Goal: Task Accomplishment & Management: Use online tool/utility

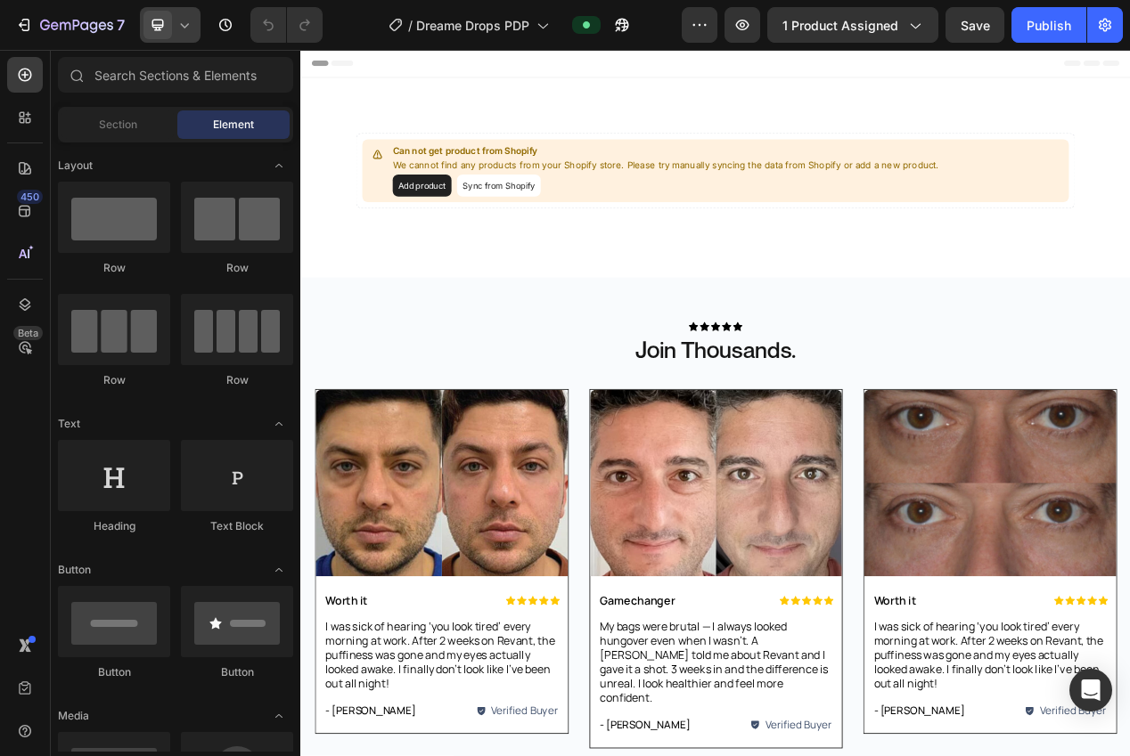
drag, startPoint x: 174, startPoint y: 35, endPoint x: 206, endPoint y: 171, distance: 140.0
click at [174, 35] on div at bounding box center [170, 25] width 61 height 36
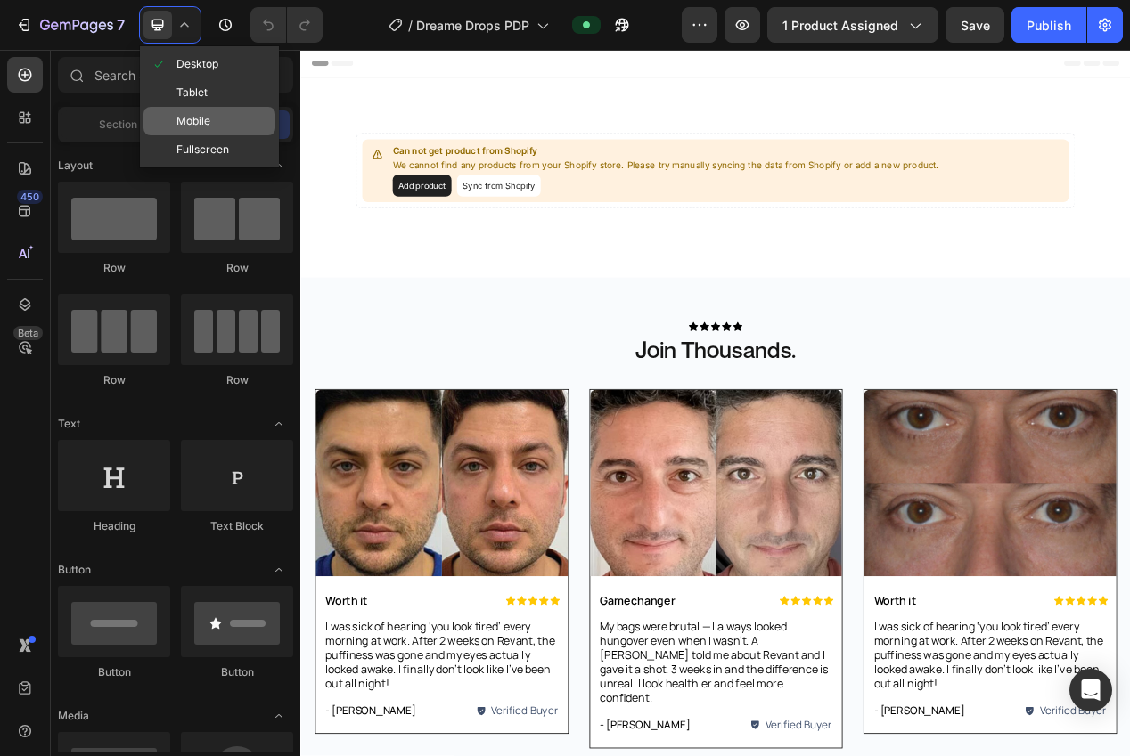
click at [197, 118] on span "Mobile" at bounding box center [193, 121] width 34 height 18
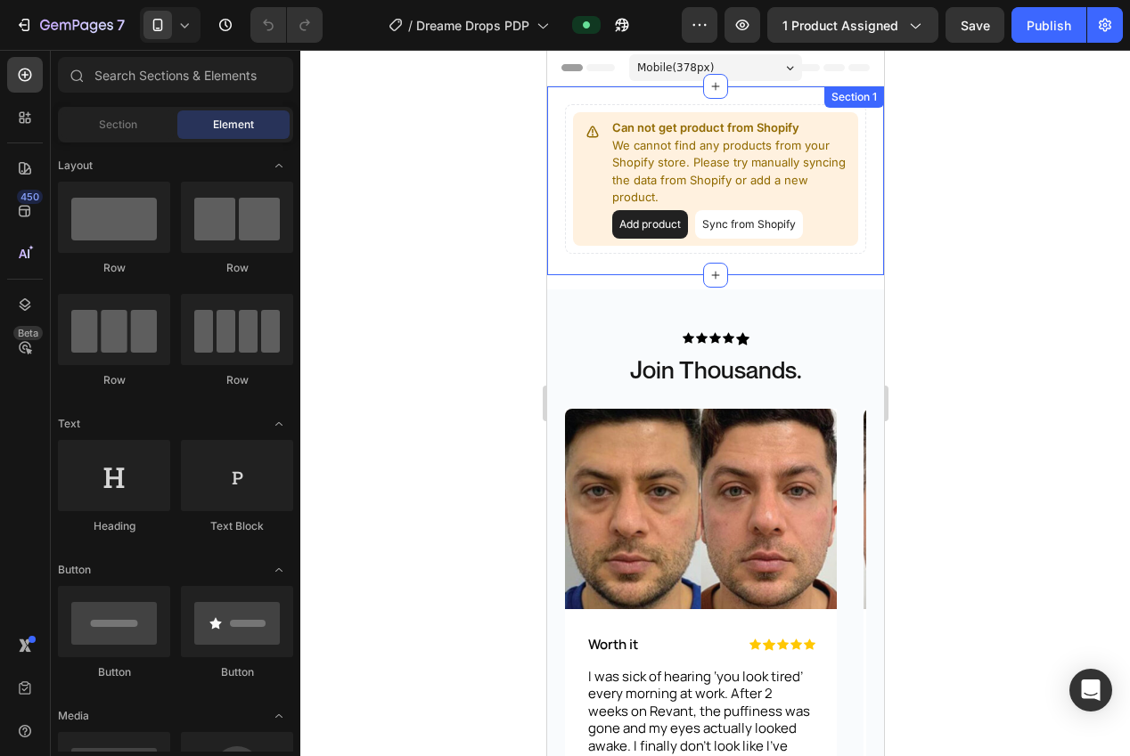
click at [631, 269] on div "Can not get product from Shopify We cannot find any products from your Shopify …" at bounding box center [714, 180] width 337 height 189
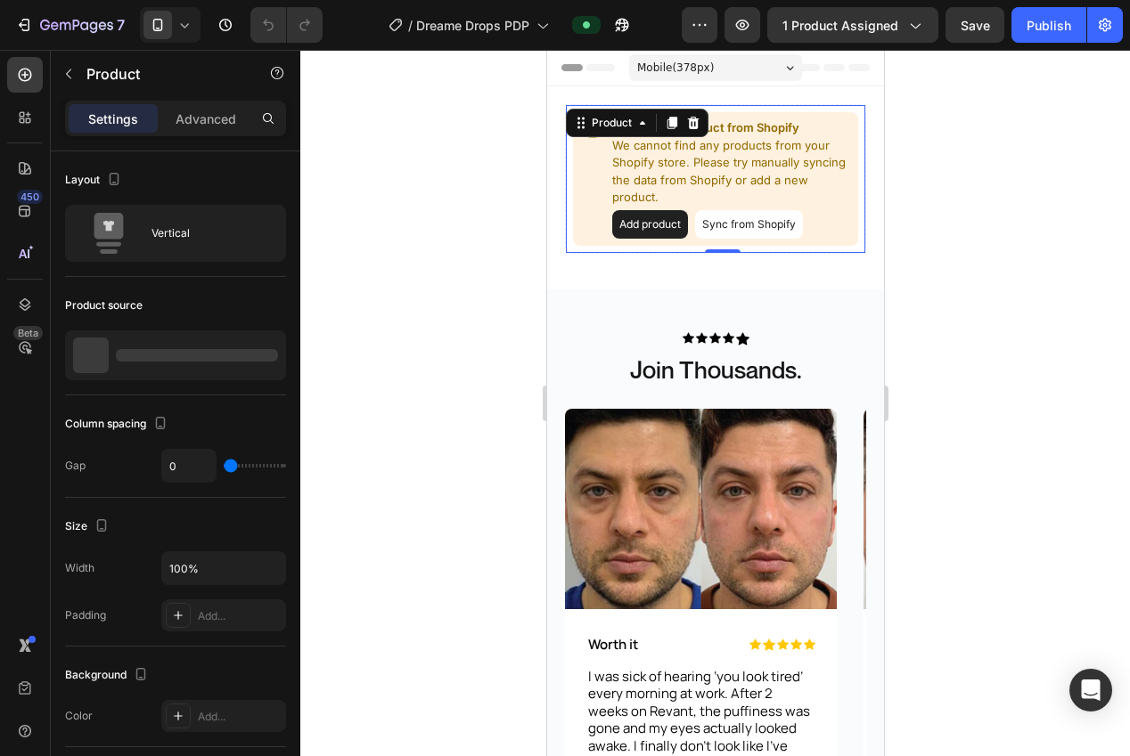
click at [668, 181] on p "We cannot find any products from your Shopify store. Please try manually syncin…" at bounding box center [730, 171] width 239 height 69
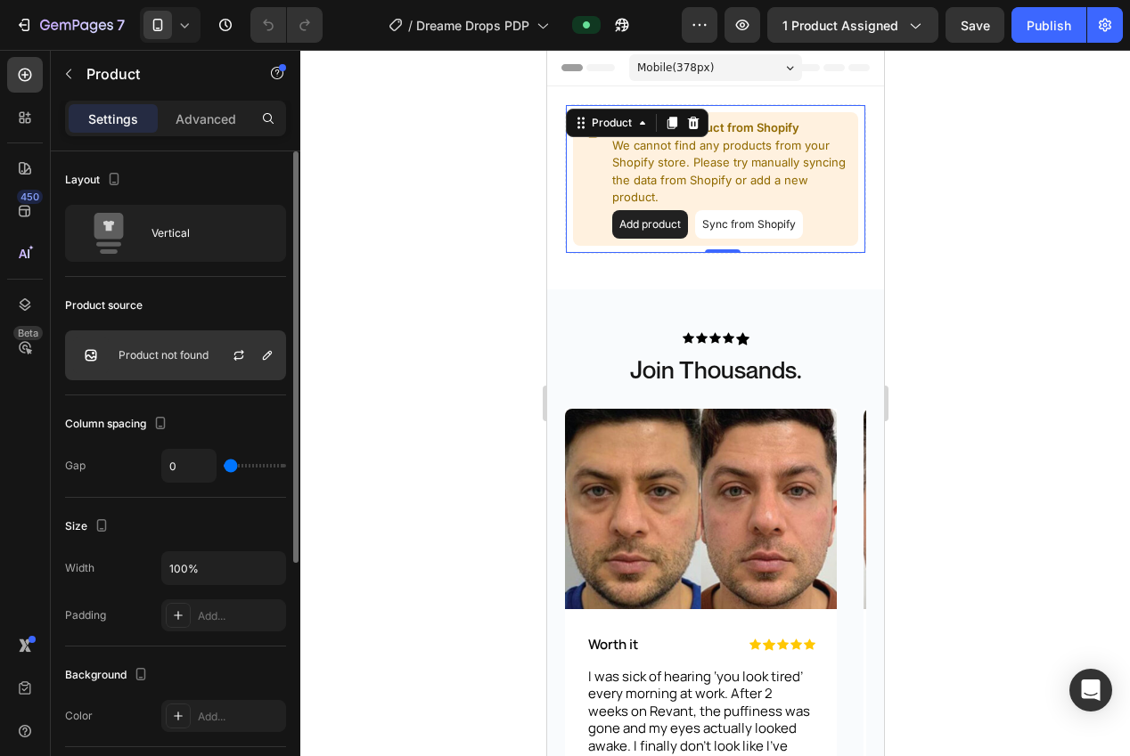
click at [159, 364] on div "Product not found" at bounding box center [175, 356] width 221 height 50
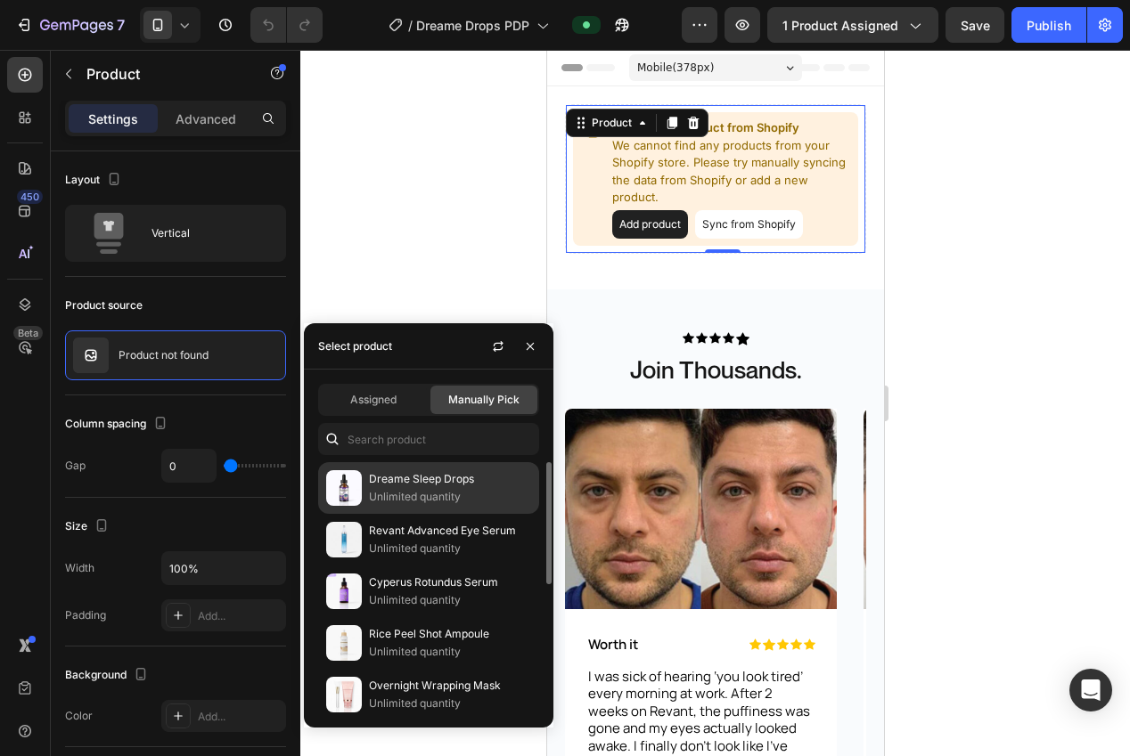
click at [437, 497] on p "Unlimited quantity" at bounding box center [450, 497] width 162 height 18
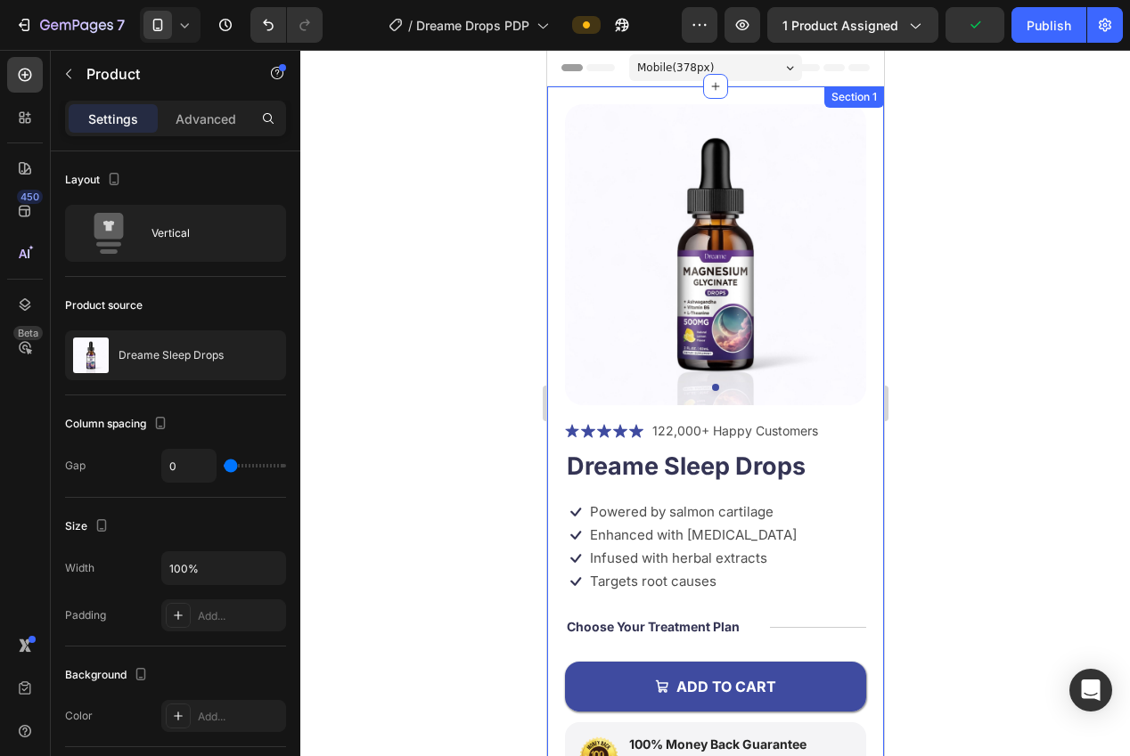
click at [918, 373] on div at bounding box center [715, 403] width 830 height 707
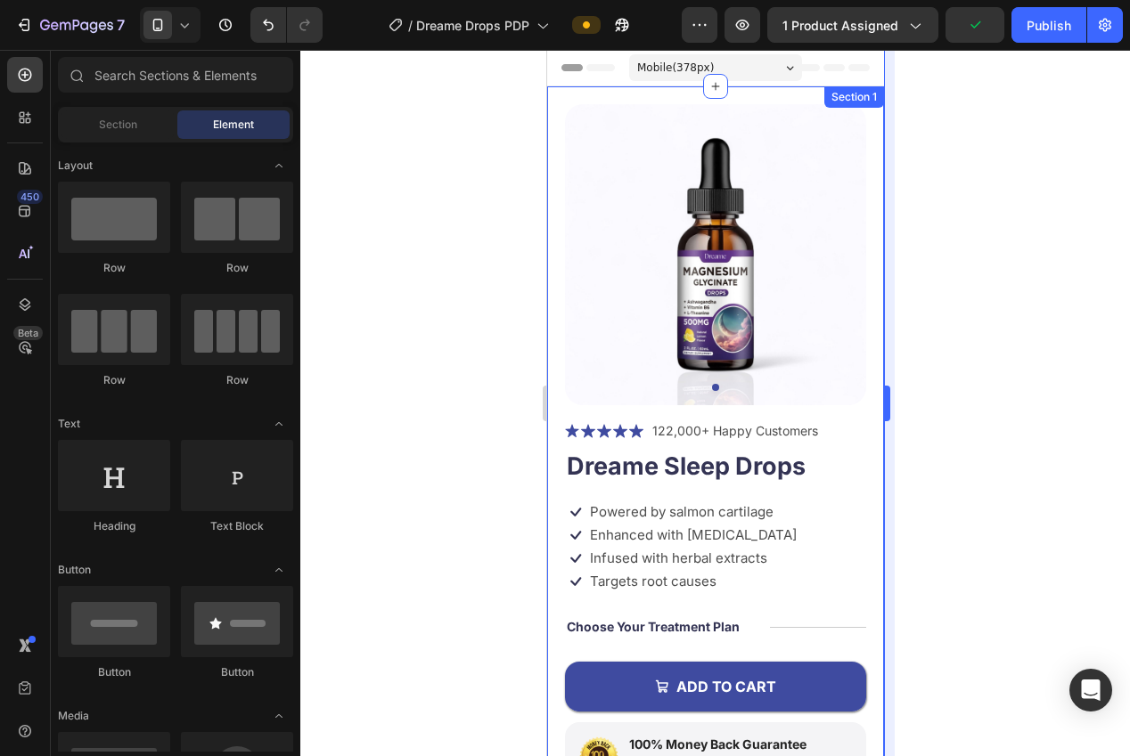
drag, startPoint x: 1044, startPoint y: 412, endPoint x: 892, endPoint y: 417, distance: 152.5
click at [1039, 411] on div at bounding box center [715, 403] width 830 height 707
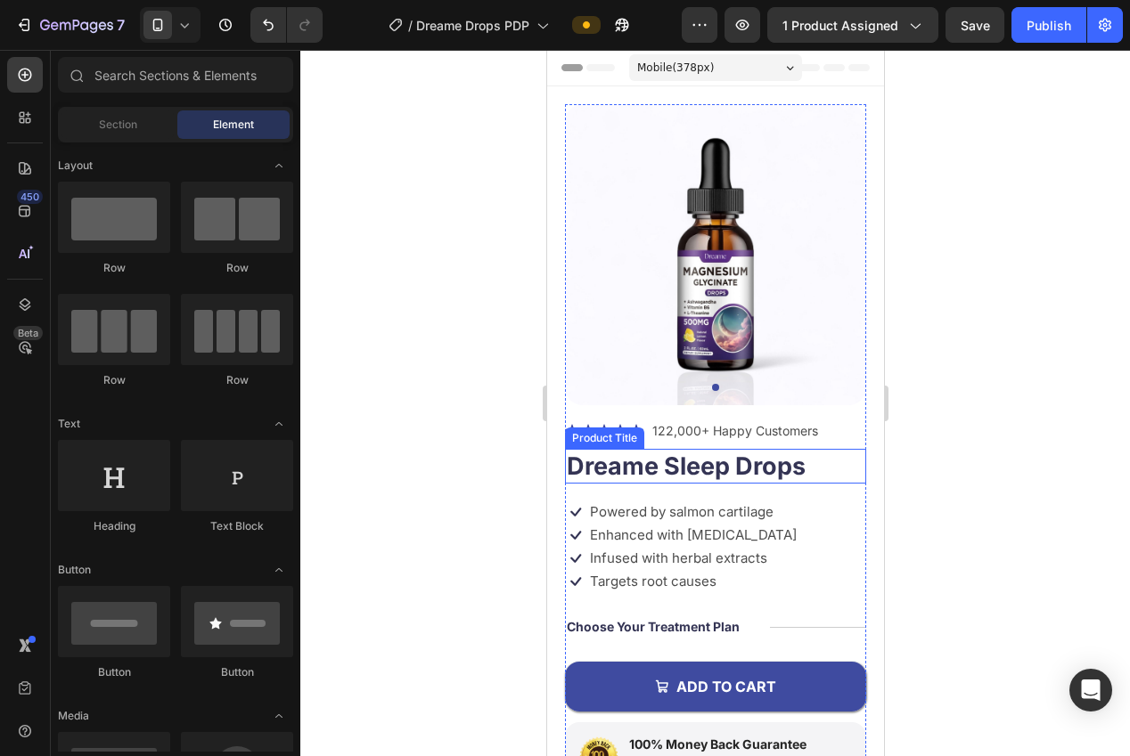
click at [742, 470] on h1 "Dreame Sleep Drops" at bounding box center [714, 466] width 301 height 35
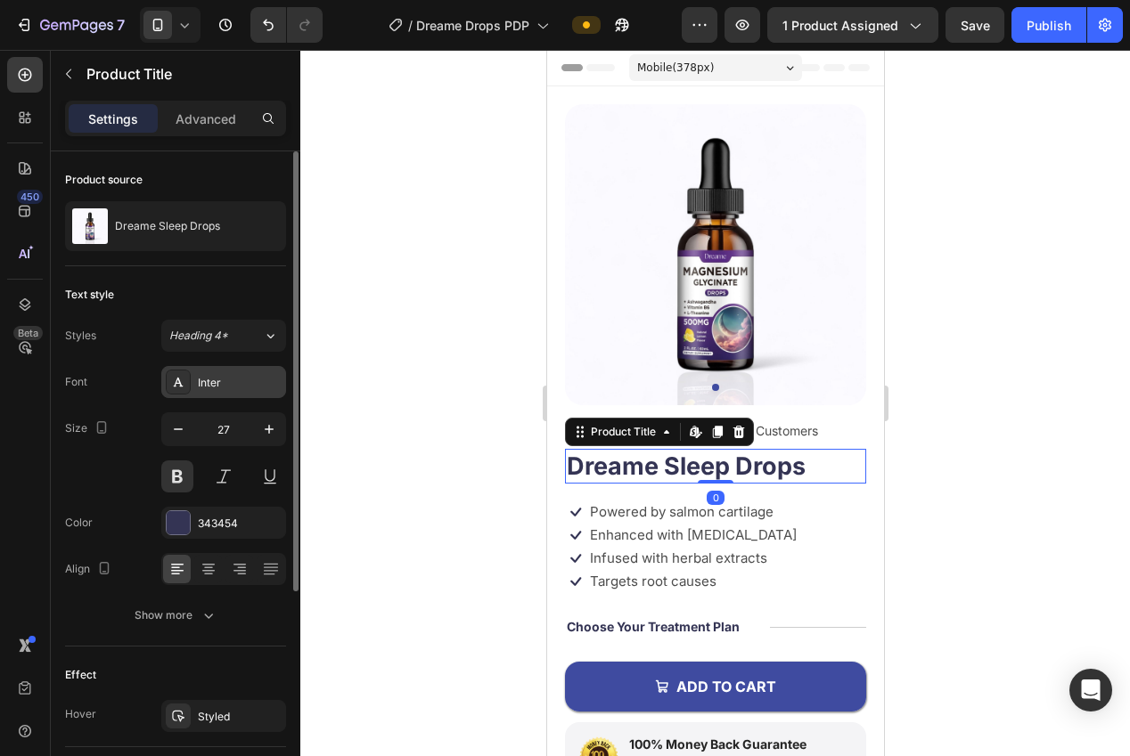
click at [207, 387] on div "Inter" at bounding box center [240, 383] width 84 height 16
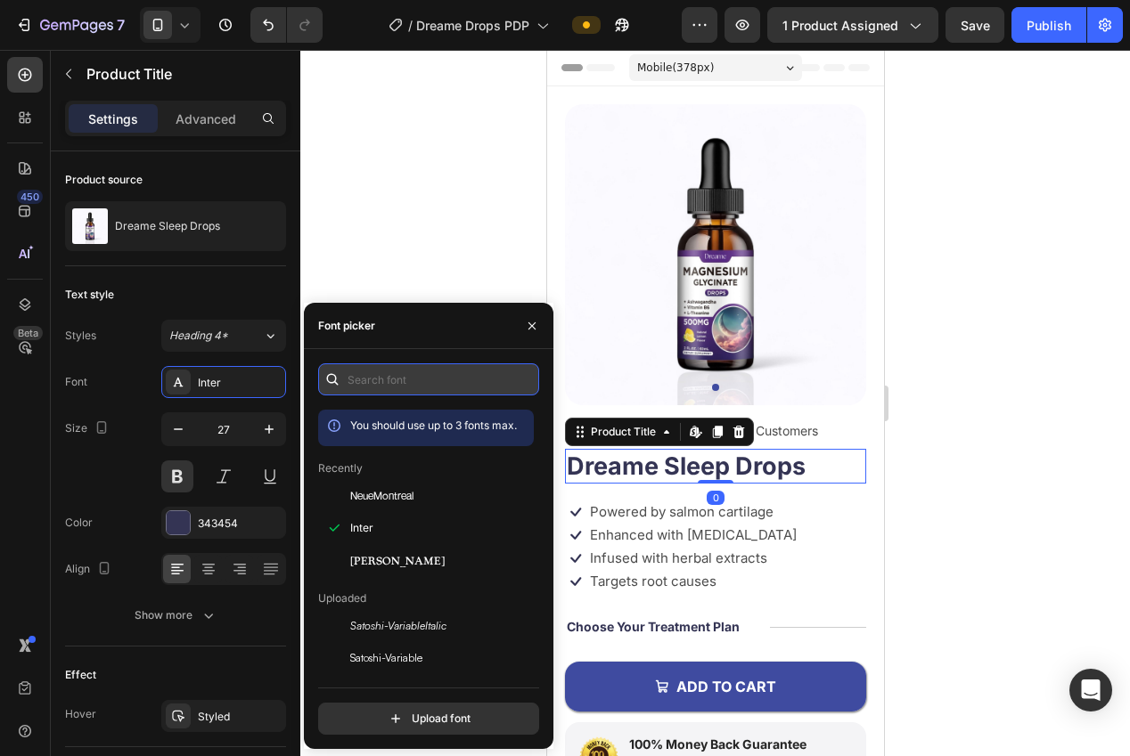
click at [385, 371] on input "text" at bounding box center [428, 380] width 221 height 32
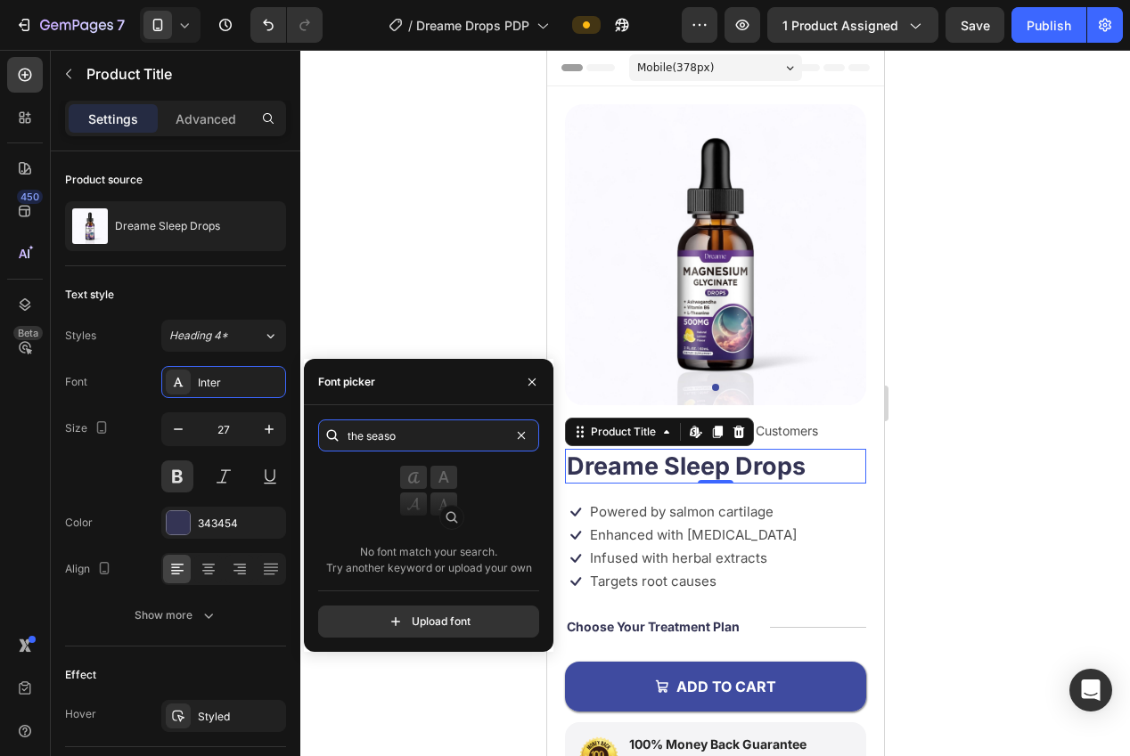
type input "the season"
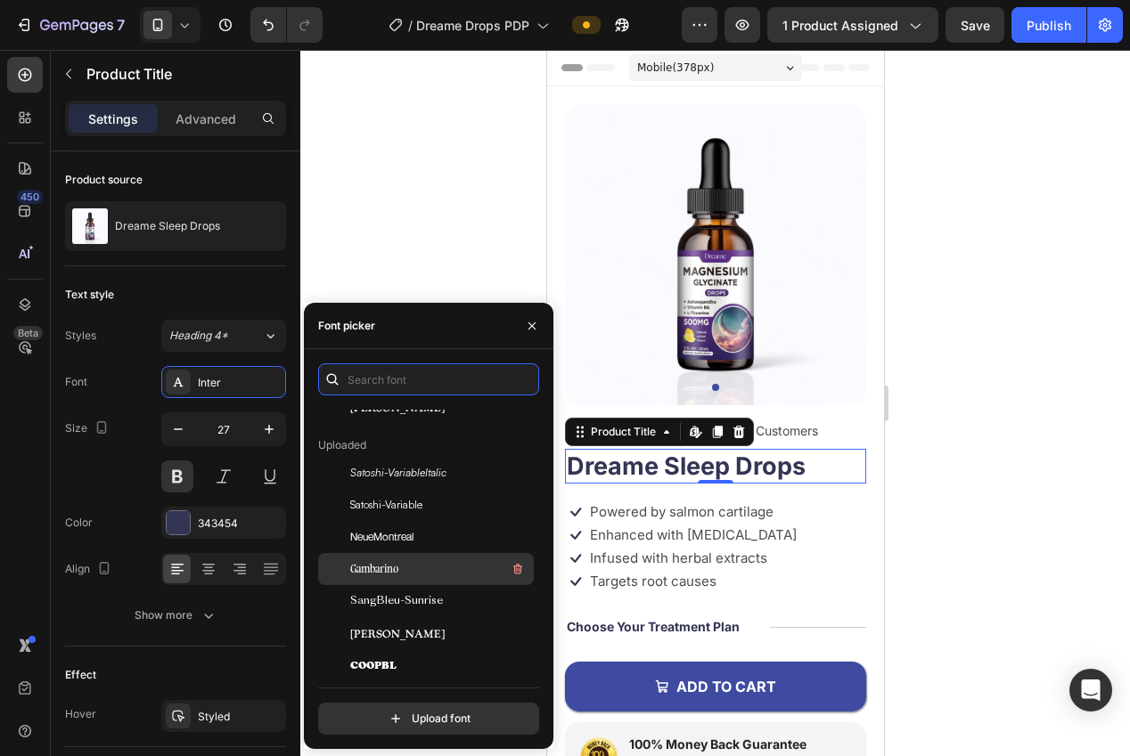
scroll to position [162, 0]
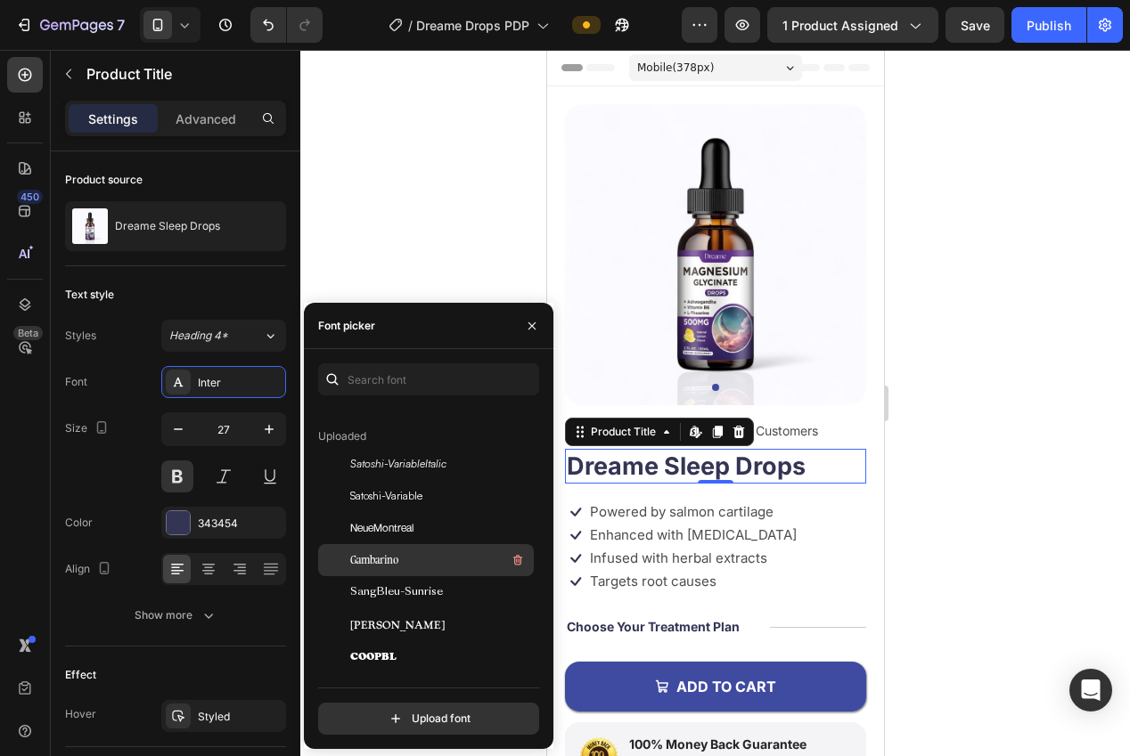
click at [437, 554] on div "Gambarino" at bounding box center [440, 560] width 180 height 21
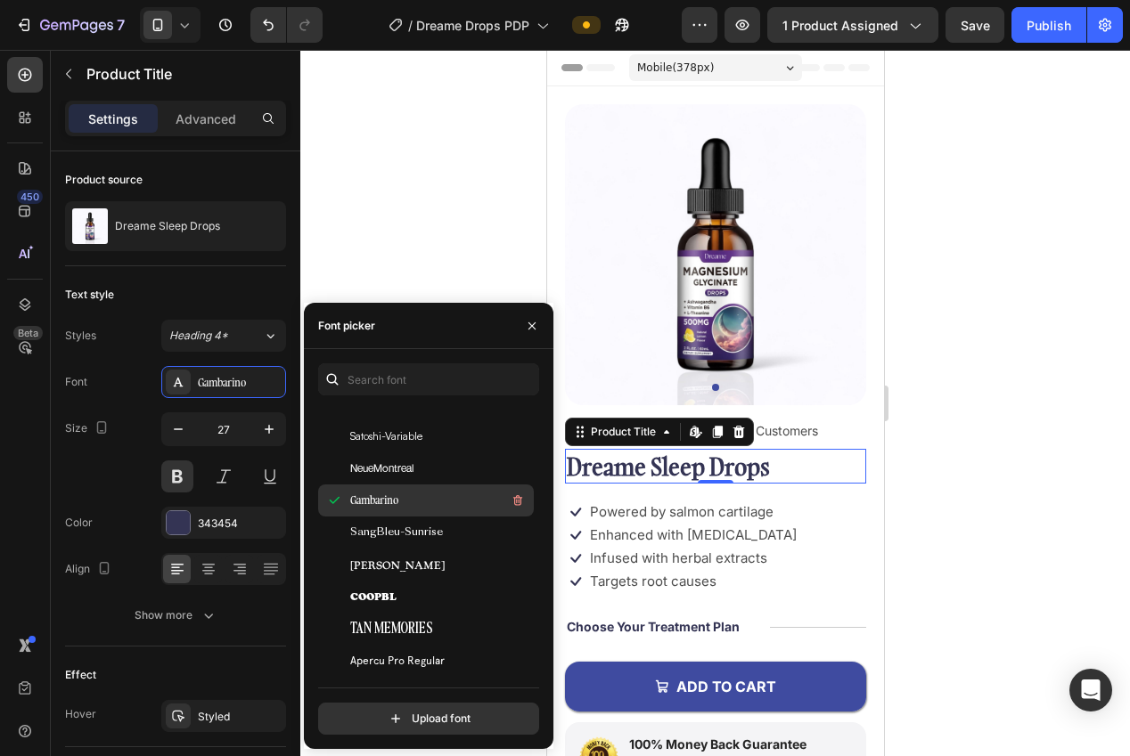
scroll to position [244, 0]
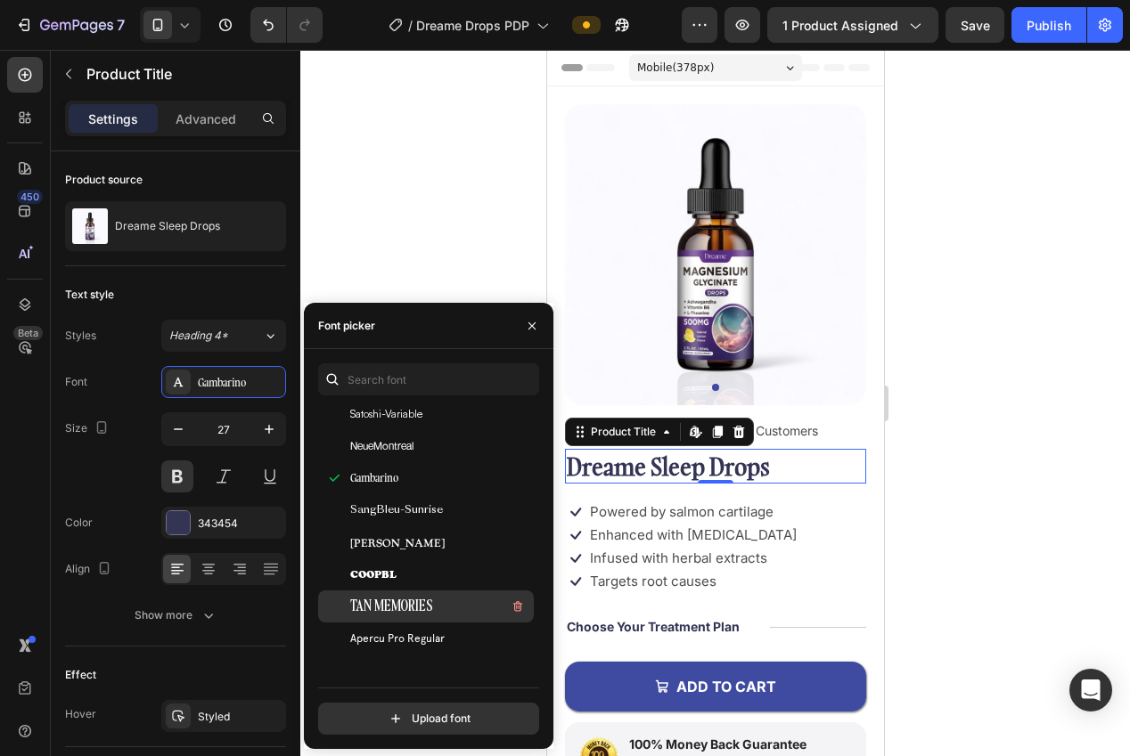
click at [417, 609] on span "TAN MEMORIES" at bounding box center [391, 607] width 82 height 16
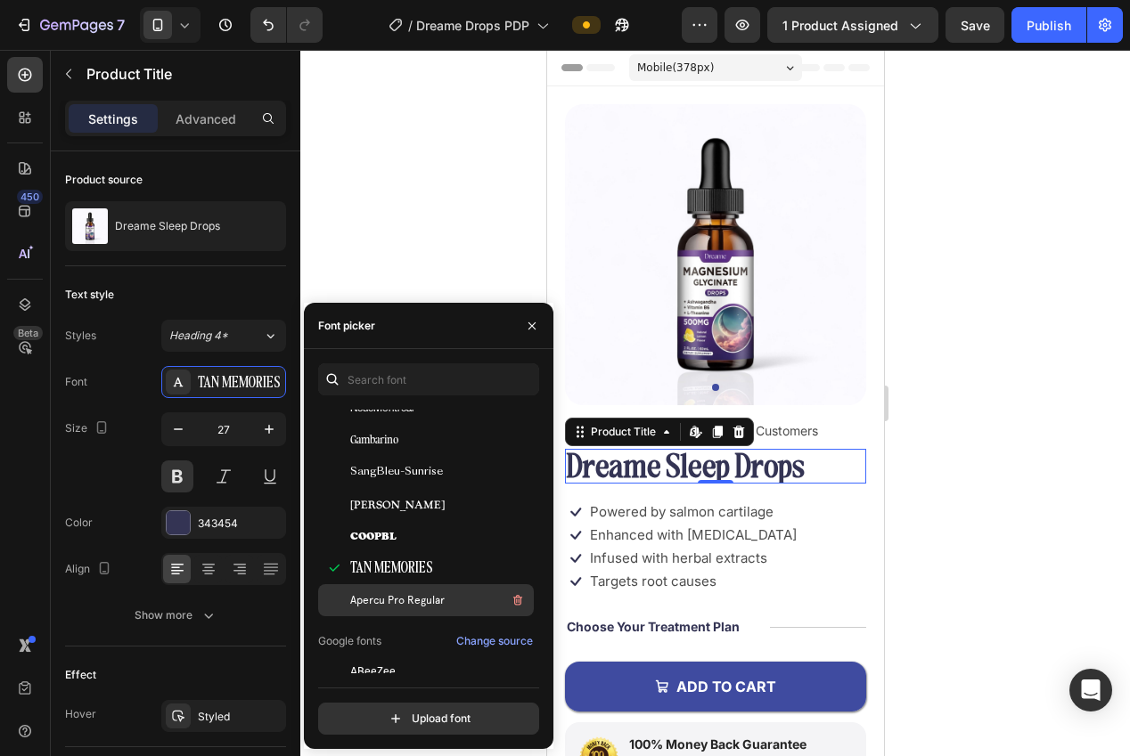
scroll to position [290, 0]
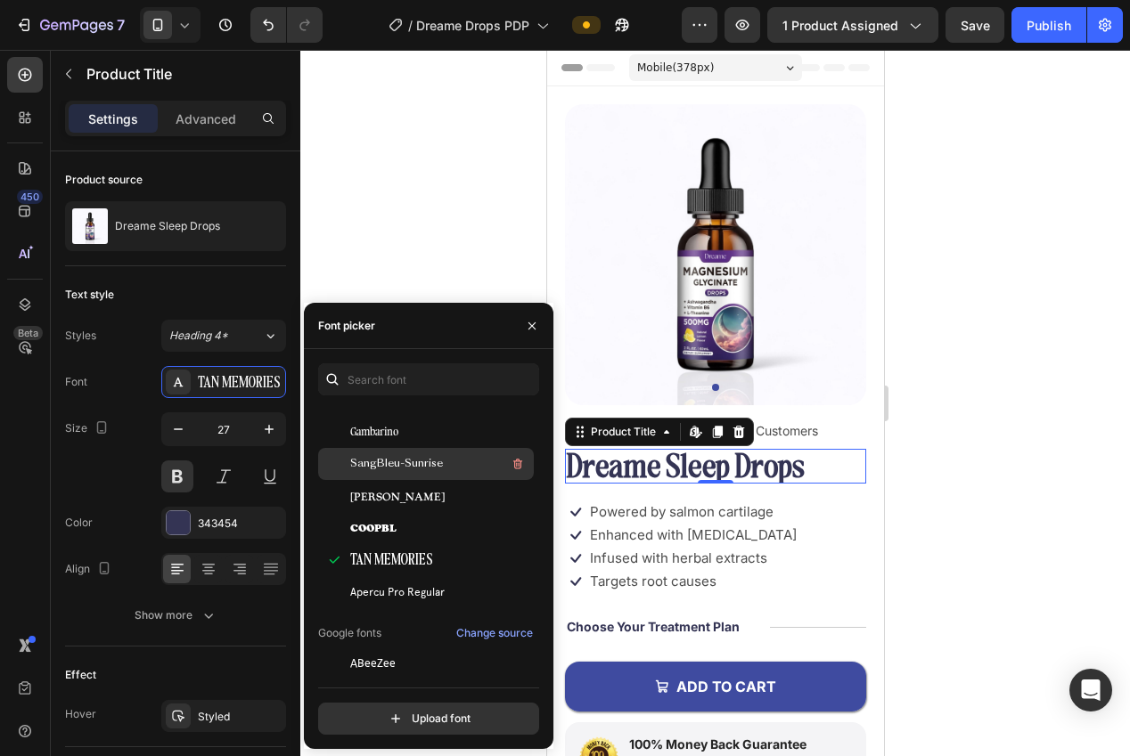
click at [378, 462] on span "SangBleu-Sunrise" at bounding box center [396, 464] width 93 height 16
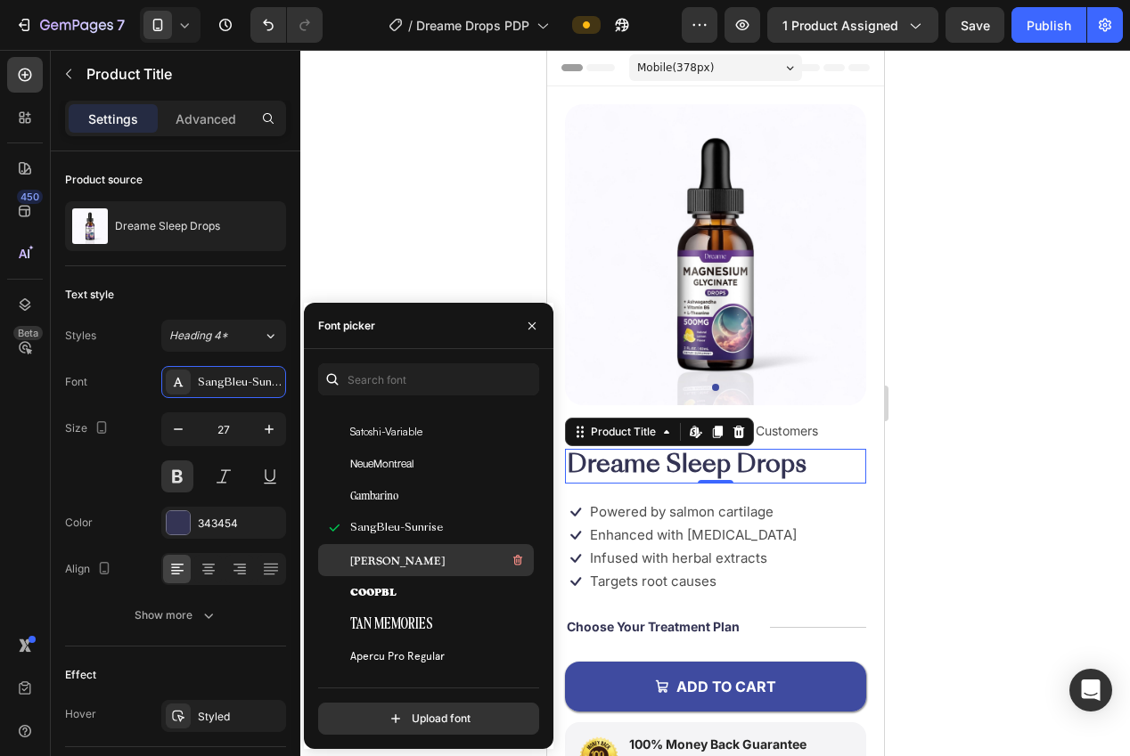
scroll to position [220, 0]
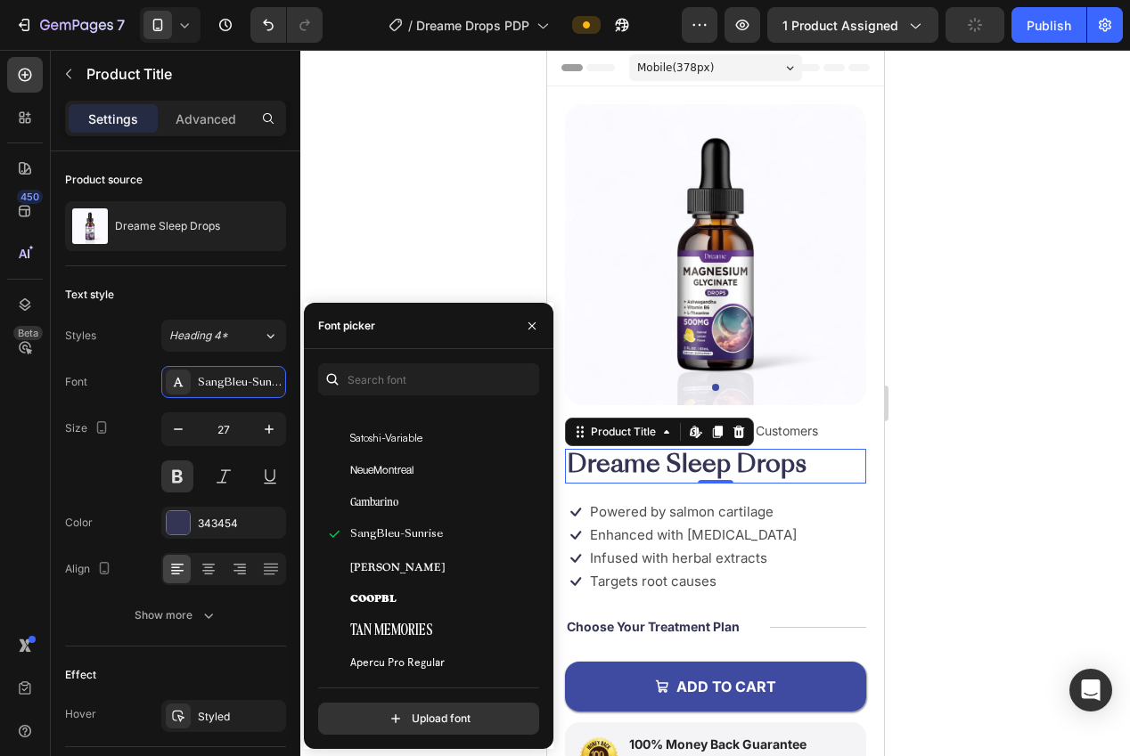
click at [969, 516] on div at bounding box center [715, 403] width 830 height 707
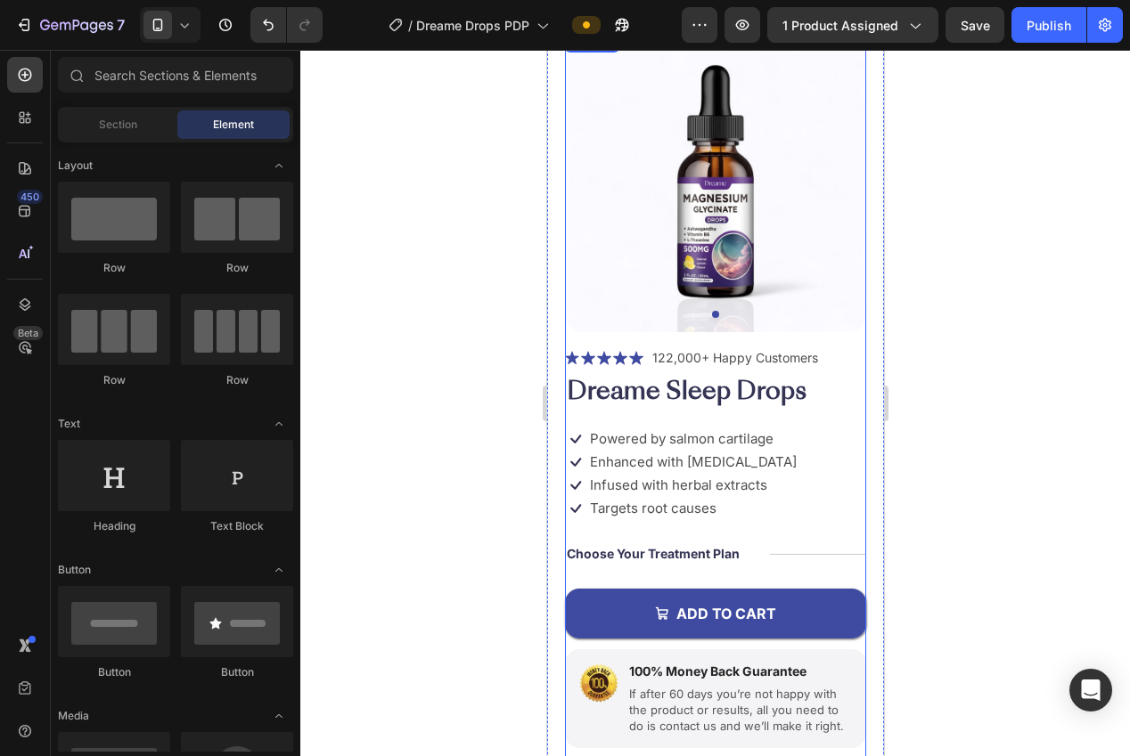
scroll to position [0, 0]
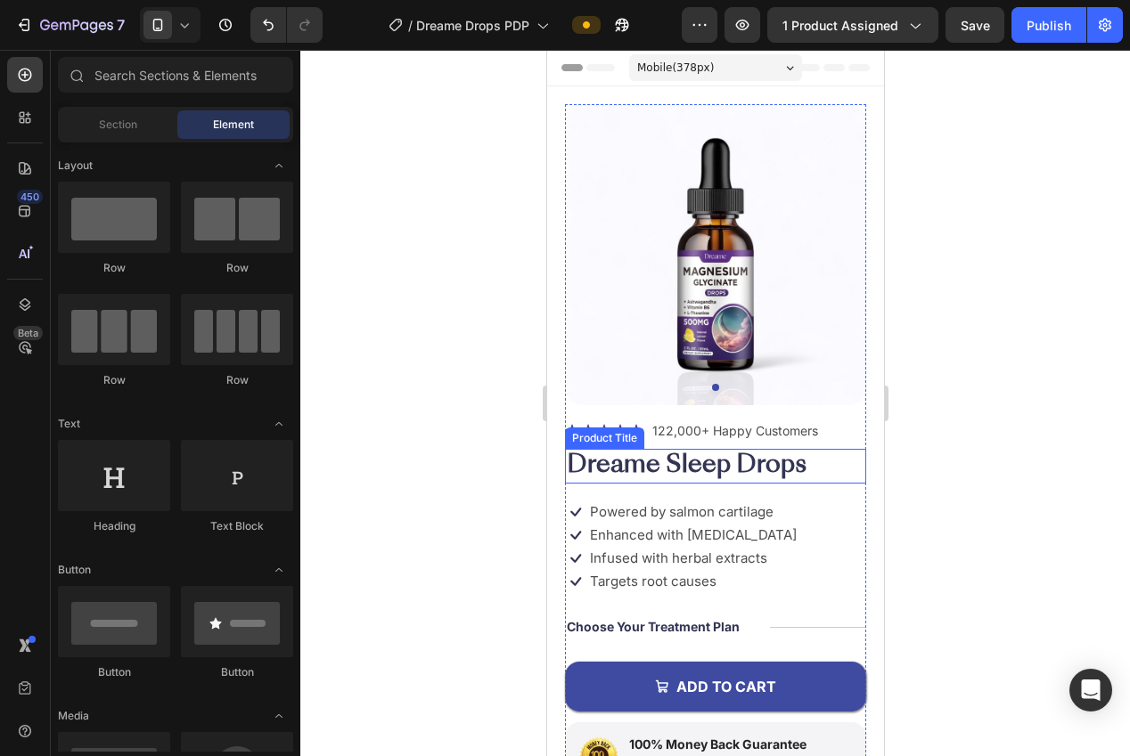
drag, startPoint x: 762, startPoint y: 470, endPoint x: 723, endPoint y: 462, distance: 39.1
click at [762, 470] on h1 "Dreame Sleep Drops" at bounding box center [714, 466] width 301 height 35
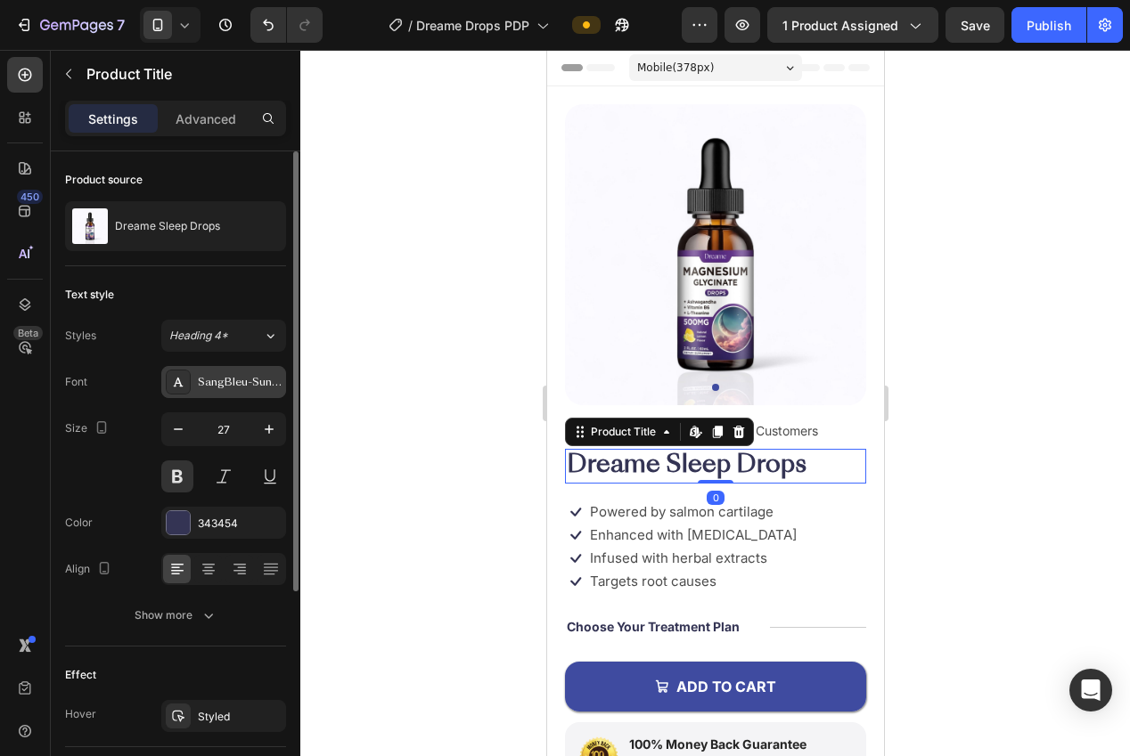
click at [219, 380] on div "SangBleu-Sunrise" at bounding box center [240, 383] width 84 height 16
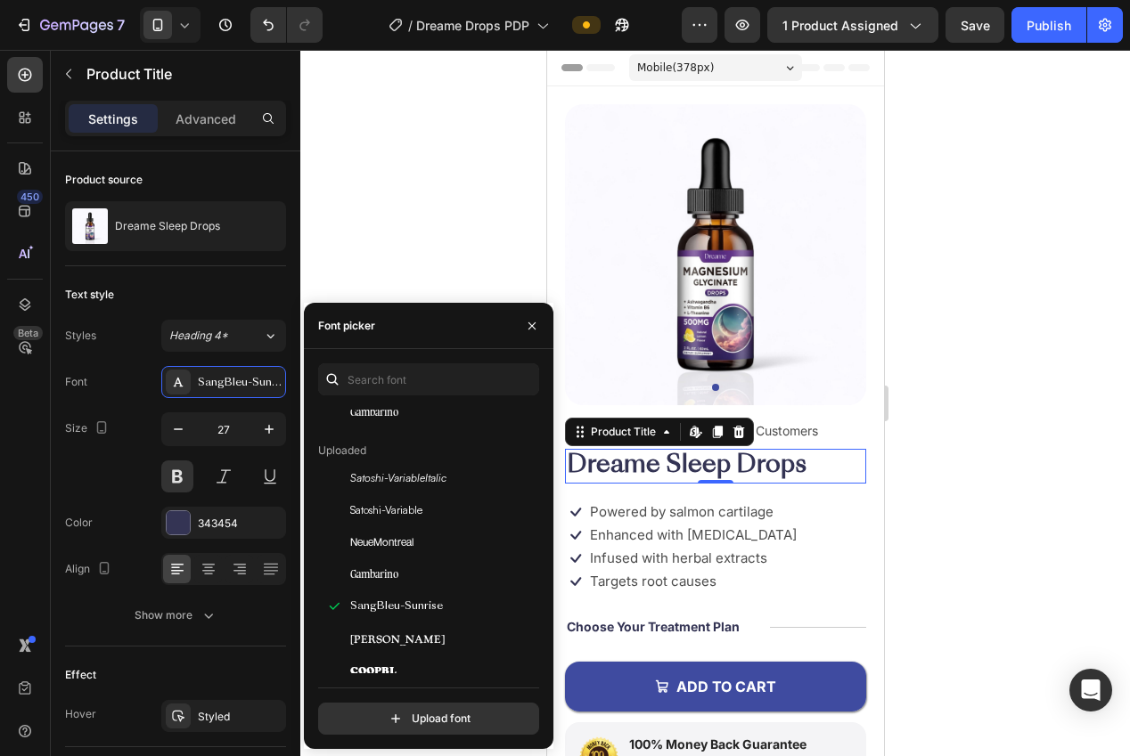
scroll to position [169, 0]
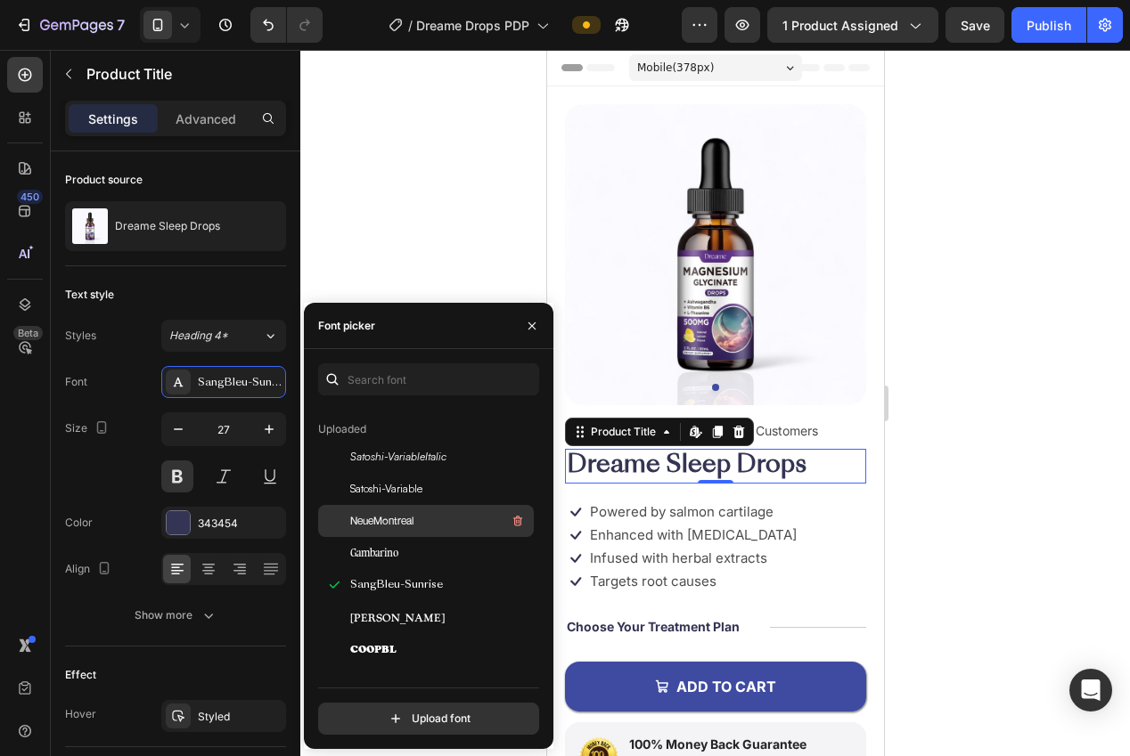
click at [393, 519] on span "NeueMontreal" at bounding box center [381, 521] width 63 height 16
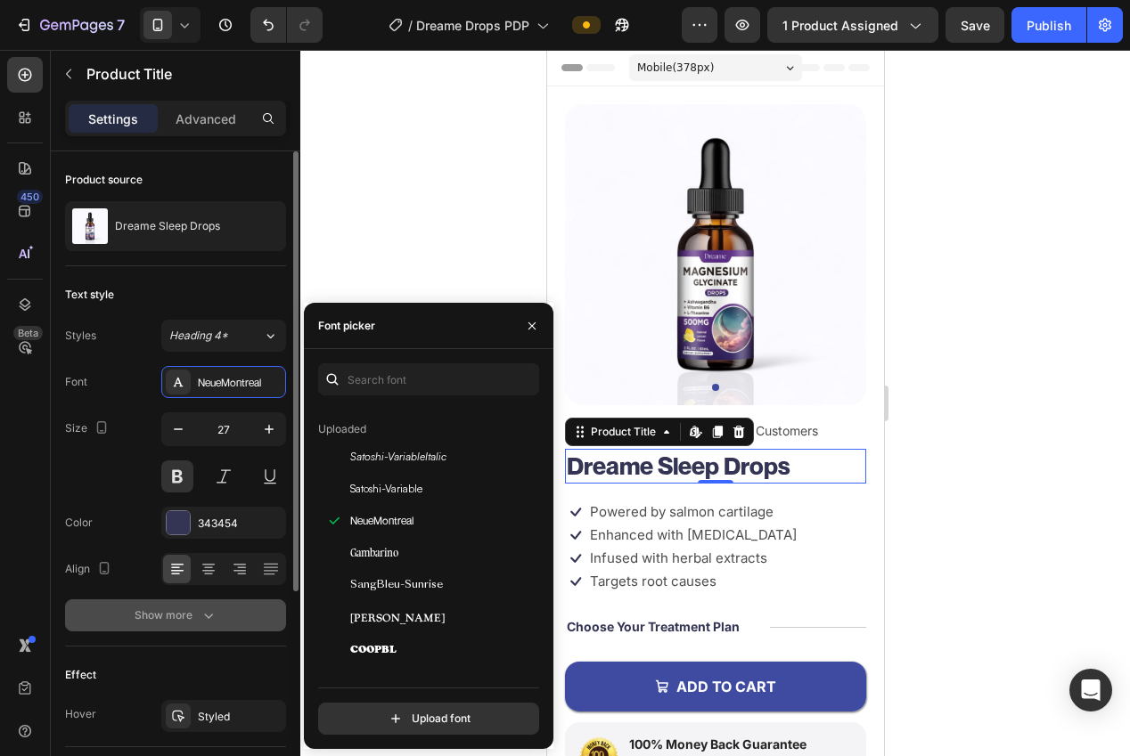
click at [161, 605] on button "Show more" at bounding box center [175, 616] width 221 height 32
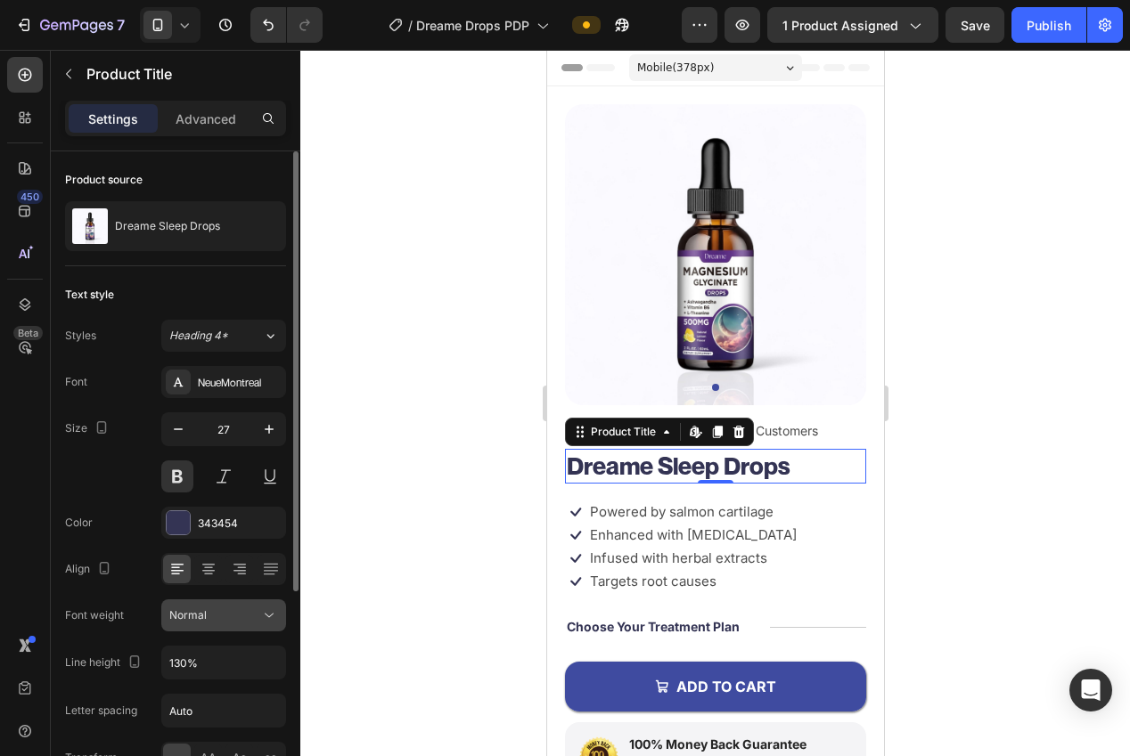
click at [193, 609] on span "Normal" at bounding box center [187, 615] width 37 height 13
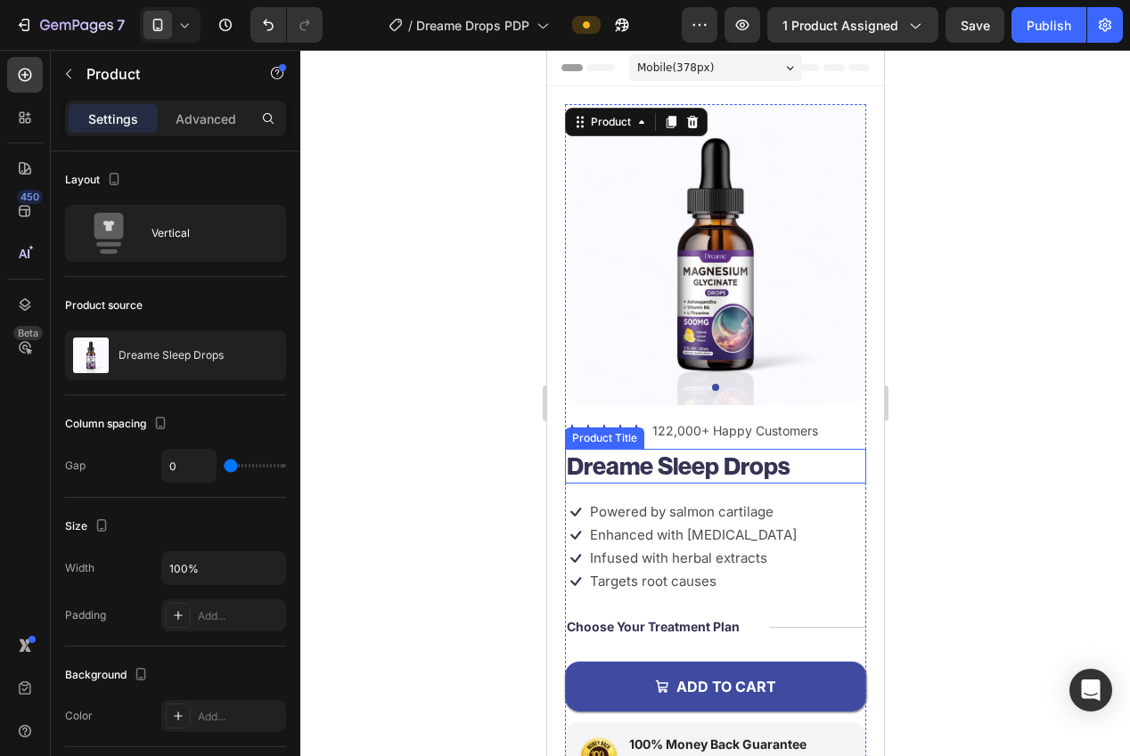
click at [667, 479] on h1 "Dreame Sleep Drops" at bounding box center [714, 466] width 301 height 35
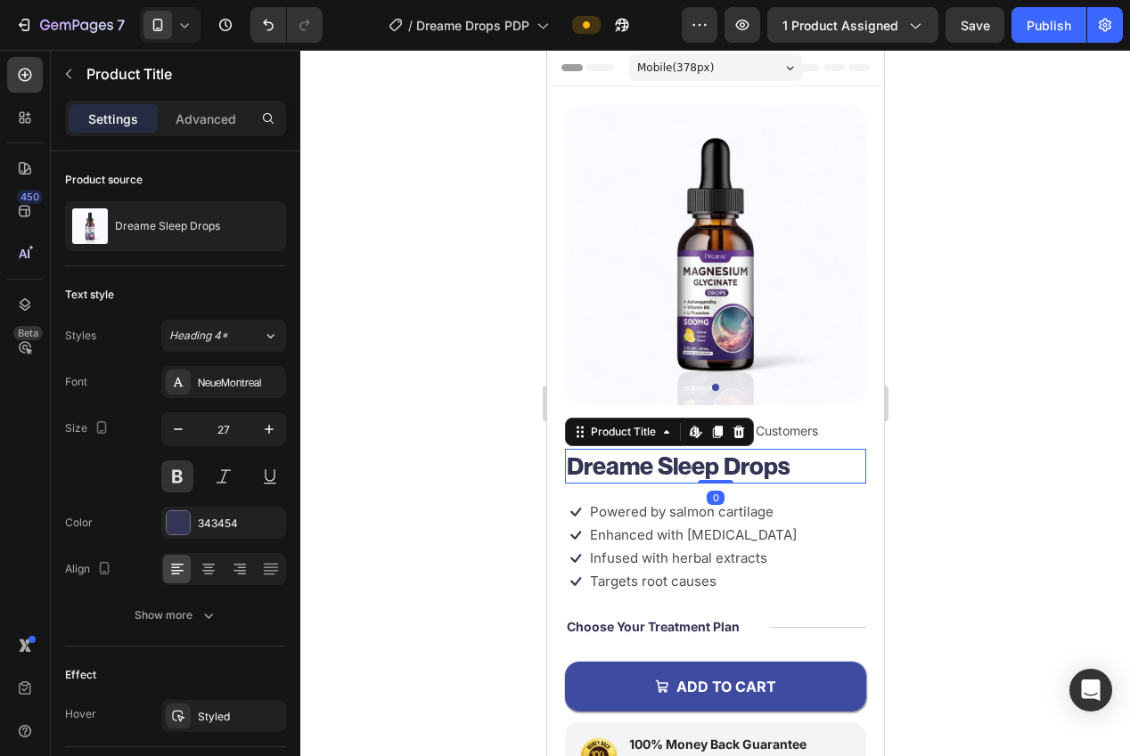
click at [667, 479] on h1 "Dreame Sleep Drops" at bounding box center [714, 466] width 301 height 35
click at [665, 477] on h1 "Dreame Sleep Drops" at bounding box center [714, 466] width 301 height 35
drag, startPoint x: 665, startPoint y: 477, endPoint x: 588, endPoint y: 474, distance: 76.7
click at [664, 477] on h1 "Dreame Sleep Drops" at bounding box center [714, 466] width 301 height 35
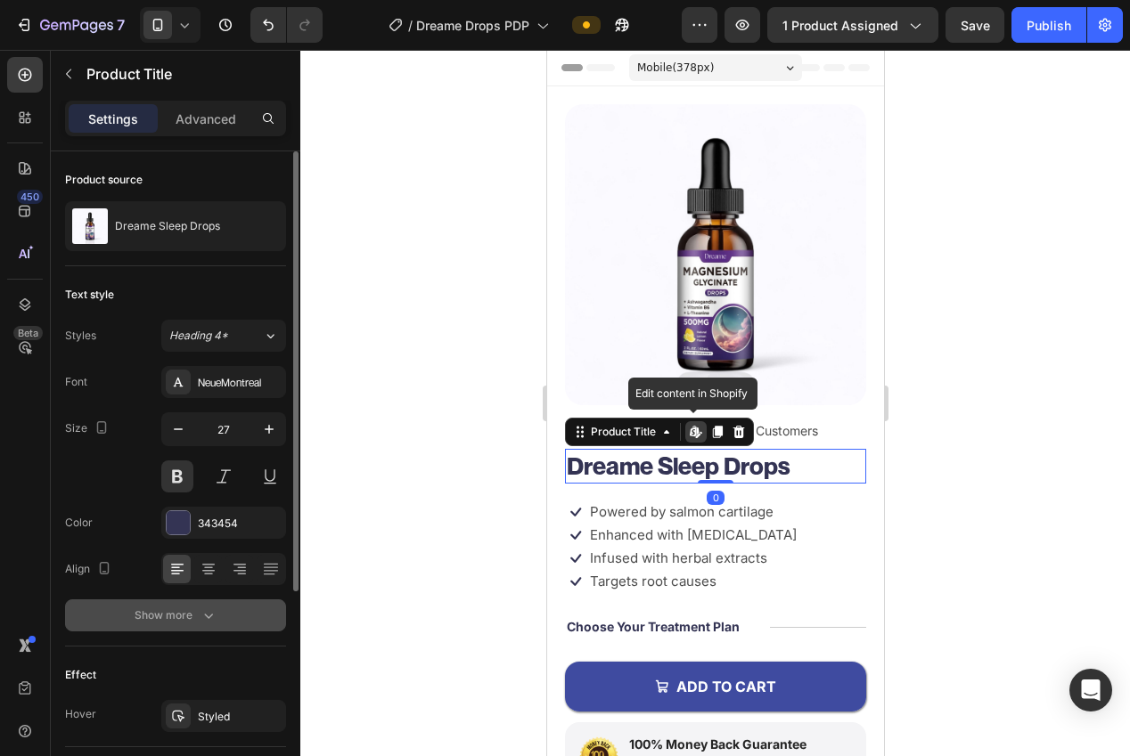
click at [225, 611] on button "Show more" at bounding box center [175, 616] width 221 height 32
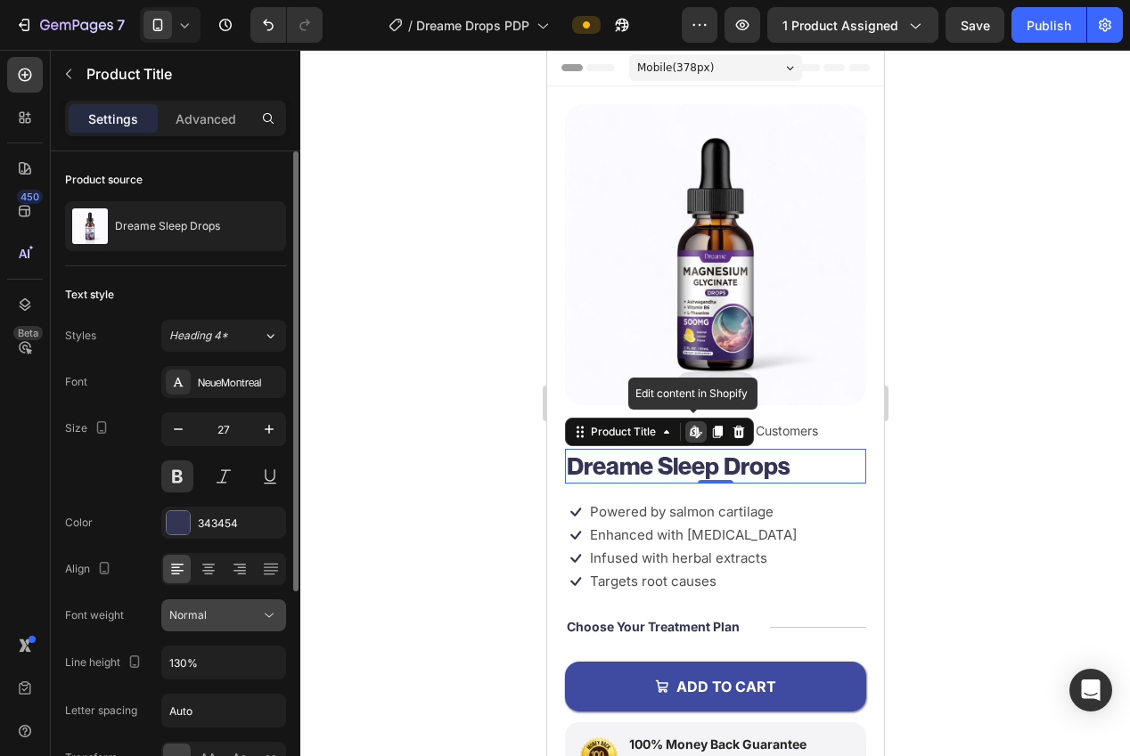
click at [201, 614] on span "Normal" at bounding box center [187, 615] width 37 height 13
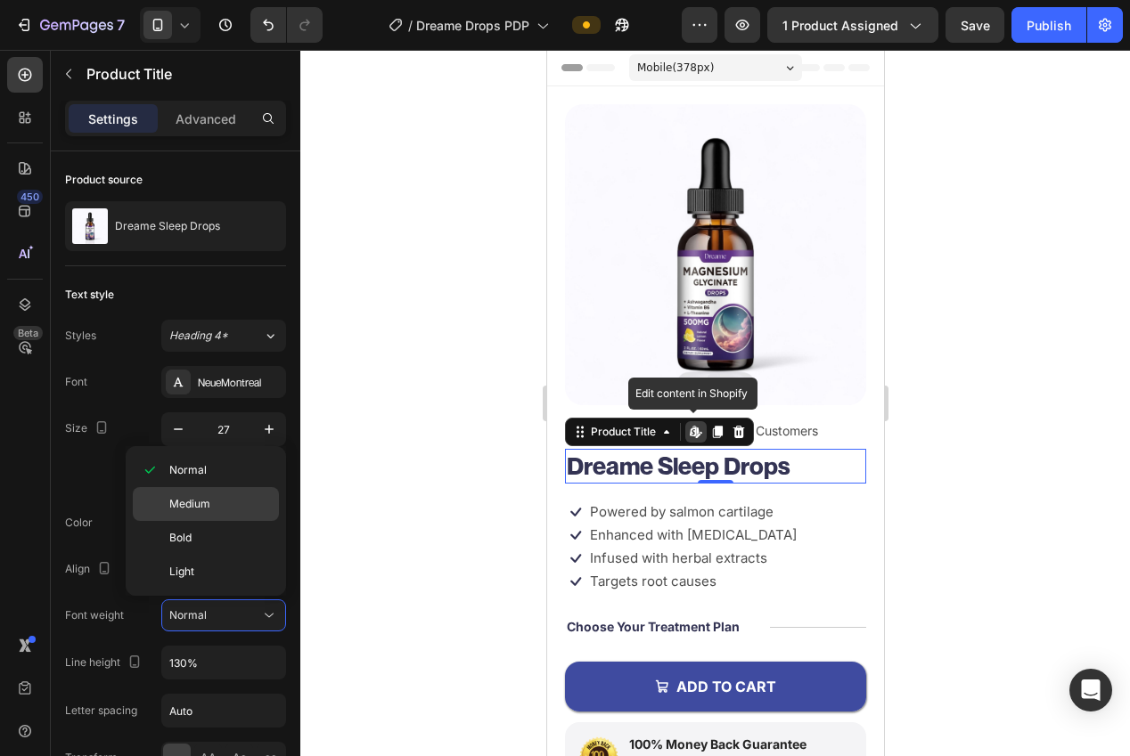
click at [200, 511] on span "Medium" at bounding box center [189, 504] width 41 height 16
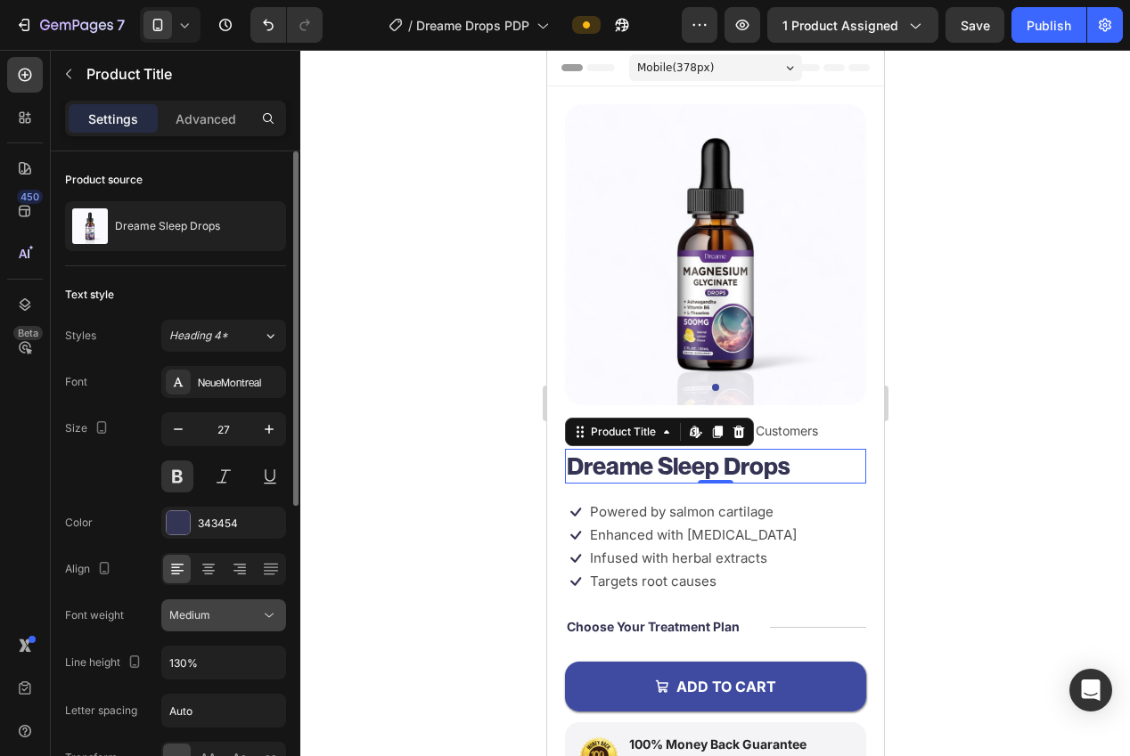
click at [208, 618] on span "Medium" at bounding box center [189, 615] width 41 height 13
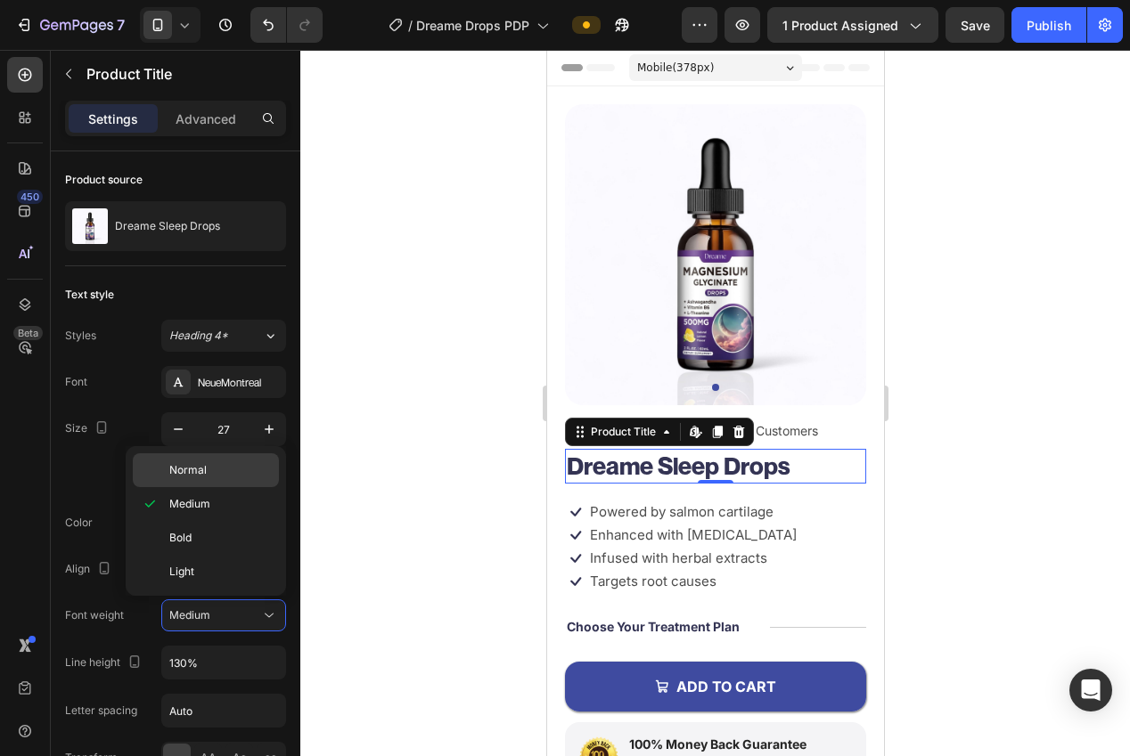
click at [209, 469] on p "Normal" at bounding box center [220, 470] width 102 height 16
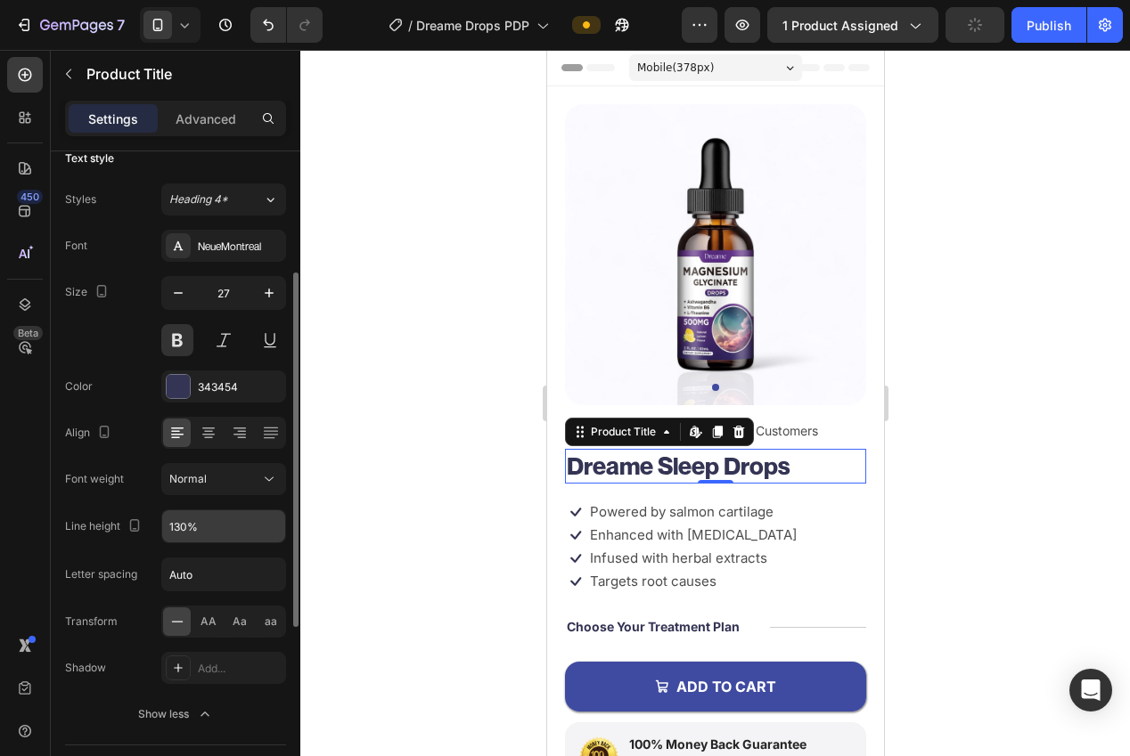
scroll to position [168, 0]
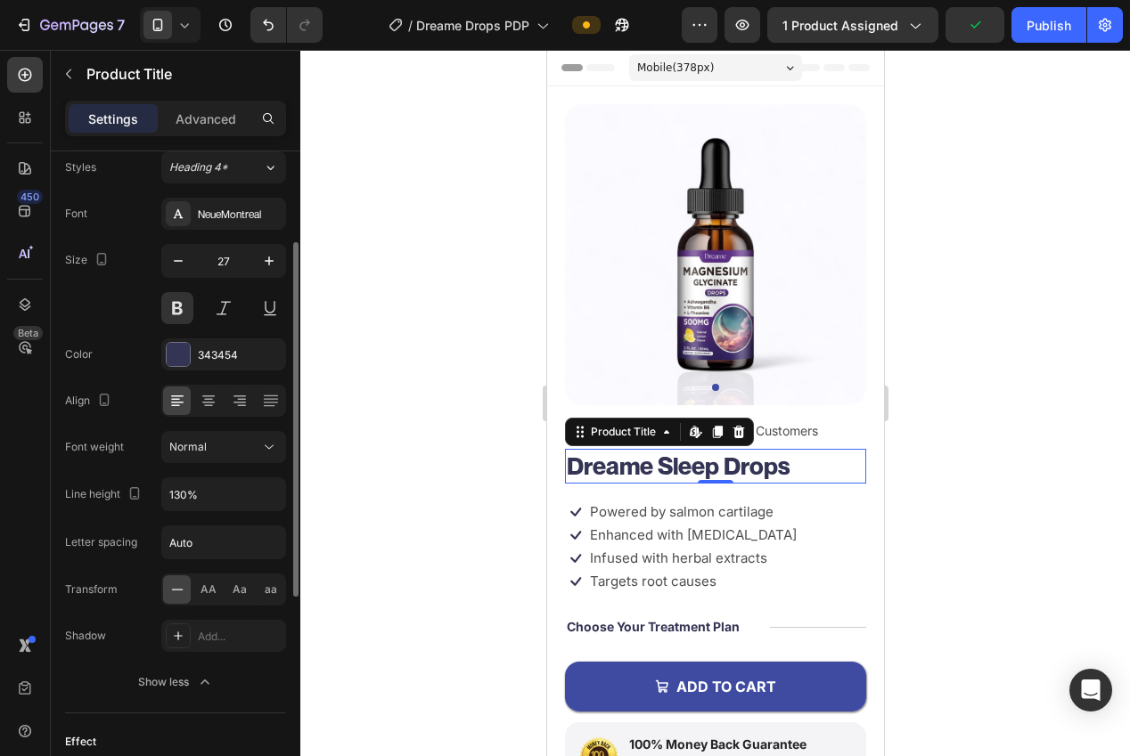
click at [368, 511] on div at bounding box center [715, 403] width 830 height 707
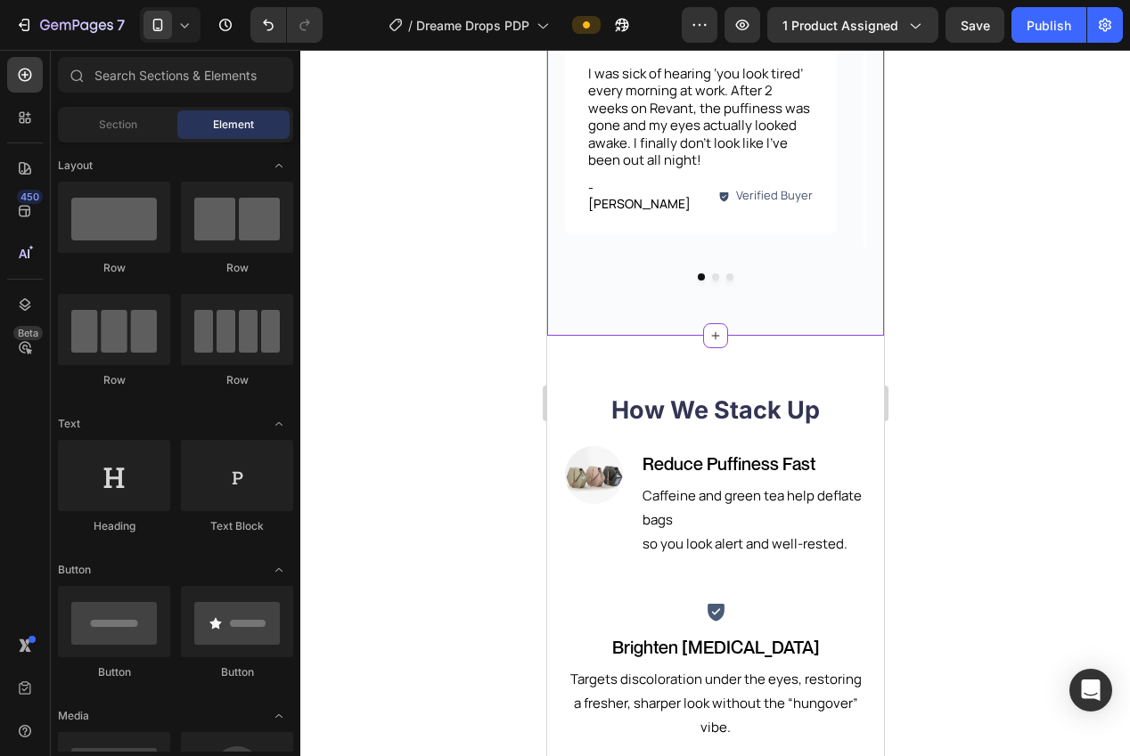
scroll to position [1627, 0]
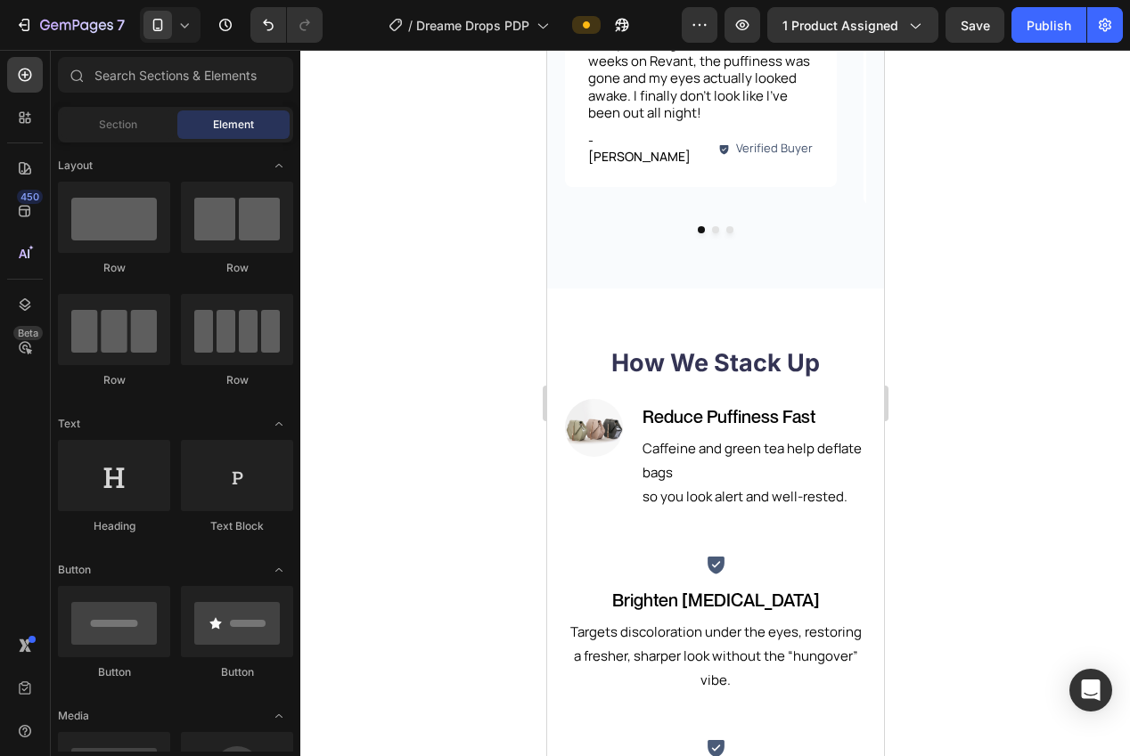
drag, startPoint x: 879, startPoint y: 321, endPoint x: 1430, endPoint y: 369, distance: 553.6
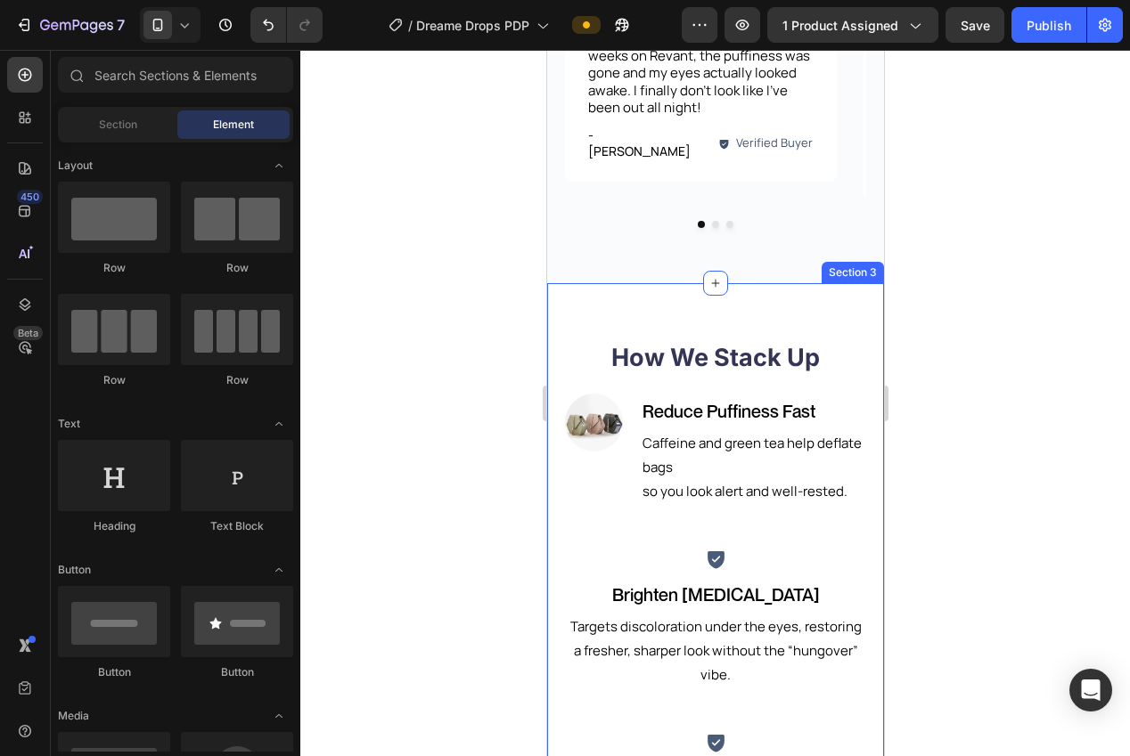
click at [803, 290] on div "How We Stack Up Heading Ultra Powerful Filtration For The Deepest Clean Heading…" at bounding box center [714, 669] width 337 height 772
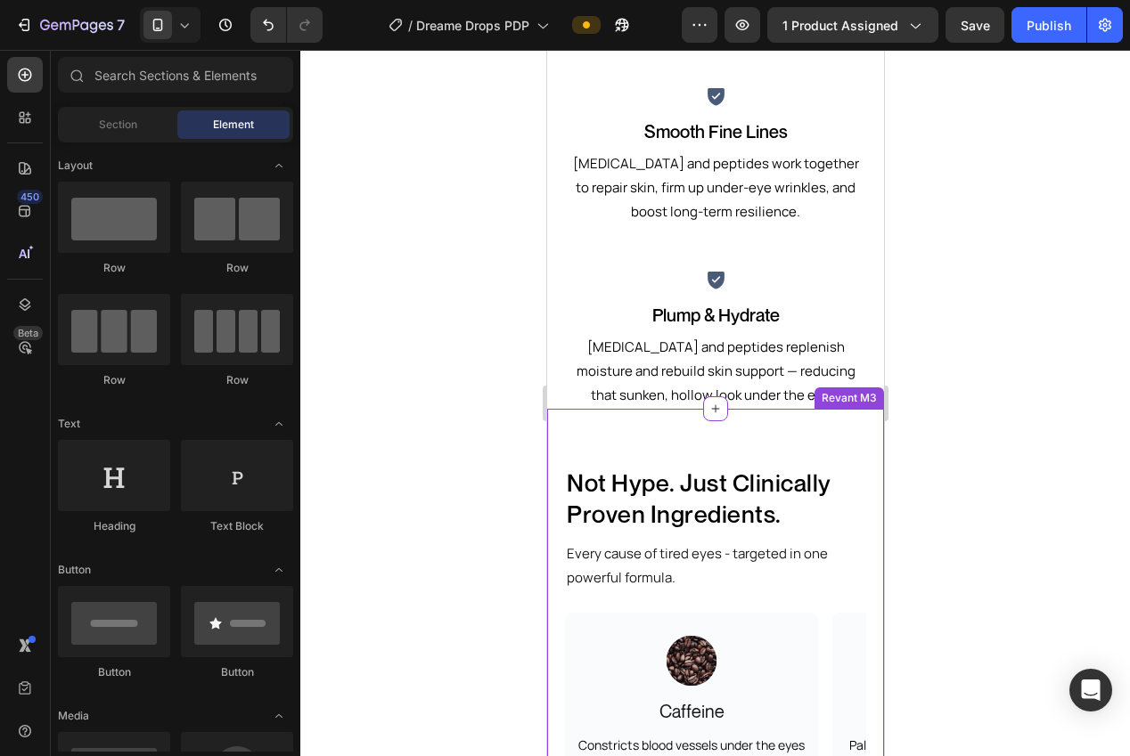
scroll to position [2264, 0]
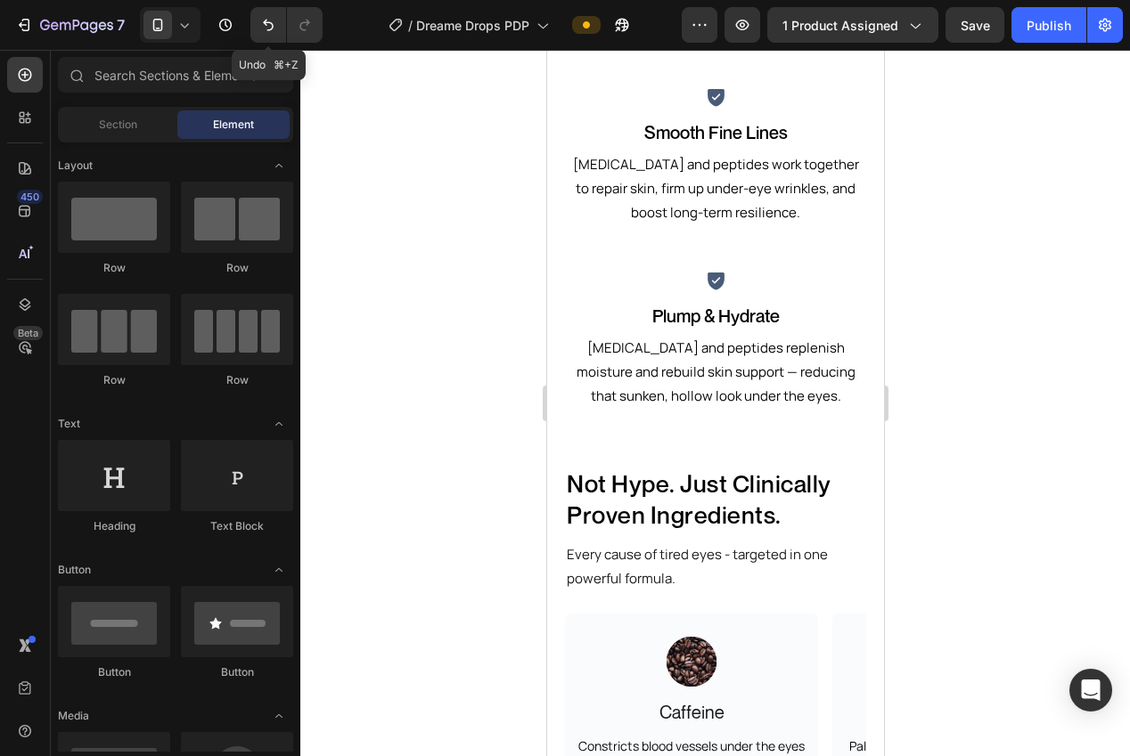
drag, startPoint x: 274, startPoint y: 29, endPoint x: 293, endPoint y: 42, distance: 23.2
click at [274, 29] on icon "Undo/Redo" at bounding box center [268, 25] width 18 height 18
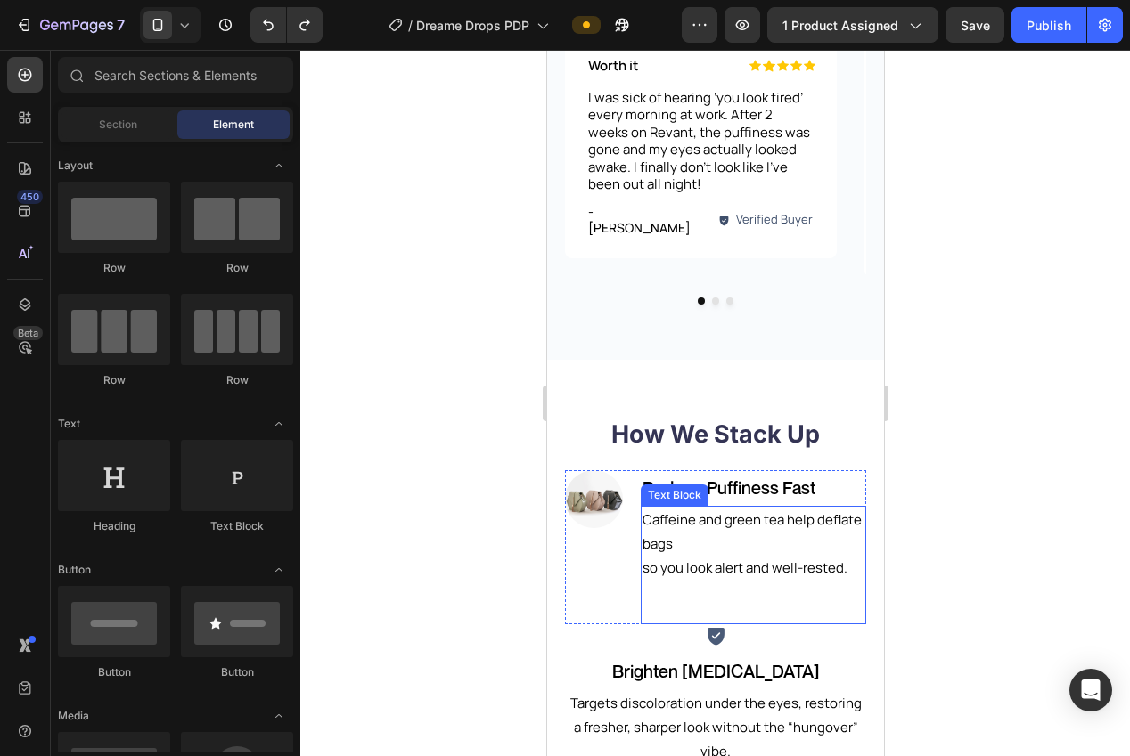
scroll to position [1557, 0]
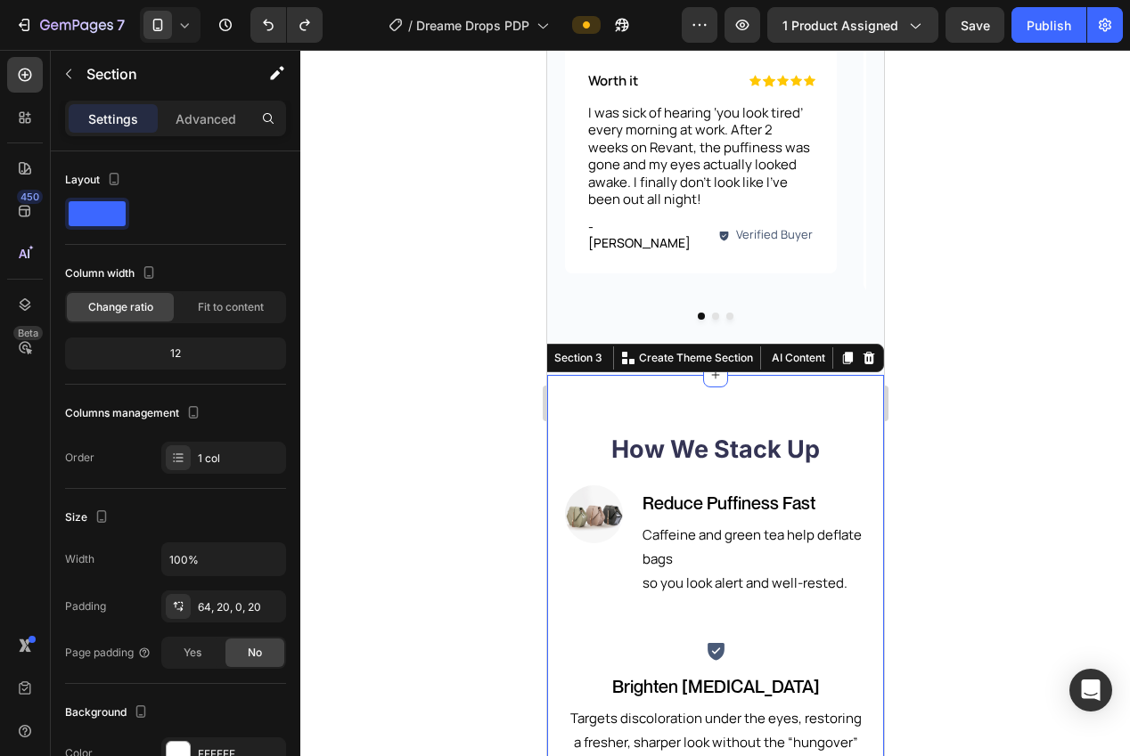
click at [699, 375] on div "How We Stack Up Heading Ultra Powerful Filtration For The Deepest Clean Heading…" at bounding box center [714, 761] width 337 height 772
click at [870, 351] on icon at bounding box center [868, 358] width 14 height 14
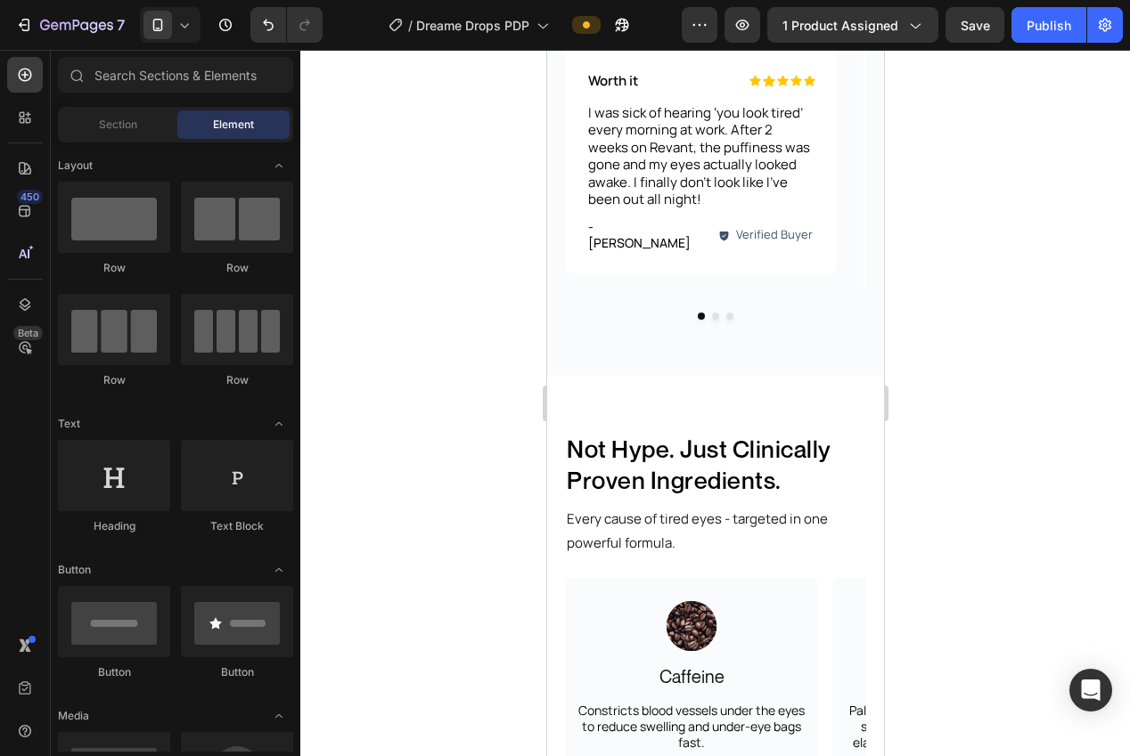
scroll to position [1649, 0]
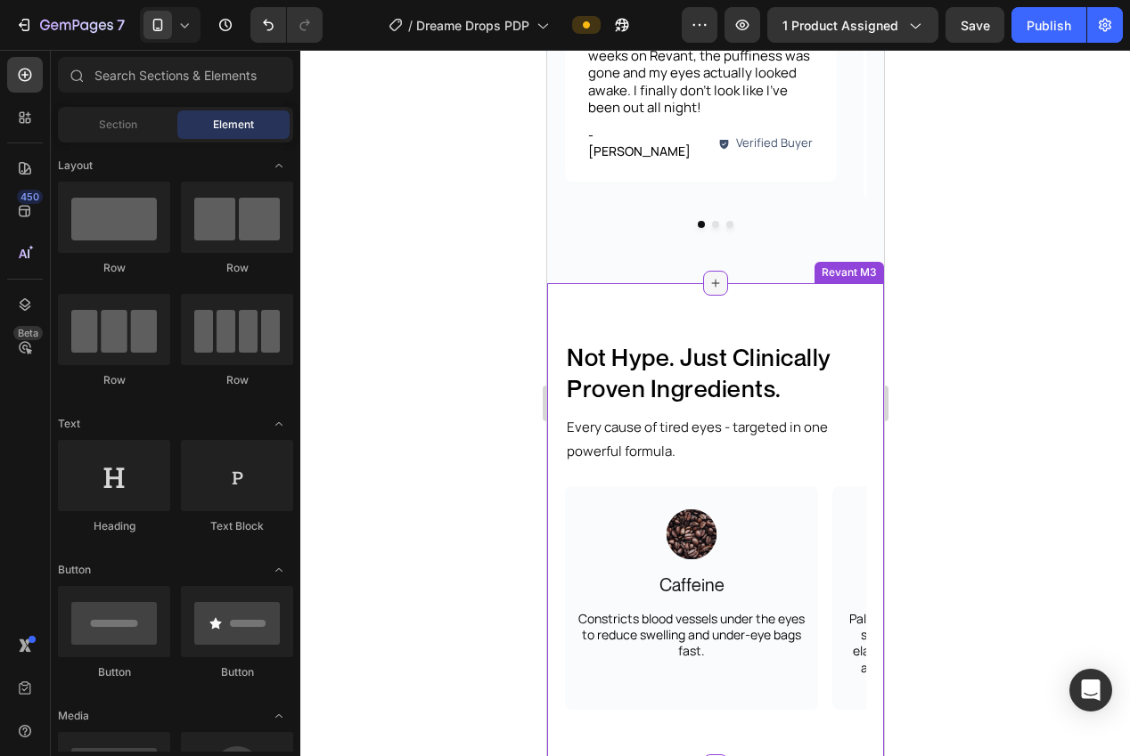
click at [715, 276] on icon at bounding box center [714, 283] width 14 height 14
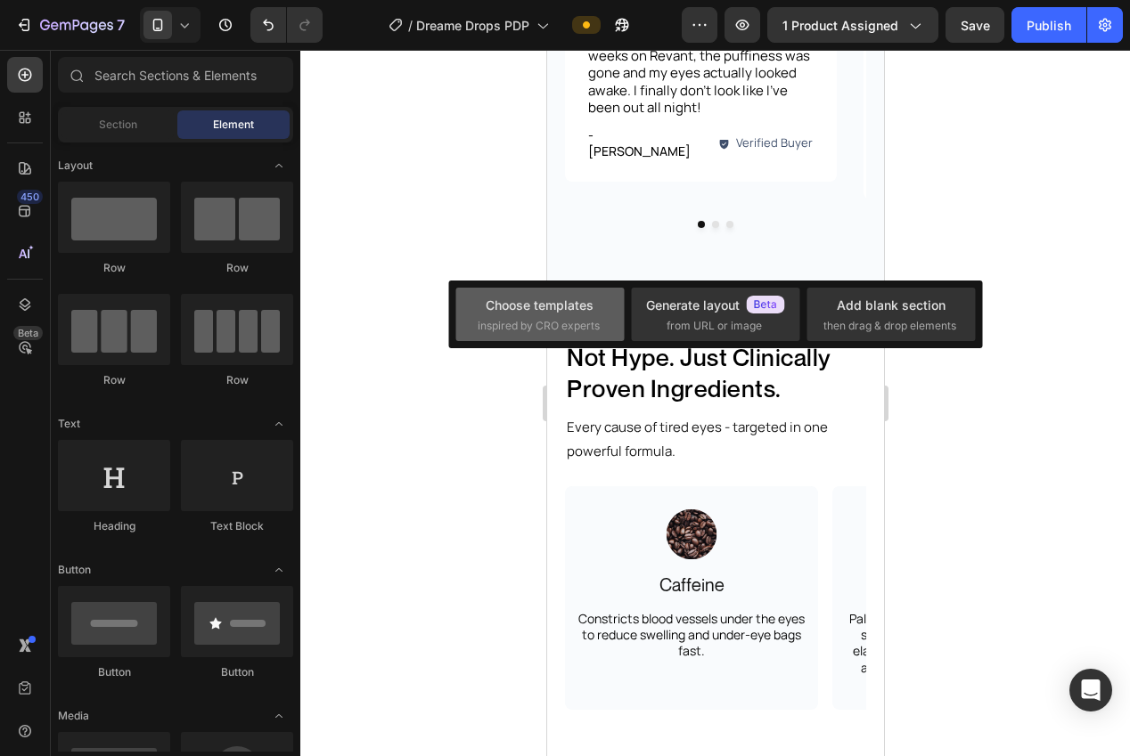
click at [552, 323] on span "inspired by CRO experts" at bounding box center [539, 326] width 122 height 16
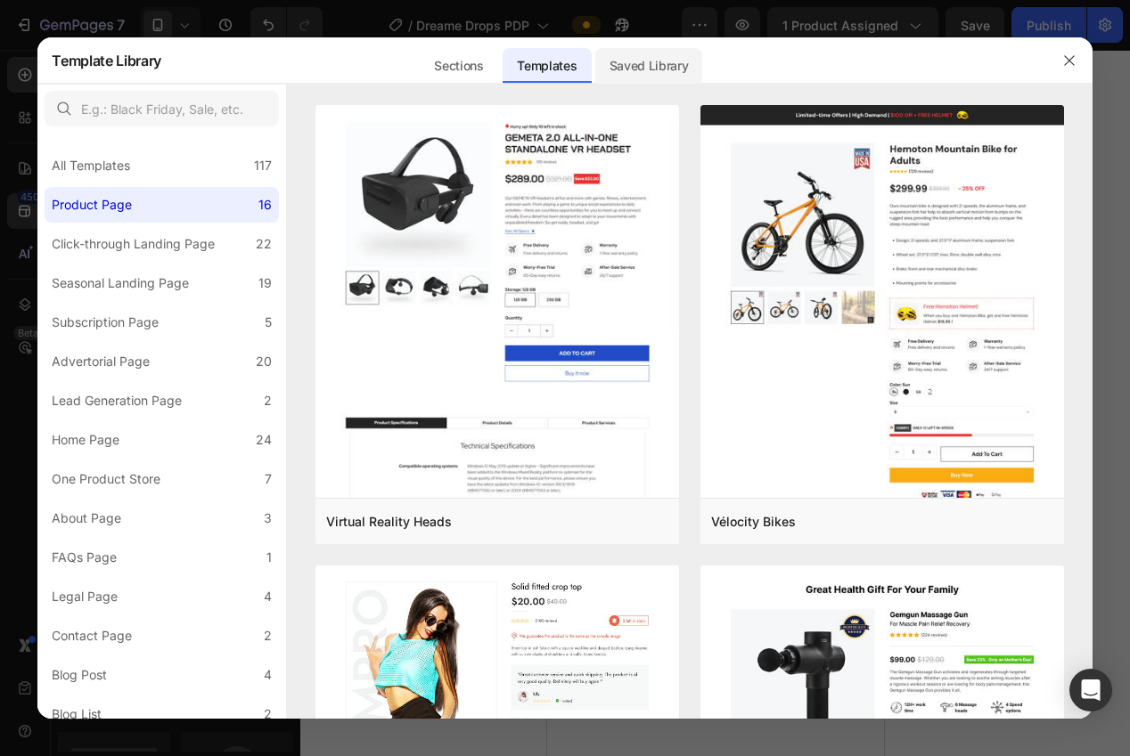
click at [1099, 439] on div "Saved Library" at bounding box center [1113, 447] width 29 height 16
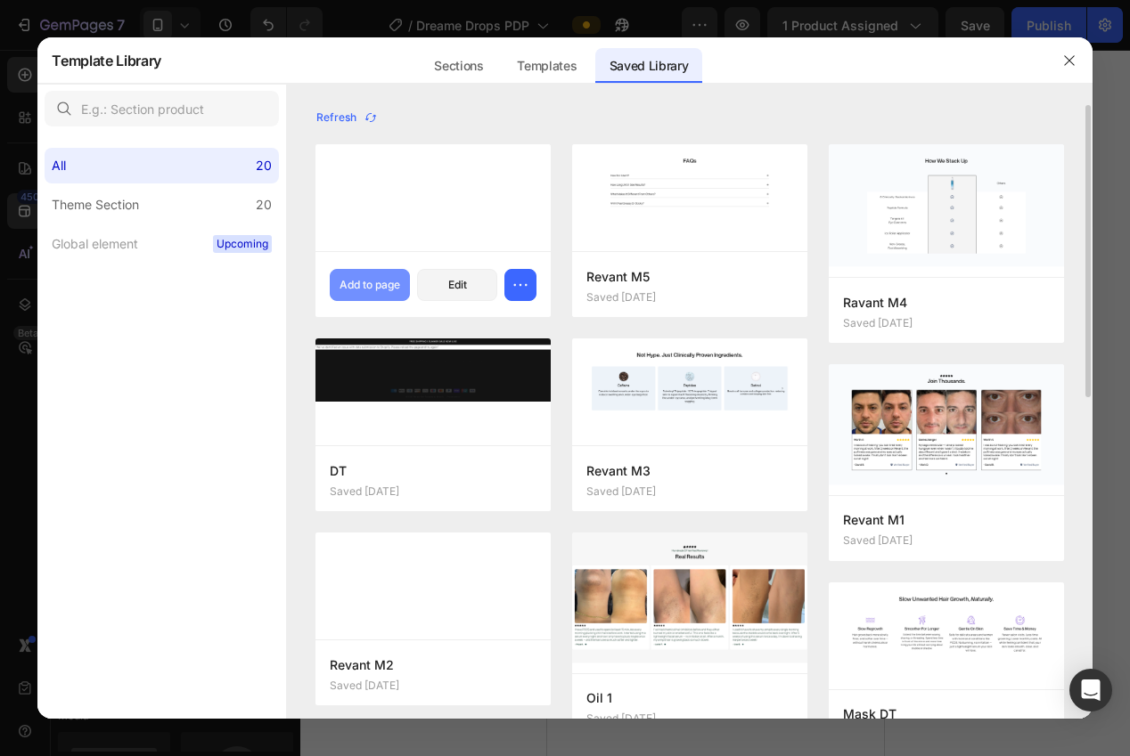
click at [387, 273] on button "Add to page" at bounding box center [370, 285] width 80 height 32
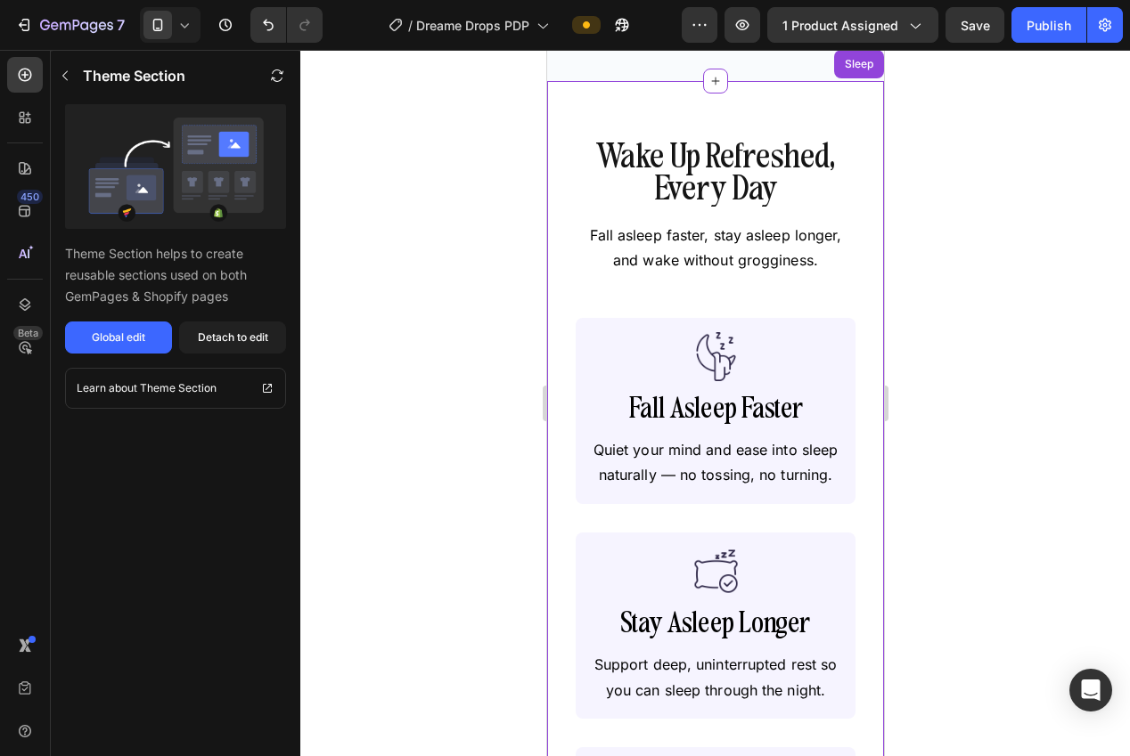
drag, startPoint x: 1024, startPoint y: 325, endPoint x: 1004, endPoint y: 326, distance: 19.6
click at [1023, 325] on div at bounding box center [715, 403] width 830 height 707
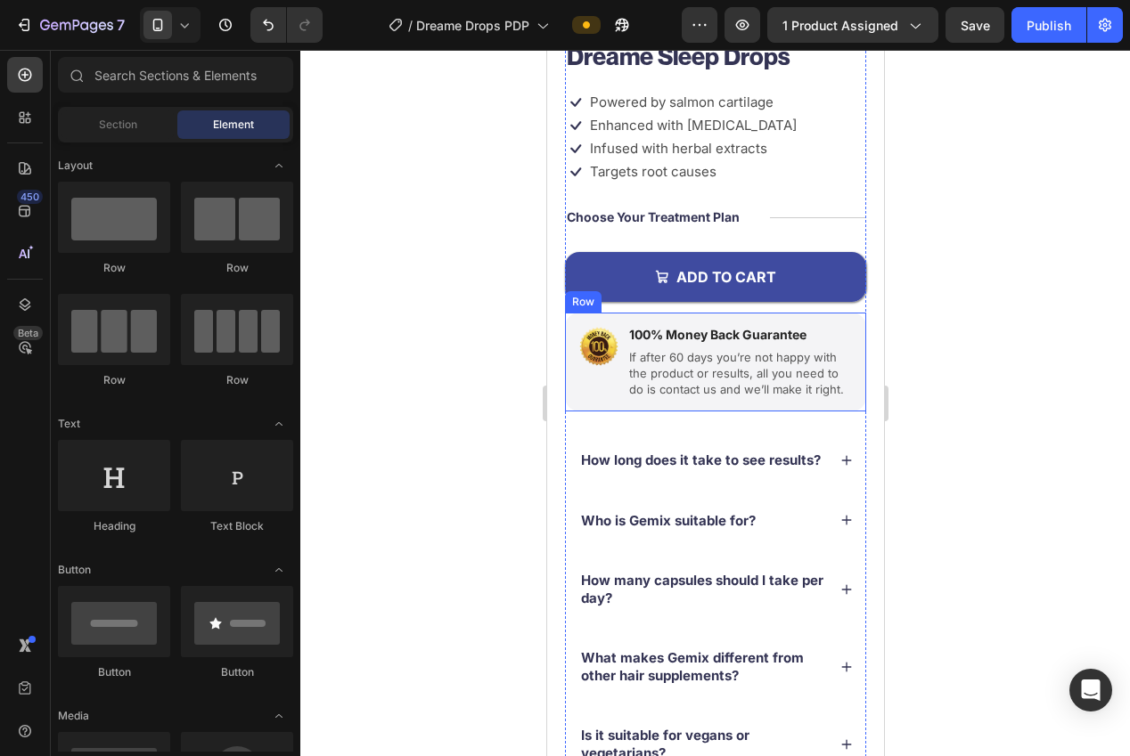
scroll to position [102, 0]
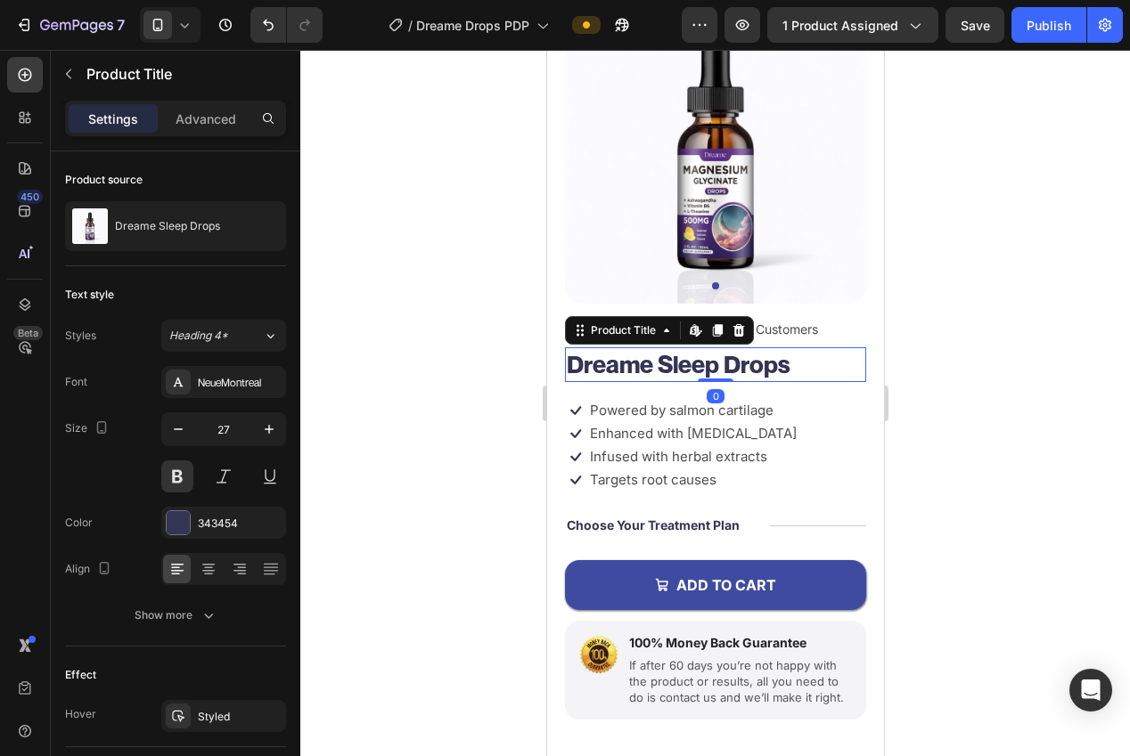
drag, startPoint x: 641, startPoint y: 369, endPoint x: 832, endPoint y: 406, distance: 195.2
click at [641, 369] on h1 "Dreame Sleep Drops" at bounding box center [714, 364] width 301 height 35
drag, startPoint x: 220, startPoint y: 374, endPoint x: 276, endPoint y: 453, distance: 96.4
click at [220, 375] on div "NeueMontreal" at bounding box center [240, 383] width 84 height 16
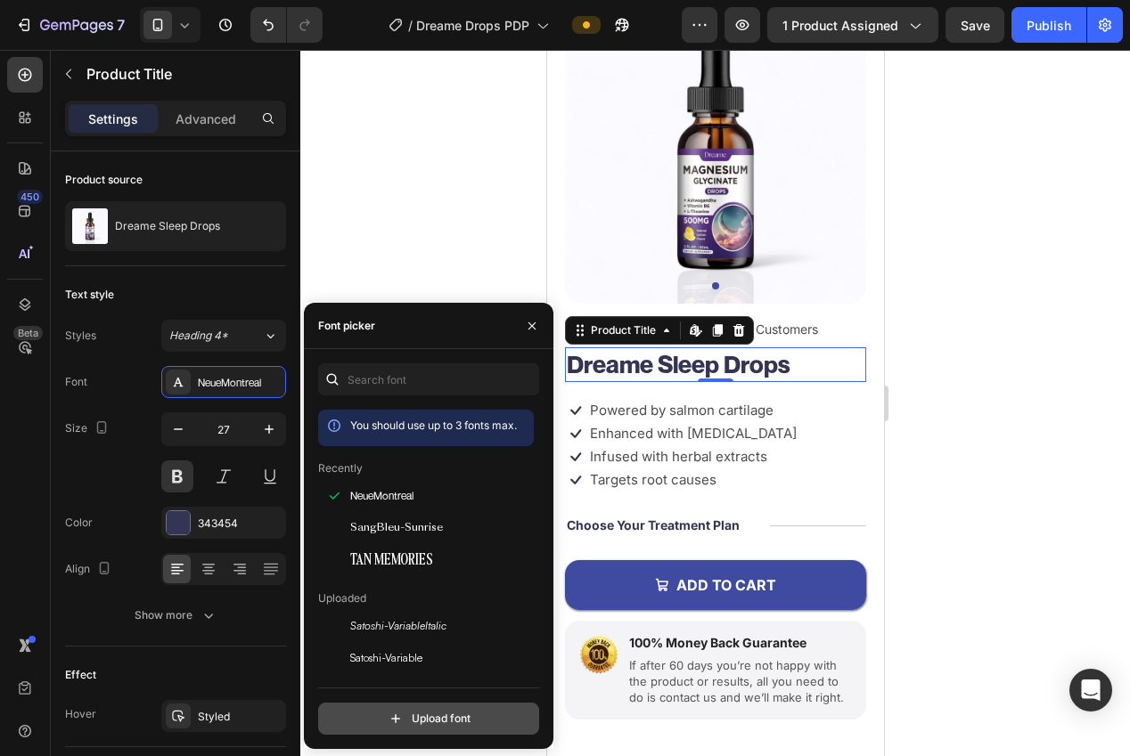
click at [429, 717] on input "file" at bounding box center [466, 719] width 445 height 30
type input "C:\fakepath\Fontspring-DEMO-theseasons-bd.otf"
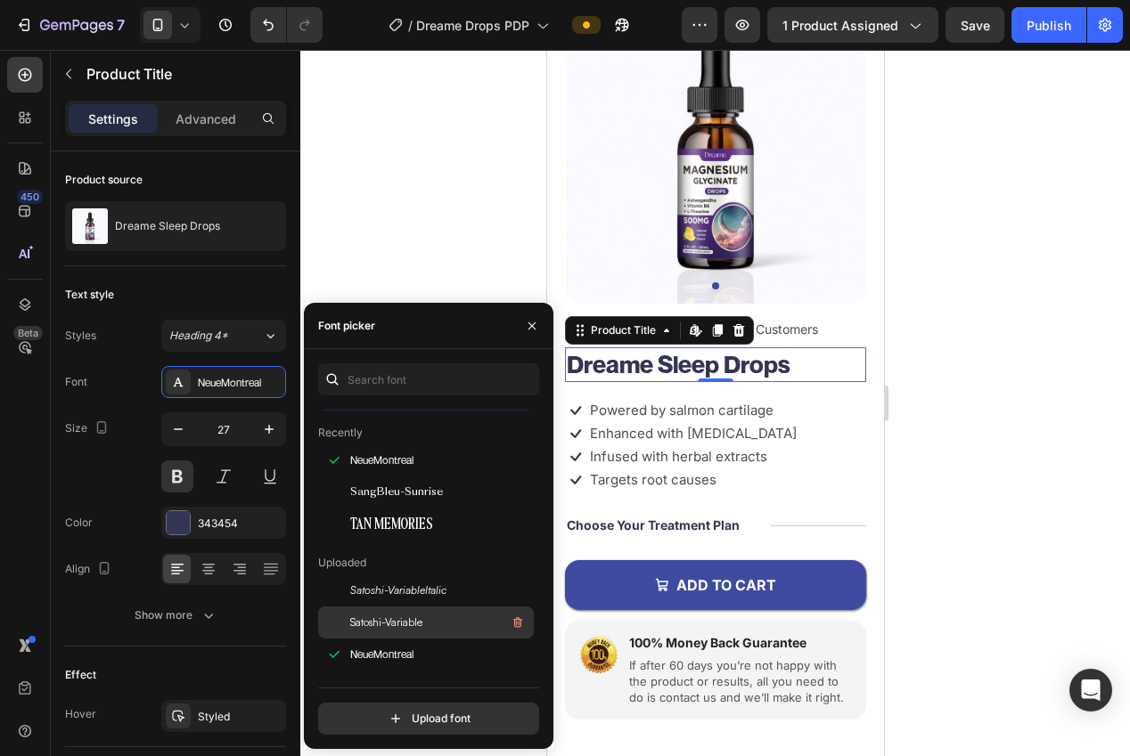
scroll to position [15, 0]
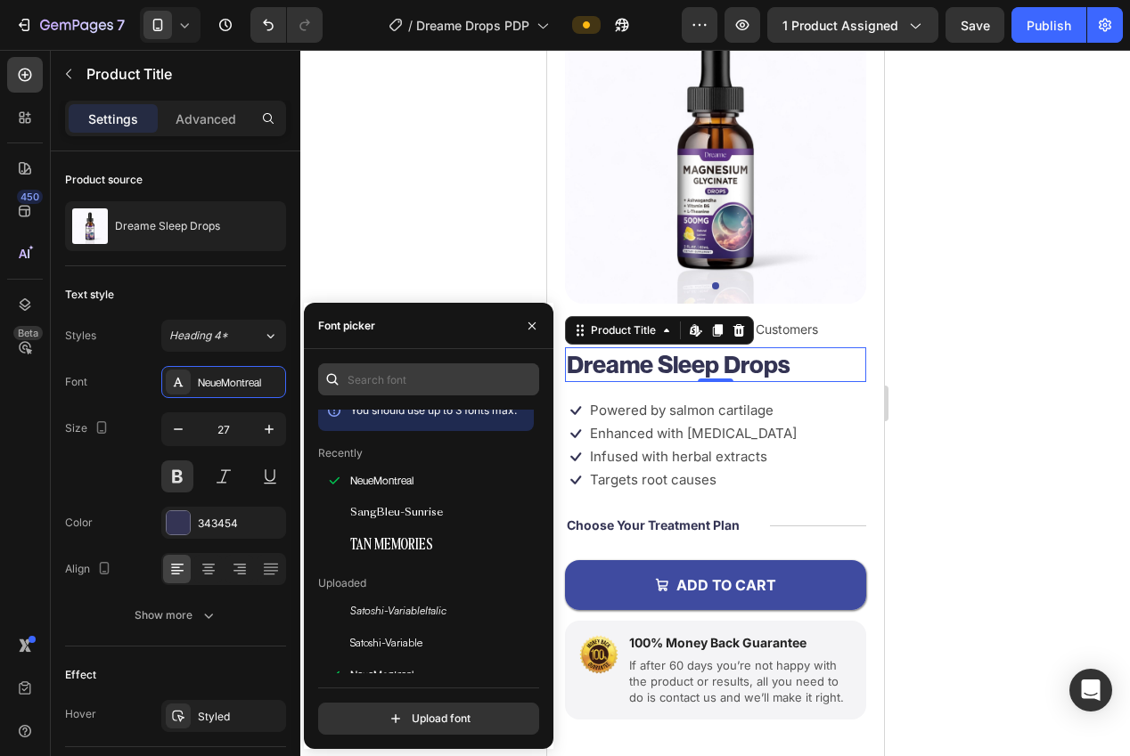
click at [244, 704] on input "file" at bounding box center [466, 719] width 445 height 30
click at [403, 386] on input "text" at bounding box center [428, 380] width 221 height 32
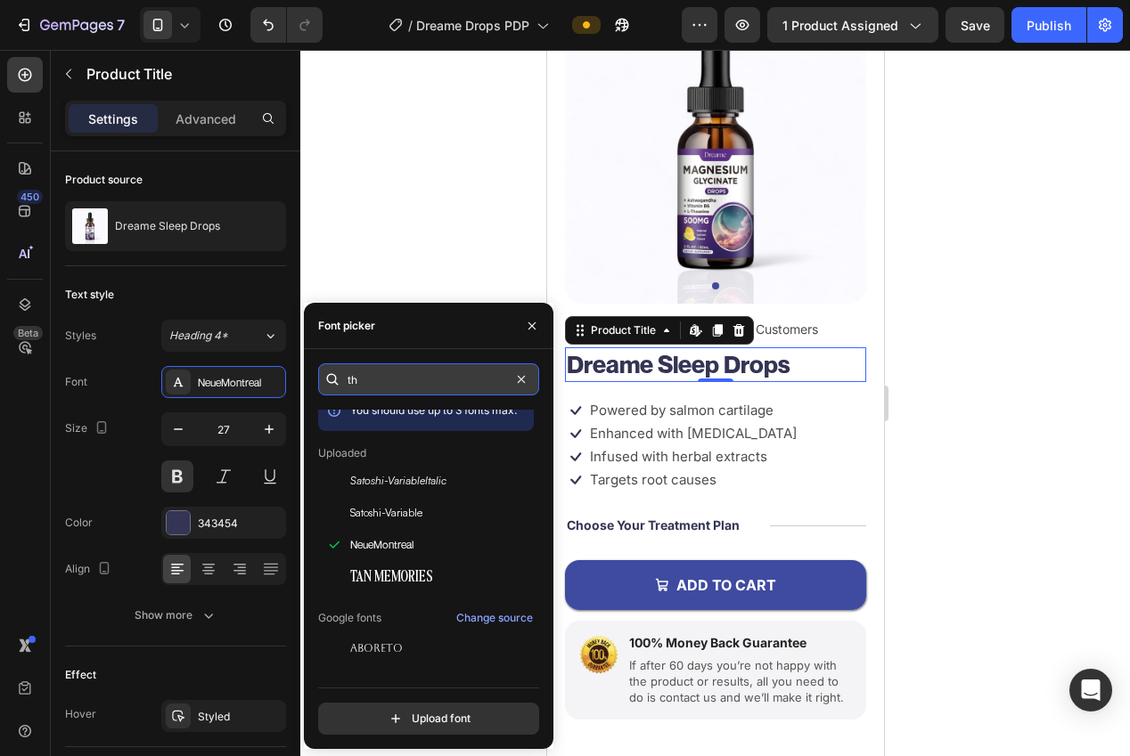
scroll to position [0, 0]
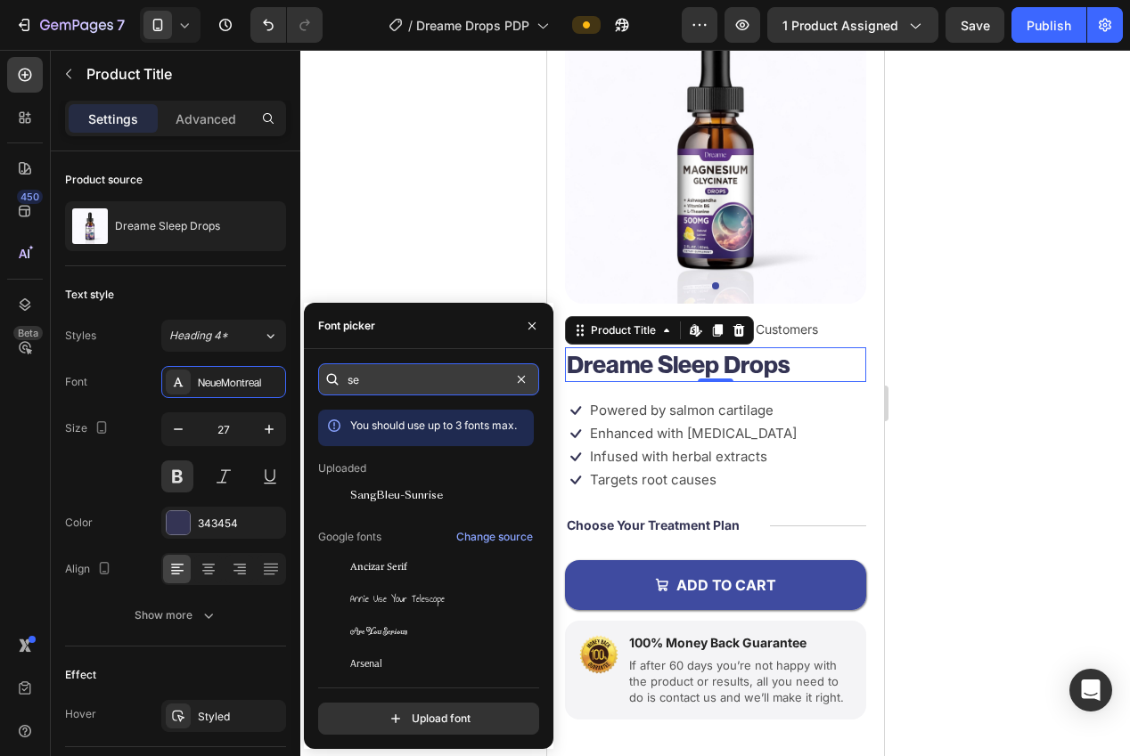
type input "sea"
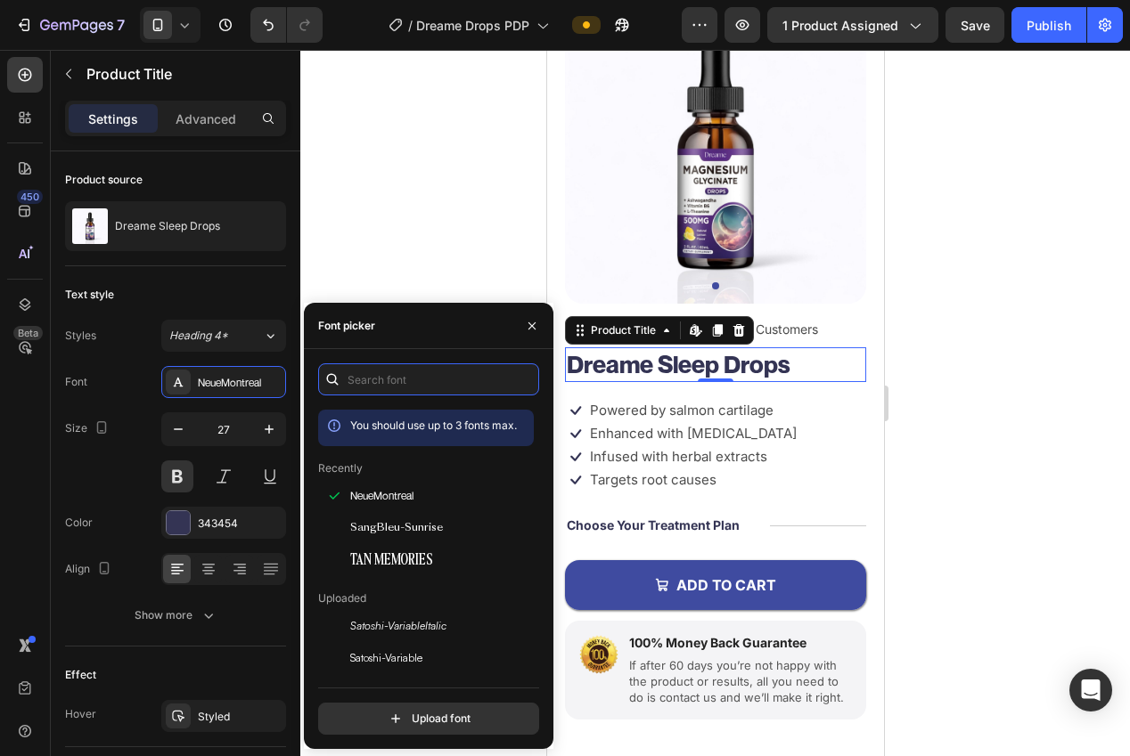
drag, startPoint x: 522, startPoint y: 433, endPoint x: 521, endPoint y: 448, distance: 15.2
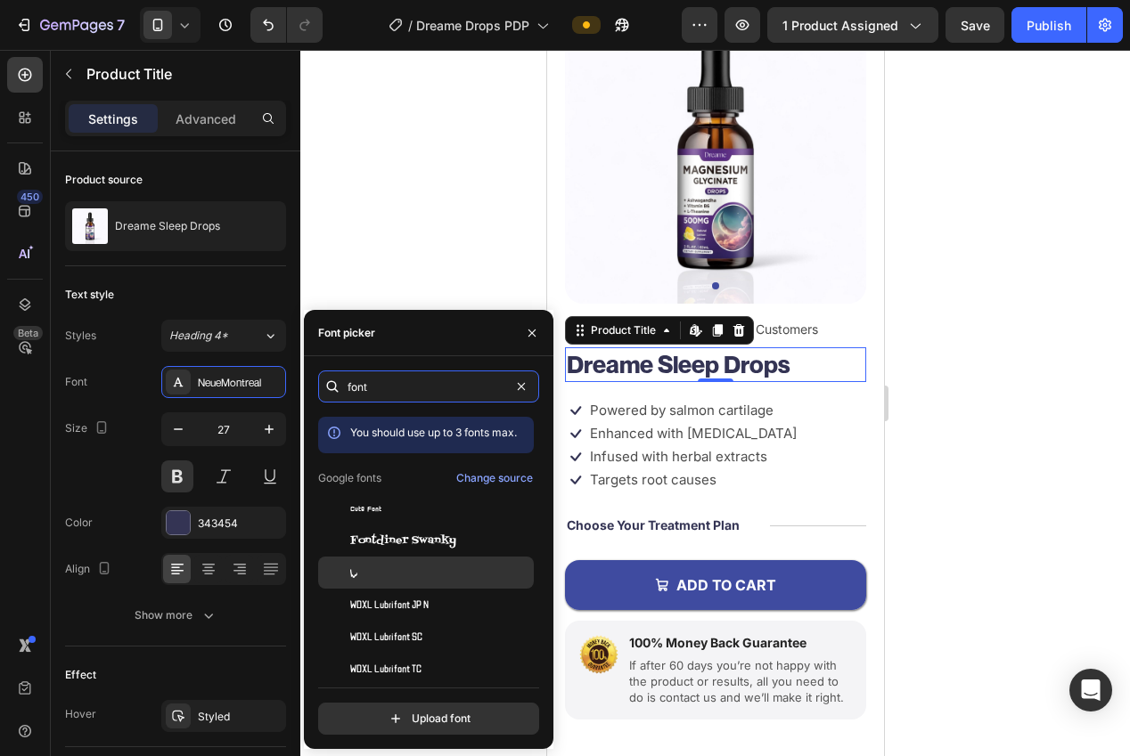
scroll to position [44, 0]
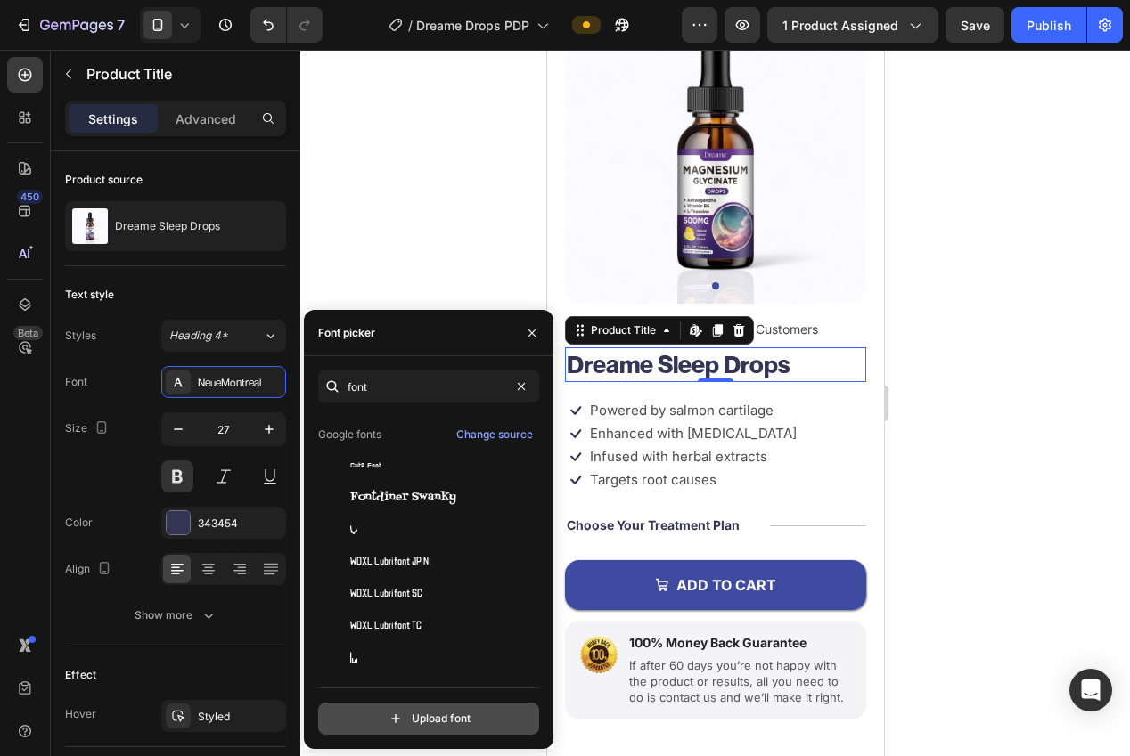
click at [432, 718] on input "file" at bounding box center [466, 719] width 445 height 30
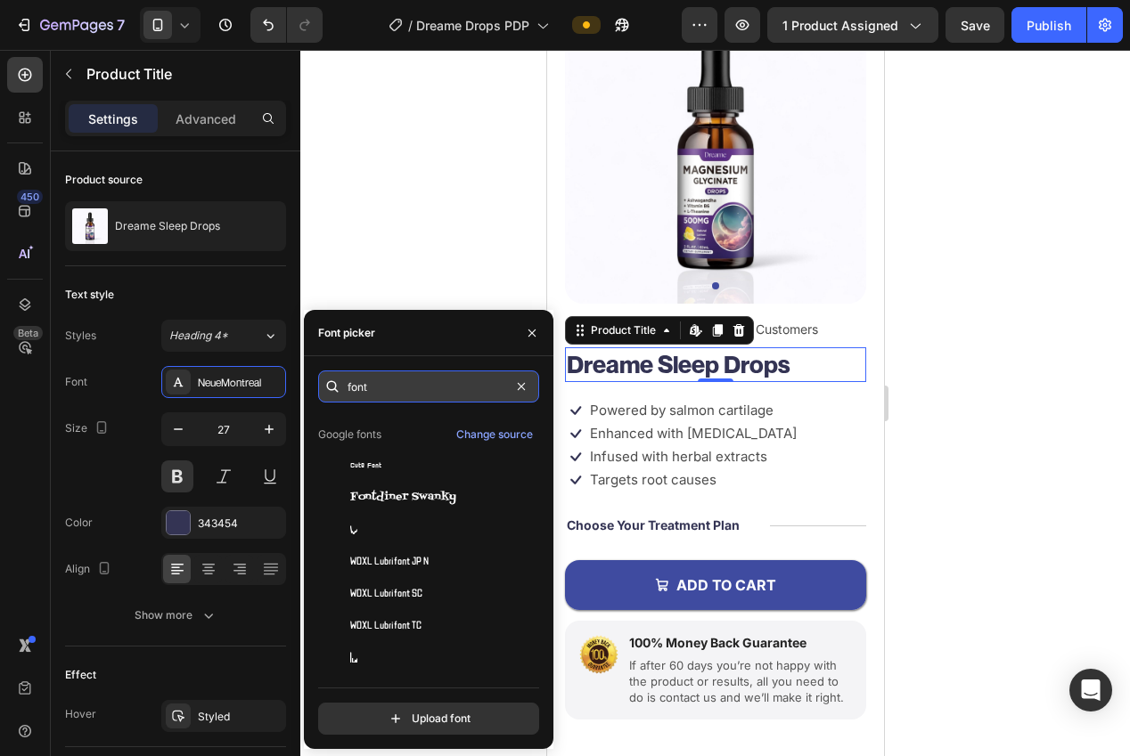
click at [394, 399] on input "font" at bounding box center [428, 387] width 221 height 32
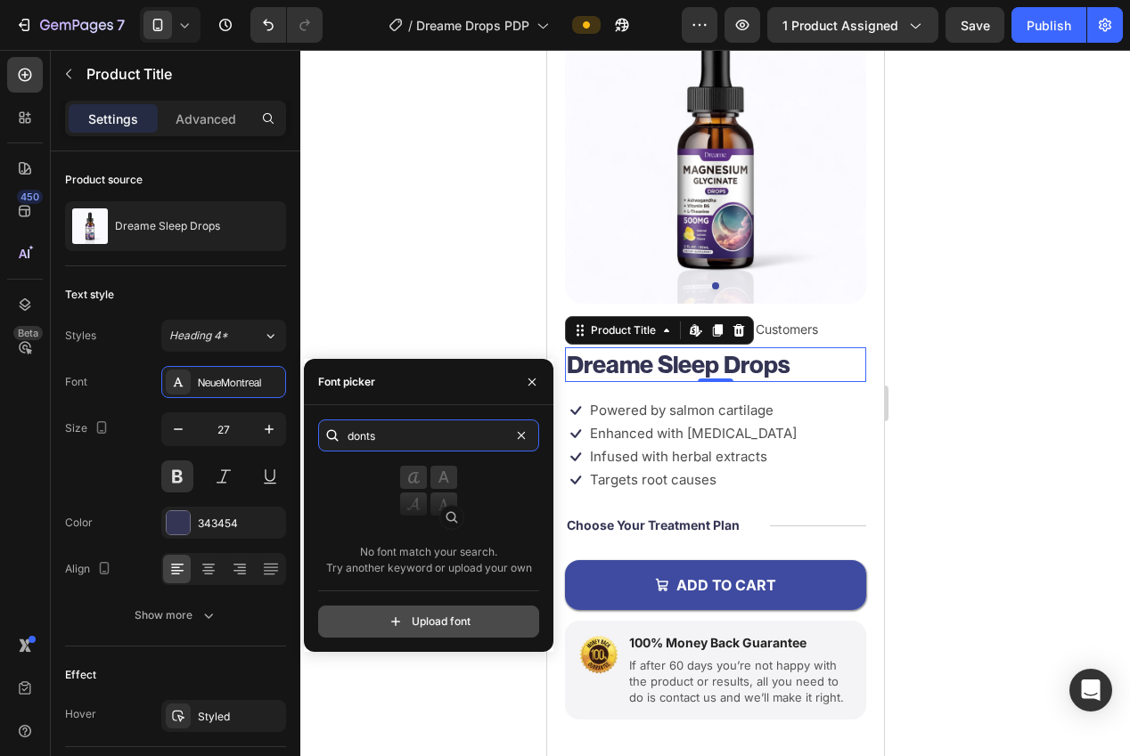
type input "donts"
click at [434, 629] on input "file" at bounding box center [466, 622] width 445 height 30
type input "C:\fakepath\Fontspring-DEMO-theseasons-bd.otf"
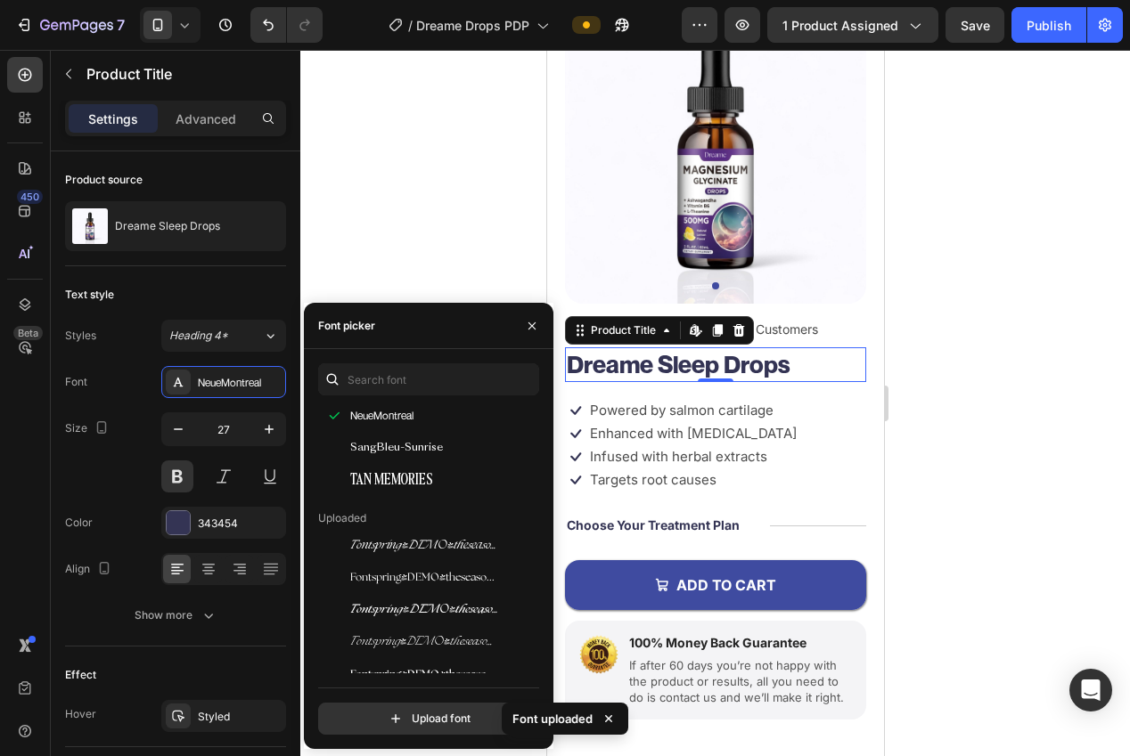
scroll to position [86, 0]
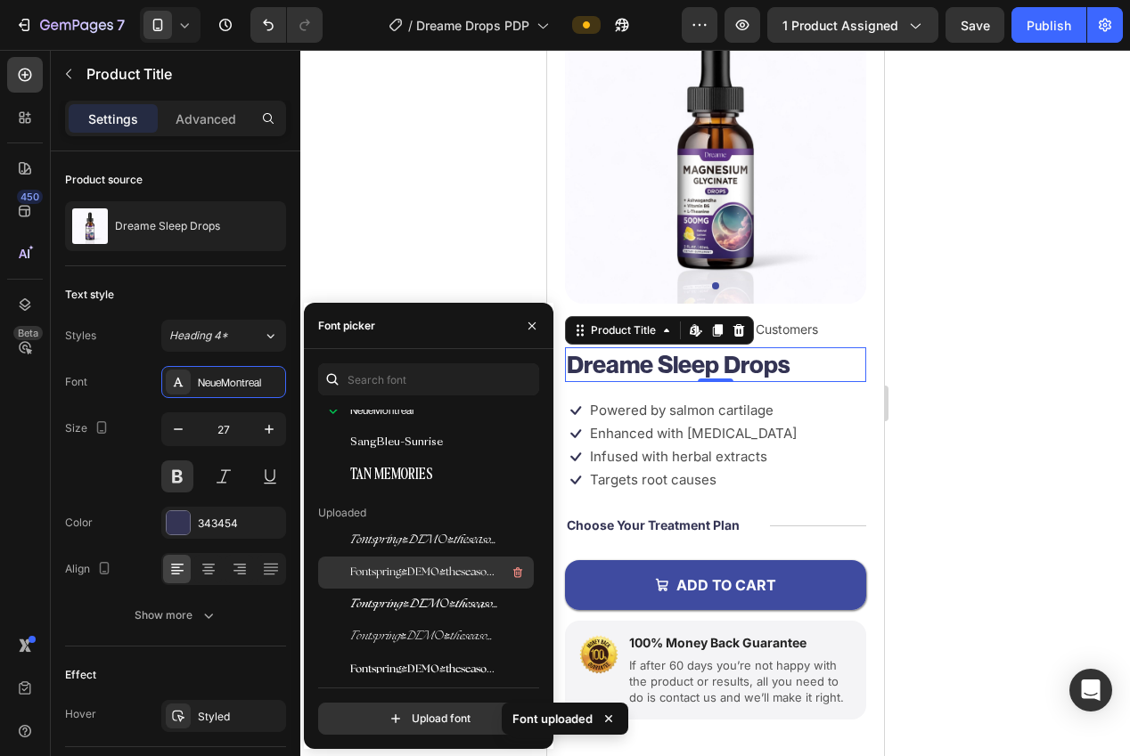
click at [444, 571] on span "Fontspring-DEMO-theseasons-reg" at bounding box center [424, 573] width 148 height 16
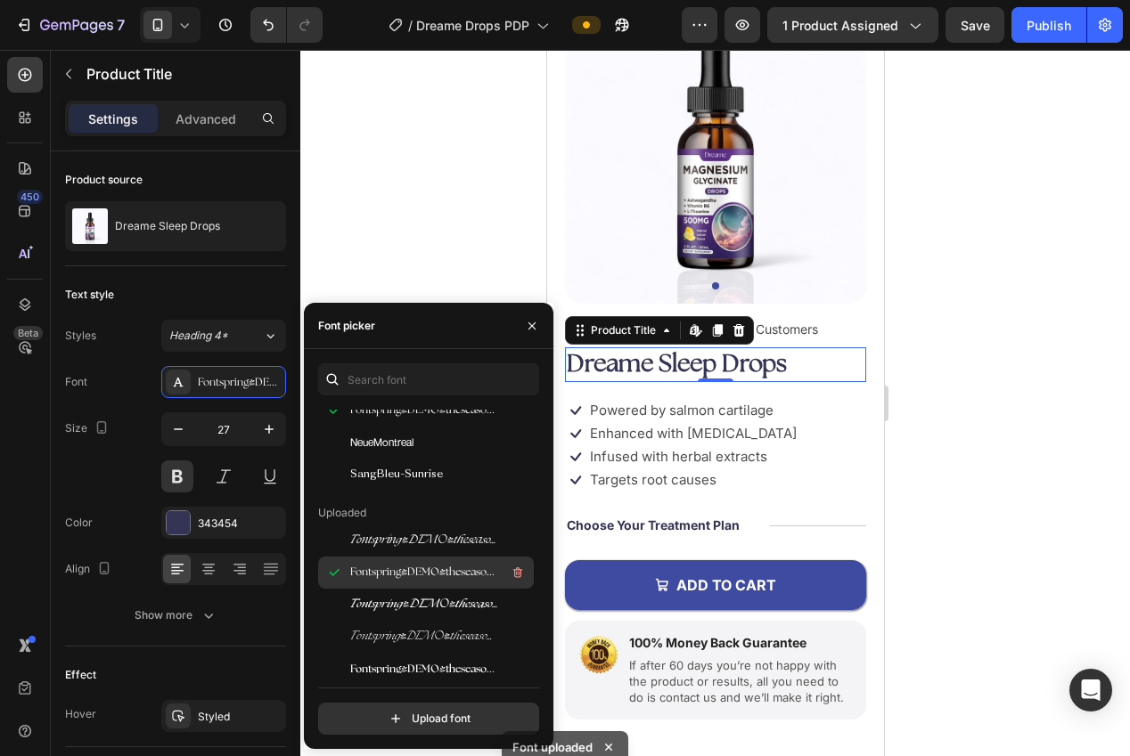
scroll to position [89, 0]
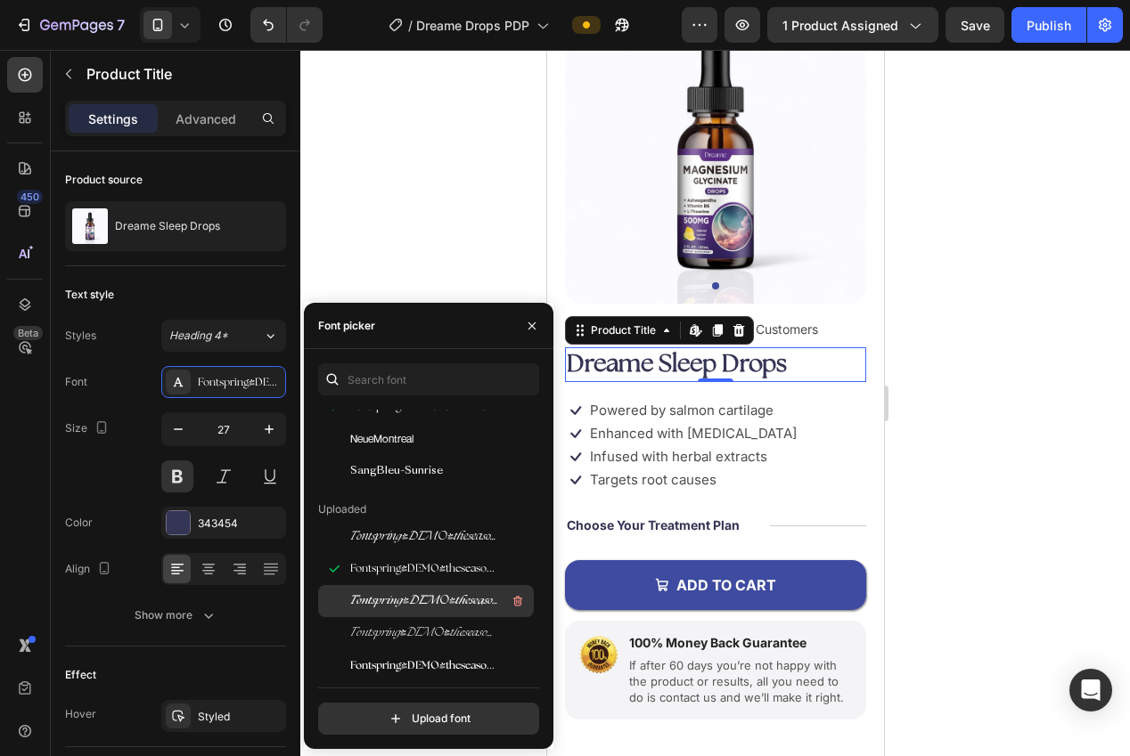
click at [434, 600] on span "Fontspring-DEMO-theseasons-bdit" at bounding box center [424, 601] width 148 height 16
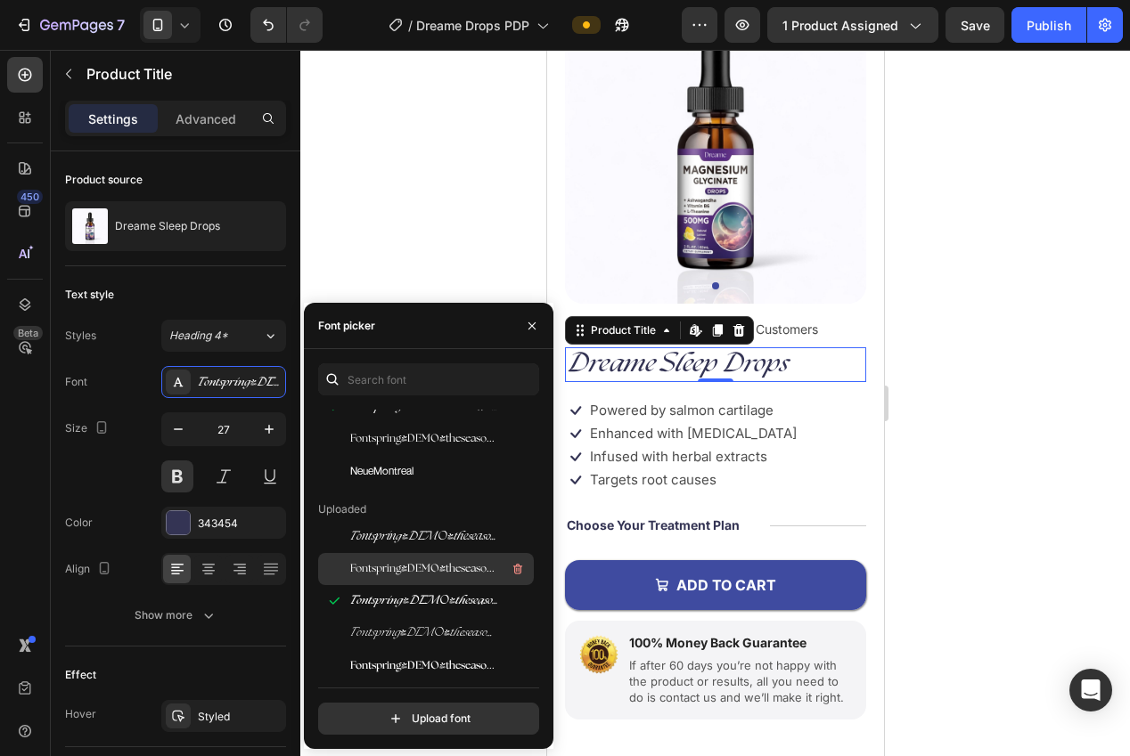
click at [433, 573] on span "Fontspring-DEMO-theseasons-reg" at bounding box center [424, 569] width 148 height 16
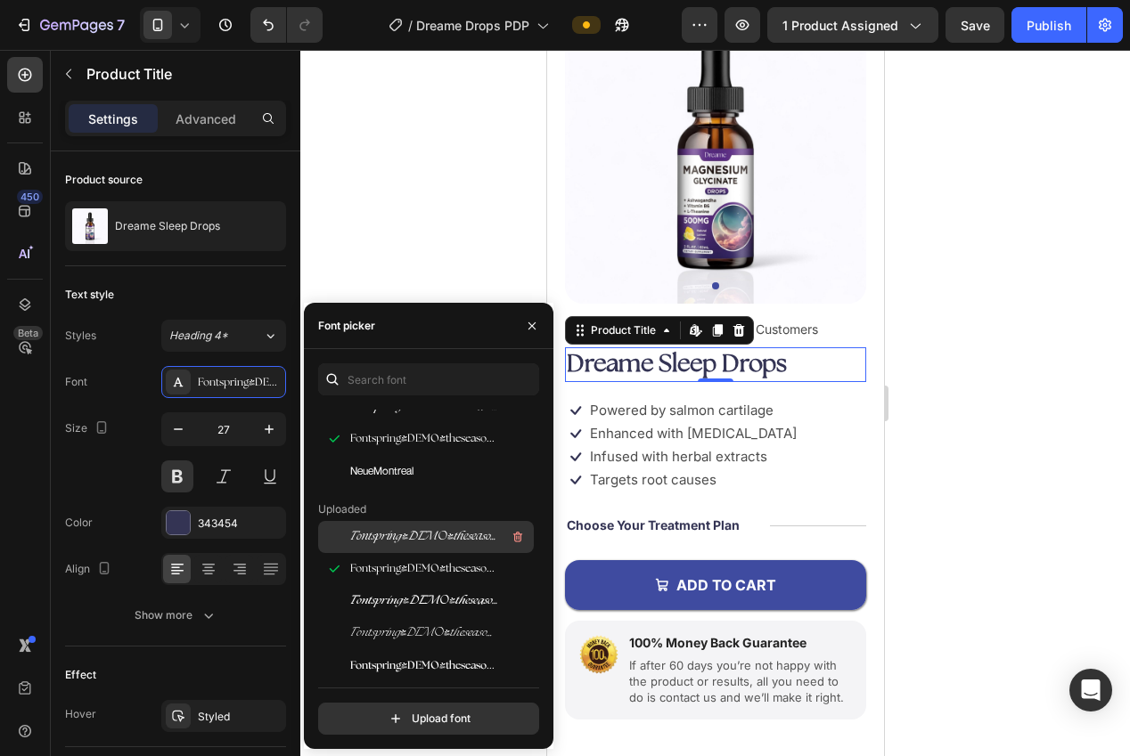
click at [423, 533] on span "Fontspring-DEMO-theseasons-it" at bounding box center [424, 537] width 148 height 16
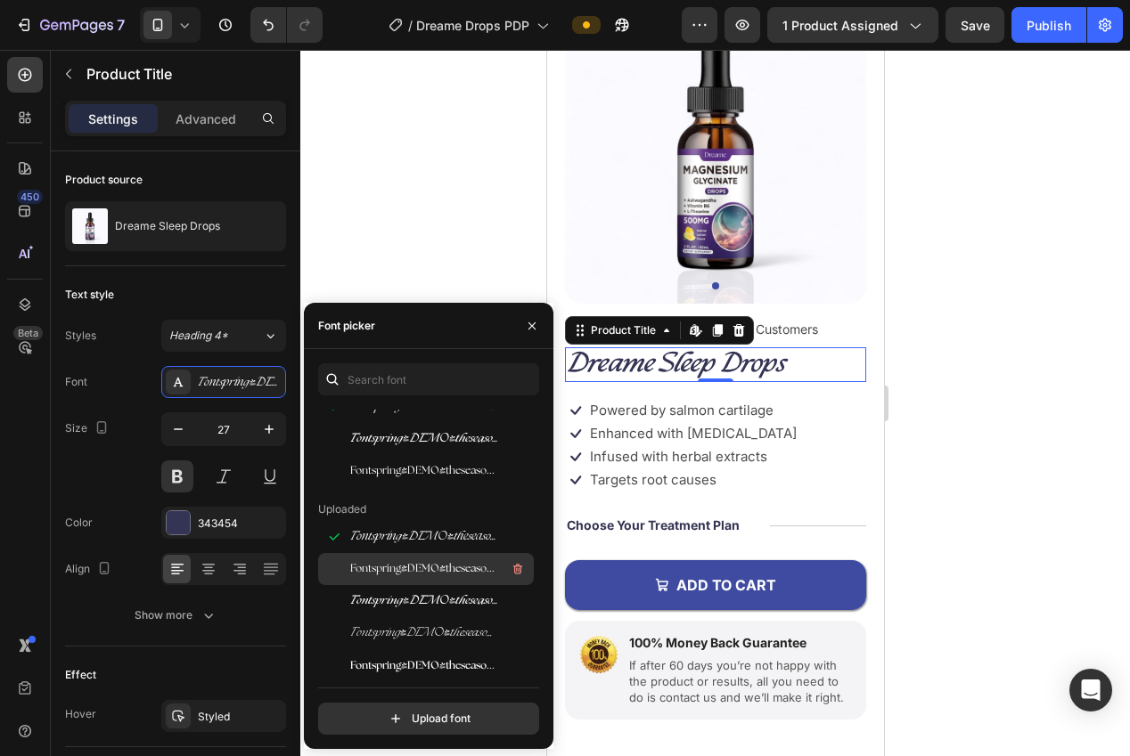
click at [419, 561] on span "Fontspring-DEMO-theseasons-reg" at bounding box center [424, 569] width 148 height 16
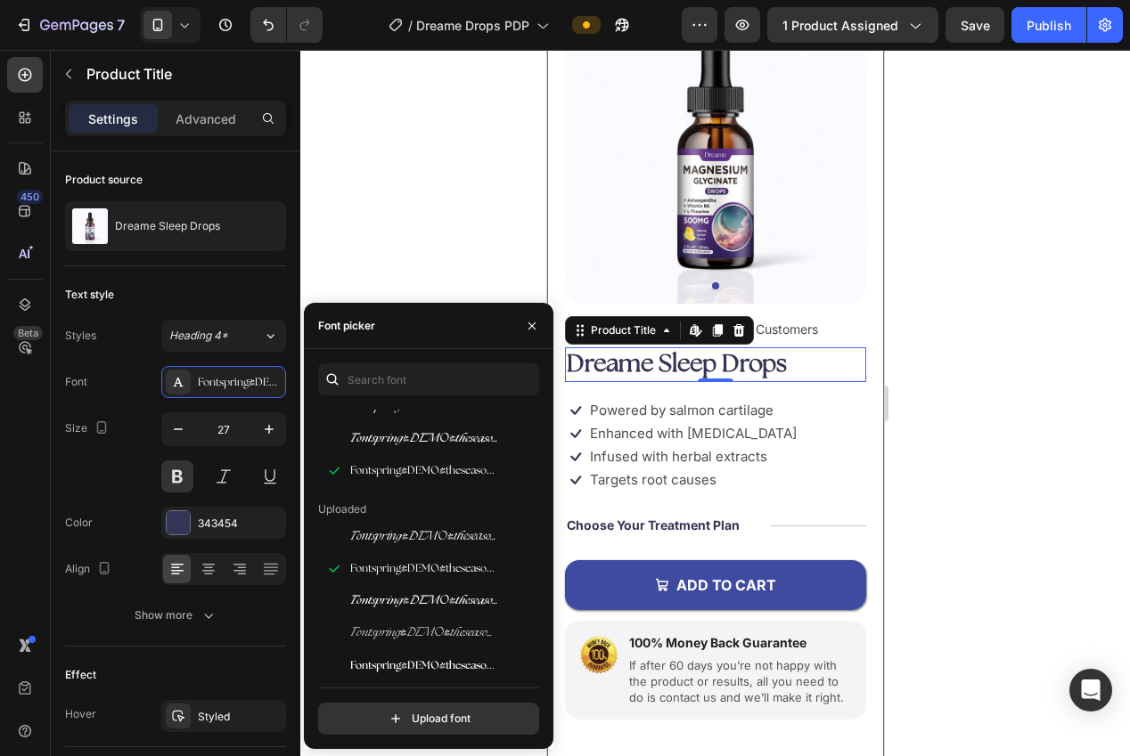
click at [930, 487] on div at bounding box center [715, 403] width 830 height 707
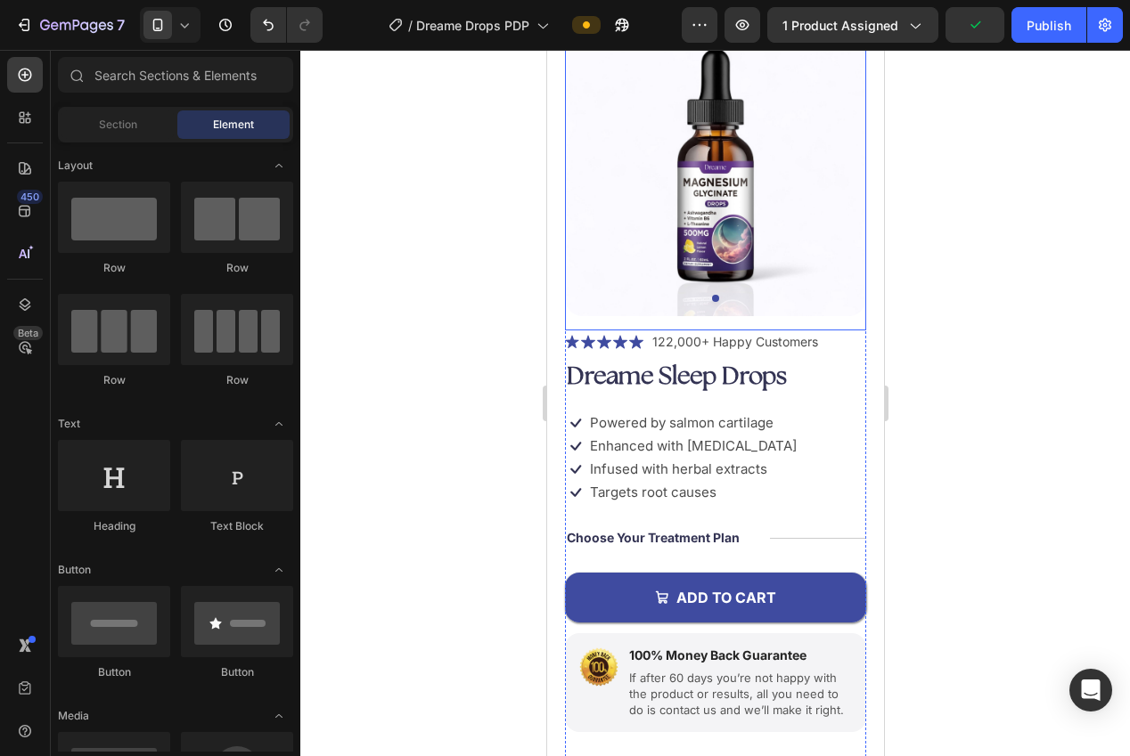
scroll to position [167, 0]
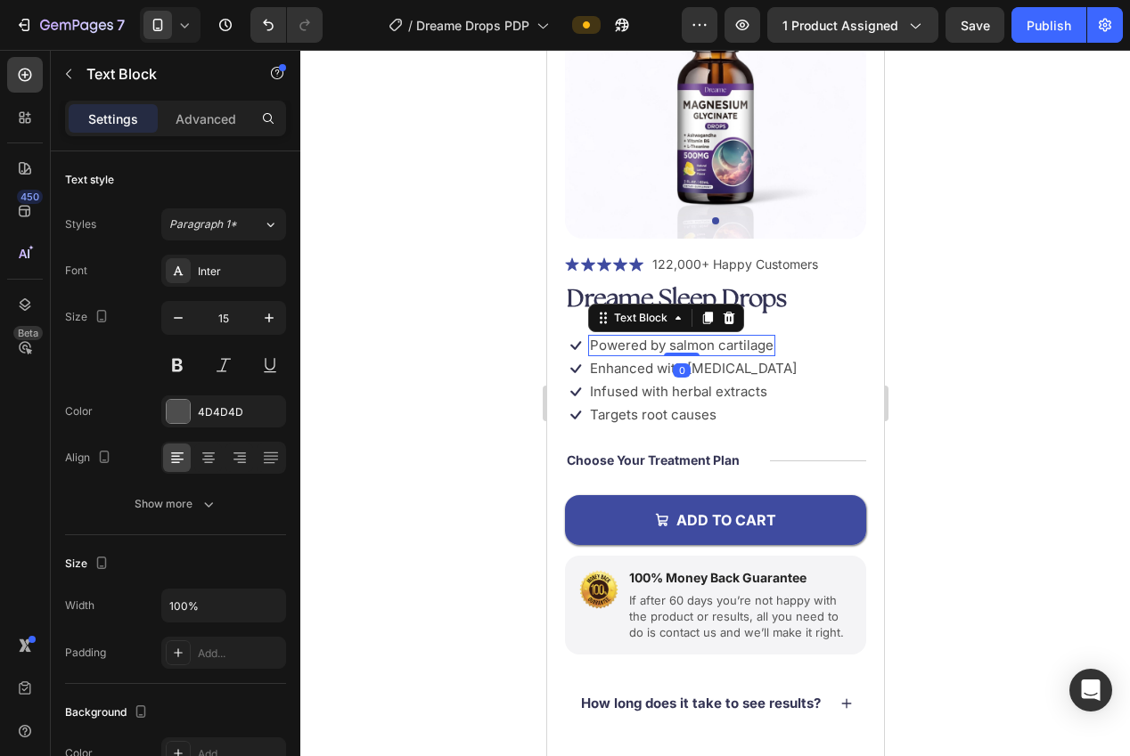
click at [721, 344] on p "Powered by salmon cartilage" at bounding box center [681, 346] width 184 height 18
click at [856, 346] on div "Icon Powered by salmon cartilage Text Block 0 Row Icon Enhanced with biotin Tex…" at bounding box center [714, 358] width 301 height 46
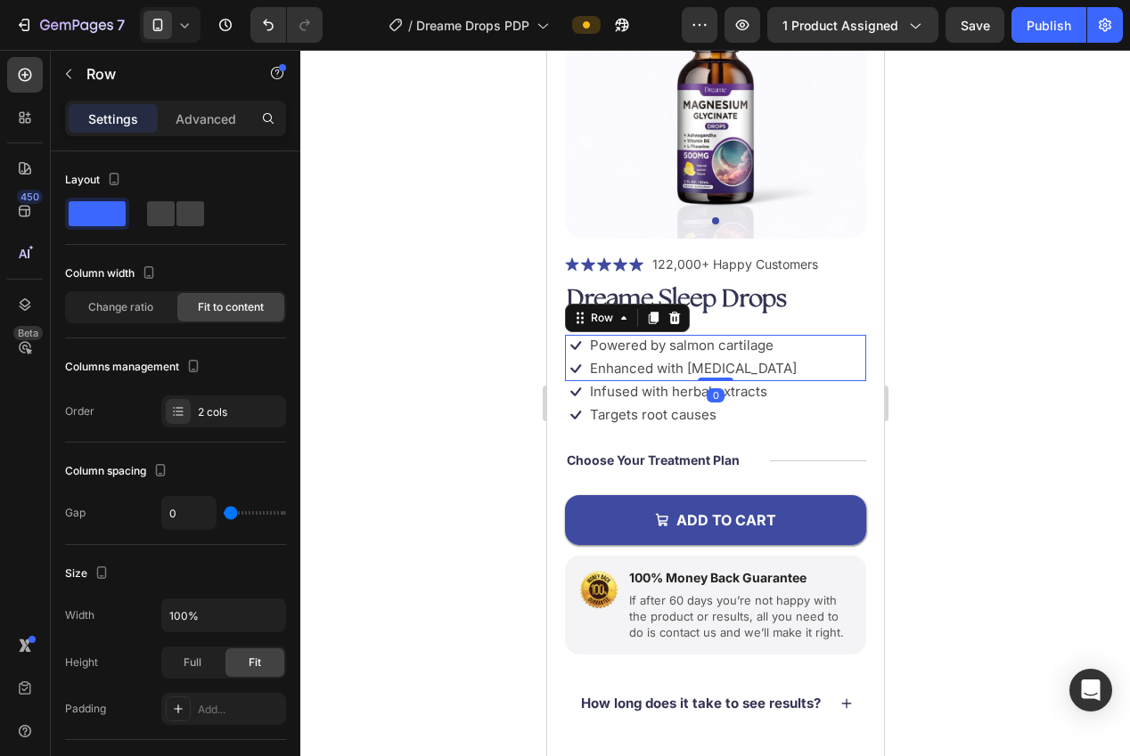
click at [952, 372] on div at bounding box center [715, 403] width 830 height 707
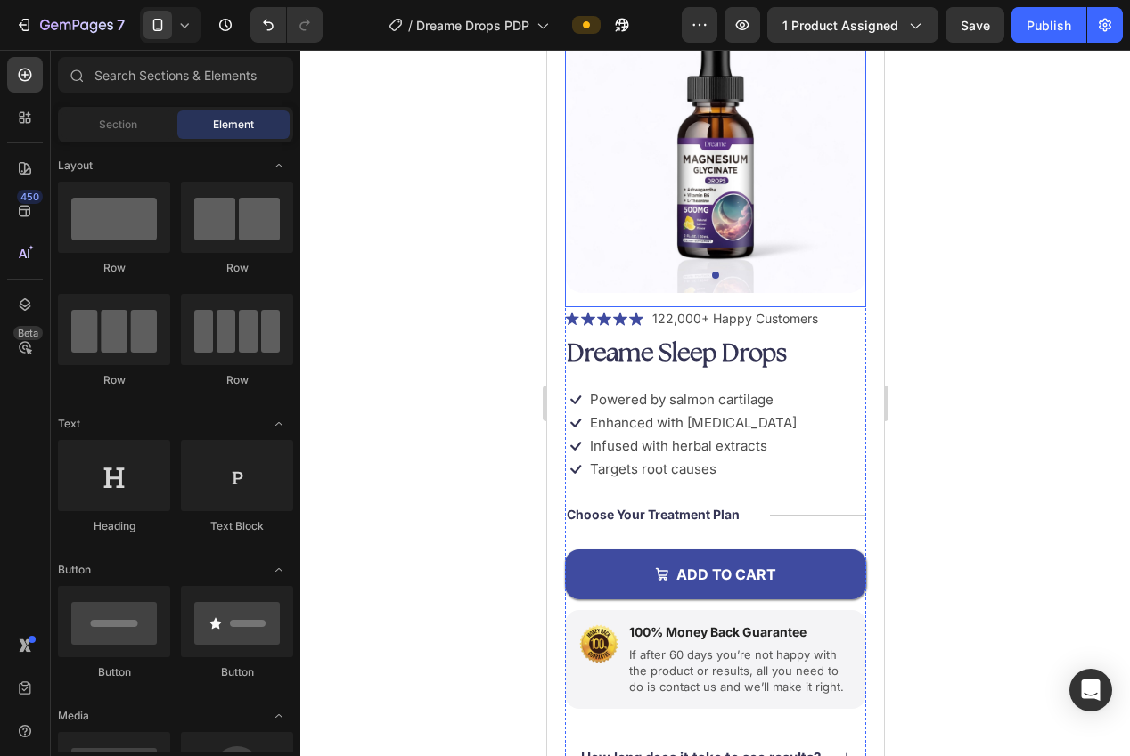
scroll to position [0, 0]
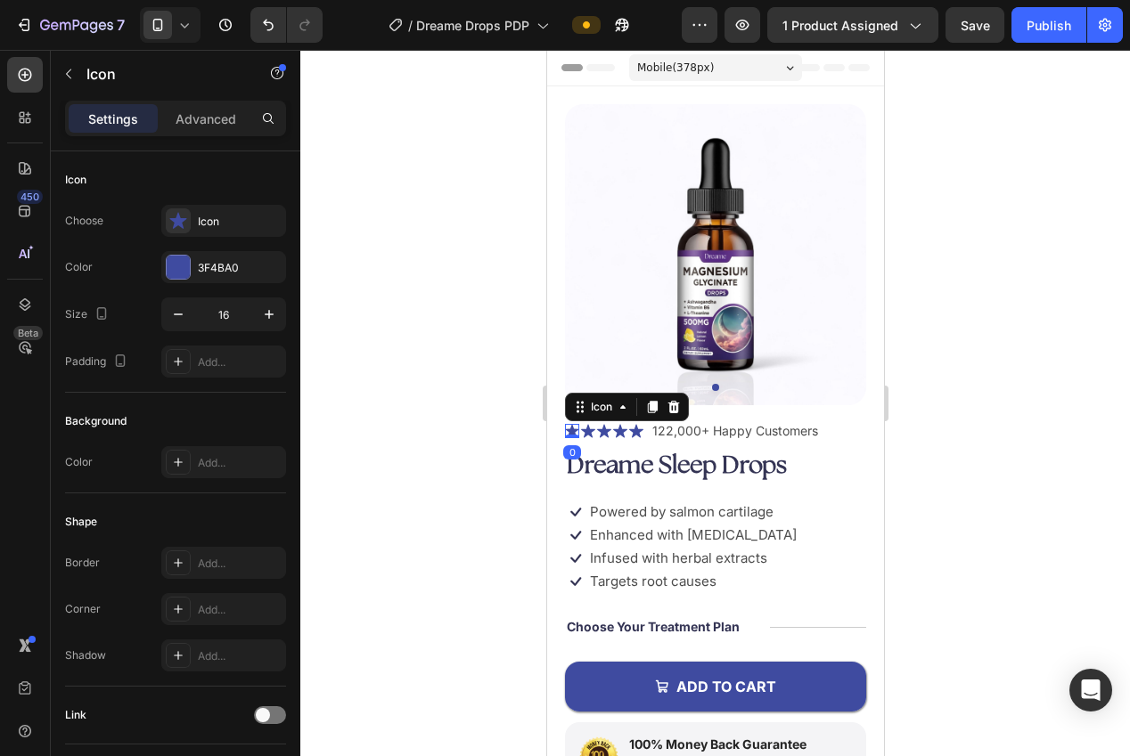
click at [568, 429] on icon at bounding box center [570, 430] width 13 height 13
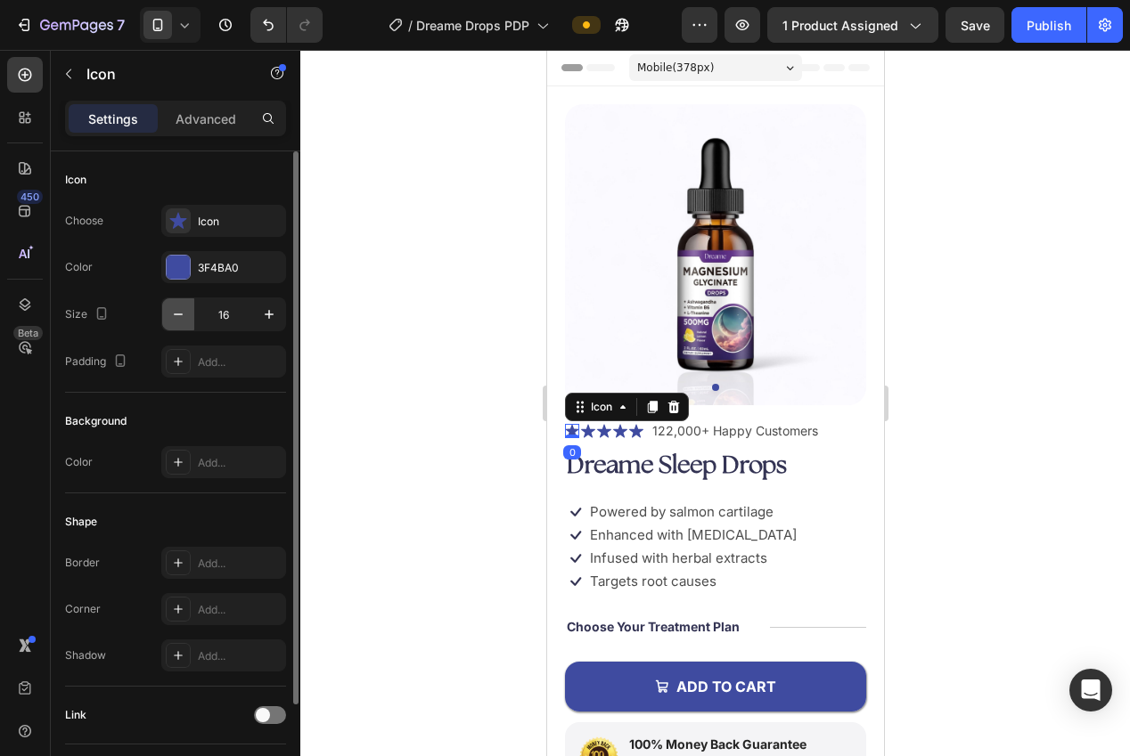
click at [167, 315] on button "button" at bounding box center [178, 314] width 32 height 32
type input "14"
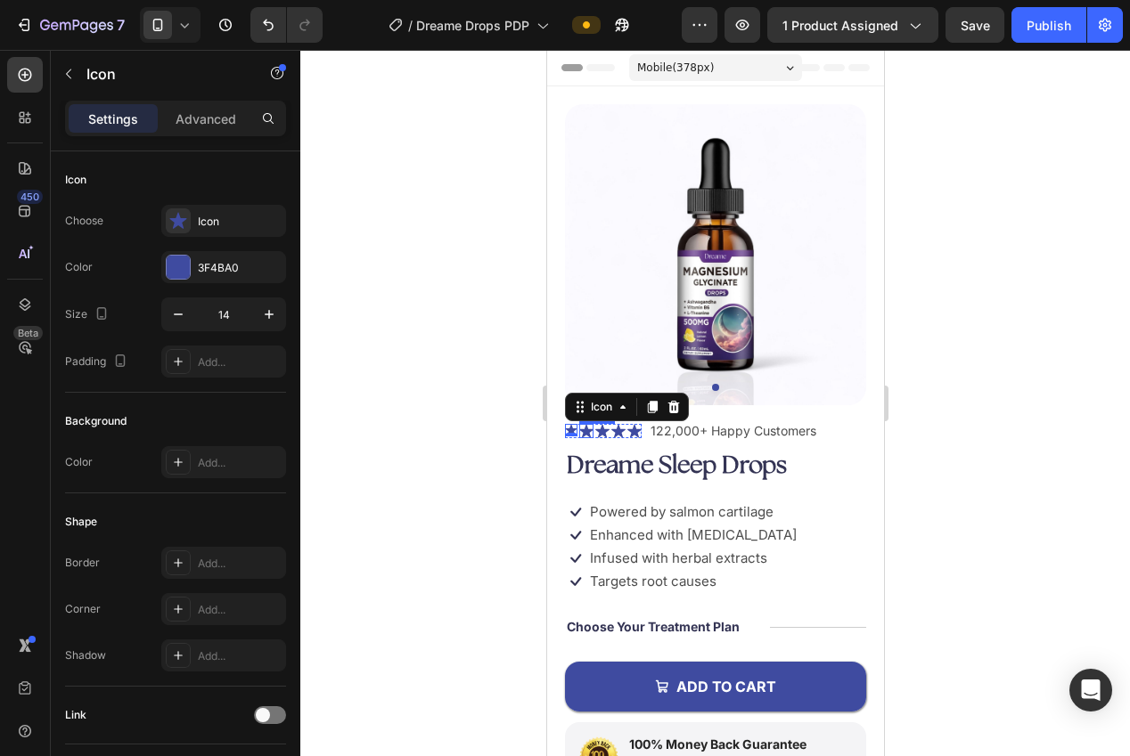
click at [589, 429] on icon at bounding box center [585, 430] width 14 height 13
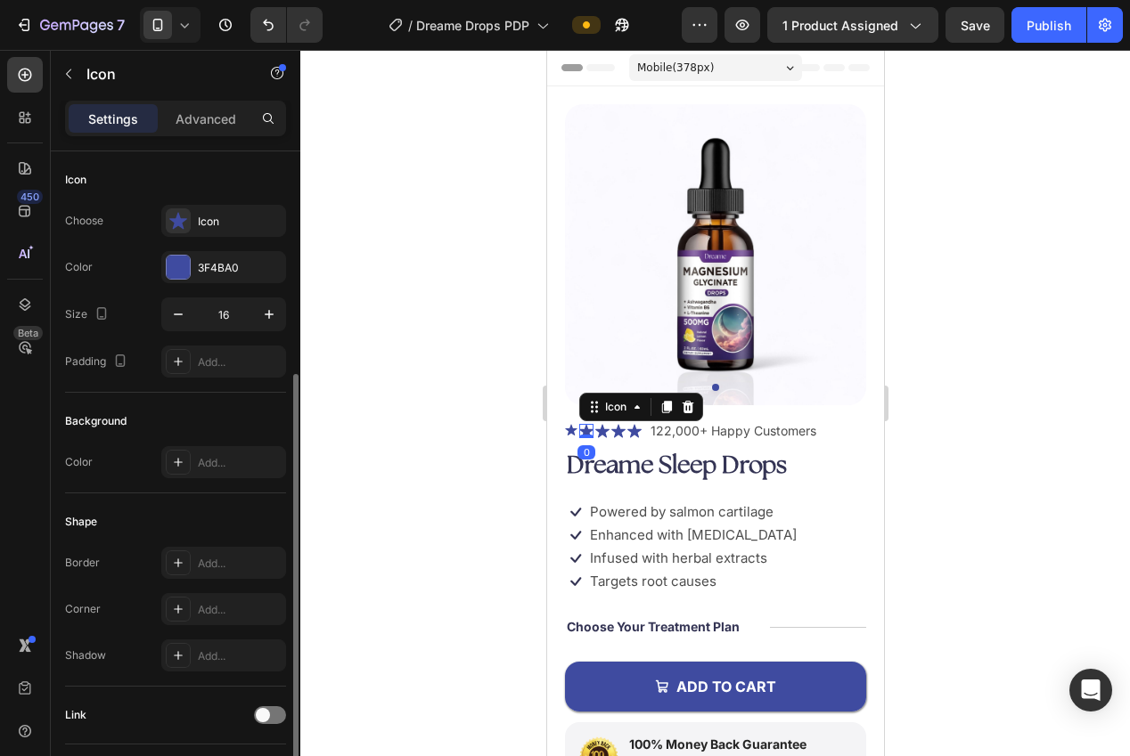
scroll to position [120, 0]
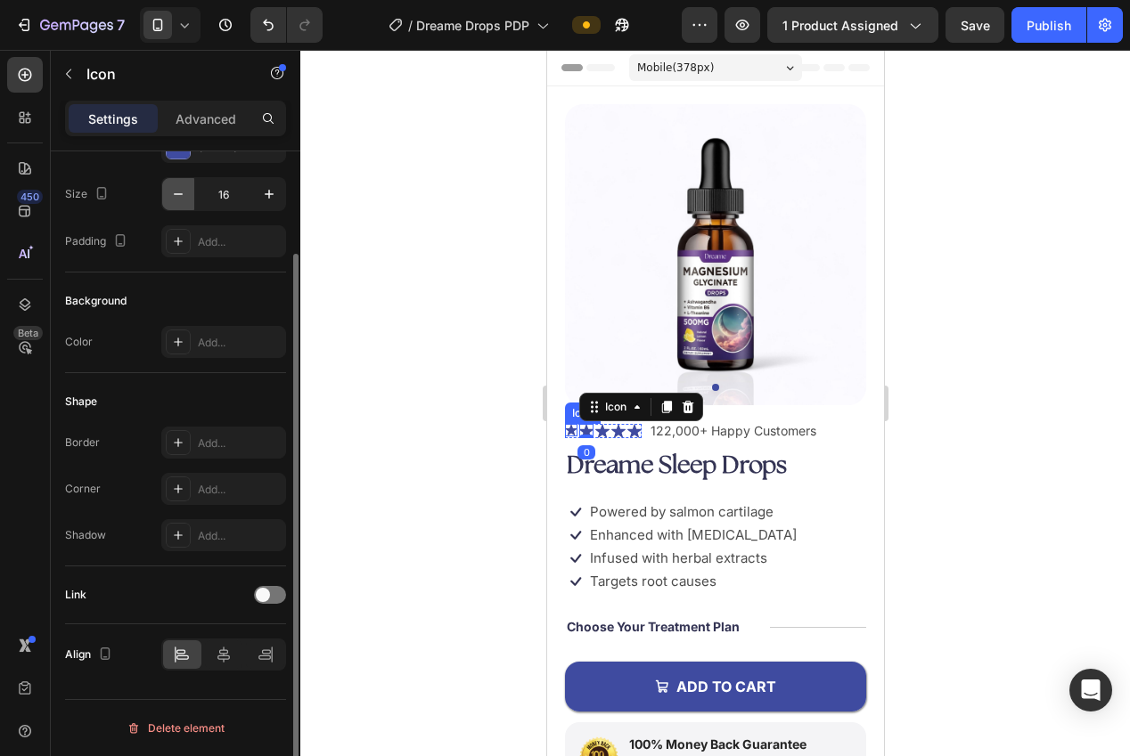
click at [176, 198] on icon "button" at bounding box center [178, 194] width 18 height 18
type input "14"
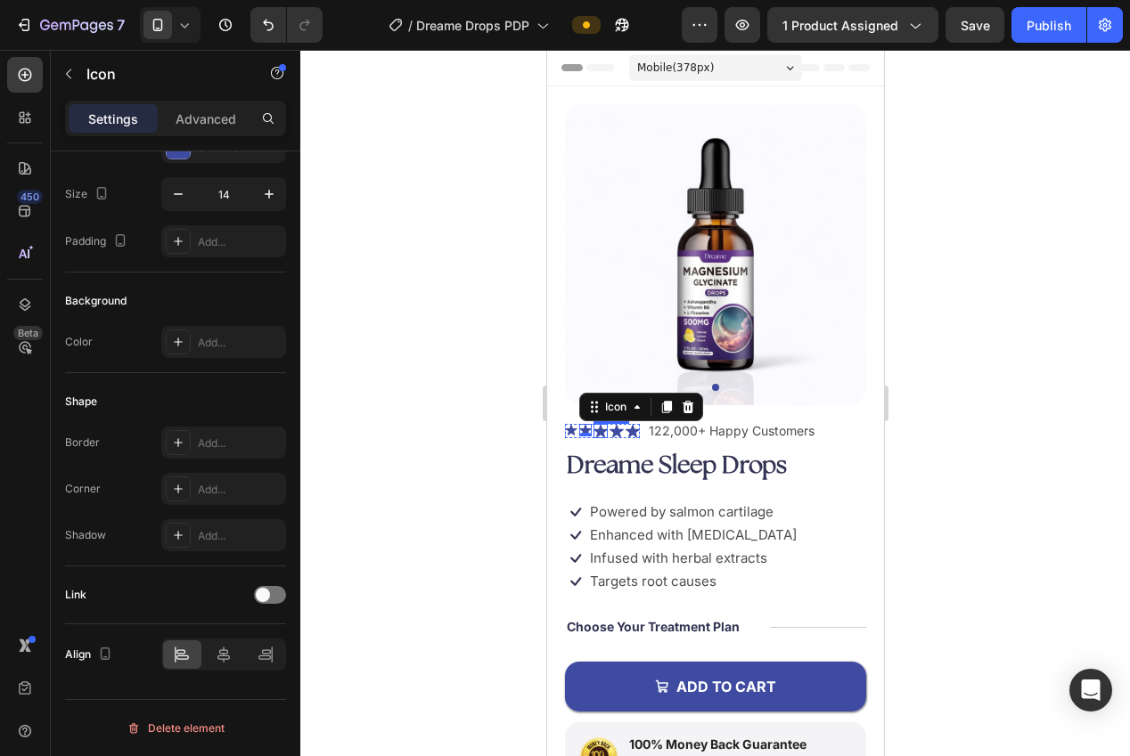
click at [603, 430] on icon at bounding box center [600, 430] width 14 height 13
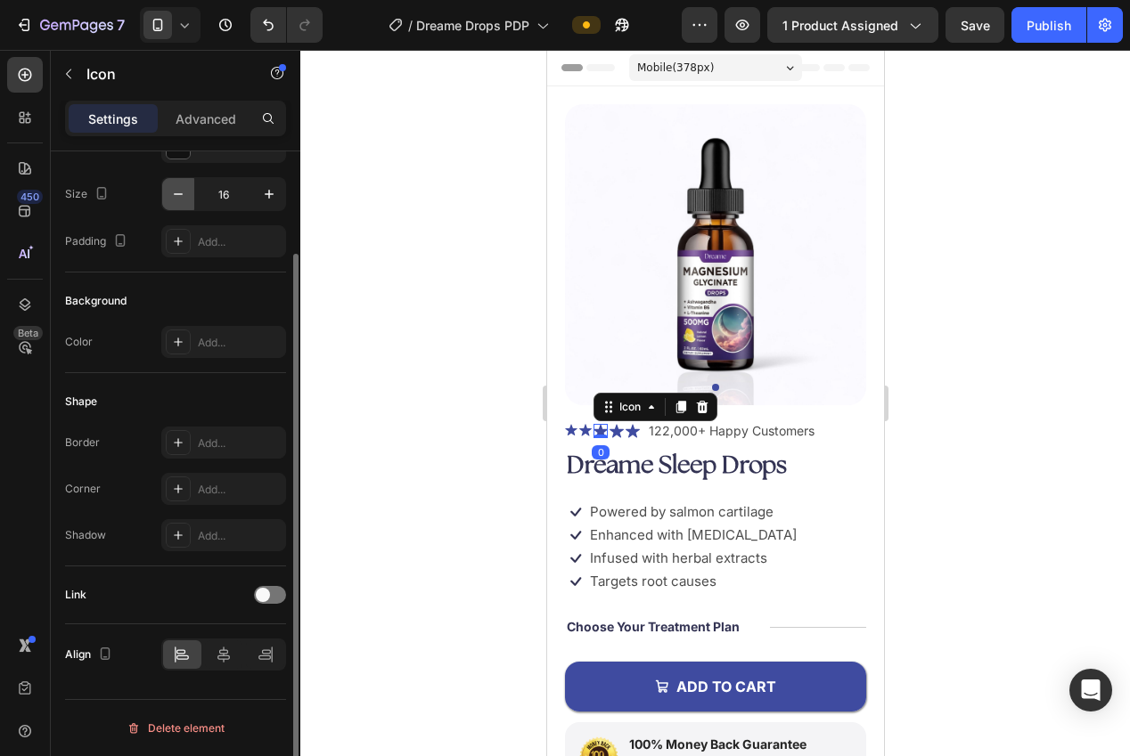
click at [169, 201] on icon "button" at bounding box center [178, 194] width 18 height 18
type input "14"
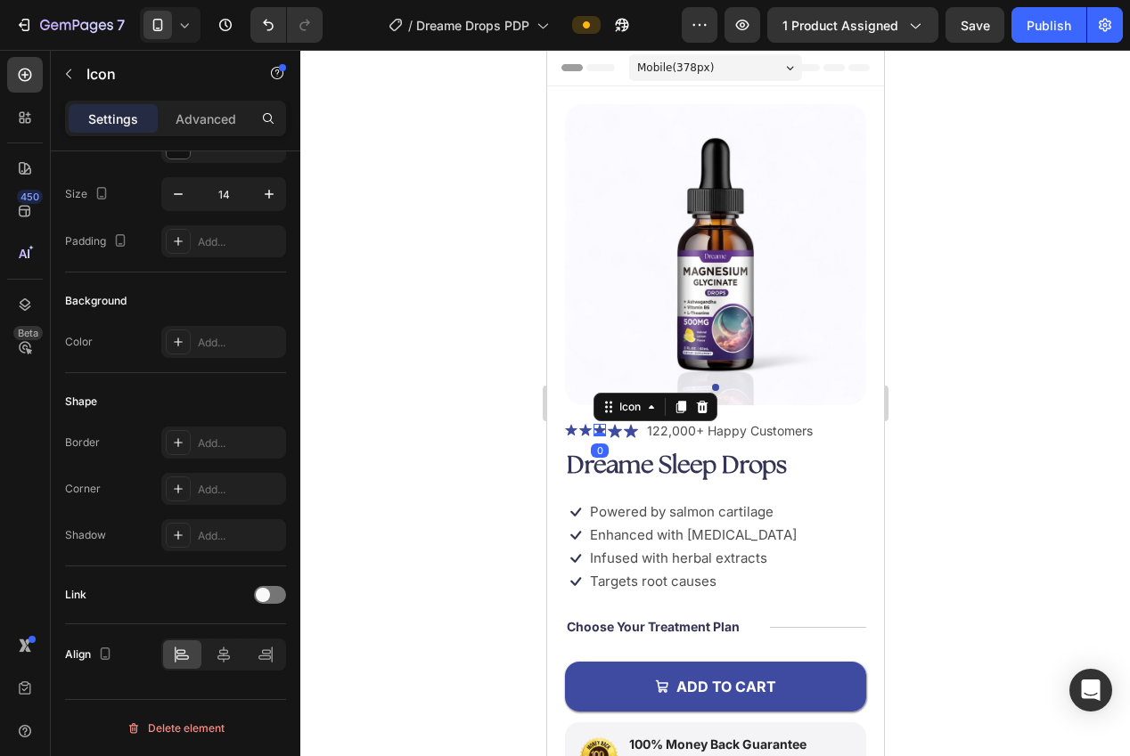
drag, startPoint x: 372, startPoint y: 288, endPoint x: 393, endPoint y: 311, distance: 31.5
click at [372, 289] on div at bounding box center [715, 403] width 830 height 707
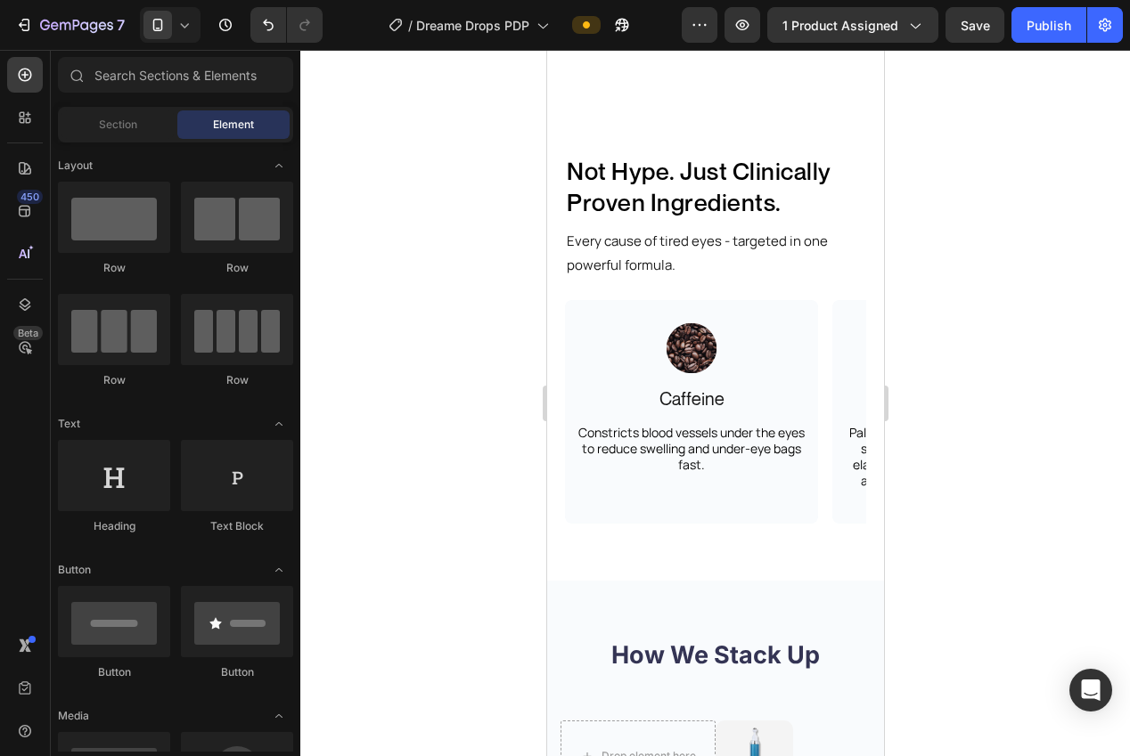
scroll to position [2903, 0]
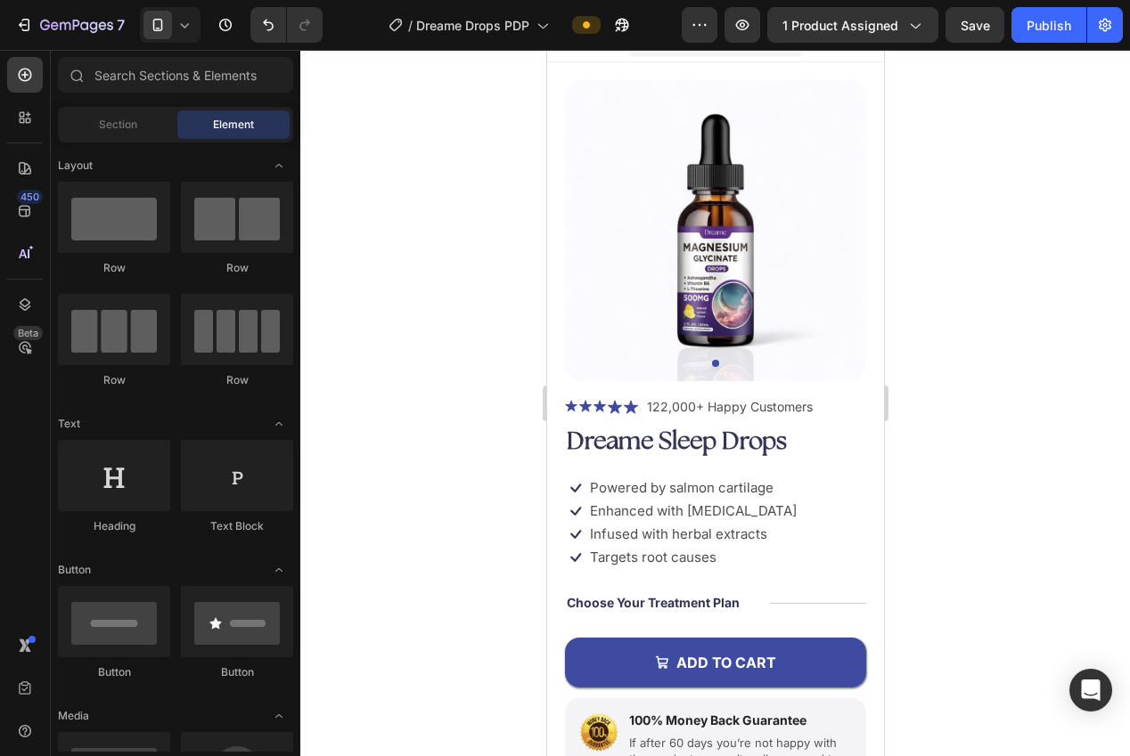
drag, startPoint x: 876, startPoint y: 455, endPoint x: 1350, endPoint y: 94, distance: 595.7
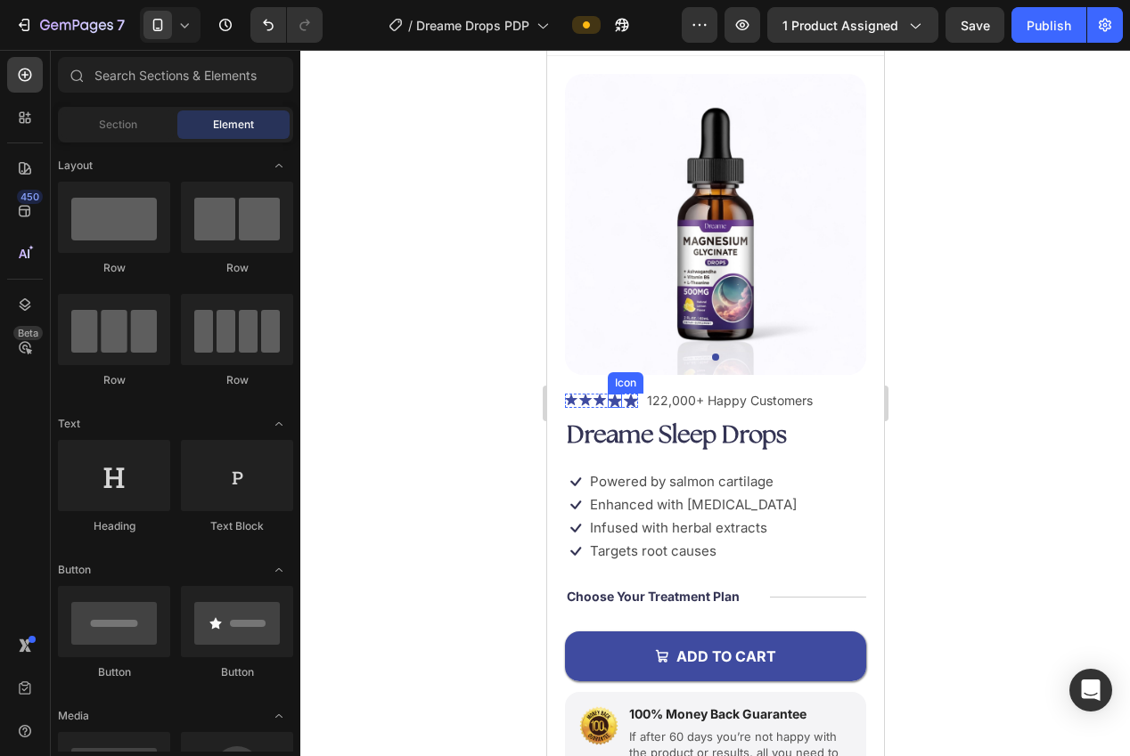
click at [617, 400] on icon at bounding box center [614, 400] width 14 height 13
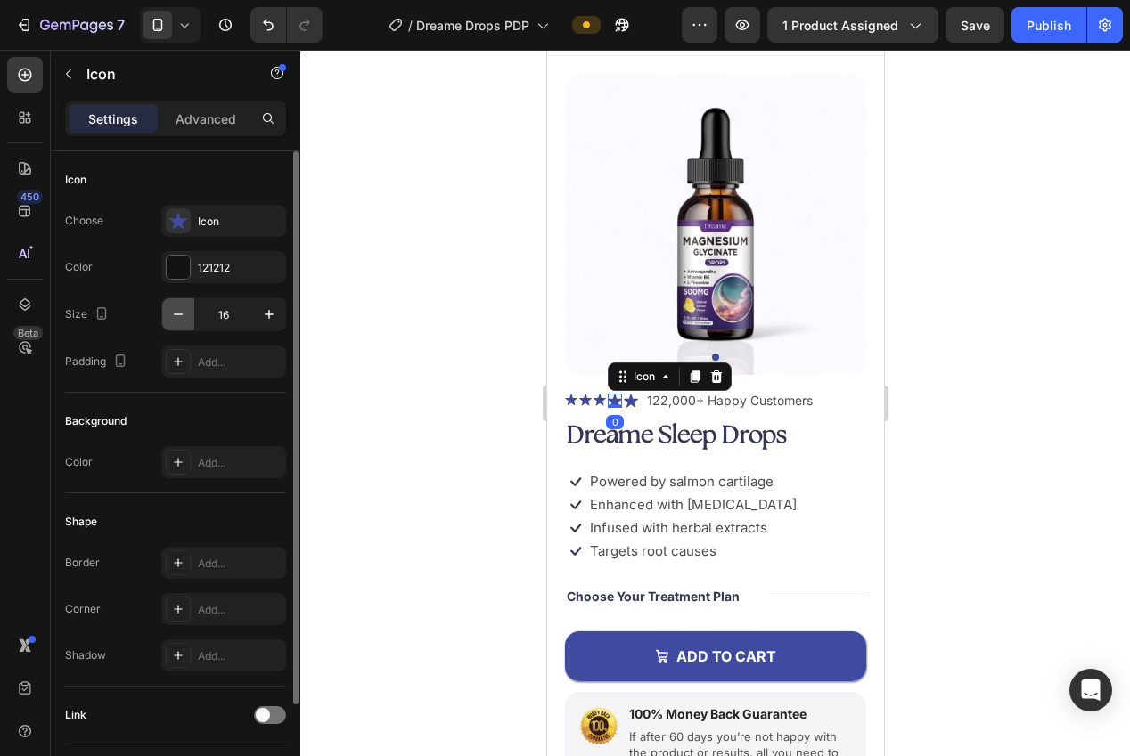
click at [174, 320] on icon "button" at bounding box center [178, 315] width 18 height 18
drag, startPoint x: 174, startPoint y: 319, endPoint x: 194, endPoint y: 327, distance: 22.0
click at [173, 319] on icon "button" at bounding box center [178, 315] width 18 height 18
type input "14"
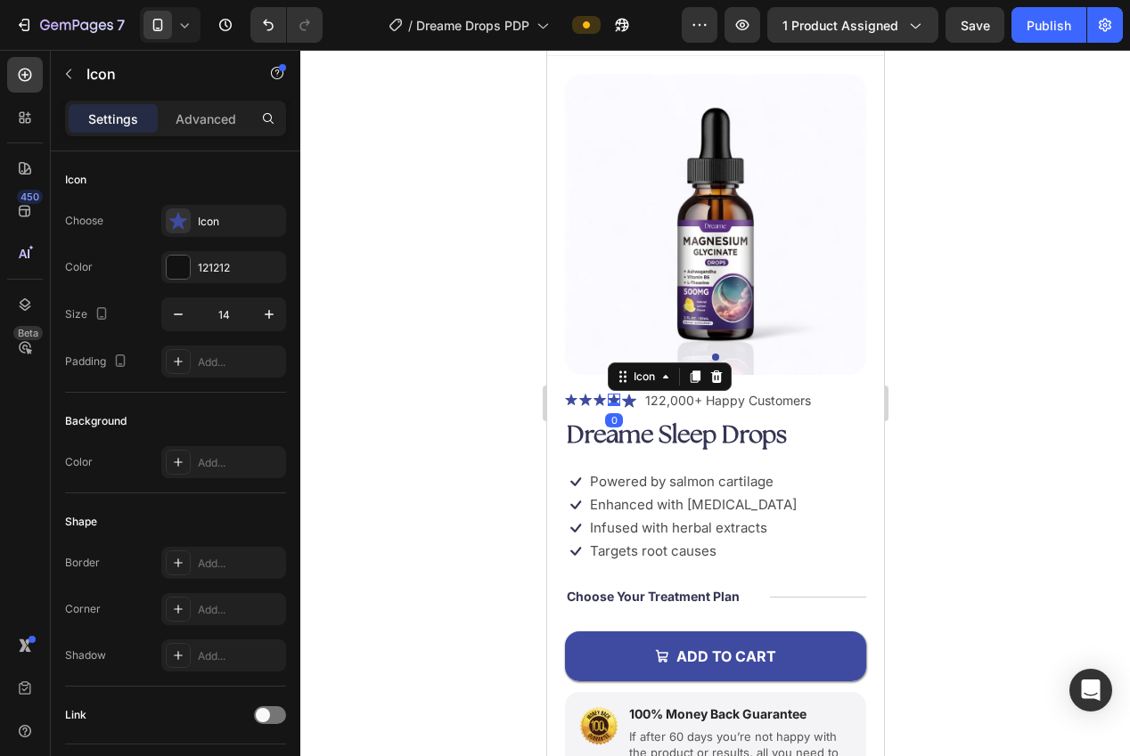
drag, startPoint x: 369, startPoint y: 383, endPoint x: 516, endPoint y: 395, distance: 147.5
click at [379, 383] on div at bounding box center [715, 403] width 830 height 707
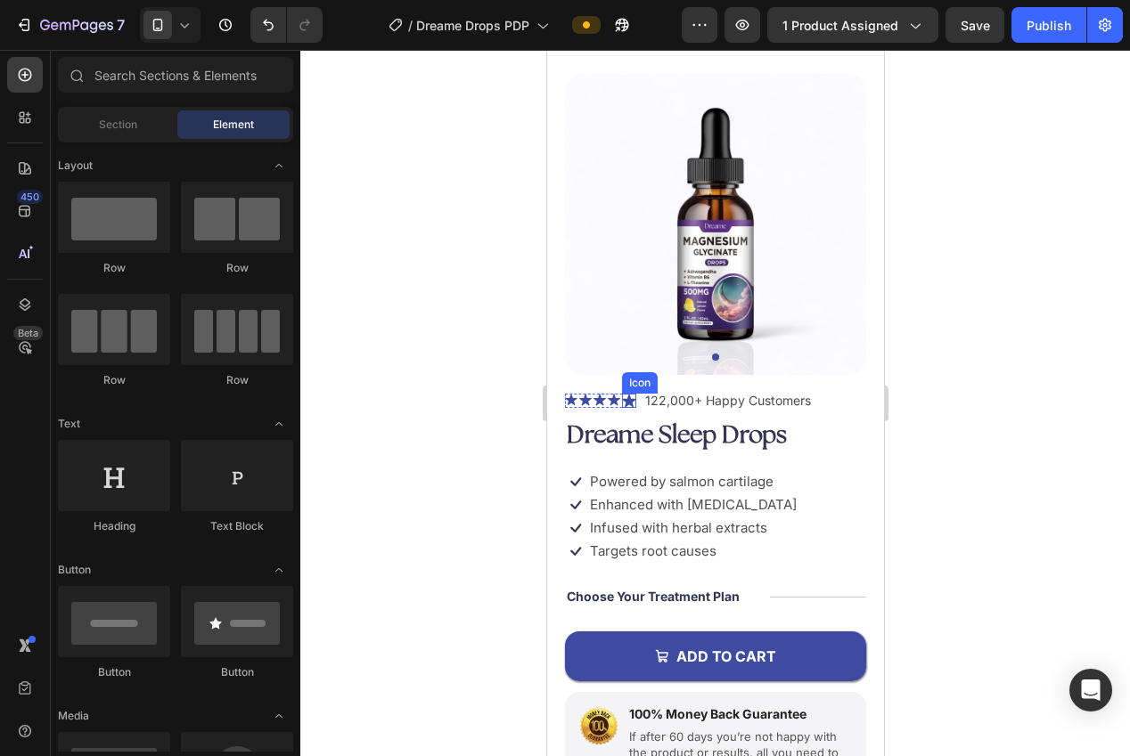
click at [630, 404] on div "Icon" at bounding box center [628, 401] width 14 height 14
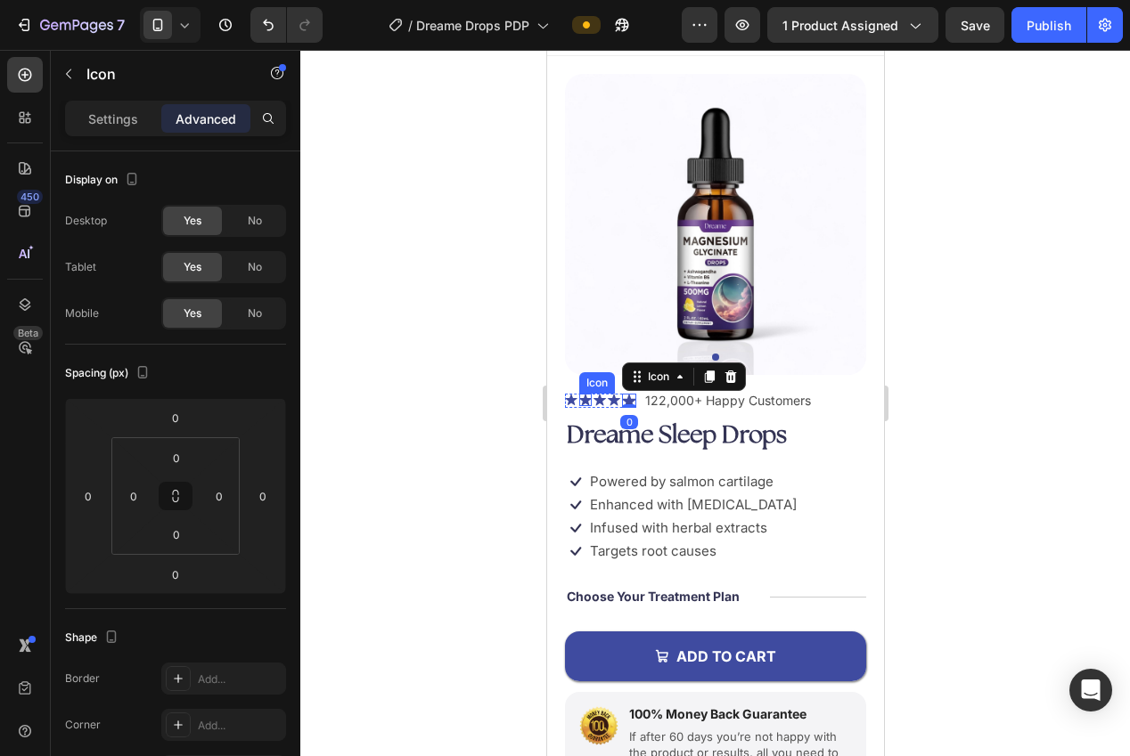
click at [97, 123] on p "Settings" at bounding box center [113, 119] width 50 height 19
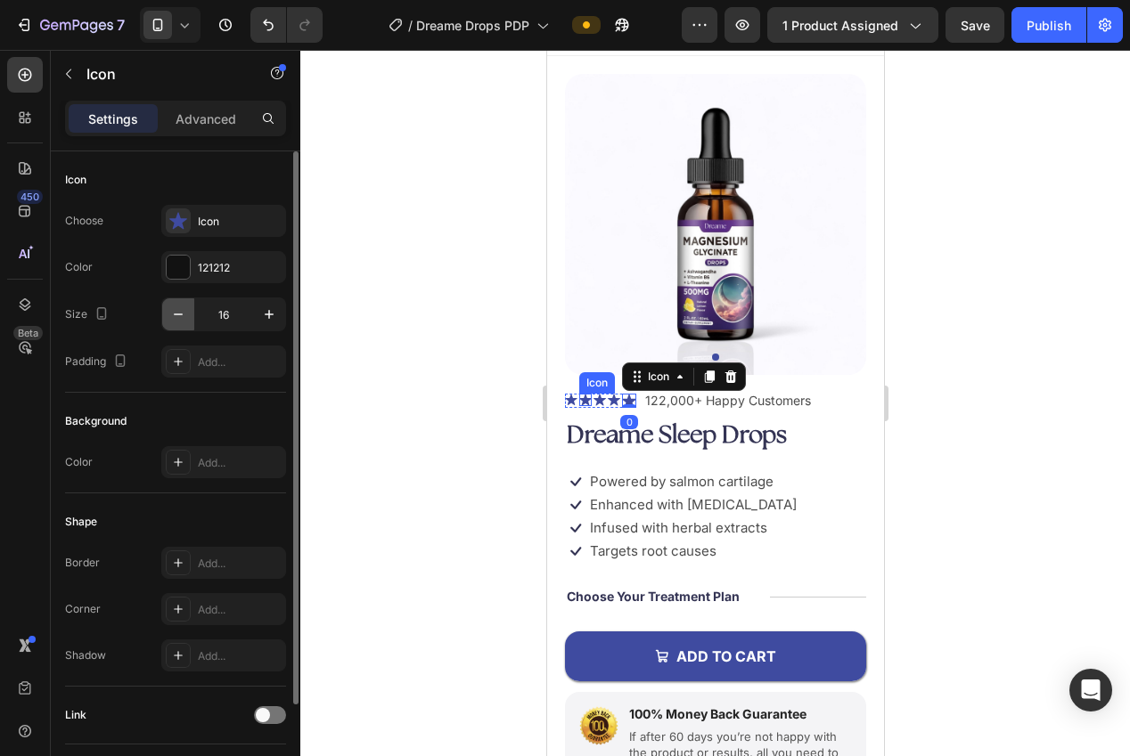
click at [184, 316] on icon "button" at bounding box center [178, 315] width 18 height 18
click at [184, 315] on icon "button" at bounding box center [178, 315] width 18 height 18
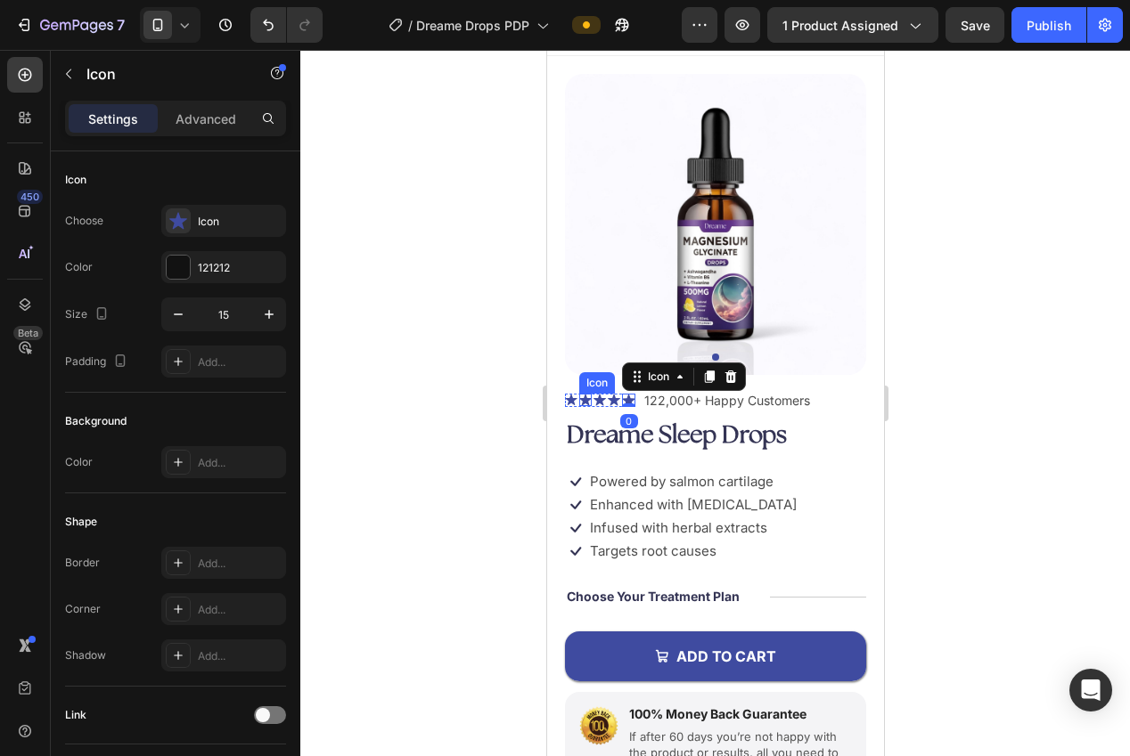
type input "14"
drag, startPoint x: 453, startPoint y: 380, endPoint x: 493, endPoint y: 385, distance: 40.3
click at [456, 380] on div at bounding box center [715, 403] width 830 height 707
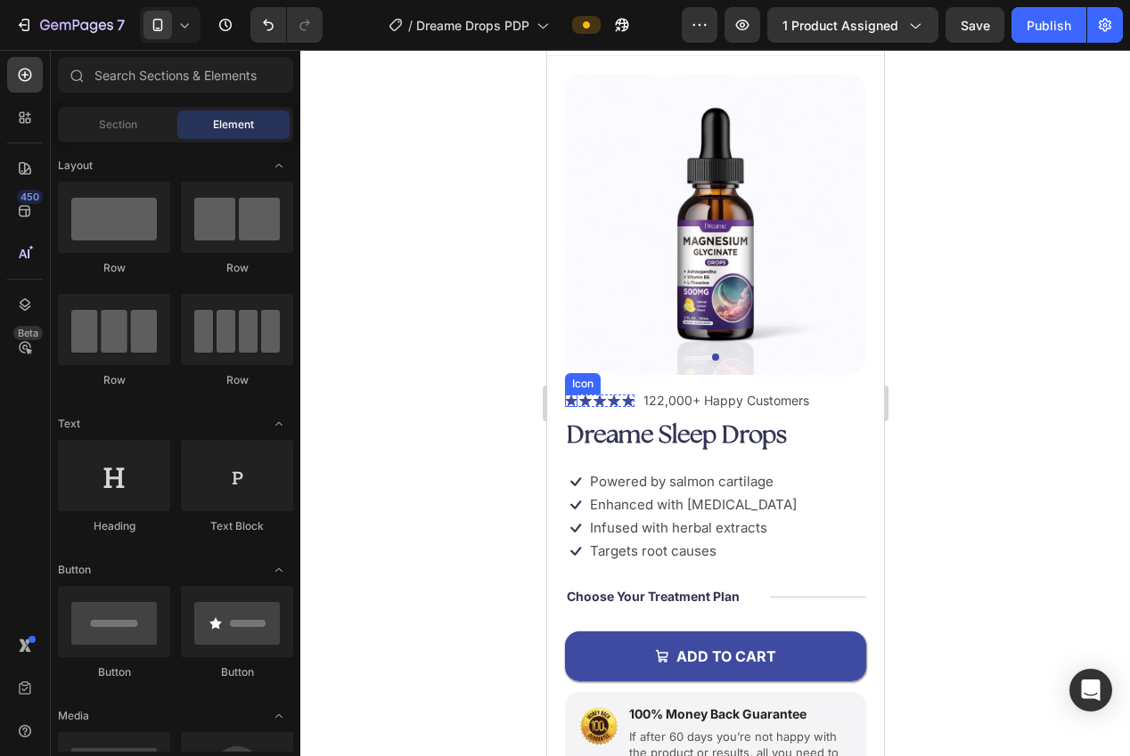
click at [571, 396] on icon at bounding box center [570, 401] width 12 height 12
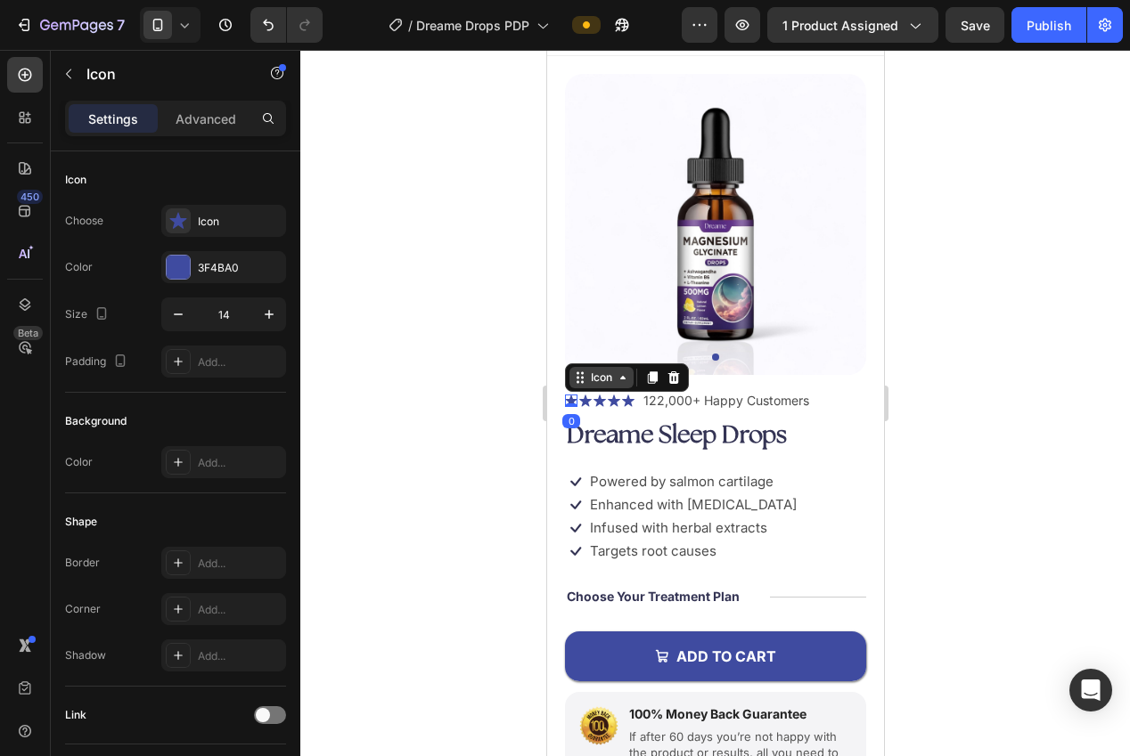
click at [576, 376] on icon at bounding box center [577, 377] width 3 height 3
click at [596, 342] on div "Icon List" at bounding box center [596, 346] width 49 height 11
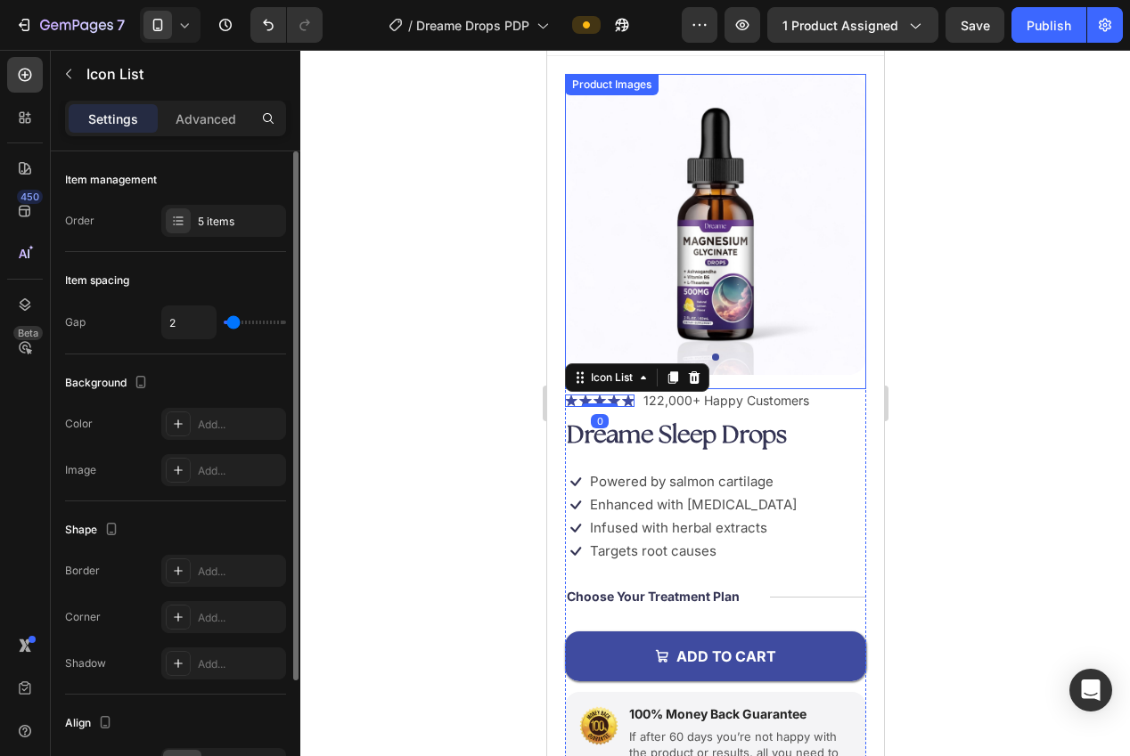
type input "1"
type input "0"
type input "1"
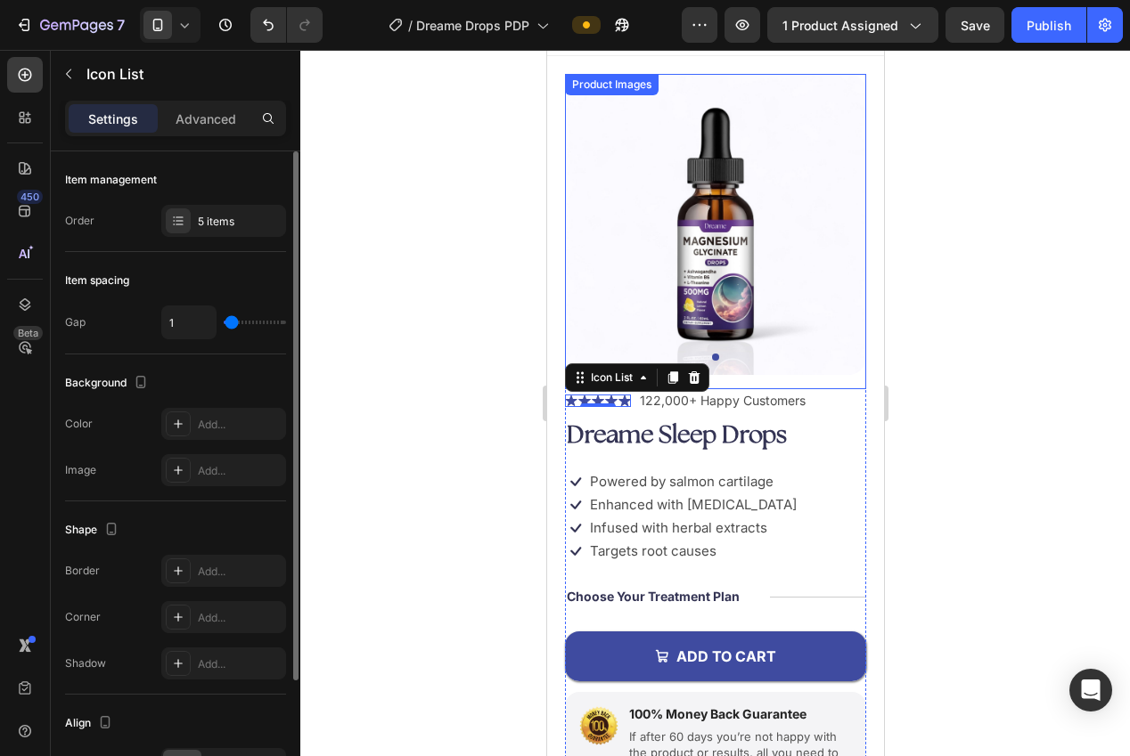
type input "1"
click at [232, 324] on input "range" at bounding box center [255, 323] width 62 height 4
click at [381, 396] on div at bounding box center [715, 403] width 830 height 707
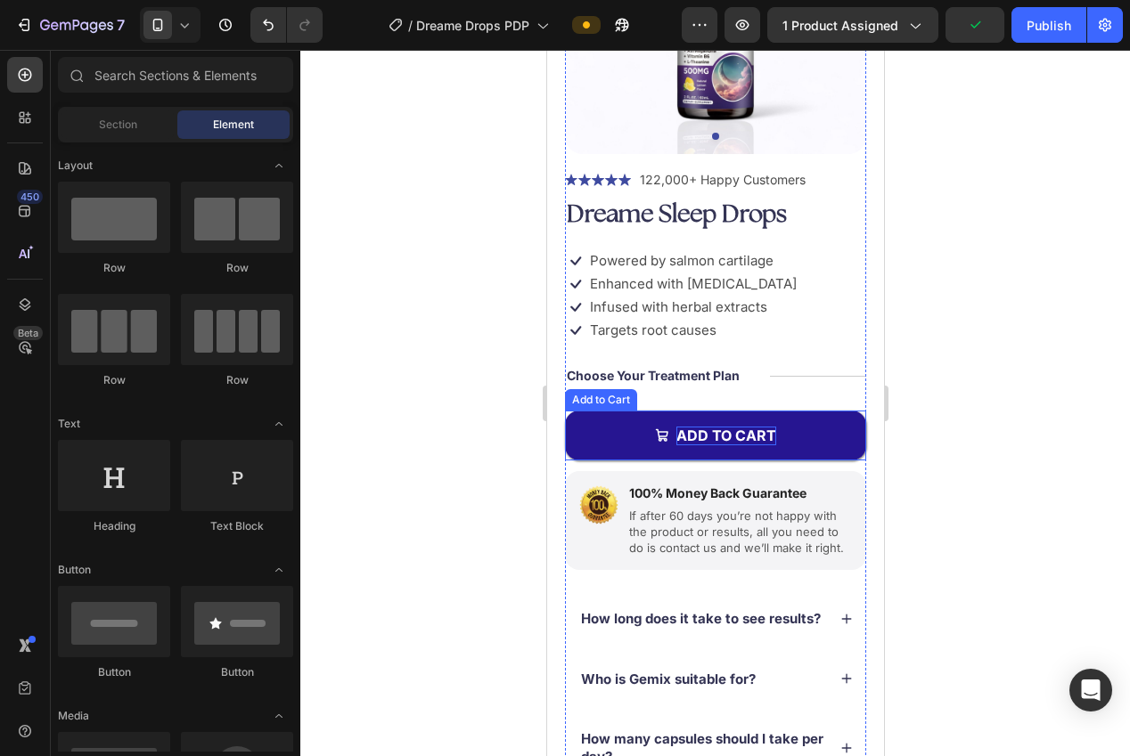
scroll to position [313, 0]
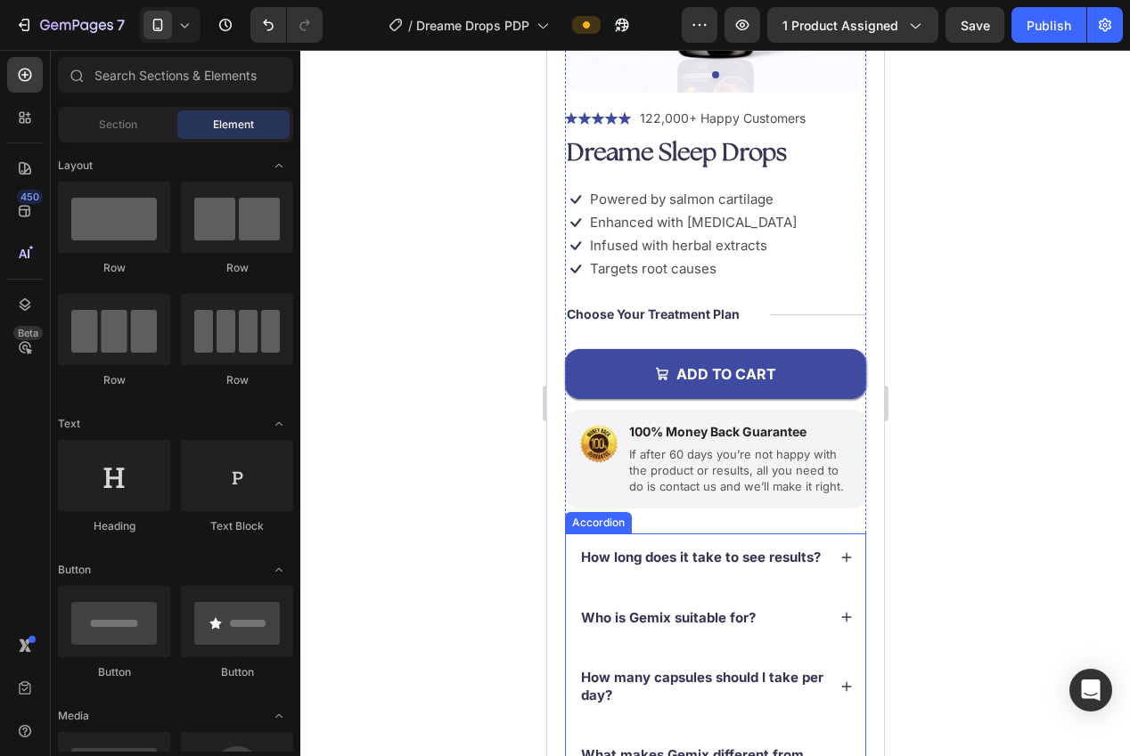
click at [609, 522] on div "Accordion" at bounding box center [598, 523] width 60 height 16
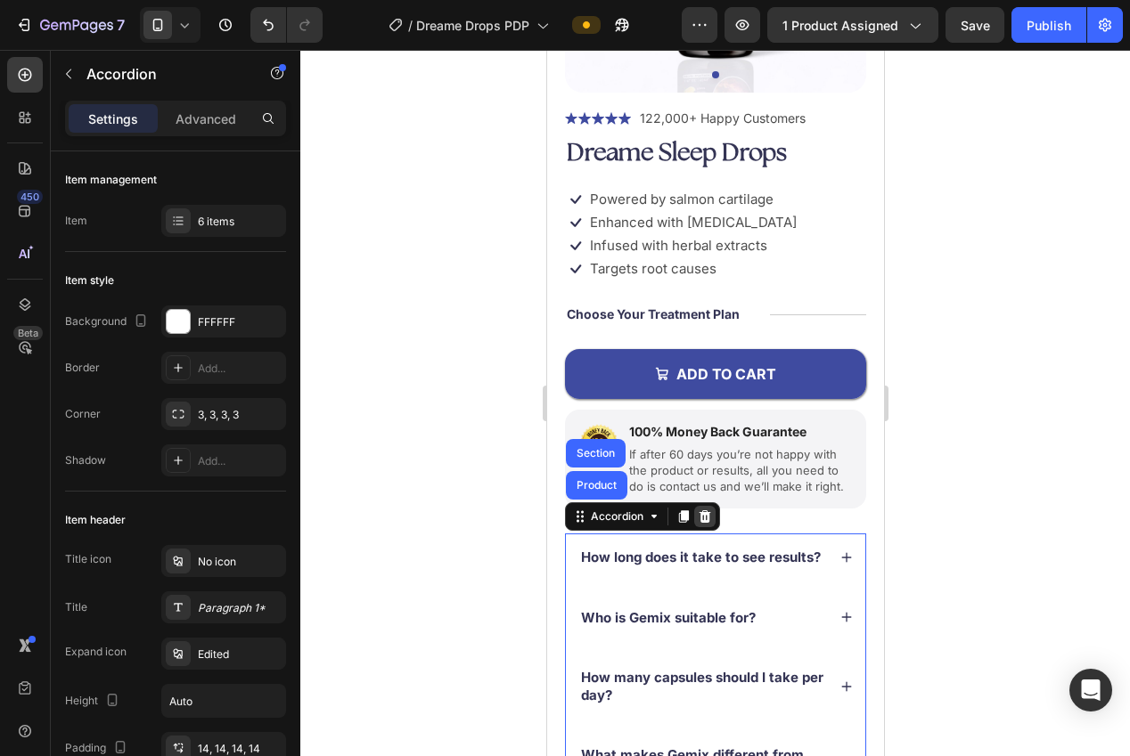
click at [706, 522] on icon at bounding box center [705, 517] width 12 height 12
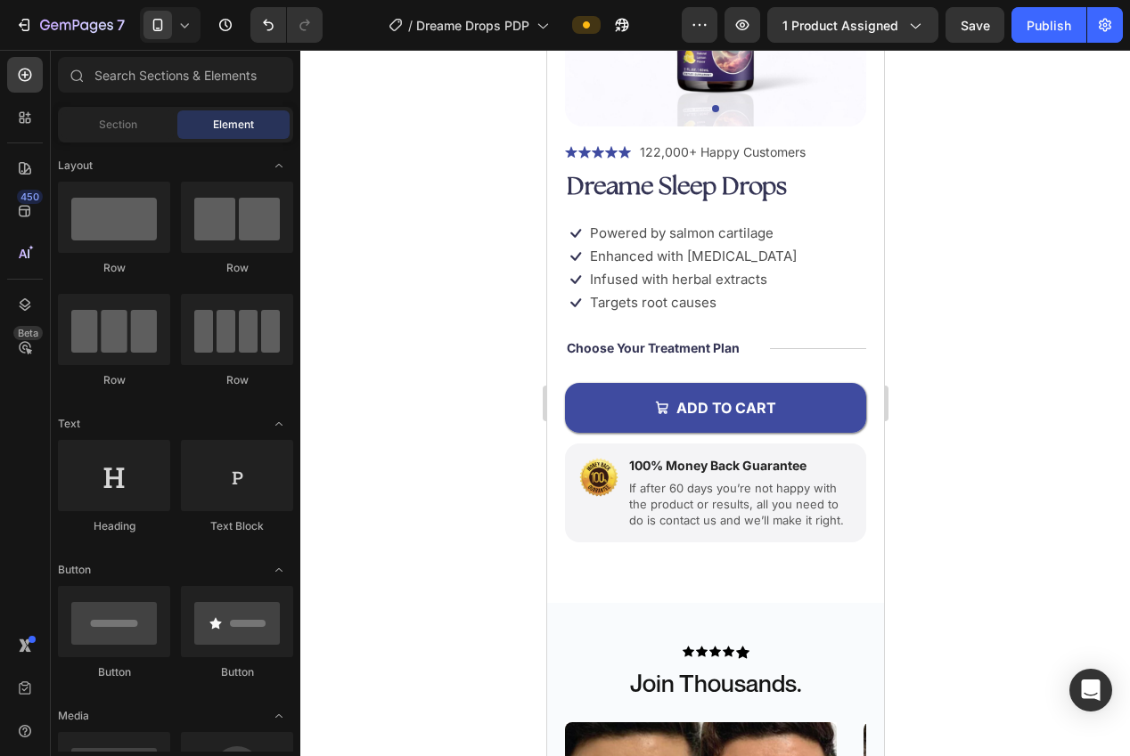
scroll to position [297, 0]
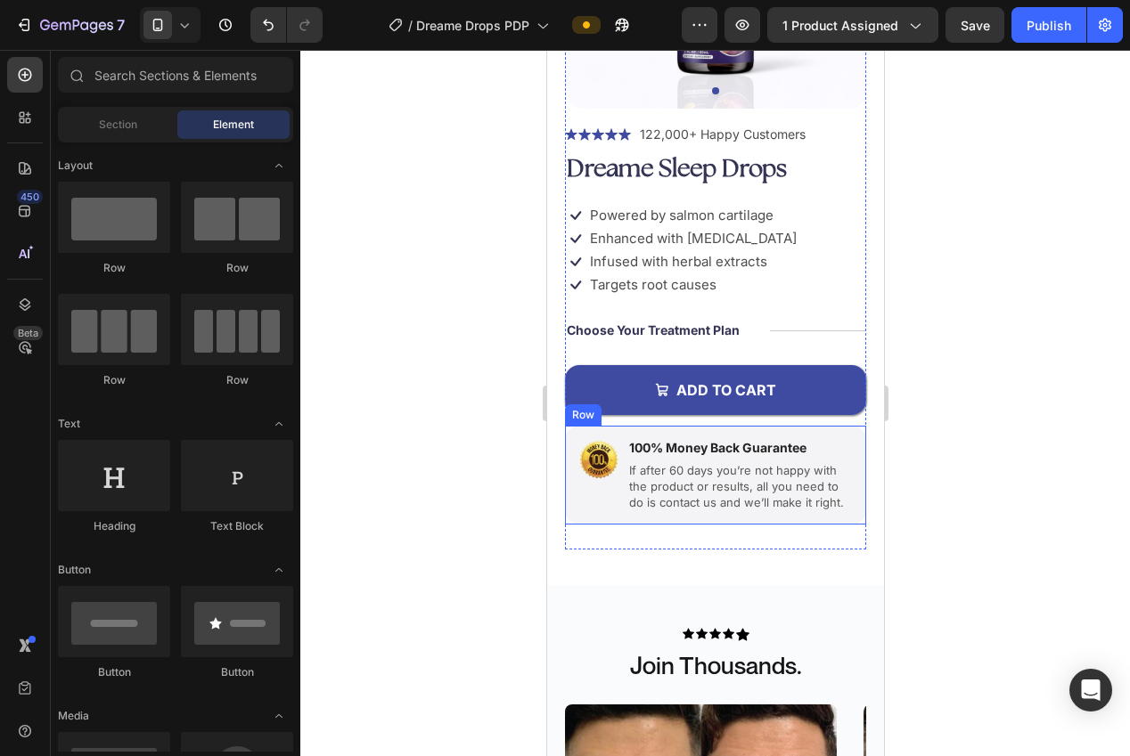
click at [589, 511] on div "Image" at bounding box center [597, 475] width 43 height 74
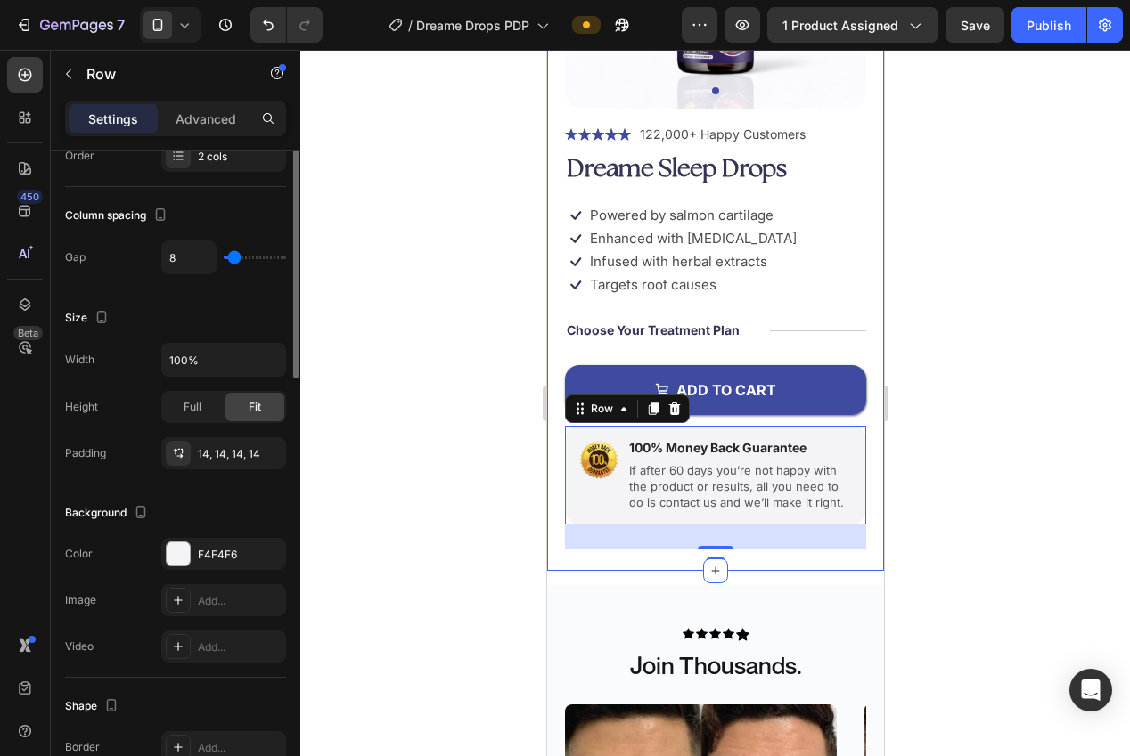
scroll to position [301, 0]
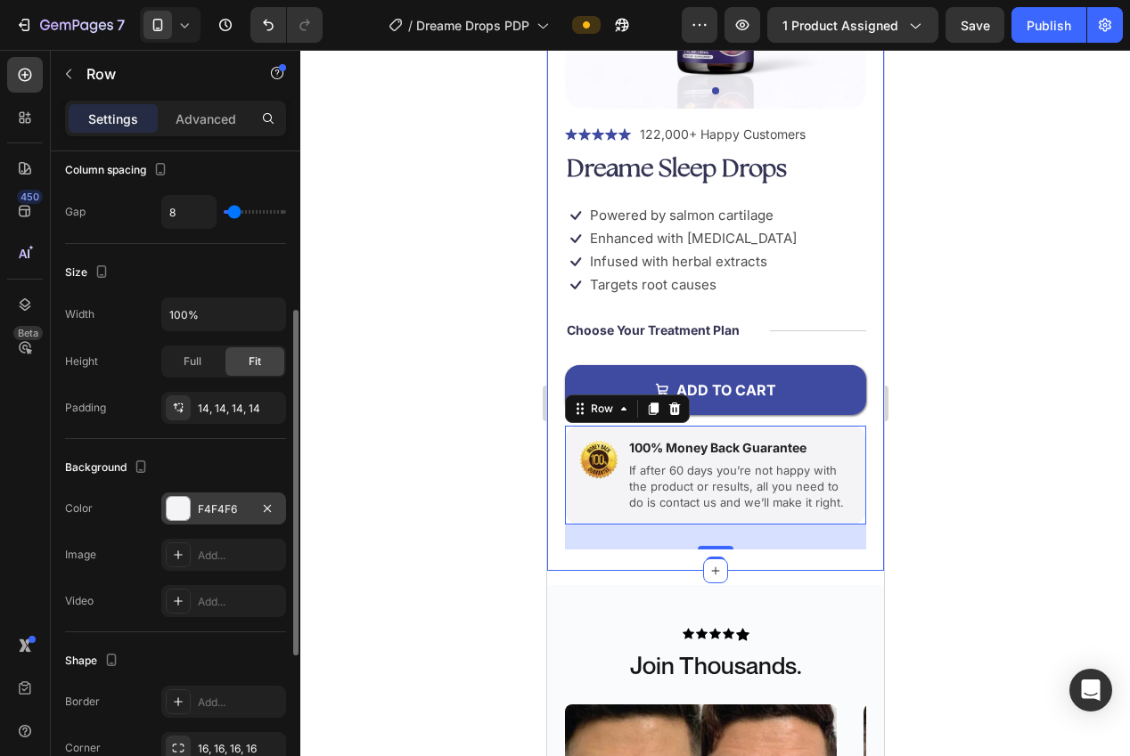
click at [208, 522] on div "F4F4F6" at bounding box center [223, 509] width 125 height 32
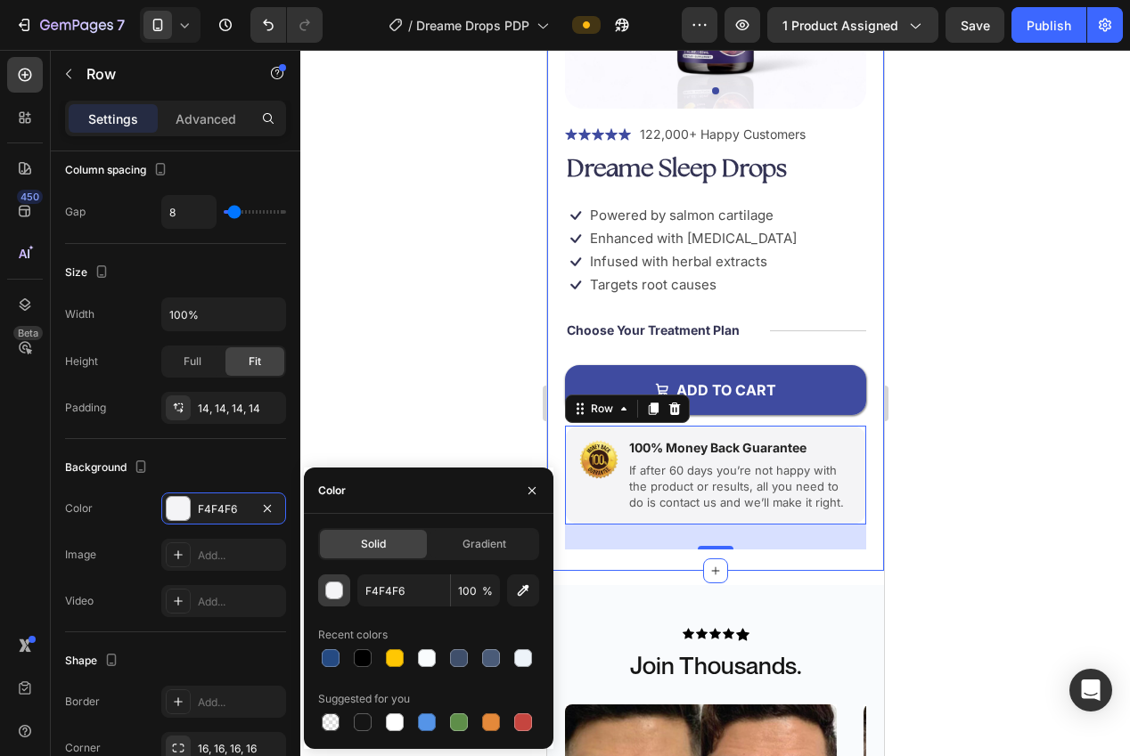
click at [338, 601] on button "button" at bounding box center [334, 591] width 32 height 32
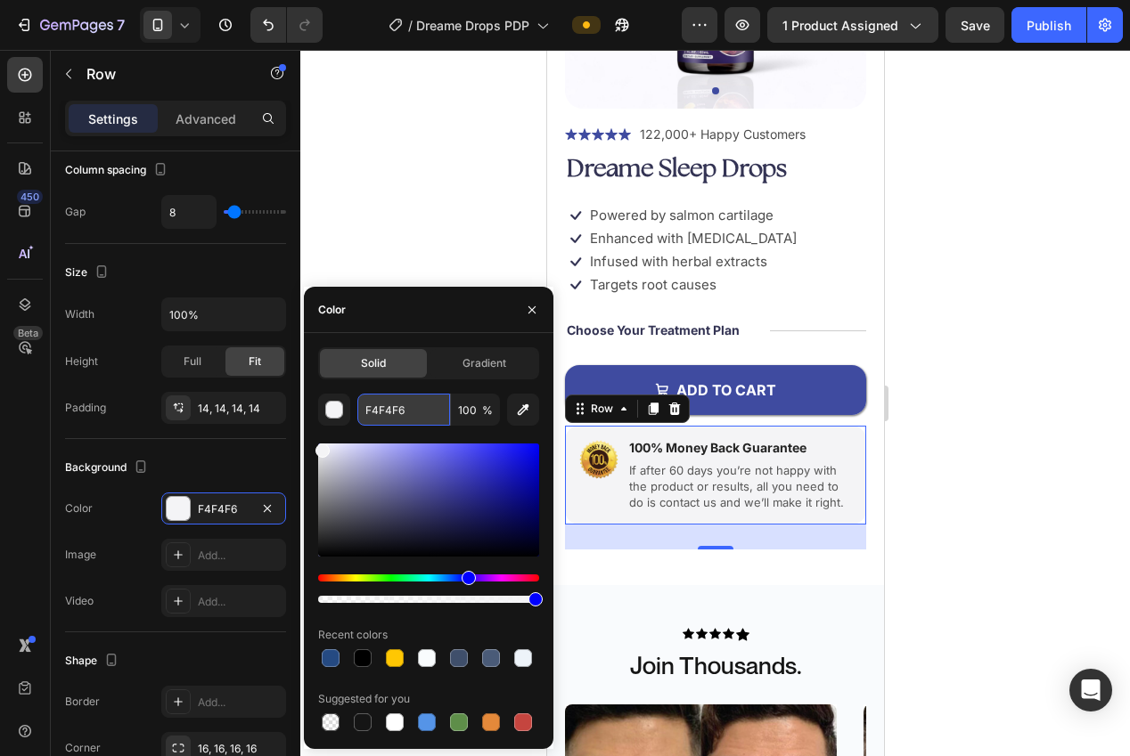
click at [395, 408] on input "F4F4F6" at bounding box center [403, 410] width 93 height 32
click at [394, 408] on input "F4F4F6" at bounding box center [403, 410] width 93 height 32
click at [390, 411] on input "F4F4F6" at bounding box center [403, 410] width 93 height 32
paste input "f5f8ff"
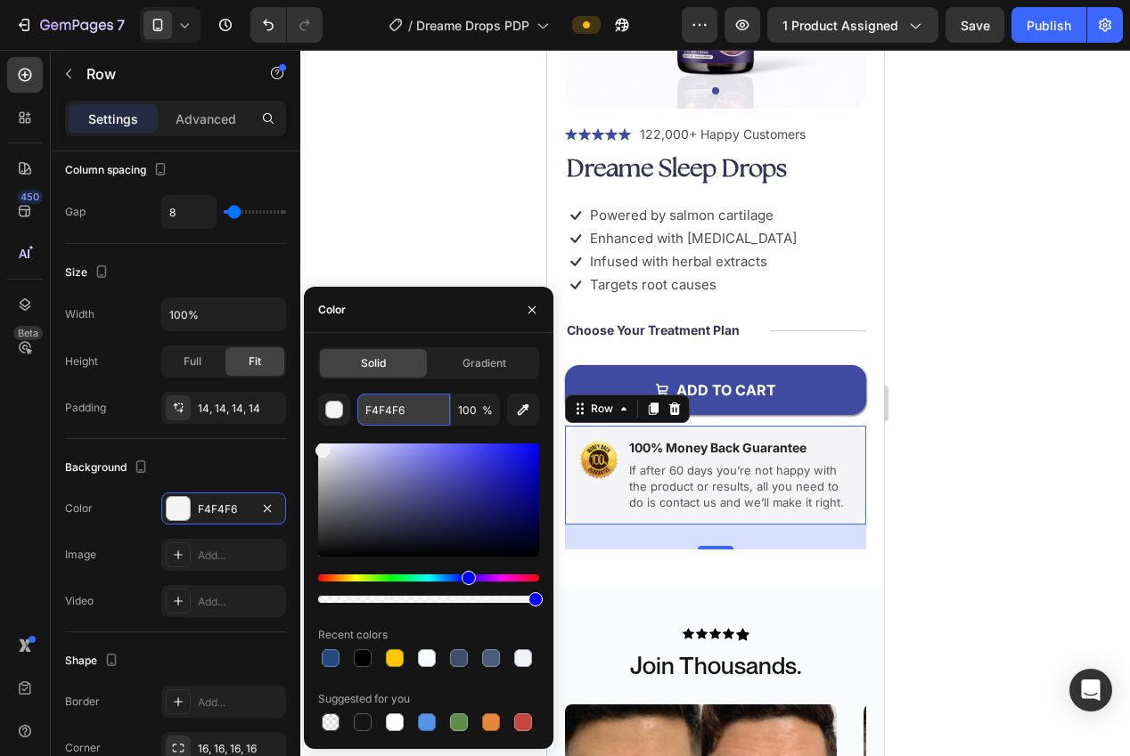
type input "f5f8ff"
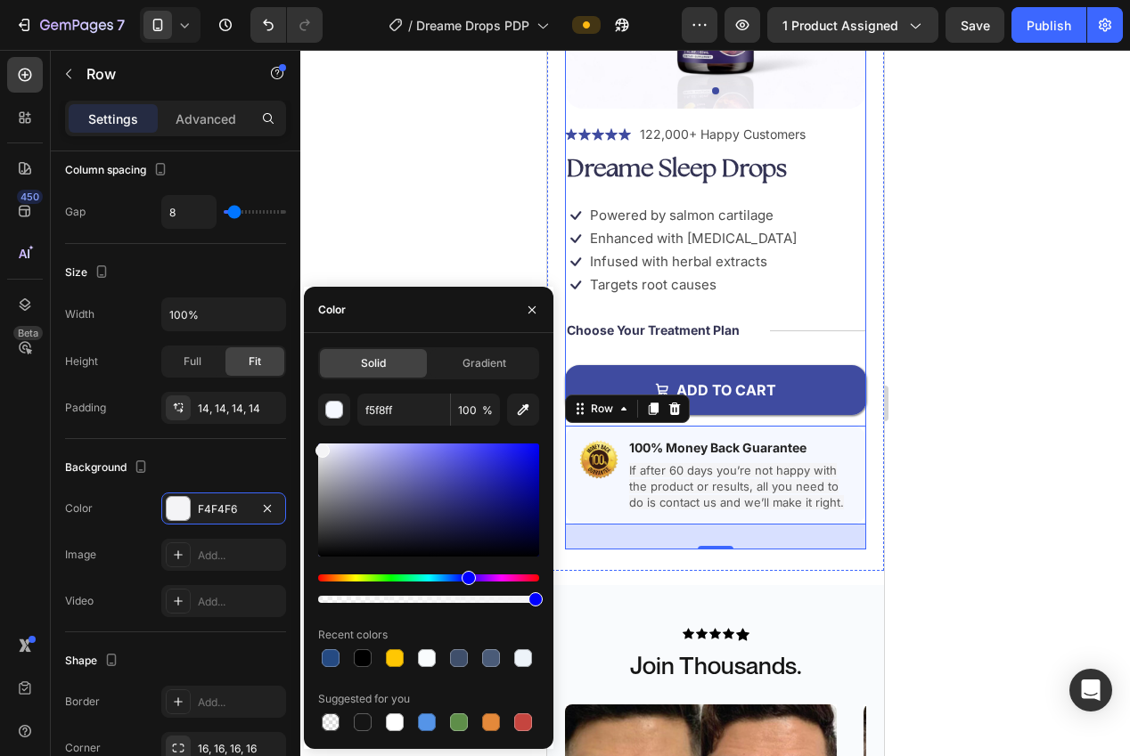
click at [936, 415] on div at bounding box center [715, 403] width 830 height 707
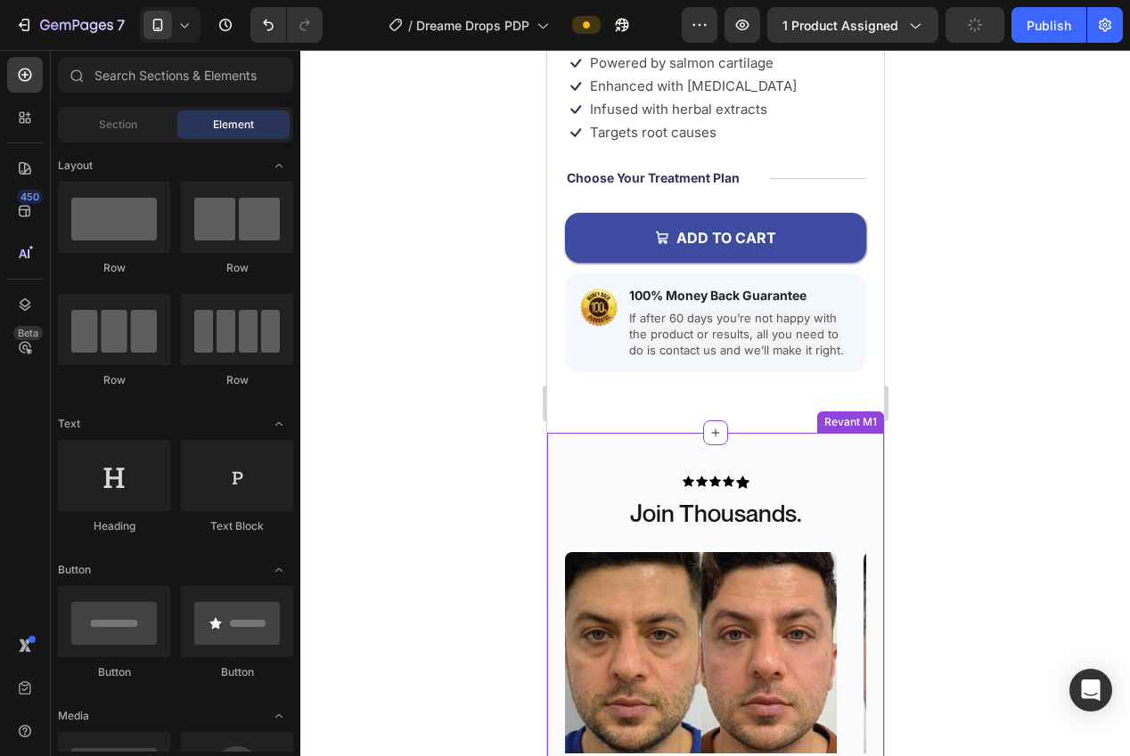
scroll to position [534, 0]
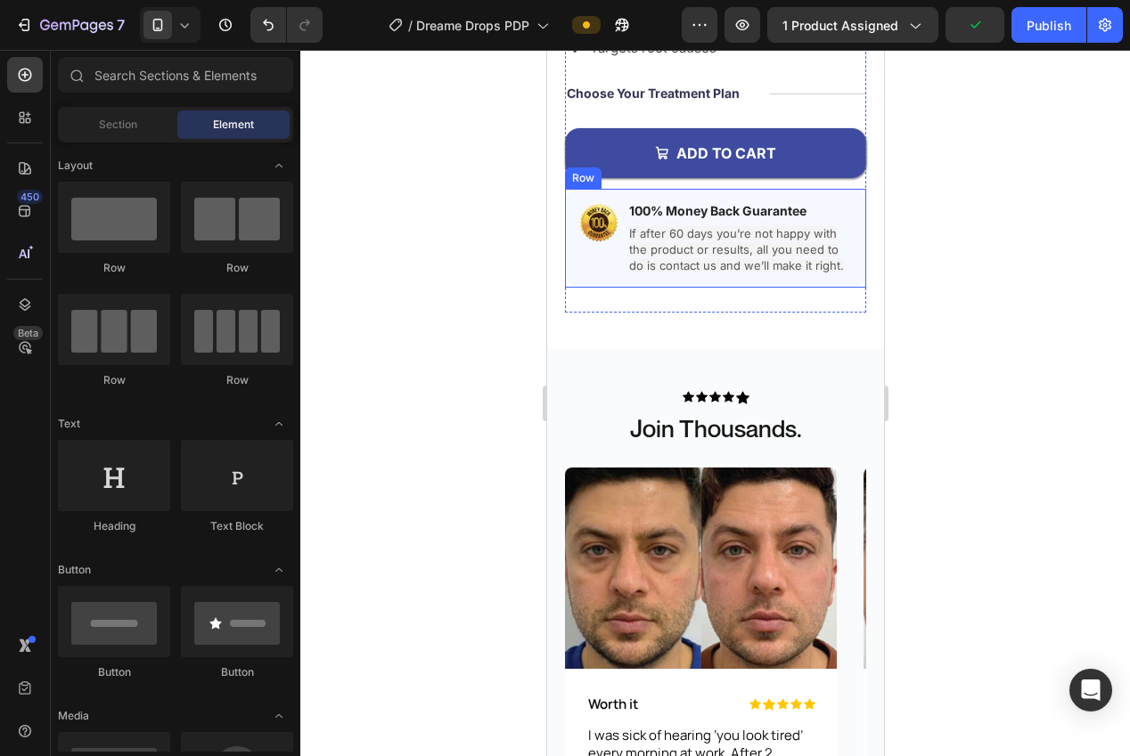
click at [582, 277] on div "Image 100% Money Back Guarantee Text Block If after 60 days you’re not happy wi…" at bounding box center [714, 238] width 301 height 99
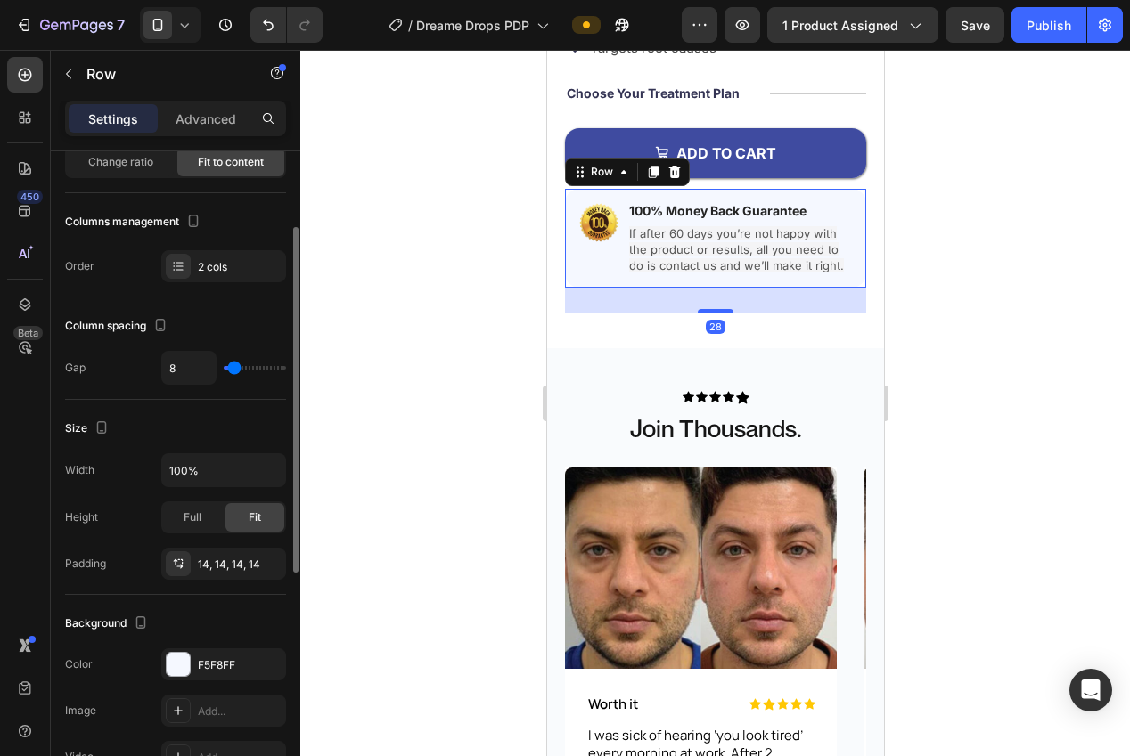
scroll to position [144, 0]
click at [216, 661] on div "F5F8FF" at bounding box center [224, 666] width 52 height 16
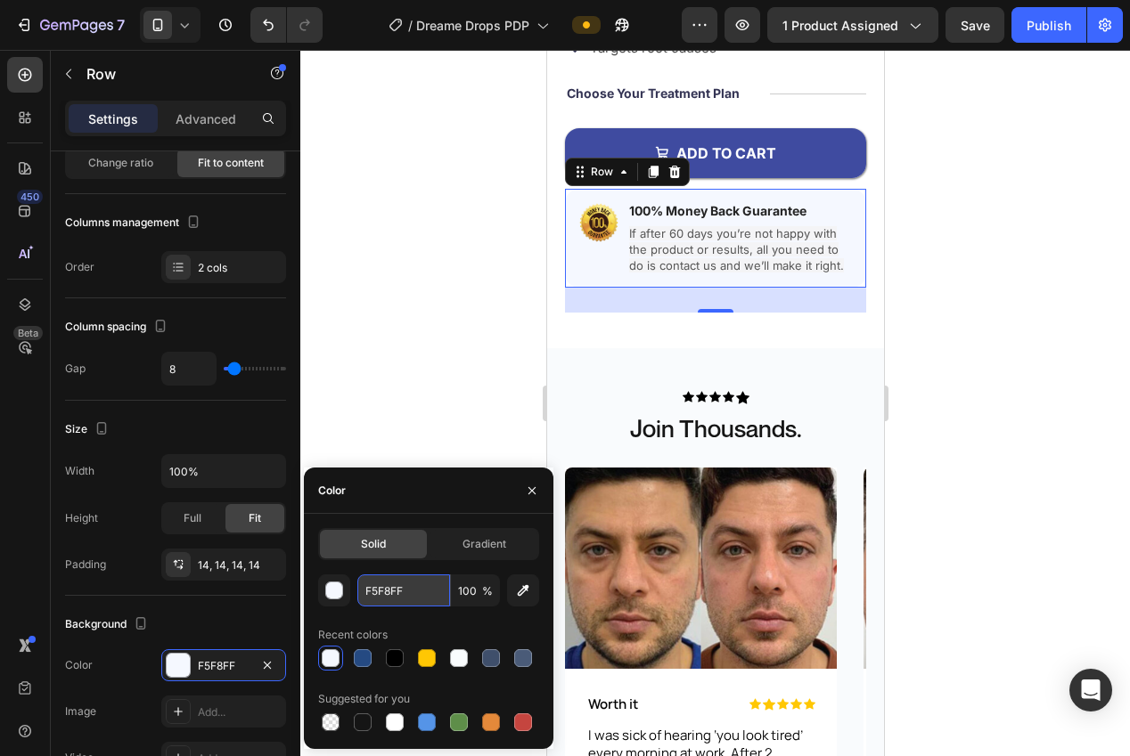
click at [373, 586] on input "F5F8FF" at bounding box center [403, 591] width 93 height 32
paste input "CFB"
type input "FCFBFF"
click at [359, 366] on div at bounding box center [715, 403] width 830 height 707
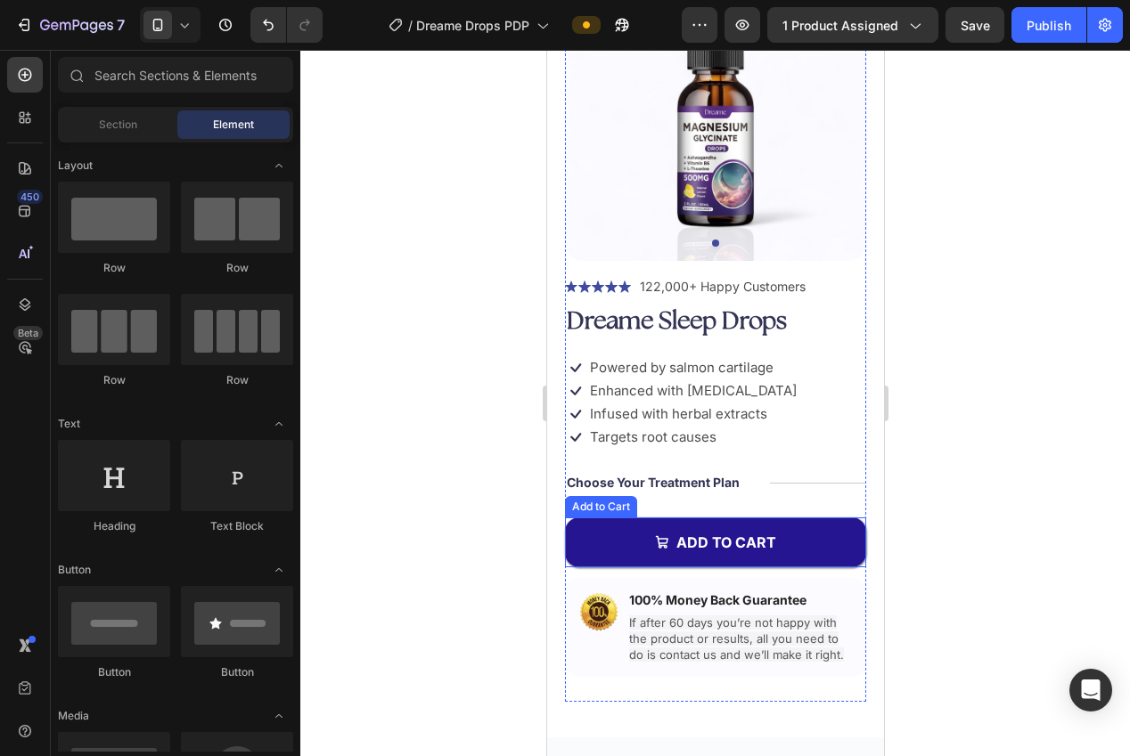
click at [625, 539] on button "Add to cart" at bounding box center [714, 543] width 301 height 50
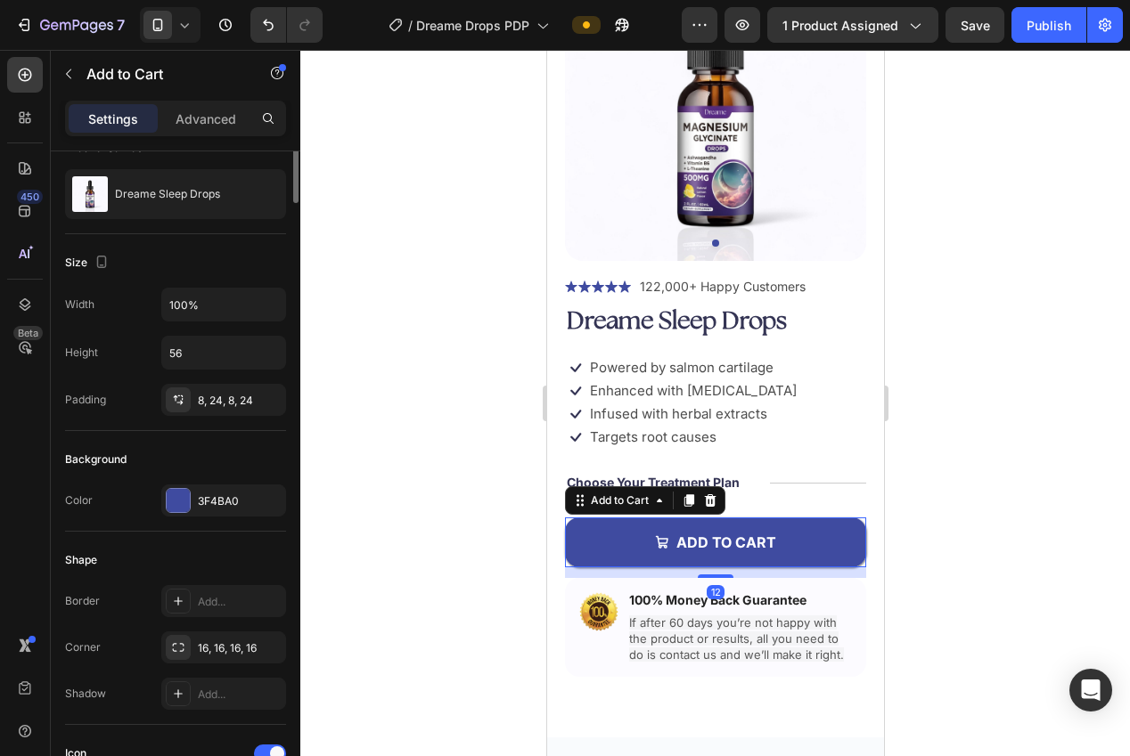
scroll to position [209, 0]
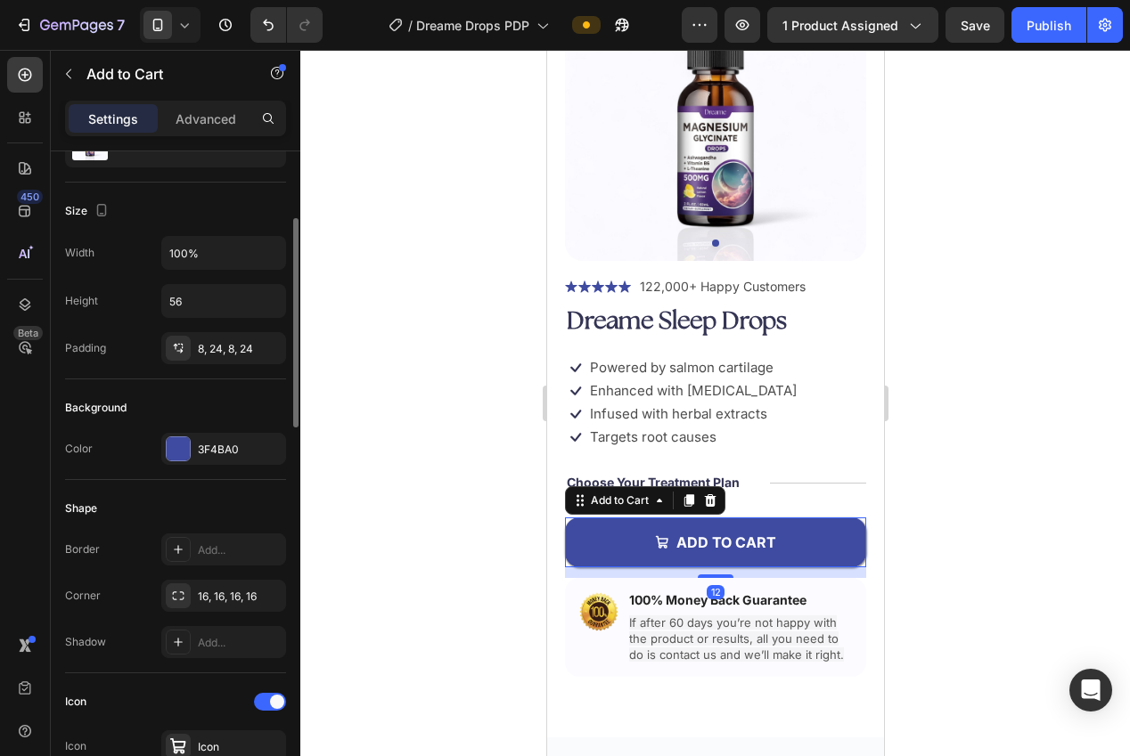
click at [200, 445] on div "3F4BA0" at bounding box center [224, 450] width 52 height 16
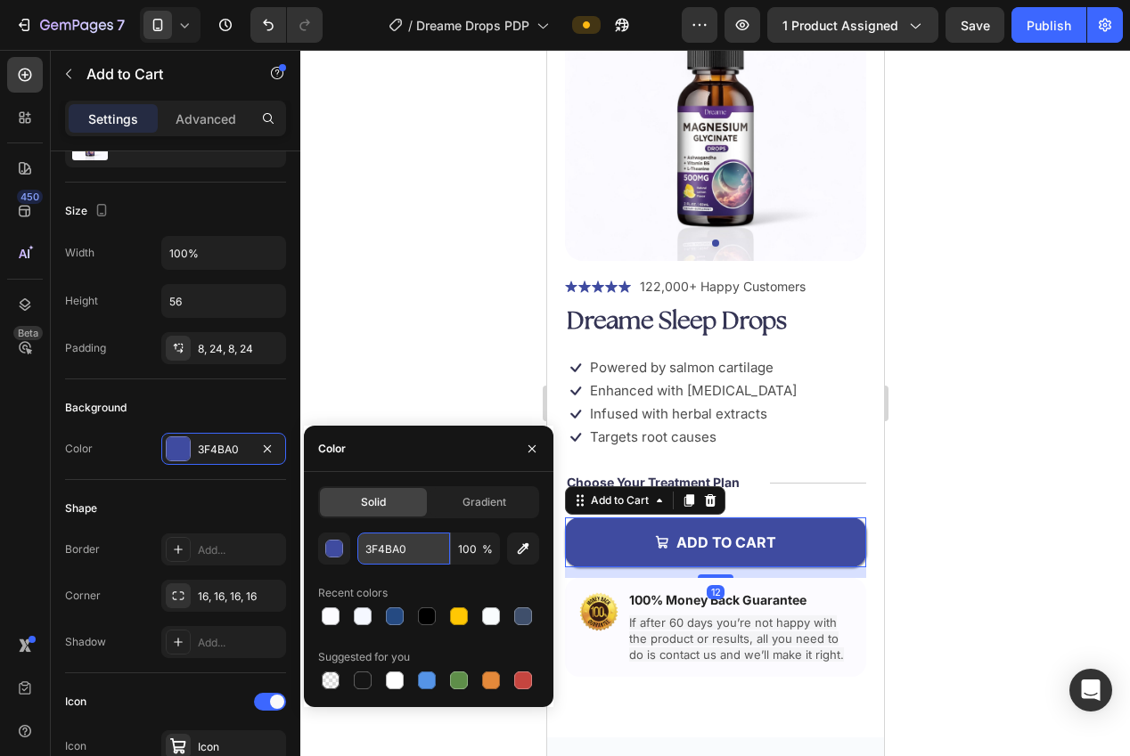
click at [397, 539] on input "3F4BA0" at bounding box center [403, 549] width 93 height 32
click at [390, 543] on input "3F4BA0" at bounding box center [403, 549] width 93 height 32
paste input "2d2647"
type input "2d2647"
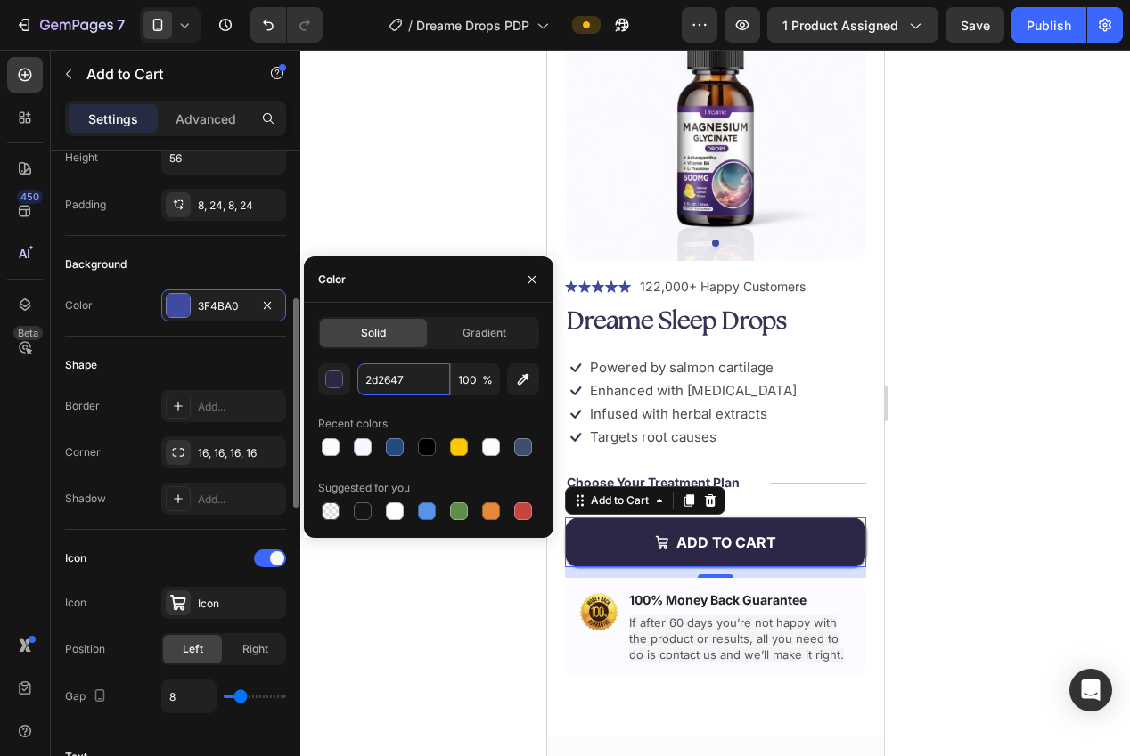
scroll to position [379, 0]
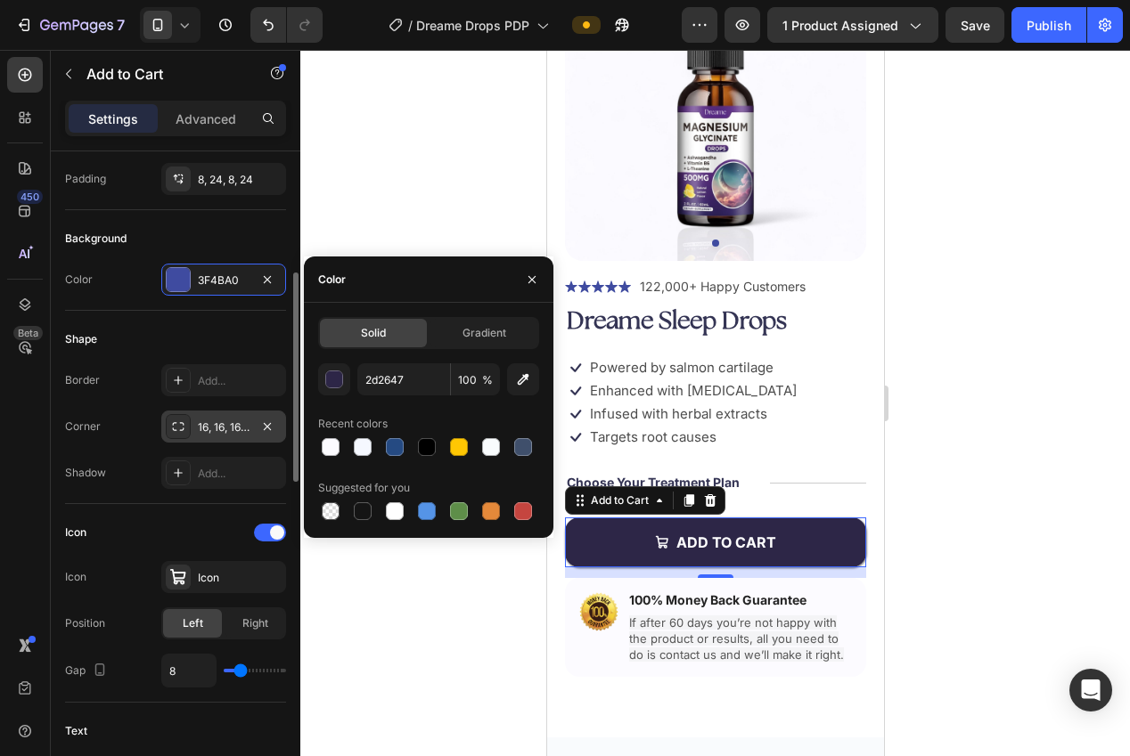
click at [196, 432] on div "16, 16, 16, 16" at bounding box center [223, 427] width 125 height 32
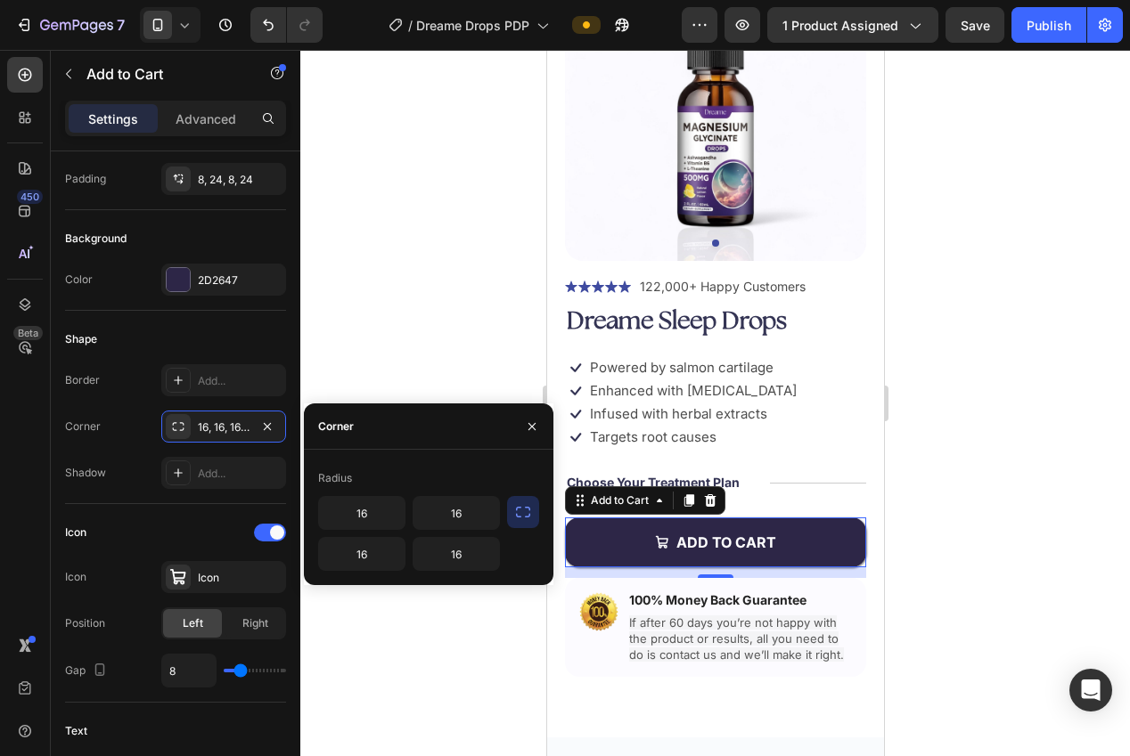
click at [517, 515] on icon "button" at bounding box center [523, 512] width 18 height 18
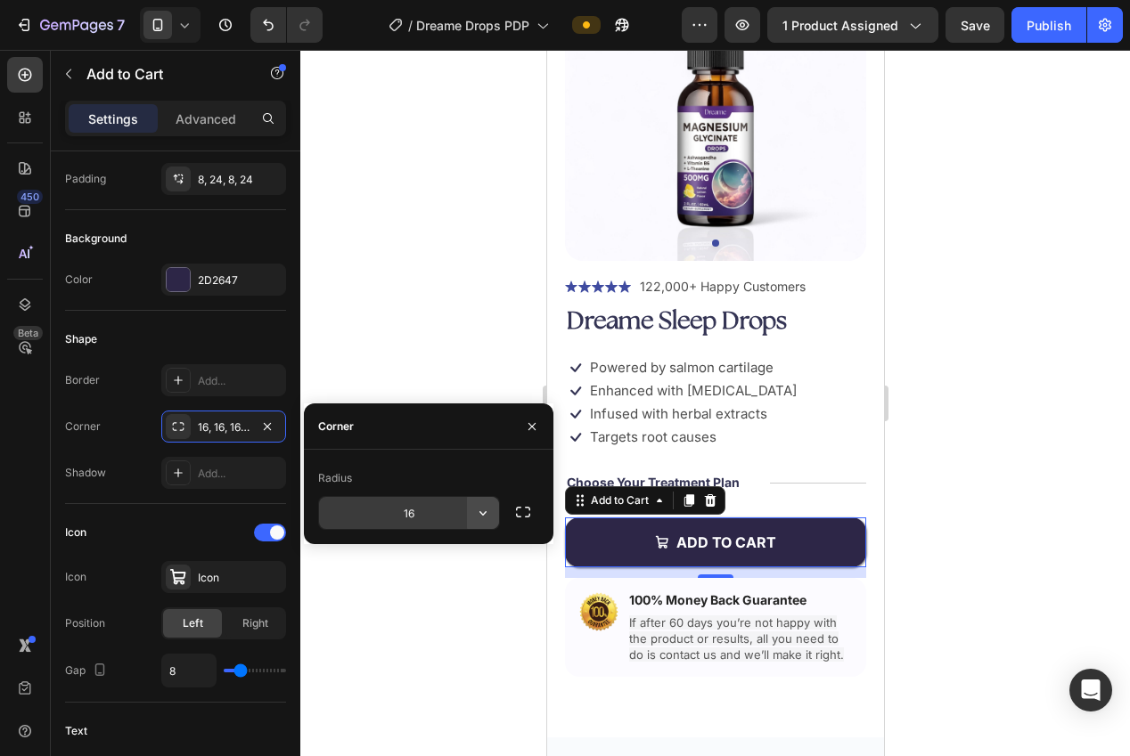
drag, startPoint x: 478, startPoint y: 511, endPoint x: 468, endPoint y: 517, distance: 12.4
click at [478, 511] on icon "button" at bounding box center [483, 513] width 18 height 18
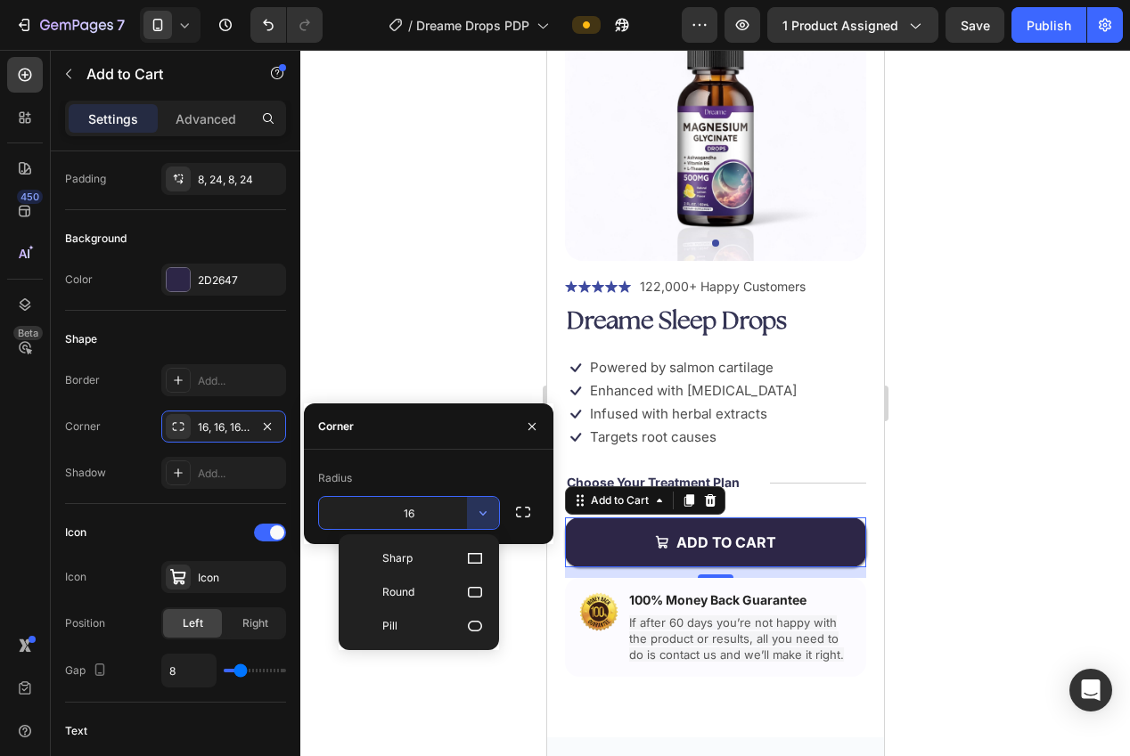
click at [416, 628] on p "Pill" at bounding box center [433, 626] width 102 height 18
type input "9999"
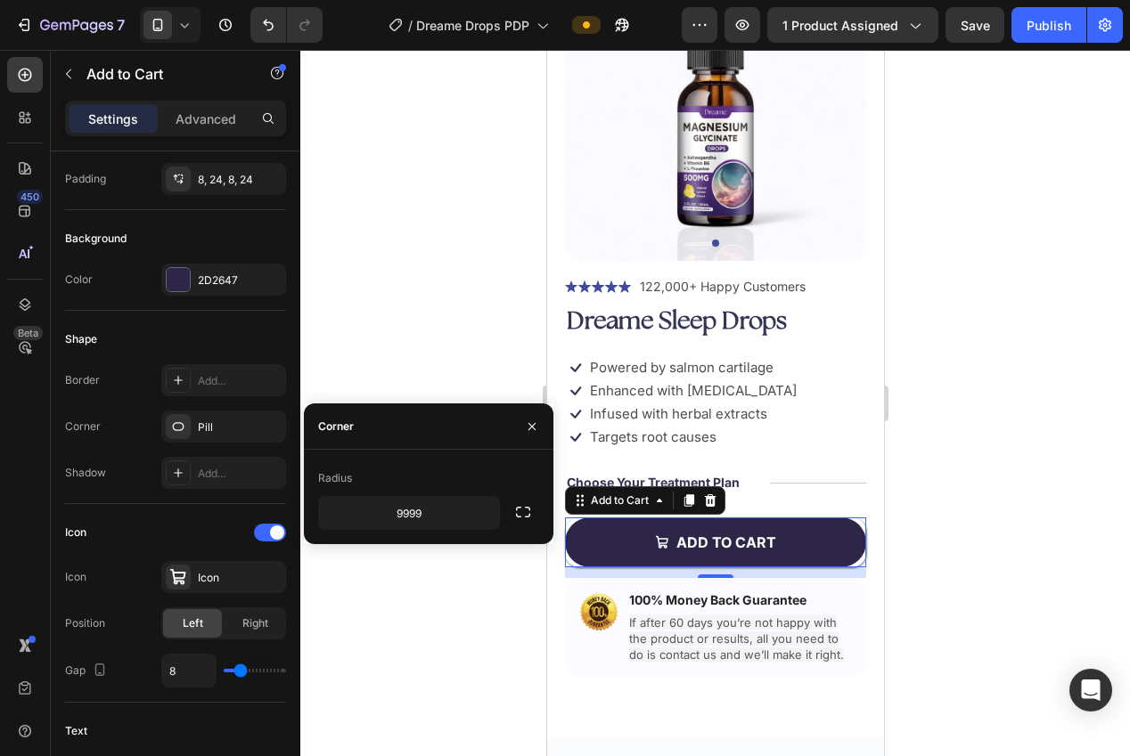
drag, startPoint x: 322, startPoint y: 247, endPoint x: 339, endPoint y: 257, distance: 20.3
click at [322, 247] on div at bounding box center [715, 403] width 830 height 707
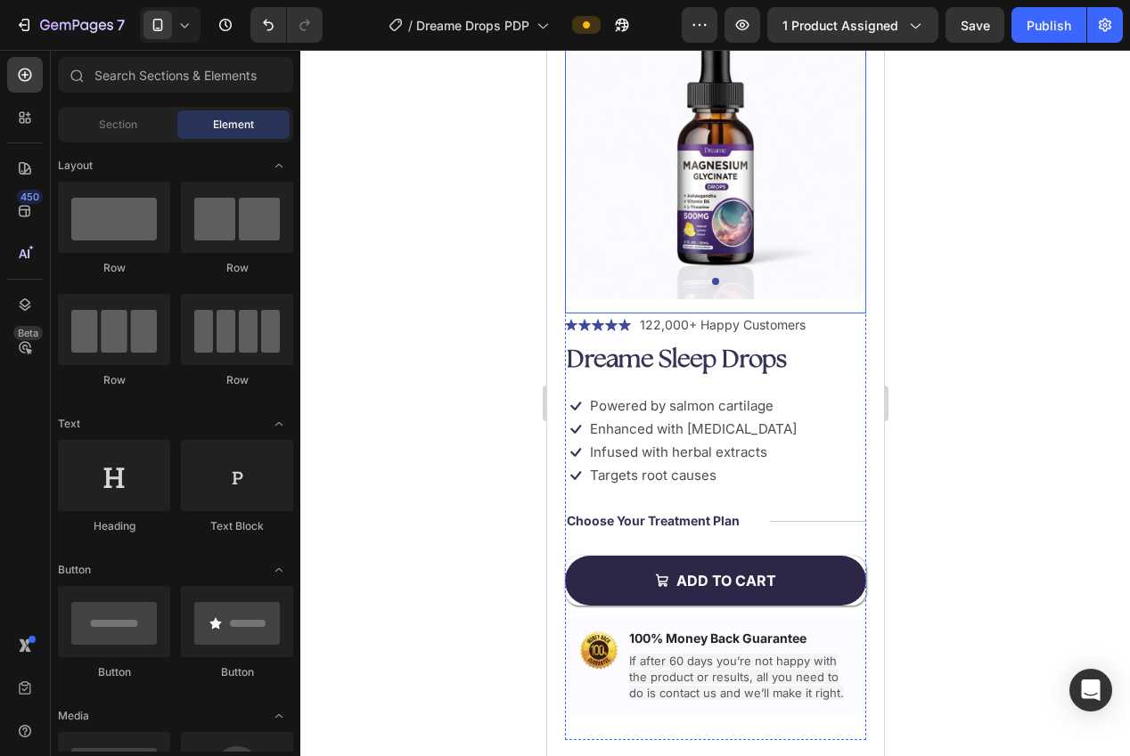
scroll to position [184, 0]
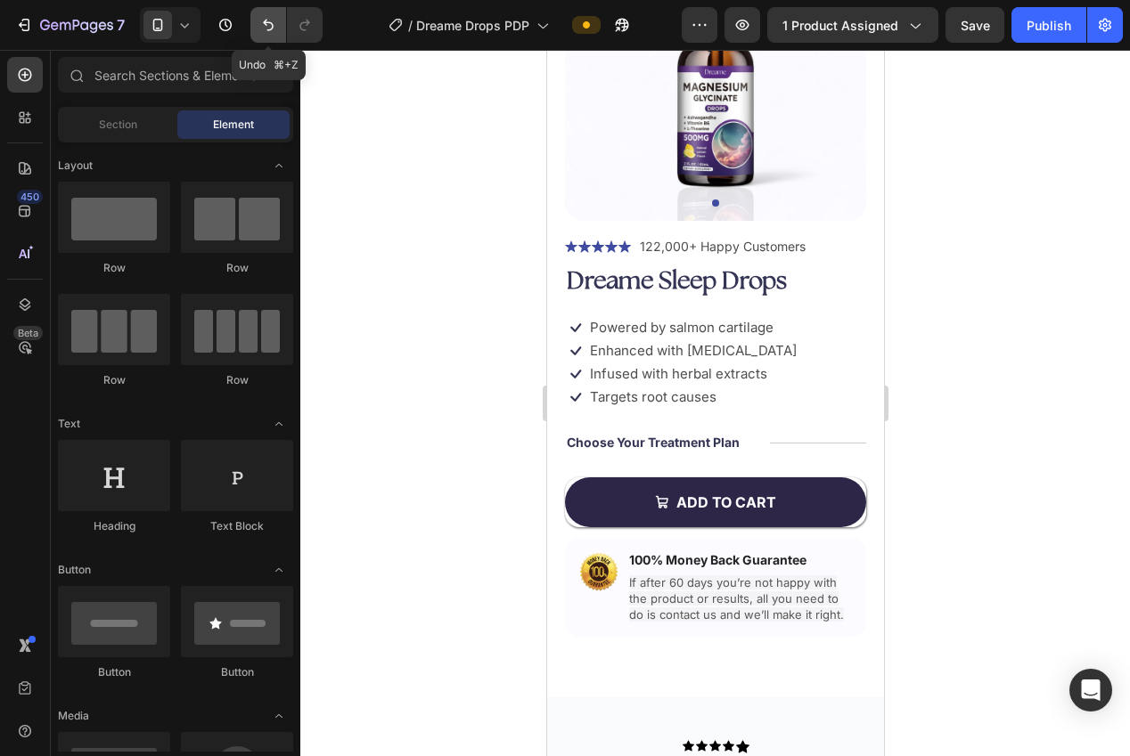
click at [273, 26] on icon "Undo/Redo" at bounding box center [268, 26] width 11 height 12
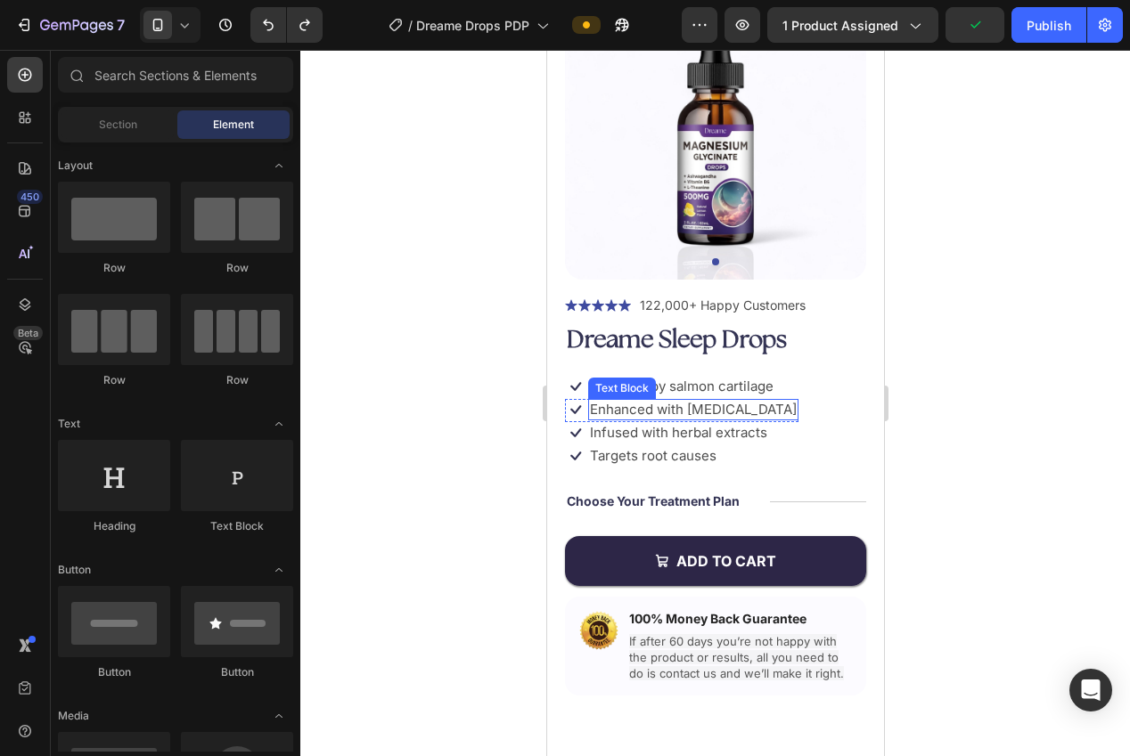
scroll to position [133, 0]
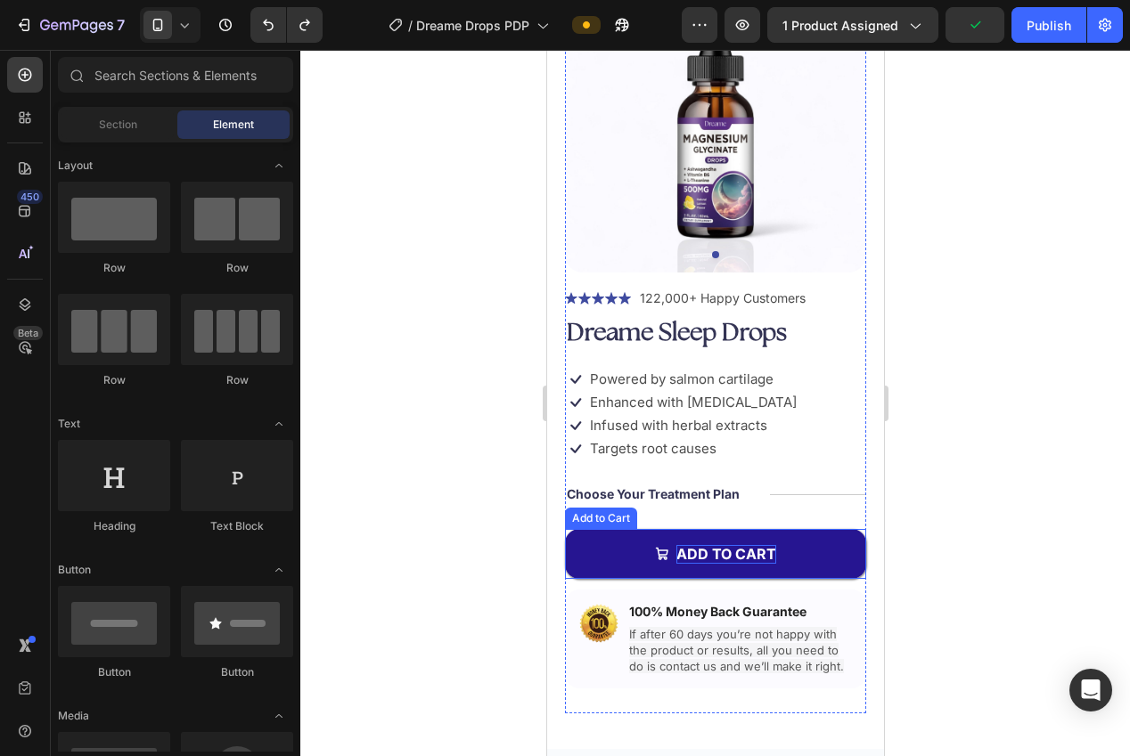
click at [704, 546] on div "Add to cart" at bounding box center [725, 554] width 100 height 19
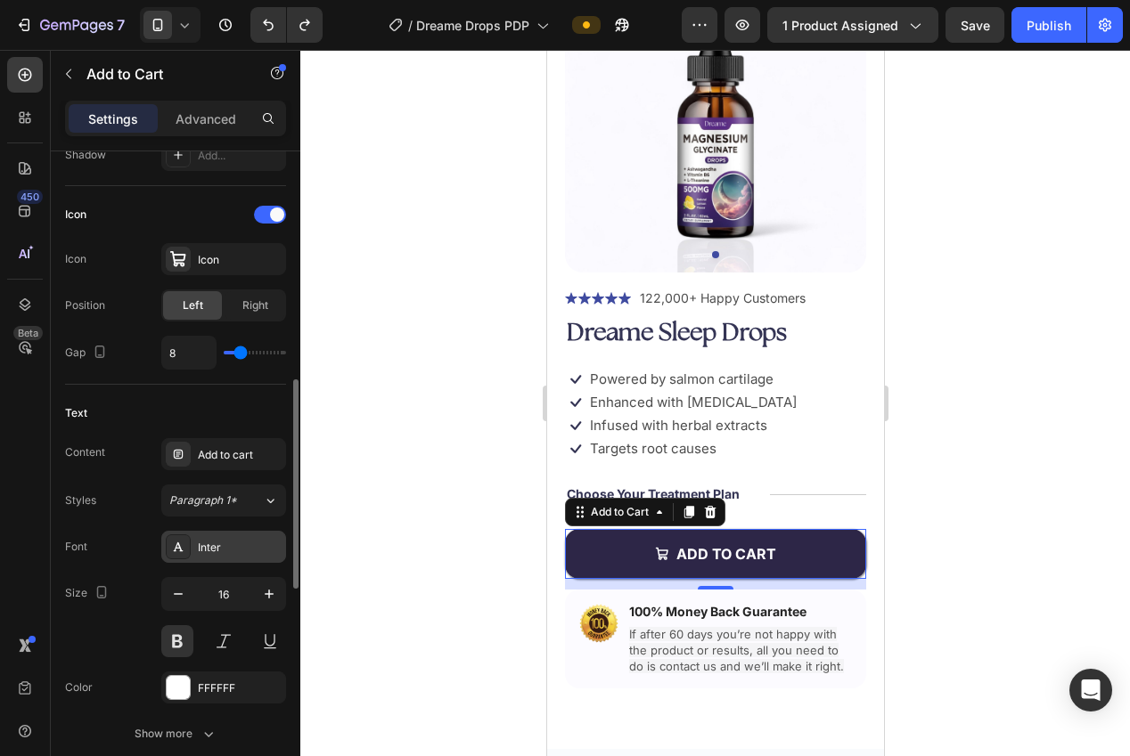
scroll to position [701, 0]
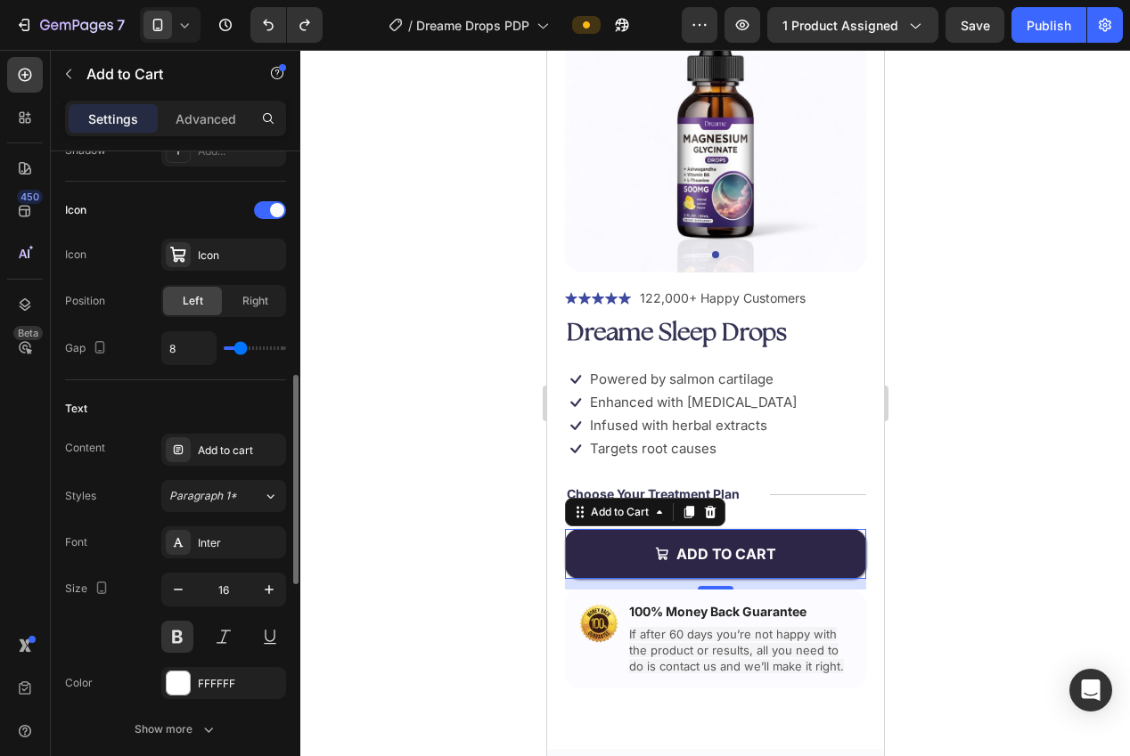
drag, startPoint x: 184, startPoint y: 590, endPoint x: 207, endPoint y: 576, distance: 26.7
click at [184, 590] on icon "button" at bounding box center [178, 590] width 18 height 18
type input "15"
click at [400, 488] on div at bounding box center [715, 403] width 830 height 707
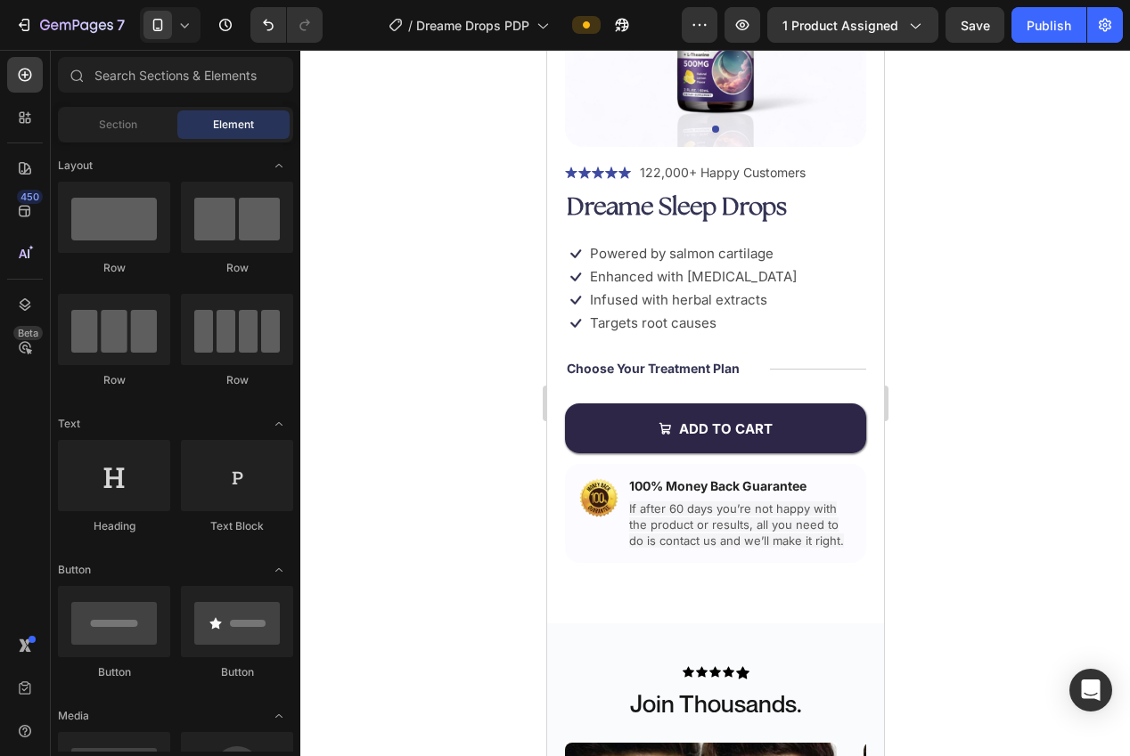
scroll to position [265, 0]
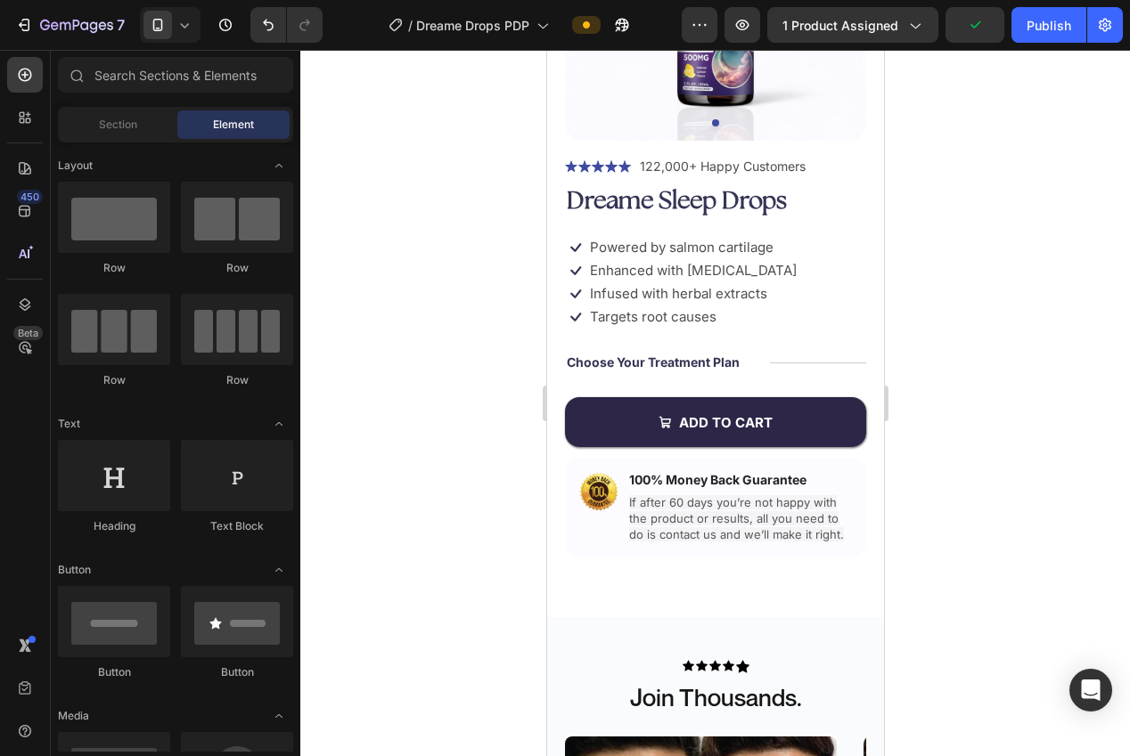
drag, startPoint x: 876, startPoint y: 107, endPoint x: 1431, endPoint y: 218, distance: 566.2
click at [730, 486] on p "100% Money Back Guarantee" at bounding box center [739, 480] width 223 height 16
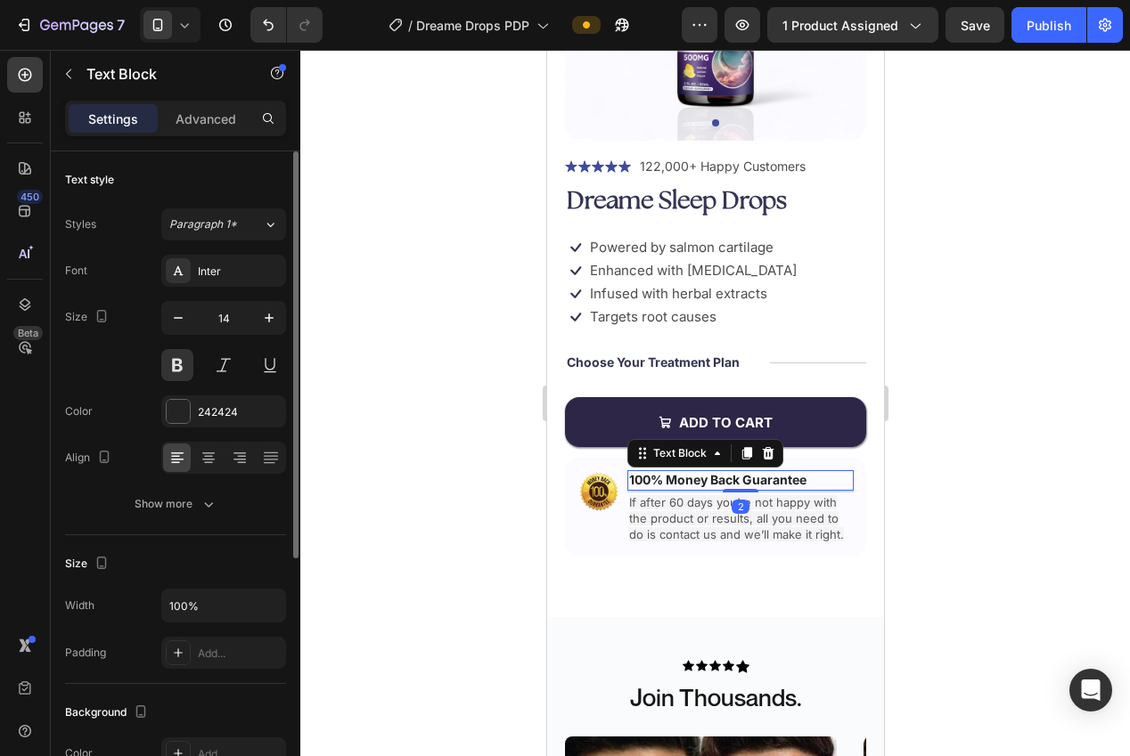
click at [189, 429] on div "Font Inter Size 14 Color 242424 Align Show more" at bounding box center [175, 388] width 221 height 266
click at [204, 420] on div "242424" at bounding box center [223, 412] width 125 height 32
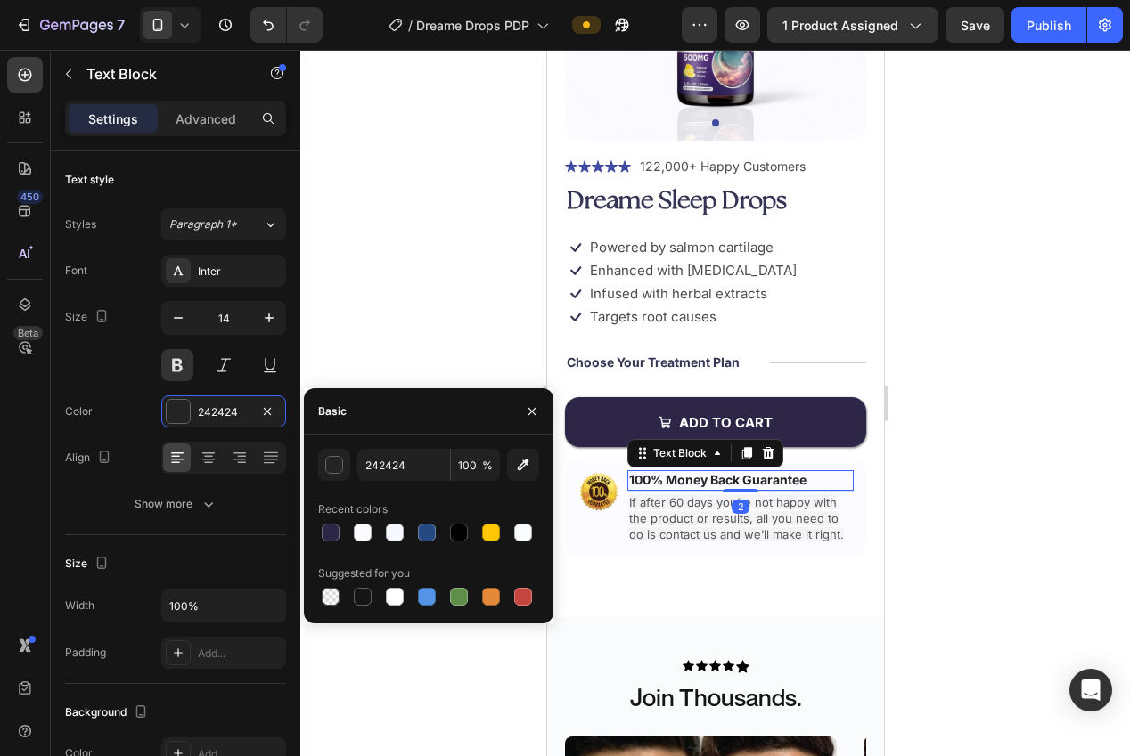
click at [331, 546] on div "242424 100 % Recent colors Suggested for you" at bounding box center [428, 529] width 221 height 160
click at [310, 300] on div at bounding box center [715, 403] width 830 height 707
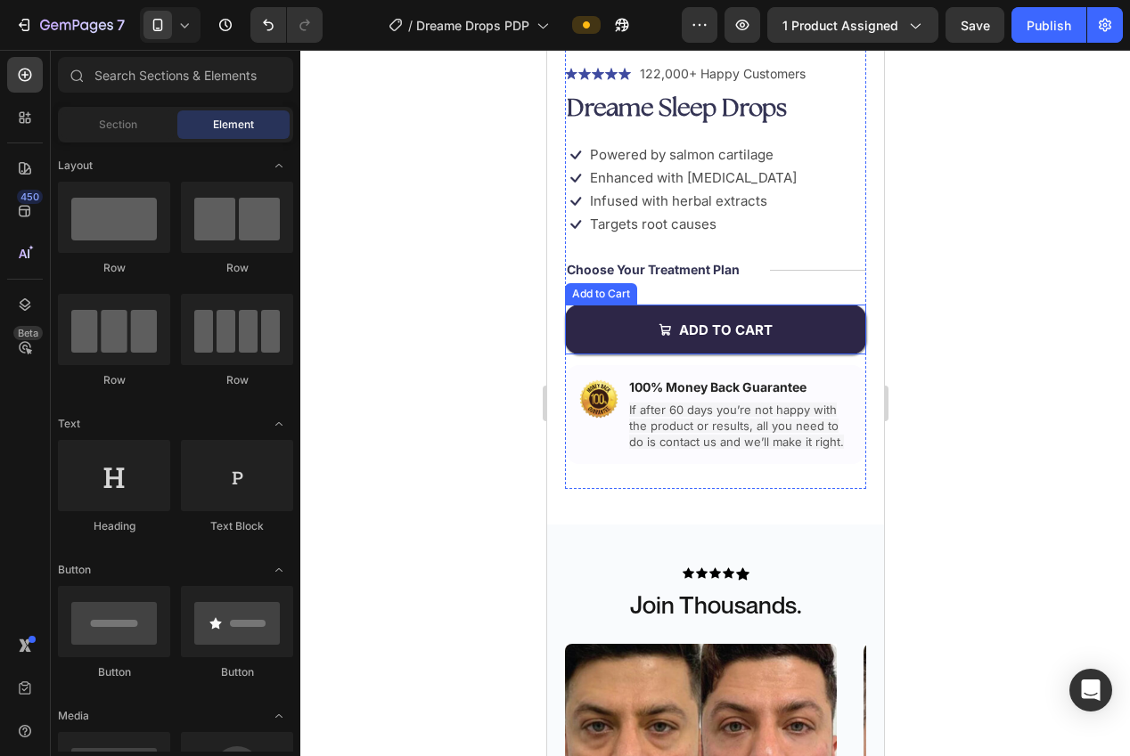
scroll to position [364, 0]
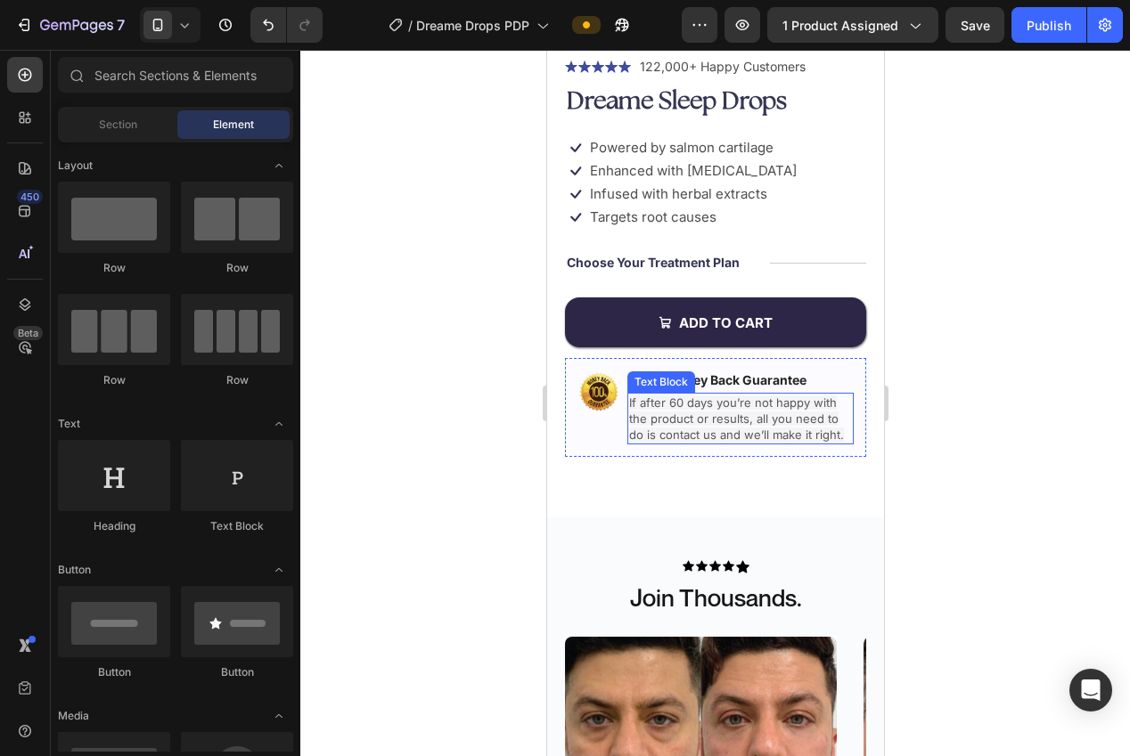
click at [758, 429] on span "If after 60 days you’re not happy with the product or results, all you need to …" at bounding box center [735, 419] width 215 height 46
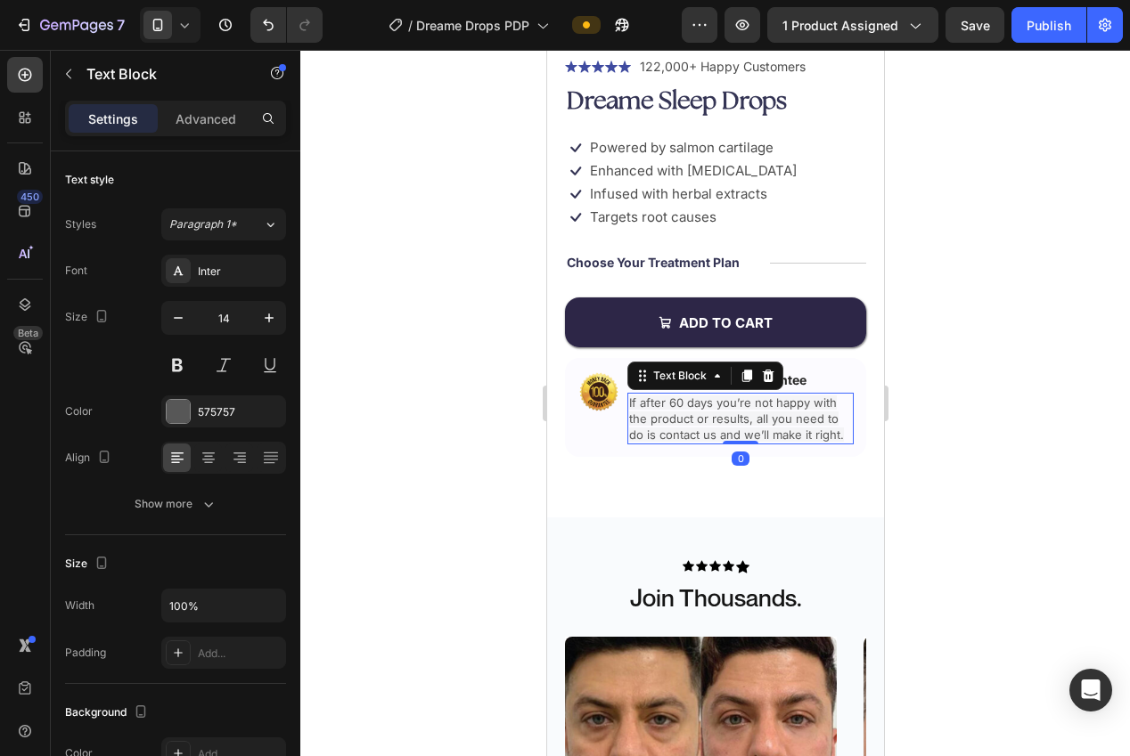
click at [758, 429] on span "If after 60 days you’re not happy with the product or results, all you need to …" at bounding box center [735, 419] width 215 height 46
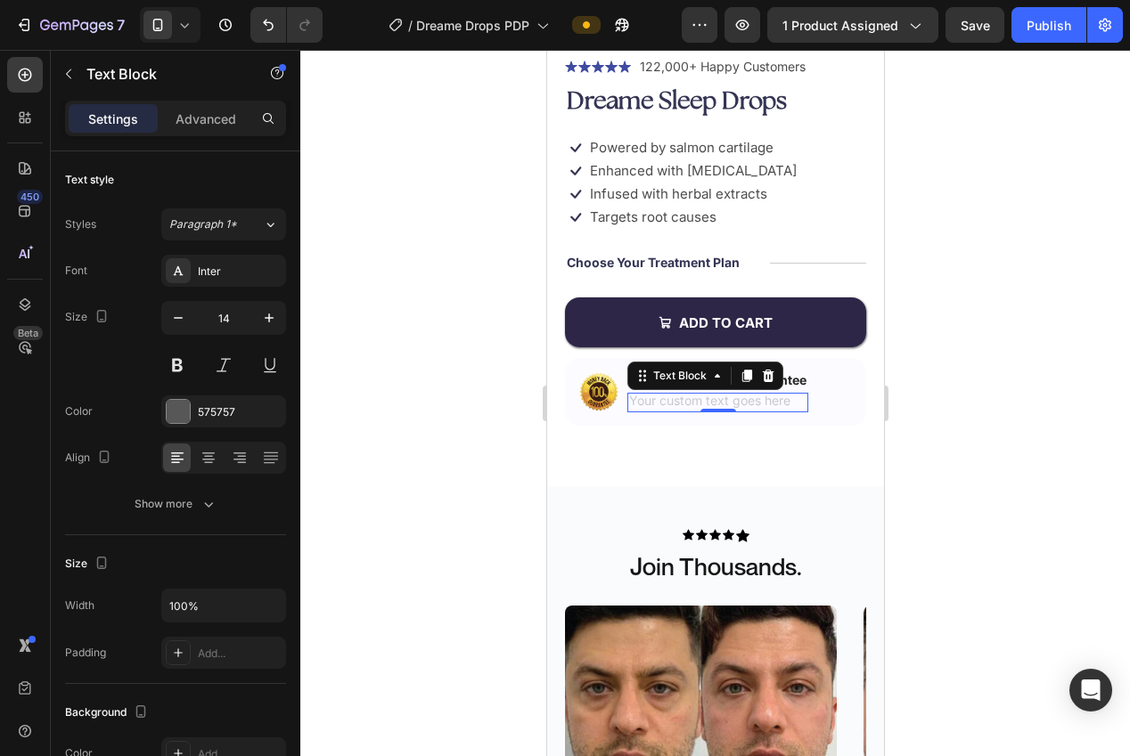
click at [725, 404] on div "Rich Text Editor. Editing area: main" at bounding box center [716, 403] width 181 height 20
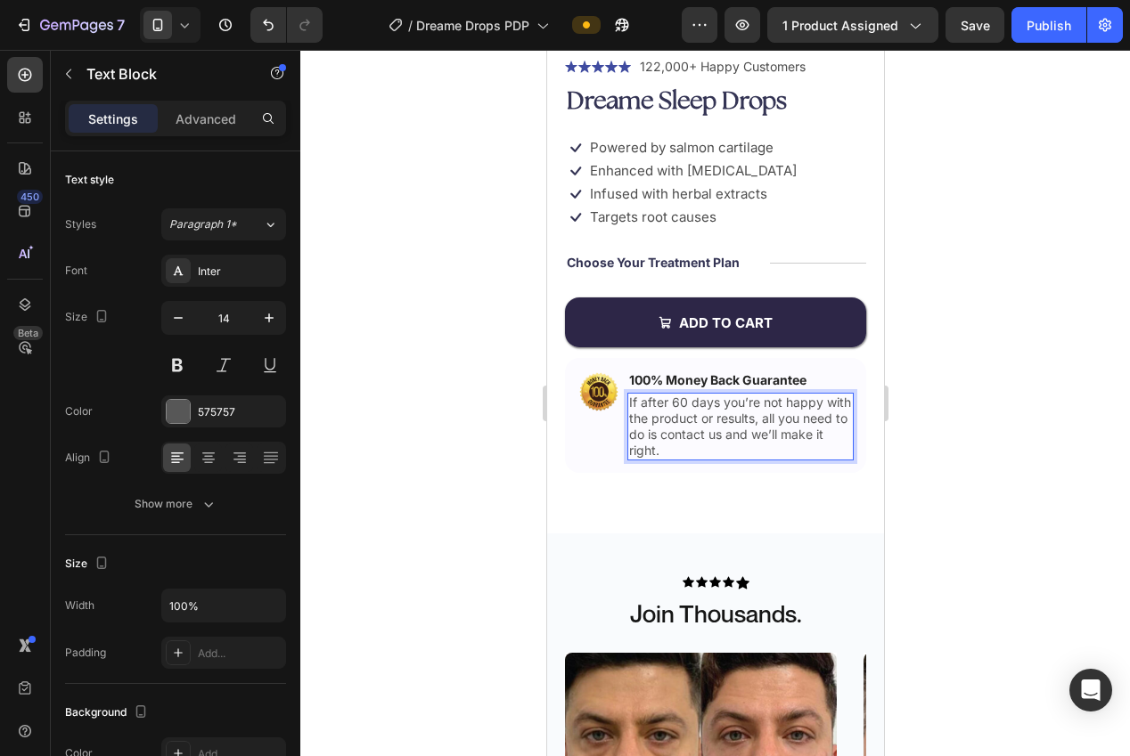
drag, startPoint x: 910, startPoint y: 421, endPoint x: 920, endPoint y: 421, distance: 10.7
click at [910, 421] on div at bounding box center [715, 403] width 830 height 707
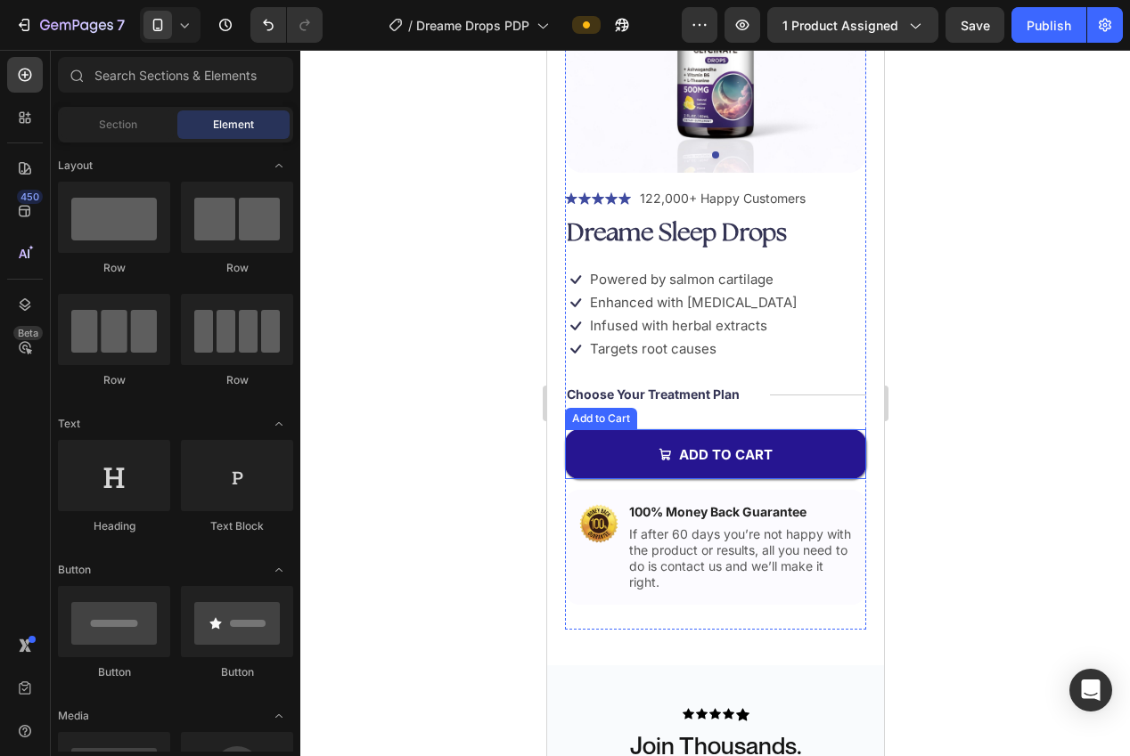
scroll to position [243, 0]
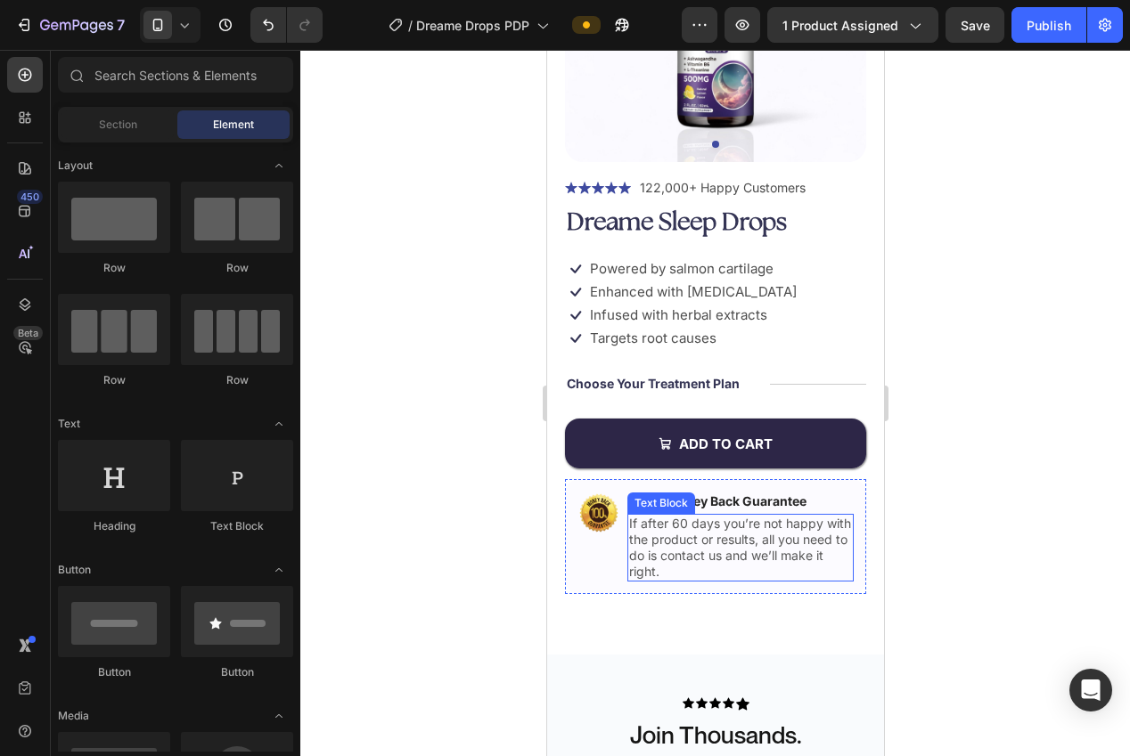
click at [719, 544] on p "If after 60 days you’re not happy with the product or results, all you need to …" at bounding box center [739, 548] width 223 height 65
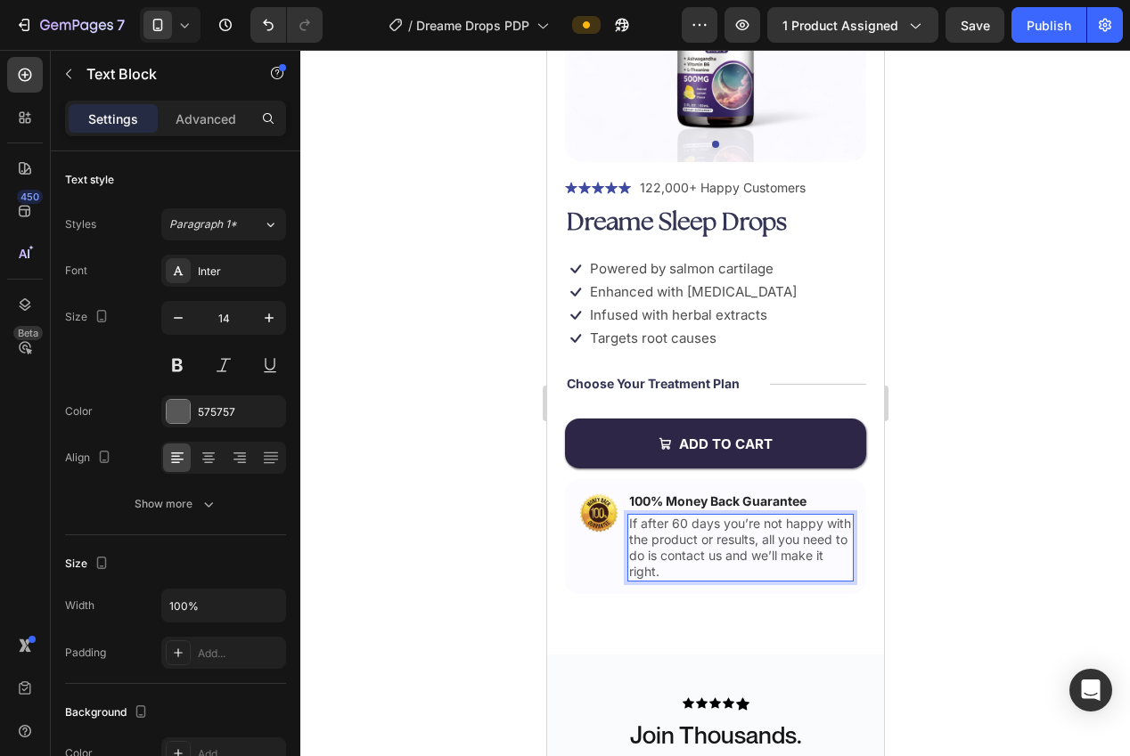
click at [671, 537] on p "If after 60 days you’re not happy with the product or results, all you need to …" at bounding box center [739, 548] width 223 height 65
drag, startPoint x: 637, startPoint y: 525, endPoint x: 621, endPoint y: 526, distance: 16.1
click at [621, 526] on div "Image 100% Money Back Guarantee Text Block If after 60 days you’re not happy wi…" at bounding box center [714, 536] width 301 height 115
click at [733, 527] on p "Try us for 30 days you’re not happy with the product or results, all you need t…" at bounding box center [739, 548] width 223 height 65
click at [693, 519] on p "Try us for 30 days you’re not happy with the product or results, all you need t…" at bounding box center [739, 548] width 223 height 65
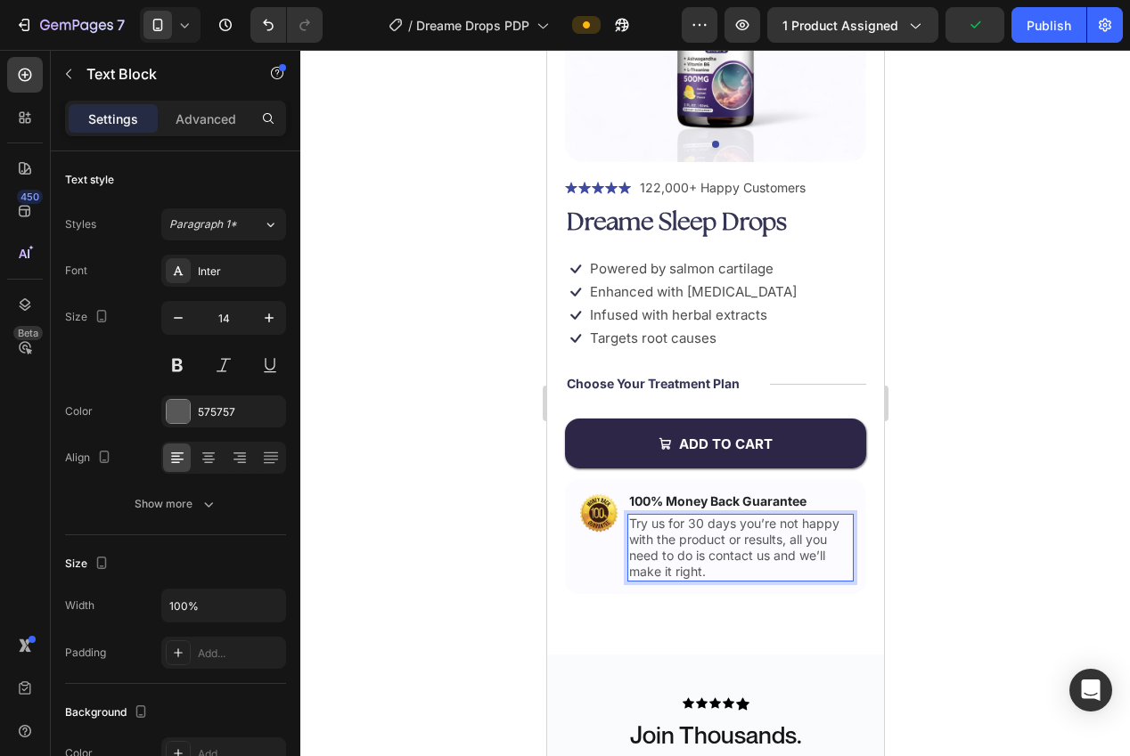
drag, startPoint x: 689, startPoint y: 525, endPoint x: 693, endPoint y: 539, distance: 14.9
click at [689, 525] on p "Try us for 30 days you’re not happy with the product or results, all you need t…" at bounding box center [739, 548] width 223 height 65
drag, startPoint x: 806, startPoint y: 522, endPoint x: 806, endPoint y: 545, distance: 23.2
click at [806, 523] on p "Try us for risk-free for 30 days you’re not happy with the product or results, …" at bounding box center [739, 548] width 223 height 65
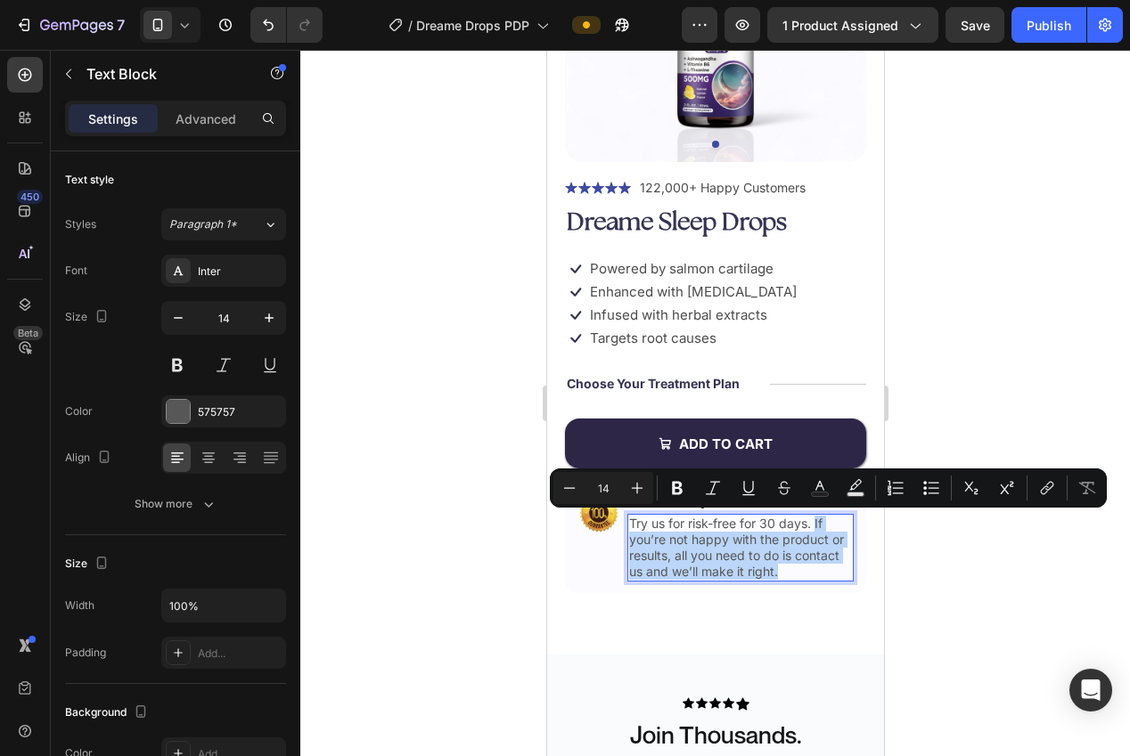
drag, startPoint x: 773, startPoint y: 576, endPoint x: 817, endPoint y: 529, distance: 63.7
click at [817, 529] on p "Try us for risk-free for 30 days. If you’re not happy with the product or resul…" at bounding box center [739, 548] width 223 height 65
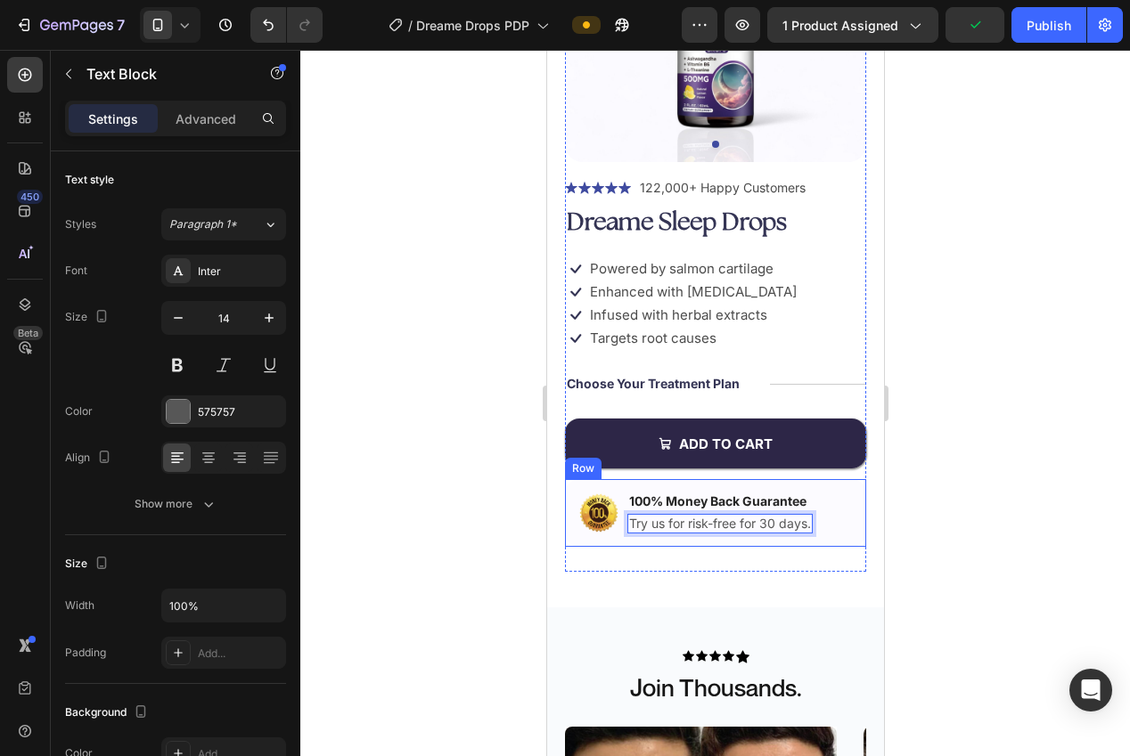
click at [1063, 497] on div at bounding box center [715, 403] width 830 height 707
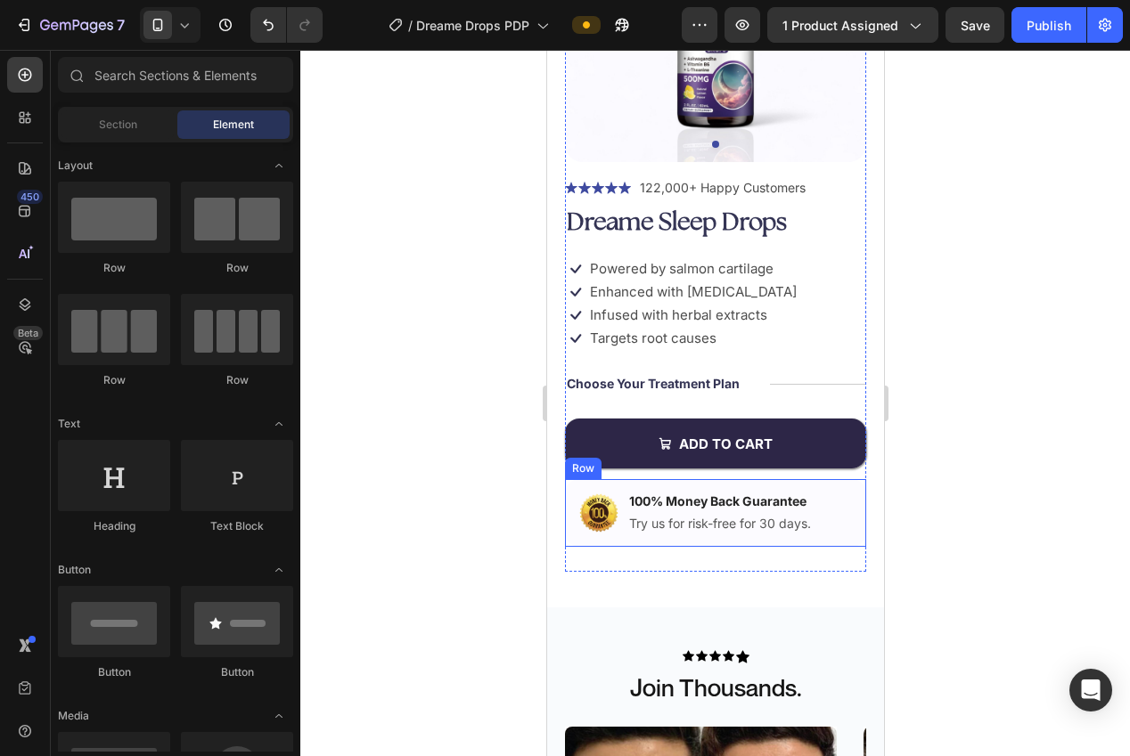
click at [1017, 462] on div at bounding box center [715, 403] width 830 height 707
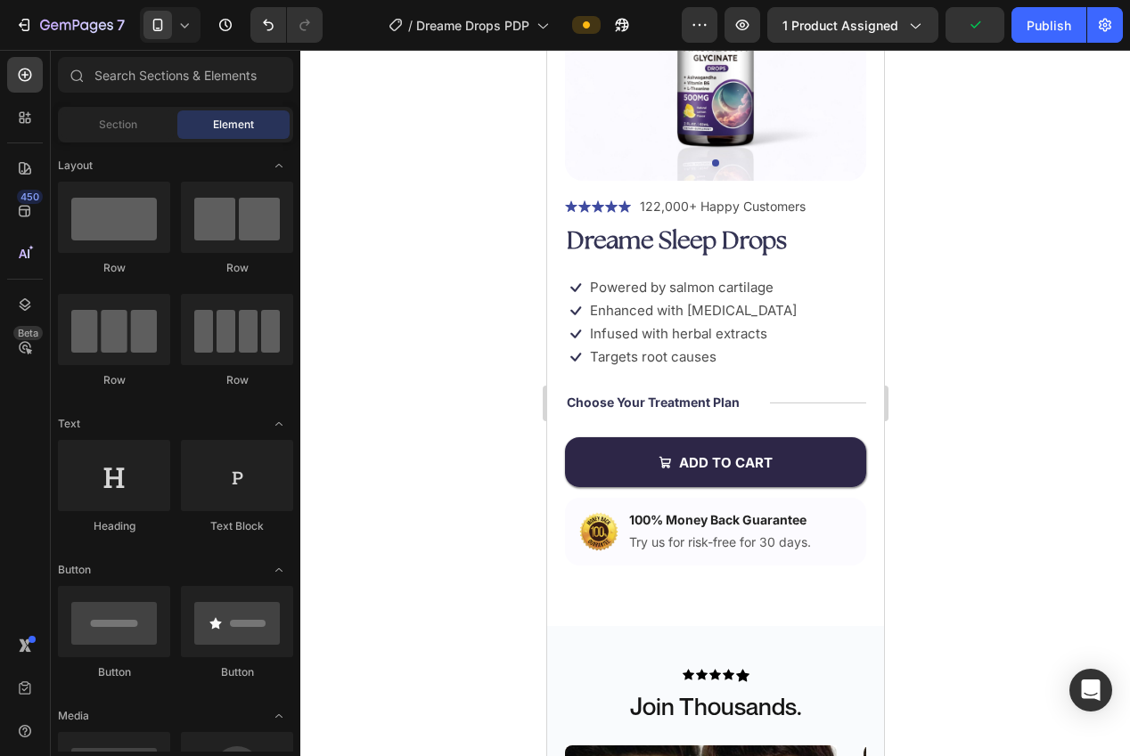
scroll to position [249, 0]
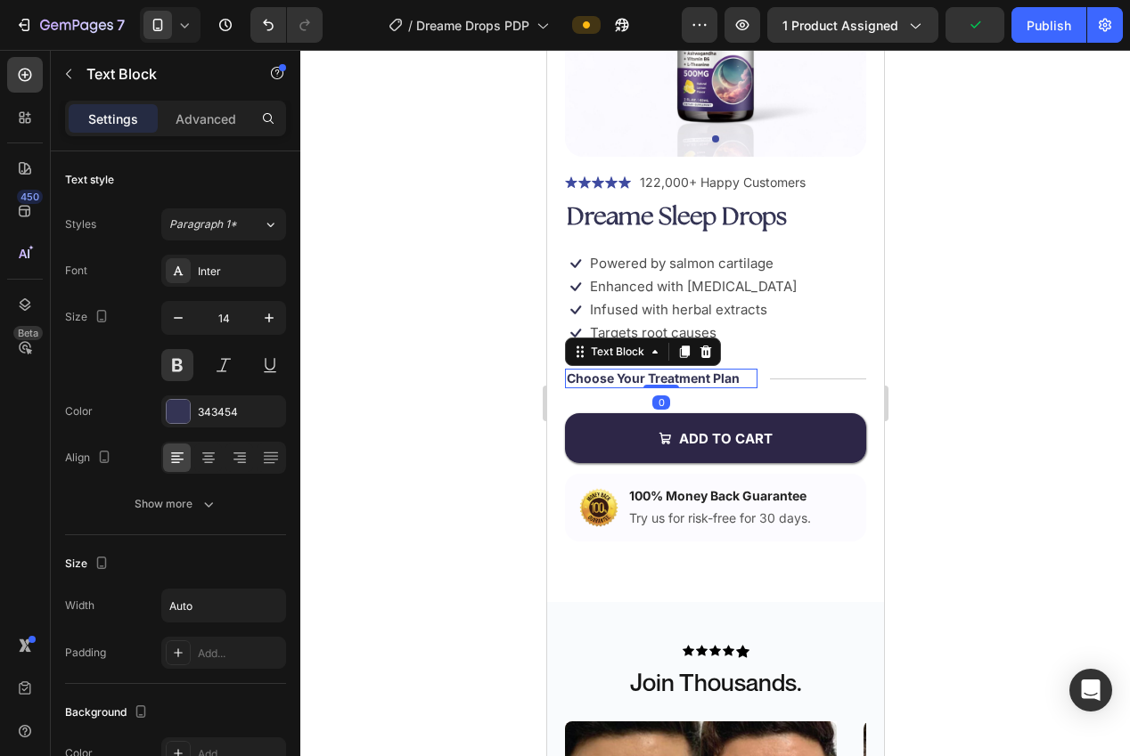
click at [677, 383] on p "Choose Your Treatment Plan" at bounding box center [652, 379] width 173 height 16
click at [710, 372] on p "Choose Your Bundle Plan" at bounding box center [642, 379] width 153 height 16
click at [976, 418] on div at bounding box center [715, 403] width 830 height 707
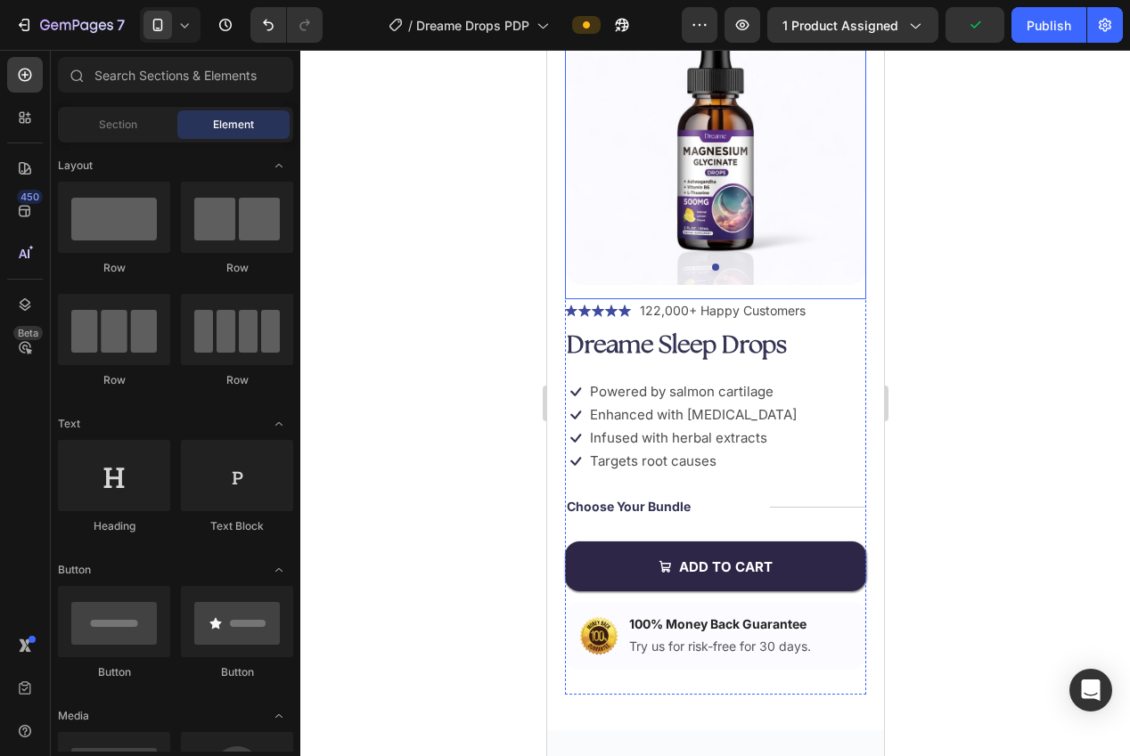
scroll to position [219, 0]
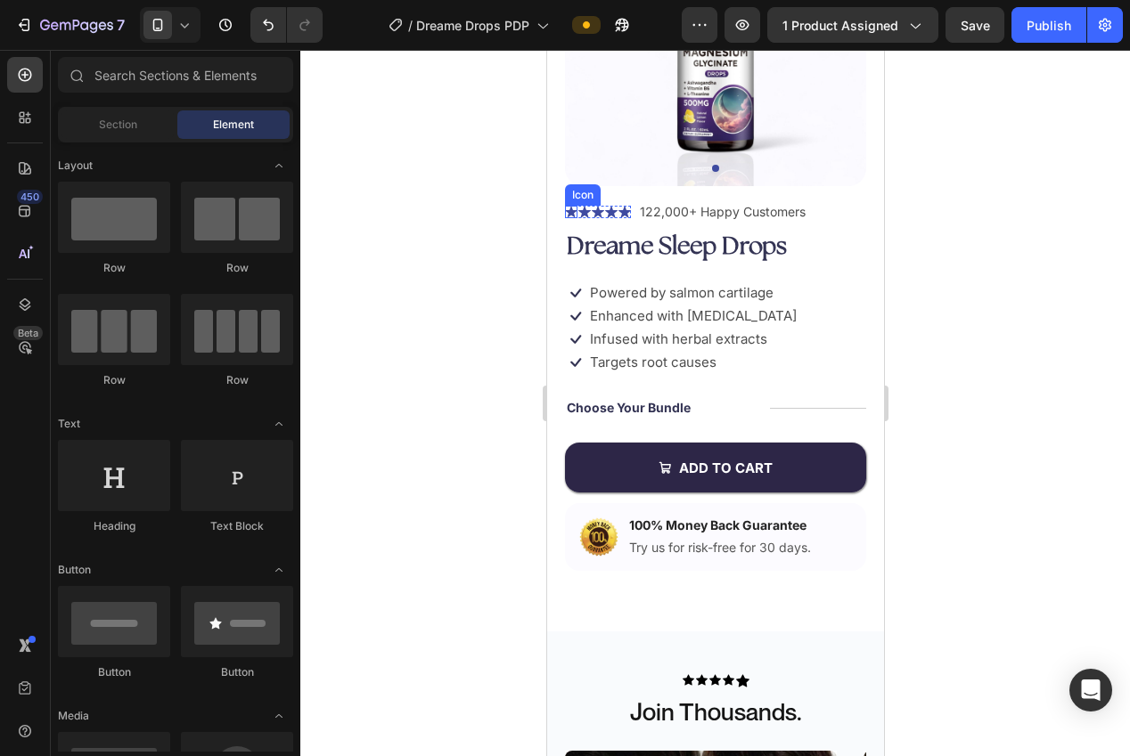
drag, startPoint x: 568, startPoint y: 208, endPoint x: 558, endPoint y: 213, distance: 12.0
click at [569, 208] on icon at bounding box center [570, 212] width 12 height 12
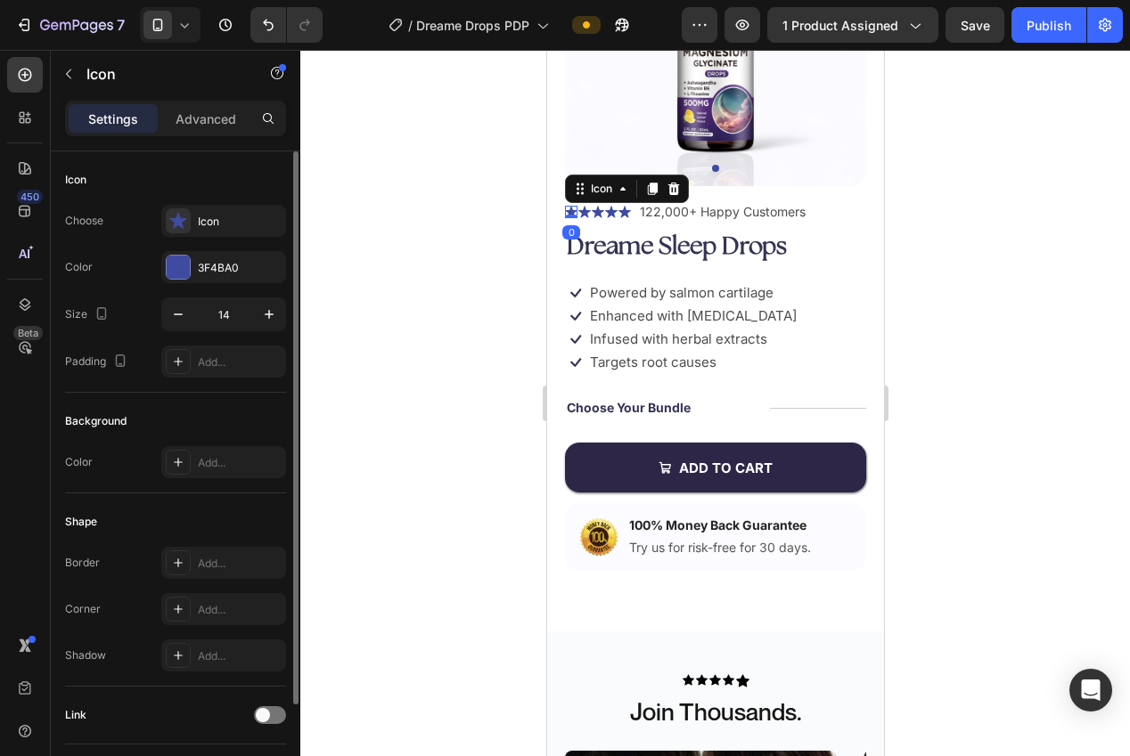
drag, startPoint x: 199, startPoint y: 269, endPoint x: 264, endPoint y: 331, distance: 90.1
click at [200, 269] on div "3F4BA0" at bounding box center [240, 268] width 84 height 16
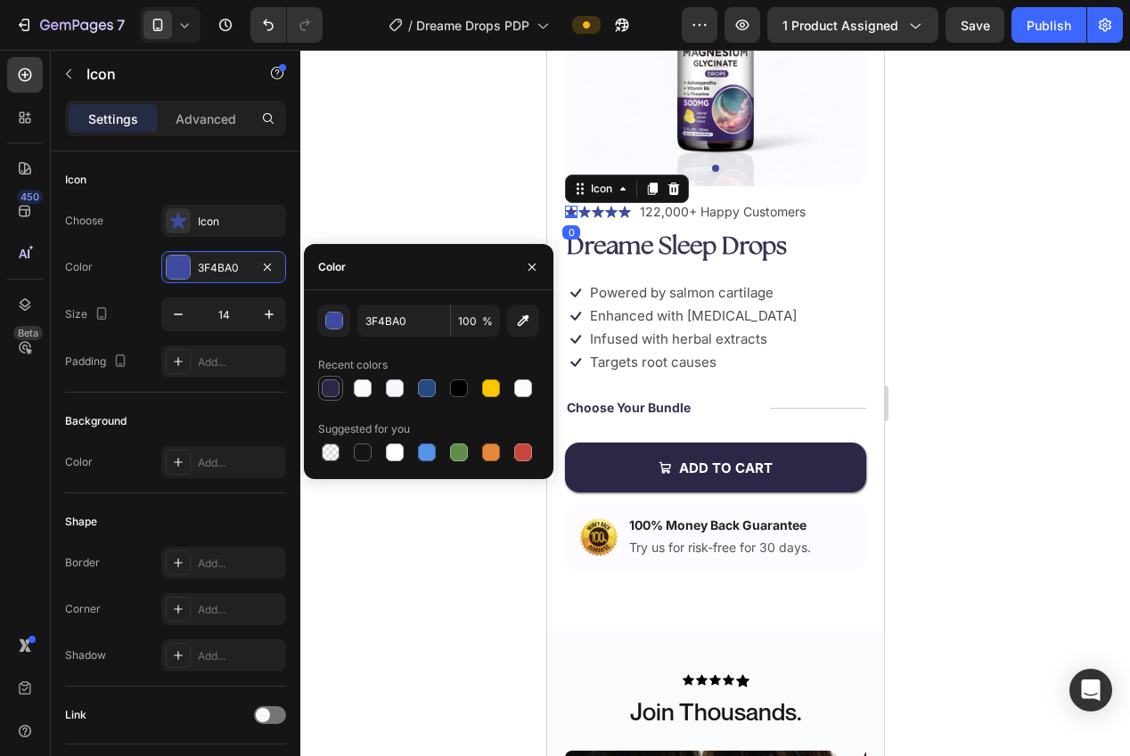
click at [325, 390] on div at bounding box center [331, 389] width 18 height 18
type input "2D2647"
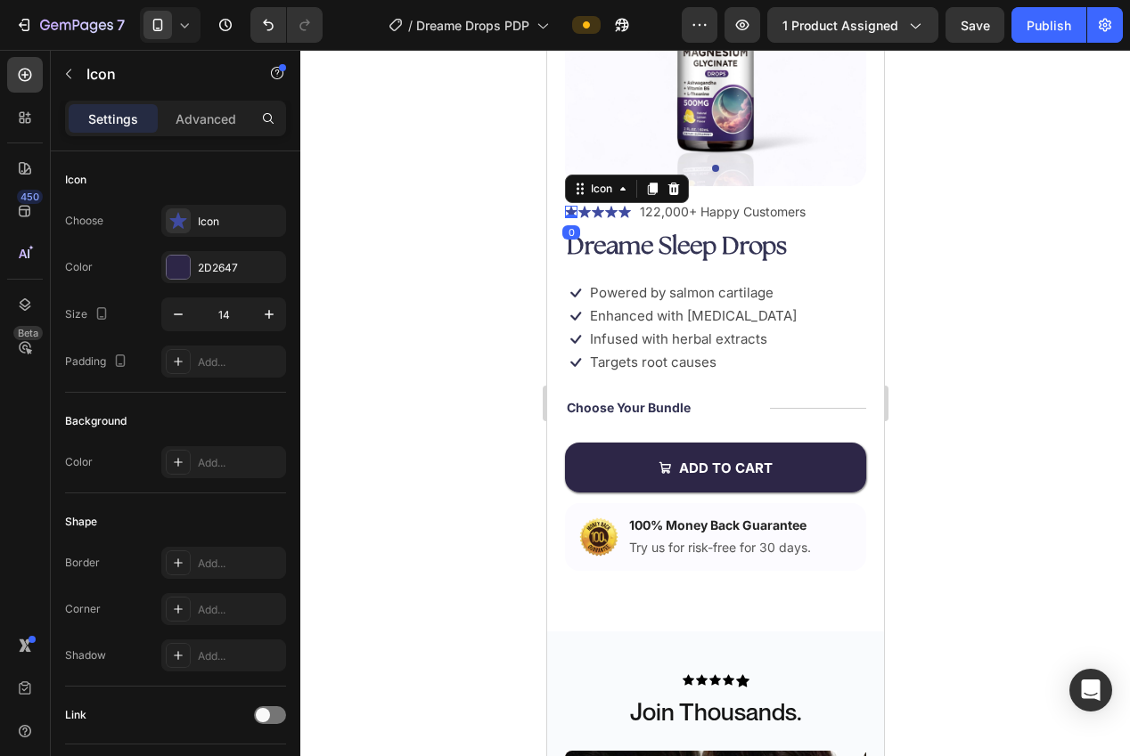
click at [427, 185] on div at bounding box center [715, 403] width 830 height 707
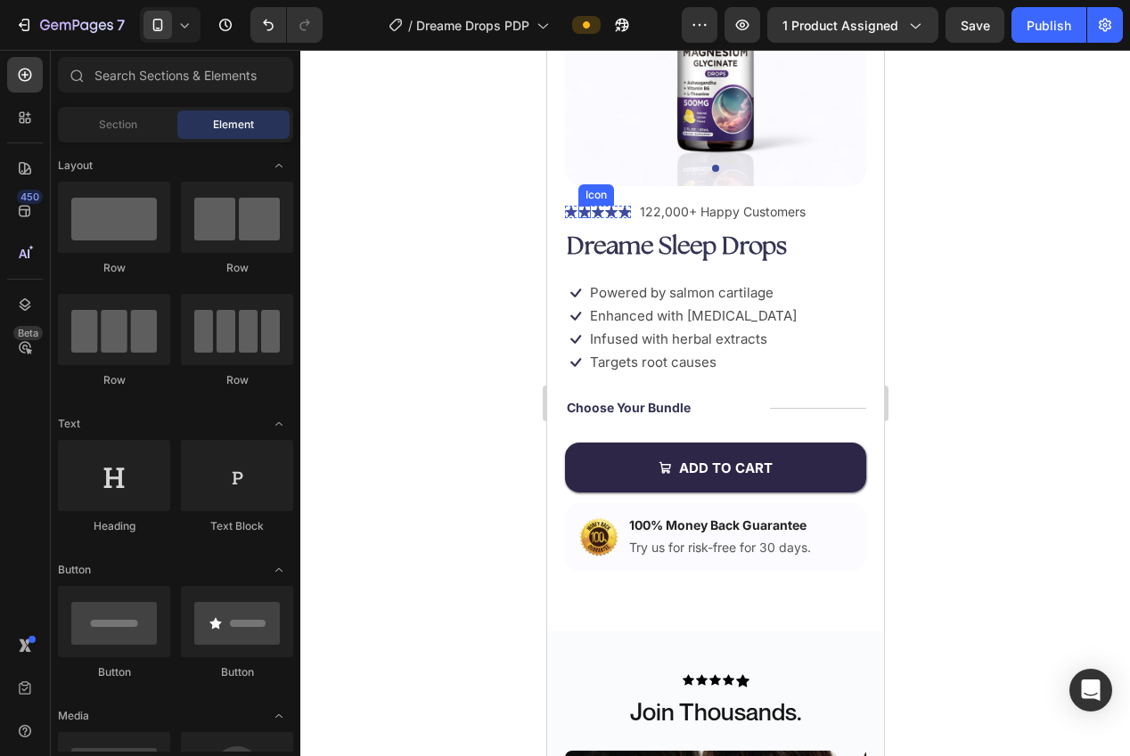
drag, startPoint x: 587, startPoint y: 213, endPoint x: 576, endPoint y: 213, distance: 11.6
click at [587, 213] on icon at bounding box center [583, 212] width 12 height 12
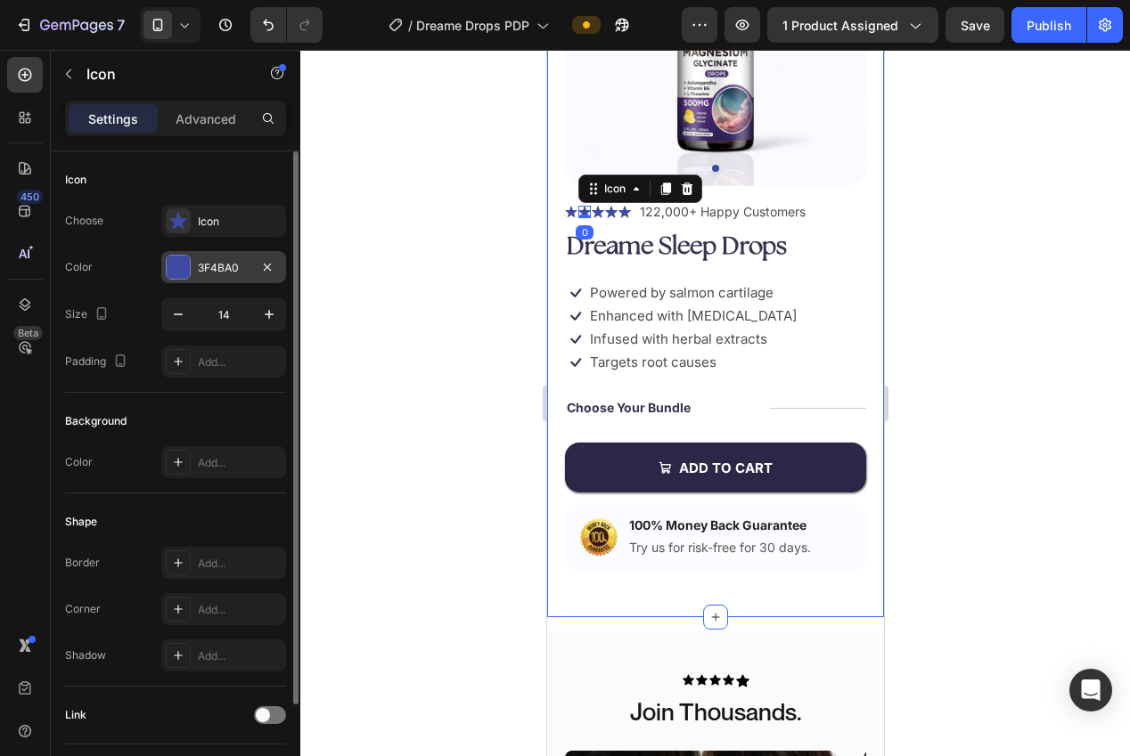
click at [217, 262] on div "3F4BA0" at bounding box center [224, 268] width 52 height 16
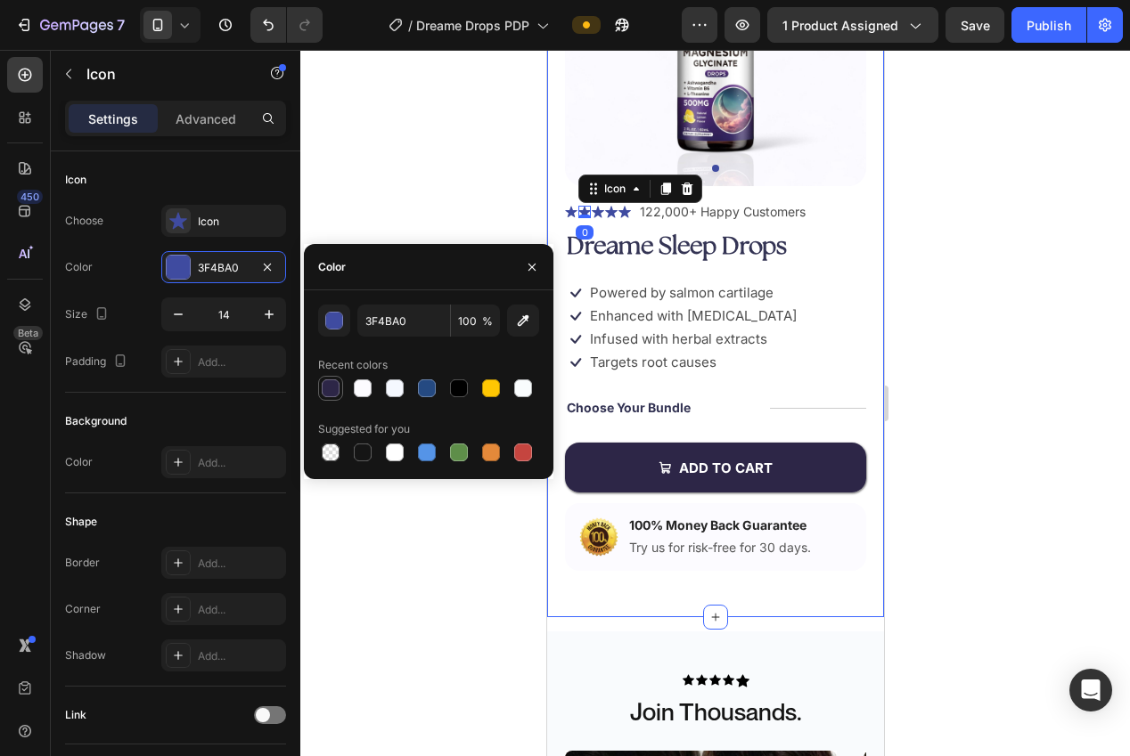
click at [328, 397] on div at bounding box center [330, 388] width 21 height 21
type input "2D2647"
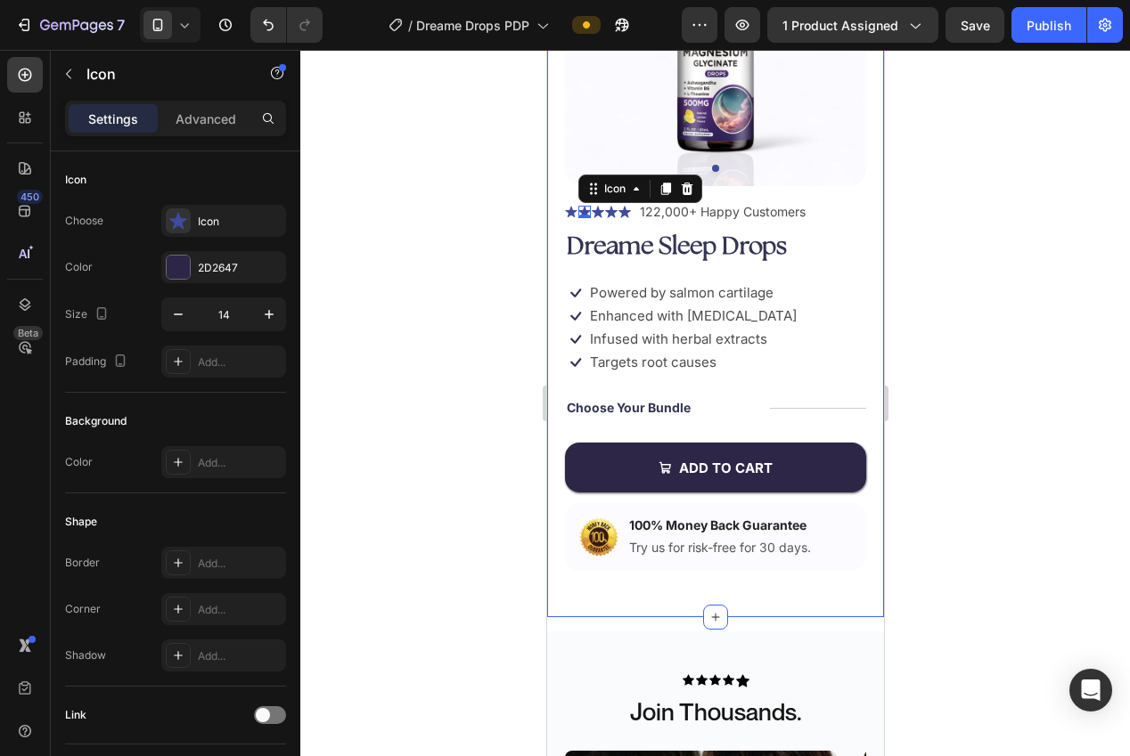
click at [389, 168] on div at bounding box center [715, 403] width 830 height 707
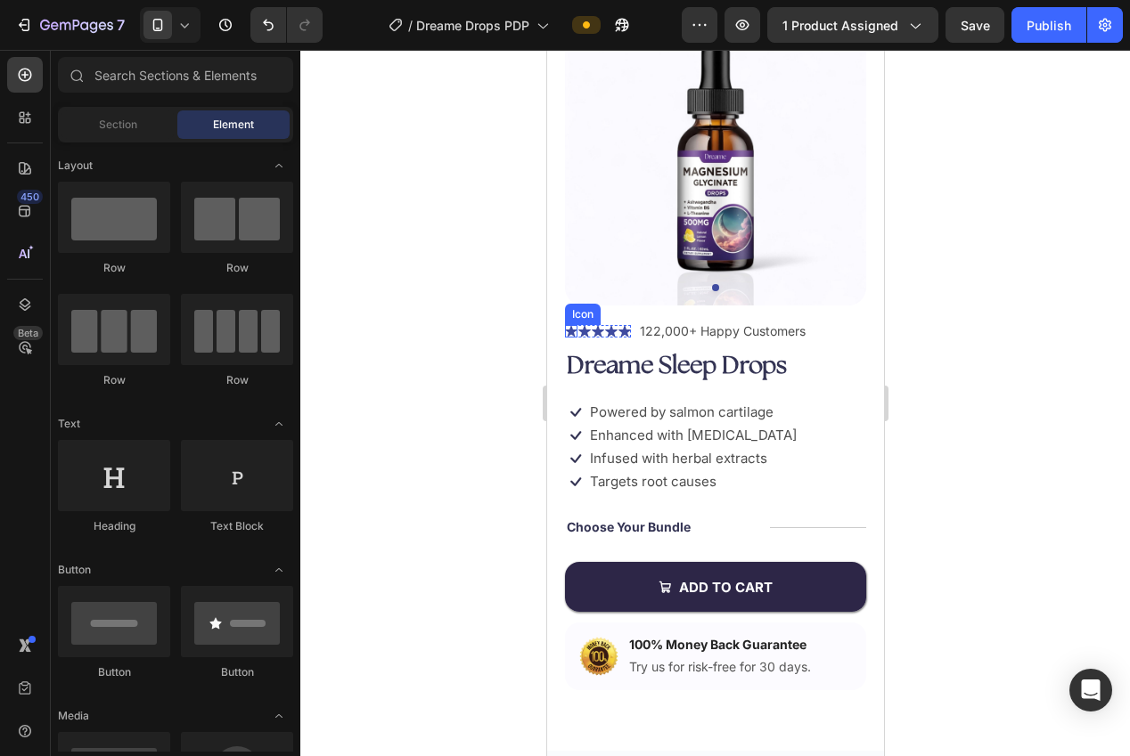
drag, startPoint x: 571, startPoint y: 329, endPoint x: 975, endPoint y: 391, distance: 408.4
click at [571, 329] on icon at bounding box center [570, 331] width 12 height 12
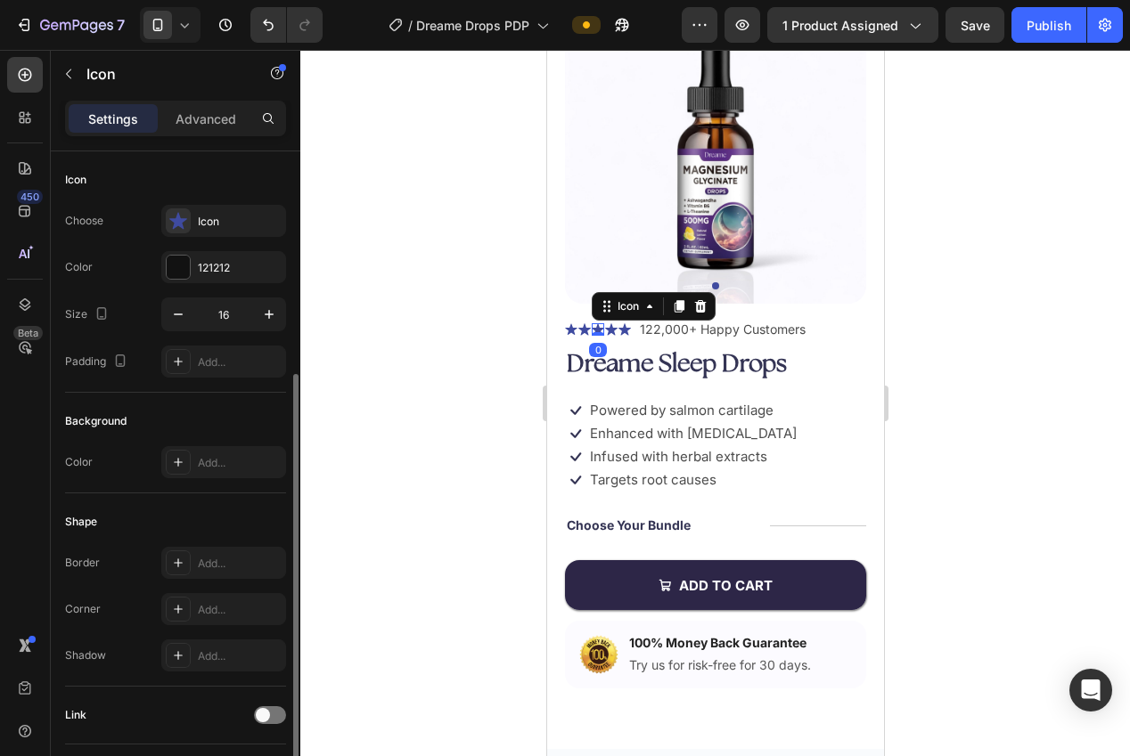
drag, startPoint x: 598, startPoint y: 329, endPoint x: 558, endPoint y: 324, distance: 40.3
click at [598, 329] on icon at bounding box center [597, 329] width 12 height 12
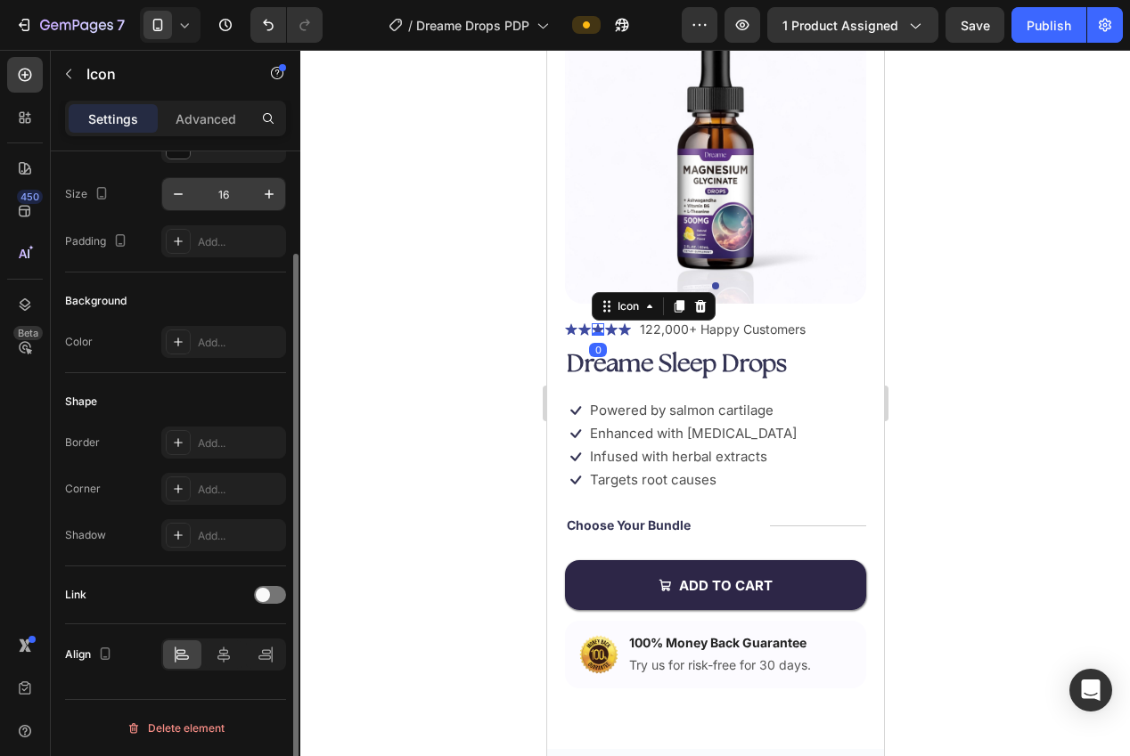
scroll to position [0, 0]
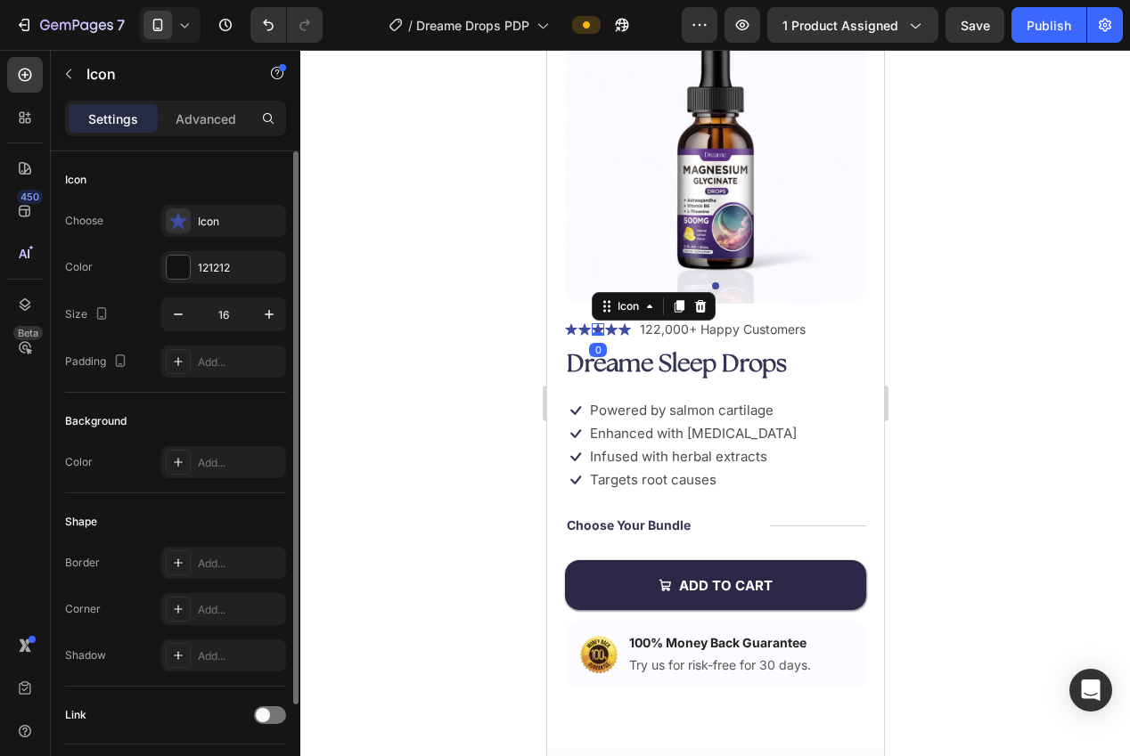
drag, startPoint x: 209, startPoint y: 274, endPoint x: 270, endPoint y: 336, distance: 86.3
click at [209, 274] on div "121212" at bounding box center [240, 268] width 84 height 16
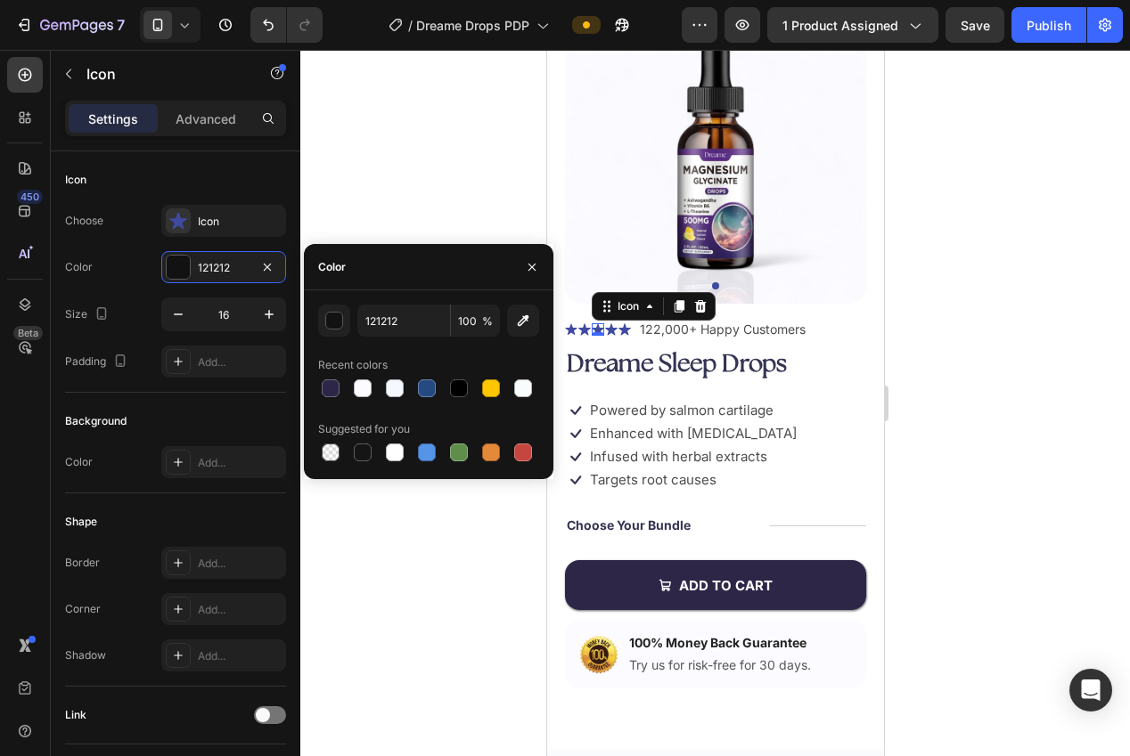
drag, startPoint x: 325, startPoint y: 384, endPoint x: 325, endPoint y: 367, distance: 16.9
click at [325, 384] on div at bounding box center [331, 389] width 18 height 18
type input "2D2647"
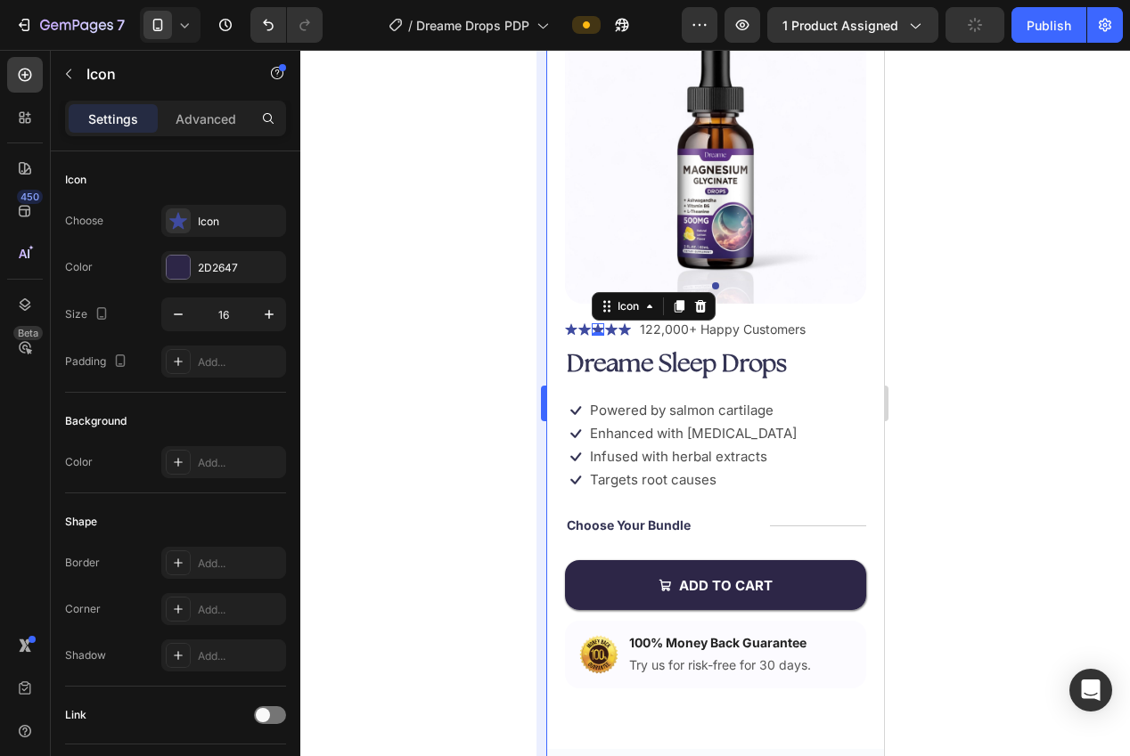
drag, startPoint x: 414, startPoint y: 195, endPoint x: 544, endPoint y: 256, distance: 143.5
click at [415, 196] on div at bounding box center [715, 403] width 830 height 707
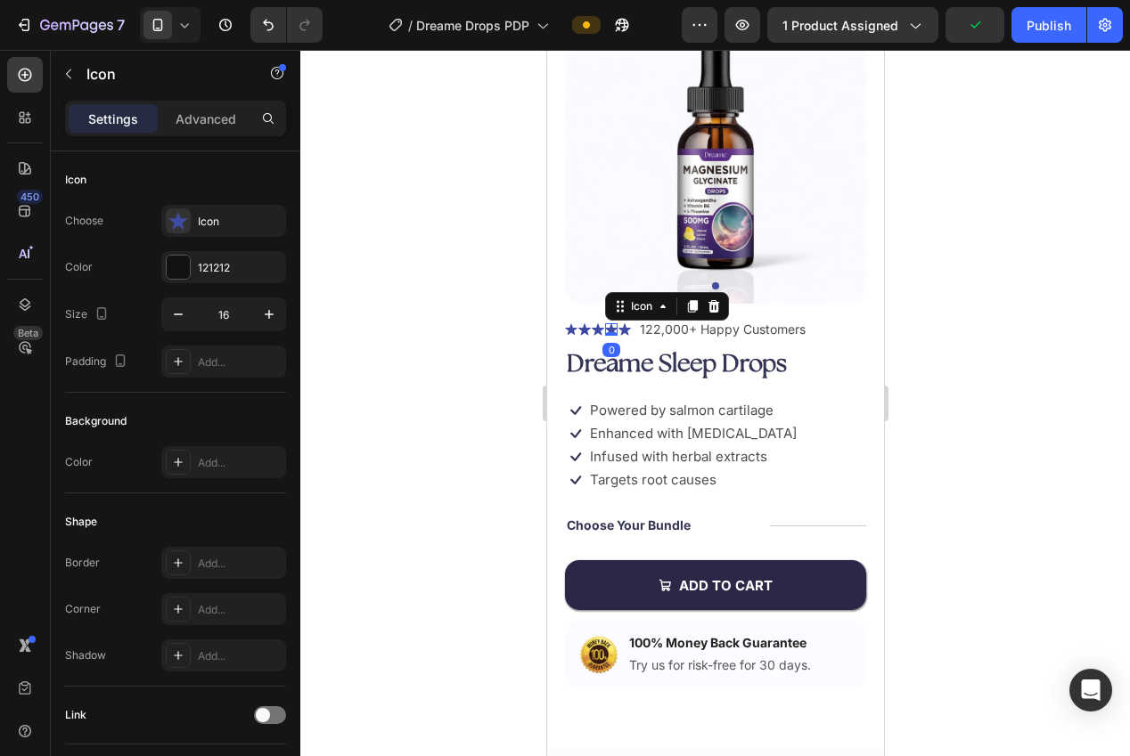
click at [609, 330] on icon at bounding box center [610, 329] width 12 height 12
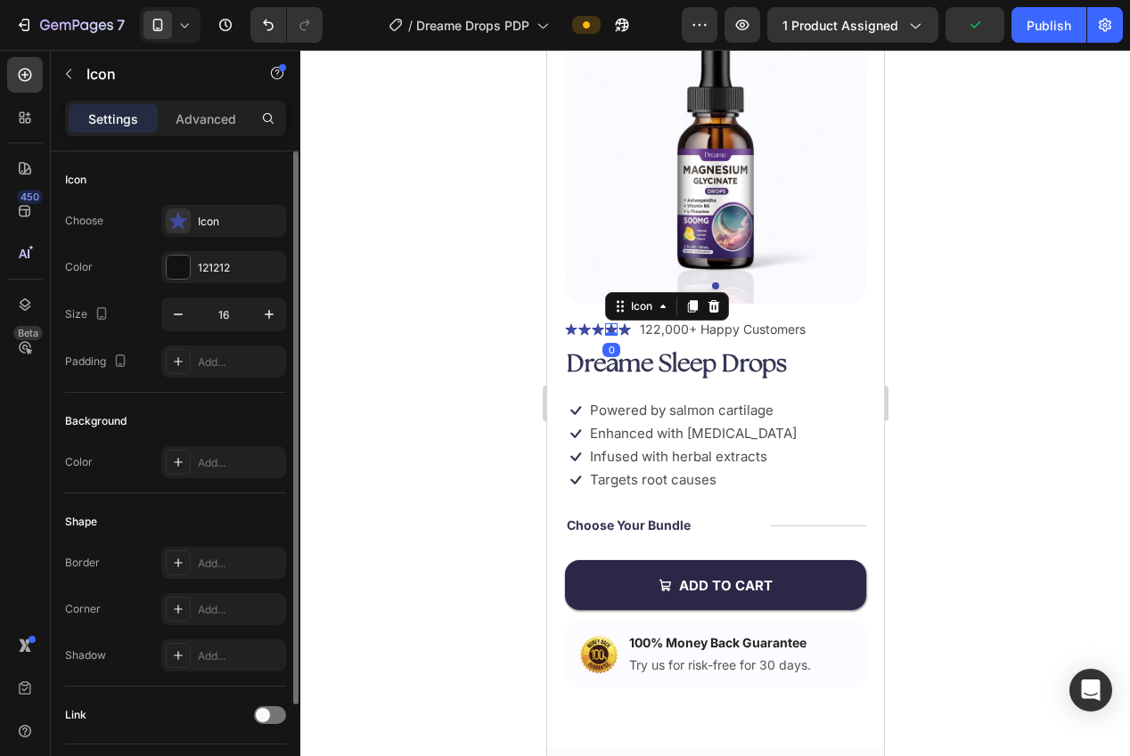
drag, startPoint x: 202, startPoint y: 277, endPoint x: 218, endPoint y: 290, distance: 20.3
click at [204, 276] on div "121212" at bounding box center [223, 267] width 125 height 32
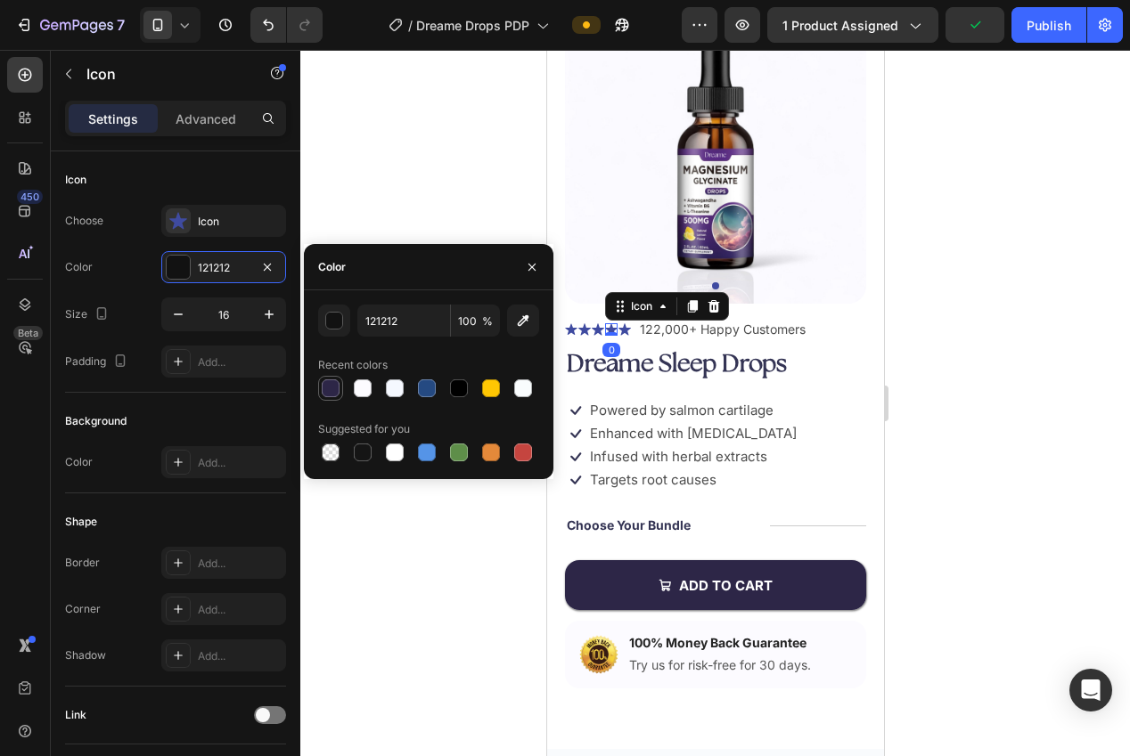
click at [334, 393] on div at bounding box center [331, 389] width 18 height 18
type input "2D2647"
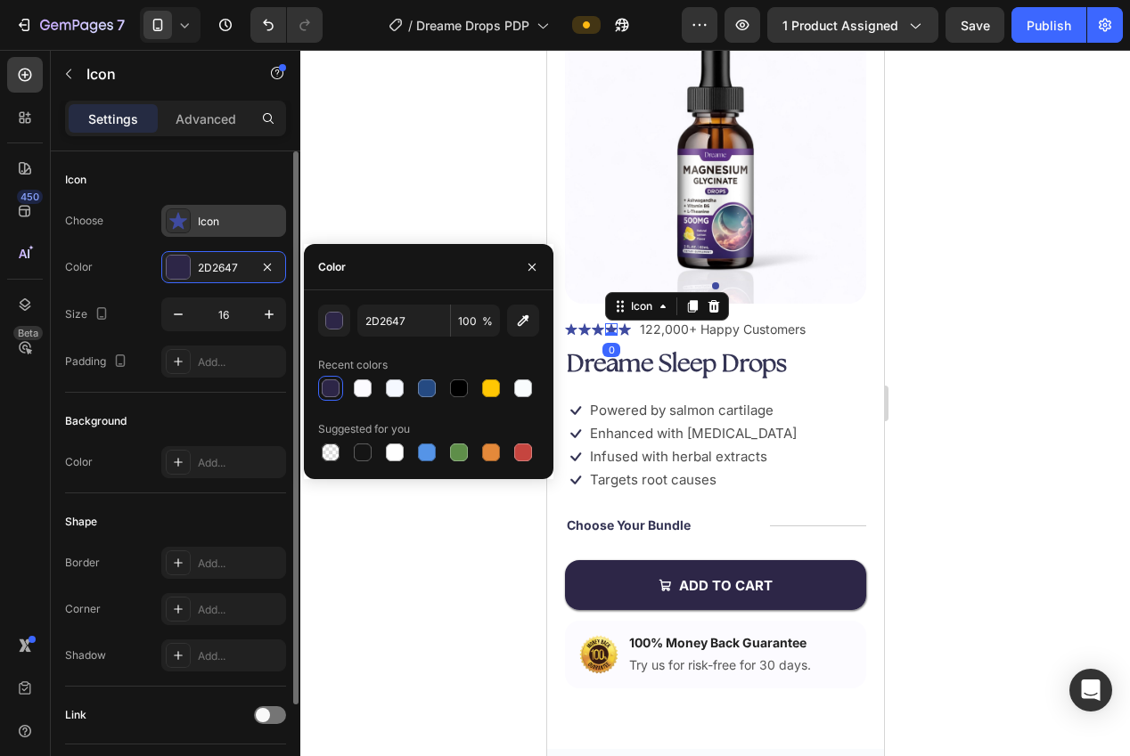
click at [228, 216] on div "Icon" at bounding box center [240, 222] width 84 height 16
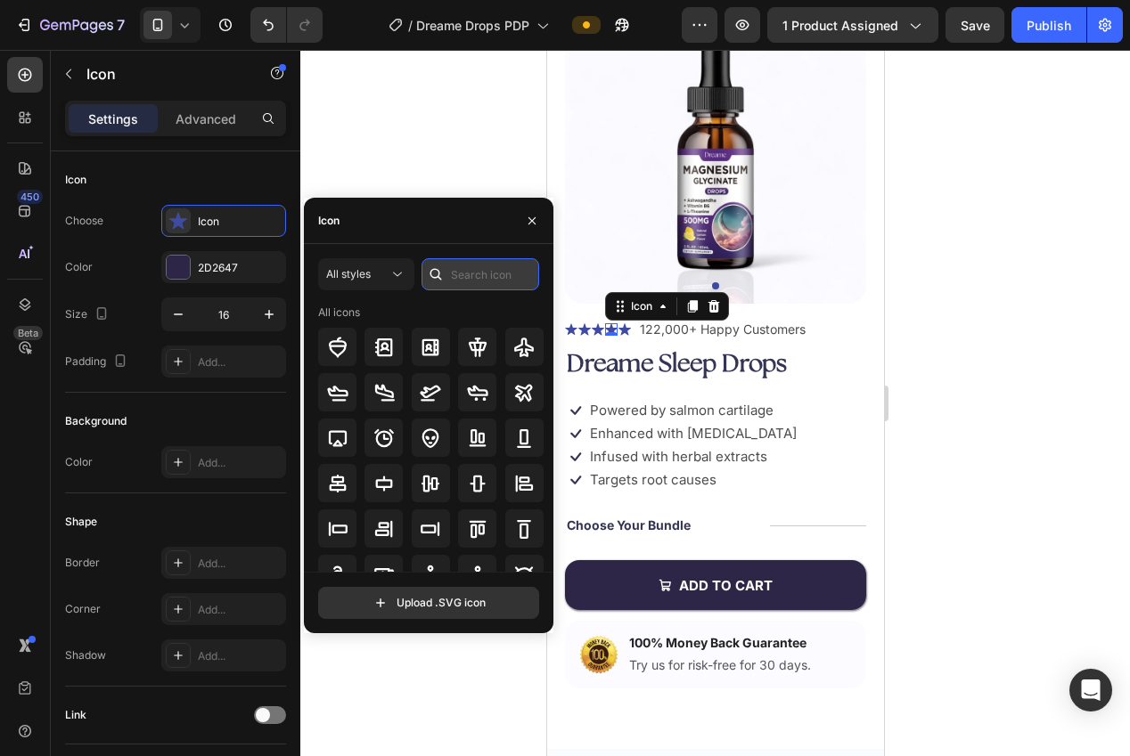
click at [495, 276] on input "text" at bounding box center [480, 274] width 118 height 32
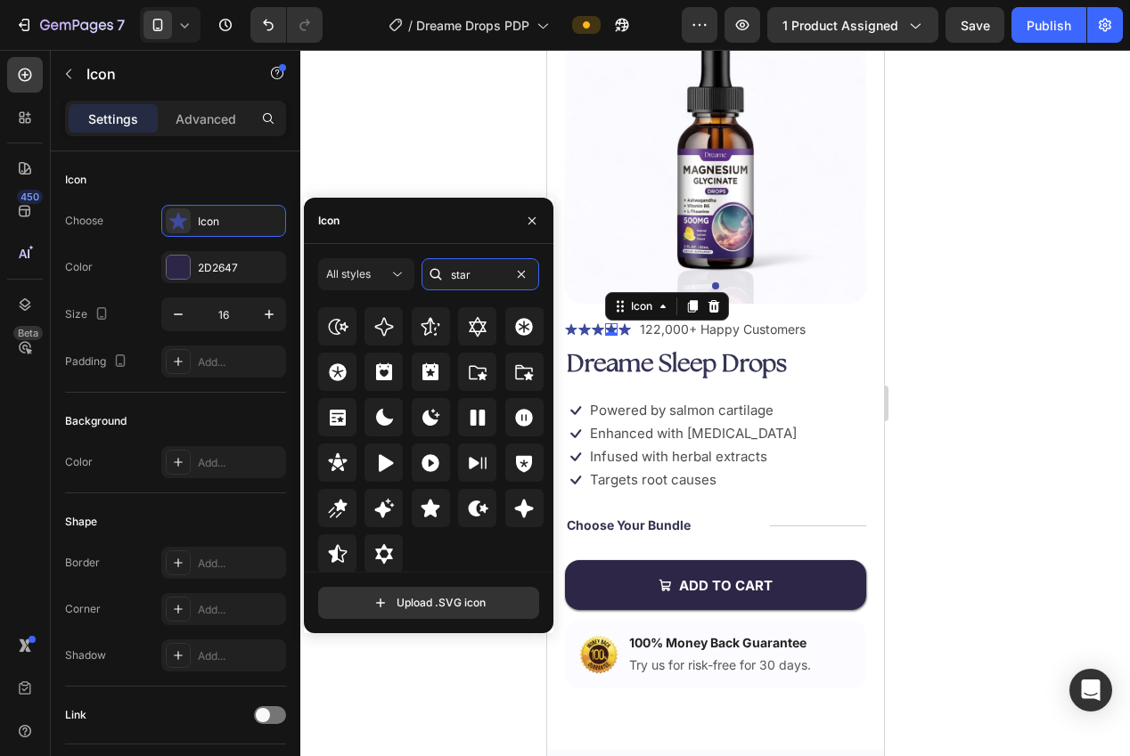
scroll to position [541, 0]
type input "star"
click at [432, 513] on icon at bounding box center [430, 507] width 19 height 18
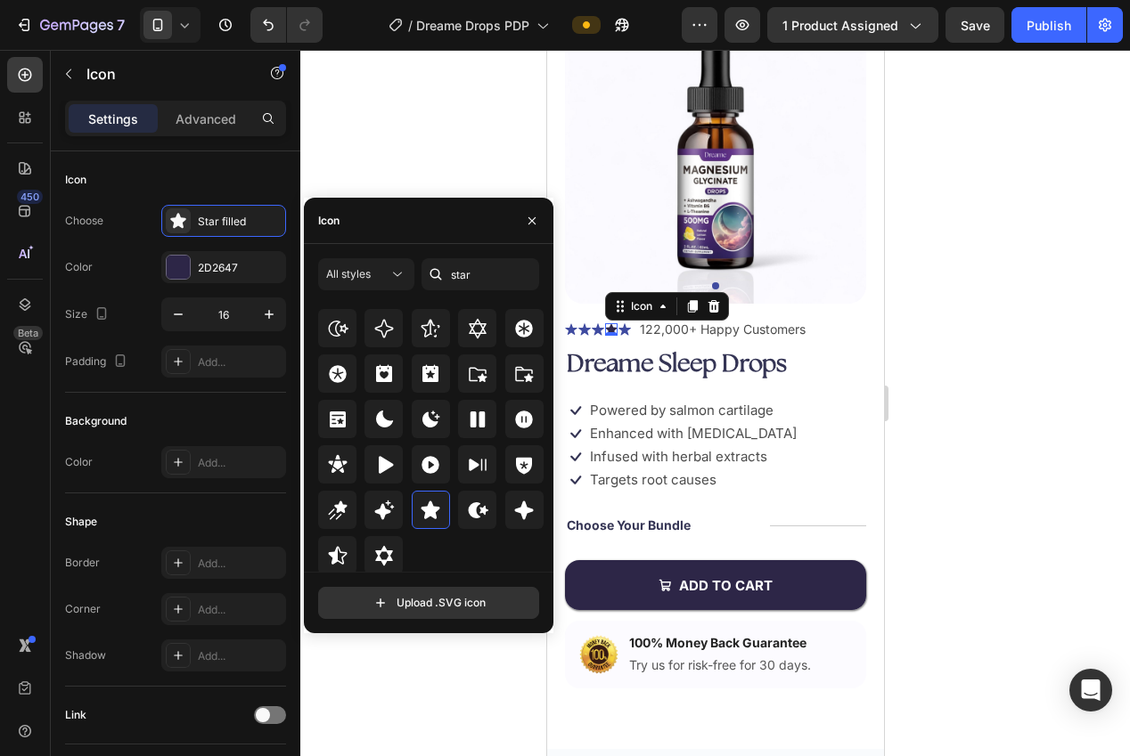
click at [435, 146] on div at bounding box center [715, 403] width 830 height 707
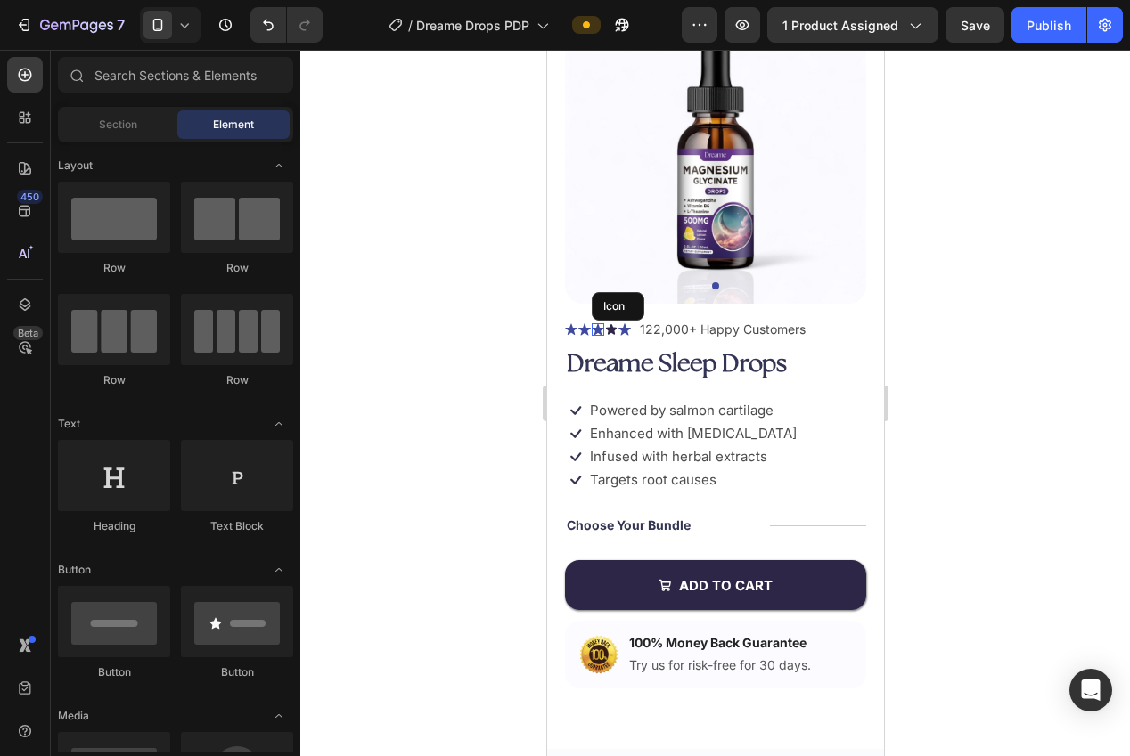
click at [595, 331] on div "Icon" at bounding box center [597, 329] width 12 height 12
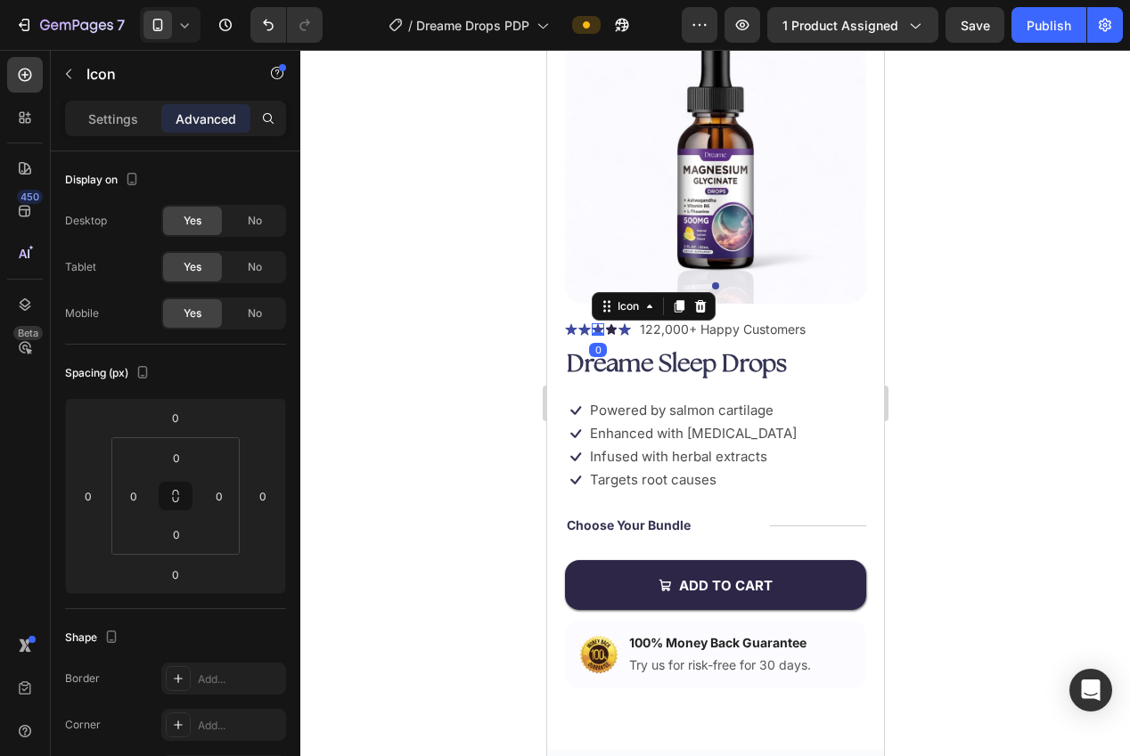
drag, startPoint x: 699, startPoint y: 308, endPoint x: 614, endPoint y: 318, distance: 86.1
click at [699, 308] on icon at bounding box center [700, 305] width 12 height 12
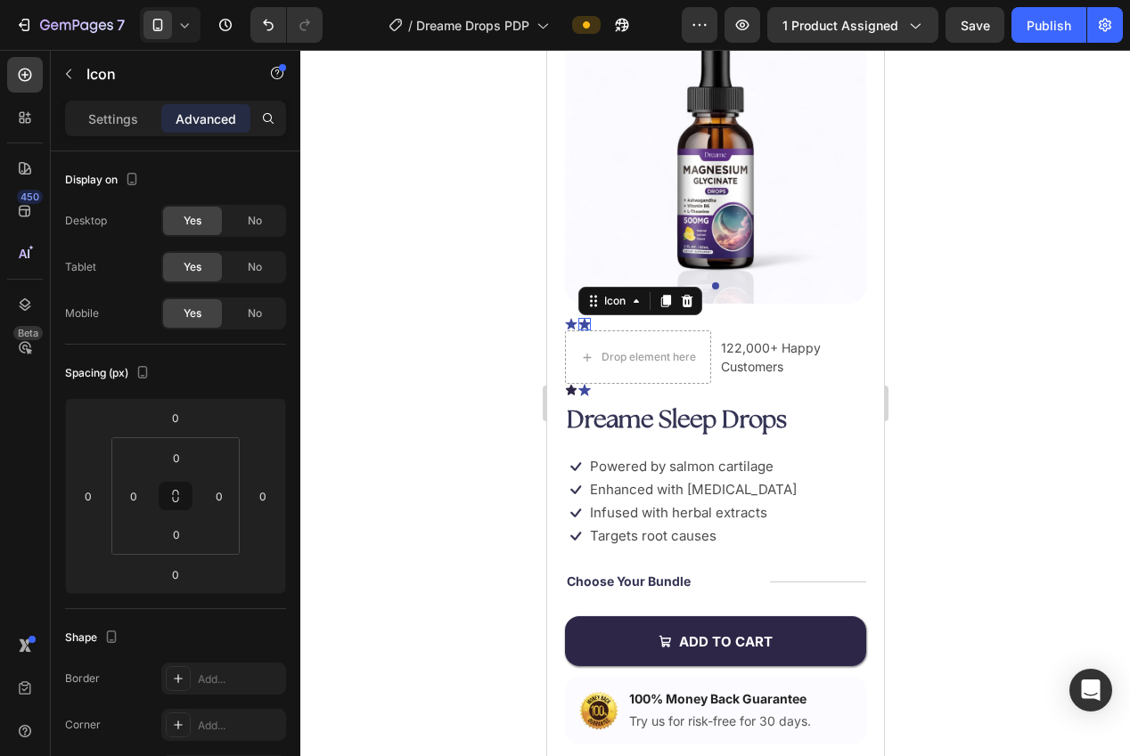
drag, startPoint x: 585, startPoint y: 325, endPoint x: 636, endPoint y: 323, distance: 50.9
click at [585, 325] on icon at bounding box center [583, 324] width 12 height 12
click at [695, 300] on div at bounding box center [685, 300] width 21 height 21
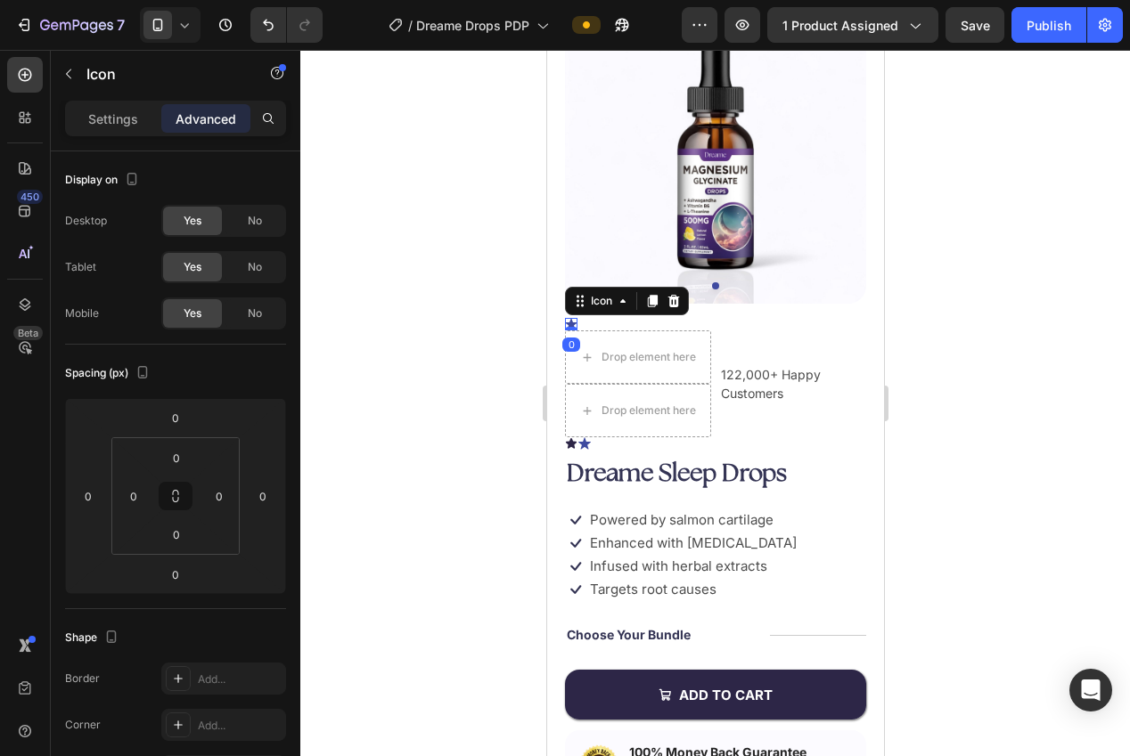
click at [568, 323] on icon at bounding box center [570, 324] width 12 height 12
click at [675, 300] on icon at bounding box center [673, 301] width 12 height 12
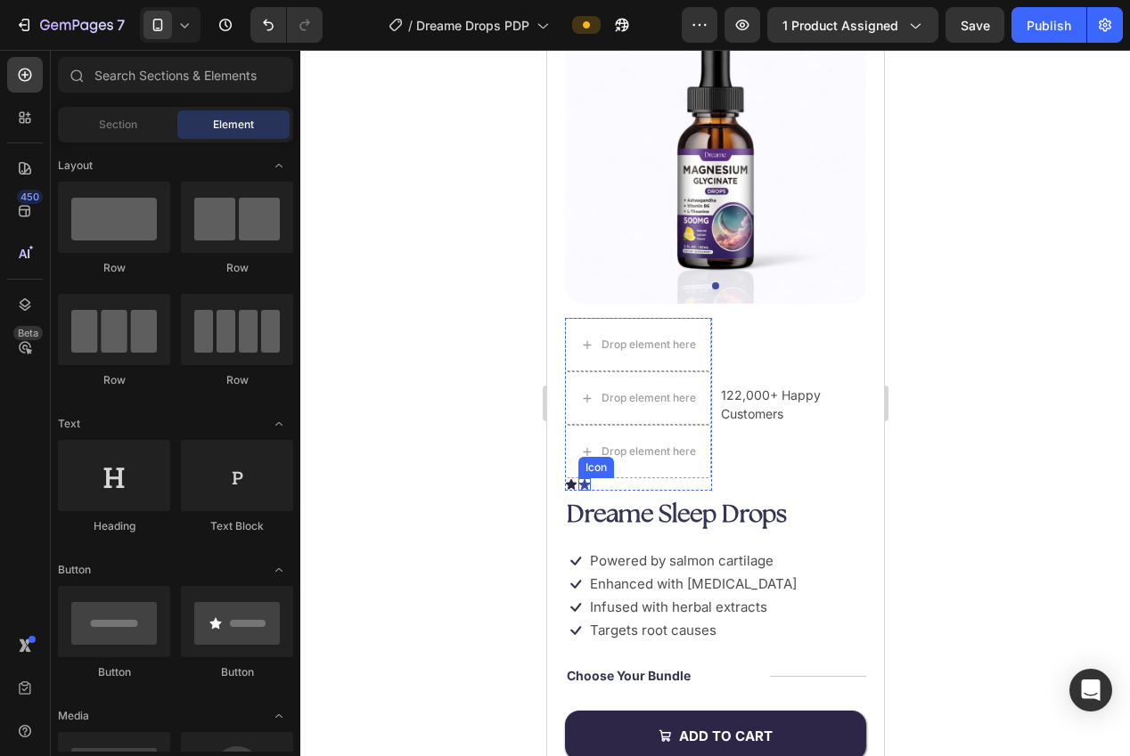
click at [585, 488] on div "Icon" at bounding box center [583, 484] width 12 height 12
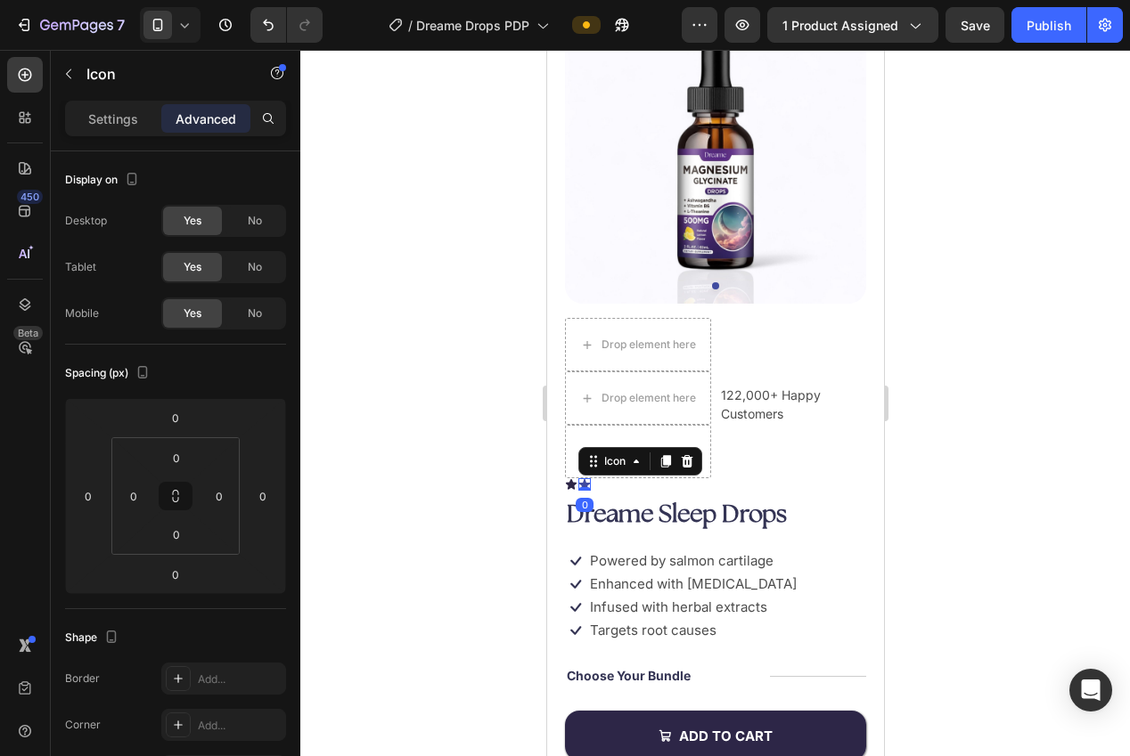
click at [690, 457] on icon at bounding box center [687, 461] width 12 height 12
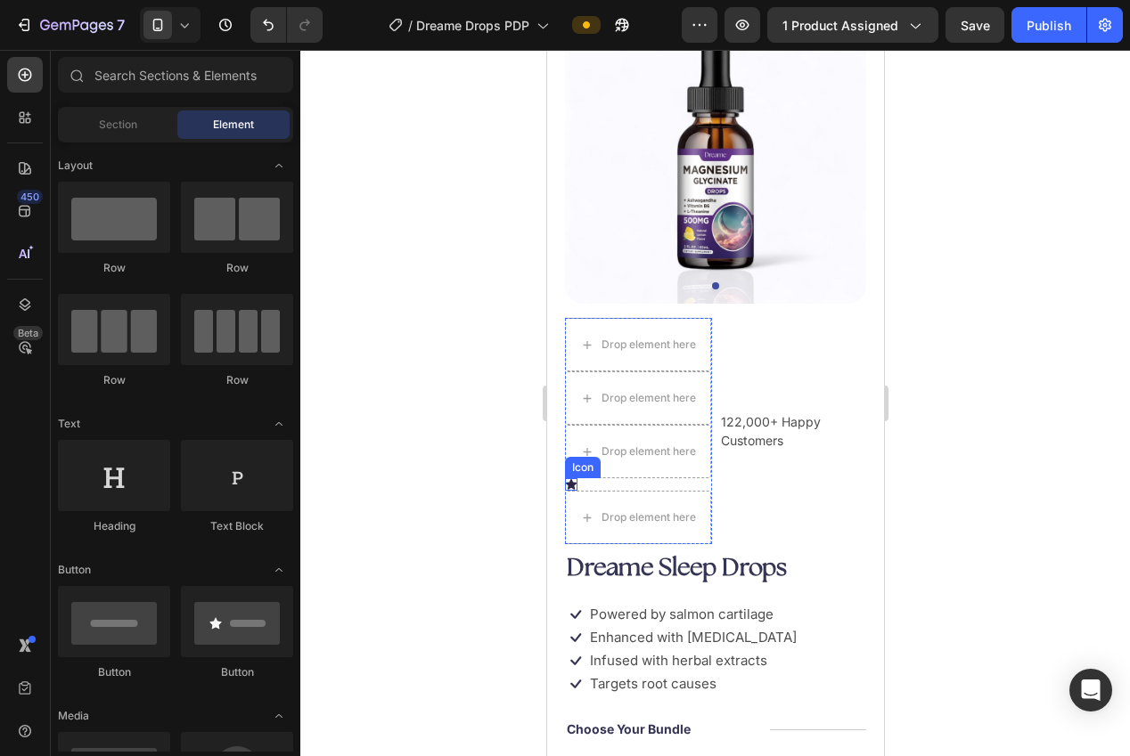
click at [568, 488] on div "Icon" at bounding box center [570, 484] width 12 height 12
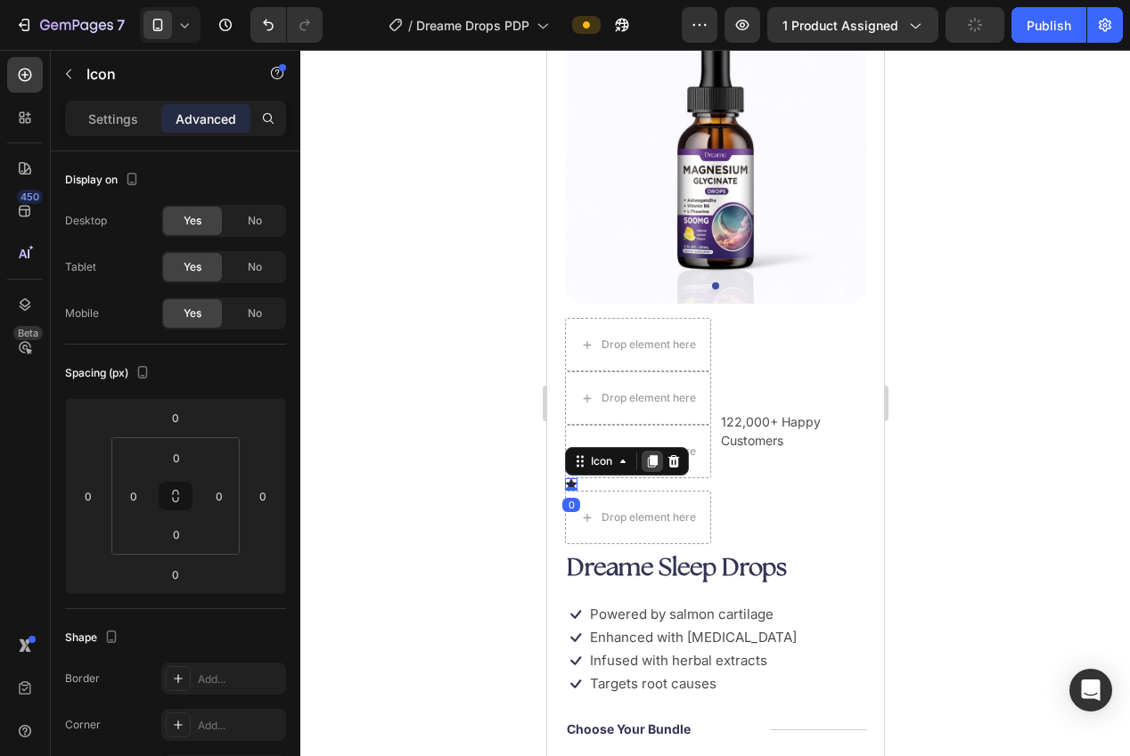
click at [655, 465] on icon at bounding box center [651, 461] width 14 height 14
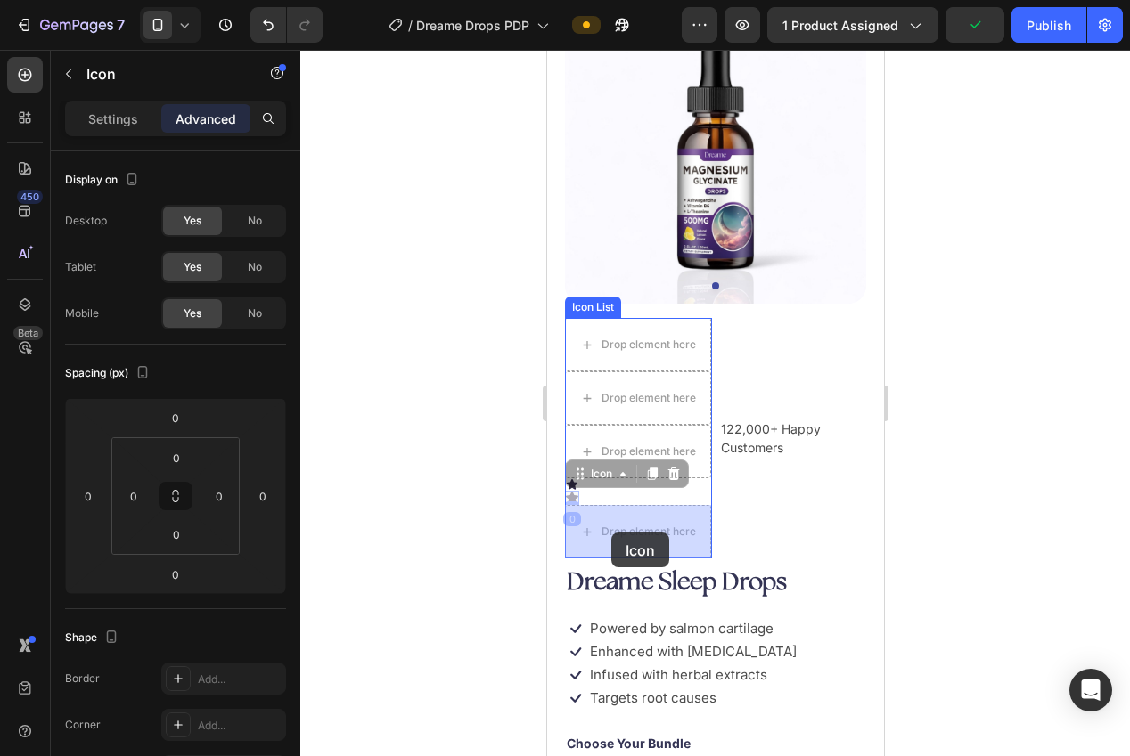
drag, startPoint x: 577, startPoint y: 511, endPoint x: 596, endPoint y: 531, distance: 27.7
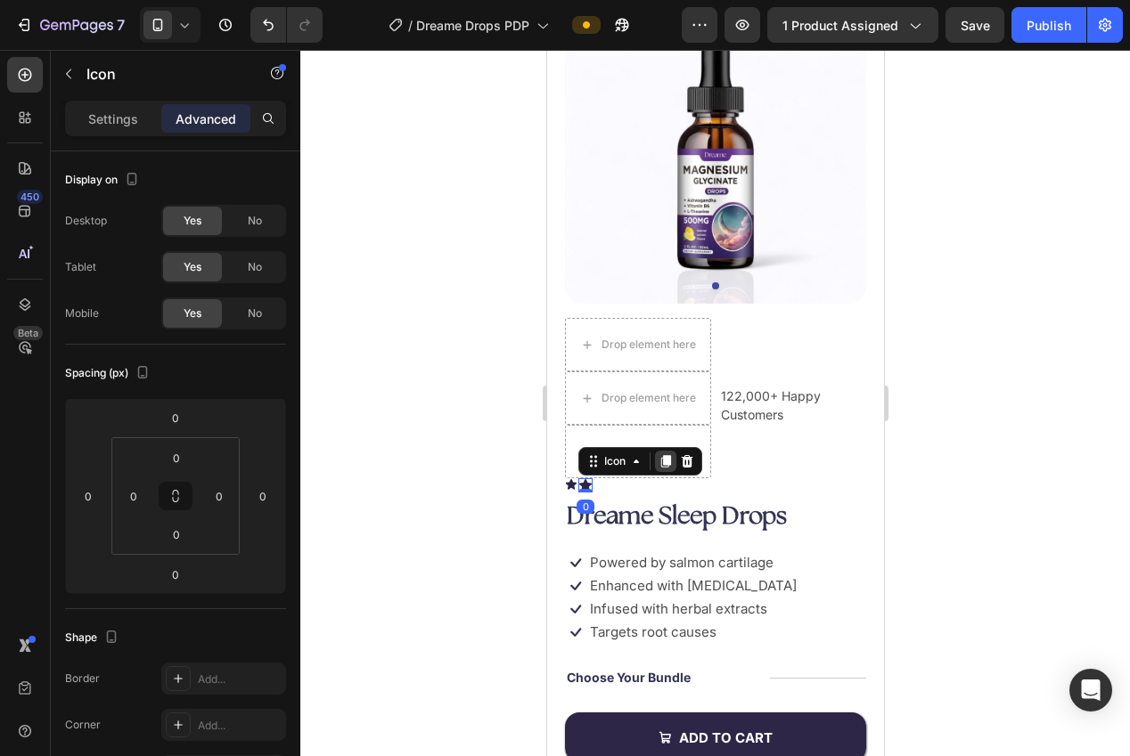
click at [670, 467] on icon at bounding box center [665, 461] width 14 height 14
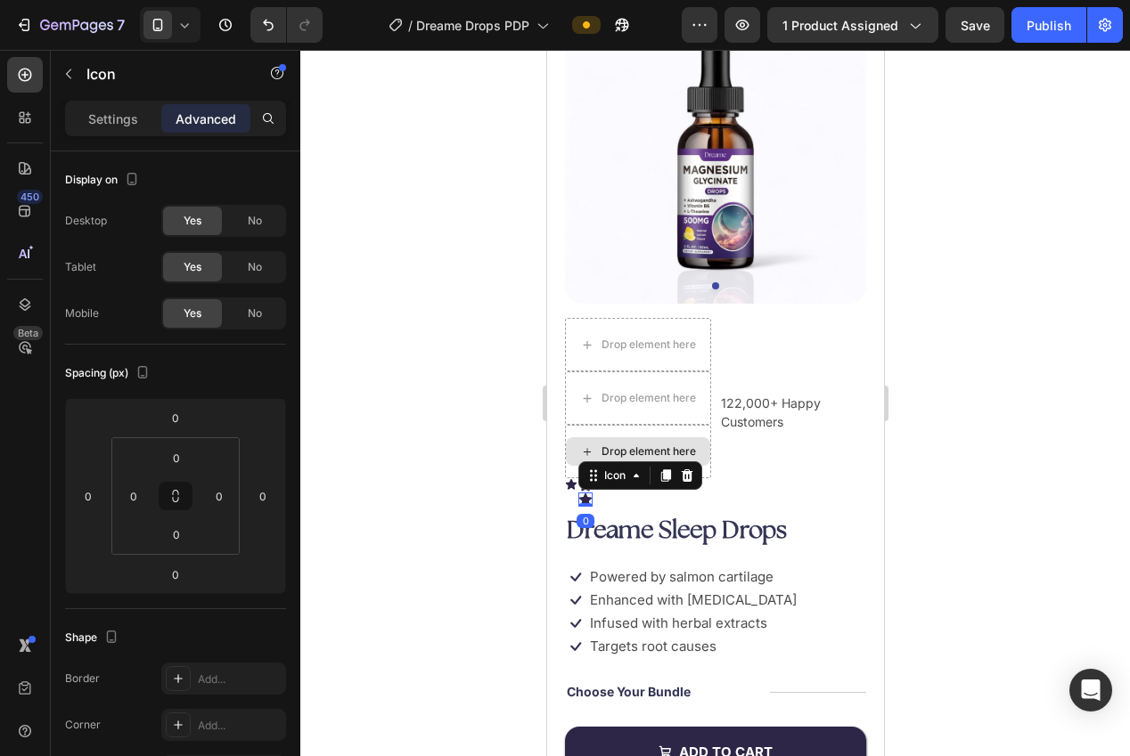
drag, startPoint x: 588, startPoint y: 502, endPoint x: 583, endPoint y: 445, distance: 57.3
click at [579, 444] on div "Drop element here Drop element here Drop element here Icon Icon Icon 0" at bounding box center [637, 412] width 147 height 189
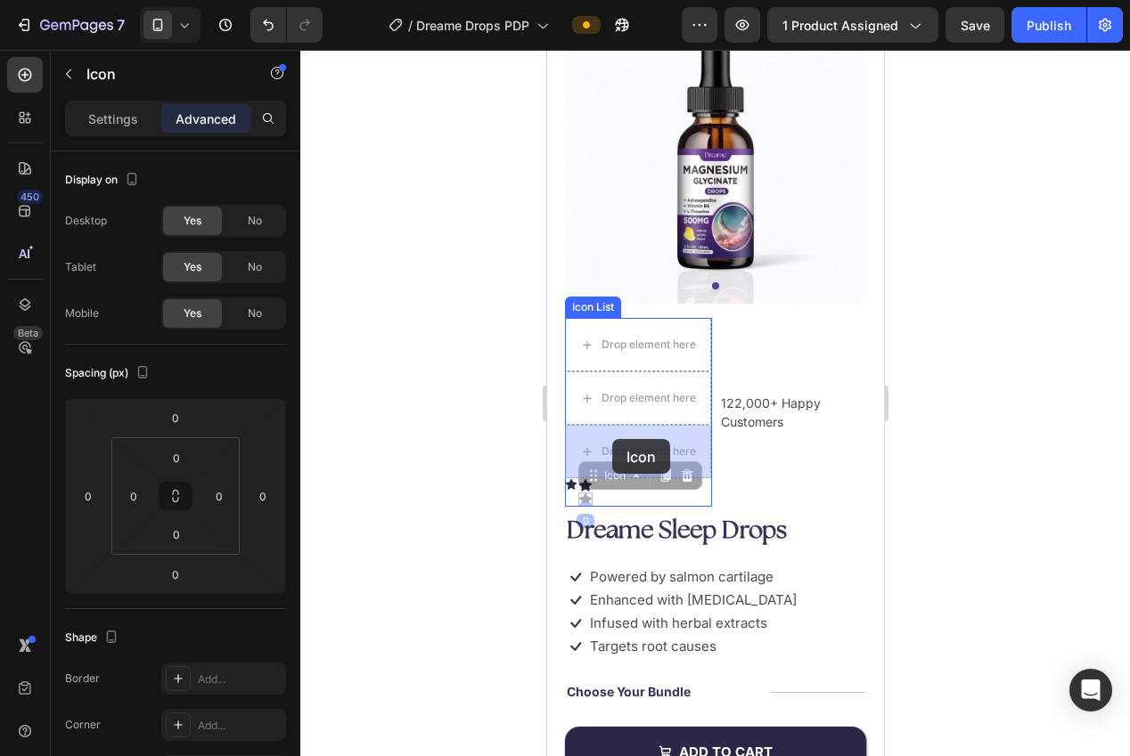
drag, startPoint x: 590, startPoint y: 479, endPoint x: 611, endPoint y: 439, distance: 45.4
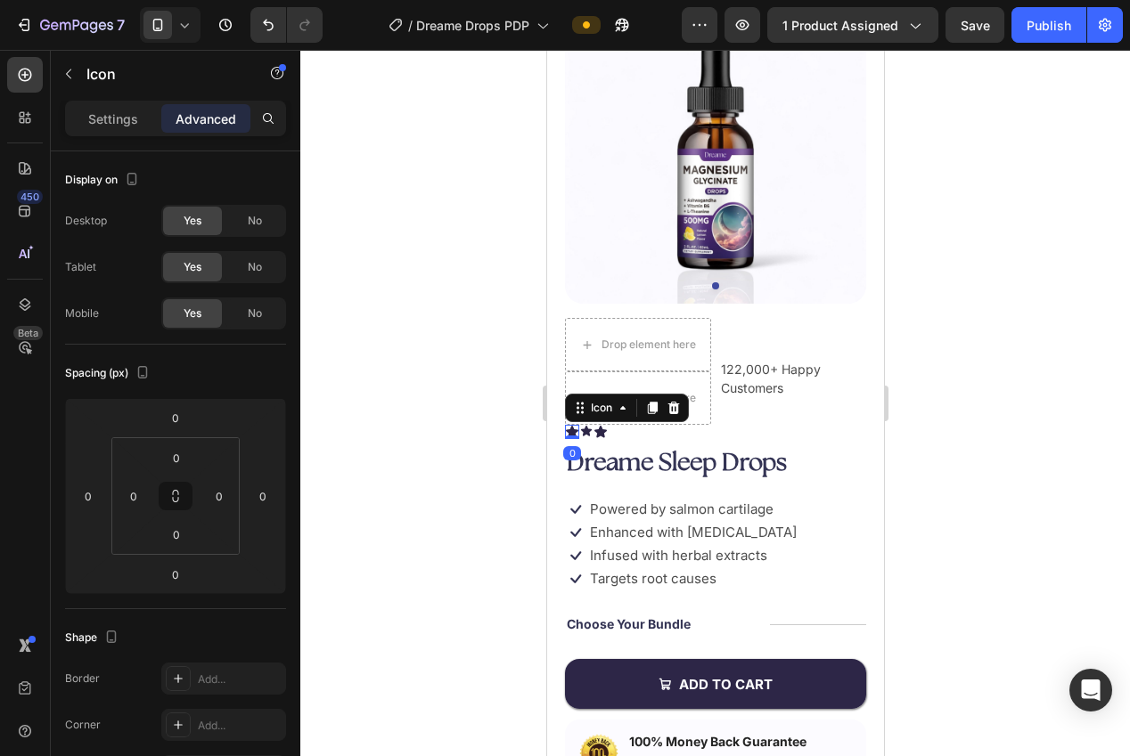
click at [508, 432] on div at bounding box center [715, 403] width 830 height 707
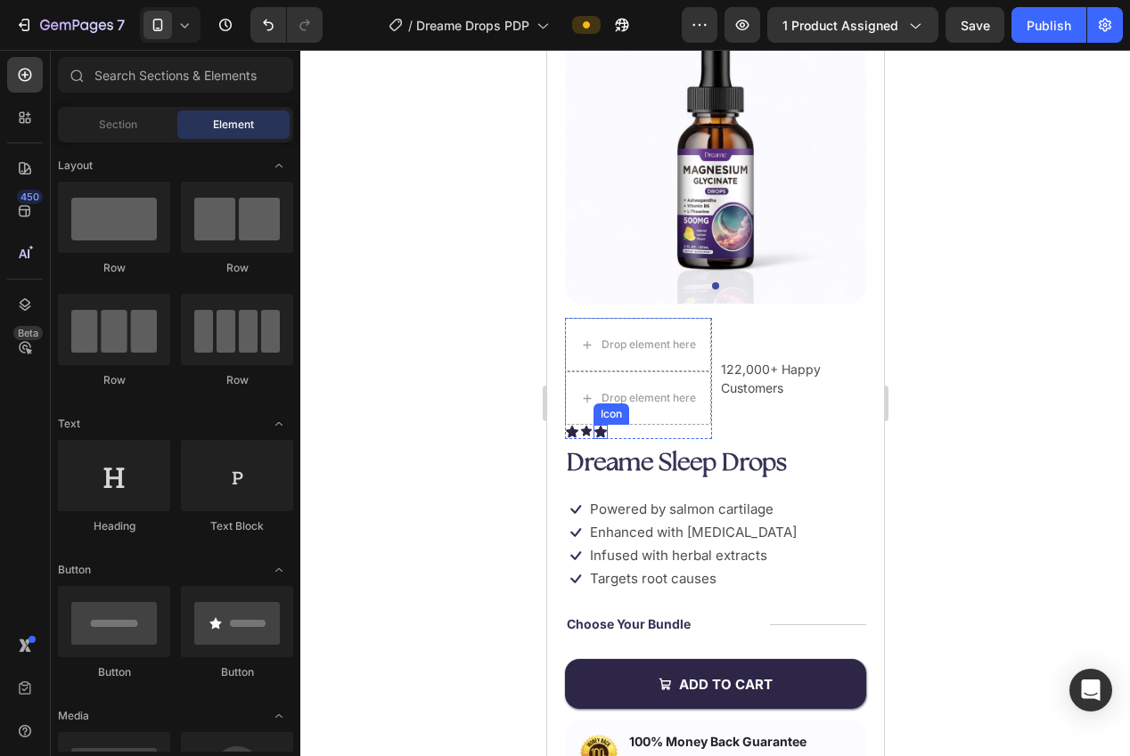
drag, startPoint x: 601, startPoint y: 433, endPoint x: 623, endPoint y: 425, distance: 23.7
click at [601, 433] on icon at bounding box center [599, 432] width 12 height 12
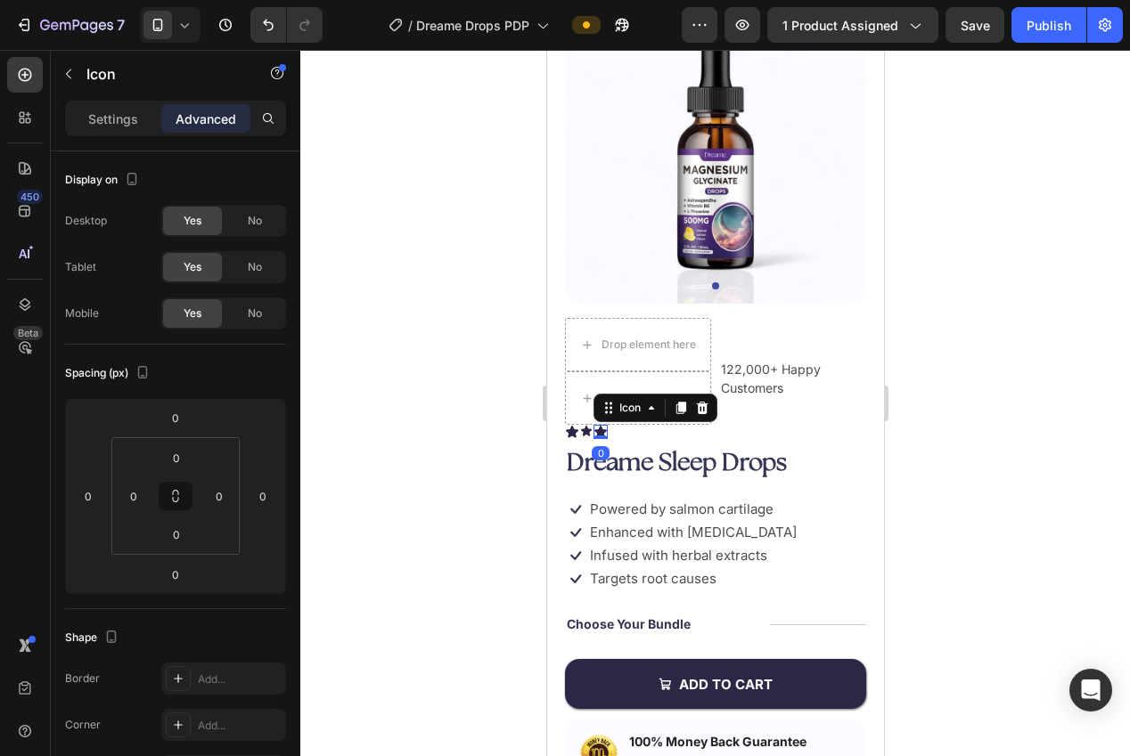
click at [680, 411] on icon at bounding box center [680, 408] width 10 height 12
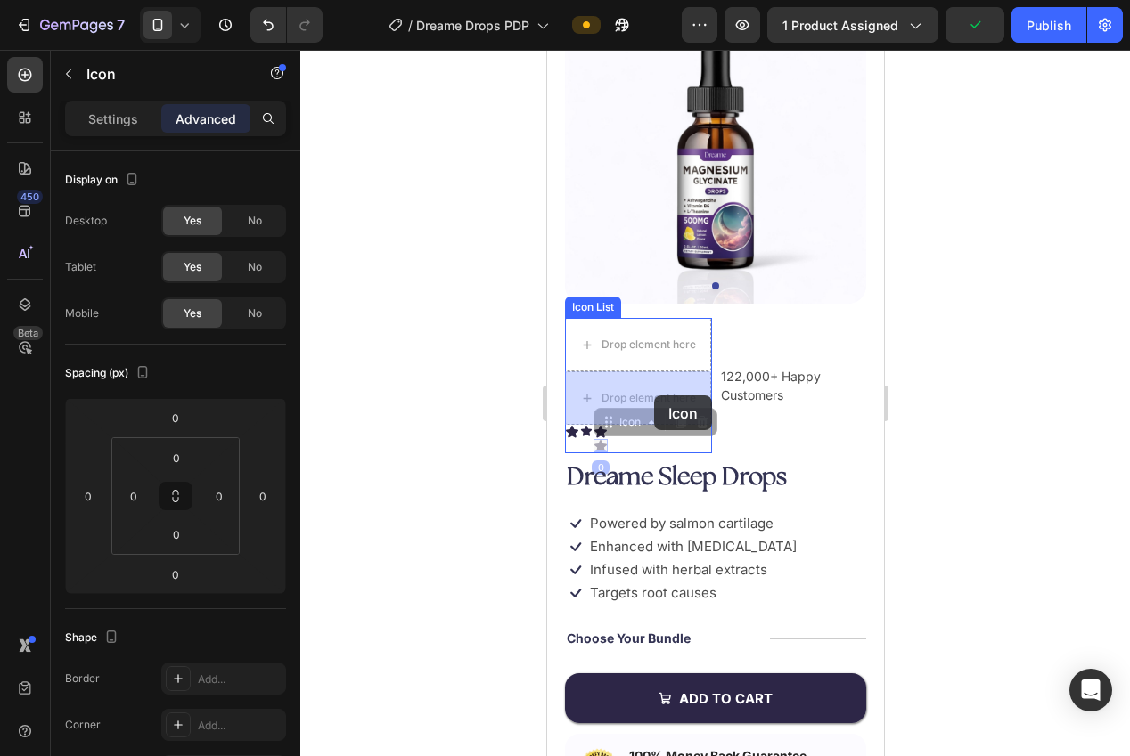
drag, startPoint x: 603, startPoint y: 429, endPoint x: 650, endPoint y: 393, distance: 58.5
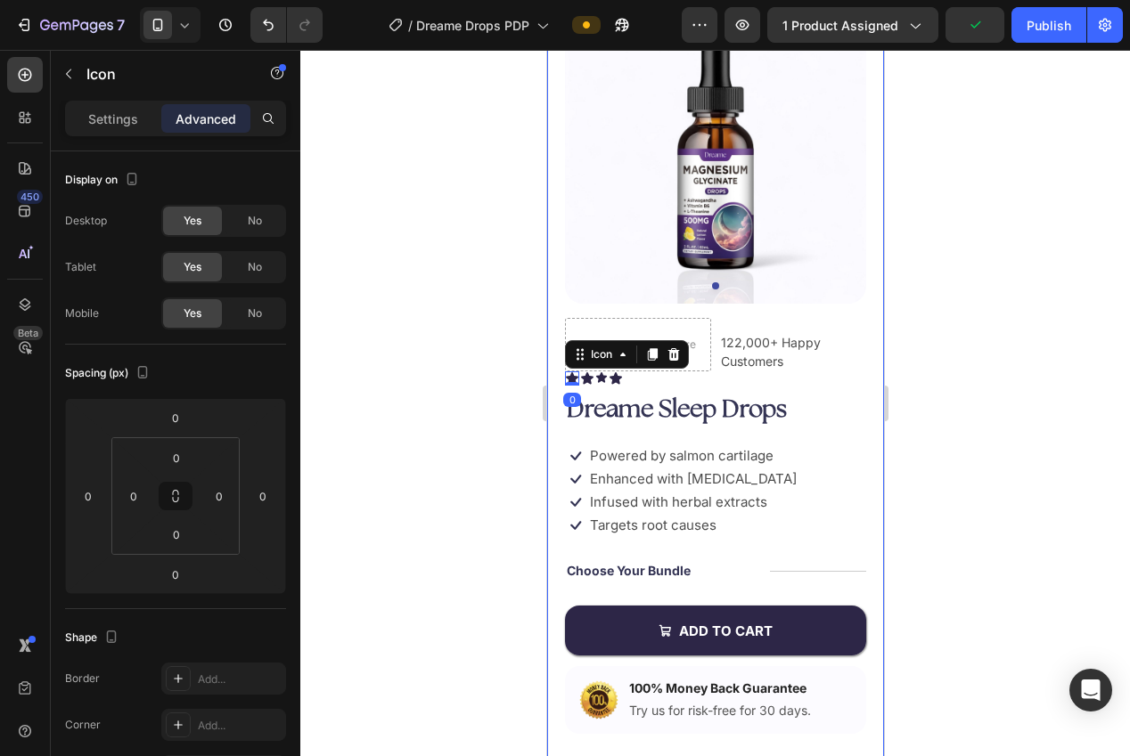
click at [491, 407] on div at bounding box center [715, 403] width 830 height 707
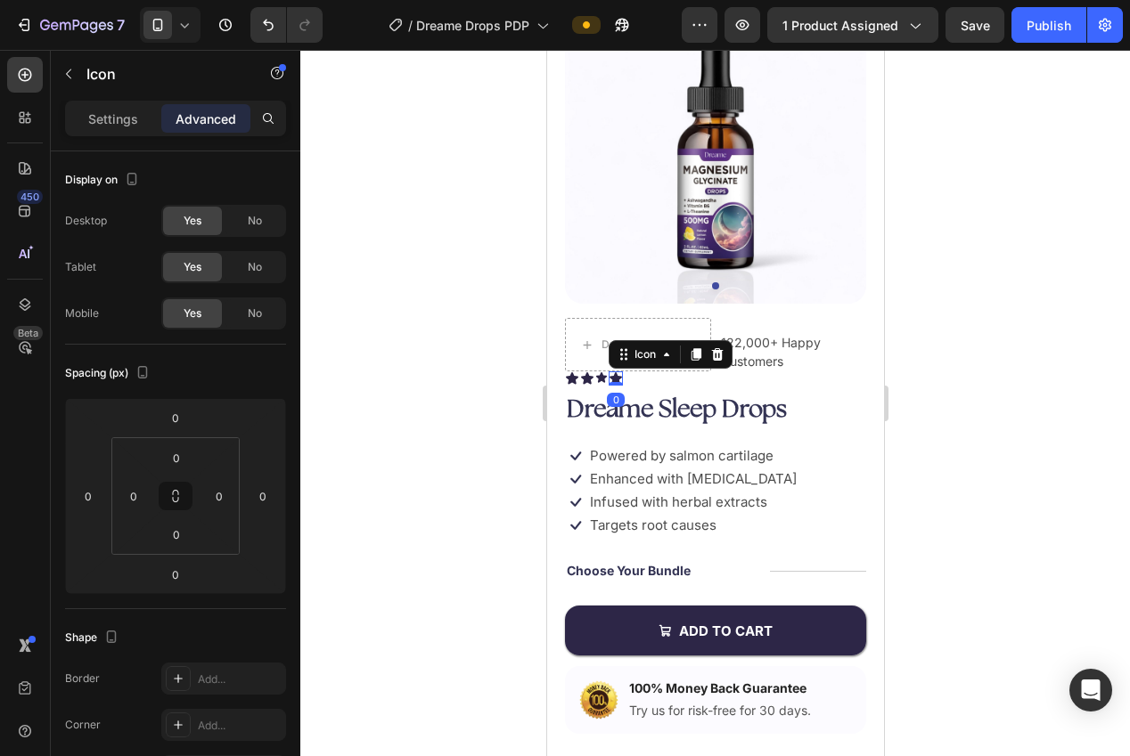
drag, startPoint x: 615, startPoint y: 377, endPoint x: 629, endPoint y: 369, distance: 16.4
click at [617, 377] on icon at bounding box center [615, 378] width 12 height 12
drag, startPoint x: 695, startPoint y: 356, endPoint x: 638, endPoint y: 372, distance: 59.0
click at [695, 356] on icon at bounding box center [696, 354] width 10 height 12
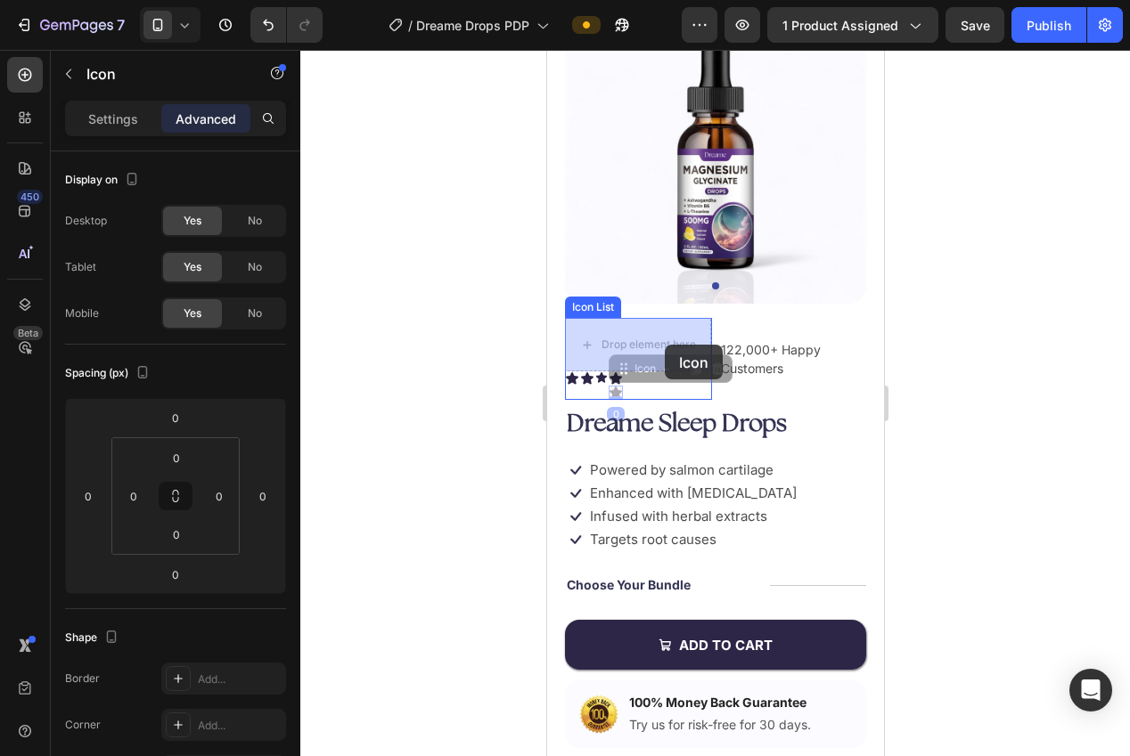
drag, startPoint x: 637, startPoint y: 371, endPoint x: 658, endPoint y: 344, distance: 34.2
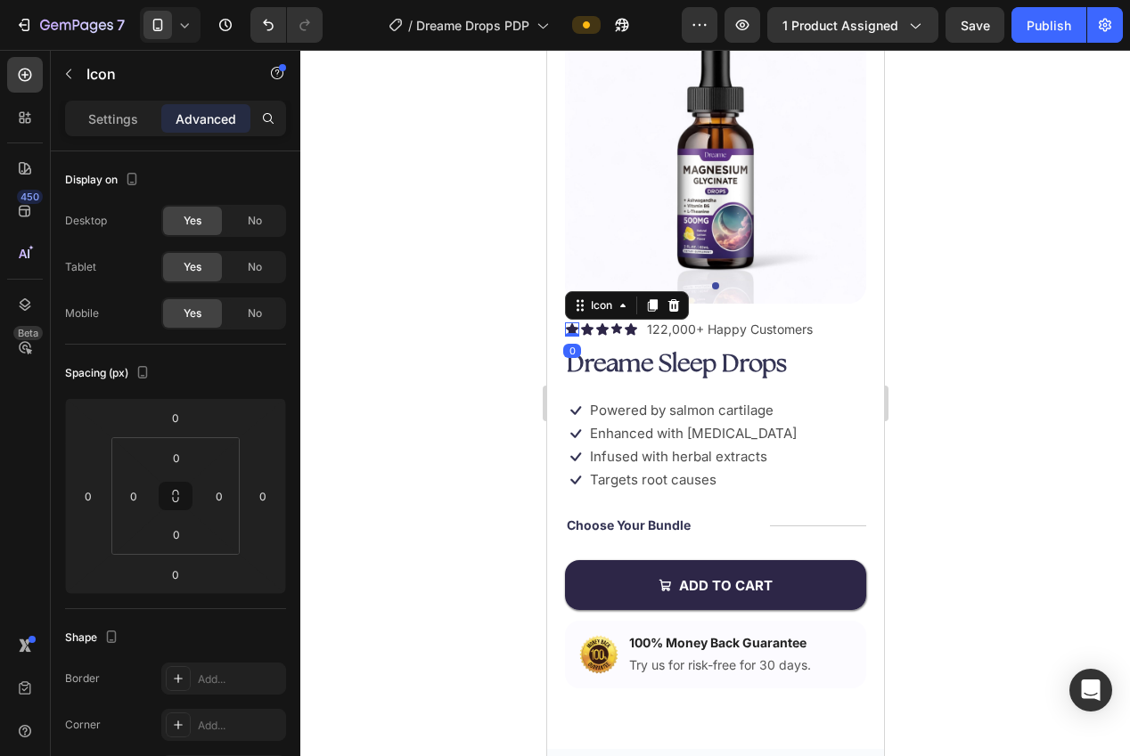
click at [507, 399] on div at bounding box center [715, 403] width 830 height 707
click at [617, 327] on icon at bounding box center [615, 328] width 11 height 11
click at [116, 134] on div "Settings Advanced" at bounding box center [175, 119] width 221 height 36
click at [102, 115] on p "Settings" at bounding box center [113, 119] width 50 height 19
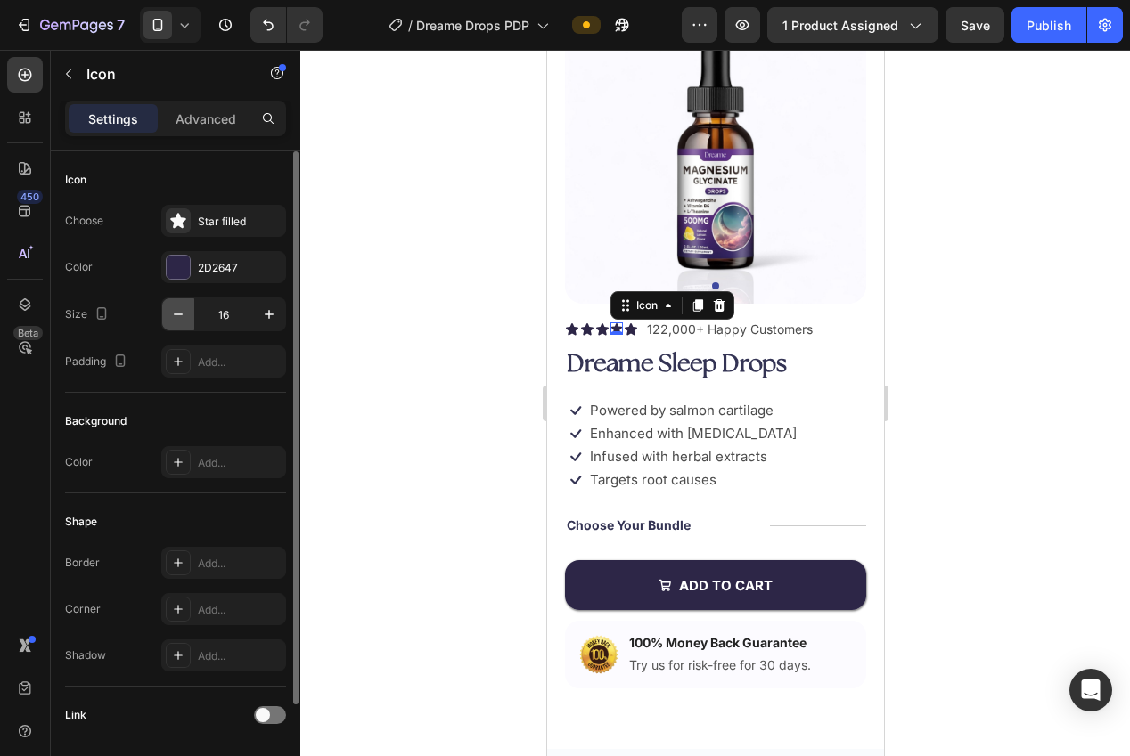
click at [172, 312] on icon "button" at bounding box center [178, 315] width 18 height 18
click at [173, 312] on icon "button" at bounding box center [178, 315] width 18 height 18
click at [272, 317] on icon "button" at bounding box center [269, 315] width 18 height 18
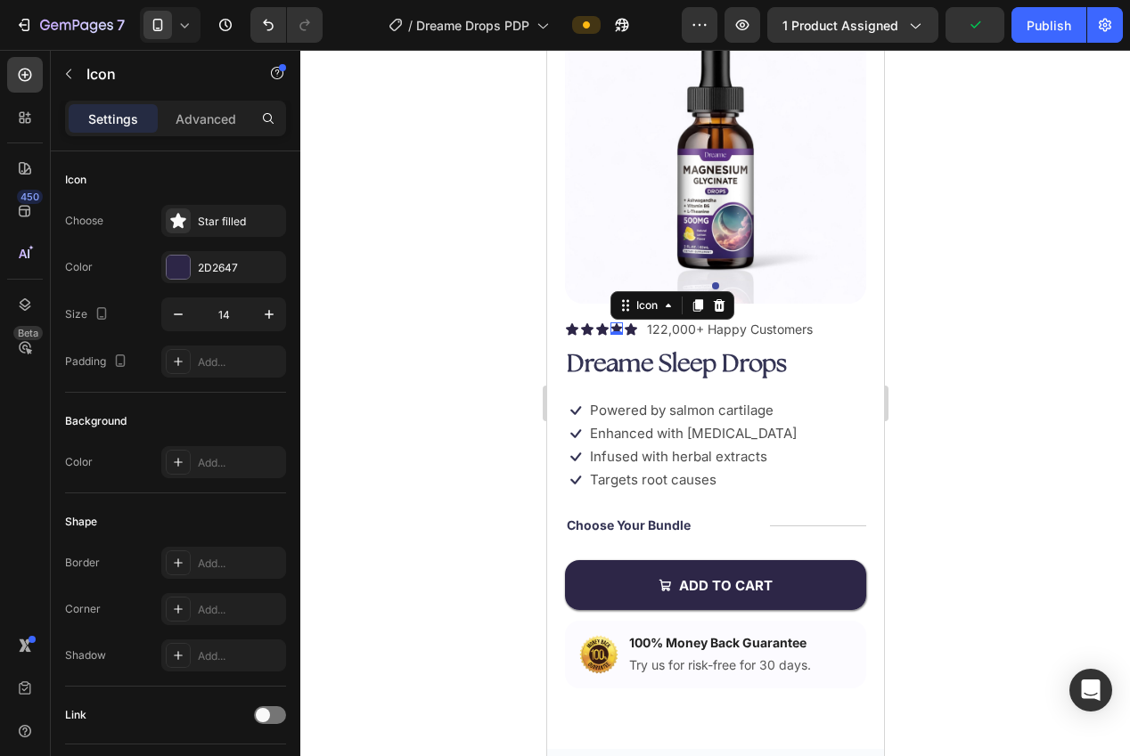
type input "15"
drag, startPoint x: 435, startPoint y: 337, endPoint x: 422, endPoint y: 349, distance: 17.6
click at [435, 337] on div at bounding box center [715, 403] width 830 height 707
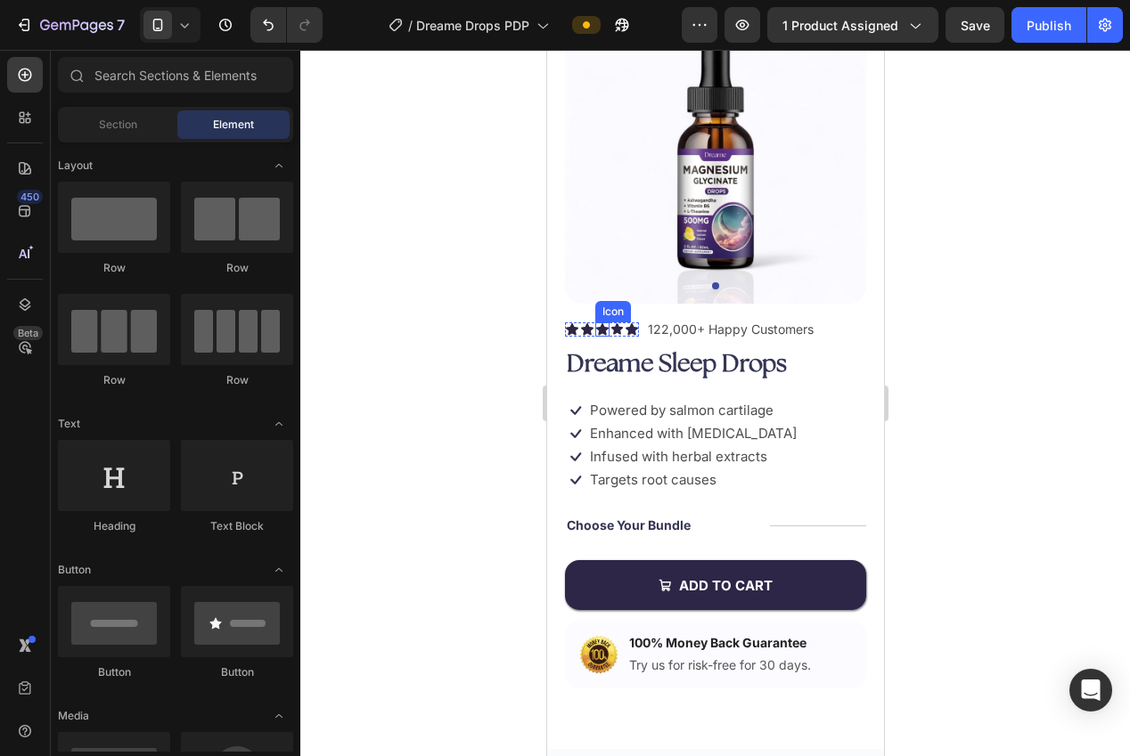
click at [601, 328] on icon at bounding box center [601, 329] width 12 height 12
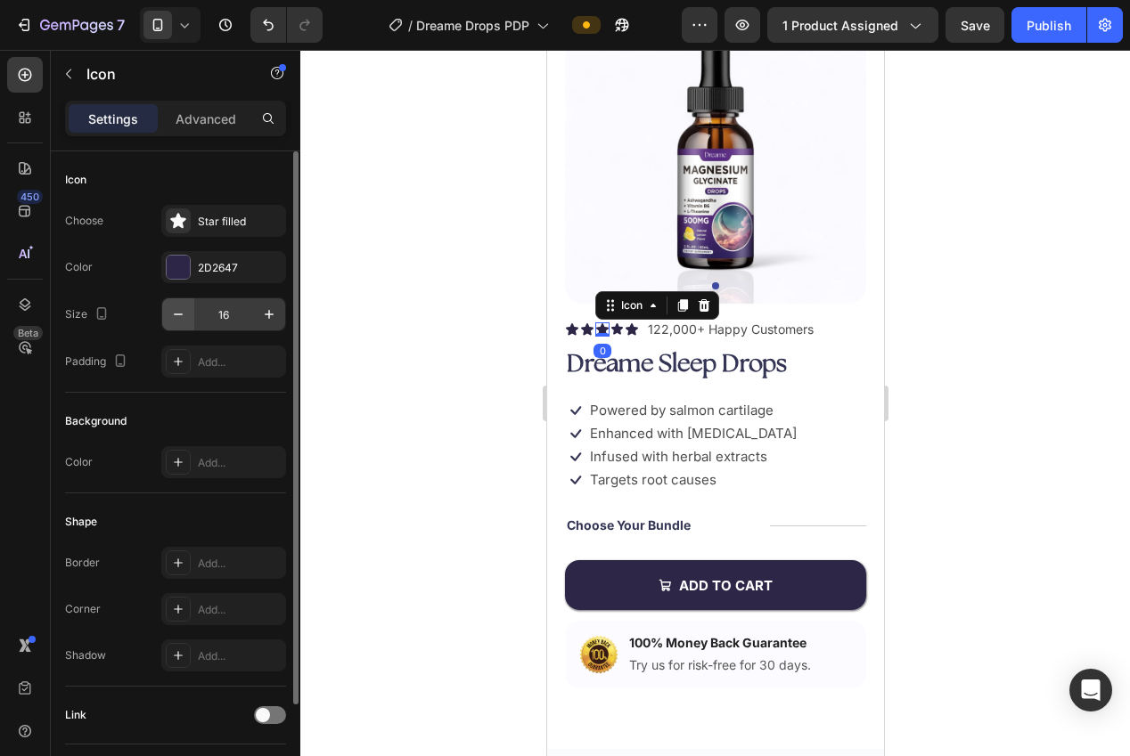
click at [163, 312] on button "button" at bounding box center [178, 314] width 32 height 32
click at [170, 313] on icon "button" at bounding box center [178, 315] width 18 height 18
type input "14"
drag, startPoint x: 286, startPoint y: 333, endPoint x: 427, endPoint y: 347, distance: 141.4
click at [288, 333] on div at bounding box center [293, 600] width 13 height 656
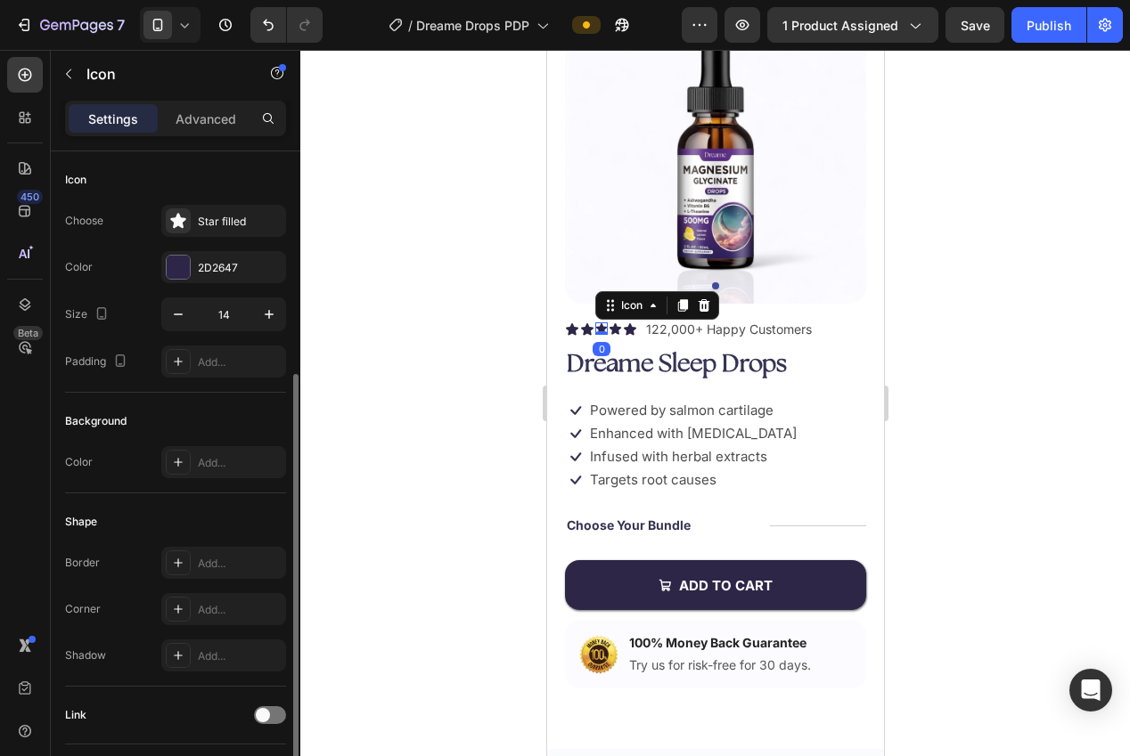
scroll to position [120, 0]
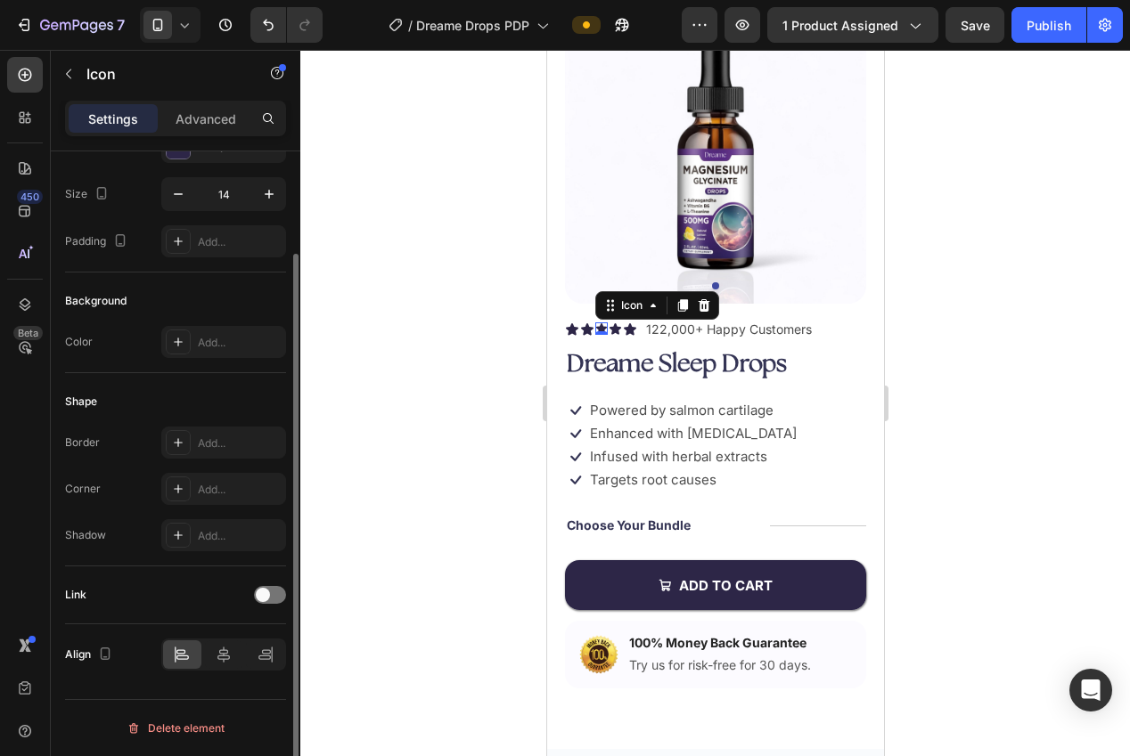
click at [479, 328] on div at bounding box center [715, 403] width 830 height 707
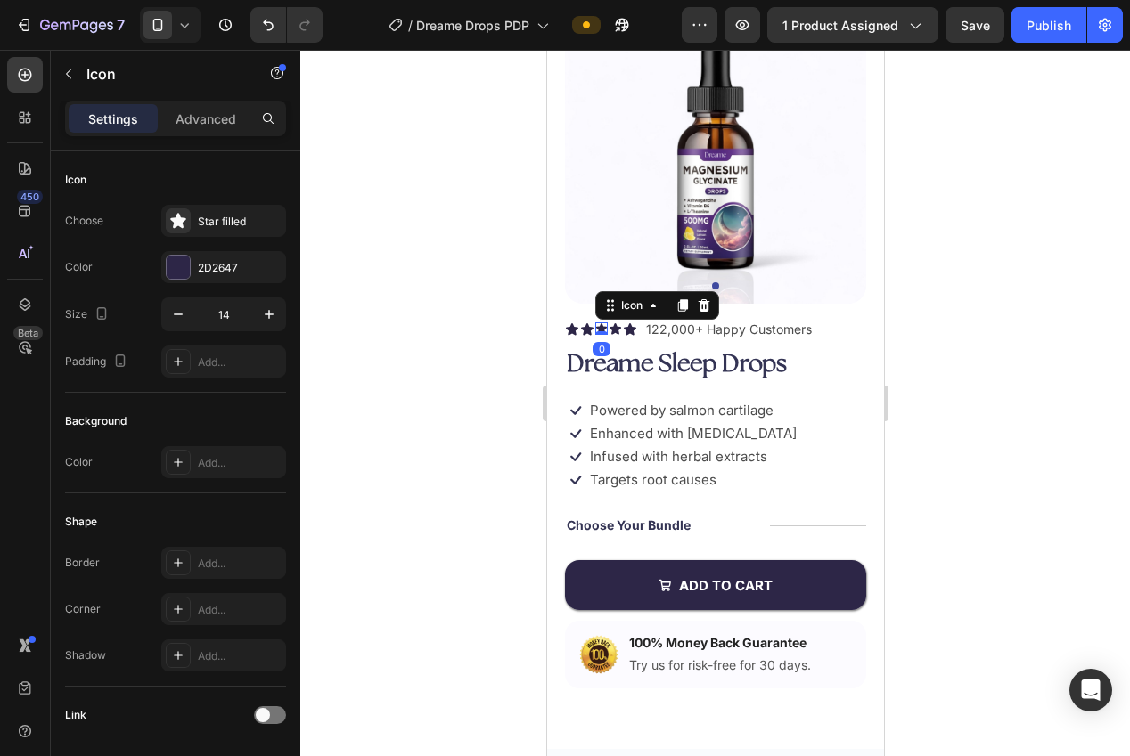
click at [603, 328] on icon at bounding box center [600, 328] width 11 height 11
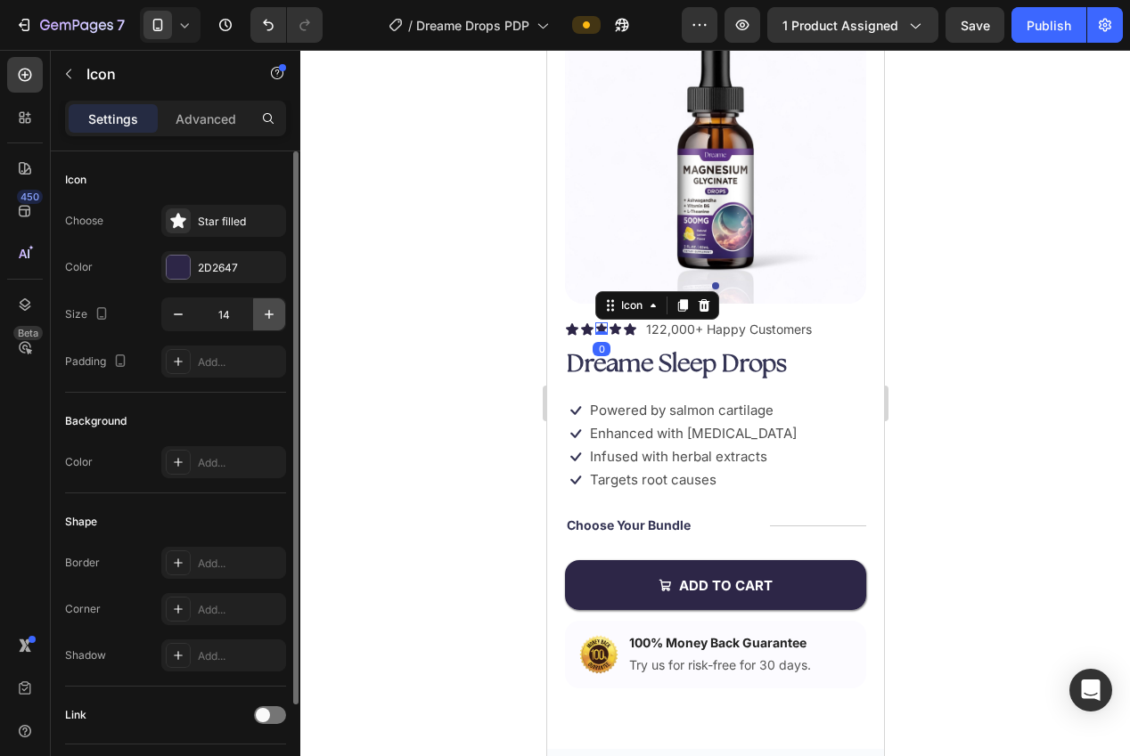
click at [266, 308] on icon "button" at bounding box center [269, 315] width 18 height 18
type input "15"
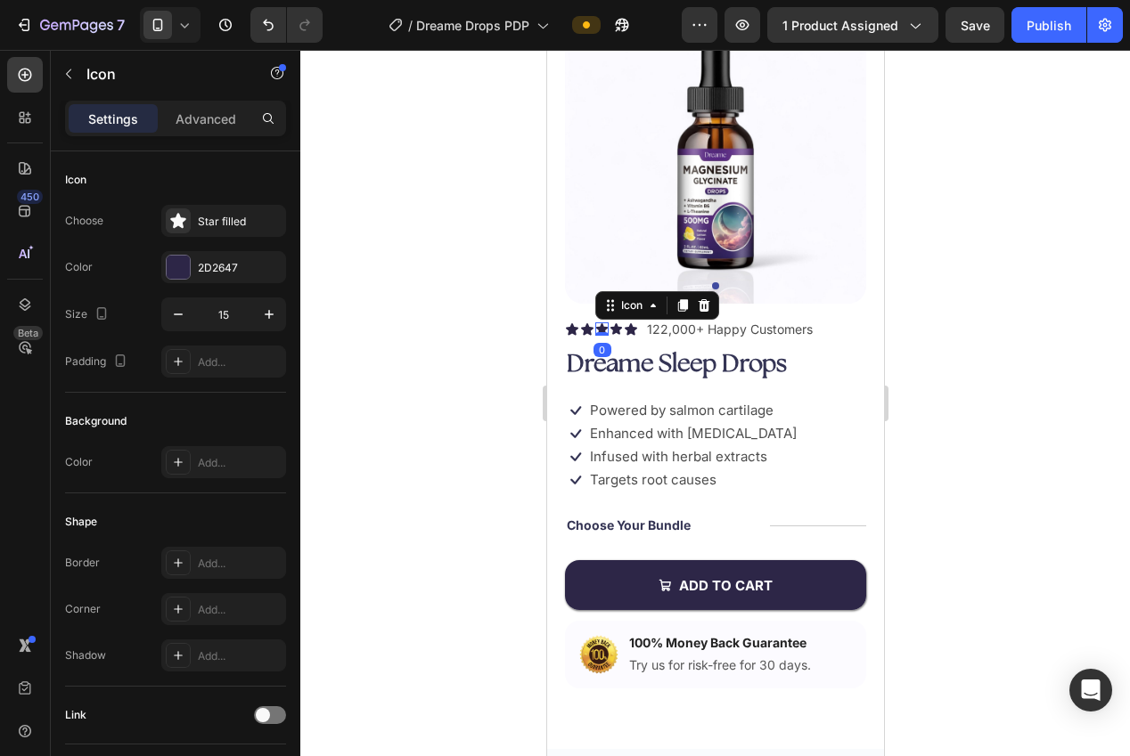
drag, startPoint x: 426, startPoint y: 298, endPoint x: 477, endPoint y: 305, distance: 51.2
click at [438, 300] on div at bounding box center [715, 403] width 830 height 707
click at [630, 326] on icon at bounding box center [630, 329] width 12 height 12
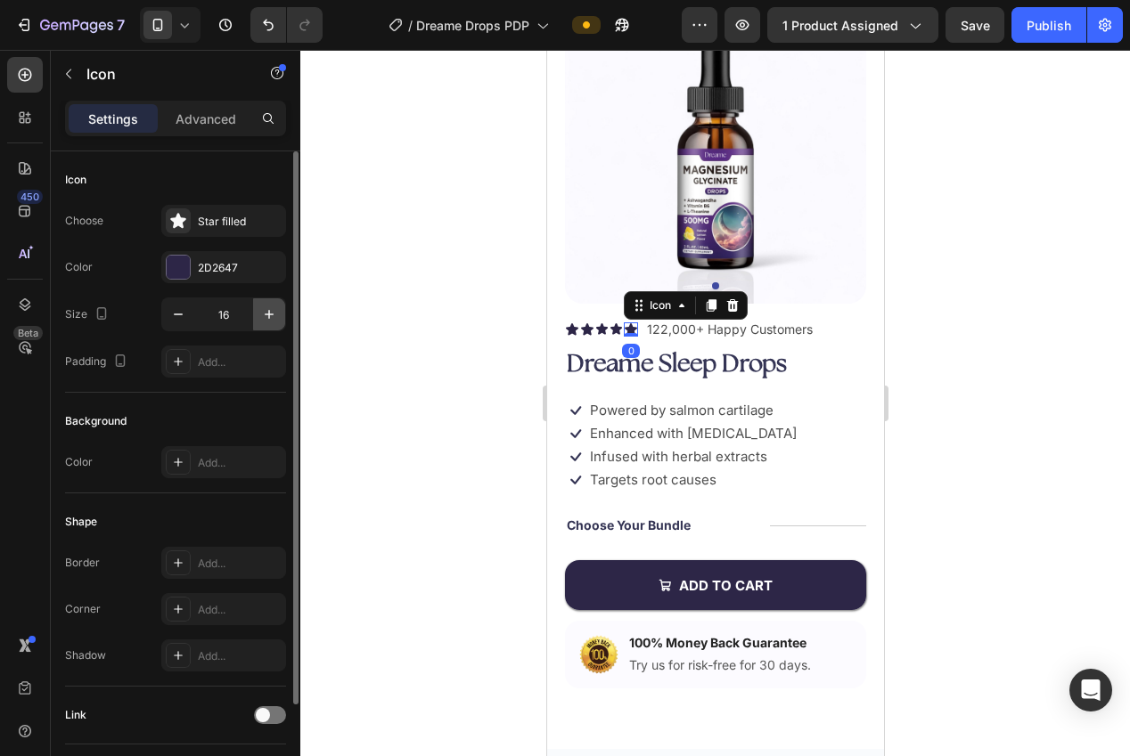
drag, startPoint x: 180, startPoint y: 308, endPoint x: 282, endPoint y: 306, distance: 101.6
click at [180, 308] on icon "button" at bounding box center [178, 315] width 18 height 18
type input "15"
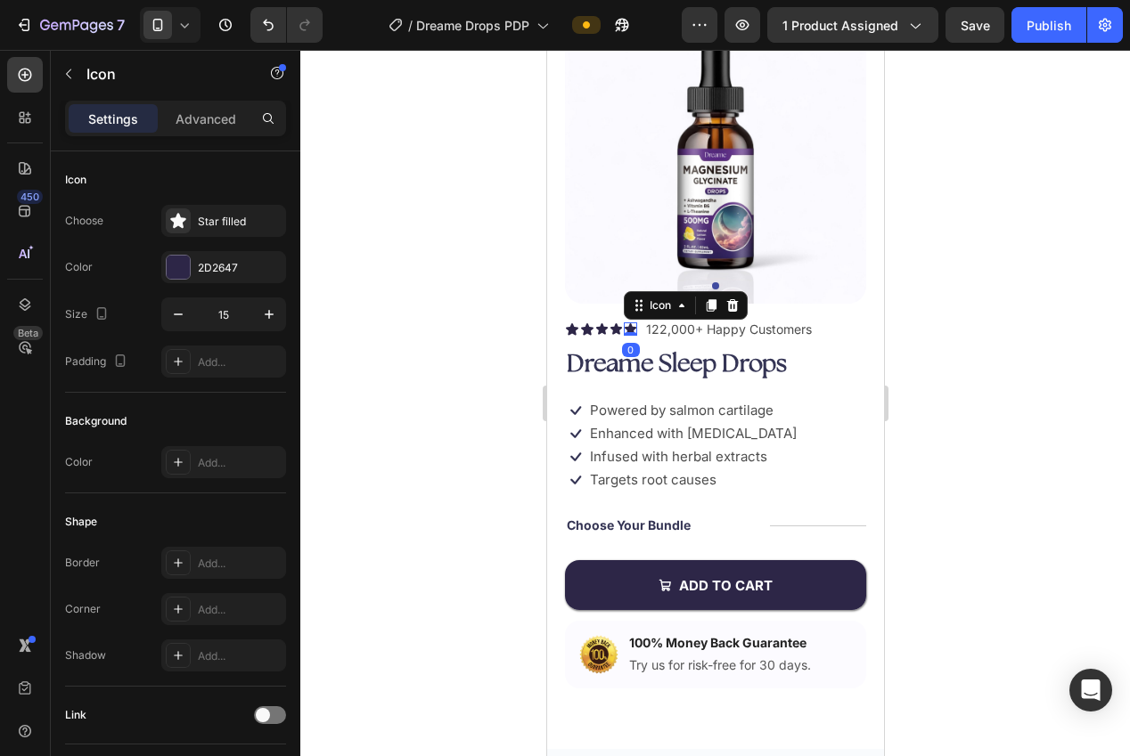
drag, startPoint x: 419, startPoint y: 297, endPoint x: 436, endPoint y: 298, distance: 17.0
click at [427, 297] on div at bounding box center [715, 403] width 830 height 707
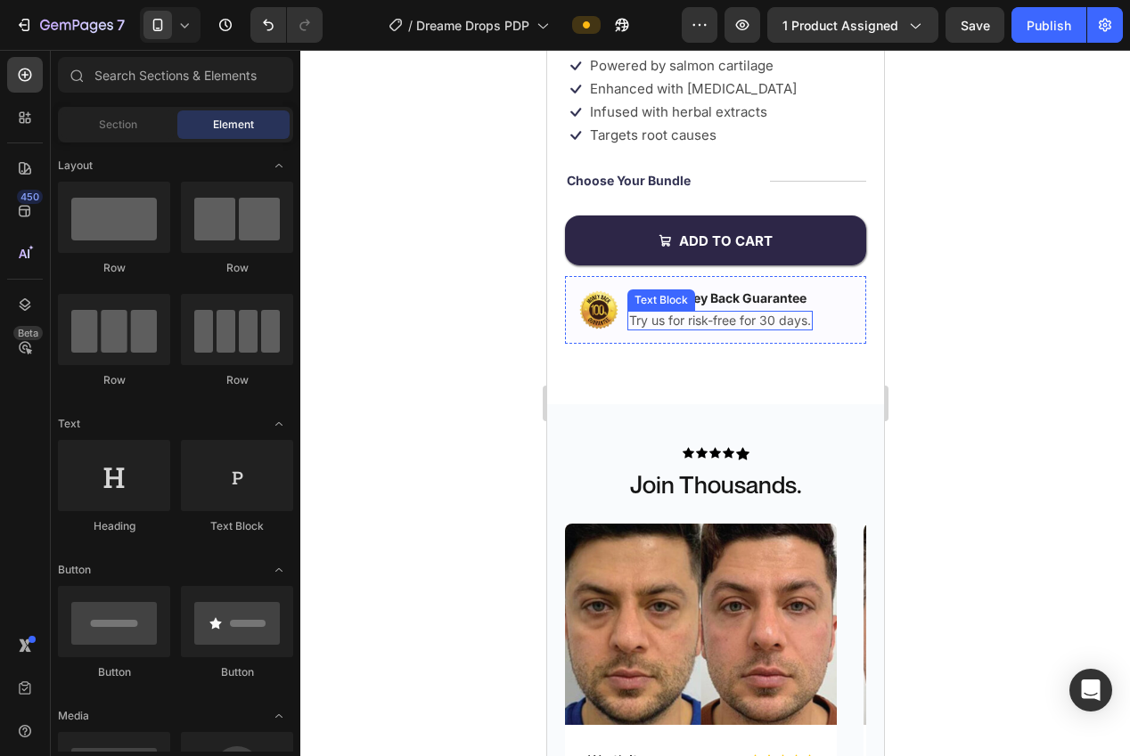
scroll to position [5, 0]
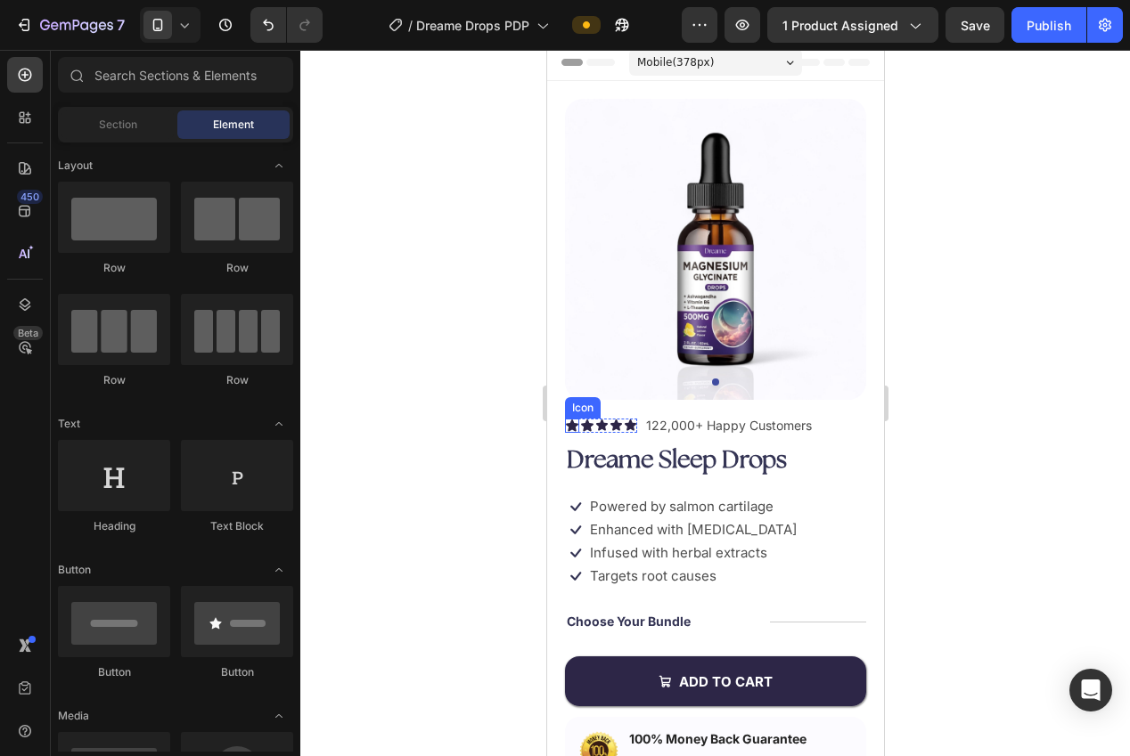
click at [576, 429] on div "Icon" at bounding box center [571, 426] width 14 height 14
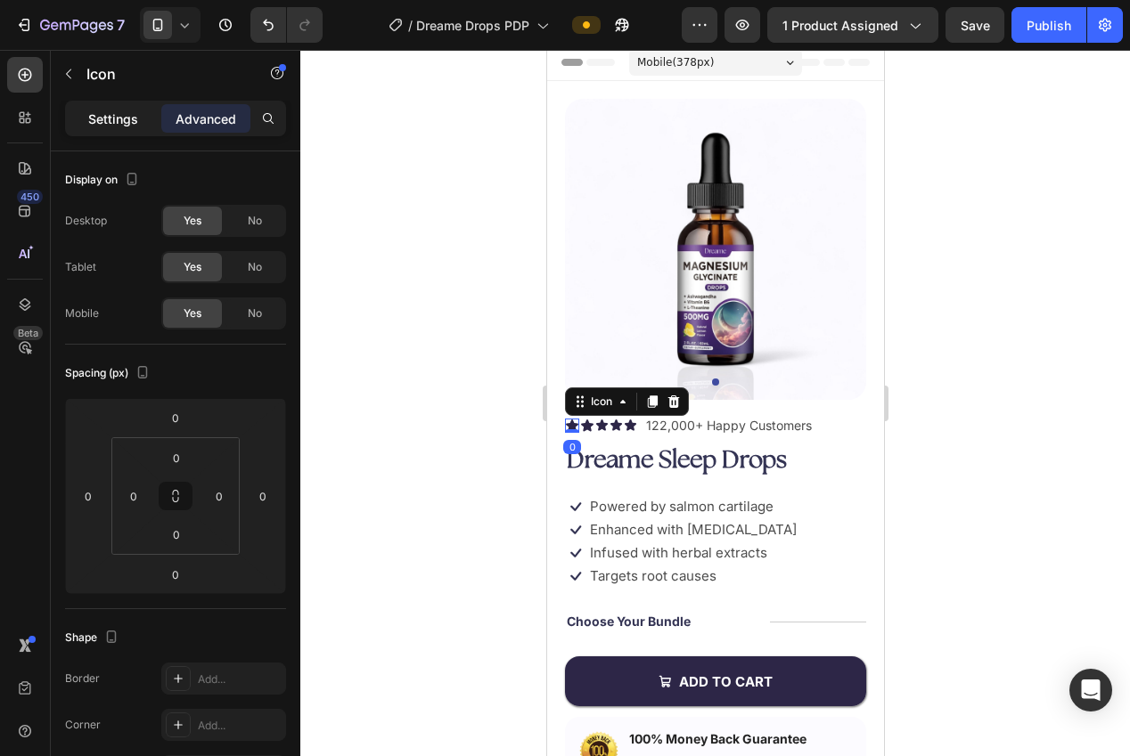
click at [108, 114] on p "Settings" at bounding box center [113, 119] width 50 height 19
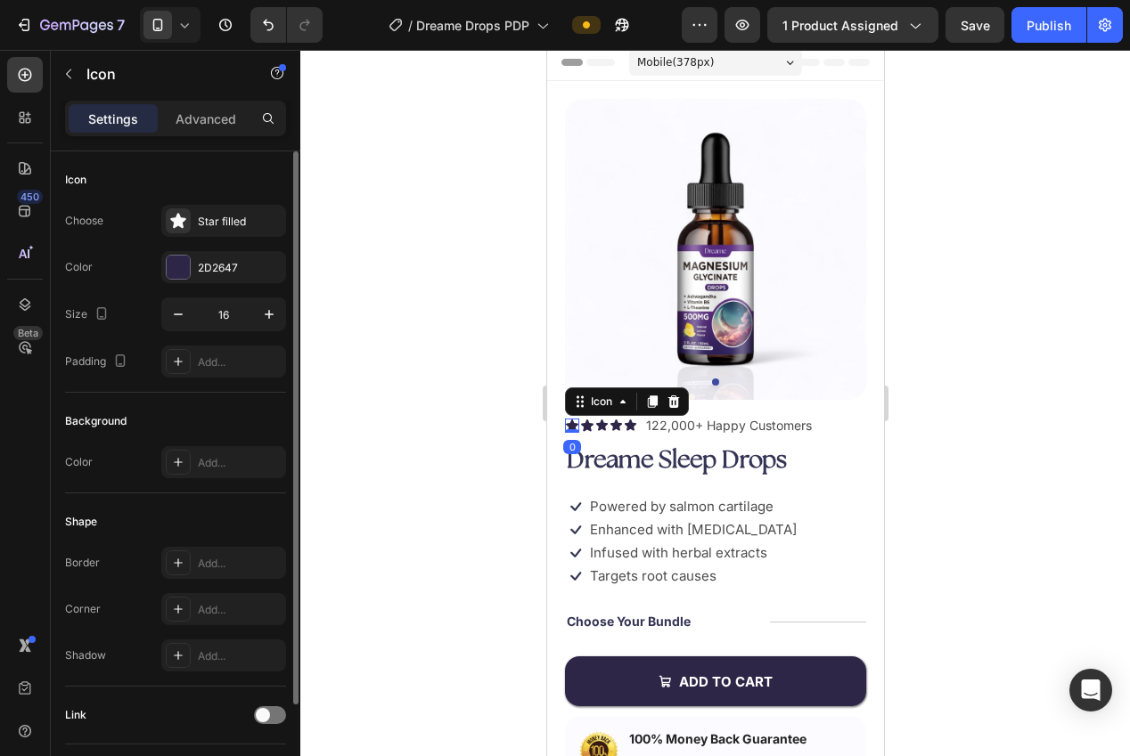
drag, startPoint x: 176, startPoint y: 309, endPoint x: 201, endPoint y: 313, distance: 25.2
click at [176, 309] on icon "button" at bounding box center [178, 315] width 18 height 18
type input "15"
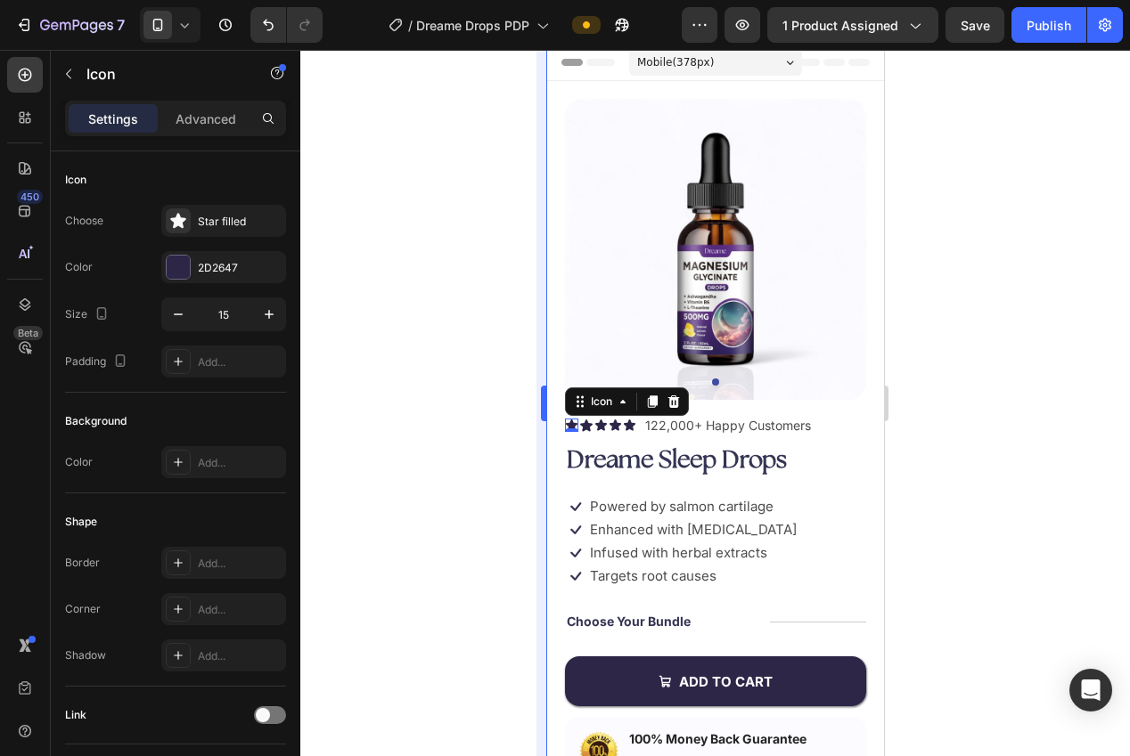
drag, startPoint x: 522, startPoint y: 322, endPoint x: 539, endPoint y: 334, distance: 21.0
click at [526, 323] on div at bounding box center [715, 403] width 830 height 707
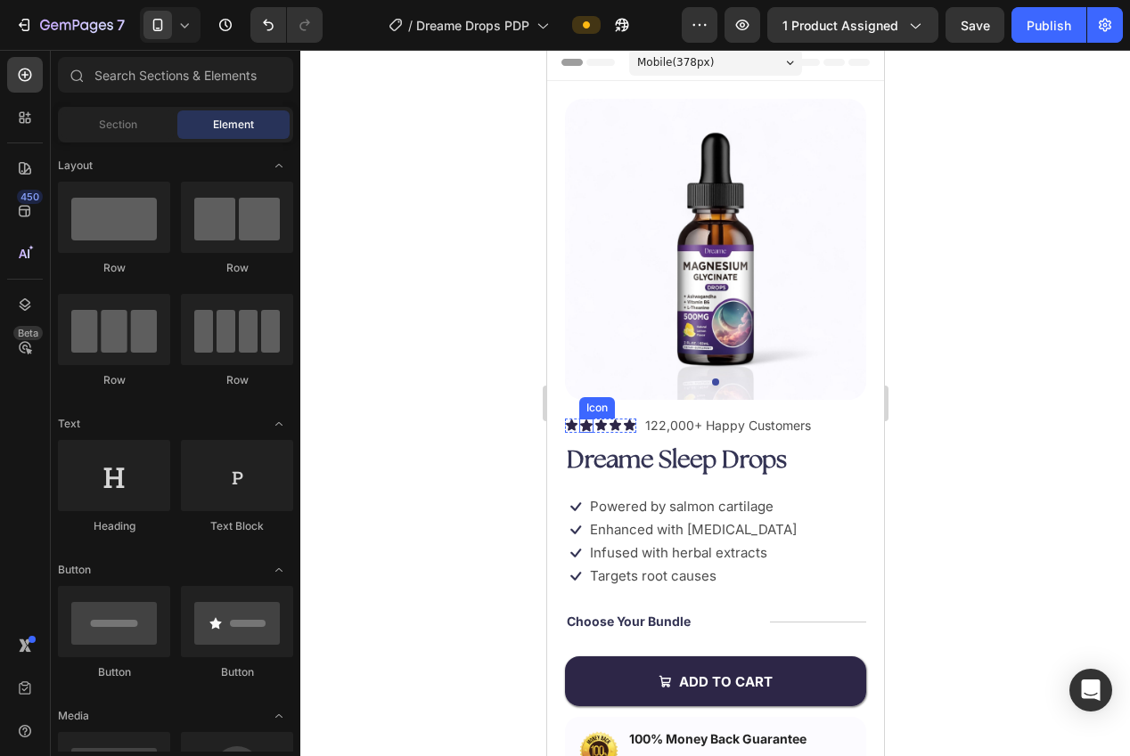
click at [585, 429] on div "Icon" at bounding box center [585, 426] width 14 height 14
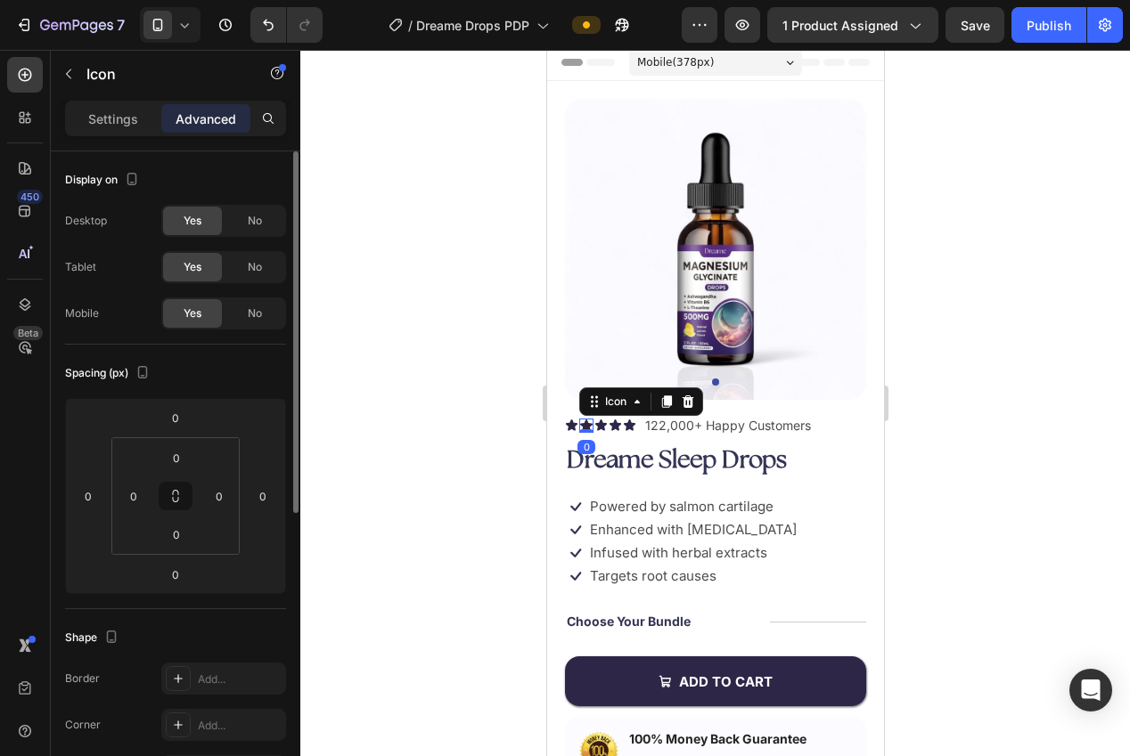
drag, startPoint x: 102, startPoint y: 124, endPoint x: 151, endPoint y: 225, distance: 112.8
click at [102, 124] on p "Settings" at bounding box center [113, 119] width 50 height 19
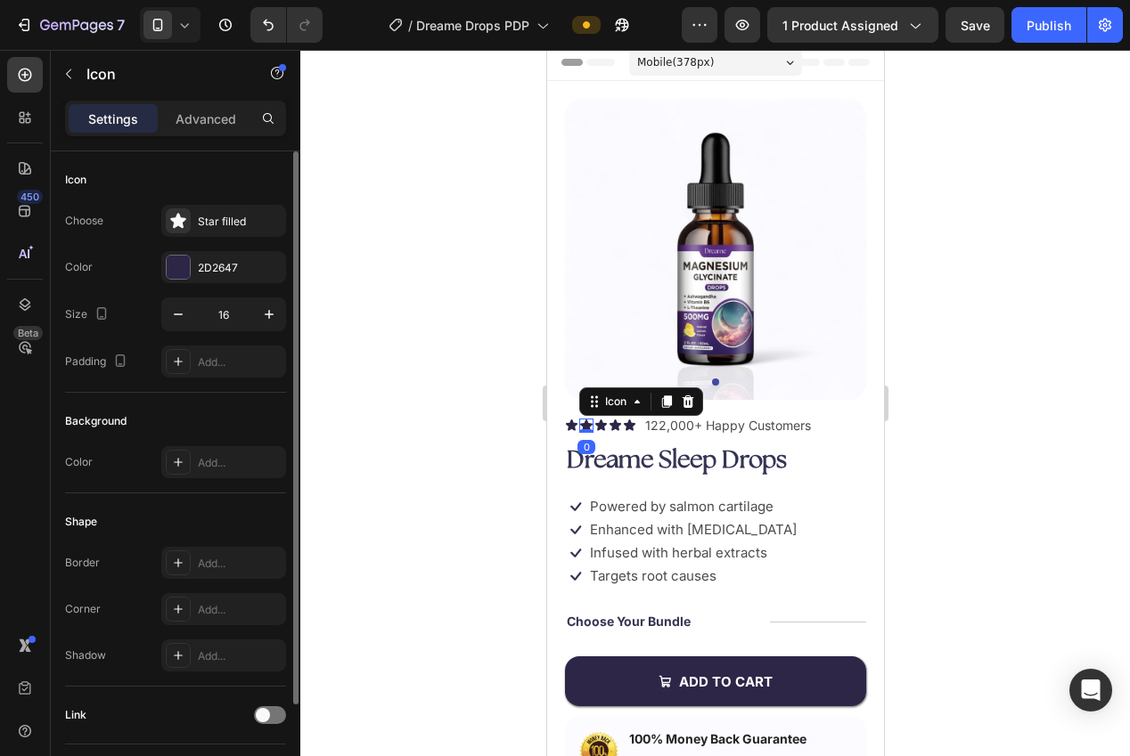
drag, startPoint x: 179, startPoint y: 319, endPoint x: 226, endPoint y: 321, distance: 47.3
click at [181, 319] on icon "button" at bounding box center [178, 315] width 18 height 18
type input "15"
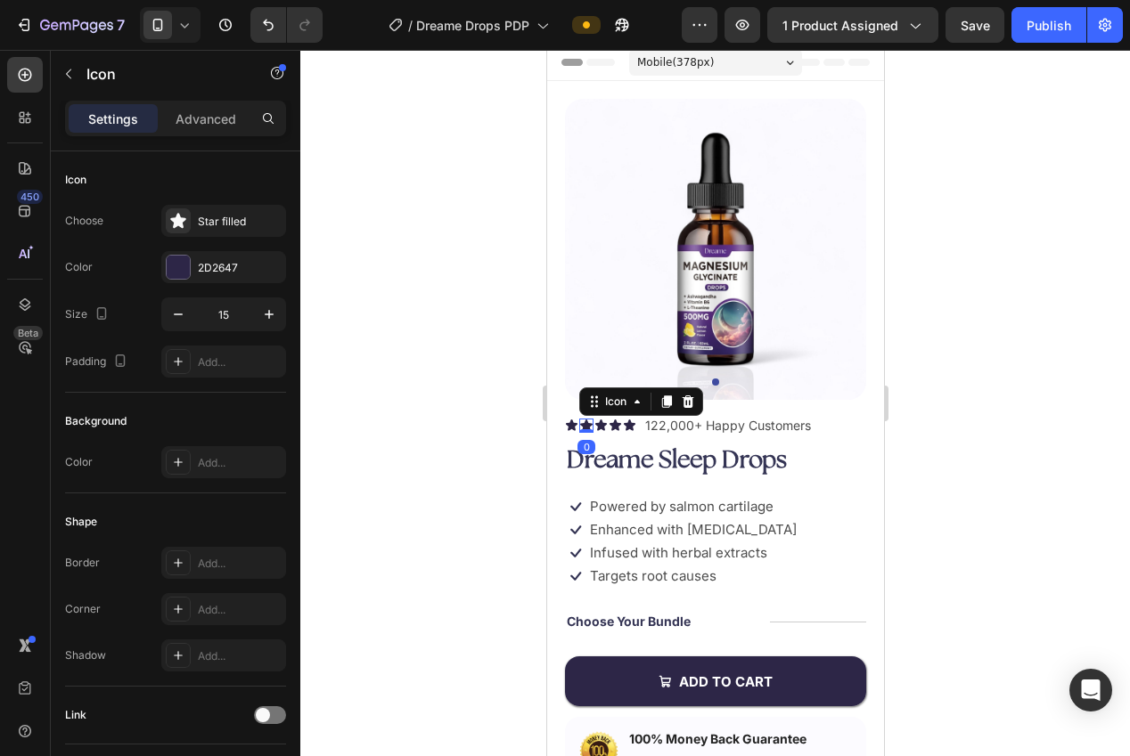
drag, startPoint x: 418, startPoint y: 304, endPoint x: 437, endPoint y: 329, distance: 31.7
click at [421, 305] on div at bounding box center [715, 403] width 830 height 707
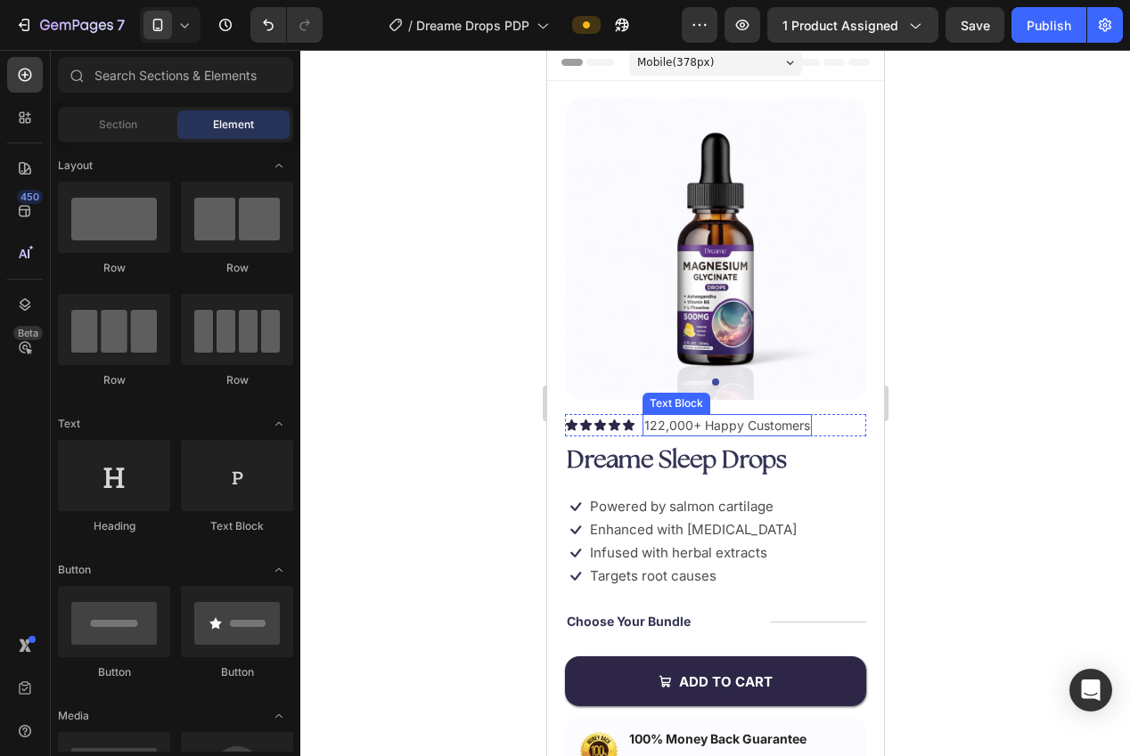
click at [726, 424] on p "122,000+ Happy Customers" at bounding box center [726, 425] width 166 height 19
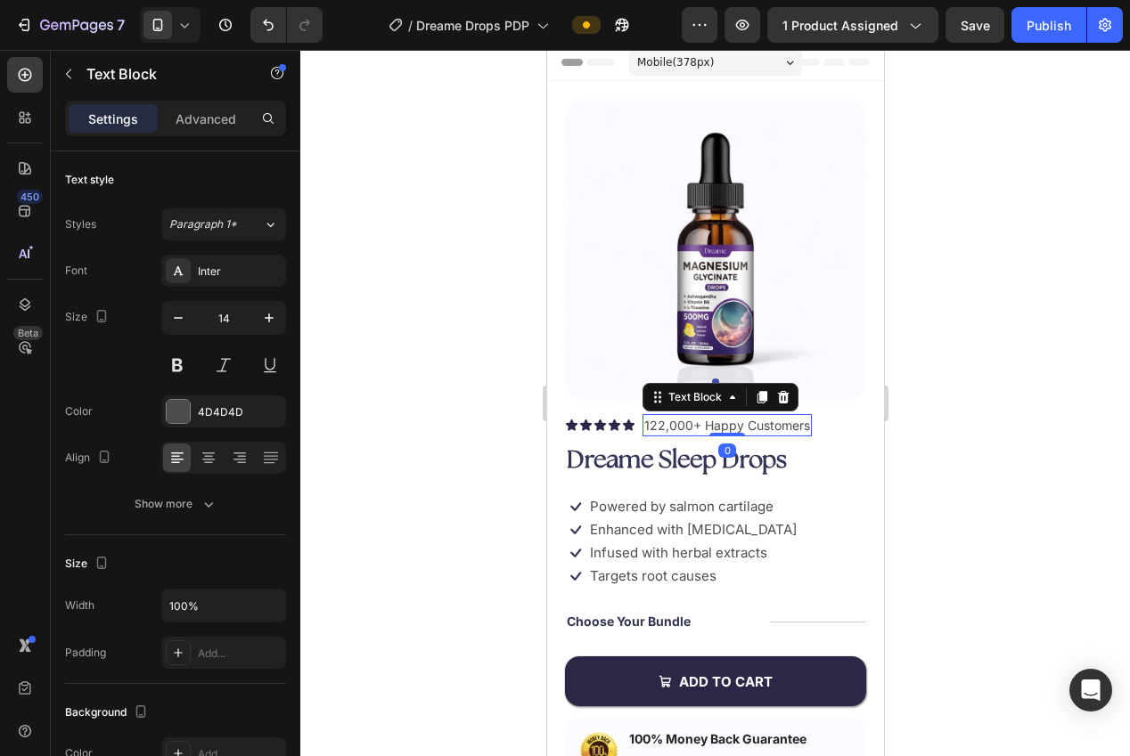
drag, startPoint x: 483, startPoint y: 375, endPoint x: 473, endPoint y: 376, distance: 9.8
click at [483, 375] on div at bounding box center [715, 403] width 830 height 707
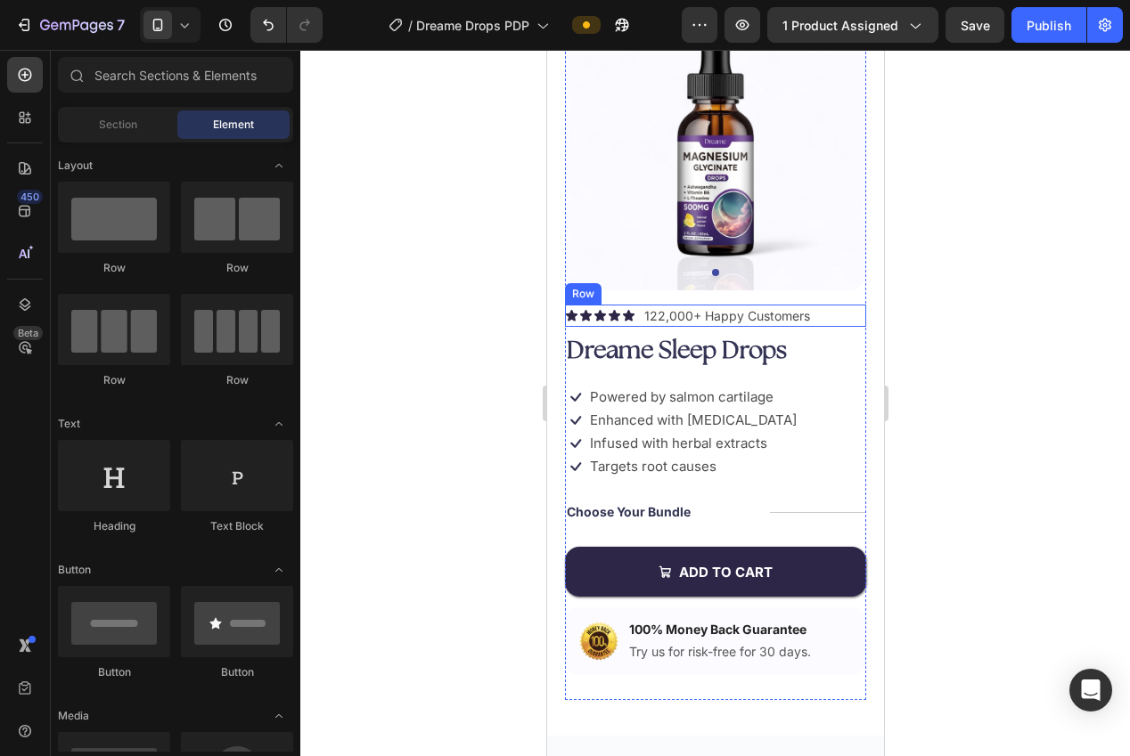
scroll to position [235, 0]
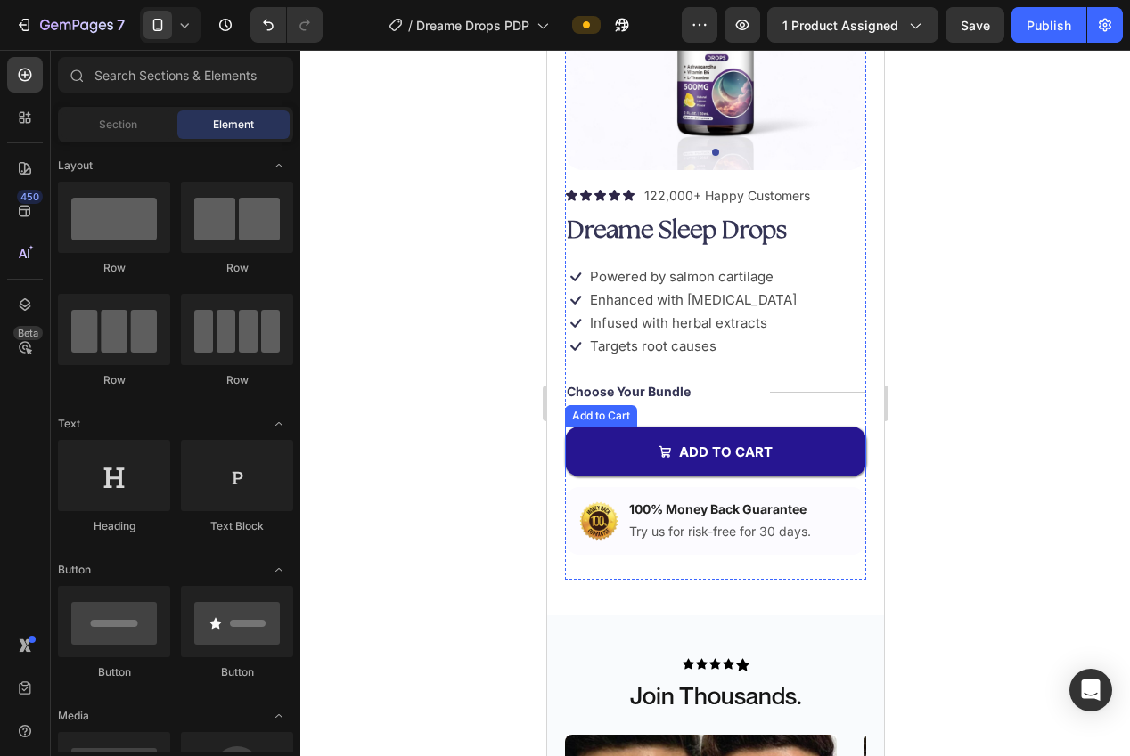
click at [651, 452] on button "Add to cart" at bounding box center [714, 452] width 301 height 50
drag, startPoint x: 651, startPoint y: 452, endPoint x: 996, endPoint y: 543, distance: 356.6
click at [651, 452] on button "Add to cart" at bounding box center [714, 452] width 301 height 50
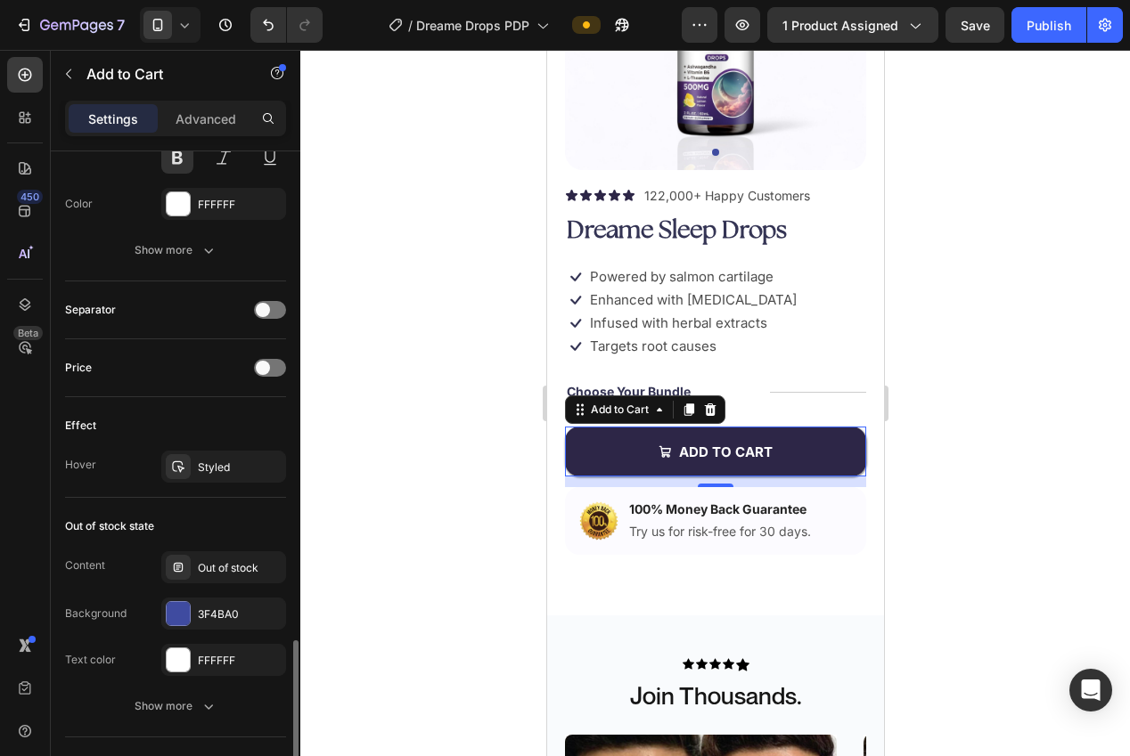
scroll to position [1394, 0]
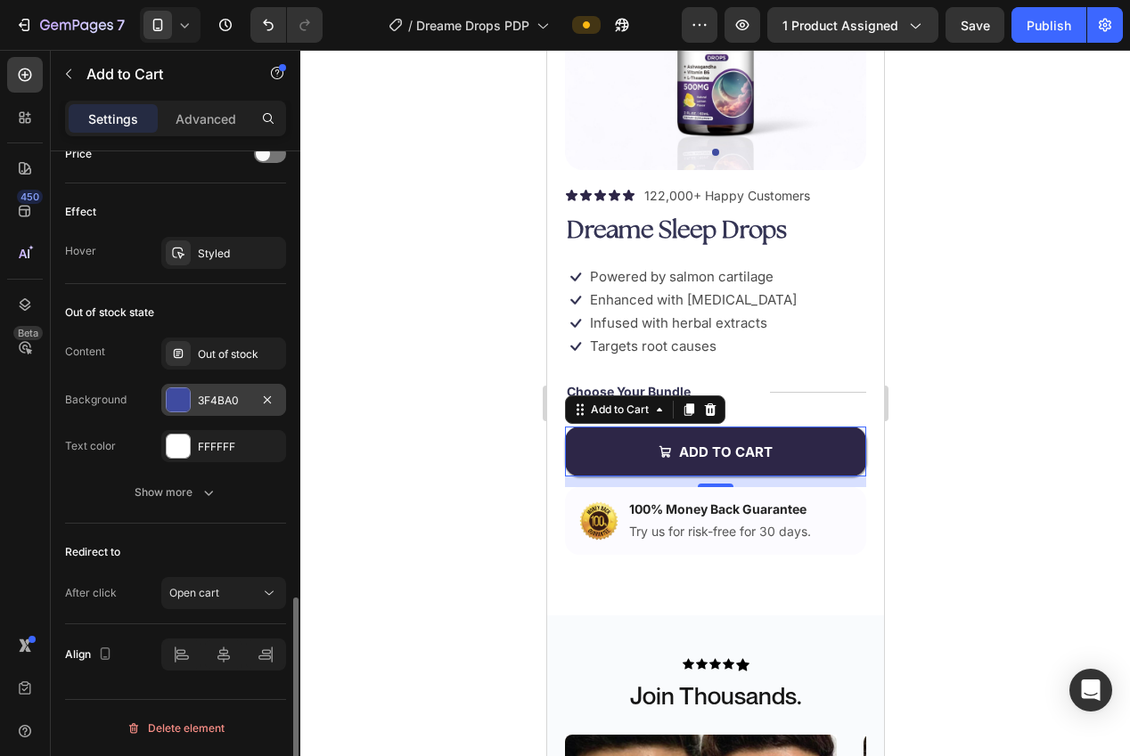
click at [202, 409] on div "3F4BA0" at bounding box center [223, 400] width 125 height 32
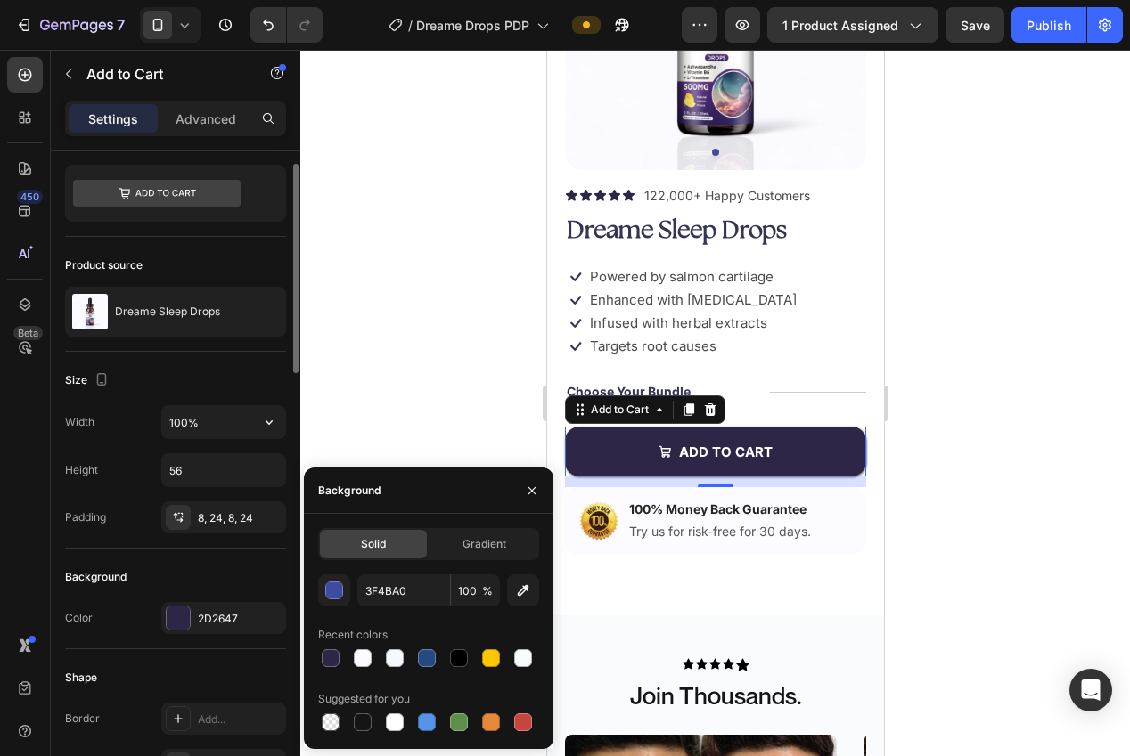
scroll to position [0, 0]
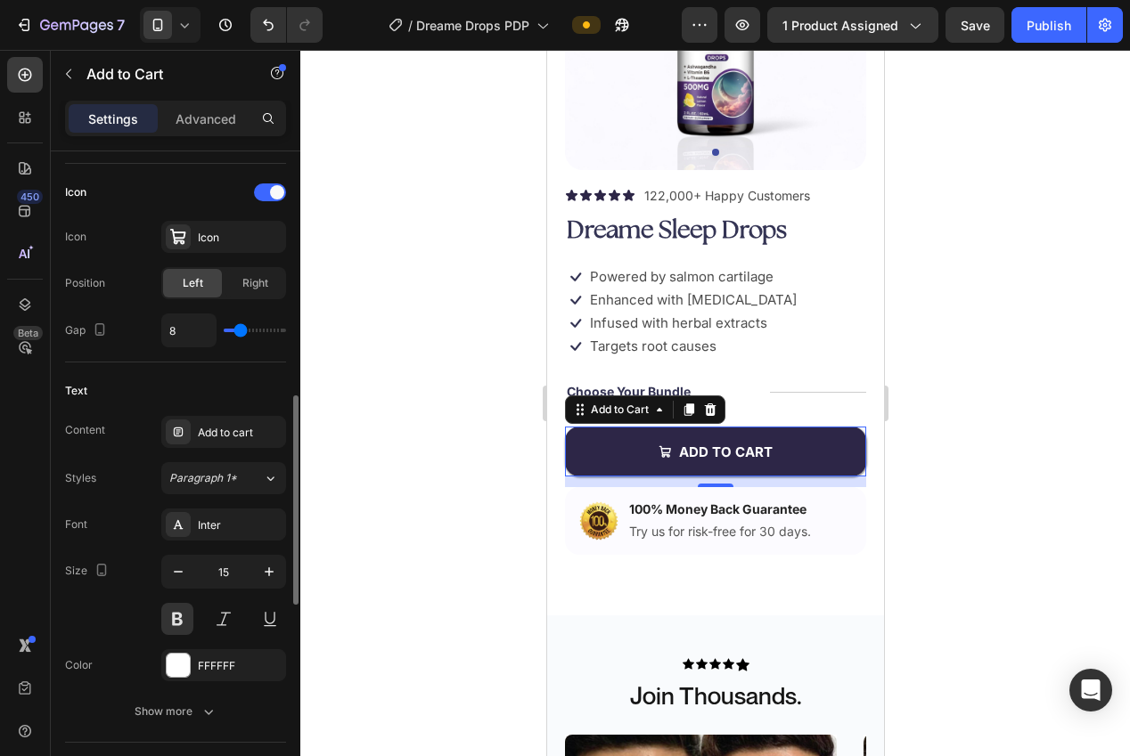
scroll to position [790, 0]
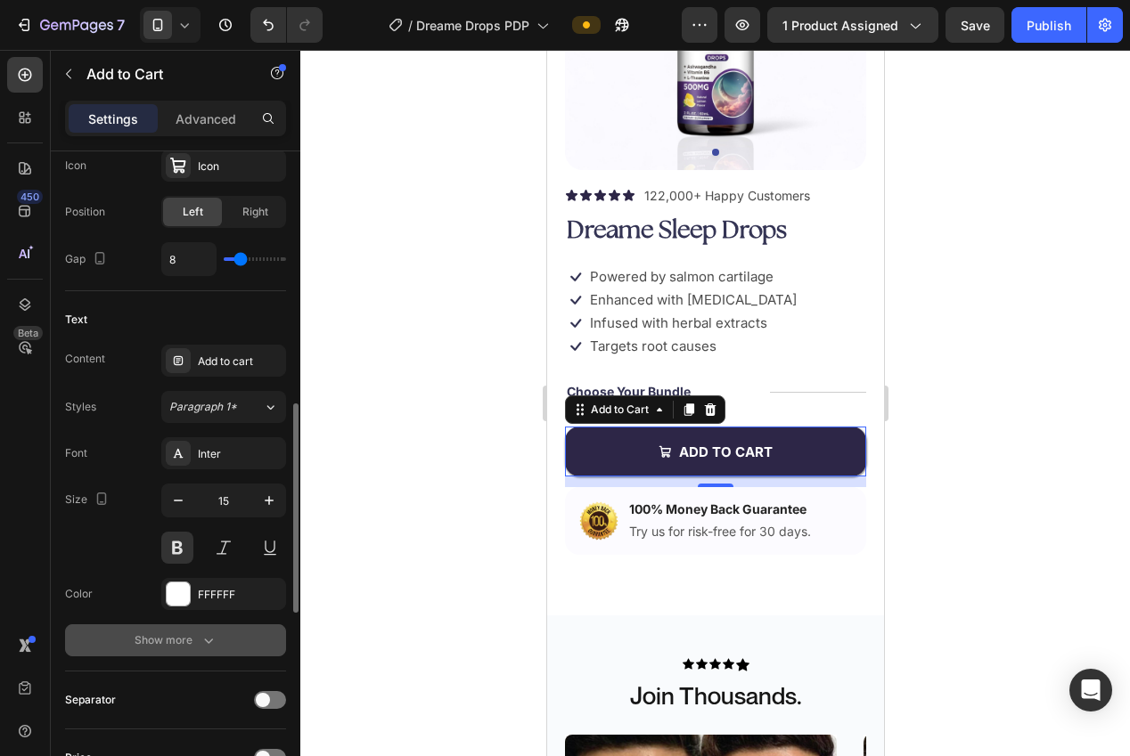
click at [193, 652] on button "Show more" at bounding box center [175, 641] width 221 height 32
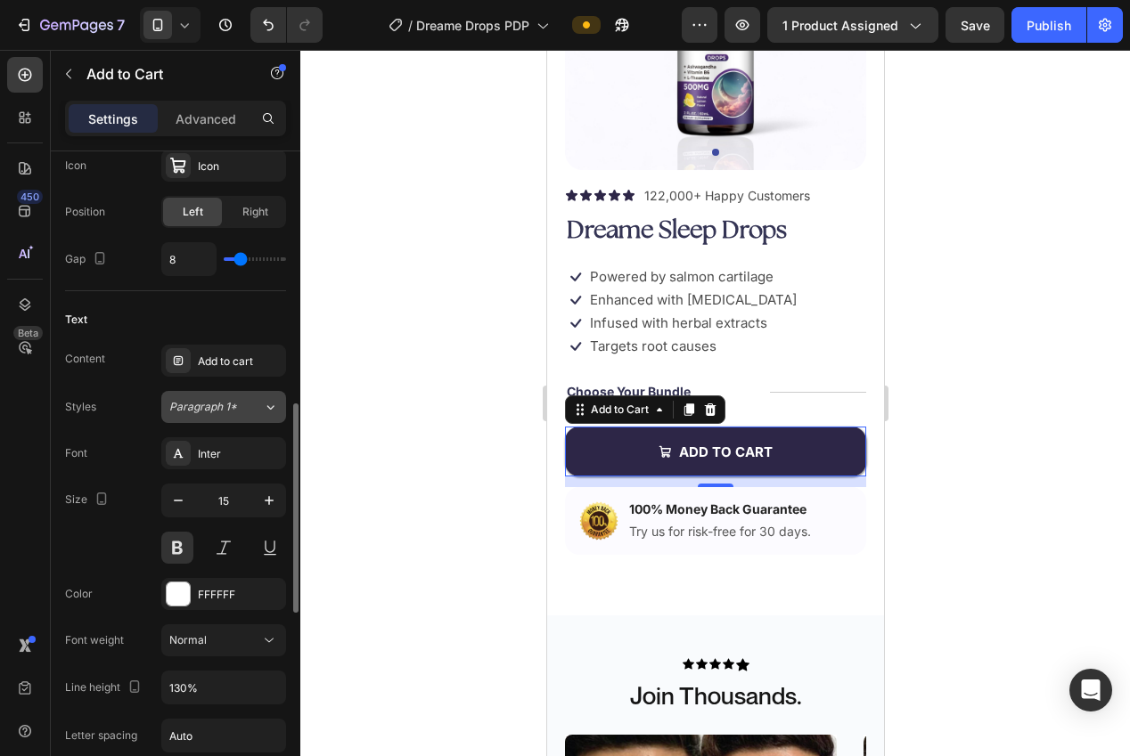
click at [196, 411] on span "Paragraph 1*" at bounding box center [203, 407] width 68 height 16
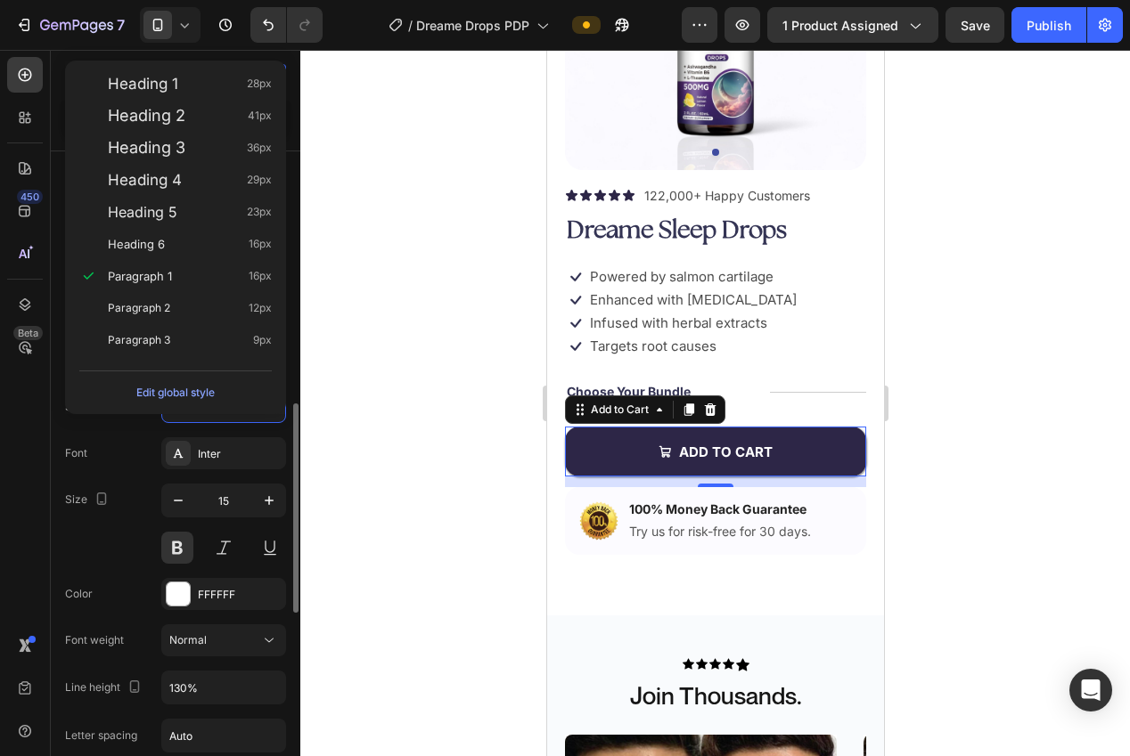
click at [105, 439] on div "Font Inter" at bounding box center [175, 453] width 221 height 32
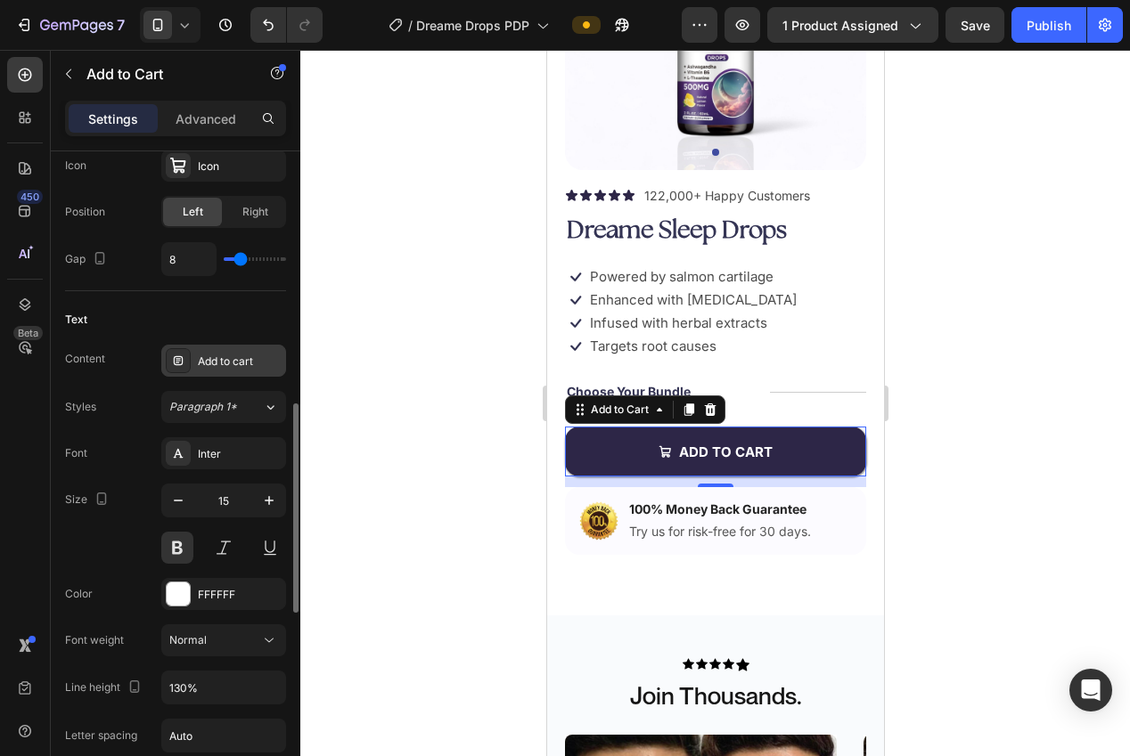
click at [187, 364] on div at bounding box center [178, 360] width 25 height 25
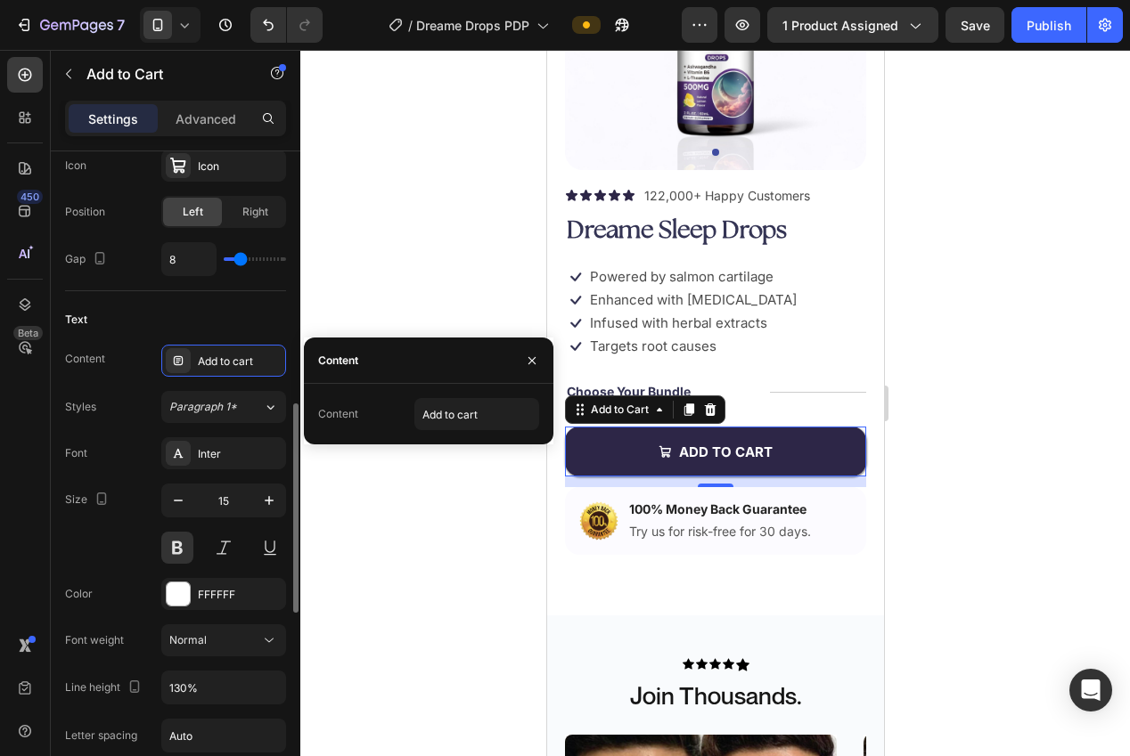
click at [108, 406] on div "Styles Paragraph 1*" at bounding box center [175, 407] width 221 height 32
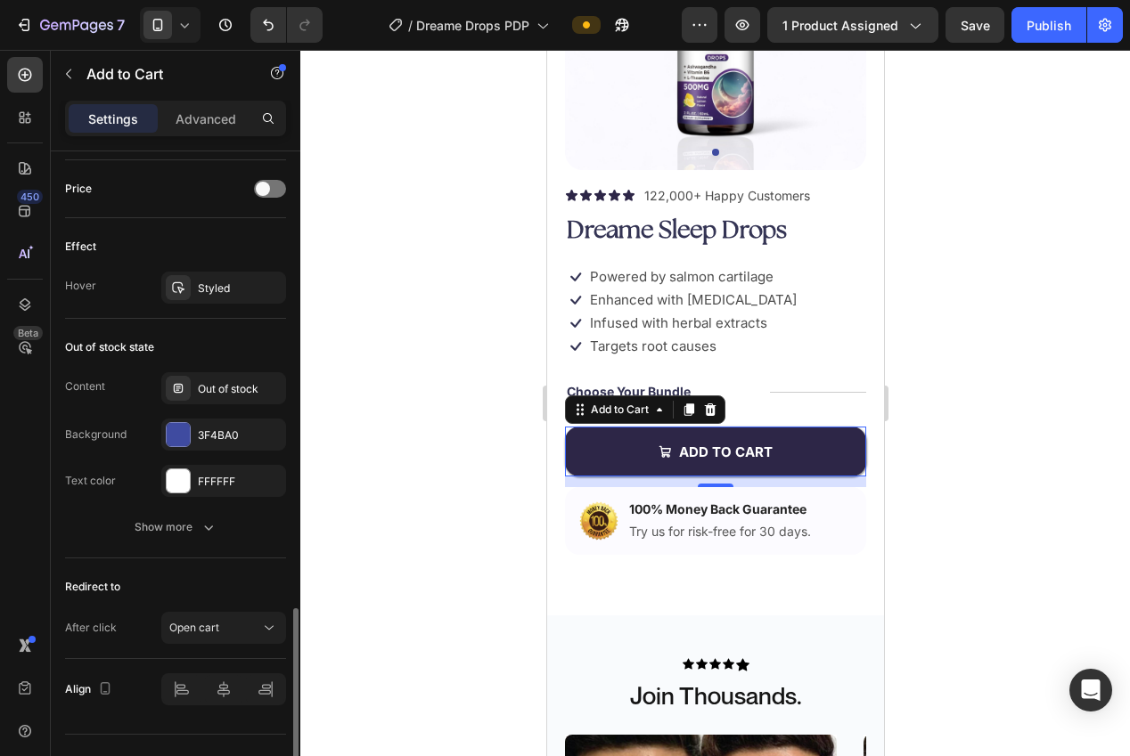
scroll to position [1630, 0]
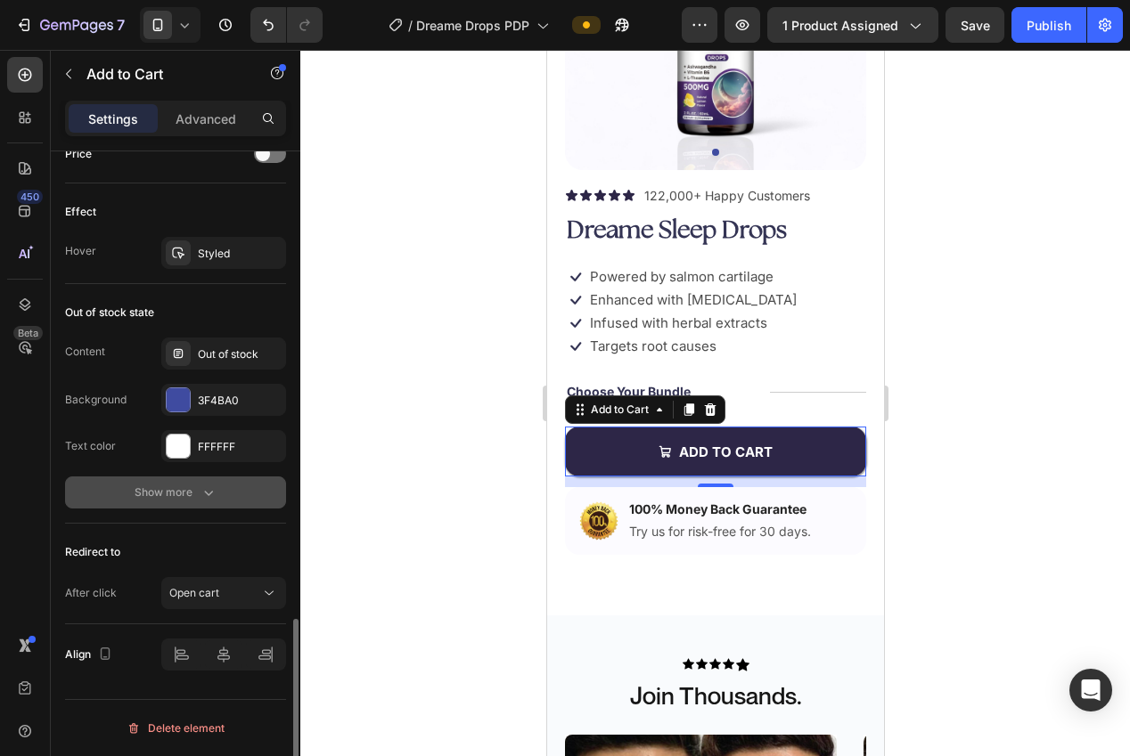
click at [176, 500] on div "Show more" at bounding box center [176, 493] width 83 height 18
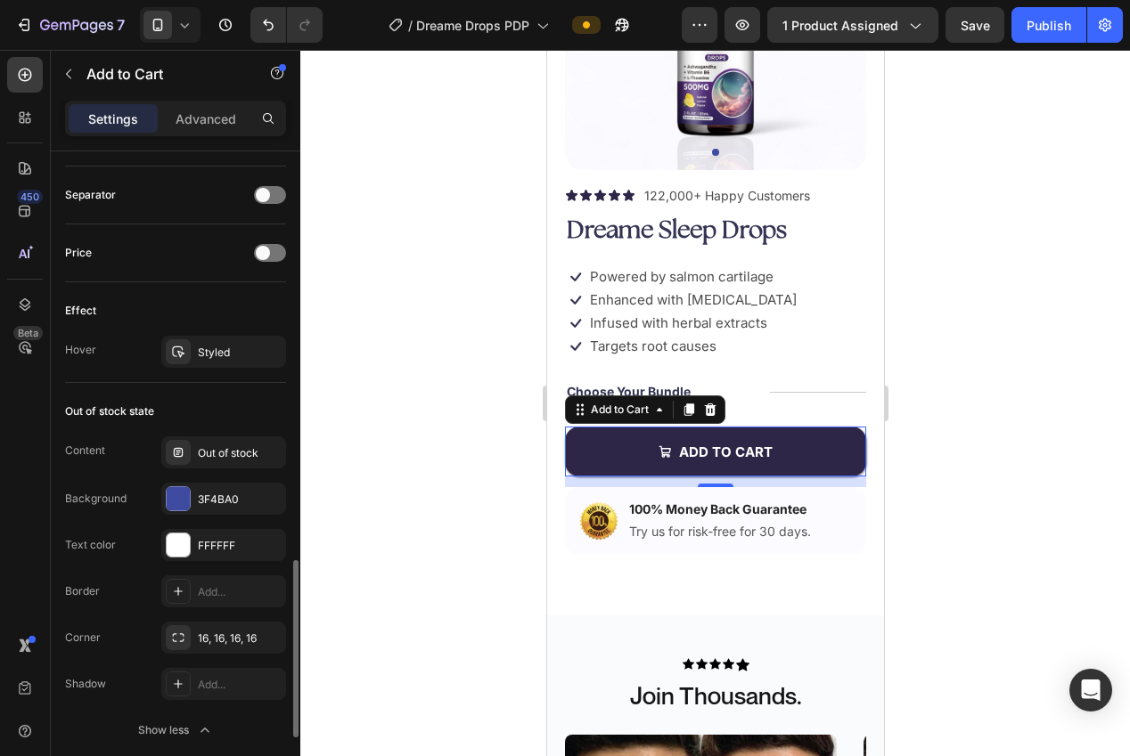
scroll to position [1508, 0]
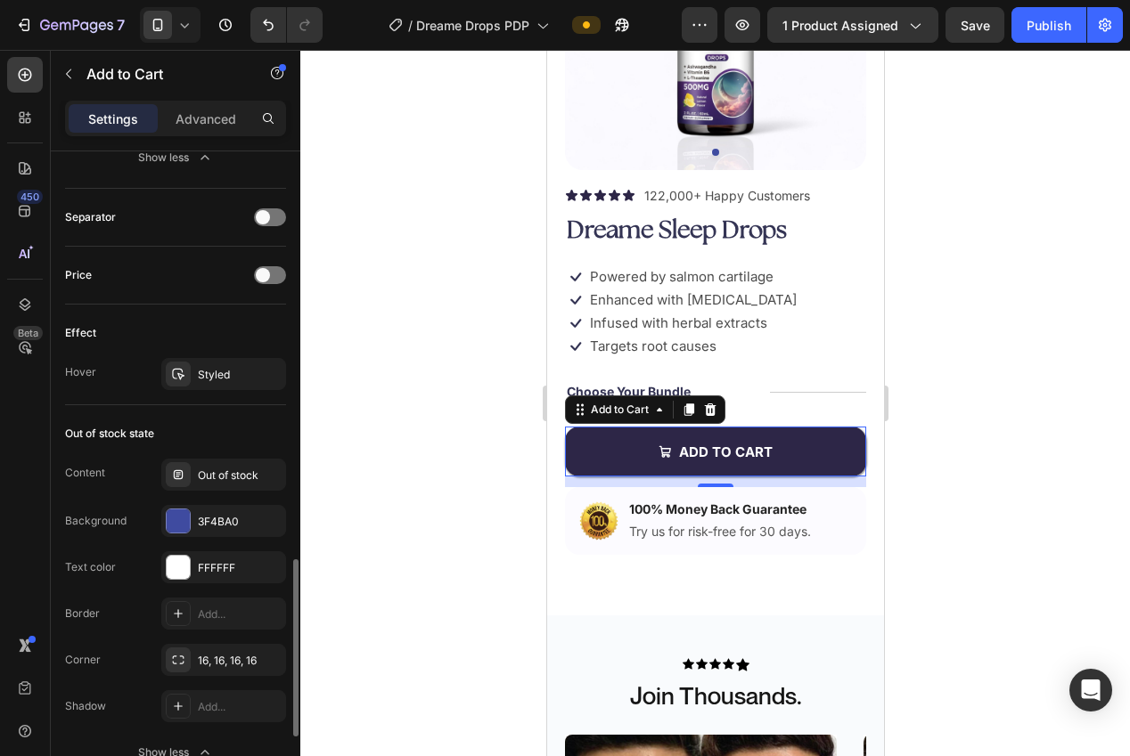
click at [197, 339] on div "Effect" at bounding box center [175, 333] width 221 height 29
drag, startPoint x: 199, startPoint y: 362, endPoint x: 185, endPoint y: 368, distance: 14.7
click at [199, 362] on div "Styled" at bounding box center [223, 374] width 125 height 32
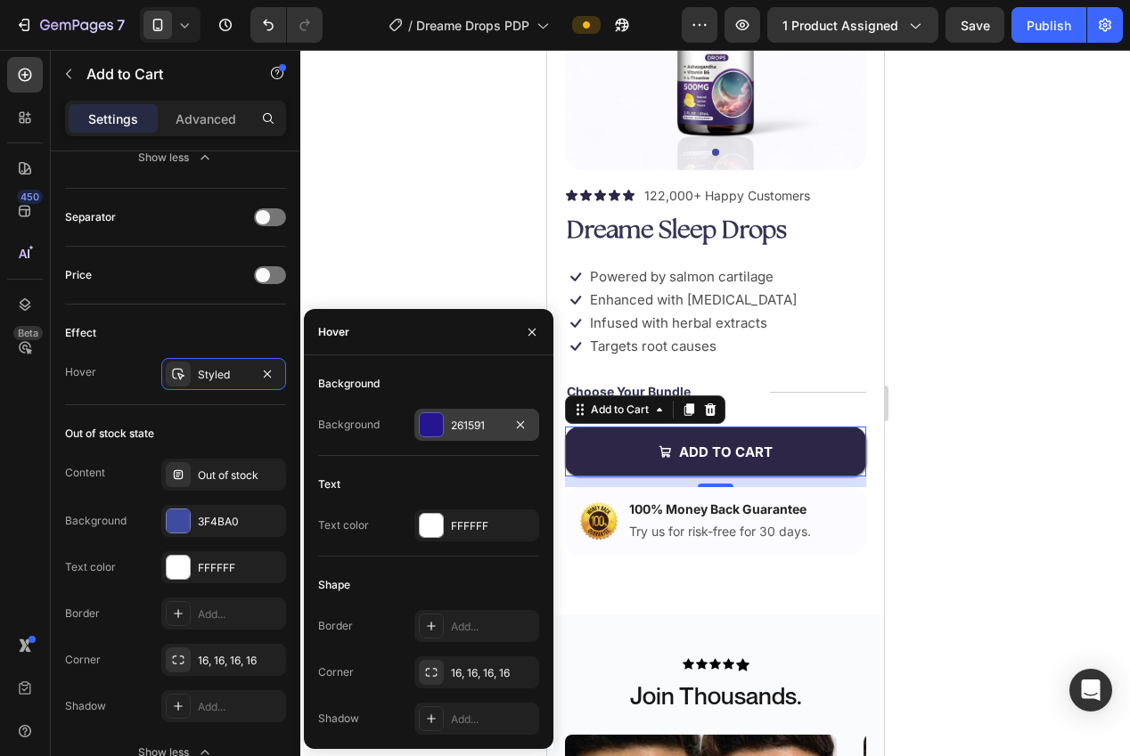
click at [442, 432] on div at bounding box center [431, 424] width 23 height 23
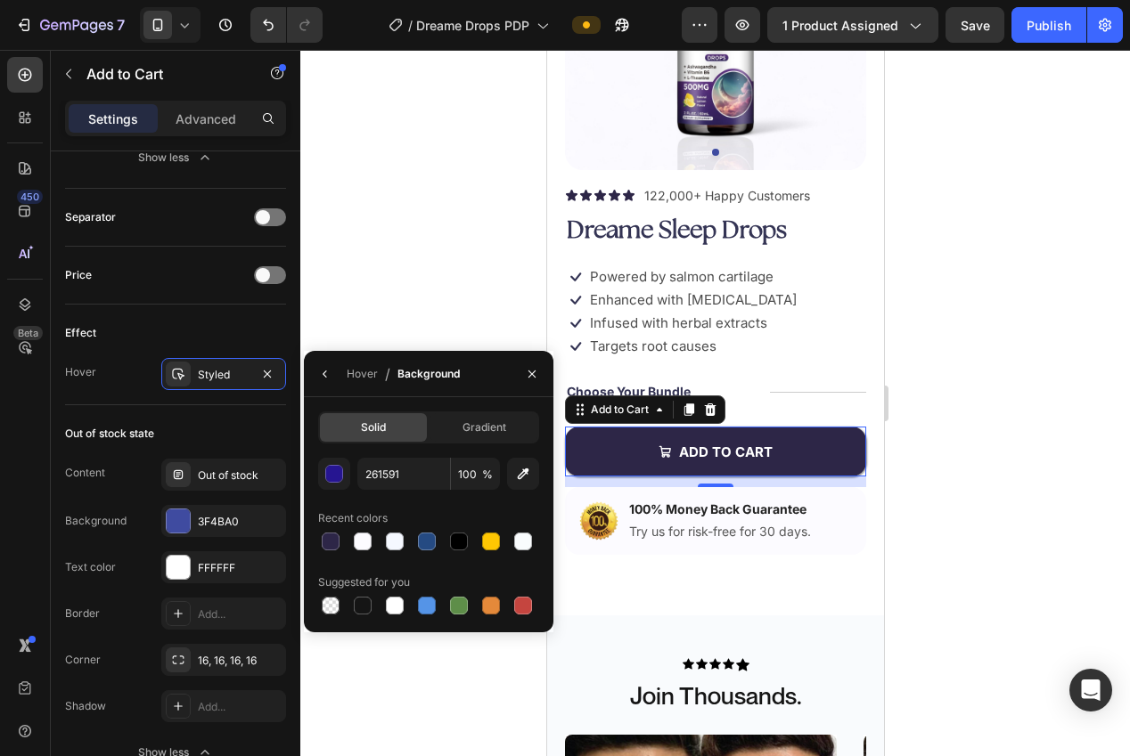
drag, startPoint x: 334, startPoint y: 550, endPoint x: 334, endPoint y: 493, distance: 57.0
click at [333, 547] on div at bounding box center [331, 542] width 18 height 18
click at [332, 484] on button "button" at bounding box center [334, 474] width 32 height 32
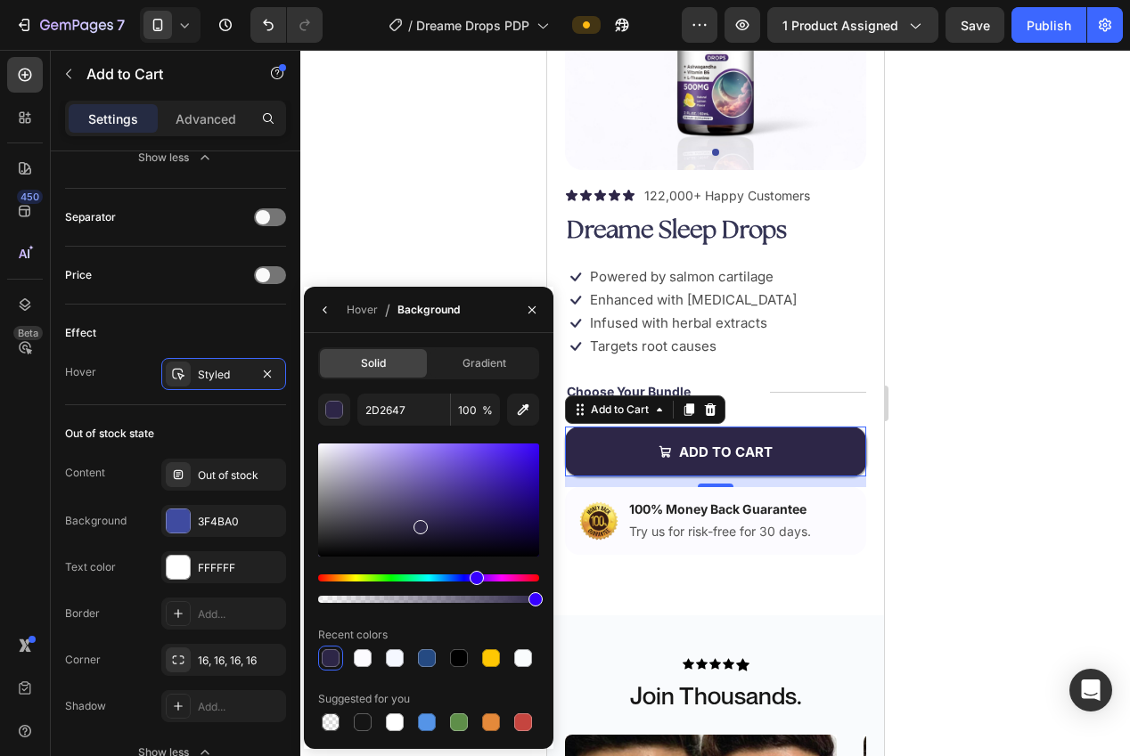
drag, startPoint x: 421, startPoint y: 528, endPoint x: 417, endPoint y: 515, distance: 14.1
click at [417, 520] on div at bounding box center [420, 527] width 14 height 14
type input "3D345E"
click at [963, 488] on div at bounding box center [715, 403] width 830 height 707
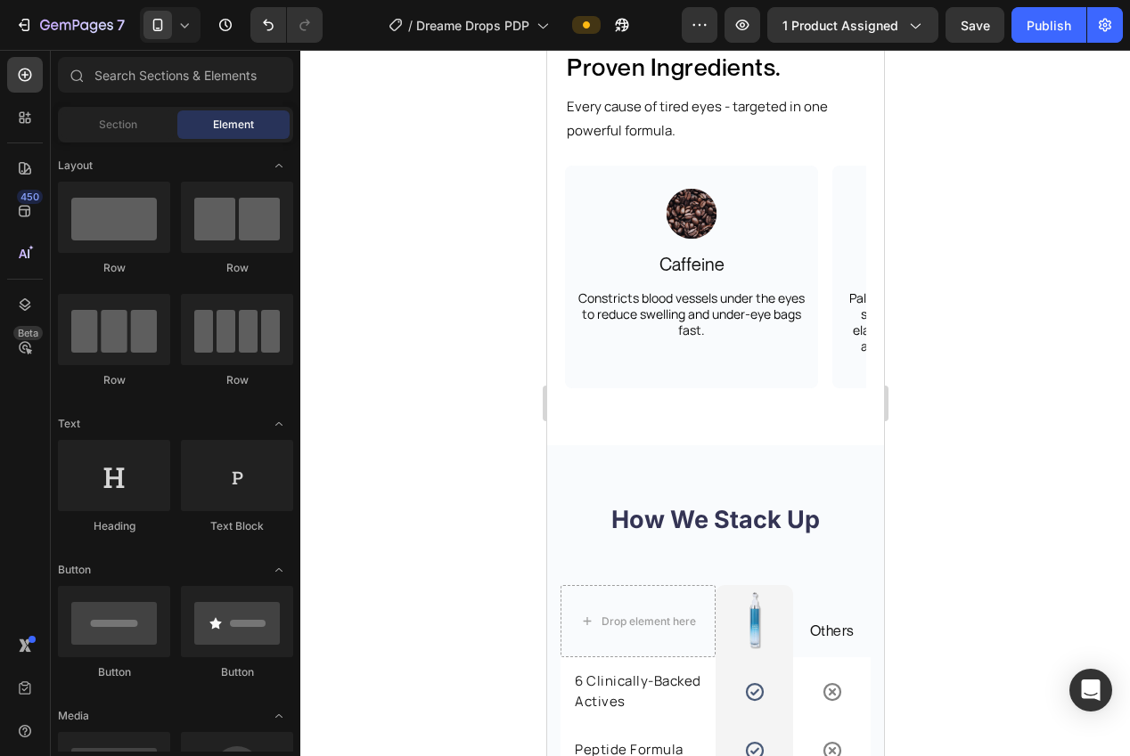
scroll to position [2293, 0]
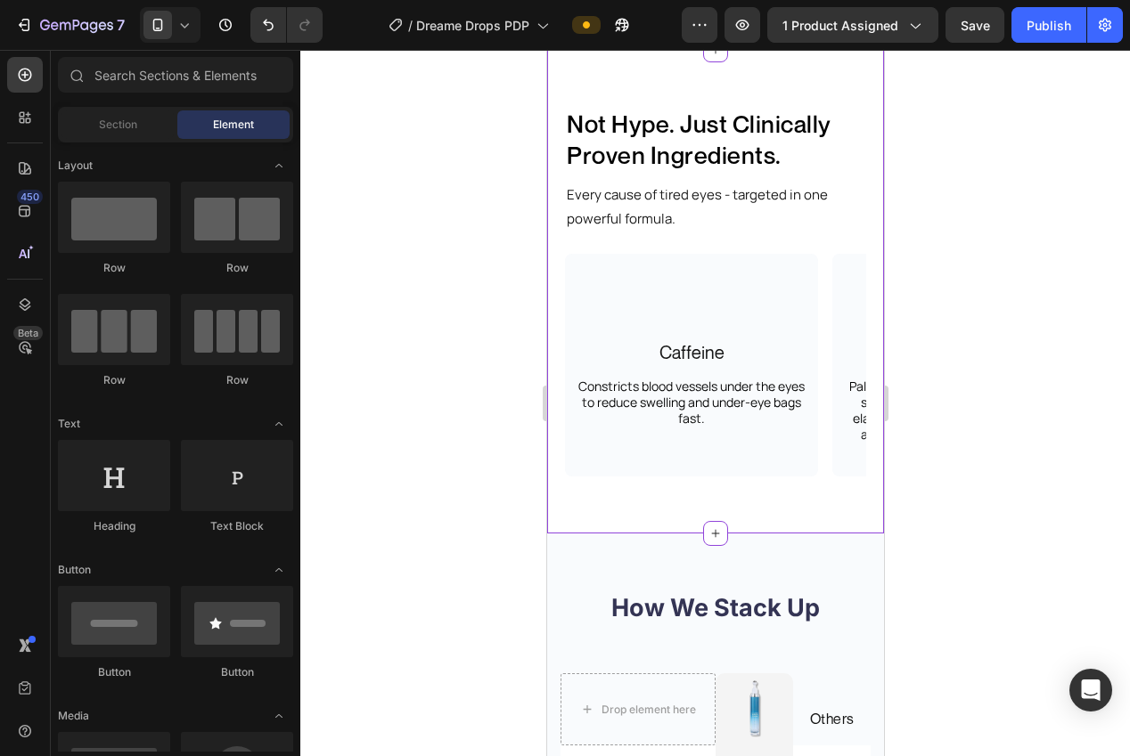
scroll to position [2671, 0]
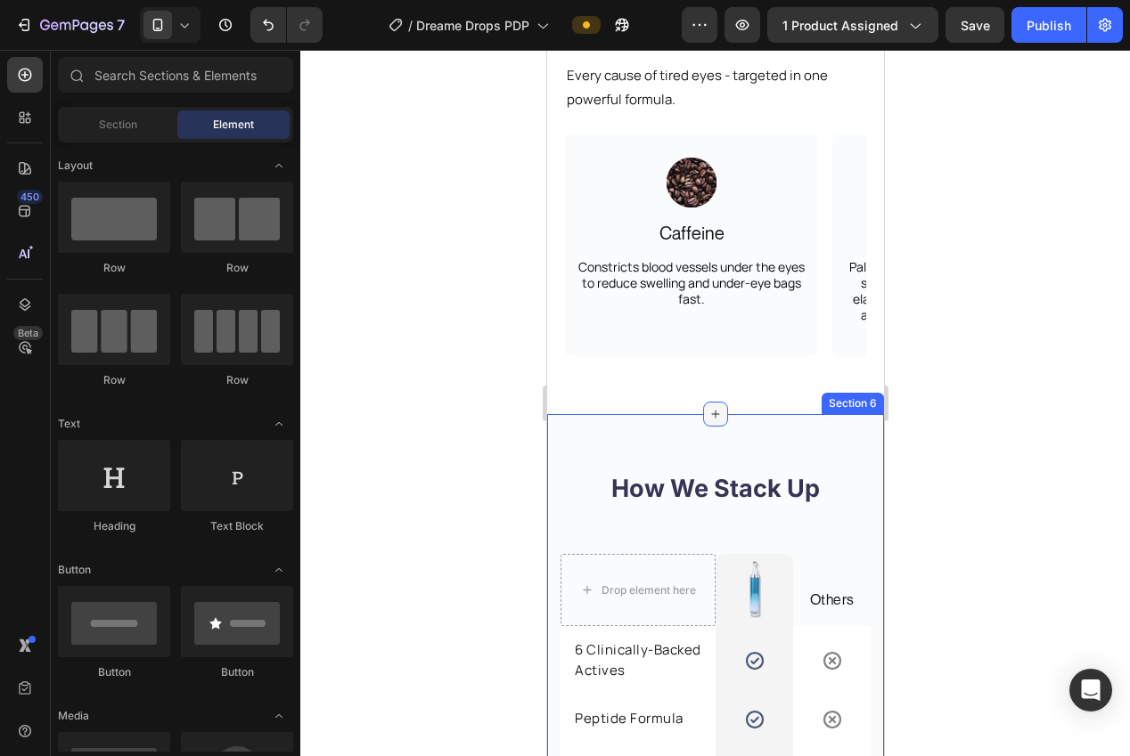
click at [710, 420] on icon at bounding box center [714, 414] width 14 height 14
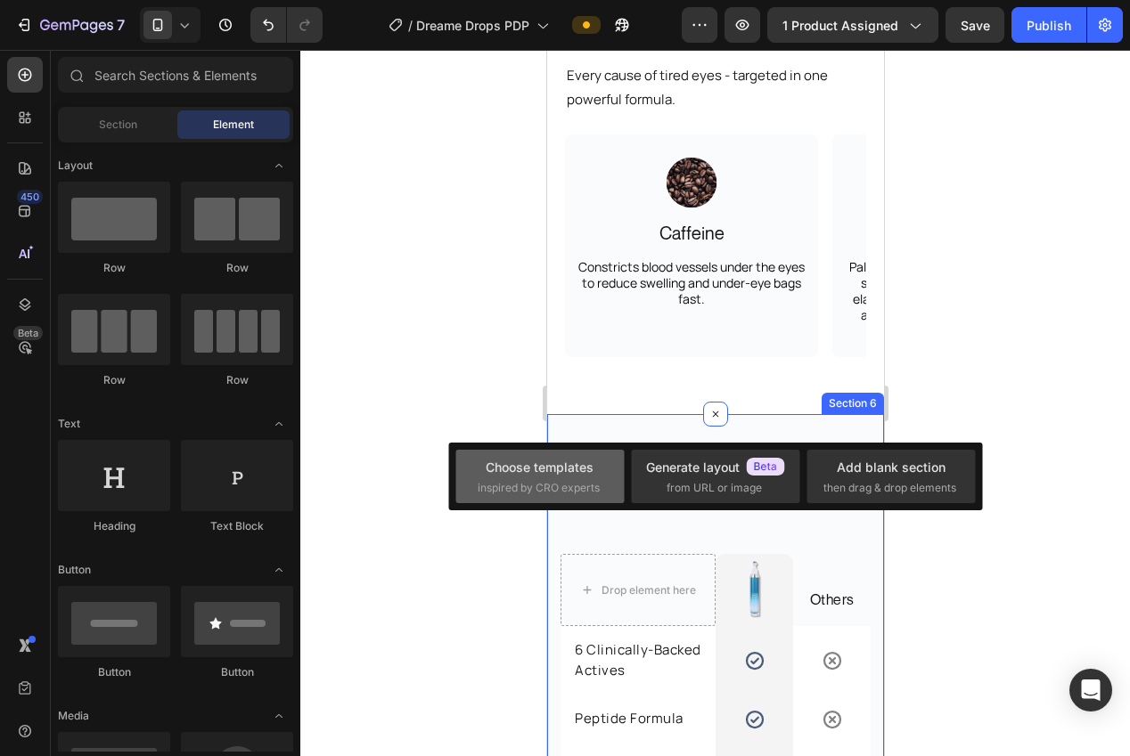
click at [535, 476] on div "Choose templates" at bounding box center [540, 467] width 108 height 19
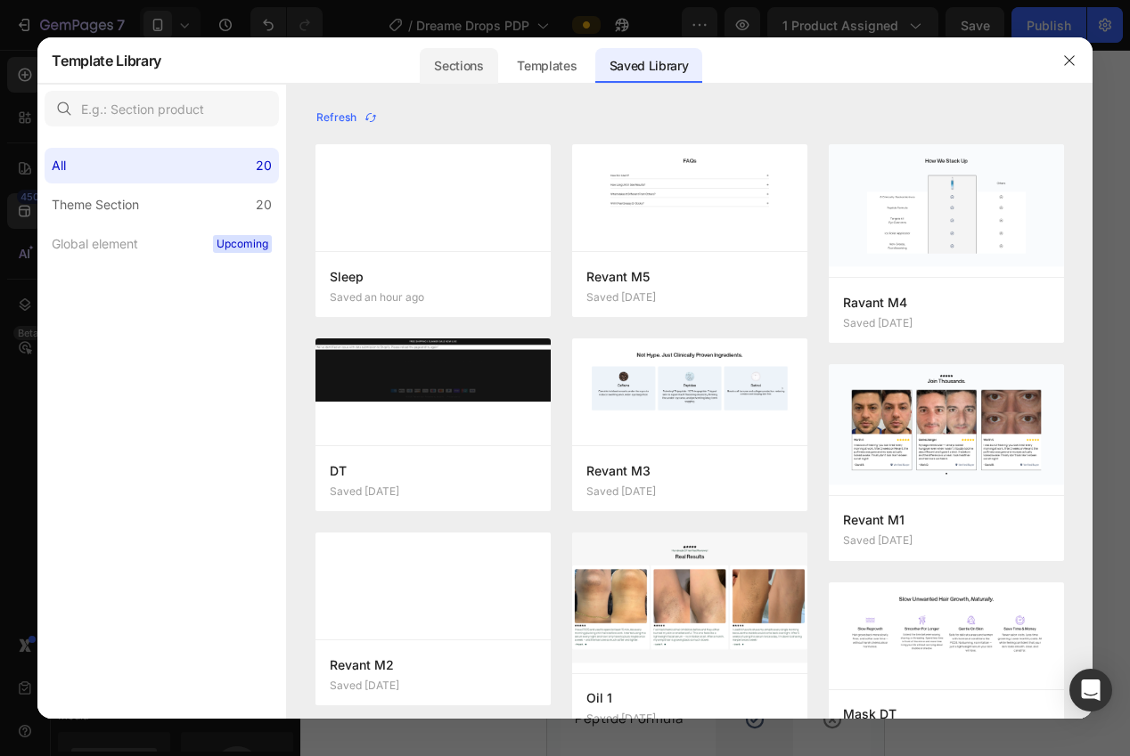
click at [444, 61] on div "Sections" at bounding box center [459, 66] width 78 height 36
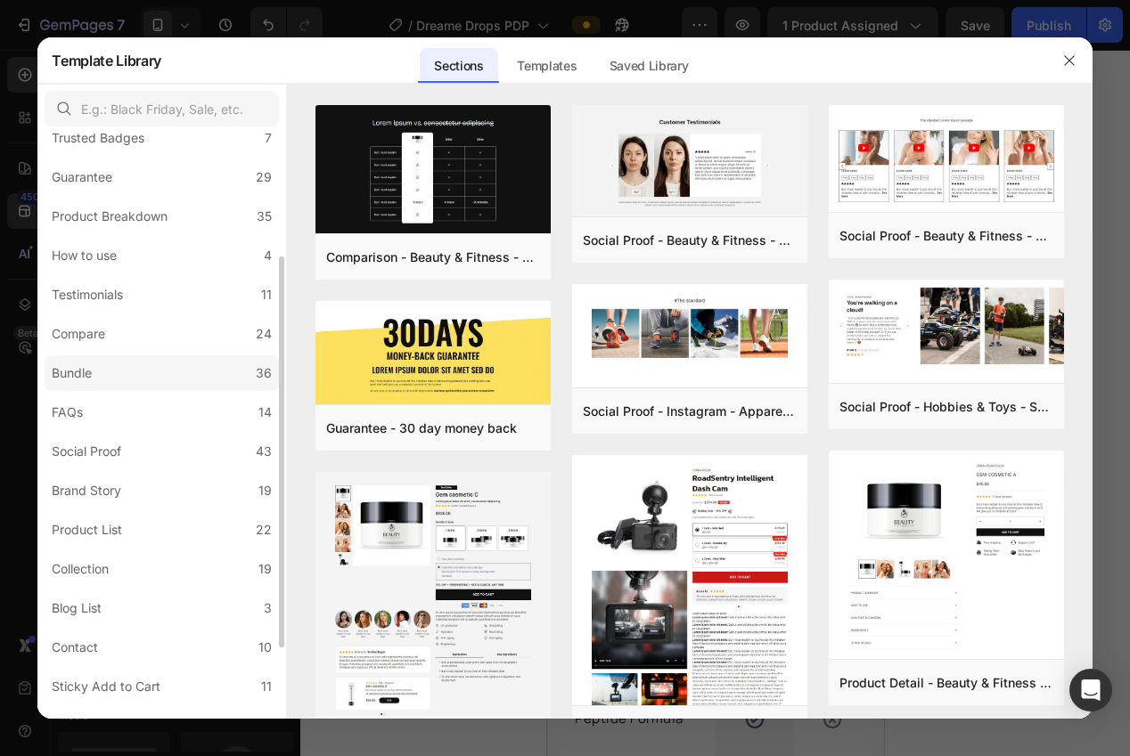
scroll to position [0, 0]
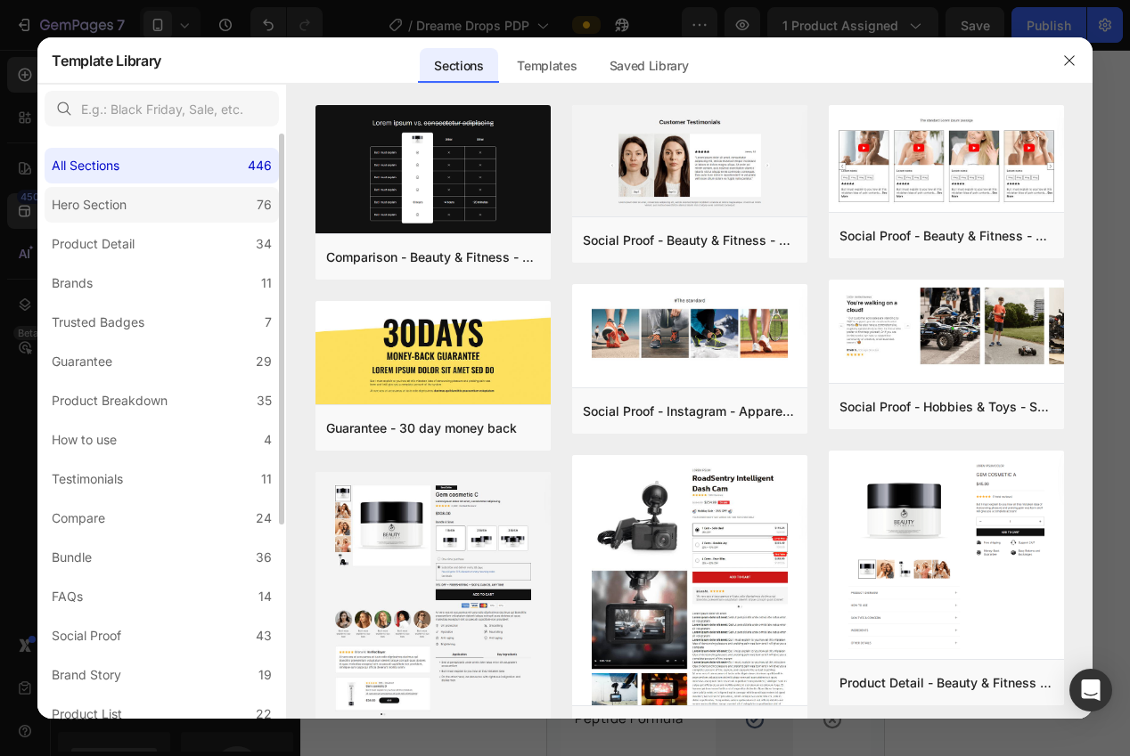
click at [132, 208] on div "Hero Section" at bounding box center [93, 204] width 82 height 21
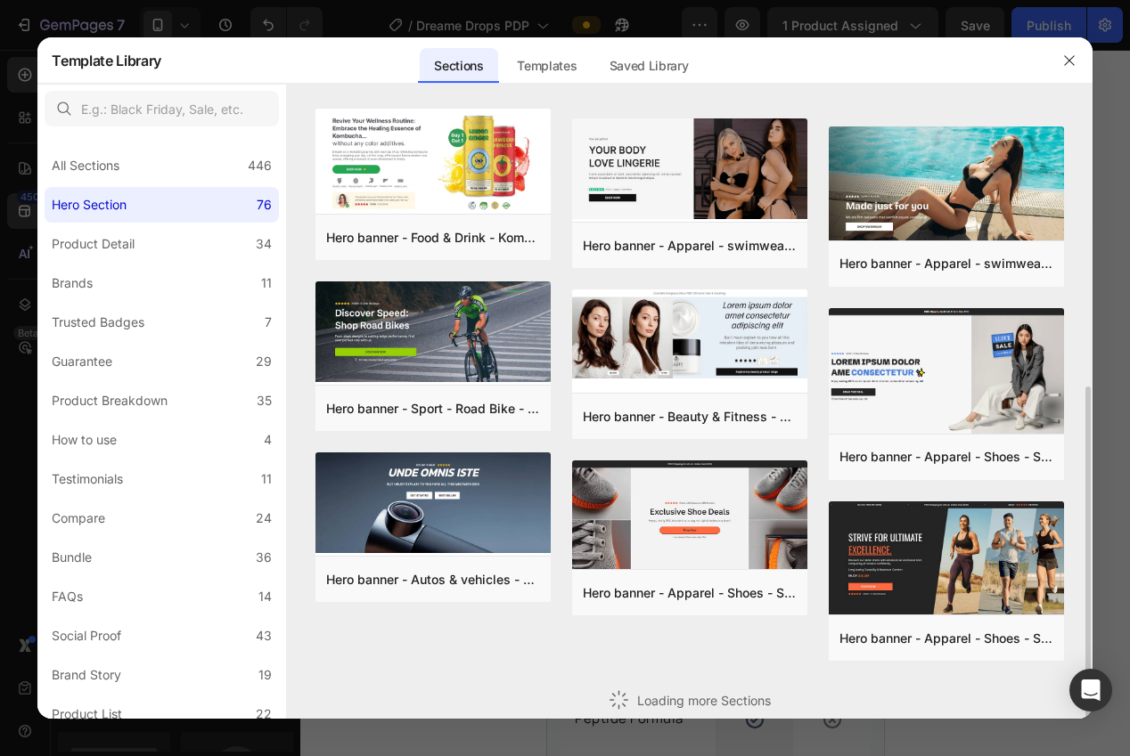
scroll to position [164, 0]
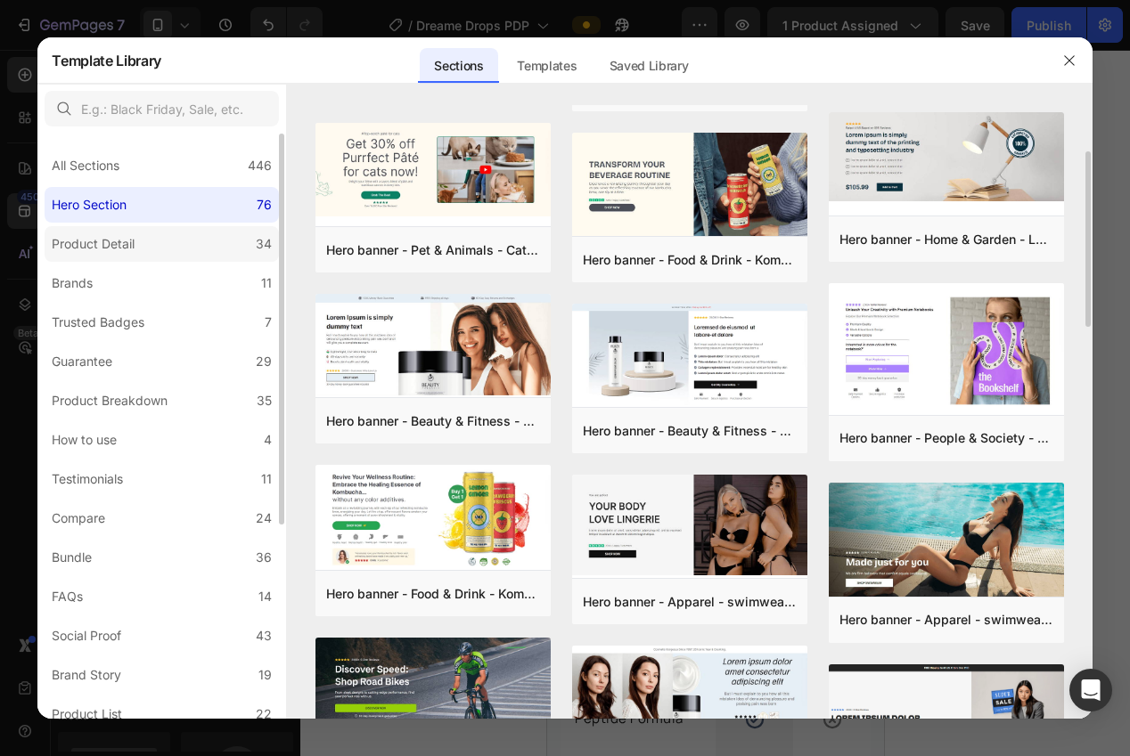
click at [85, 244] on div "Product Detail" at bounding box center [93, 243] width 83 height 21
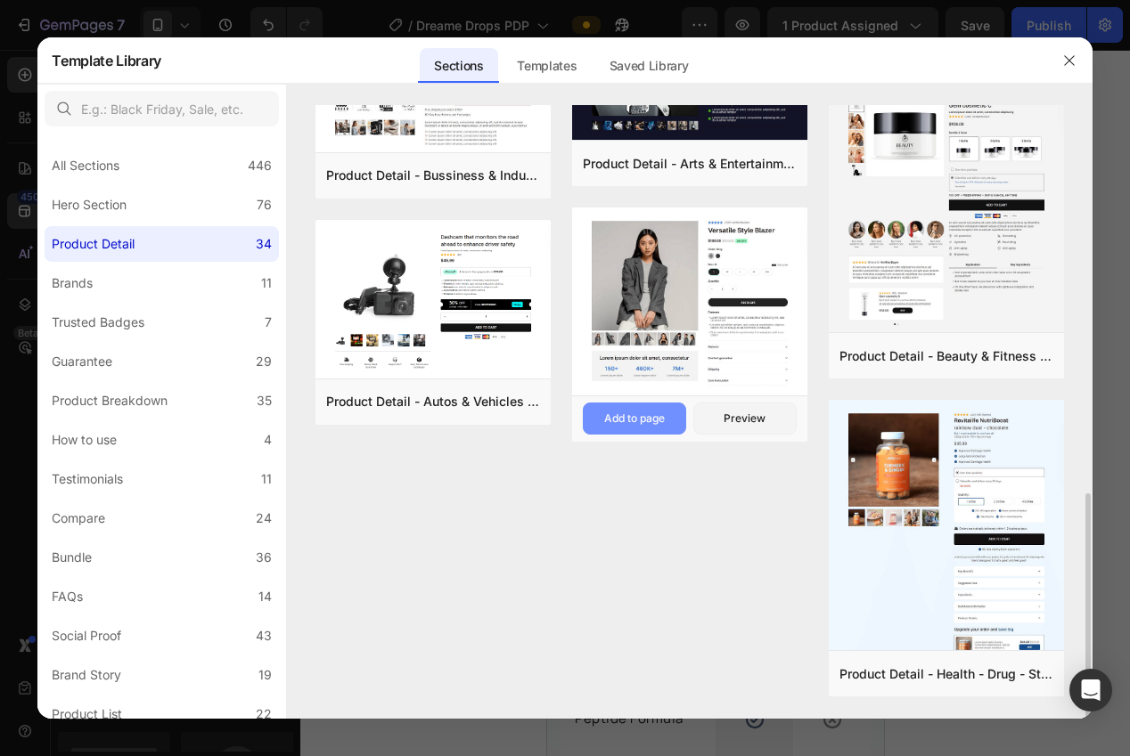
scroll to position [734, 0]
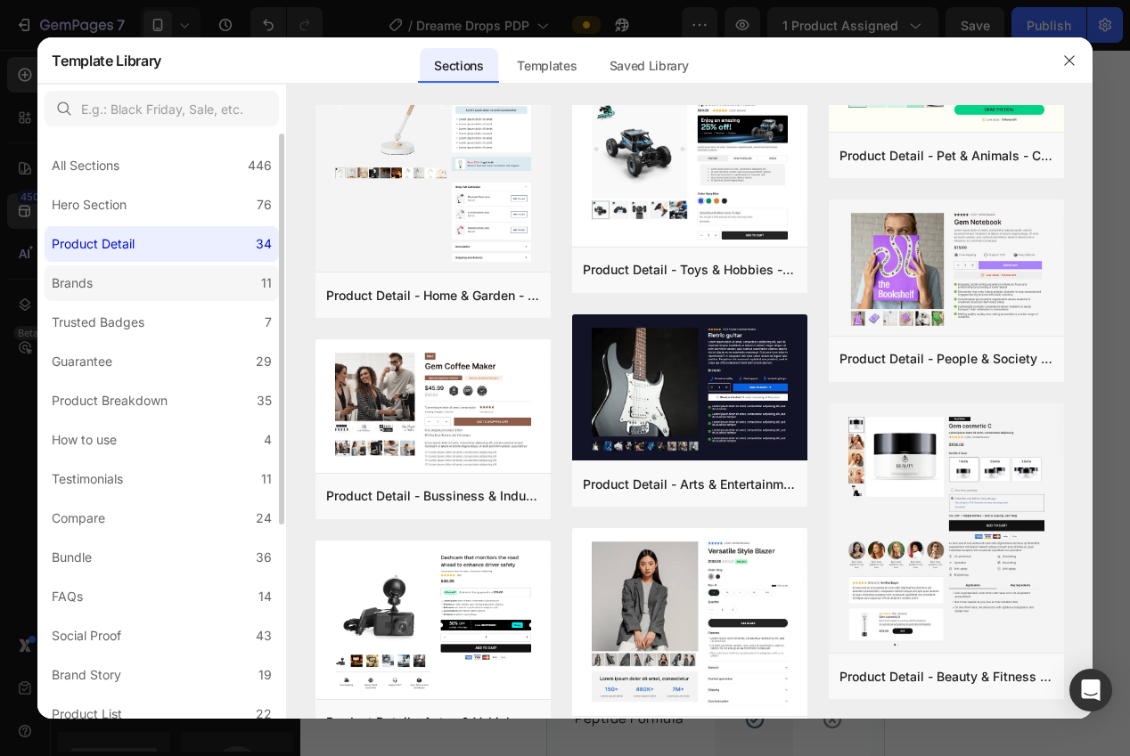
click at [151, 290] on label "Brands 11" at bounding box center [162, 284] width 234 height 36
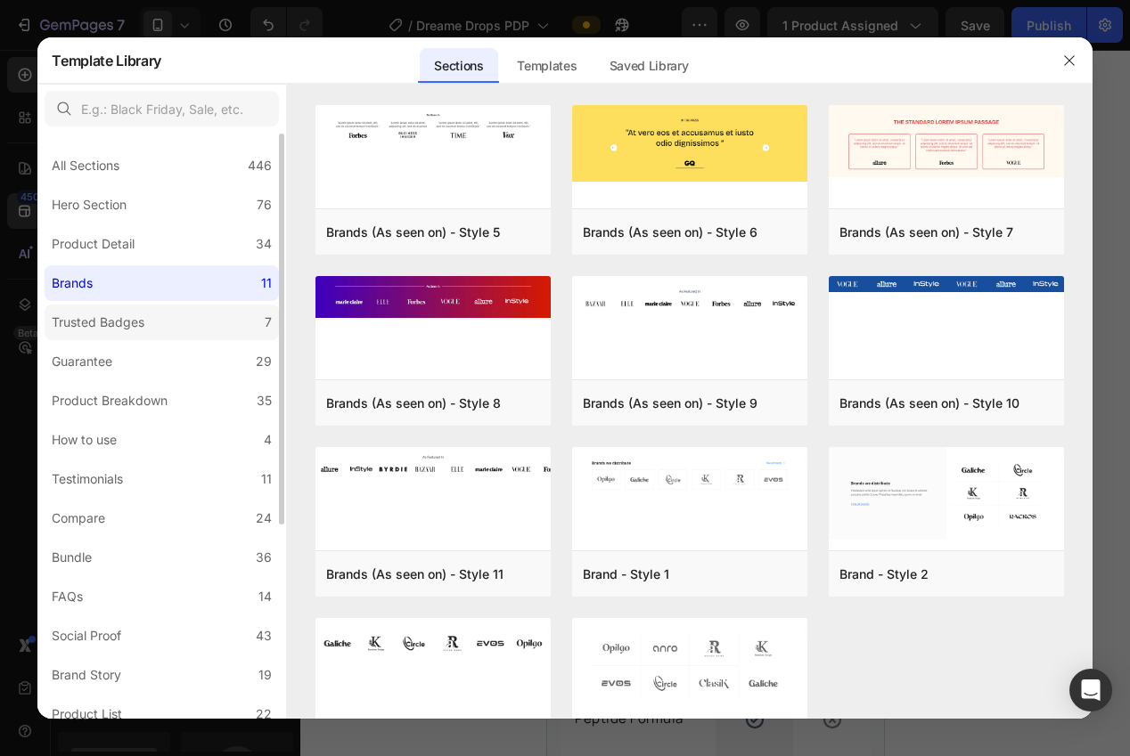
click at [142, 321] on div "Trusted Badges" at bounding box center [98, 322] width 93 height 21
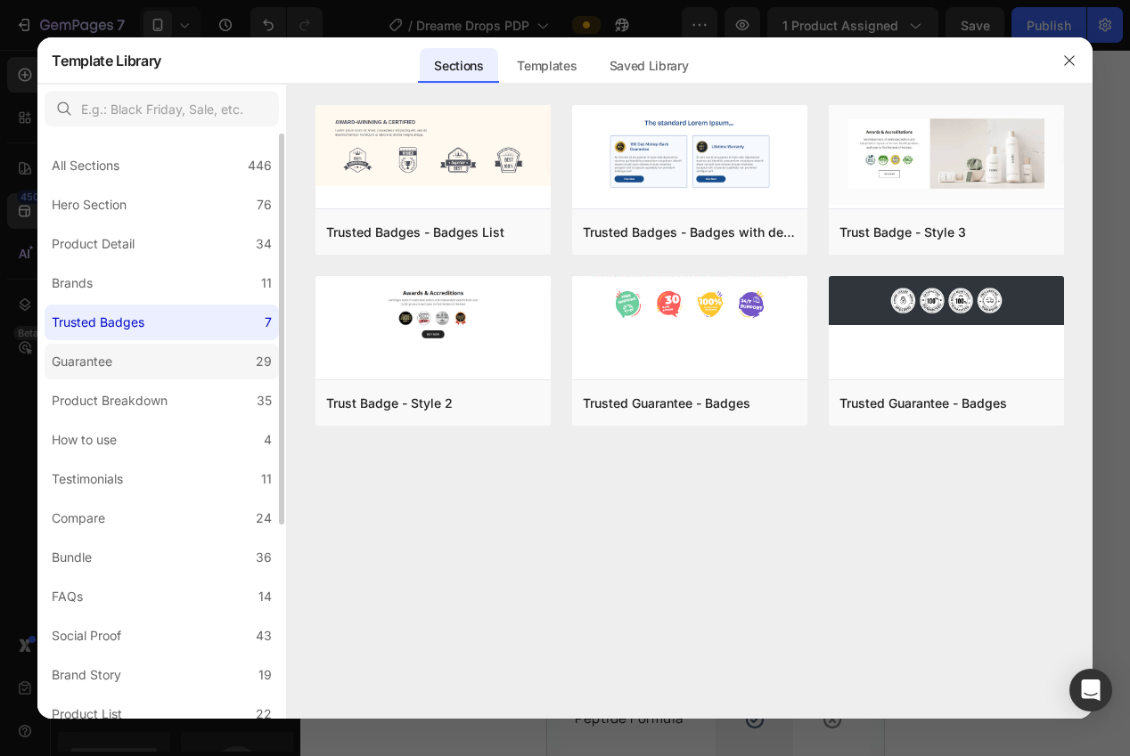
click at [141, 356] on label "Guarantee 29" at bounding box center [162, 362] width 234 height 36
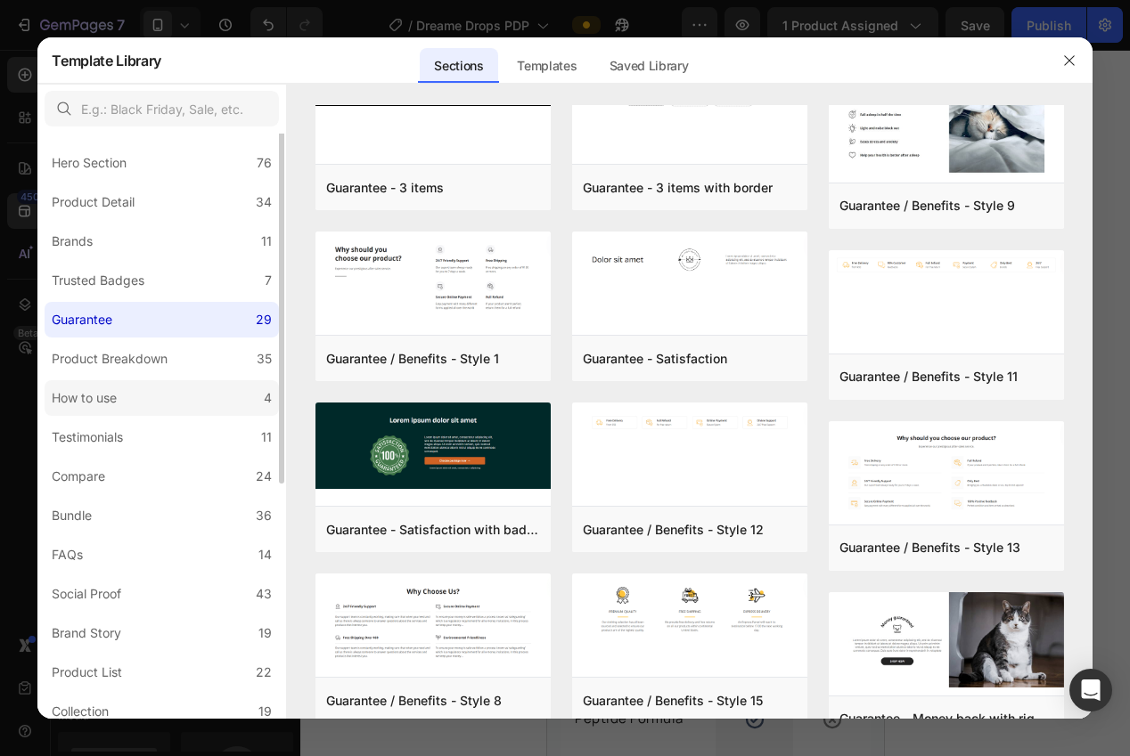
scroll to position [51, 0]
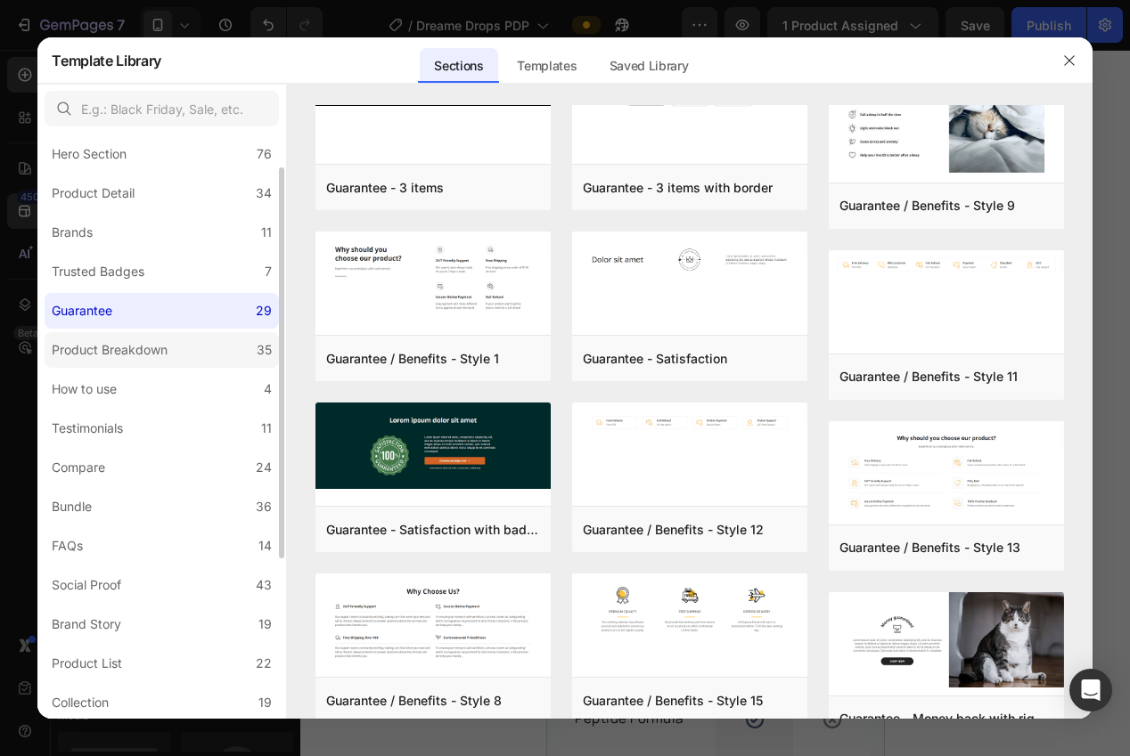
click at [161, 354] on div "Product Breakdown" at bounding box center [110, 349] width 116 height 21
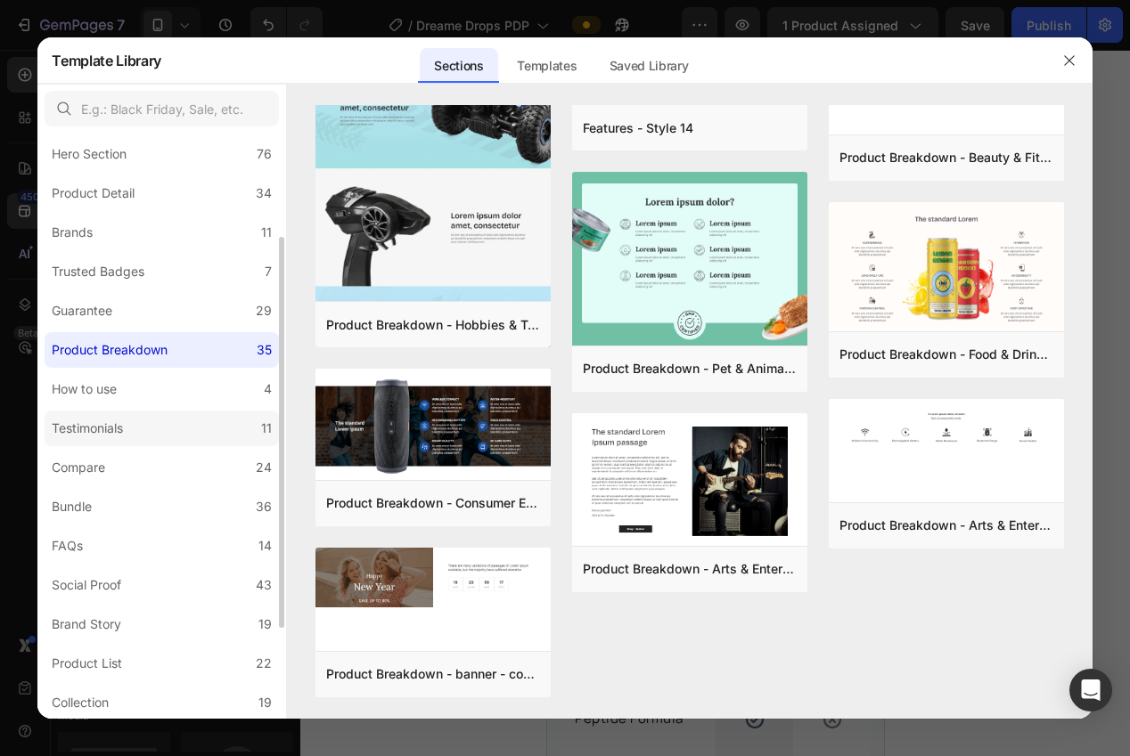
scroll to position [130, 0]
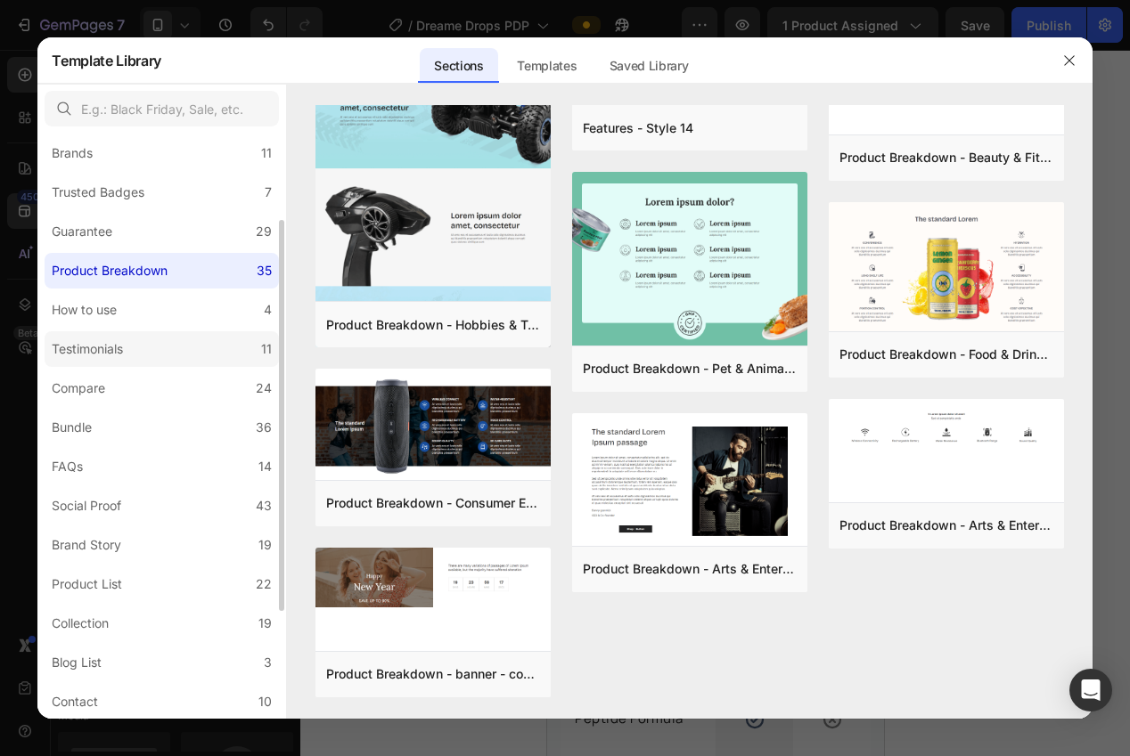
click at [176, 347] on label "Testimonials 11" at bounding box center [162, 349] width 234 height 36
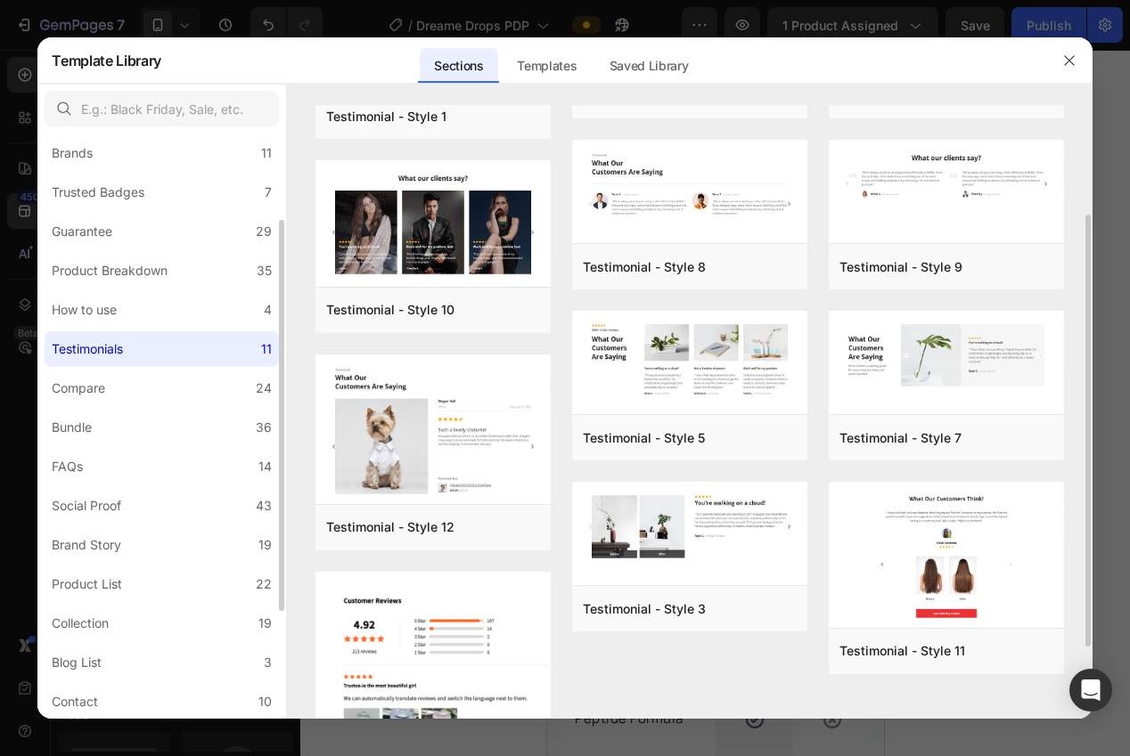
scroll to position [135, 0]
click at [135, 411] on label "Bundle 36" at bounding box center [162, 428] width 234 height 36
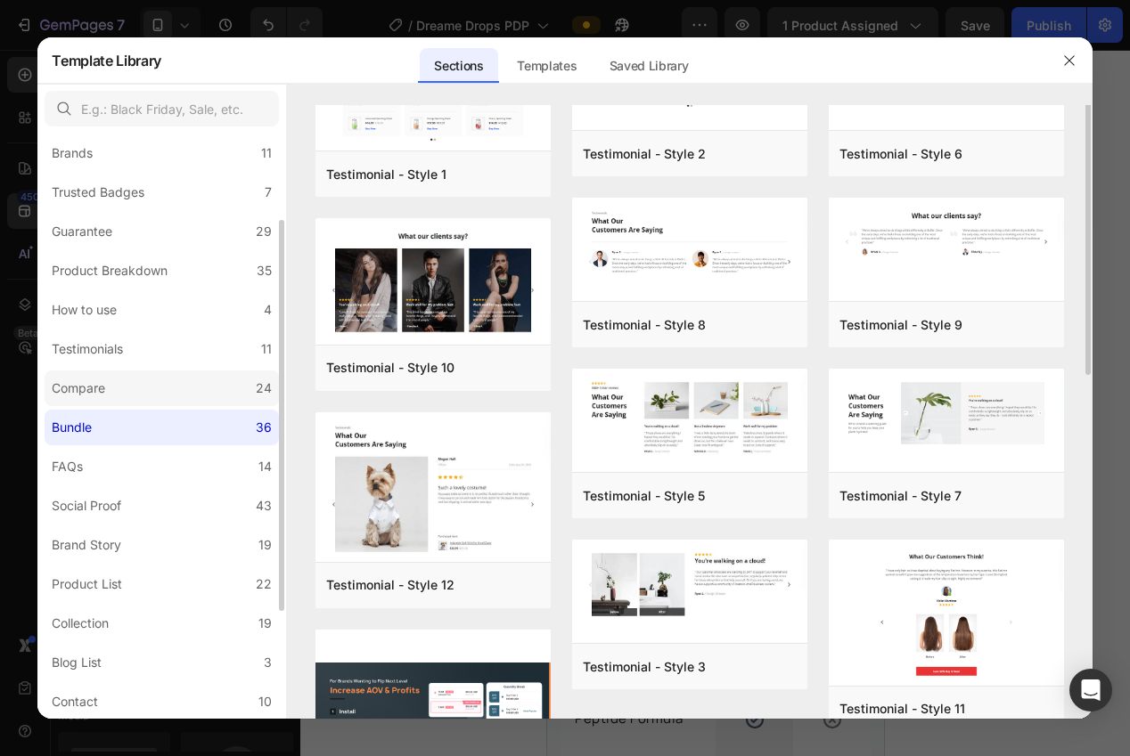
scroll to position [0, 0]
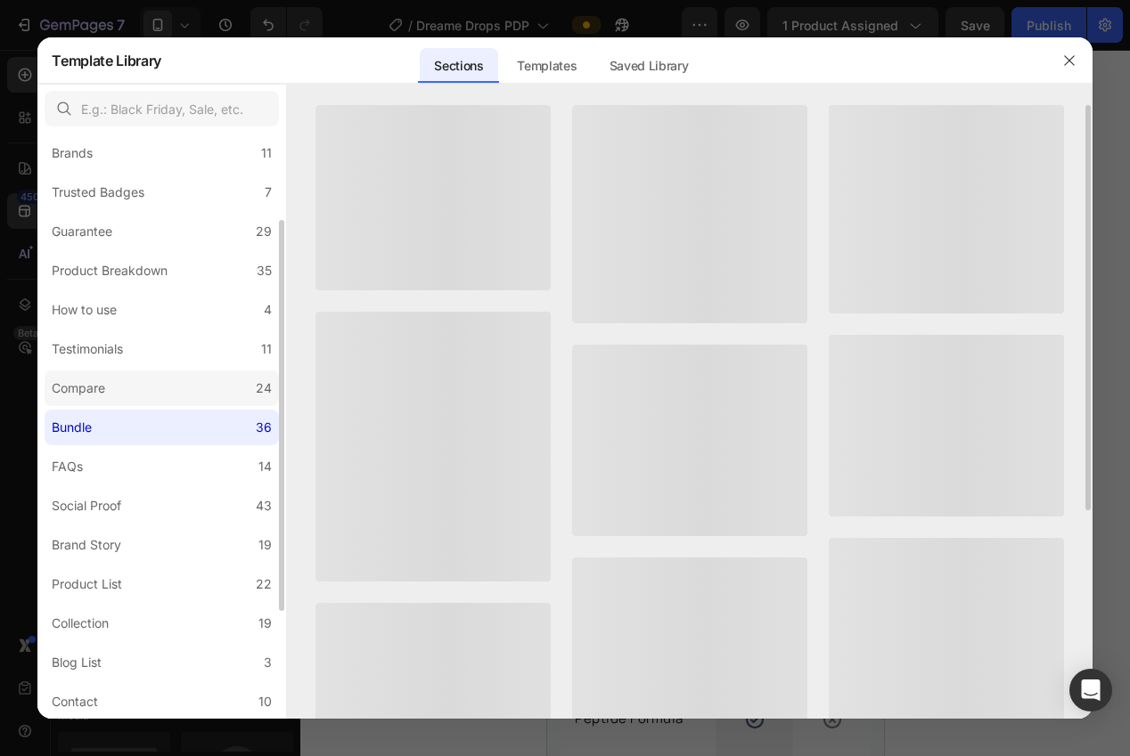
click at [136, 394] on label "Compare 24" at bounding box center [162, 389] width 234 height 36
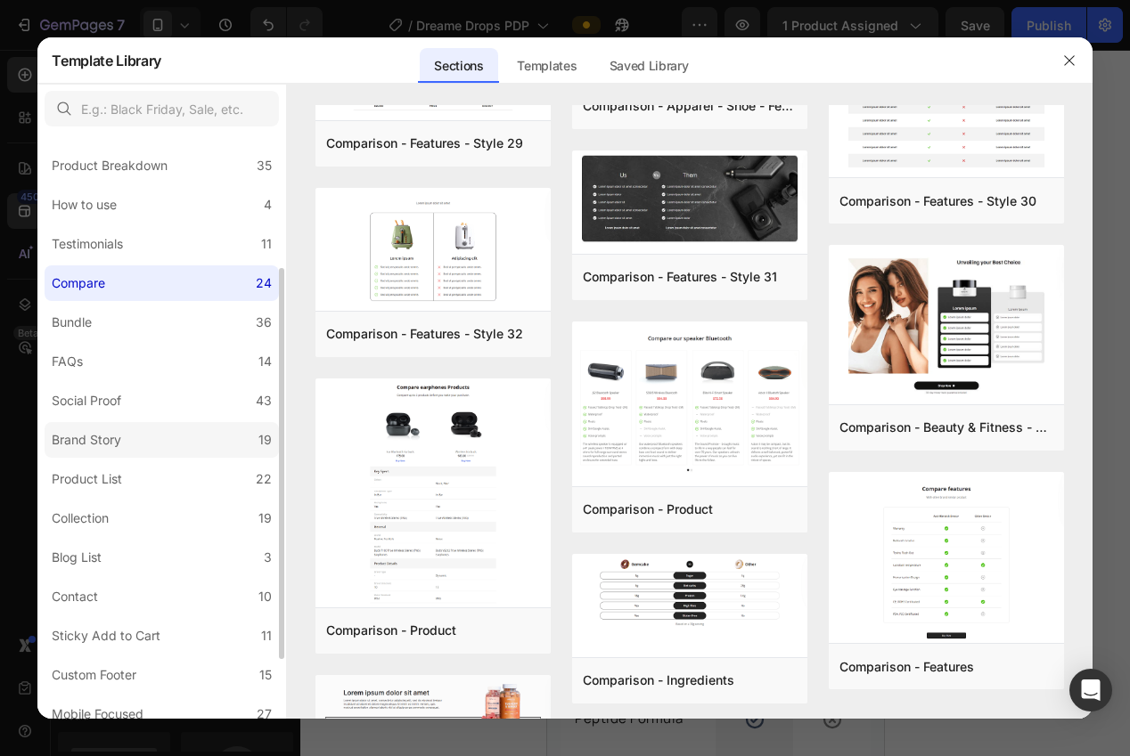
scroll to position [240, 0]
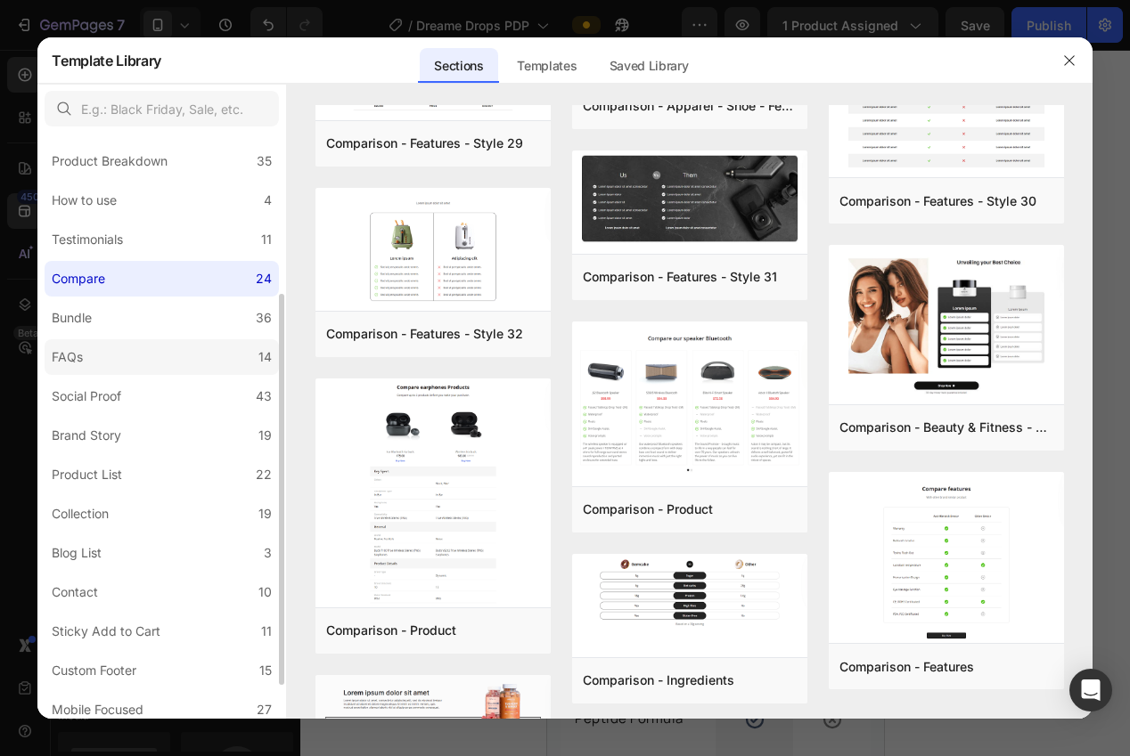
click at [140, 341] on label "FAQs 14" at bounding box center [162, 357] width 234 height 36
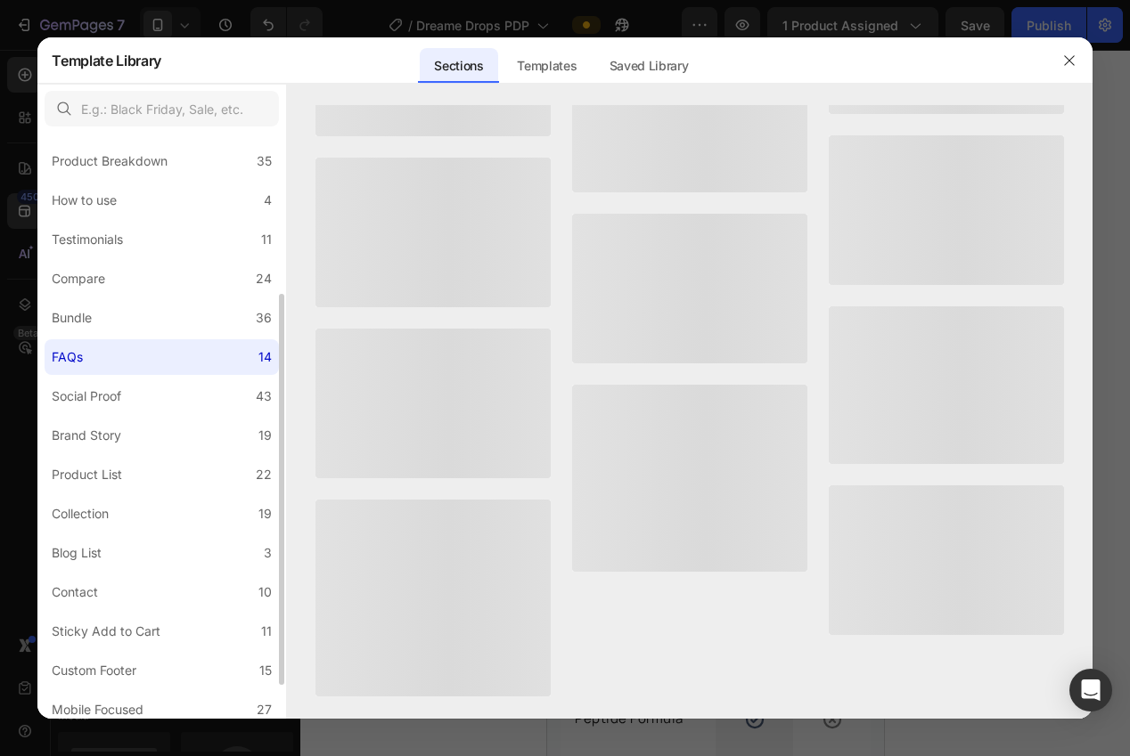
scroll to position [0, 0]
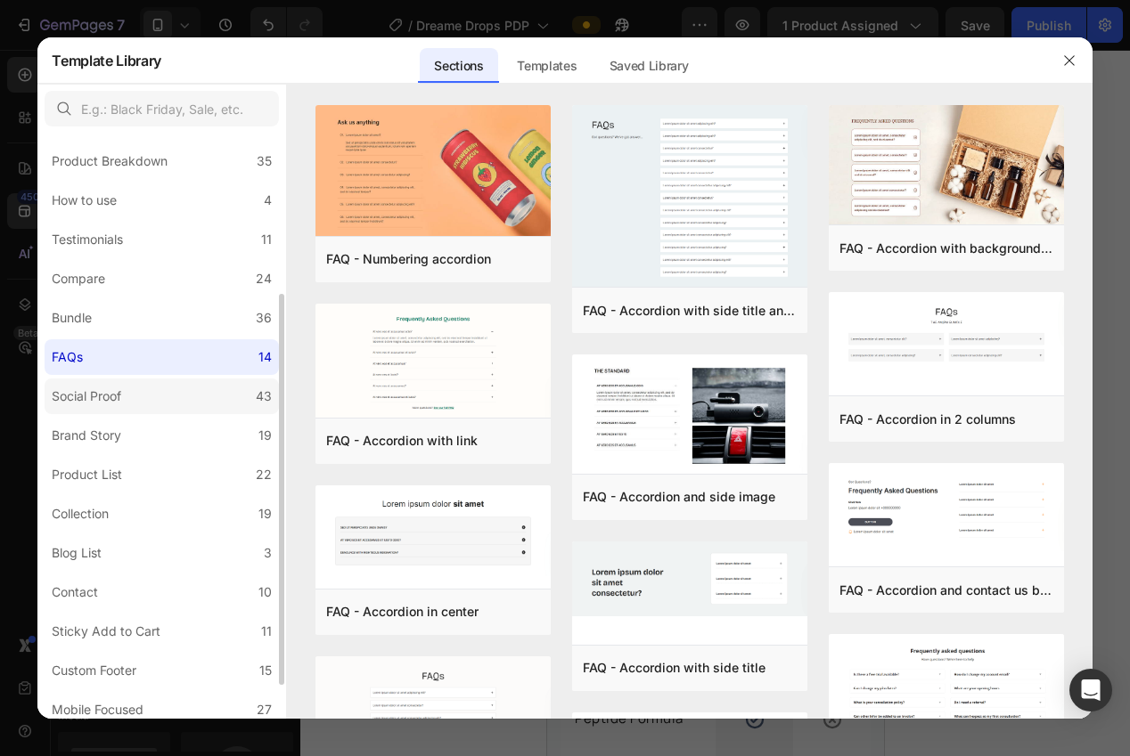
click at [143, 406] on label "Social Proof 43" at bounding box center [162, 397] width 234 height 36
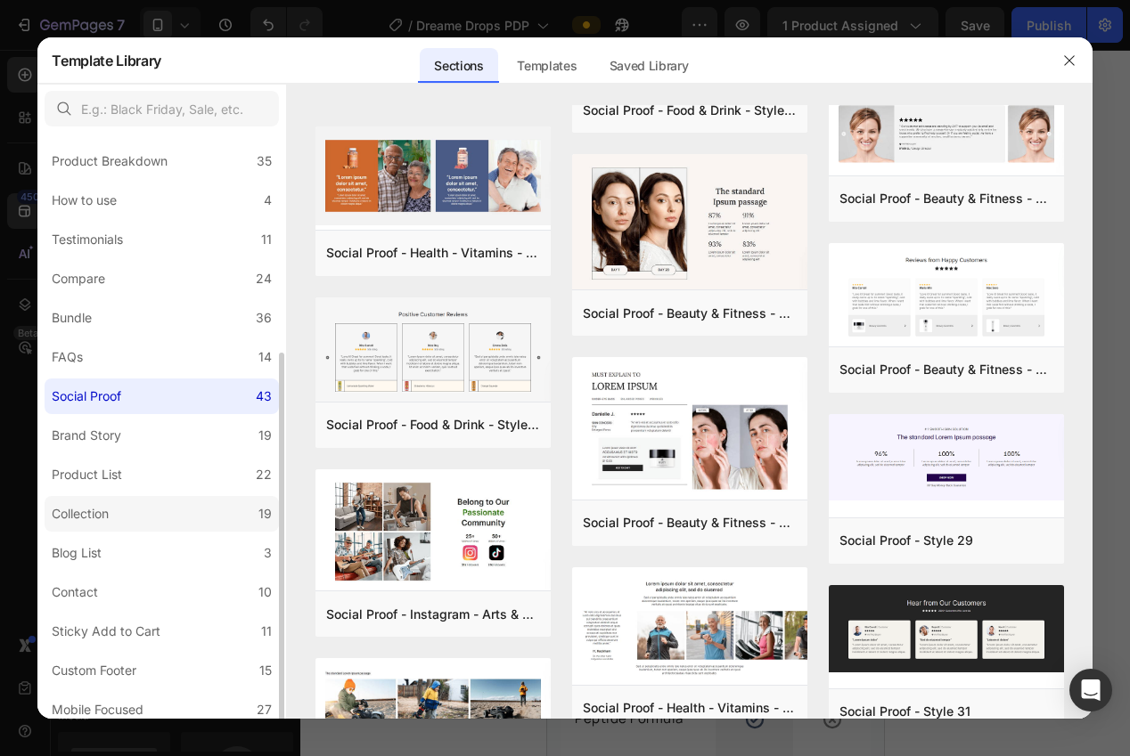
scroll to position [289, 0]
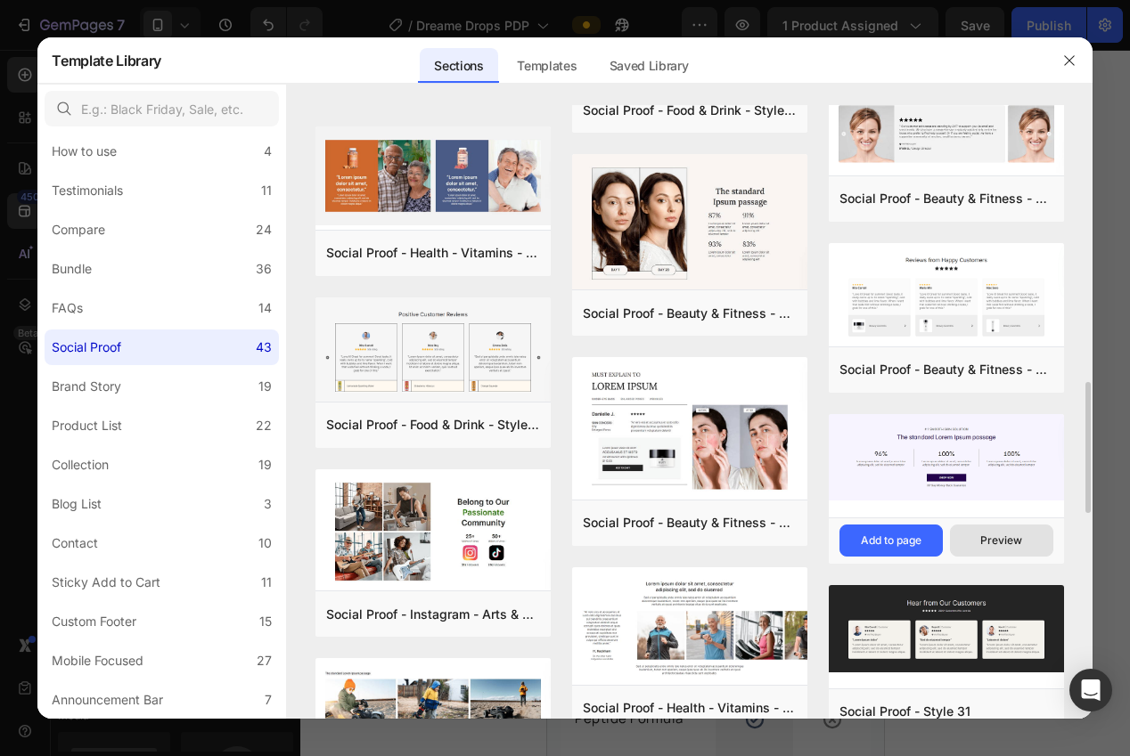
click at [1009, 545] on div "Preview" at bounding box center [1001, 541] width 42 height 16
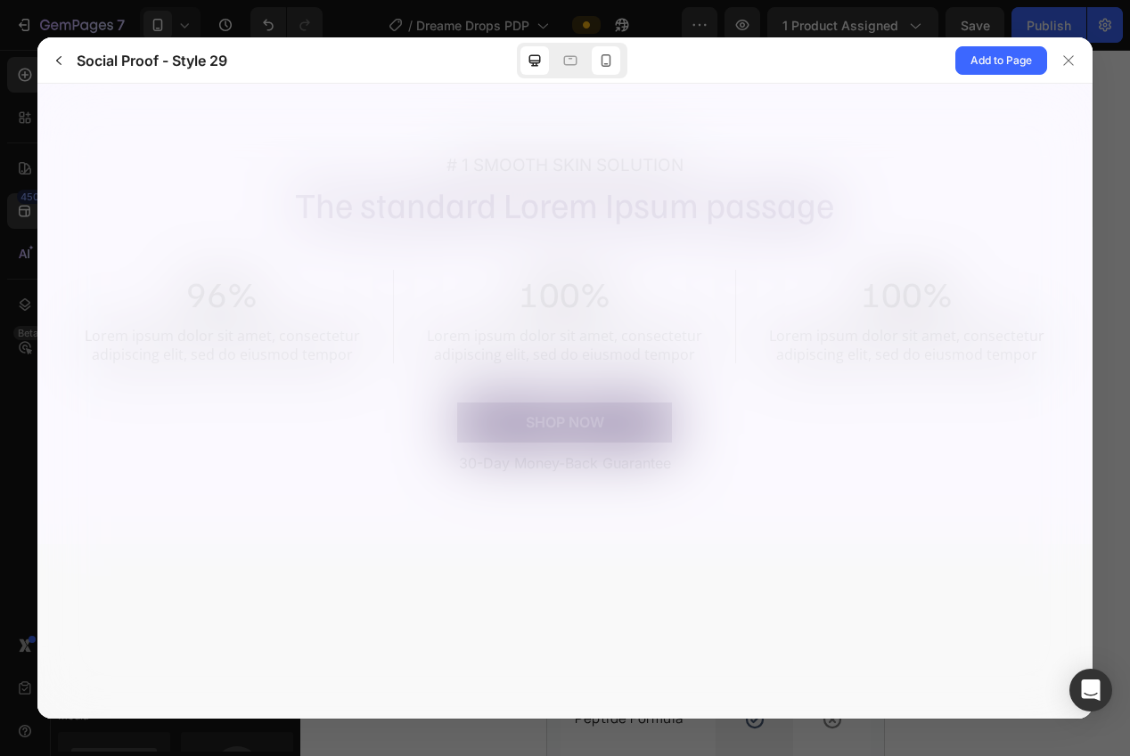
scroll to position [0, 0]
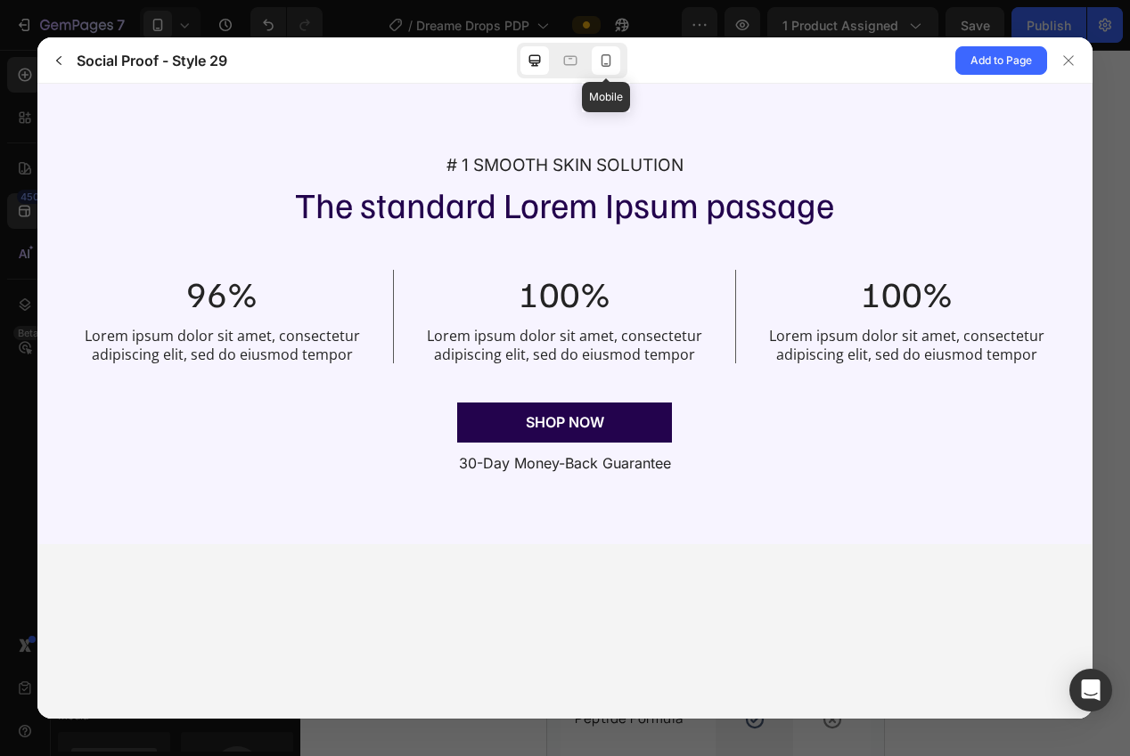
click at [604, 63] on icon at bounding box center [606, 60] width 10 height 12
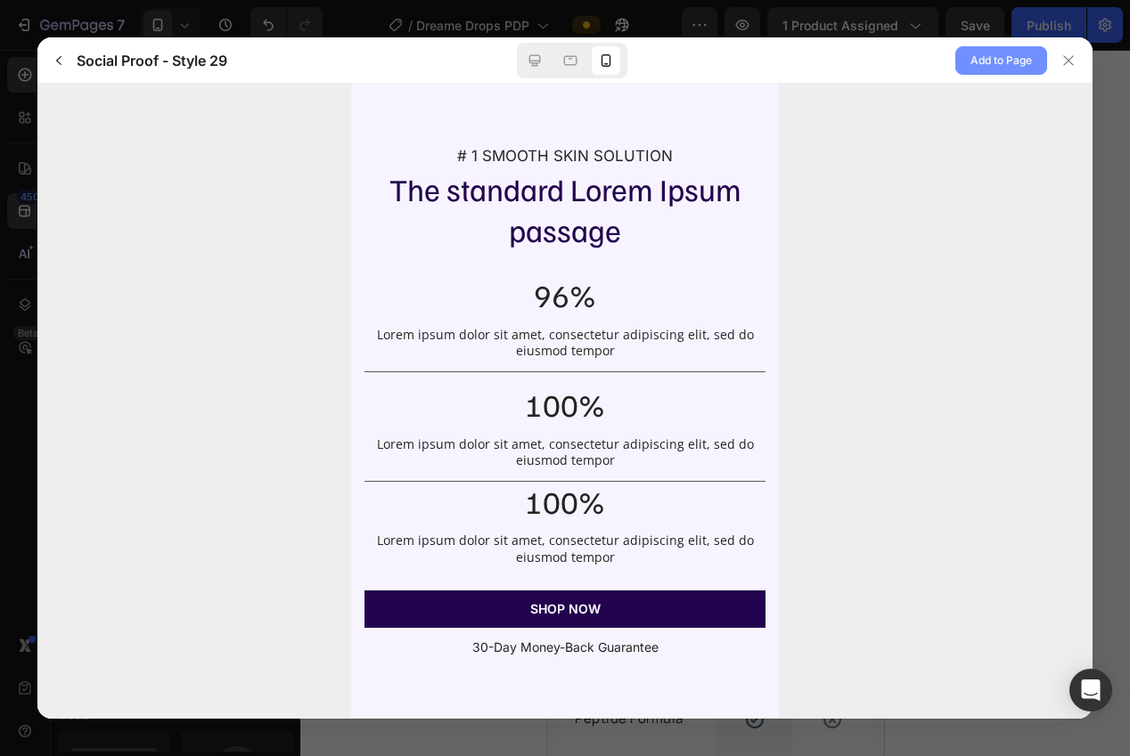
click at [992, 69] on span "Add to Page" at bounding box center [1000, 60] width 61 height 21
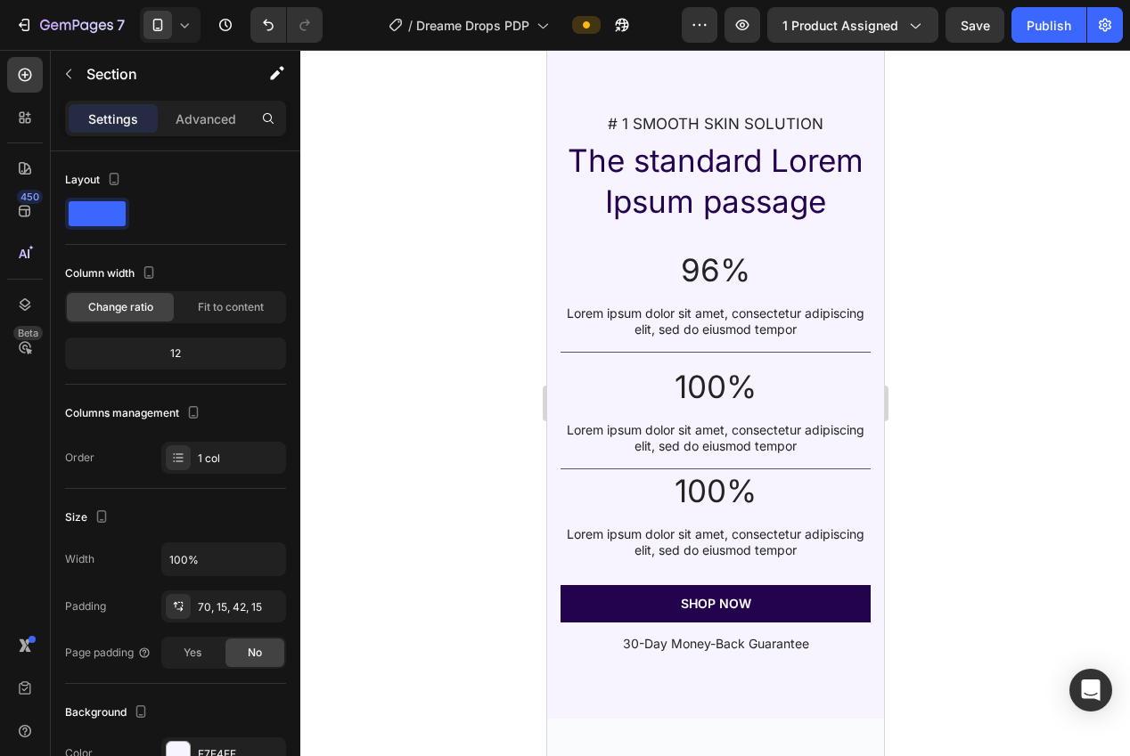
click at [999, 146] on div at bounding box center [715, 403] width 830 height 707
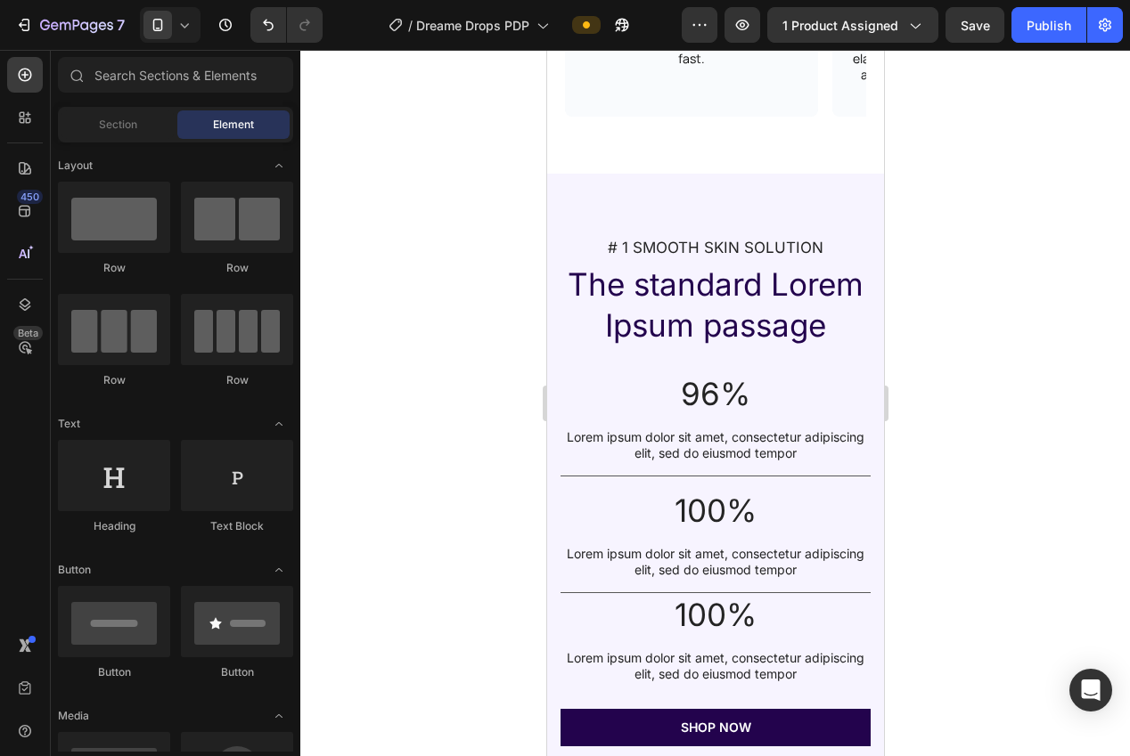
scroll to position [2789, 0]
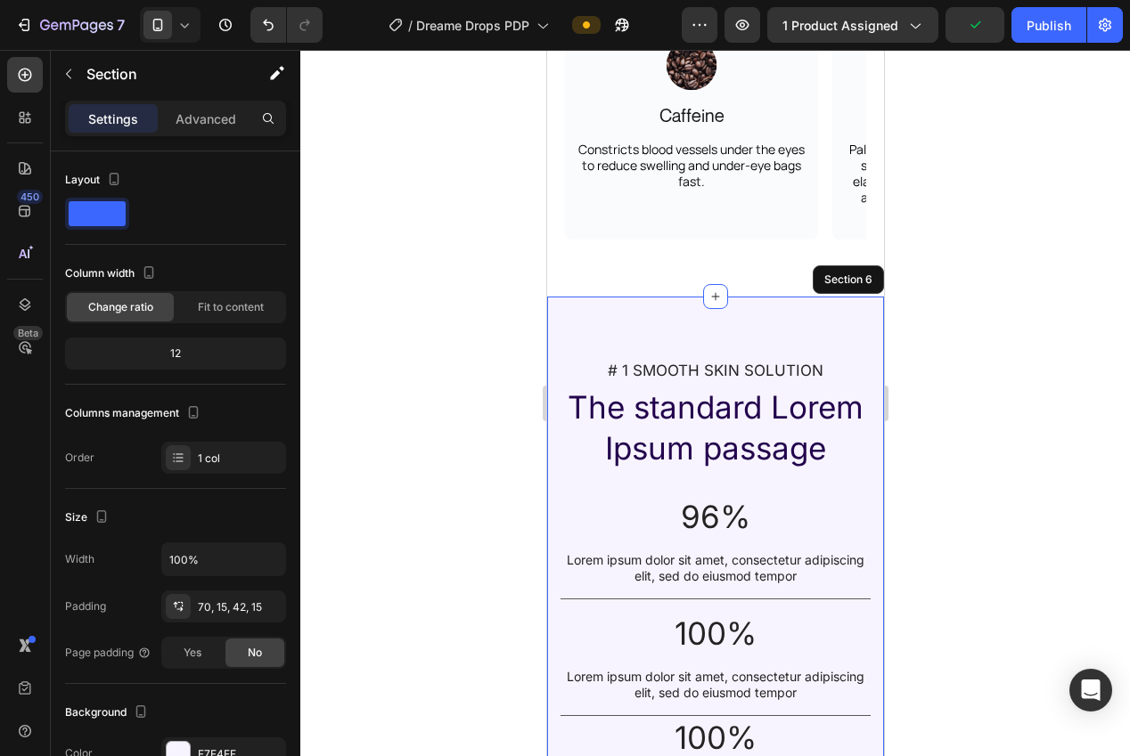
drag, startPoint x: 1039, startPoint y: 422, endPoint x: 932, endPoint y: 442, distance: 108.7
click at [1039, 421] on div at bounding box center [715, 403] width 830 height 707
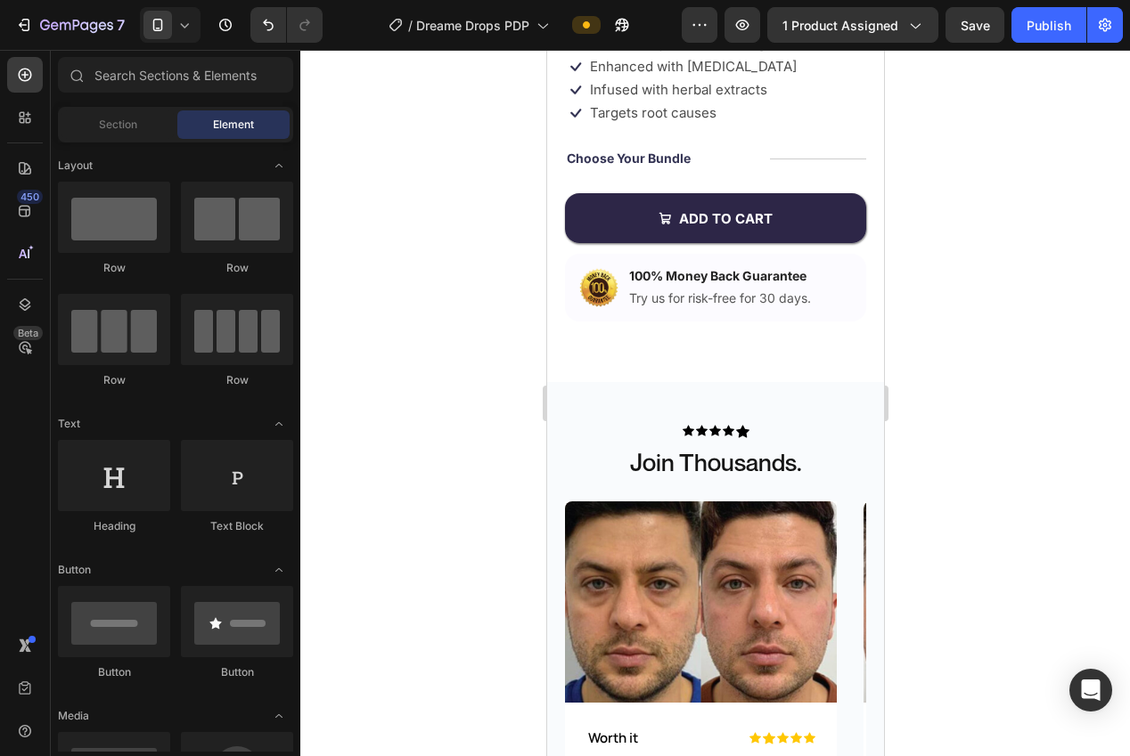
scroll to position [429, 0]
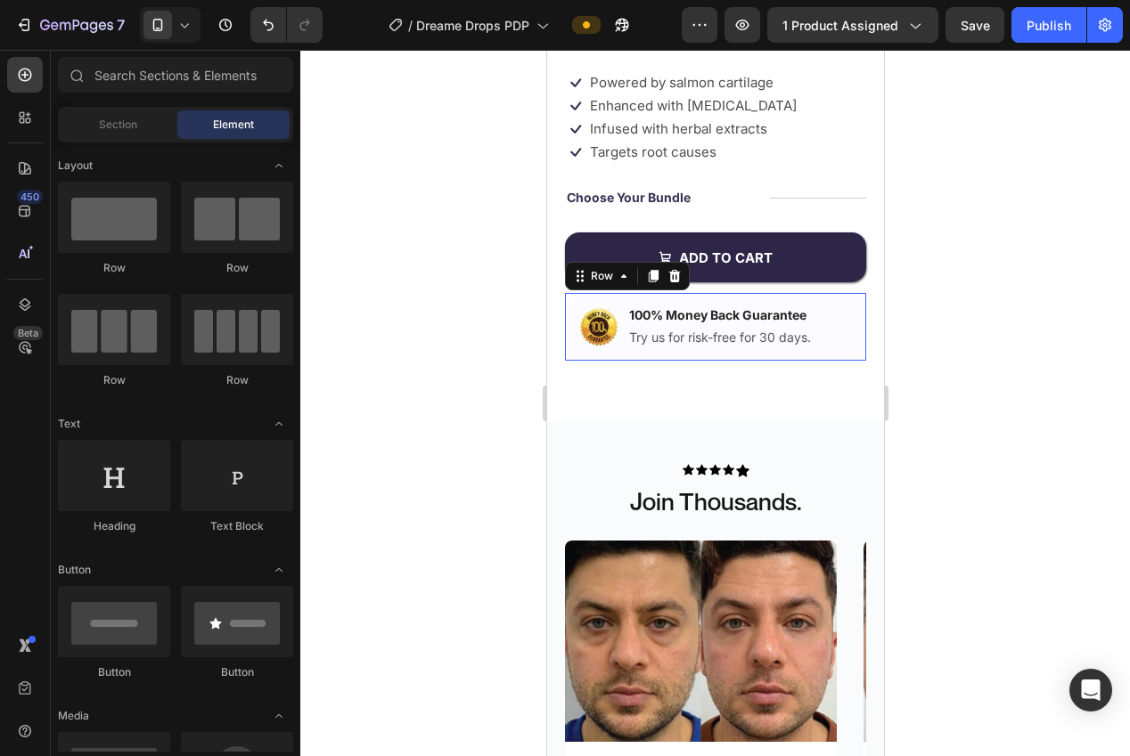
click at [588, 352] on div "Image 100% Money Back Guarantee Text Block Try us for risk-free for 30 days. Te…" at bounding box center [714, 327] width 301 height 68
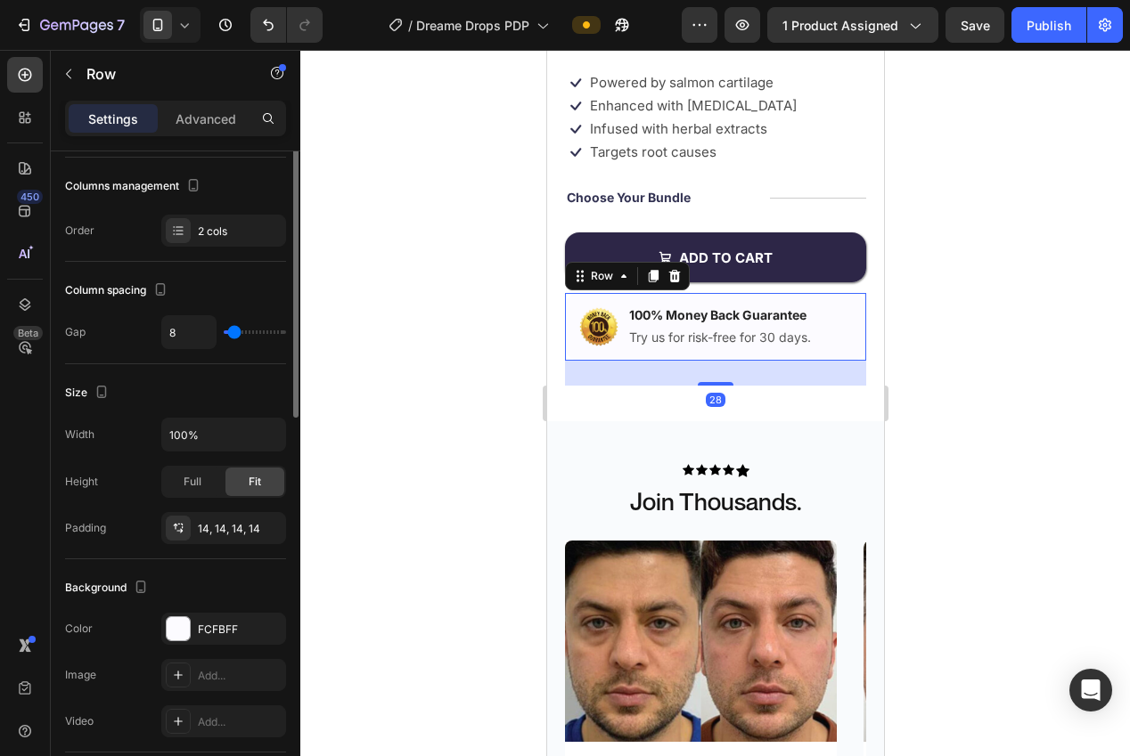
scroll to position [356, 0]
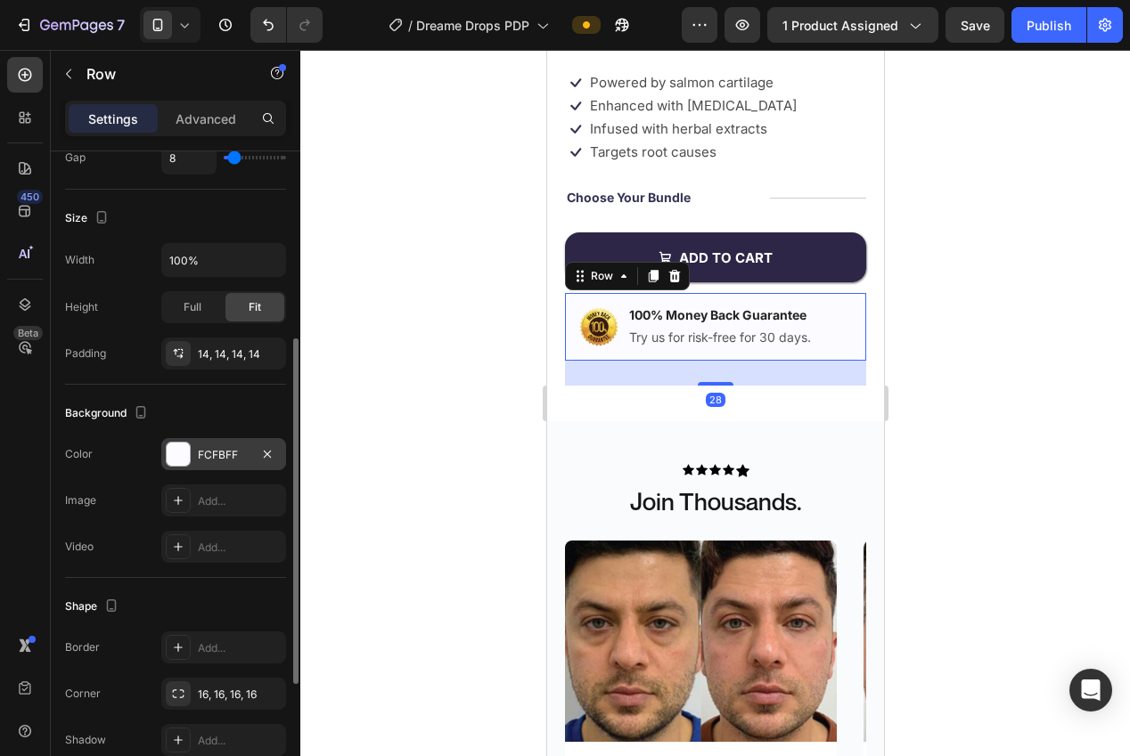
click at [195, 457] on div "FCFBFF" at bounding box center [223, 454] width 125 height 32
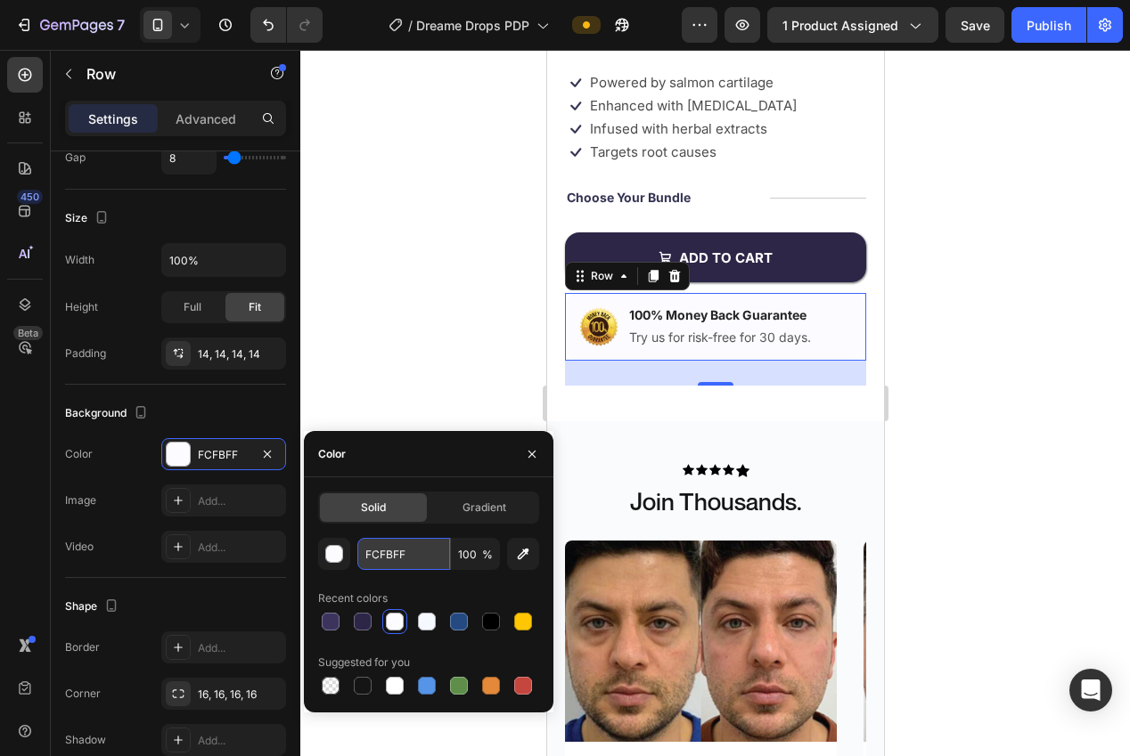
click at [399, 561] on input "FCFBFF" at bounding box center [403, 554] width 93 height 32
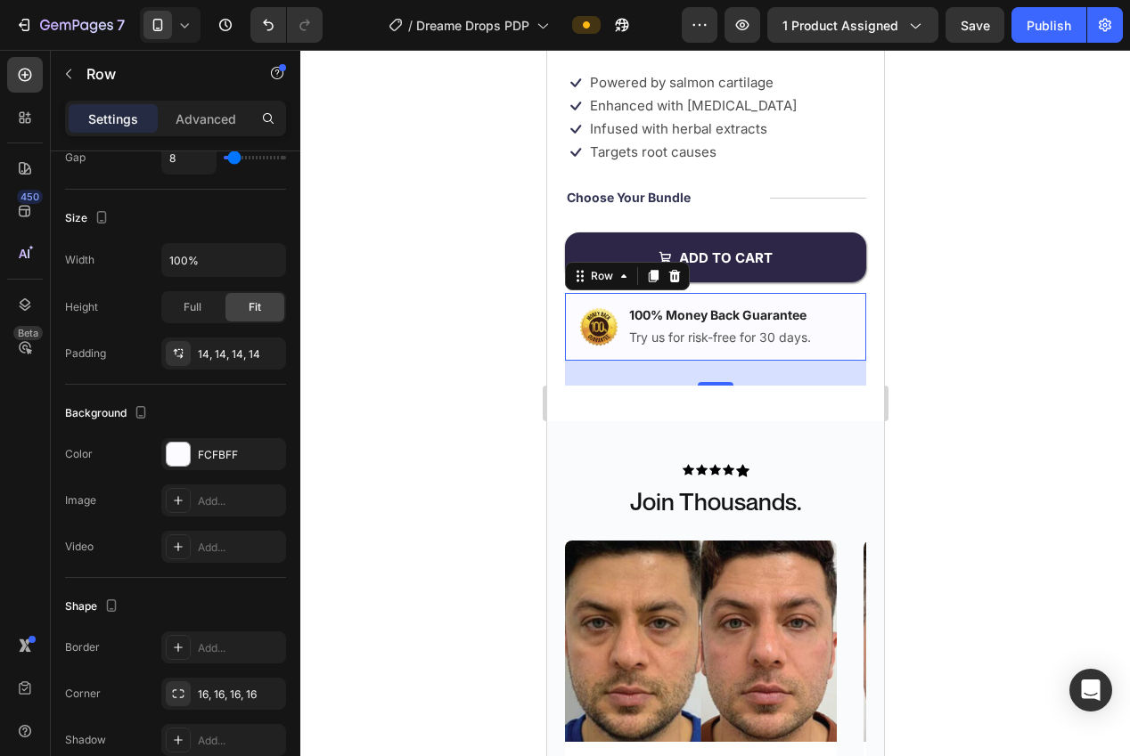
drag, startPoint x: 347, startPoint y: 322, endPoint x: 506, endPoint y: 435, distance: 194.8
click at [355, 323] on div at bounding box center [715, 403] width 830 height 707
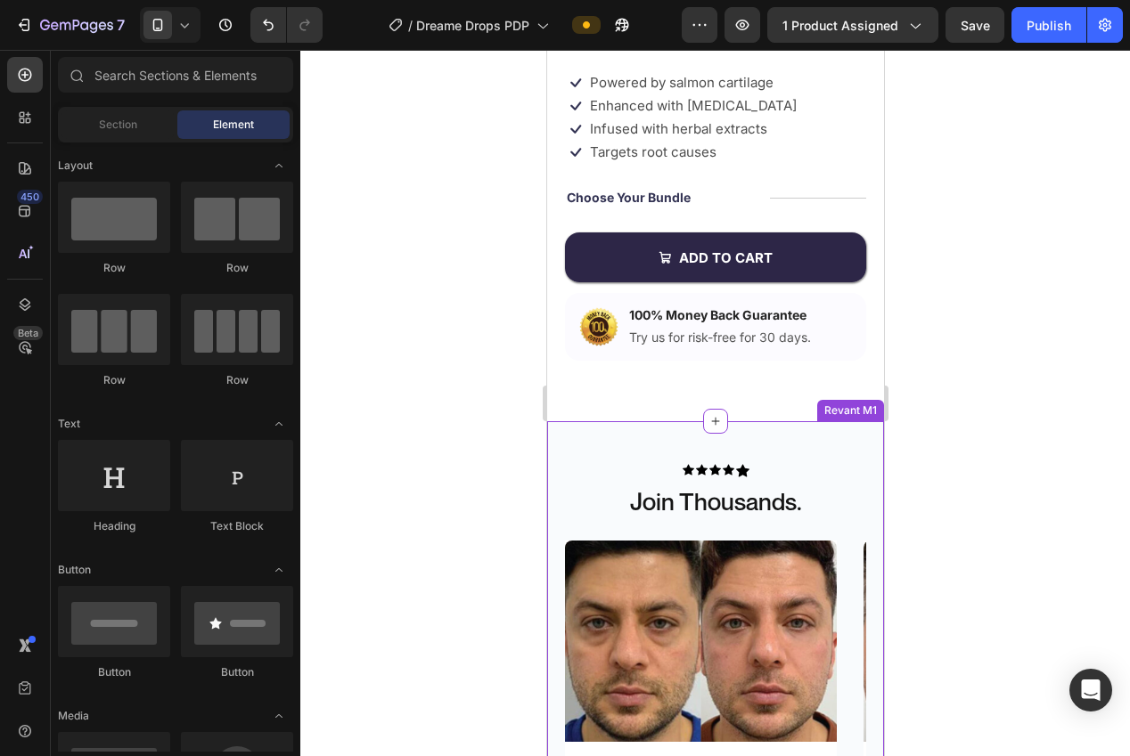
click at [754, 437] on div "Icon Icon Icon Icon Icon Icon List Join Thousands. Heading Image Icon Icon Icon…" at bounding box center [714, 746] width 337 height 650
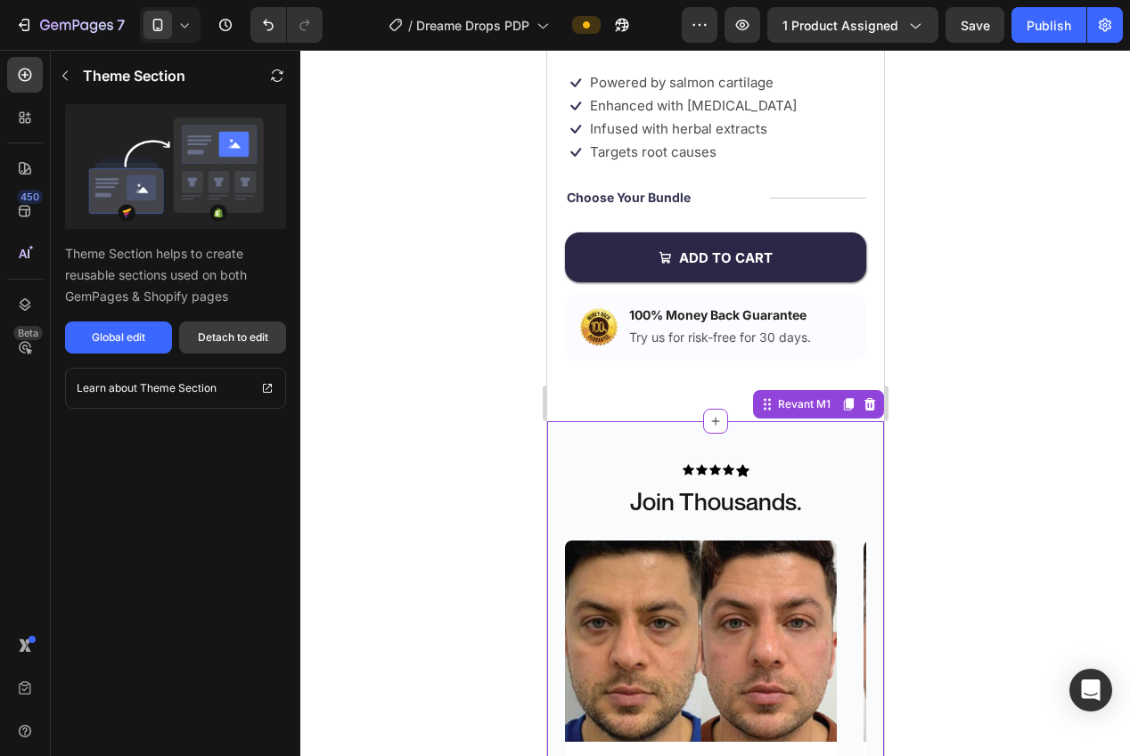
click at [233, 338] on div "Detach to edit" at bounding box center [233, 338] width 70 height 16
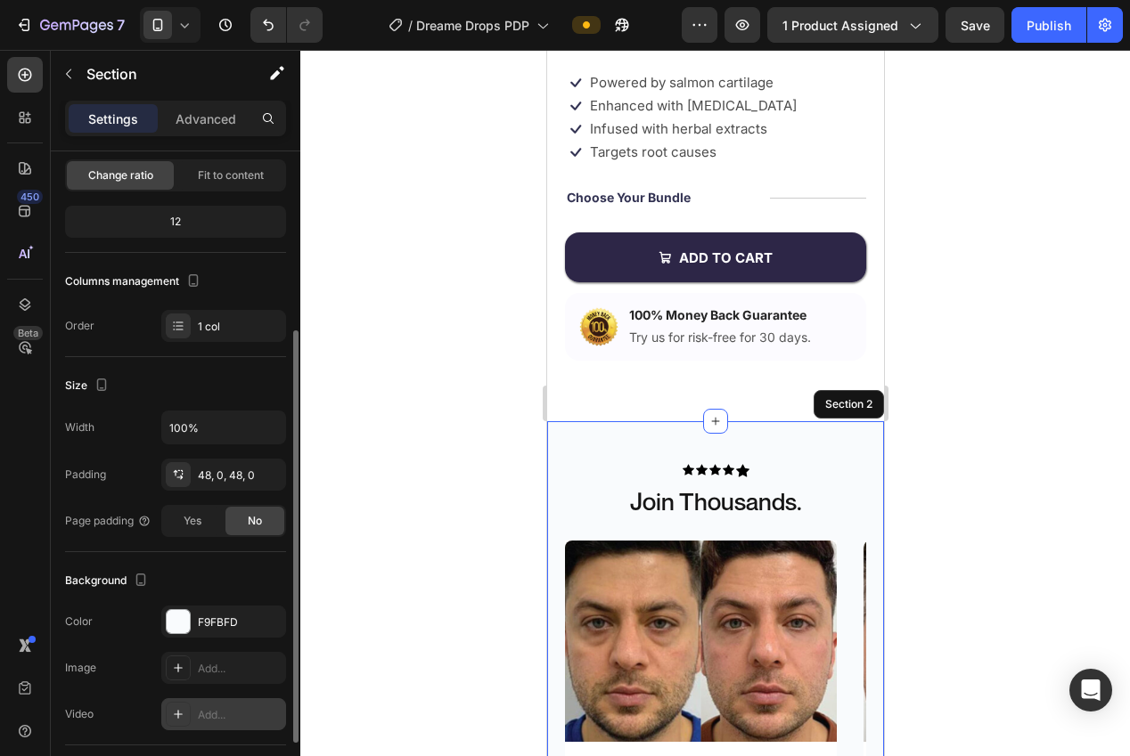
scroll to position [246, 0]
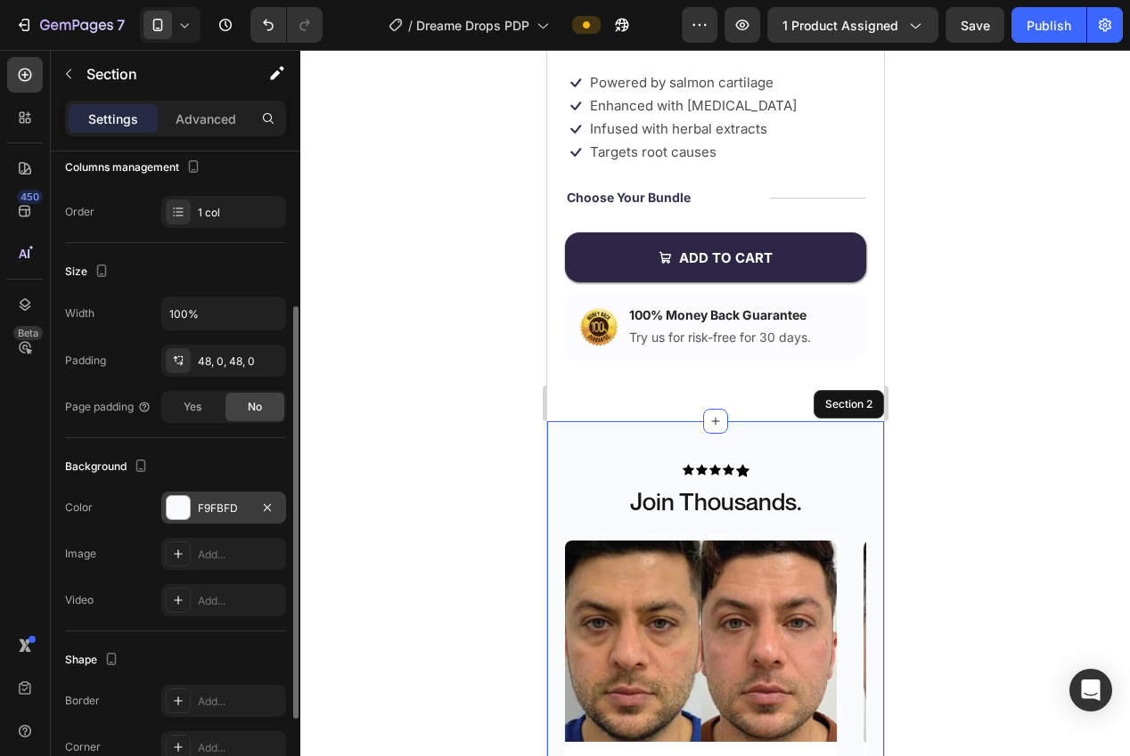
click at [197, 504] on div "F9FBFD" at bounding box center [223, 508] width 125 height 32
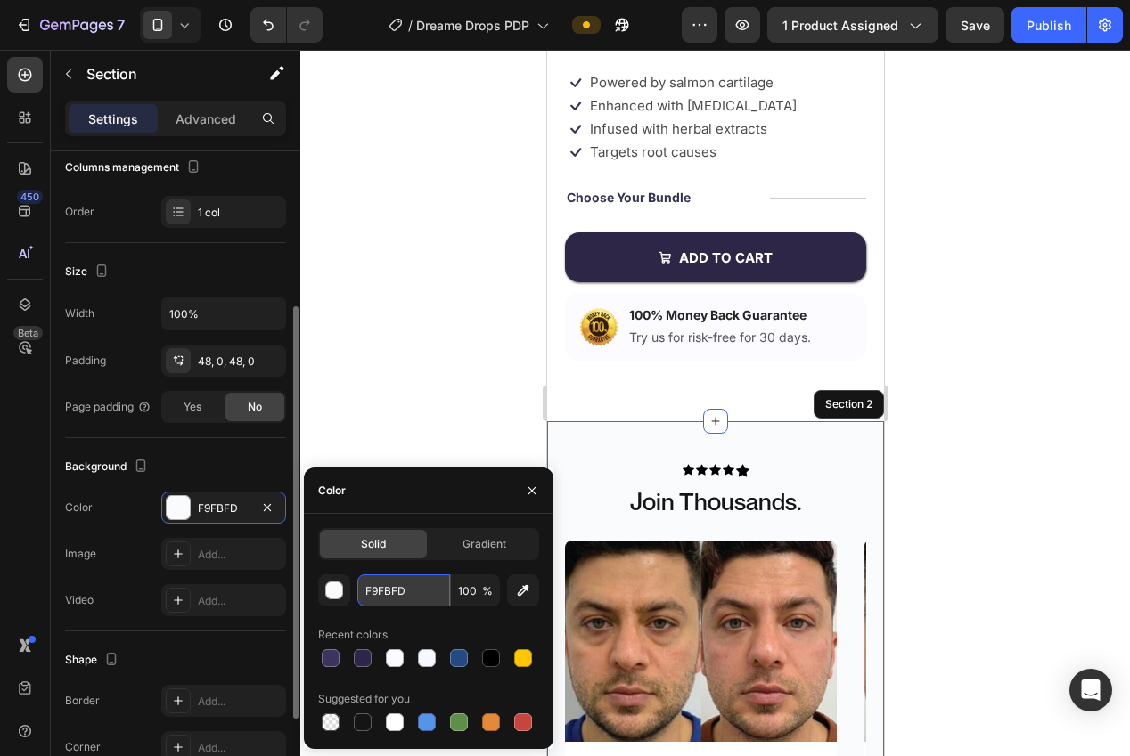
click at [404, 593] on input "F9FBFD" at bounding box center [403, 591] width 93 height 32
paste input "CFBFF"
type input "FCFBFF"
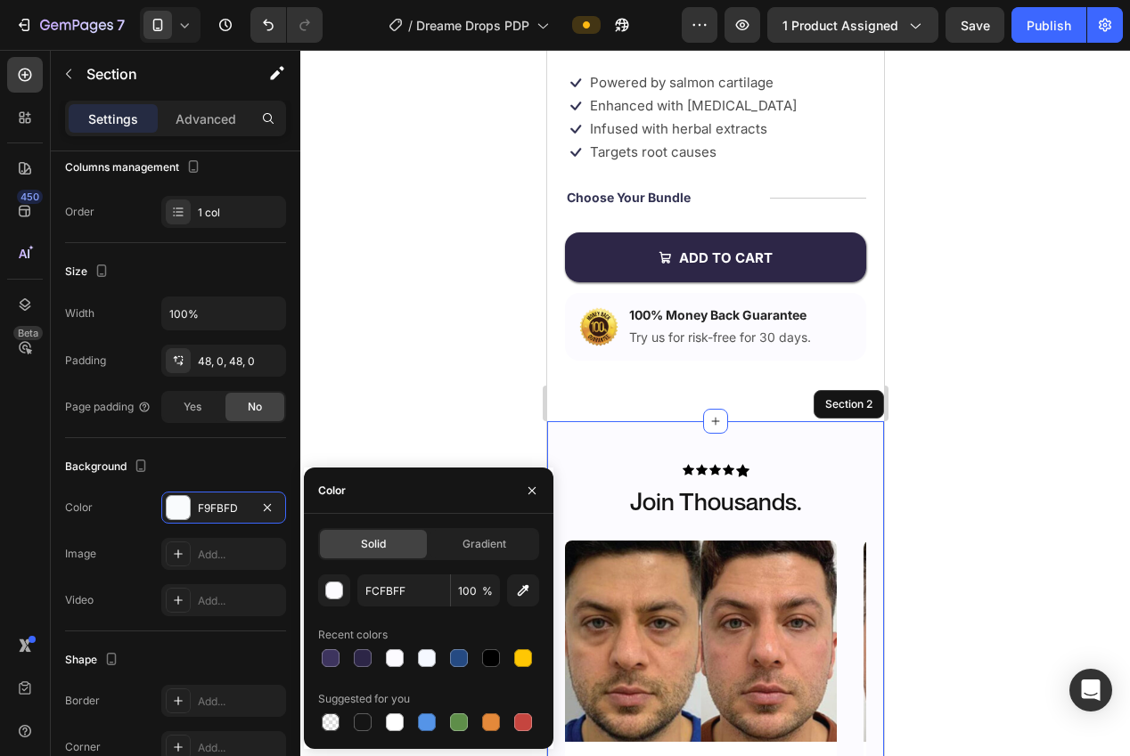
click at [356, 347] on div at bounding box center [715, 403] width 830 height 707
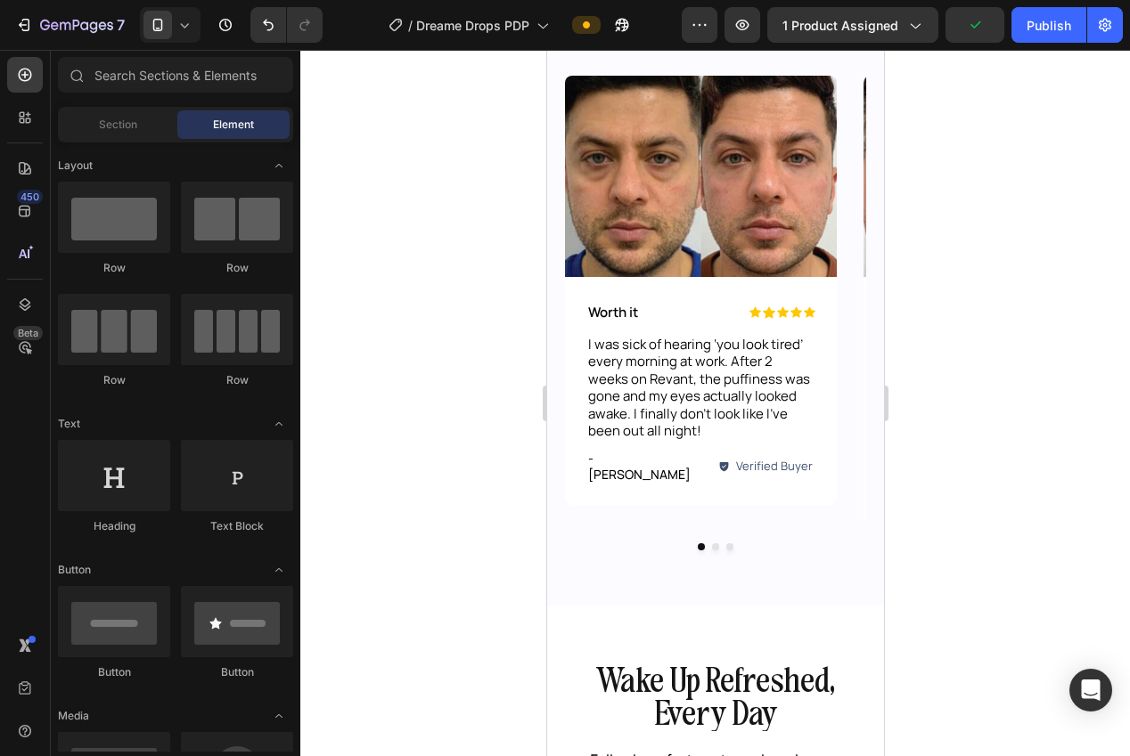
scroll to position [539, 0]
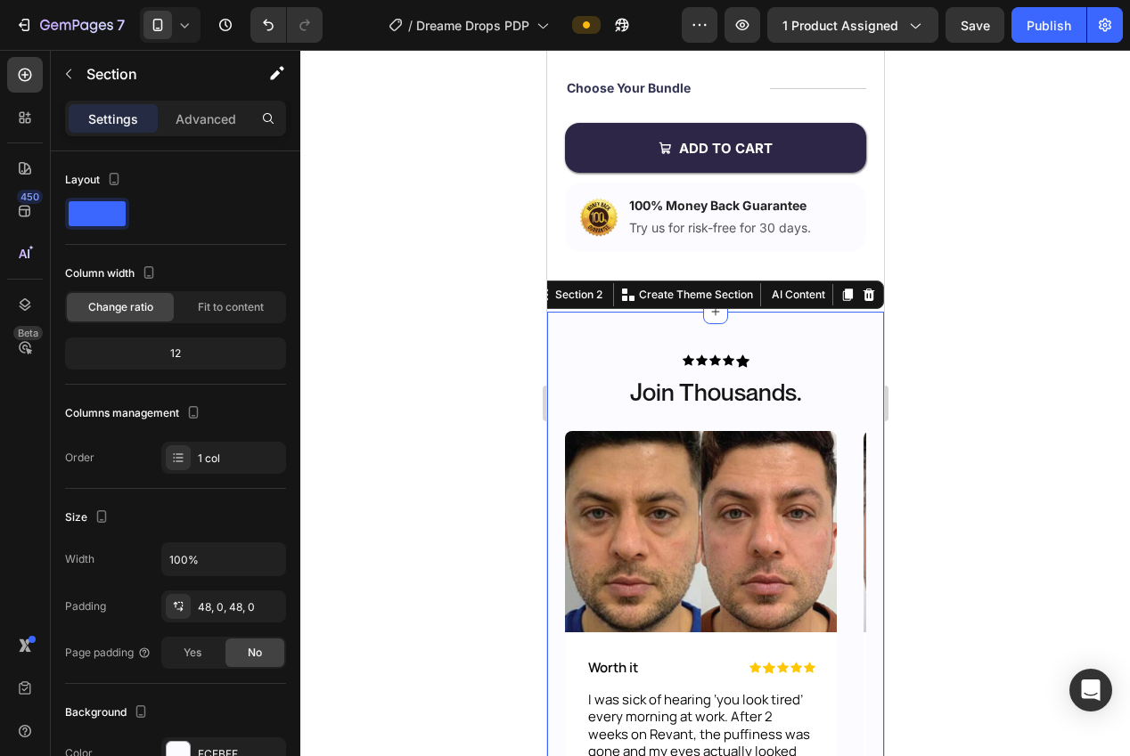
click at [842, 343] on div "Icon Icon Icon Icon Icon Icon List Join Thousands. Heading Image Icon Icon Icon…" at bounding box center [714, 637] width 337 height 650
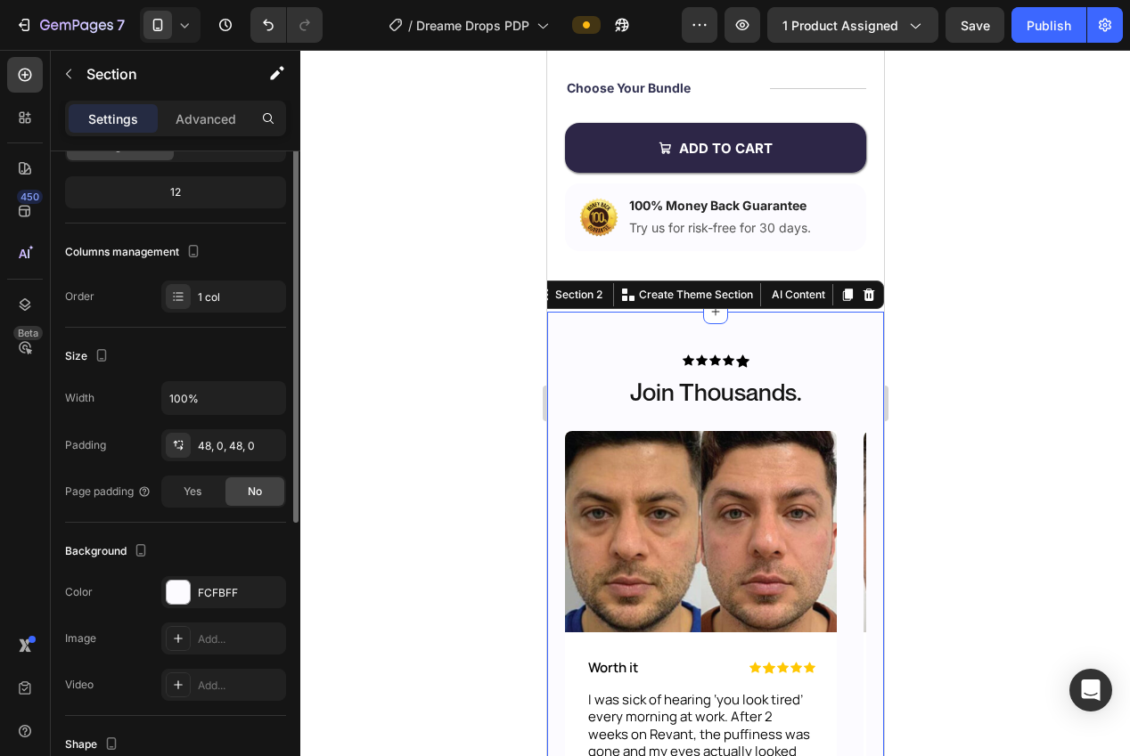
scroll to position [266, 0]
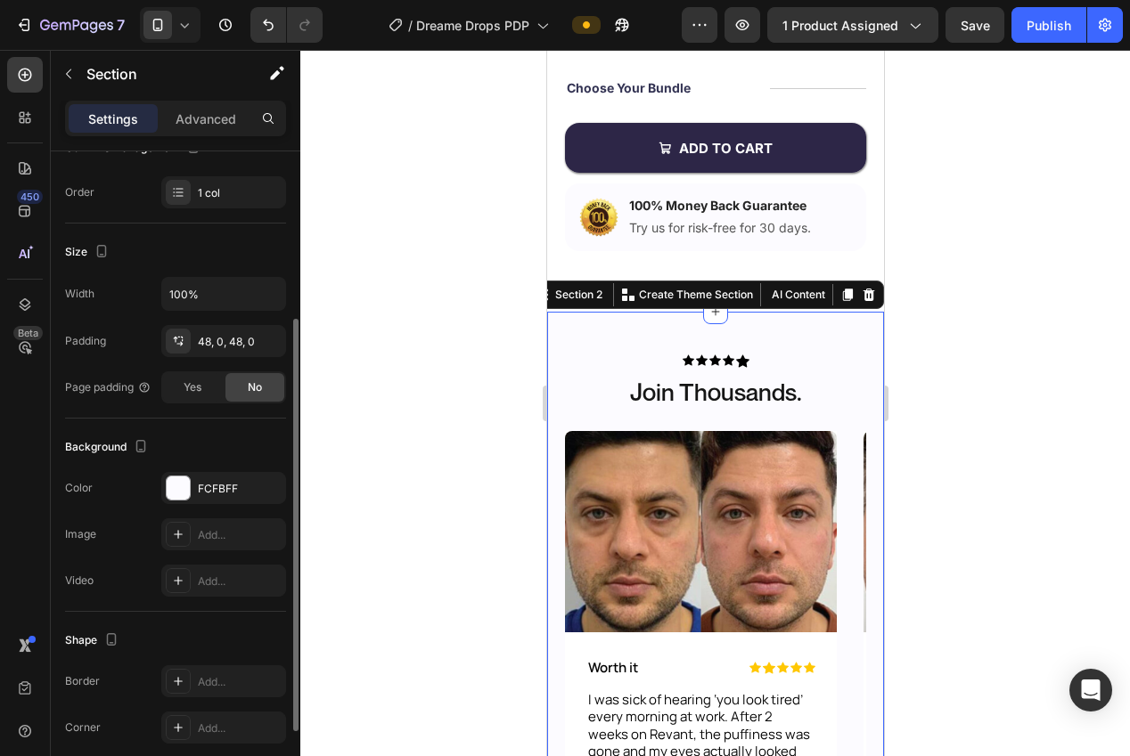
click at [192, 508] on div "The changes might be hidden by the video. Color FCFBFF Image Add... Video Add..." at bounding box center [175, 534] width 221 height 125
click at [198, 497] on div "FCFBFF" at bounding box center [223, 488] width 125 height 32
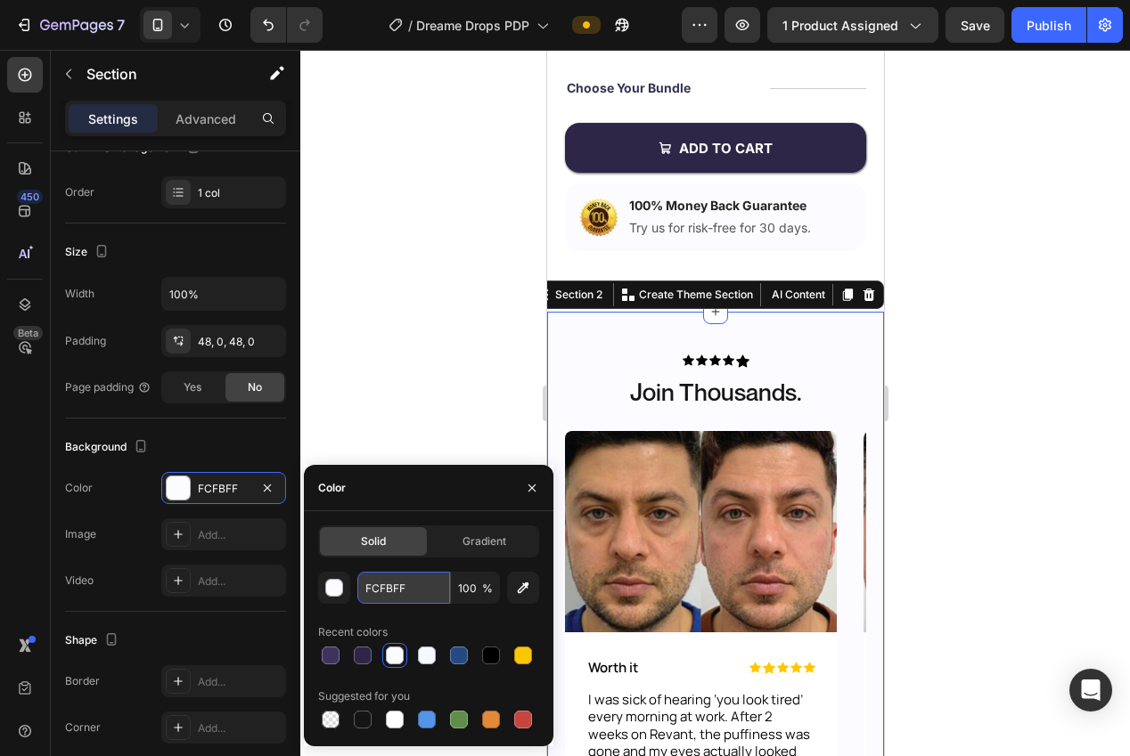
click at [384, 597] on input "FCFBFF" at bounding box center [403, 588] width 93 height 32
paste input "#F6F6F6"
type input "#F6F6F6"
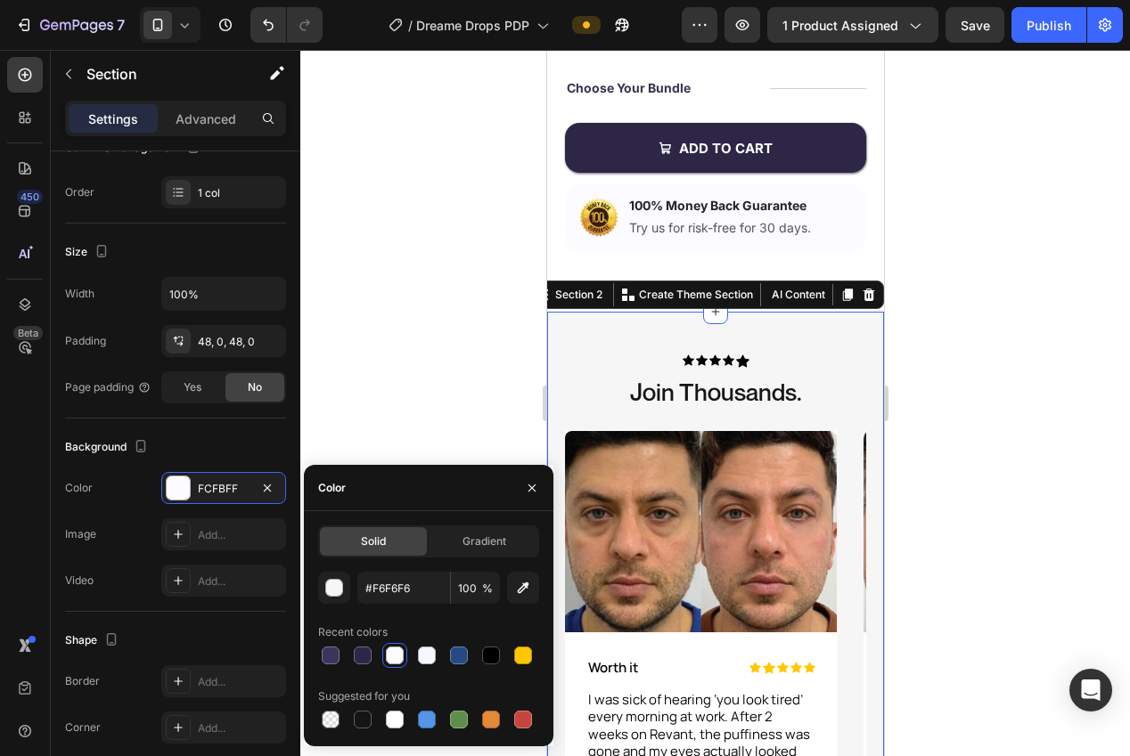
click at [359, 316] on div at bounding box center [715, 403] width 830 height 707
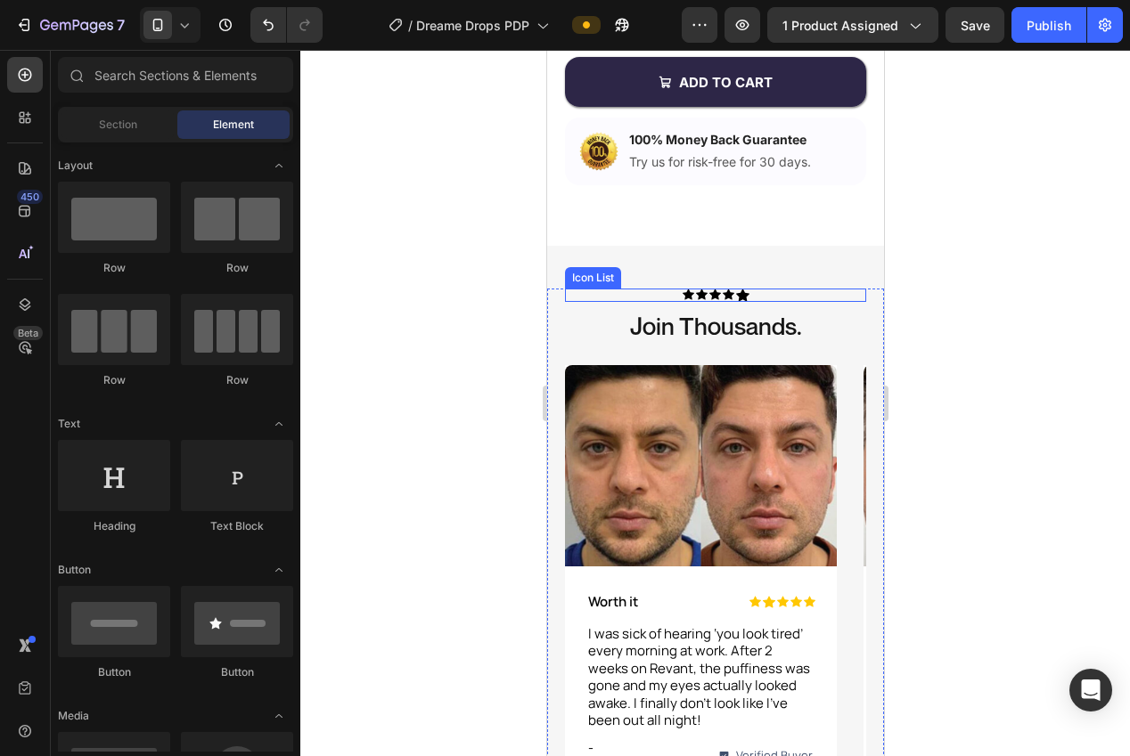
scroll to position [531, 0]
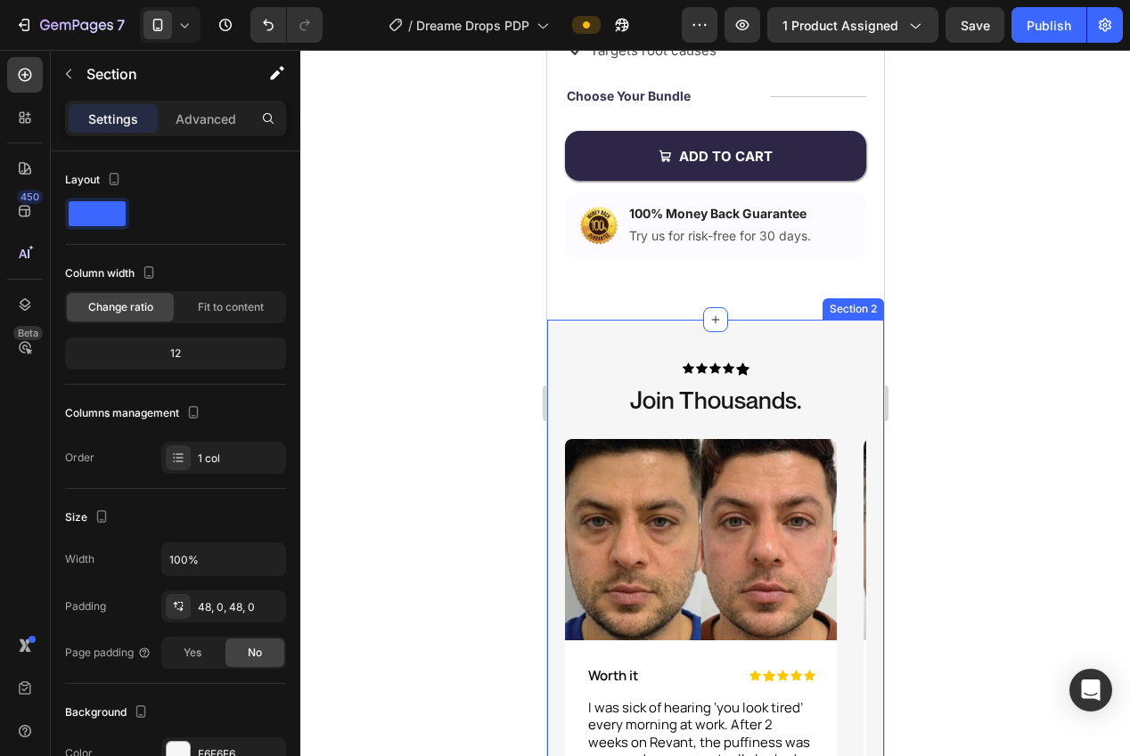
click at [838, 342] on div "Icon Icon Icon Icon Icon Icon List Join Thousands. Heading Image Icon Icon Icon…" at bounding box center [714, 645] width 337 height 650
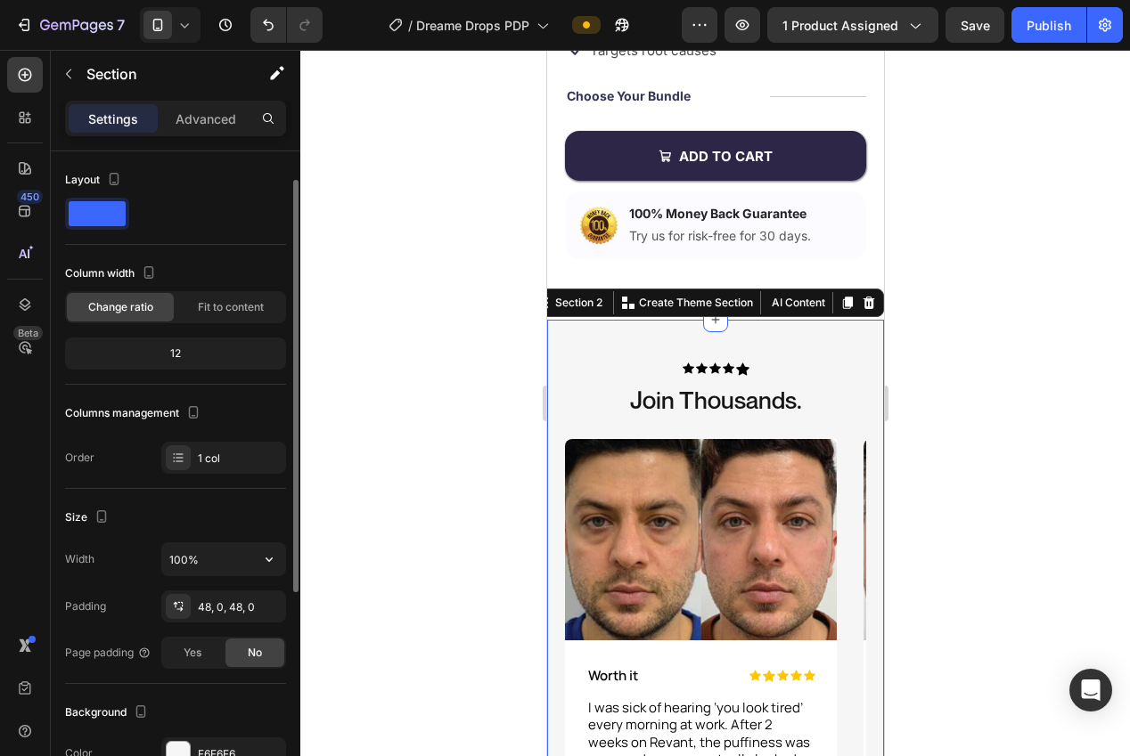
scroll to position [239, 0]
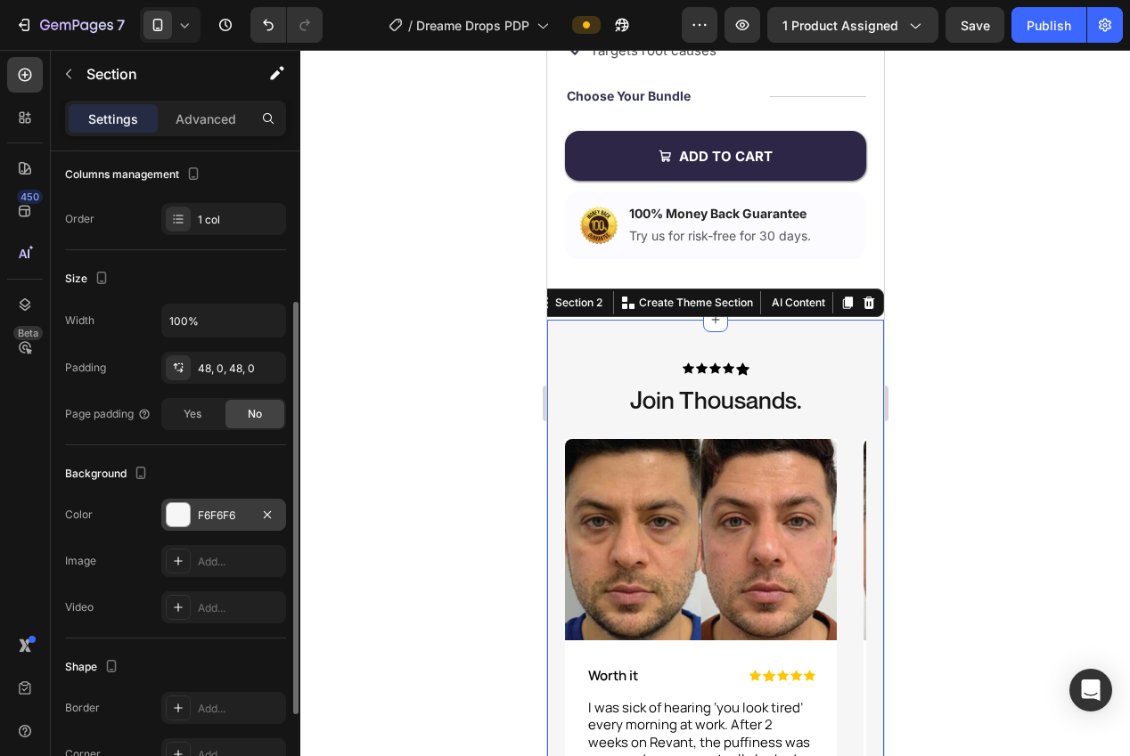
drag, startPoint x: 189, startPoint y: 512, endPoint x: 198, endPoint y: 514, distance: 9.1
click at [189, 512] on div at bounding box center [178, 514] width 23 height 23
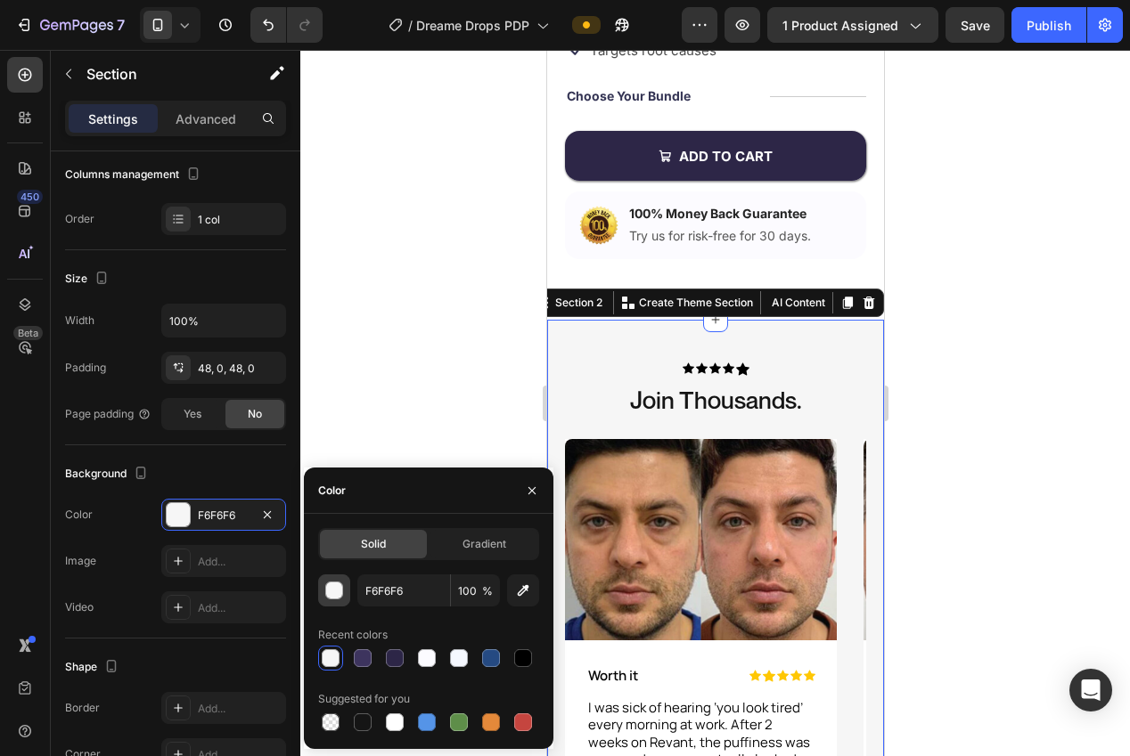
click at [342, 589] on div "button" at bounding box center [334, 591] width 18 height 18
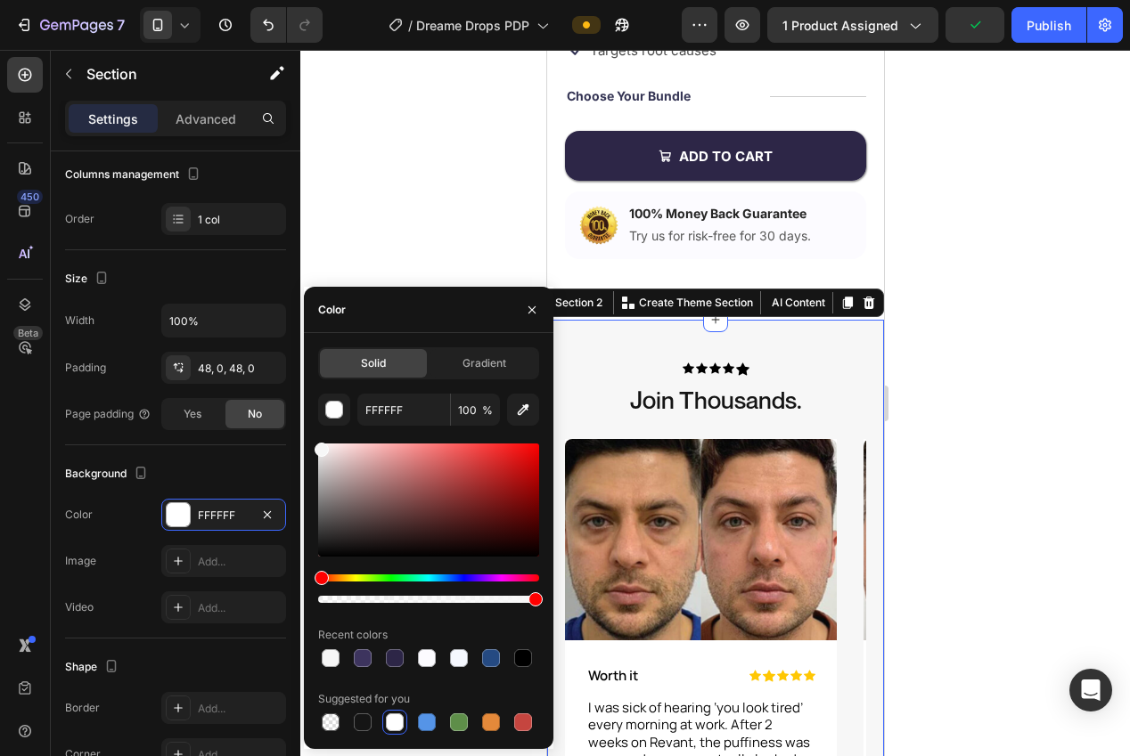
type input "F7F7F7"
drag, startPoint x: 315, startPoint y: 454, endPoint x: 303, endPoint y: 446, distance: 14.4
click at [304, 446] on div "Solid Gradient F7F7F7 100 % Recent colors Suggested for you" at bounding box center [428, 541] width 249 height 388
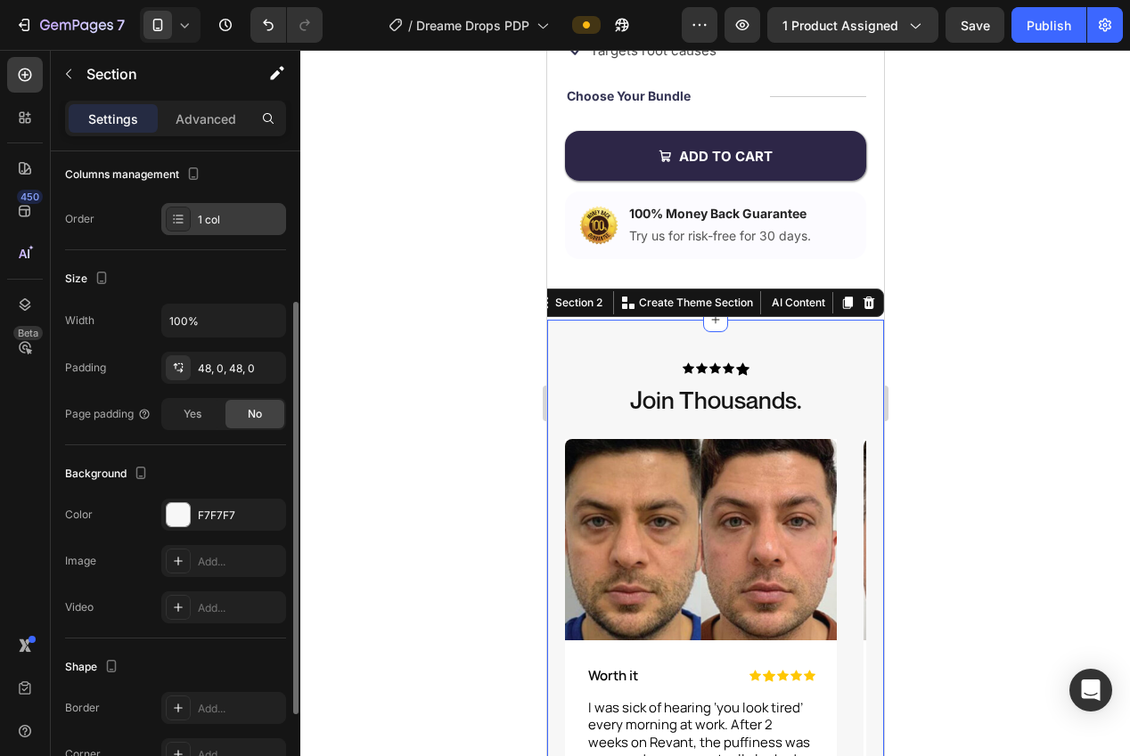
click at [253, 227] on div "1 col" at bounding box center [240, 220] width 84 height 16
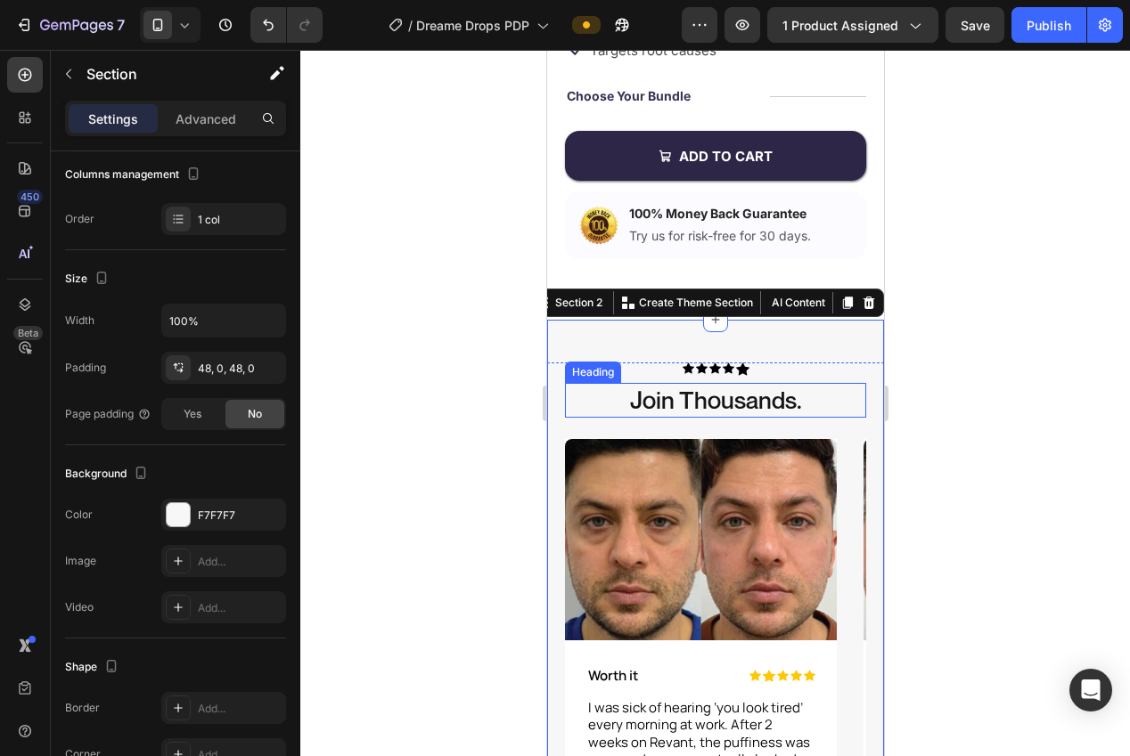
click at [486, 500] on div at bounding box center [715, 403] width 830 height 707
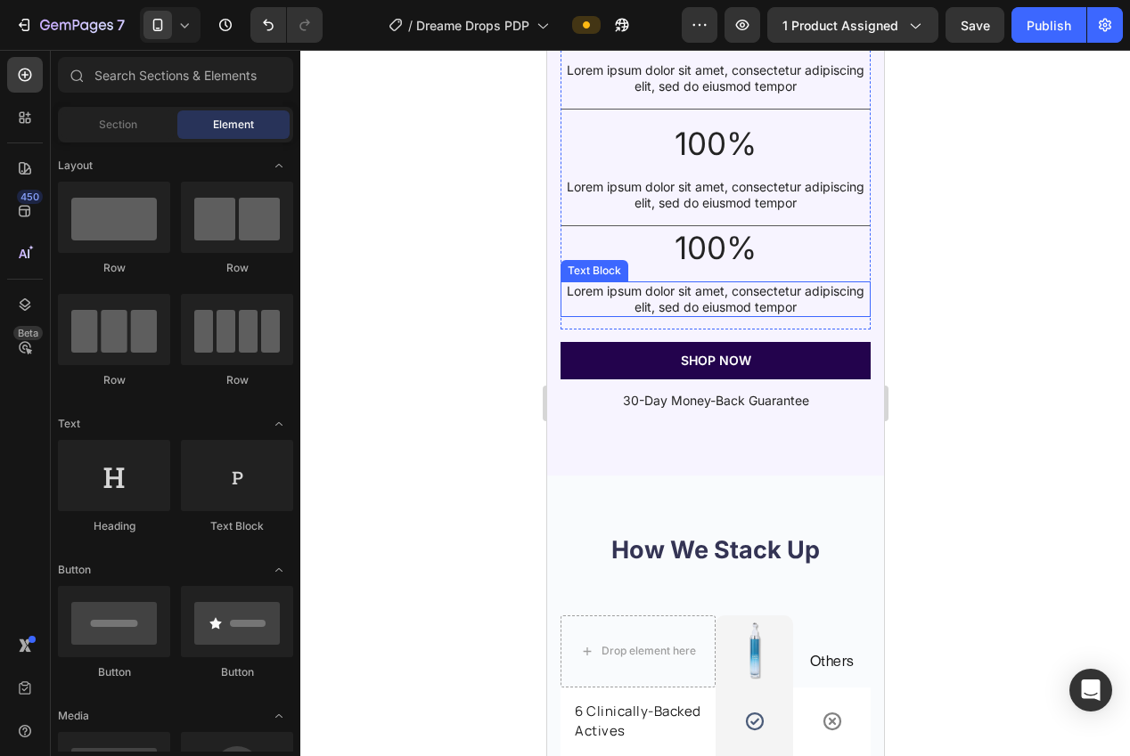
scroll to position [3441, 0]
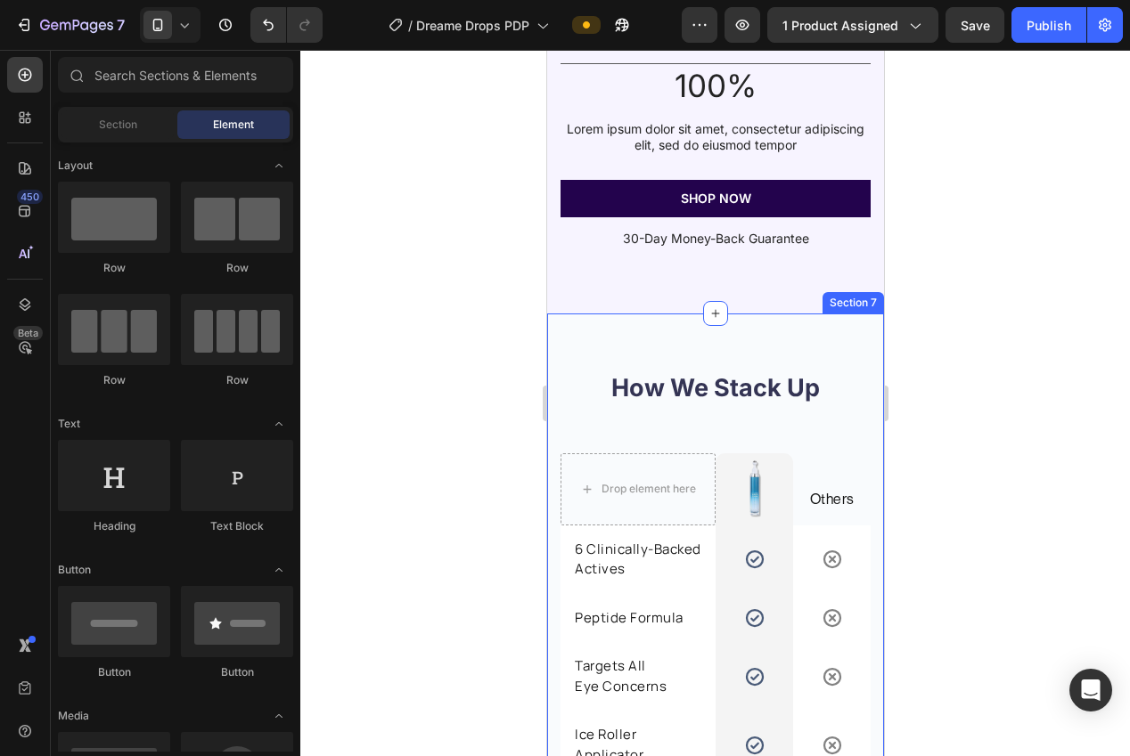
click at [827, 354] on div "How We Stack Up Heading Row Drop element here Image Row Others Text block Row 6…" at bounding box center [714, 610] width 337 height 593
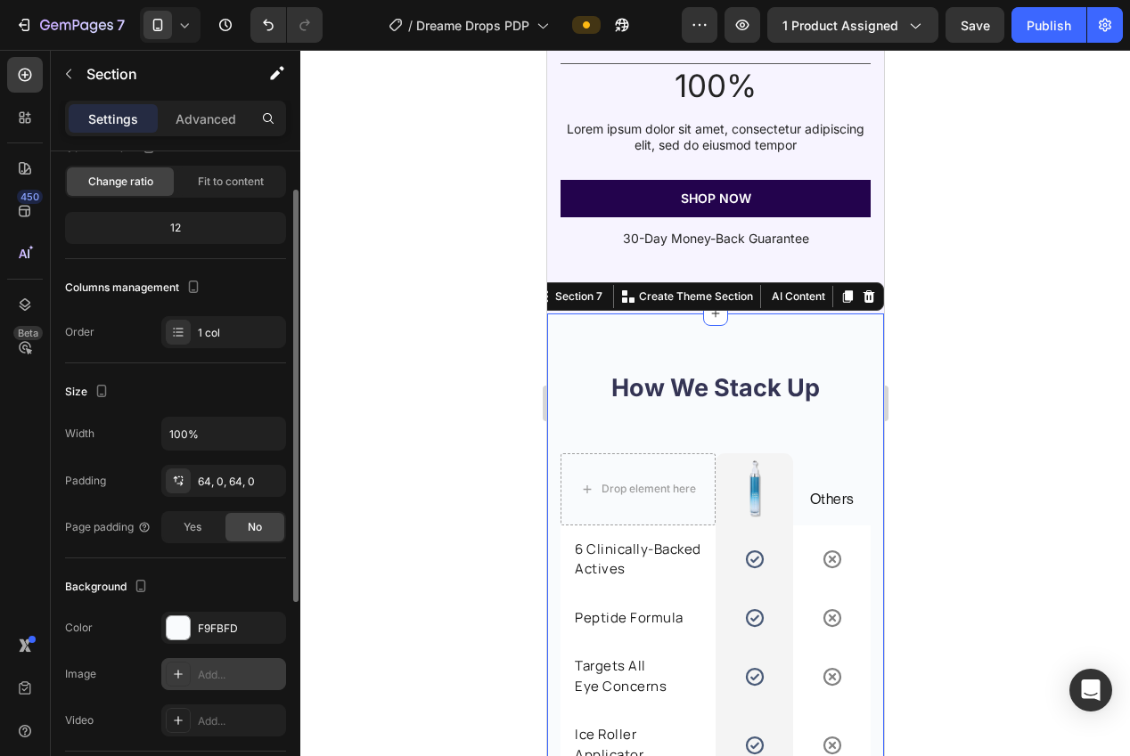
scroll to position [262, 0]
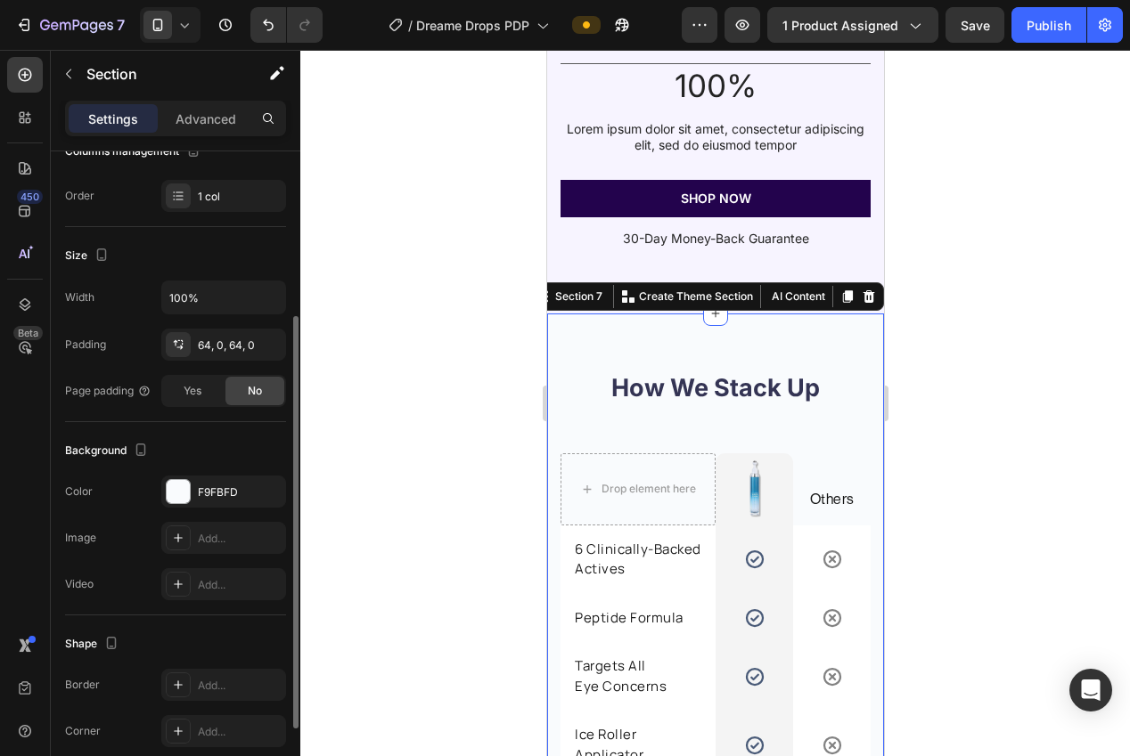
drag, startPoint x: 194, startPoint y: 508, endPoint x: 231, endPoint y: 508, distance: 36.5
click at [193, 507] on div "The changes might be hidden by the video. Color F9FBFD Image Add... Video Add..." at bounding box center [175, 538] width 221 height 125
click at [202, 492] on div "F9FBFD" at bounding box center [224, 493] width 52 height 16
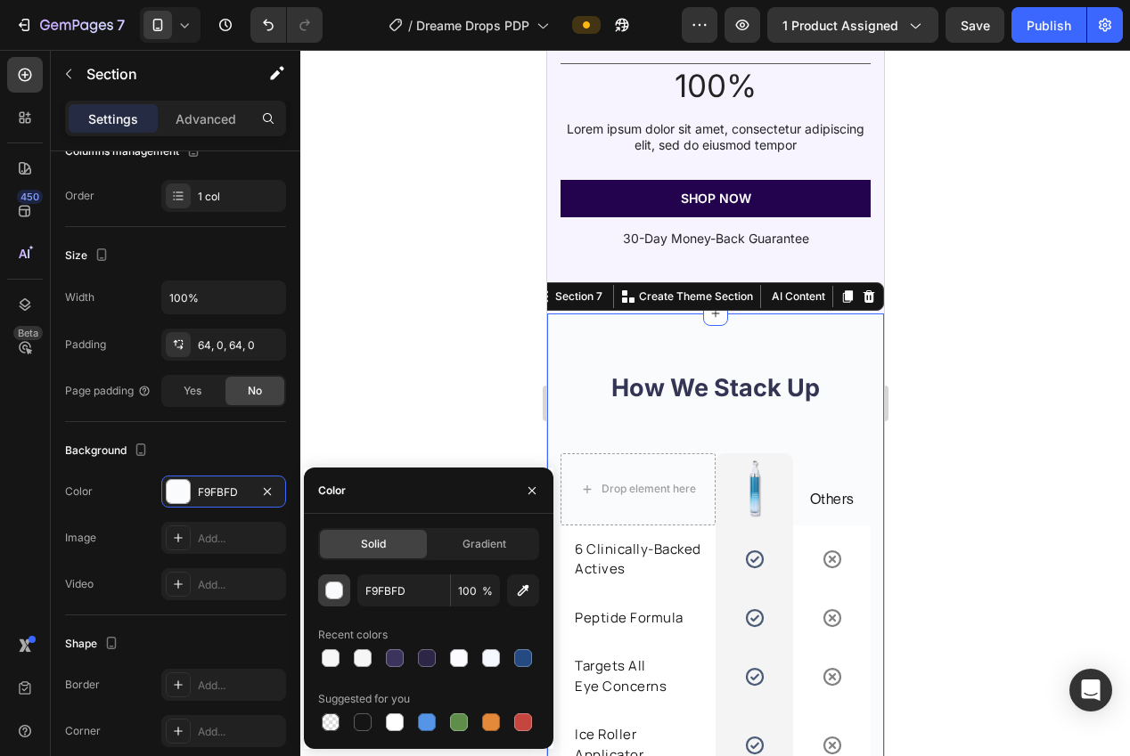
click at [336, 582] on div "button" at bounding box center [334, 591] width 18 height 18
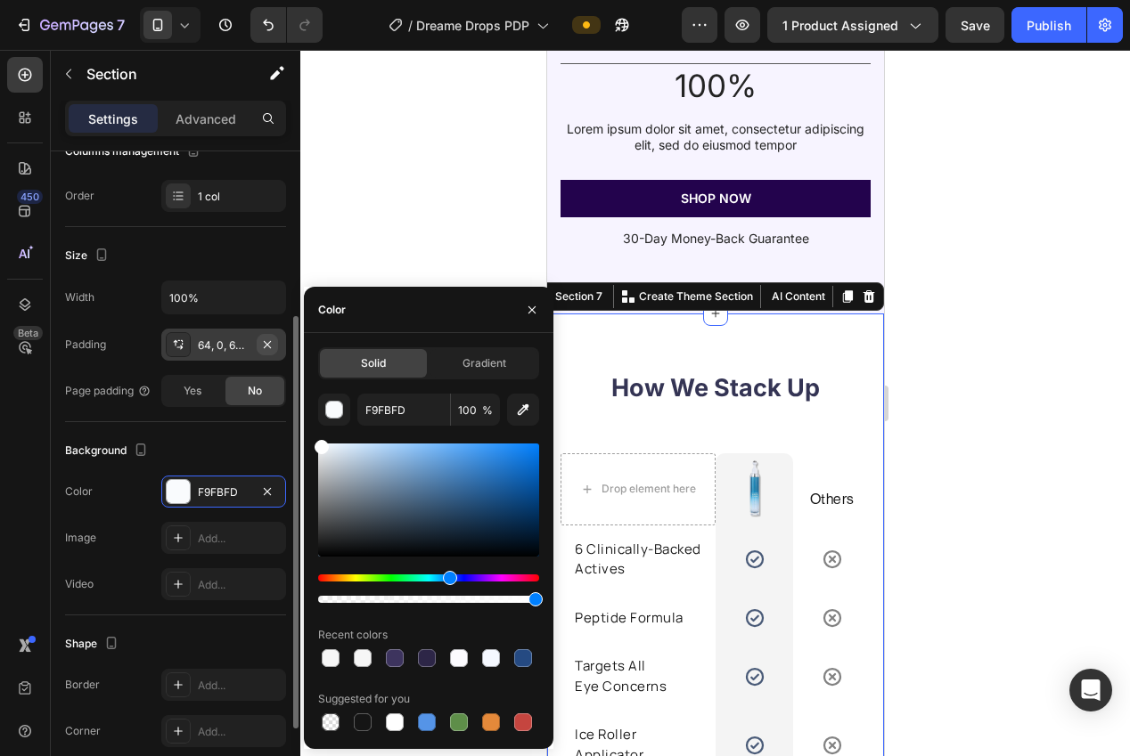
drag, startPoint x: 302, startPoint y: 403, endPoint x: 266, endPoint y: 336, distance: 76.2
click at [267, 336] on div "450 Beta Sections(18) Elements(84) Section Element Hero Section Product Detail …" at bounding box center [150, 403] width 300 height 707
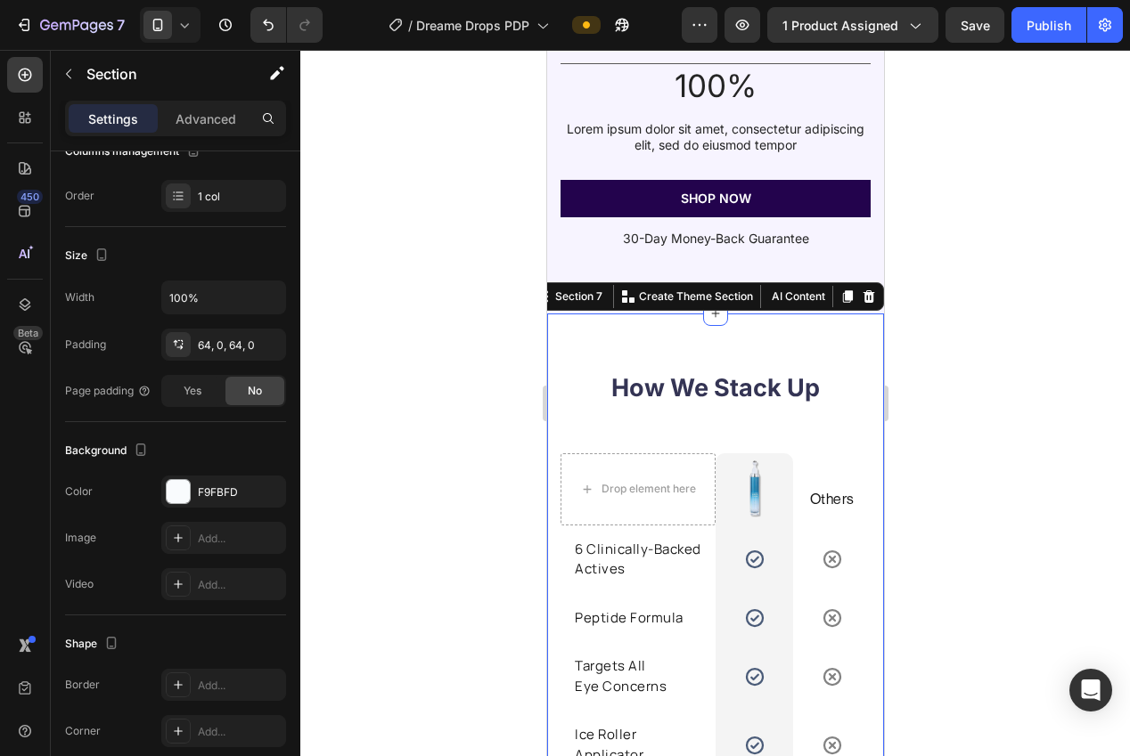
click at [327, 230] on div at bounding box center [715, 403] width 830 height 707
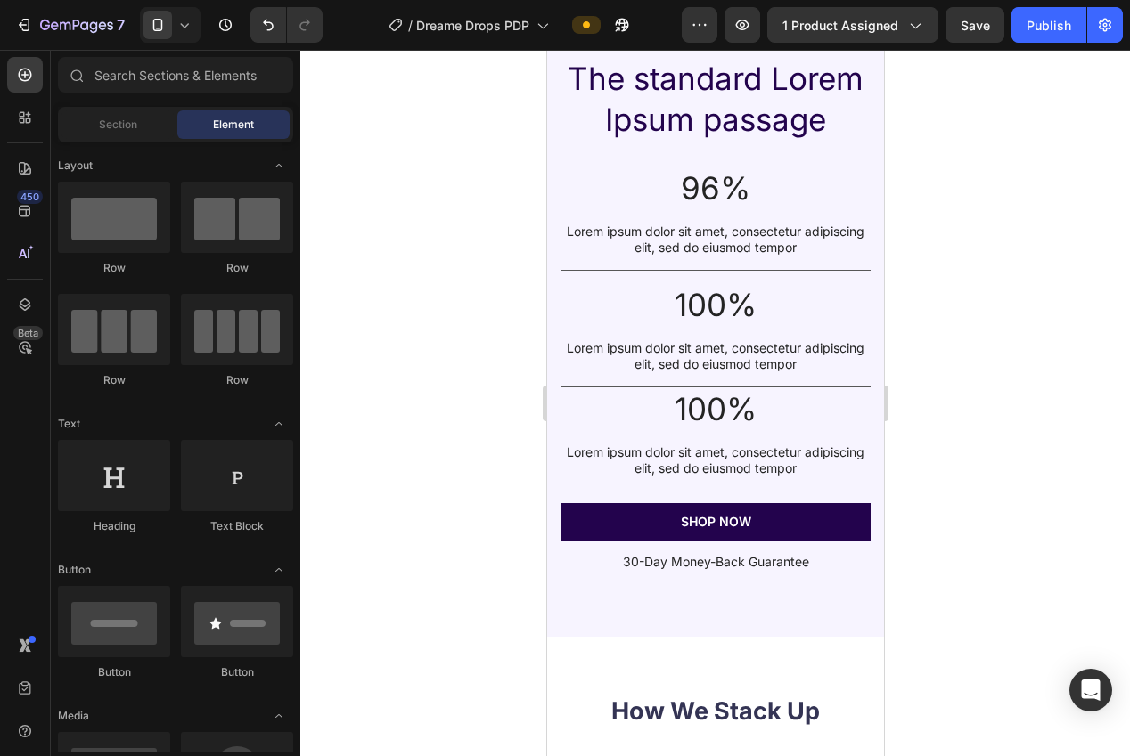
scroll to position [3086, 0]
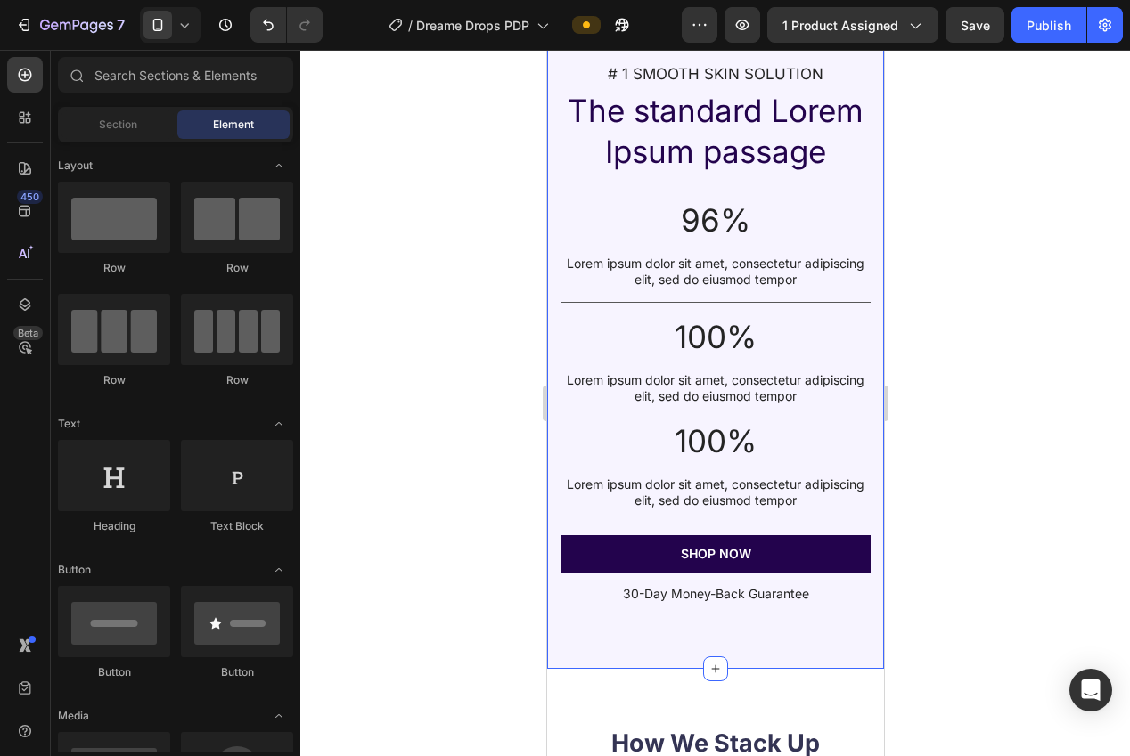
drag, startPoint x: 598, startPoint y: 650, endPoint x: 589, endPoint y: 649, distance: 9.1
click at [596, 650] on div "# 1 SMOOTH SKIN SOLUTION Text Block The standard Lorem Ipsum passage Heading 96…" at bounding box center [714, 334] width 337 height 668
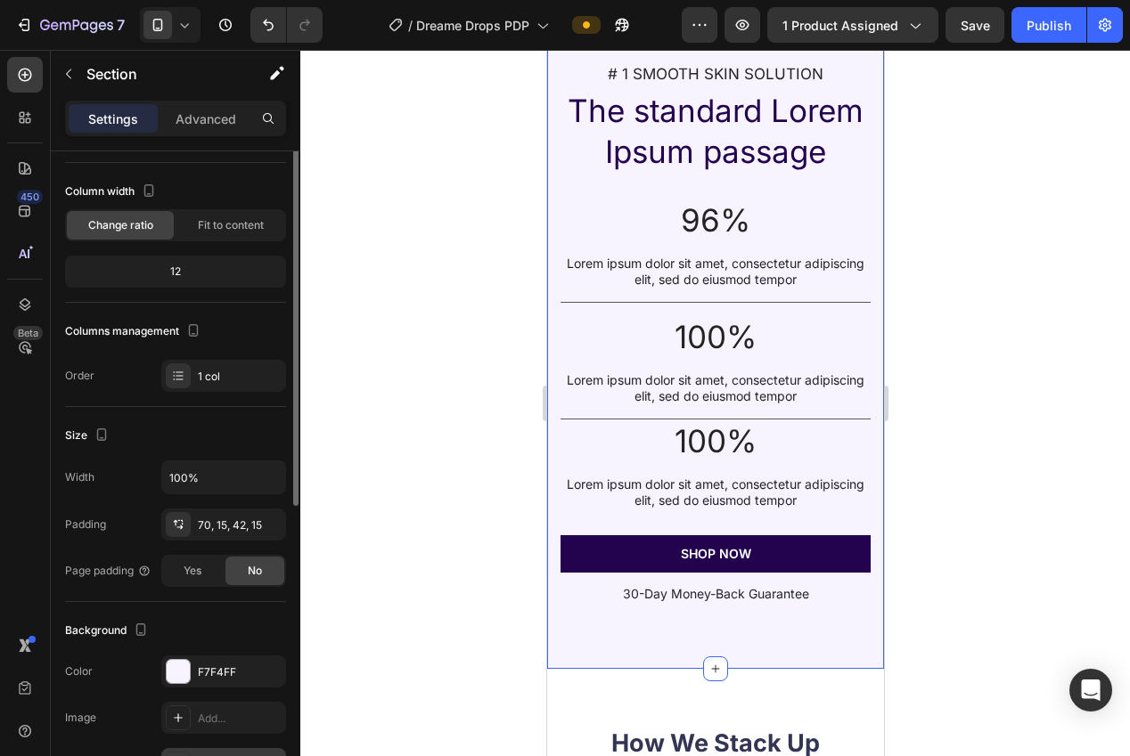
scroll to position [238, 0]
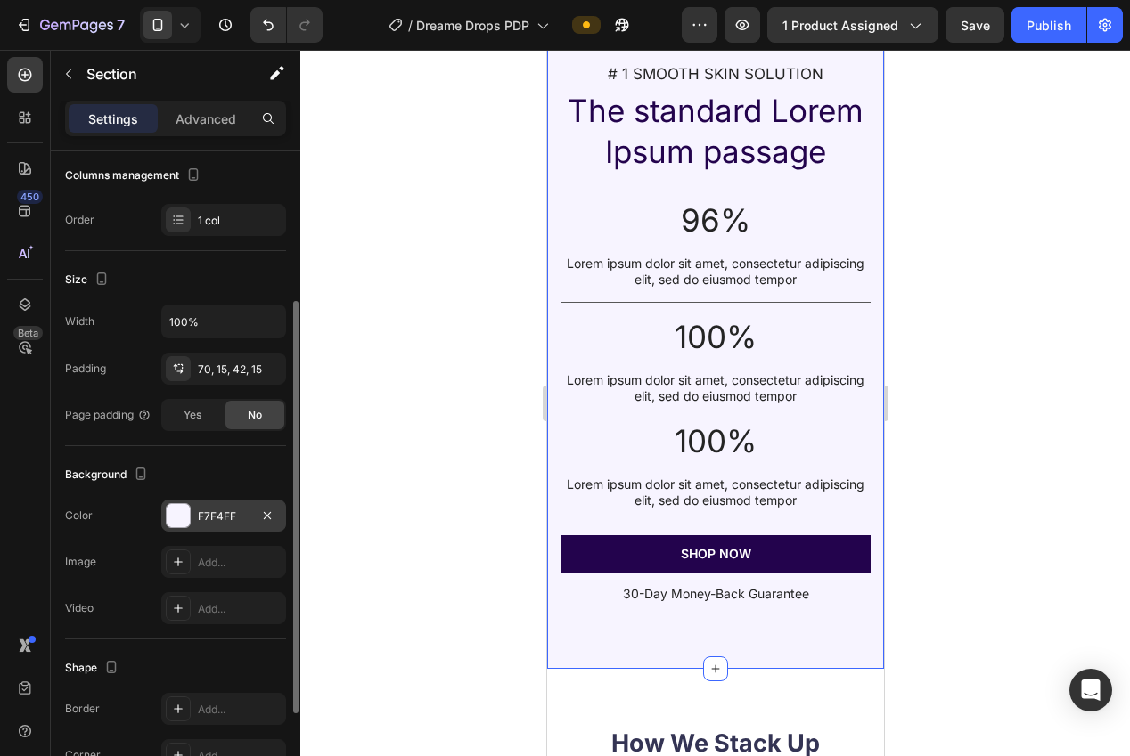
click at [200, 525] on div "F7F4FF" at bounding box center [223, 516] width 125 height 32
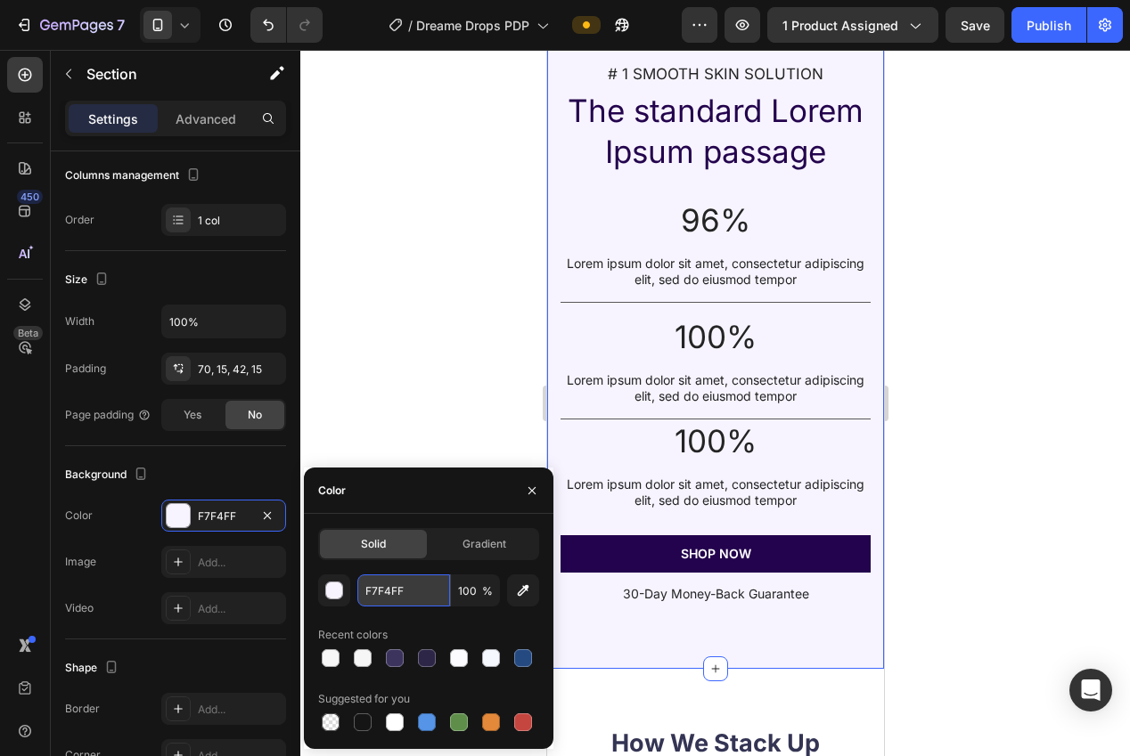
click at [375, 600] on input "F7F4FF" at bounding box center [403, 591] width 93 height 32
click at [373, 384] on div at bounding box center [715, 403] width 830 height 707
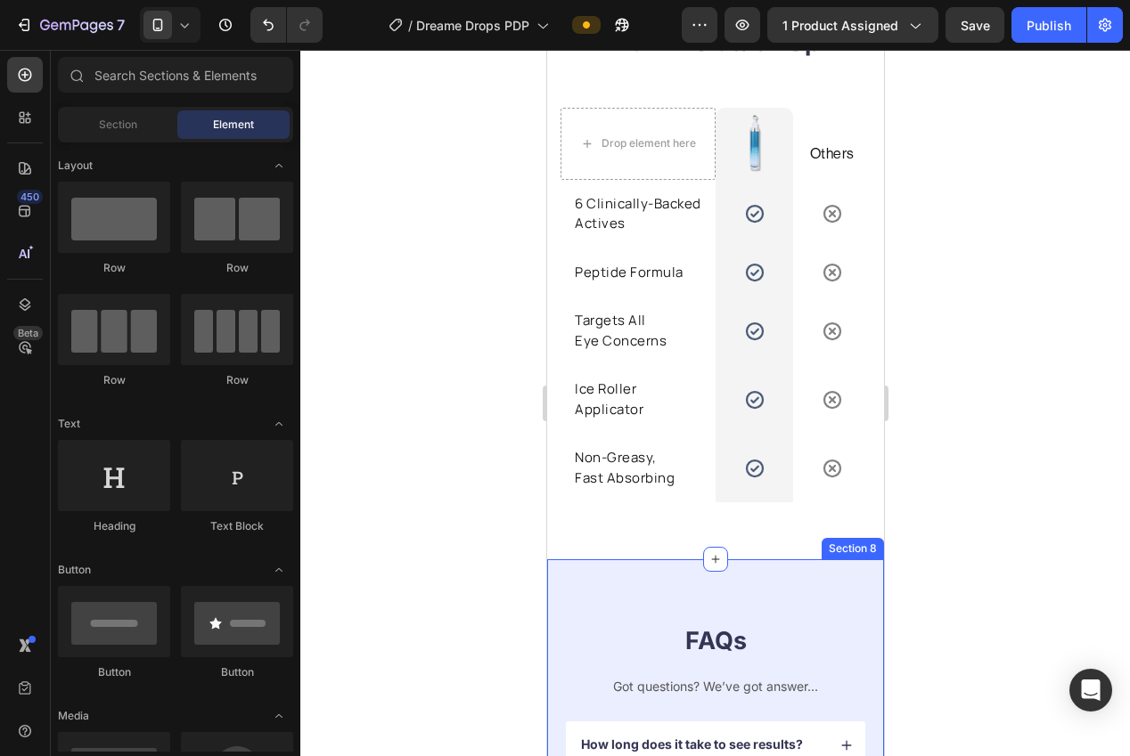
scroll to position [3793, 0]
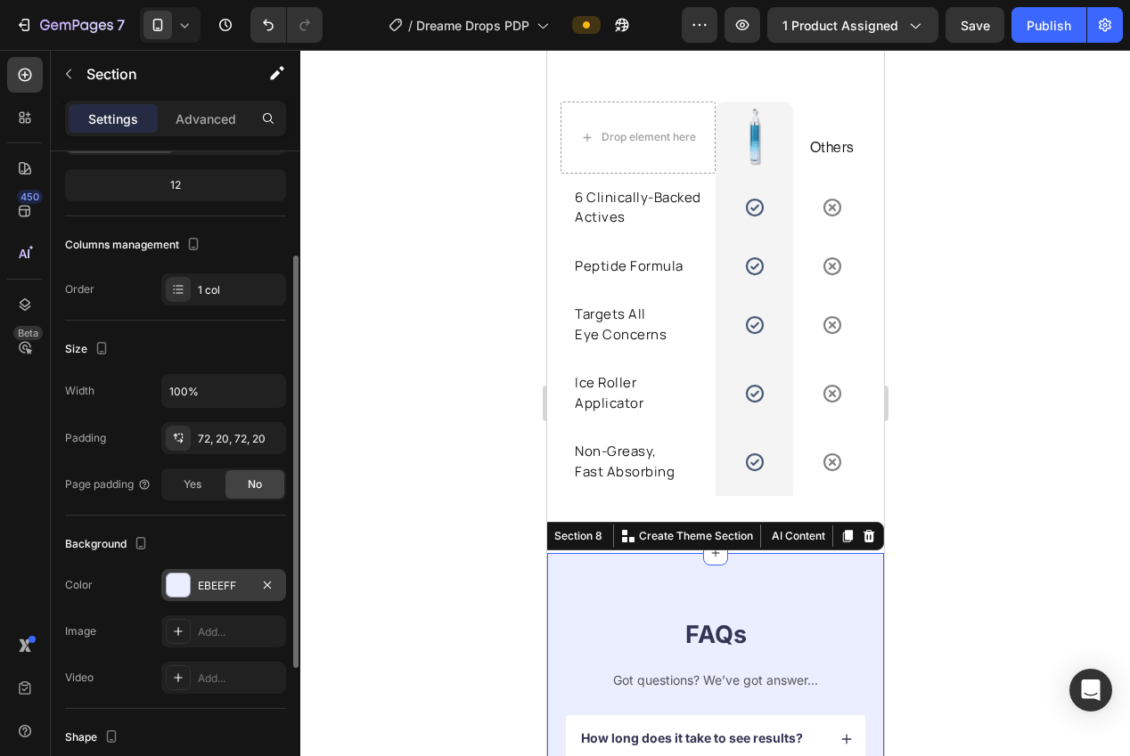
scroll to position [168, 0]
drag, startPoint x: 213, startPoint y: 578, endPoint x: 222, endPoint y: 583, distance: 10.0
click at [213, 579] on div "EBEEFF" at bounding box center [224, 587] width 52 height 16
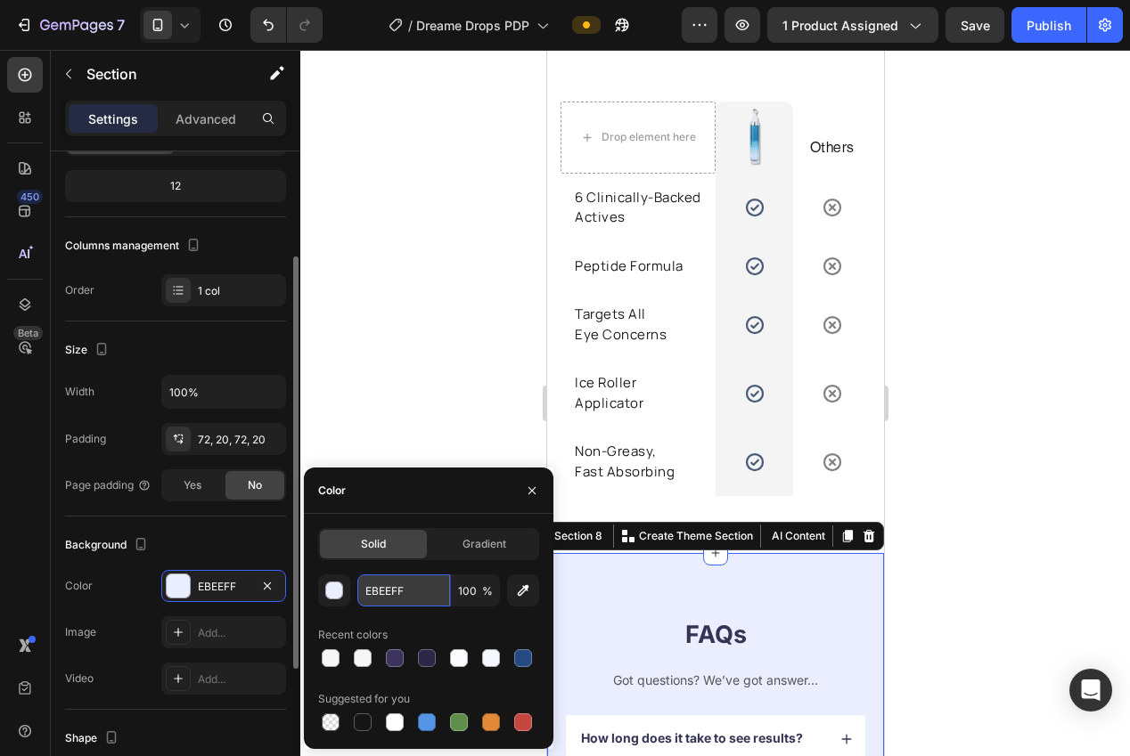
click at [367, 598] on input "EBEEFF" at bounding box center [403, 591] width 93 height 32
paste input "F7F4"
type input "F7F4FF"
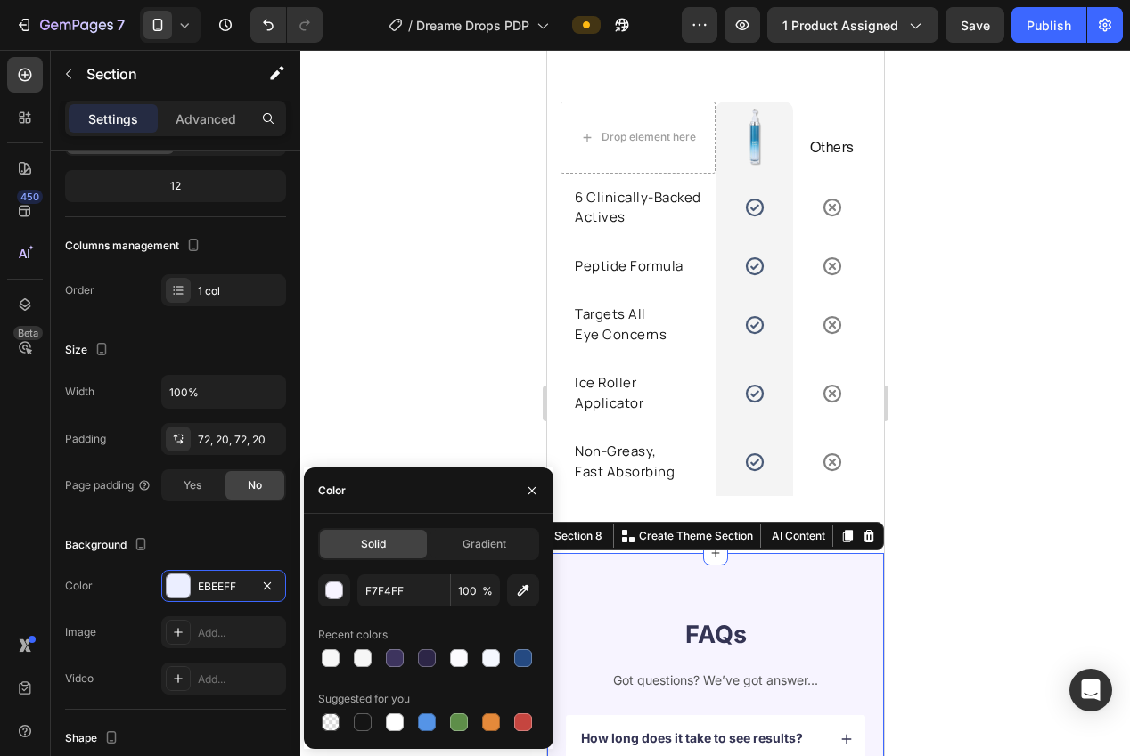
click at [392, 384] on div at bounding box center [715, 403] width 830 height 707
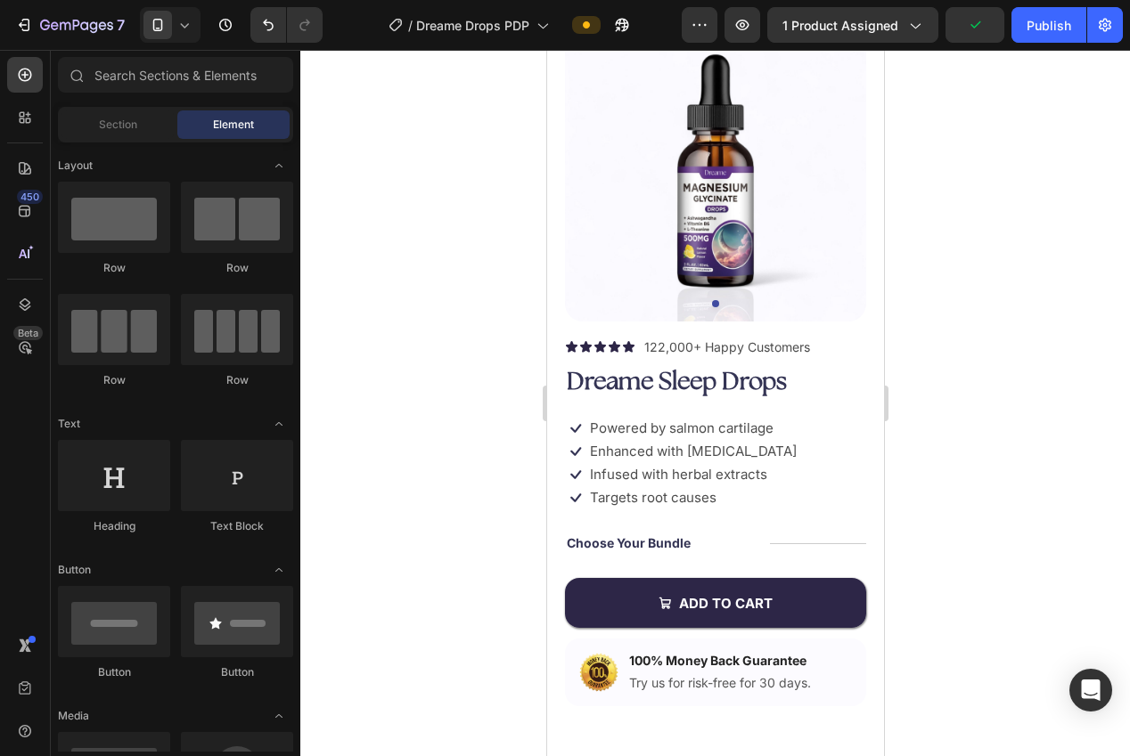
scroll to position [66, 0]
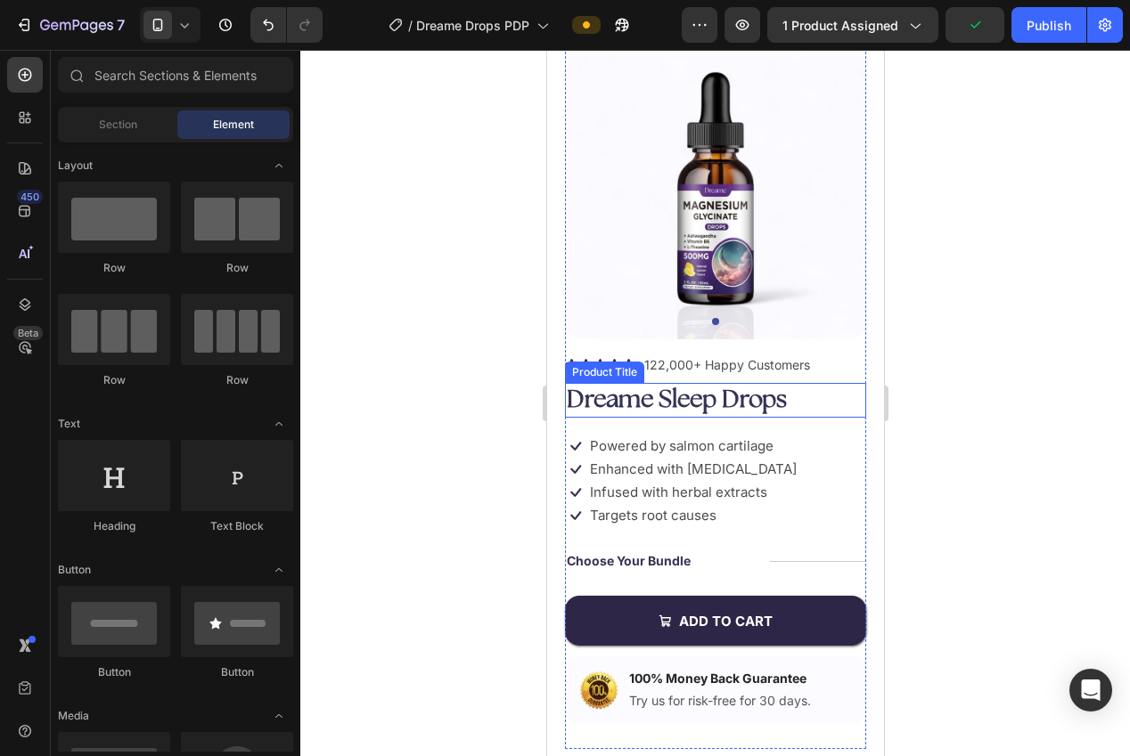
click at [707, 405] on h1 "Dreame Sleep Drops" at bounding box center [714, 400] width 301 height 35
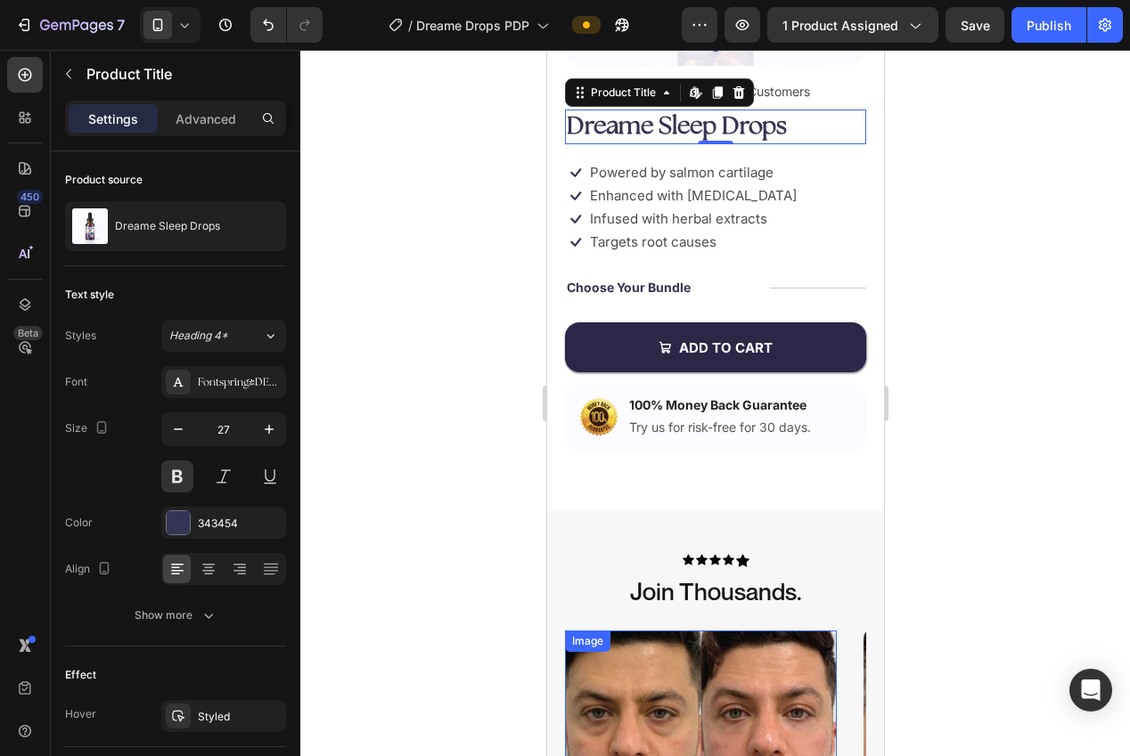
scroll to position [163, 0]
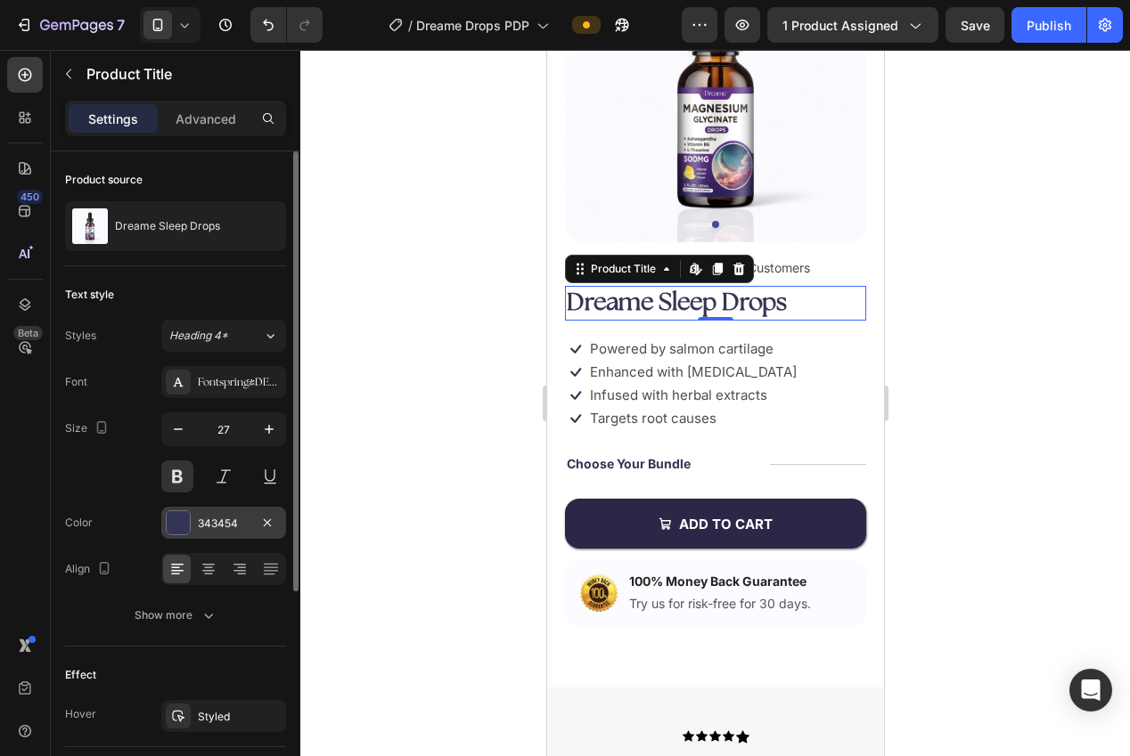
drag, startPoint x: 197, startPoint y: 525, endPoint x: 245, endPoint y: 527, distance: 48.2
click at [198, 525] on div "343454" at bounding box center [224, 524] width 52 height 16
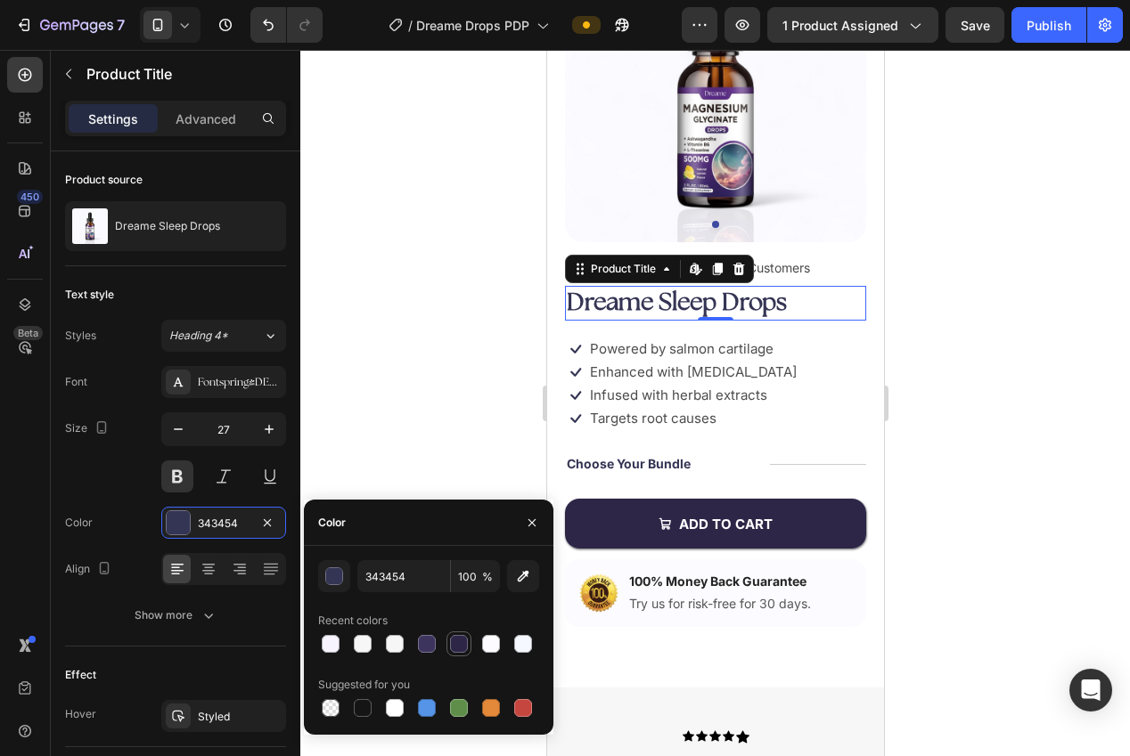
click at [456, 644] on div at bounding box center [459, 644] width 18 height 18
type input "2D2647"
click at [385, 577] on input "2D2647" at bounding box center [403, 576] width 93 height 32
click at [385, 578] on input "2D2647" at bounding box center [403, 576] width 93 height 32
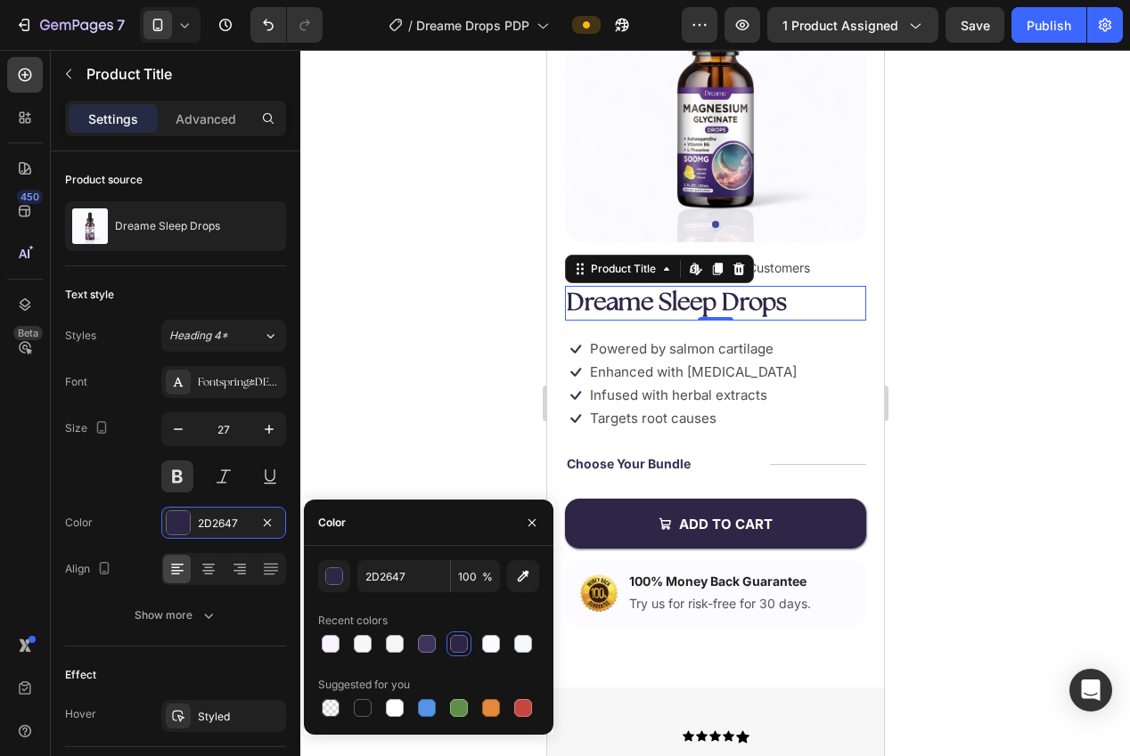
click at [397, 388] on div at bounding box center [715, 403] width 830 height 707
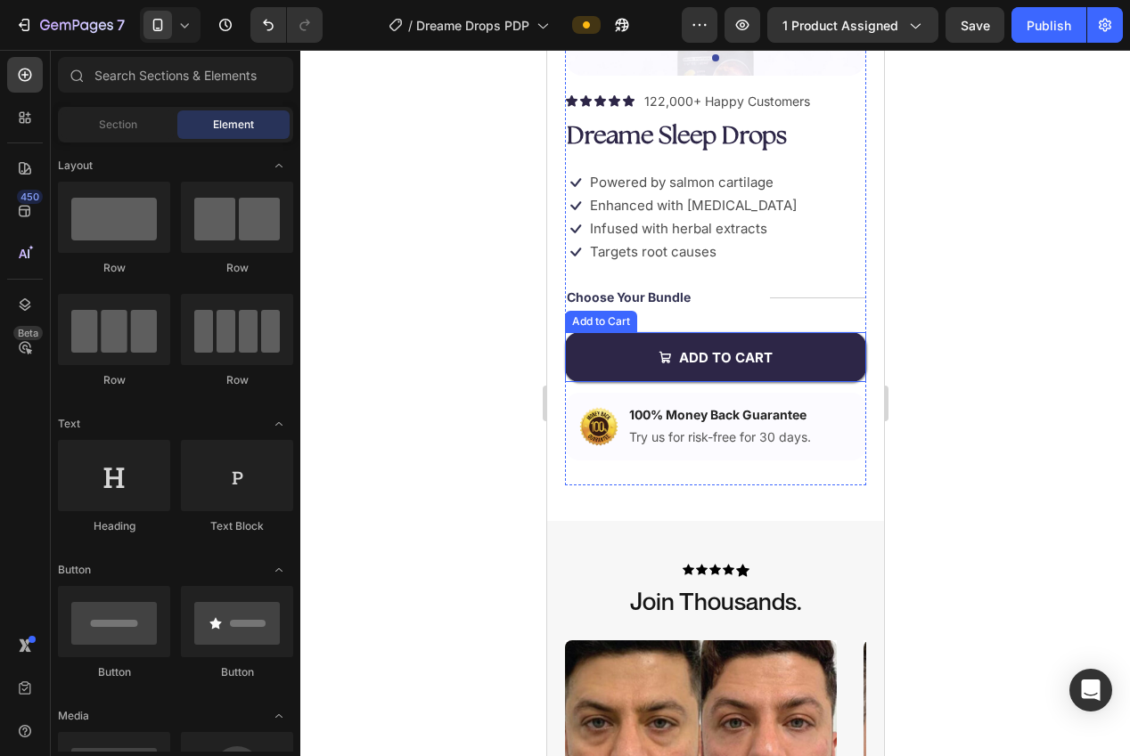
scroll to position [458, 0]
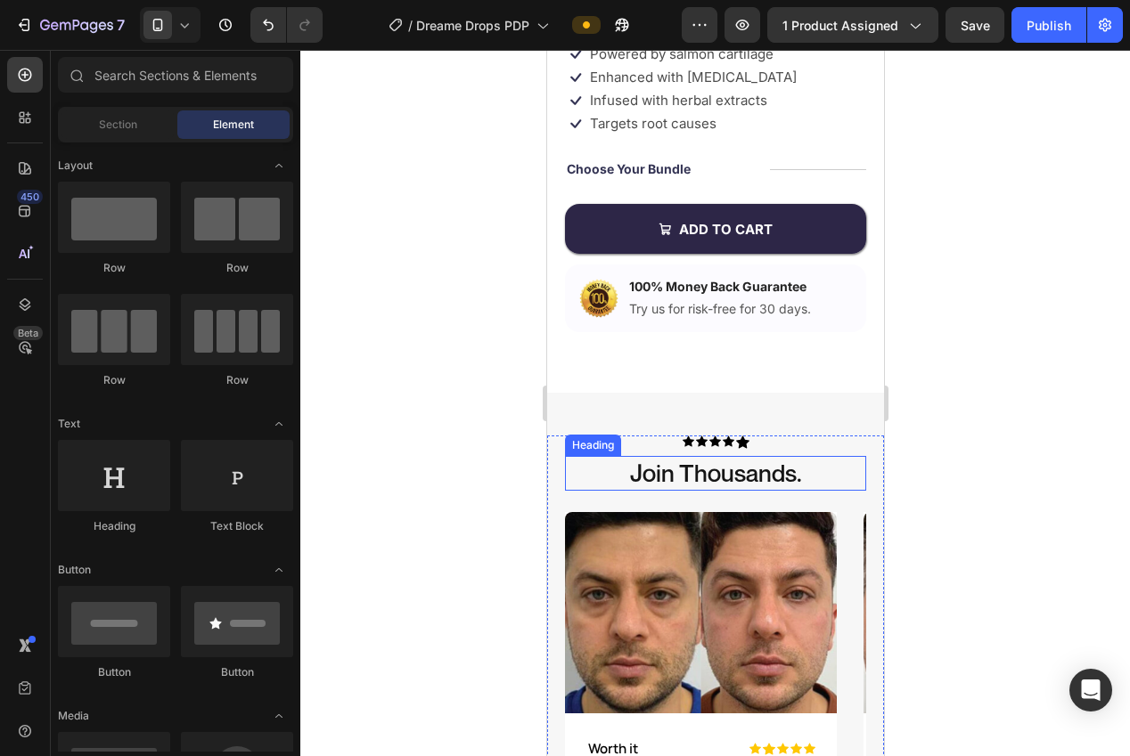
click at [689, 469] on h2 "Join Thousands." at bounding box center [715, 473] width 266 height 35
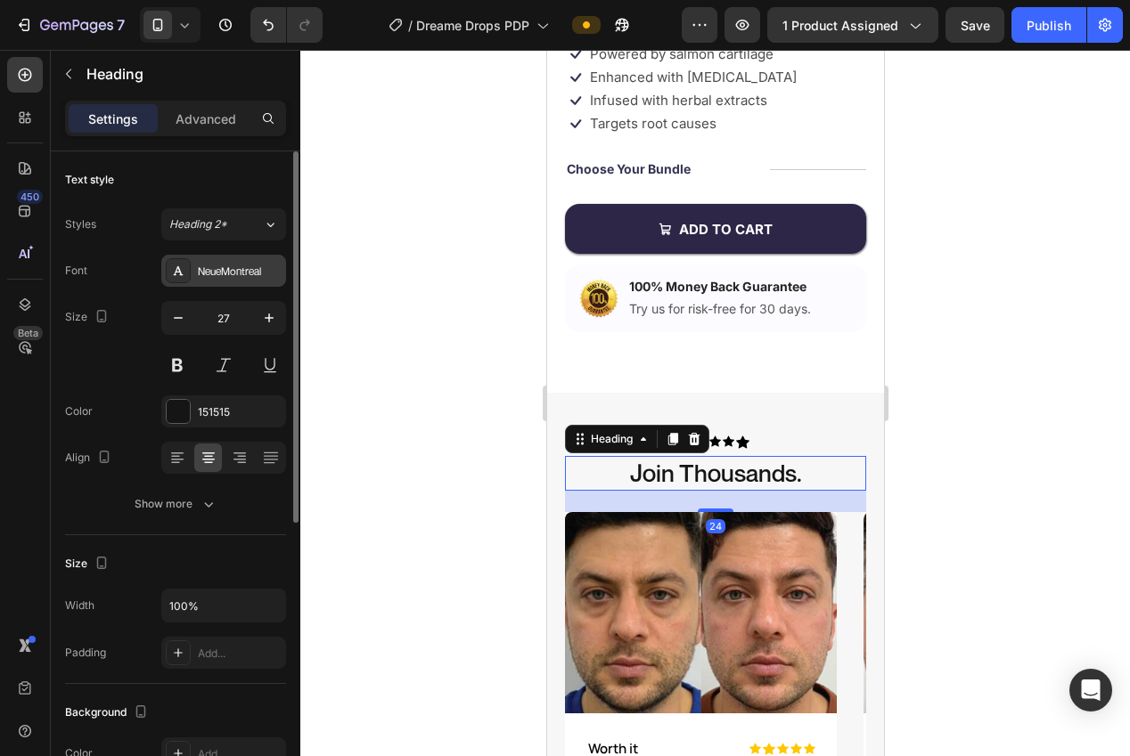
click at [229, 279] on div "NeueMontreal" at bounding box center [223, 271] width 125 height 32
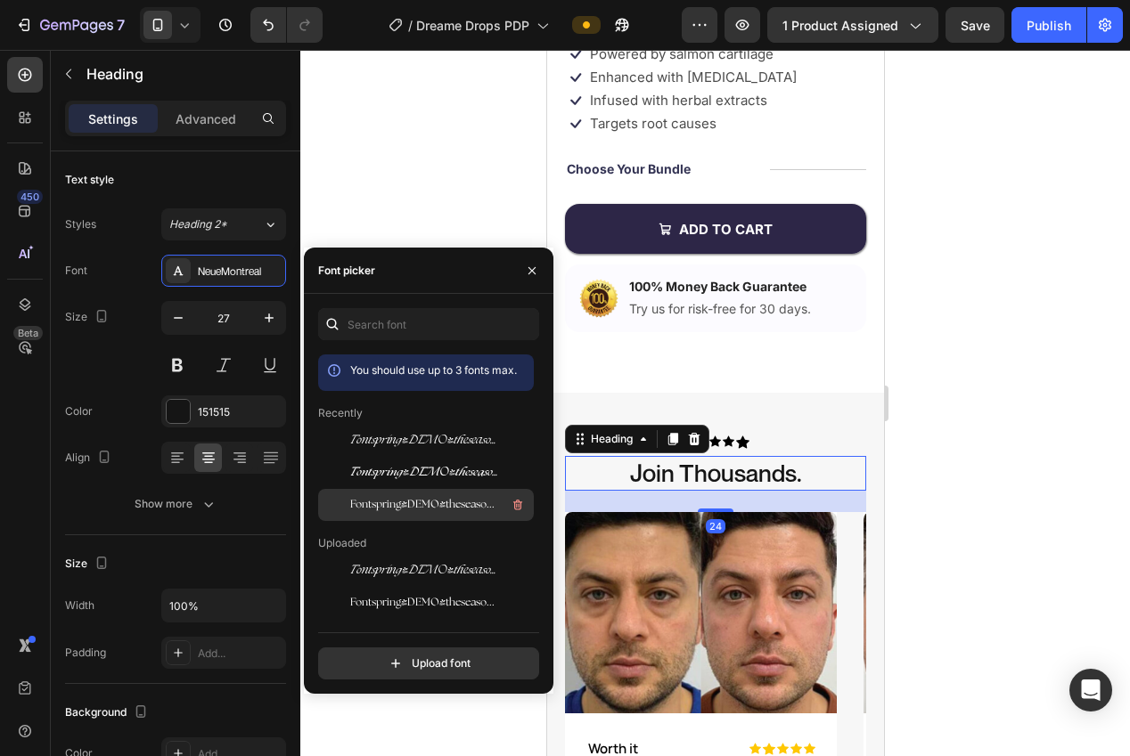
click at [400, 498] on span "Fontspring-DEMO-theseasons-reg" at bounding box center [424, 505] width 148 height 16
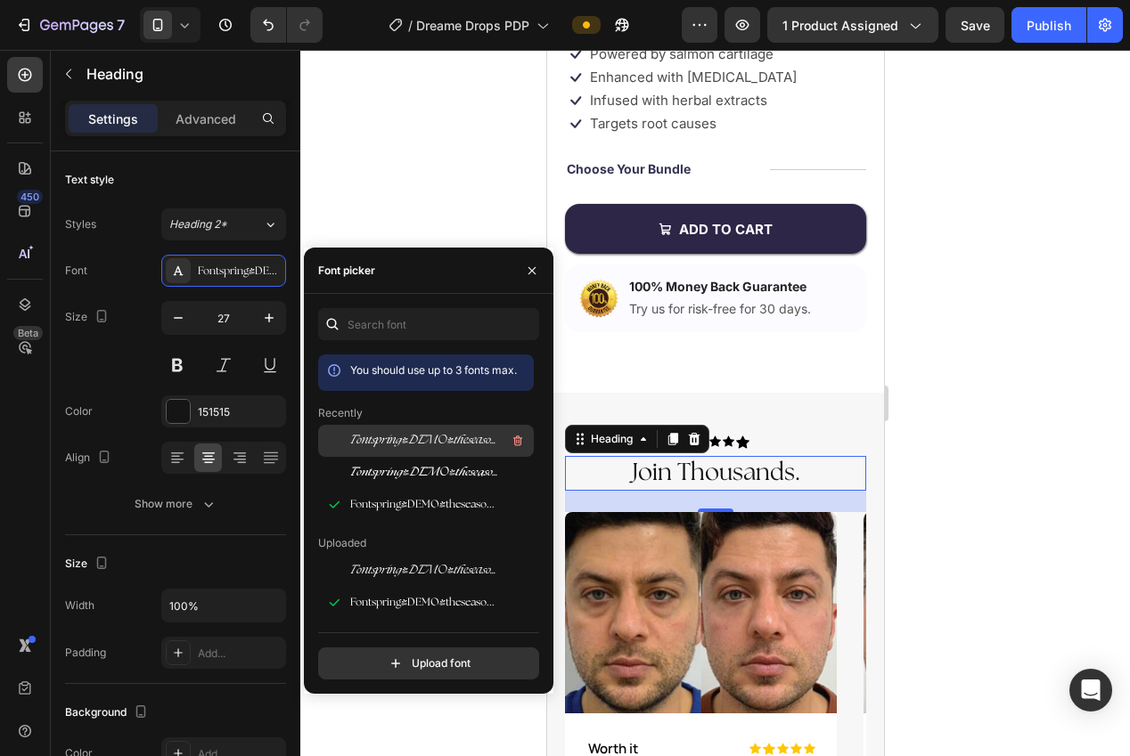
click at [388, 438] on span "Fontspring-DEMO-theseasons-it" at bounding box center [424, 441] width 148 height 16
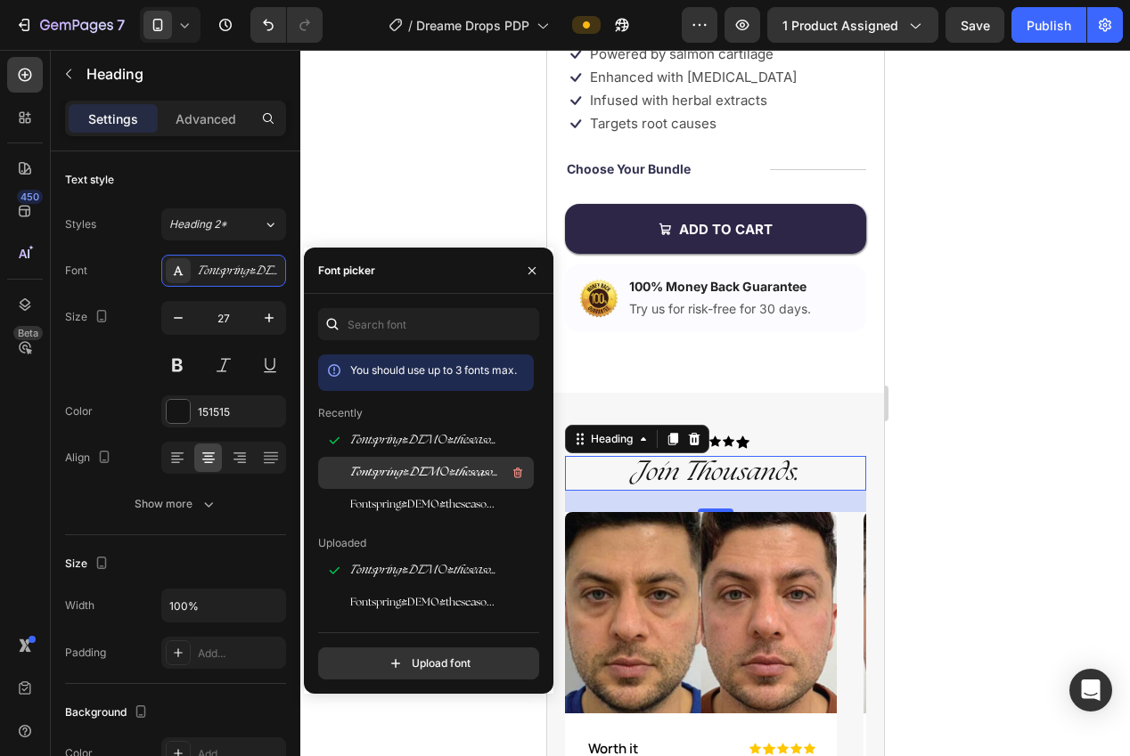
click at [382, 651] on div "Fontspring-DEMO-theseasons-bdit" at bounding box center [426, 667] width 216 height 32
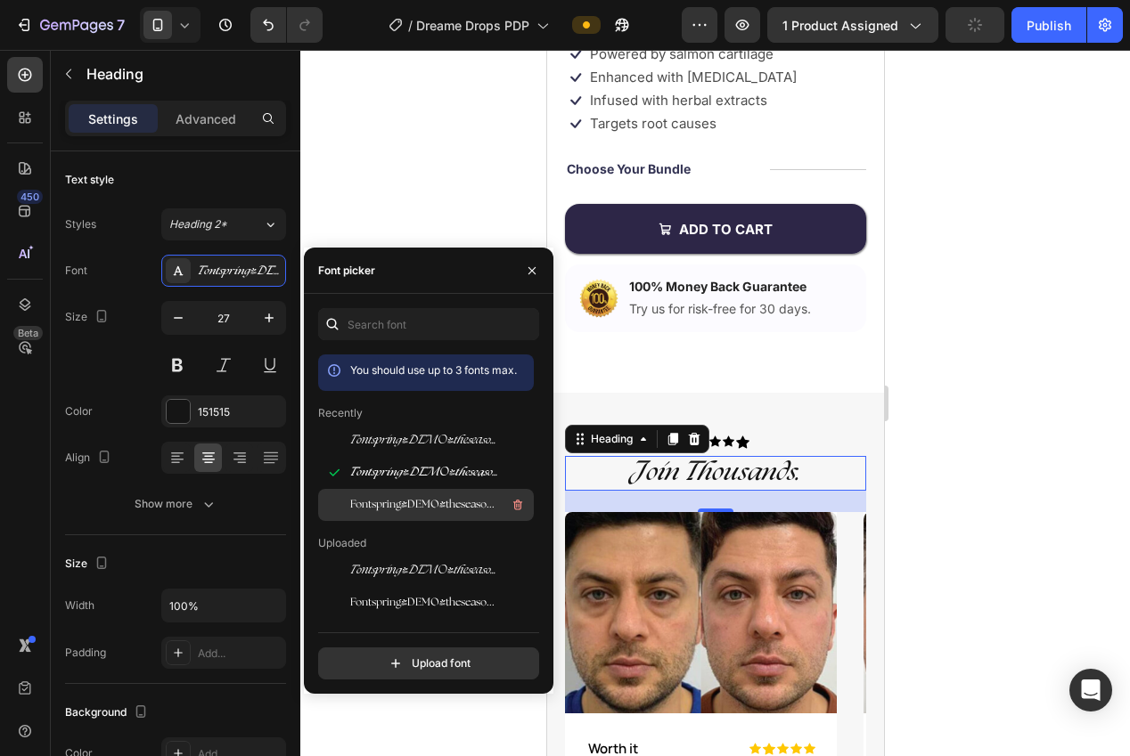
click at [383, 496] on div "Fontspring-DEMO-theseasons-reg" at bounding box center [440, 505] width 180 height 21
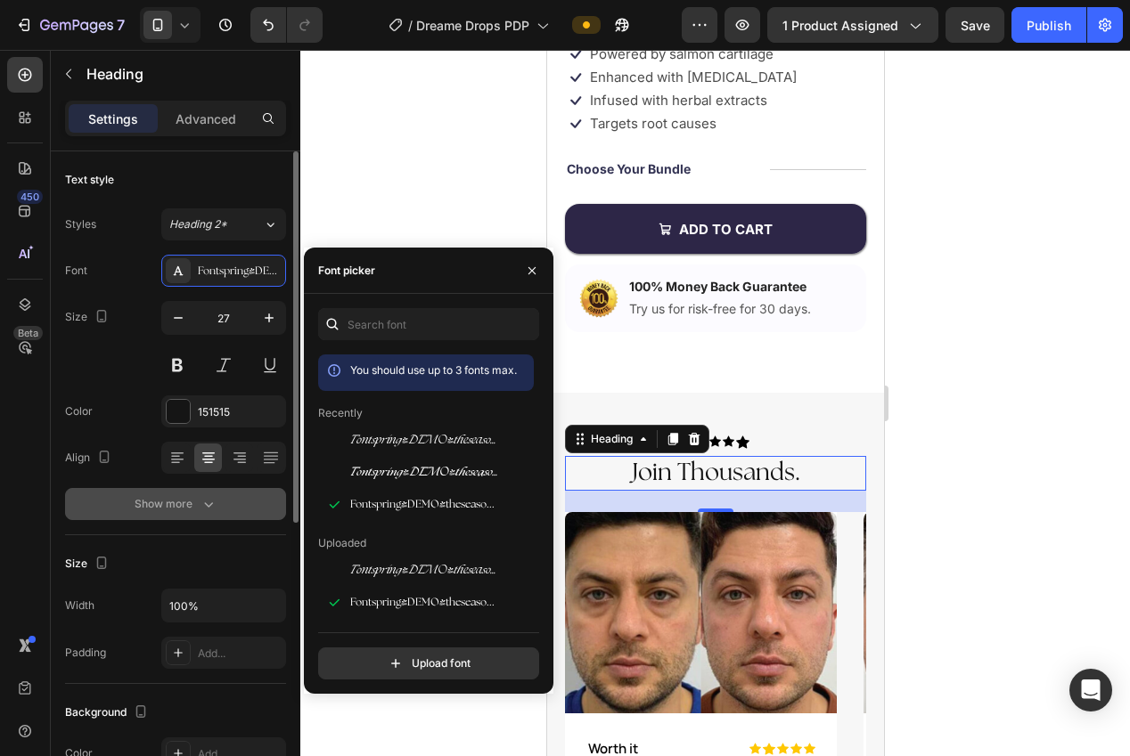
click at [221, 511] on button "Show more" at bounding box center [175, 504] width 221 height 32
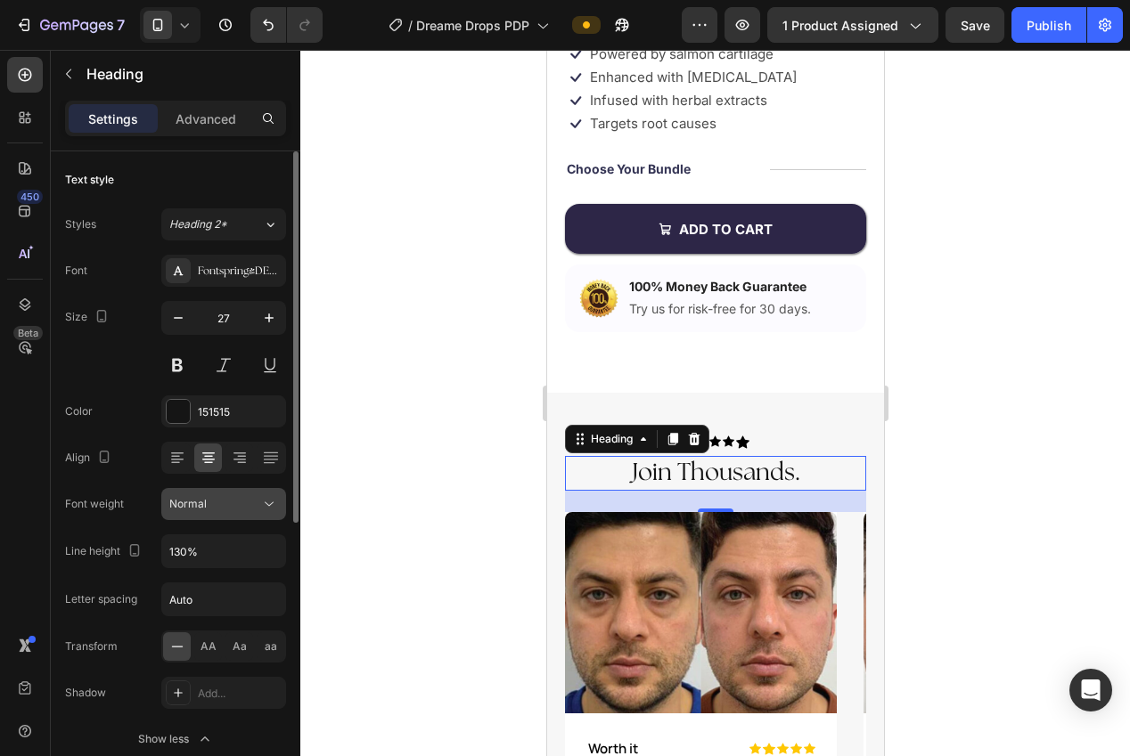
click at [222, 511] on div "Normal" at bounding box center [214, 504] width 91 height 16
click at [114, 421] on div "Color 151515" at bounding box center [175, 412] width 221 height 32
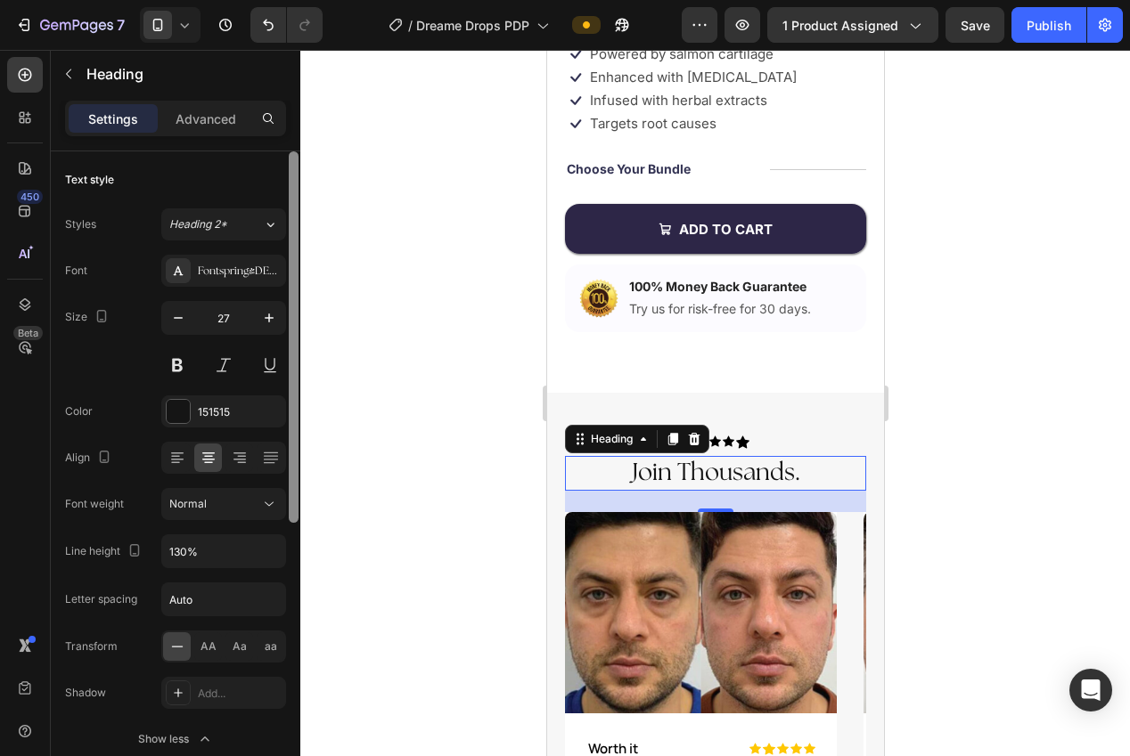
drag, startPoint x: 208, startPoint y: 411, endPoint x: 291, endPoint y: 453, distance: 92.8
click at [211, 412] on div "151515" at bounding box center [240, 413] width 84 height 16
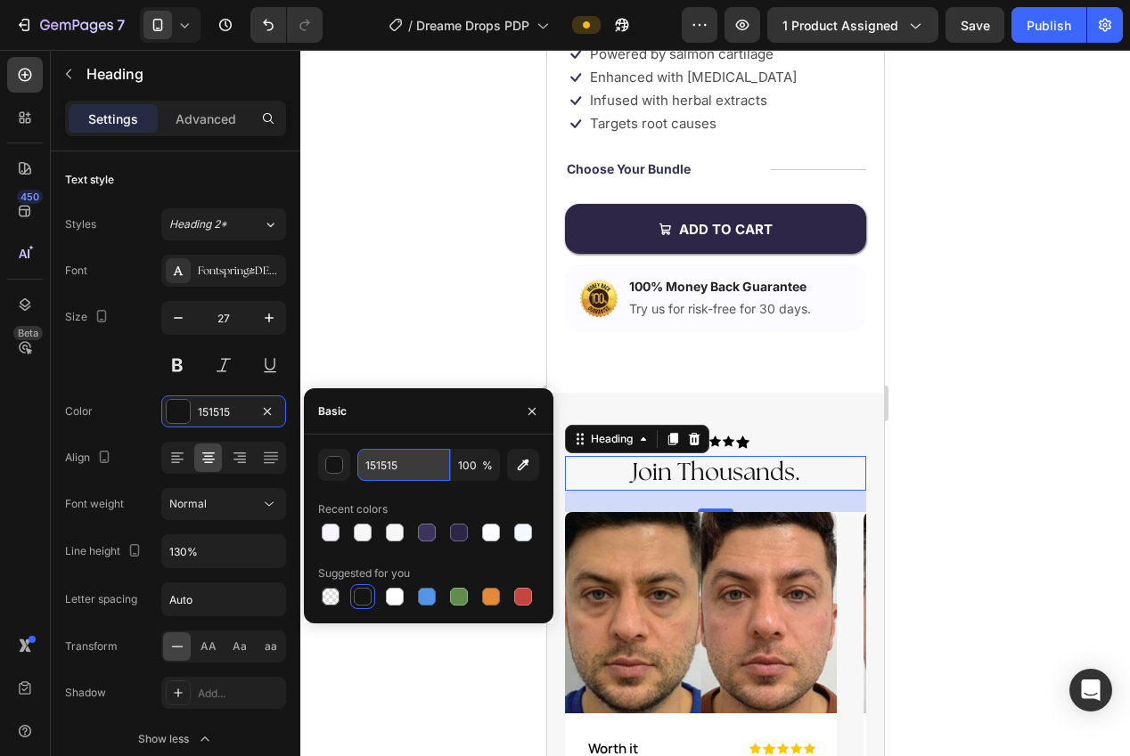
click at [381, 467] on input "151515" at bounding box center [403, 465] width 93 height 32
paste input "2D2647"
type input "2D2647"
click at [365, 339] on div at bounding box center [715, 403] width 830 height 707
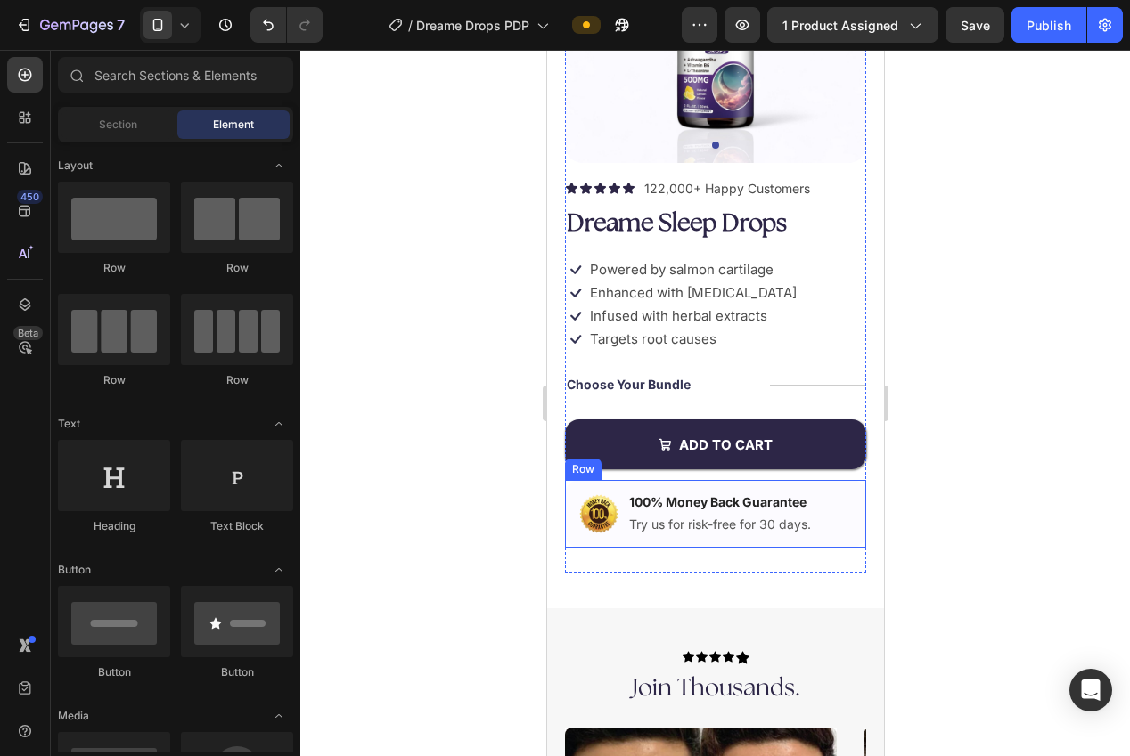
scroll to position [200, 0]
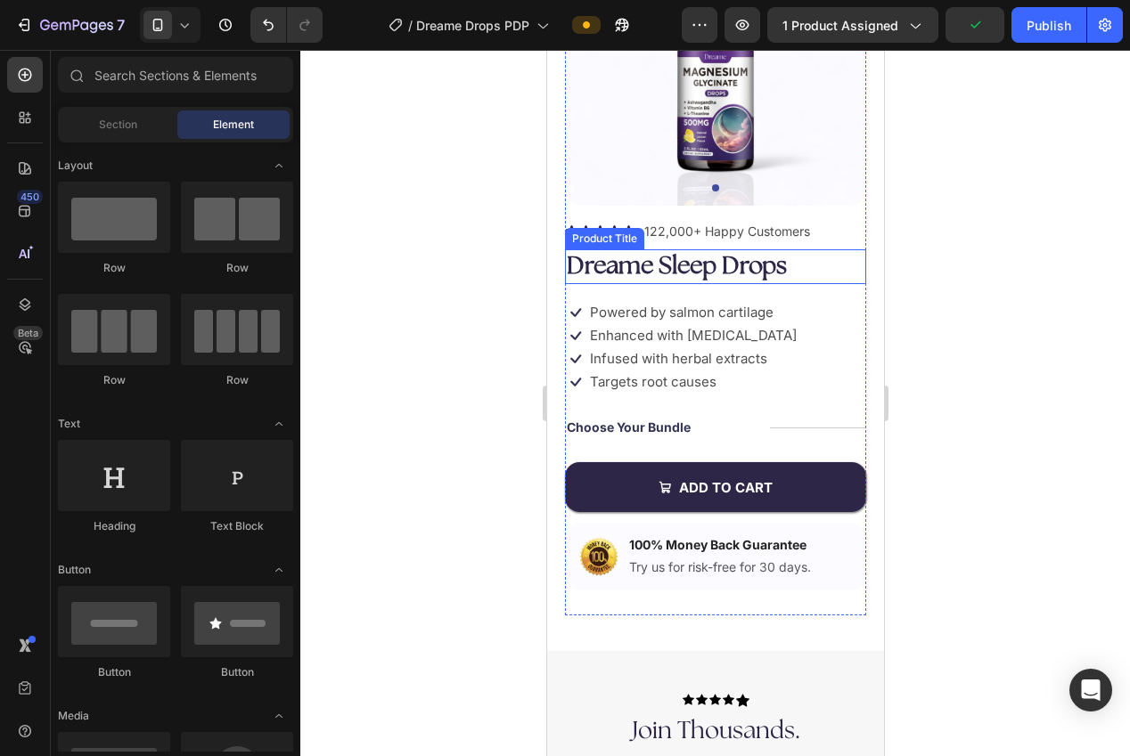
click at [706, 270] on h1 "Dreame Sleep Drops" at bounding box center [714, 266] width 301 height 35
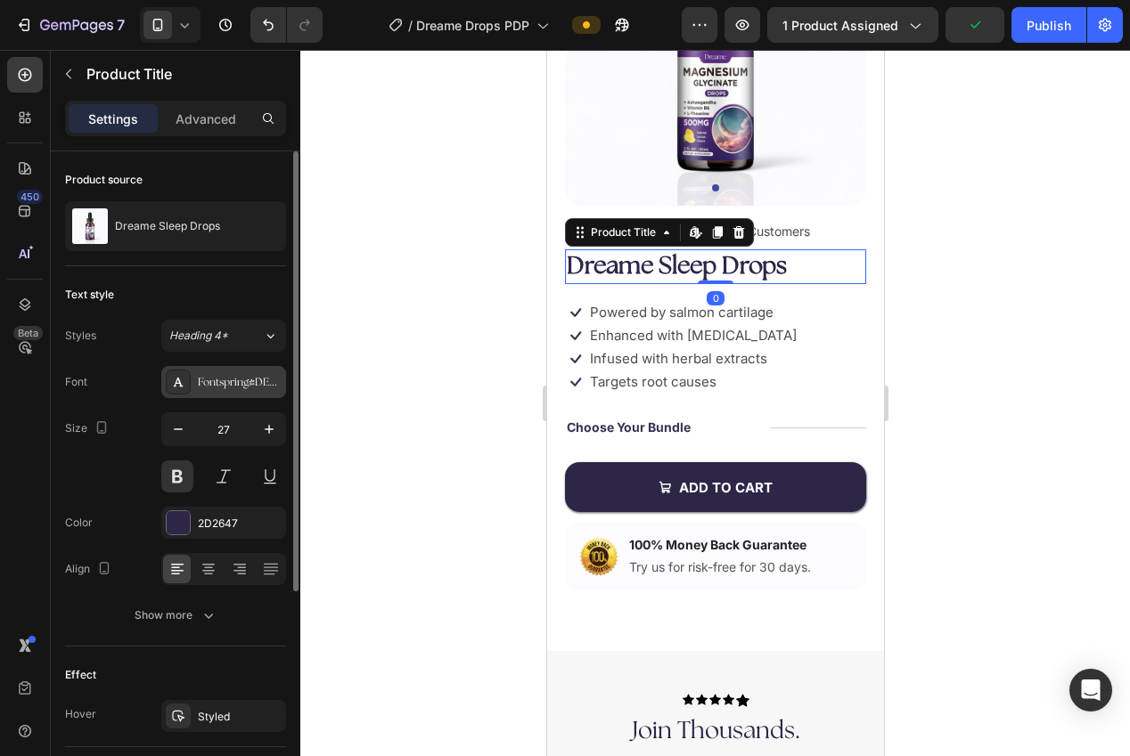
click at [221, 381] on div "Fontspring-DEMO-theseasons-reg" at bounding box center [240, 383] width 84 height 16
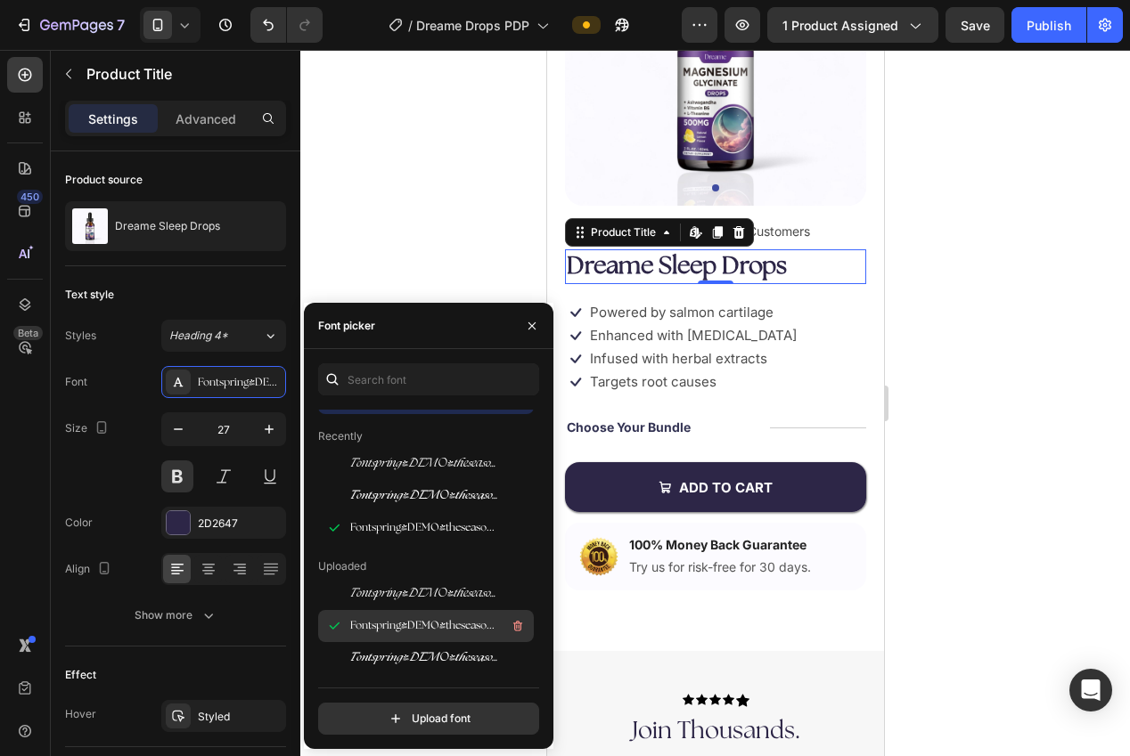
scroll to position [36, 0]
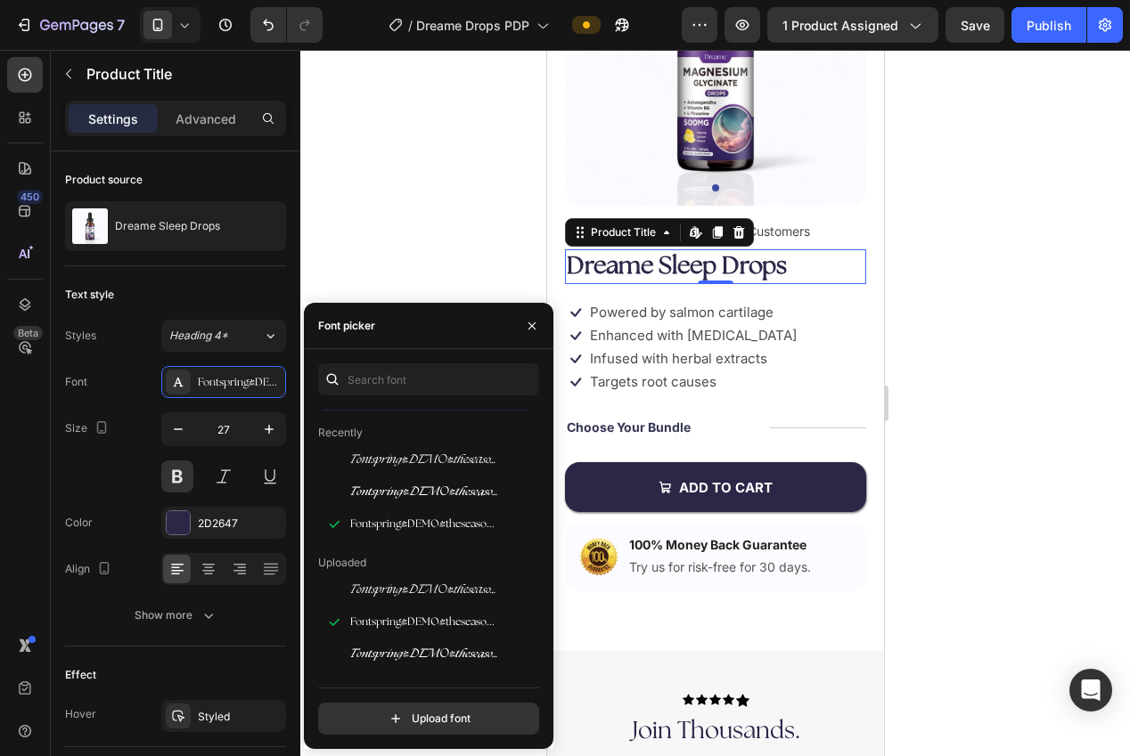
click at [359, 199] on div at bounding box center [715, 403] width 830 height 707
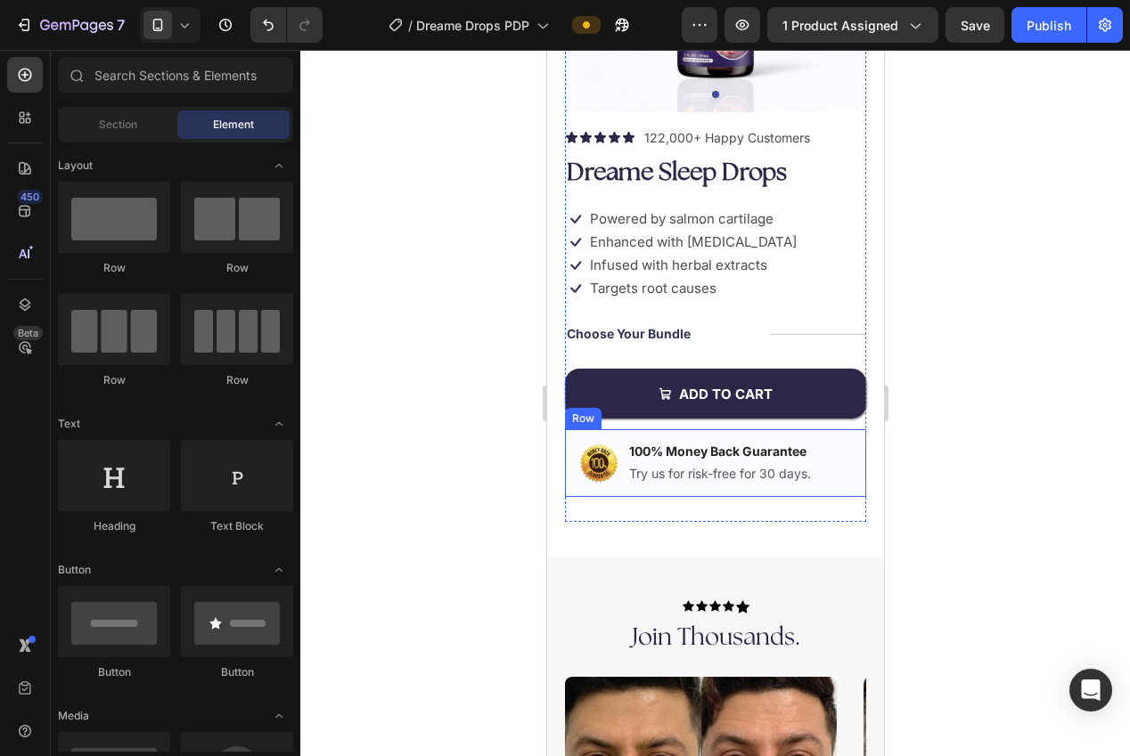
scroll to position [373, 0]
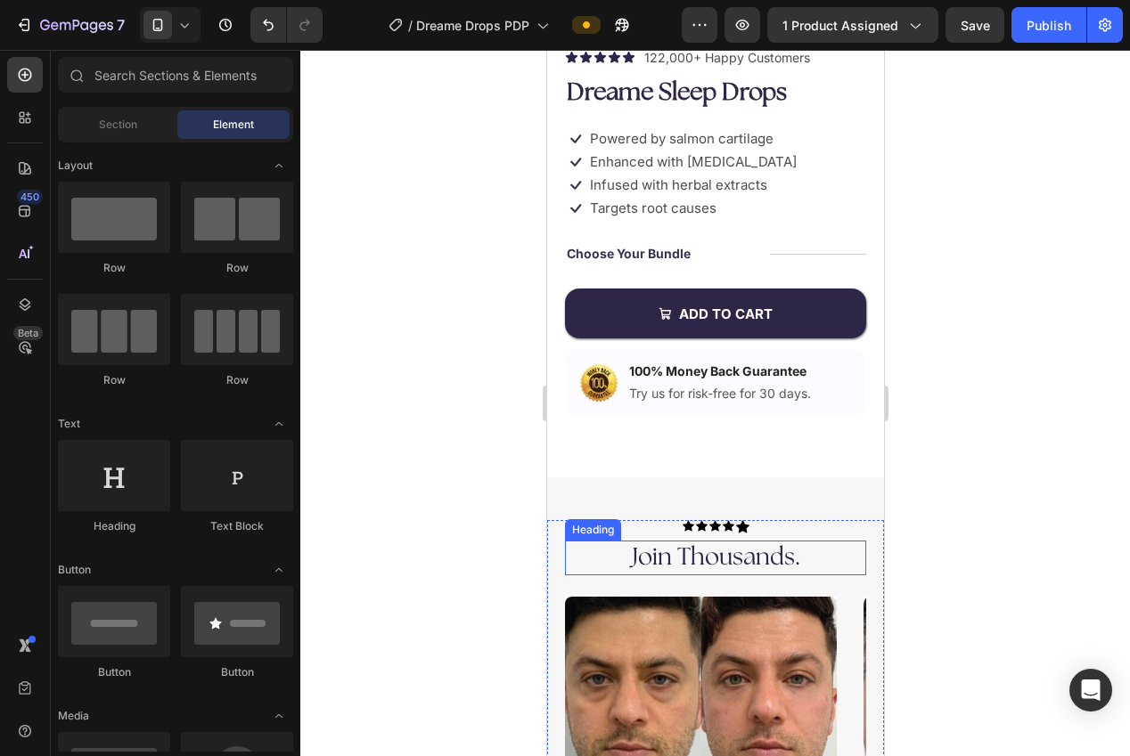
click at [691, 554] on h2 "Join Thousands." at bounding box center [715, 558] width 266 height 35
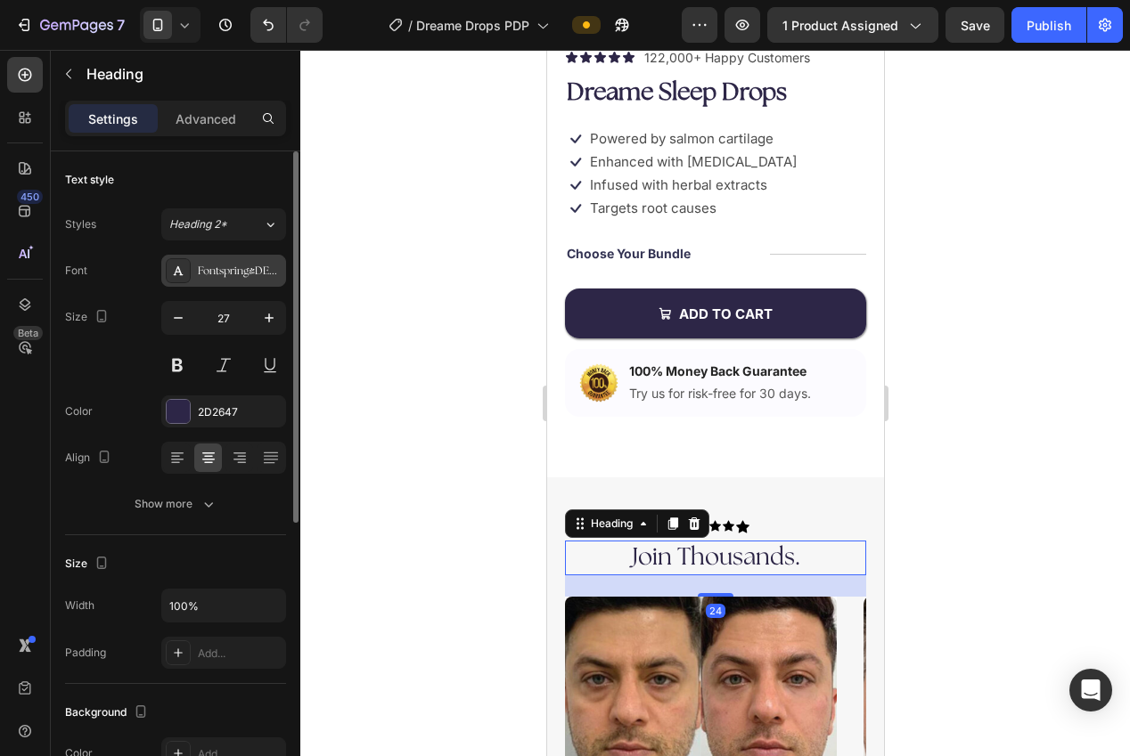
click at [240, 283] on div "Fontspring-DEMO-theseasons-reg" at bounding box center [223, 271] width 125 height 32
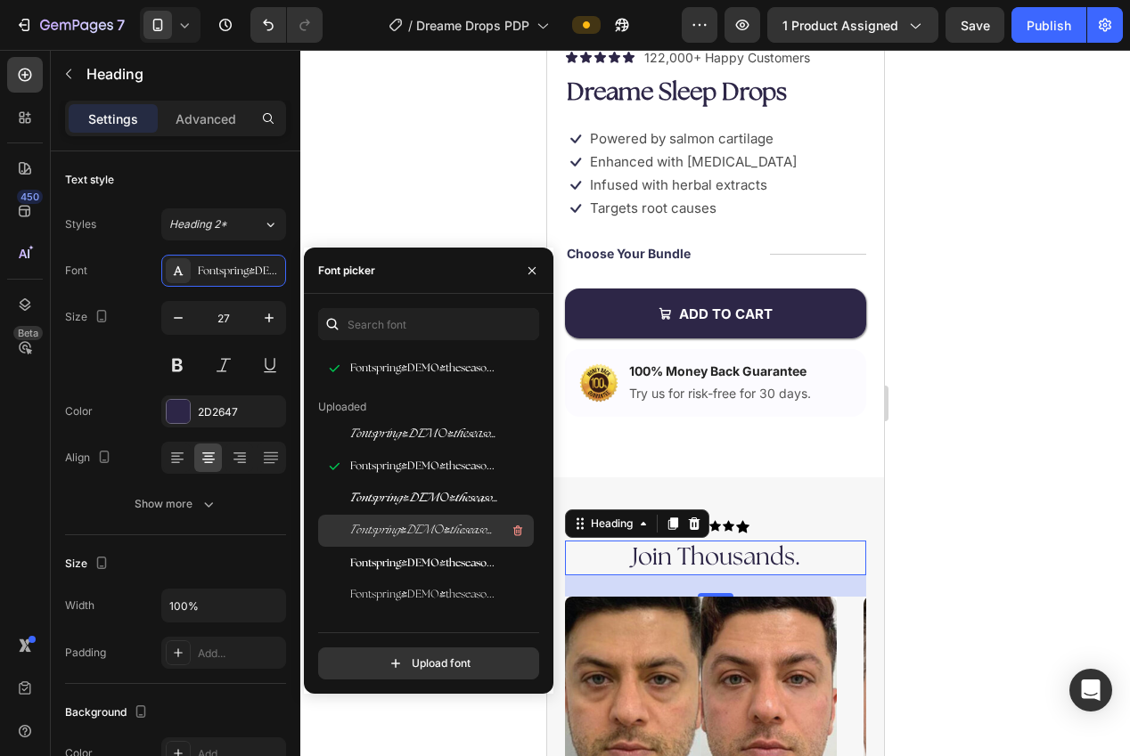
scroll to position [142, 0]
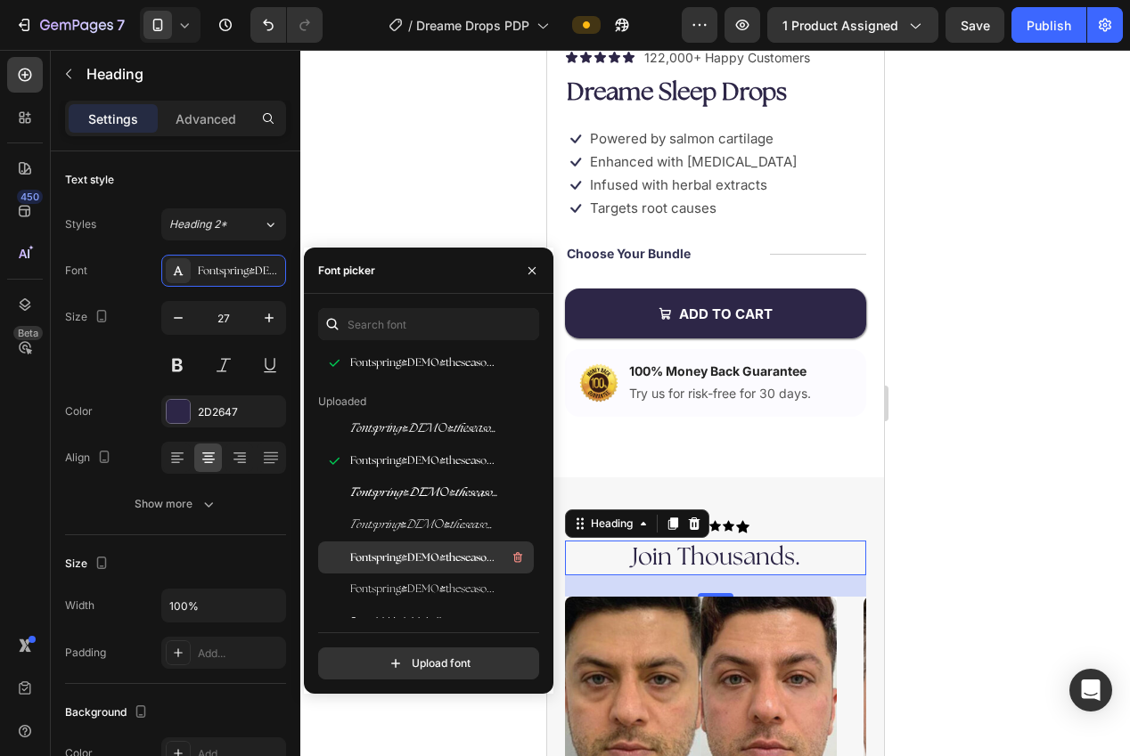
click at [425, 560] on span "Fontspring-DEMO-theseasons-bd" at bounding box center [424, 558] width 148 height 16
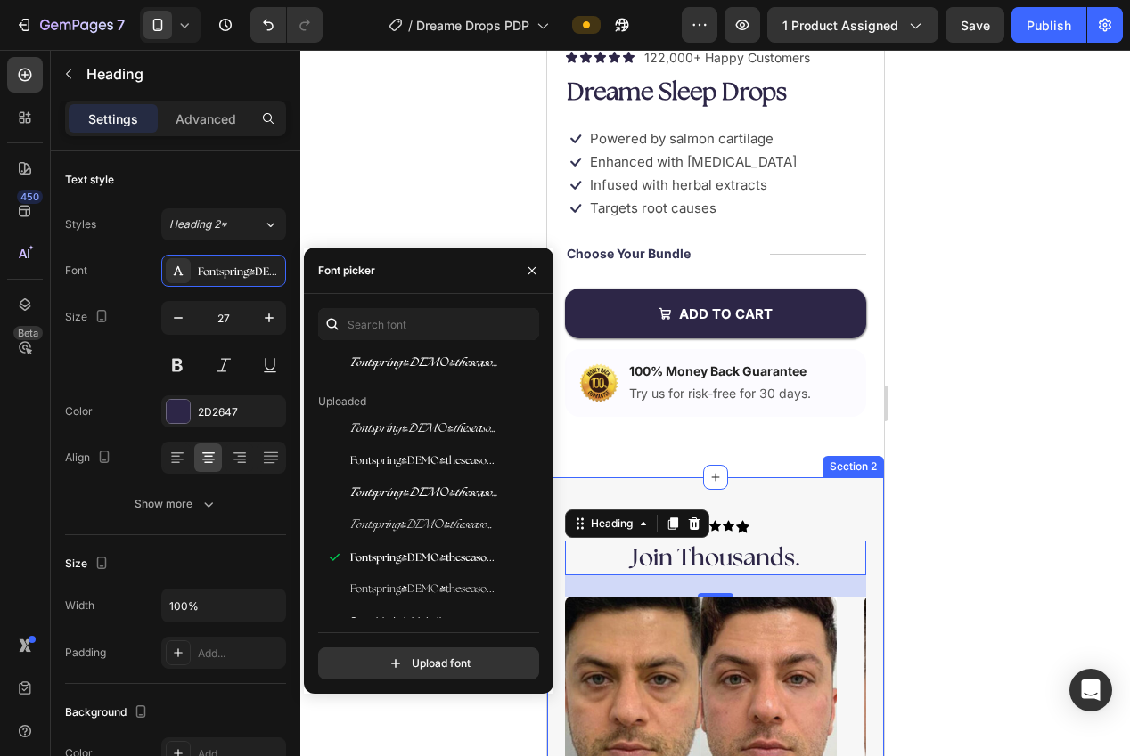
click at [1022, 458] on div at bounding box center [715, 403] width 830 height 707
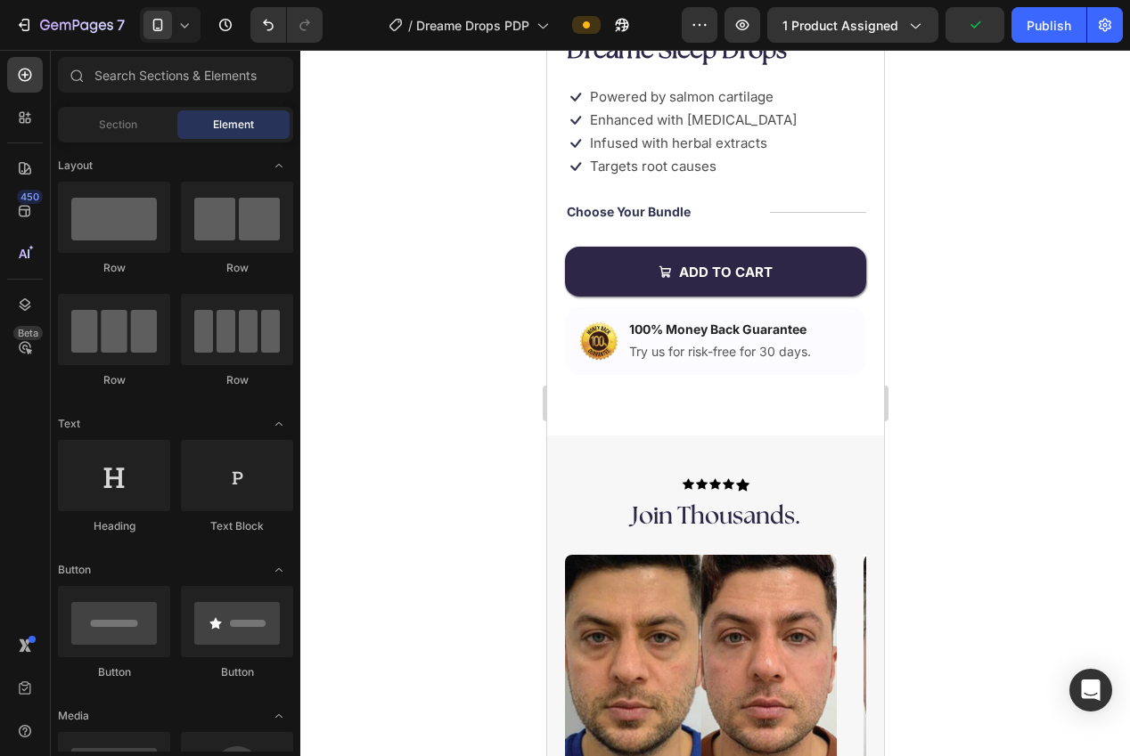
scroll to position [449, 0]
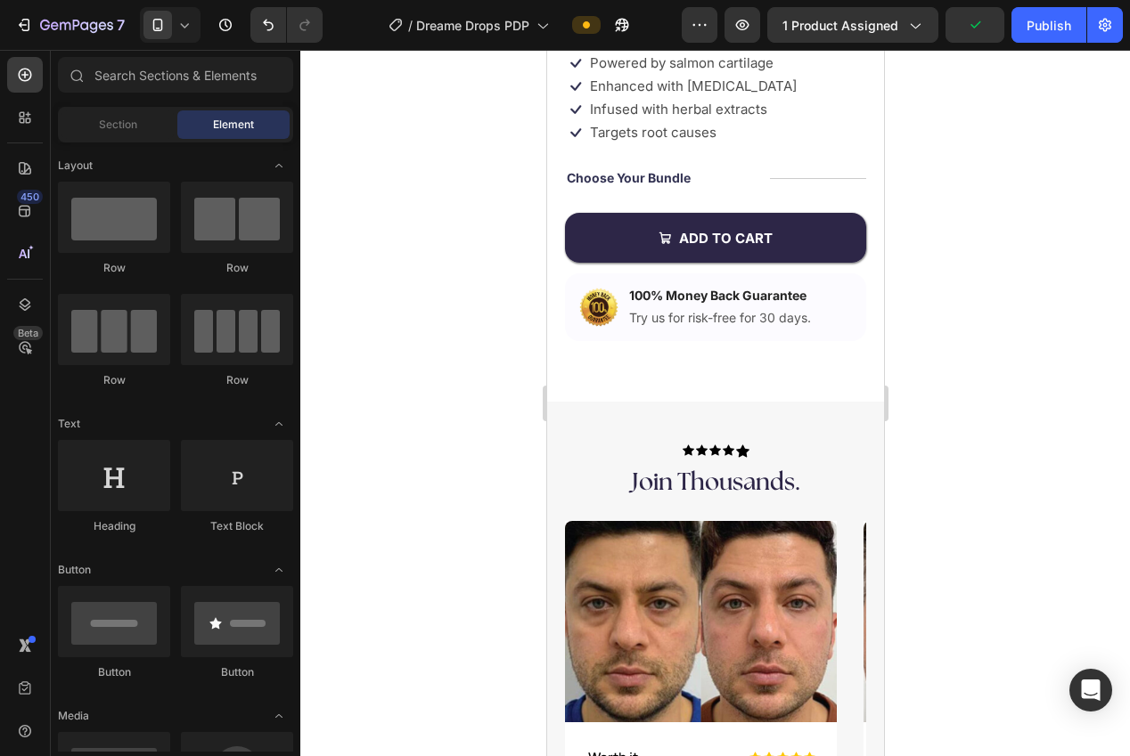
drag, startPoint x: 872, startPoint y: 127, endPoint x: 1432, endPoint y: 221, distance: 567.5
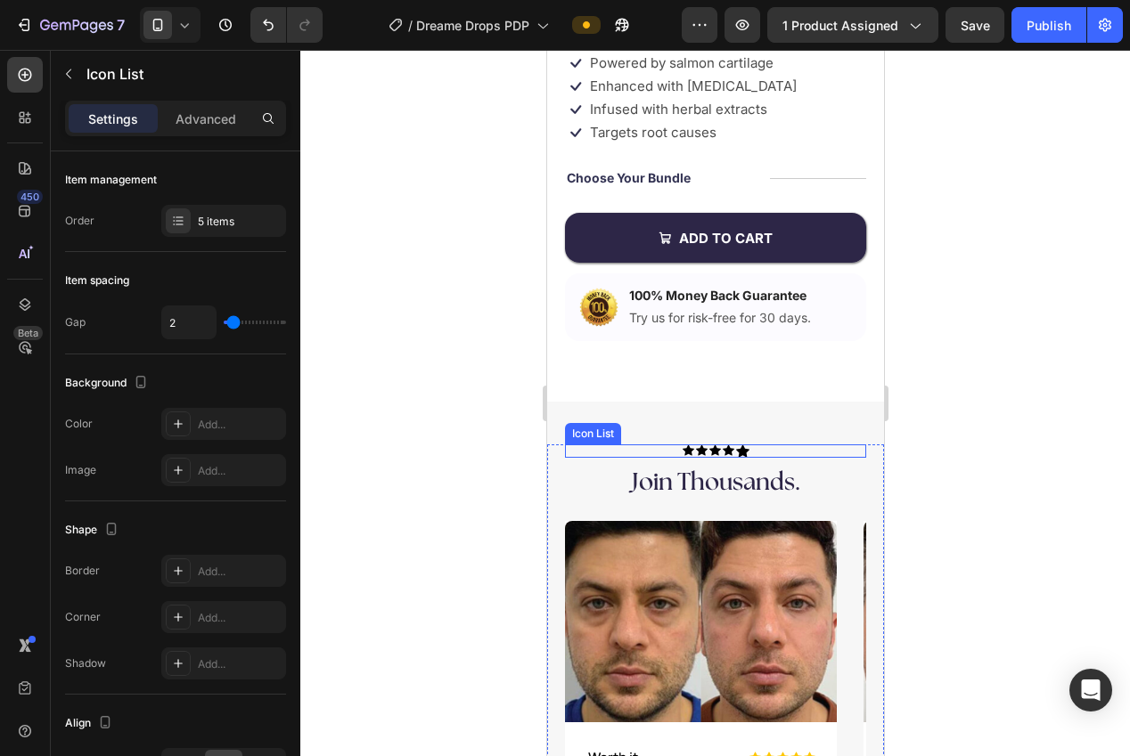
click at [656, 447] on div "Icon Icon Icon Icon Icon" at bounding box center [715, 451] width 266 height 13
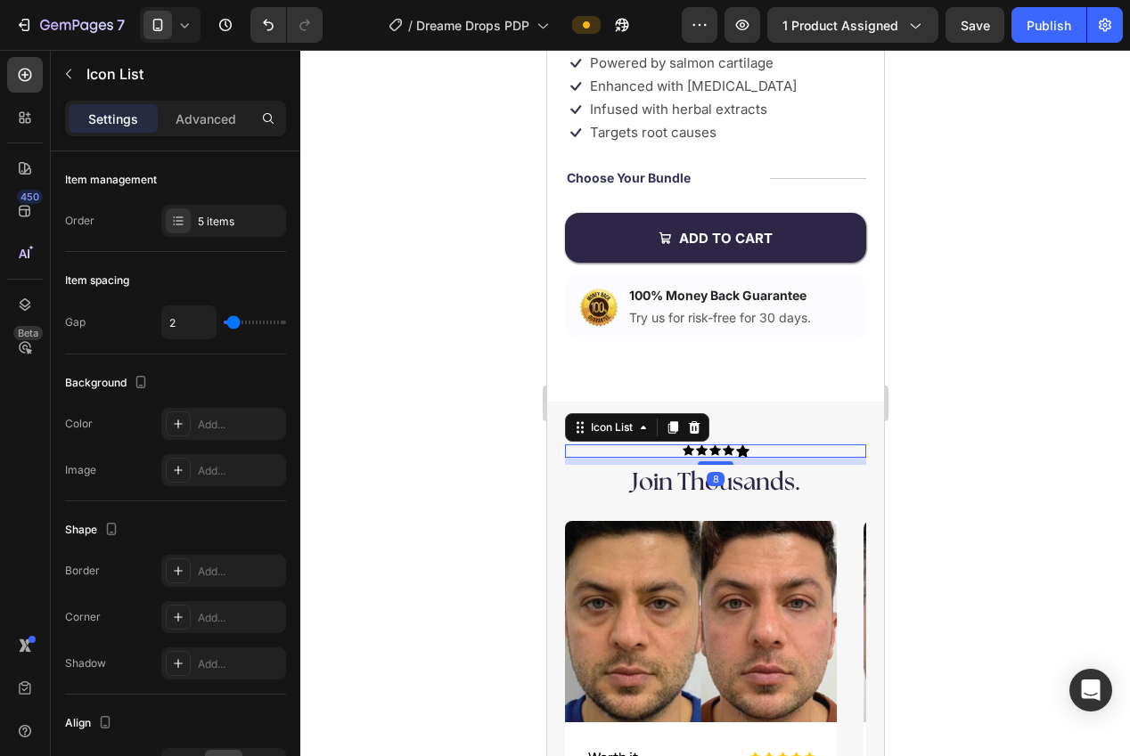
click at [692, 426] on icon at bounding box center [693, 428] width 14 height 14
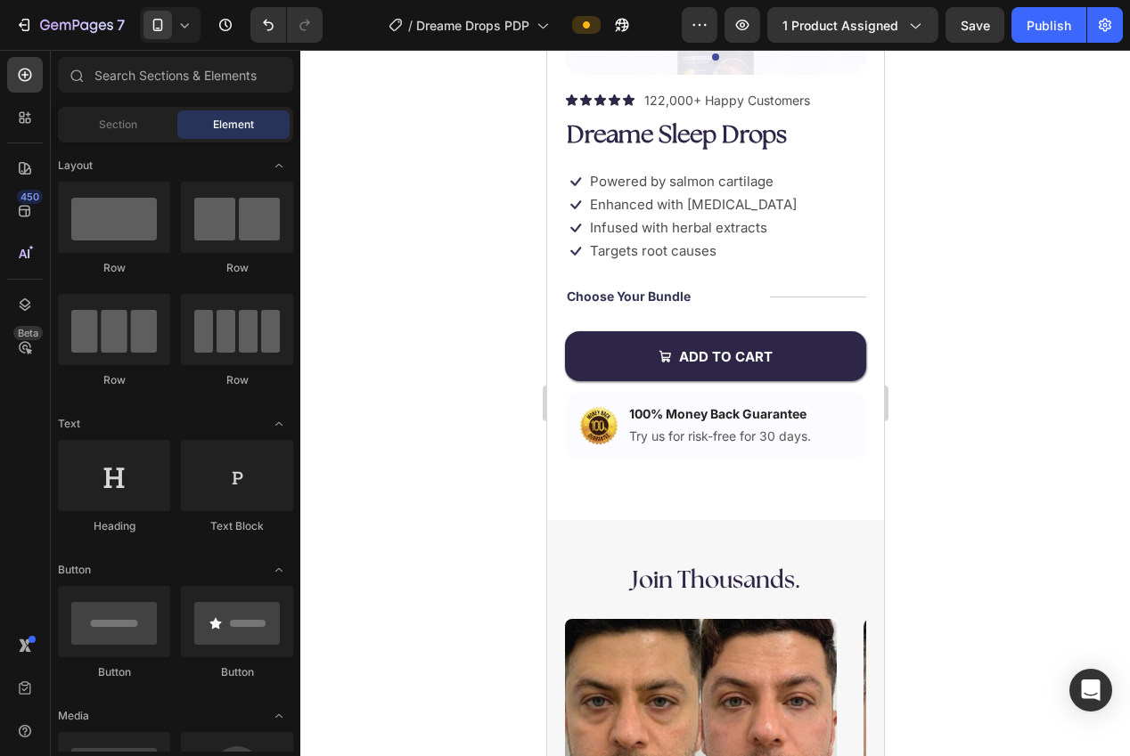
scroll to position [249, 0]
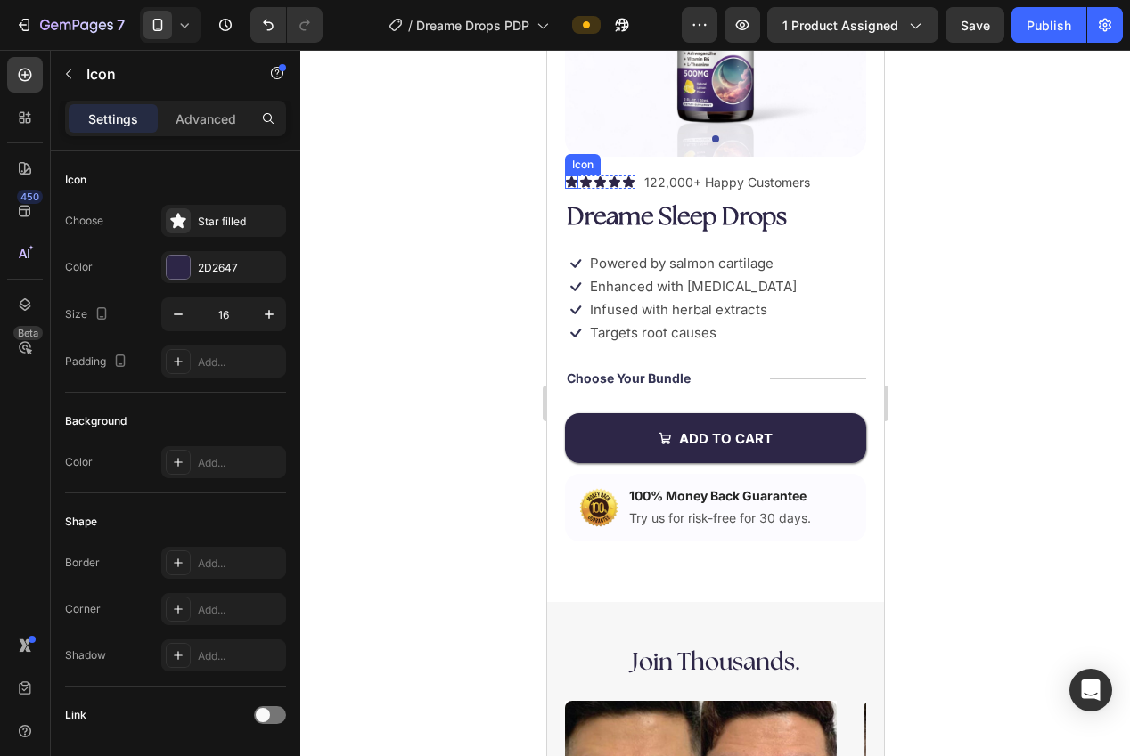
click at [575, 165] on div "Icon" at bounding box center [582, 165] width 29 height 0
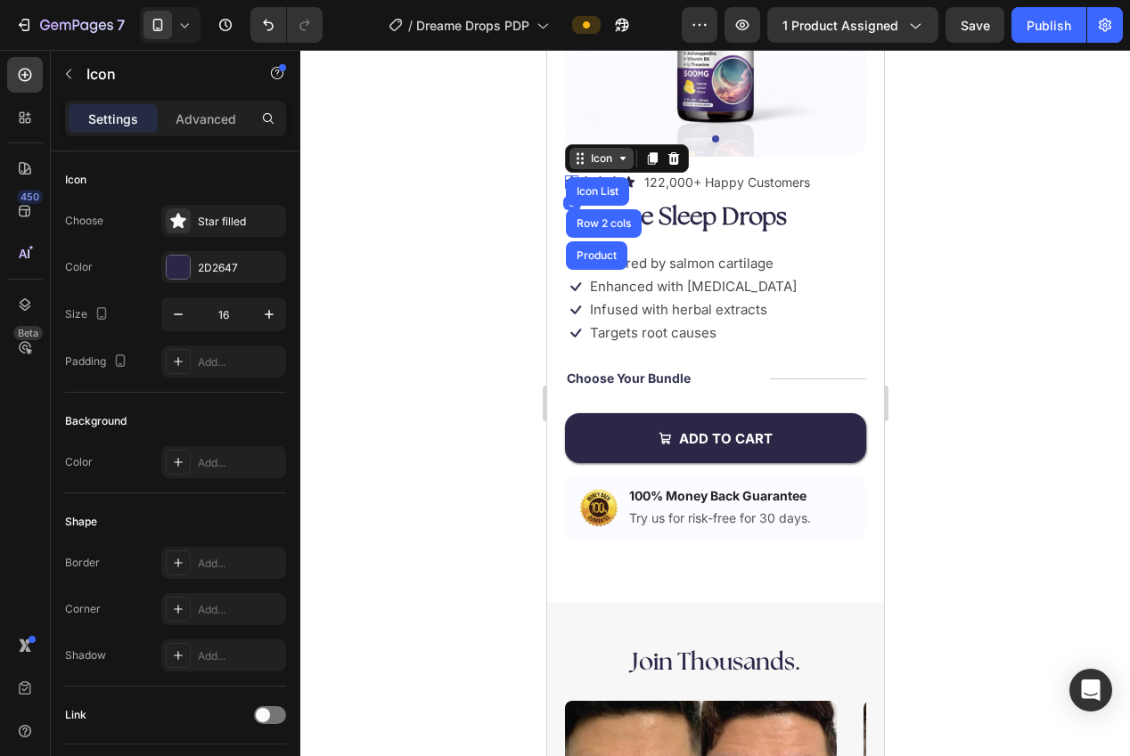
click at [574, 166] on div "Icon" at bounding box center [600, 158] width 64 height 21
click at [583, 187] on div "Icon List" at bounding box center [596, 191] width 49 height 11
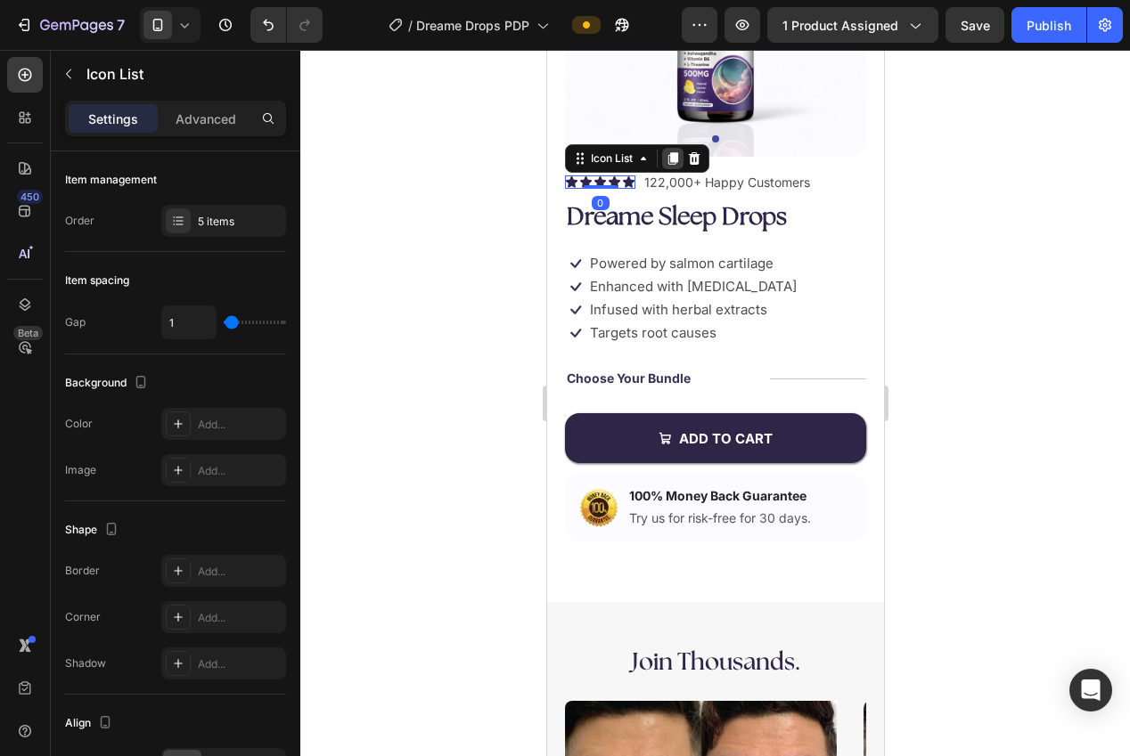
click at [679, 162] on icon at bounding box center [672, 158] width 14 height 14
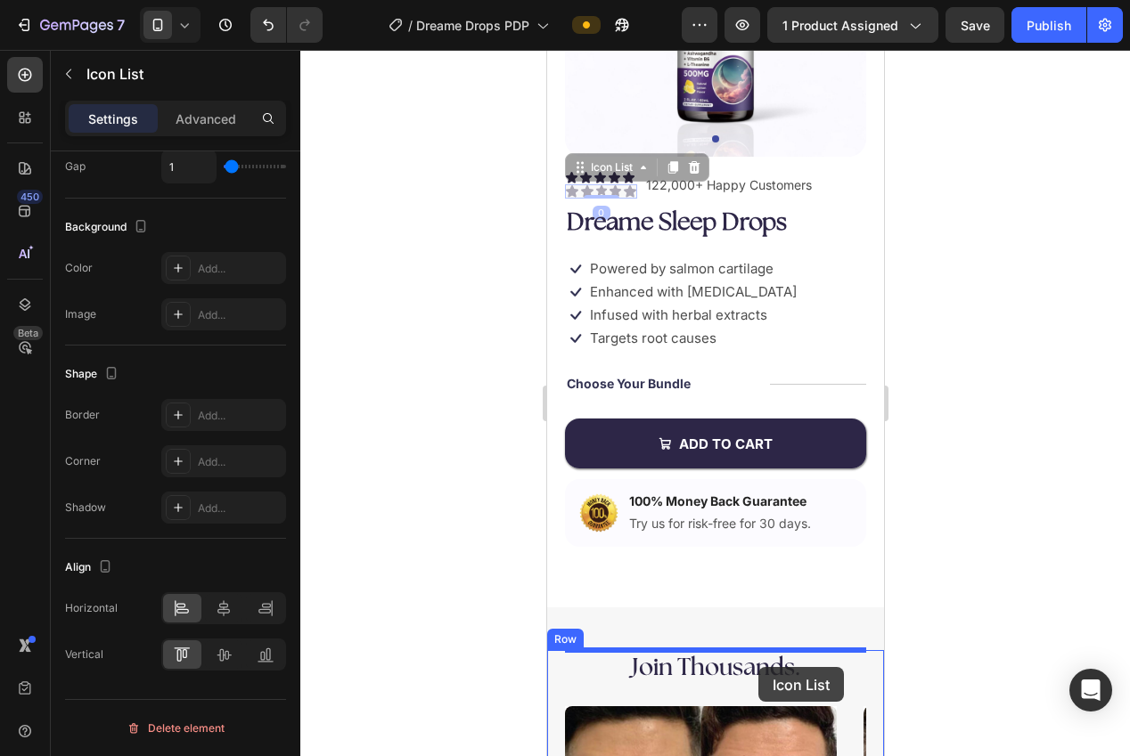
drag, startPoint x: 592, startPoint y: 227, endPoint x: 759, endPoint y: 664, distance: 467.6
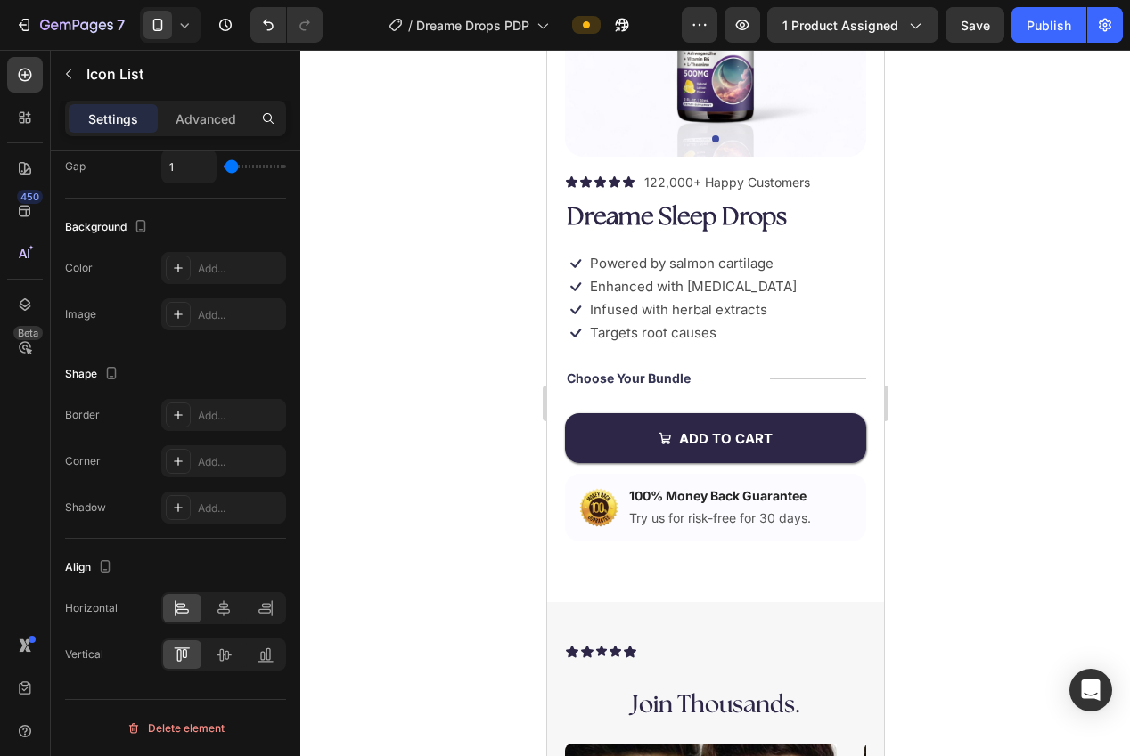
click at [945, 560] on div at bounding box center [715, 403] width 830 height 707
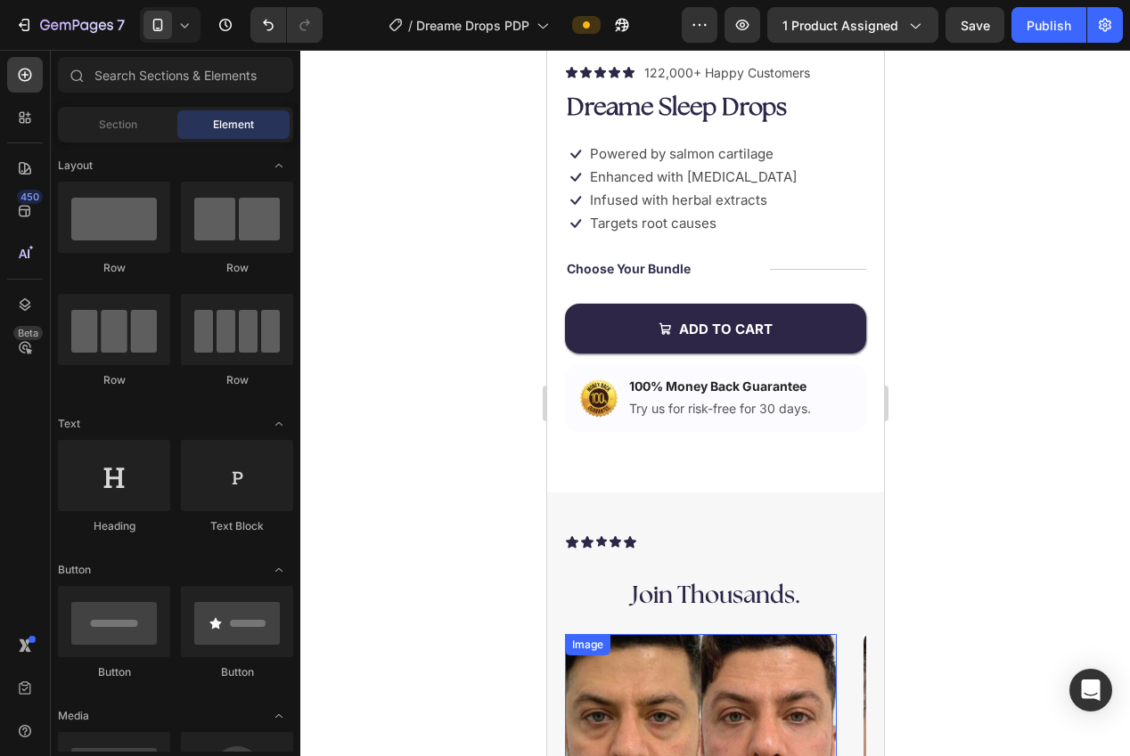
scroll to position [464, 0]
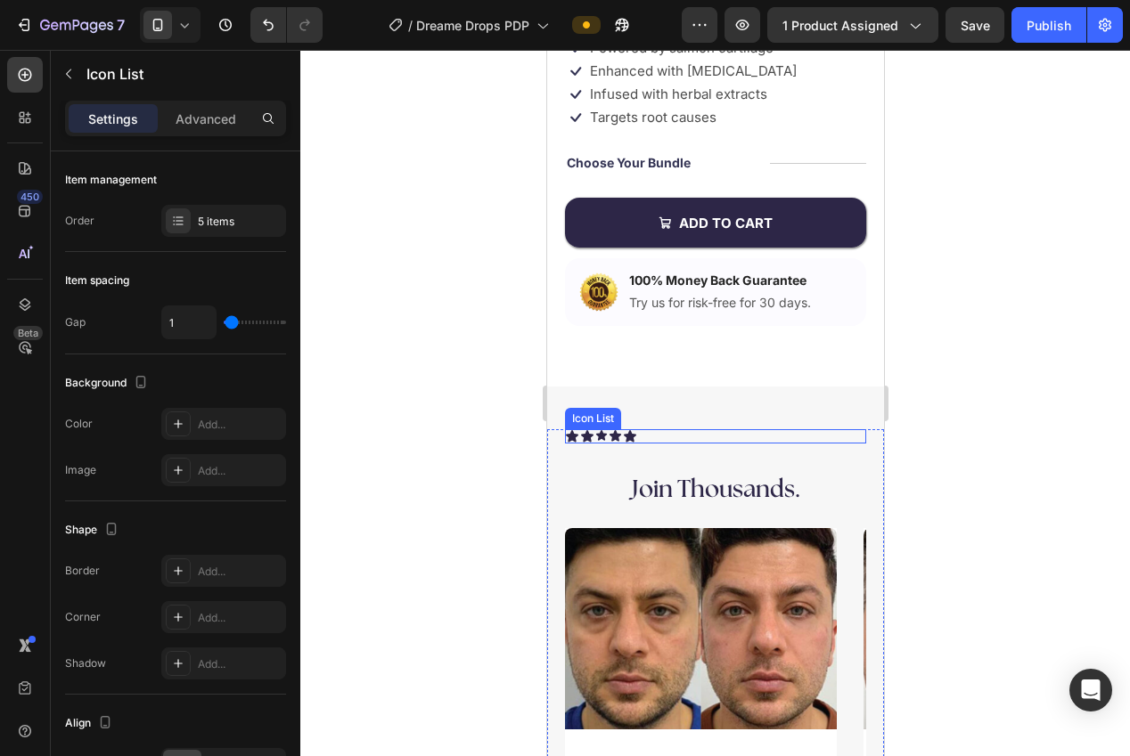
click at [691, 433] on div "Icon Icon Icon Icon Icon" at bounding box center [714, 436] width 301 height 14
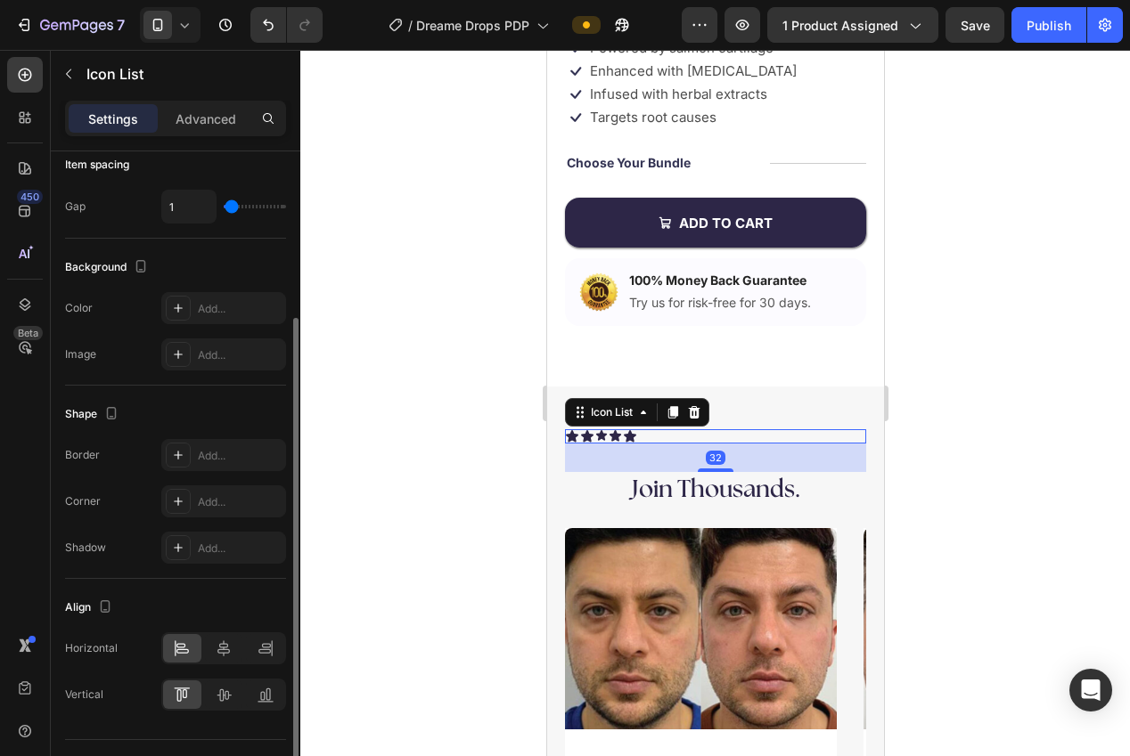
scroll to position [156, 0]
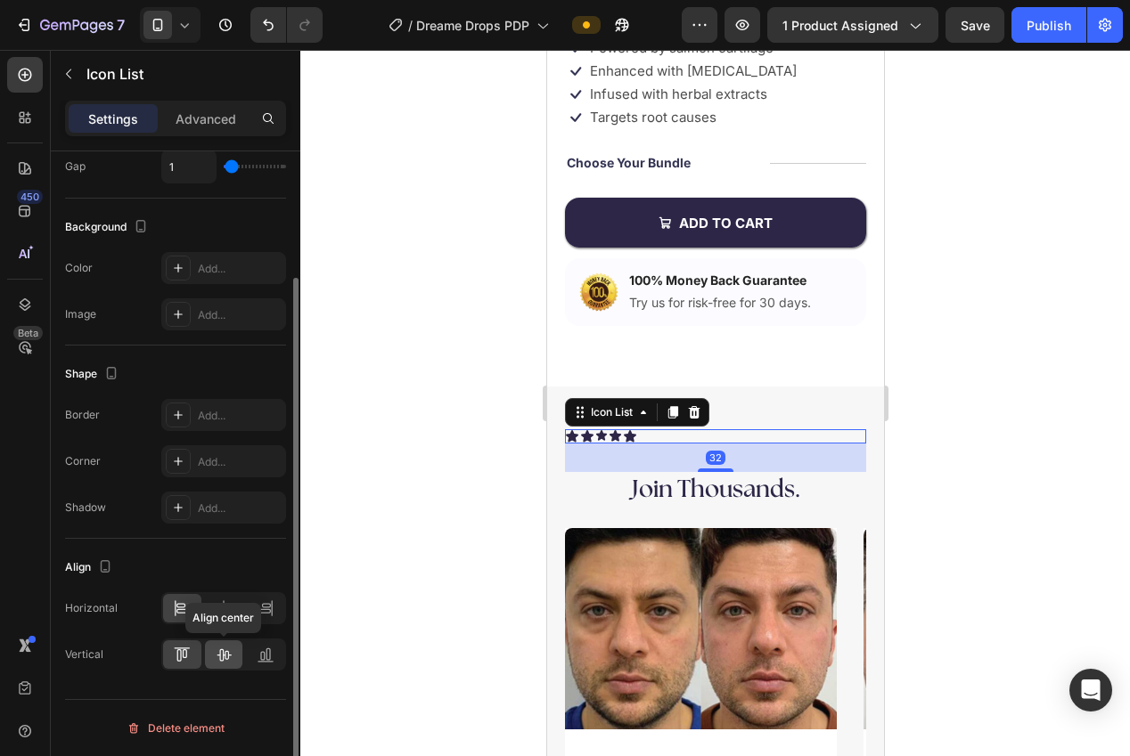
click at [218, 653] on icon at bounding box center [224, 655] width 18 height 18
click at [220, 623] on div at bounding box center [223, 609] width 125 height 32
click at [220, 612] on icon at bounding box center [223, 609] width 12 height 16
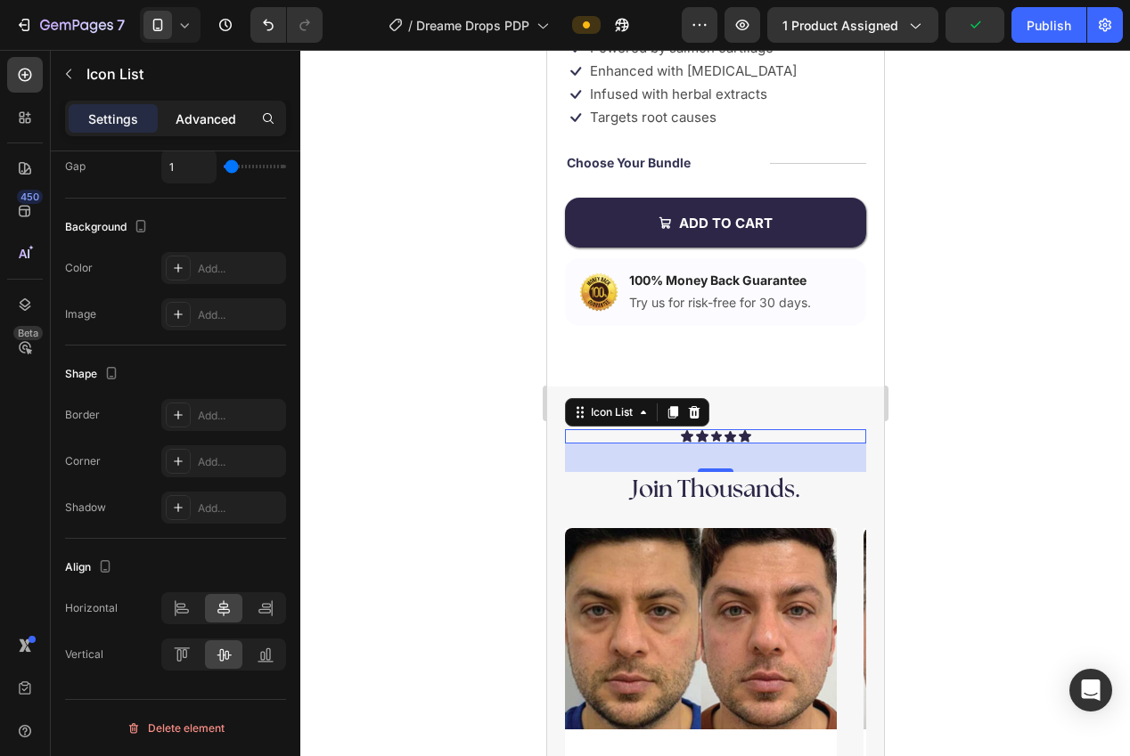
click at [205, 119] on p "Advanced" at bounding box center [206, 119] width 61 height 19
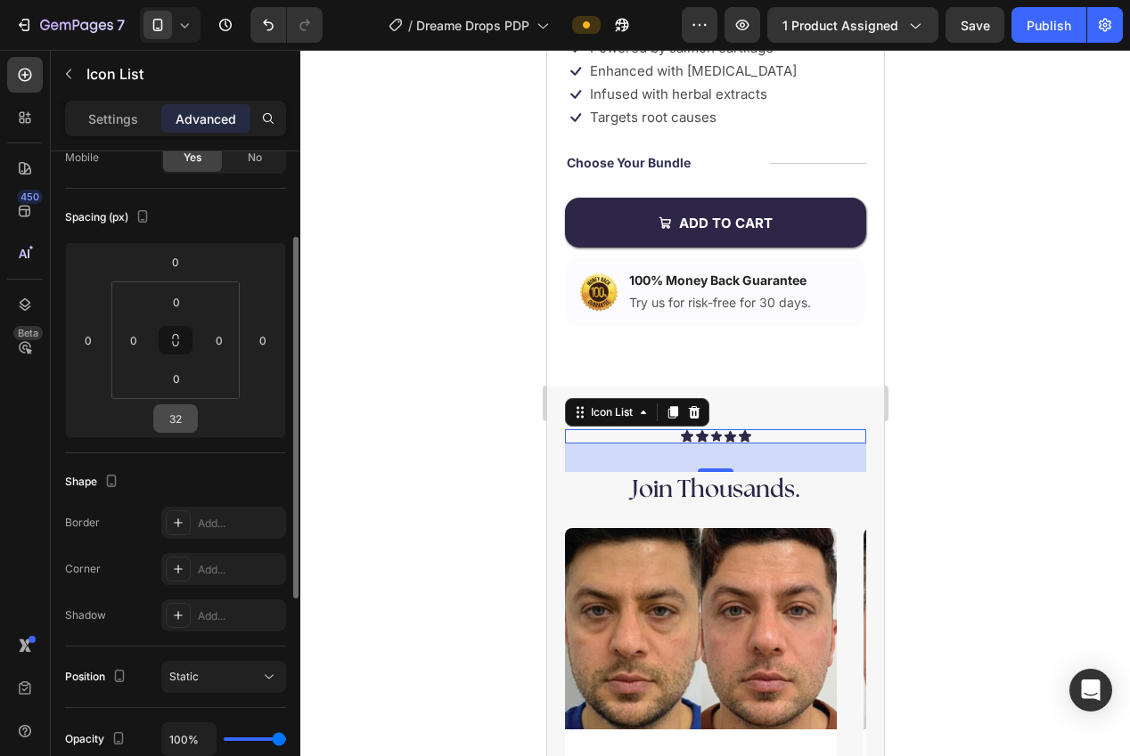
click at [178, 428] on input "32" at bounding box center [176, 418] width 36 height 27
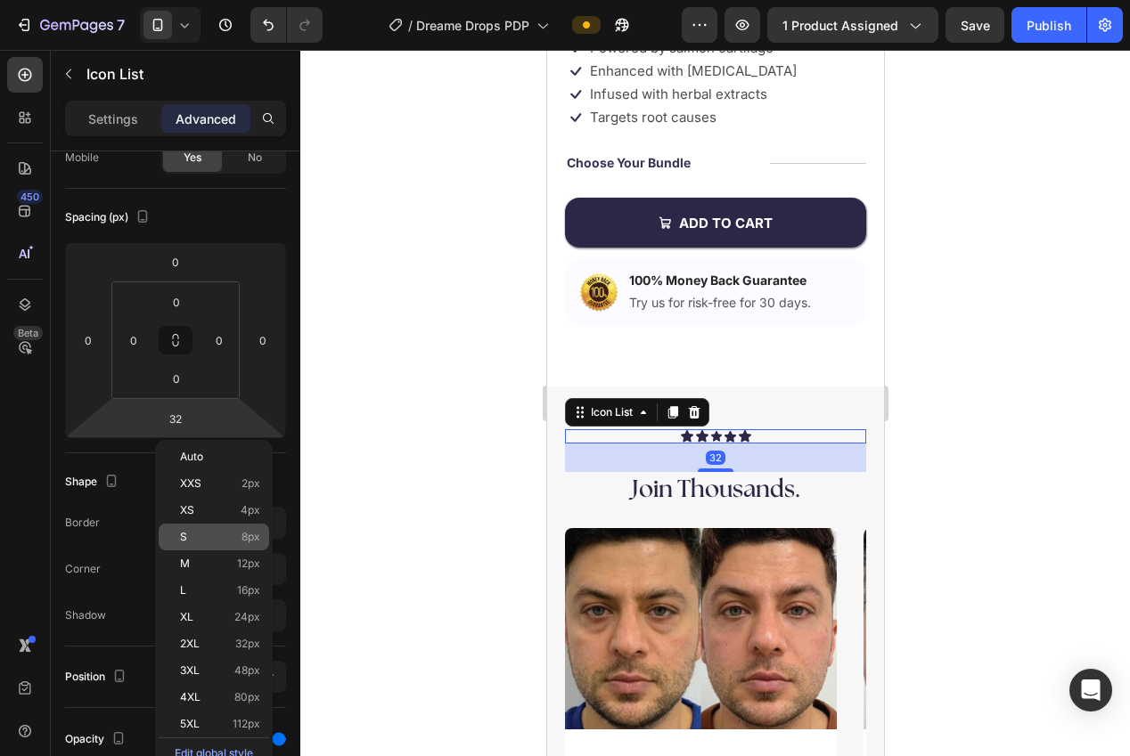
drag, startPoint x: 214, startPoint y: 524, endPoint x: 236, endPoint y: 525, distance: 22.3
click at [214, 524] on div "S 8px" at bounding box center [214, 537] width 110 height 27
type input "8"
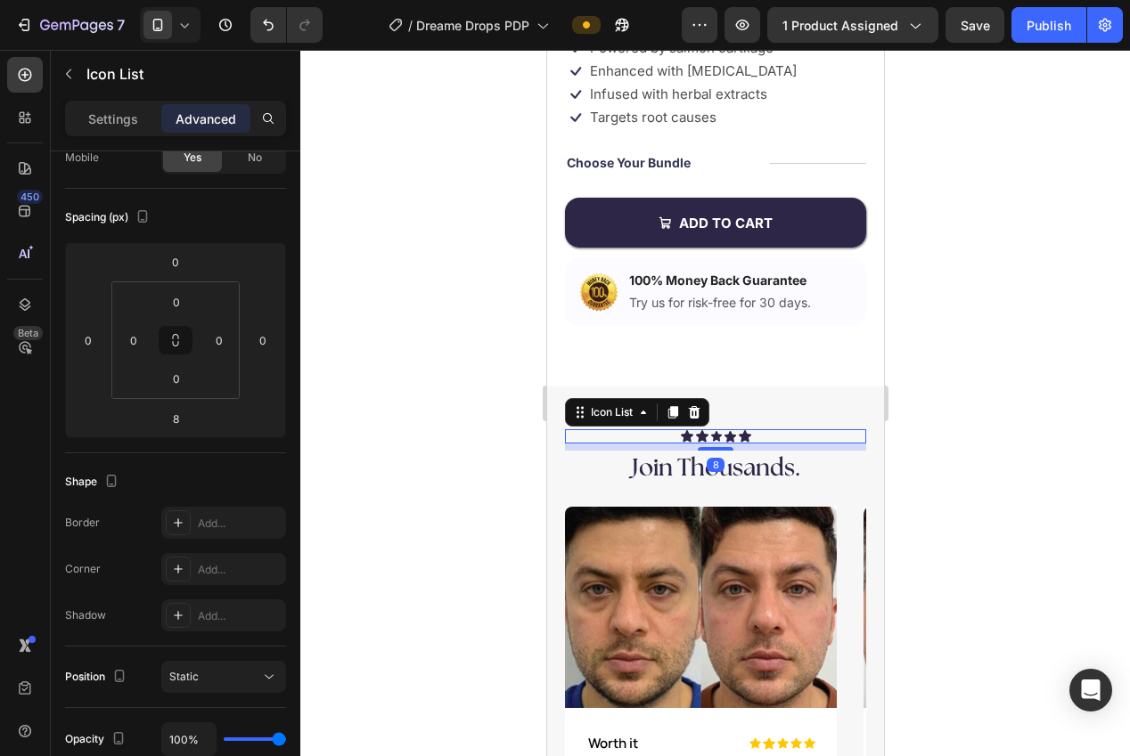
click at [935, 514] on div at bounding box center [715, 403] width 830 height 707
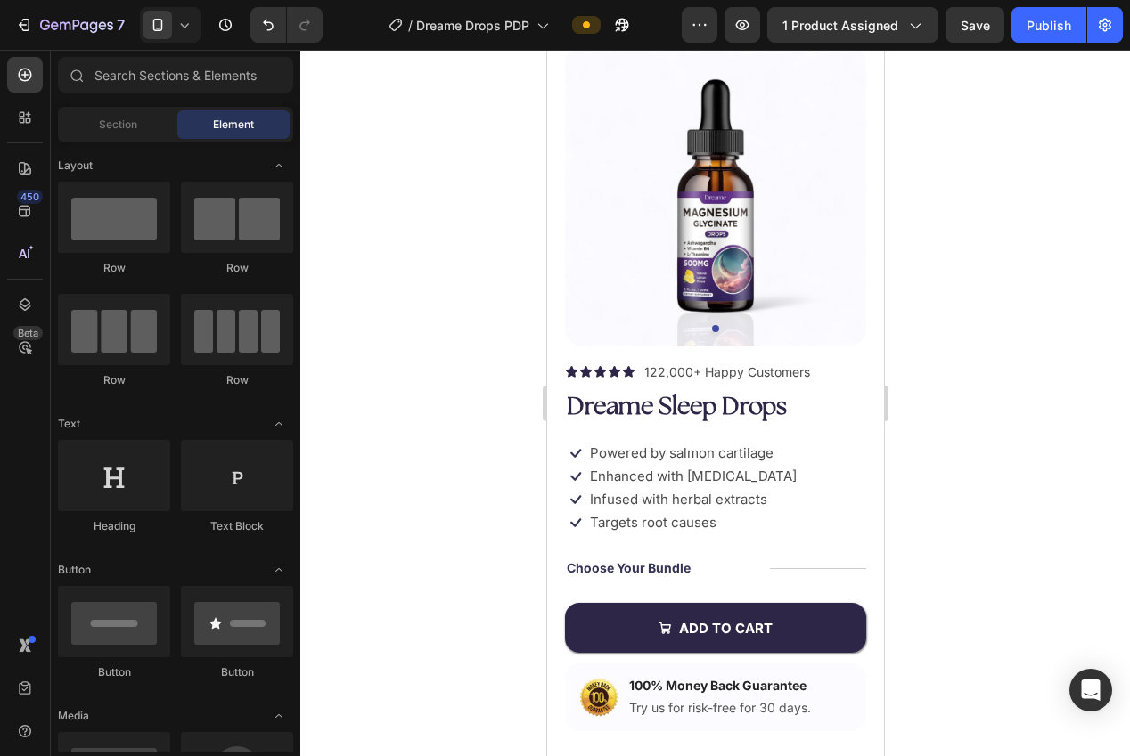
scroll to position [0, 0]
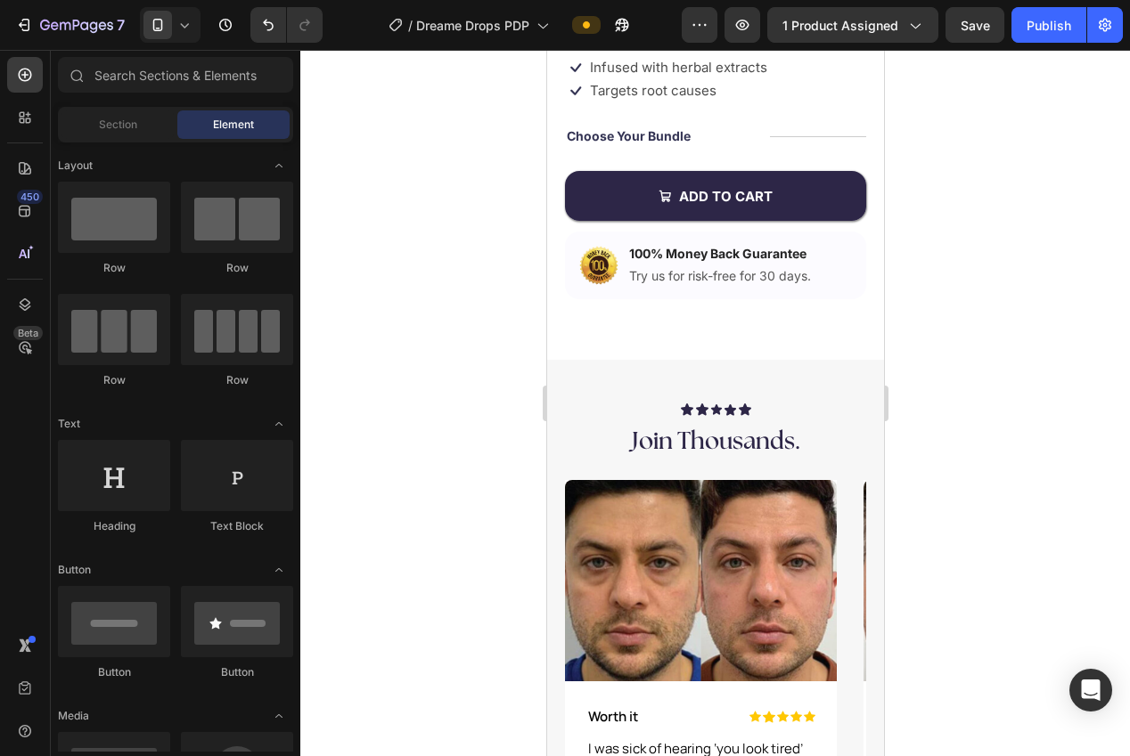
drag, startPoint x: 875, startPoint y: 143, endPoint x: 1441, endPoint y: 226, distance: 571.9
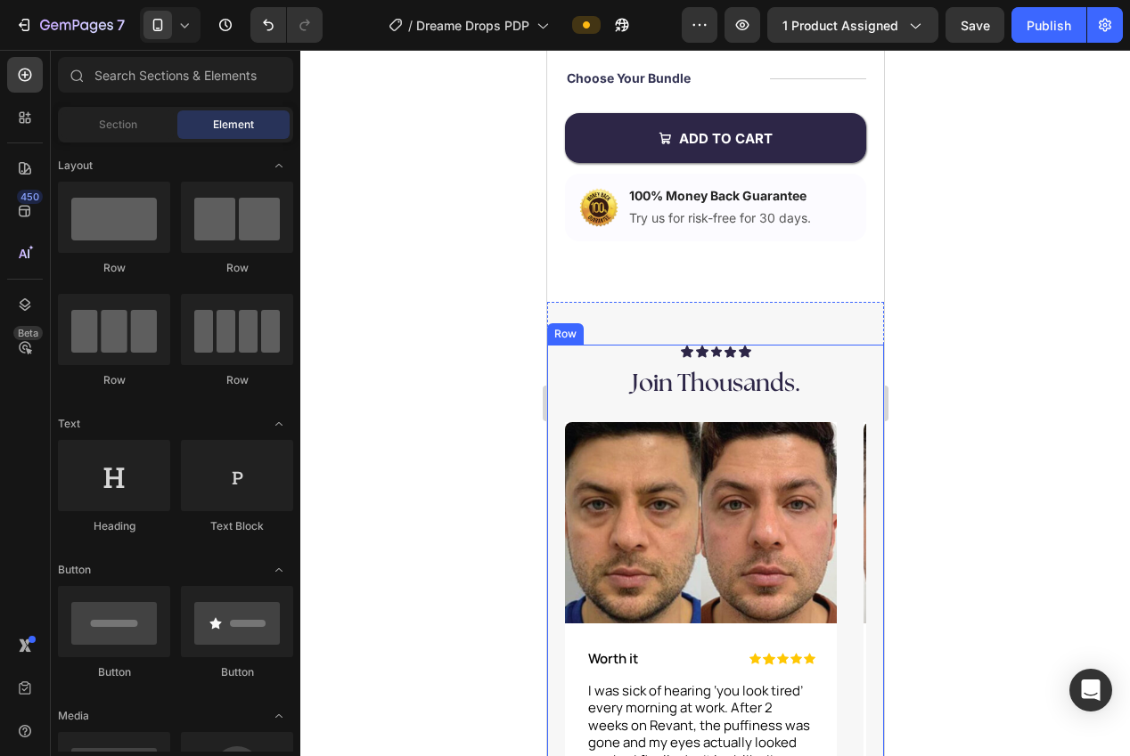
scroll to position [548, 0]
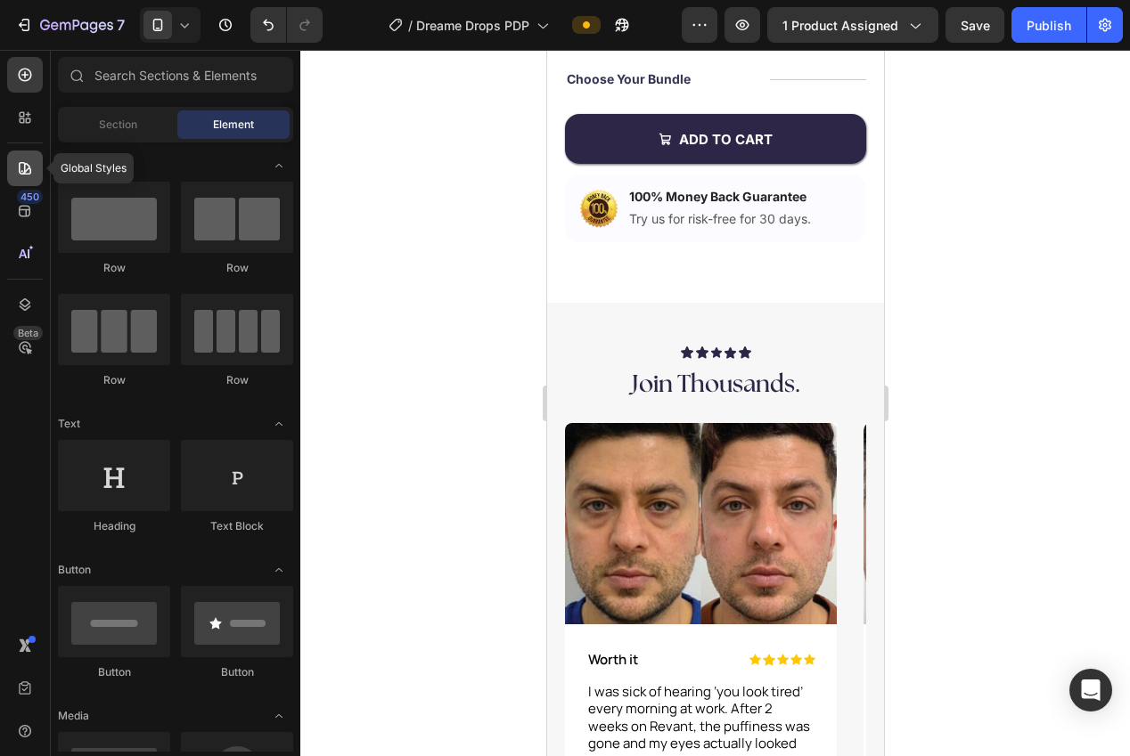
click at [31, 165] on icon at bounding box center [25, 168] width 18 height 18
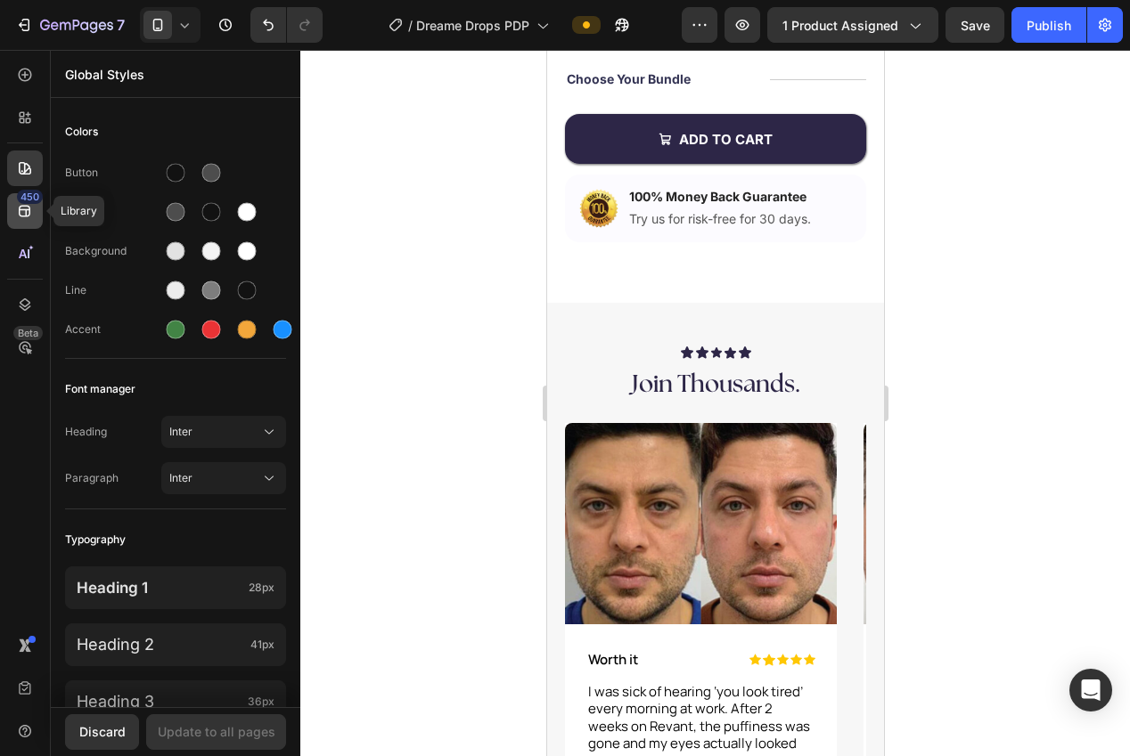
click at [28, 215] on icon at bounding box center [25, 211] width 18 height 18
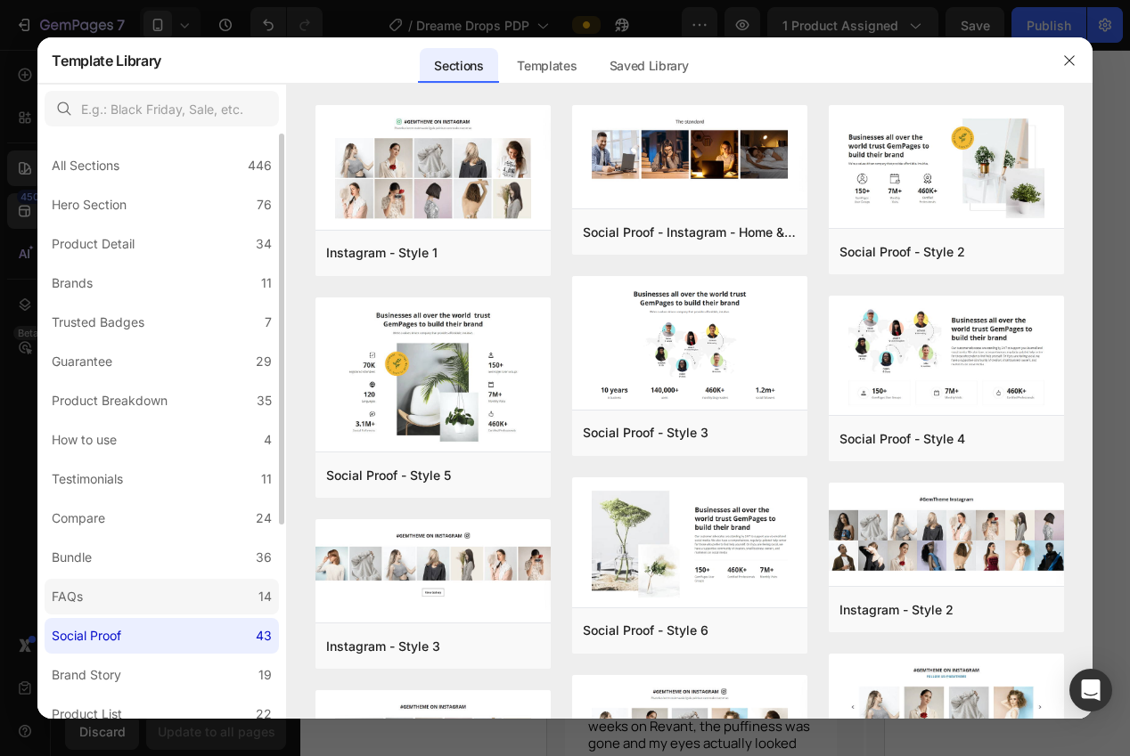
click at [97, 594] on label "FAQs 14" at bounding box center [162, 597] width 234 height 36
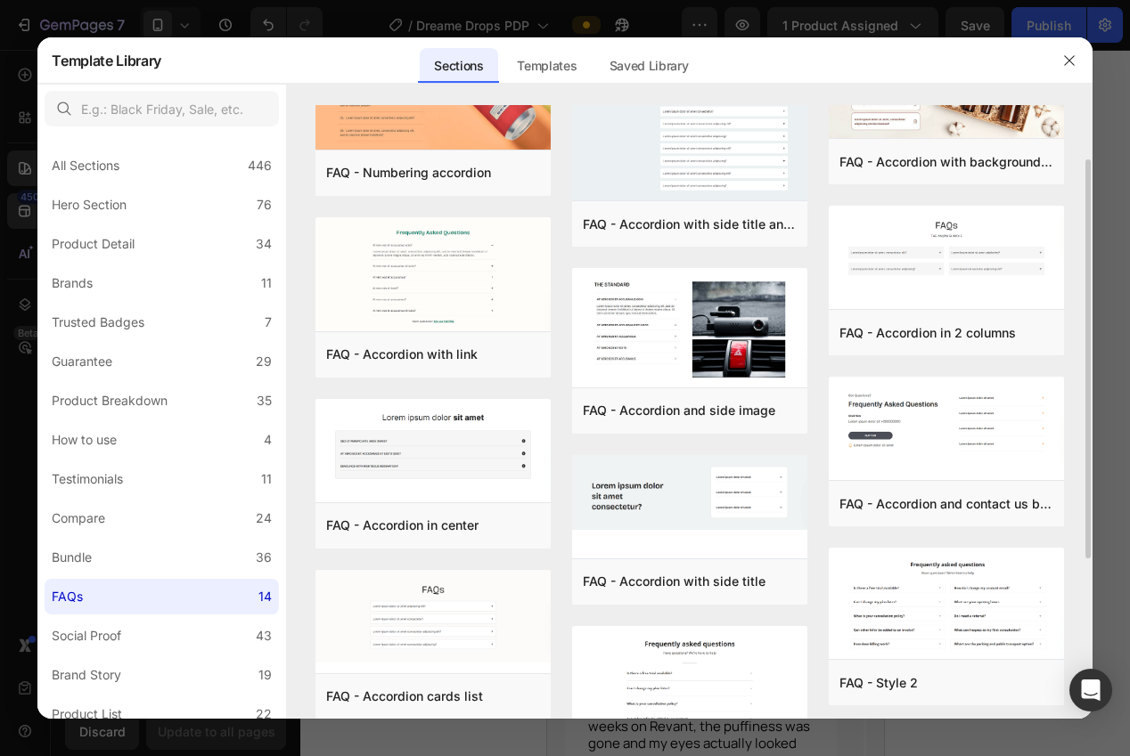
scroll to position [0, 0]
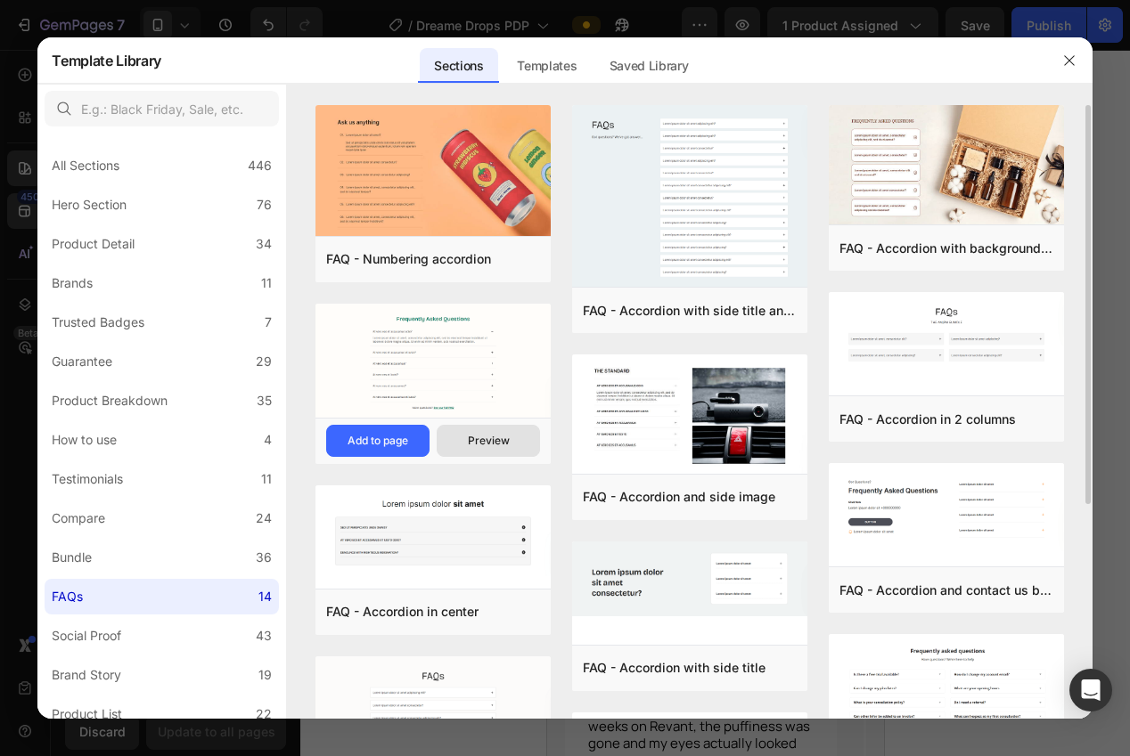
click at [509, 448] on button "Preview" at bounding box center [488, 441] width 103 height 32
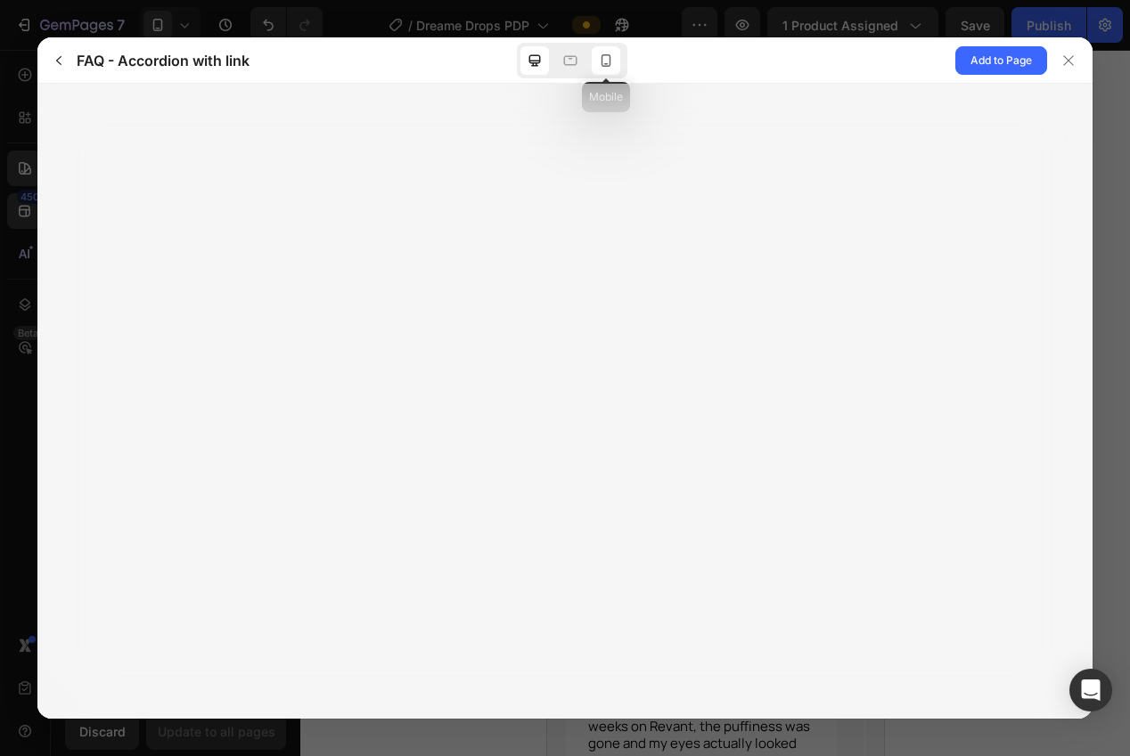
click at [613, 69] on div at bounding box center [606, 60] width 29 height 29
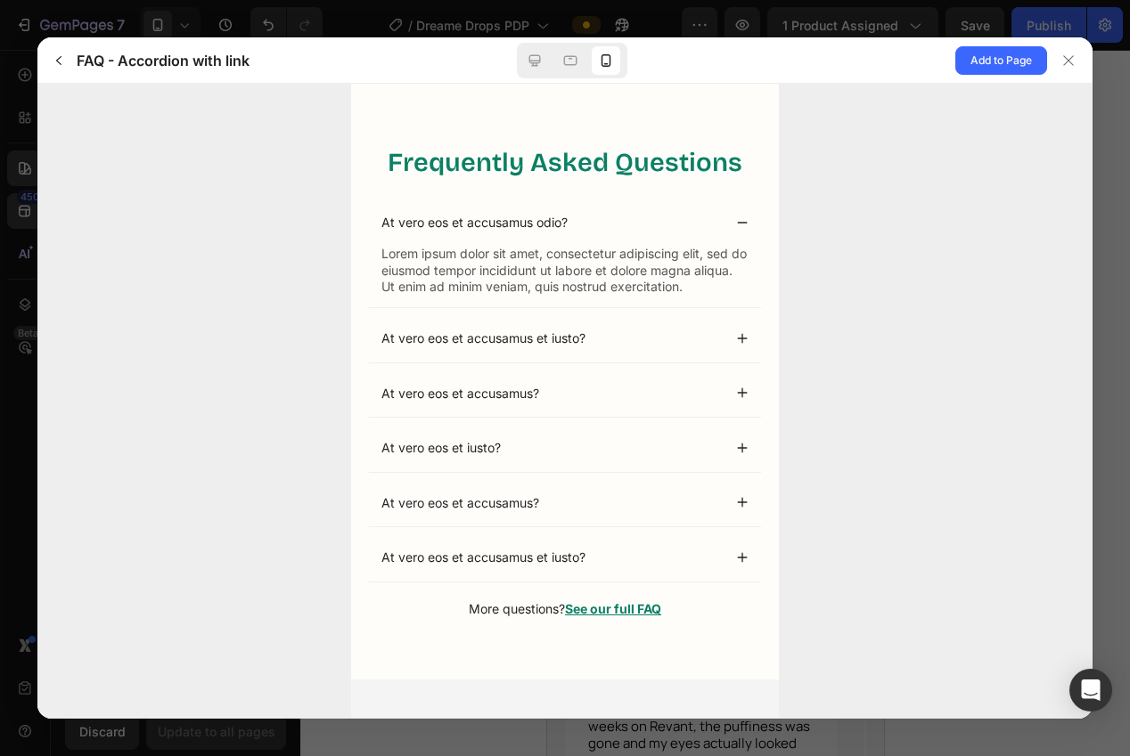
click at [731, 217] on div "At vero eos et accusamus odio?" at bounding box center [564, 223] width 392 height 48
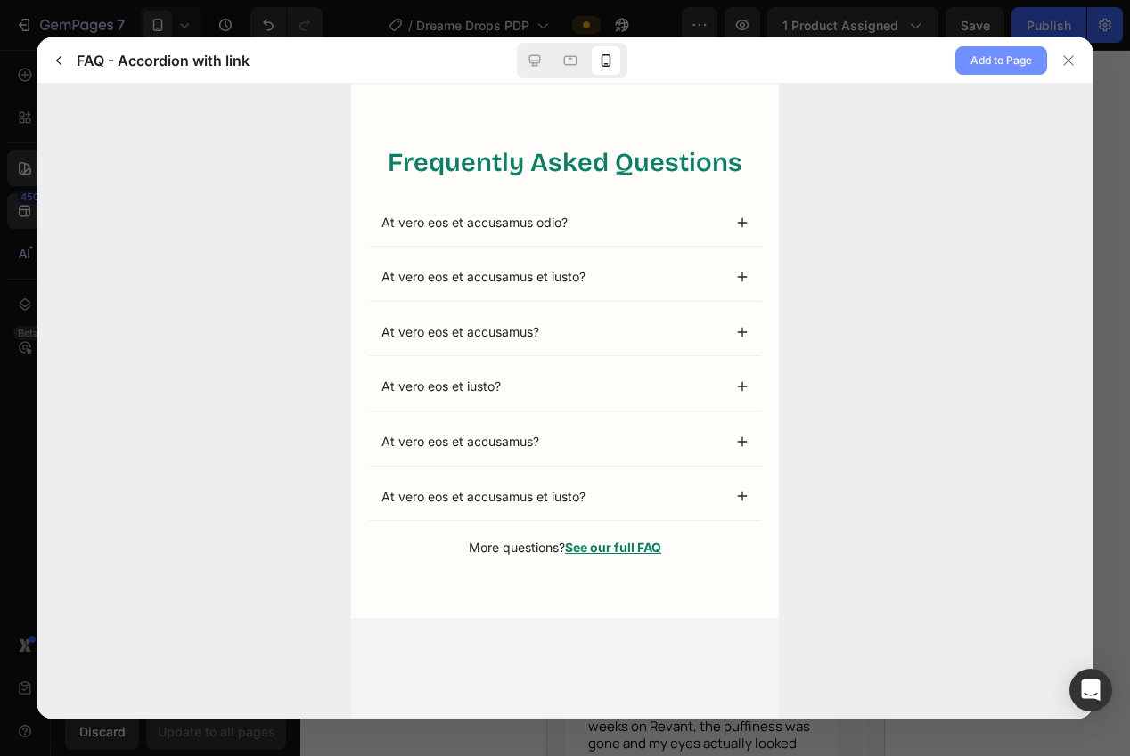
click at [970, 69] on span "Add to Page" at bounding box center [1000, 60] width 61 height 21
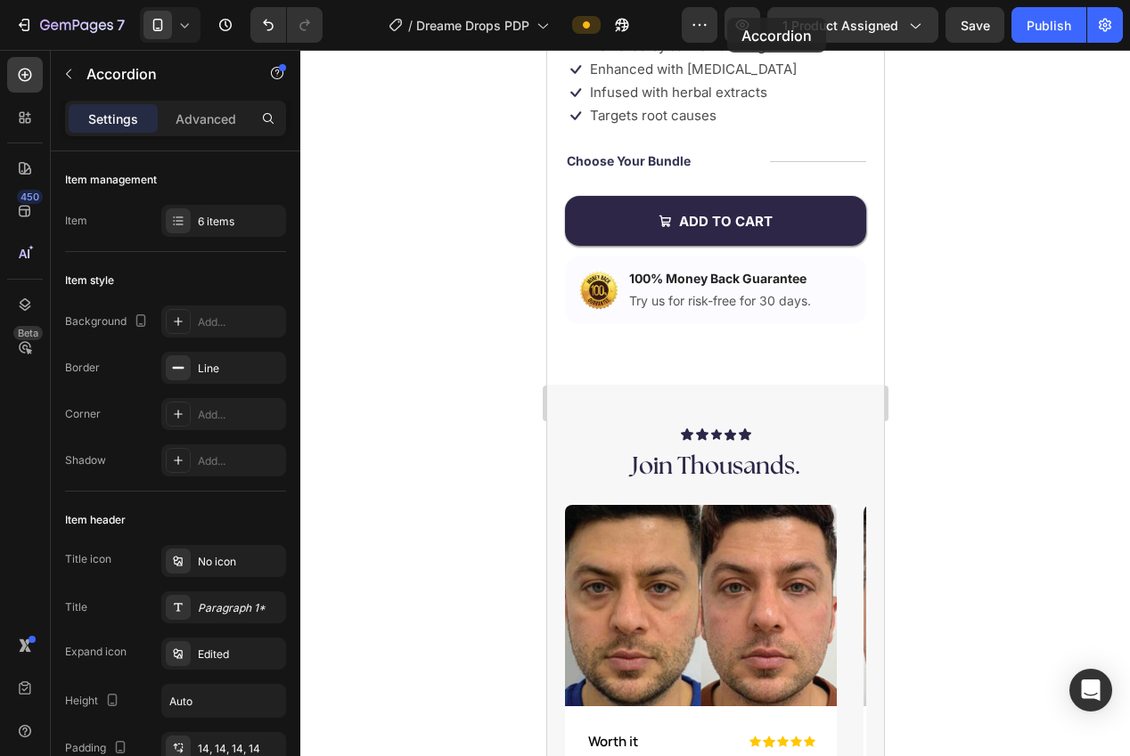
scroll to position [445, 0]
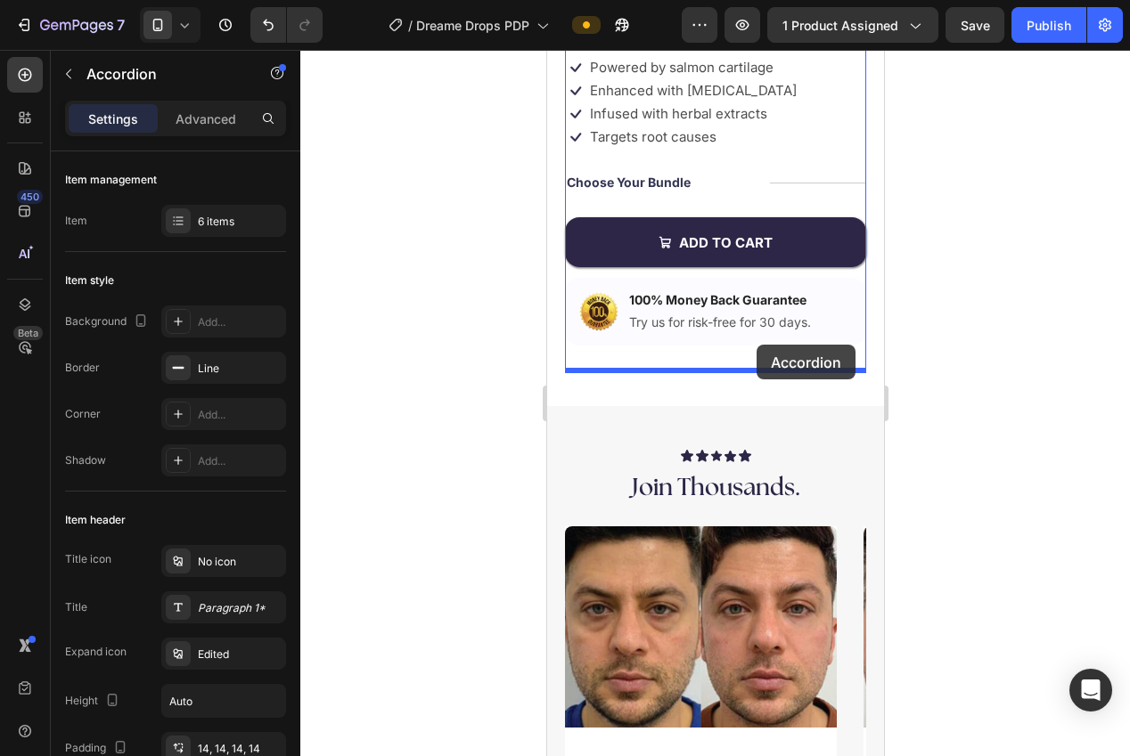
drag, startPoint x: 587, startPoint y: 192, endPoint x: 757, endPoint y: 344, distance: 228.4
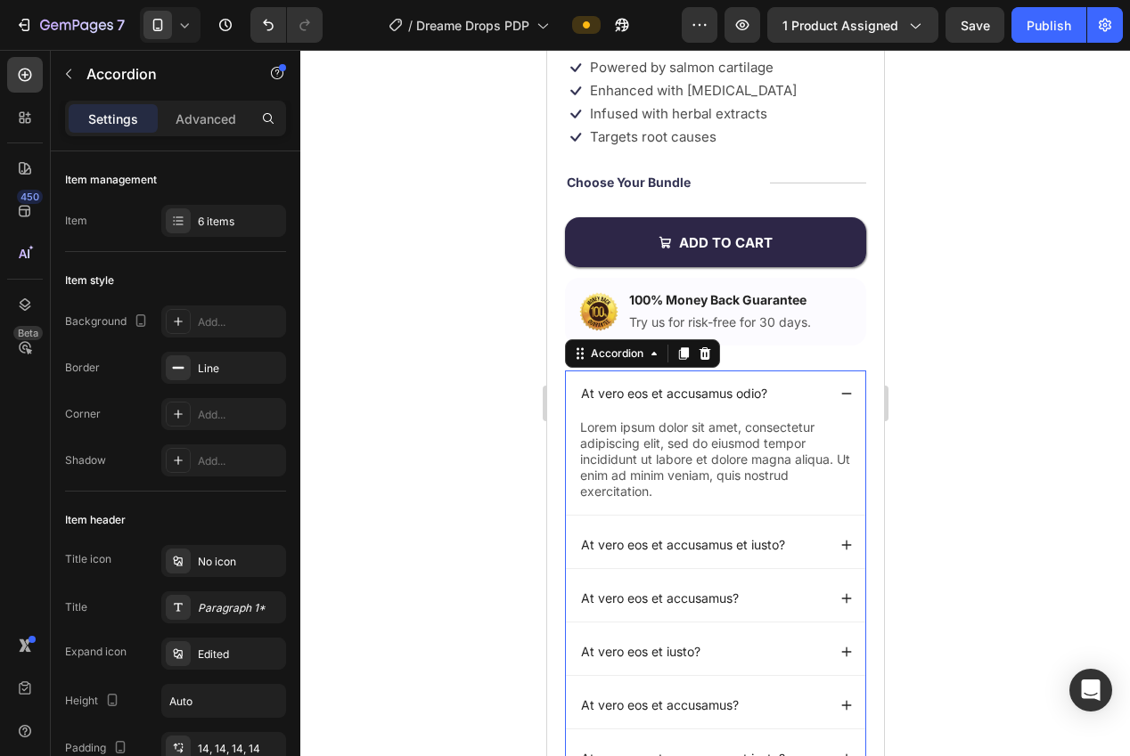
click at [1026, 311] on div at bounding box center [715, 403] width 830 height 707
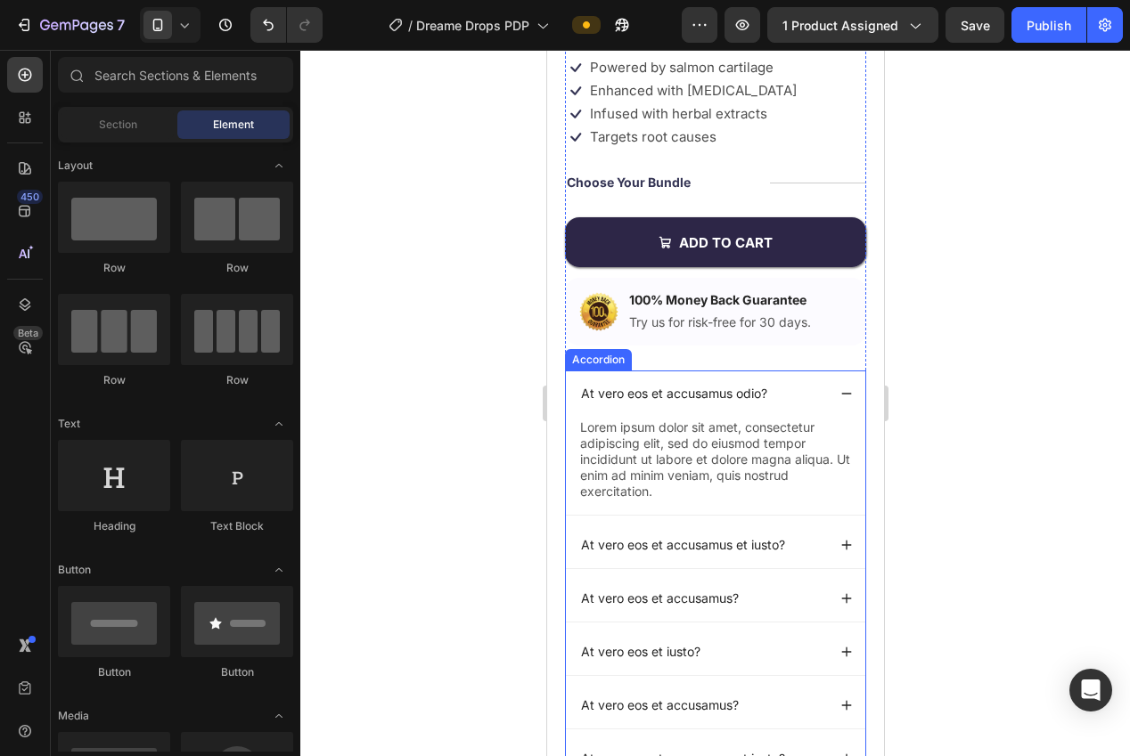
click at [853, 396] on div "At vero eos et accusamus odio?" at bounding box center [714, 394] width 299 height 46
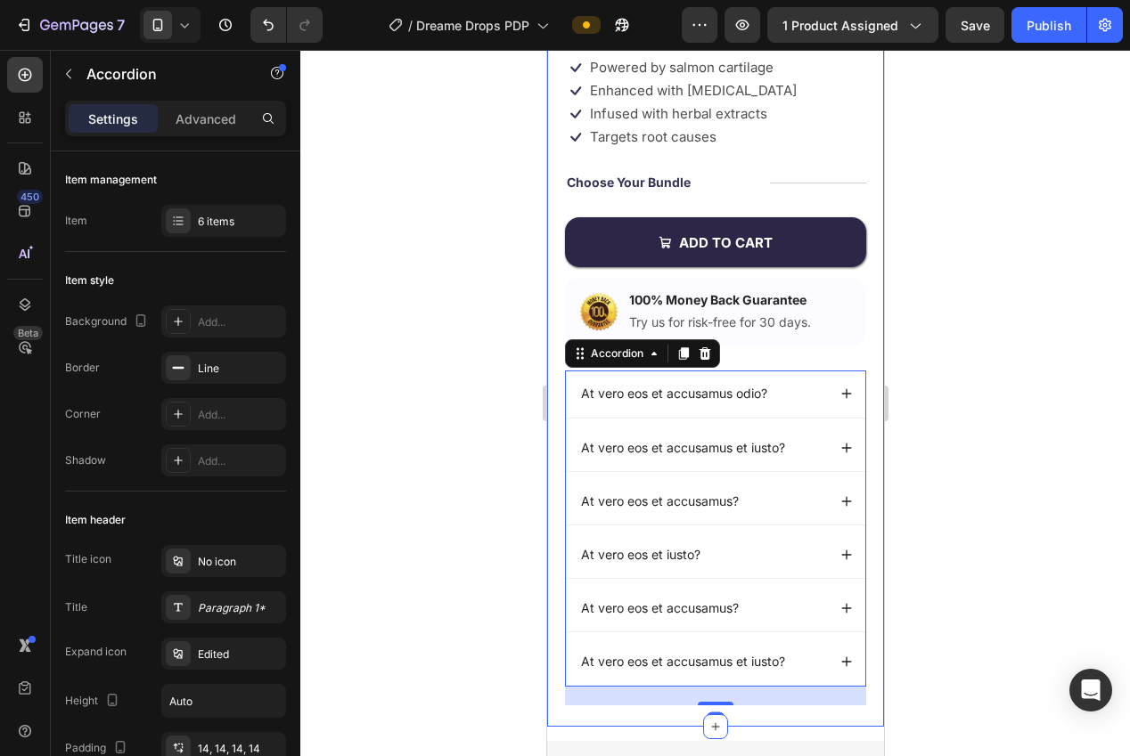
drag, startPoint x: 1013, startPoint y: 361, endPoint x: 978, endPoint y: 368, distance: 35.5
click at [1013, 361] on div at bounding box center [715, 403] width 830 height 707
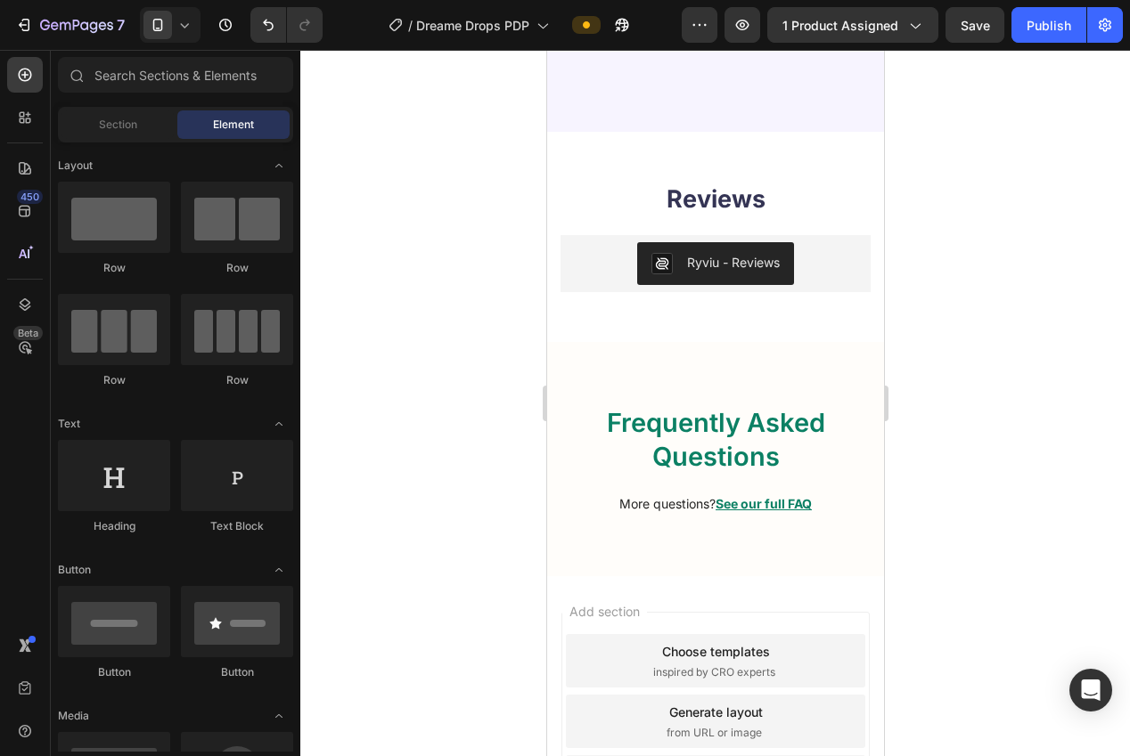
scroll to position [5305, 0]
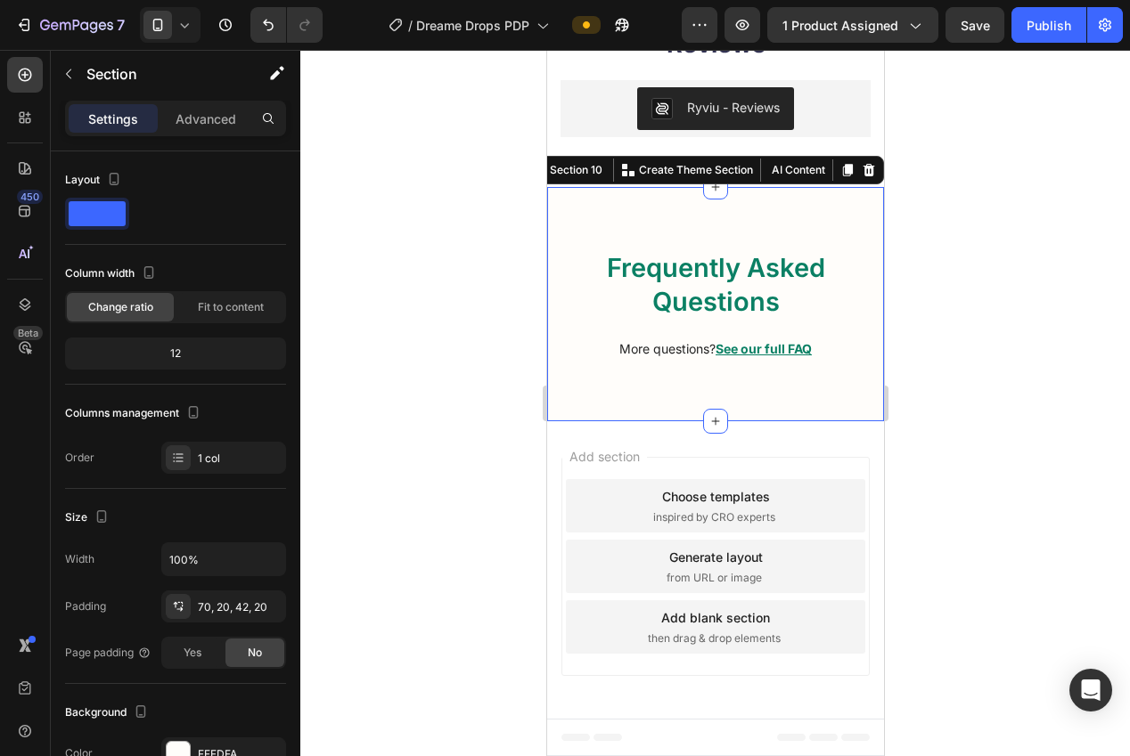
click at [850, 206] on div "Frequently Asked Questions Heading More questions? See our full FAQ Text Block …" at bounding box center [714, 304] width 337 height 234
click at [867, 169] on icon at bounding box center [868, 170] width 12 height 12
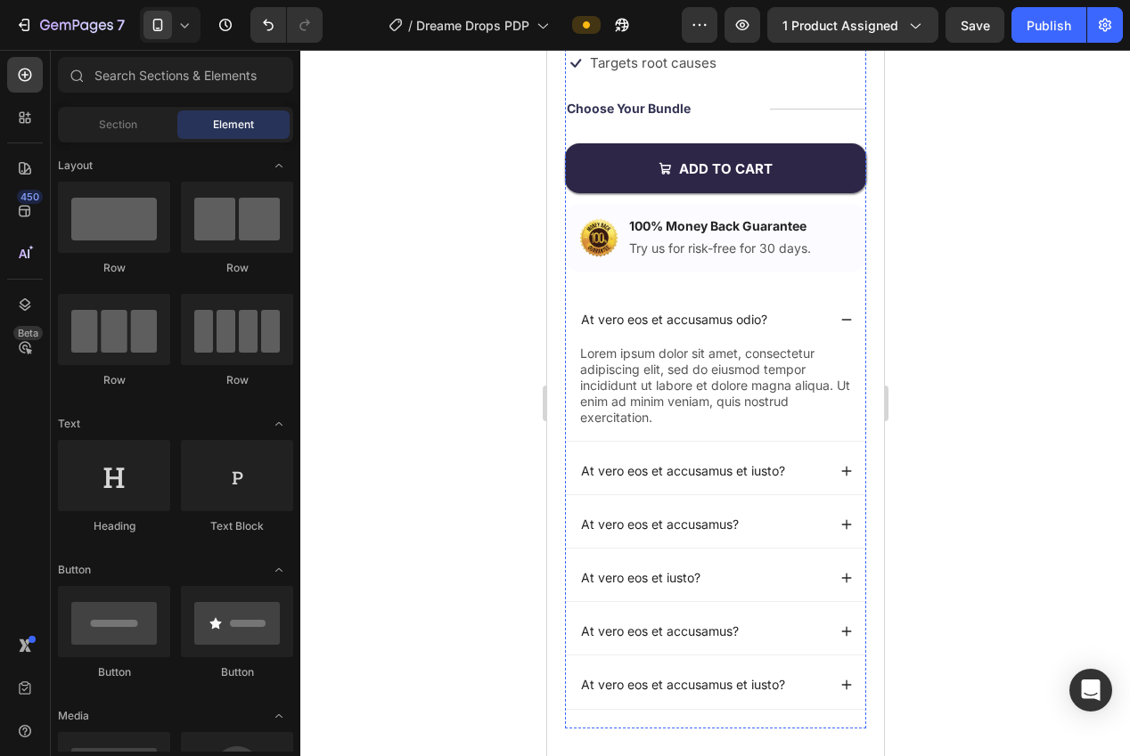
scroll to position [559, 0]
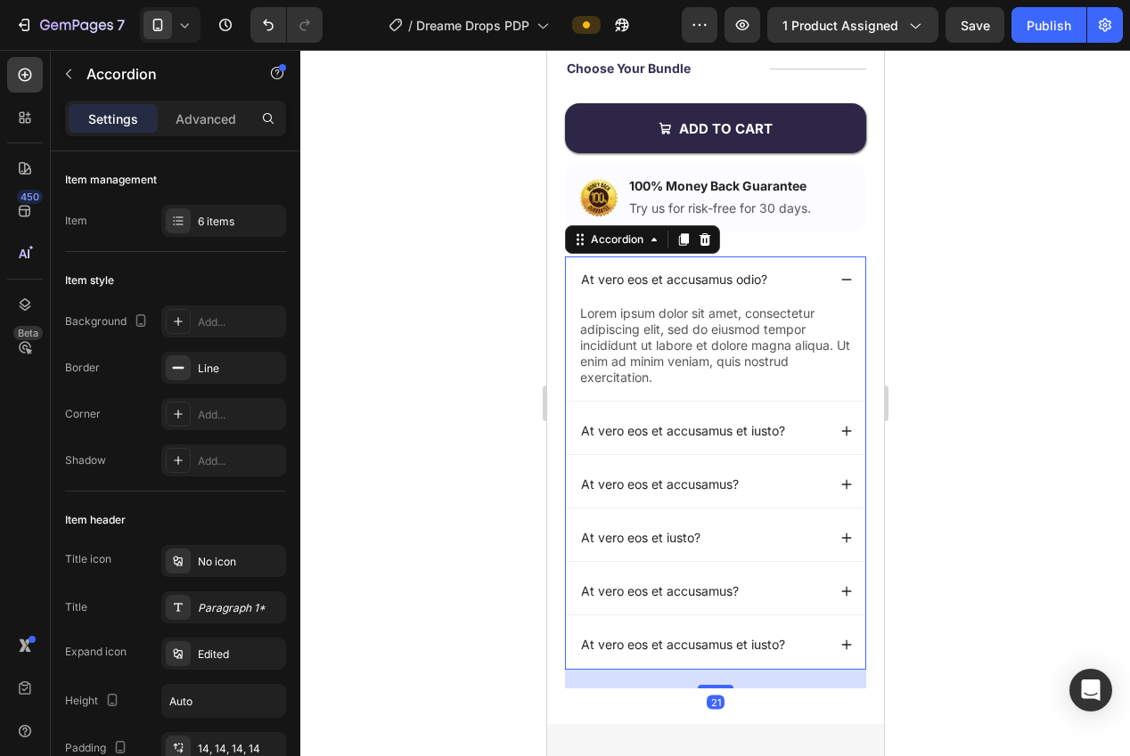
click at [846, 282] on icon at bounding box center [845, 280] width 12 height 12
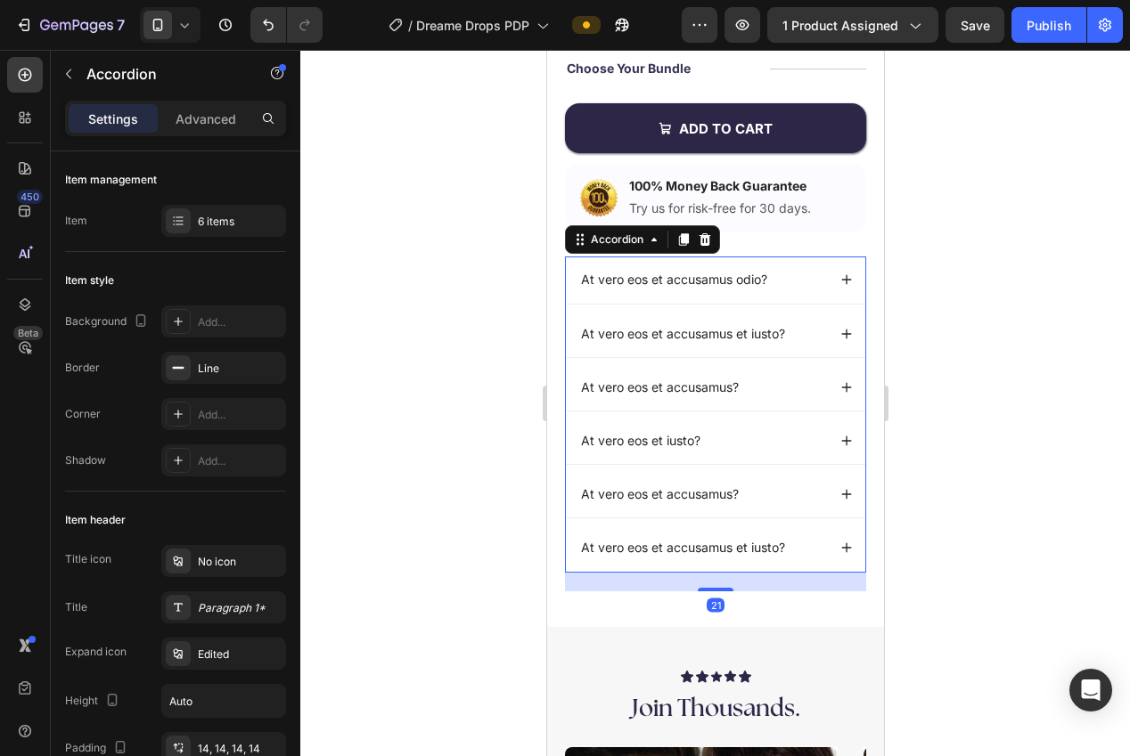
click at [988, 336] on div at bounding box center [715, 403] width 830 height 707
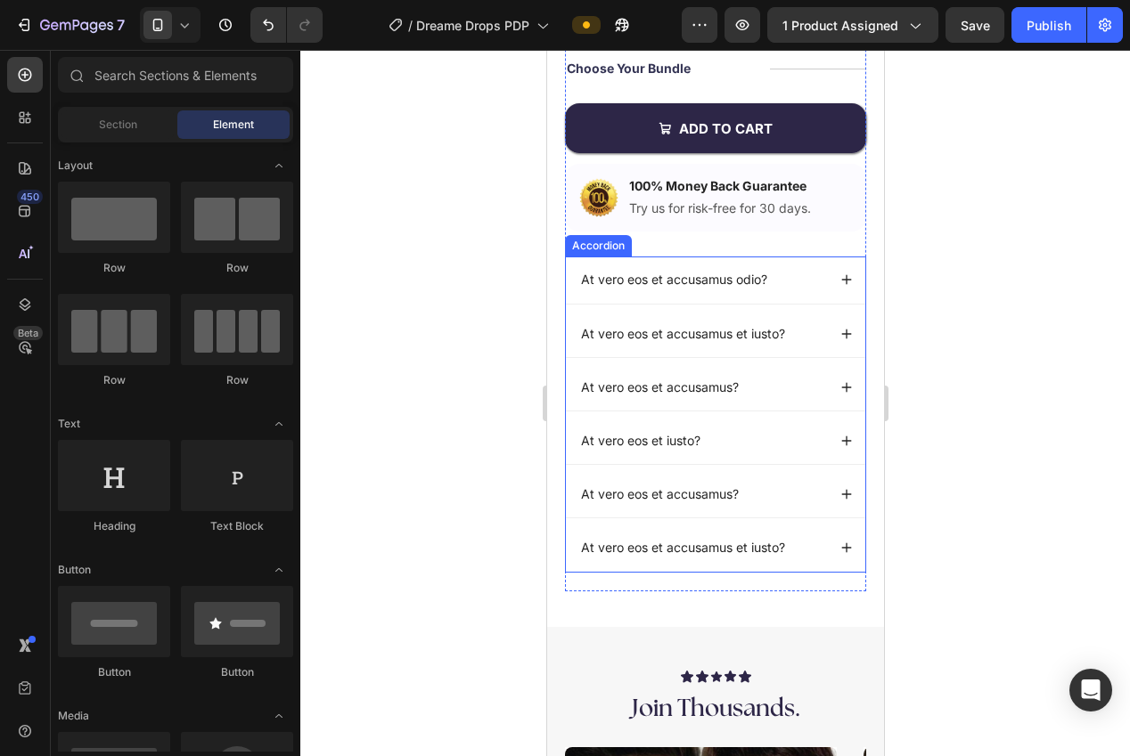
click at [600, 249] on div "Accordion" at bounding box center [598, 246] width 60 height 16
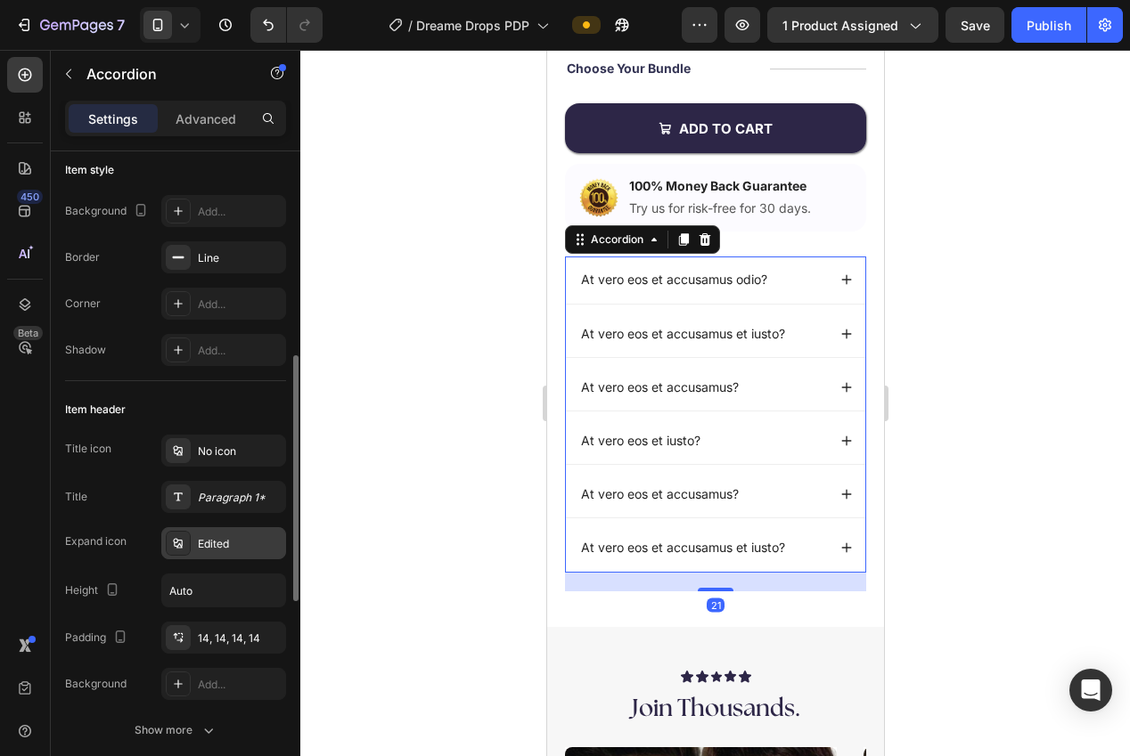
scroll to position [273, 0]
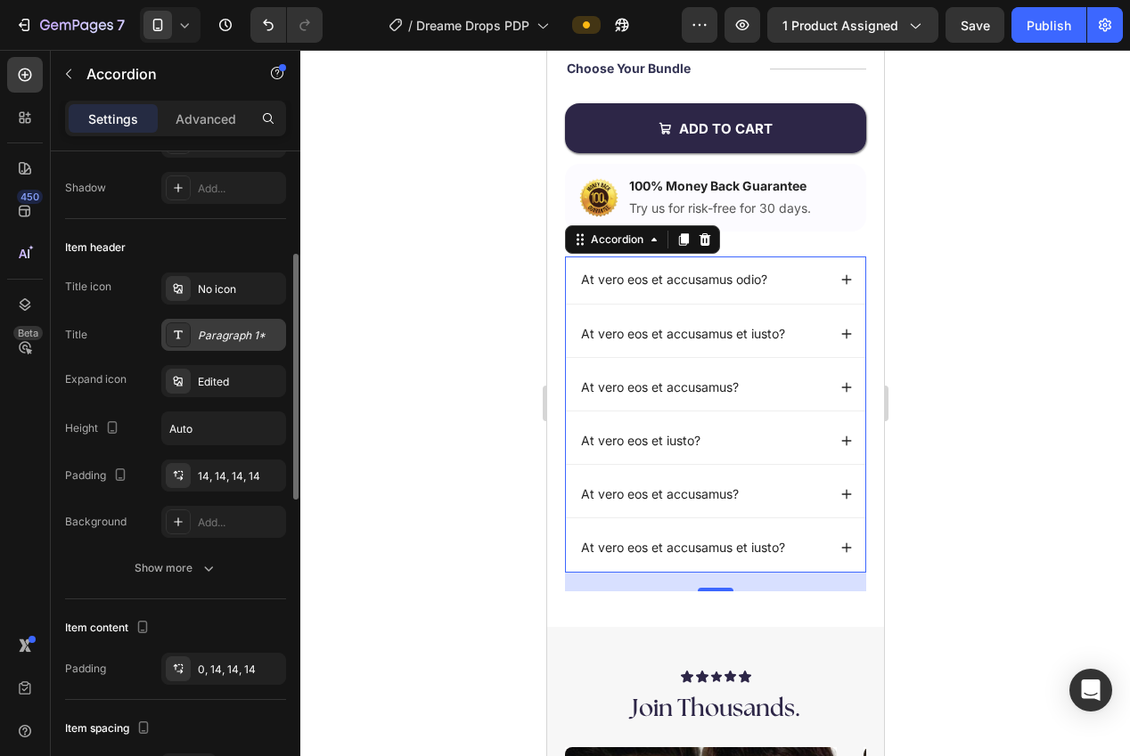
click at [213, 335] on div "Paragraph 1*" at bounding box center [240, 336] width 84 height 16
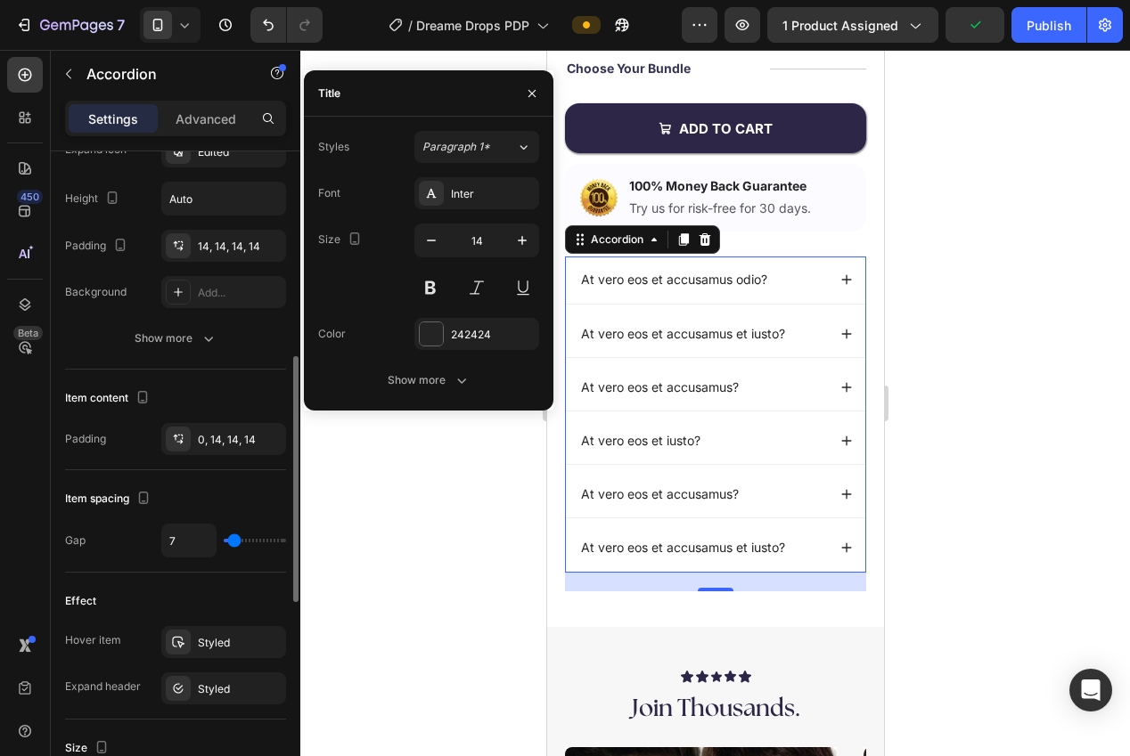
scroll to position [528, 0]
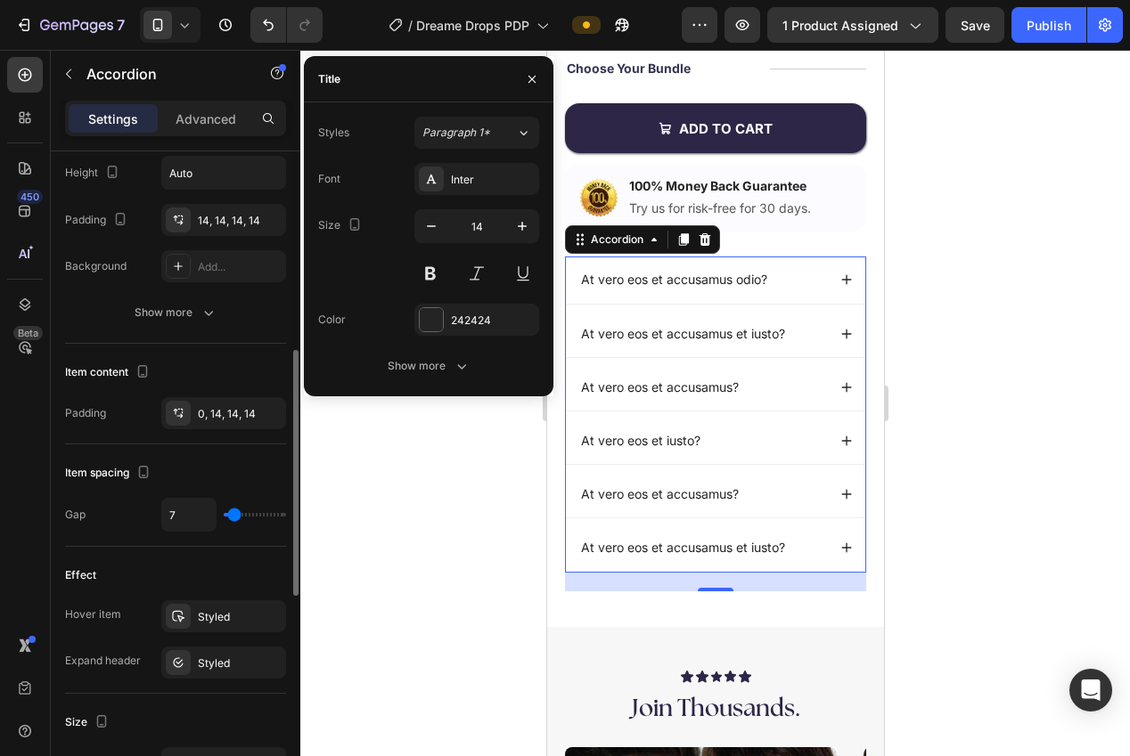
type input "11"
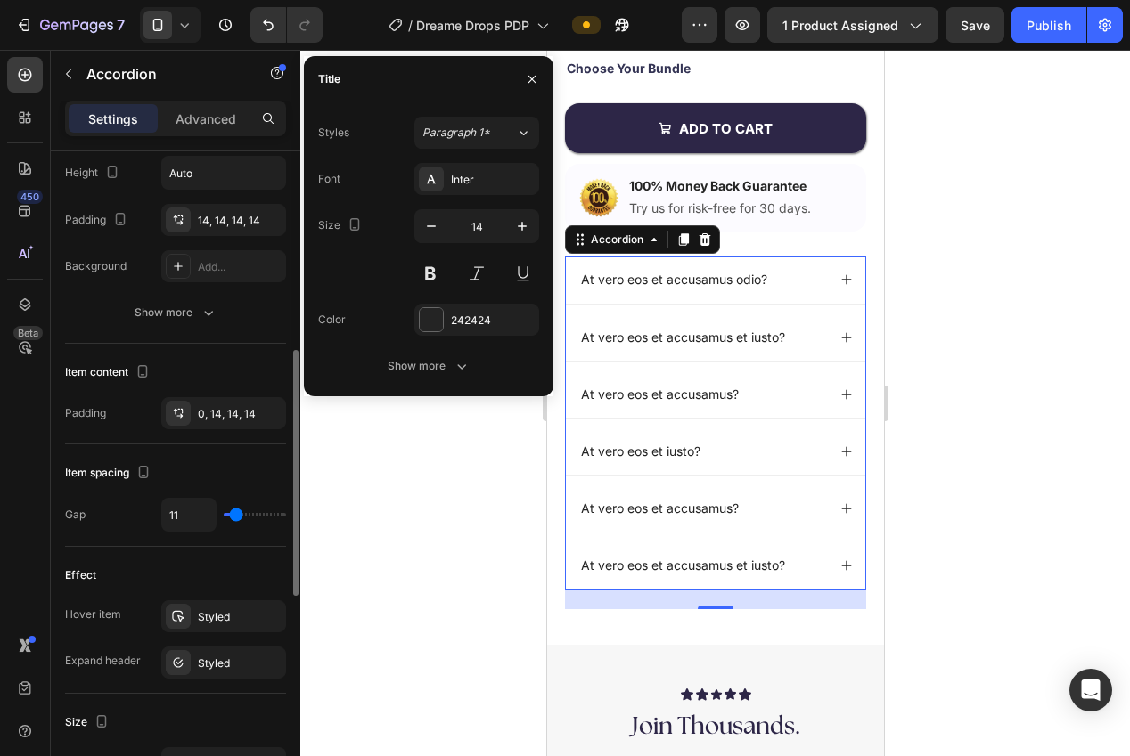
type input "10"
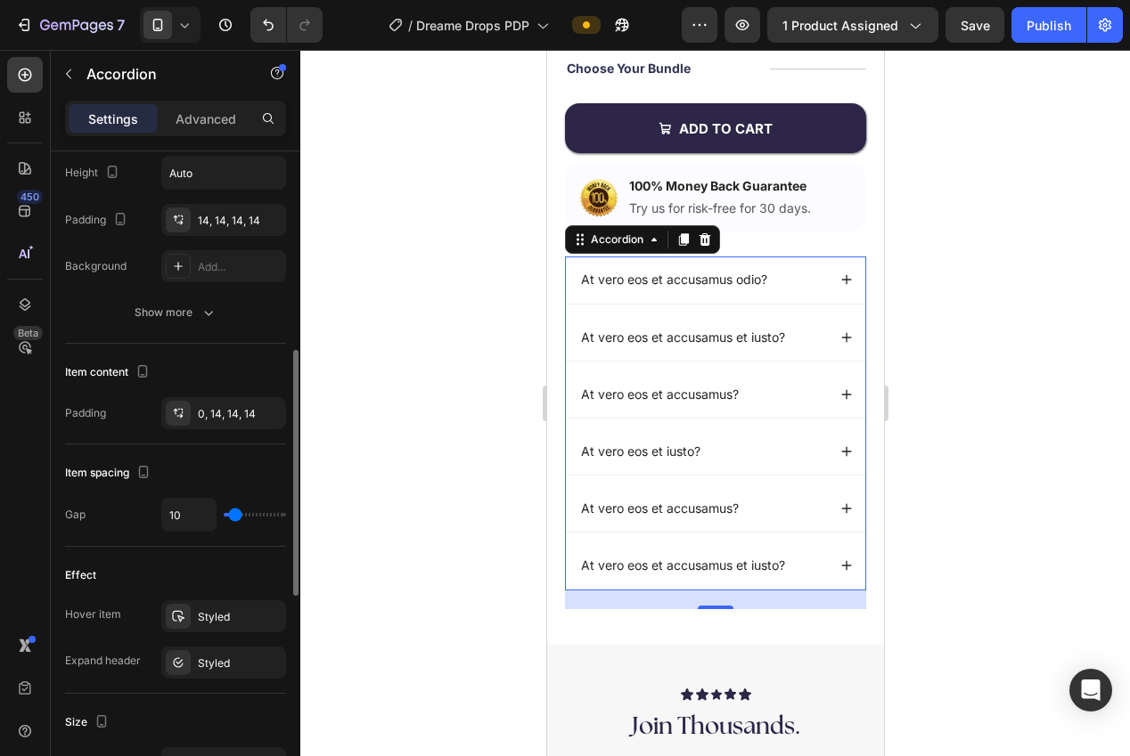
type input "9"
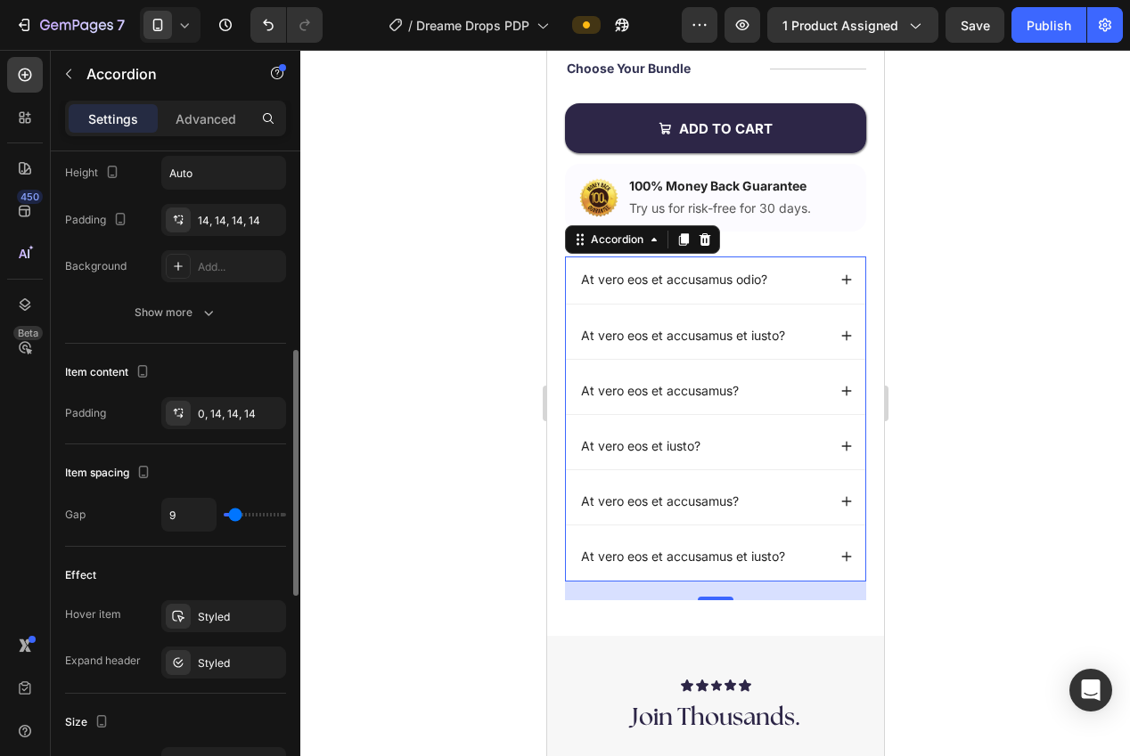
type input "8"
type input "7"
type input "6"
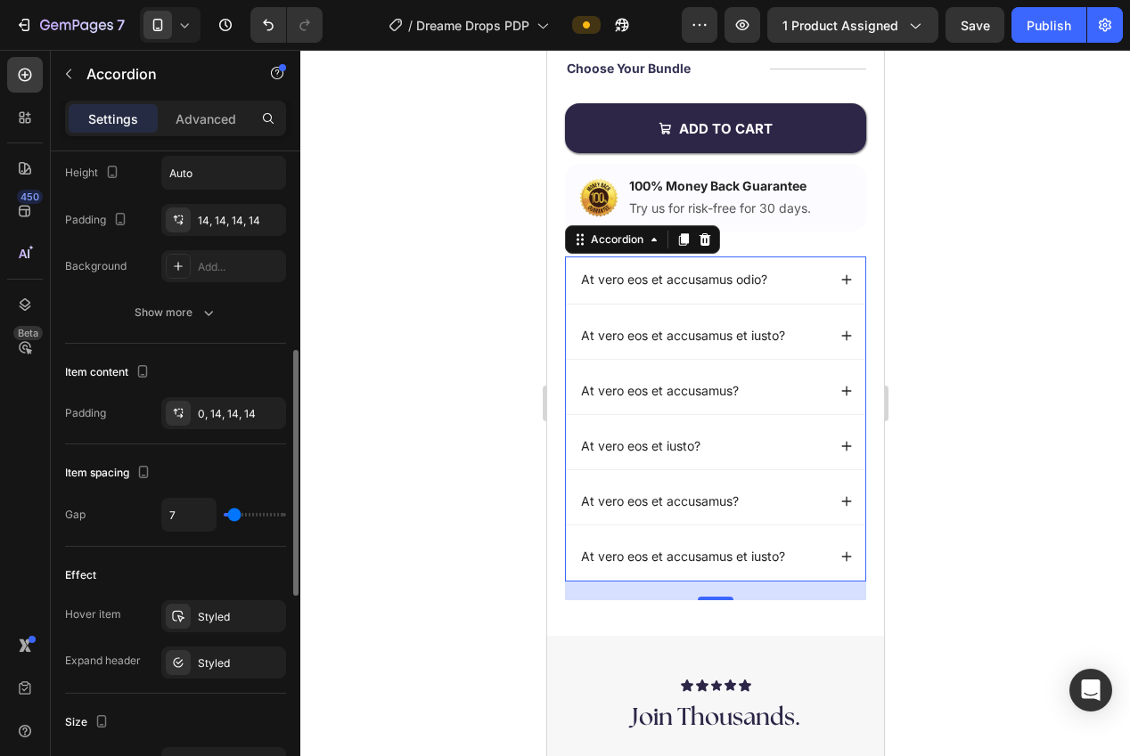
type input "6"
type input "5"
type input "4"
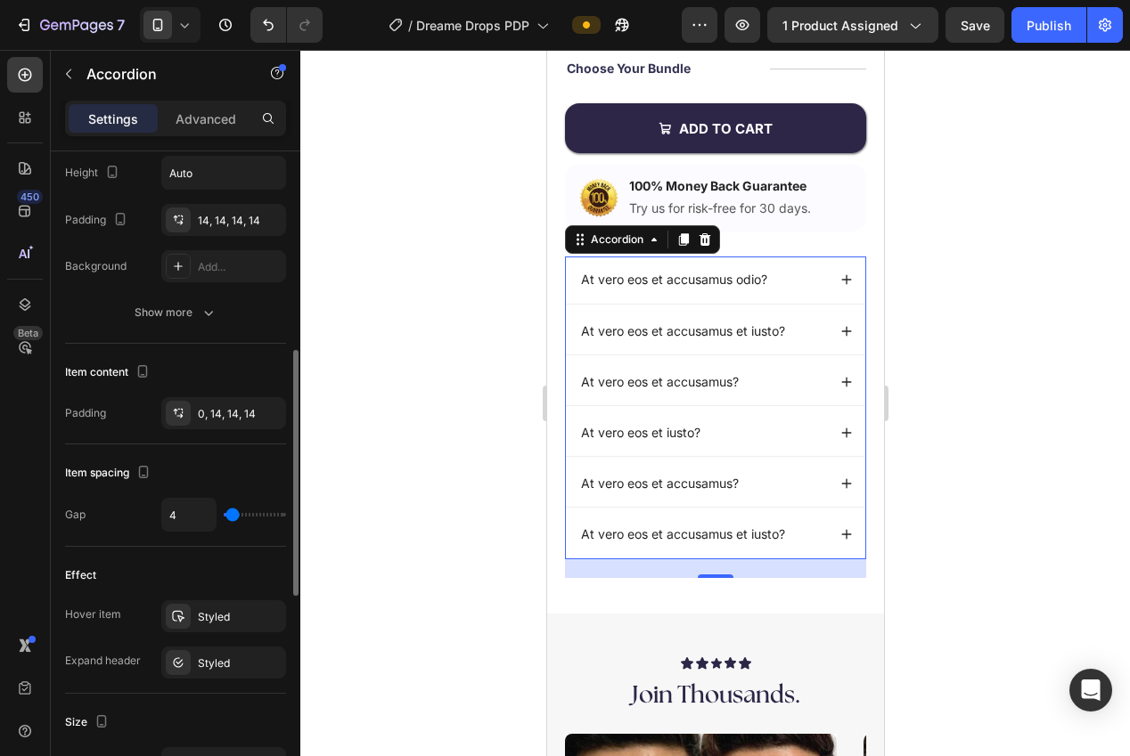
type input "4"
click at [233, 517] on input "range" at bounding box center [255, 515] width 62 height 4
click at [393, 518] on div at bounding box center [715, 403] width 830 height 707
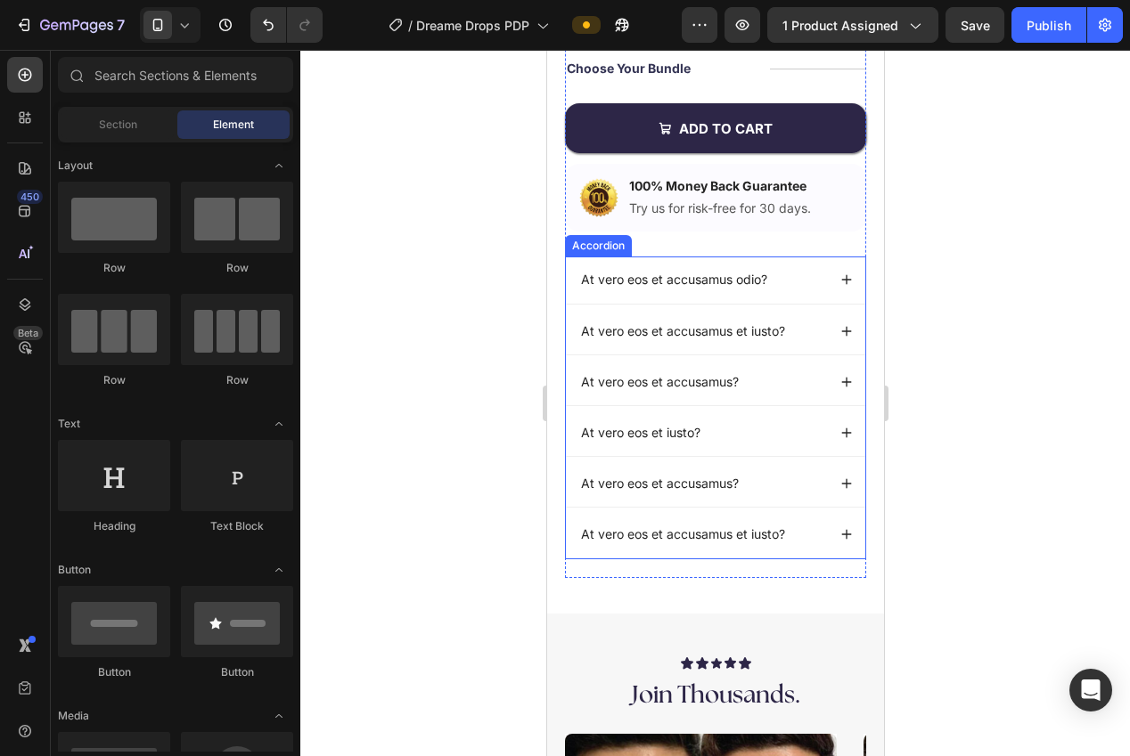
click at [604, 247] on div "Accordion" at bounding box center [598, 246] width 60 height 16
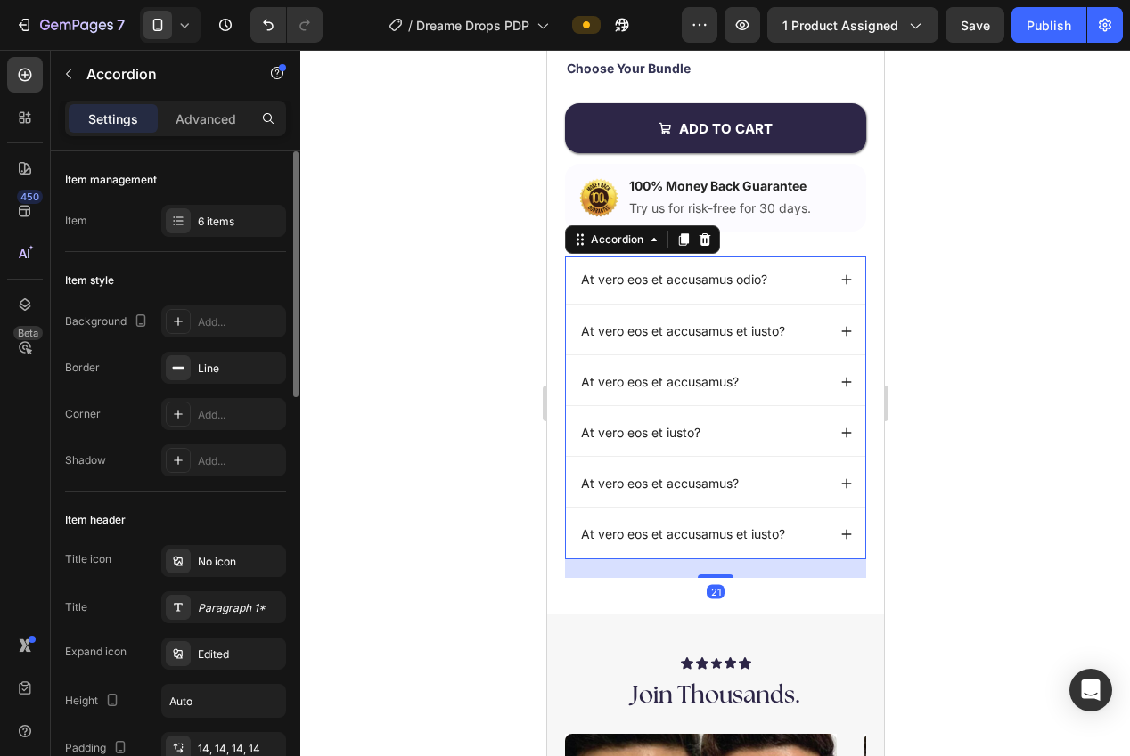
drag, startPoint x: 233, startPoint y: 217, endPoint x: 282, endPoint y: 263, distance: 68.1
click at [233, 217] on div "6 items" at bounding box center [240, 222] width 84 height 16
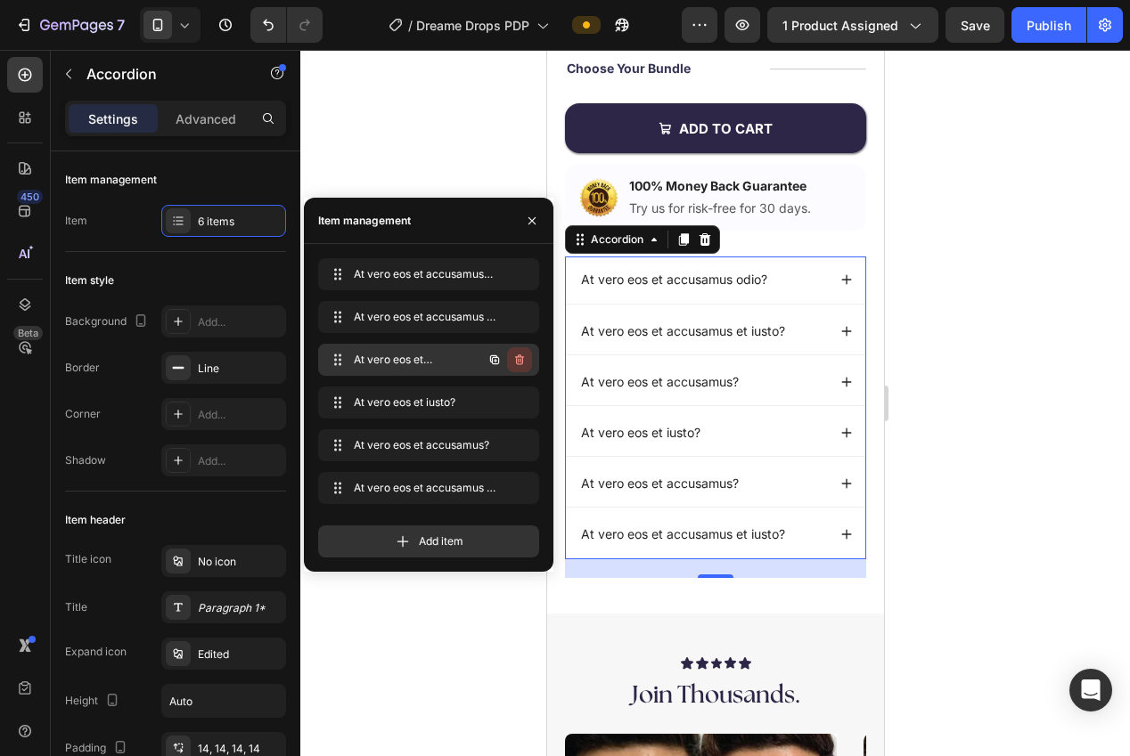
click at [523, 359] on icon "button" at bounding box center [519, 360] width 14 height 14
click at [518, 361] on div "Delete" at bounding box center [507, 360] width 33 height 16
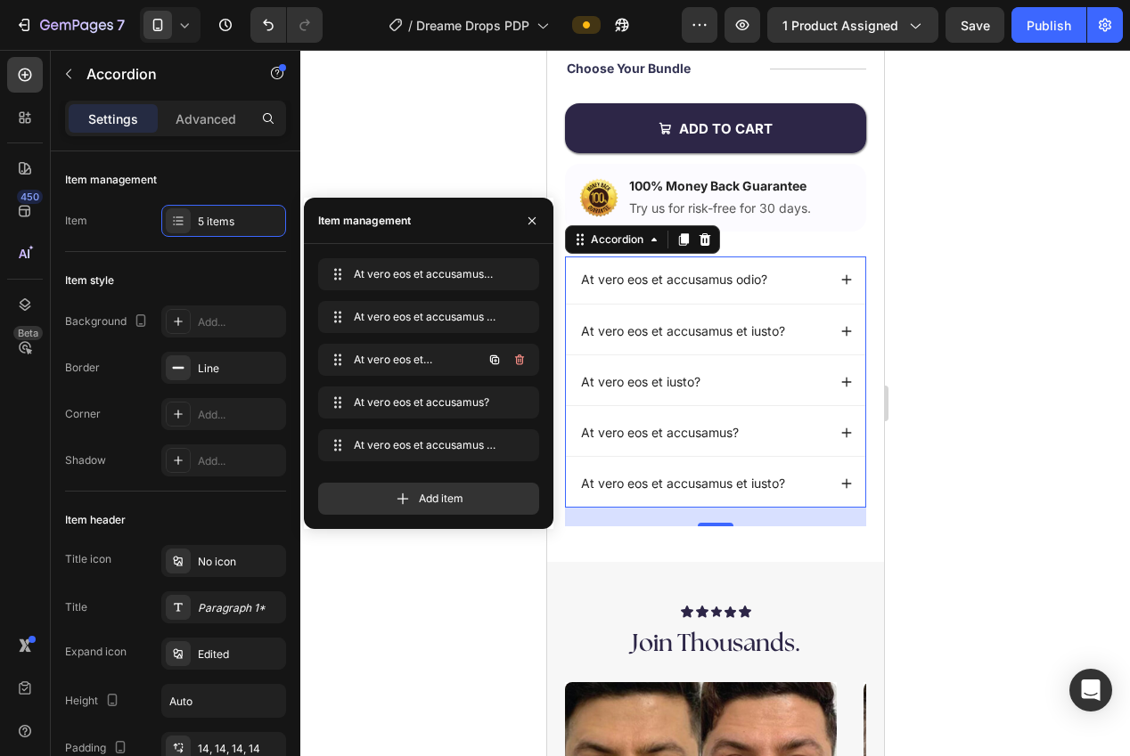
click at [518, 361] on icon "button" at bounding box center [518, 361] width 1 height 4
click at [518, 361] on div "Delete" at bounding box center [507, 360] width 33 height 16
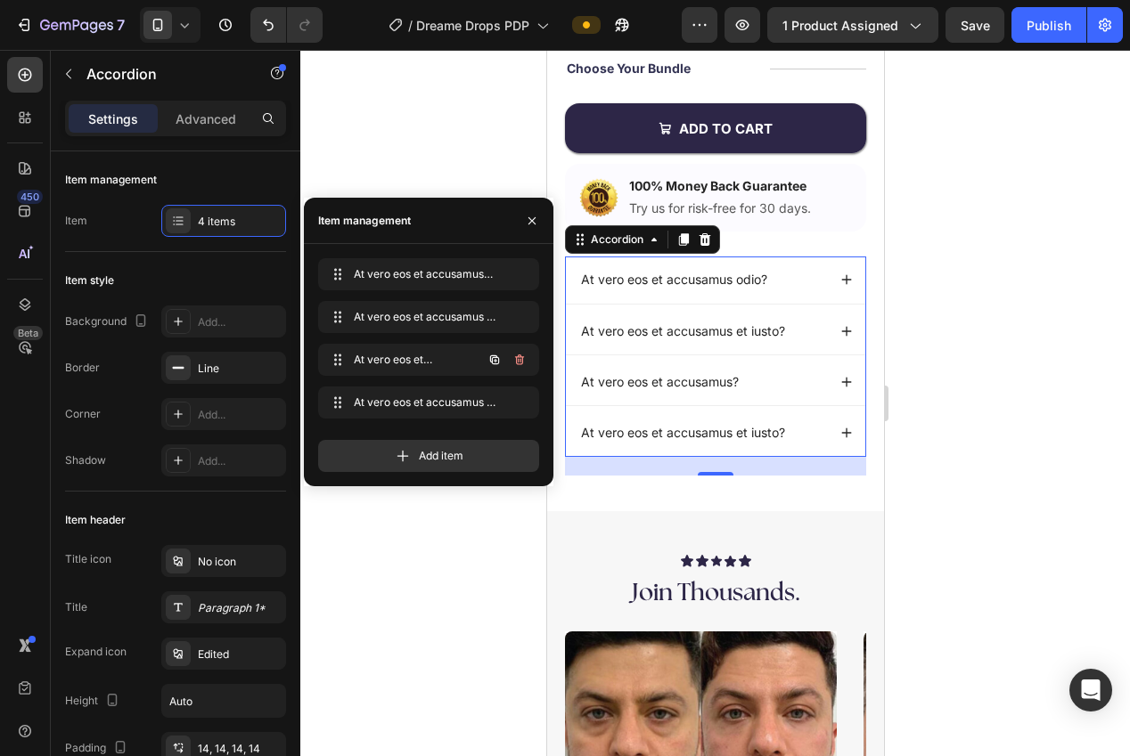
click at [518, 361] on icon "button" at bounding box center [518, 361] width 1 height 4
click at [518, 361] on div "Delete" at bounding box center [507, 360] width 33 height 16
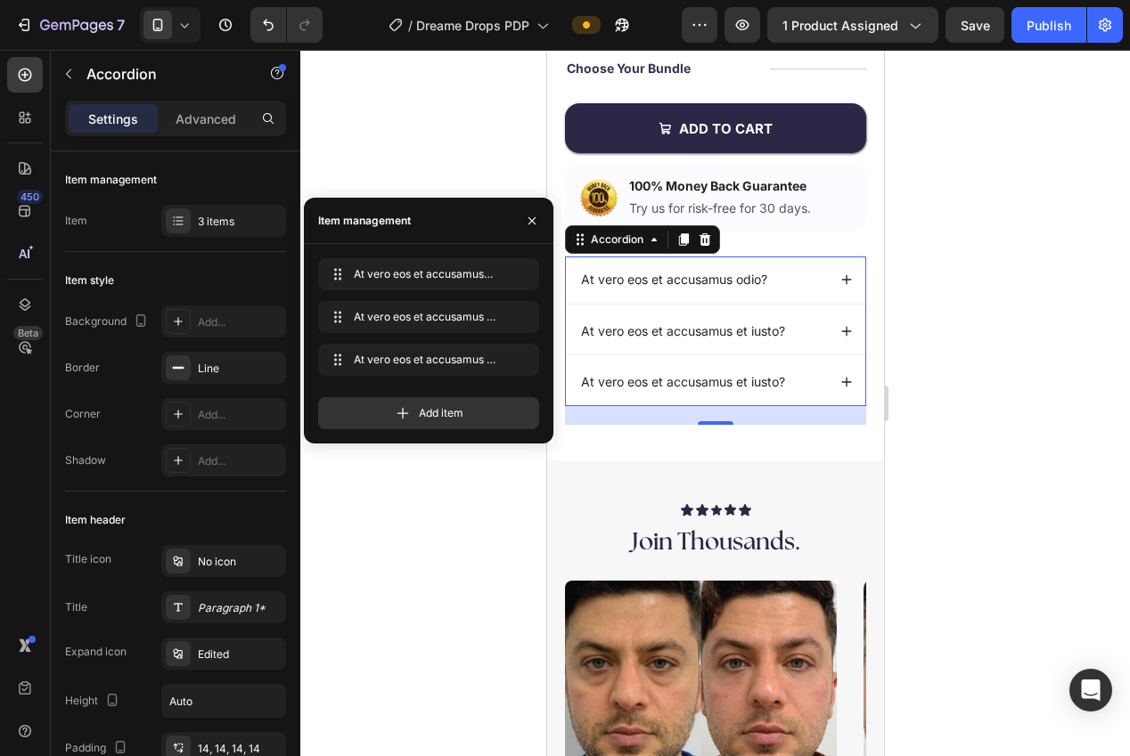
click at [429, 125] on div at bounding box center [715, 403] width 830 height 707
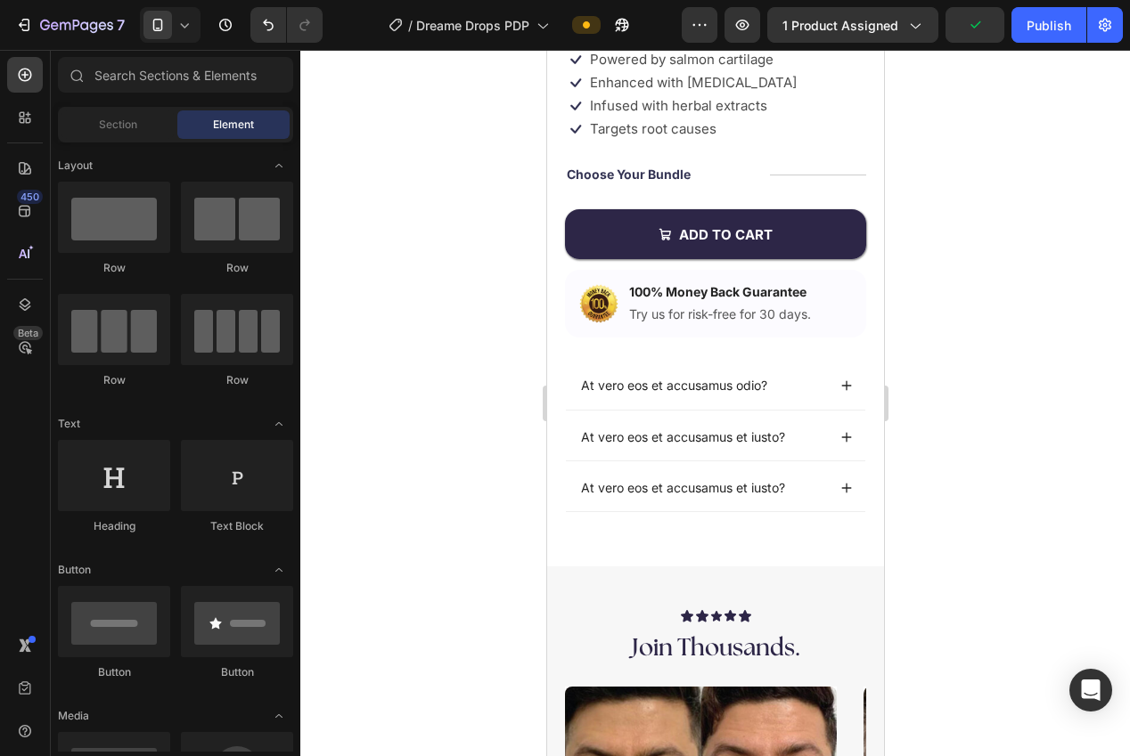
scroll to position [460, 0]
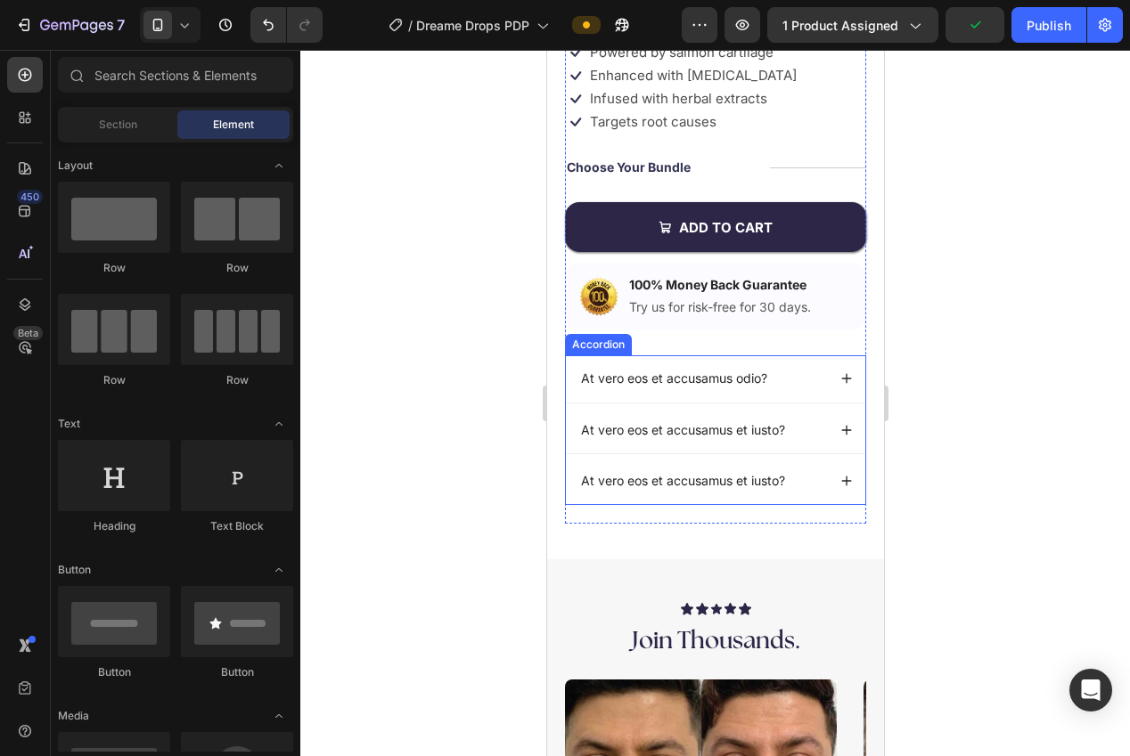
click at [597, 342] on div "Accordion" at bounding box center [598, 345] width 60 height 16
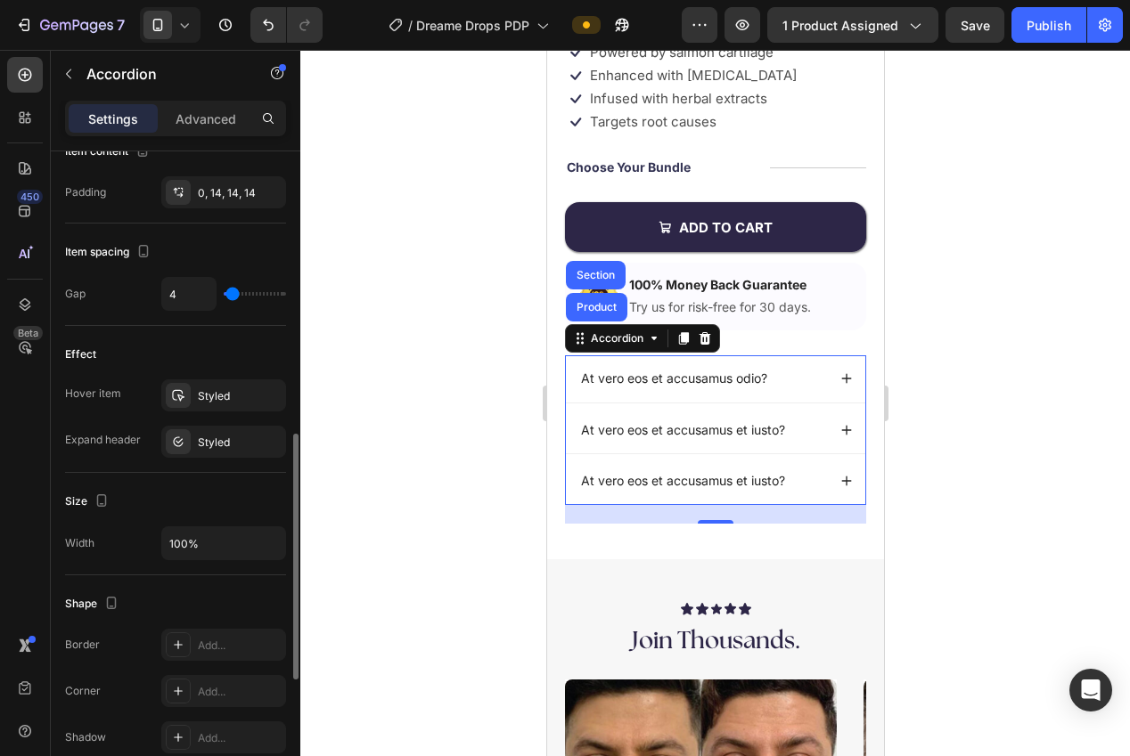
scroll to position [772, 0]
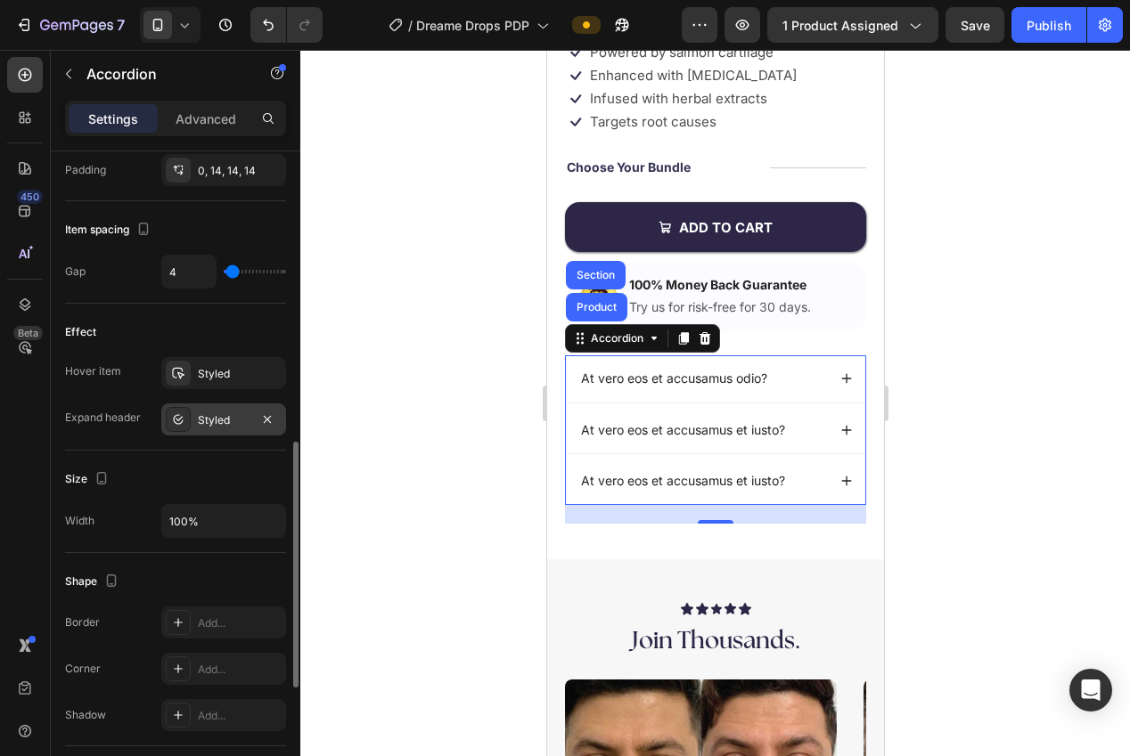
click at [212, 414] on div "Styled" at bounding box center [224, 421] width 52 height 16
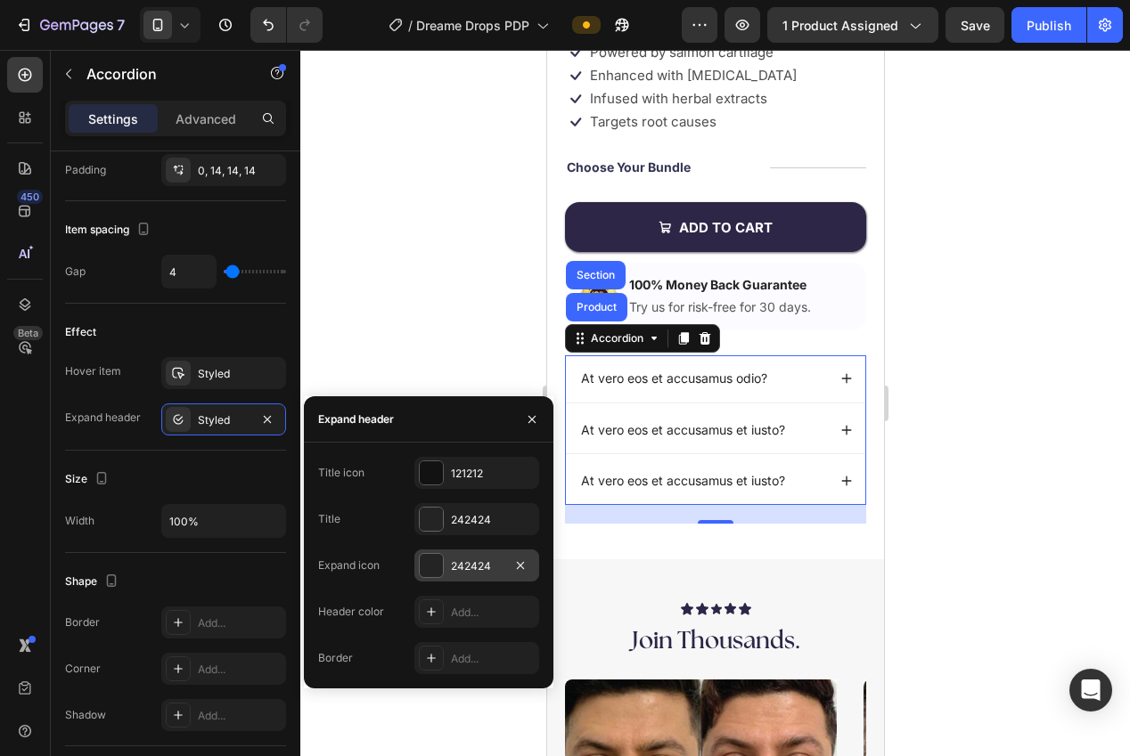
click at [429, 577] on div at bounding box center [431, 565] width 25 height 25
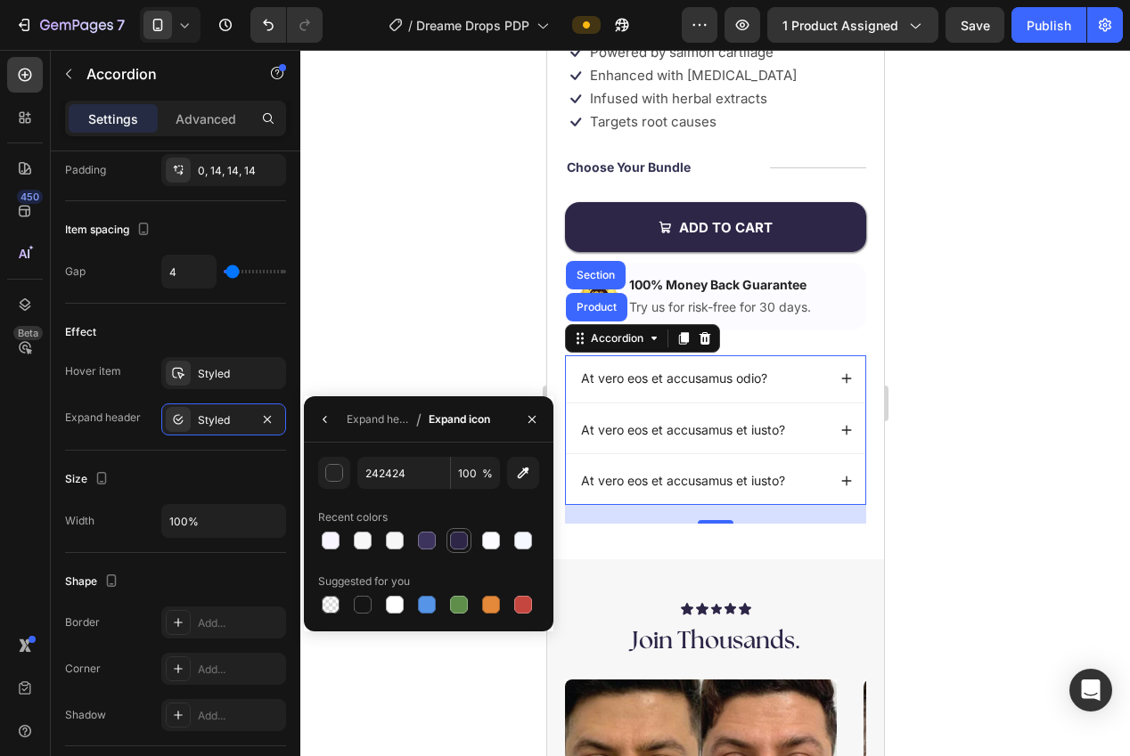
click at [462, 549] on div at bounding box center [459, 541] width 18 height 18
type input "2D2647"
click at [353, 417] on div "Expand header" at bounding box center [378, 420] width 62 height 16
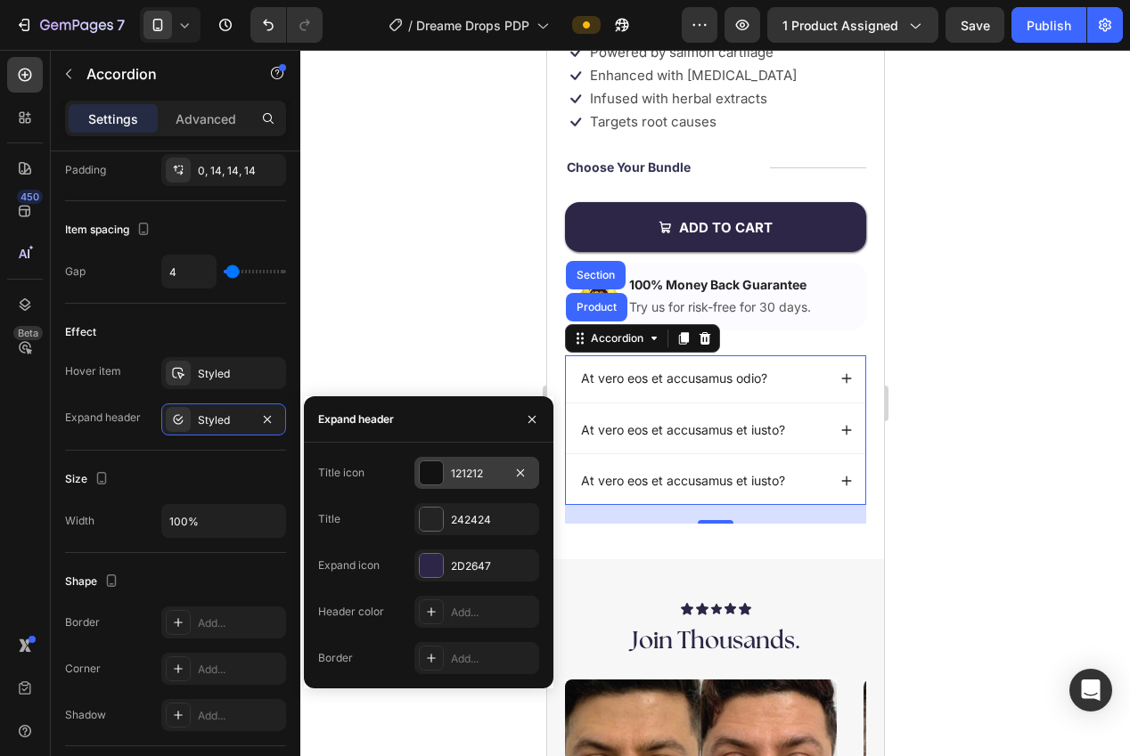
click at [443, 474] on div at bounding box center [431, 473] width 25 height 25
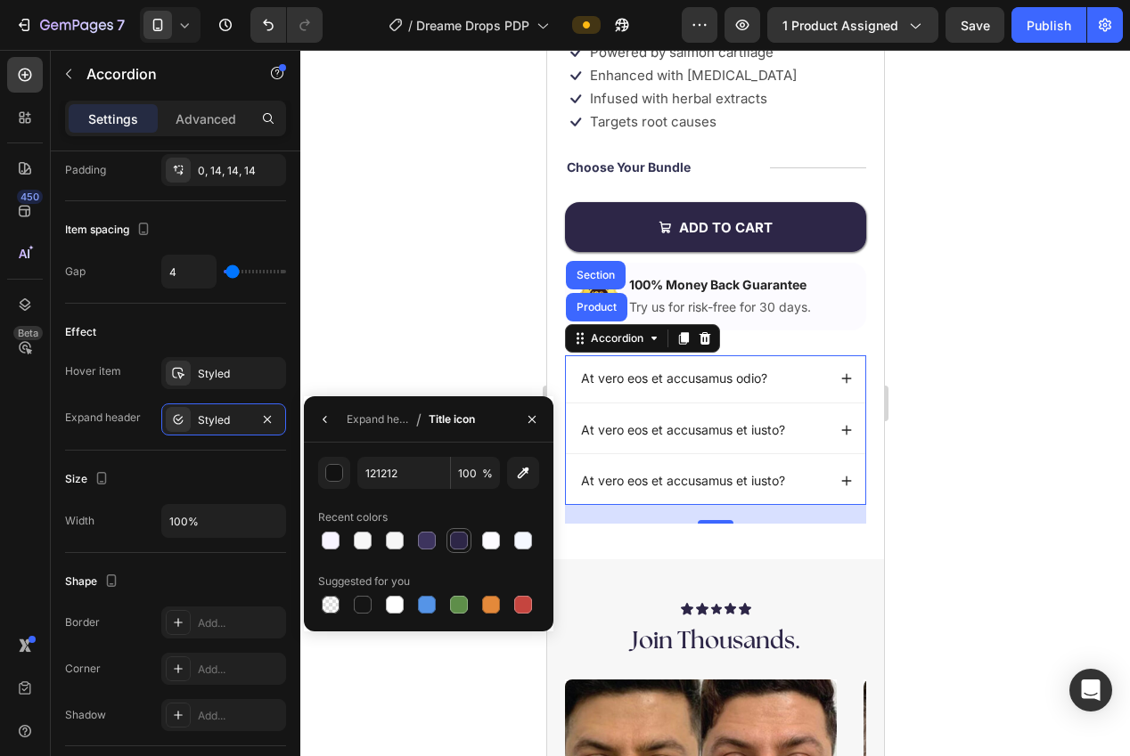
click at [454, 537] on div at bounding box center [459, 541] width 18 height 18
type input "2D2647"
click at [329, 419] on icon "button" at bounding box center [325, 420] width 14 height 14
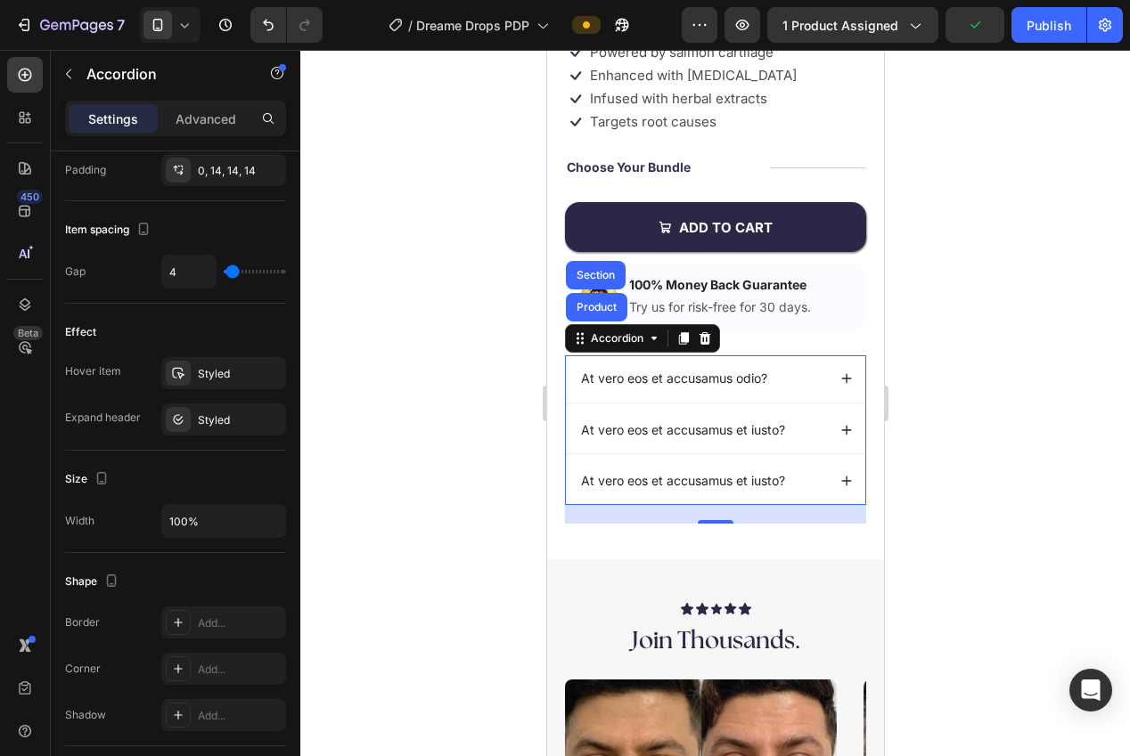
click at [362, 310] on div at bounding box center [715, 403] width 830 height 707
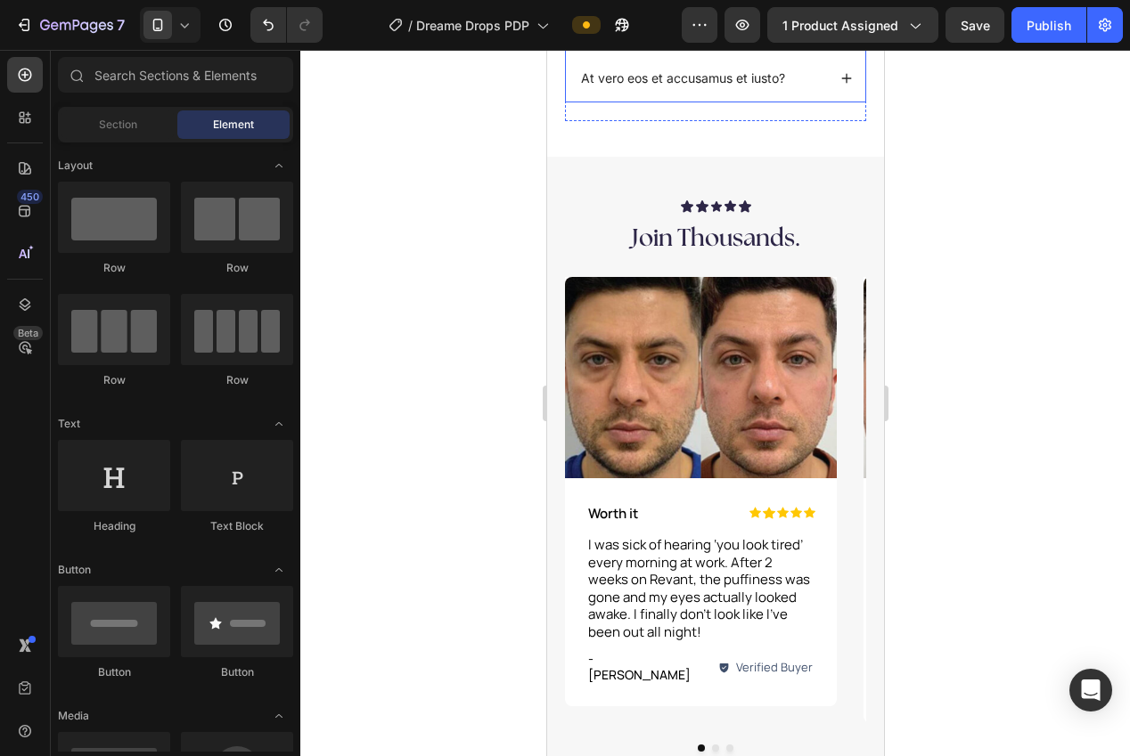
scroll to position [1273, 0]
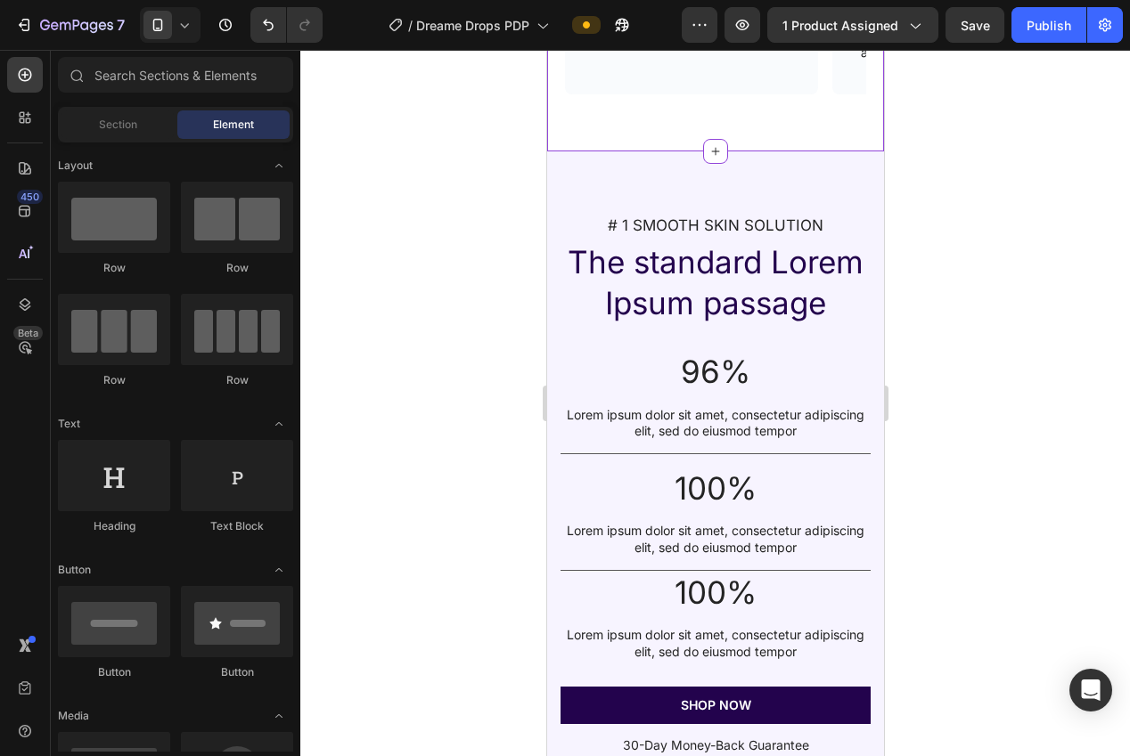
scroll to position [3237, 0]
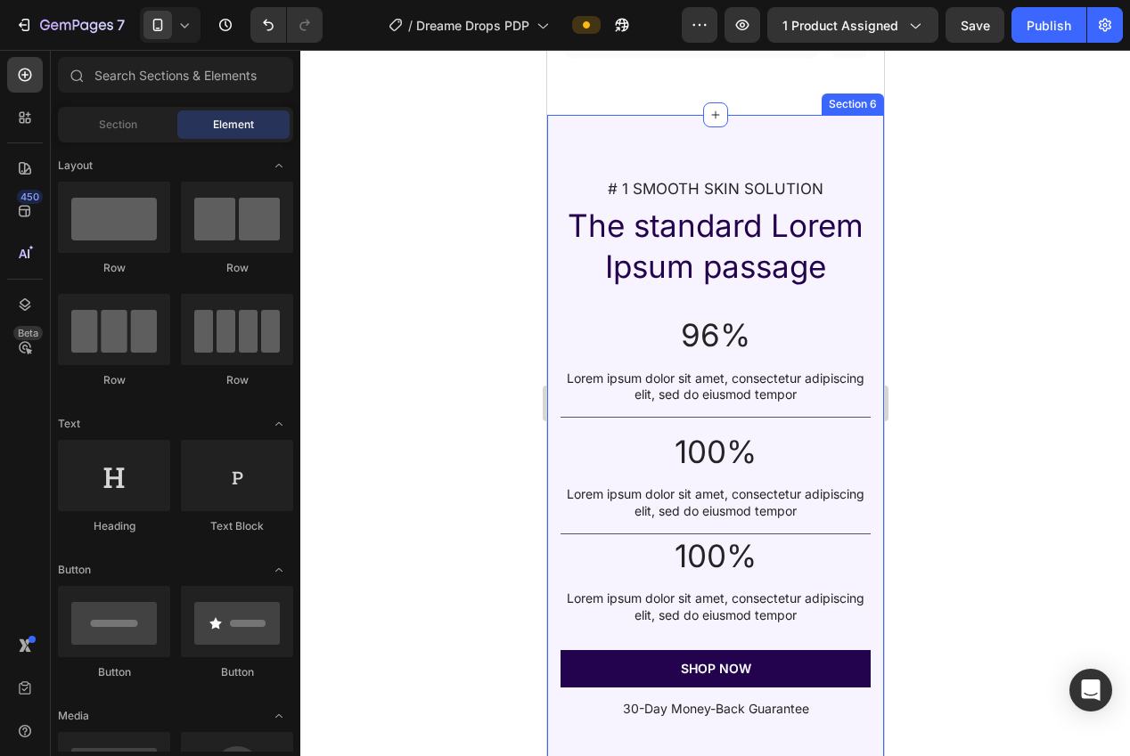
drag, startPoint x: 783, startPoint y: 138, endPoint x: 633, endPoint y: 192, distance: 159.2
click at [783, 138] on div "# 1 SMOOTH SKIN SOLUTION Text Block The standard Lorem Ipsum passage Heading 96…" at bounding box center [714, 449] width 337 height 668
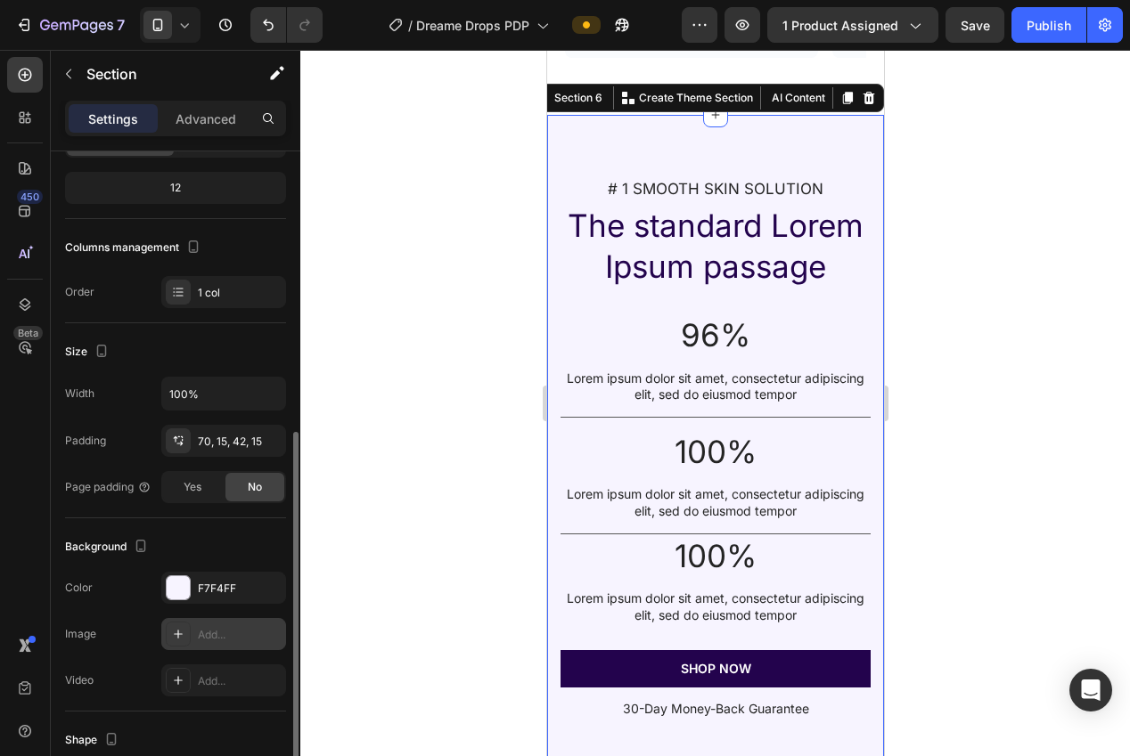
scroll to position [322, 0]
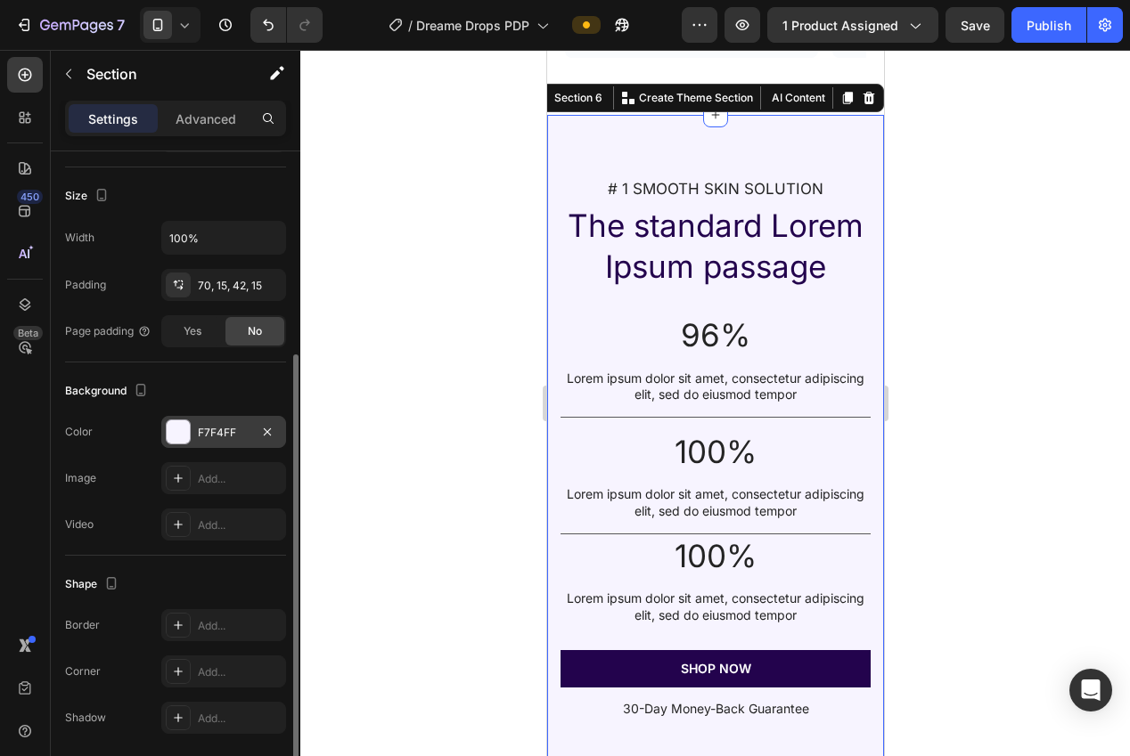
click at [190, 436] on div at bounding box center [178, 432] width 25 height 25
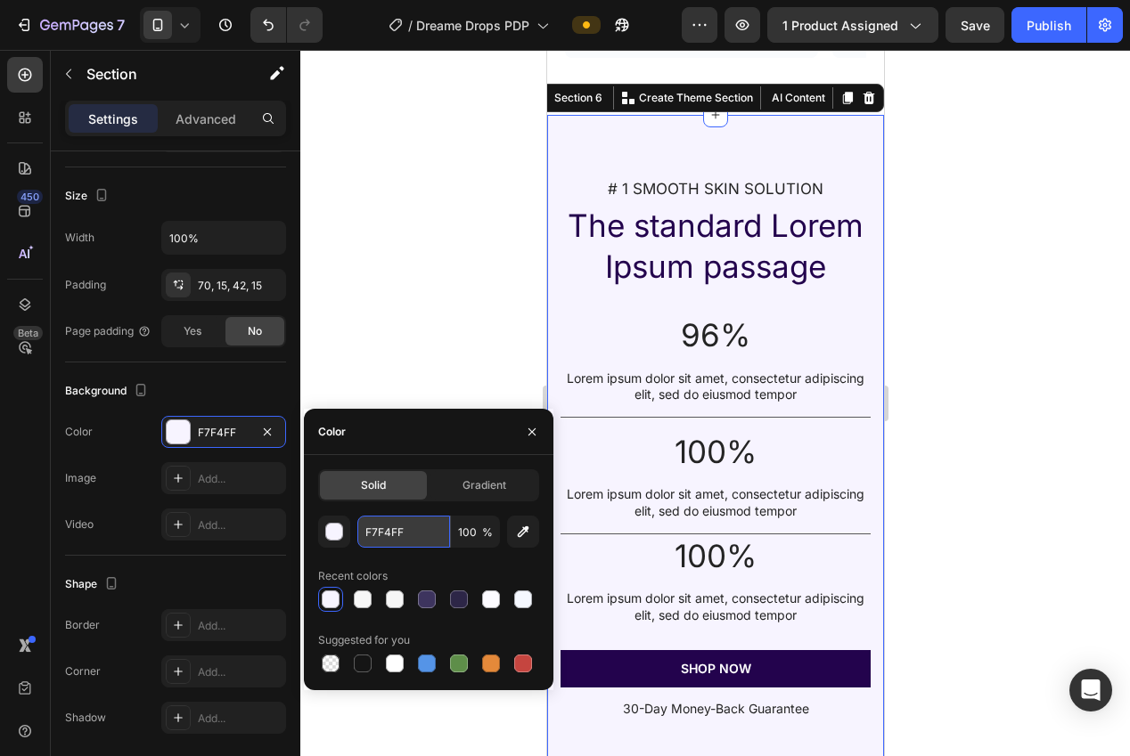
click at [388, 535] on input "F7F4FF" at bounding box center [403, 532] width 93 height 32
click at [324, 246] on div at bounding box center [715, 403] width 830 height 707
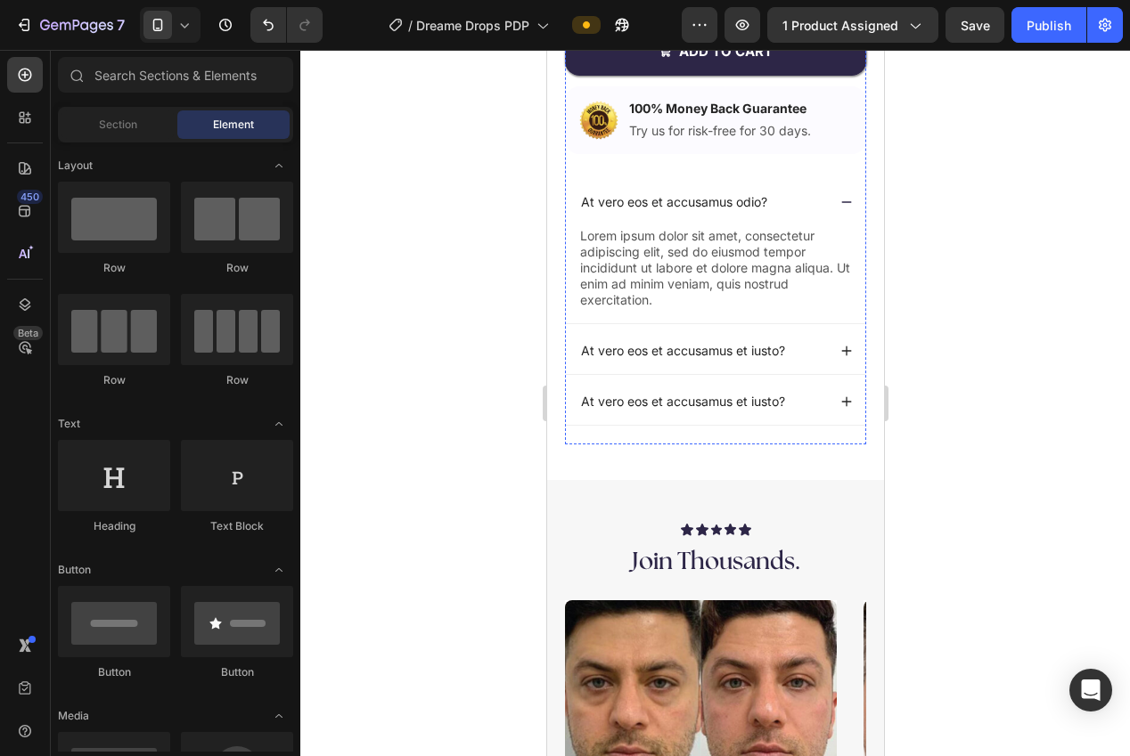
scroll to position [692, 0]
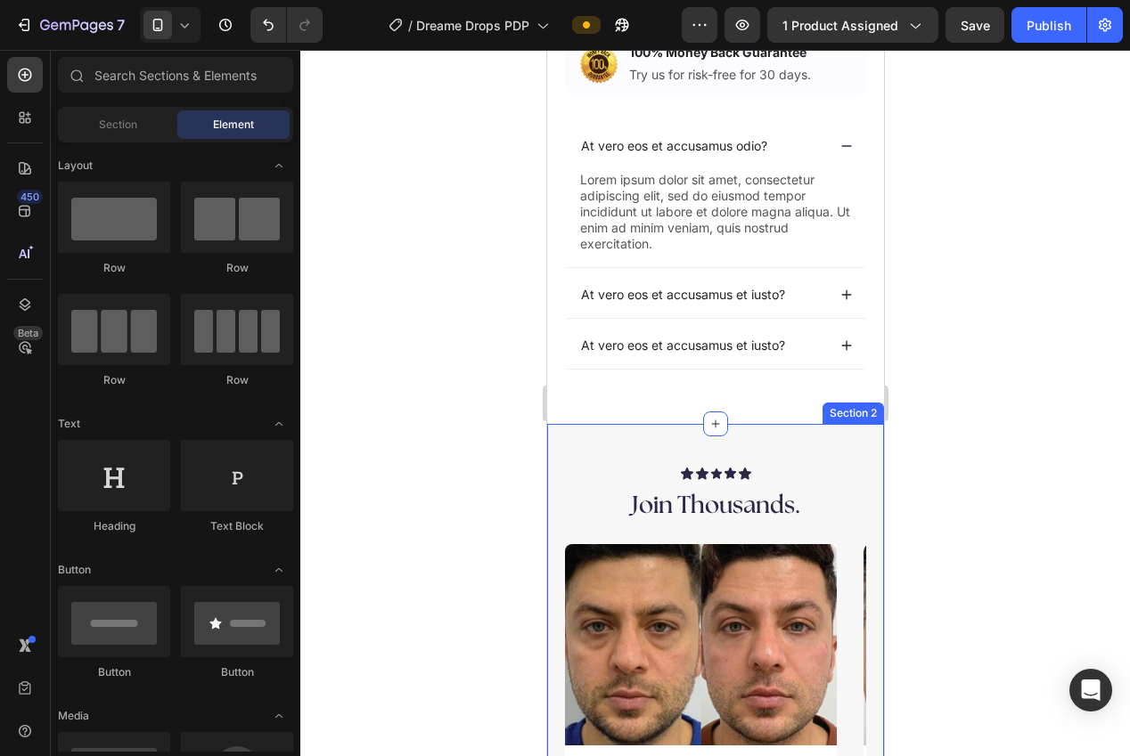
click at [738, 449] on div "Icon Icon Icon Icon Icon Icon List Join Thousands. Heading Image Icon Icon Icon…" at bounding box center [714, 749] width 337 height 650
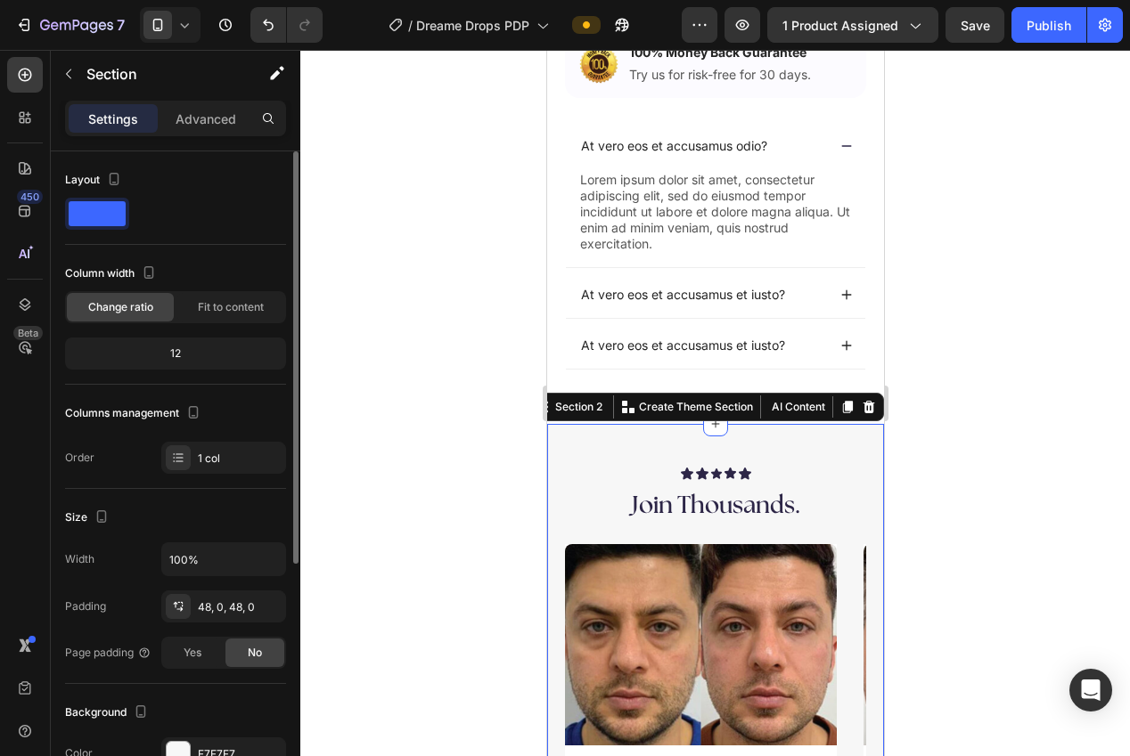
scroll to position [205, 0]
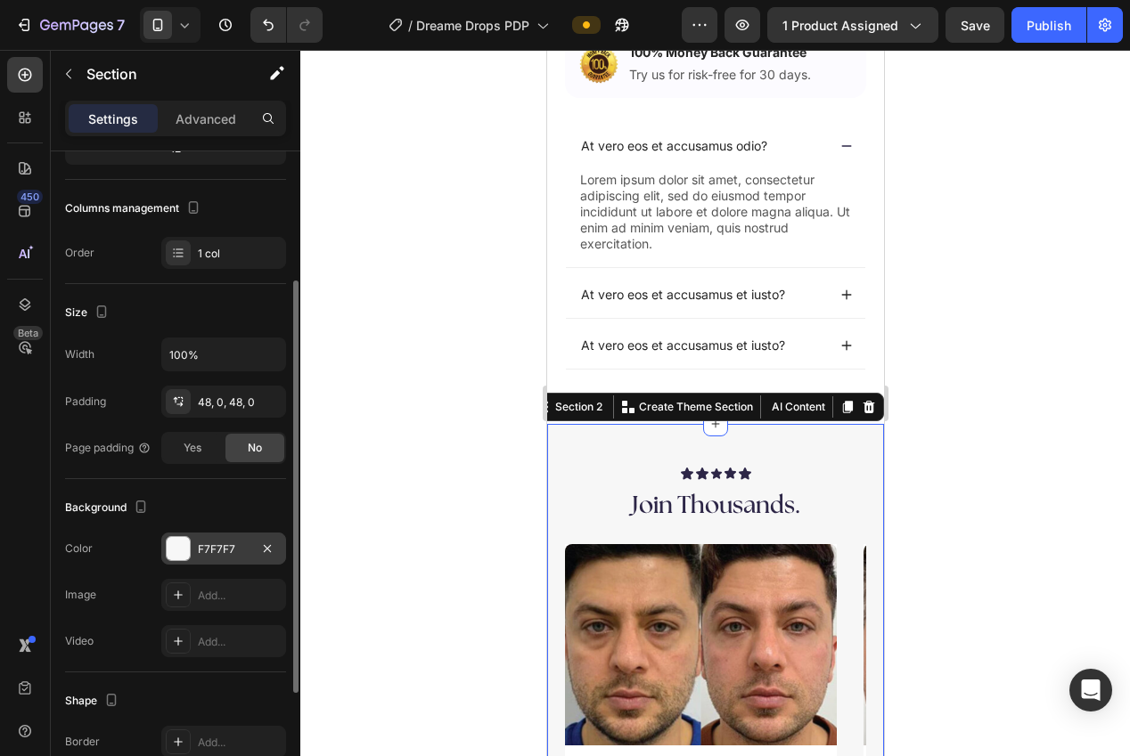
click at [213, 544] on div "F7F7F7" at bounding box center [224, 550] width 52 height 16
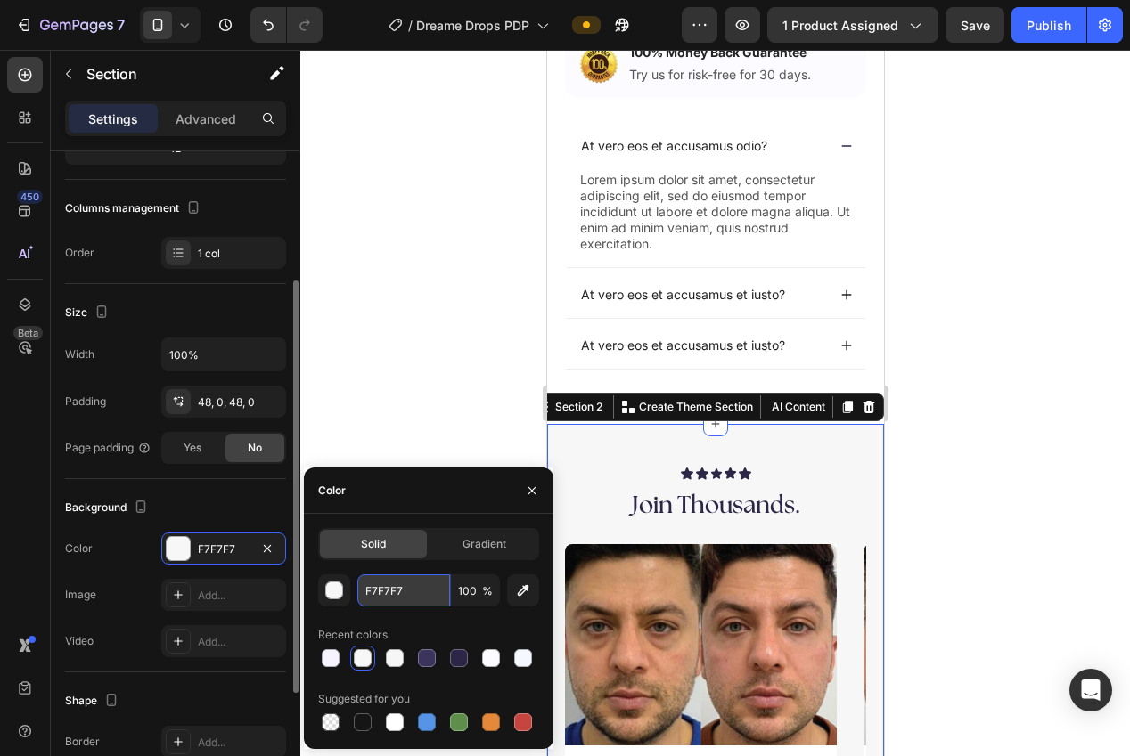
click at [393, 598] on input "F7F7F7" at bounding box center [403, 591] width 93 height 32
paste input "4FF"
type input "F7F4FF"
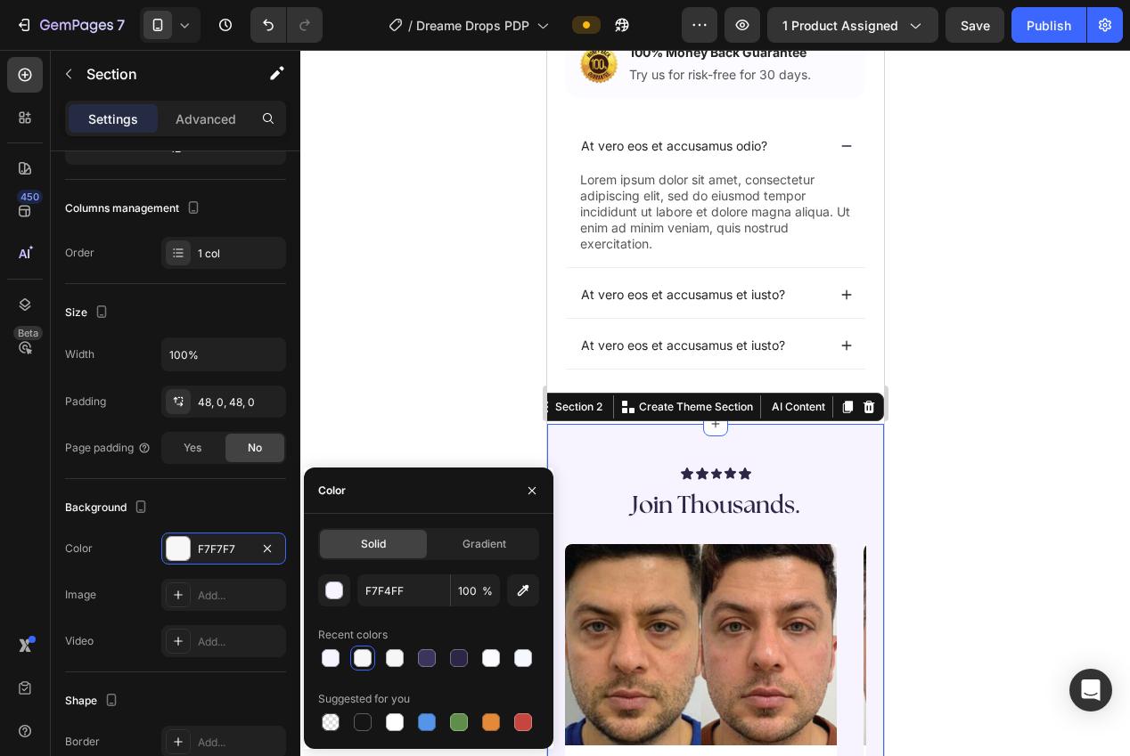
drag, startPoint x: 353, startPoint y: 383, endPoint x: 362, endPoint y: 382, distance: 9.0
click at [362, 382] on div at bounding box center [715, 403] width 830 height 707
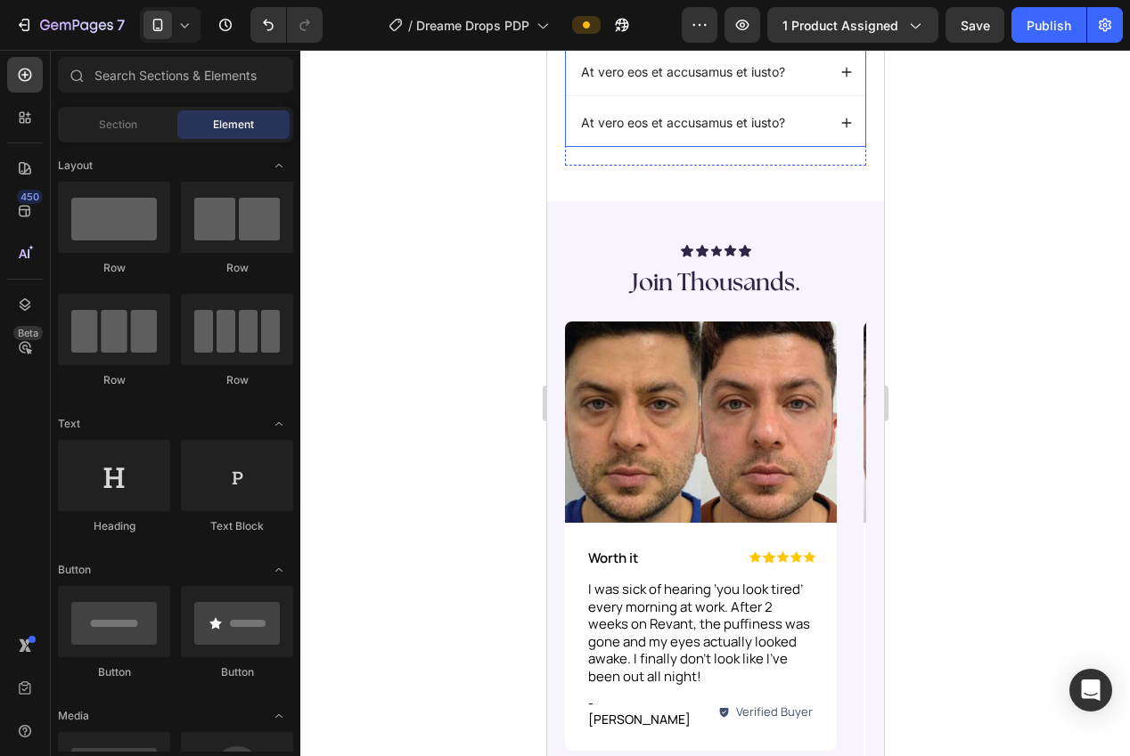
scroll to position [1057, 0]
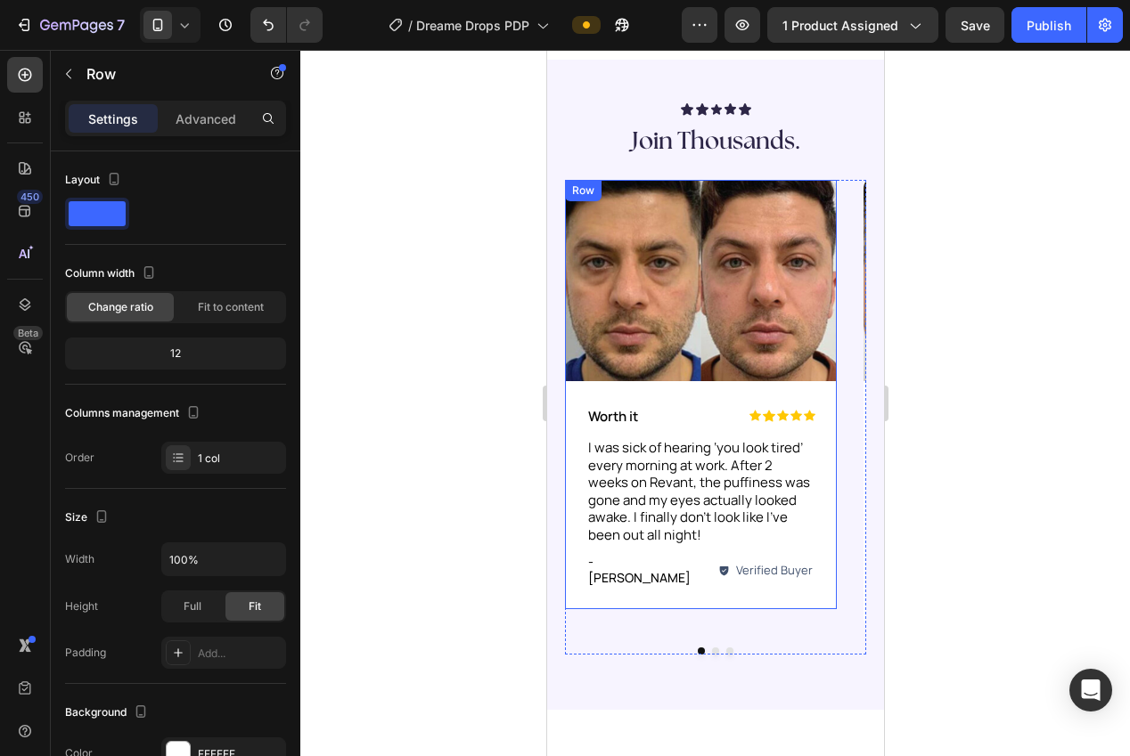
click at [574, 591] on div "Image Icon Icon Icon Icon Icon Icon List Worth it Text Block Row I was sick of …" at bounding box center [700, 394] width 272 height 429
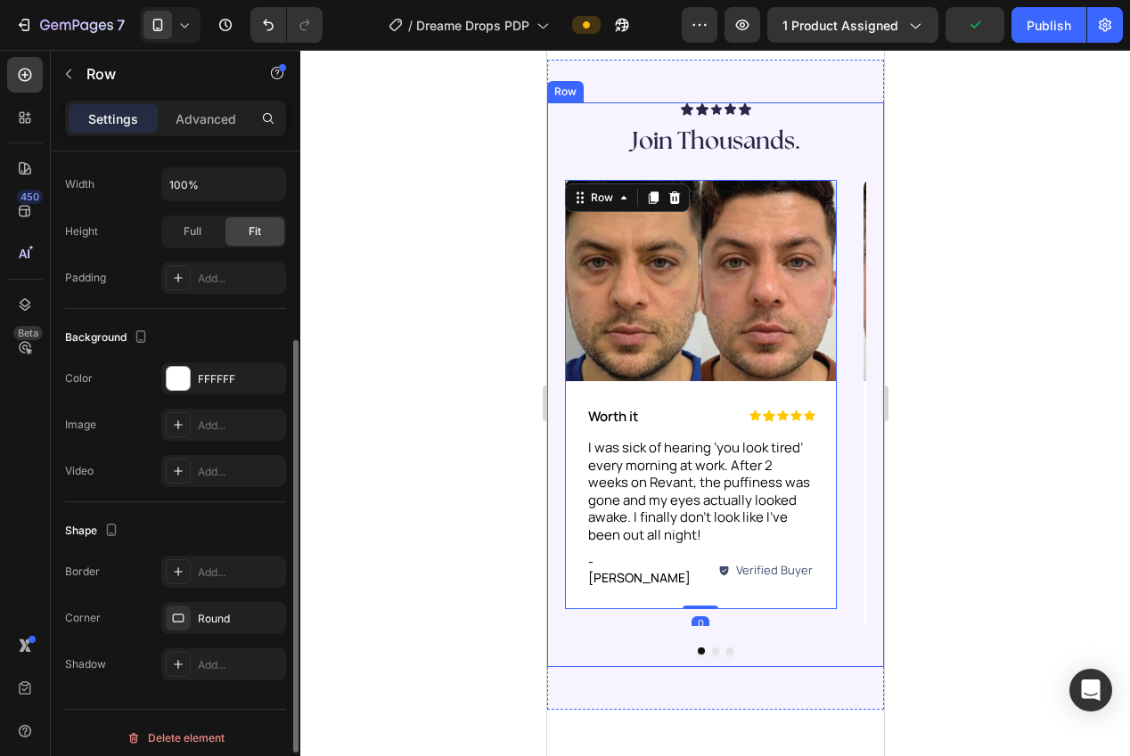
scroll to position [385, 0]
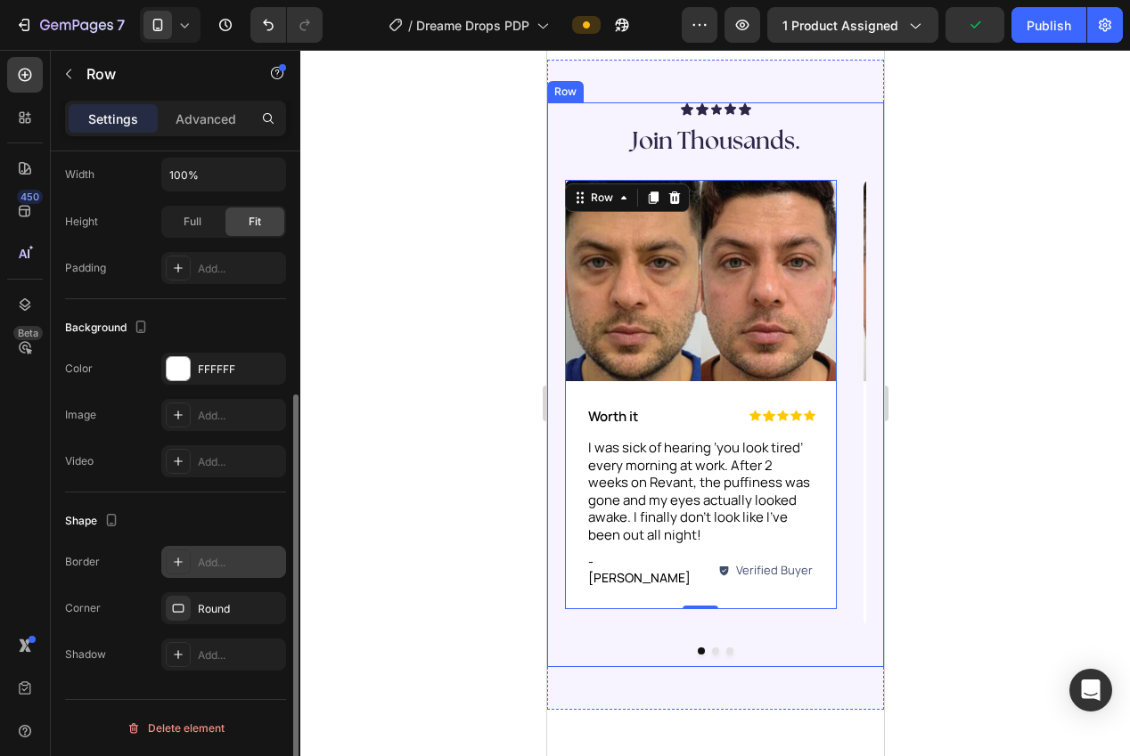
click at [207, 556] on div "Add..." at bounding box center [240, 563] width 84 height 16
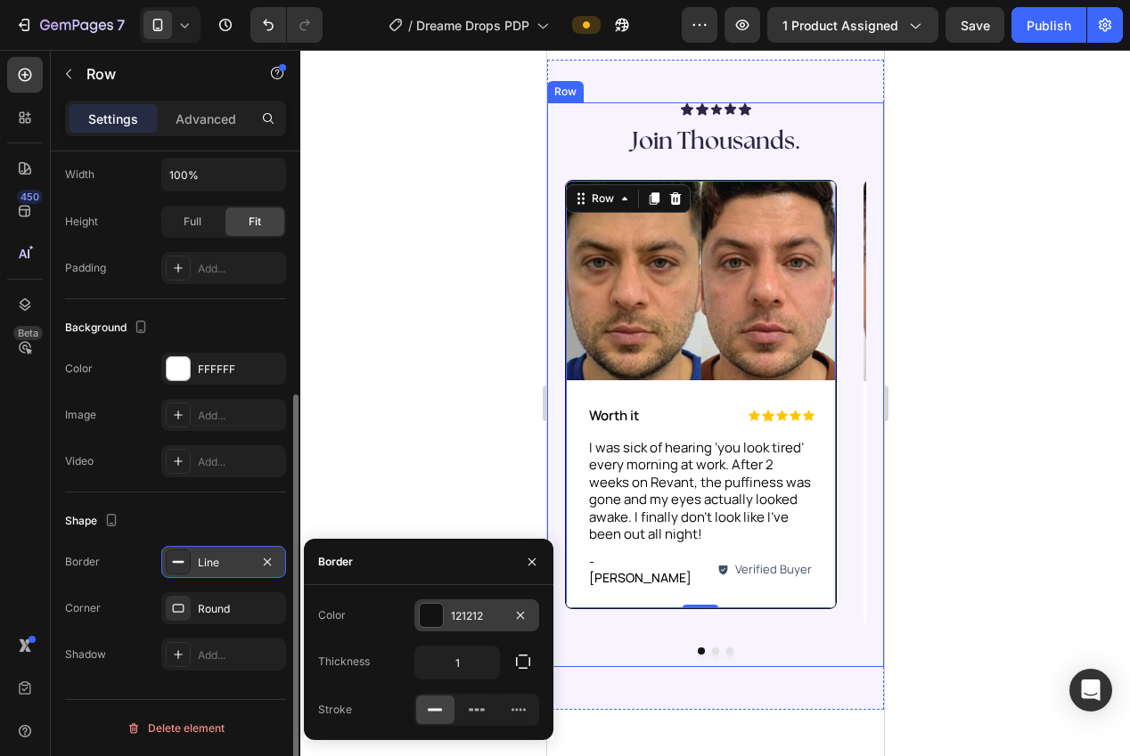
click at [447, 619] on div "121212" at bounding box center [476, 616] width 125 height 32
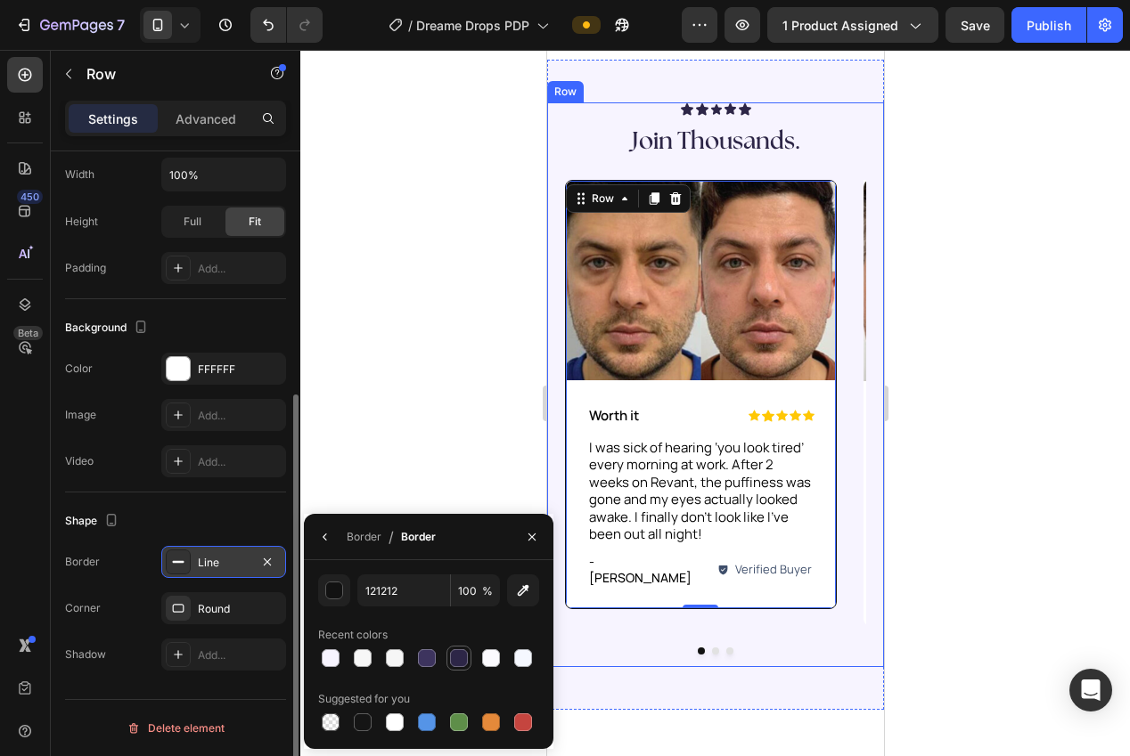
click at [454, 663] on div at bounding box center [459, 659] width 18 height 18
type input "2D2647"
click at [466, 426] on div at bounding box center [715, 403] width 830 height 707
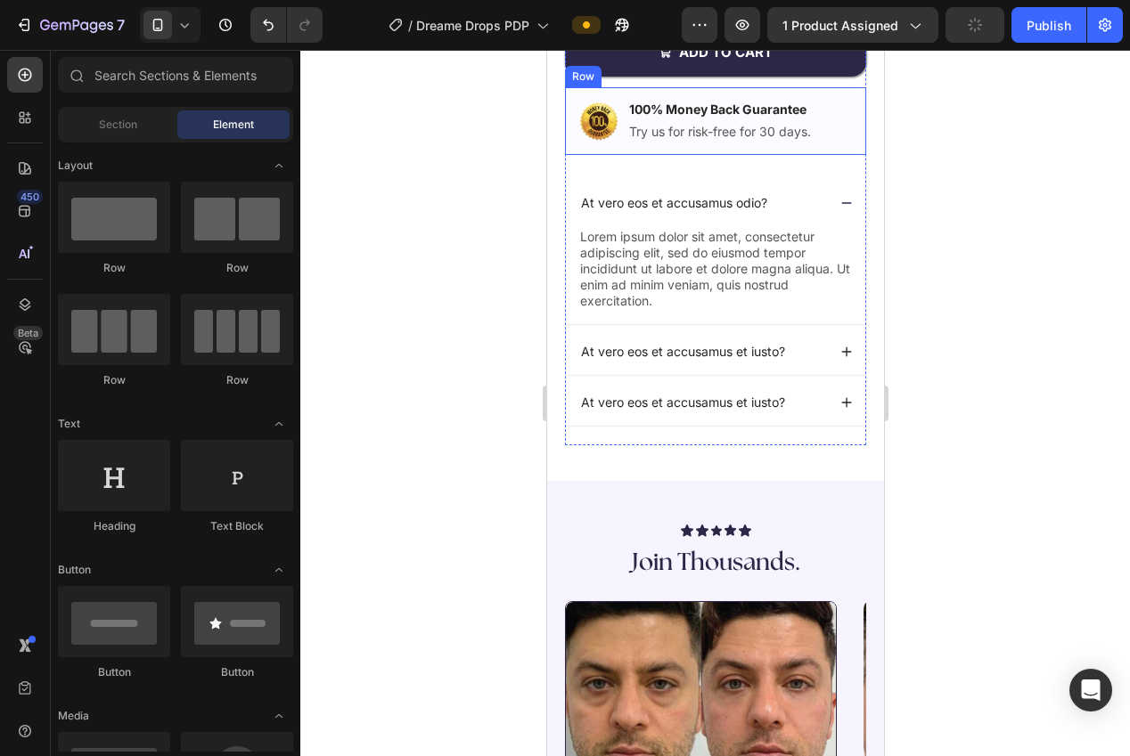
scroll to position [668, 0]
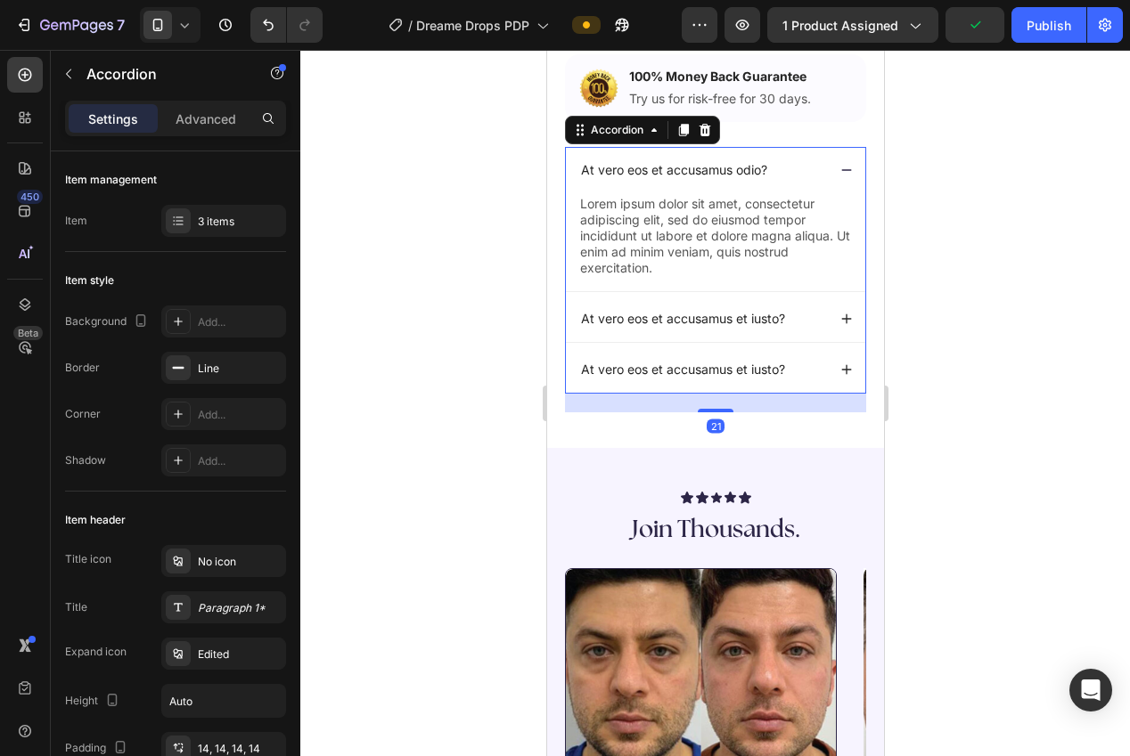
click at [841, 183] on div "At vero eos et accusamus odio?" at bounding box center [714, 170] width 299 height 46
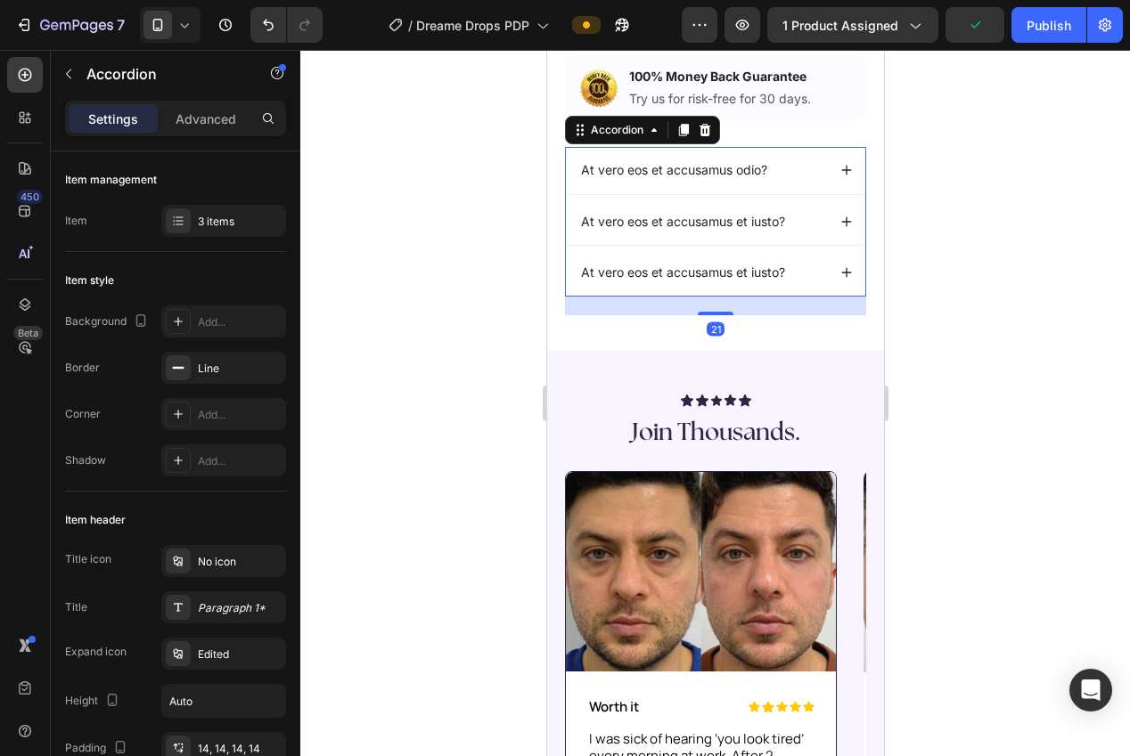
click at [962, 417] on div at bounding box center [715, 403] width 830 height 707
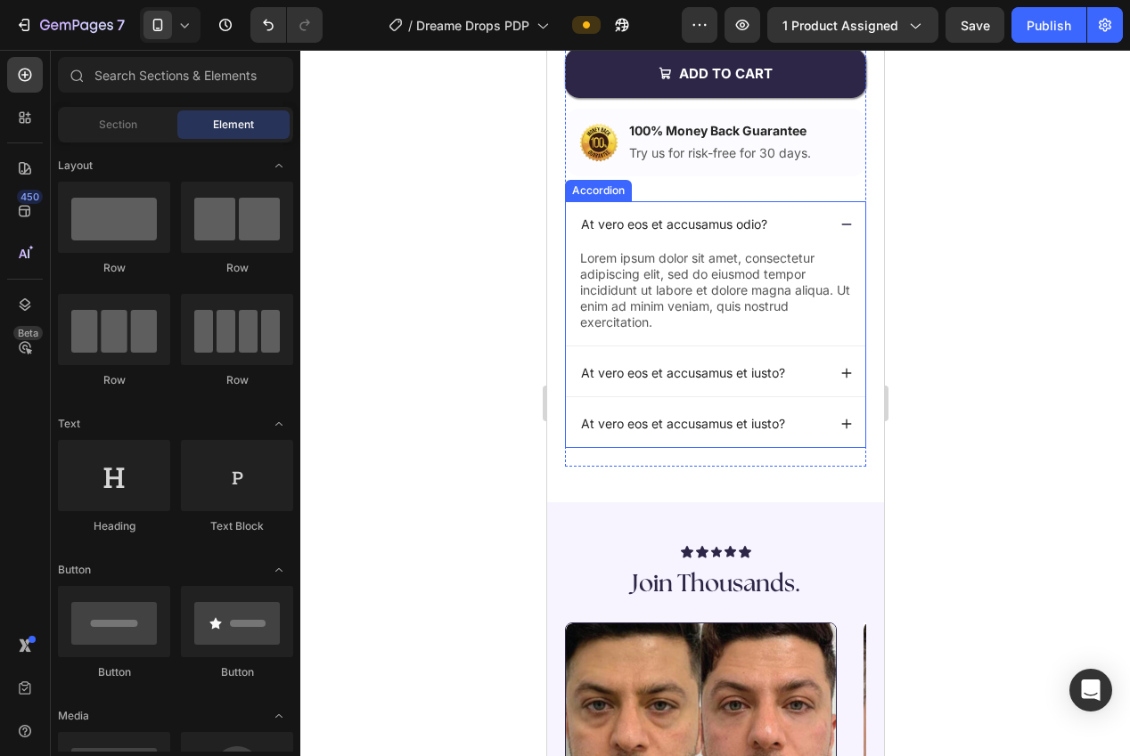
scroll to position [397, 0]
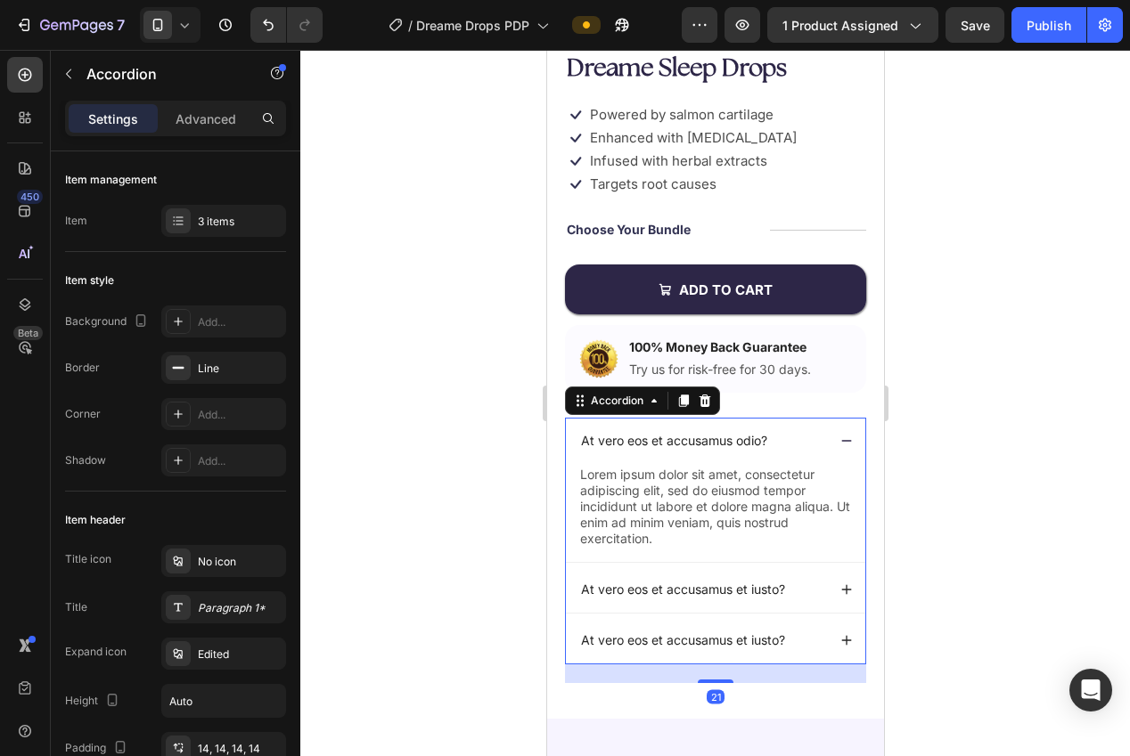
drag, startPoint x: 845, startPoint y: 436, endPoint x: 865, endPoint y: 403, distance: 38.8
click at [845, 435] on icon at bounding box center [845, 441] width 12 height 12
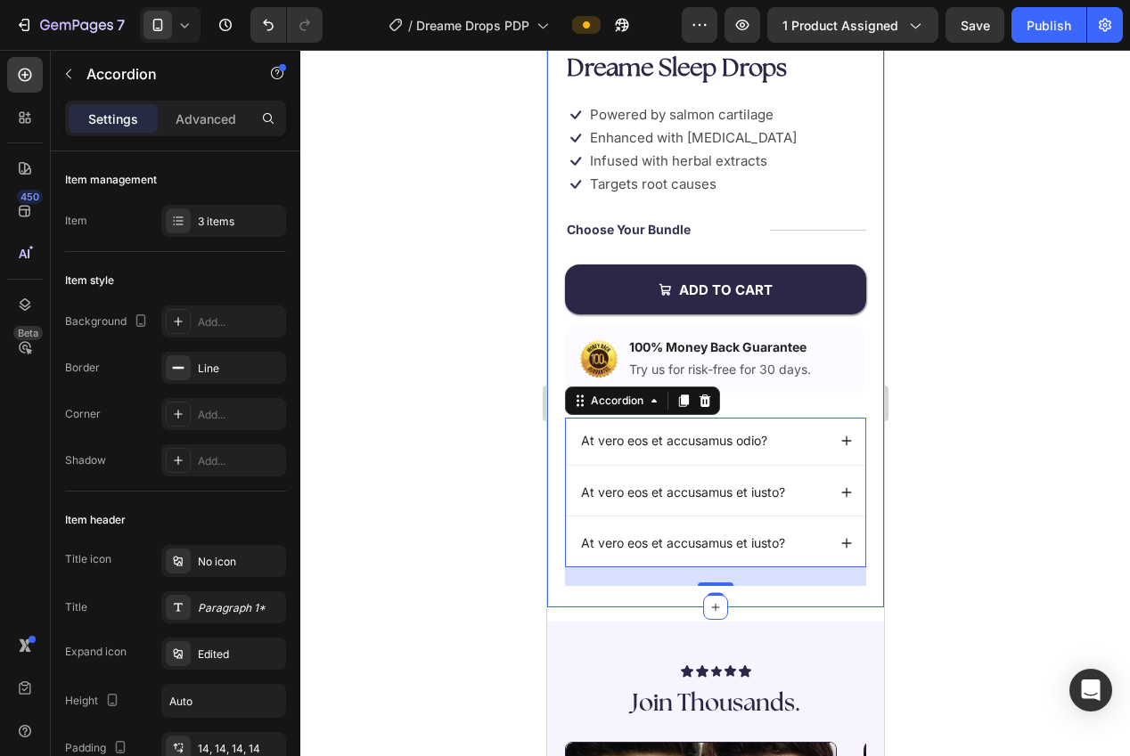
click at [935, 356] on div at bounding box center [715, 403] width 830 height 707
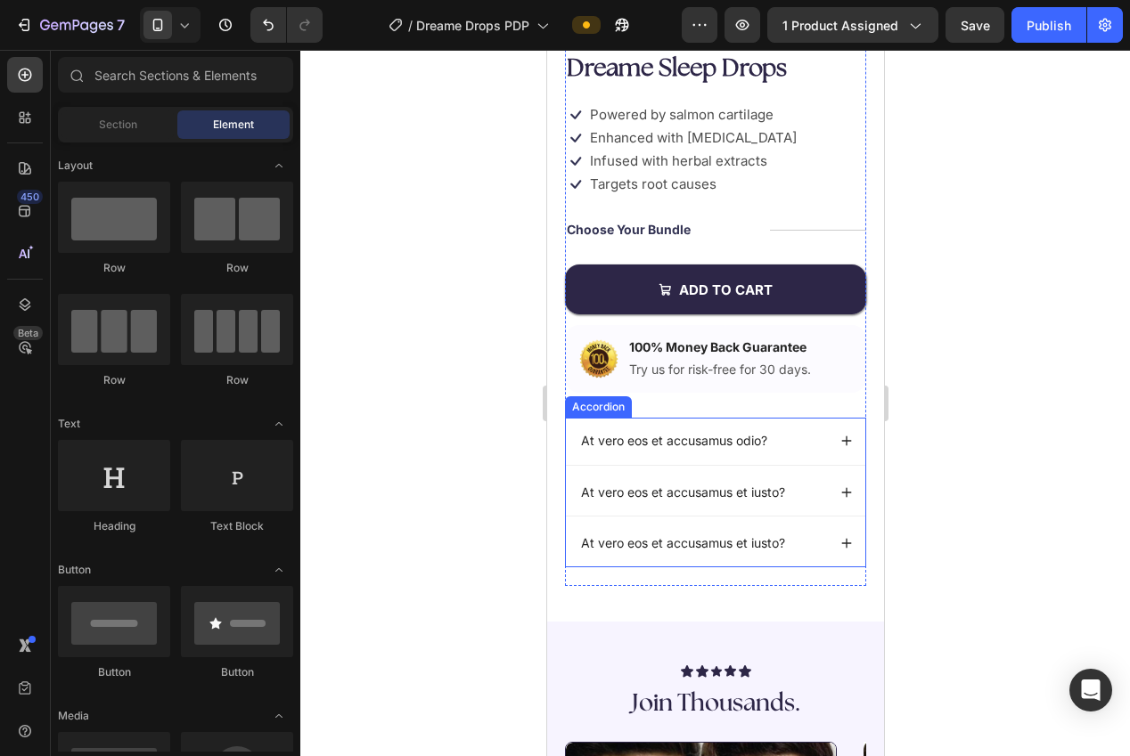
click at [608, 412] on div "Accordion" at bounding box center [597, 406] width 67 height 21
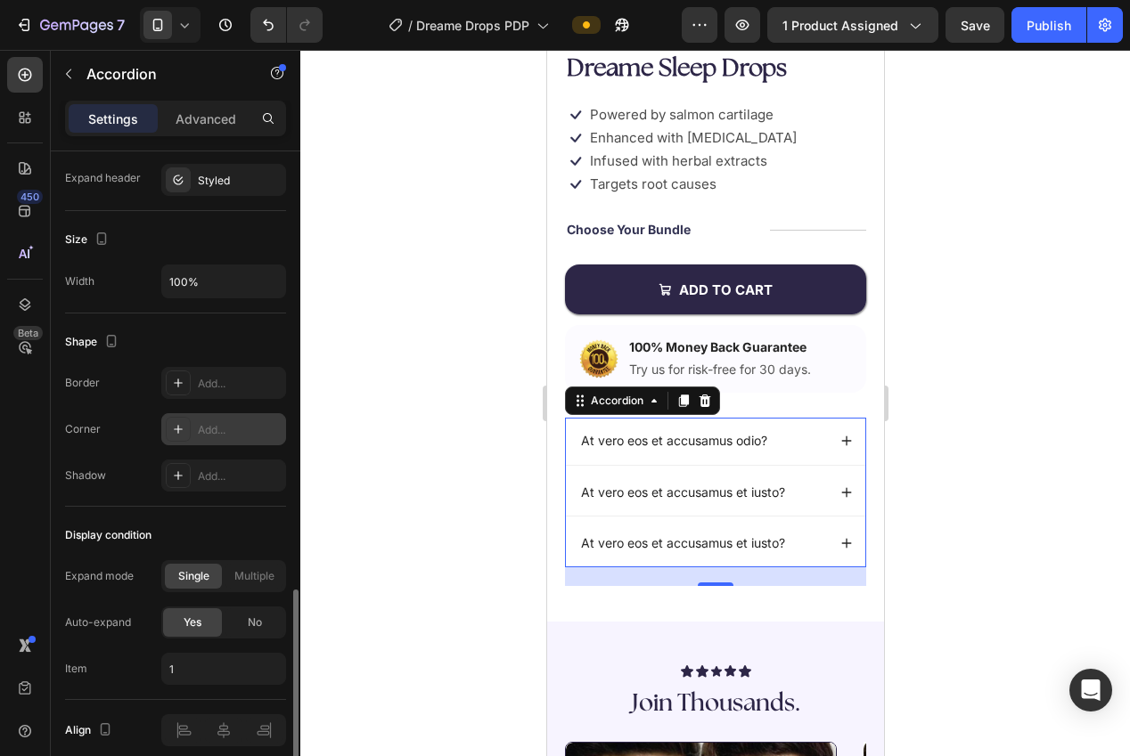
scroll to position [1087, 0]
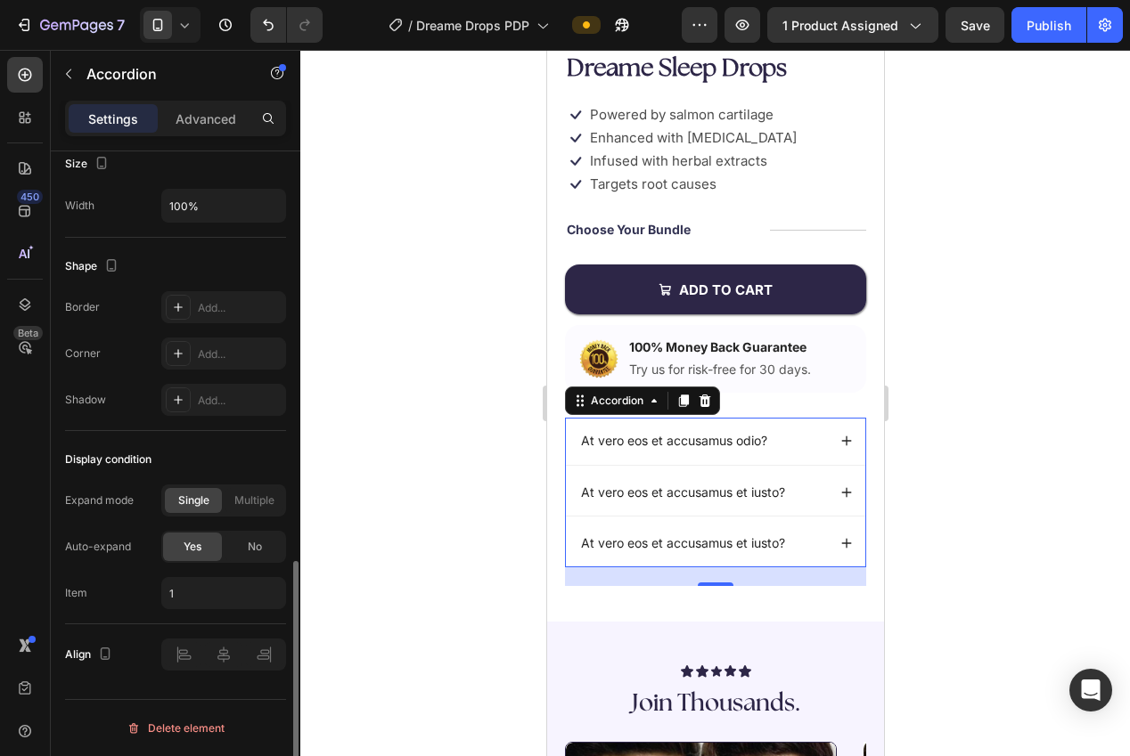
click at [249, 559] on div "No" at bounding box center [254, 547] width 59 height 29
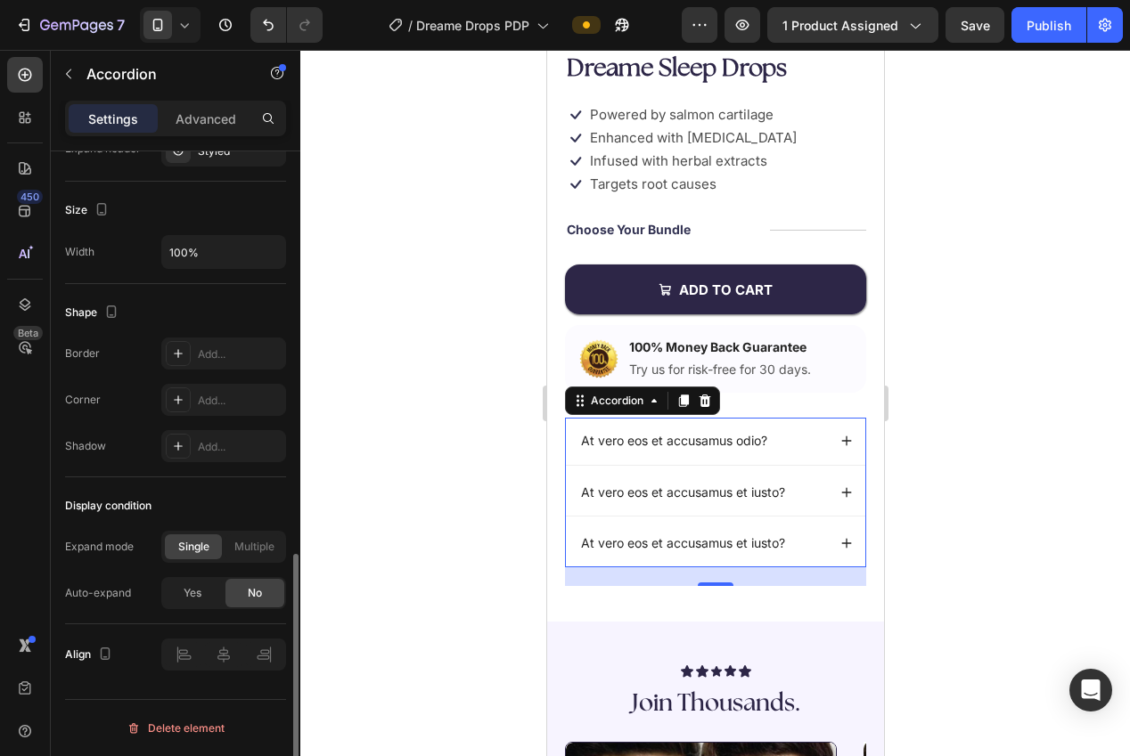
click at [386, 500] on div at bounding box center [715, 403] width 830 height 707
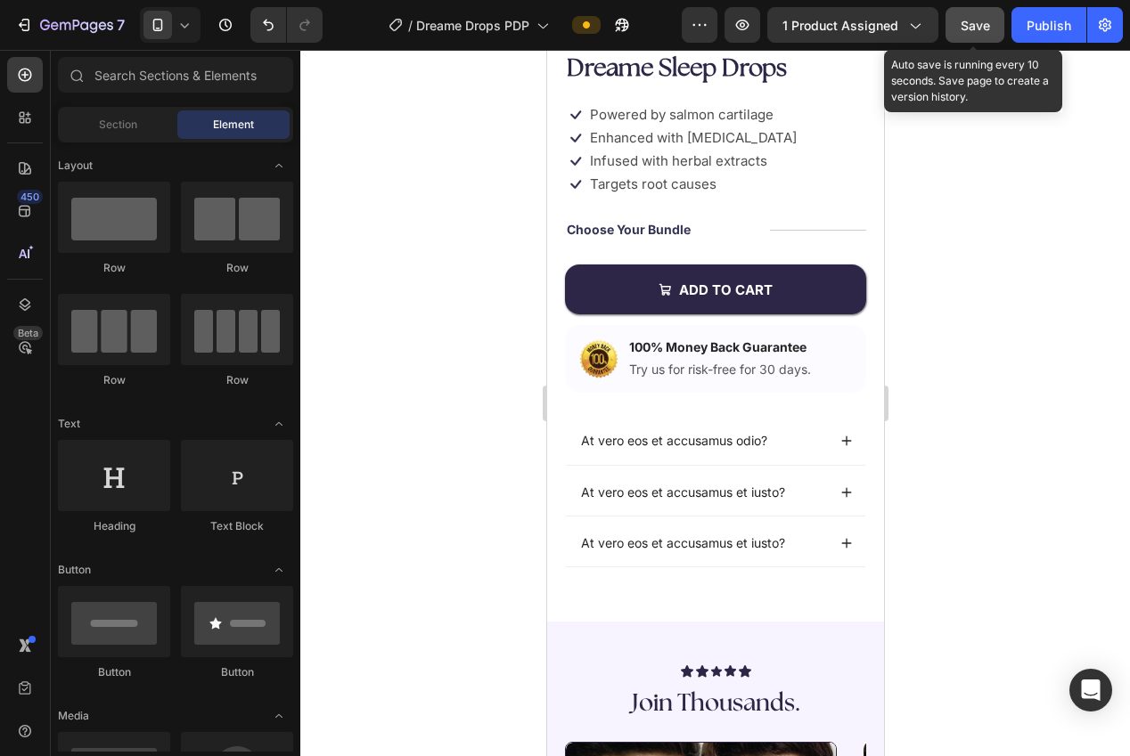
click at [975, 32] on div "Save" at bounding box center [974, 25] width 29 height 19
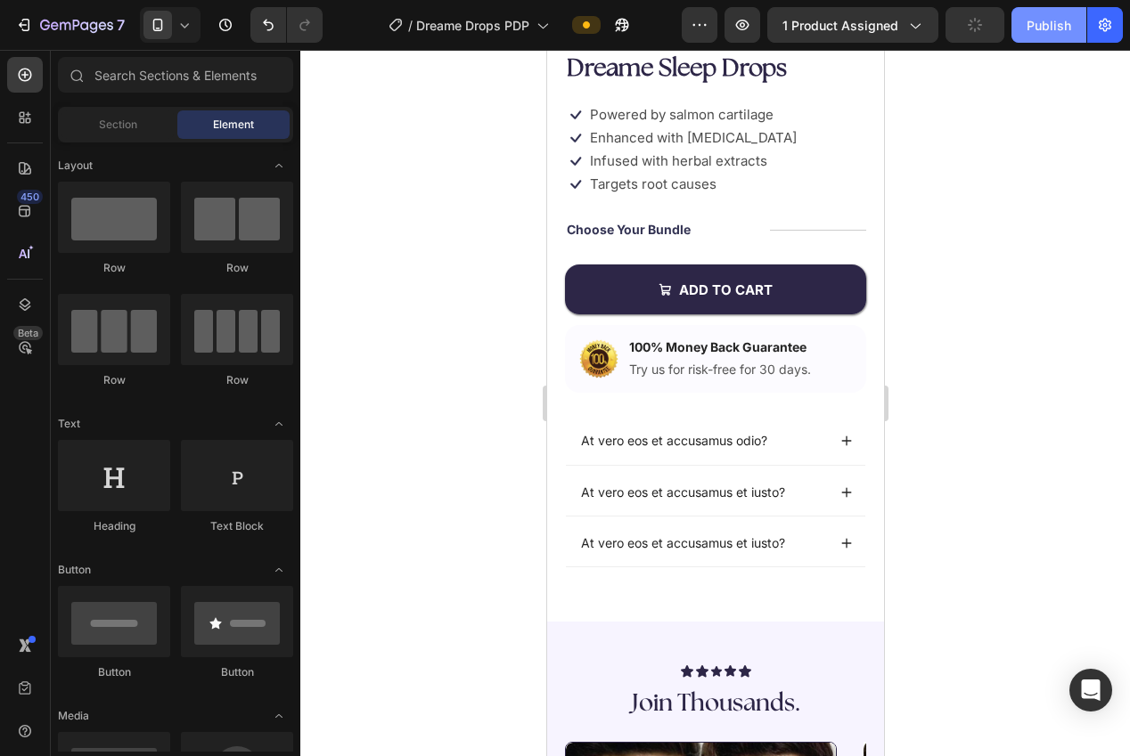
click at [1035, 32] on div "Publish" at bounding box center [1048, 25] width 45 height 19
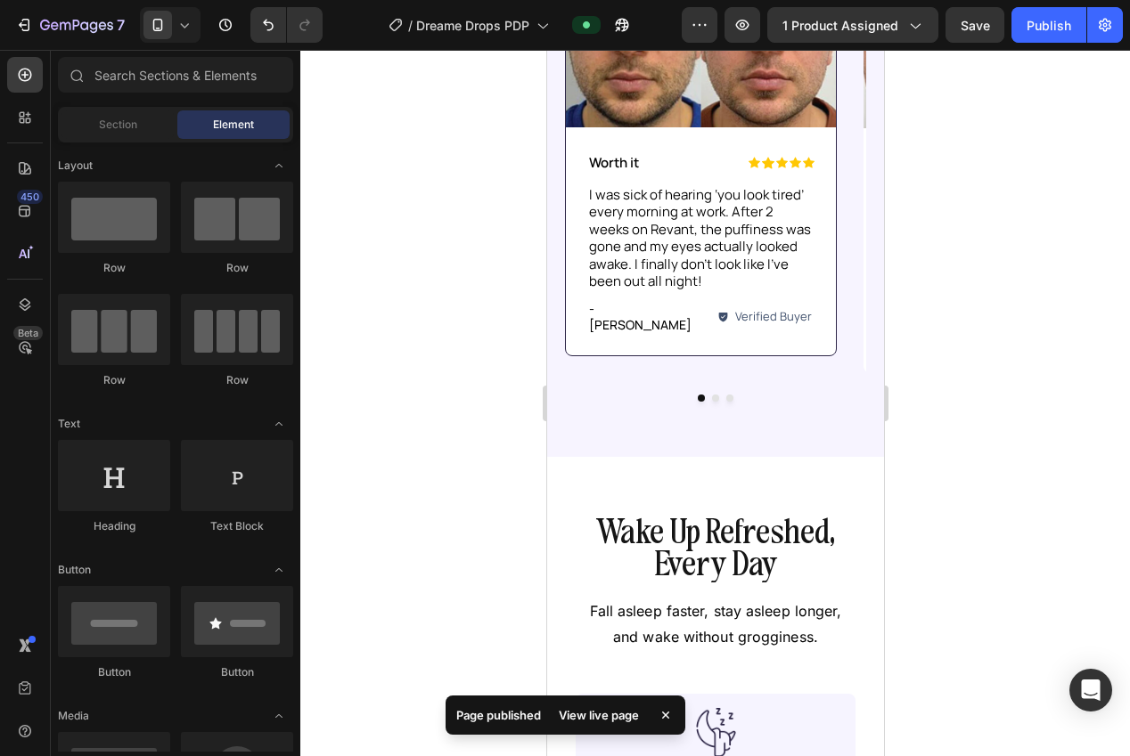
scroll to position [1231, 0]
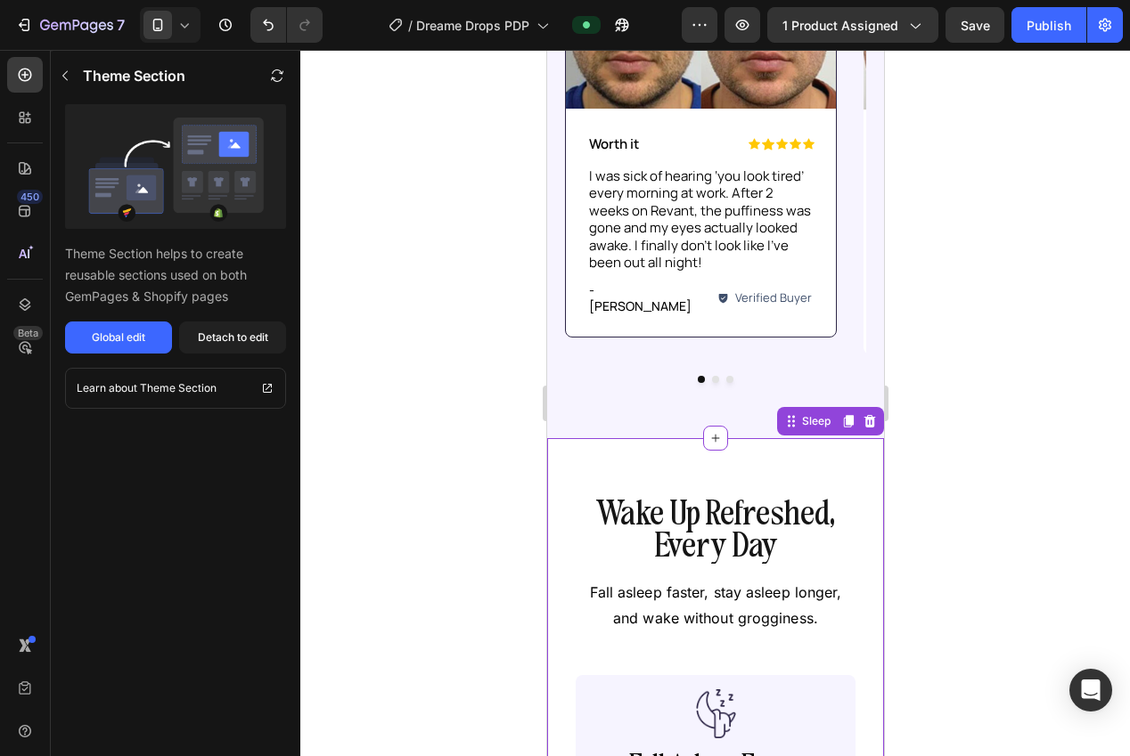
click at [229, 354] on div "Theme Section Theme Section helps to create reusable sections used on both GemP…" at bounding box center [175, 403] width 249 height 707
drag, startPoint x: 248, startPoint y: 339, endPoint x: 496, endPoint y: 409, distance: 258.1
click at [248, 339] on div "Detach to edit" at bounding box center [233, 338] width 70 height 16
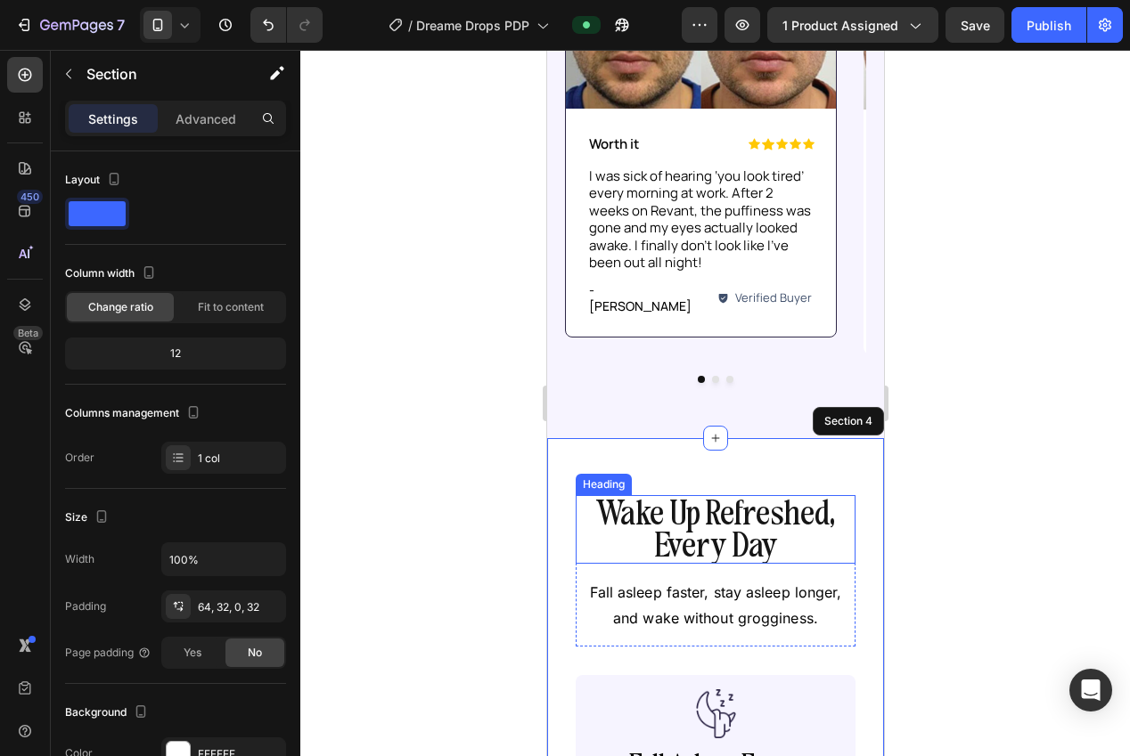
click at [646, 495] on h2 "Wake Up Refreshed, Every Day" at bounding box center [715, 529] width 280 height 69
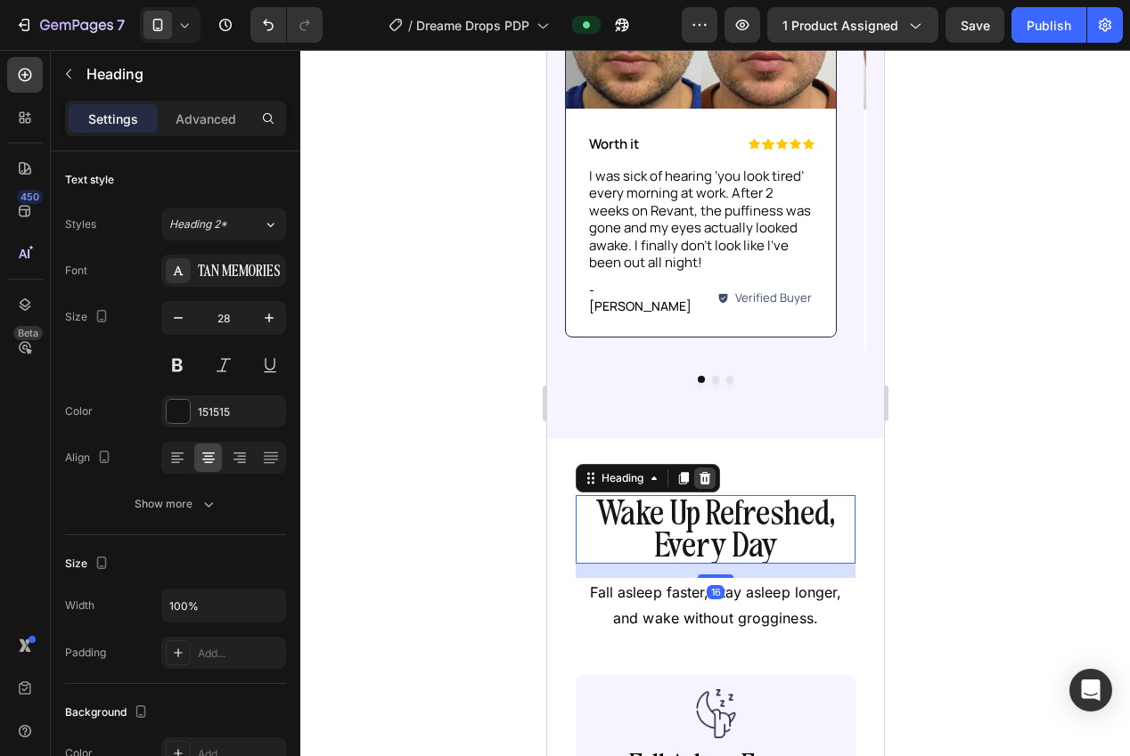
click at [703, 471] on icon at bounding box center [704, 478] width 14 height 14
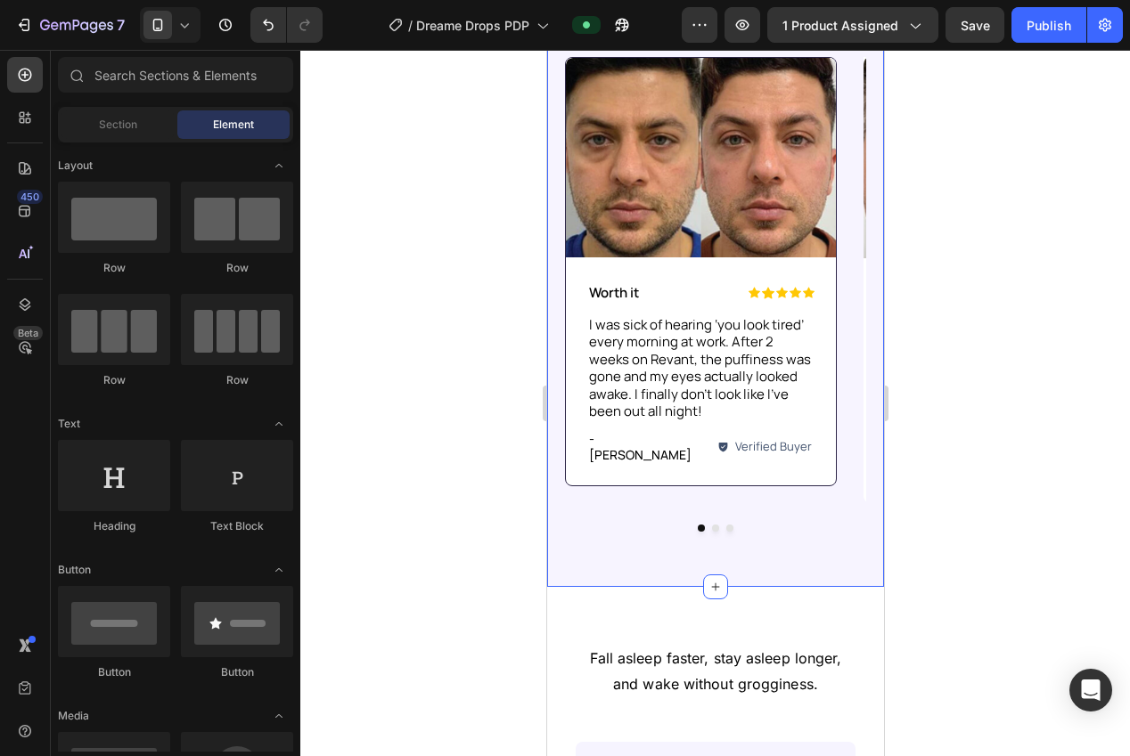
scroll to position [871, 0]
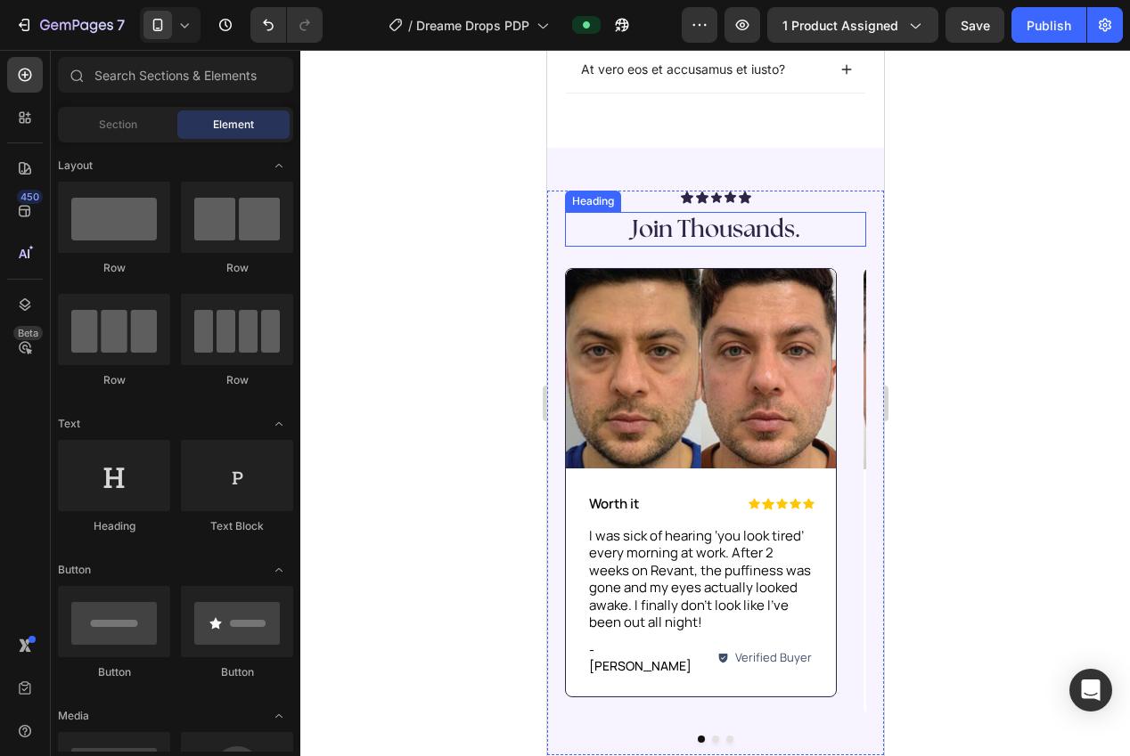
click at [695, 223] on h2 "Join Thousands." at bounding box center [715, 229] width 266 height 35
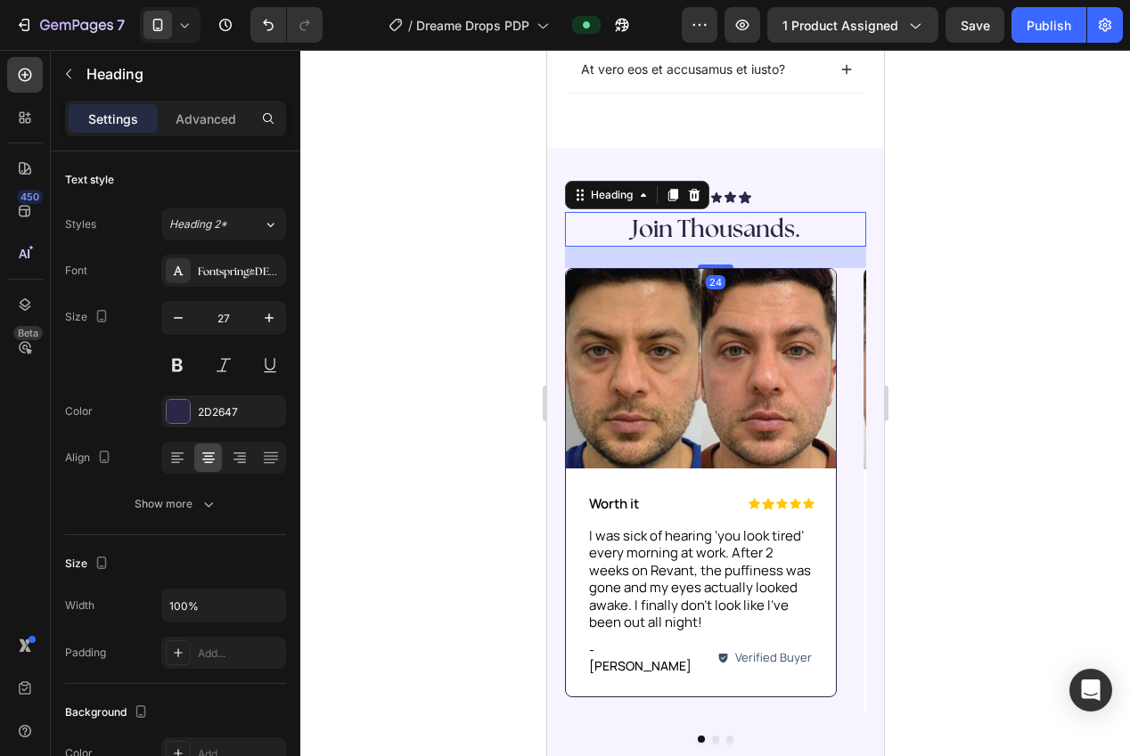
click at [674, 200] on icon at bounding box center [672, 195] width 10 height 12
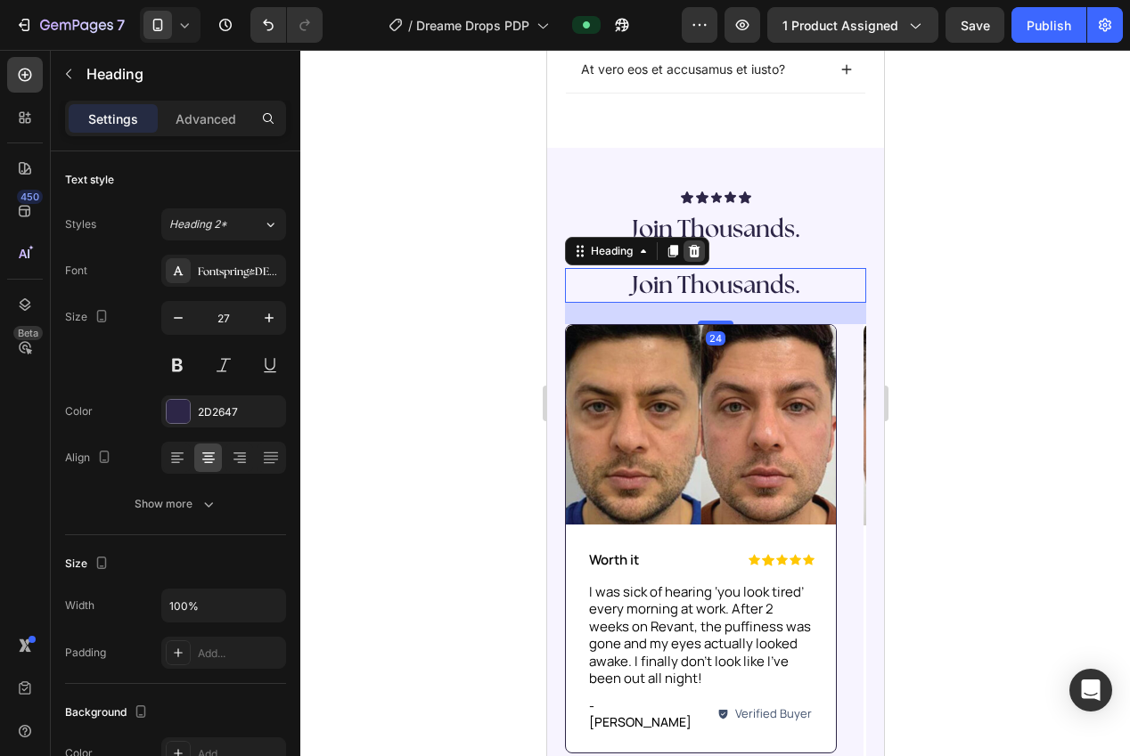
scroll to position [501, 0]
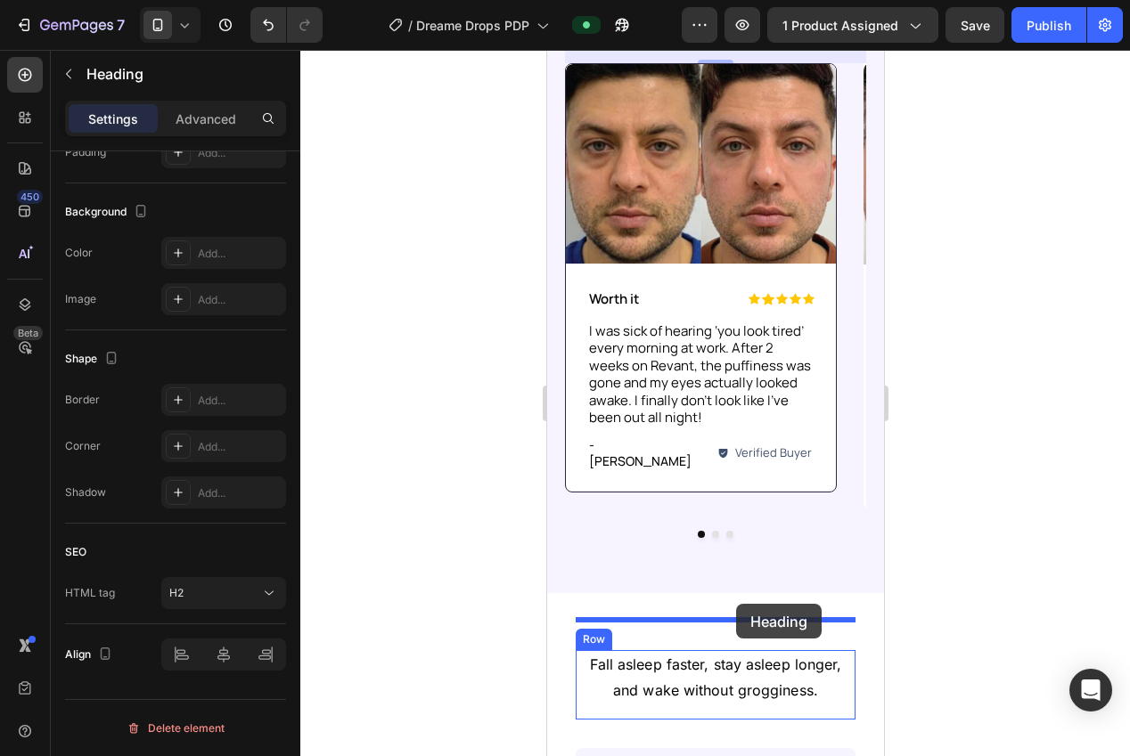
drag, startPoint x: 679, startPoint y: 286, endPoint x: 795, endPoint y: 563, distance: 300.3
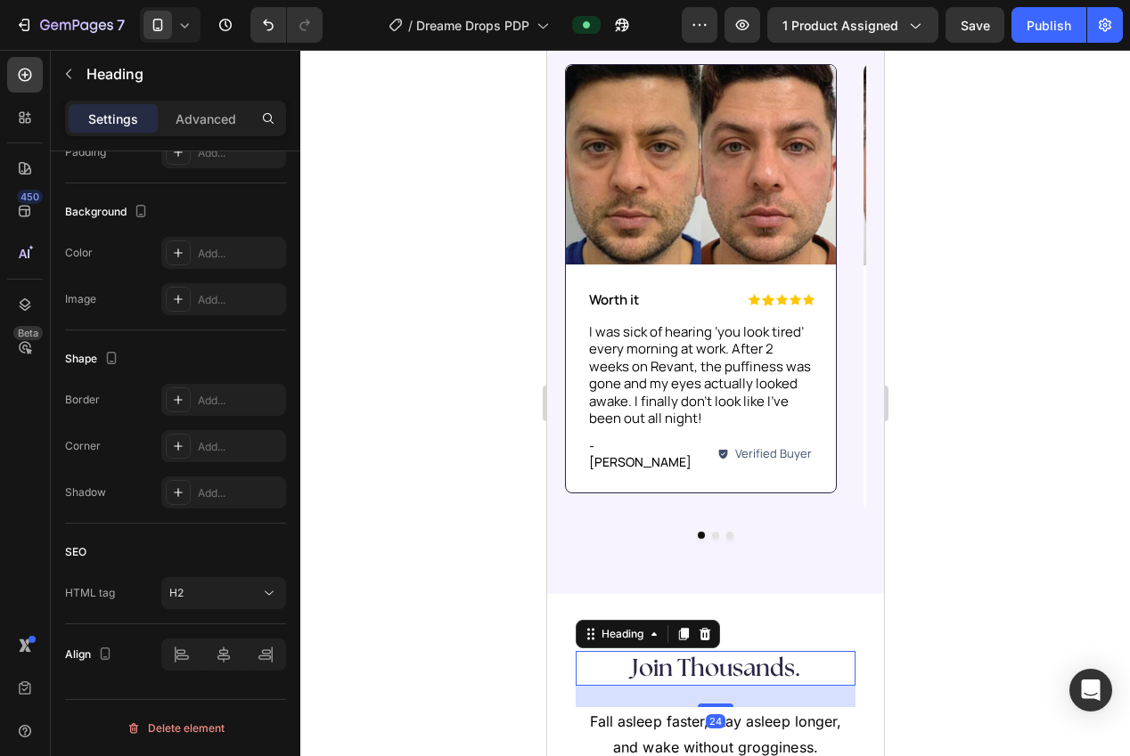
click at [919, 497] on div at bounding box center [715, 403] width 830 height 707
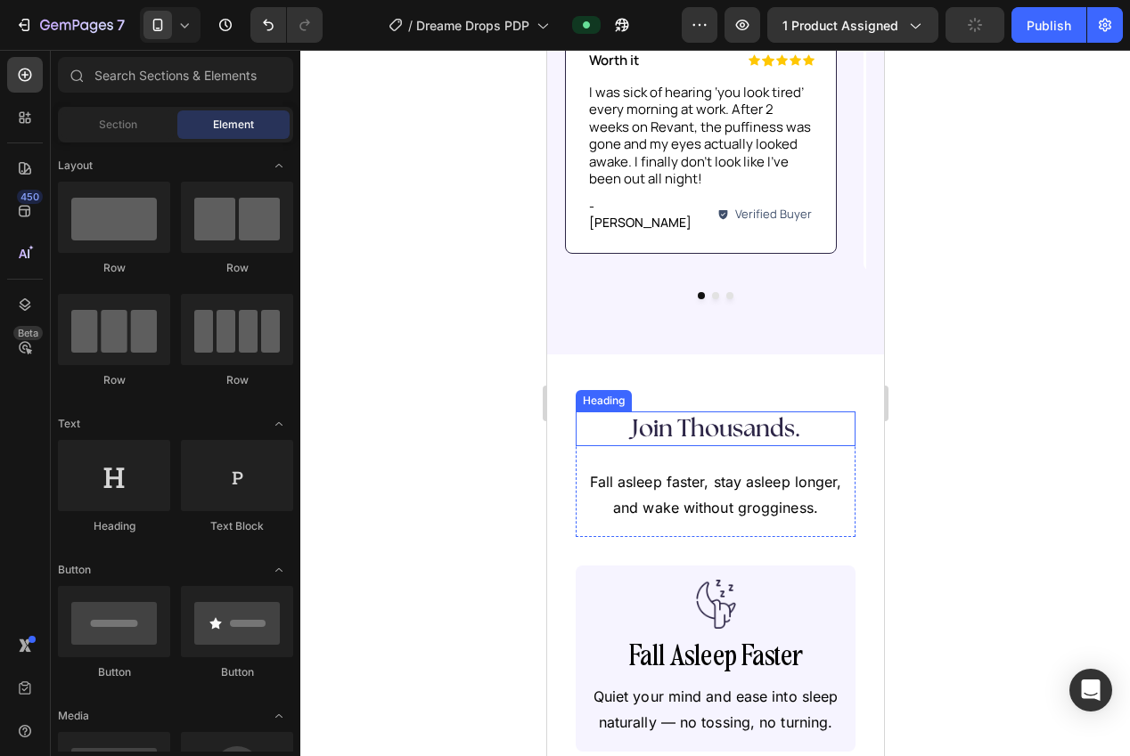
scroll to position [1316, 0]
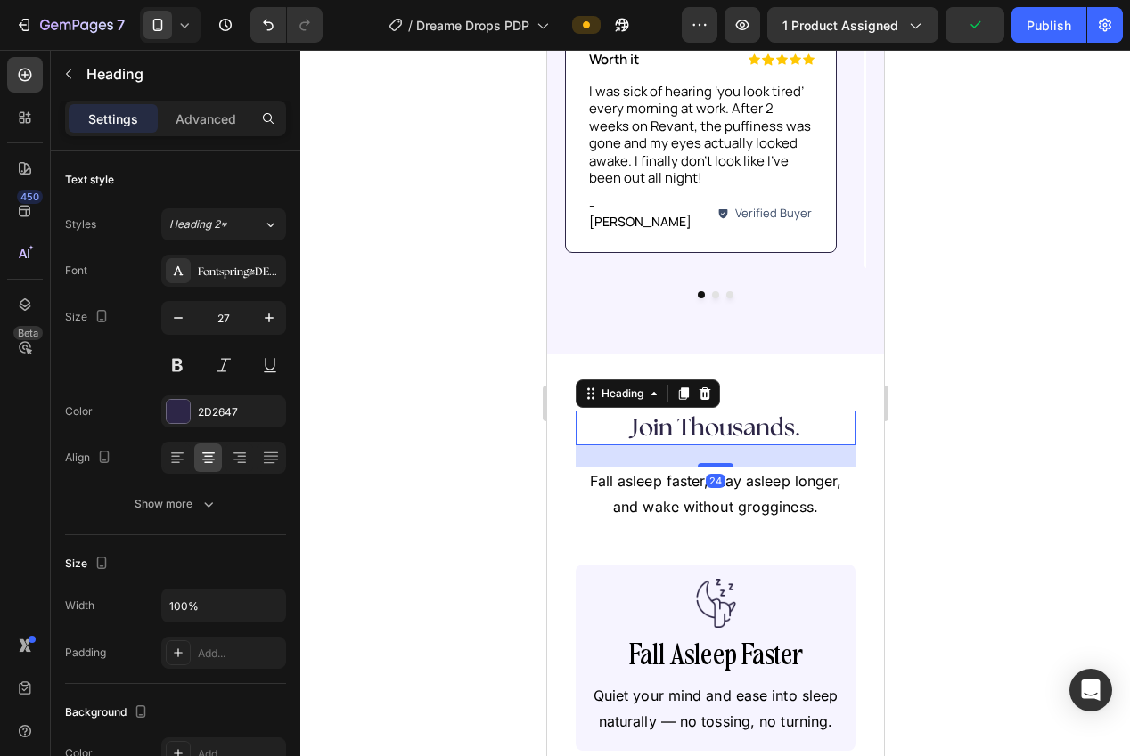
click at [738, 411] on h2 "Join Thousands." at bounding box center [715, 428] width 244 height 35
click at [269, 329] on button "button" at bounding box center [269, 318] width 32 height 32
type input "28"
click at [394, 409] on div at bounding box center [715, 403] width 830 height 707
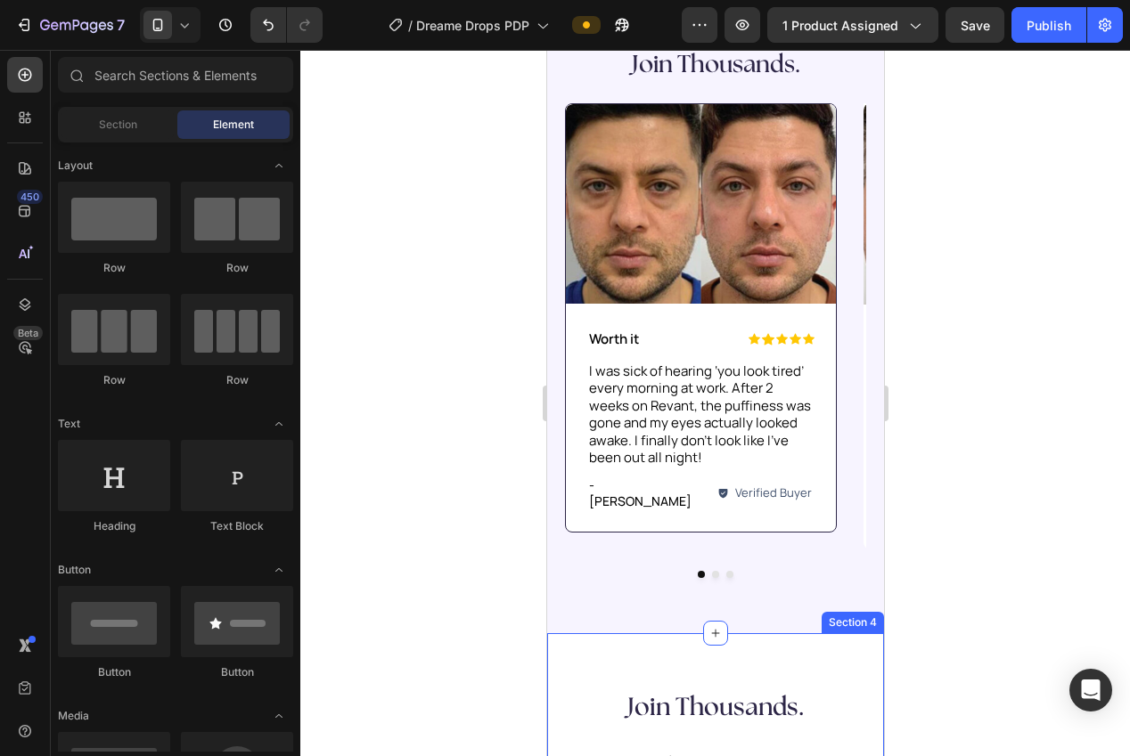
scroll to position [660, 0]
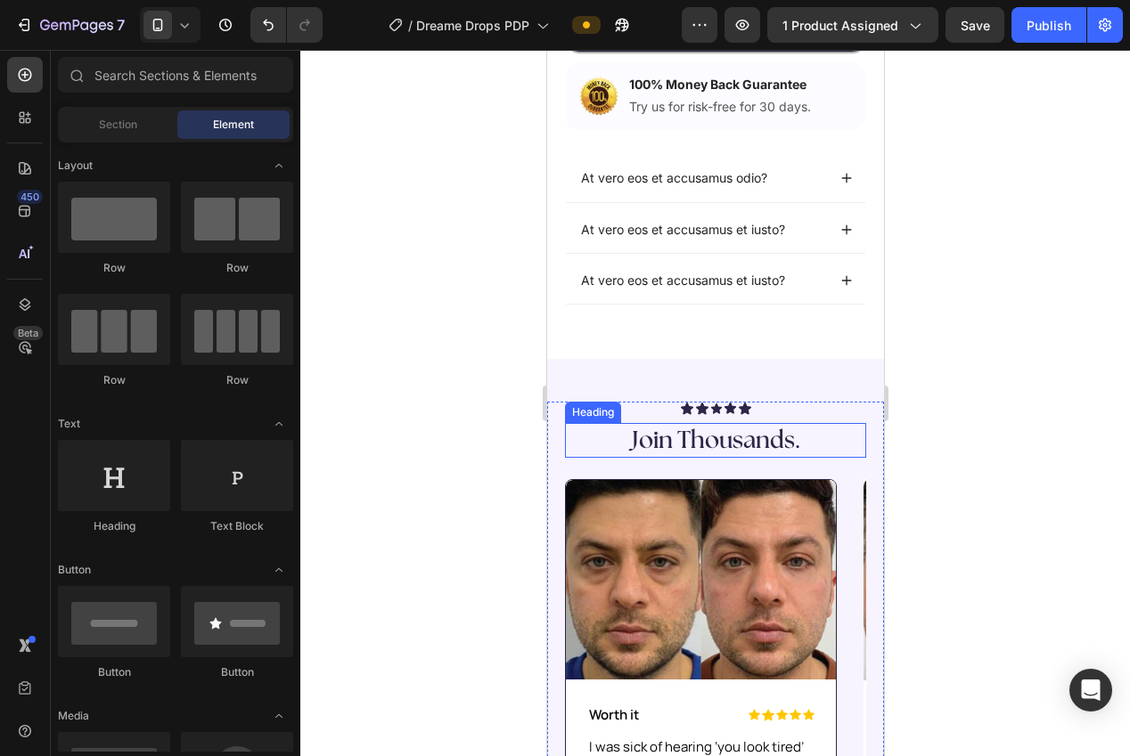
drag, startPoint x: 732, startPoint y: 441, endPoint x: 594, endPoint y: 421, distance: 139.6
click at [732, 440] on h2 "Join Thousands." at bounding box center [715, 440] width 266 height 35
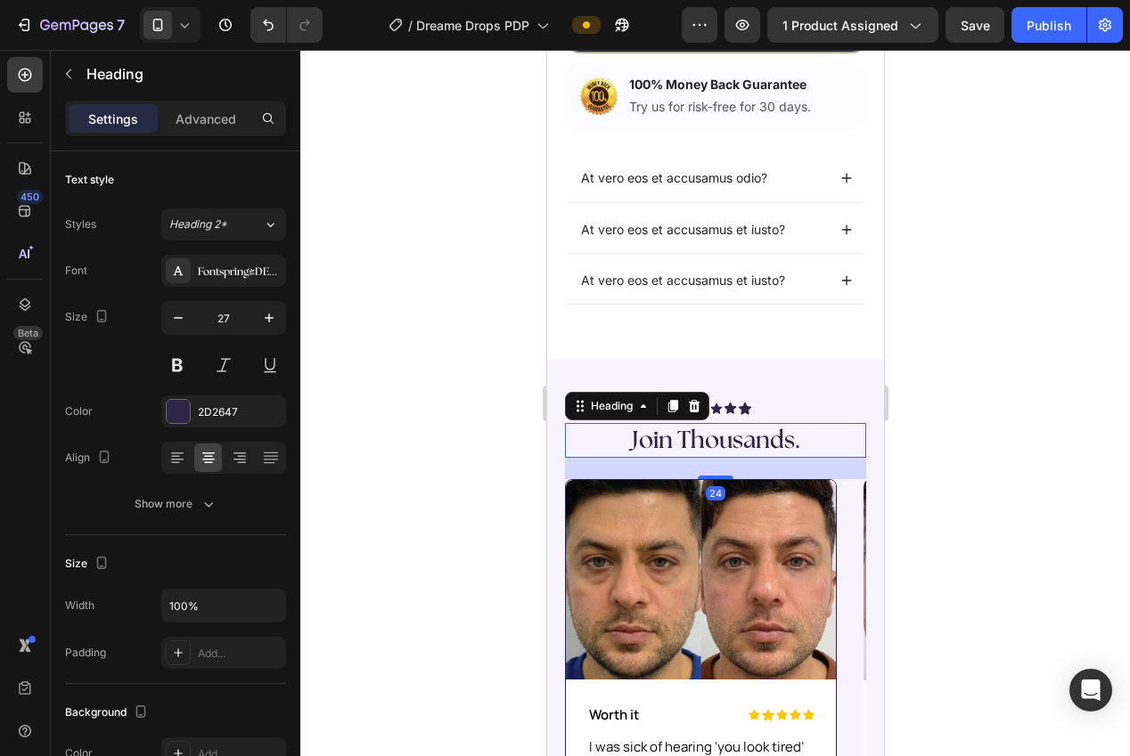
drag, startPoint x: 260, startPoint y: 315, endPoint x: 384, endPoint y: 397, distance: 148.5
click at [260, 315] on icon "button" at bounding box center [269, 318] width 18 height 18
type input "28"
click at [398, 412] on div at bounding box center [715, 403] width 830 height 707
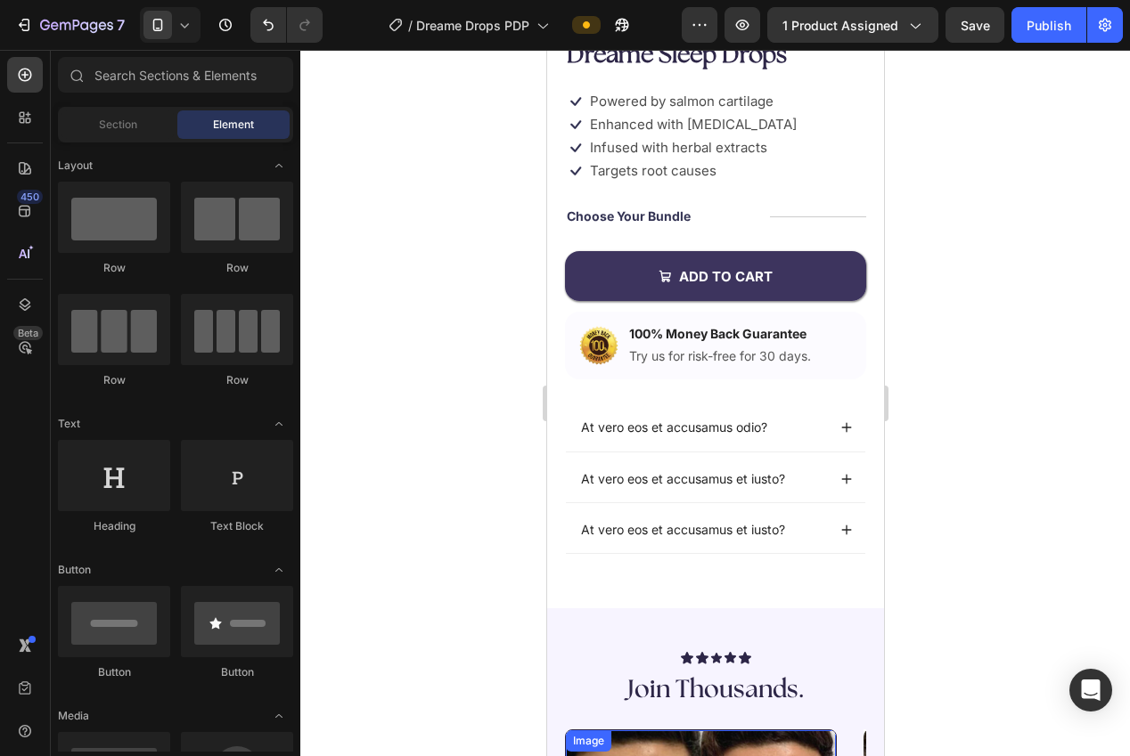
scroll to position [174, 0]
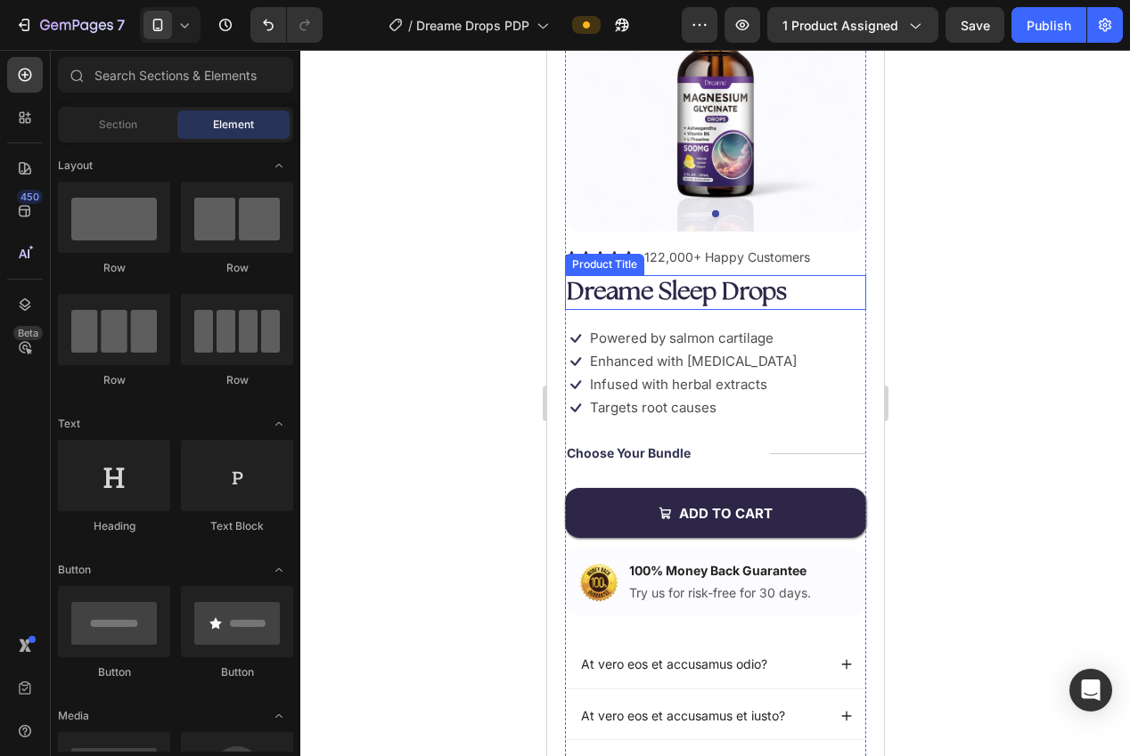
click at [658, 298] on h1 "Dreame Sleep Drops" at bounding box center [714, 292] width 301 height 35
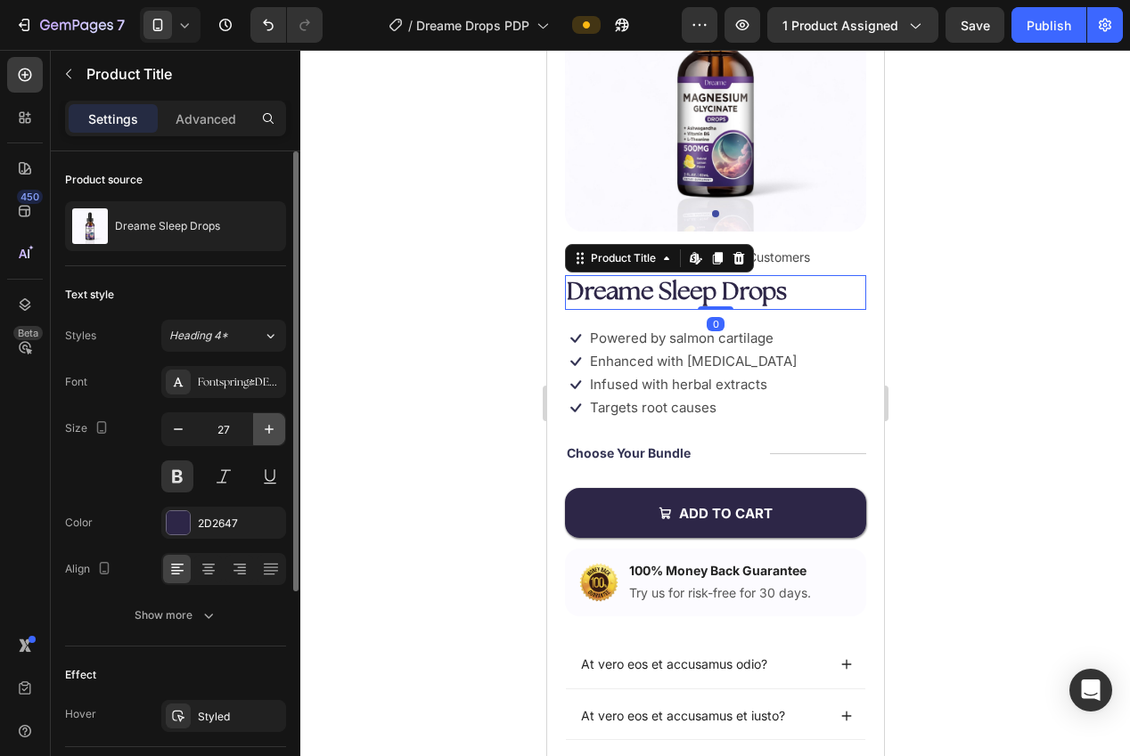
click at [277, 430] on icon "button" at bounding box center [269, 430] width 18 height 18
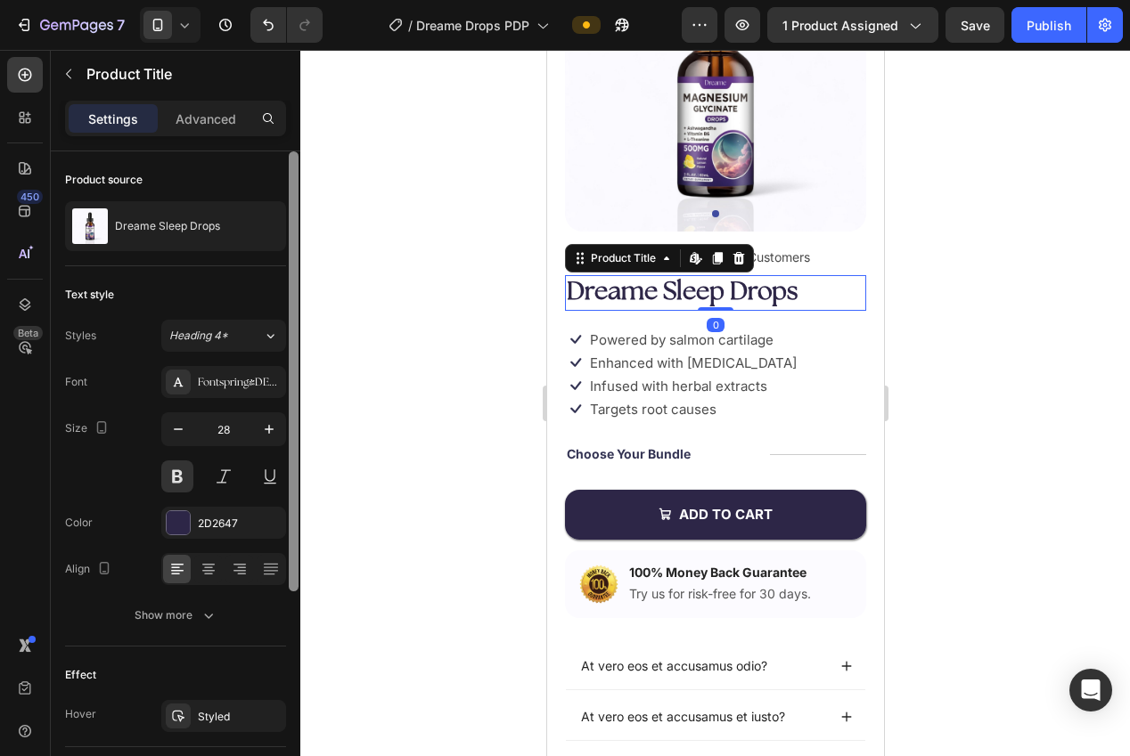
drag, startPoint x: 276, startPoint y: 430, endPoint x: 286, endPoint y: 429, distance: 10.0
click at [276, 430] on icon "button" at bounding box center [269, 430] width 18 height 18
type input "29"
click at [469, 399] on div at bounding box center [715, 403] width 830 height 707
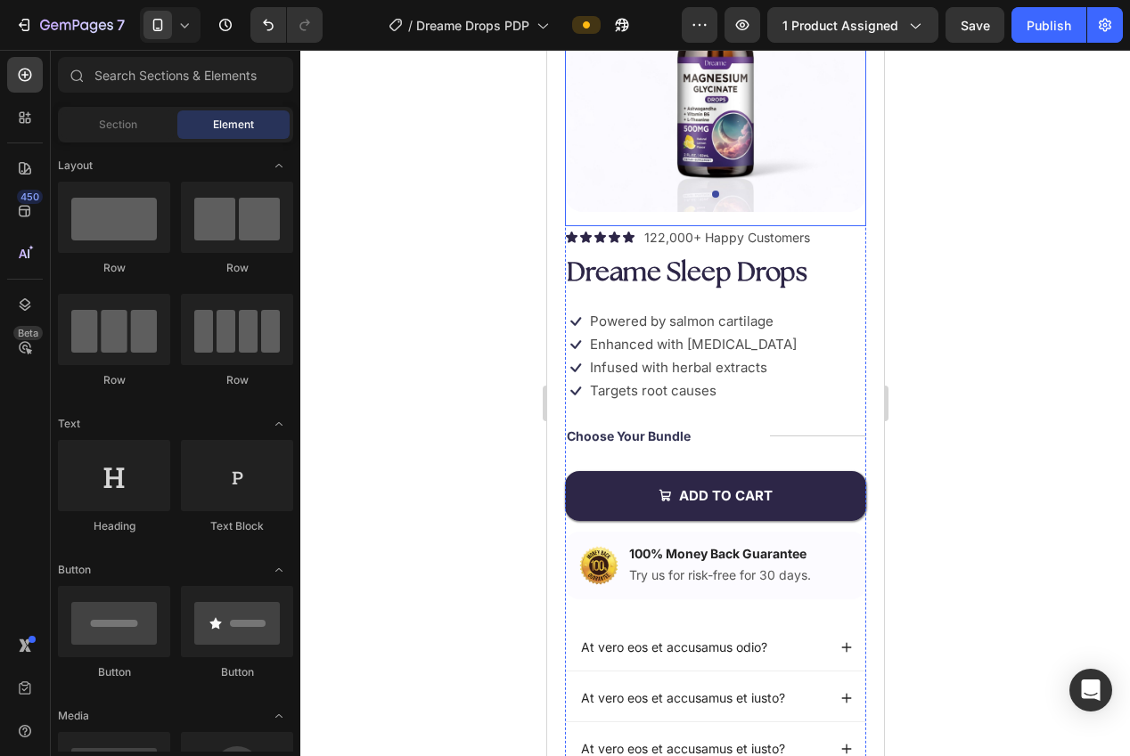
scroll to position [192, 0]
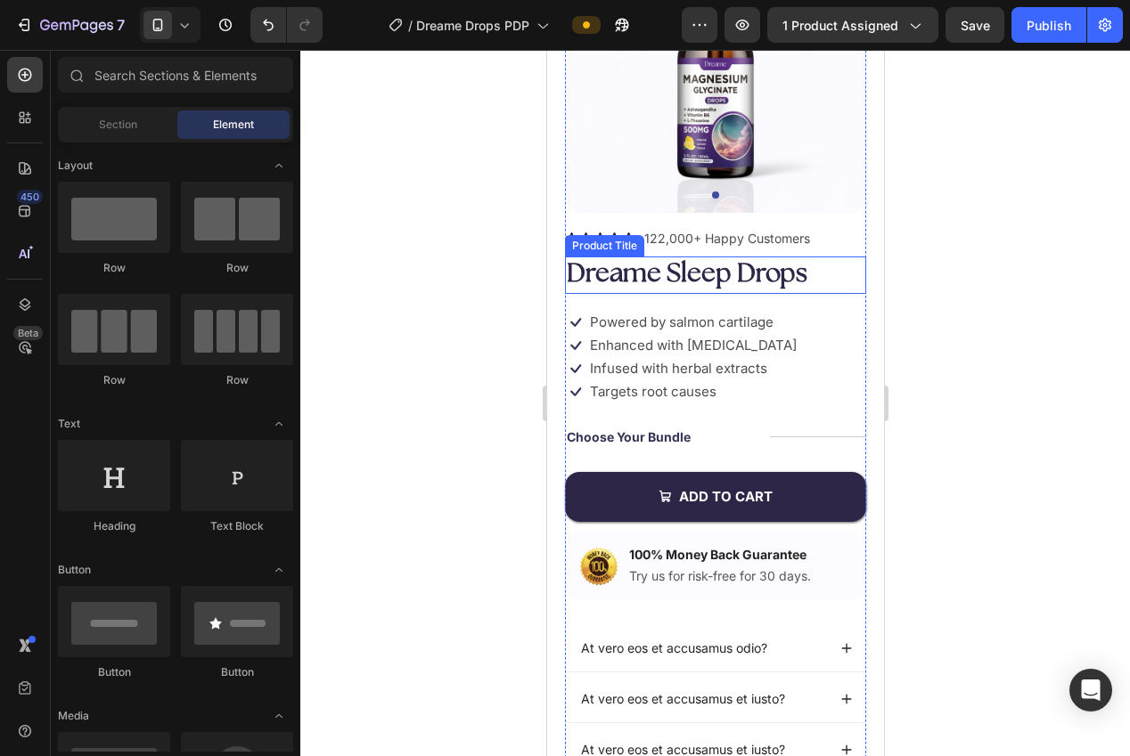
click at [712, 265] on h1 "Dreame Sleep Drops" at bounding box center [714, 275] width 301 height 37
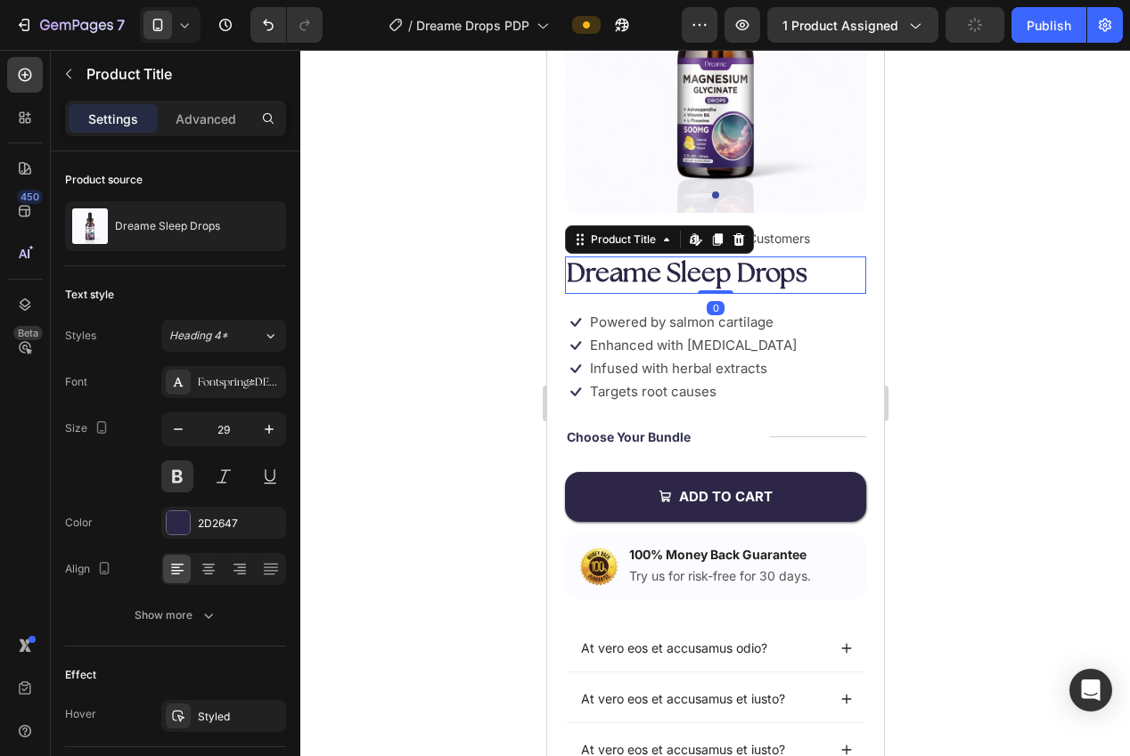
drag, startPoint x: 422, startPoint y: 416, endPoint x: 528, endPoint y: 437, distance: 108.0
click at [425, 416] on div at bounding box center [715, 403] width 830 height 707
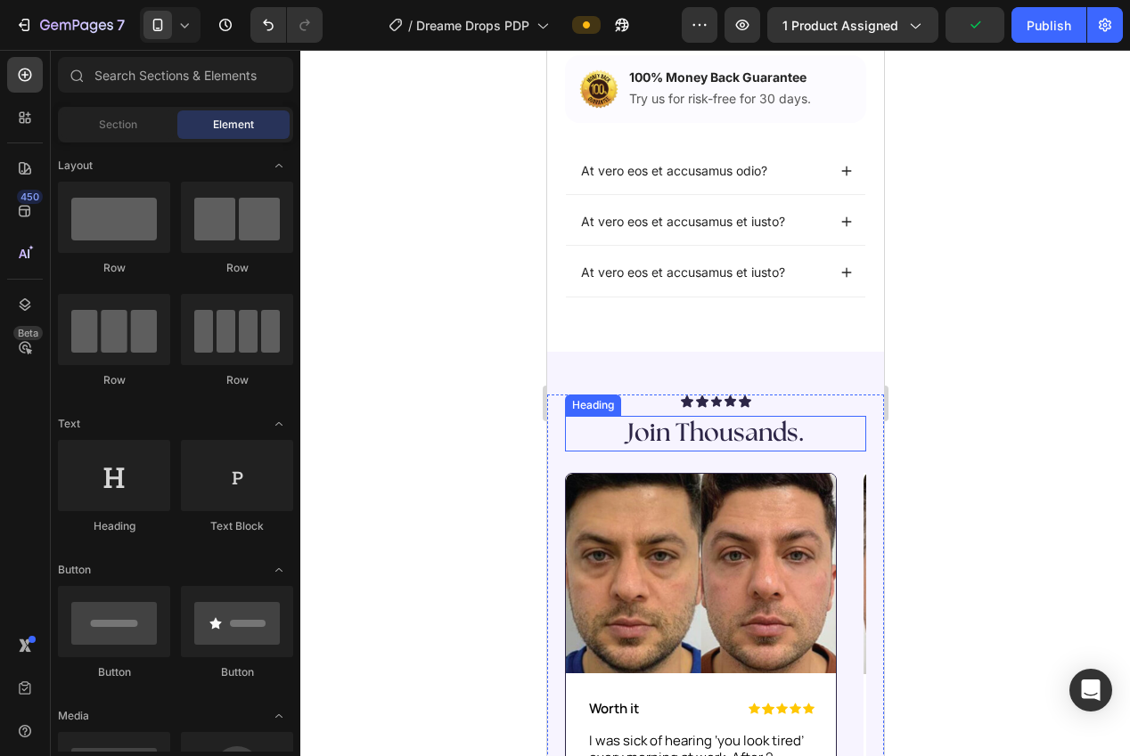
click at [649, 438] on h2 "Join Thousands." at bounding box center [715, 434] width 266 height 36
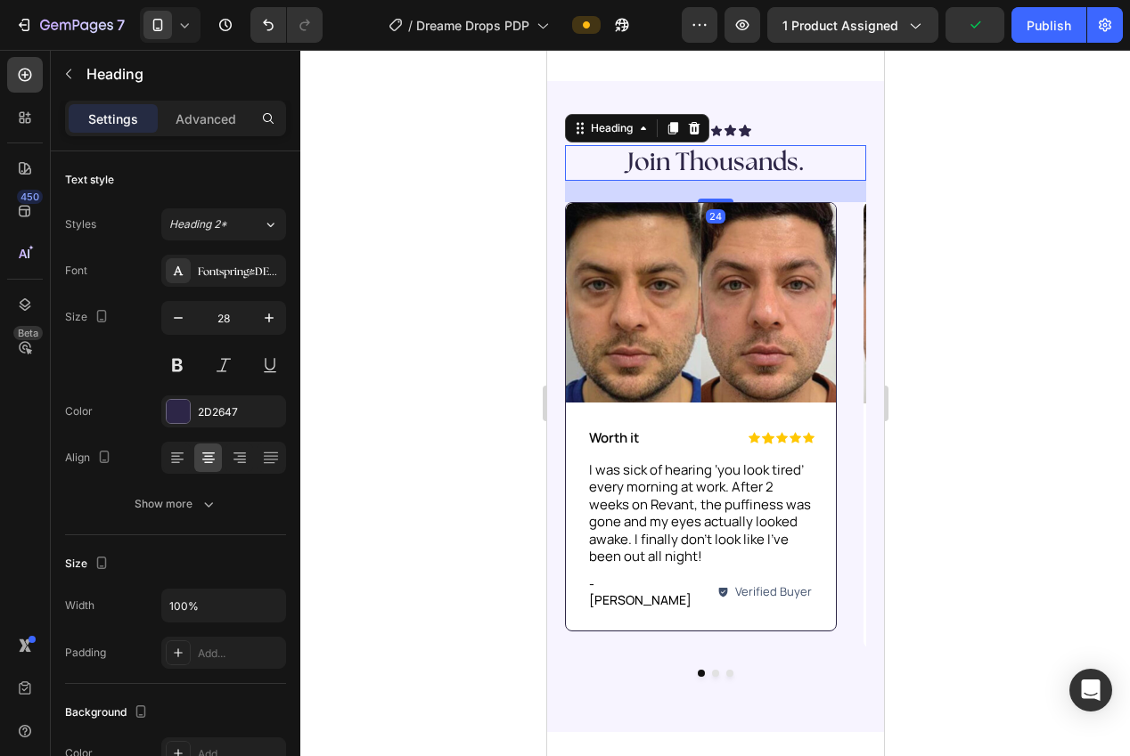
scroll to position [1285, 0]
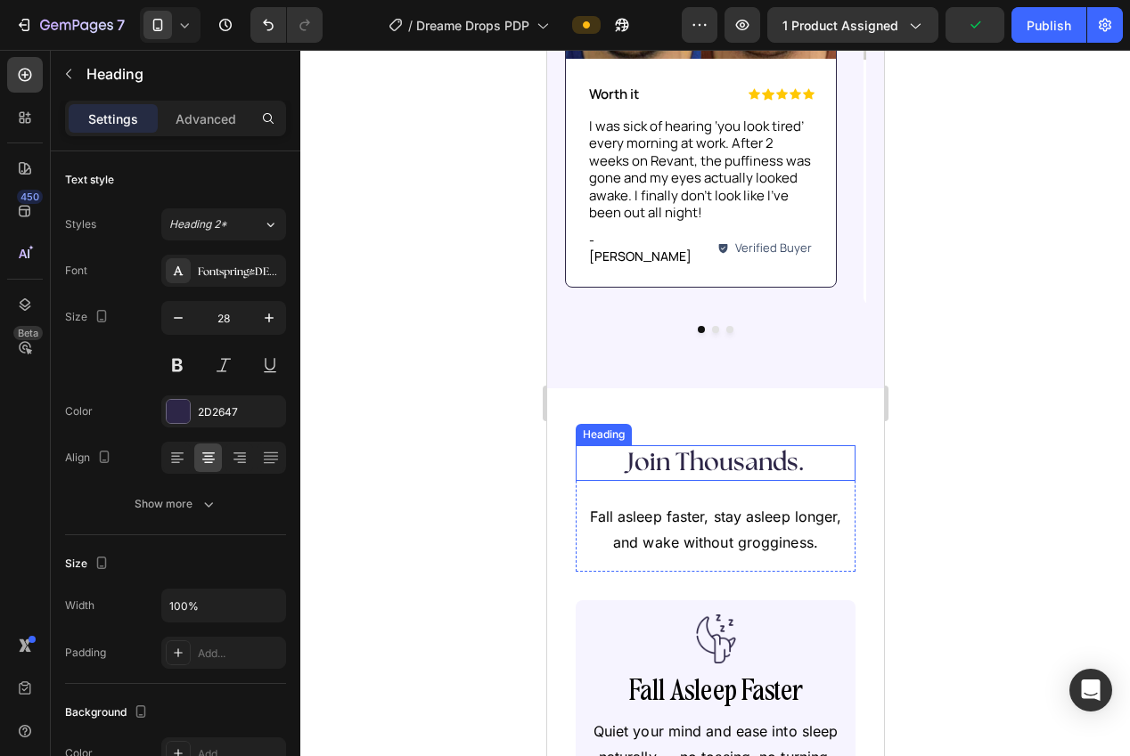
drag, startPoint x: 691, startPoint y: 432, endPoint x: 674, endPoint y: 432, distance: 17.8
click at [691, 445] on h2 "Join Thousands." at bounding box center [715, 463] width 244 height 36
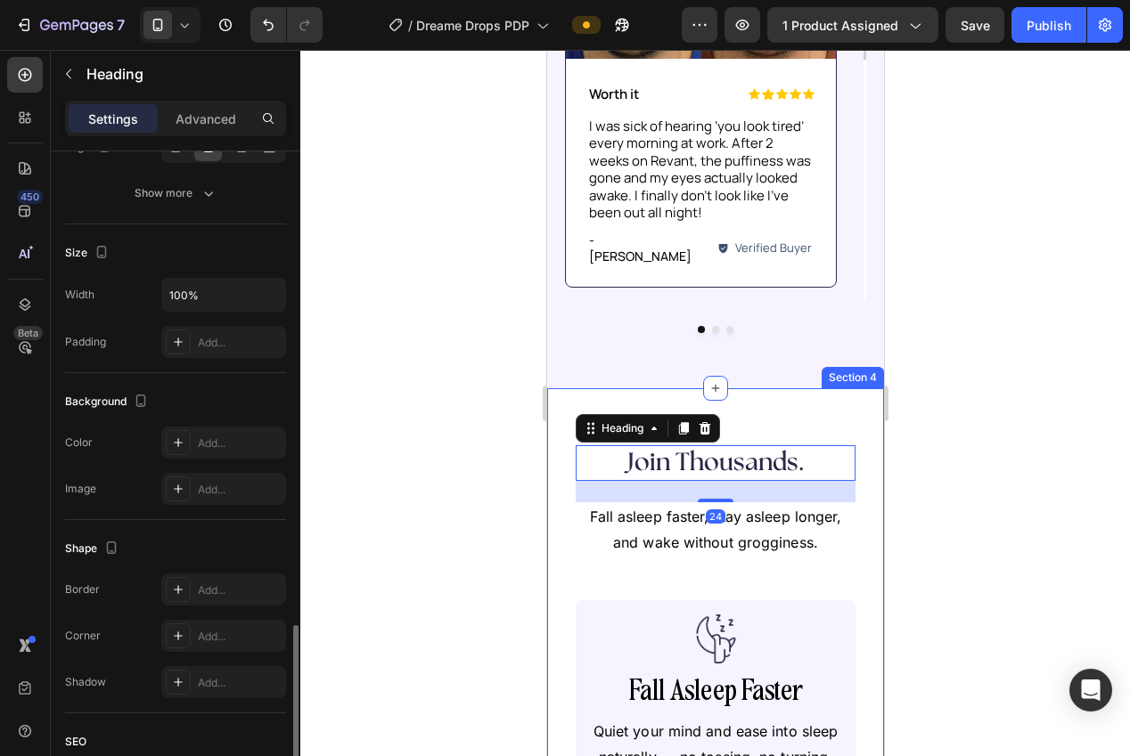
scroll to position [21, 0]
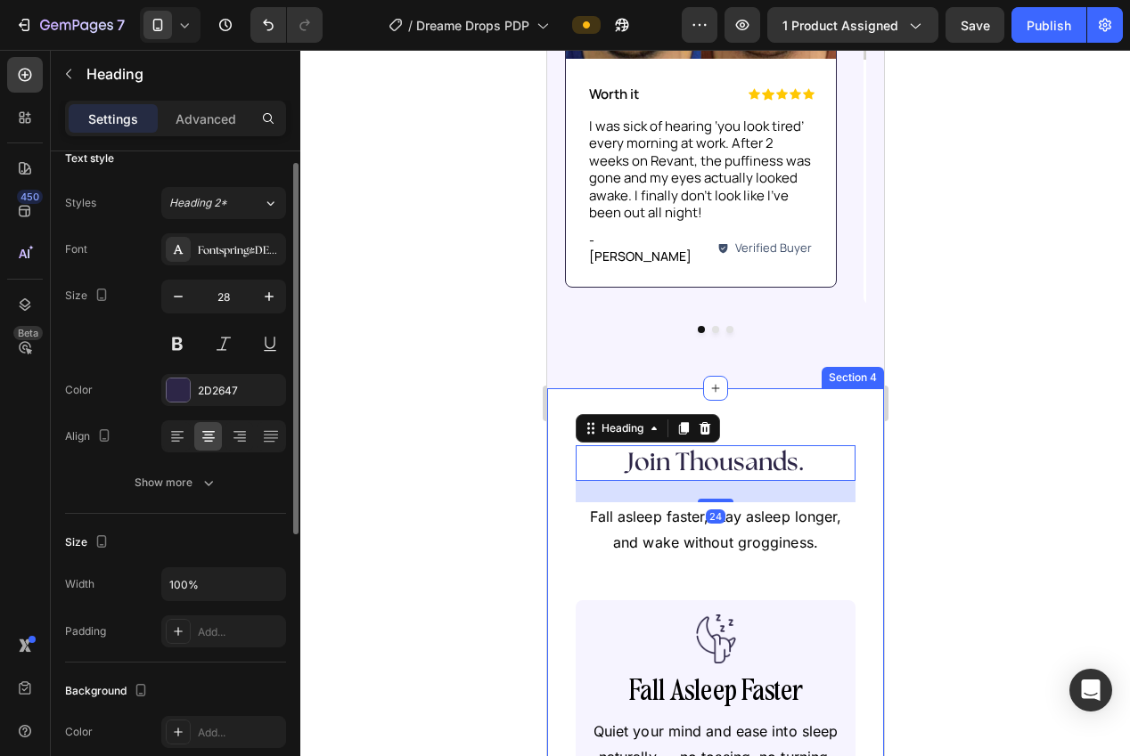
drag, startPoint x: 441, startPoint y: 405, endPoint x: 453, endPoint y: 405, distance: 11.6
click at [444, 405] on div at bounding box center [715, 403] width 830 height 707
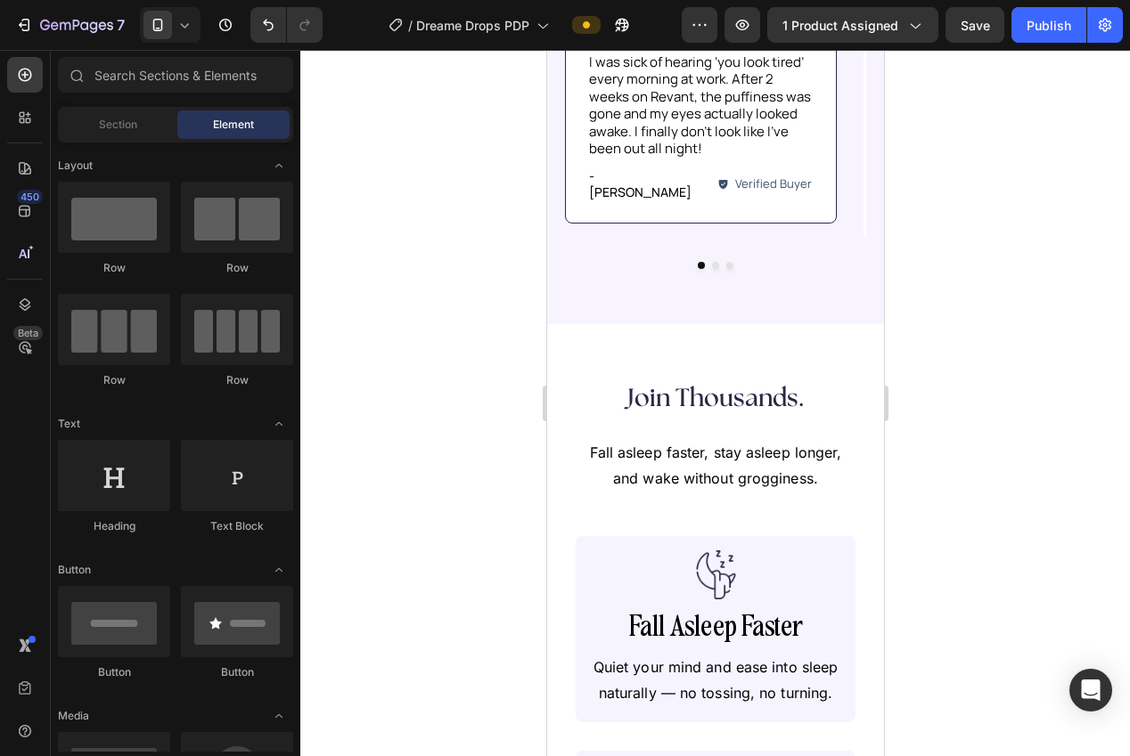
scroll to position [1426, 0]
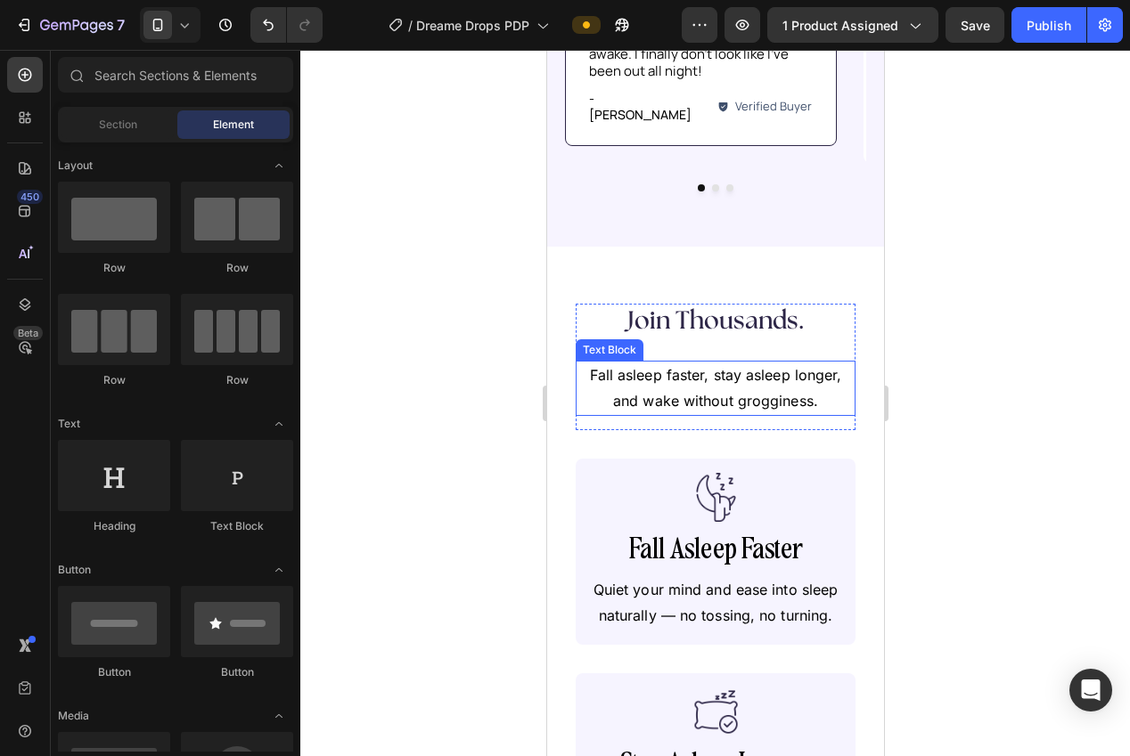
click at [673, 363] on p "Fall asleep faster, stay asleep longer, and wake without grogginess." at bounding box center [714, 389] width 276 height 52
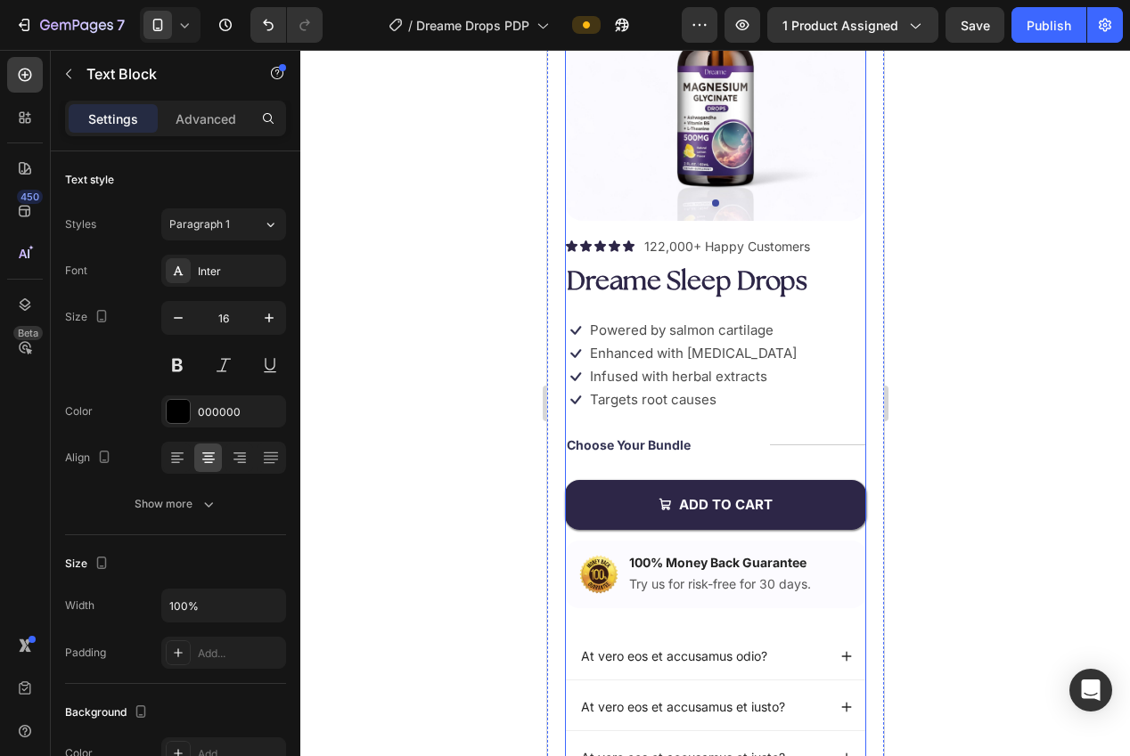
scroll to position [146, 0]
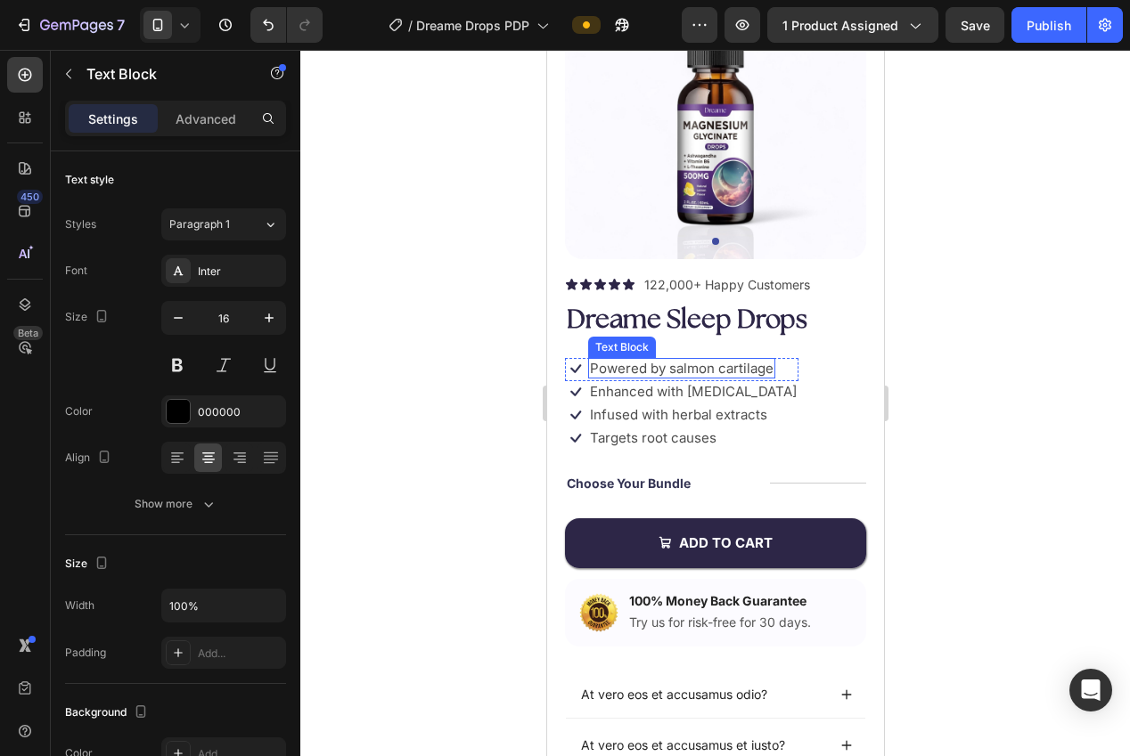
click at [704, 369] on p "Powered by salmon cartilage" at bounding box center [681, 369] width 184 height 18
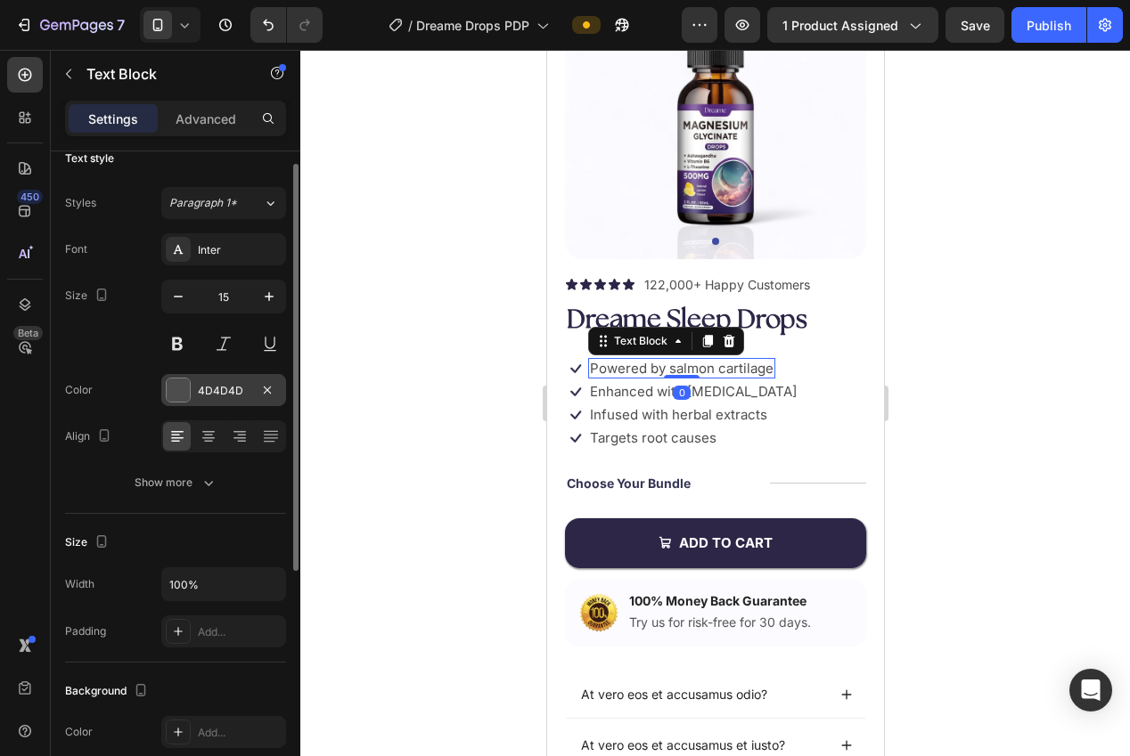
click at [208, 395] on div "4D4D4D" at bounding box center [224, 391] width 52 height 16
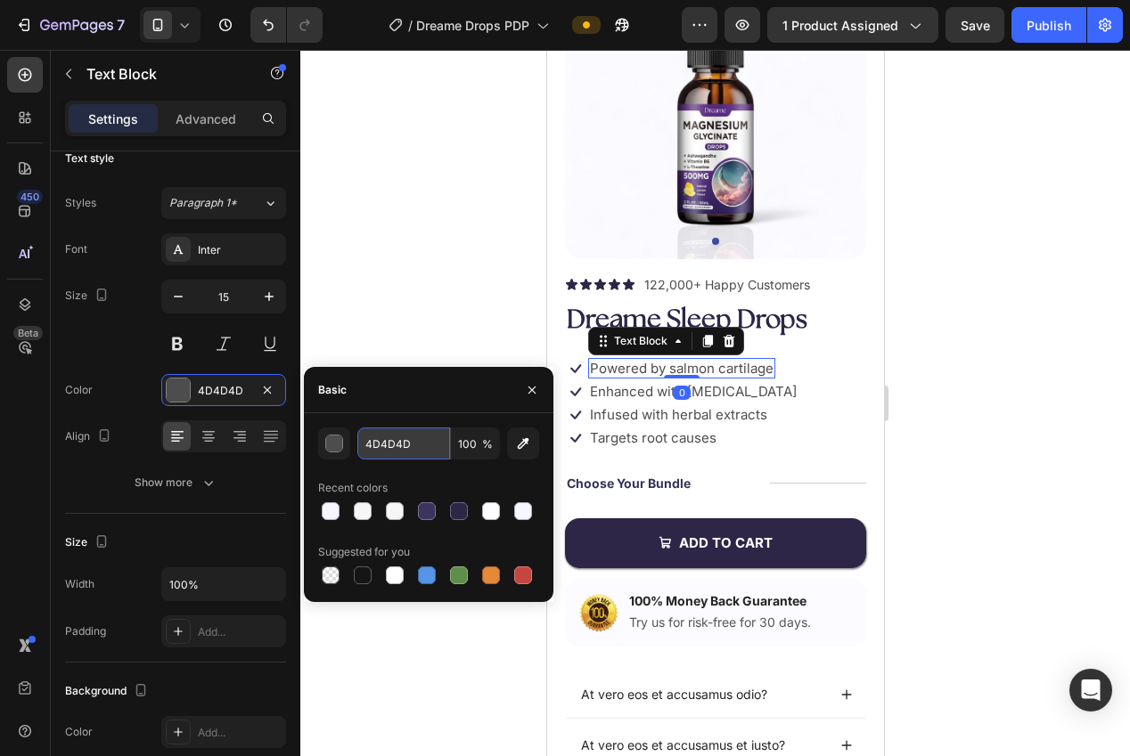
click at [376, 445] on input "4D4D4D" at bounding box center [403, 444] width 93 height 32
click at [389, 460] on div "4D4D4D 100 % Recent colors Suggested for you" at bounding box center [428, 508] width 221 height 160
click at [388, 451] on input "4D4D4D" at bounding box center [403, 444] width 93 height 32
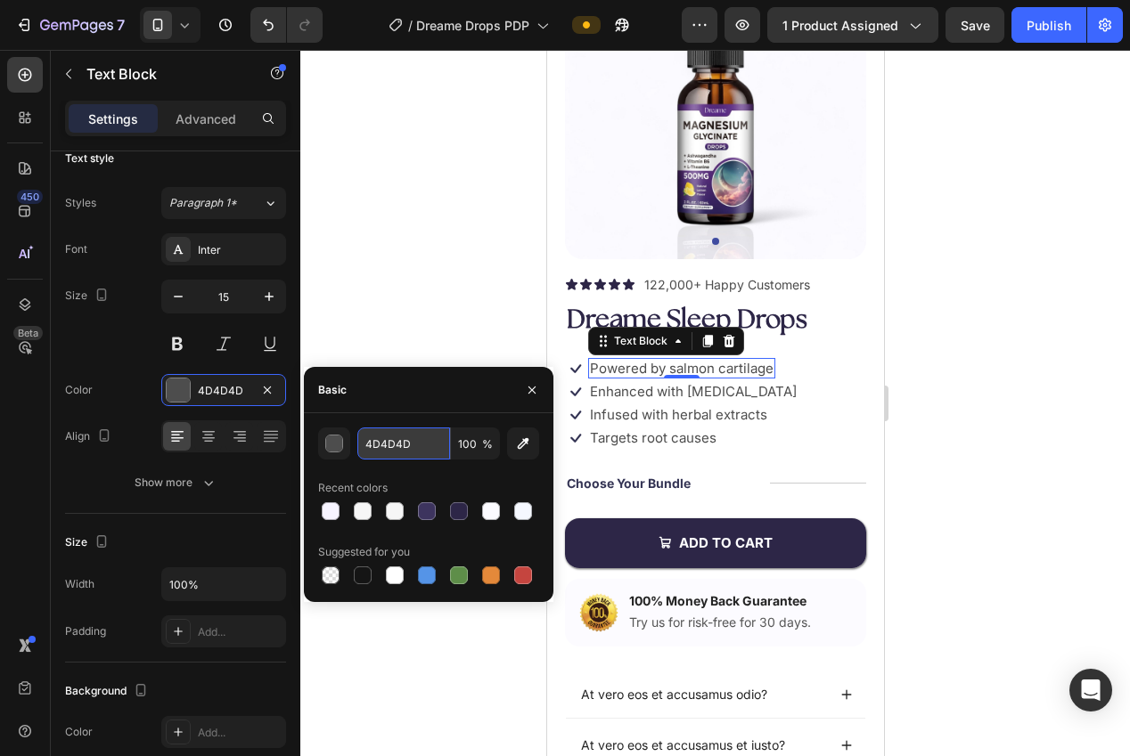
click at [388, 451] on input "4D4D4D" at bounding box center [403, 444] width 93 height 32
click at [382, 308] on div at bounding box center [715, 403] width 830 height 707
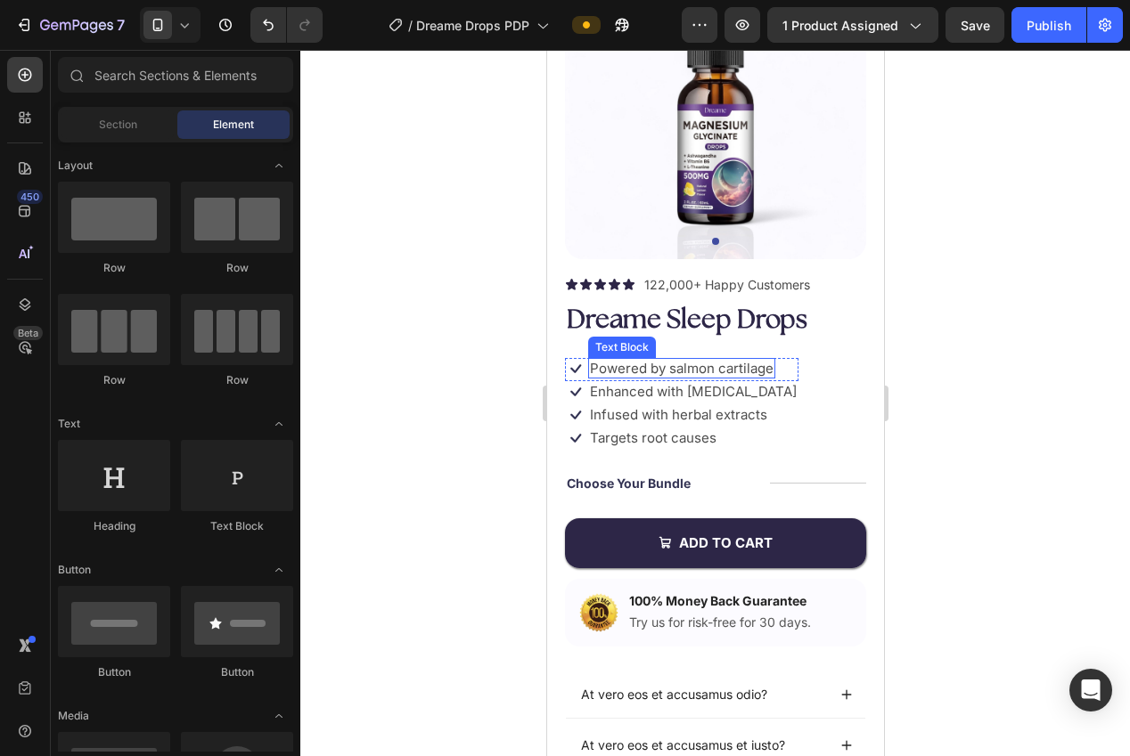
click at [625, 365] on p "Powered by salmon cartilage" at bounding box center [681, 369] width 184 height 18
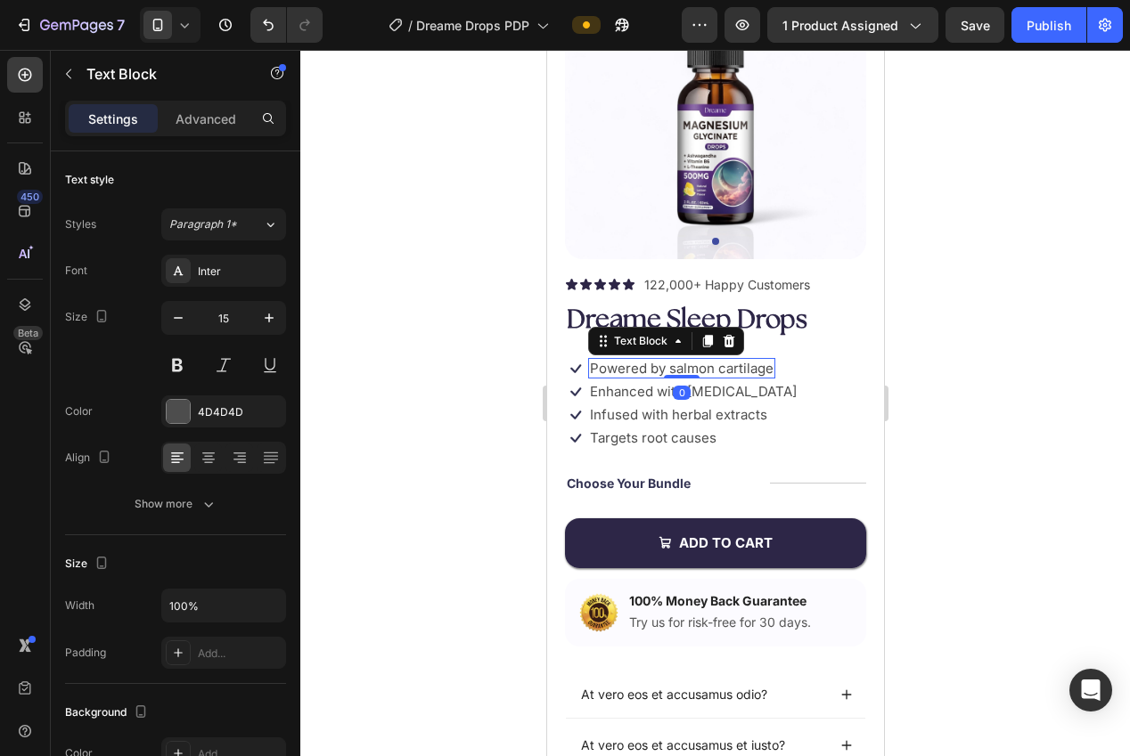
drag, startPoint x: 710, startPoint y: 339, endPoint x: 700, endPoint y: 355, distance: 18.0
click at [710, 339] on icon at bounding box center [707, 341] width 10 height 12
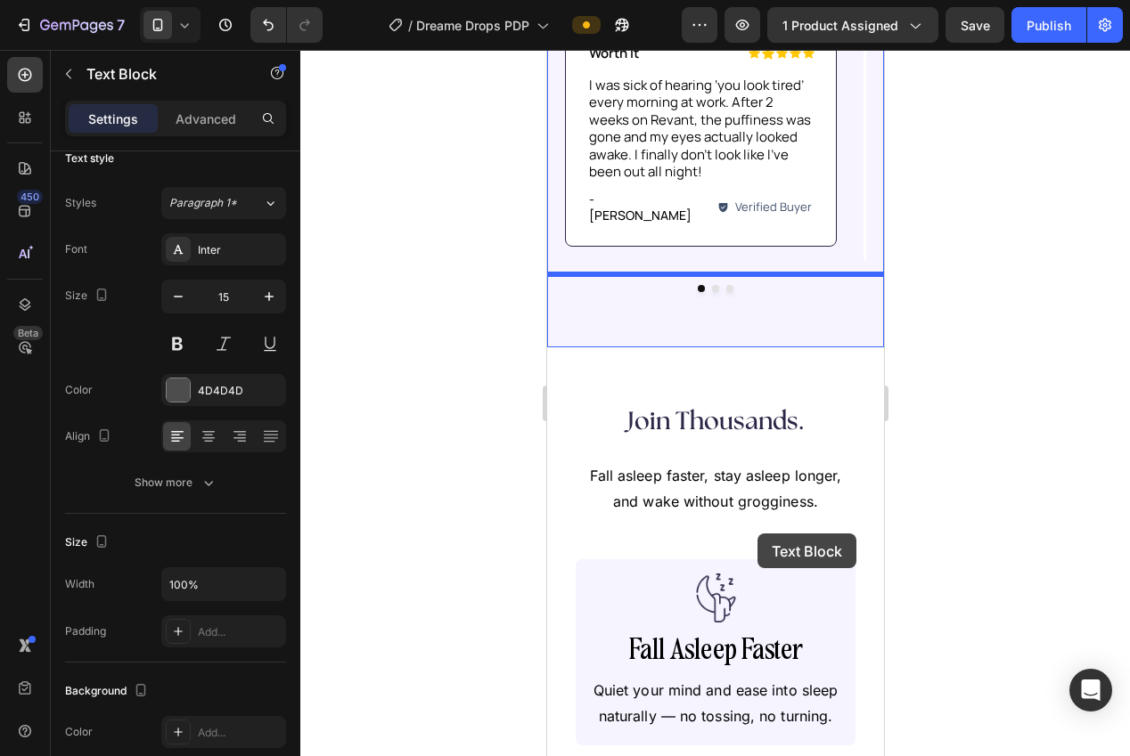
scroll to position [1427, 0]
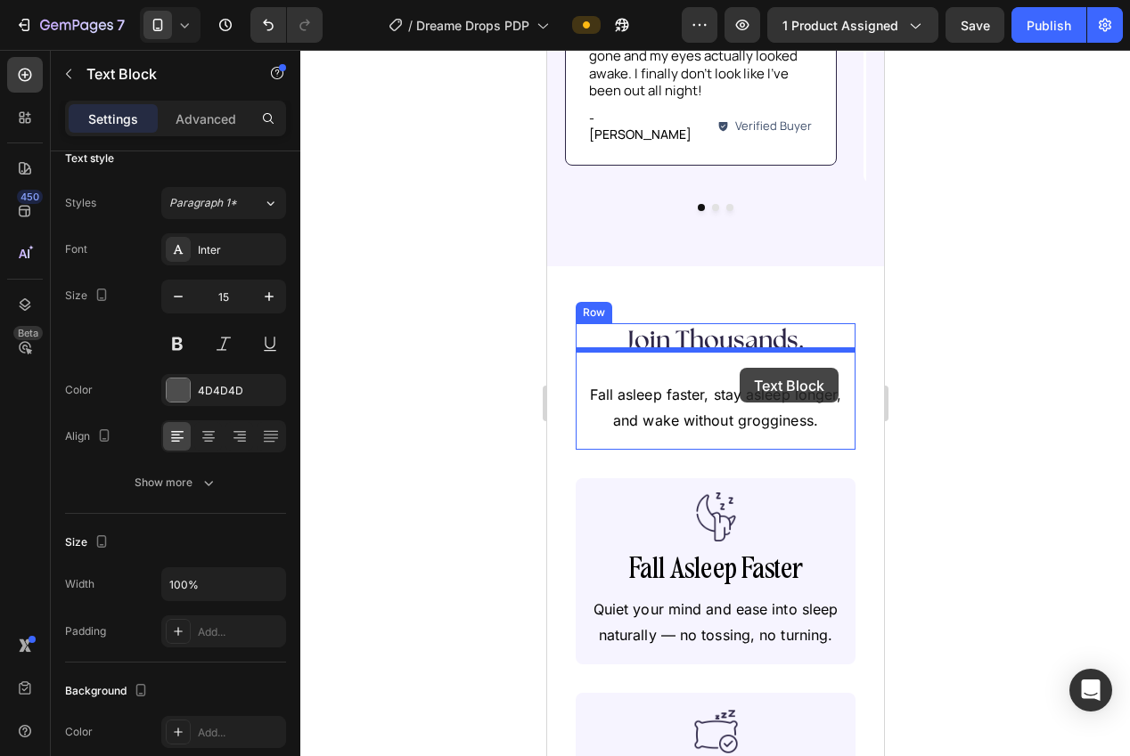
drag, startPoint x: 601, startPoint y: 364, endPoint x: 739, endPoint y: 368, distance: 138.2
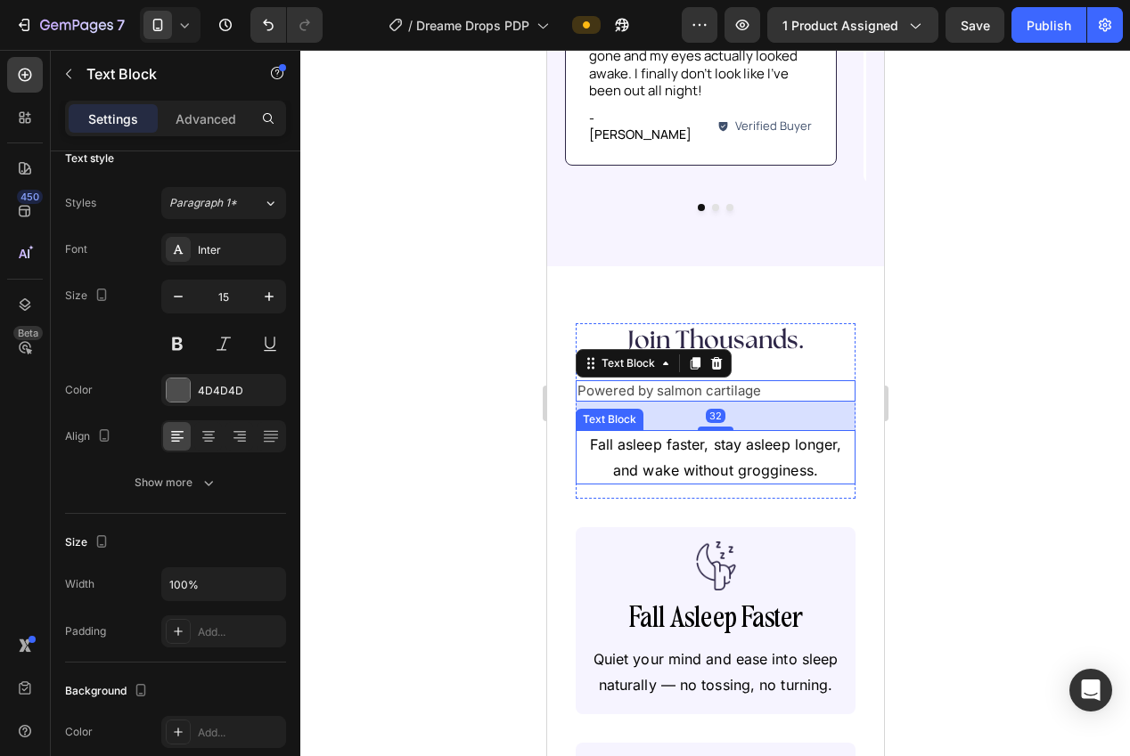
click at [707, 432] on p "Fall asleep faster, stay asleep longer, and wake without grogginess." at bounding box center [714, 458] width 276 height 52
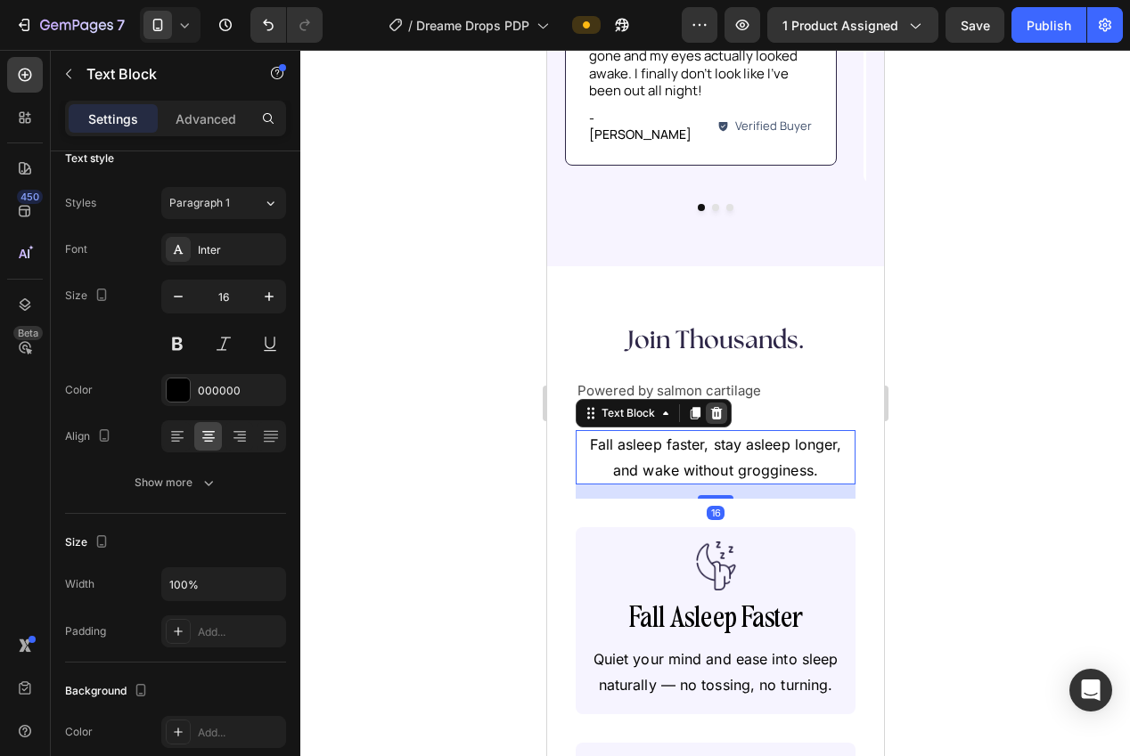
click at [708, 406] on icon at bounding box center [715, 413] width 14 height 14
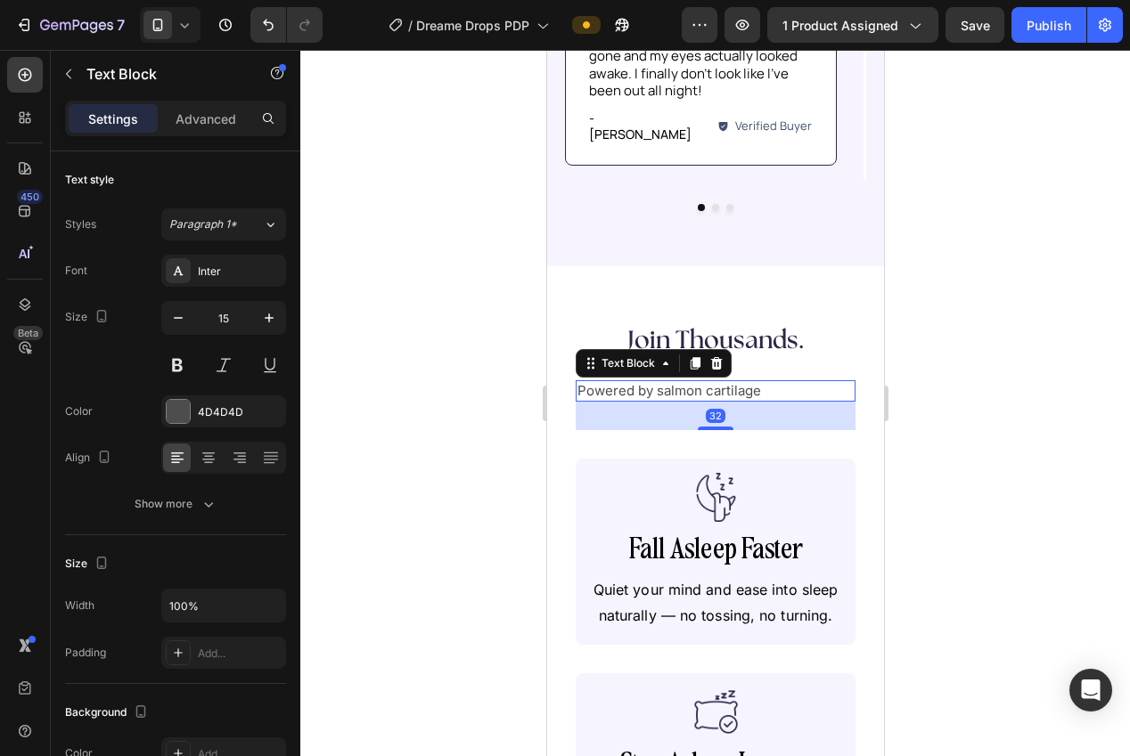
click at [698, 382] on p "Powered by salmon cartilage" at bounding box center [714, 391] width 276 height 18
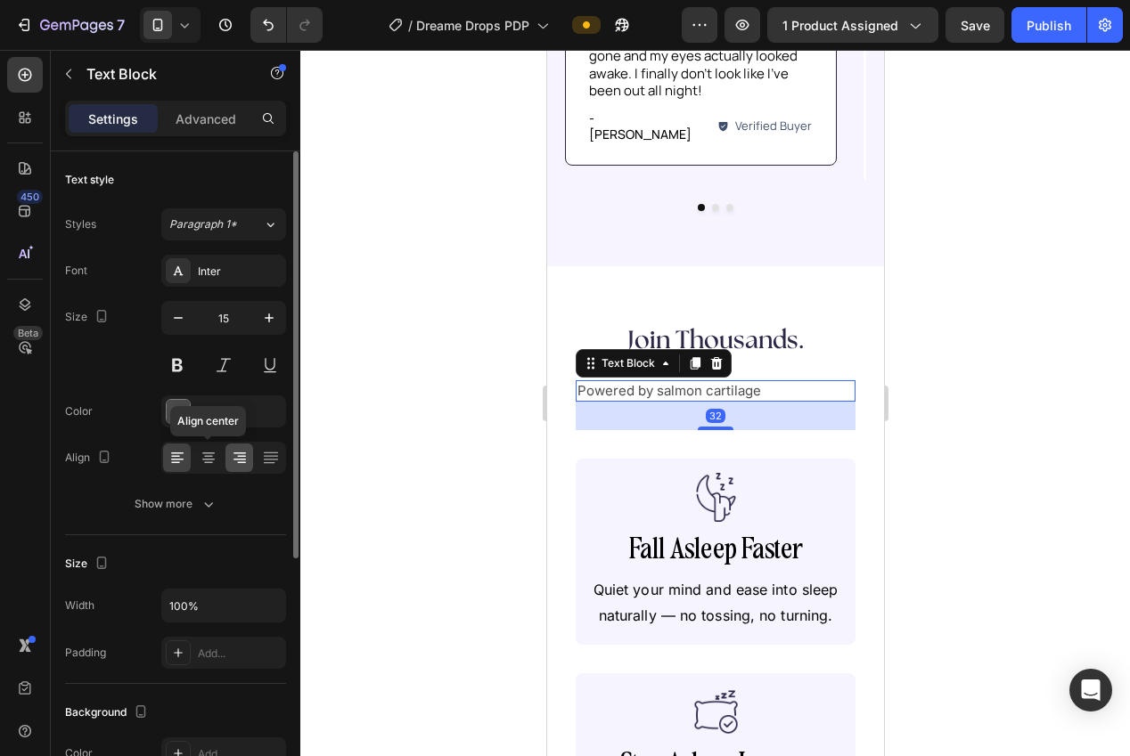
drag, startPoint x: 217, startPoint y: 445, endPoint x: 242, endPoint y: 460, distance: 29.5
click at [217, 446] on div at bounding box center [208, 458] width 28 height 29
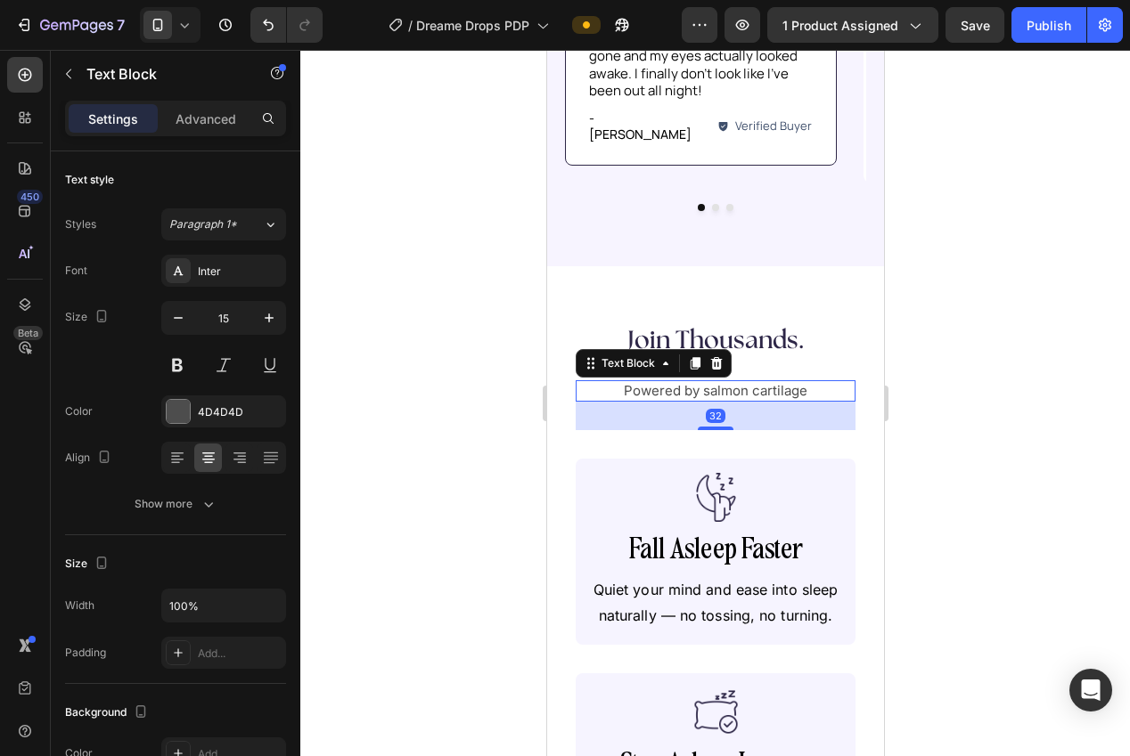
drag, startPoint x: 415, startPoint y: 483, endPoint x: 418, endPoint y: 518, distance: 34.9
click at [419, 483] on div at bounding box center [715, 403] width 830 height 707
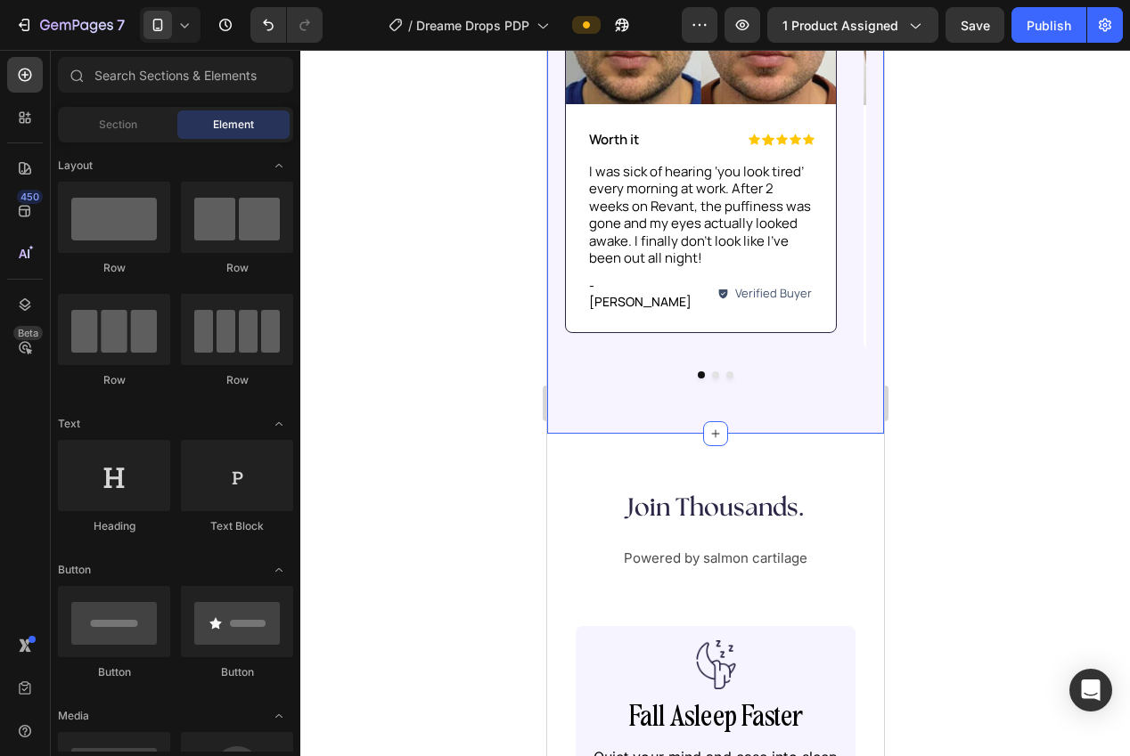
scroll to position [1330, 0]
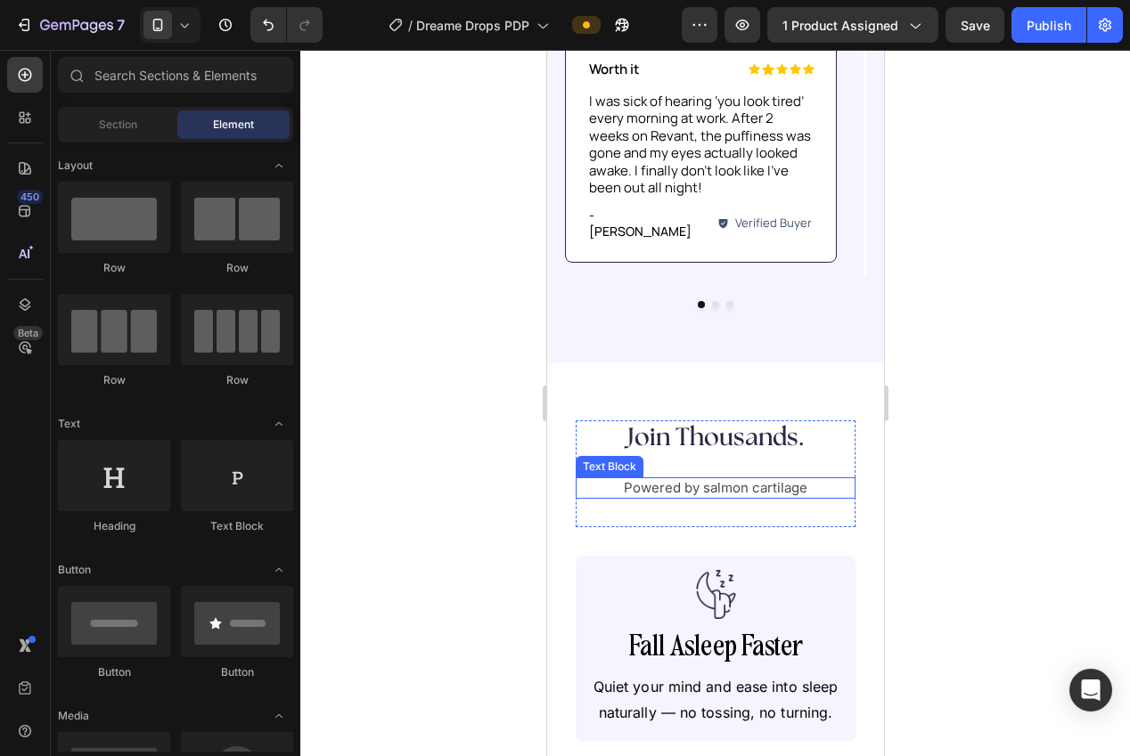
click at [686, 479] on p "Powered by salmon cartilage" at bounding box center [714, 488] width 276 height 18
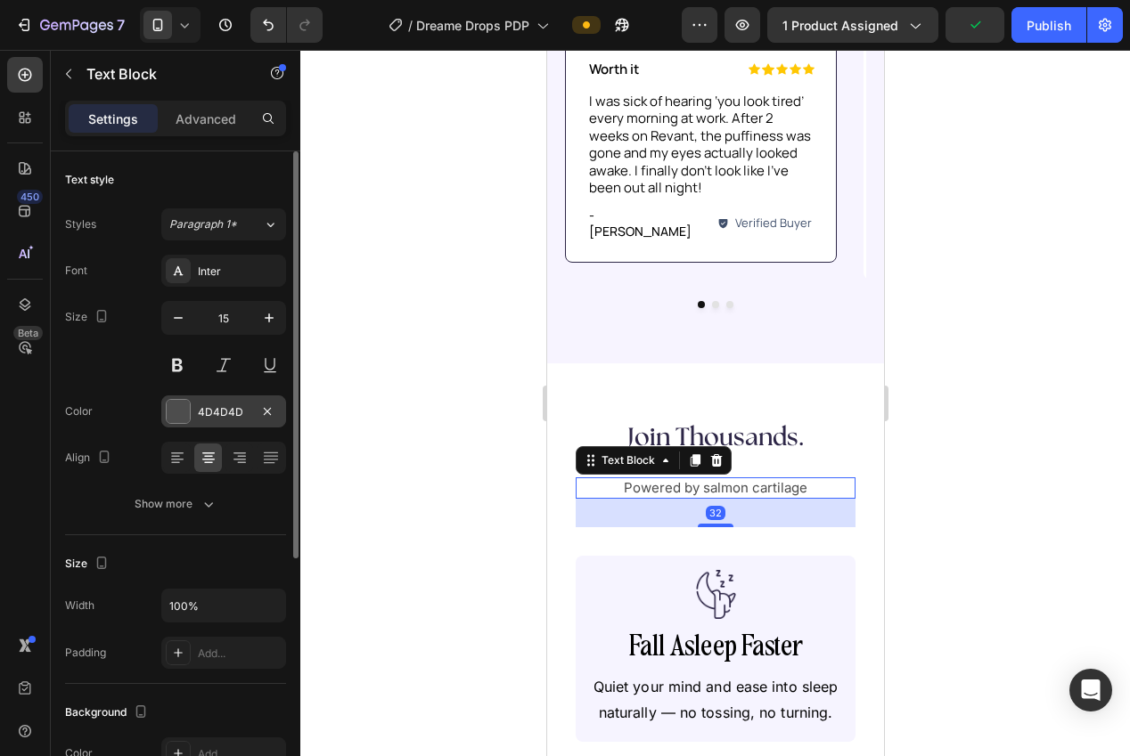
click at [167, 408] on div at bounding box center [178, 411] width 23 height 23
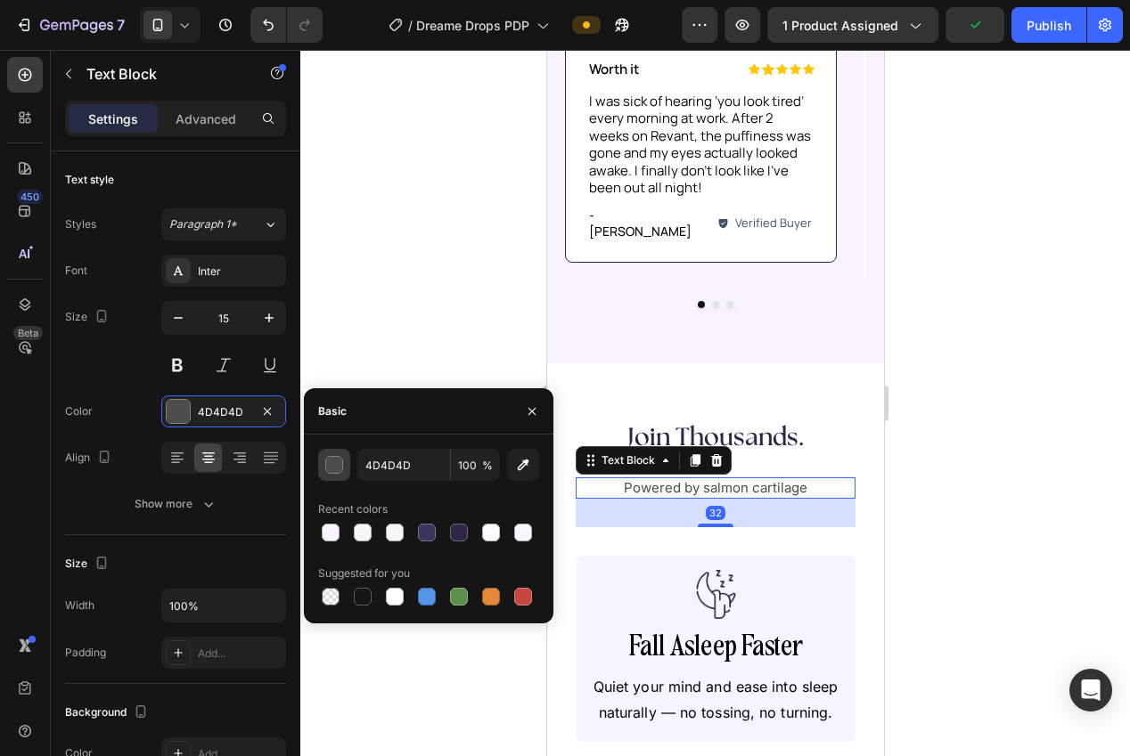
click at [336, 471] on div "button" at bounding box center [335, 466] width 18 height 18
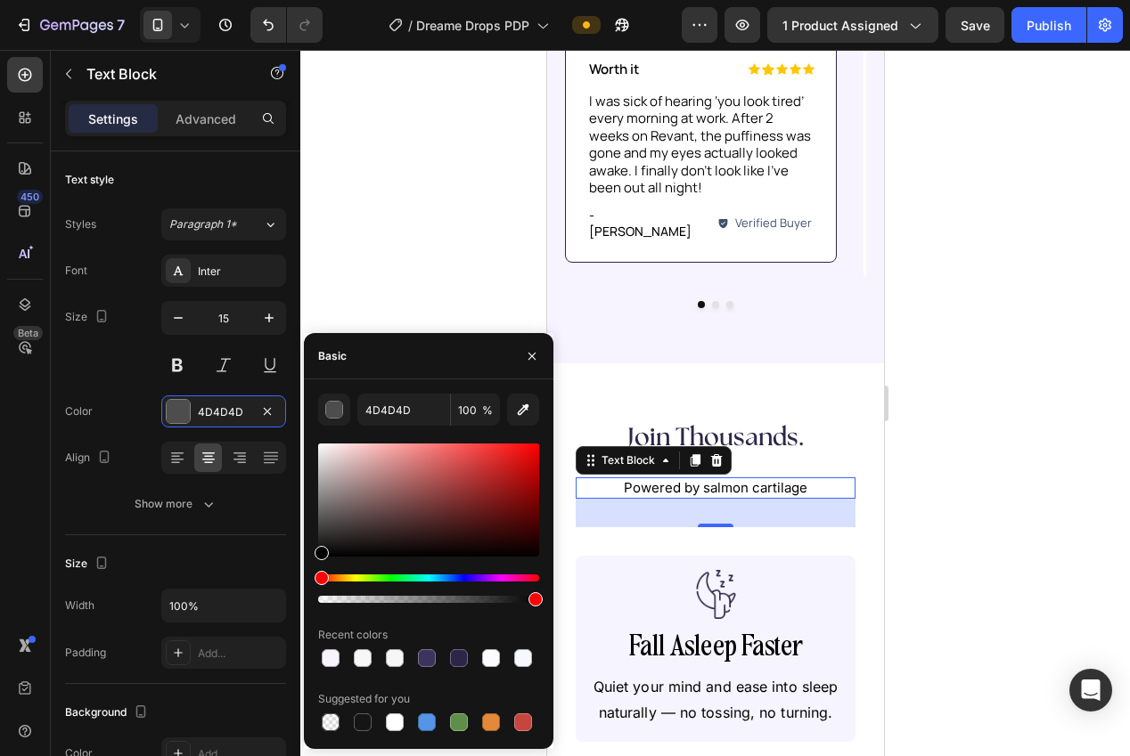
click at [310, 559] on div "4D4D4D 100 % Recent colors Suggested for you" at bounding box center [428, 564] width 249 height 341
click at [312, 548] on div "000000 100 % Recent colors Suggested for you" at bounding box center [428, 564] width 249 height 341
click at [315, 546] on div at bounding box center [322, 550] width 14 height 14
click at [310, 542] on div "161616 100 % Recent colors Suggested for you" at bounding box center [428, 564] width 249 height 341
drag, startPoint x: 320, startPoint y: 552, endPoint x: 317, endPoint y: 539, distance: 12.8
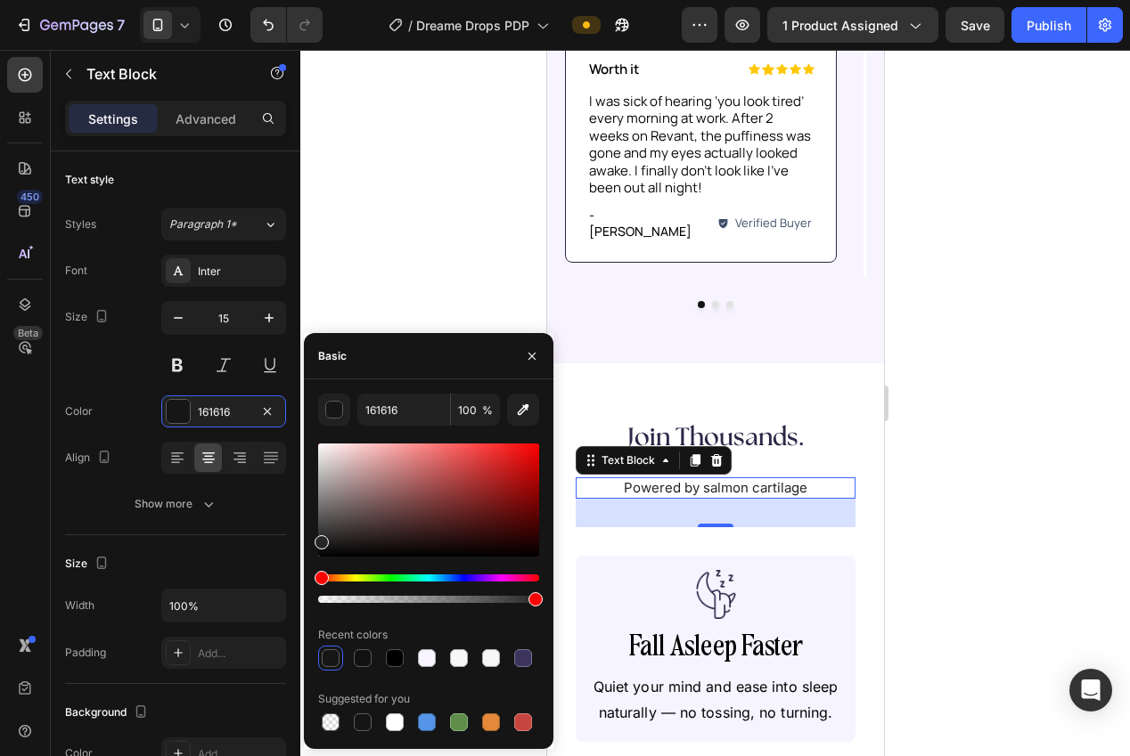
click at [317, 539] on div at bounding box center [322, 542] width 14 height 14
type input "262626"
click at [395, 411] on input "262626" at bounding box center [403, 410] width 93 height 32
click at [1009, 434] on div at bounding box center [715, 403] width 830 height 707
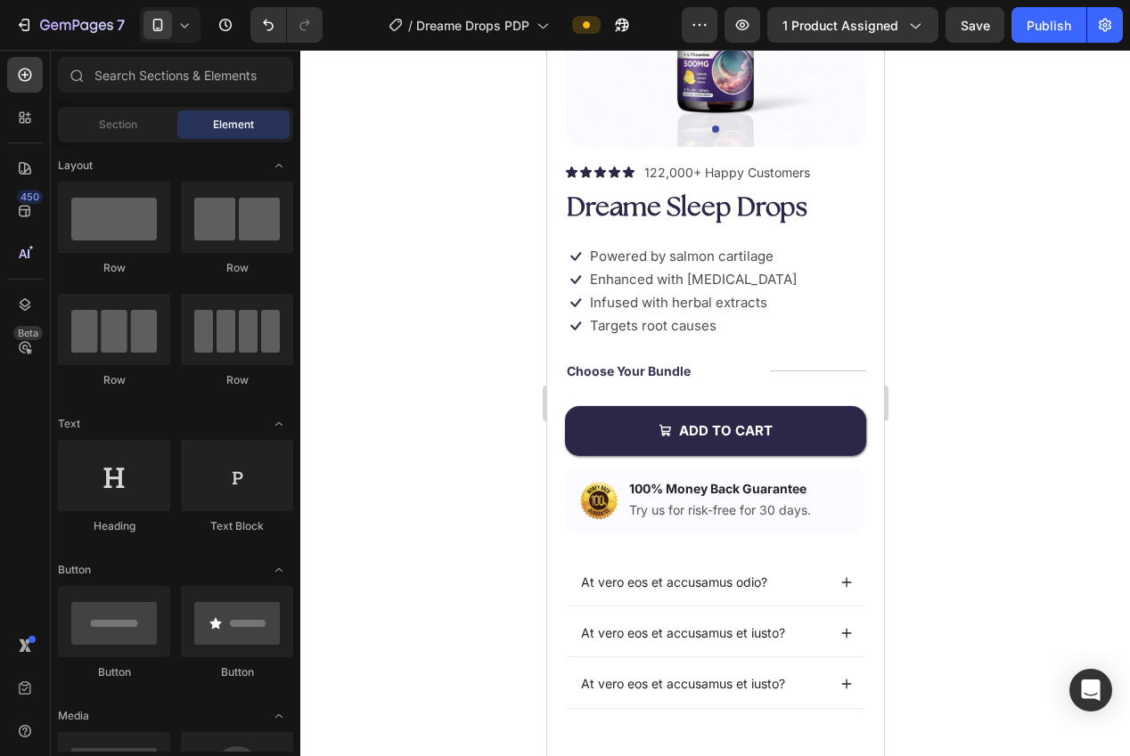
scroll to position [0, 0]
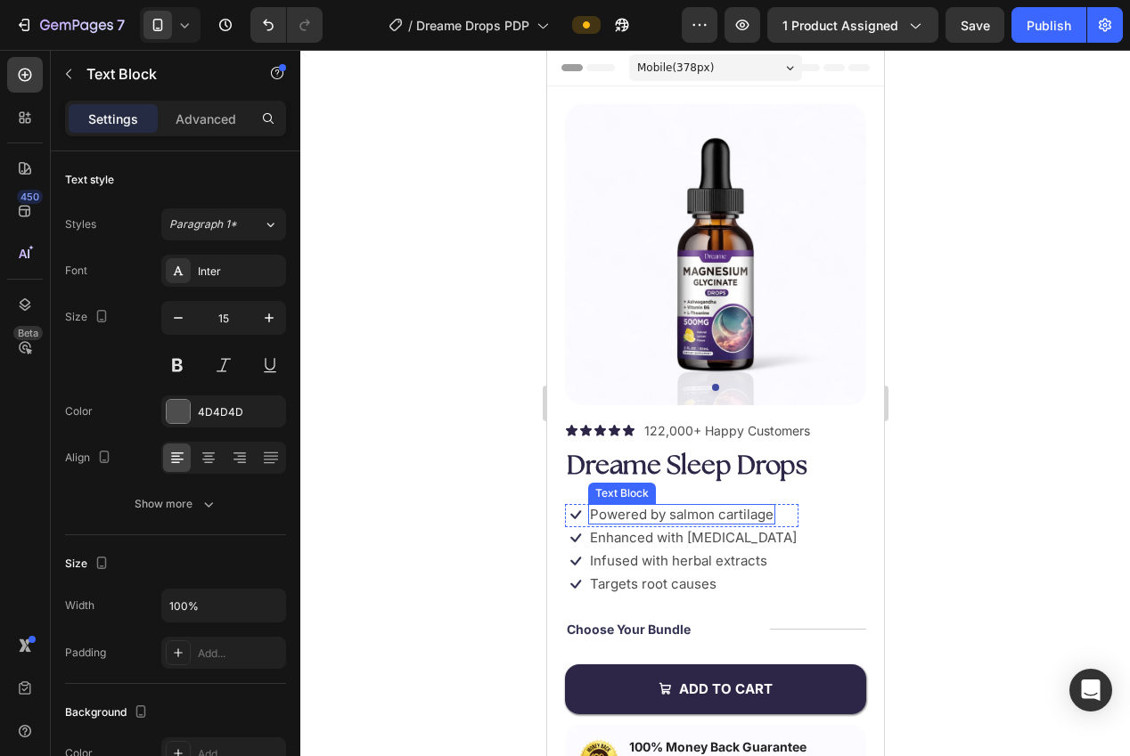
click at [710, 511] on p "Powered by salmon cartilage" at bounding box center [681, 515] width 184 height 18
click at [708, 490] on icon at bounding box center [707, 487] width 10 height 12
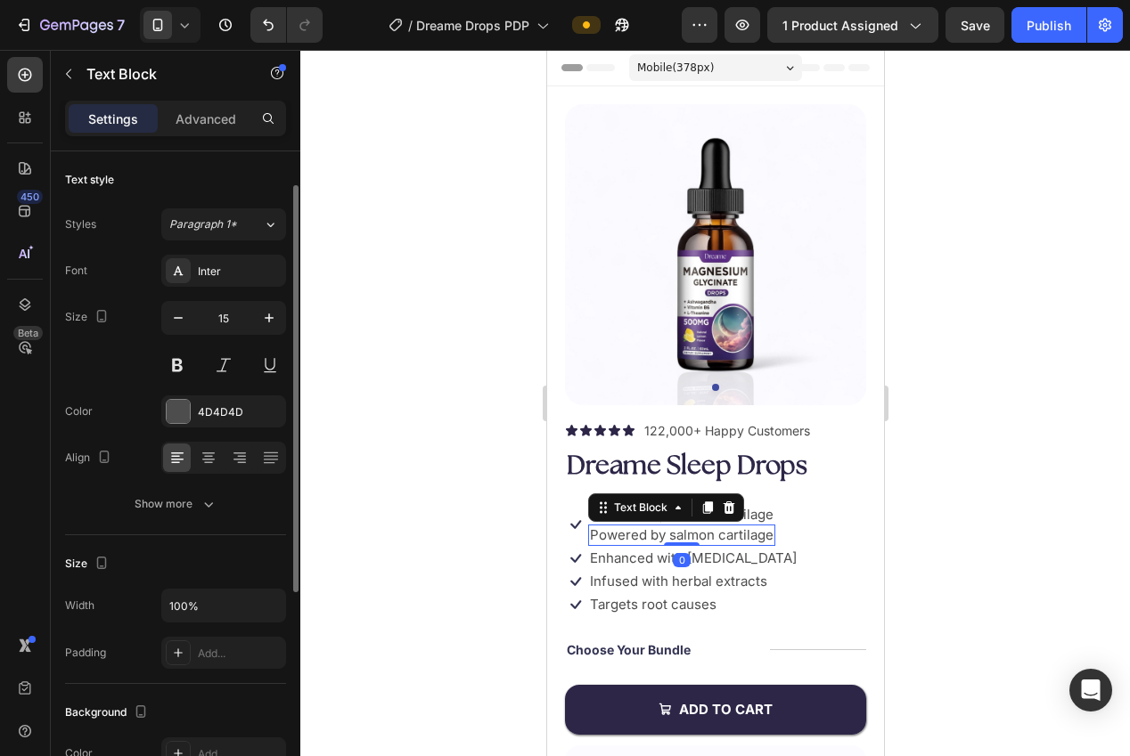
scroll to position [21, 0]
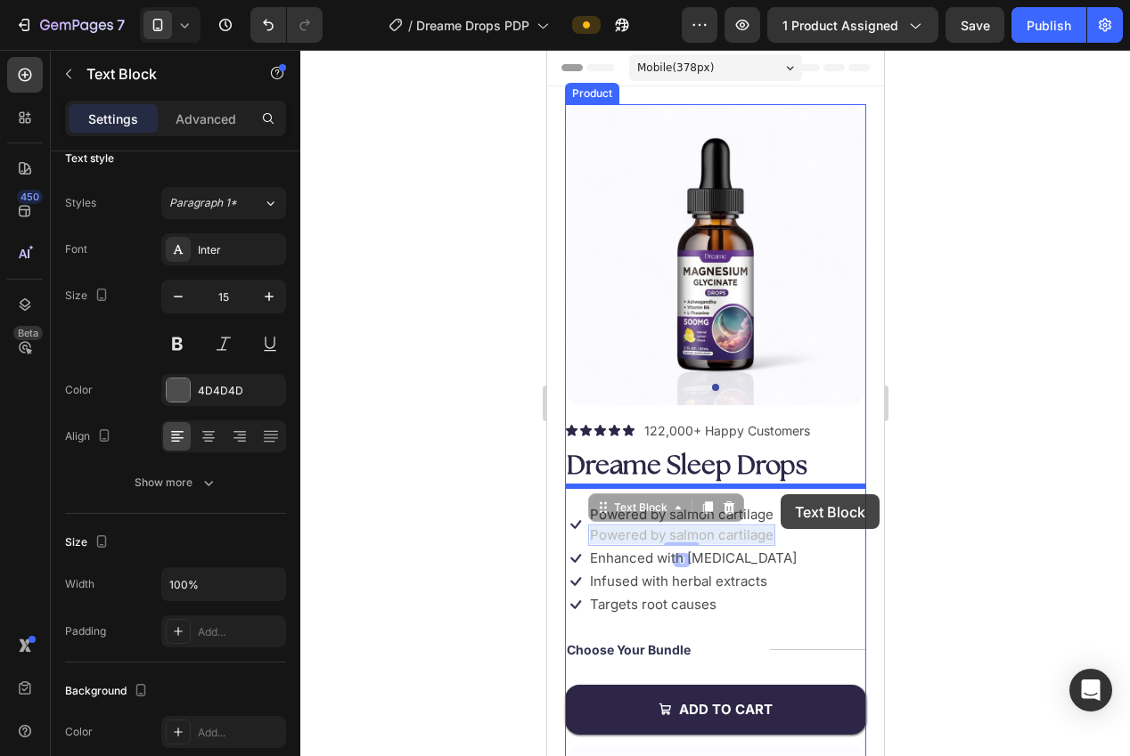
drag, startPoint x: 771, startPoint y: 524, endPoint x: 780, endPoint y: 495, distance: 30.7
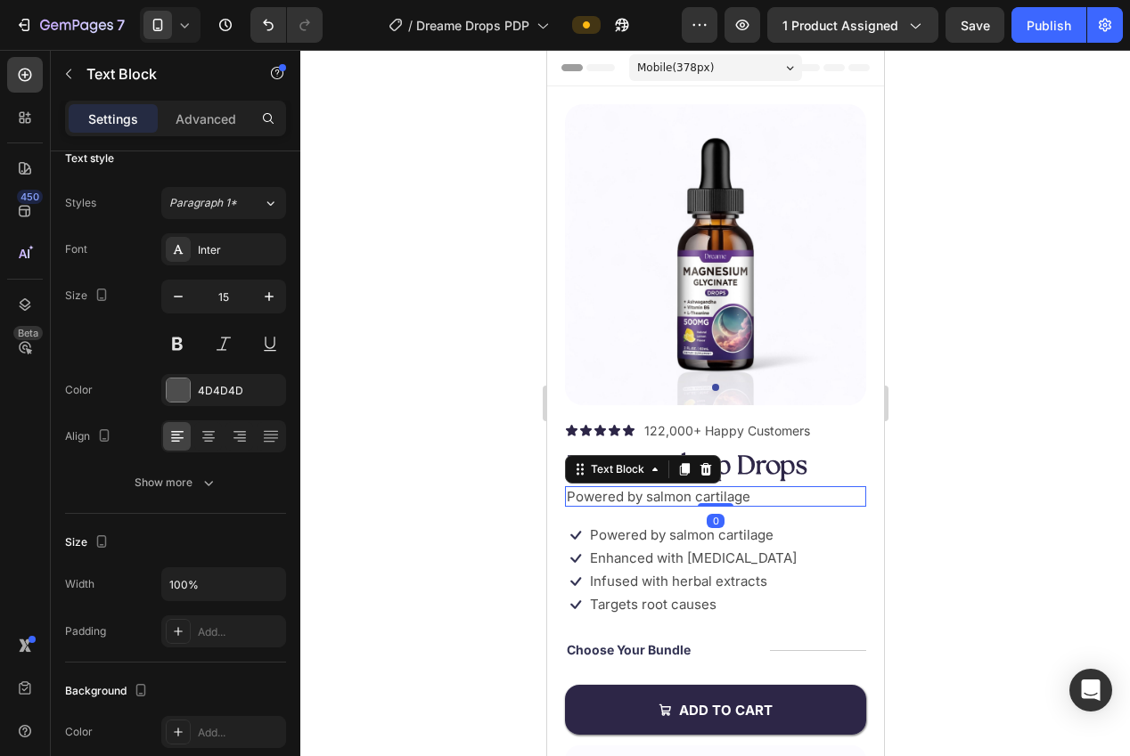
click at [960, 472] on div at bounding box center [715, 403] width 830 height 707
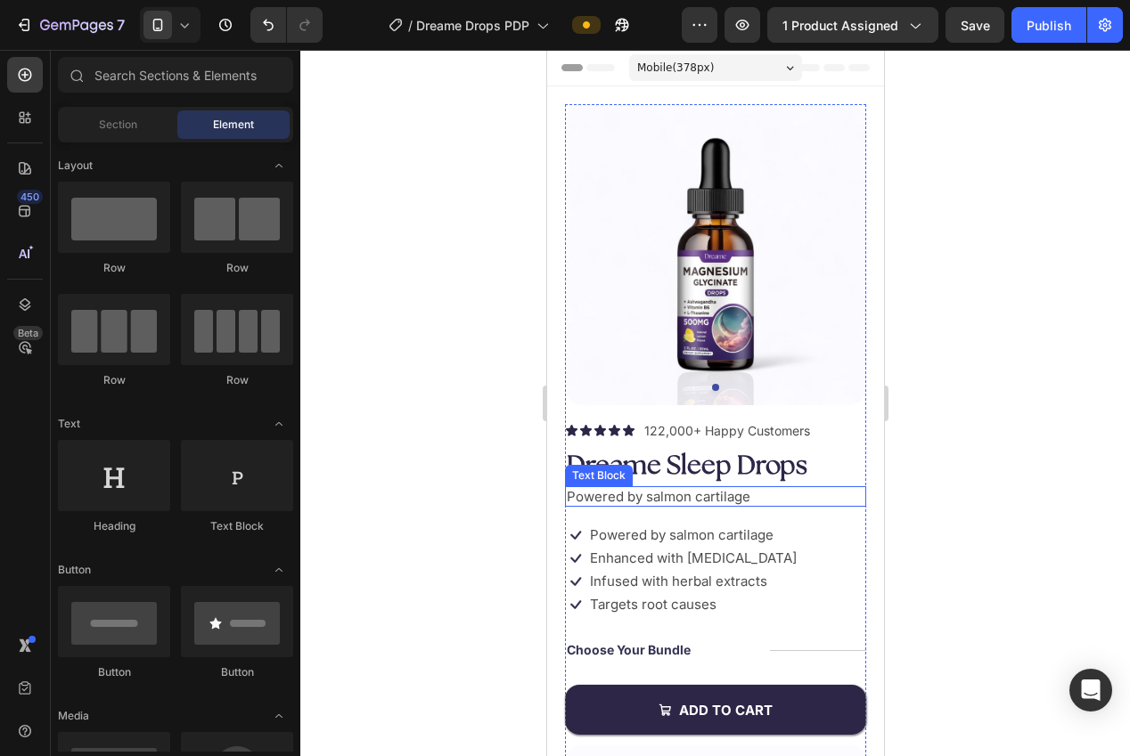
click at [703, 502] on p "Powered by salmon cartilage" at bounding box center [715, 497] width 298 height 18
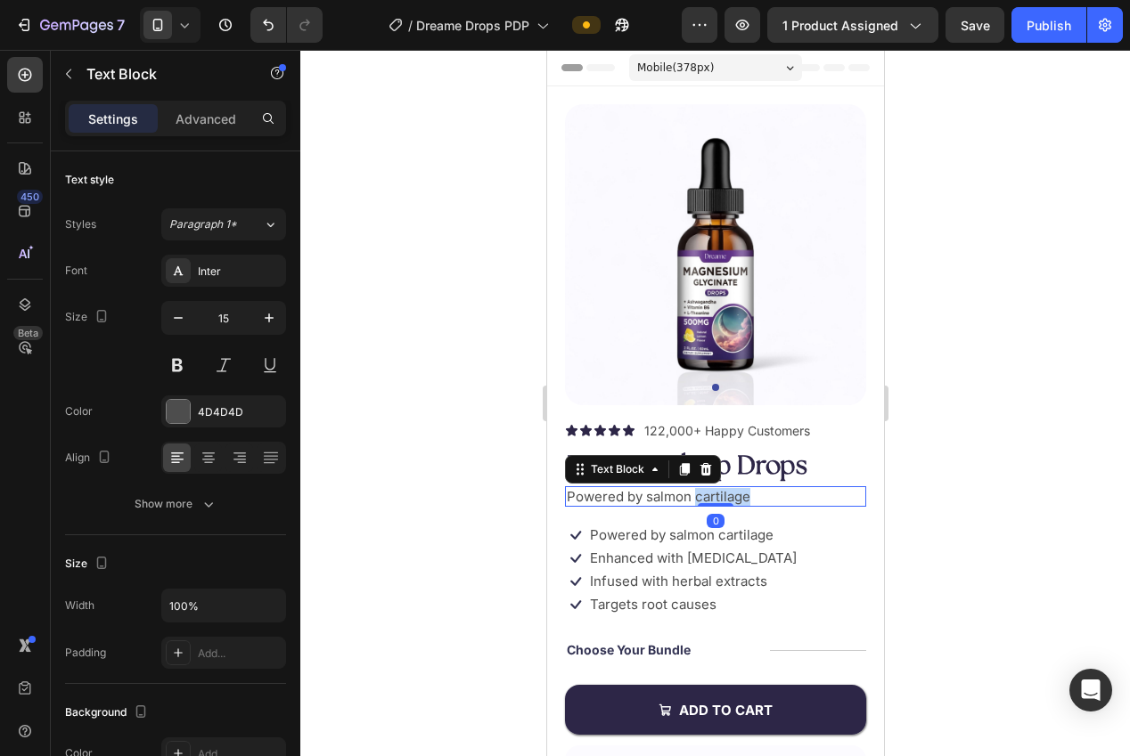
click at [703, 502] on p "Powered by salmon cartilage" at bounding box center [715, 497] width 298 height 18
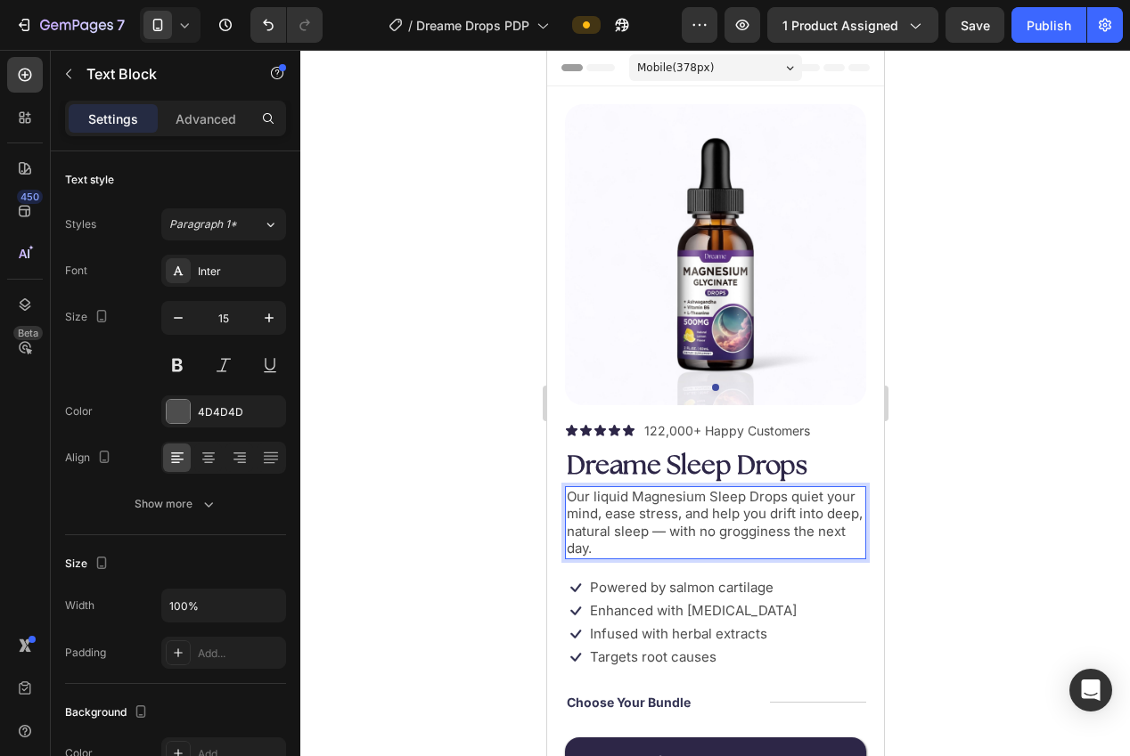
click at [928, 403] on div at bounding box center [715, 403] width 830 height 707
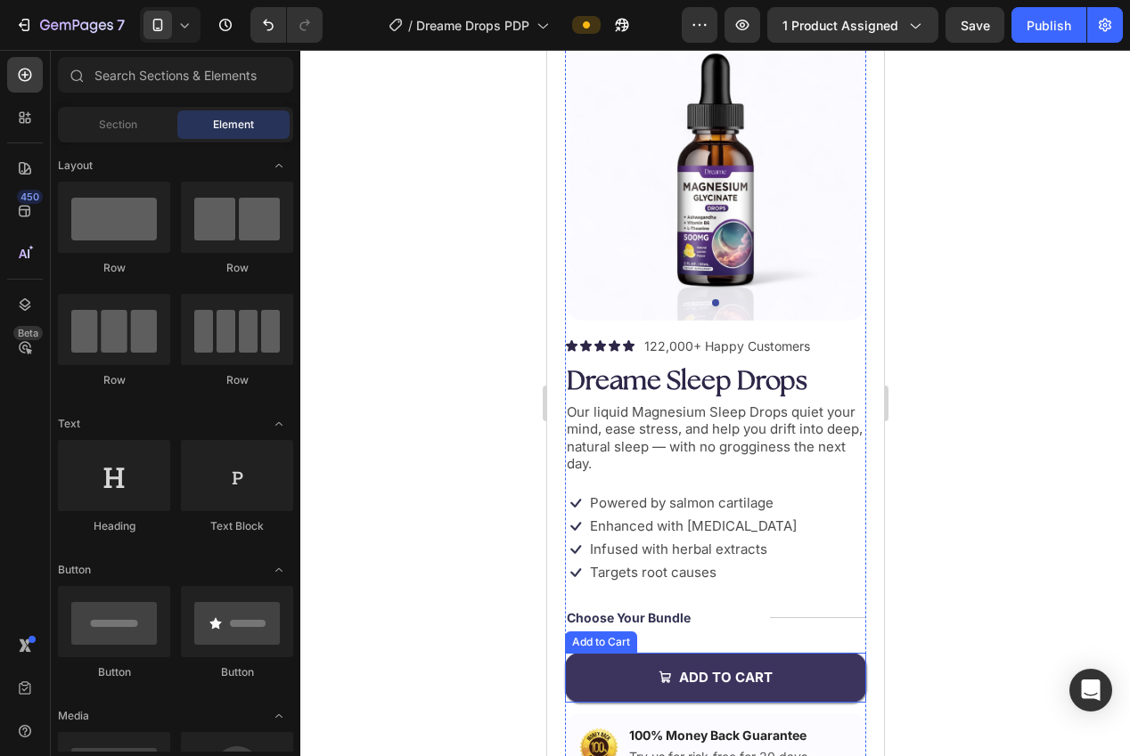
scroll to position [151, 0]
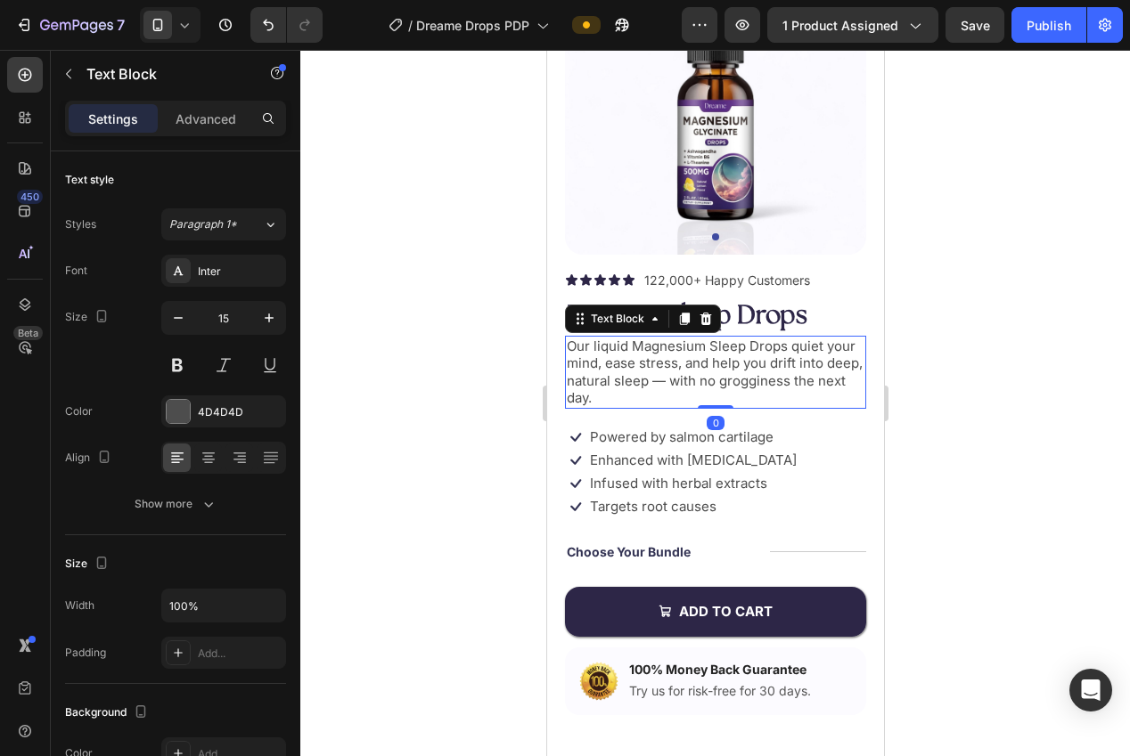
click at [669, 380] on p "Our liquid Magnesium Sleep Drops quiet your mind, ease stress, and help you dri…" at bounding box center [715, 372] width 298 height 69
drag, startPoint x: 774, startPoint y: 317, endPoint x: 760, endPoint y: 317, distance: 14.3
click at [774, 317] on h1 "Dreame Sleep Drops" at bounding box center [714, 316] width 301 height 37
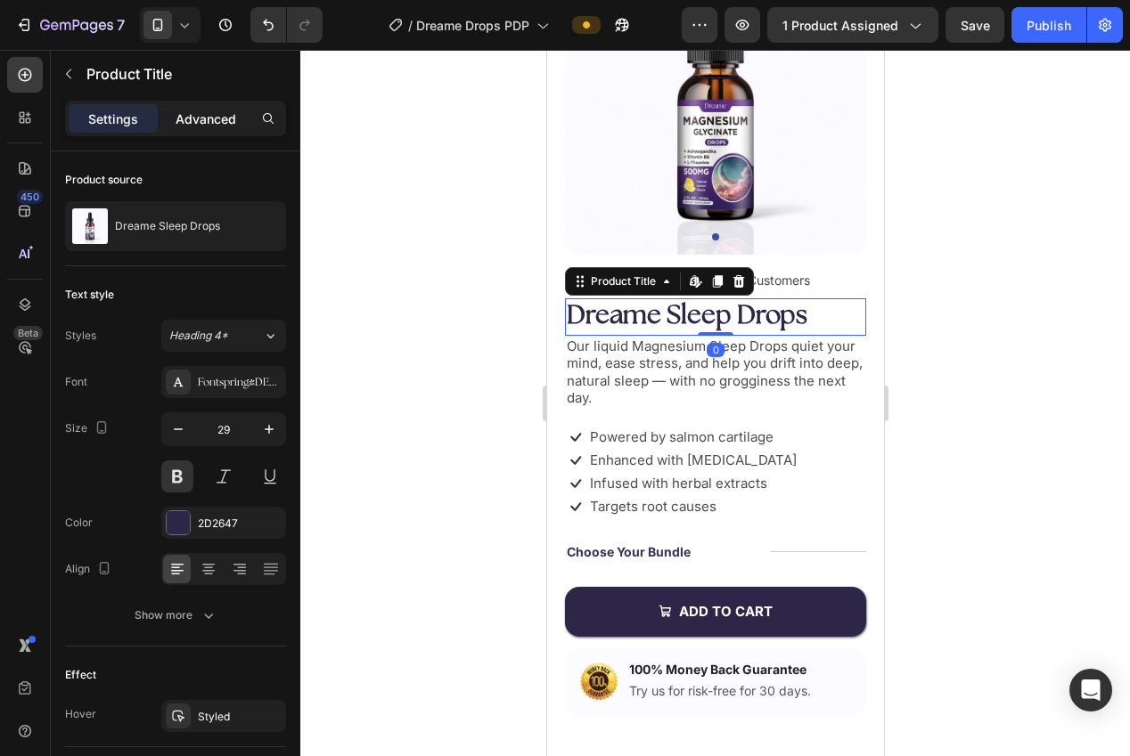
click at [185, 126] on p "Advanced" at bounding box center [206, 119] width 61 height 19
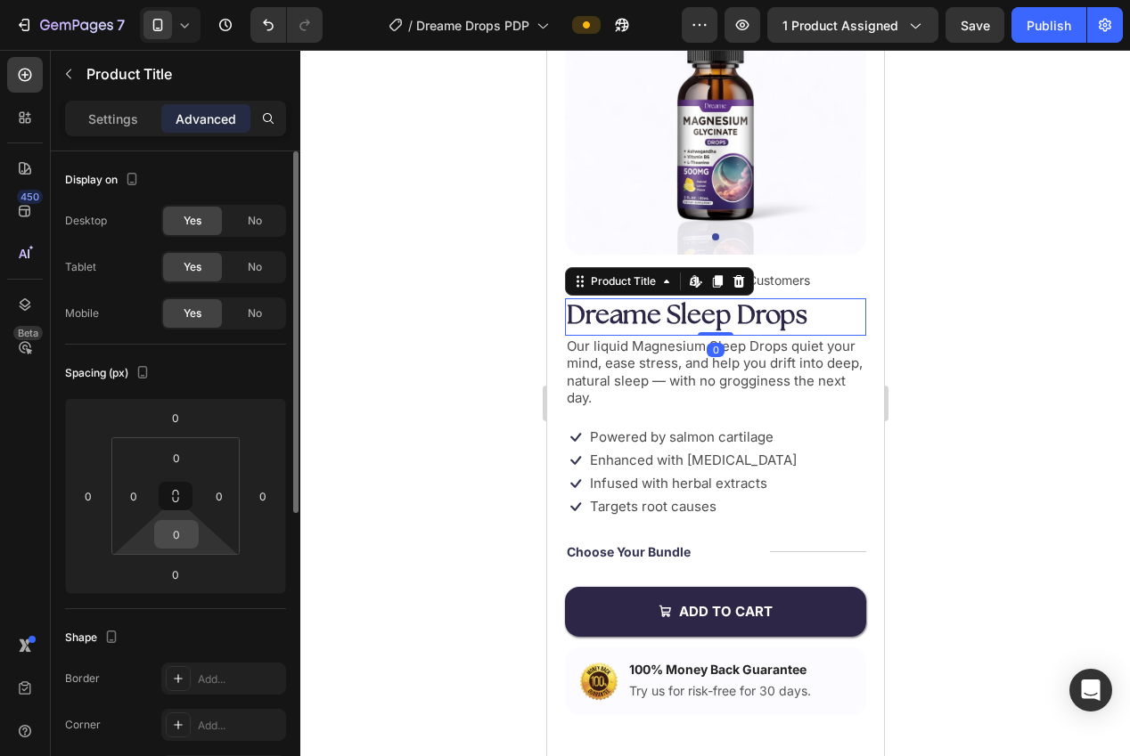
click at [171, 0] on html "7 Version history / Dreame Drops PDP Preview 1 product assigned Save Publish 45…" at bounding box center [565, 0] width 1130 height 0
click at [168, 0] on html "7 Version history / Dreame Drops PDP Preview 1 product assigned Save Publish 45…" at bounding box center [565, 0] width 1130 height 0
click at [176, 534] on input "0" at bounding box center [177, 534] width 36 height 27
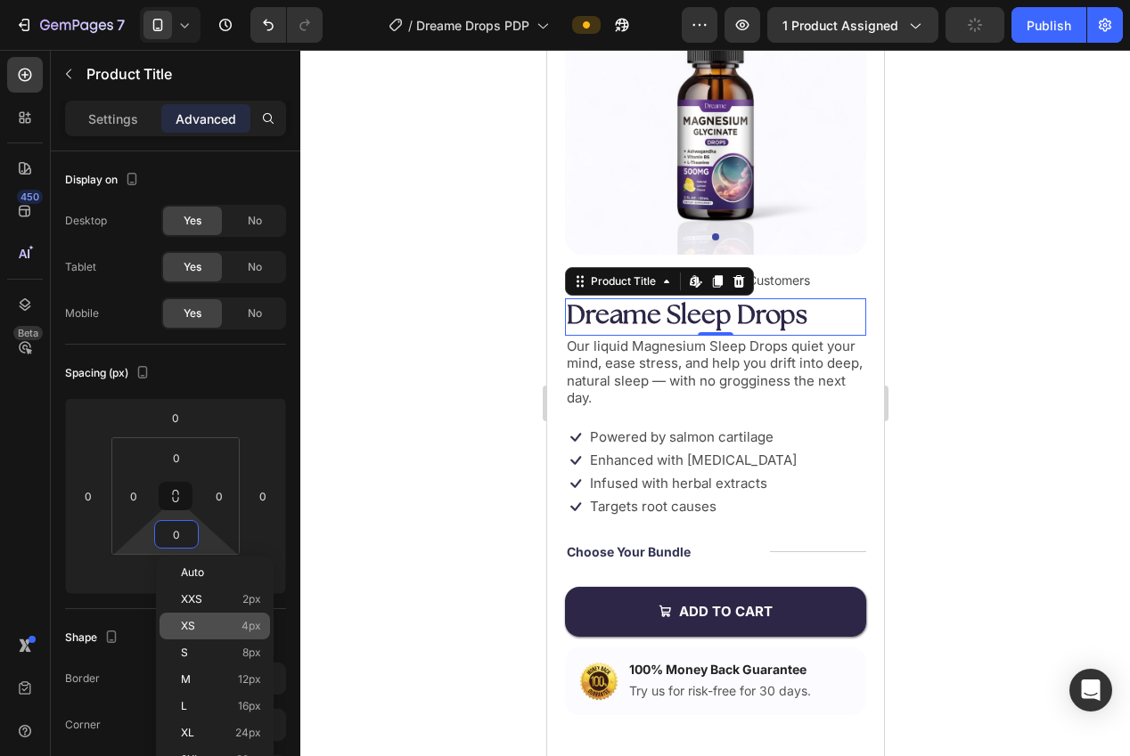
drag, startPoint x: 208, startPoint y: 652, endPoint x: 247, endPoint y: 631, distance: 43.9
click at [208, 652] on p "S 8px" at bounding box center [221, 653] width 80 height 12
type input "8"
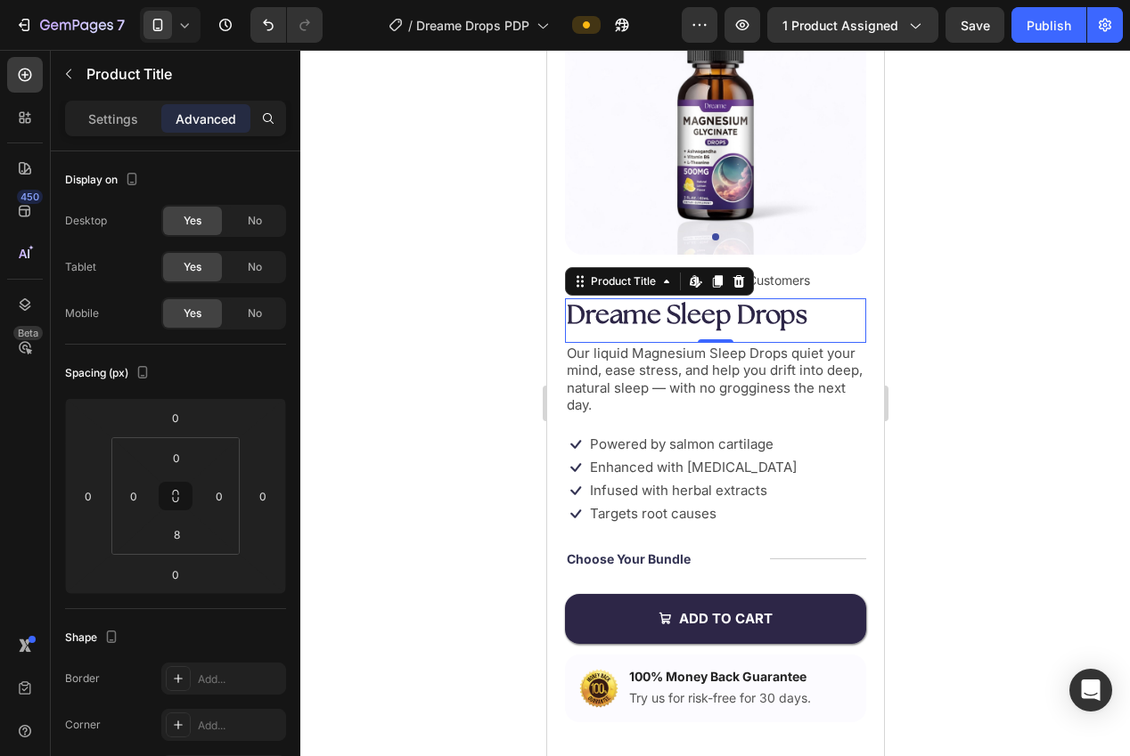
click at [395, 567] on div at bounding box center [715, 403] width 830 height 707
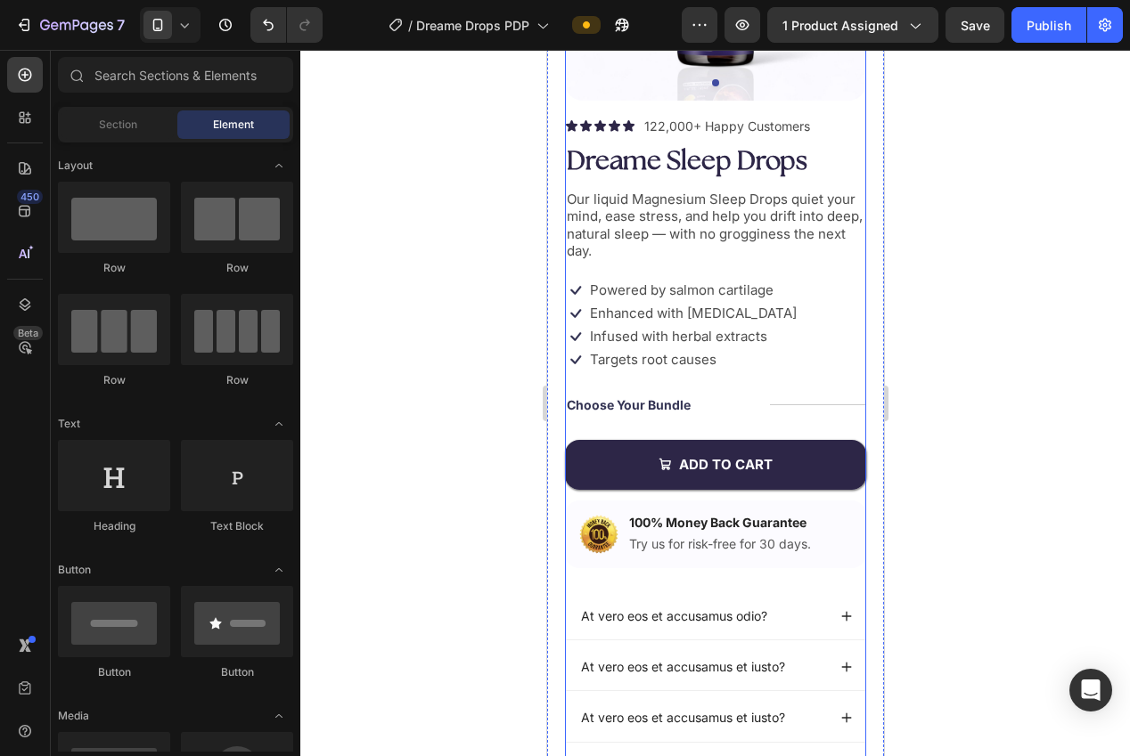
scroll to position [0, 0]
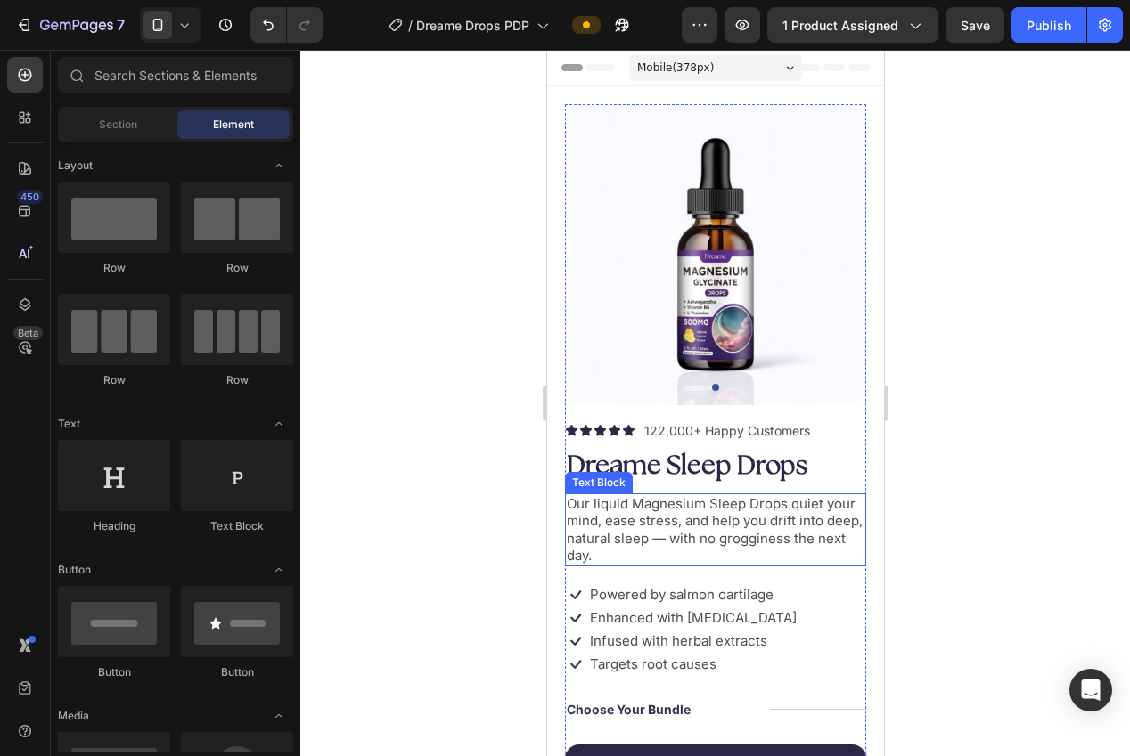
click at [731, 532] on p "Our liquid Magnesium Sleep Drops quiet your mind, ease stress, and help you dri…" at bounding box center [715, 529] width 298 height 69
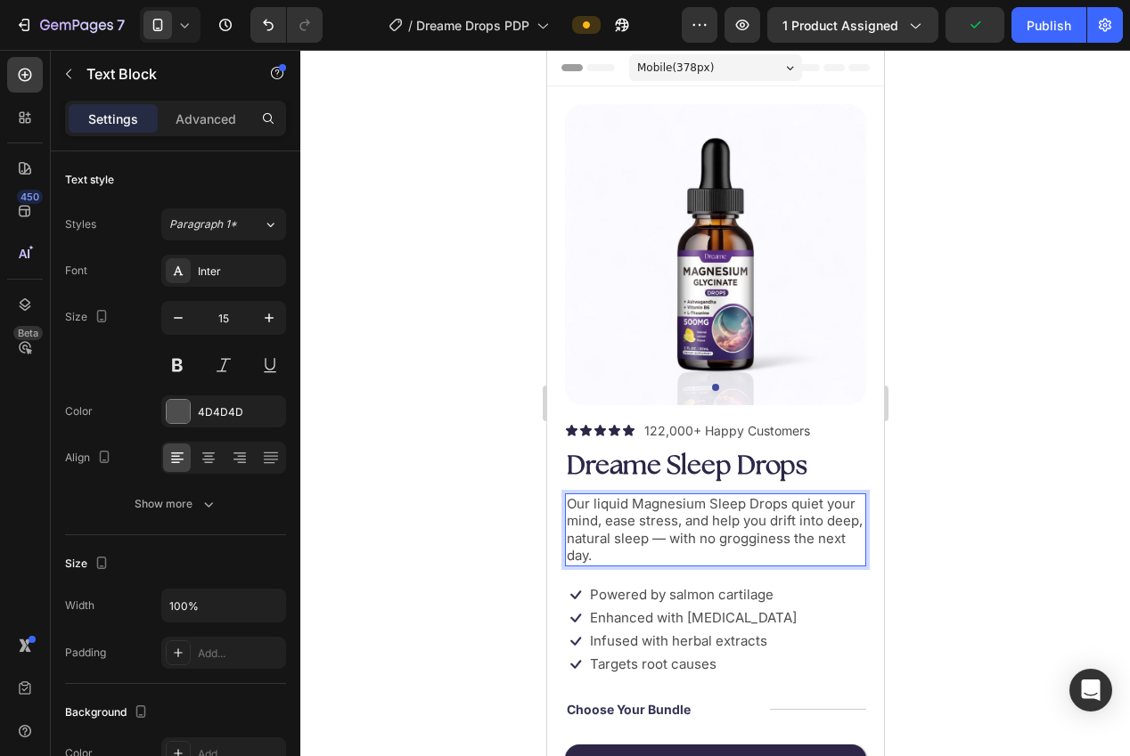
click at [771, 513] on p "Our liquid Magnesium Sleep Drops quiet your mind, ease stress, and help you dri…" at bounding box center [715, 529] width 298 height 69
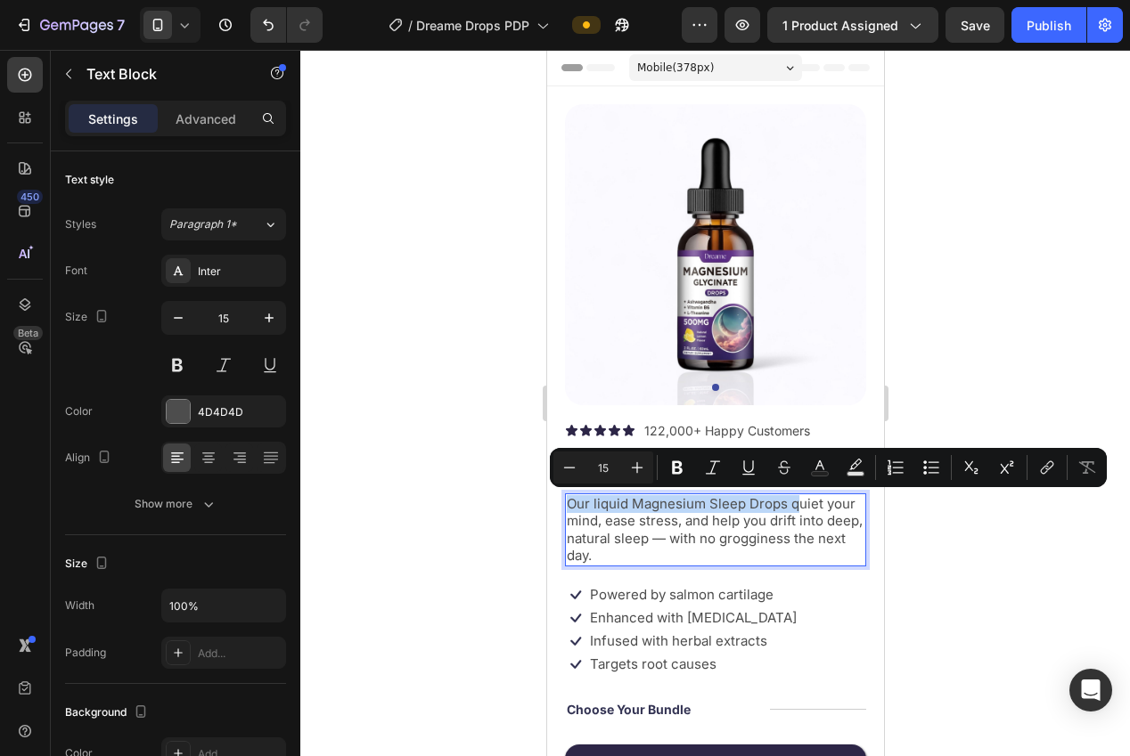
drag, startPoint x: 797, startPoint y: 506, endPoint x: 553, endPoint y: 508, distance: 243.2
click at [553, 508] on div "Product Images Icon Icon Icon Icon Icon Icon List 122,000+ Happy Customers Text…" at bounding box center [714, 586] width 337 height 1001
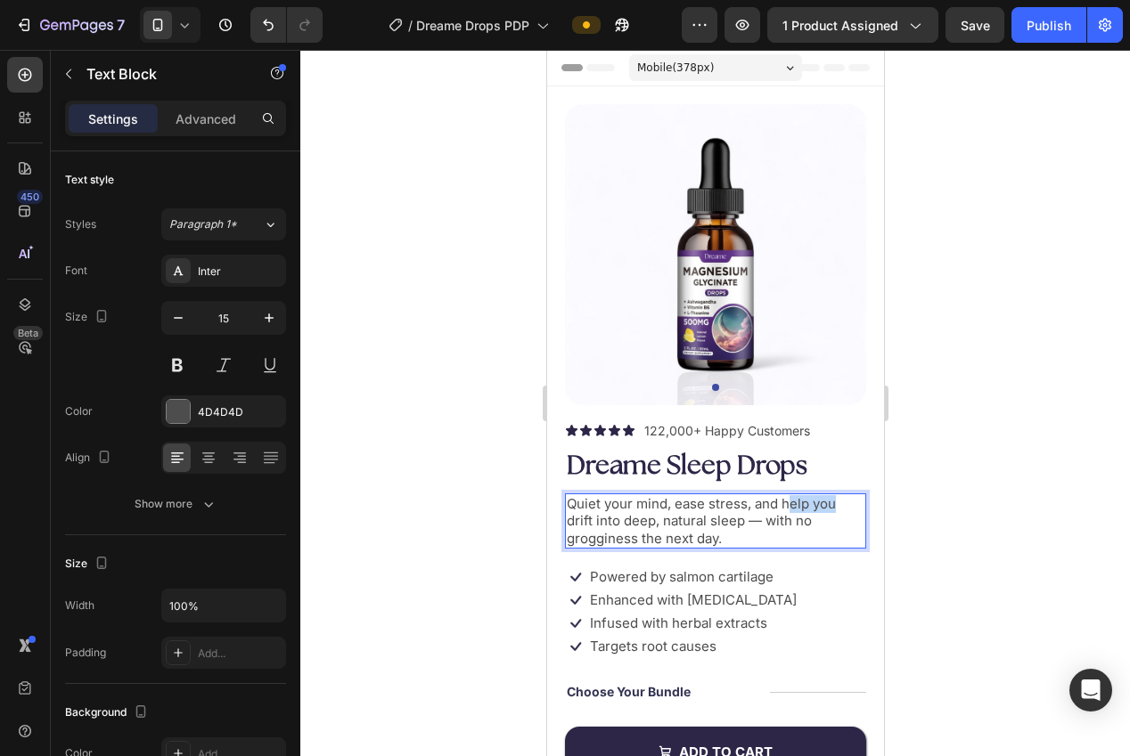
drag, startPoint x: 818, startPoint y: 505, endPoint x: 783, endPoint y: 514, distance: 35.9
click at [788, 506] on p "Quiet your mind, ease stress, and help you drift into deep, natural sleep — wit…" at bounding box center [715, 521] width 298 height 53
click at [945, 546] on div at bounding box center [715, 403] width 830 height 707
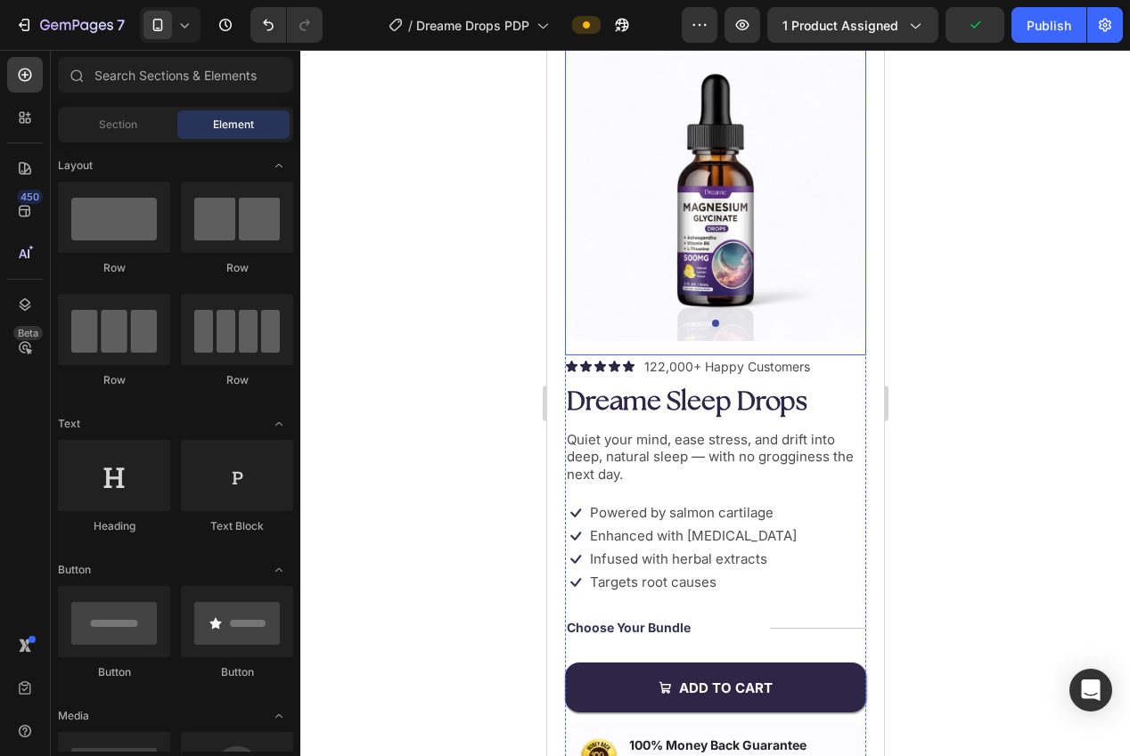
scroll to position [144, 0]
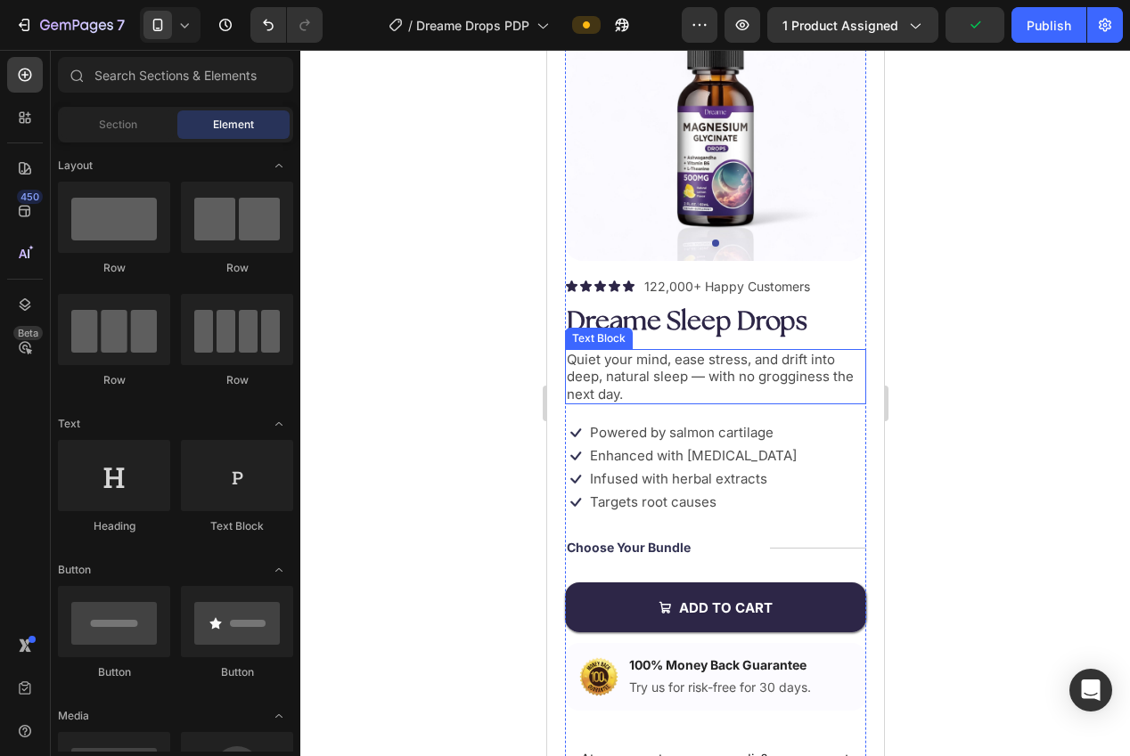
click at [668, 356] on p "Quiet your mind, ease stress, and drift into deep, natural sleep — with no grog…" at bounding box center [715, 377] width 298 height 53
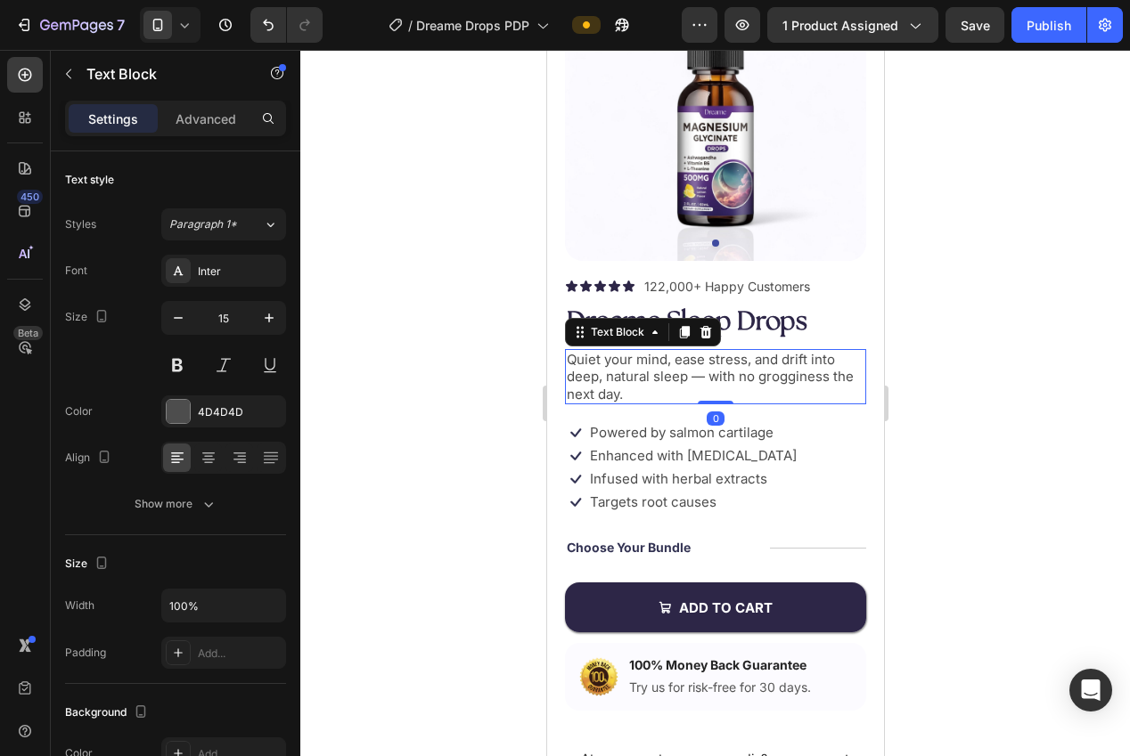
click at [470, 362] on div at bounding box center [715, 403] width 830 height 707
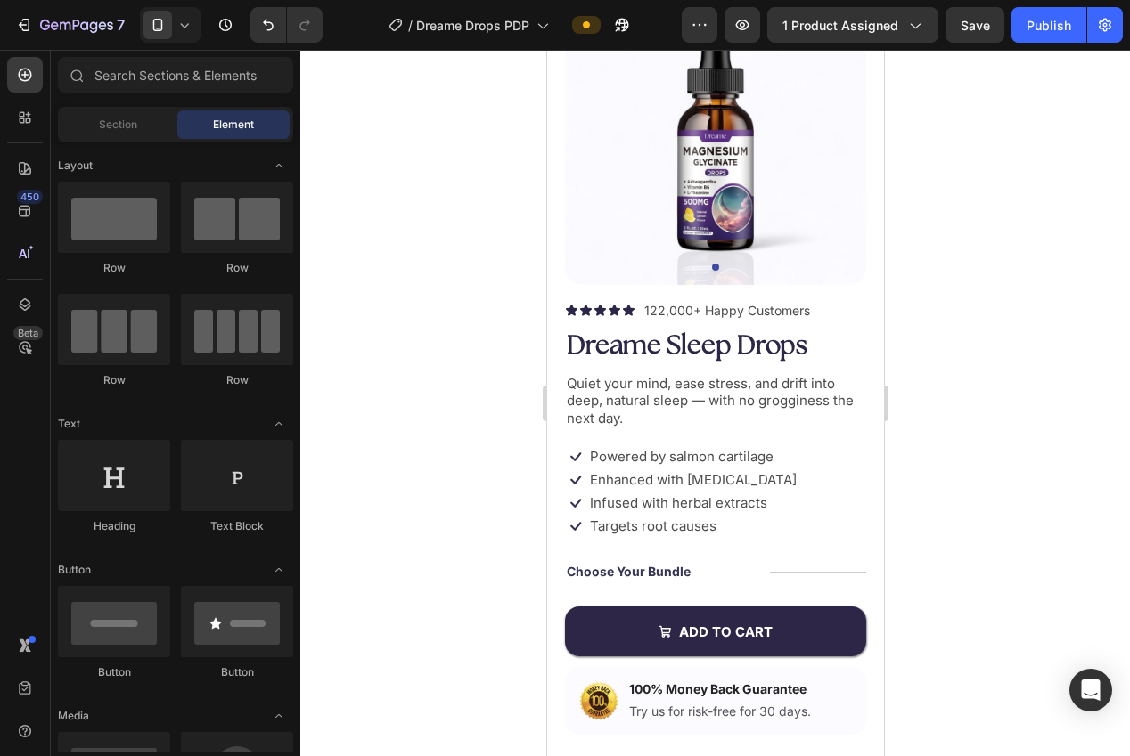
scroll to position [208, 0]
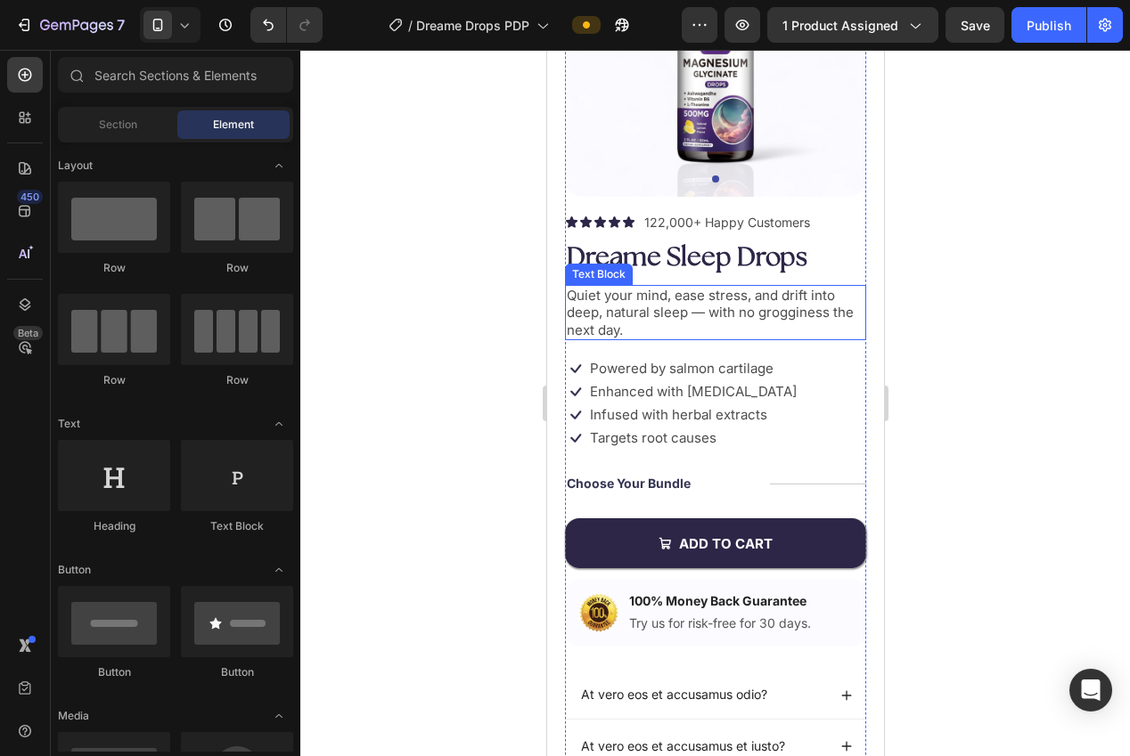
click at [625, 313] on p "Quiet your mind, ease stress, and drift into deep, natural sleep — with no grog…" at bounding box center [715, 313] width 298 height 53
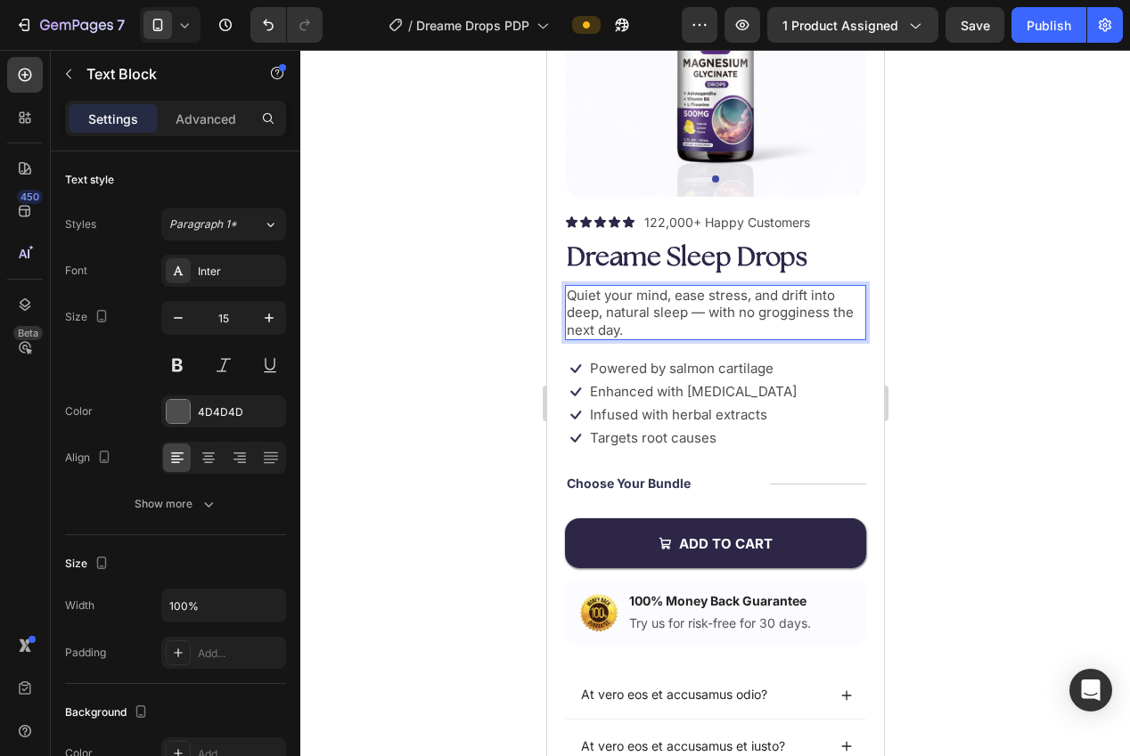
click at [789, 294] on p "Quiet your mind, ease stress, and drift into deep, natural sleep — with no grog…" at bounding box center [715, 313] width 298 height 53
click at [978, 329] on div at bounding box center [715, 403] width 830 height 707
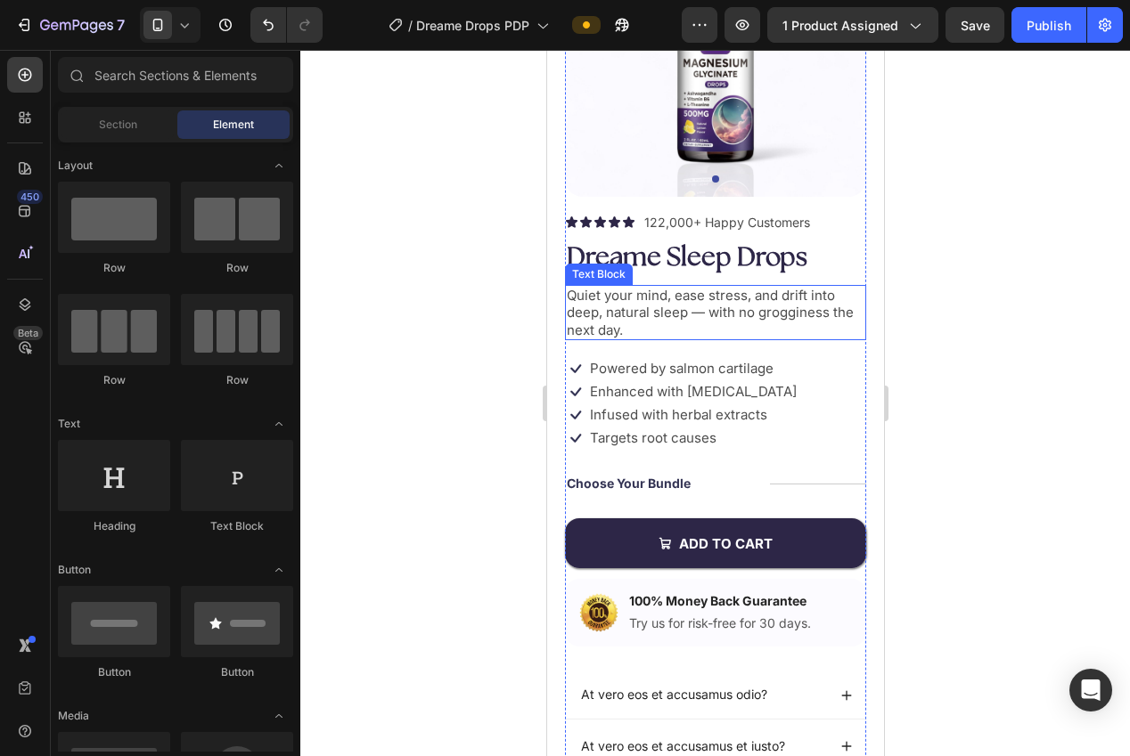
click at [627, 304] on p "Quiet your mind, ease stress, and drift into deep, natural sleep — with no grog…" at bounding box center [715, 313] width 298 height 53
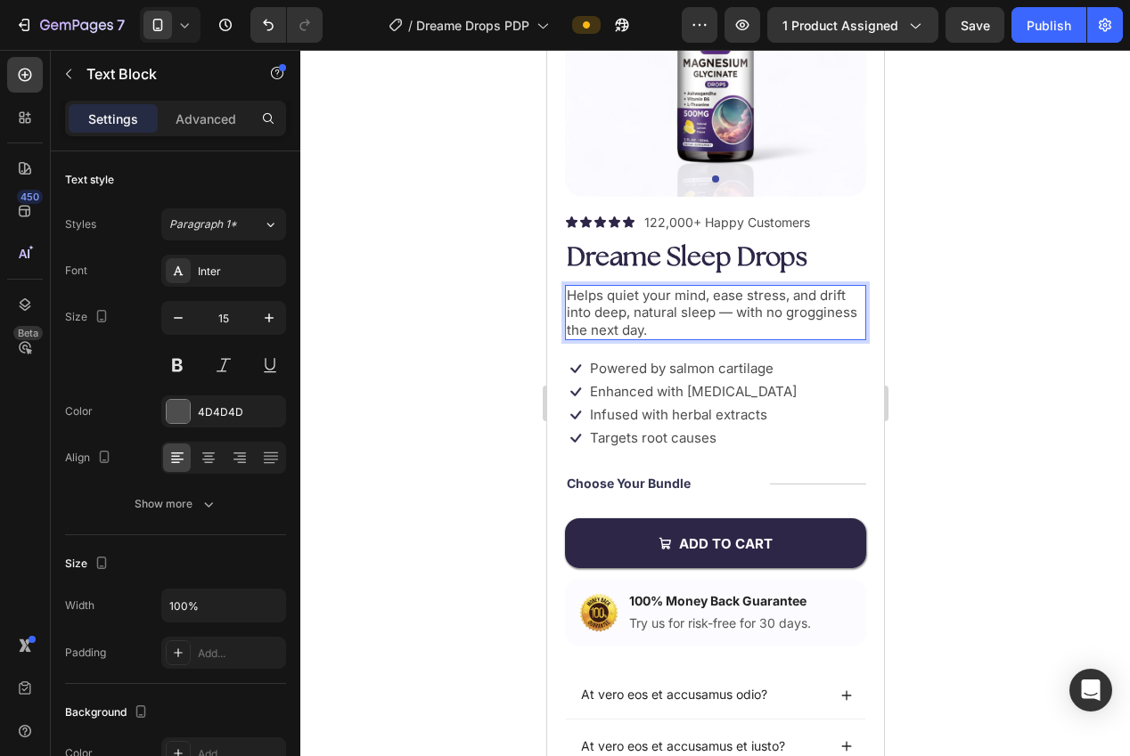
drag, startPoint x: 606, startPoint y: 298, endPoint x: 611, endPoint y: 313, distance: 16.1
click at [606, 298] on p "Helps quiet your mind, ease stress, and drift into deep, natural sleep — with n…" at bounding box center [715, 313] width 298 height 53
click at [817, 298] on p "Helps quiet your mind, ease stress, and drift into deep, natural sleep — with n…" at bounding box center [715, 313] width 298 height 53
drag, startPoint x: 995, startPoint y: 344, endPoint x: 987, endPoint y: 348, distance: 9.2
click at [993, 346] on div at bounding box center [715, 403] width 830 height 707
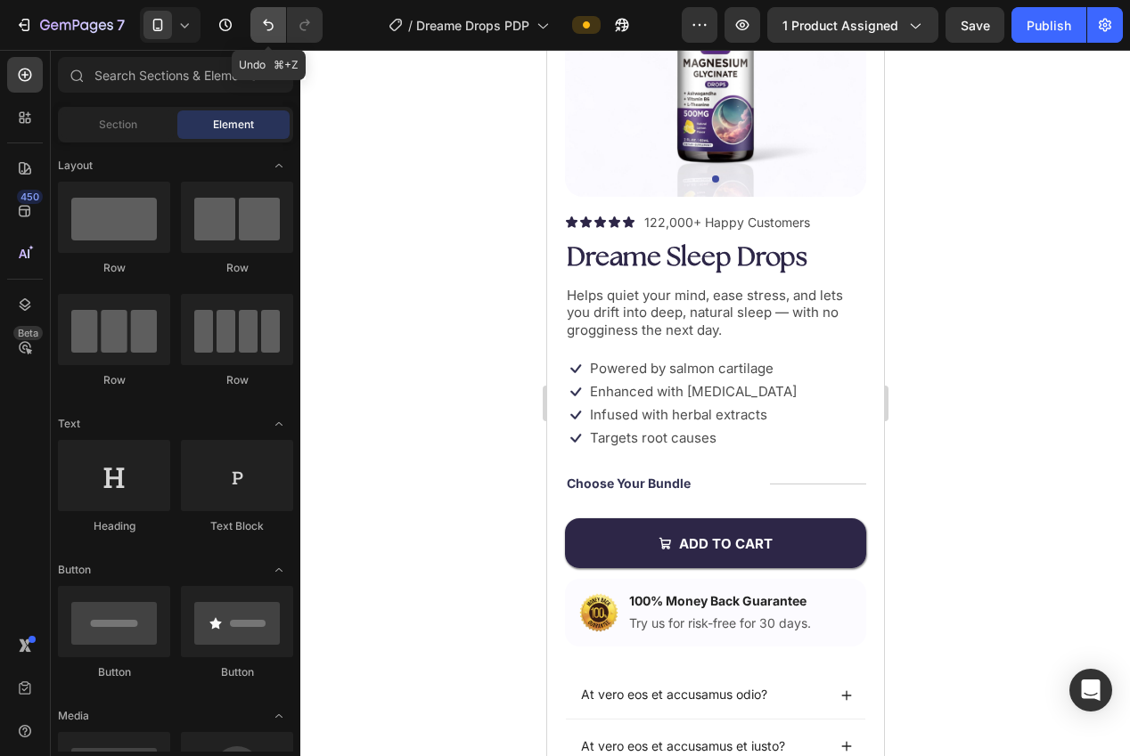
click at [264, 20] on icon "Undo/Redo" at bounding box center [268, 25] width 18 height 18
click at [305, 18] on icon "Undo/Redo" at bounding box center [305, 25] width 18 height 18
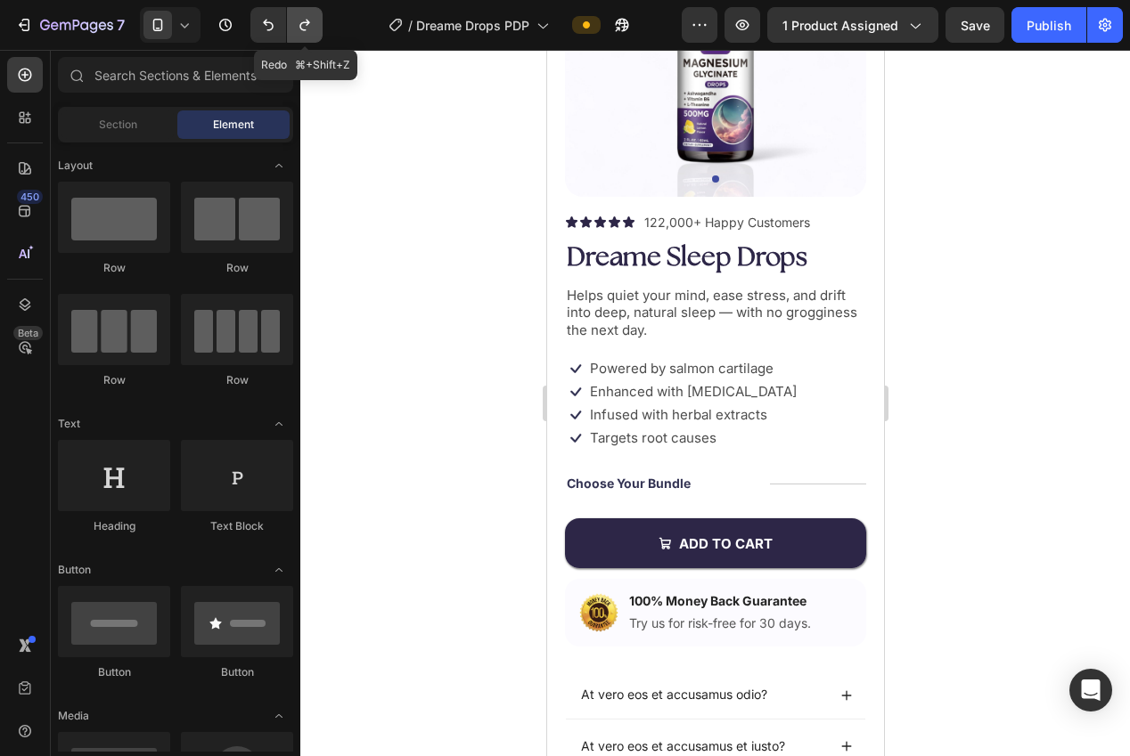
click at [305, 18] on icon "Undo/Redo" at bounding box center [305, 25] width 18 height 18
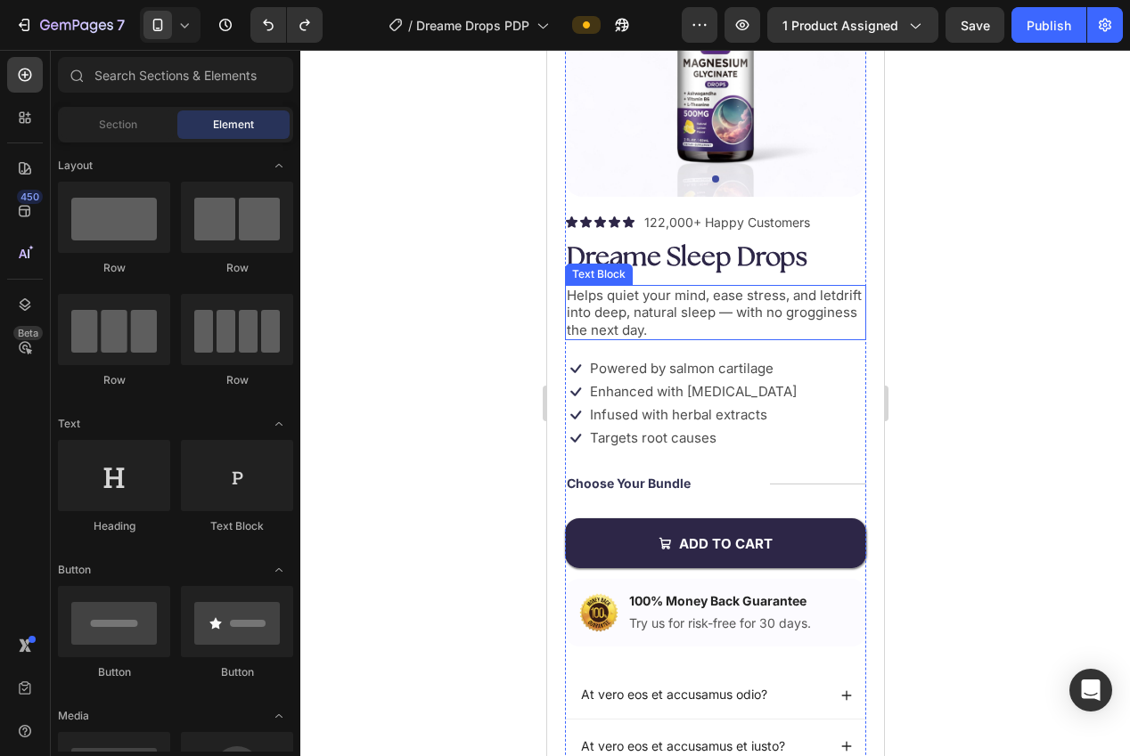
click at [628, 308] on p "Helps quiet your mind, ease stress, and letdrift into deep, natural sleep — wit…" at bounding box center [715, 313] width 298 height 53
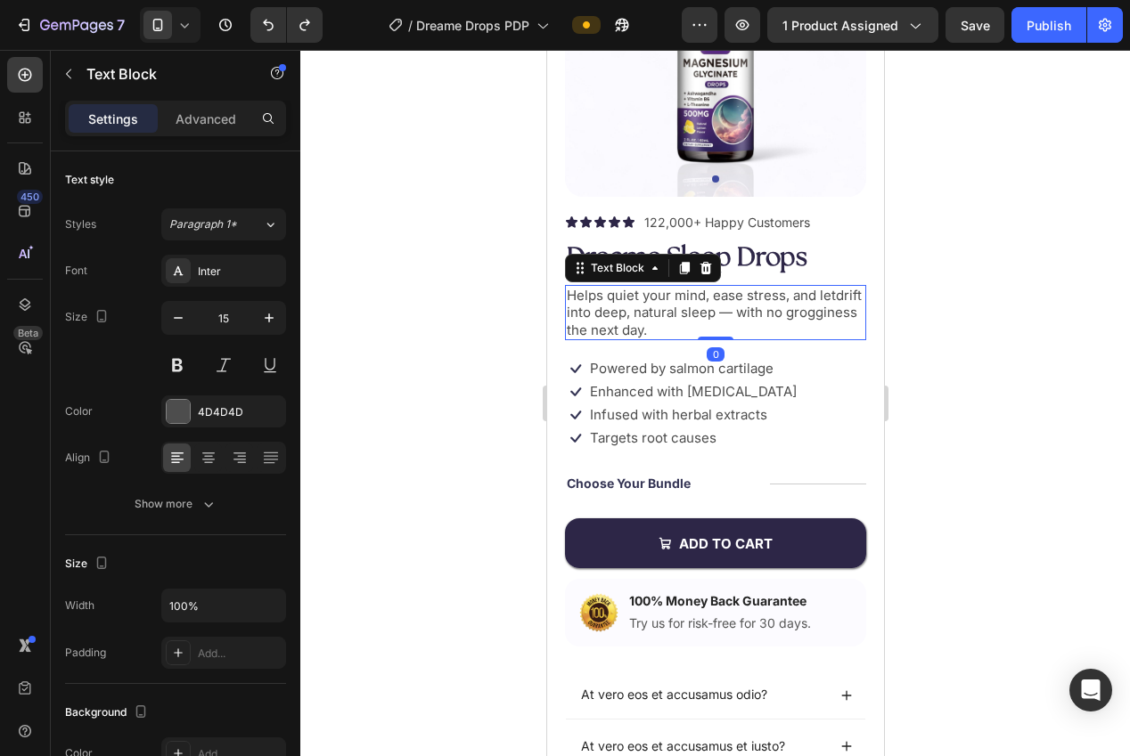
click at [605, 297] on p "Helps quiet your mind, ease stress, and letdrift into deep, natural sleep — wit…" at bounding box center [715, 313] width 298 height 53
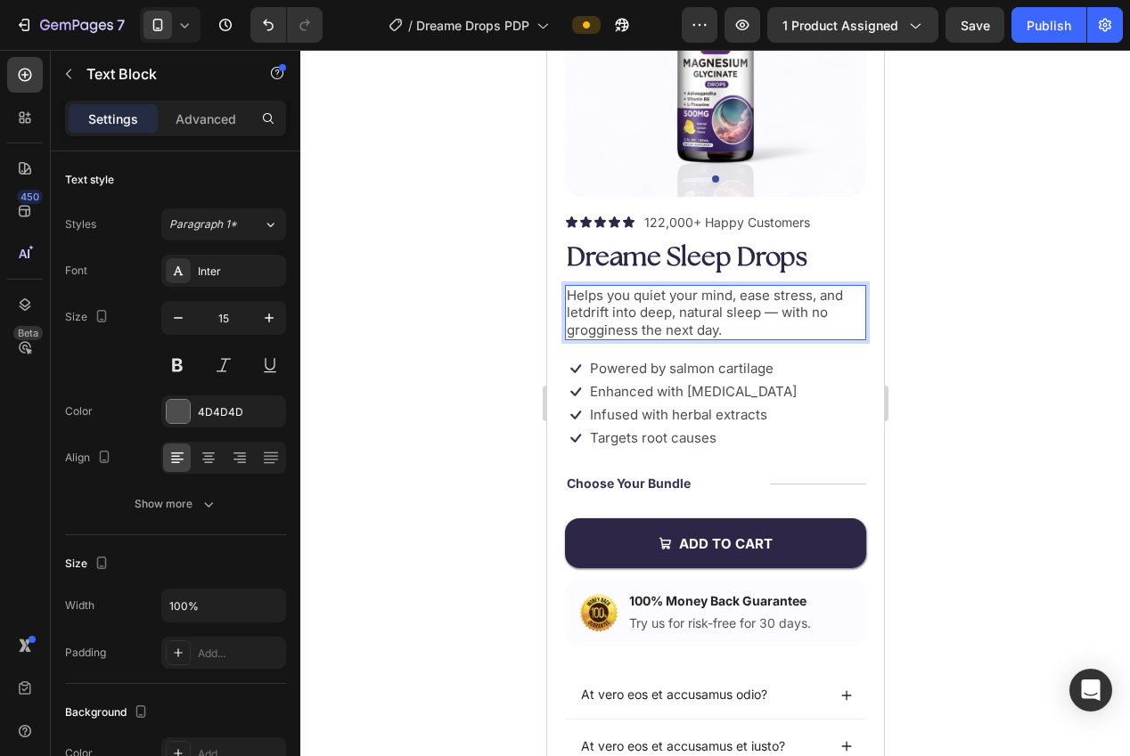
drag, startPoint x: 584, startPoint y: 315, endPoint x: 570, endPoint y: 339, distance: 28.3
click at [583, 315] on p "Helps you quiet your mind, ease stress, and letdrift into deep, natural sleep —…" at bounding box center [715, 313] width 298 height 53
click at [939, 349] on div at bounding box center [715, 403] width 830 height 707
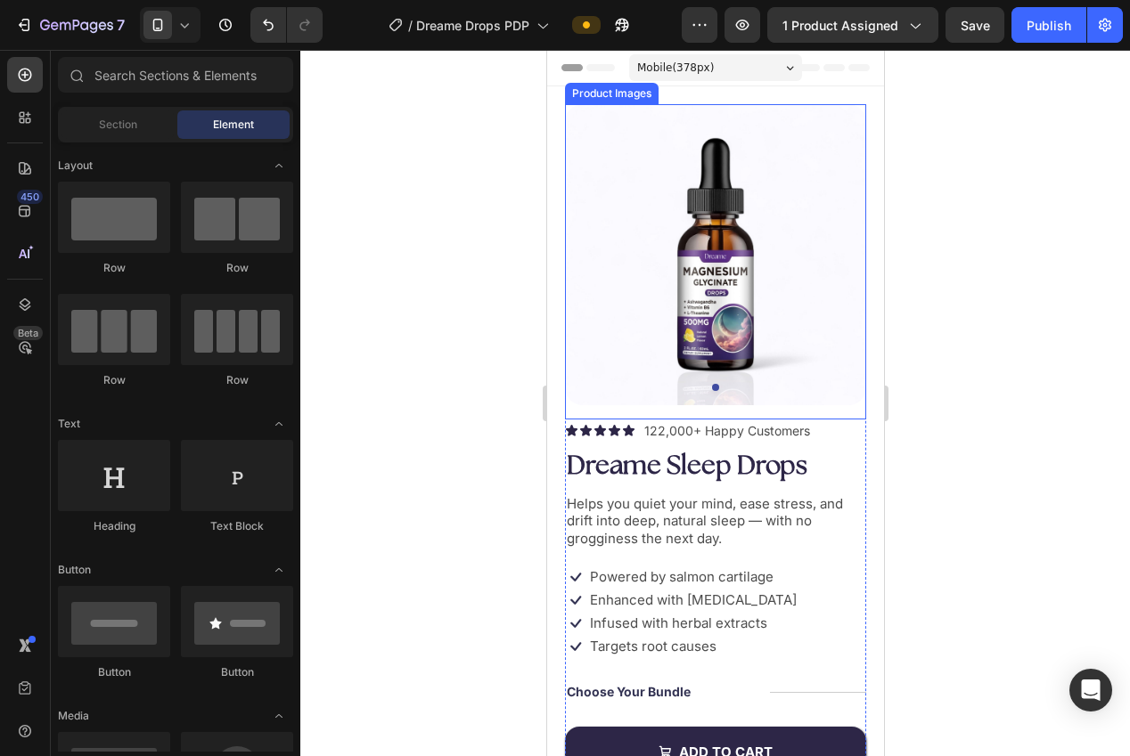
scroll to position [37, 0]
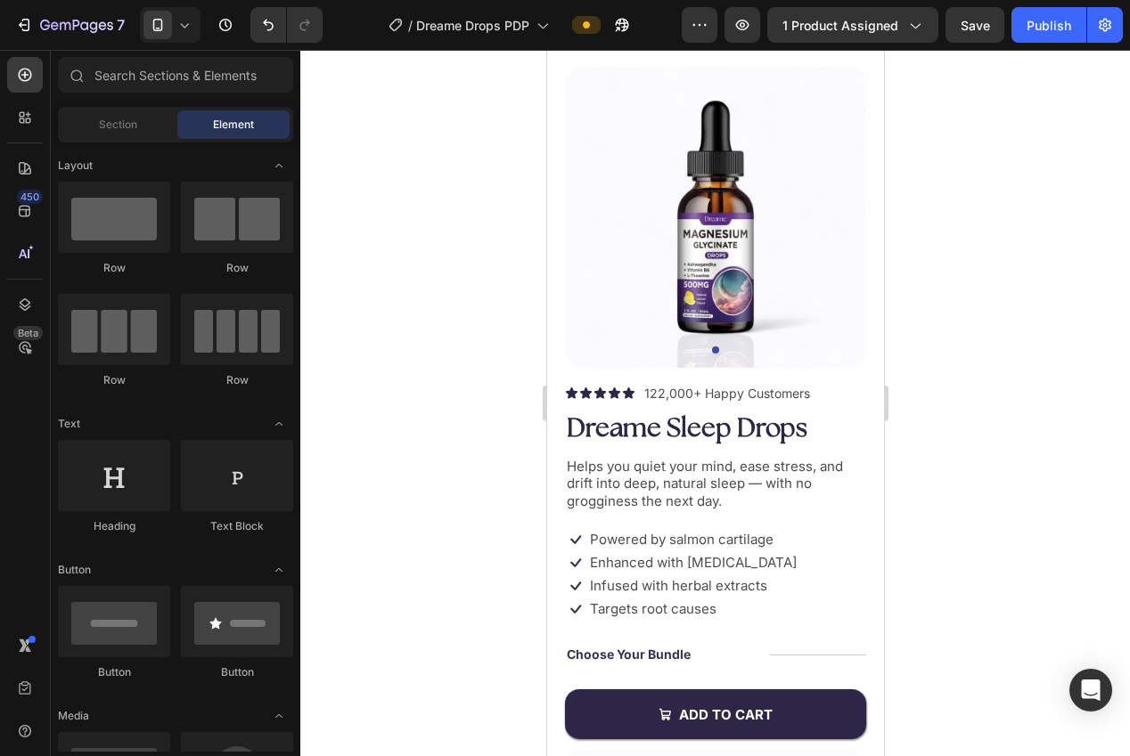
click at [662, 536] on p "Powered by salmon cartilage" at bounding box center [681, 540] width 184 height 18
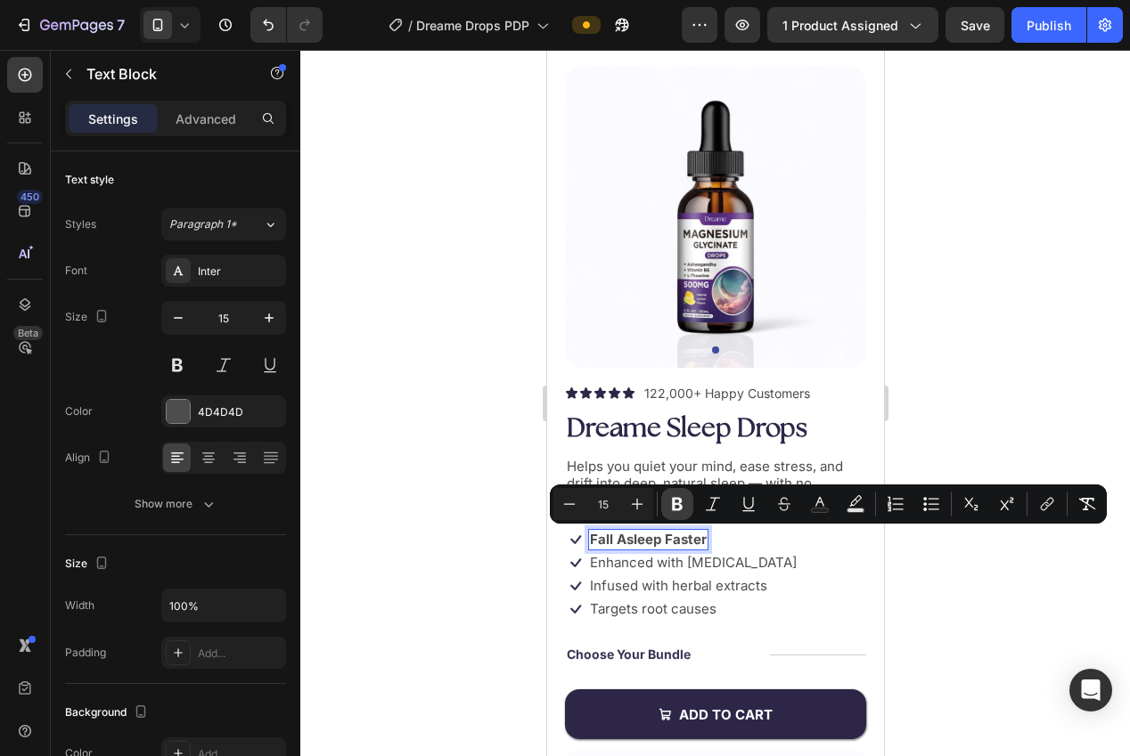
click at [675, 503] on icon "Editor contextual toolbar" at bounding box center [677, 504] width 11 height 13
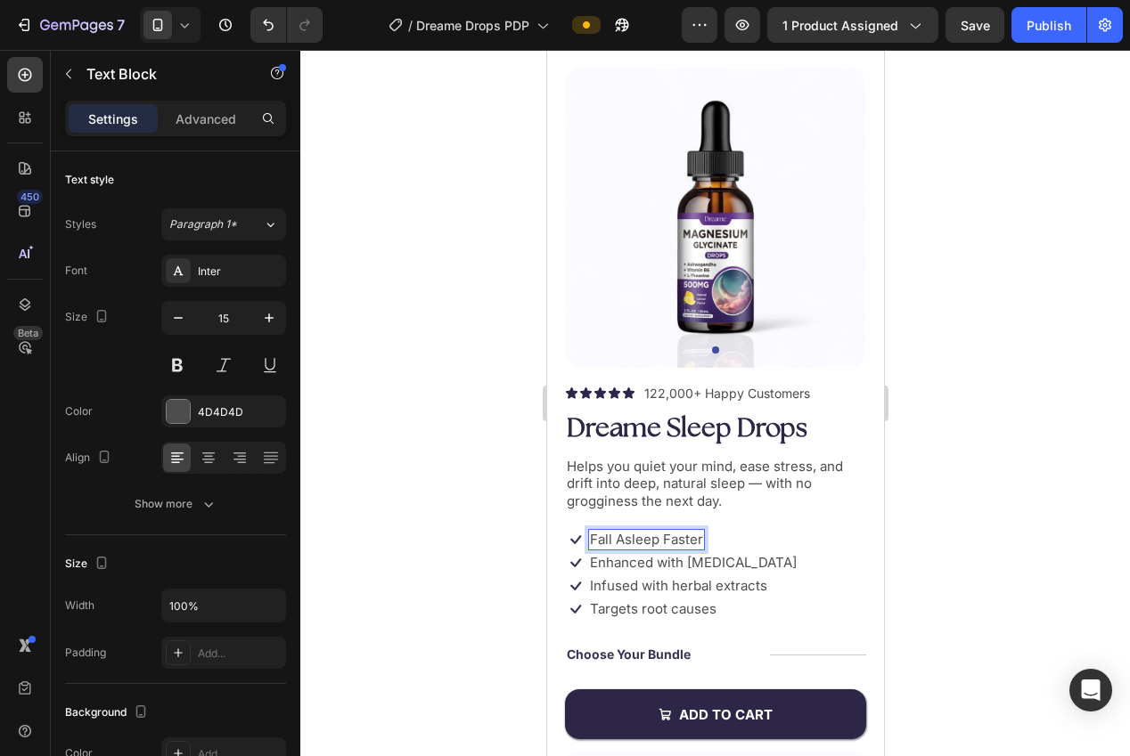
click at [940, 577] on div at bounding box center [715, 403] width 830 height 707
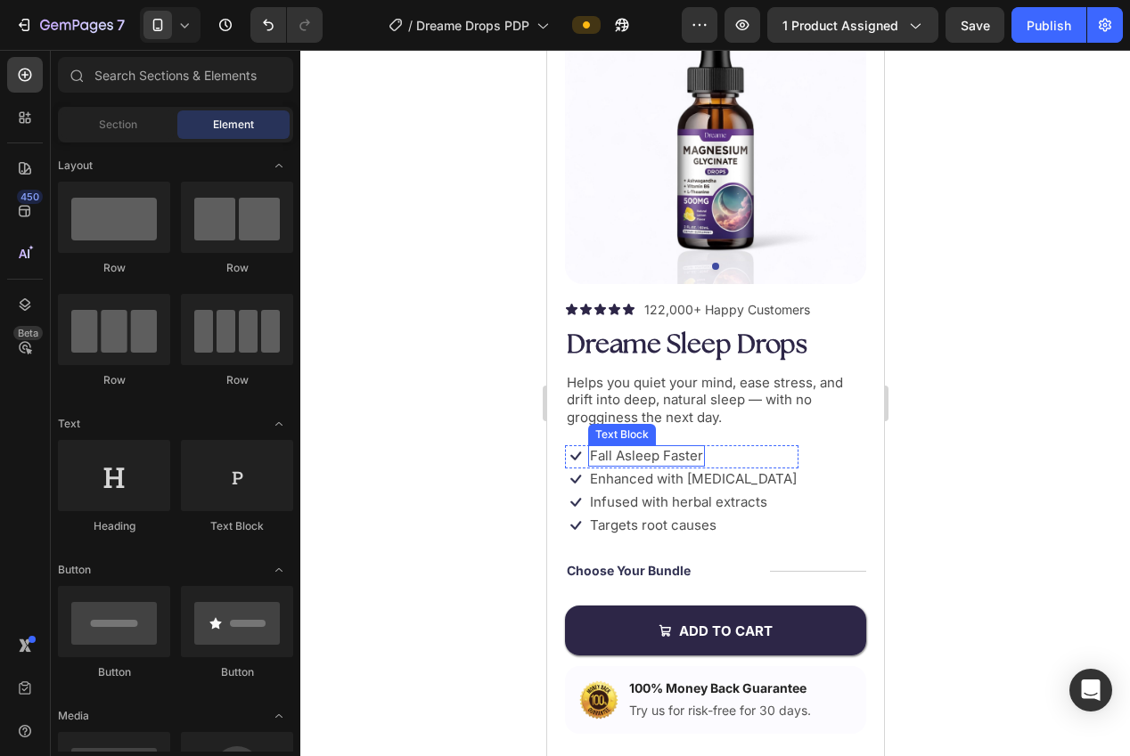
scroll to position [187, 0]
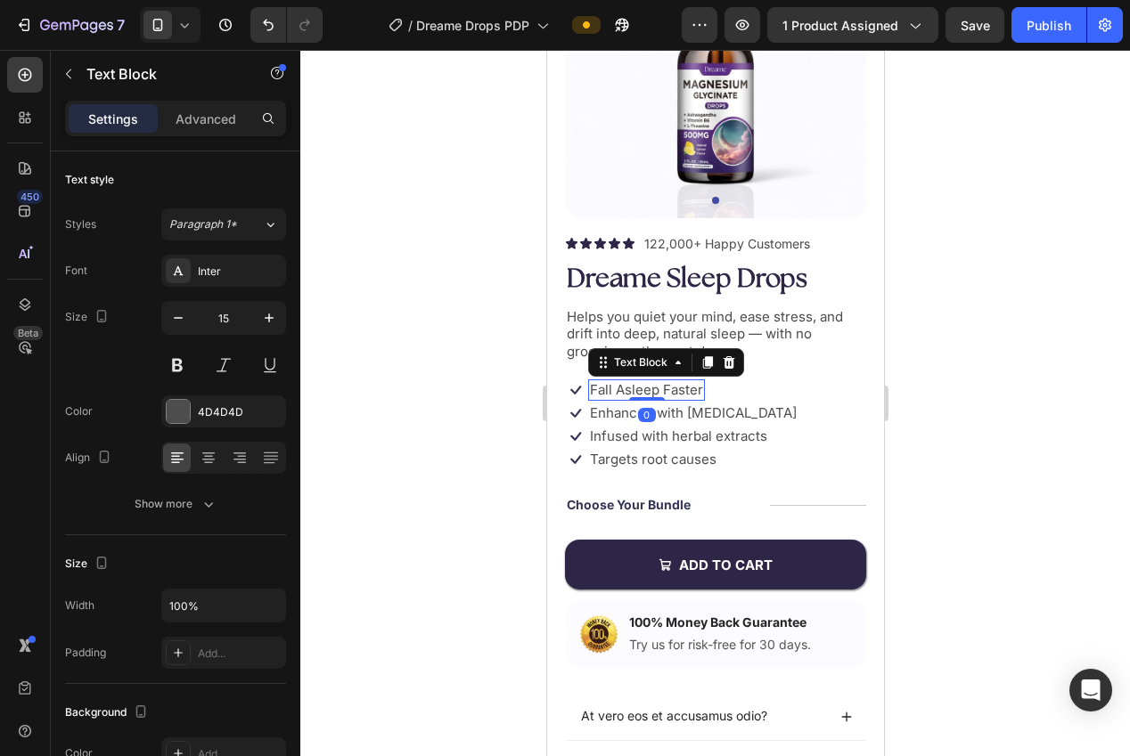
click at [619, 393] on p "Fall Asleep Faster" at bounding box center [645, 390] width 113 height 18
drag, startPoint x: 903, startPoint y: 422, endPoint x: 916, endPoint y: 419, distance: 13.0
click at [904, 422] on div at bounding box center [715, 403] width 830 height 707
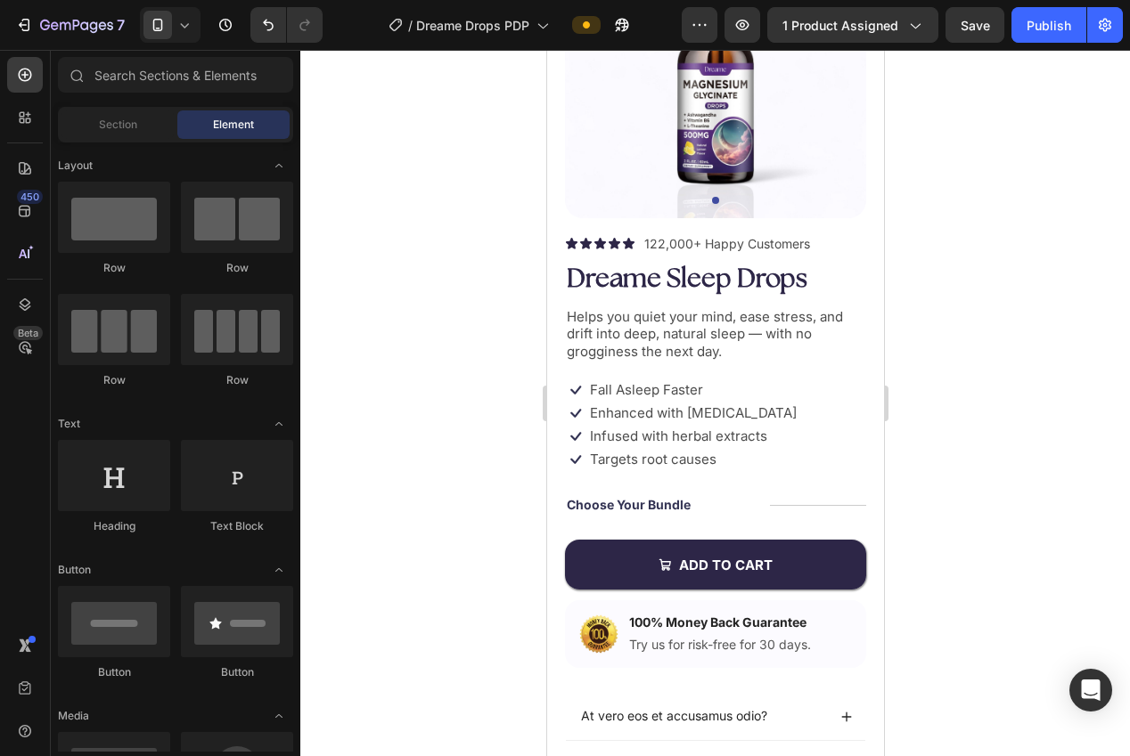
click at [654, 409] on p "Enhanced with biotin" at bounding box center [692, 414] width 207 height 18
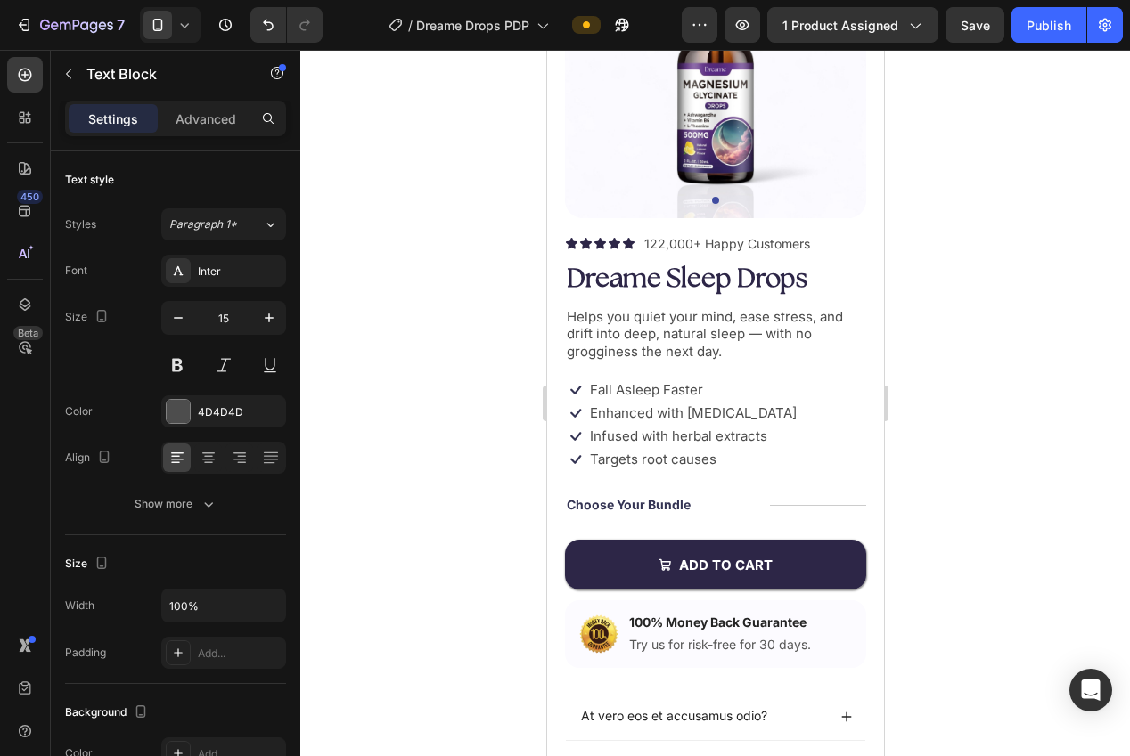
click at [654, 409] on p "Enhanced with biotin" at bounding box center [692, 414] width 207 height 18
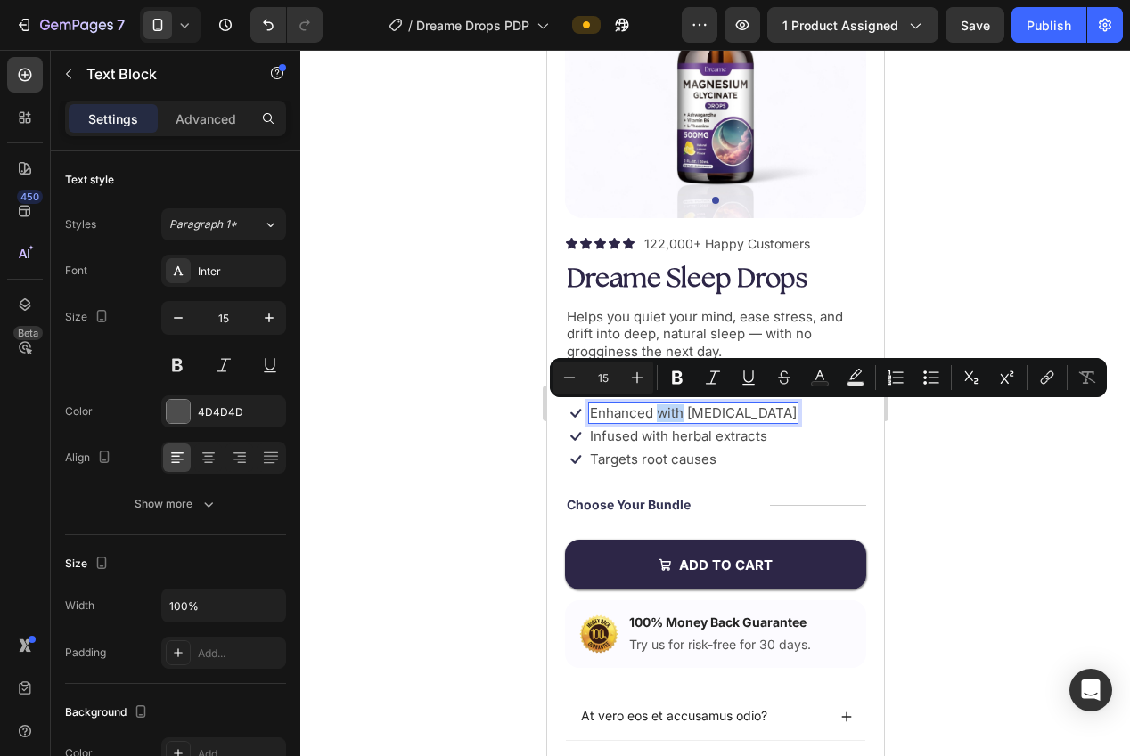
click at [654, 412] on p "Enhanced with biotin" at bounding box center [692, 414] width 207 height 18
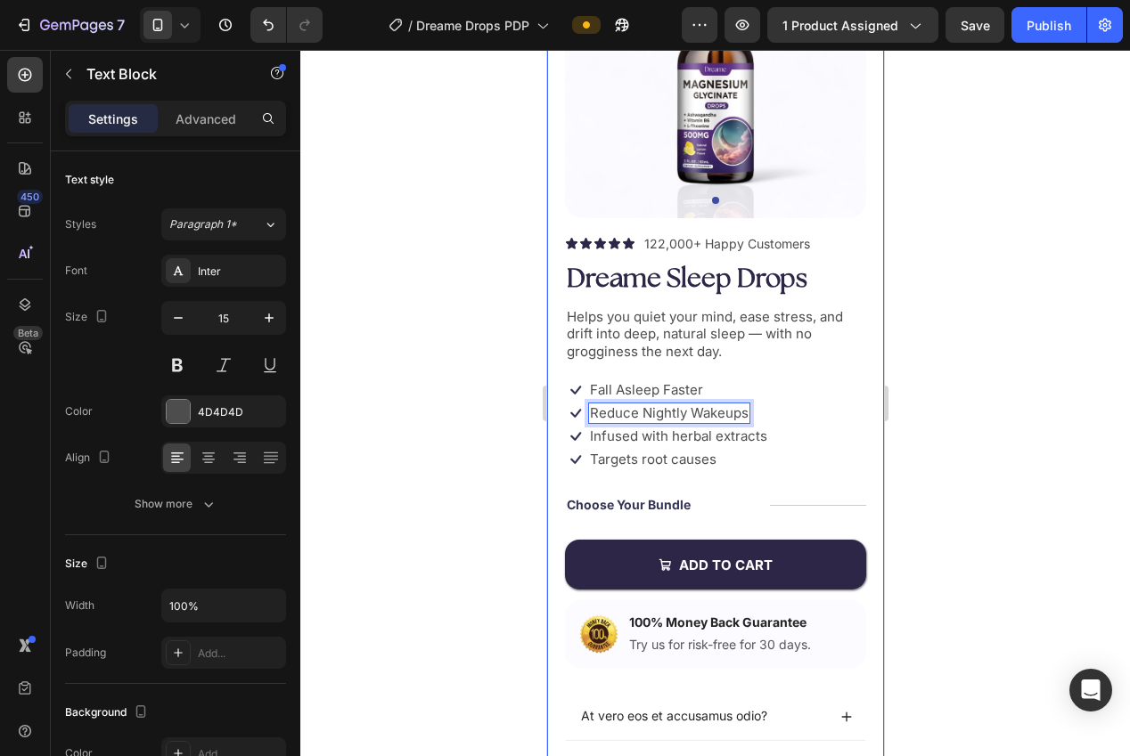
click at [1020, 393] on div at bounding box center [715, 403] width 830 height 707
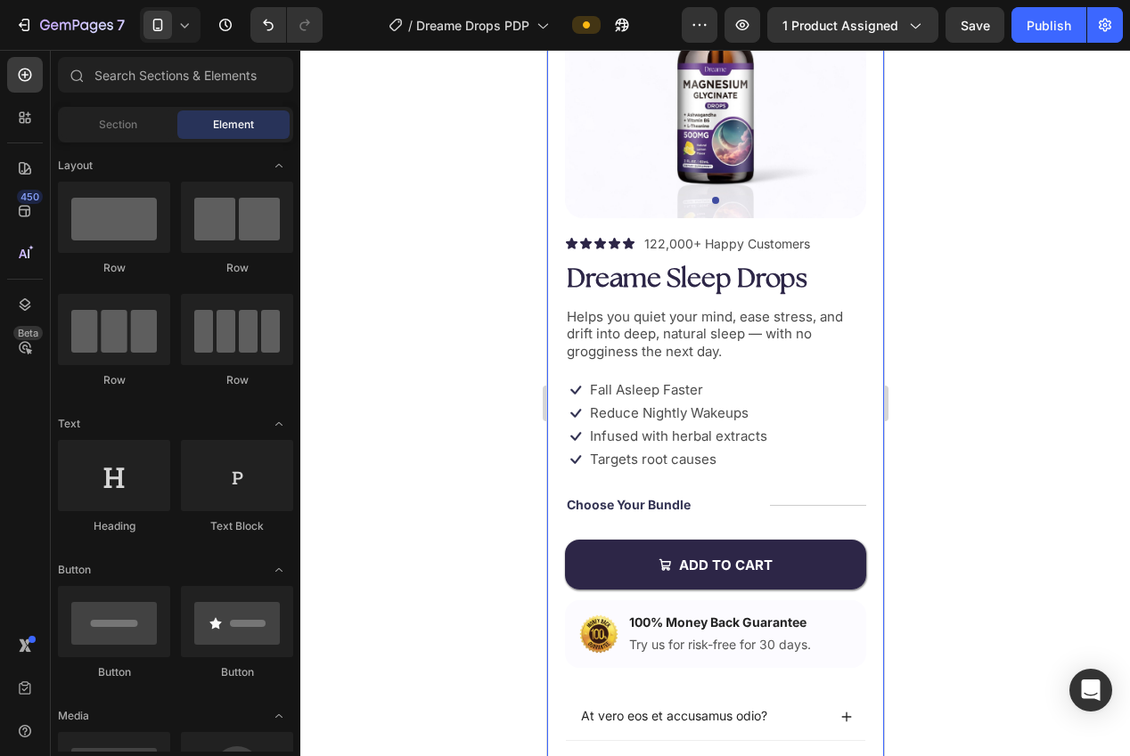
click at [666, 437] on p "Infused with herbal extracts" at bounding box center [677, 437] width 177 height 18
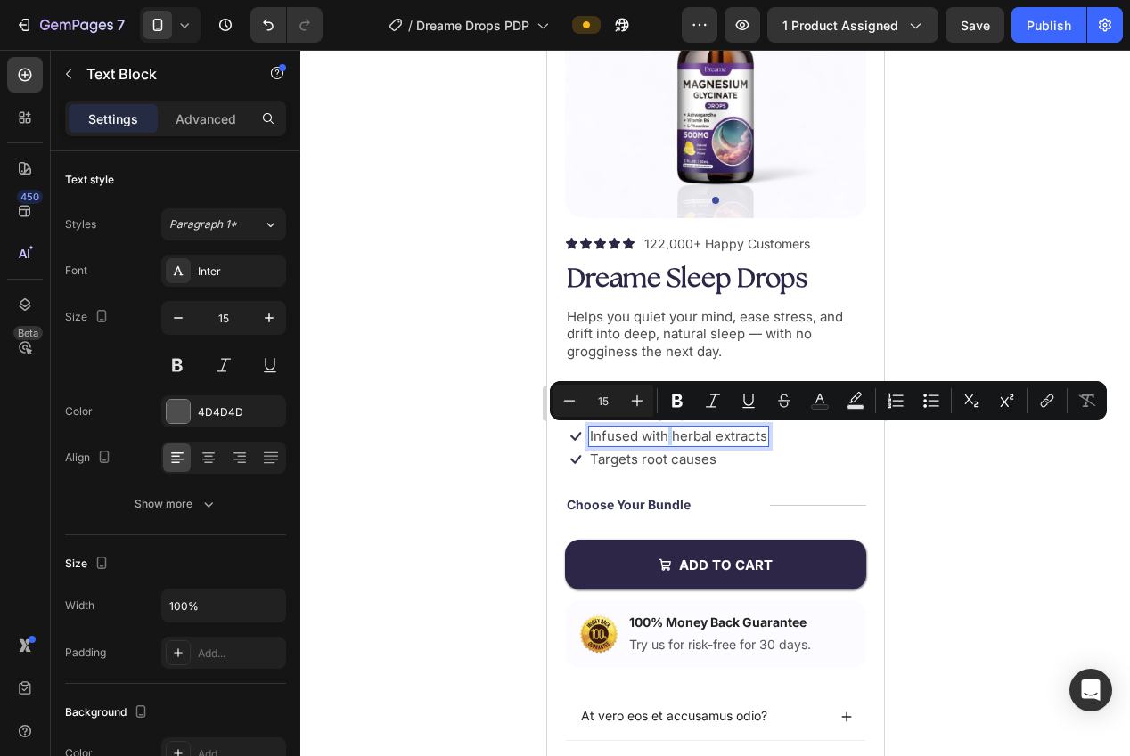
click at [666, 438] on p "Infused with herbal extracts" at bounding box center [677, 437] width 177 height 18
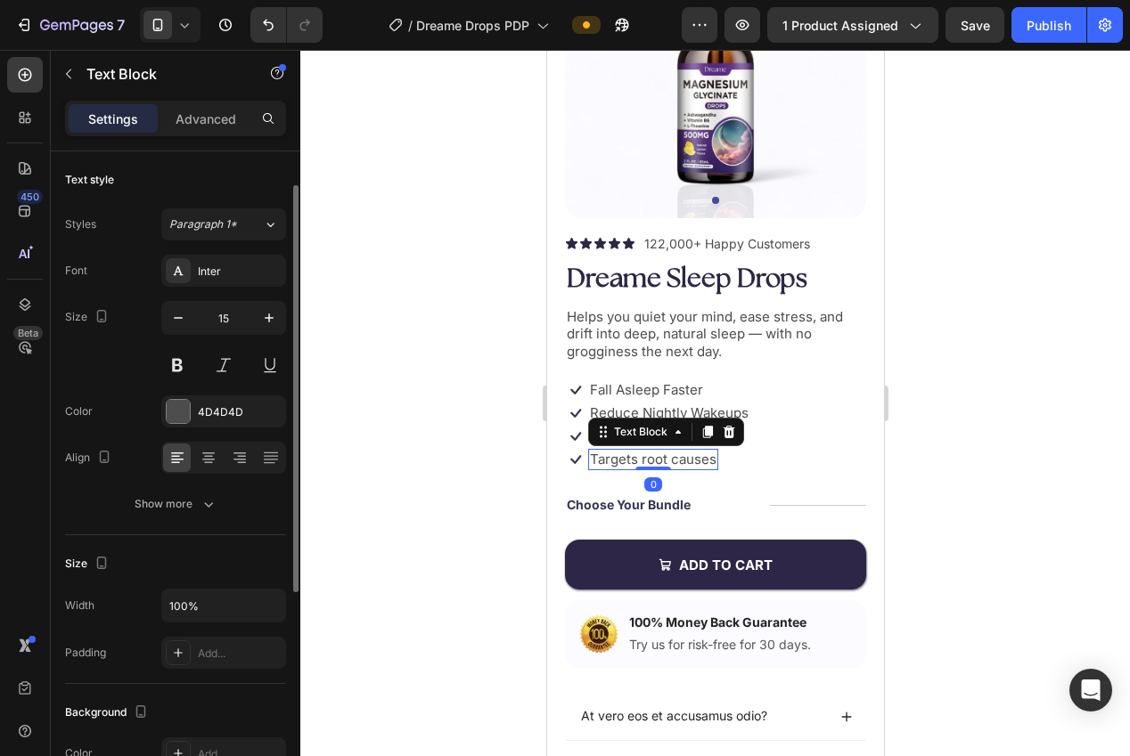
click at [654, 459] on p "Targets root causes" at bounding box center [652, 460] width 127 height 18
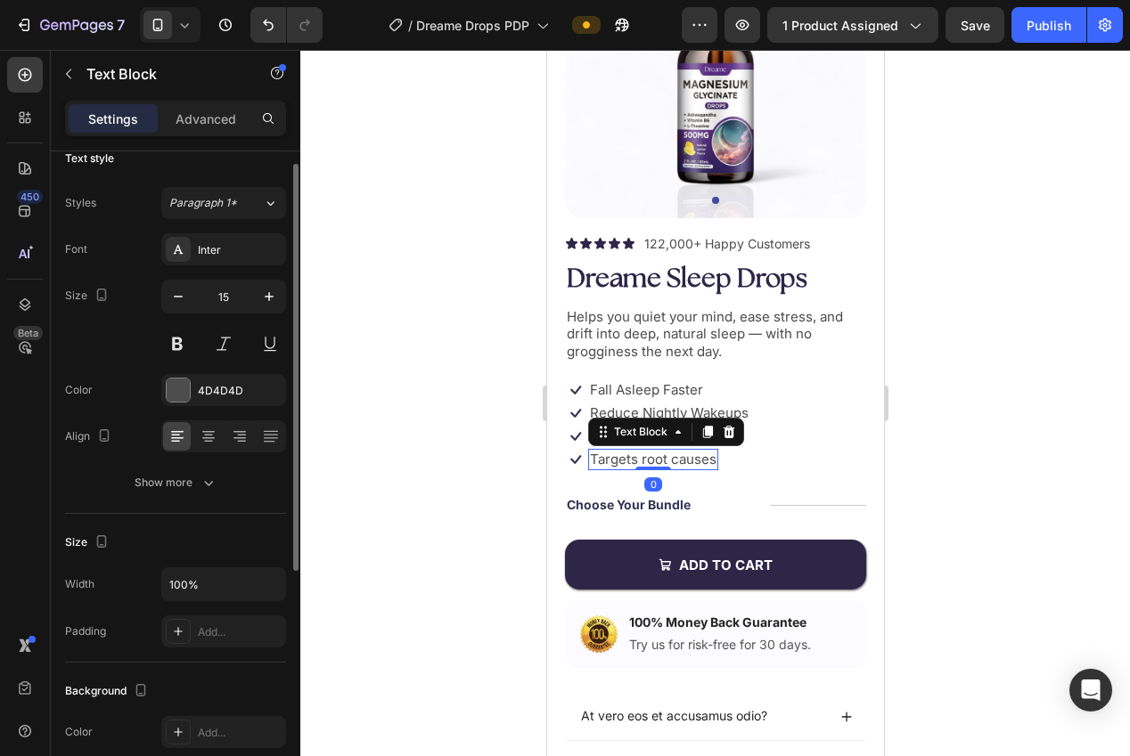
click at [654, 459] on p "Targets root causes" at bounding box center [652, 460] width 127 height 18
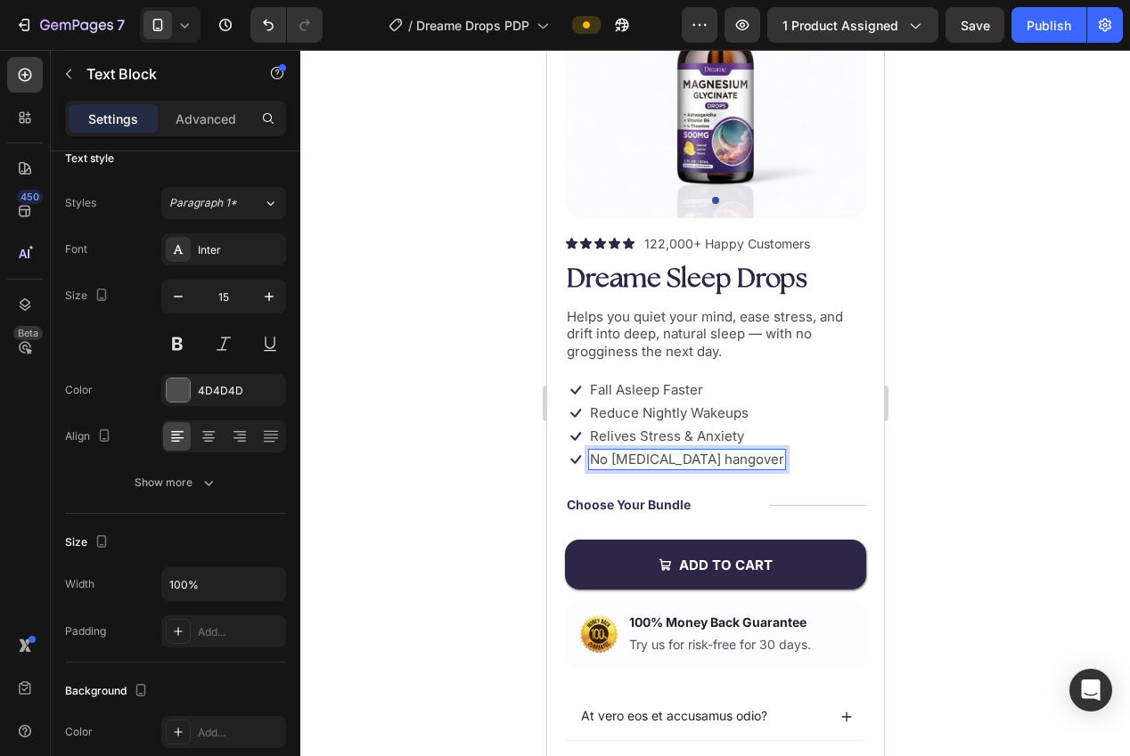
click at [679, 459] on p "No Melatonin hangover" at bounding box center [686, 460] width 194 height 18
click at [918, 494] on div at bounding box center [715, 403] width 830 height 707
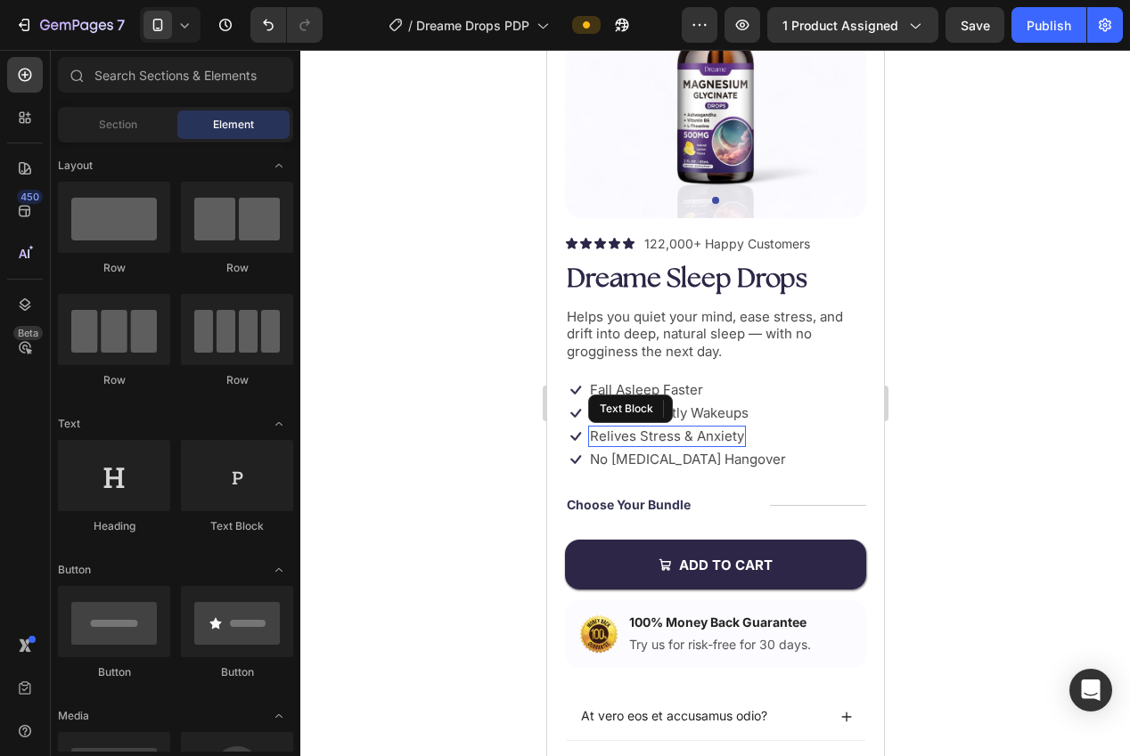
click at [613, 437] on p "Relives Stress & Anxiety" at bounding box center [666, 437] width 154 height 18
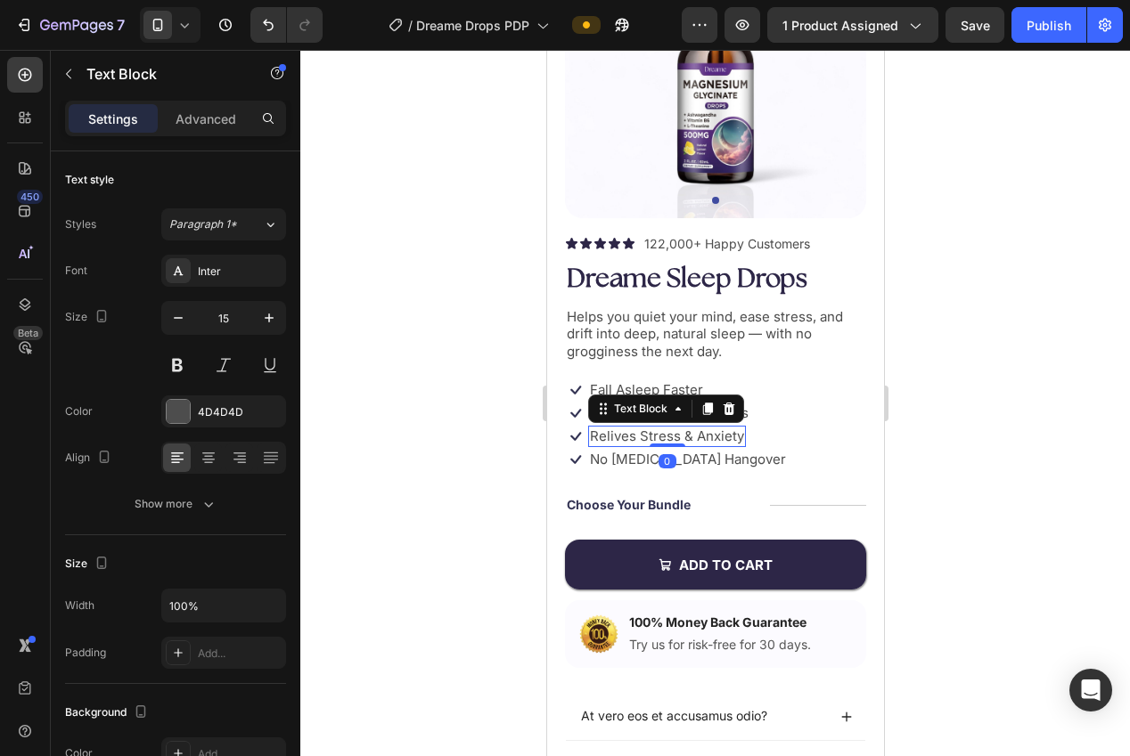
click at [615, 437] on p "Relives Stress & Anxiety" at bounding box center [666, 437] width 154 height 18
click at [613, 437] on p "Relives Stress & Anxiety" at bounding box center [666, 437] width 154 height 18
click at [901, 440] on div at bounding box center [715, 403] width 830 height 707
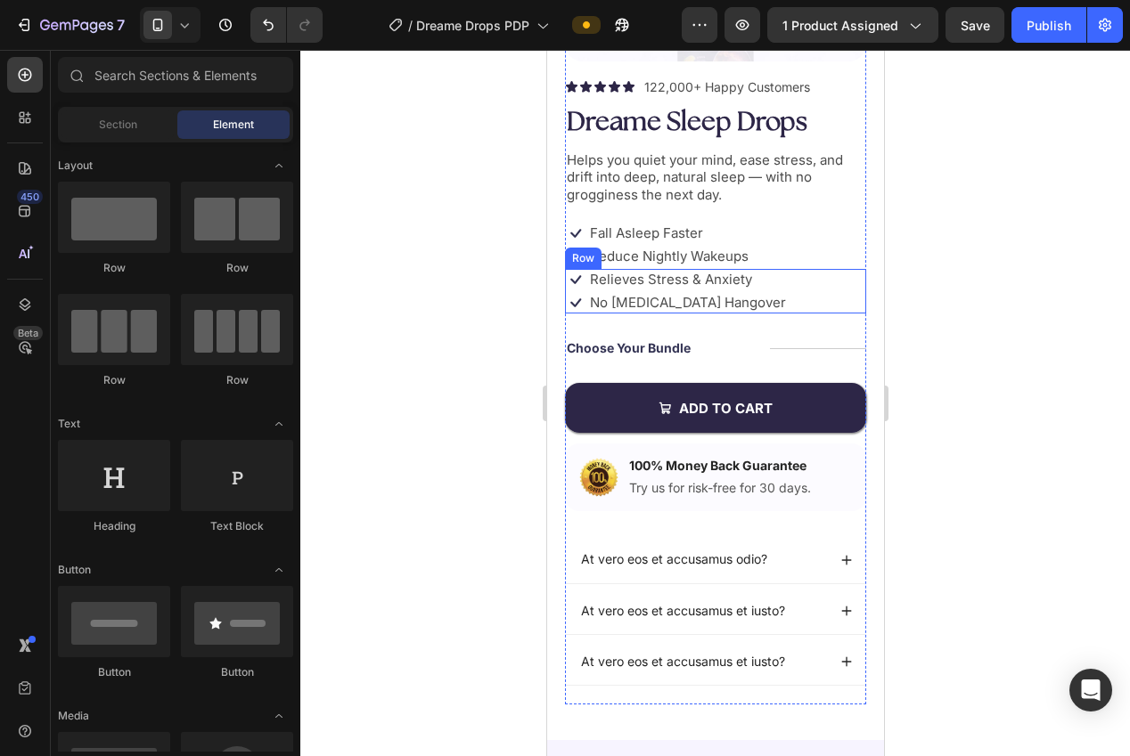
scroll to position [387, 0]
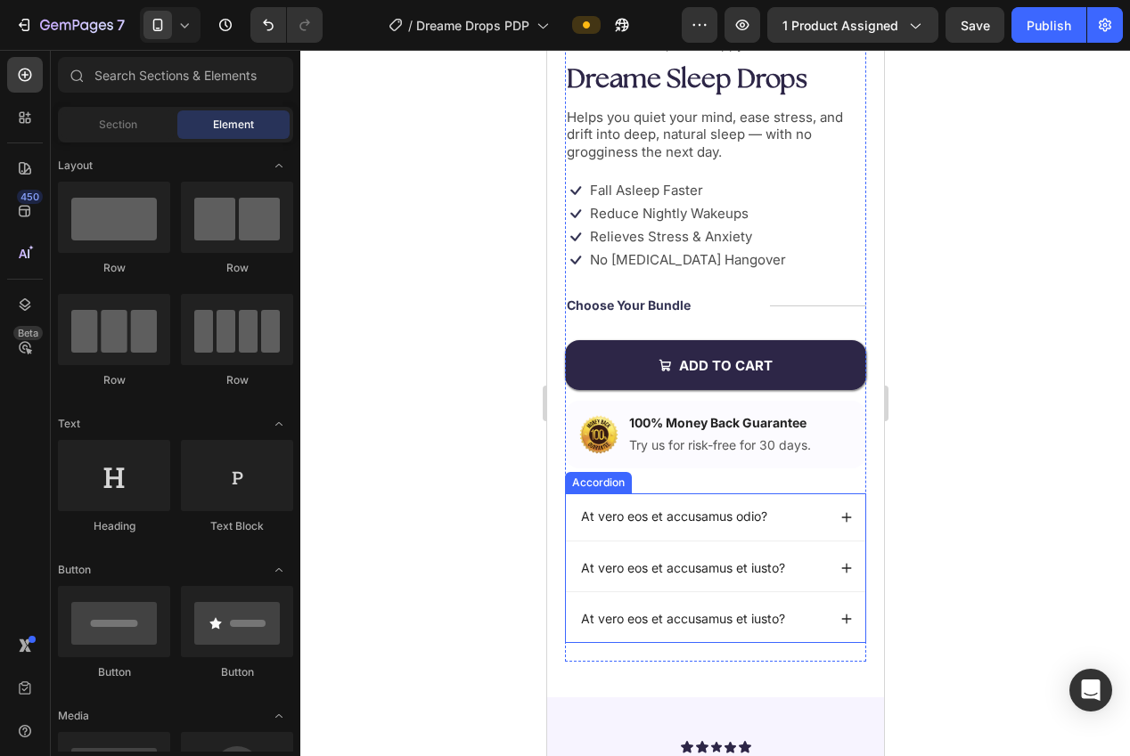
click at [732, 519] on p "At vero eos et accusamus odio?" at bounding box center [673, 517] width 186 height 16
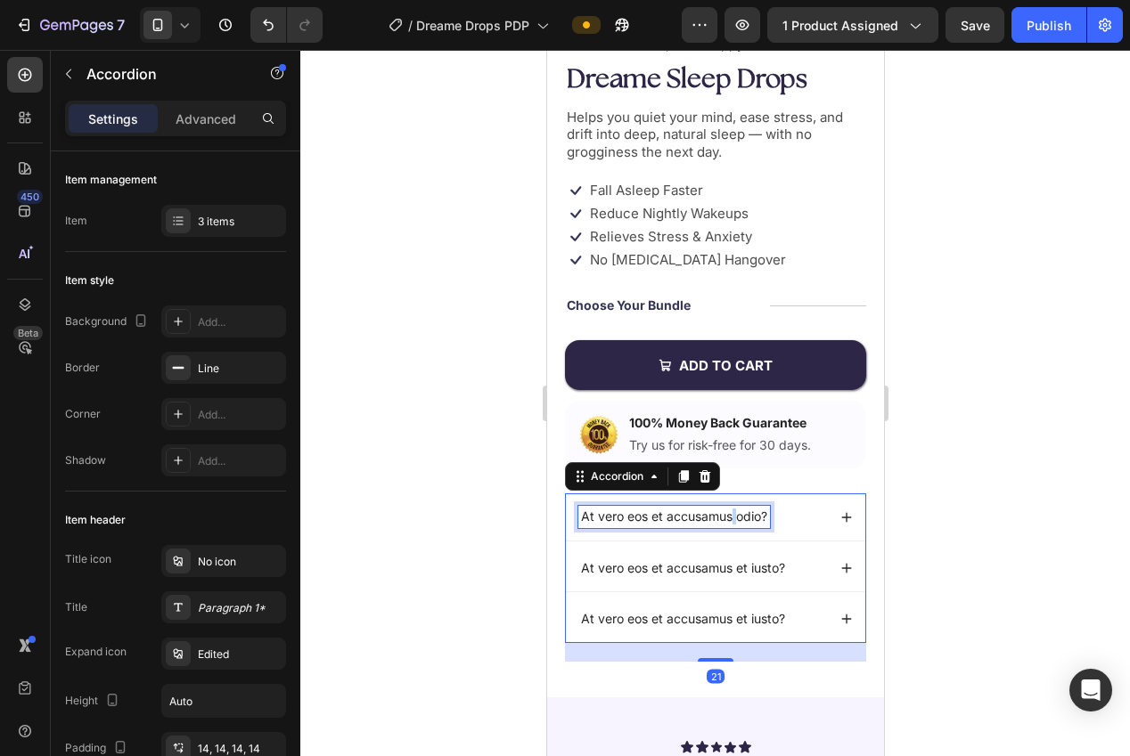
click at [732, 519] on p "At vero eos et accusamus odio?" at bounding box center [673, 517] width 186 height 16
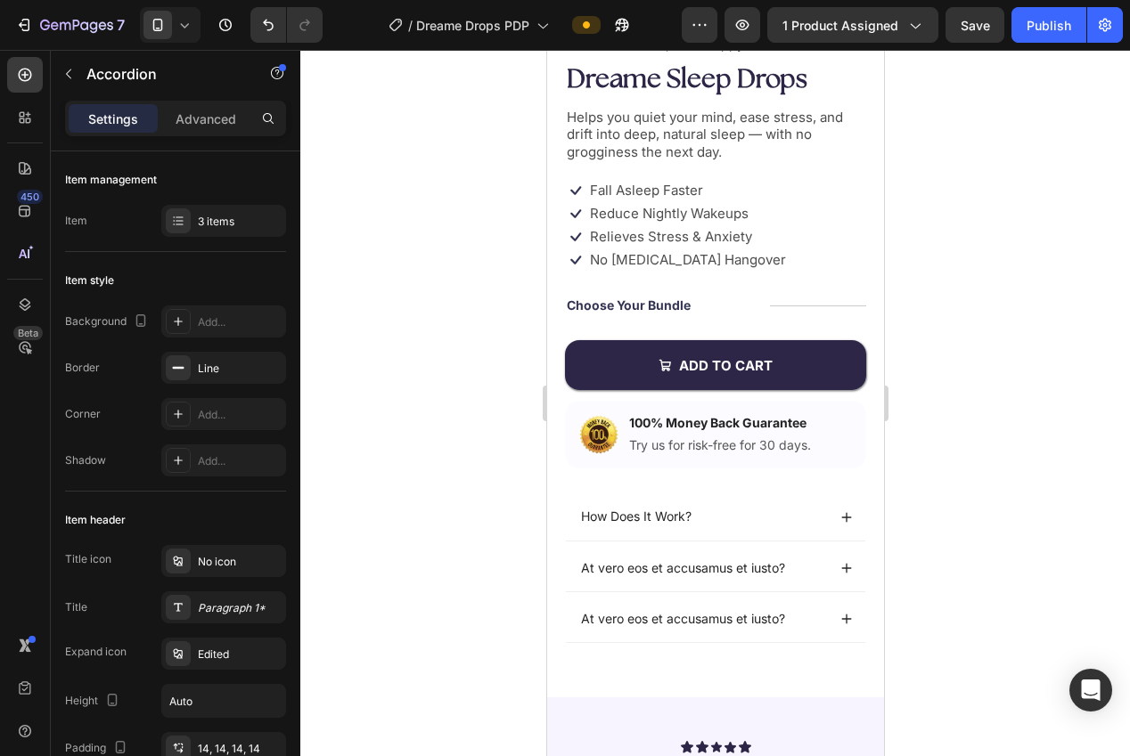
click at [1042, 513] on div at bounding box center [715, 403] width 830 height 707
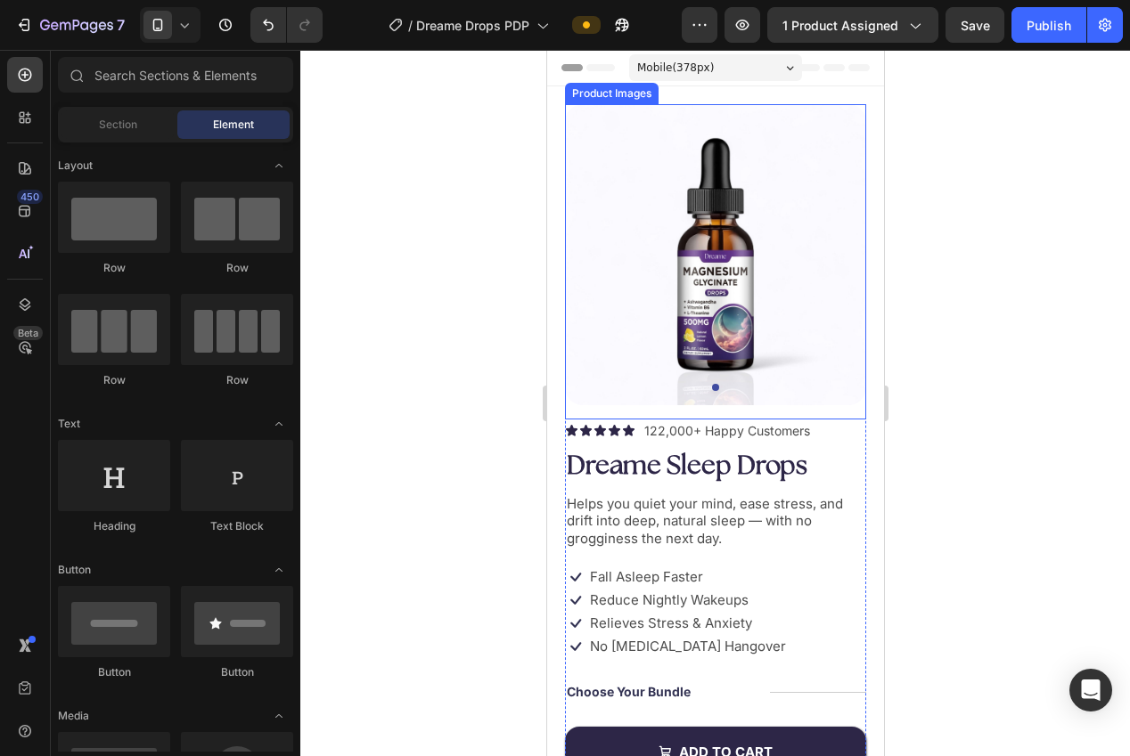
scroll to position [372, 0]
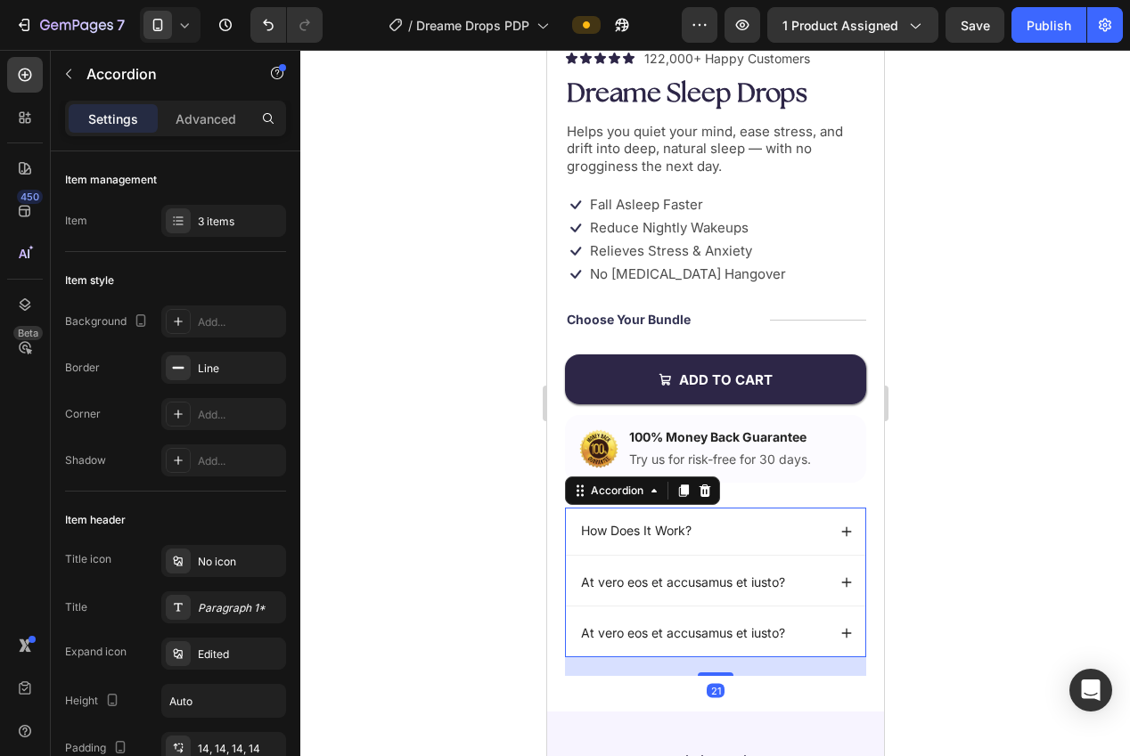
click at [671, 585] on p "At vero eos et accusamus et iusto?" at bounding box center [682, 583] width 204 height 16
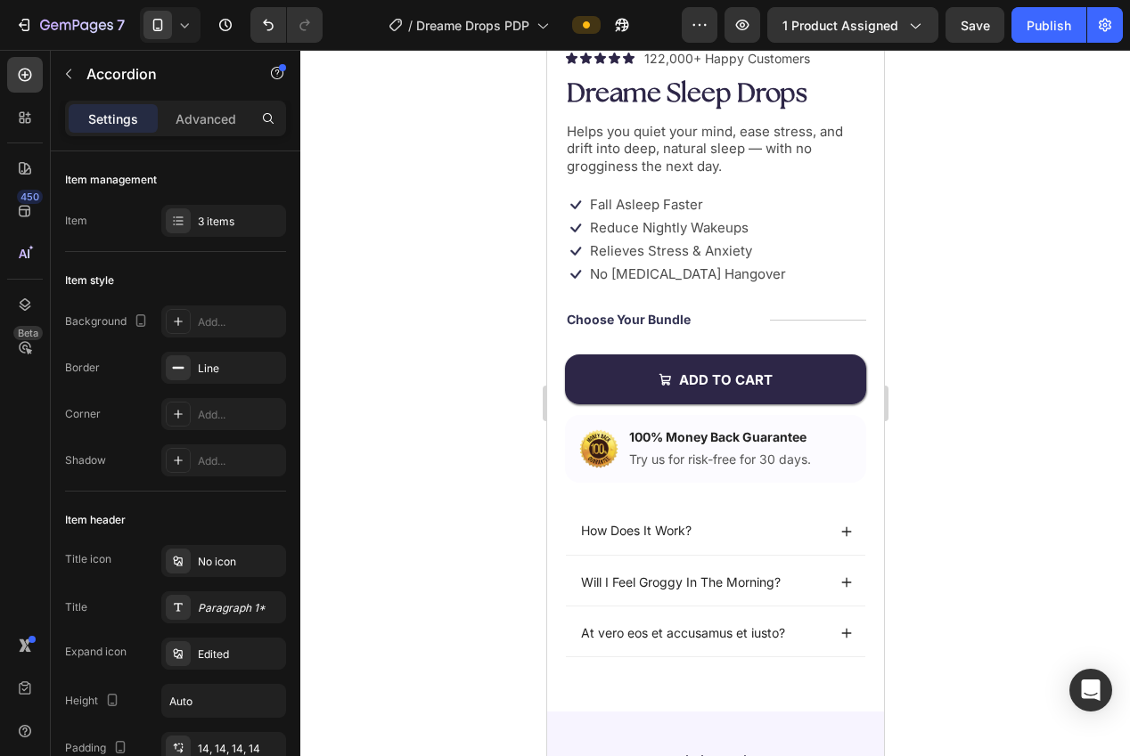
drag, startPoint x: 952, startPoint y: 508, endPoint x: 970, endPoint y: 510, distance: 17.9
click at [960, 507] on div at bounding box center [715, 403] width 830 height 707
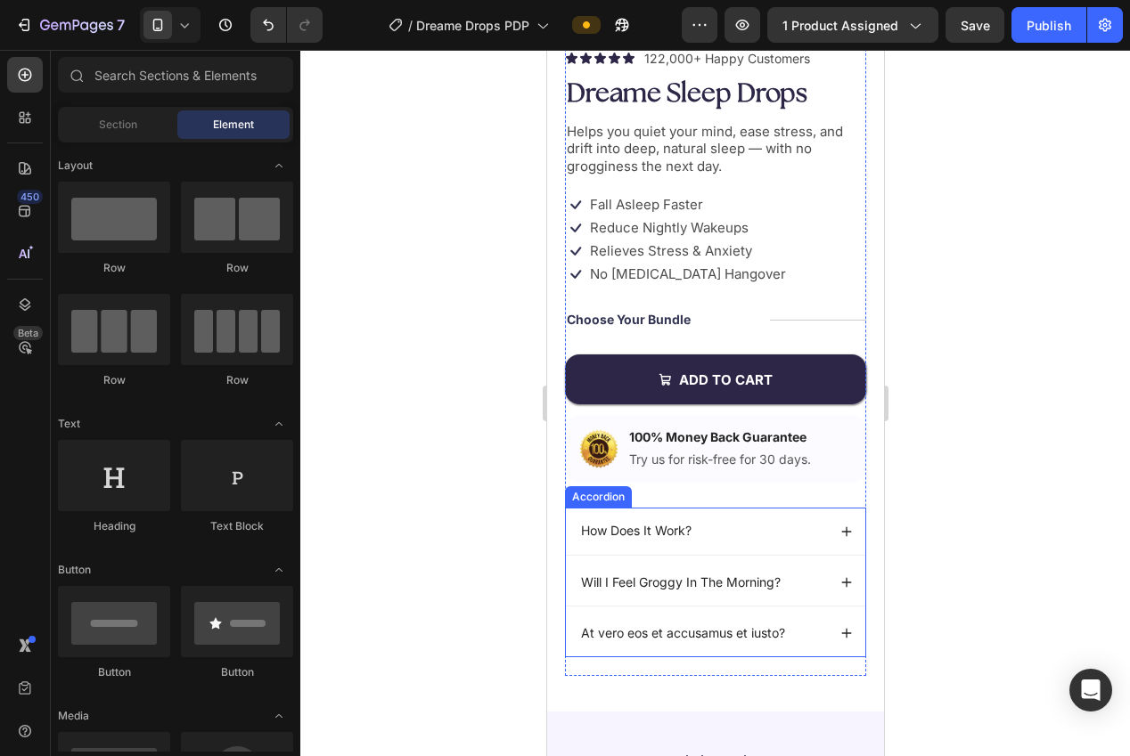
click at [706, 639] on p "At vero eos et accusamus et iusto?" at bounding box center [682, 633] width 204 height 16
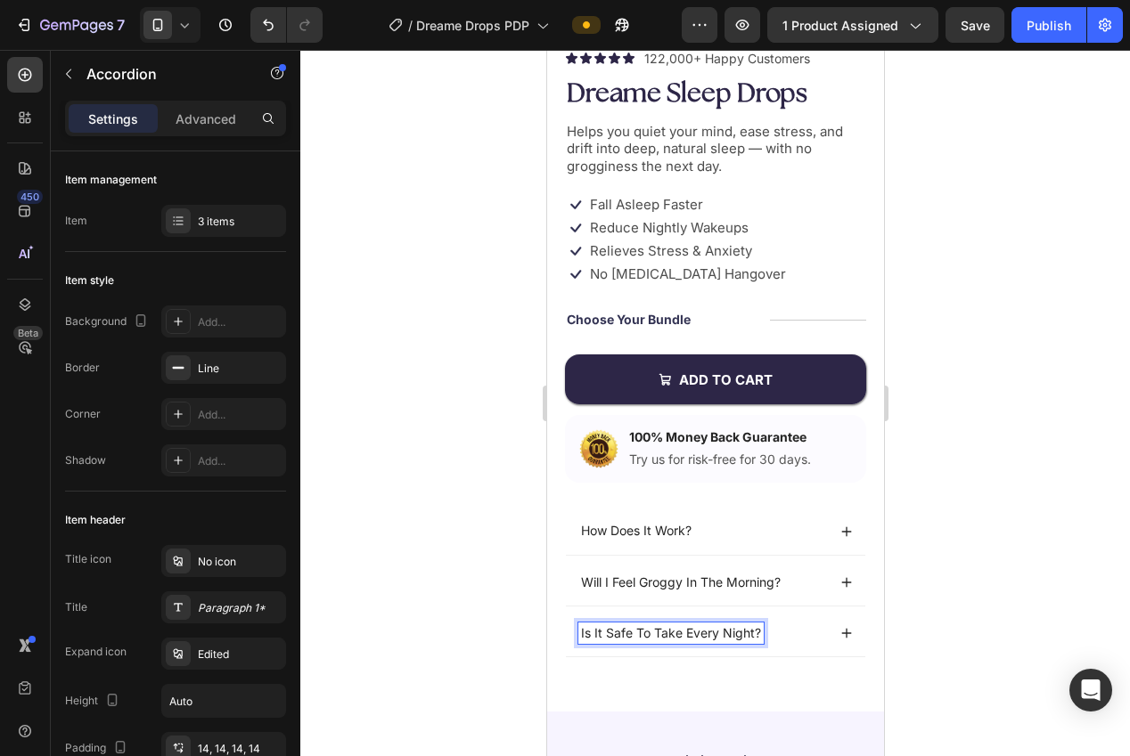
click at [928, 552] on div at bounding box center [715, 403] width 830 height 707
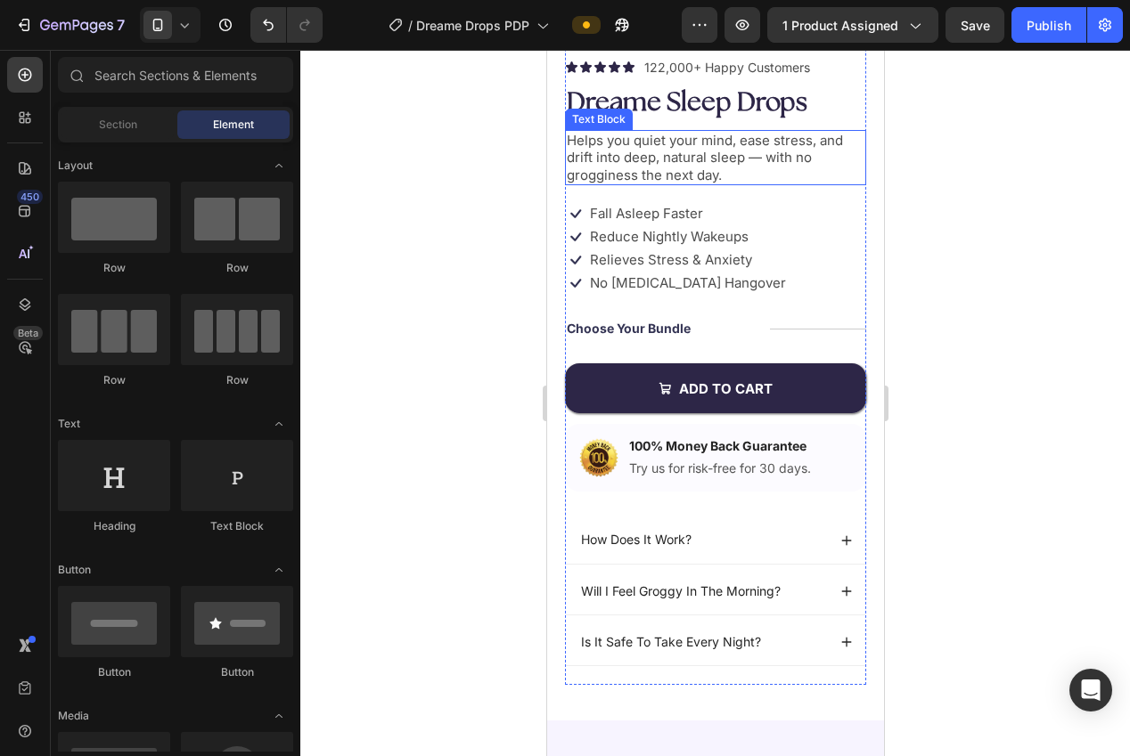
scroll to position [433, 0]
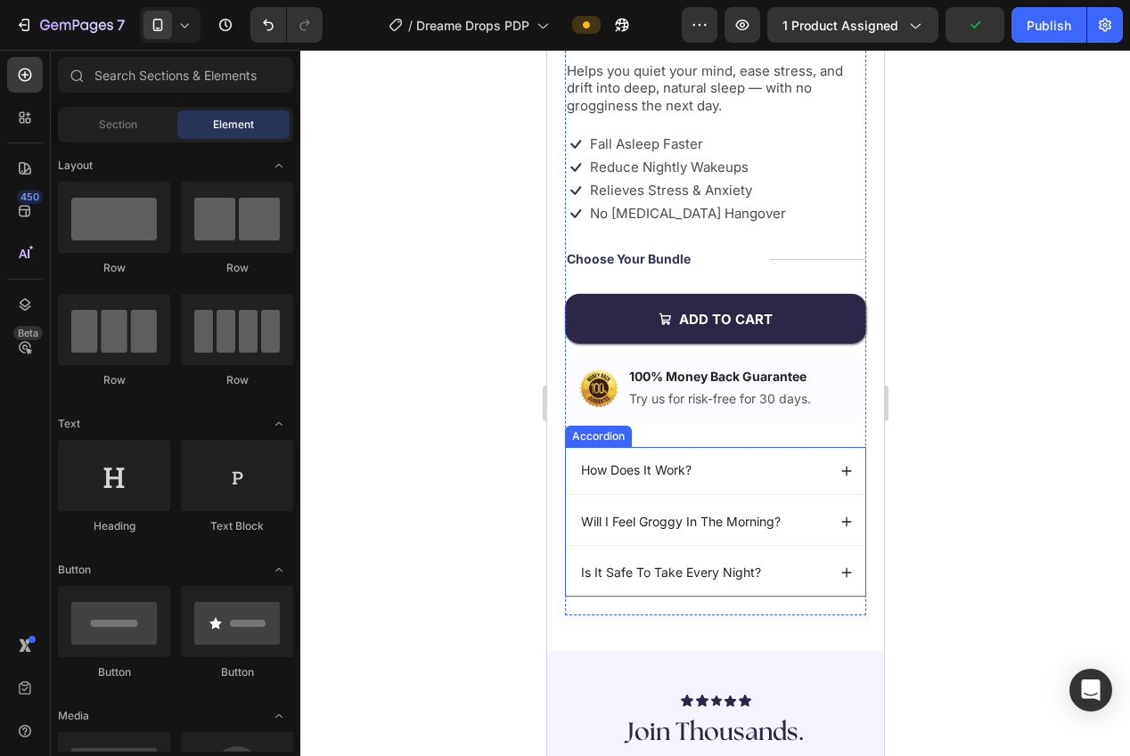
click at [846, 466] on icon at bounding box center [846, 471] width 10 height 10
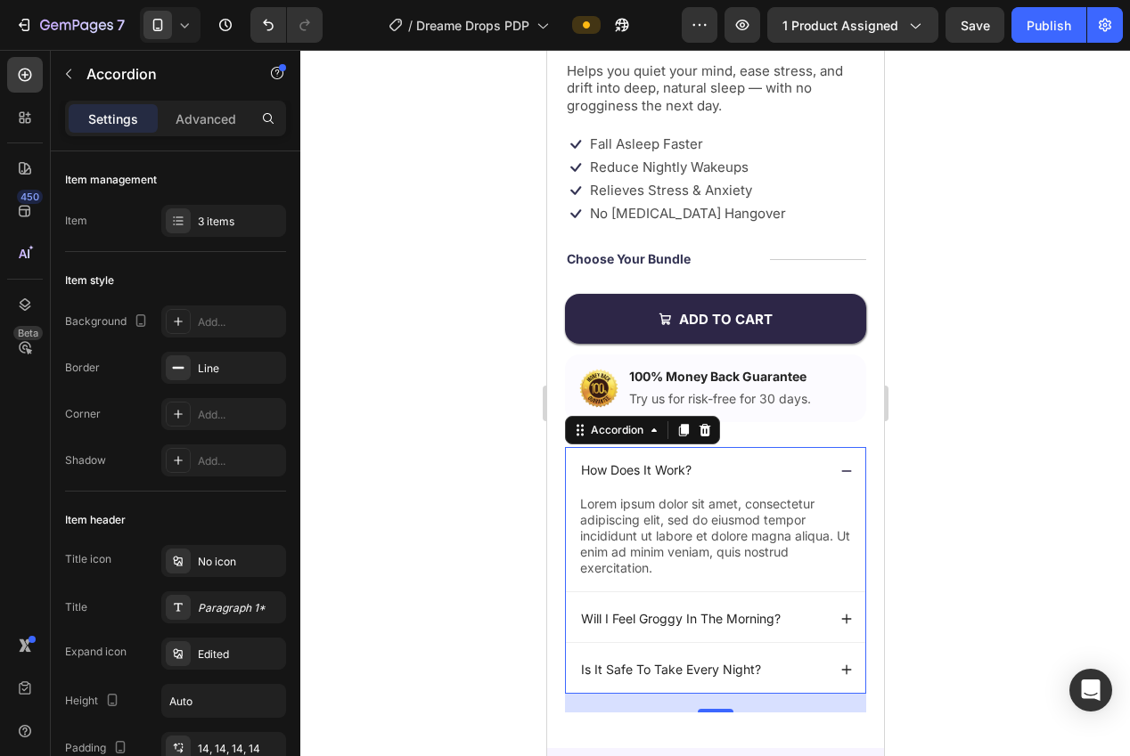
click at [699, 548] on p "Lorem ipsum dolor sit amet, consectetur adipiscing elit, sed do eiusmod tempor …" at bounding box center [714, 536] width 271 height 81
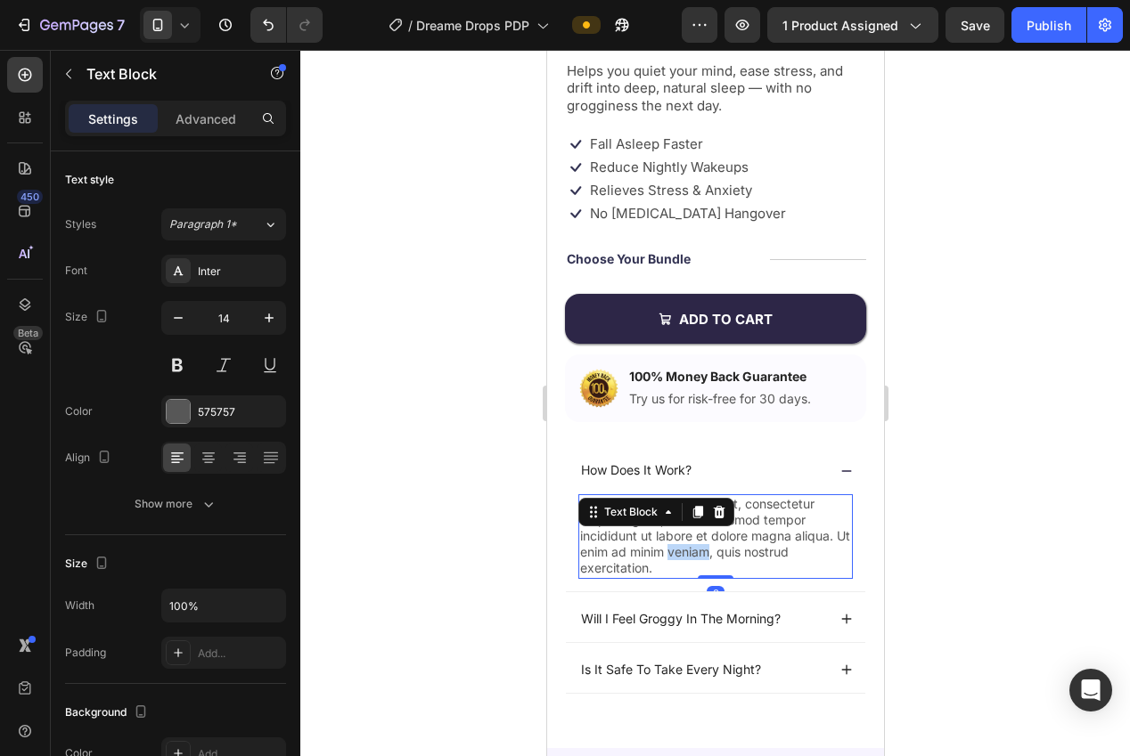
click at [699, 548] on p "Lorem ipsum dolor sit amet, consectetur adipiscing elit, sed do eiusmod tempor …" at bounding box center [714, 536] width 271 height 81
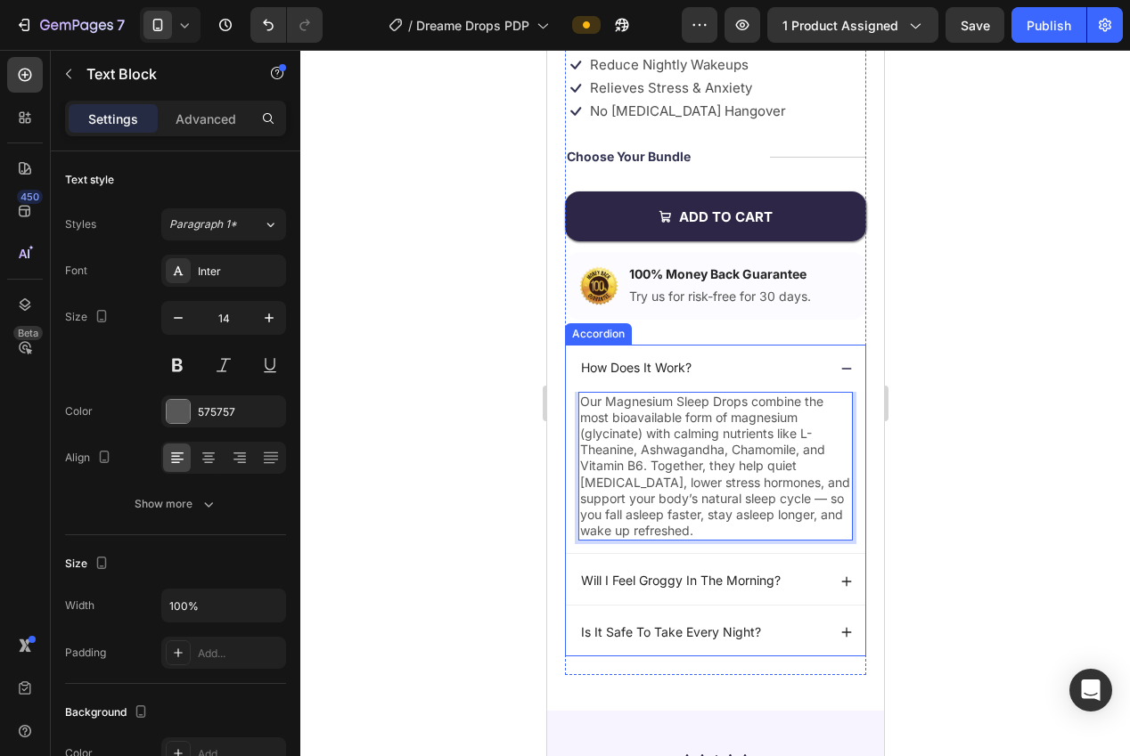
scroll to position [542, 0]
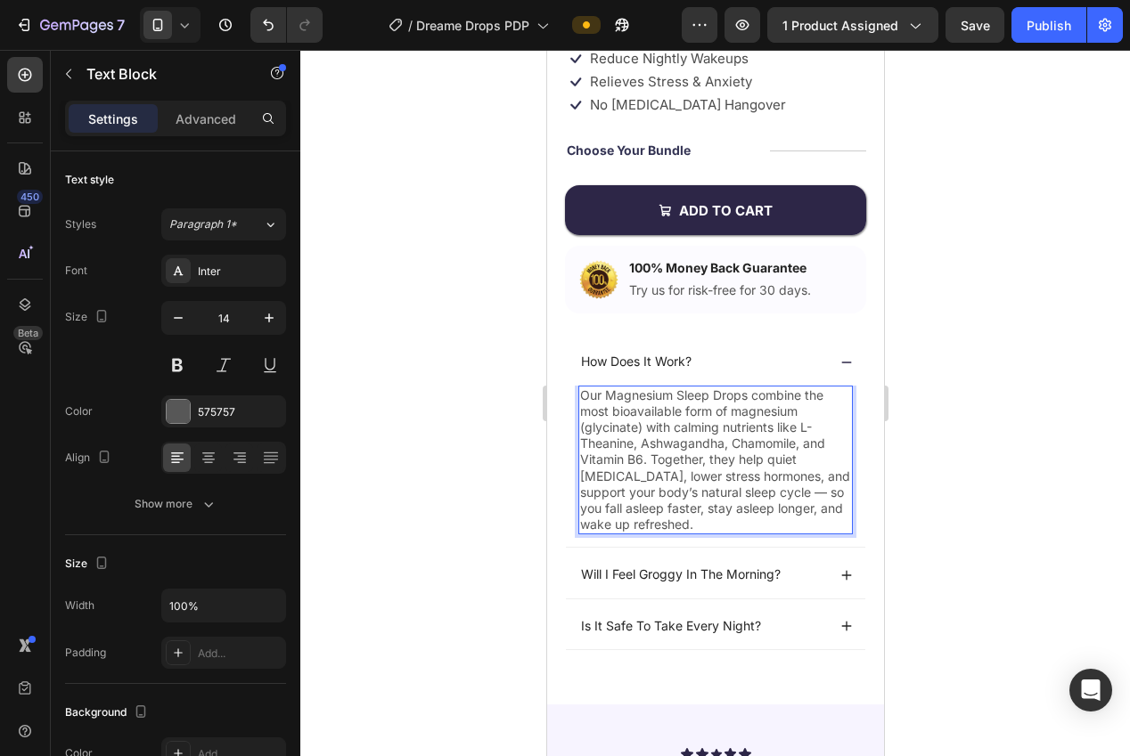
drag, startPoint x: 652, startPoint y: 457, endPoint x: 657, endPoint y: 470, distance: 13.2
click at [652, 458] on p "Our Magnesium Sleep Drops combine the most bioavailable form of magnesium (glyc…" at bounding box center [714, 461] width 271 height 146
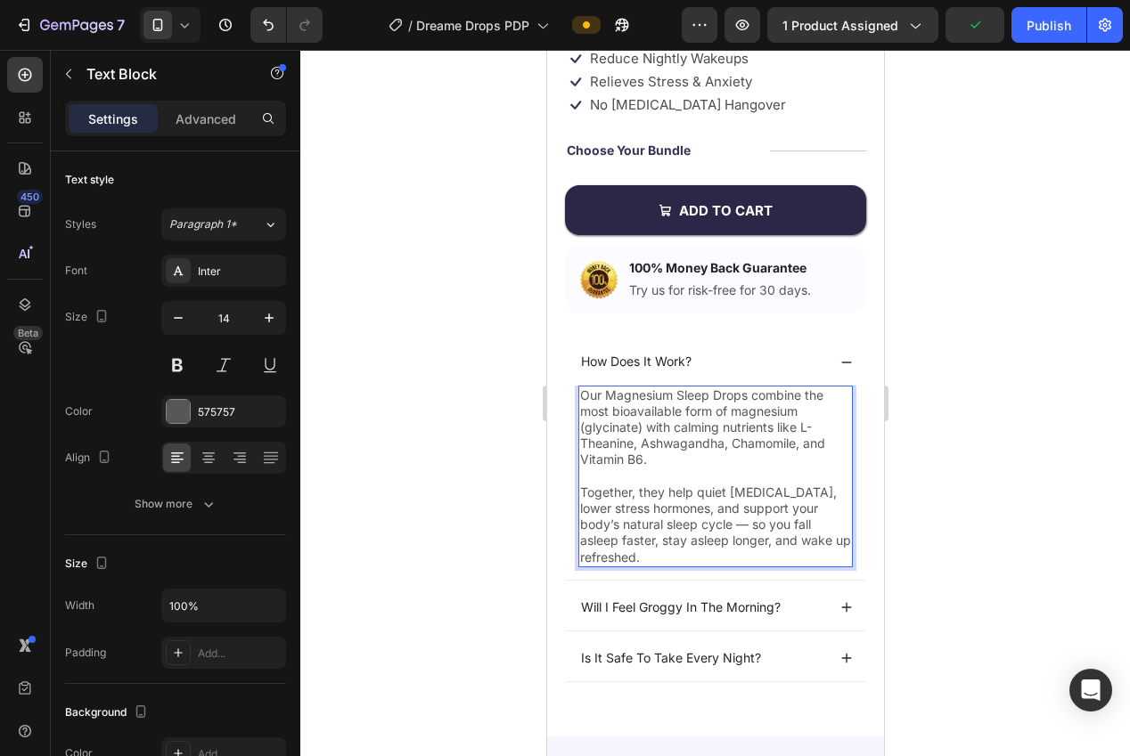
click at [731, 559] on p "Together, they help quiet racing thoughts, lower stress hormones, and support y…" at bounding box center [714, 525] width 271 height 81
click at [968, 495] on div at bounding box center [715, 403] width 830 height 707
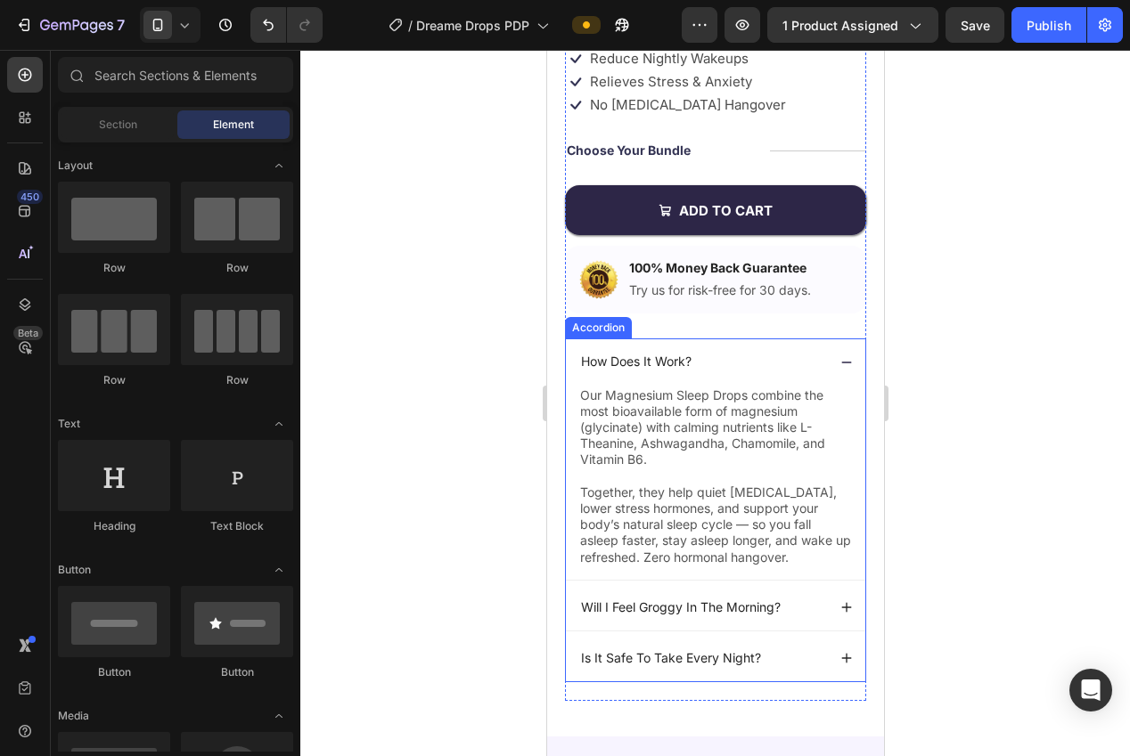
drag, startPoint x: 843, startPoint y: 356, endPoint x: 867, endPoint y: 364, distance: 25.4
click at [843, 356] on icon at bounding box center [845, 362] width 12 height 12
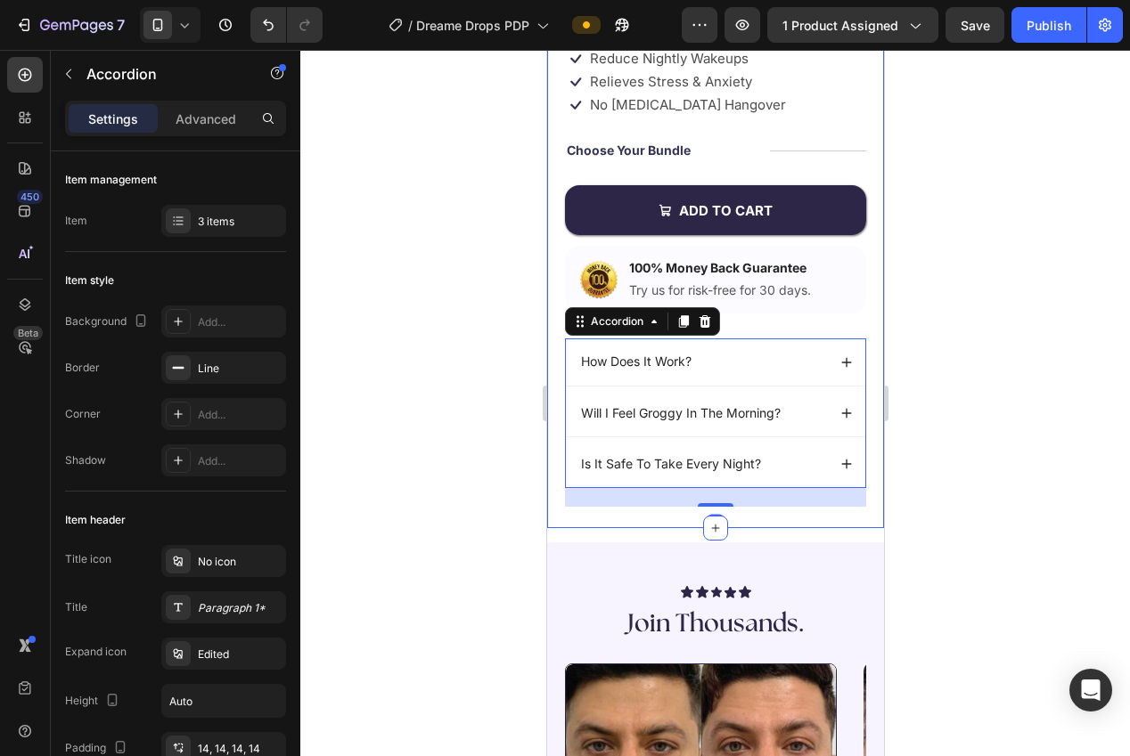
click at [964, 381] on div at bounding box center [715, 403] width 830 height 707
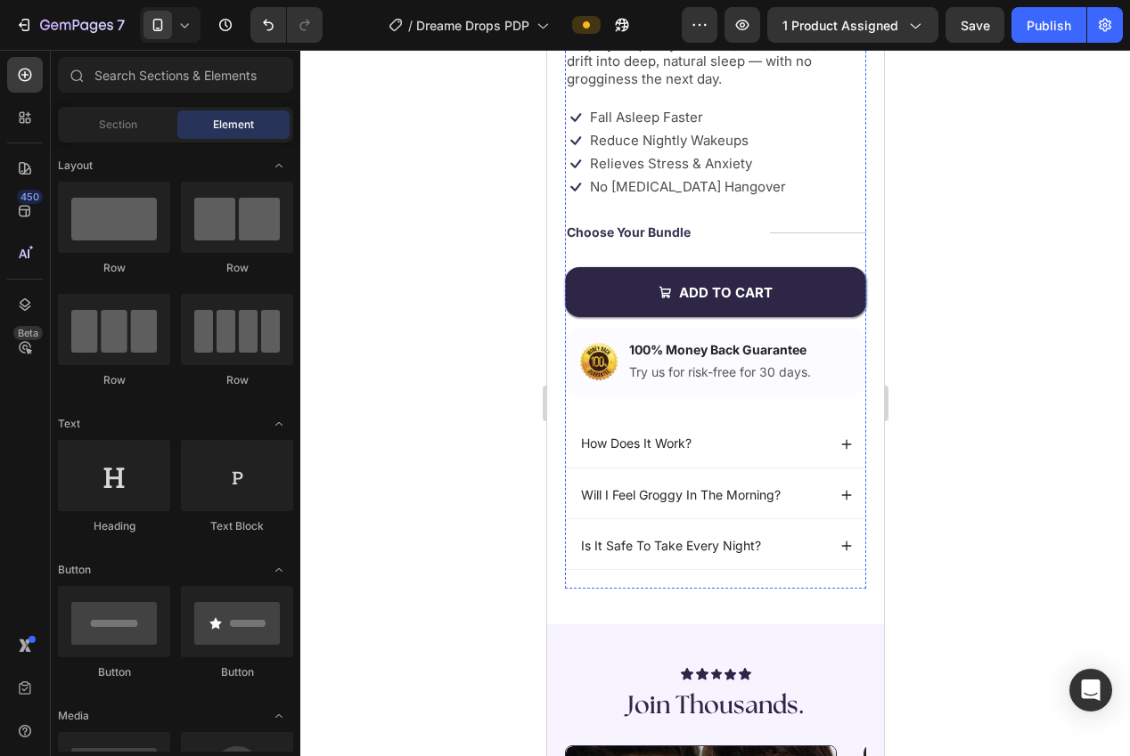
scroll to position [723, 0]
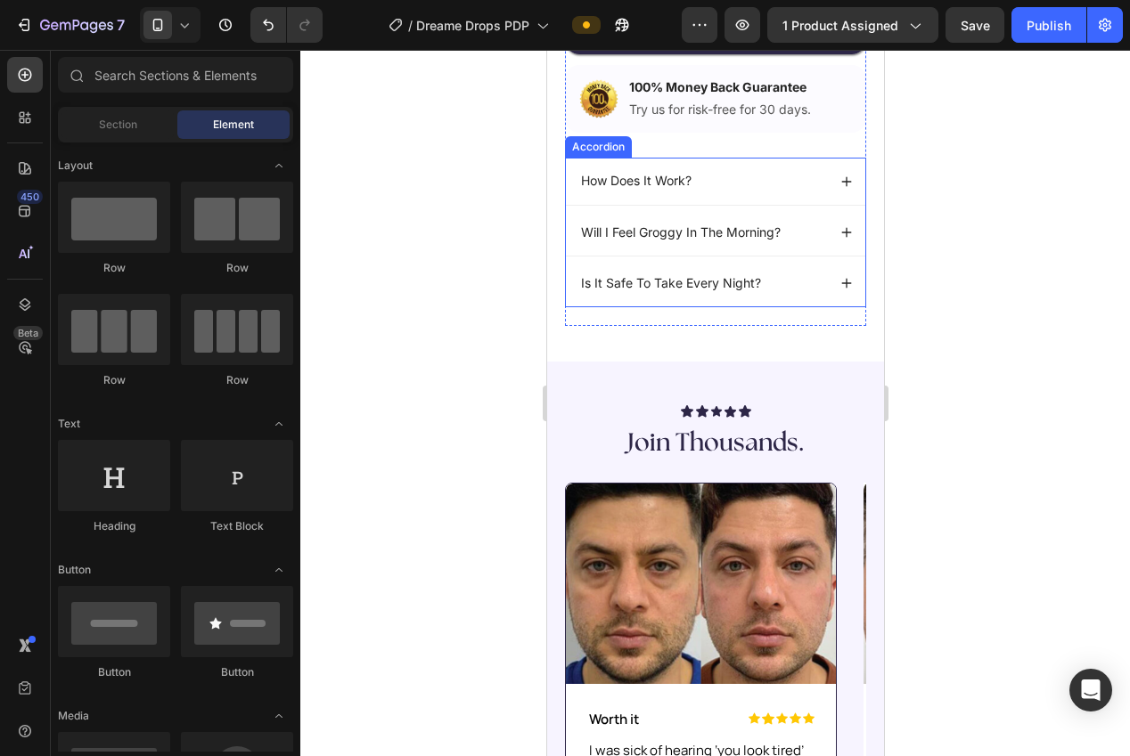
click at [849, 187] on div "How Does It Work?" at bounding box center [714, 181] width 299 height 46
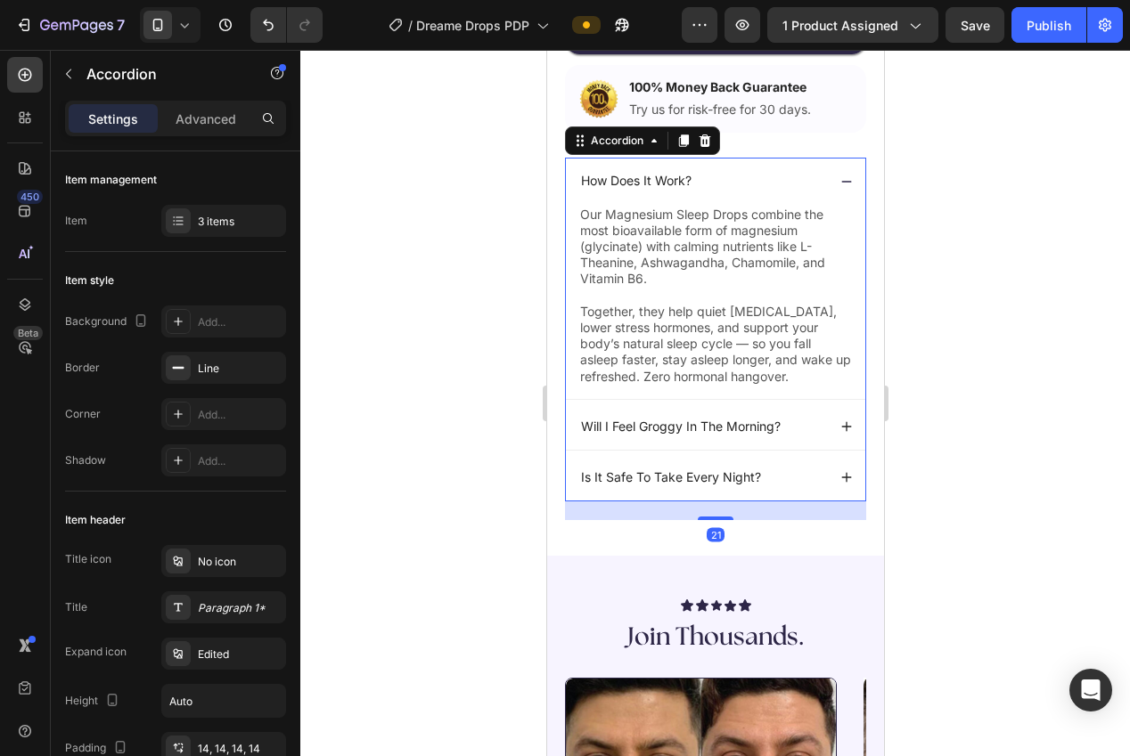
click at [842, 187] on div "How Does It Work?" at bounding box center [714, 181] width 299 height 46
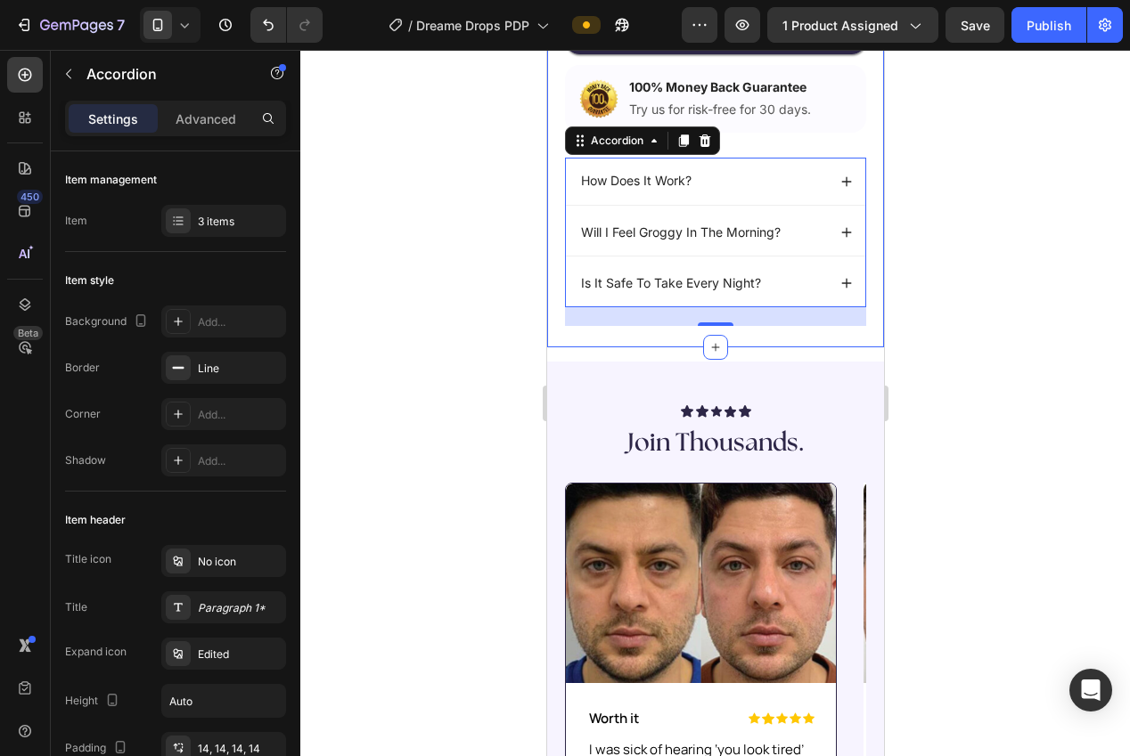
click at [949, 211] on div at bounding box center [715, 403] width 830 height 707
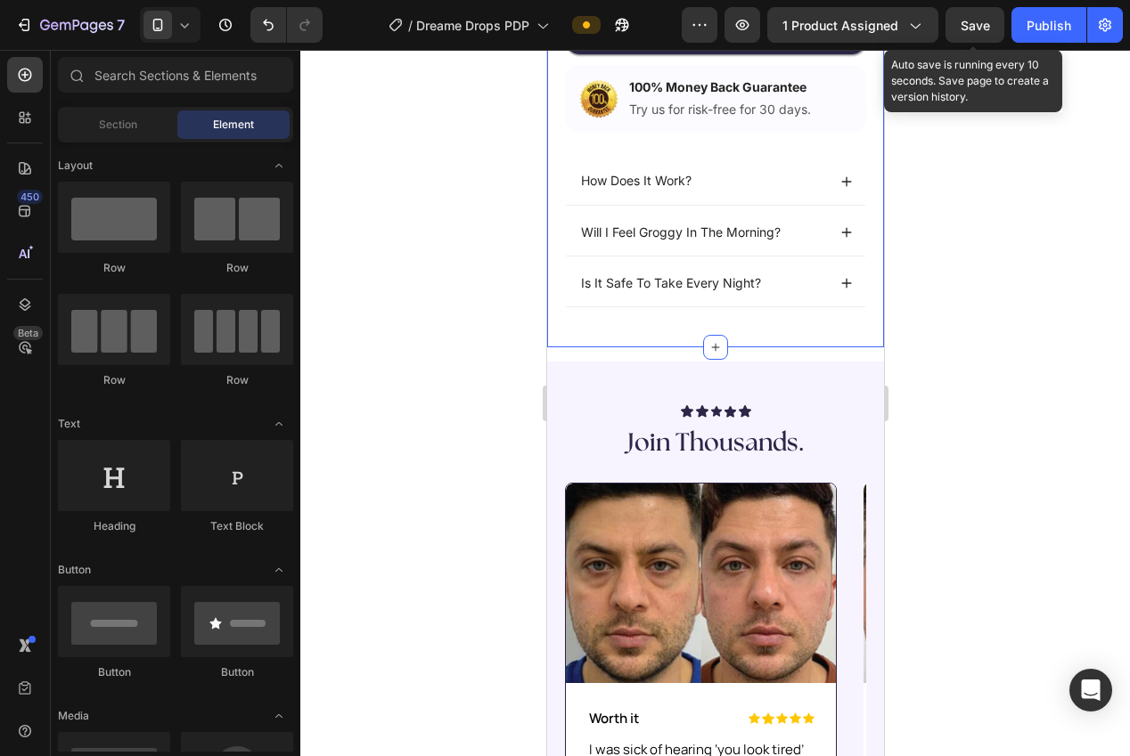
drag, startPoint x: 975, startPoint y: 29, endPoint x: 1093, endPoint y: 96, distance: 136.5
click at [975, 29] on span "Save" at bounding box center [974, 25] width 29 height 15
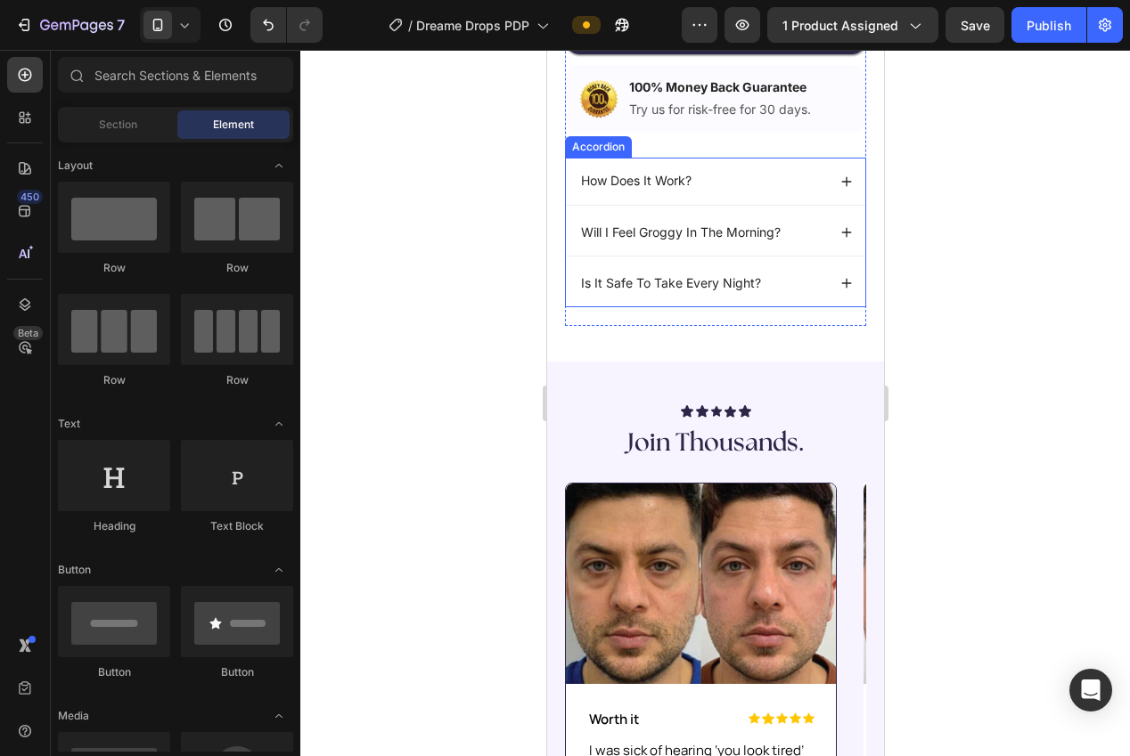
click at [840, 233] on icon at bounding box center [845, 232] width 12 height 12
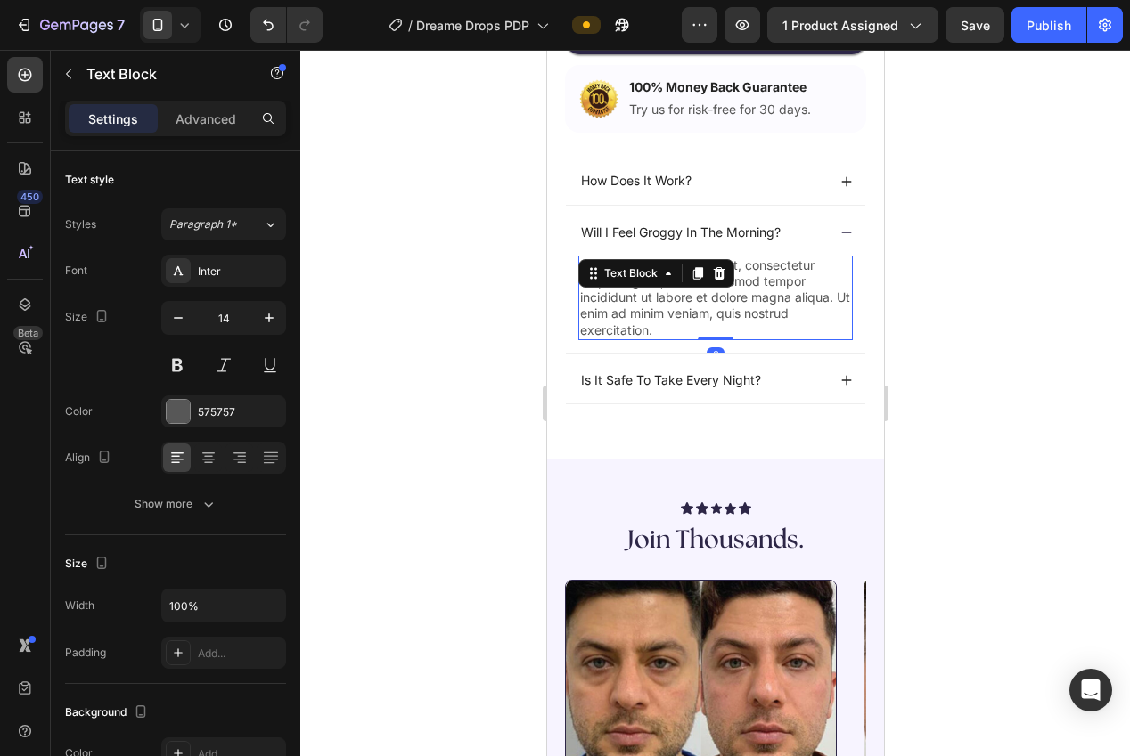
click at [779, 288] on p "Lorem ipsum dolor sit amet, consectetur adipiscing elit, sed do eiusmod tempor …" at bounding box center [714, 297] width 271 height 81
click at [778, 288] on p "Lorem ipsum dolor sit amet, consectetur adipiscing elit, sed do eiusmod tempor …" at bounding box center [714, 297] width 271 height 81
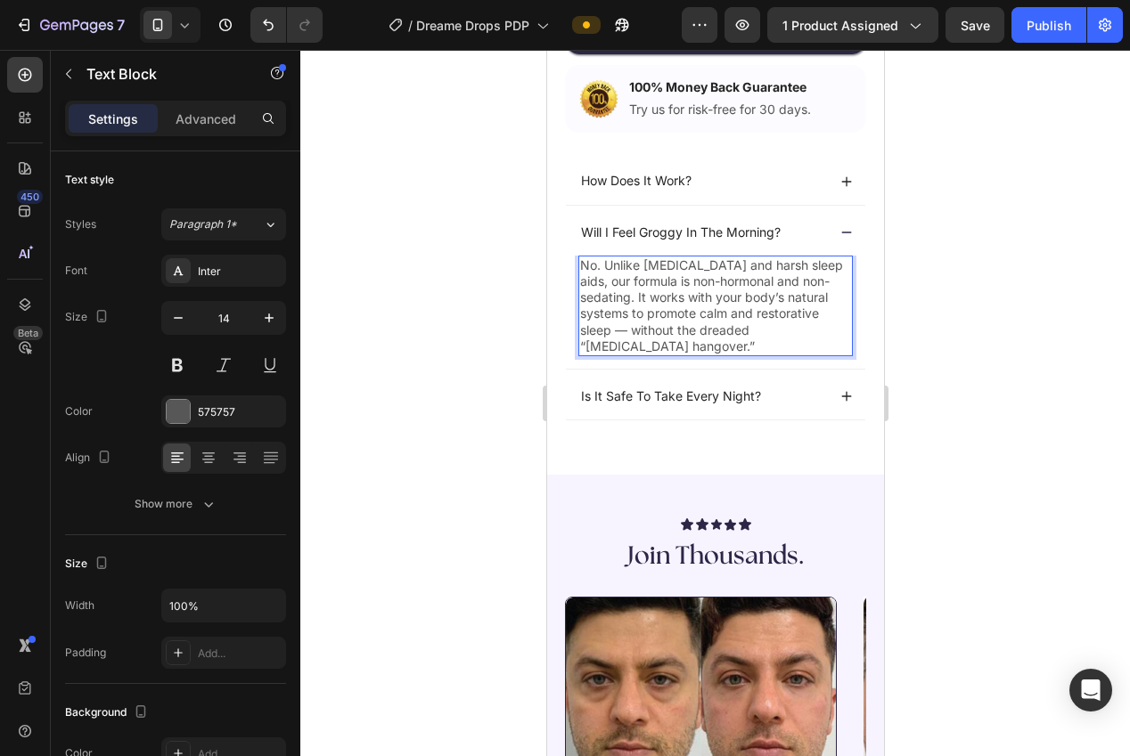
click at [928, 324] on div at bounding box center [715, 403] width 830 height 707
click at [707, 307] on p "No. Unlike melatonin and harsh sleep aids, our formula is non-hormonal and non-…" at bounding box center [714, 305] width 271 height 97
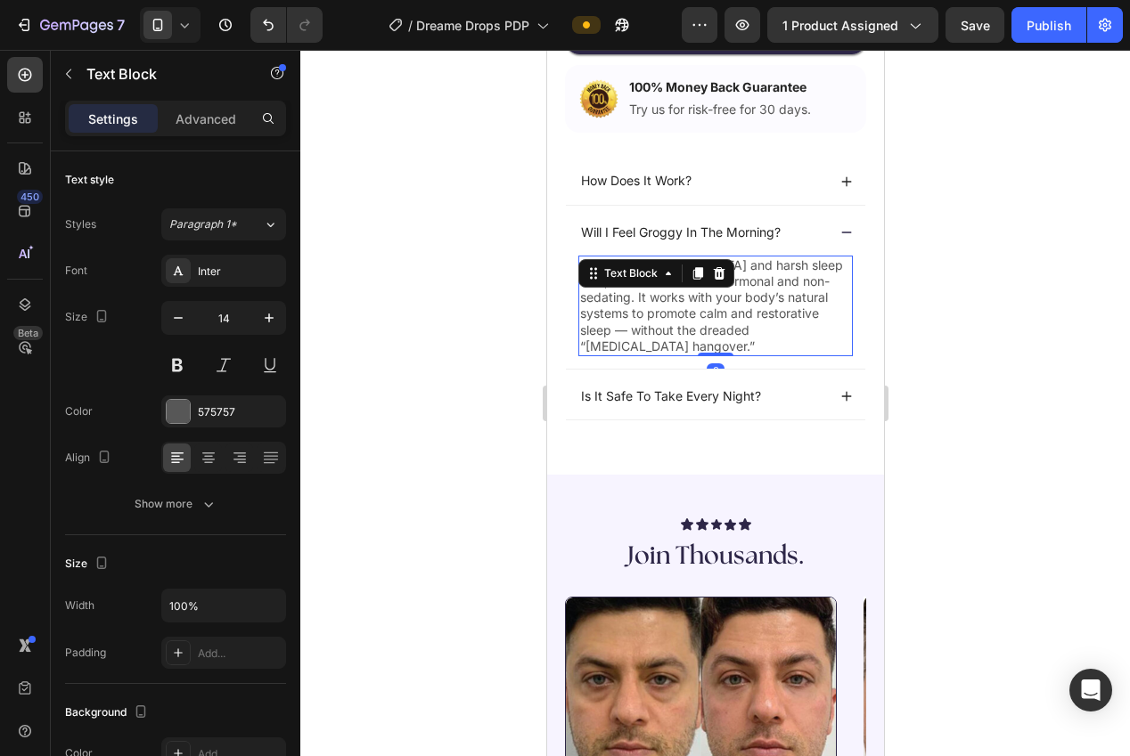
click at [636, 300] on p "No. Unlike melatonin and harsh sleep aids, our formula is non-hormonal and non-…" at bounding box center [714, 305] width 271 height 97
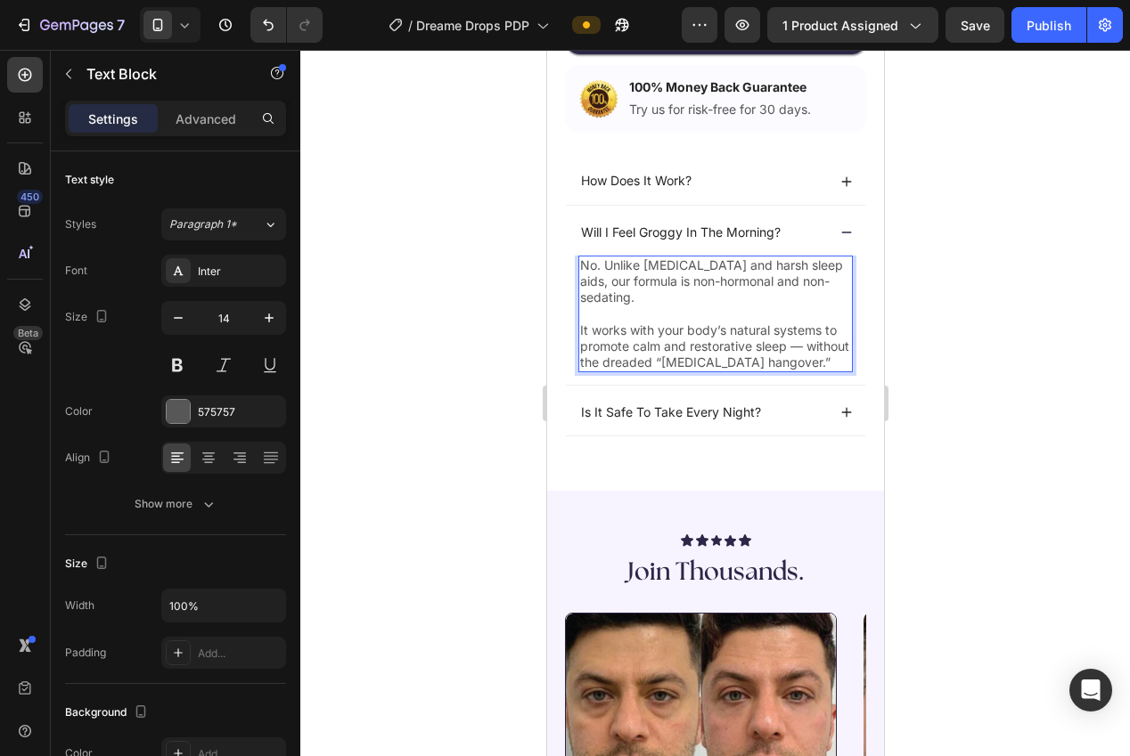
click at [912, 341] on div at bounding box center [715, 403] width 830 height 707
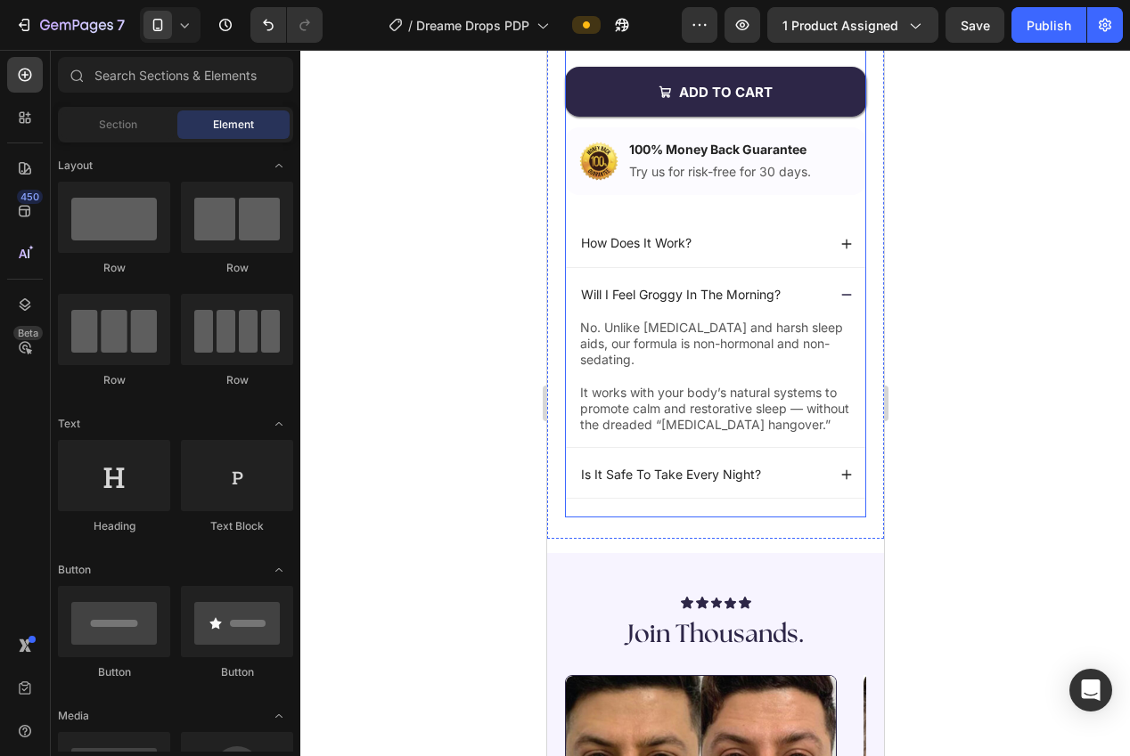
scroll to position [642, 0]
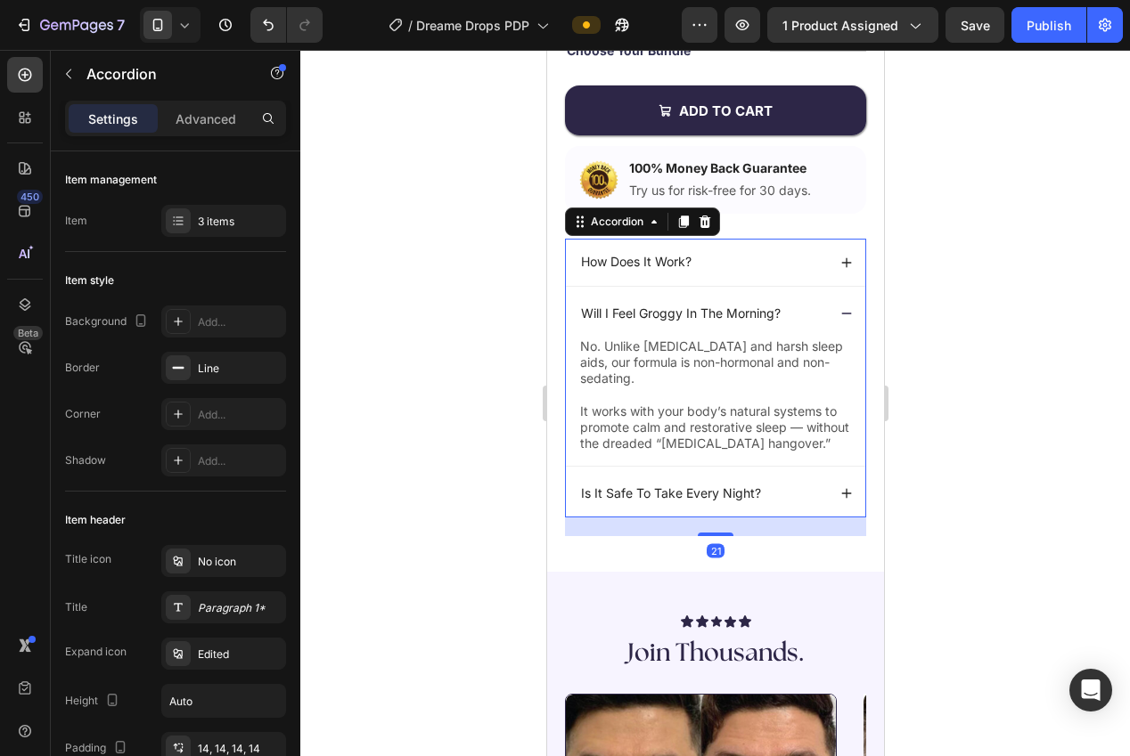
drag, startPoint x: 842, startPoint y: 316, endPoint x: 849, endPoint y: 279, distance: 38.1
click at [842, 316] on icon at bounding box center [845, 313] width 12 height 12
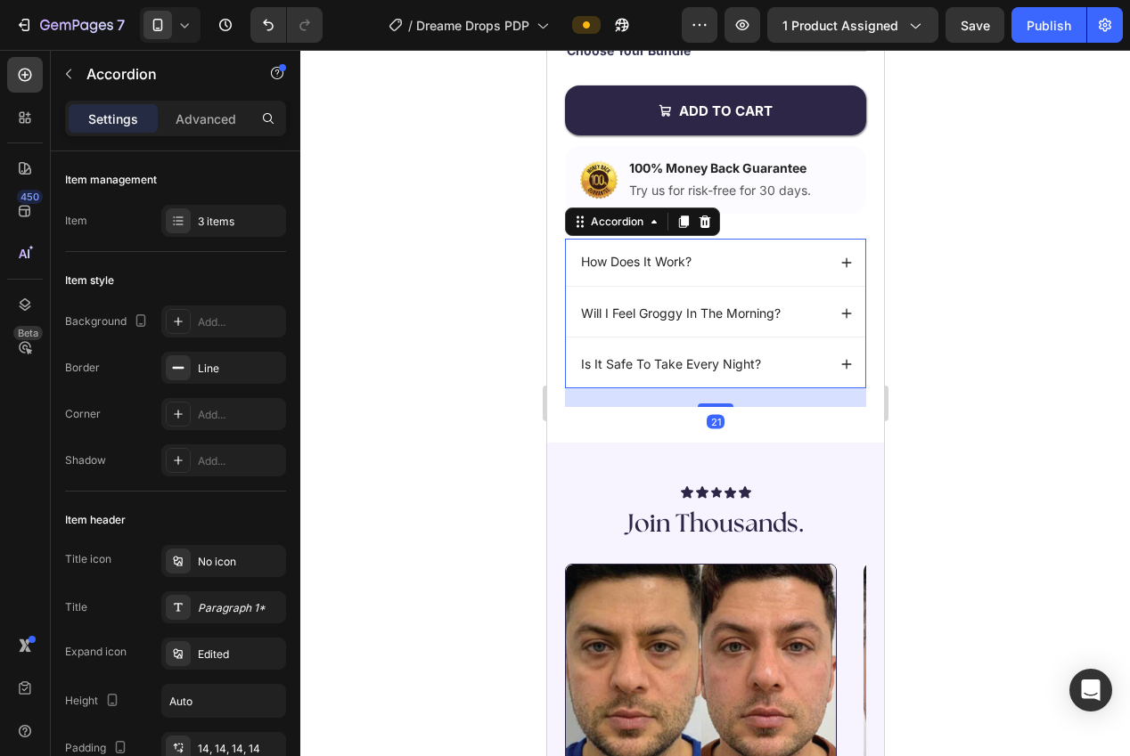
click at [848, 263] on icon at bounding box center [846, 262] width 10 height 10
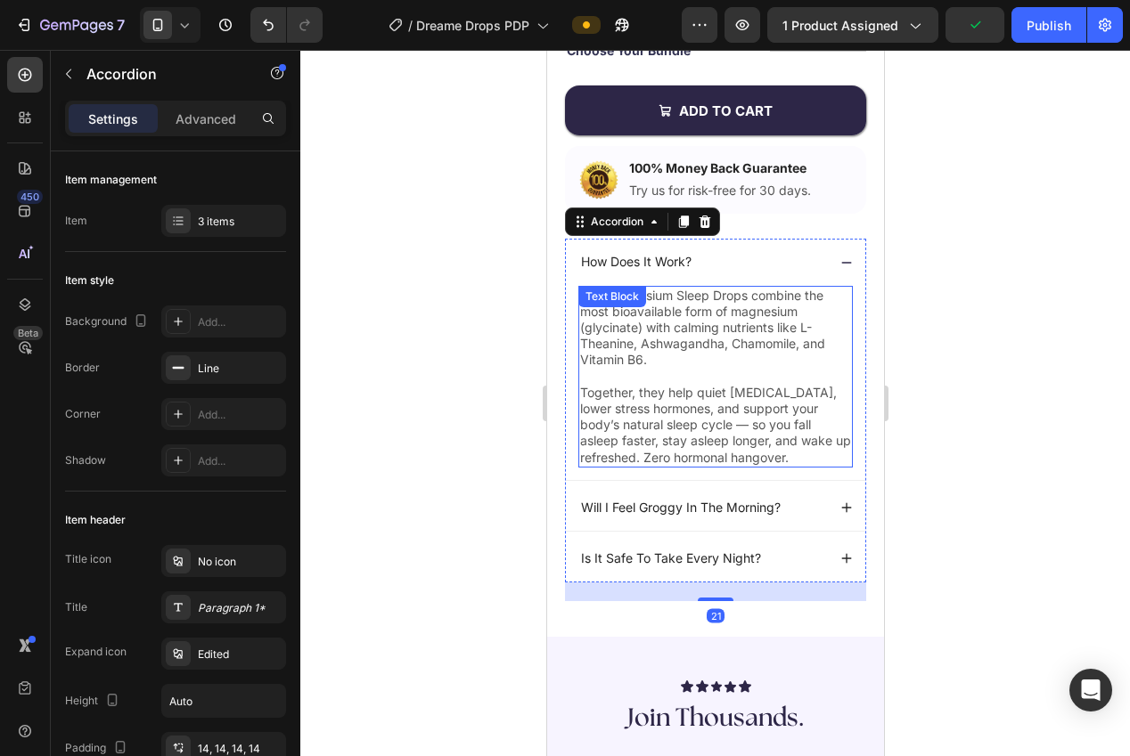
click at [737, 415] on p "Together, they help quiet racing thoughts, lower stress hormones, and support y…" at bounding box center [714, 425] width 271 height 81
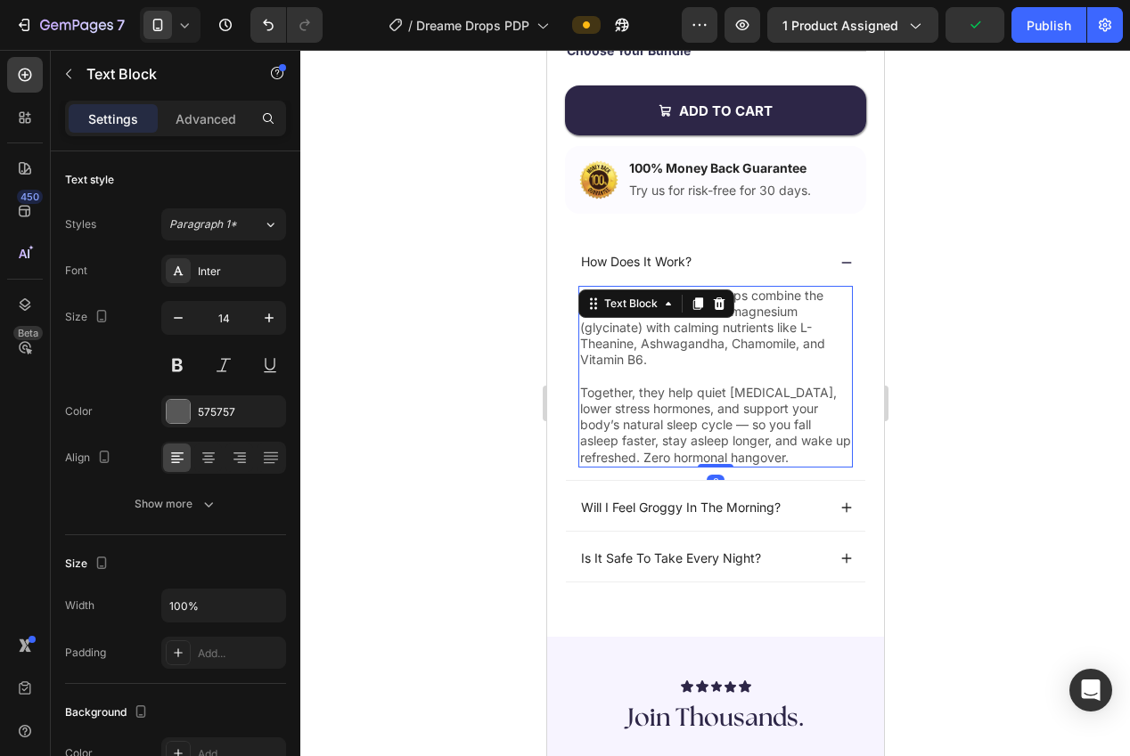
click at [699, 444] on p "Together, they help quiet racing thoughts, lower stress hormones, and support y…" at bounding box center [714, 425] width 271 height 81
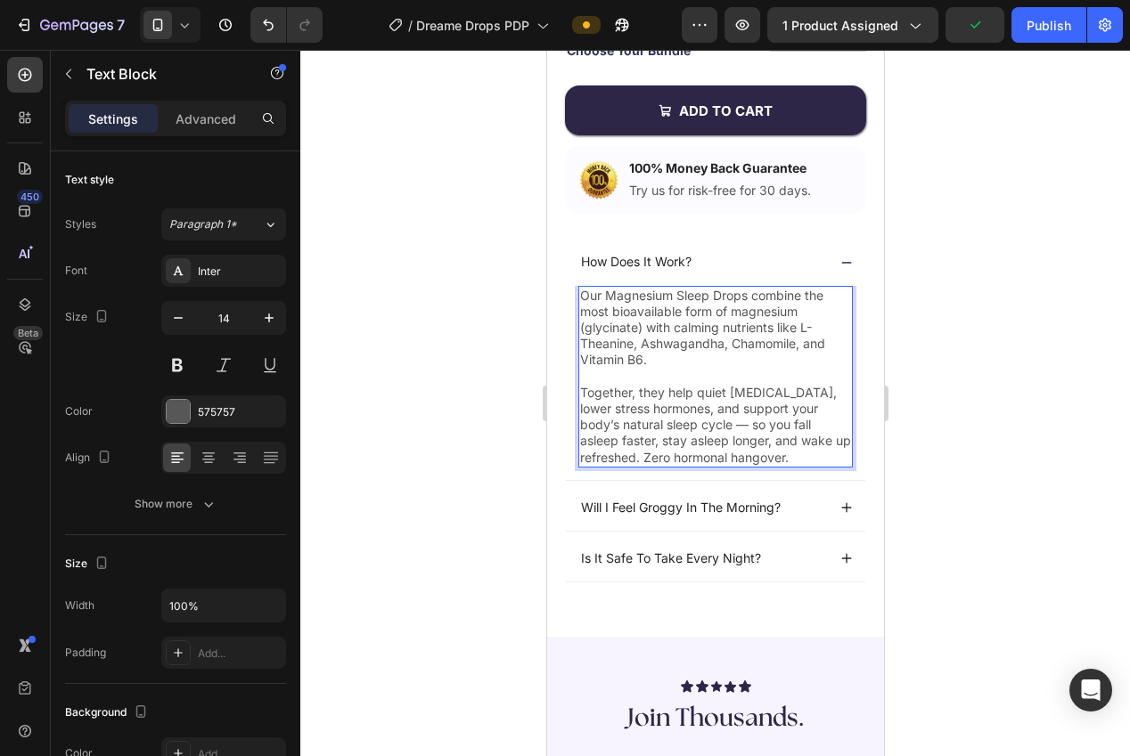
drag, startPoint x: 664, startPoint y: 460, endPoint x: 820, endPoint y: 462, distance: 155.9
click at [817, 462] on p "Together, they help quiet racing thoughts, lower stress hormones, and support y…" at bounding box center [714, 425] width 271 height 81
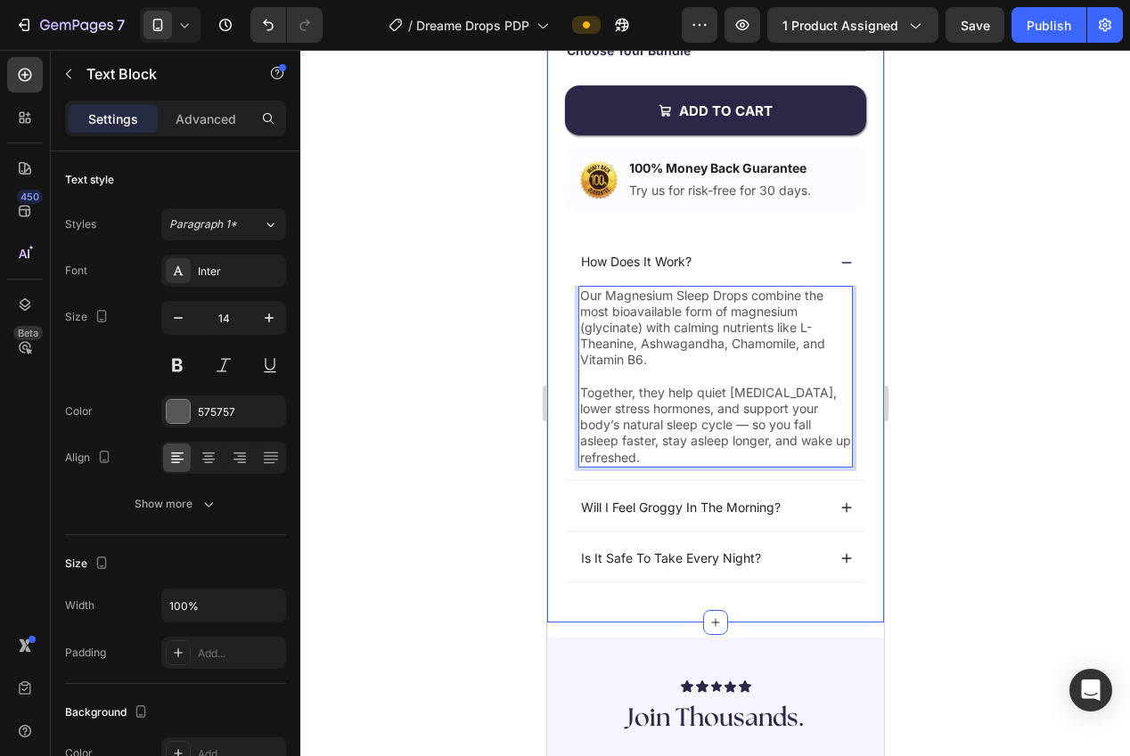
click at [959, 470] on div at bounding box center [715, 403] width 830 height 707
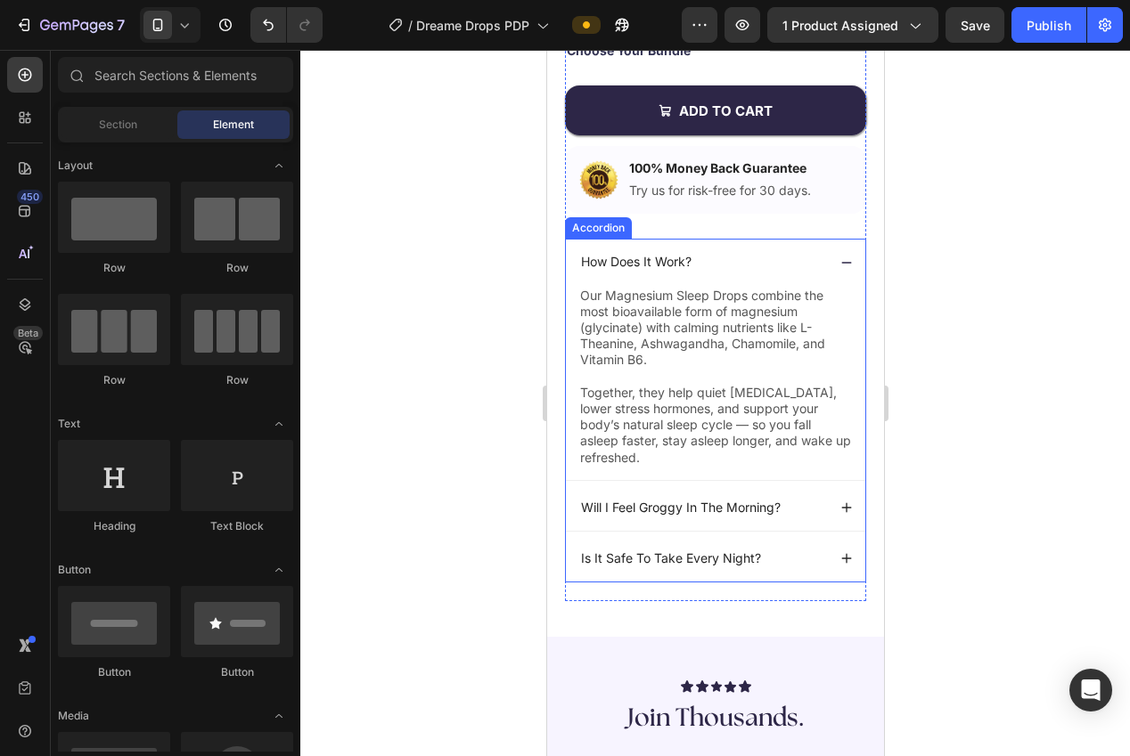
click at [842, 253] on div "How Does It Work?" at bounding box center [714, 262] width 299 height 46
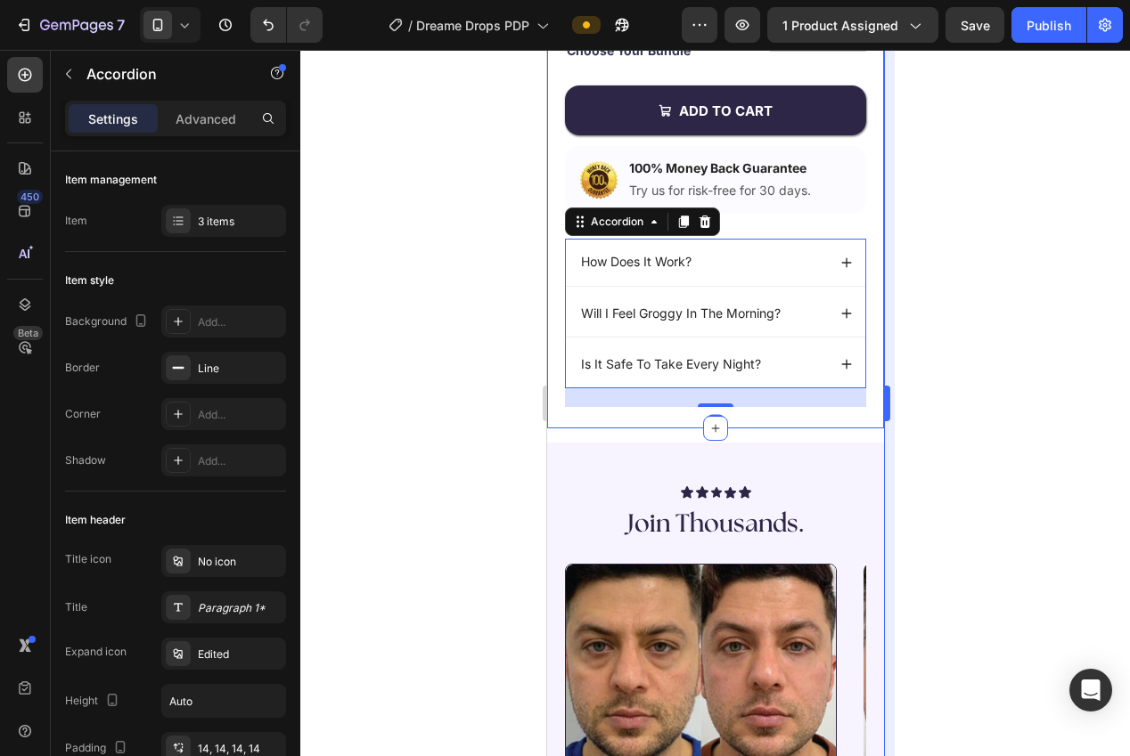
drag, startPoint x: 927, startPoint y: 323, endPoint x: 891, endPoint y: 318, distance: 35.9
click at [920, 321] on div at bounding box center [715, 403] width 830 height 707
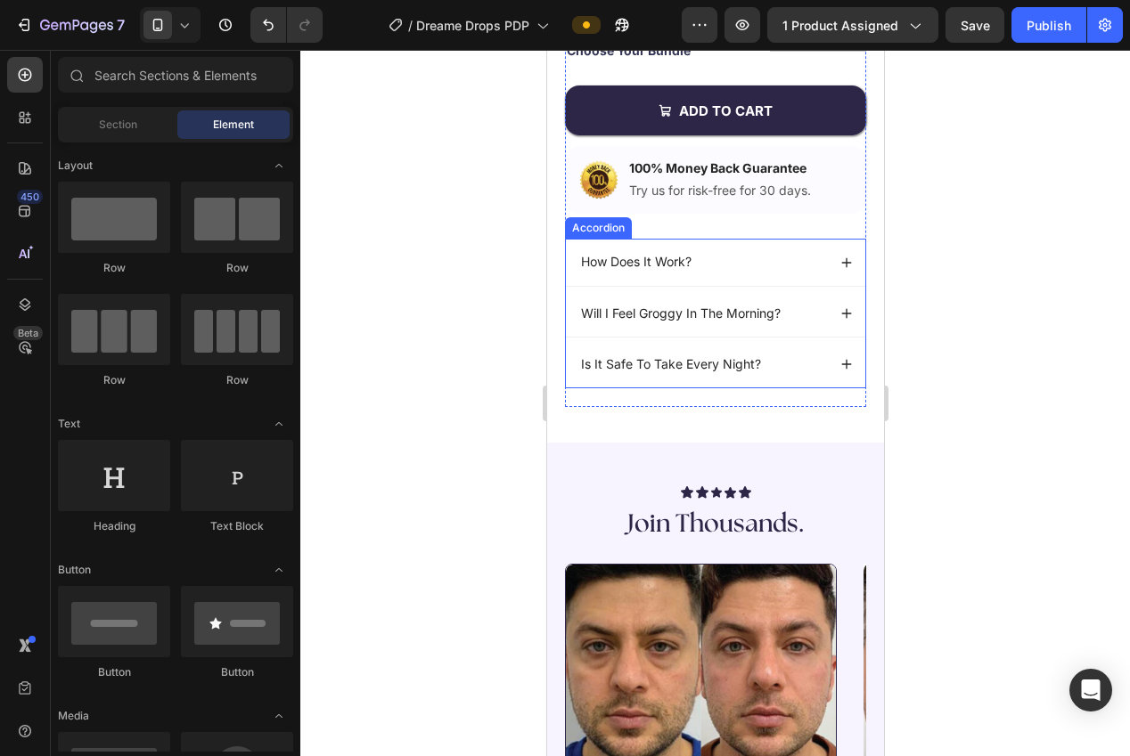
click at [825, 309] on div "Will I Feel Groggy In The Morning?" at bounding box center [714, 313] width 299 height 46
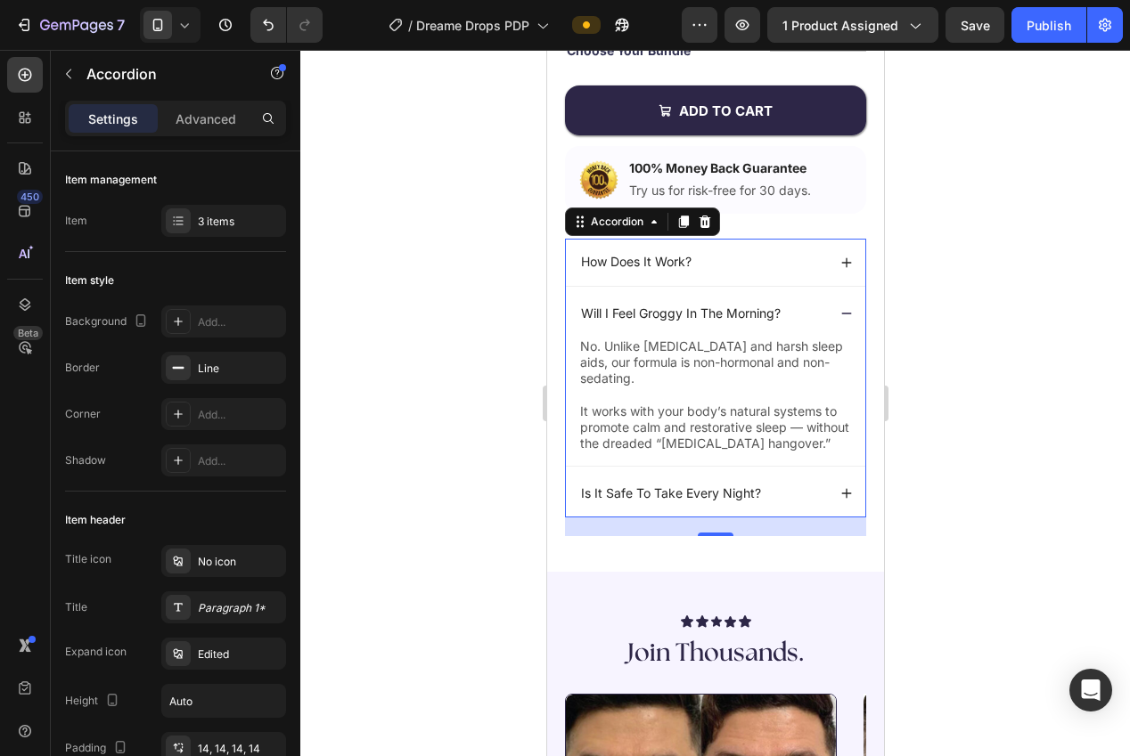
click at [828, 314] on div "Will I Feel Groggy In The Morning?" at bounding box center [714, 313] width 299 height 46
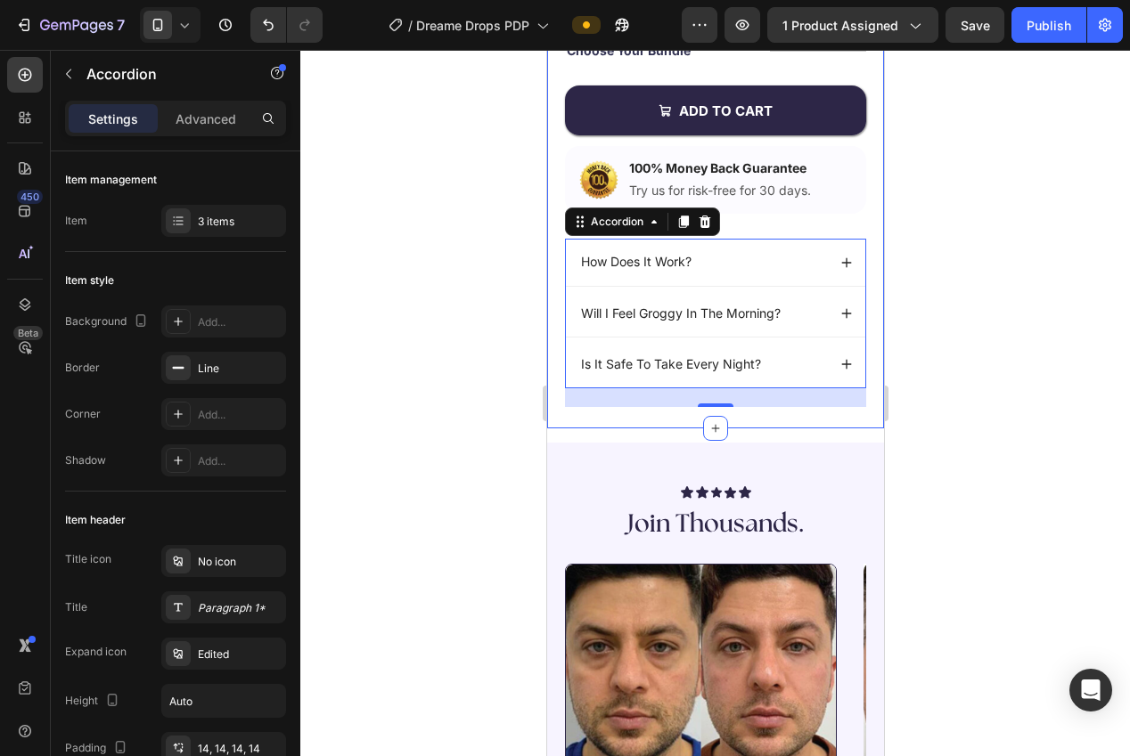
click at [952, 332] on div at bounding box center [715, 403] width 830 height 707
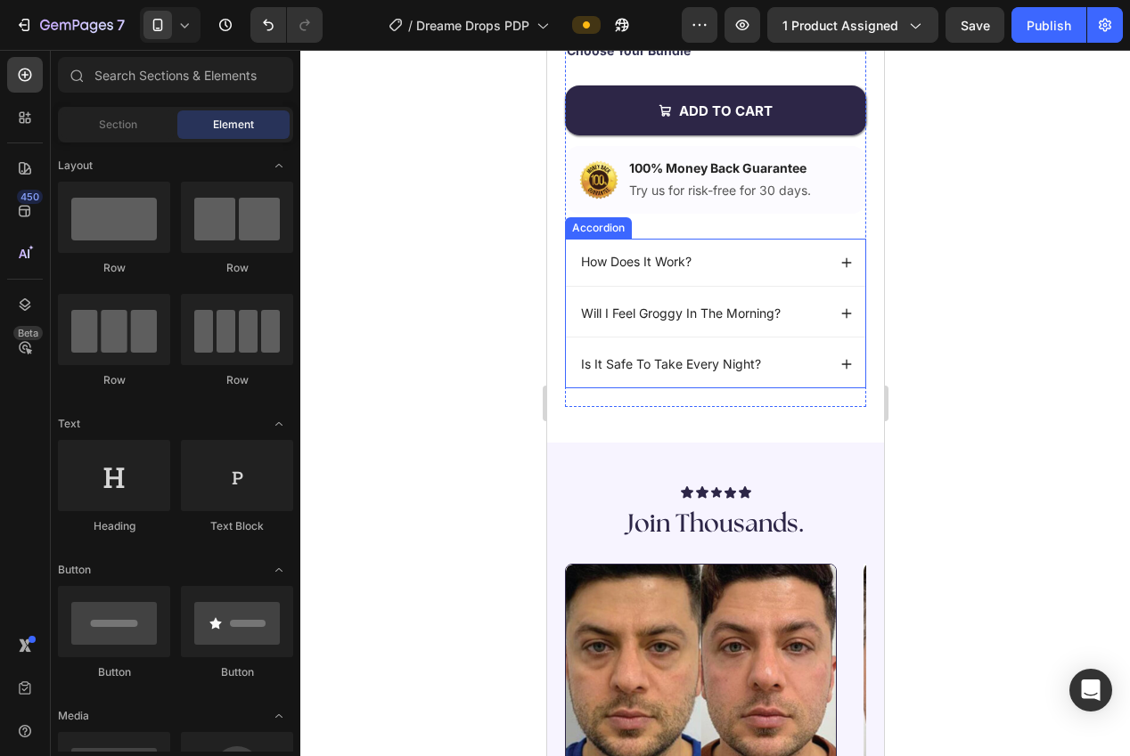
drag, startPoint x: 846, startPoint y: 364, endPoint x: 793, endPoint y: 383, distance: 55.8
click at [844, 364] on icon at bounding box center [846, 364] width 10 height 10
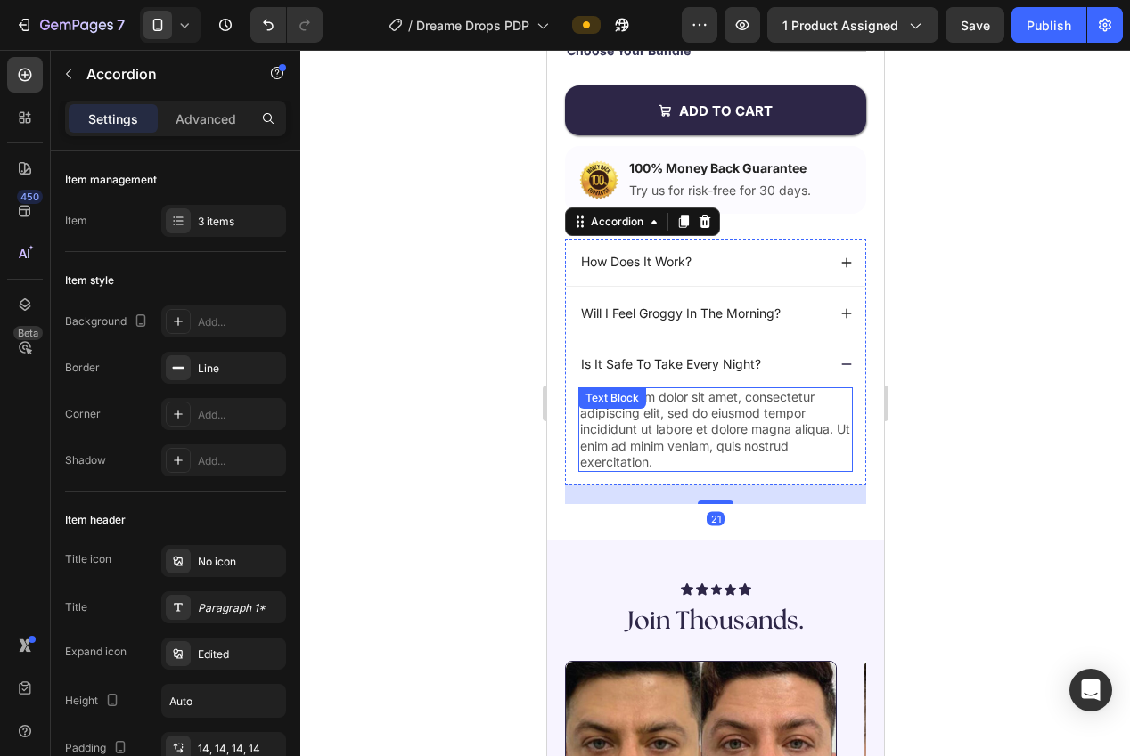
click at [715, 420] on p "Lorem ipsum dolor sit amet, consectetur adipiscing elit, sed do eiusmod tempor …" at bounding box center [714, 429] width 271 height 81
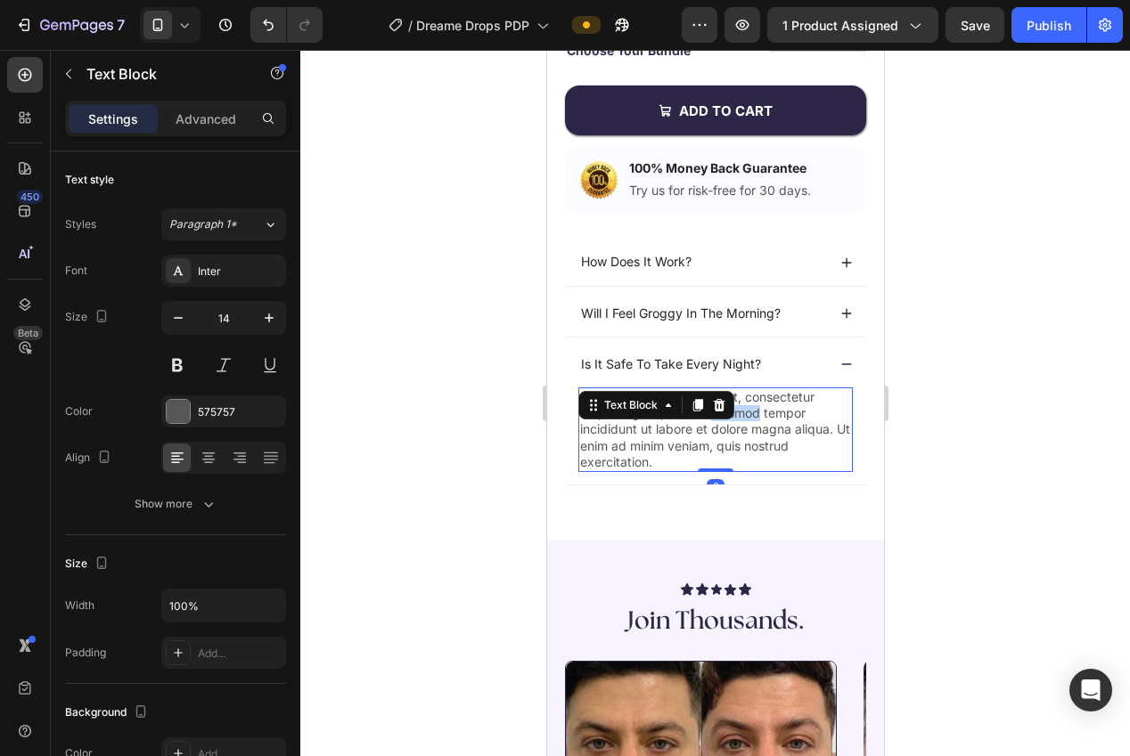
click at [715, 420] on p "Lorem ipsum dolor sit amet, consectetur adipiscing elit, sed do eiusmod tempor …" at bounding box center [714, 429] width 271 height 81
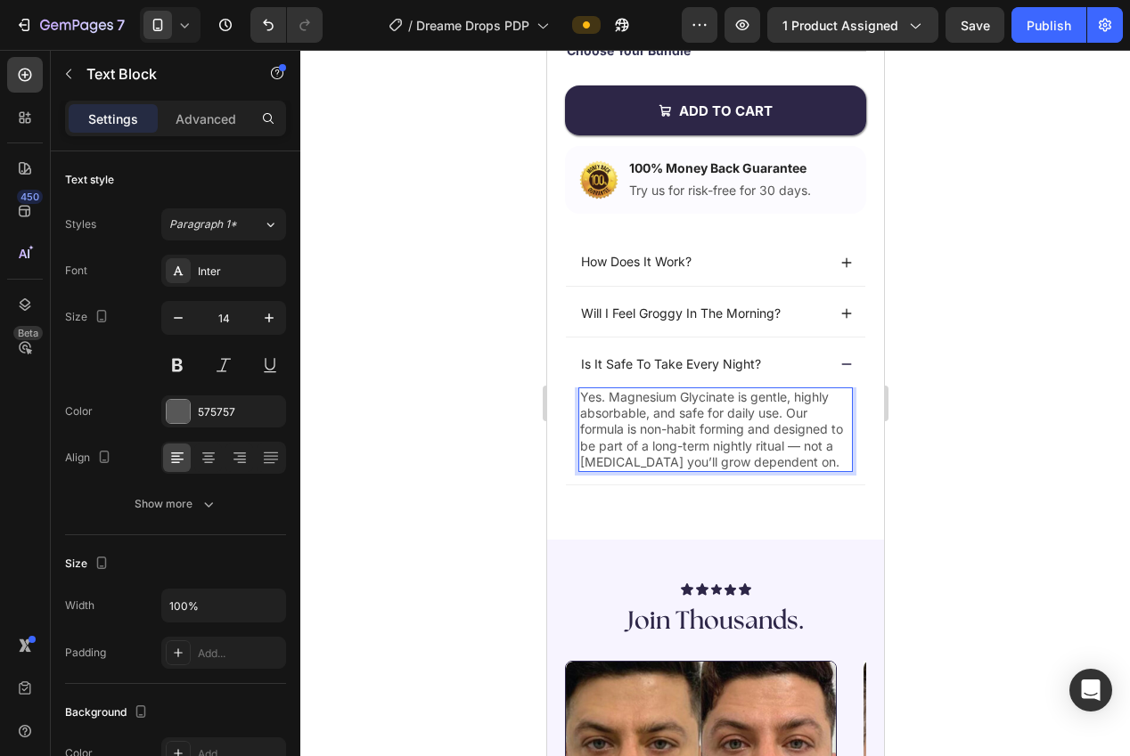
click at [584, 396] on p "Yes. Magnesium Glycinate is gentle, highly absorbable, and safe for daily use. …" at bounding box center [714, 429] width 271 height 81
click at [584, 397] on p "Yes. Magnesium Glycinate is gentle, highly absorbable, and safe for daily use. …" at bounding box center [714, 429] width 271 height 81
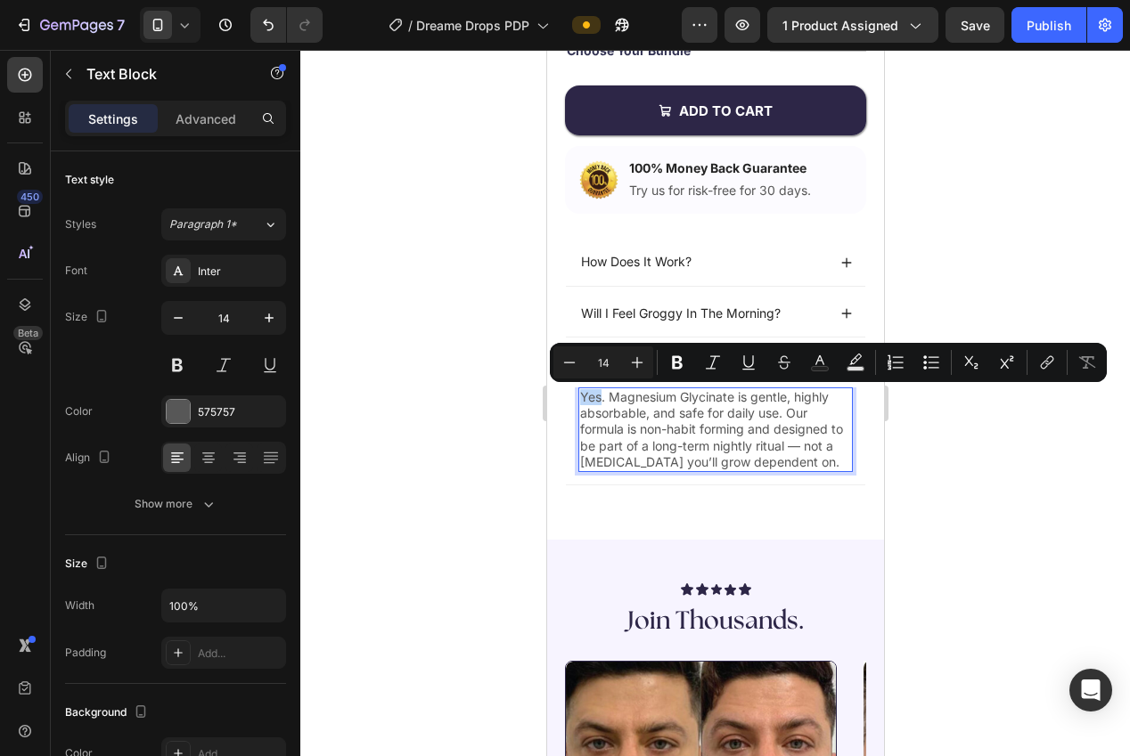
drag, startPoint x: 598, startPoint y: 397, endPoint x: 602, endPoint y: 405, distance: 9.2
click at [599, 401] on p "Yes. Magnesium Glycinate is gentle, highly absorbable, and safe for daily use. …" at bounding box center [714, 429] width 271 height 81
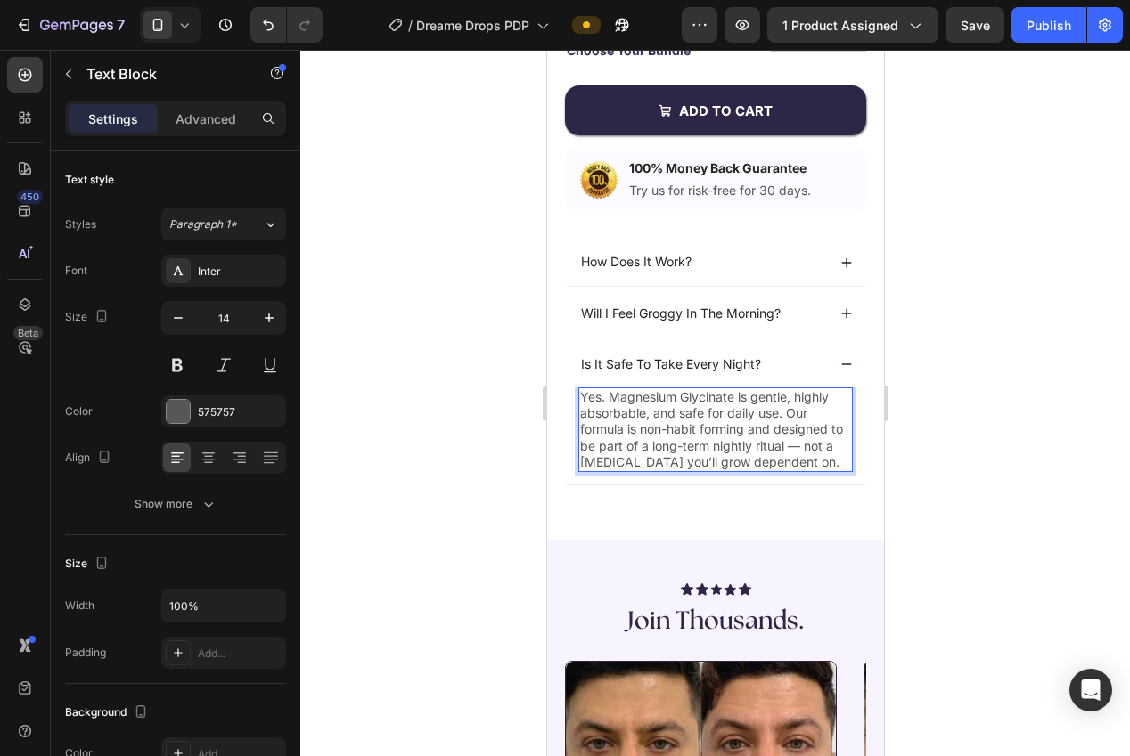
click at [606, 402] on p "Yes. Magnesium Glycinate is gentle, highly absorbable, and safe for daily use. …" at bounding box center [714, 429] width 271 height 81
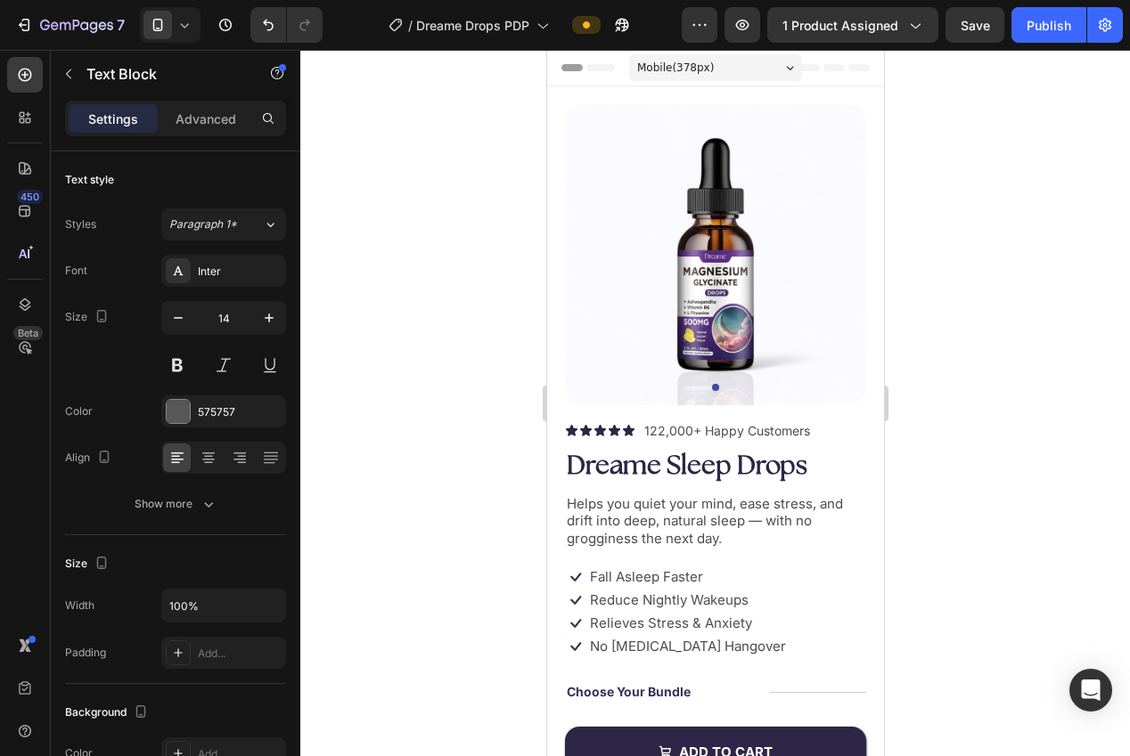
scroll to position [642, 0]
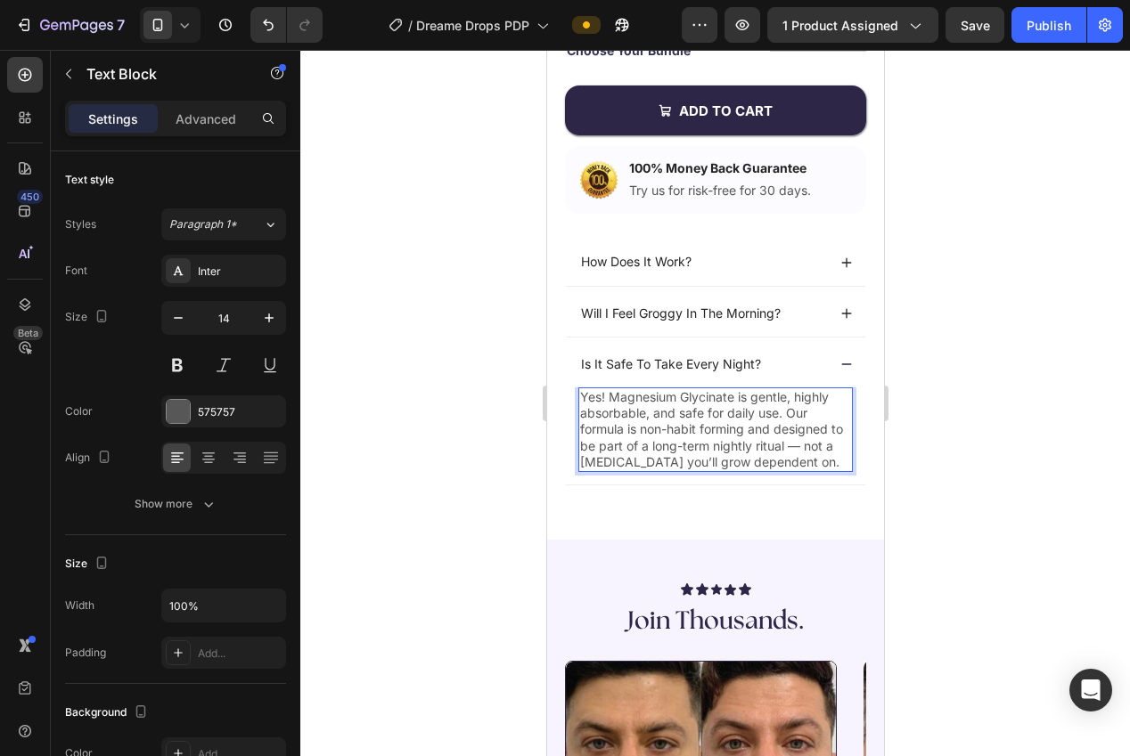
drag, startPoint x: 783, startPoint y: 411, endPoint x: 787, endPoint y: 420, distance: 9.6
click at [784, 411] on p "Yes! Magnesium Glycinate is gentle, highly absorbable, and safe for daily use. …" at bounding box center [714, 429] width 271 height 81
drag, startPoint x: 788, startPoint y: 415, endPoint x: 787, endPoint y: 429, distance: 13.4
click at [787, 416] on p "Yes! Magnesium Glycinate is gentle, highly absorbable, and safe for daily use. …" at bounding box center [714, 429] width 271 height 81
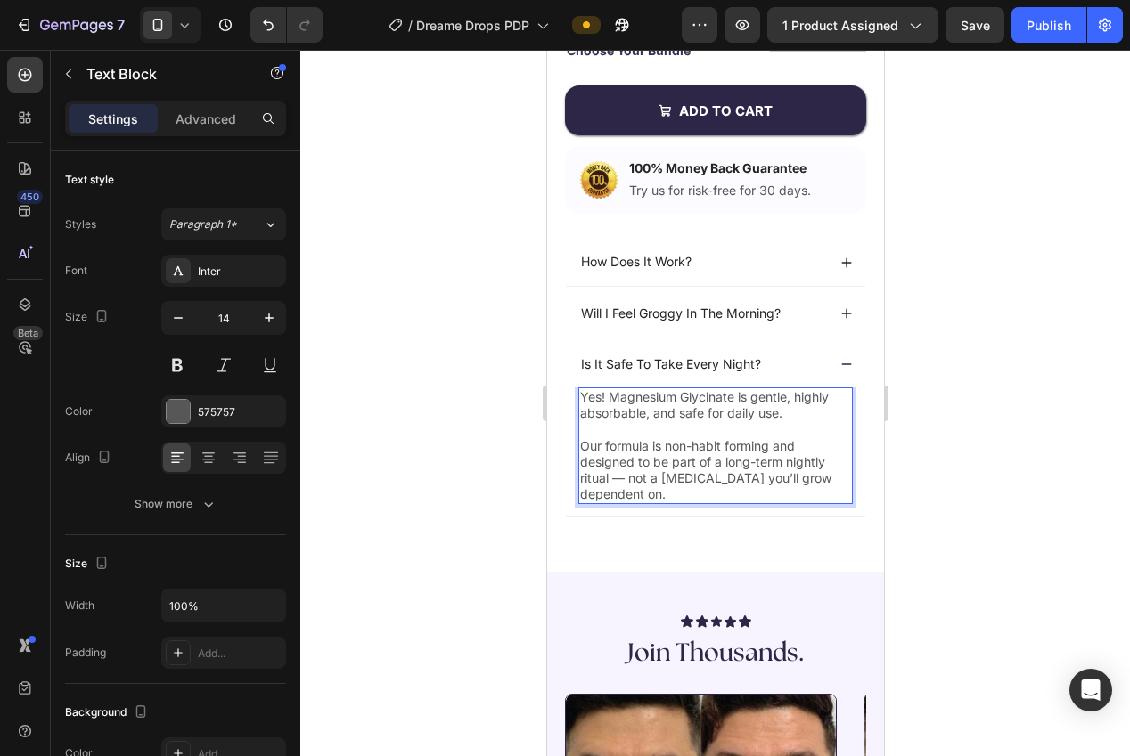
click at [985, 498] on div at bounding box center [715, 403] width 830 height 707
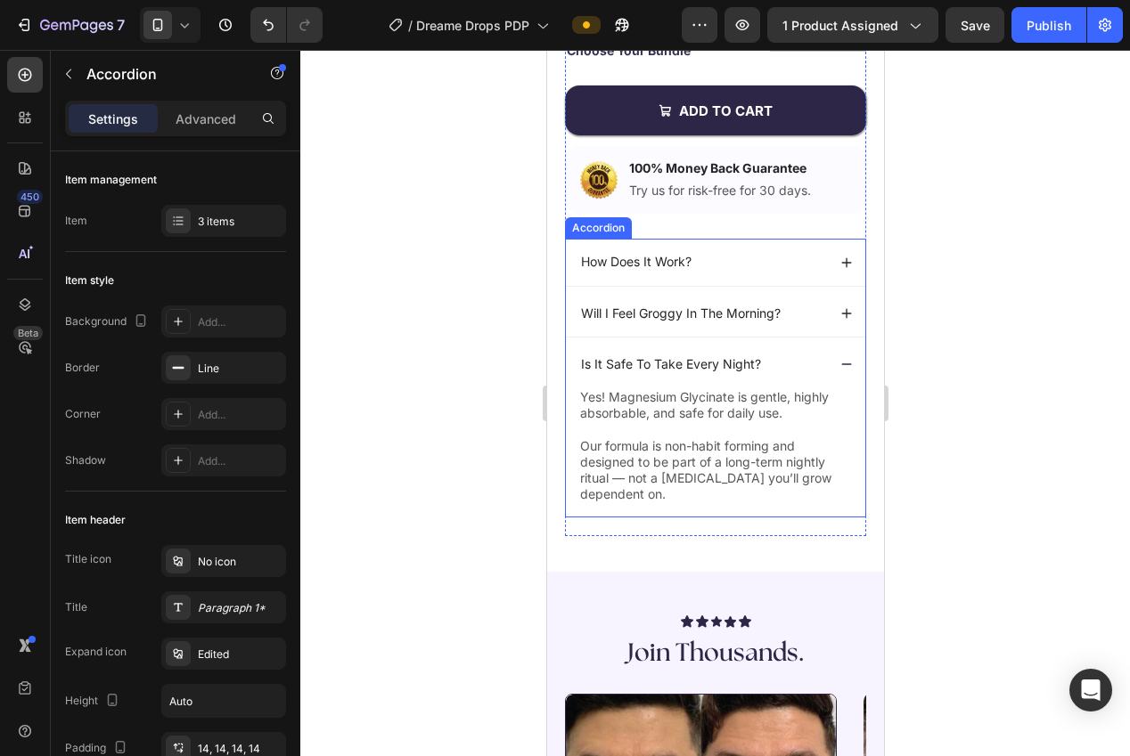
click at [846, 368] on icon at bounding box center [845, 364] width 12 height 12
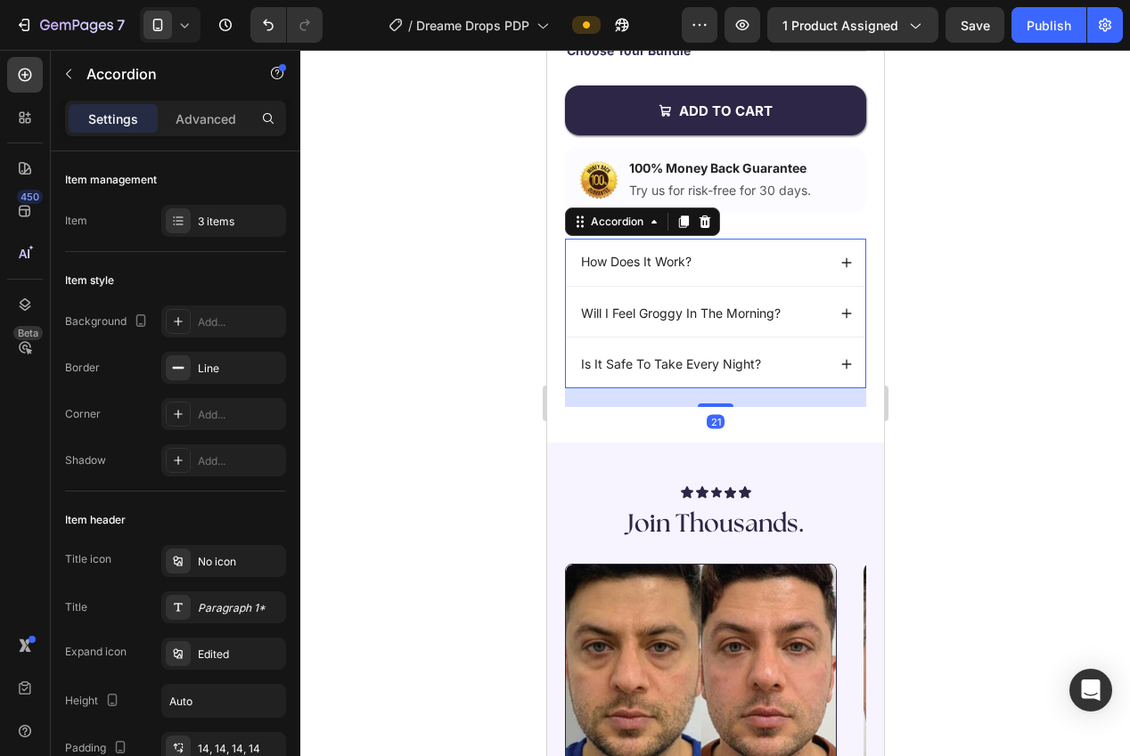
click at [1001, 413] on div at bounding box center [715, 403] width 830 height 707
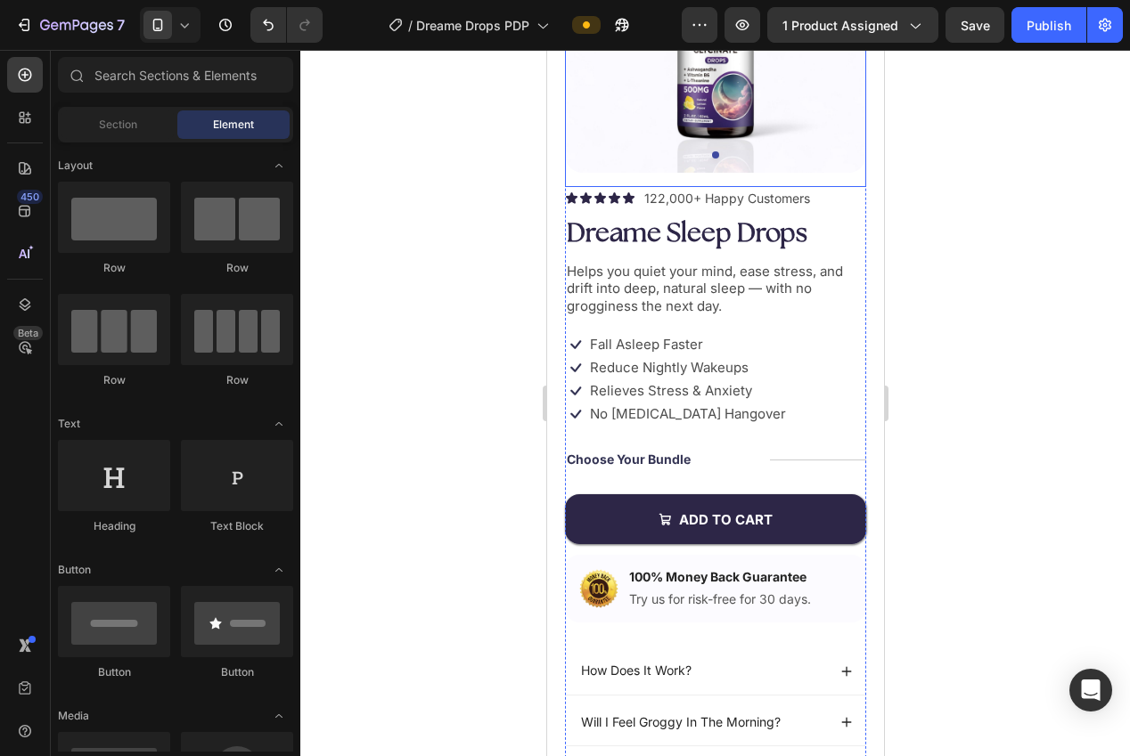
scroll to position [495, 0]
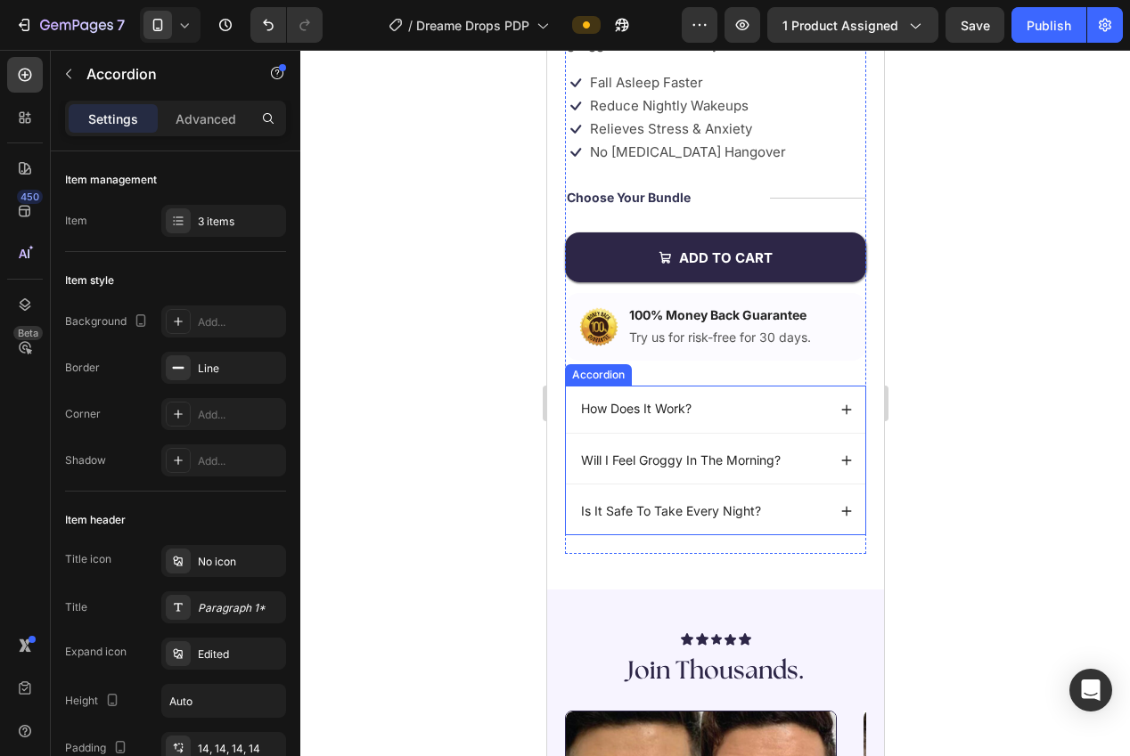
click at [601, 373] on div "Accordion" at bounding box center [598, 375] width 60 height 16
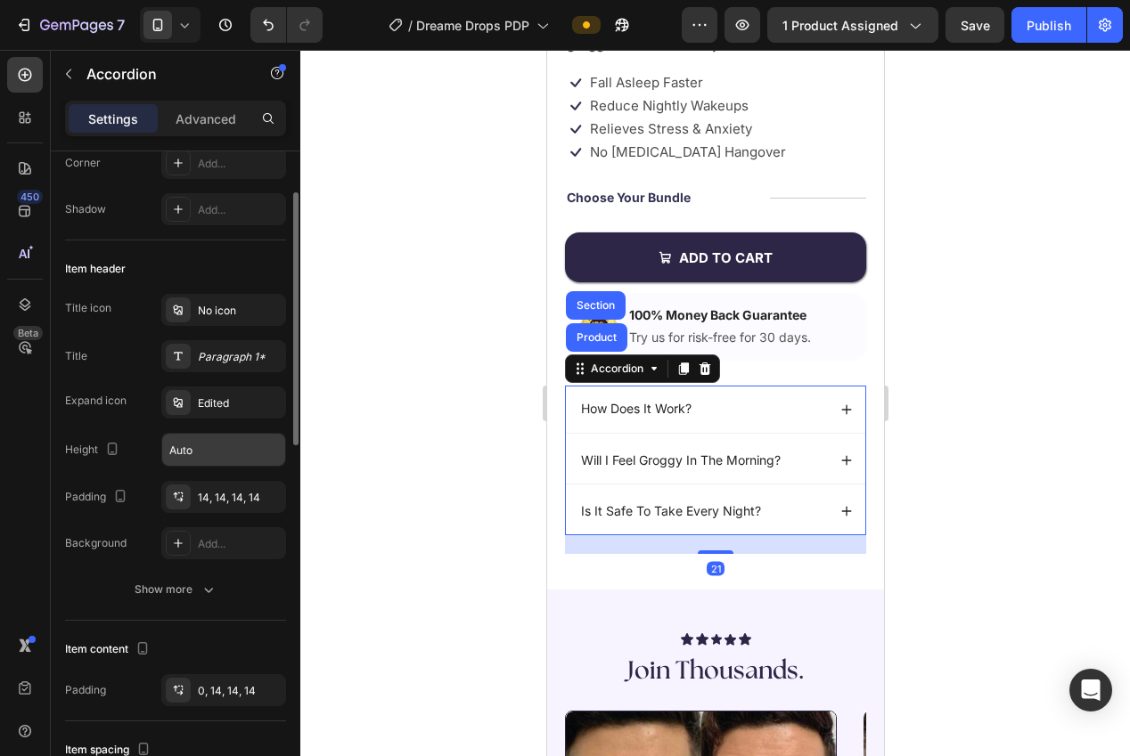
scroll to position [315, 0]
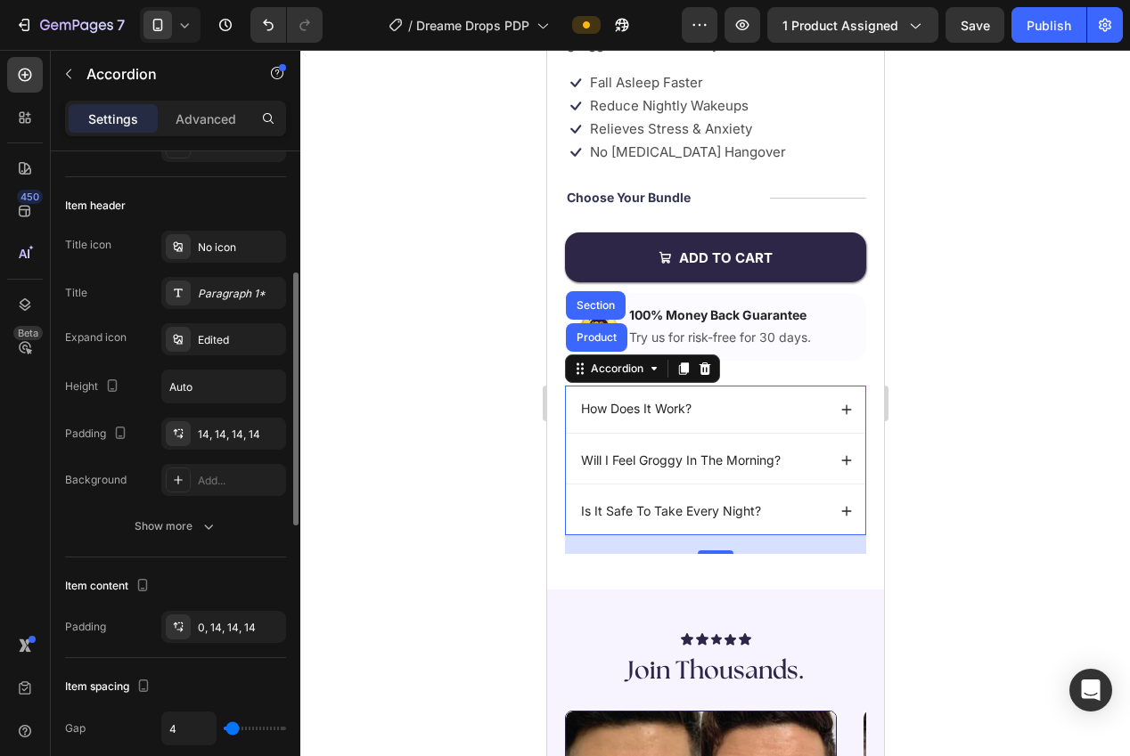
click at [206, 312] on div "Title icon No icon Title Paragraph 1* Expand icon Edited Height Auto Padding 14…" at bounding box center [175, 364] width 221 height 266
click at [206, 299] on div "Paragraph 1*" at bounding box center [240, 294] width 84 height 16
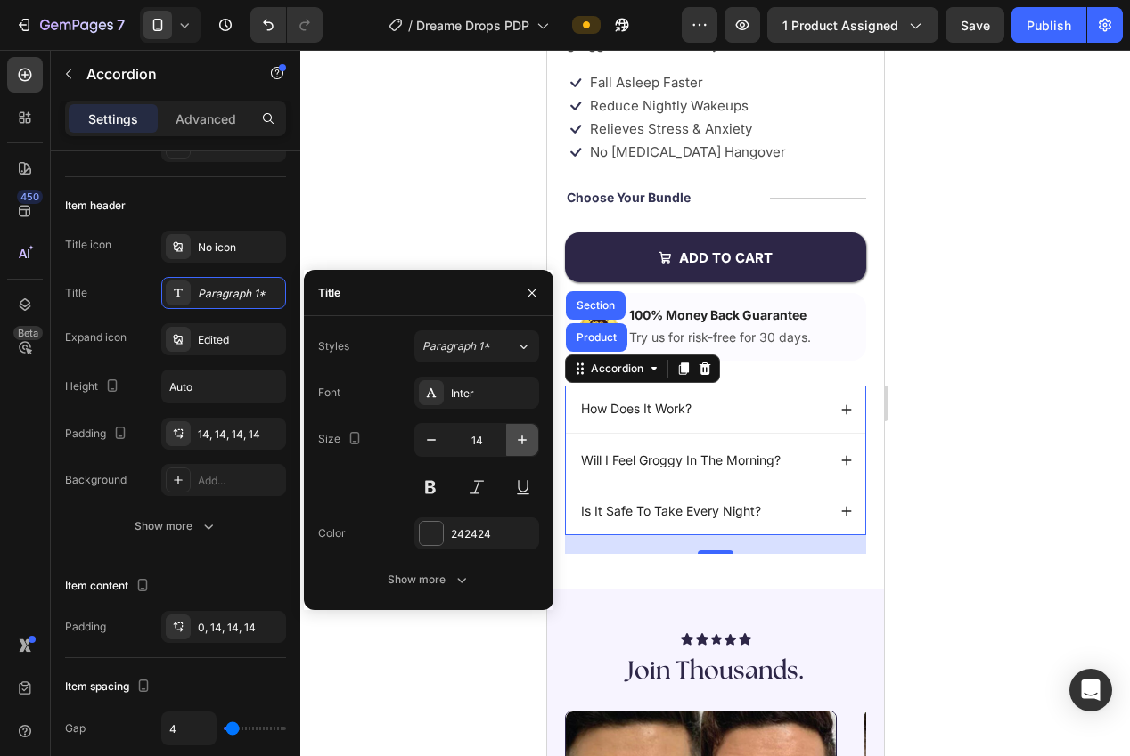
click at [522, 442] on icon "button" at bounding box center [522, 440] width 9 height 9
type input "15"
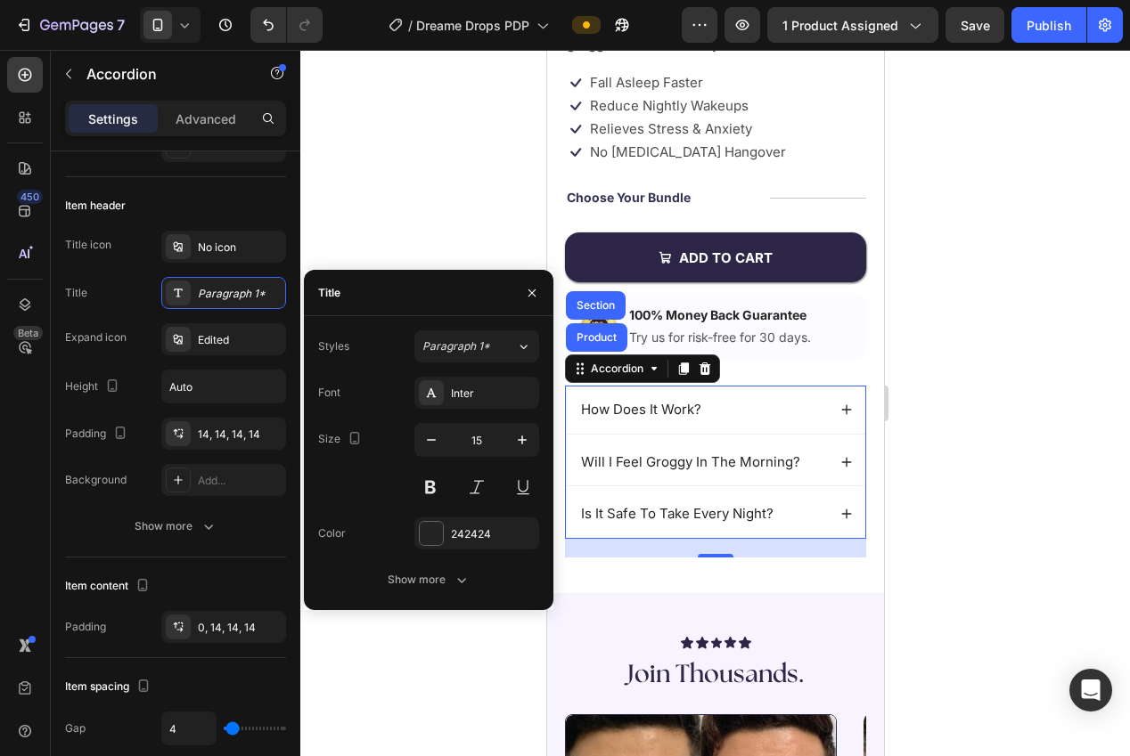
drag, startPoint x: 400, startPoint y: 272, endPoint x: 460, endPoint y: 309, distance: 70.5
click at [400, 272] on div "Title" at bounding box center [428, 293] width 249 height 46
drag, startPoint x: 960, startPoint y: 510, endPoint x: 954, endPoint y: 520, distance: 12.0
click at [960, 509] on div at bounding box center [715, 403] width 830 height 707
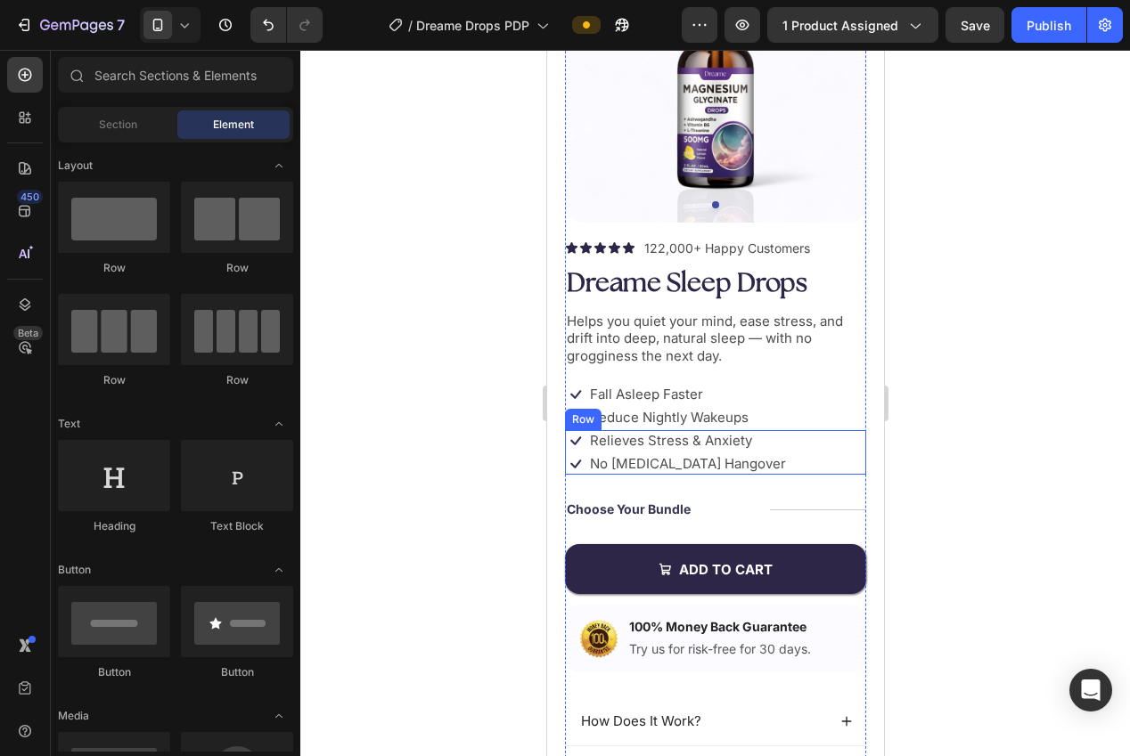
scroll to position [538, 0]
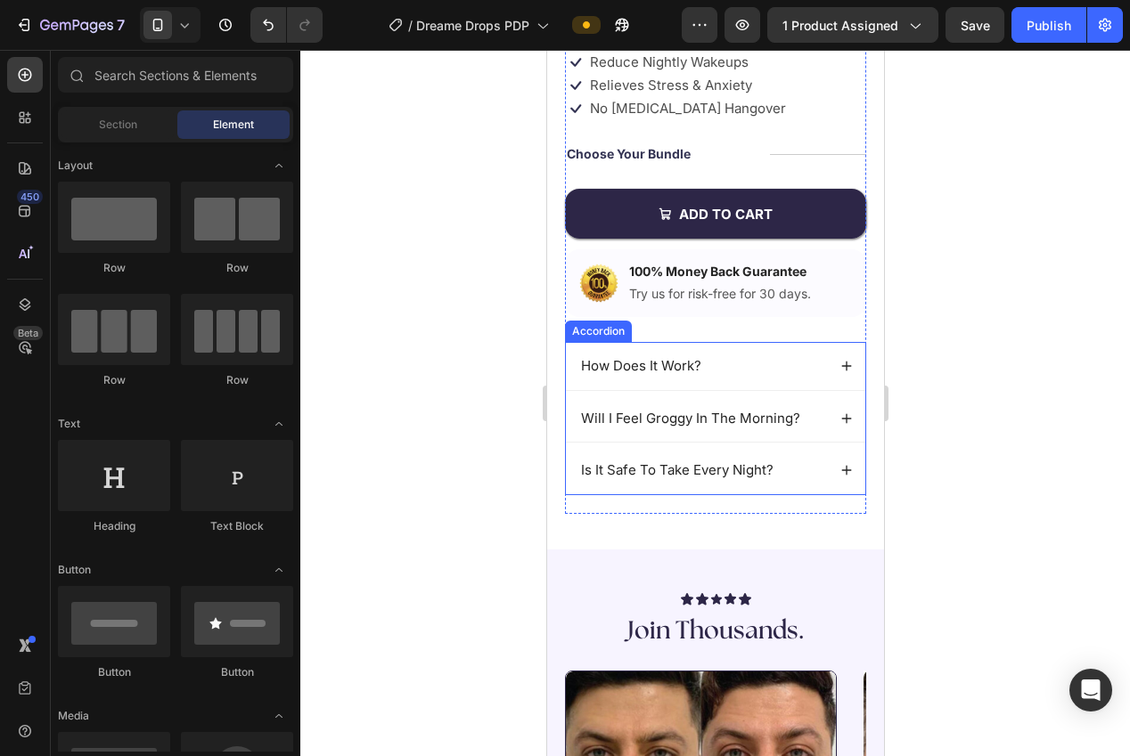
click at [840, 369] on icon at bounding box center [845, 366] width 12 height 12
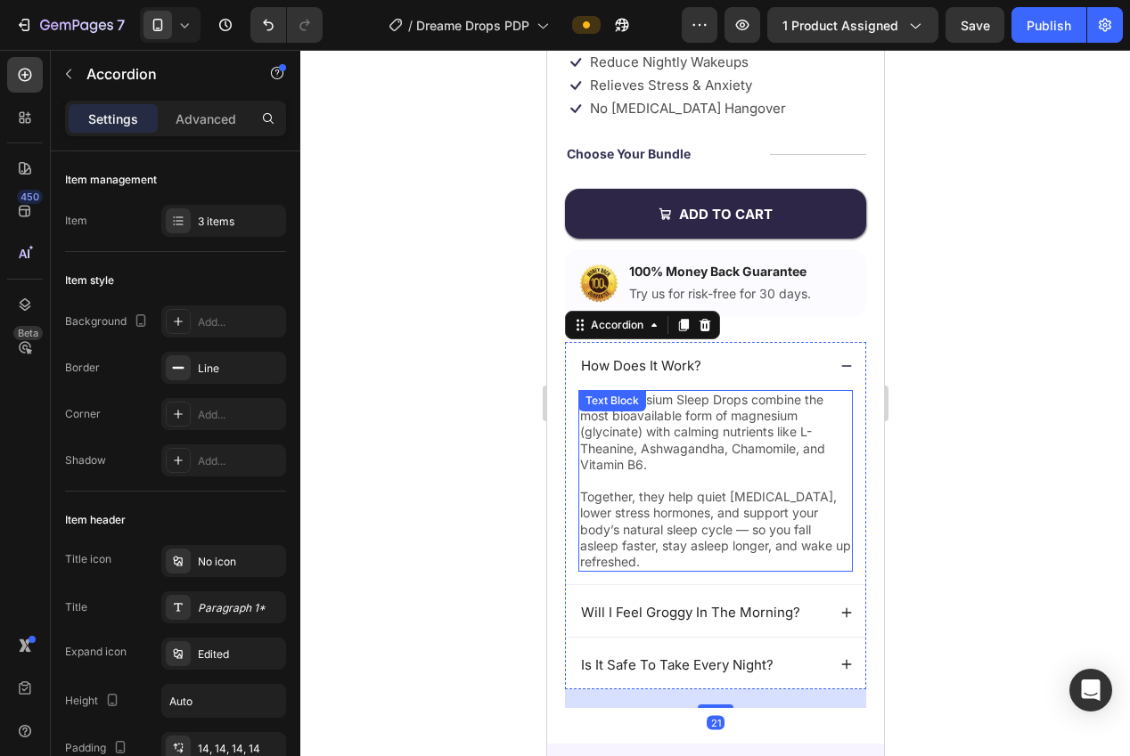
click at [708, 427] on p "Our Magnesium Sleep Drops combine the most bioavailable form of magnesium (glyc…" at bounding box center [714, 432] width 271 height 81
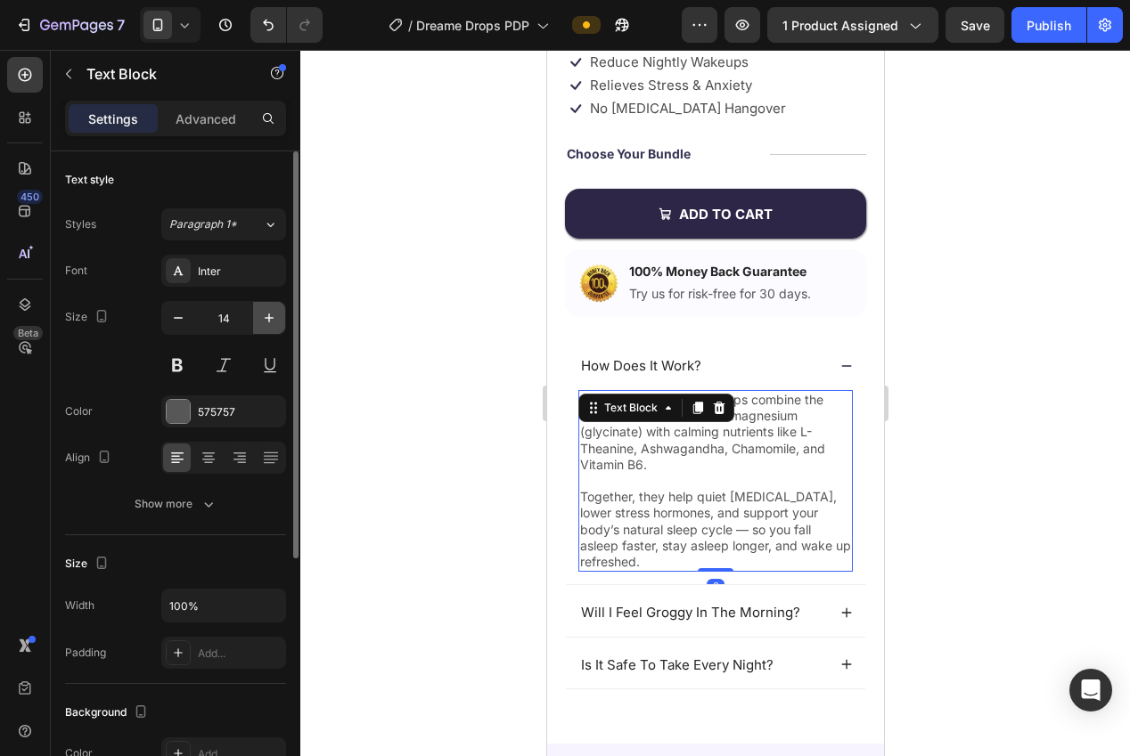
click at [271, 326] on button "button" at bounding box center [269, 318] width 32 height 32
type input "15"
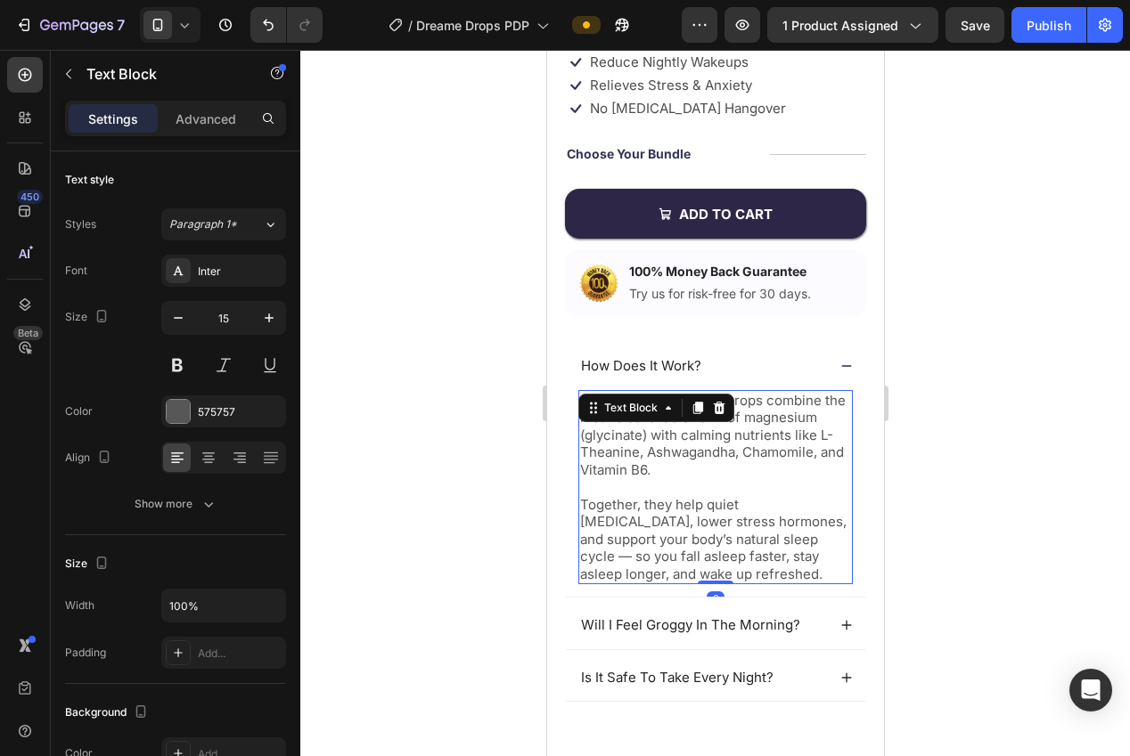
click at [411, 391] on div at bounding box center [715, 403] width 830 height 707
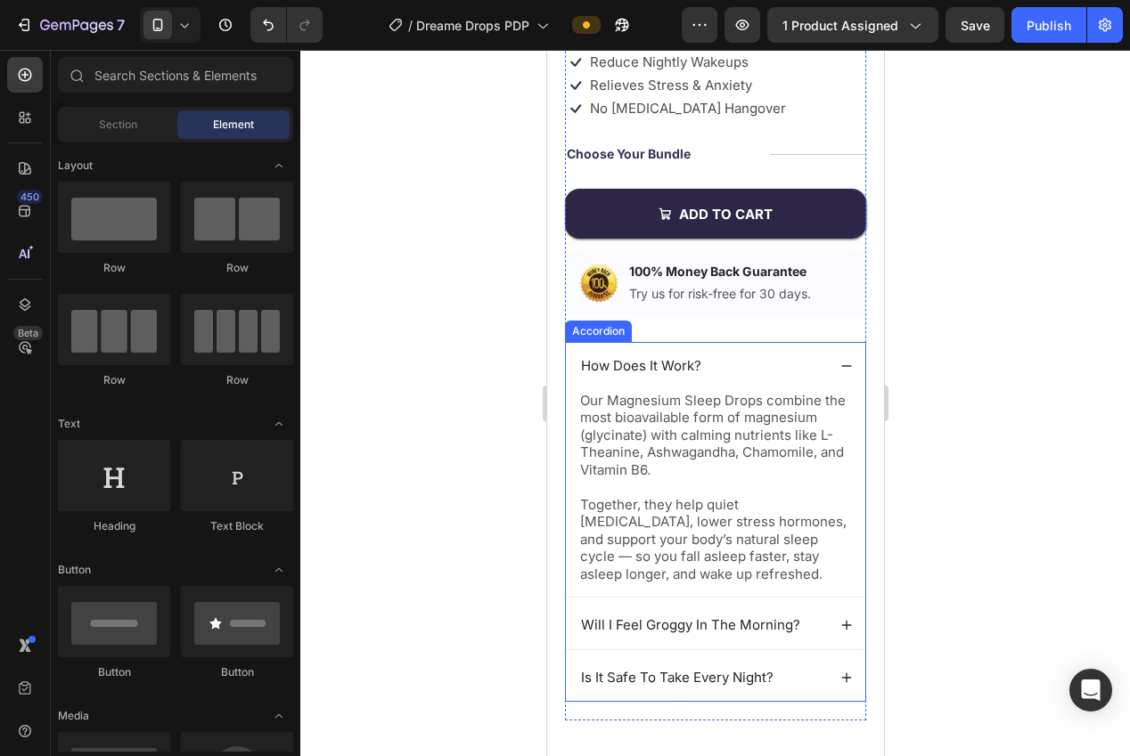
drag, startPoint x: 839, startPoint y: 363, endPoint x: 839, endPoint y: 383, distance: 20.5
click at [839, 363] on icon at bounding box center [845, 366] width 12 height 12
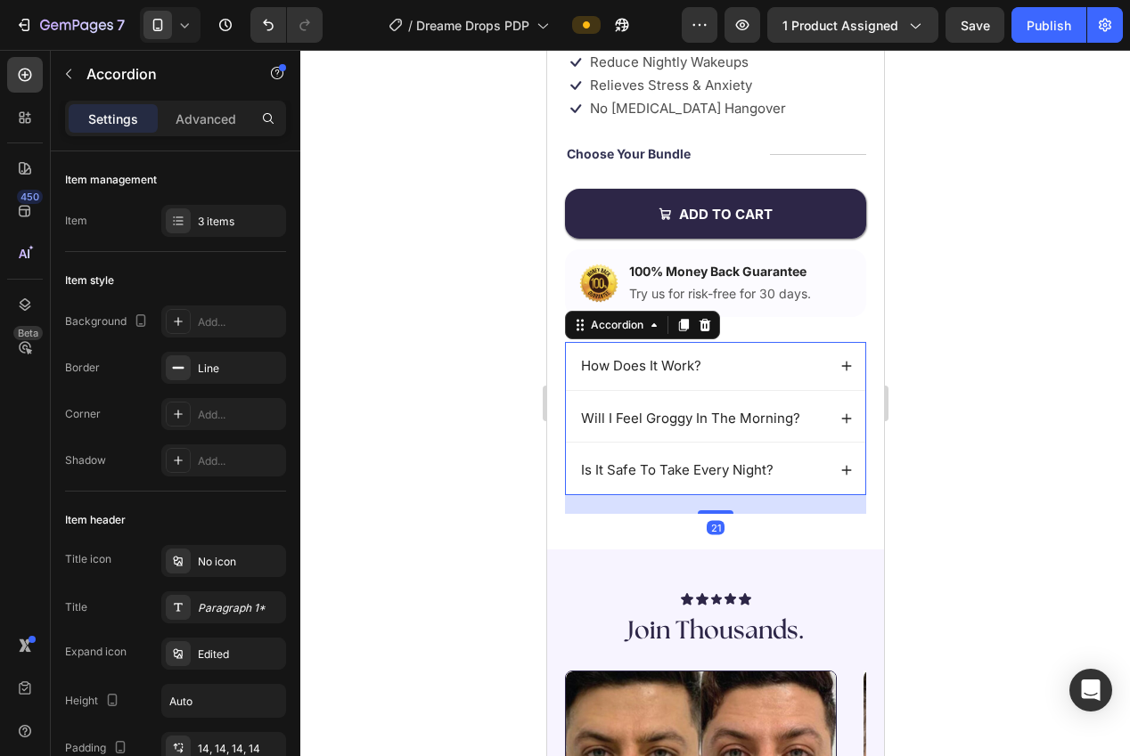
click at [850, 421] on icon at bounding box center [845, 419] width 12 height 12
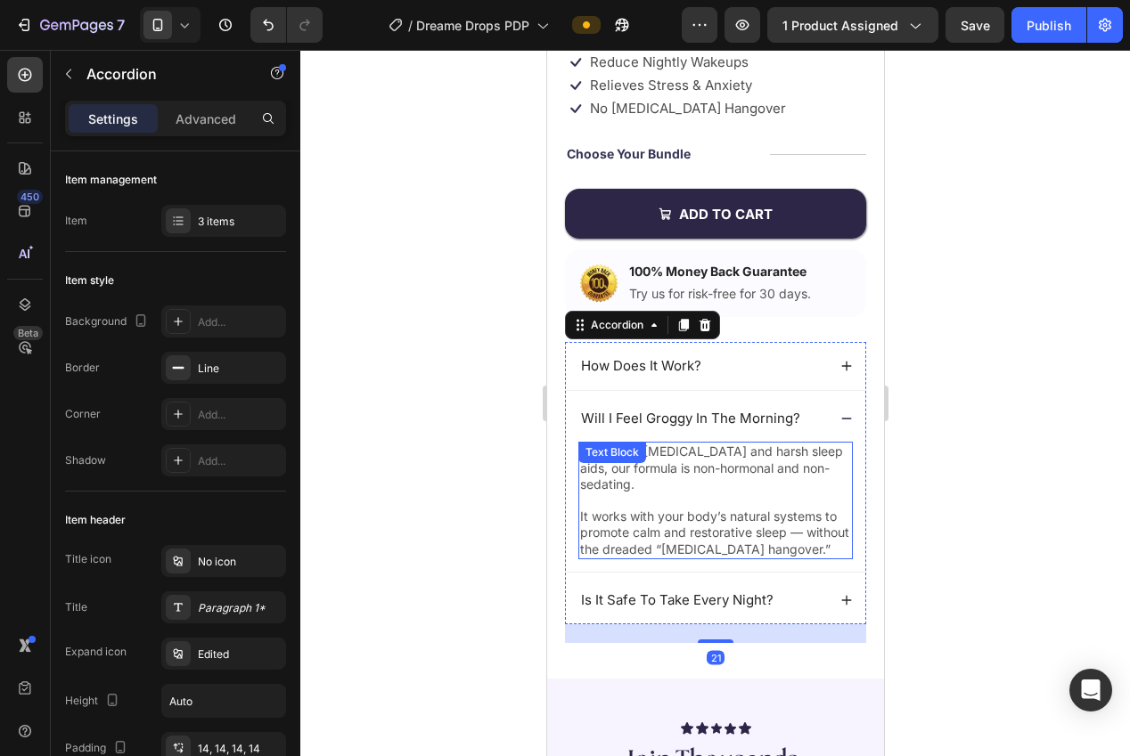
click at [659, 465] on div "No. Unlike melatonin and harsh sleep aids, our formula is non-hormonal and non-…" at bounding box center [714, 500] width 274 height 117
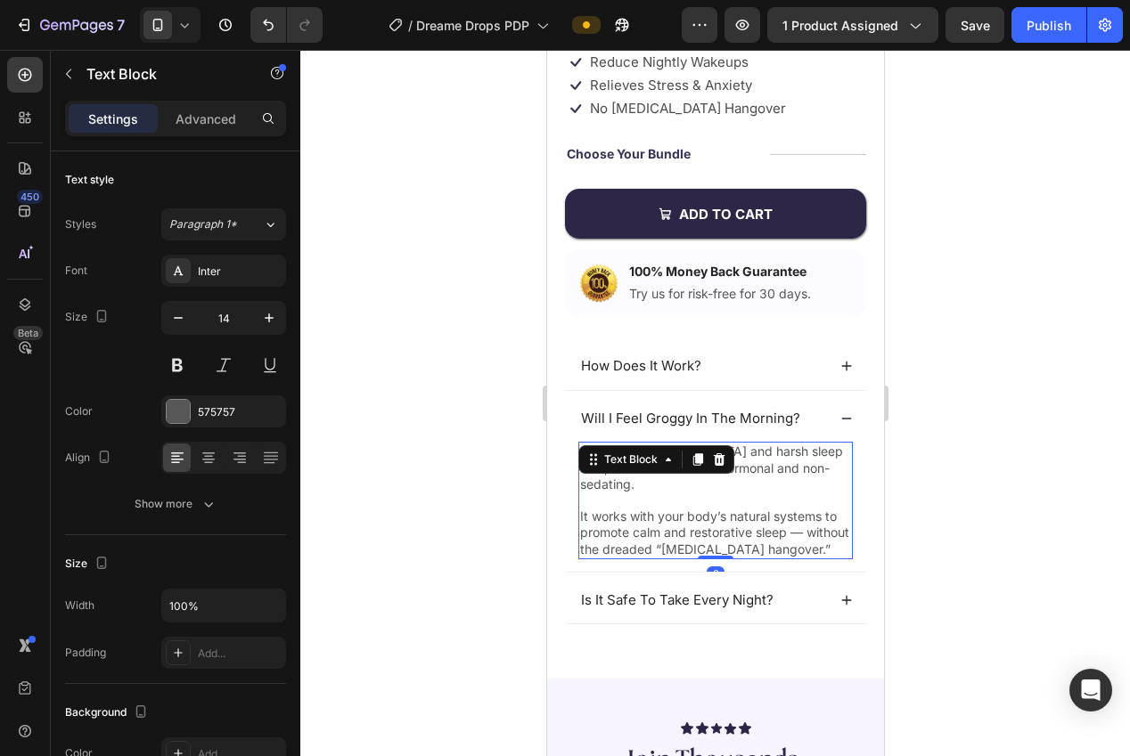
drag, startPoint x: 259, startPoint y: 322, endPoint x: 382, endPoint y: 372, distance: 133.0
click at [260, 322] on icon "button" at bounding box center [269, 318] width 18 height 18
type input "15"
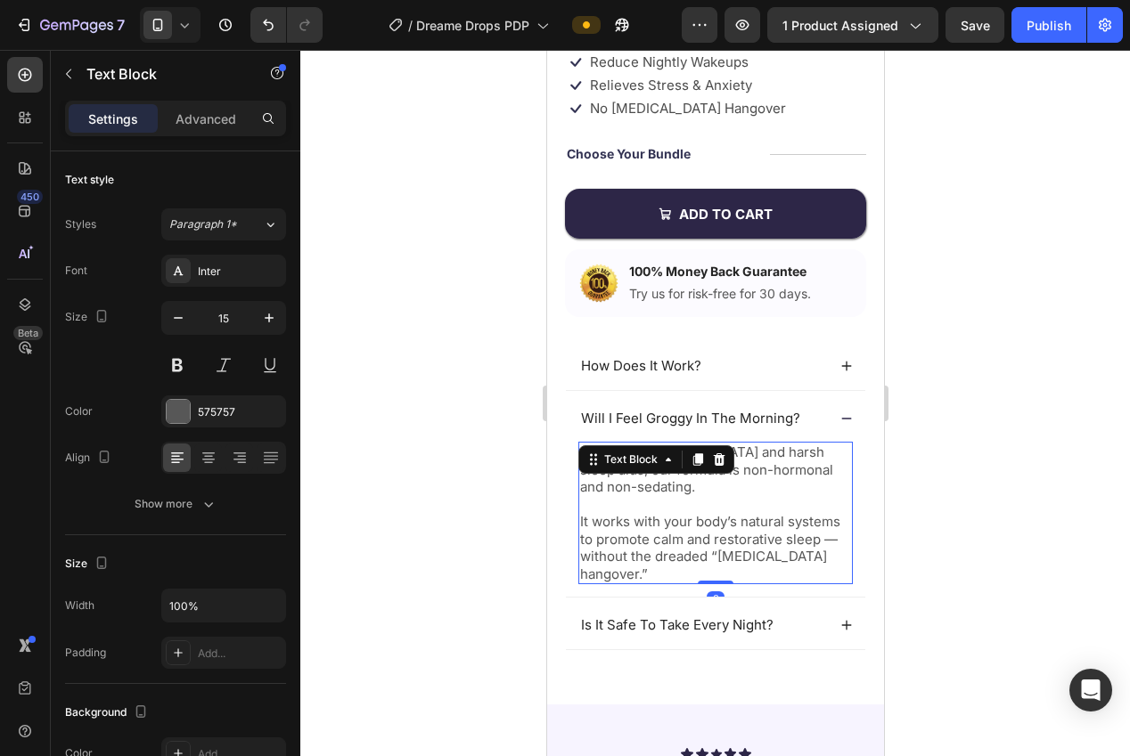
drag, startPoint x: 388, startPoint y: 378, endPoint x: 397, endPoint y: 379, distance: 9.0
click at [389, 378] on div at bounding box center [715, 403] width 830 height 707
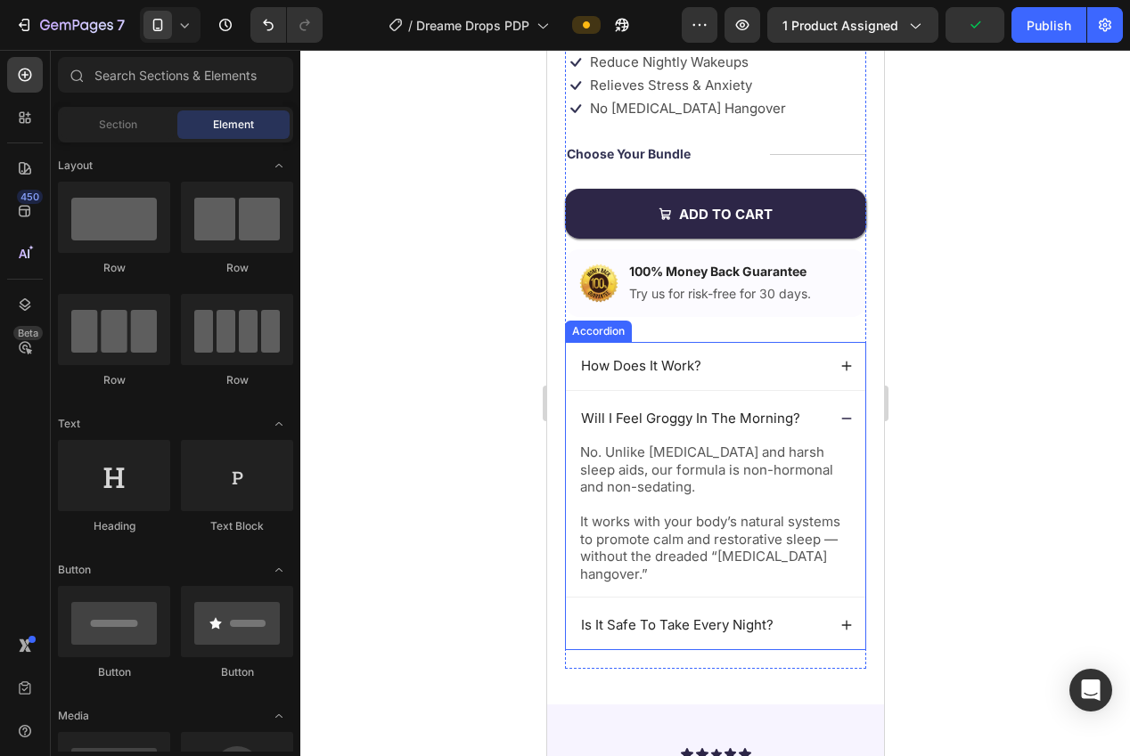
click at [851, 413] on icon at bounding box center [845, 419] width 12 height 12
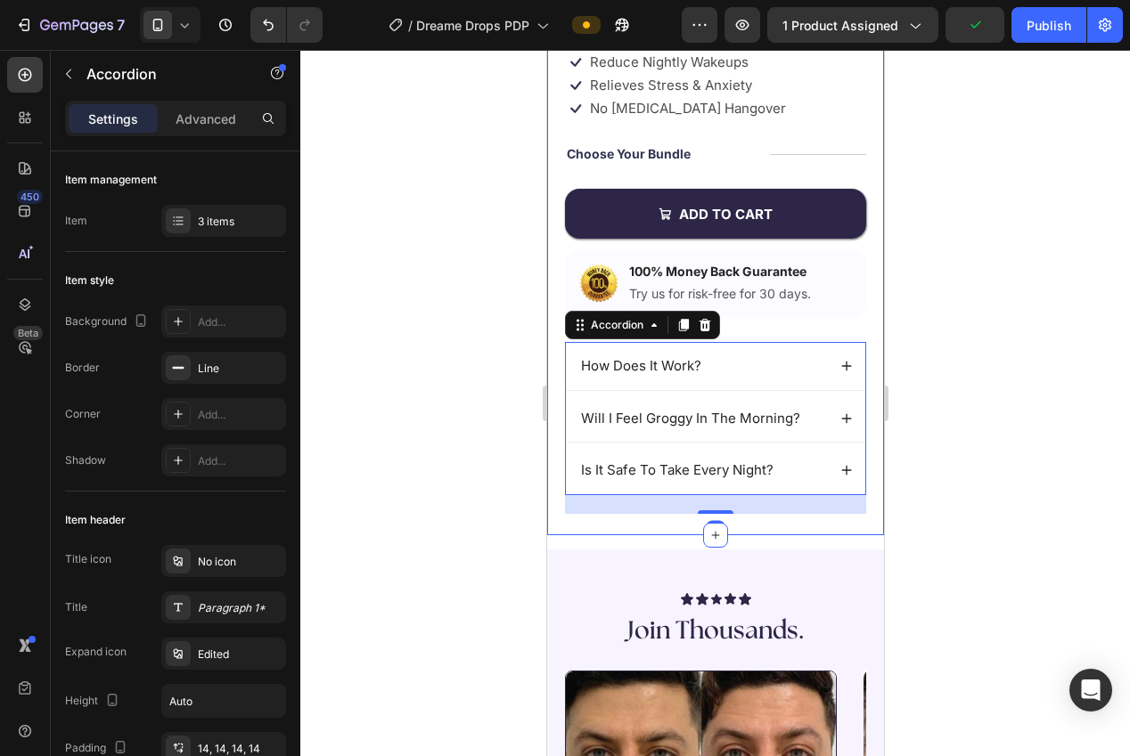
click at [942, 417] on div at bounding box center [715, 403] width 830 height 707
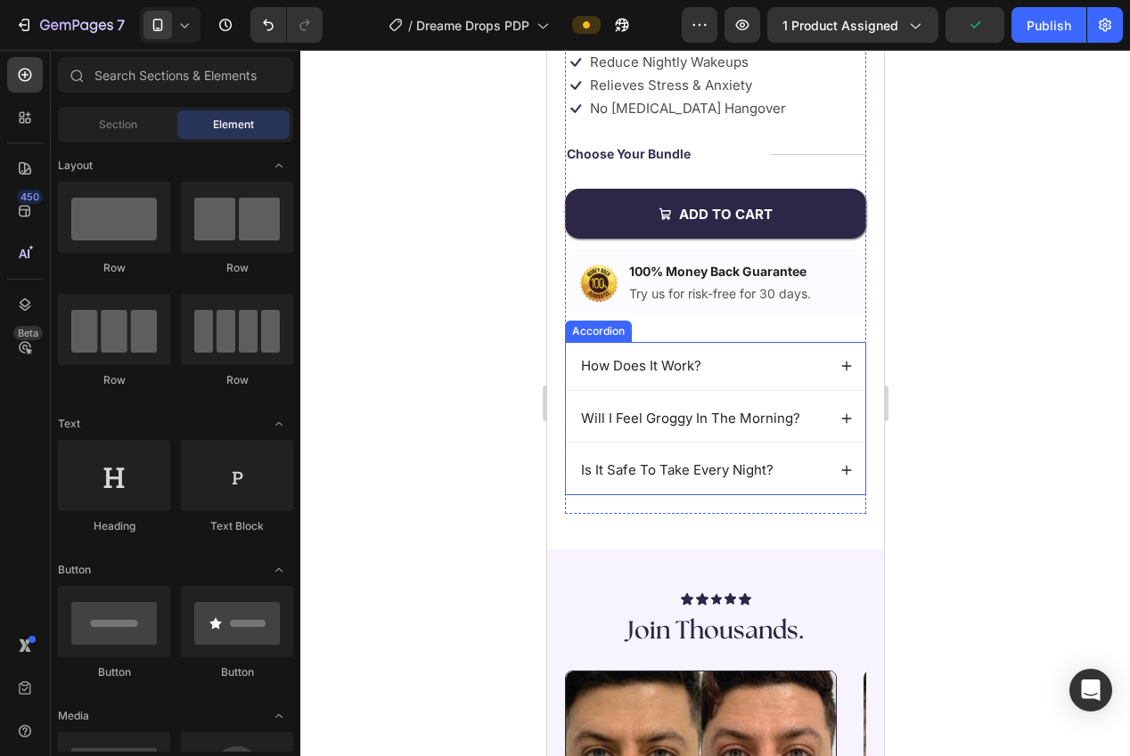
click at [846, 470] on icon at bounding box center [846, 471] width 10 height 10
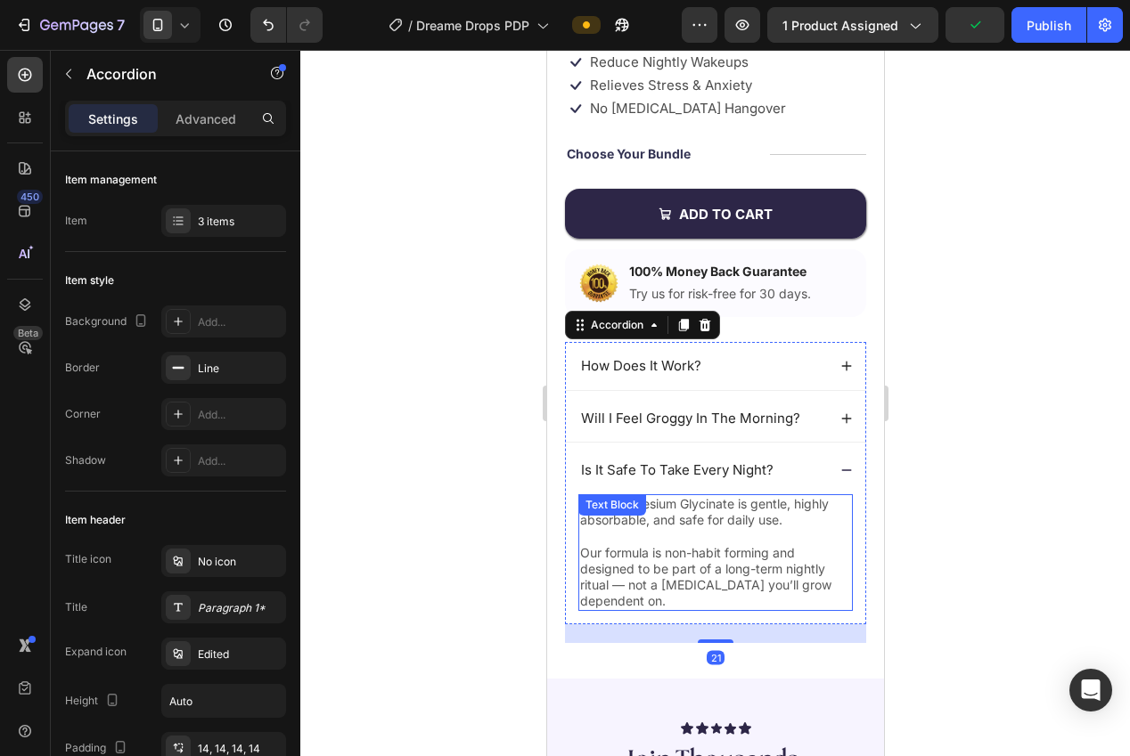
click at [685, 520] on div "Yes! Magnesium Glycinate is gentle, highly absorbable, and safe for daily use. …" at bounding box center [714, 553] width 274 height 117
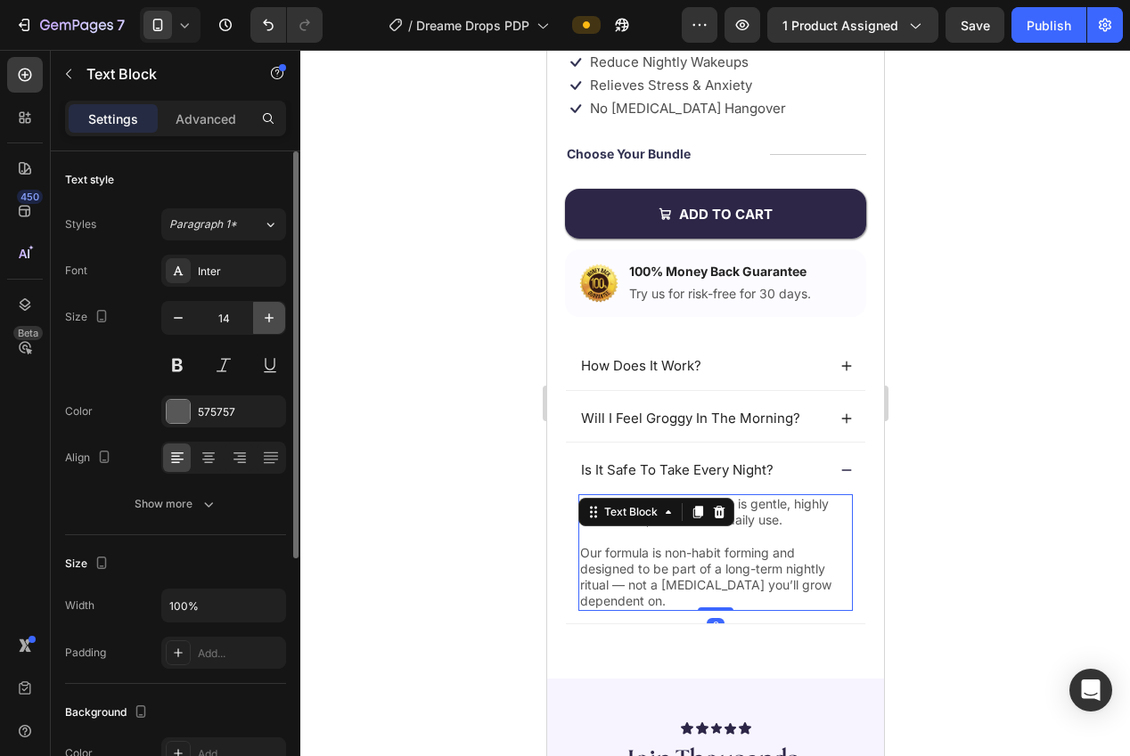
click at [279, 323] on button "button" at bounding box center [269, 318] width 32 height 32
type input "15"
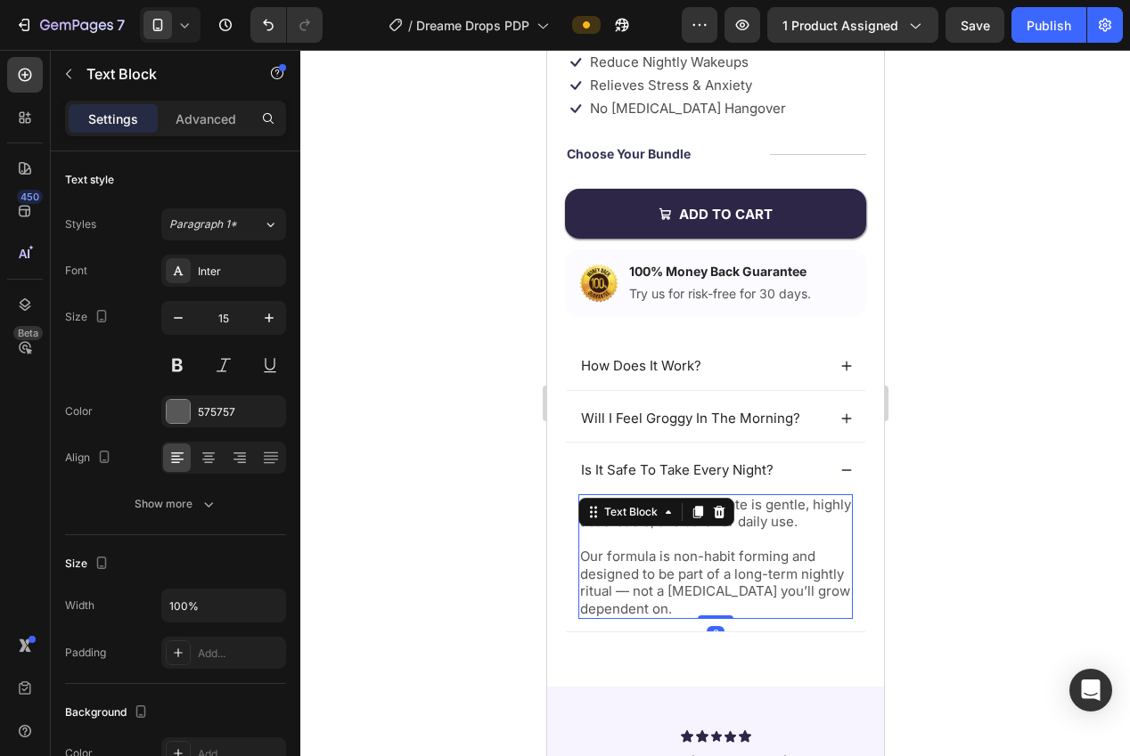
drag, startPoint x: 421, startPoint y: 372, endPoint x: 461, endPoint y: 378, distance: 40.6
click at [432, 372] on div at bounding box center [715, 403] width 830 height 707
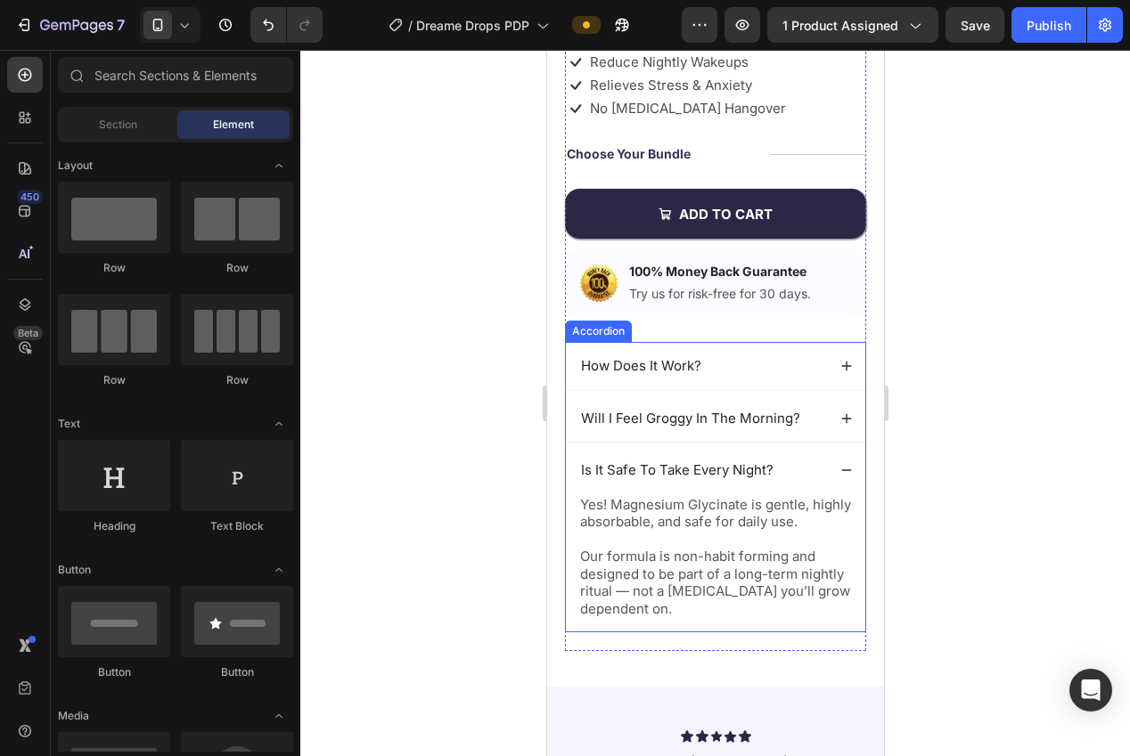
drag, startPoint x: 854, startPoint y: 474, endPoint x: 872, endPoint y: 470, distance: 19.2
click at [854, 474] on div "Is It Safe To Take Every Night?" at bounding box center [714, 470] width 299 height 48
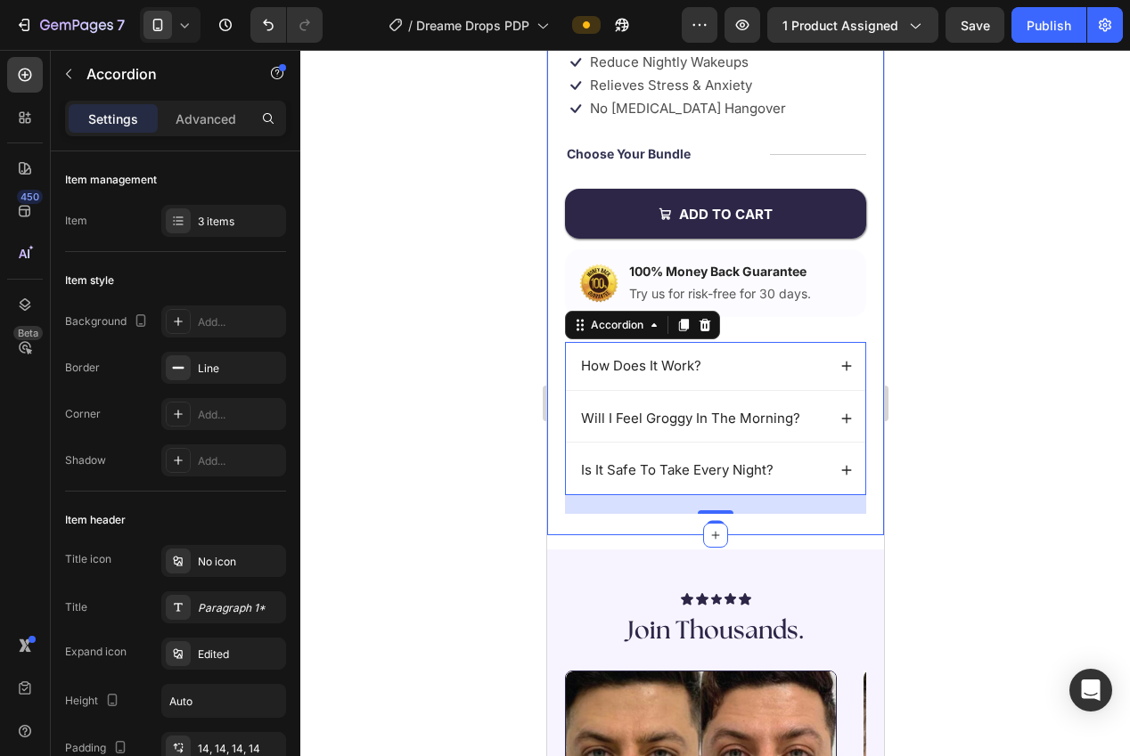
drag, startPoint x: 1056, startPoint y: 440, endPoint x: 1032, endPoint y: 436, distance: 24.5
click at [1053, 440] on div at bounding box center [715, 403] width 830 height 707
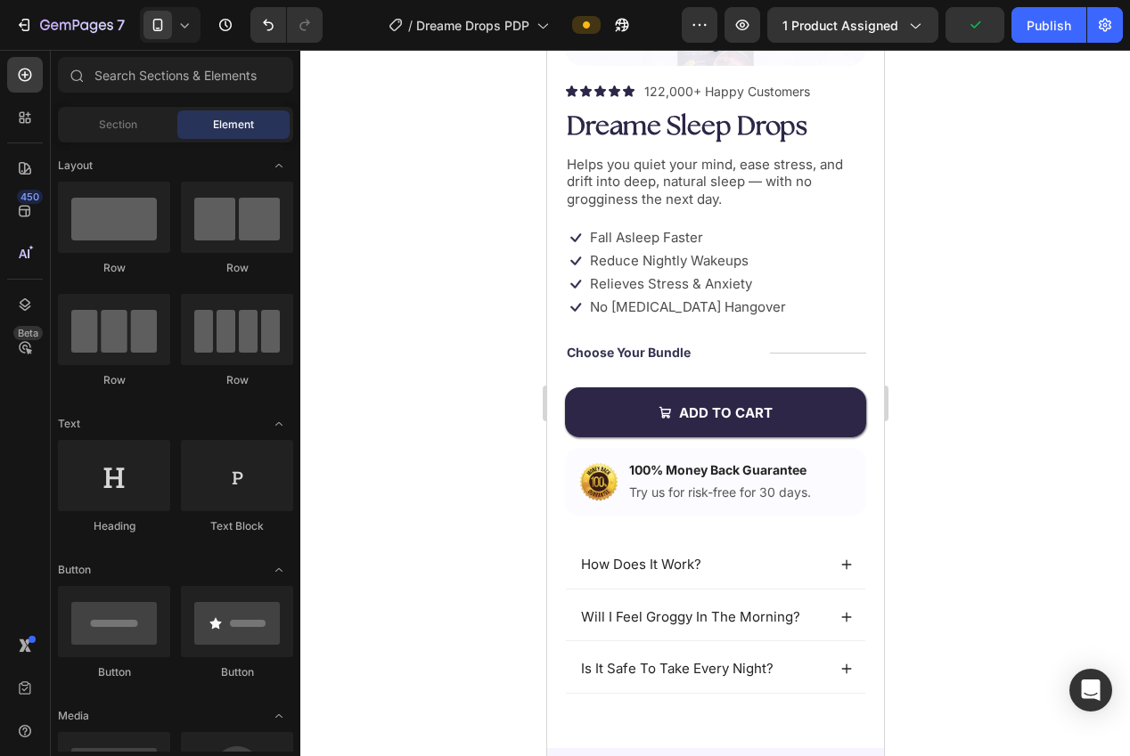
scroll to position [353, 0]
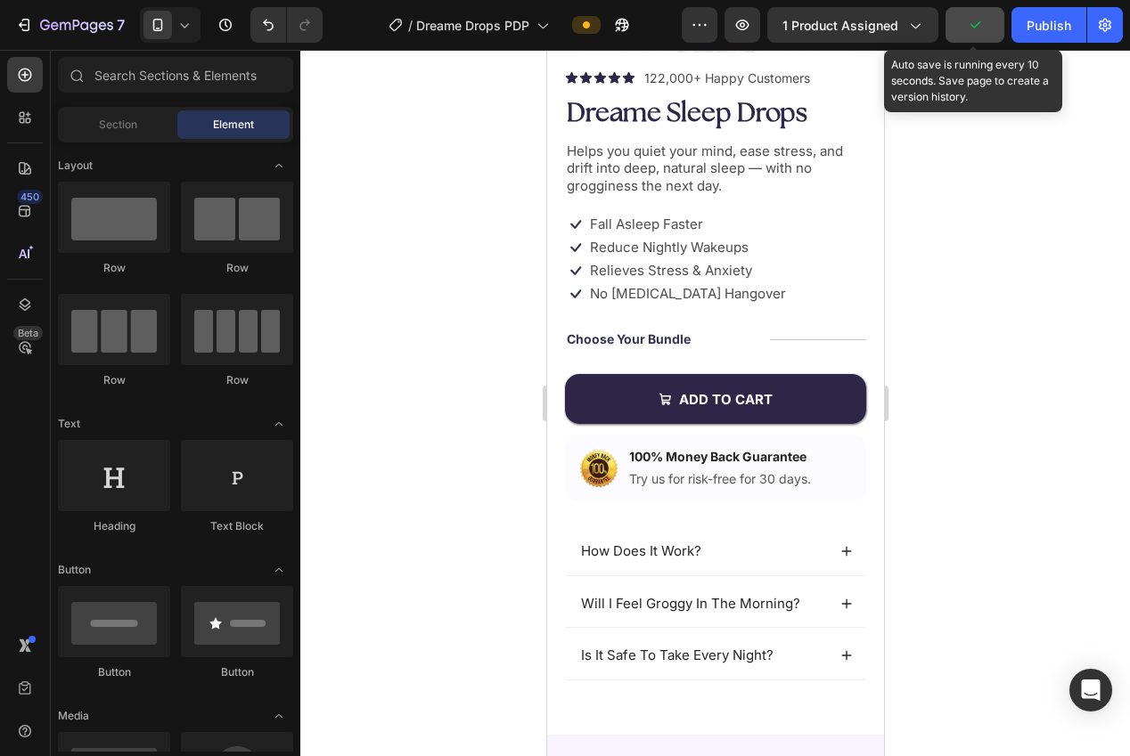
click at [977, 31] on icon "button" at bounding box center [975, 25] width 18 height 18
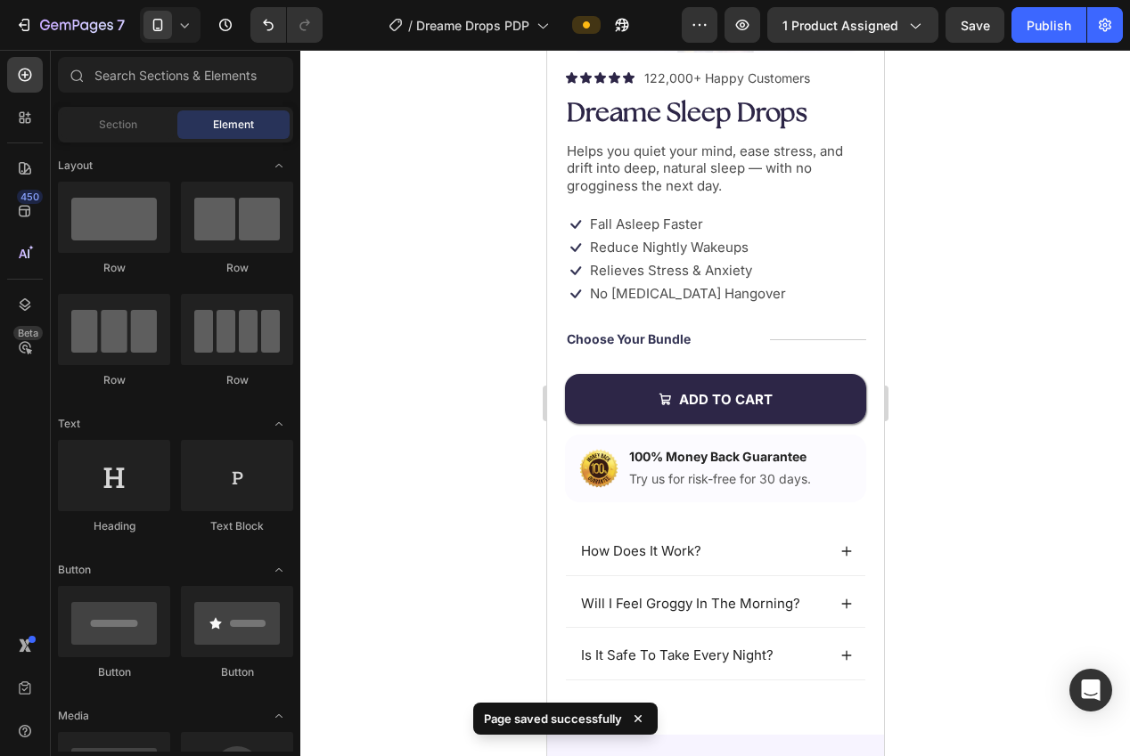
drag, startPoint x: 1032, startPoint y: 33, endPoint x: 1014, endPoint y: 41, distance: 19.5
click at [1032, 33] on div "Publish" at bounding box center [1048, 25] width 45 height 19
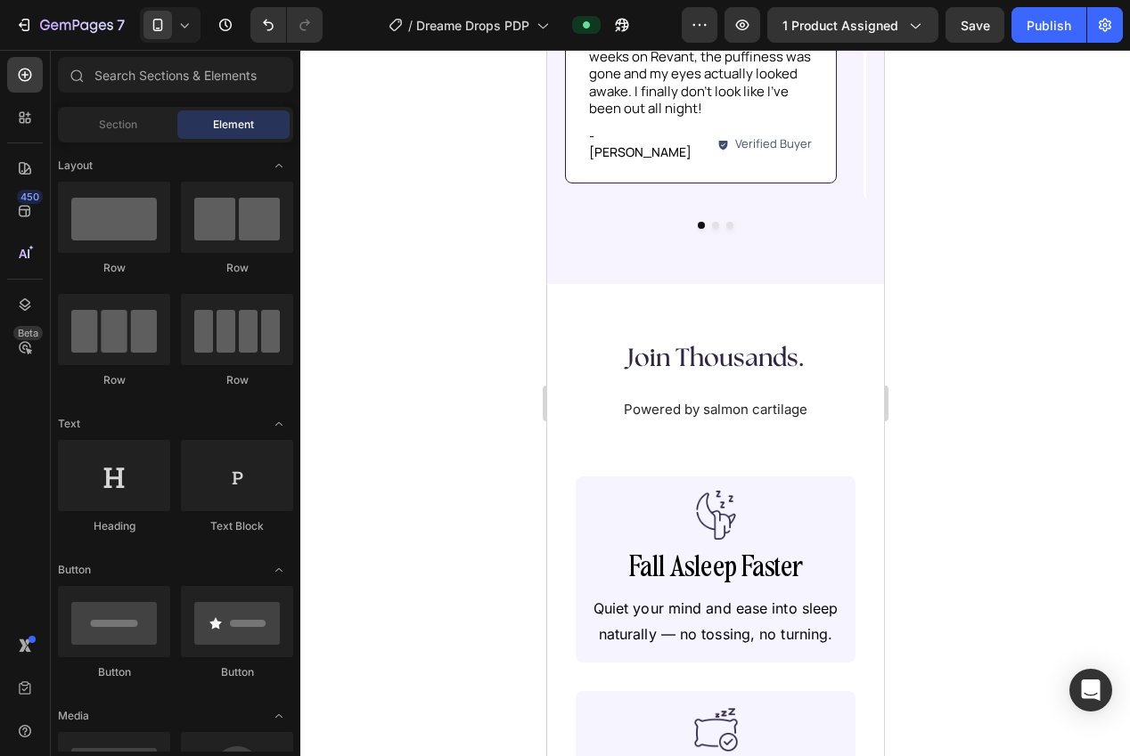
scroll to position [1555, 0]
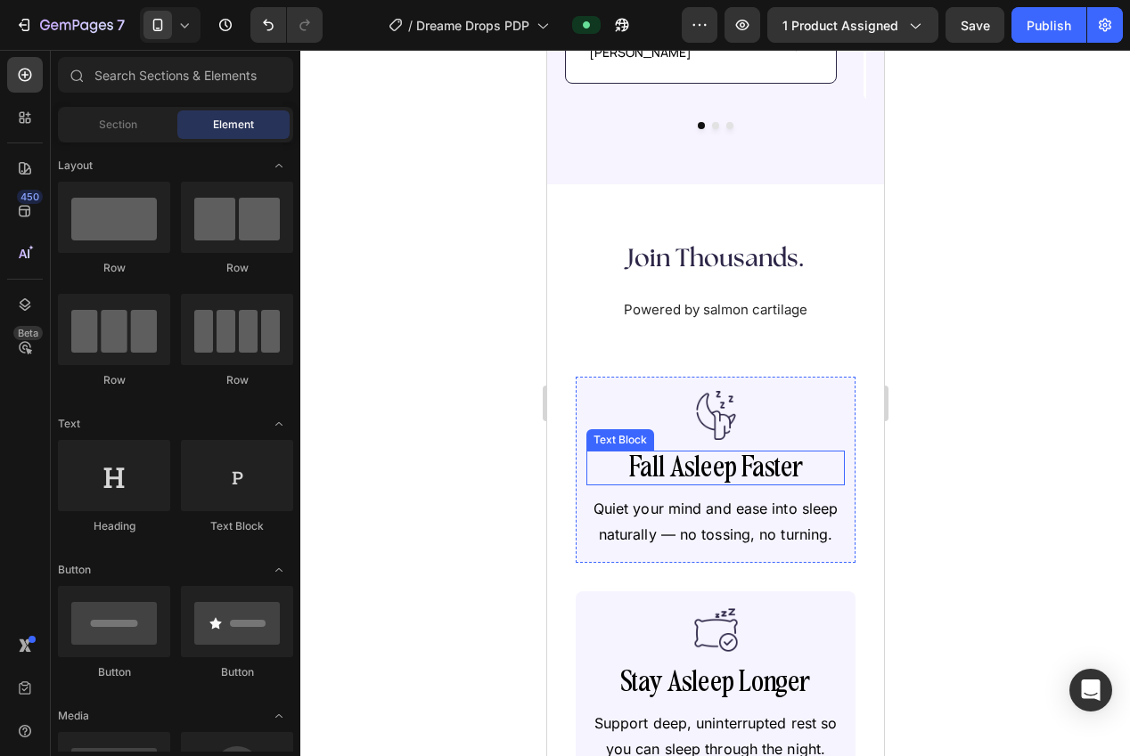
drag, startPoint x: 701, startPoint y: 446, endPoint x: 691, endPoint y: 444, distance: 10.2
click at [699, 453] on p "Fall Asleep Faster" at bounding box center [714, 468] width 255 height 31
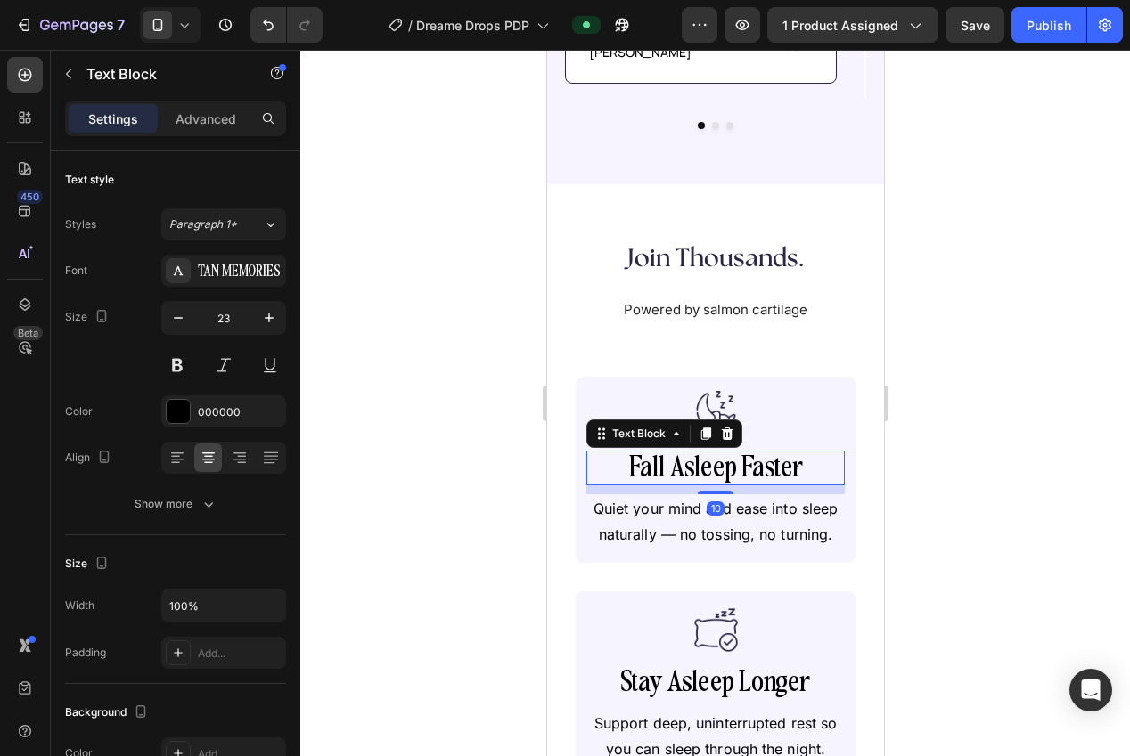
drag, startPoint x: 730, startPoint y: 410, endPoint x: 711, endPoint y: 408, distance: 18.8
click at [726, 427] on icon at bounding box center [726, 434] width 14 height 14
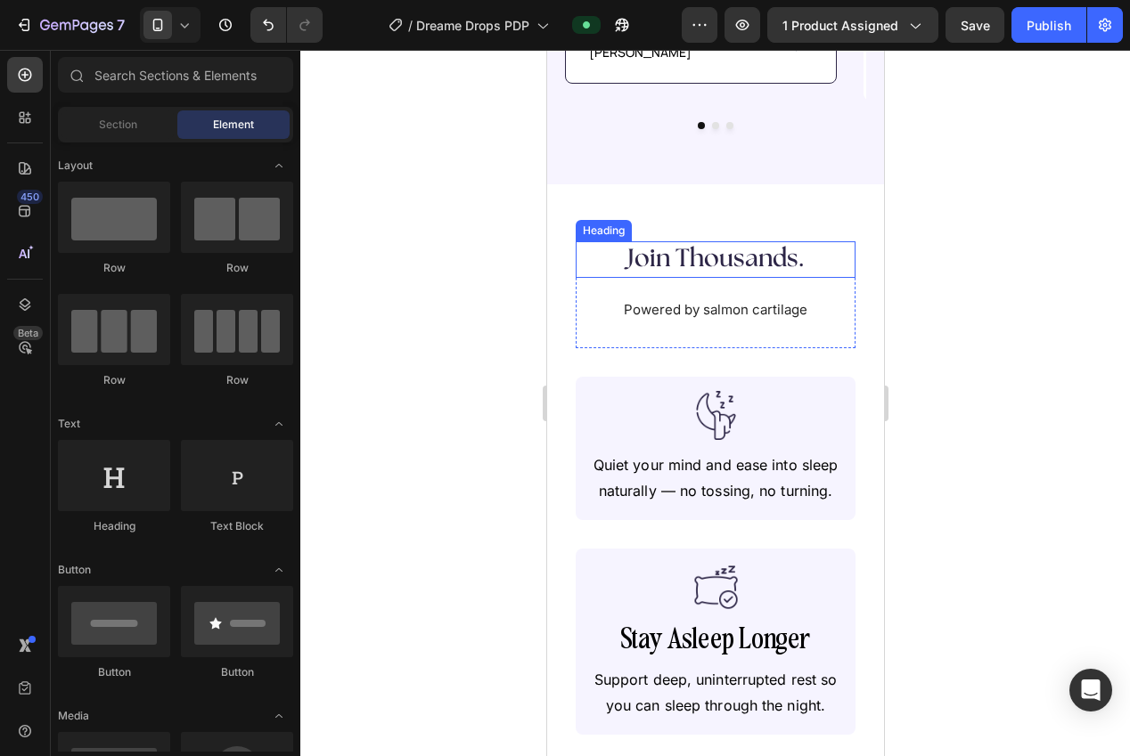
click at [706, 241] on h2 "Join Thousands." at bounding box center [715, 259] width 244 height 36
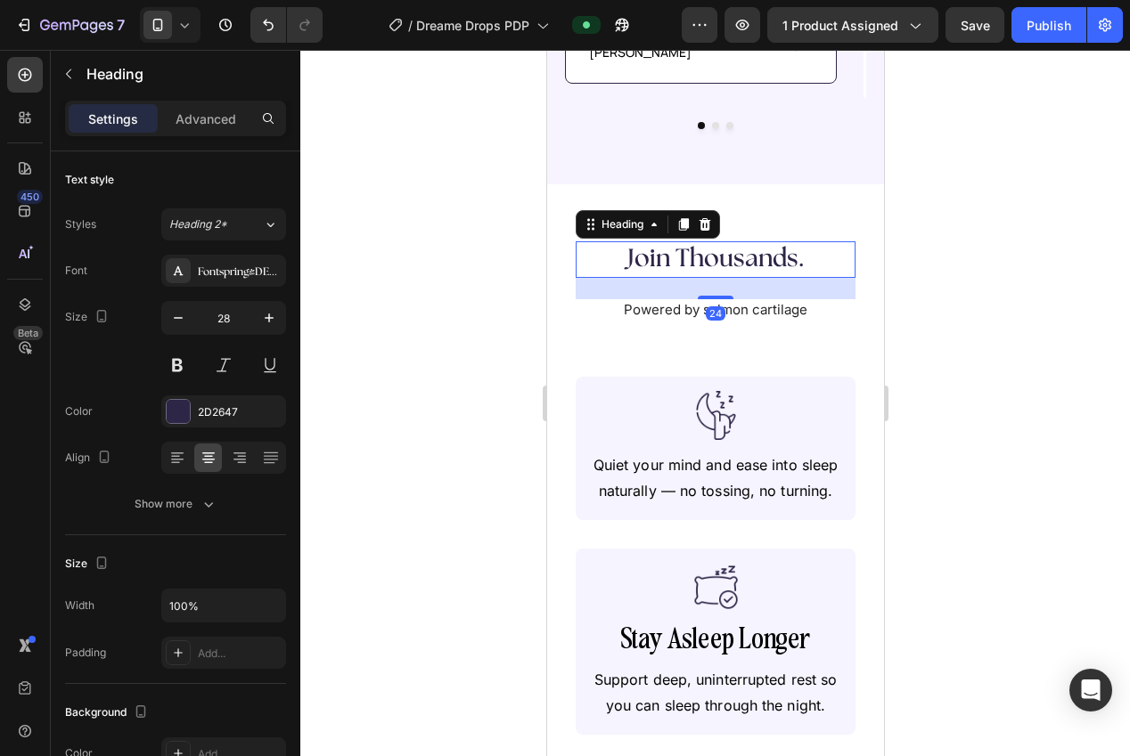
click at [685, 219] on icon at bounding box center [683, 225] width 10 height 12
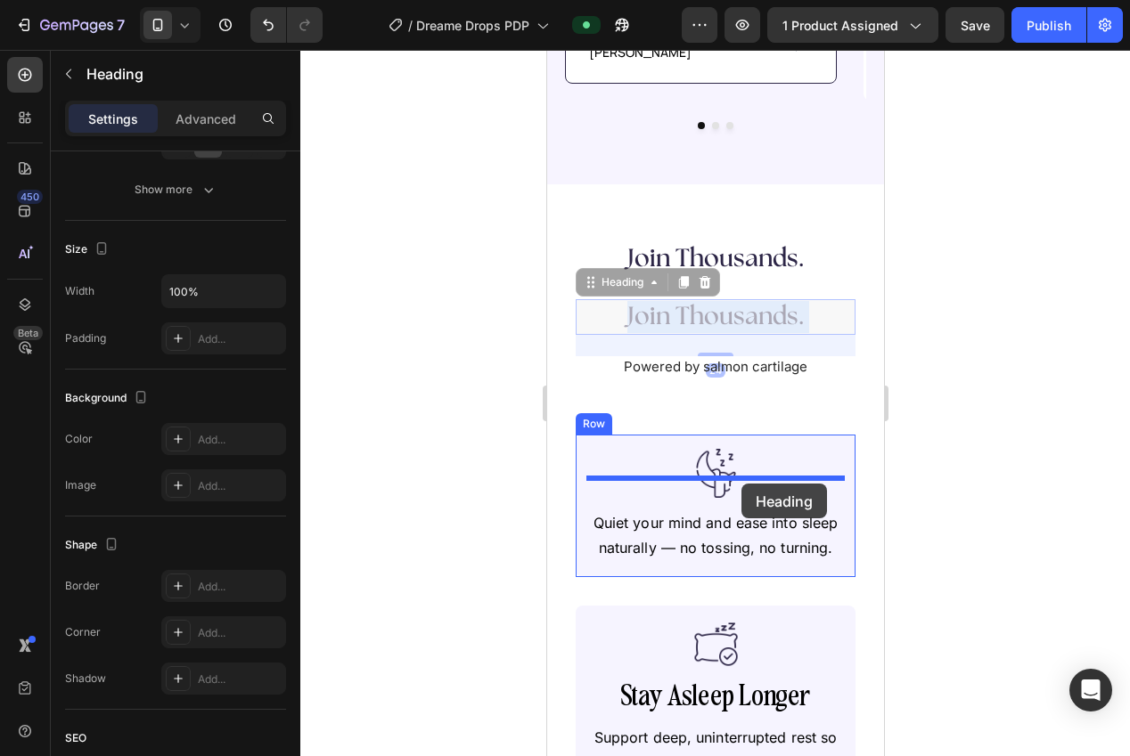
drag, startPoint x: 695, startPoint y: 287, endPoint x: 759, endPoint y: 473, distance: 197.0
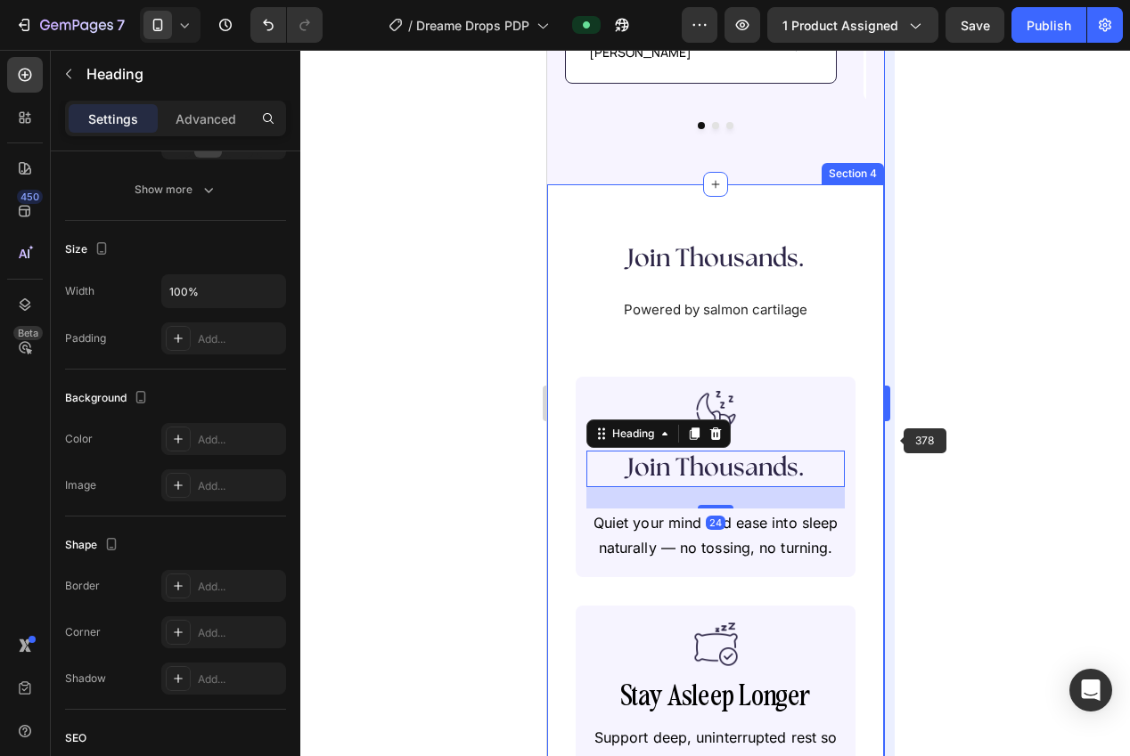
click at [894, 436] on div at bounding box center [715, 403] width 830 height 707
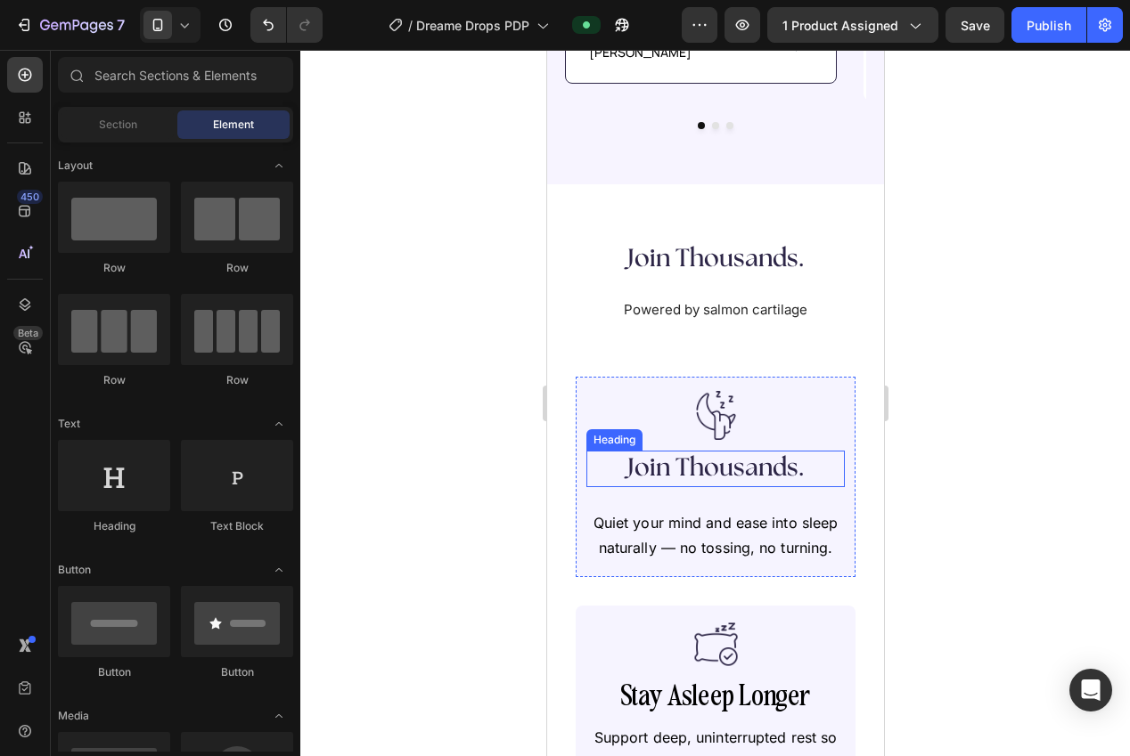
click at [699, 451] on h2 "Join Thousands." at bounding box center [714, 469] width 223 height 36
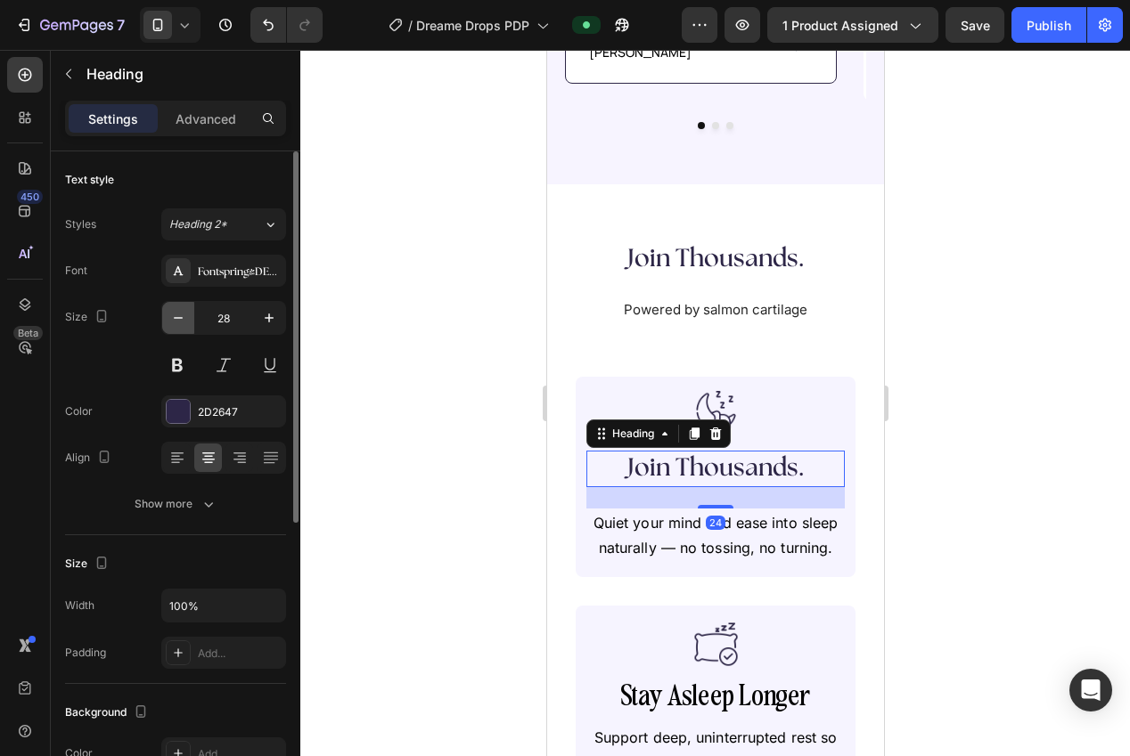
click at [166, 315] on button "button" at bounding box center [178, 318] width 32 height 32
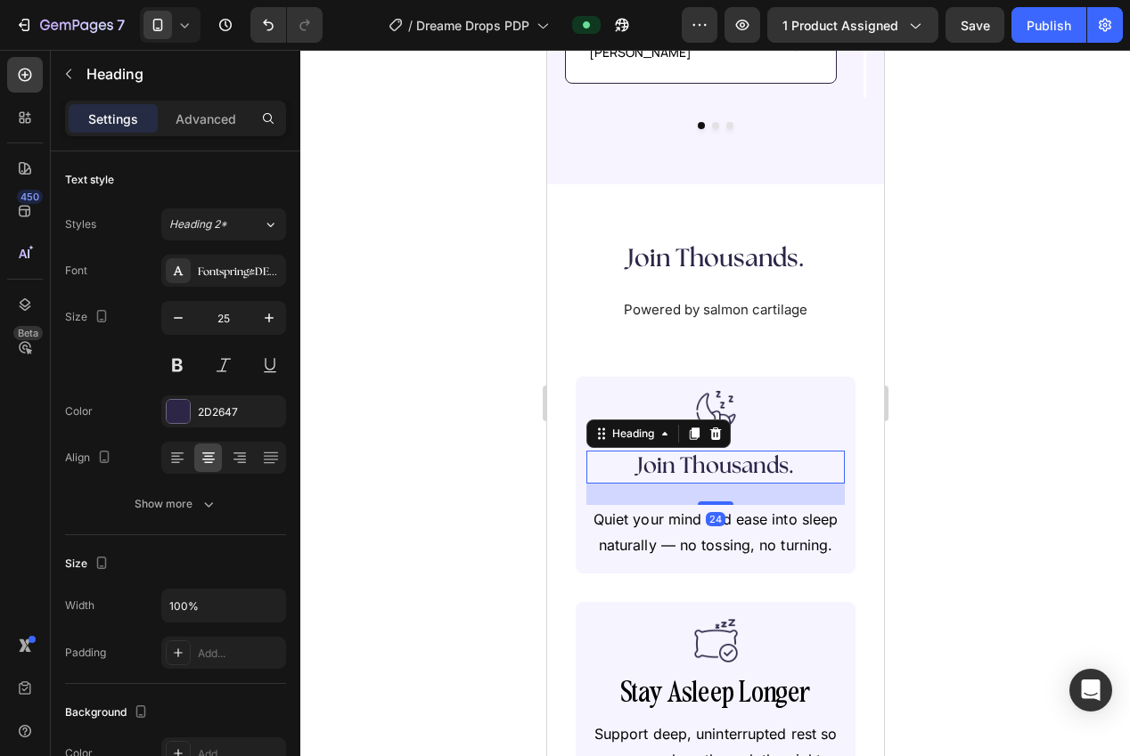
drag, startPoint x: 165, startPoint y: 315, endPoint x: 368, endPoint y: 378, distance: 212.5
click at [166, 315] on button "button" at bounding box center [178, 318] width 32 height 32
type input "24"
drag, startPoint x: 405, startPoint y: 402, endPoint x: 417, endPoint y: 405, distance: 12.1
click at [411, 403] on div at bounding box center [715, 403] width 830 height 707
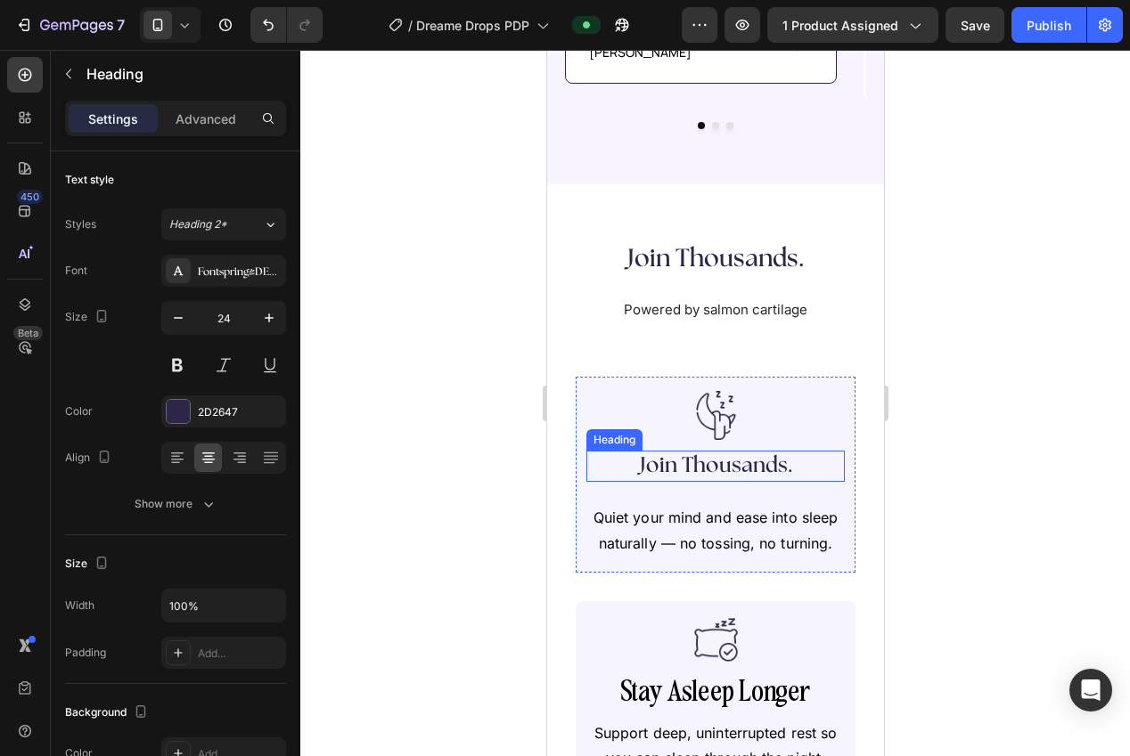
click at [670, 451] on h2 "Join Thousands." at bounding box center [714, 466] width 223 height 31
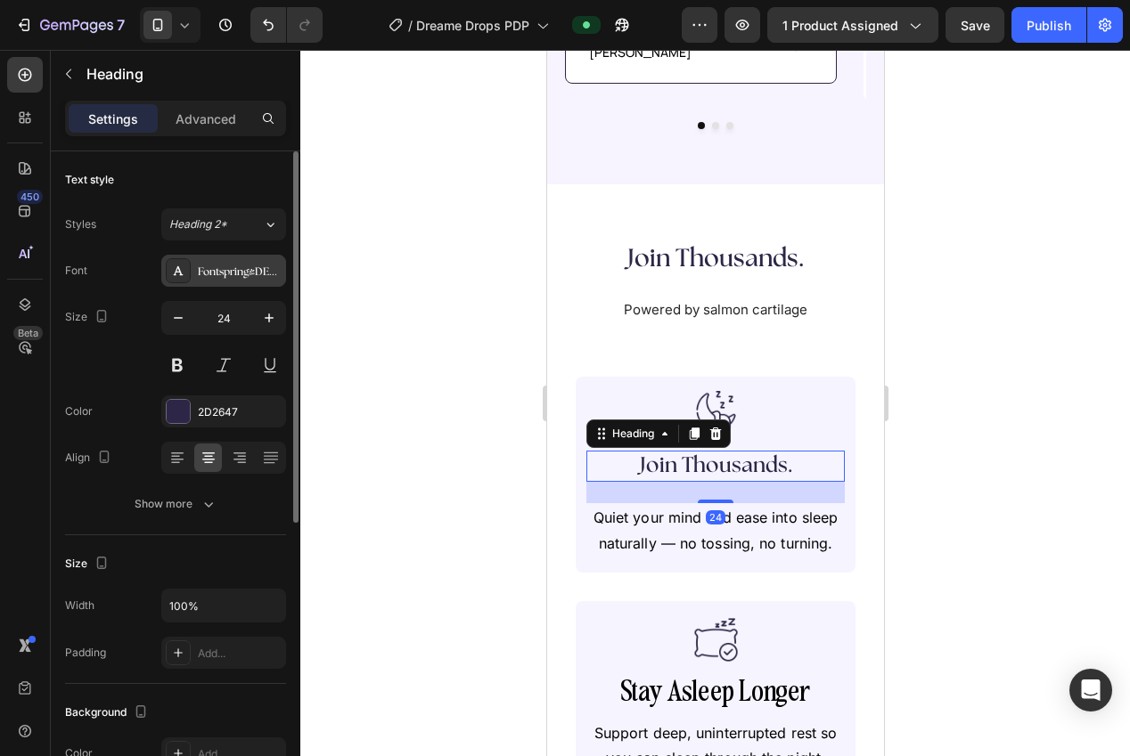
click at [233, 274] on div "Fontspring-DEMO-theseasons-bd" at bounding box center [240, 272] width 84 height 16
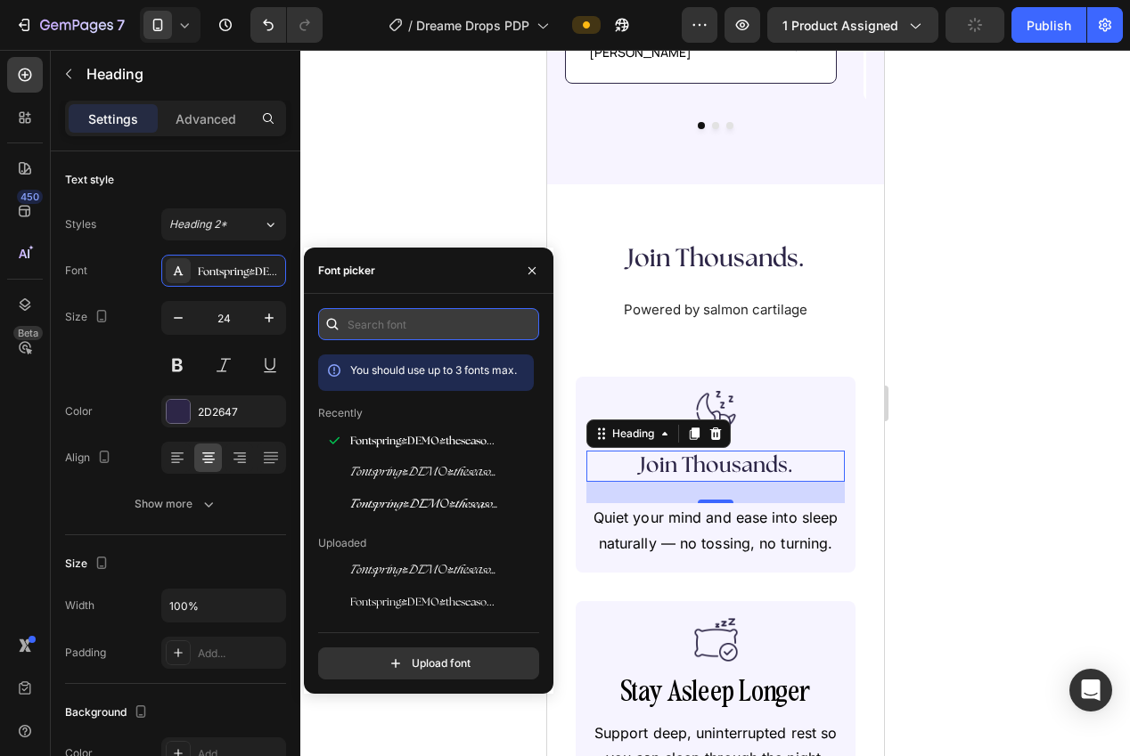
click at [394, 330] on input "text" at bounding box center [428, 324] width 221 height 32
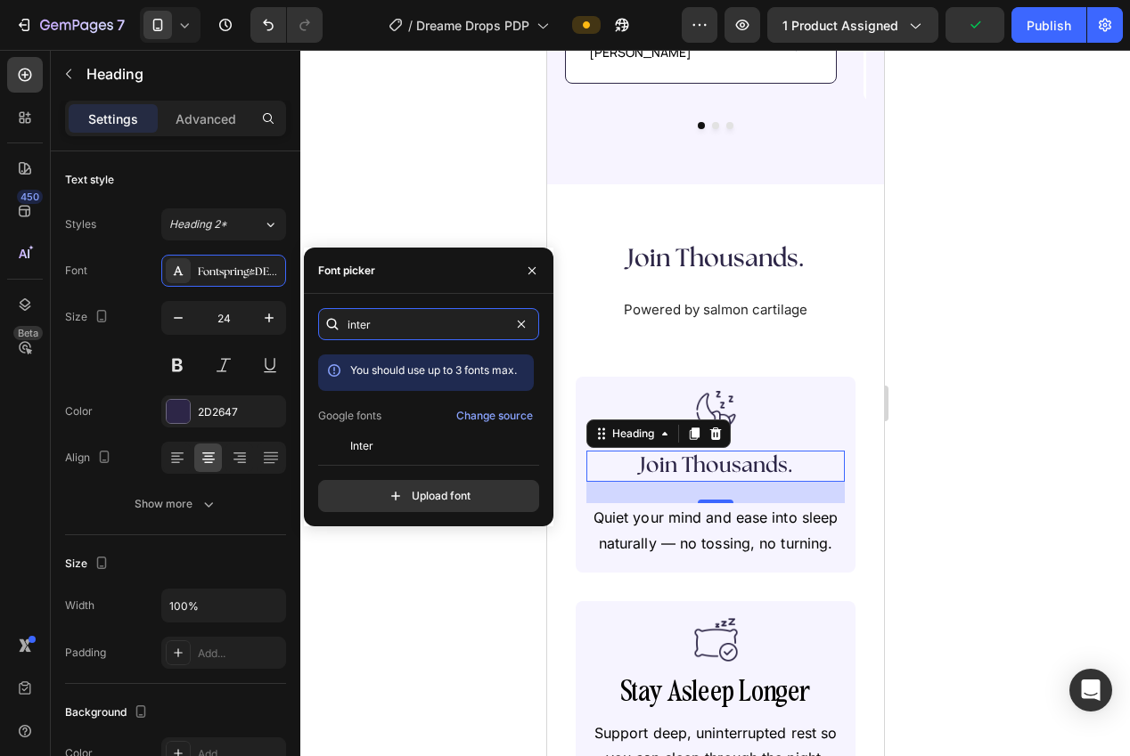
type input "inter"
click at [375, 457] on div "inter You should use up to 3 fonts max. Google fonts Change source Inter Inter …" at bounding box center [428, 410] width 221 height 204
click at [375, 451] on div "inter You should use up to 3 fonts max. Google fonts Change source Inter Inter …" at bounding box center [428, 410] width 221 height 204
click at [372, 442] on span "Inter" at bounding box center [361, 446] width 23 height 16
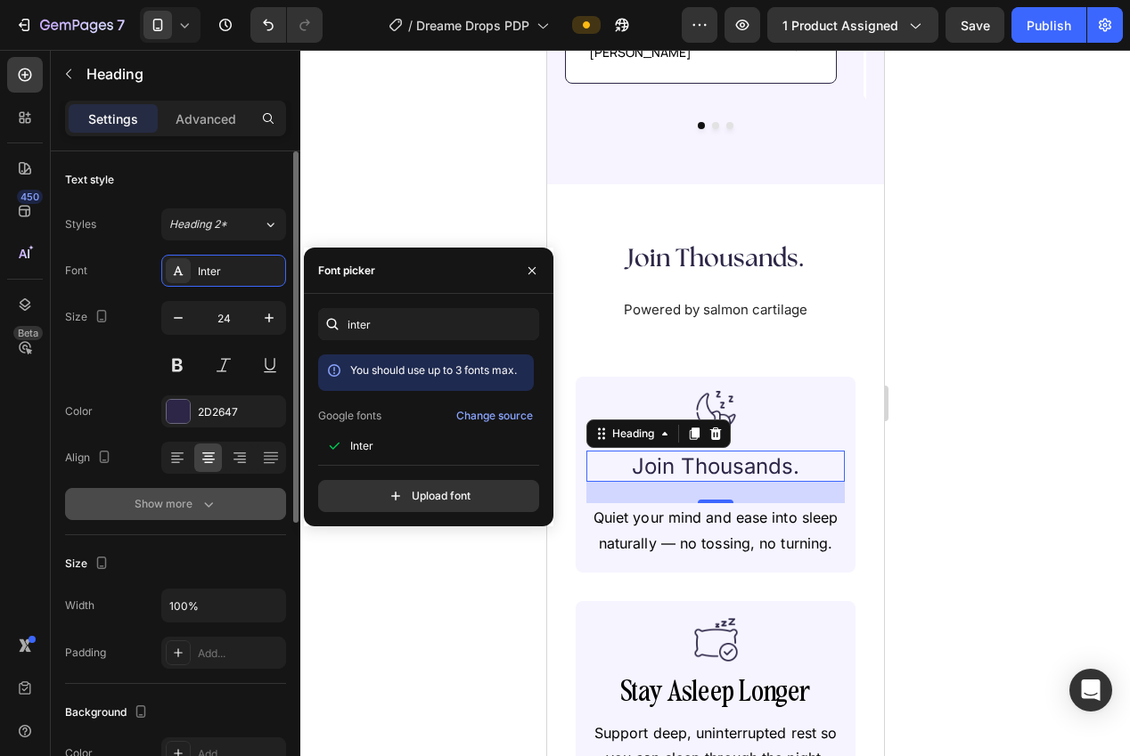
click at [210, 491] on button "Show more" at bounding box center [175, 504] width 221 height 32
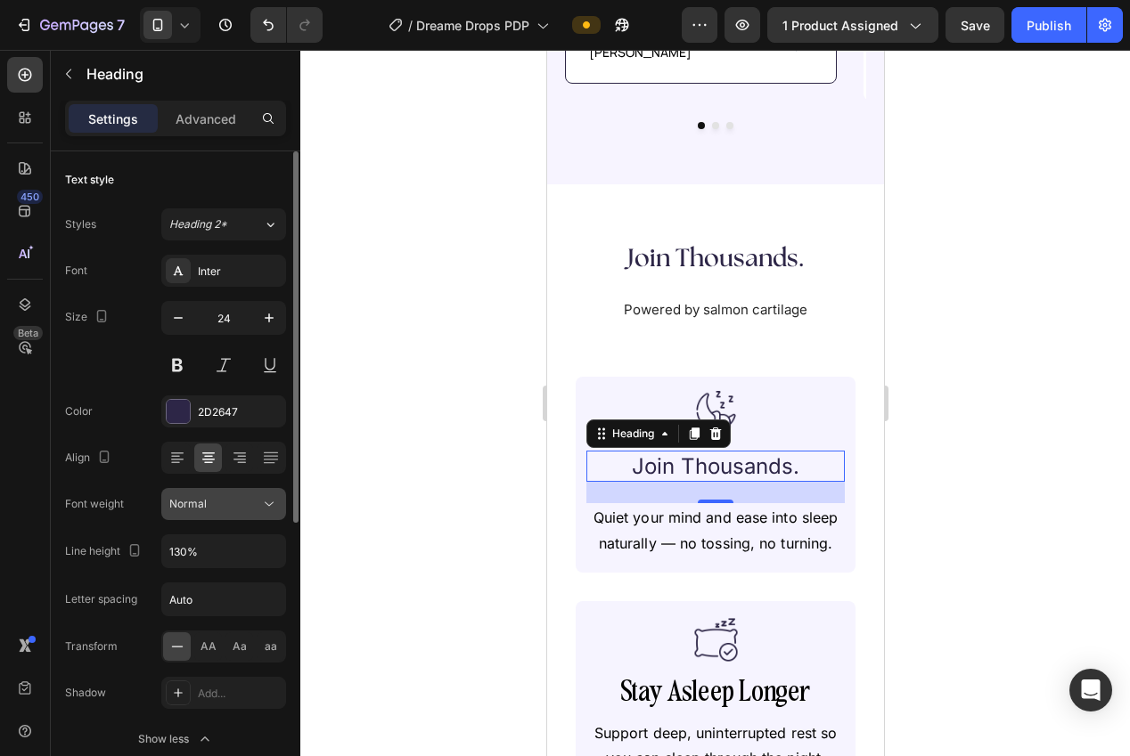
drag, startPoint x: 218, startPoint y: 491, endPoint x: 224, endPoint y: 503, distance: 13.6
click at [218, 491] on button "Normal" at bounding box center [223, 504] width 125 height 32
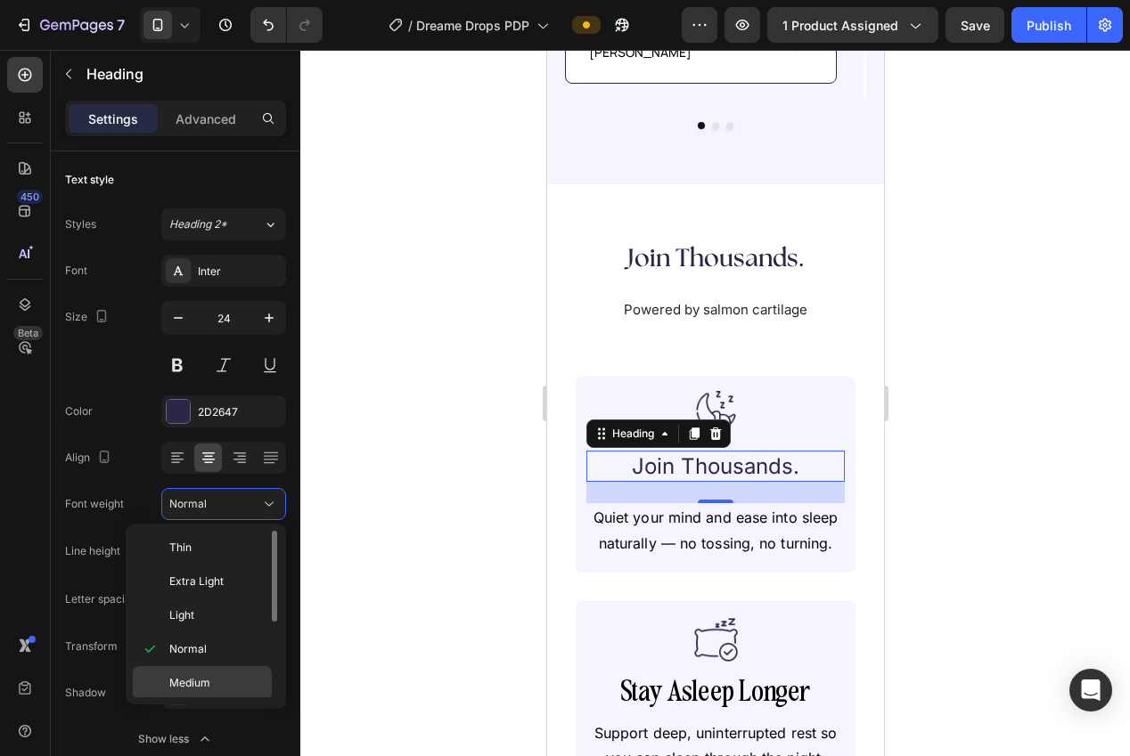
click at [204, 676] on span "Medium" at bounding box center [189, 683] width 41 height 16
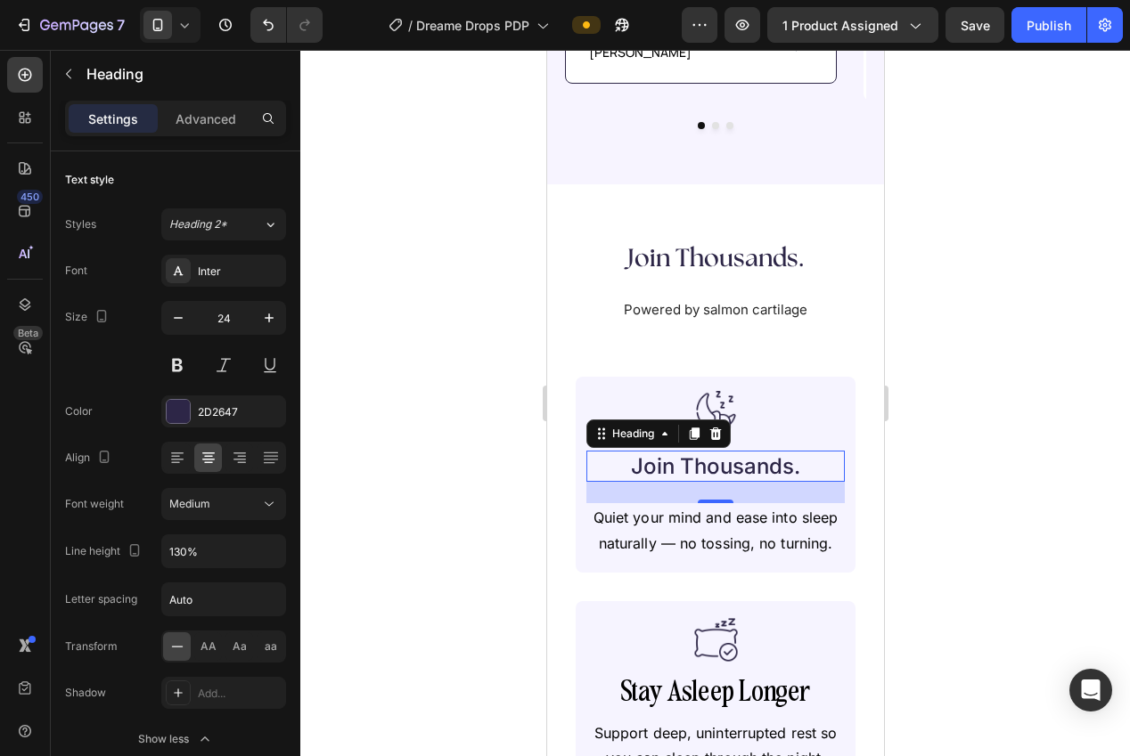
click at [439, 615] on div at bounding box center [715, 403] width 830 height 707
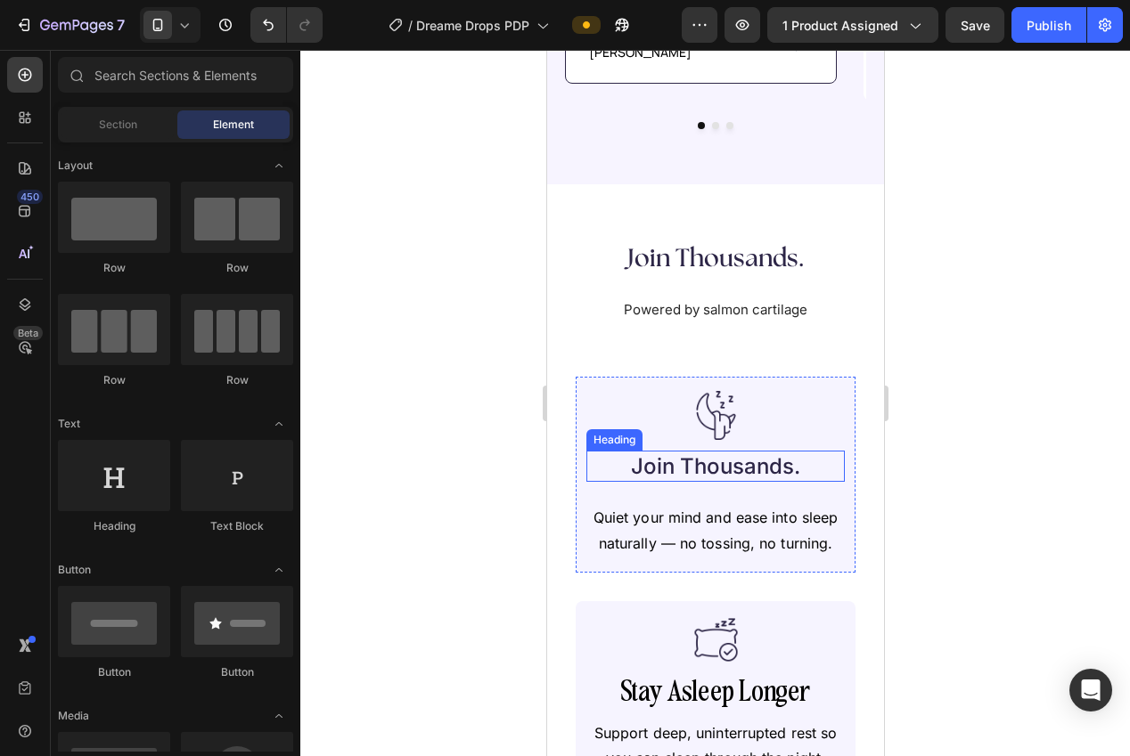
click at [723, 451] on h2 "Join Thousands." at bounding box center [714, 466] width 223 height 31
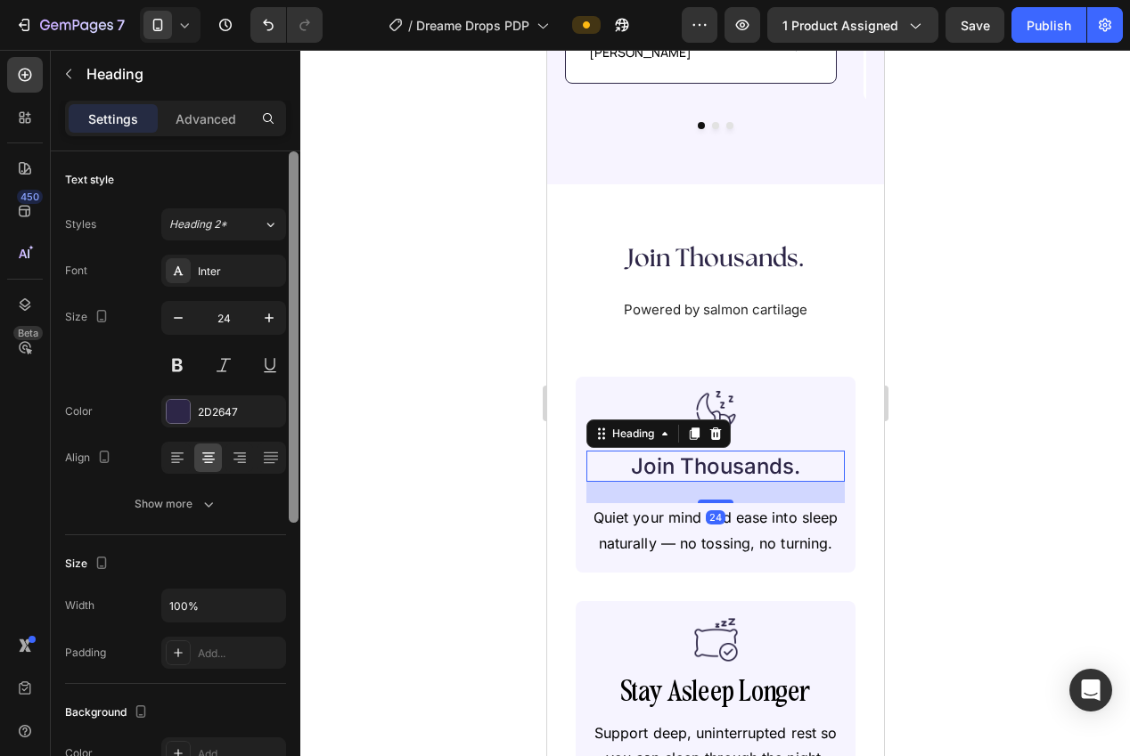
drag, startPoint x: 176, startPoint y: 321, endPoint x: 288, endPoint y: 335, distance: 113.2
click at [176, 321] on icon "button" at bounding box center [178, 318] width 18 height 18
type input "23"
click at [527, 372] on div at bounding box center [715, 403] width 830 height 707
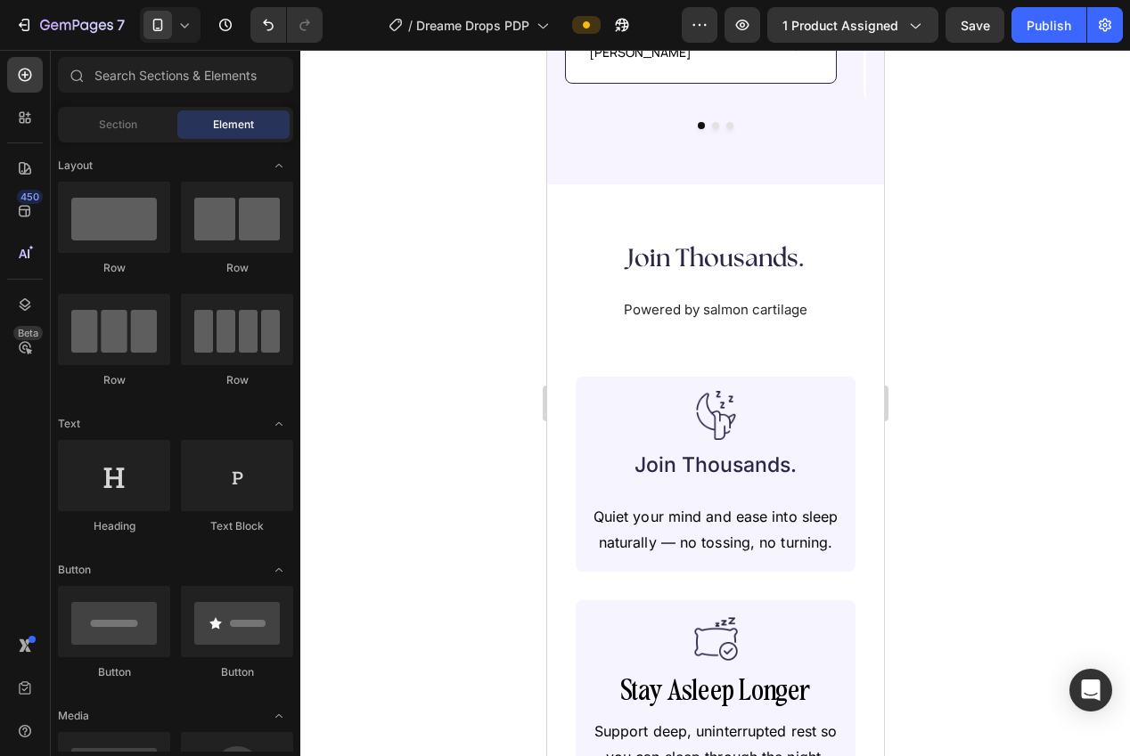
click at [712, 451] on h2 "Join Thousands." at bounding box center [714, 466] width 223 height 30
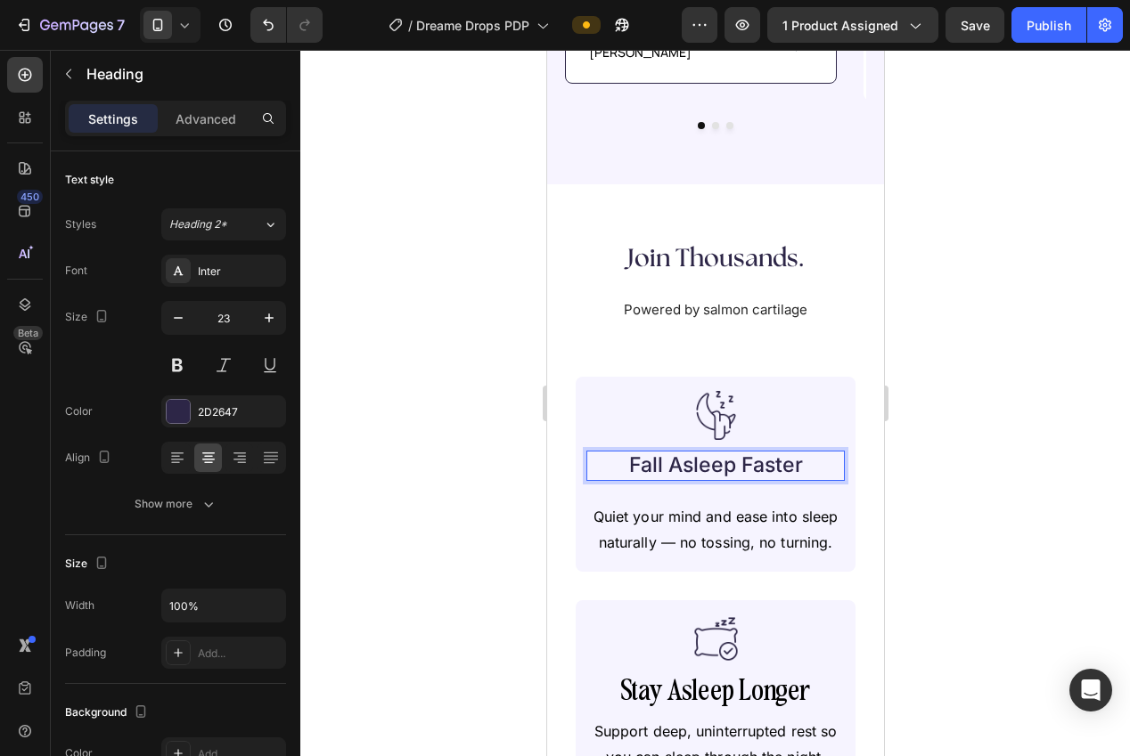
click at [969, 474] on div at bounding box center [715, 403] width 830 height 707
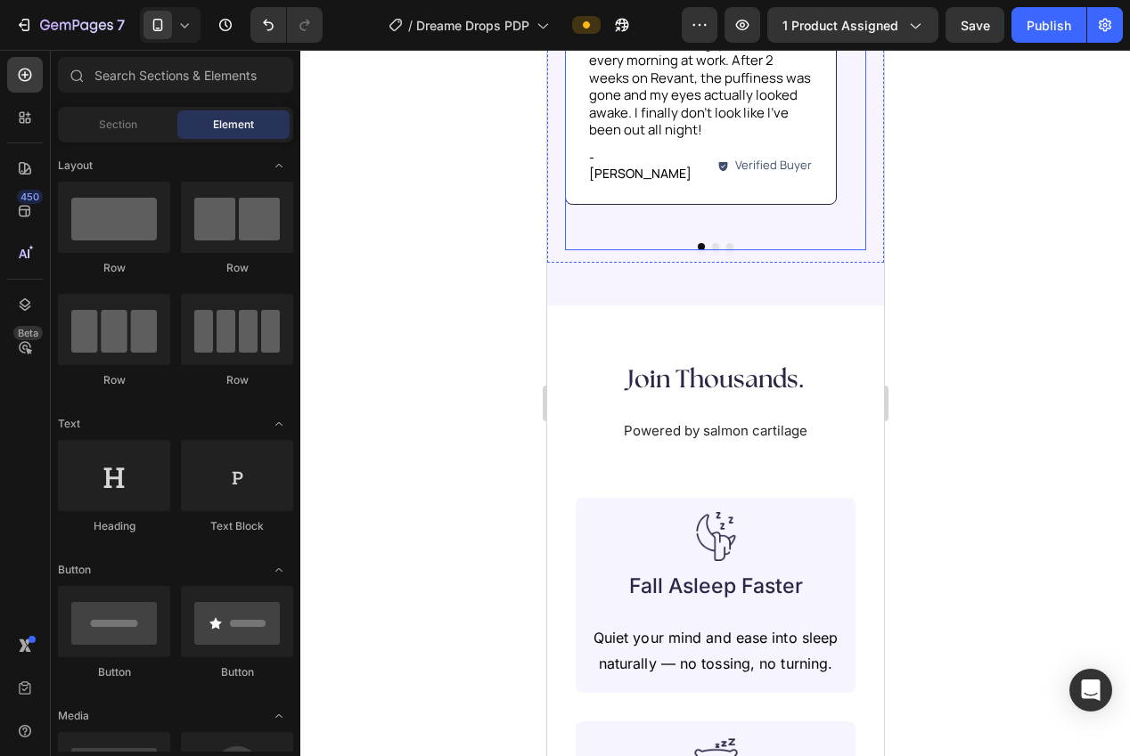
scroll to position [1521, 0]
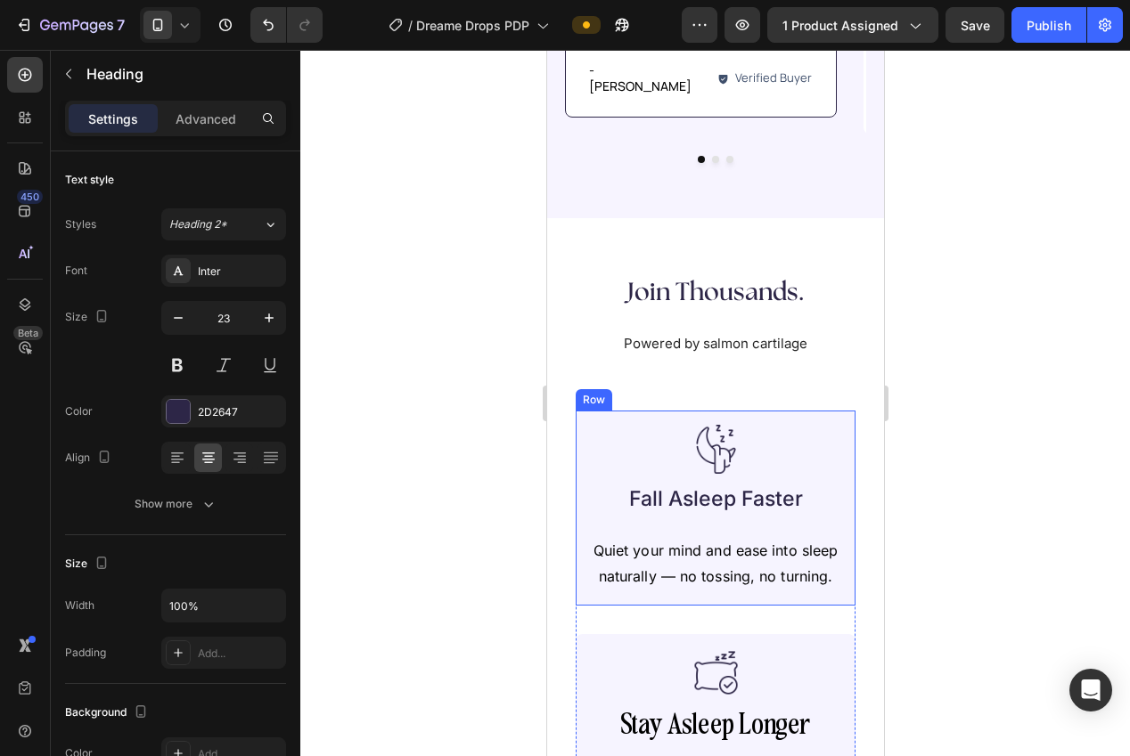
drag, startPoint x: 701, startPoint y: 469, endPoint x: 690, endPoint y: 466, distance: 11.9
click at [700, 486] on p "Fall Asleep Faster" at bounding box center [714, 499] width 219 height 27
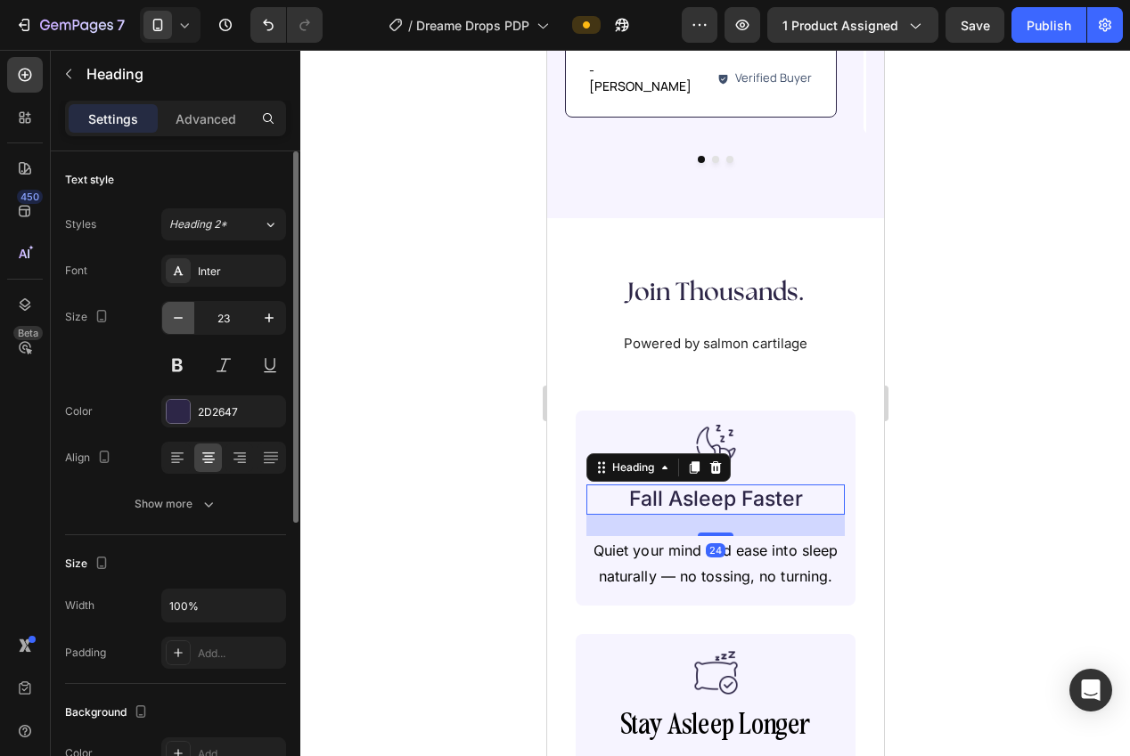
click at [177, 320] on icon "button" at bounding box center [178, 318] width 18 height 18
click at [177, 319] on icon "button" at bounding box center [178, 318] width 18 height 18
type input "21"
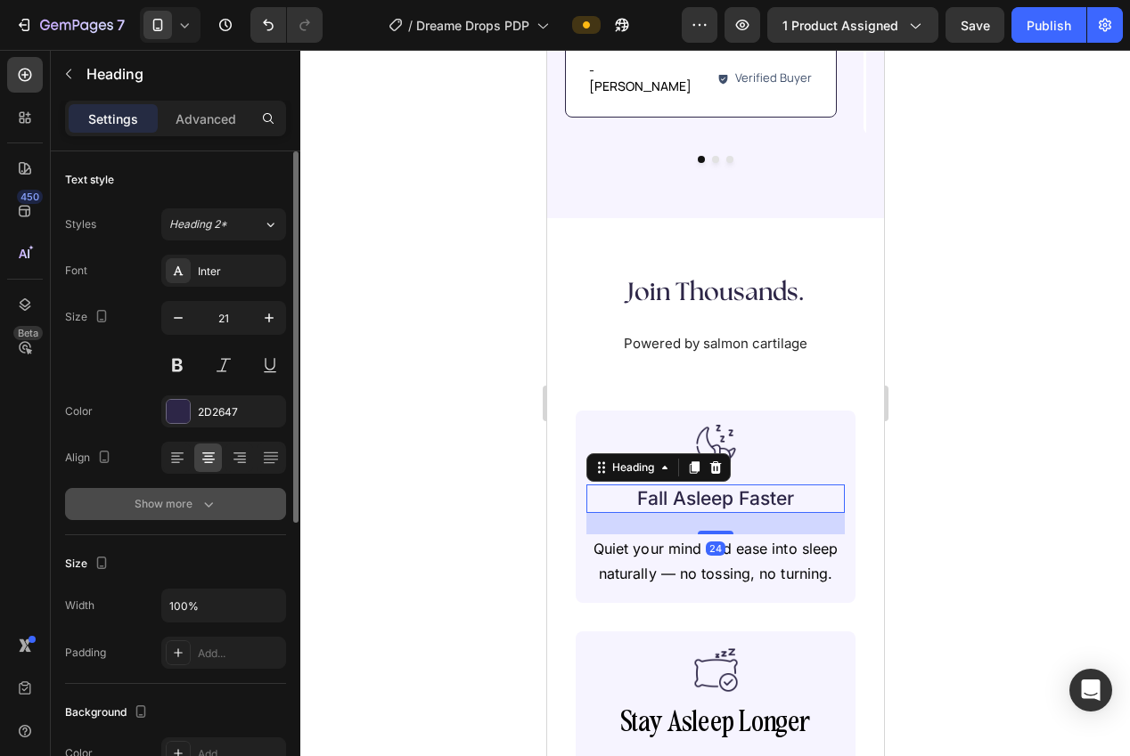
click at [233, 488] on button "Show more" at bounding box center [175, 504] width 221 height 32
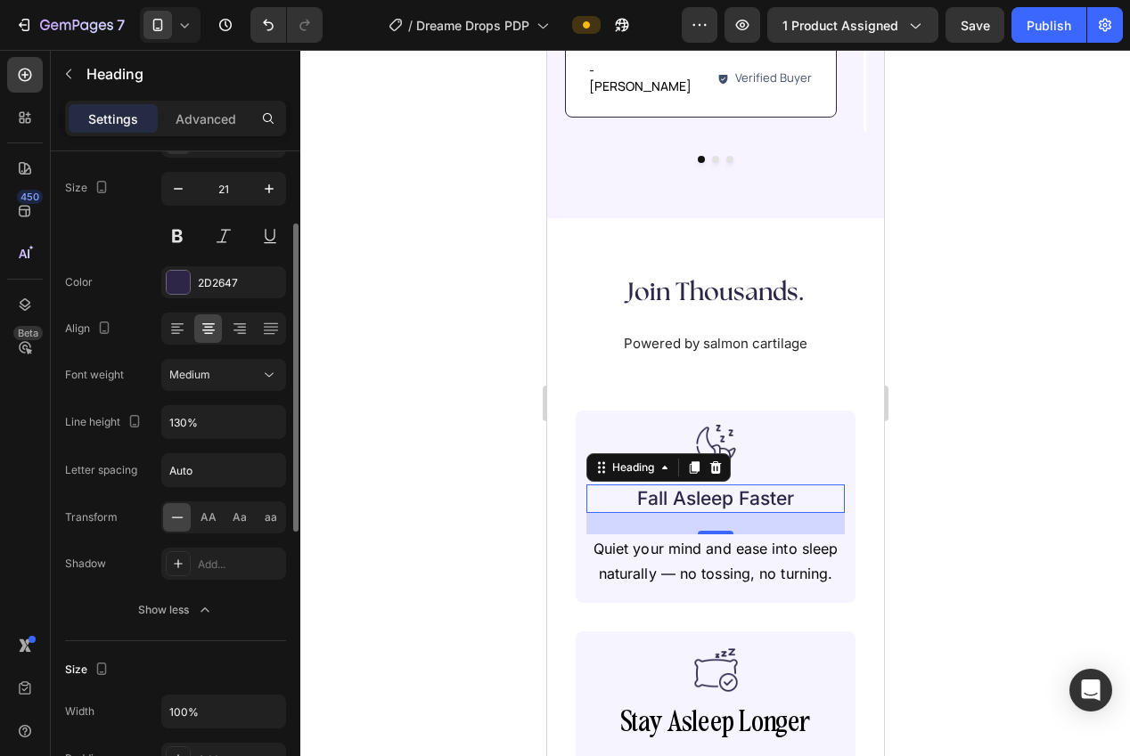
scroll to position [137, 0]
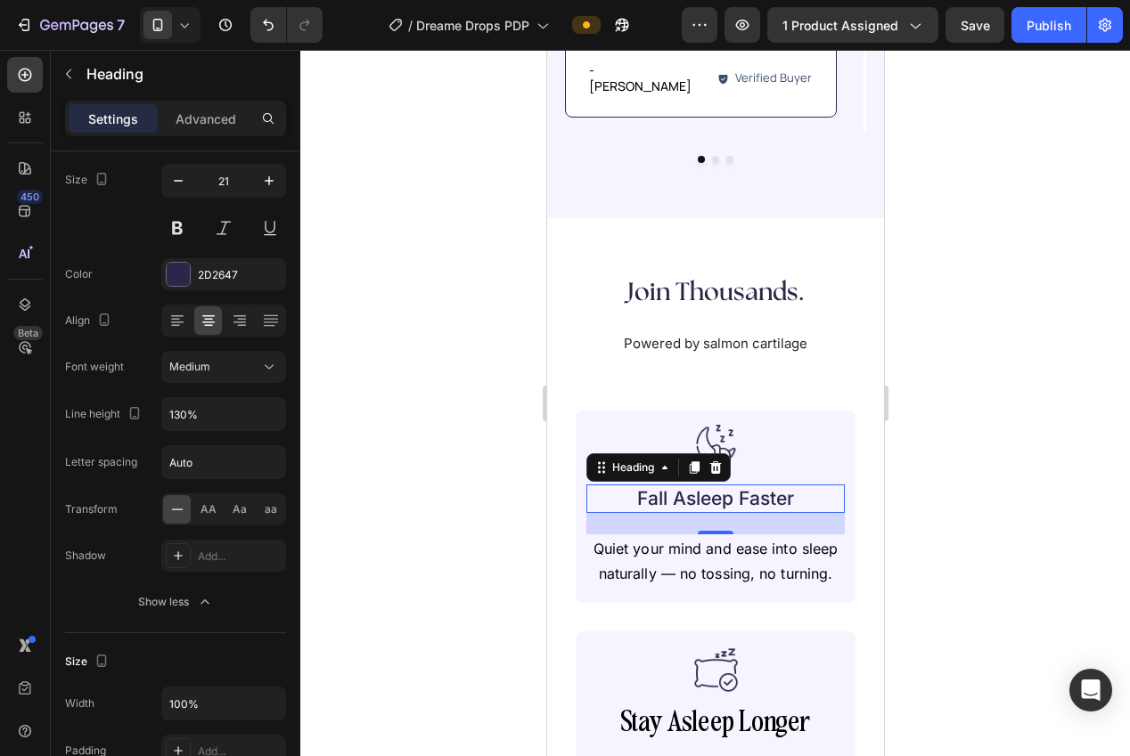
click at [451, 472] on div at bounding box center [715, 403] width 830 height 707
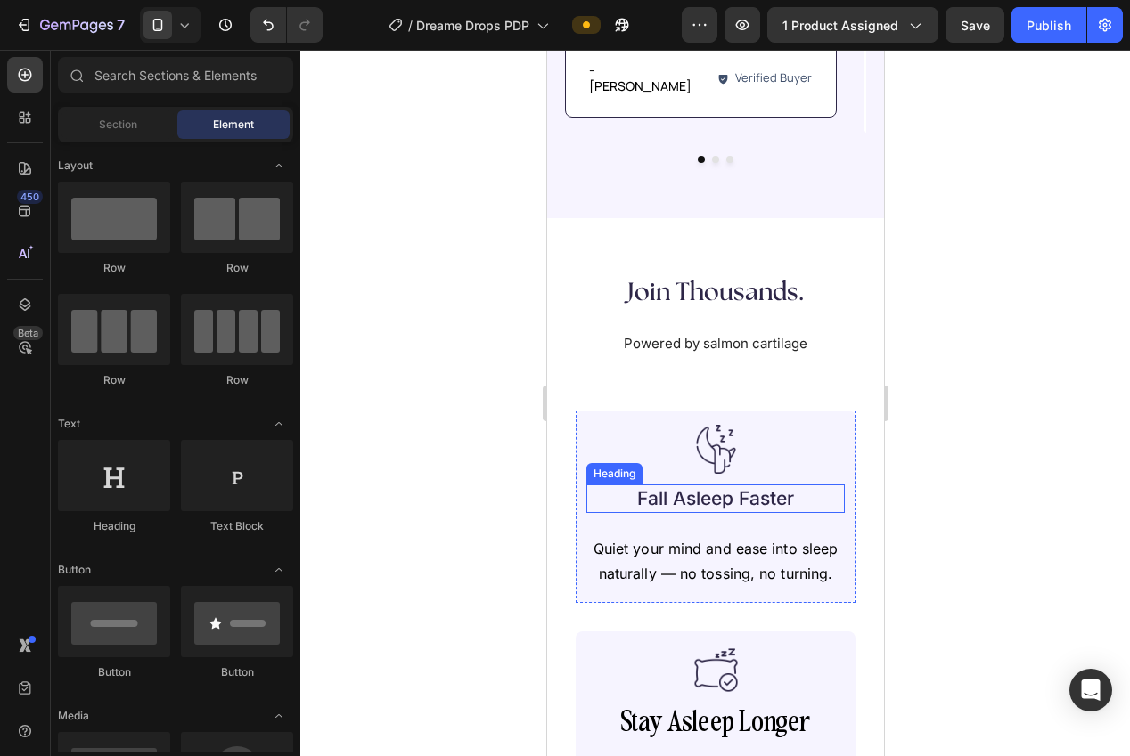
click at [674, 486] on p "Fall Asleep Faster" at bounding box center [714, 498] width 219 height 24
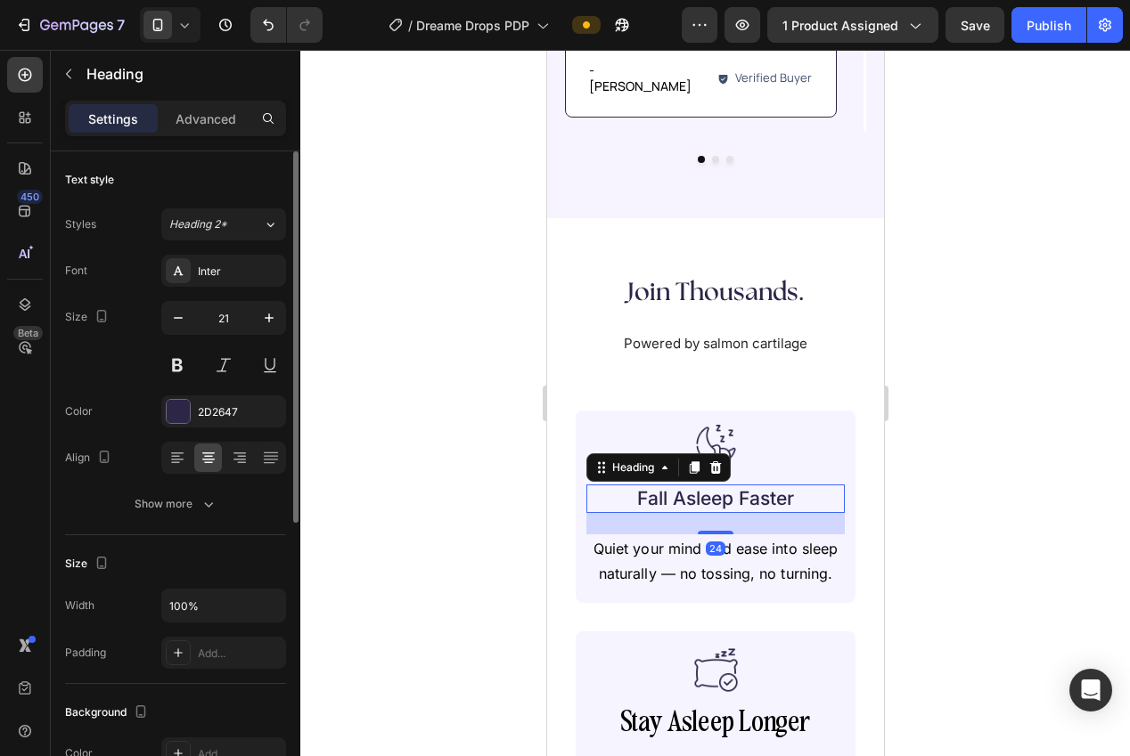
drag, startPoint x: 216, startPoint y: 120, endPoint x: 202, endPoint y: 157, distance: 38.9
click at [213, 120] on p "Advanced" at bounding box center [206, 119] width 61 height 19
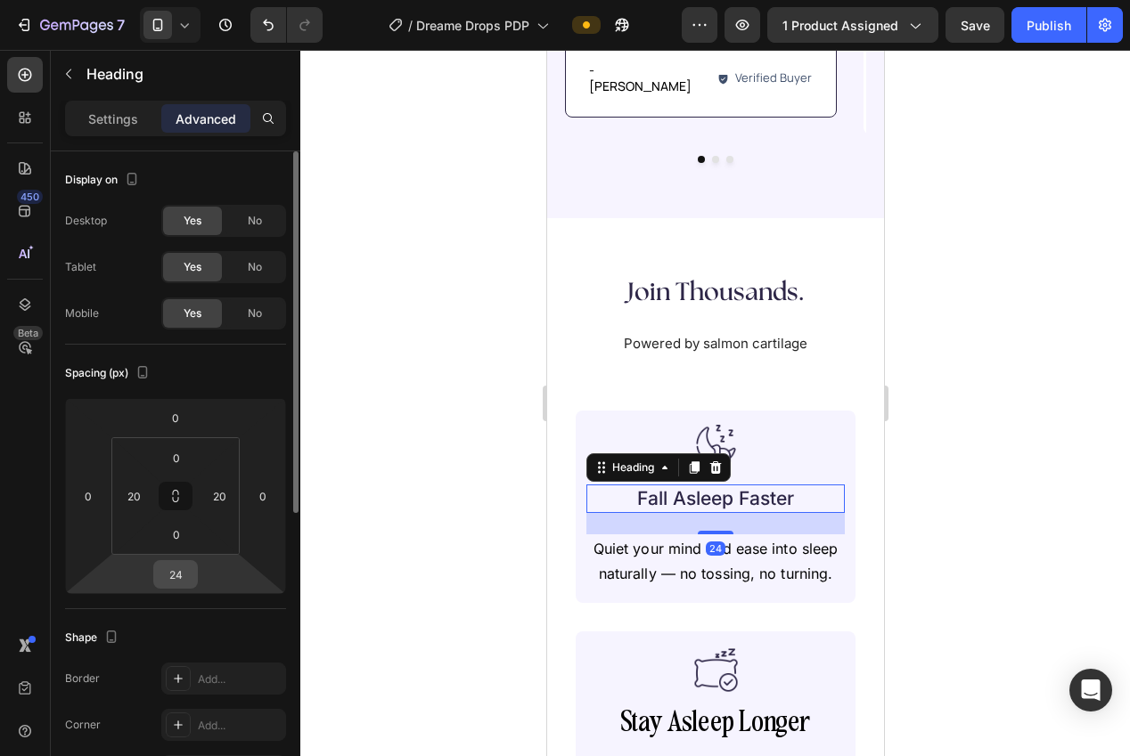
click at [161, 584] on input "24" at bounding box center [176, 574] width 36 height 27
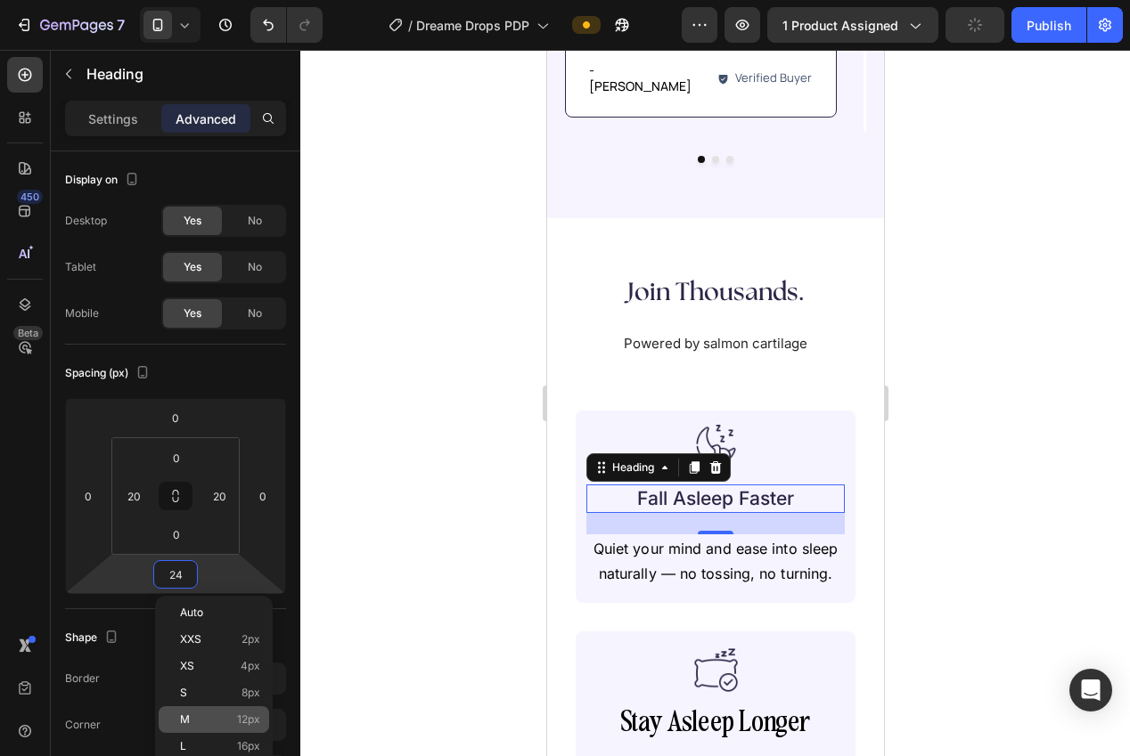
click at [228, 721] on p "M 12px" at bounding box center [220, 720] width 80 height 12
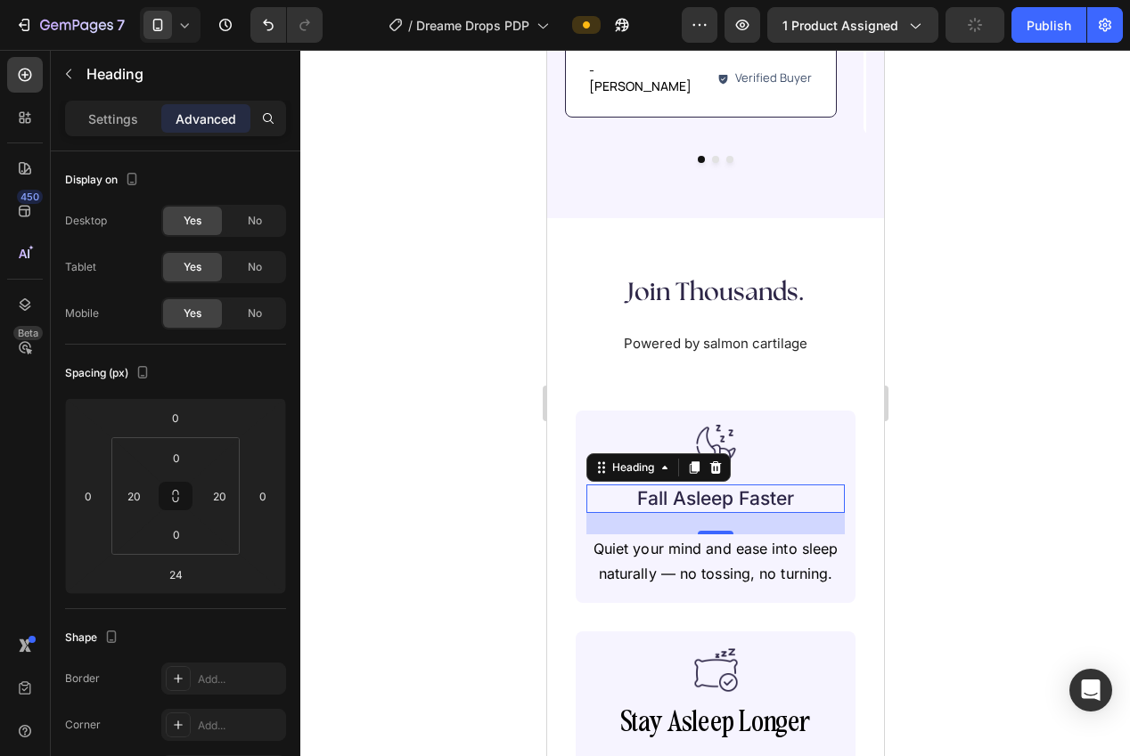
type input "12"
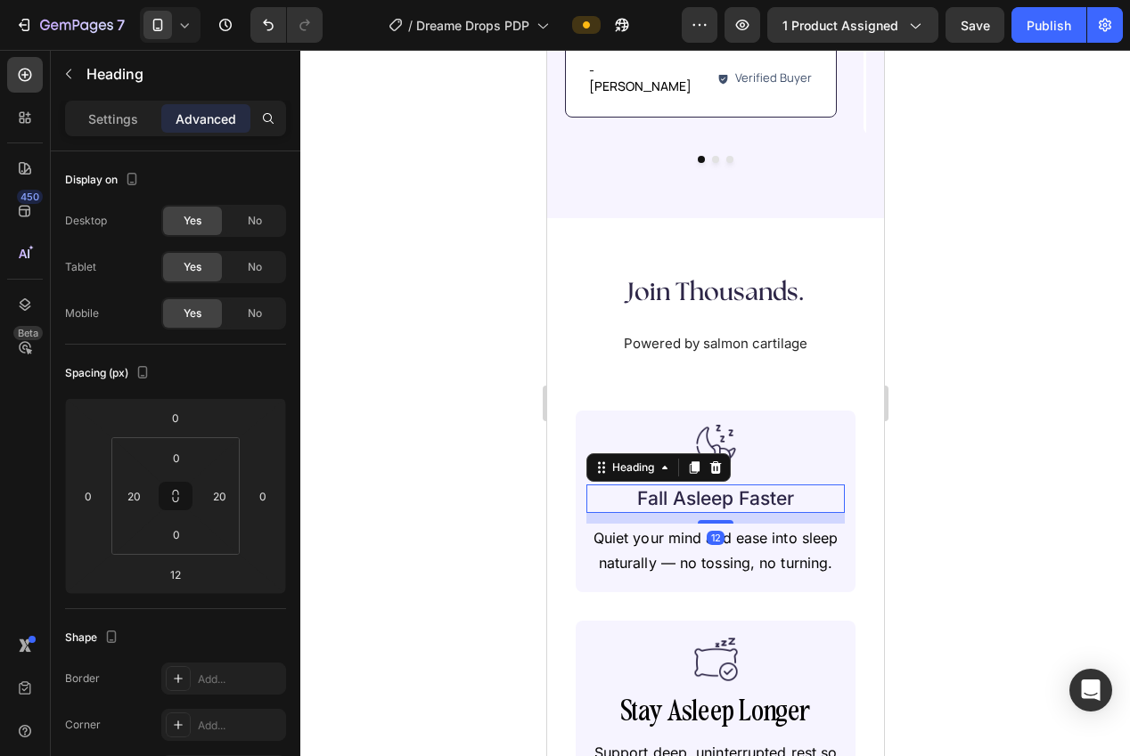
drag, startPoint x: 410, startPoint y: 607, endPoint x: 419, endPoint y: 605, distance: 9.1
click at [419, 605] on div at bounding box center [715, 403] width 830 height 707
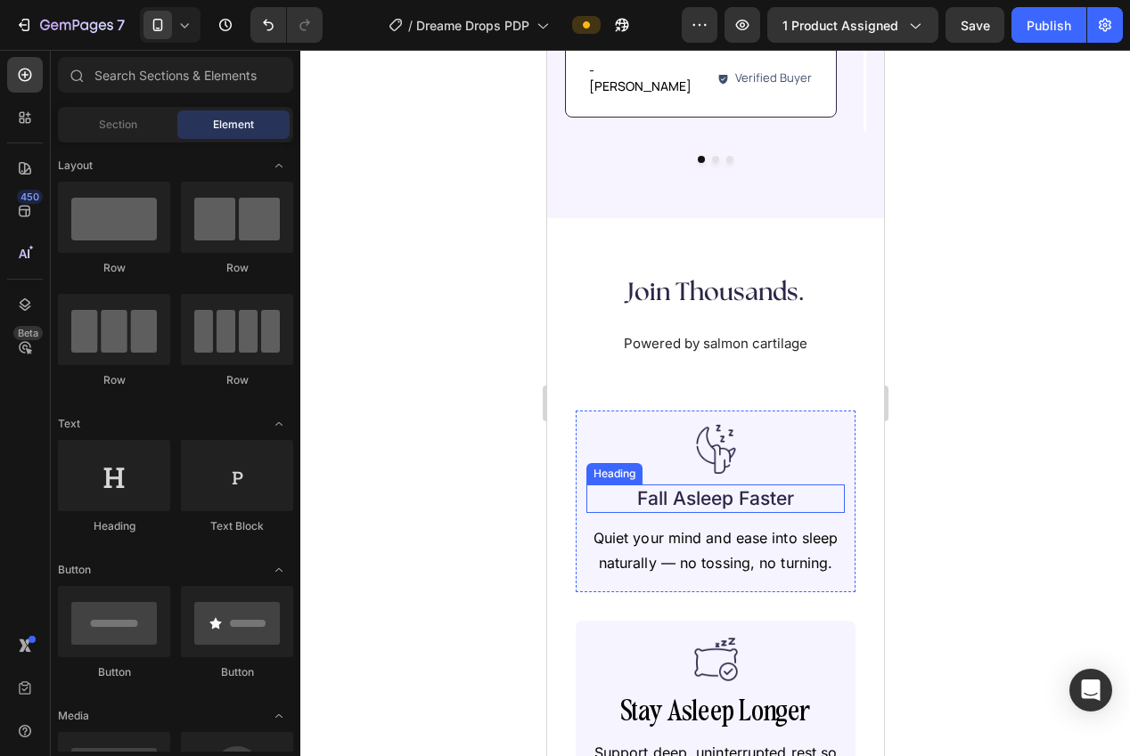
drag, startPoint x: 780, startPoint y: 470, endPoint x: 767, endPoint y: 475, distance: 13.2
click at [780, 486] on p "Fall Asleep Faster" at bounding box center [714, 498] width 219 height 24
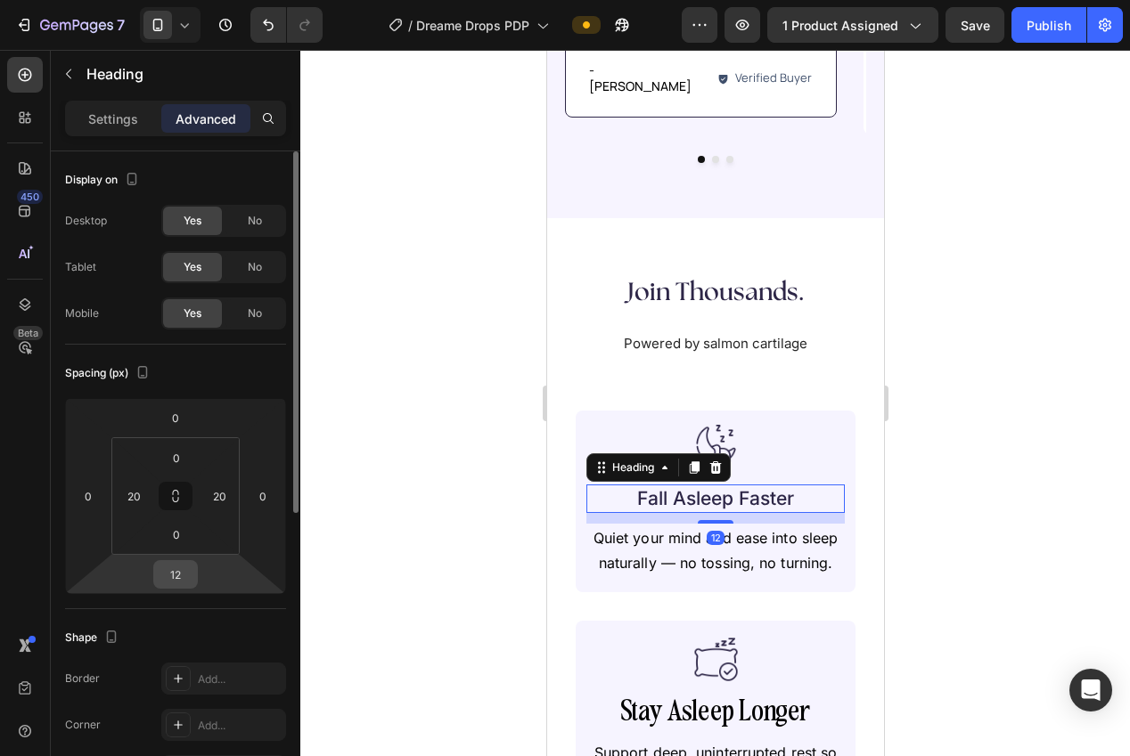
click at [183, 576] on input "12" at bounding box center [176, 574] width 36 height 27
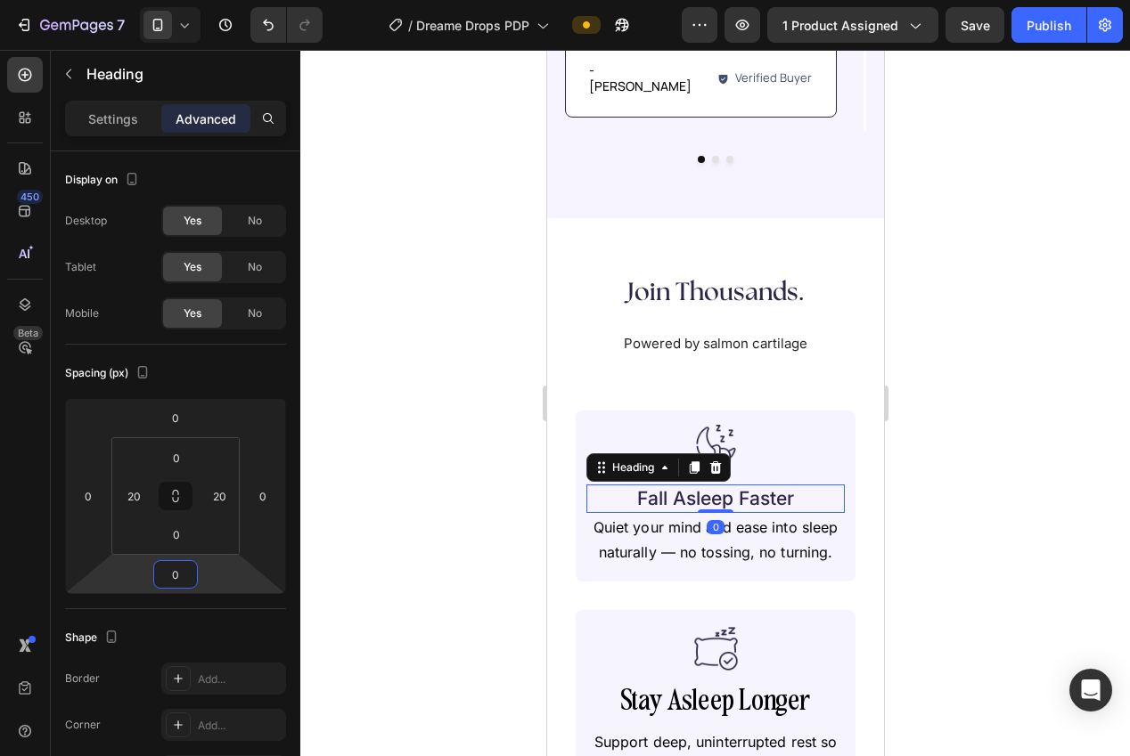
type input "0"
click at [501, 473] on div at bounding box center [715, 403] width 830 height 707
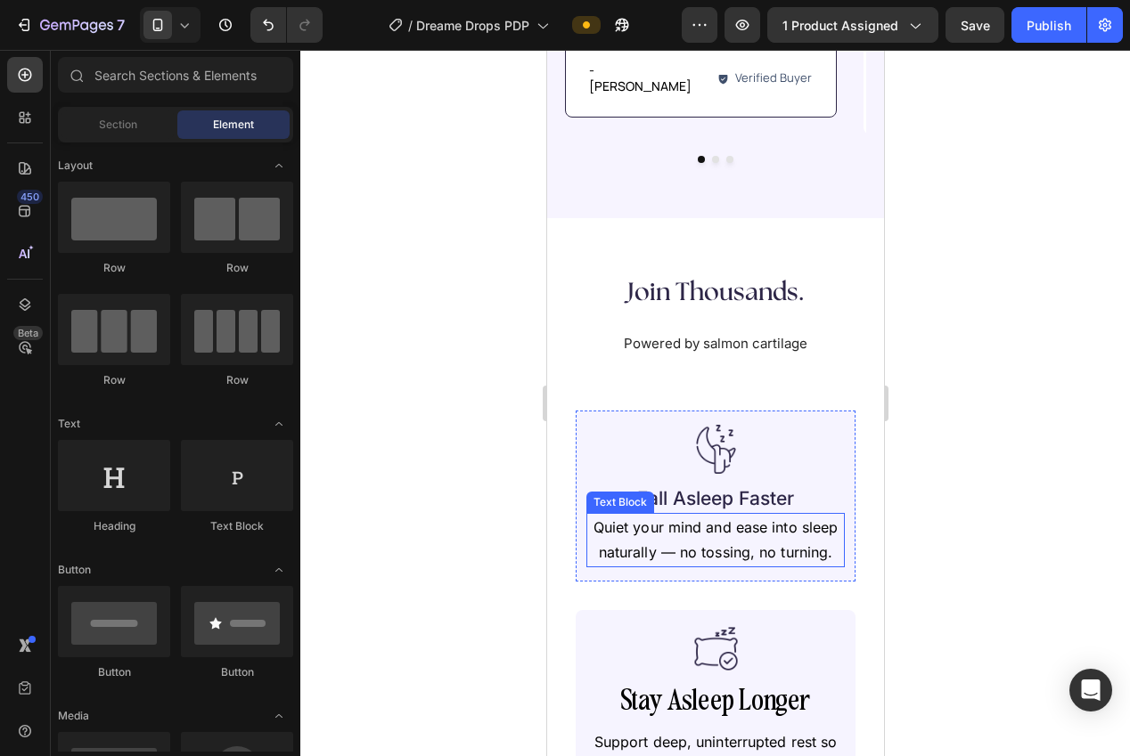
click at [660, 515] on p "Quiet your mind and ease into sleep naturally — no tossing, no turning." at bounding box center [714, 541] width 255 height 52
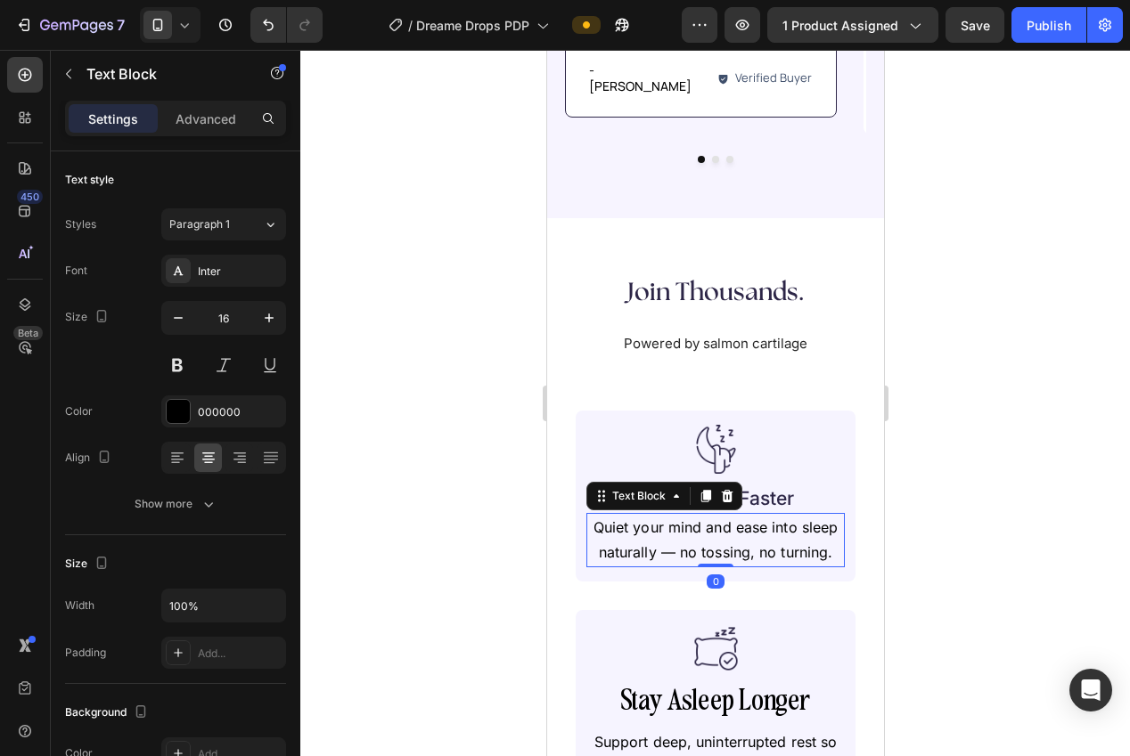
click at [723, 489] on icon at bounding box center [727, 495] width 12 height 12
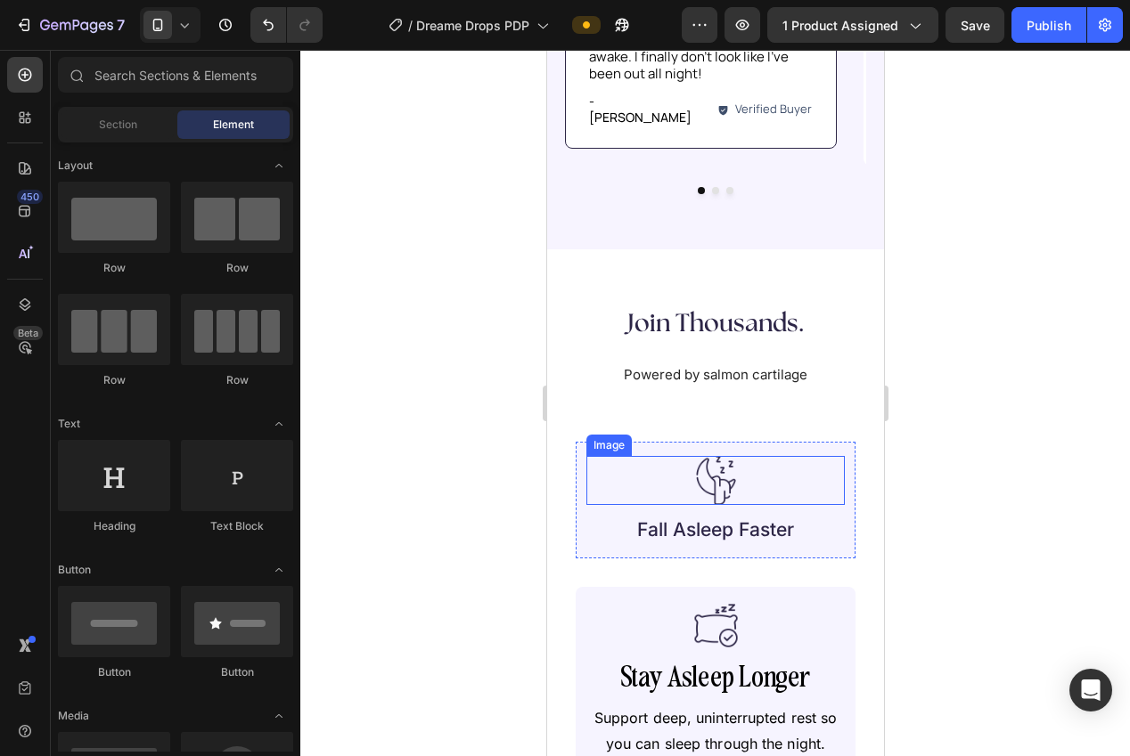
scroll to position [1484, 0]
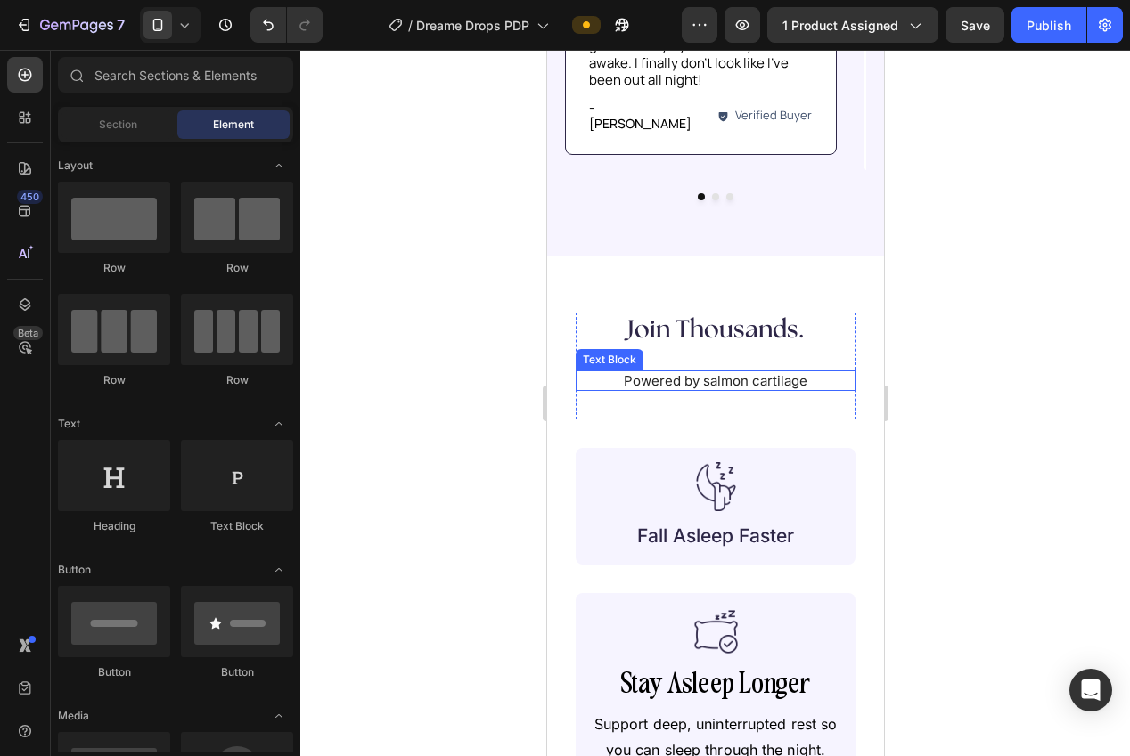
click at [699, 372] on p "Powered by salmon cartilage" at bounding box center [714, 381] width 276 height 18
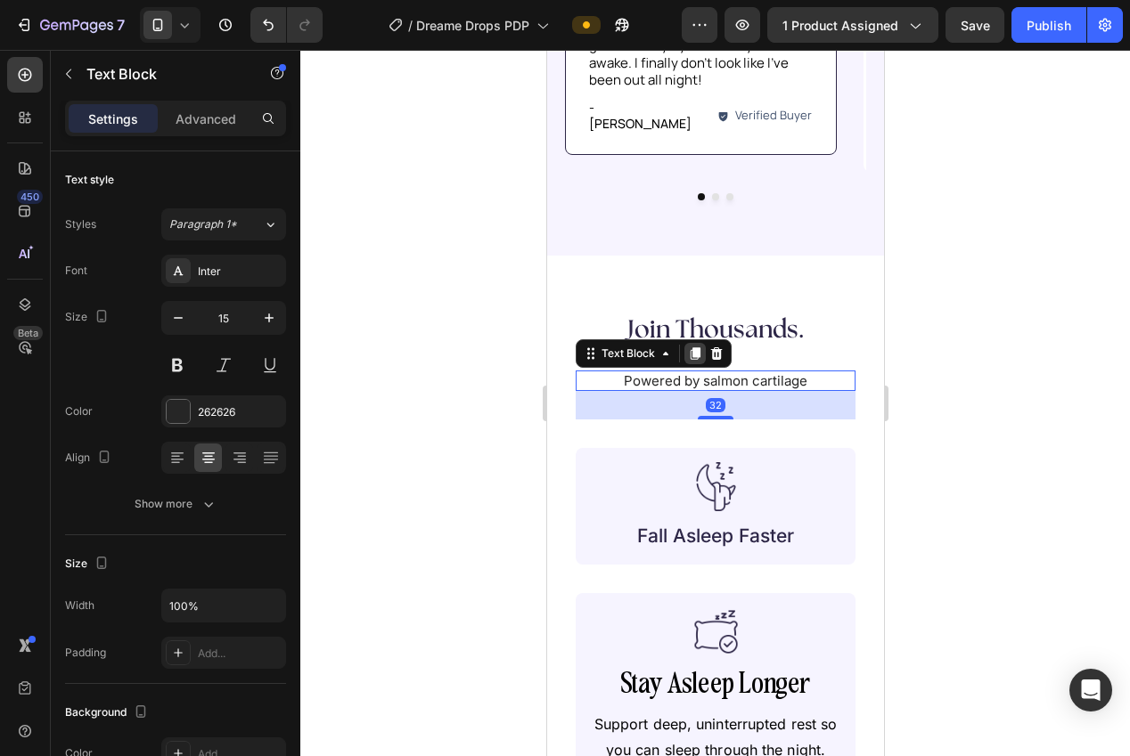
click at [692, 347] on icon at bounding box center [695, 353] width 10 height 12
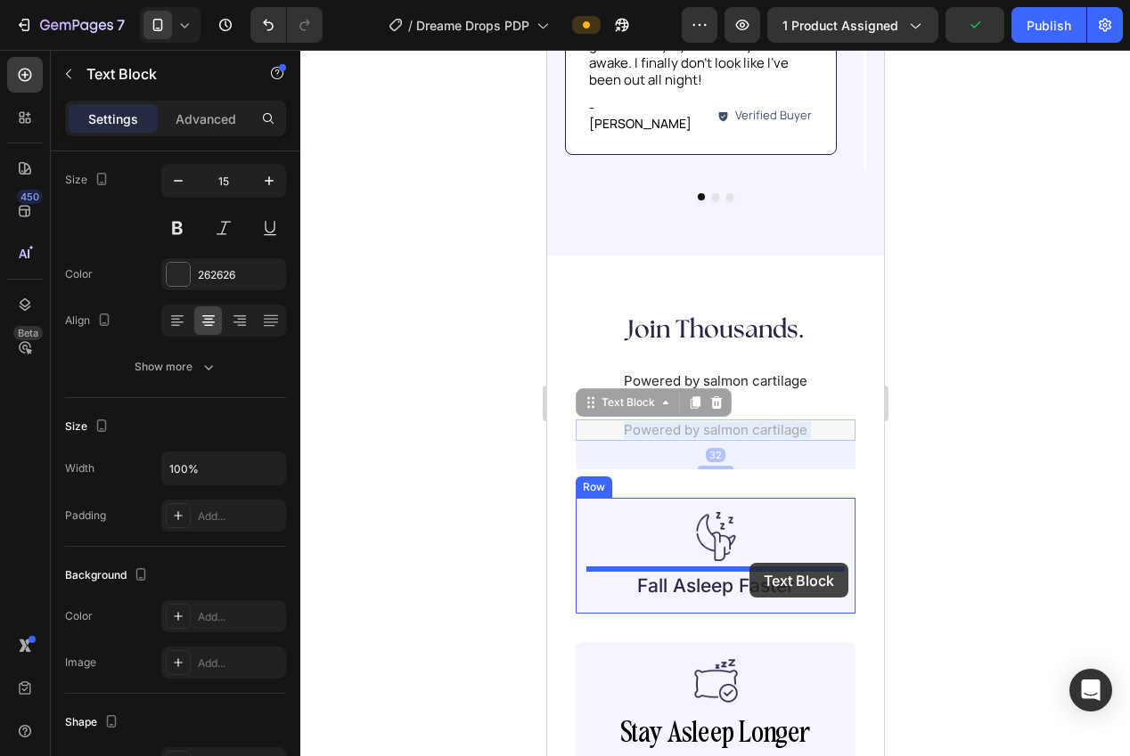
drag, startPoint x: 721, startPoint y: 405, endPoint x: 768, endPoint y: 556, distance: 158.7
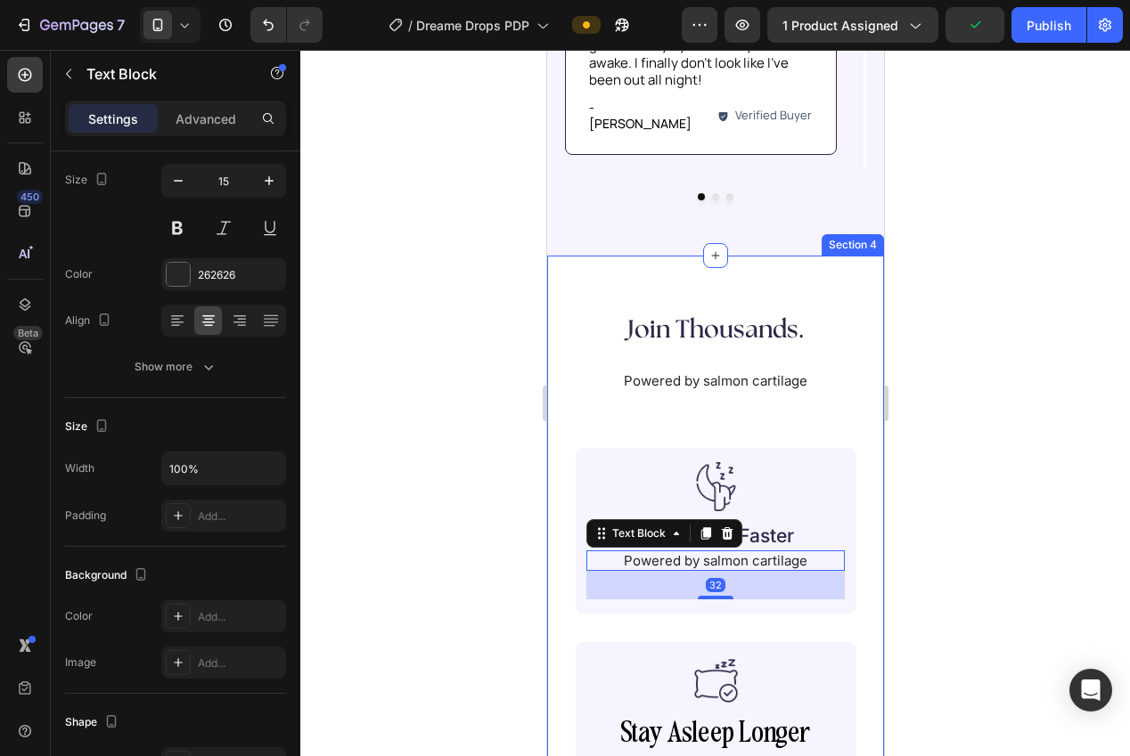
click at [950, 504] on div at bounding box center [715, 403] width 830 height 707
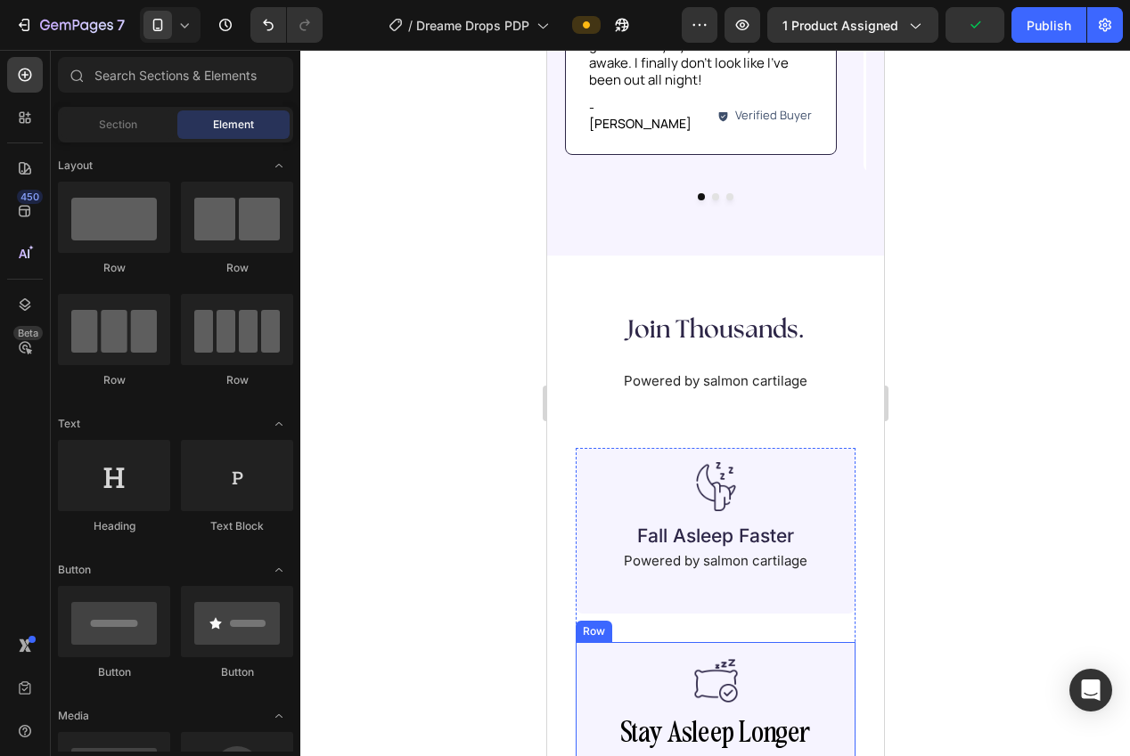
scroll to position [1537, 0]
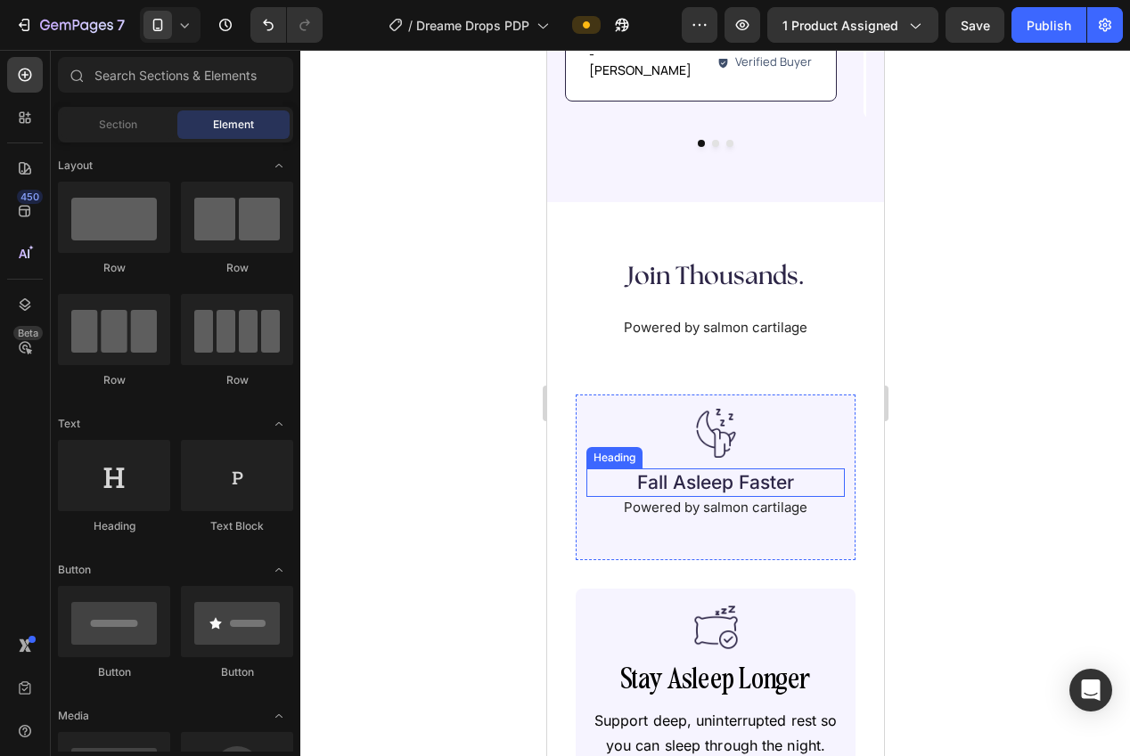
drag, startPoint x: 757, startPoint y: 444, endPoint x: 726, endPoint y: 431, distance: 33.6
click at [757, 470] on p "Fall Asleep Faster" at bounding box center [714, 482] width 219 height 24
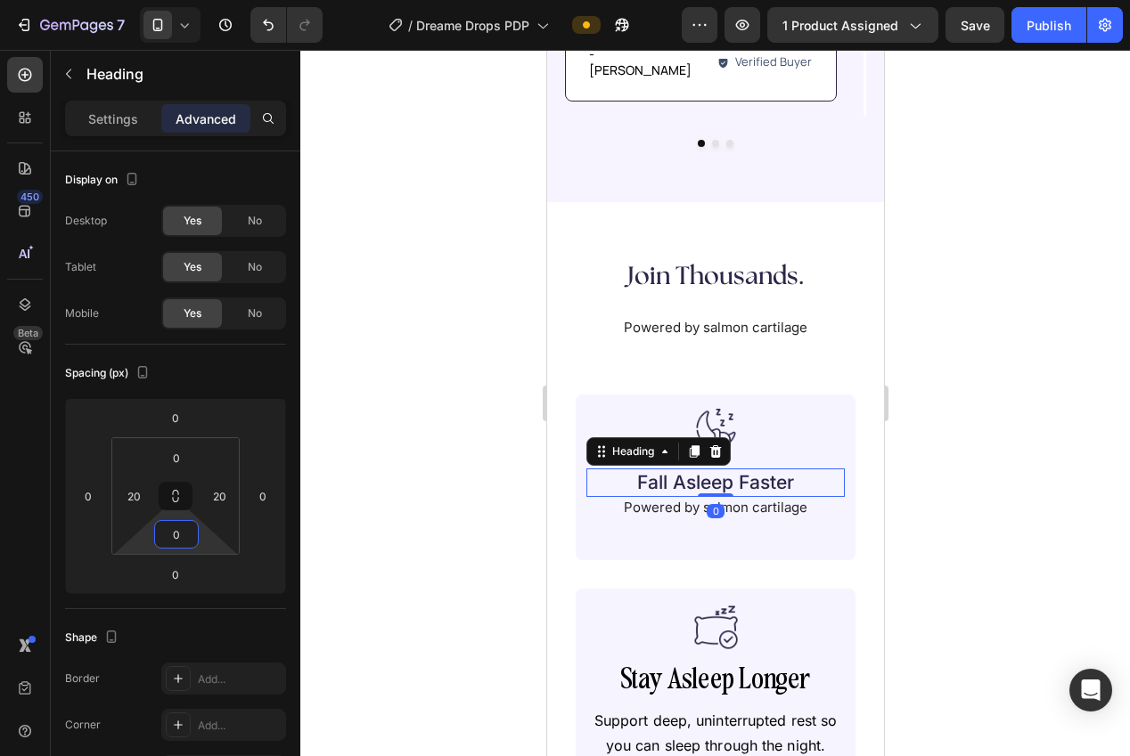
drag, startPoint x: 166, startPoint y: 527, endPoint x: 205, endPoint y: 567, distance: 55.4
click at [166, 527] on input "0" at bounding box center [177, 534] width 36 height 27
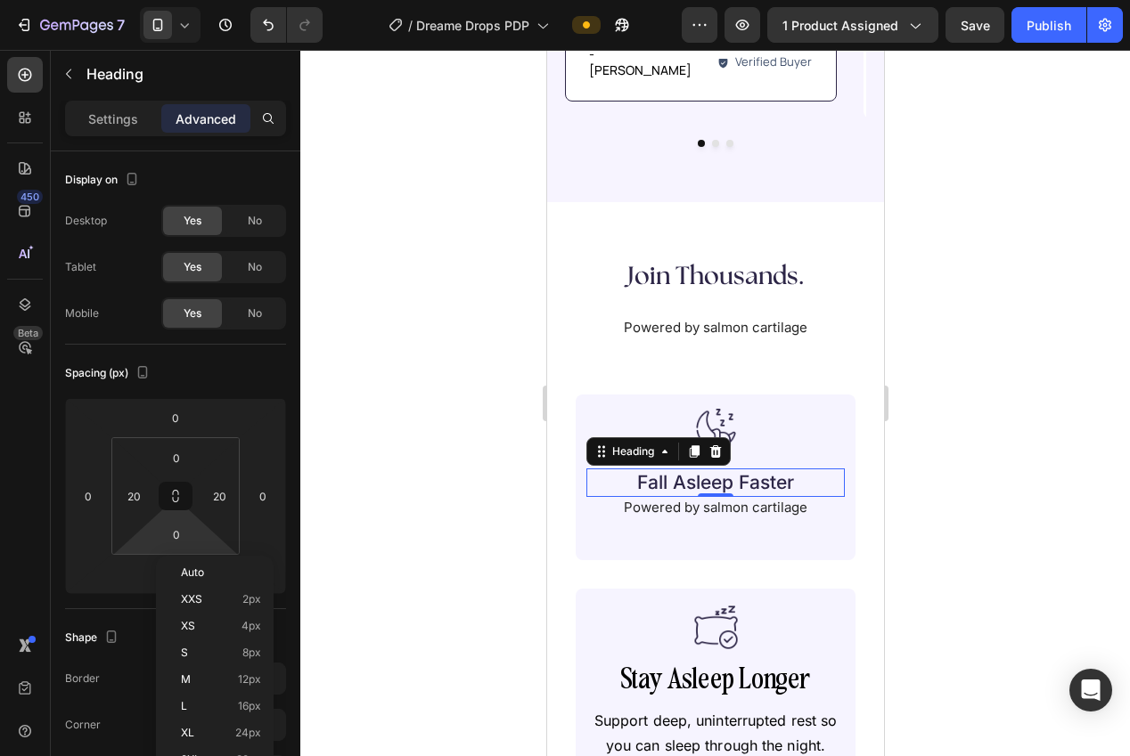
drag, startPoint x: 229, startPoint y: 635, endPoint x: 403, endPoint y: 658, distance: 175.3
click at [229, 635] on div "XS 4px" at bounding box center [214, 626] width 110 height 27
type input "4"
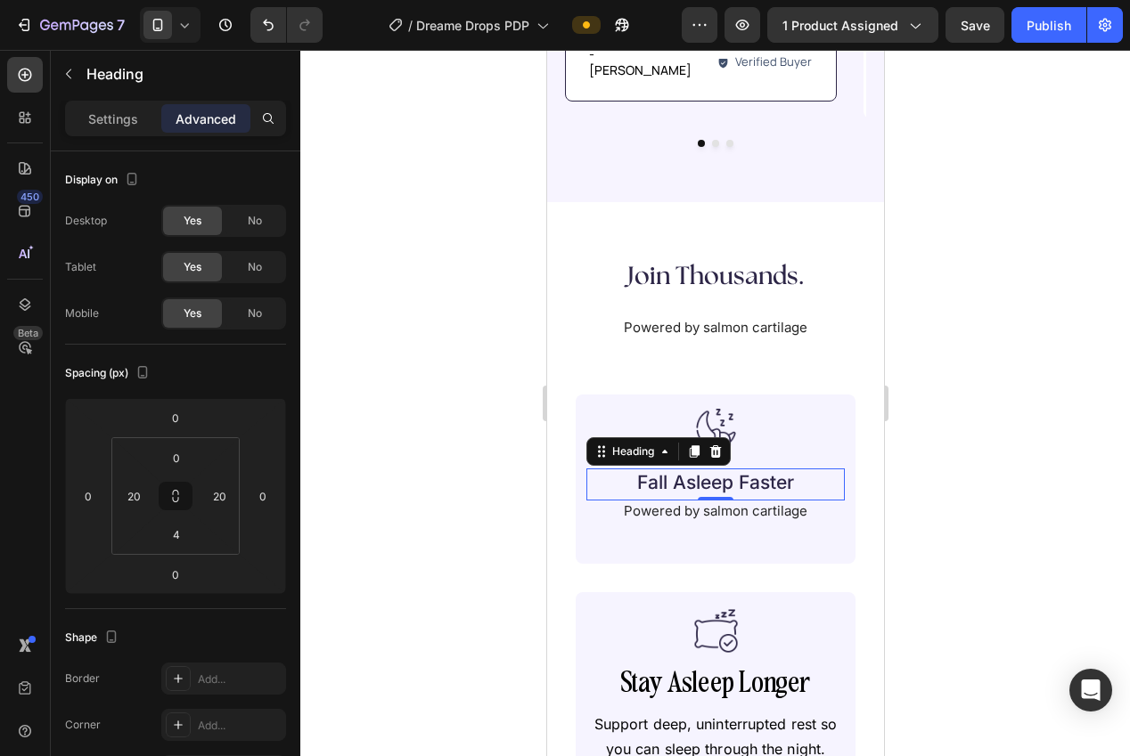
click at [421, 661] on div at bounding box center [715, 403] width 830 height 707
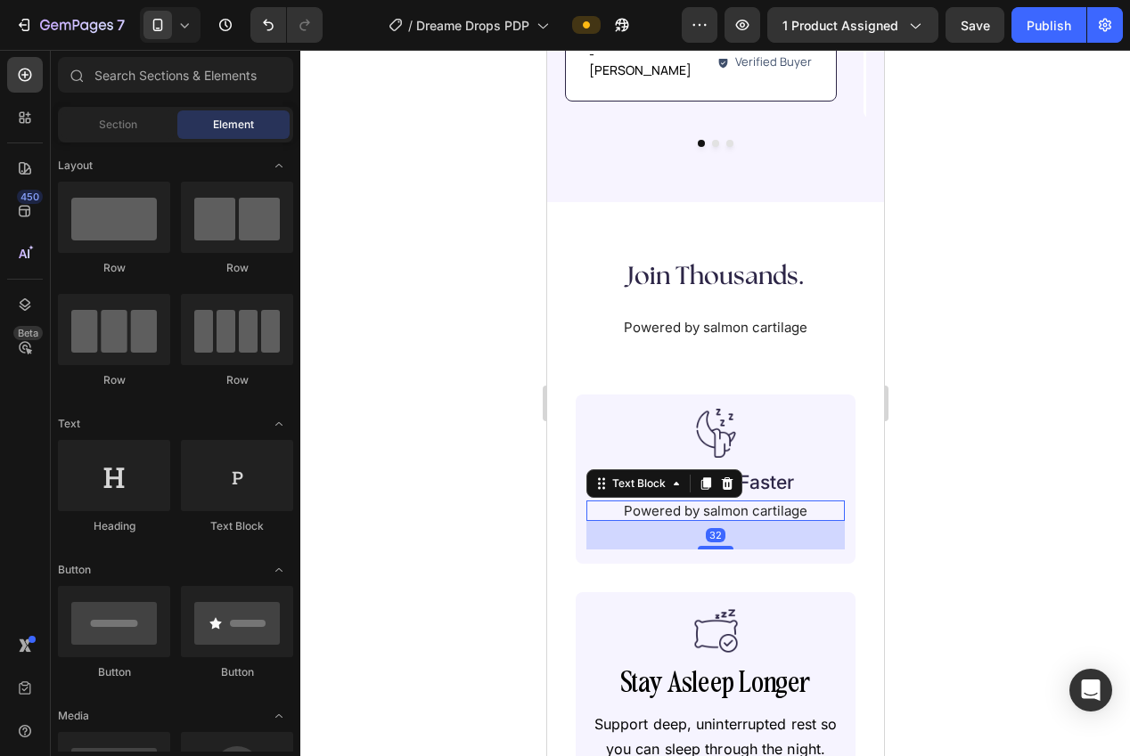
click at [675, 503] on p "Powered by salmon cartilage" at bounding box center [714, 512] width 255 height 18
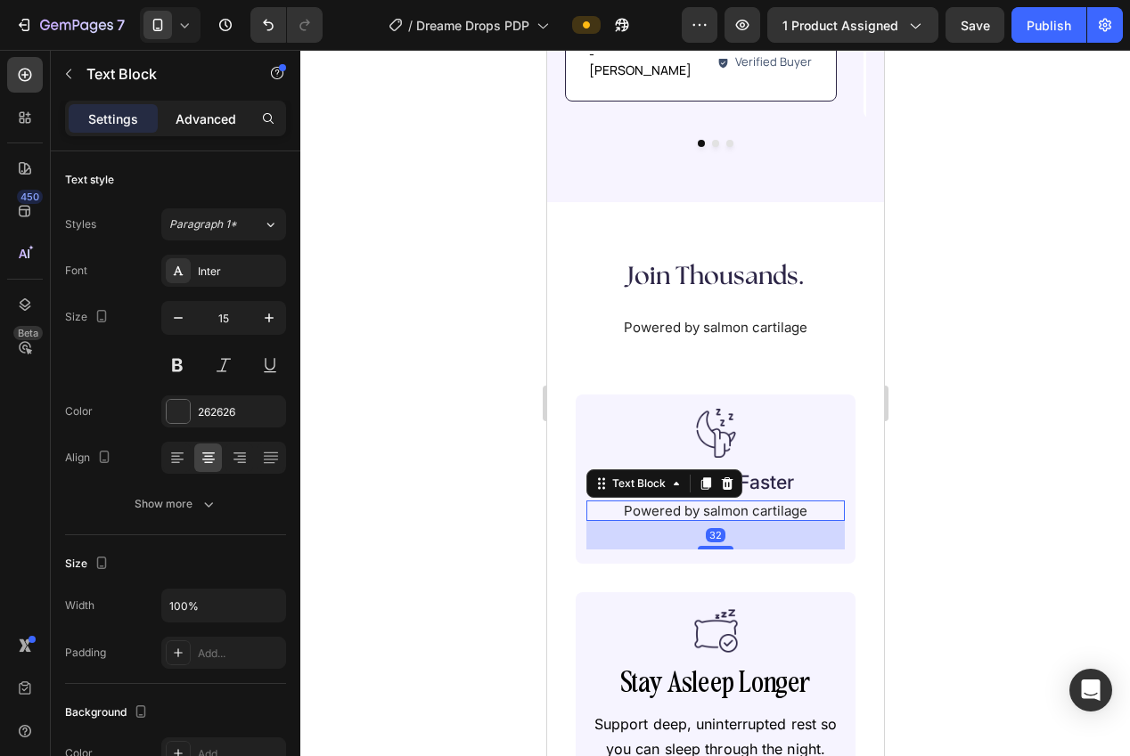
drag, startPoint x: 224, startPoint y: 106, endPoint x: 212, endPoint y: 124, distance: 21.3
click at [223, 106] on div "Advanced" at bounding box center [205, 118] width 89 height 29
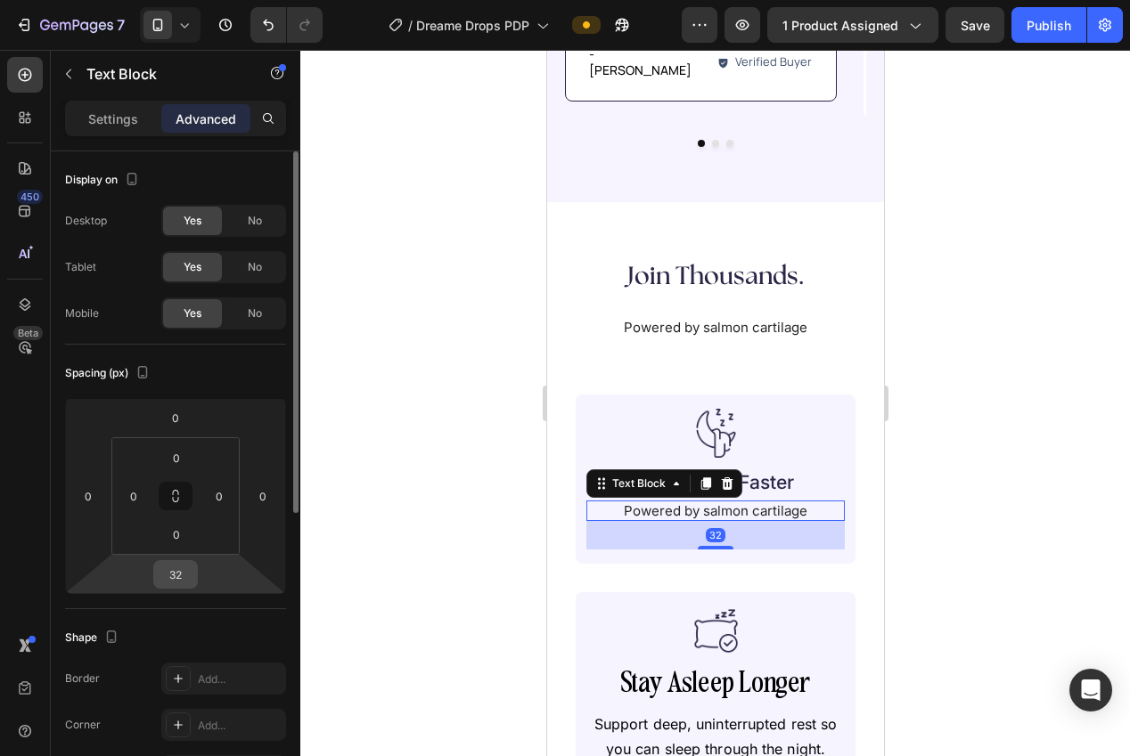
click at [175, 570] on input "32" at bounding box center [176, 574] width 36 height 27
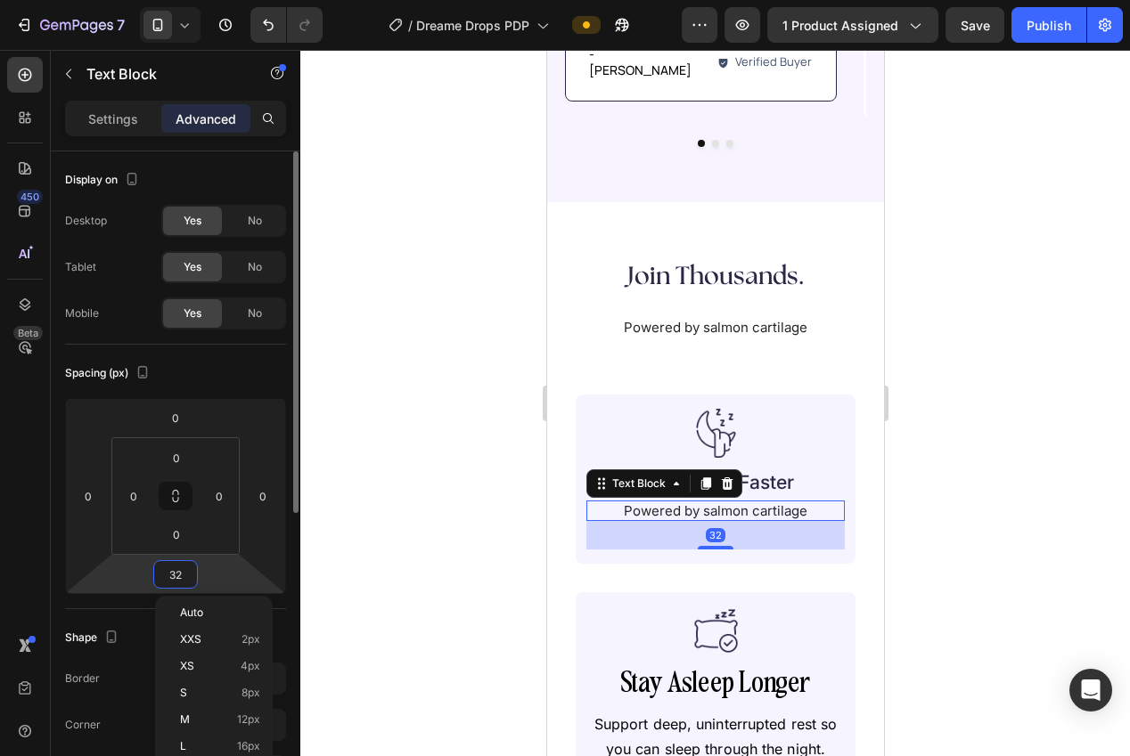
type input "0"
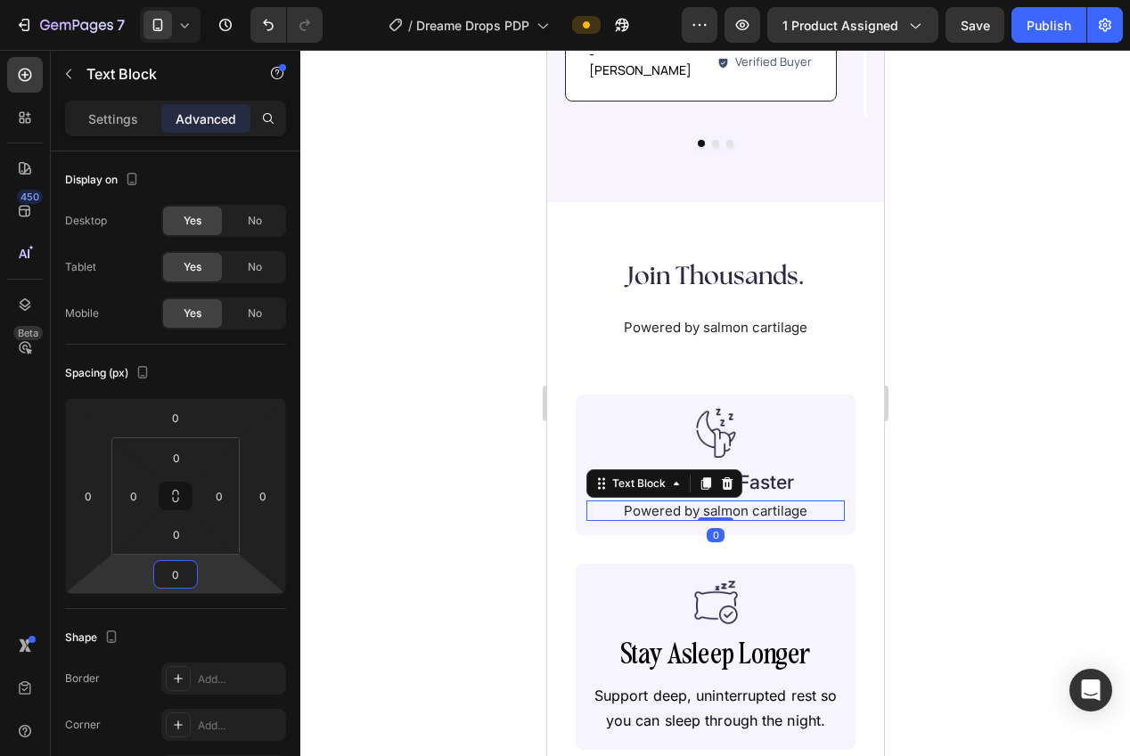
drag, startPoint x: 431, startPoint y: 552, endPoint x: 442, endPoint y: 552, distance: 10.7
click at [434, 552] on div at bounding box center [715, 403] width 830 height 707
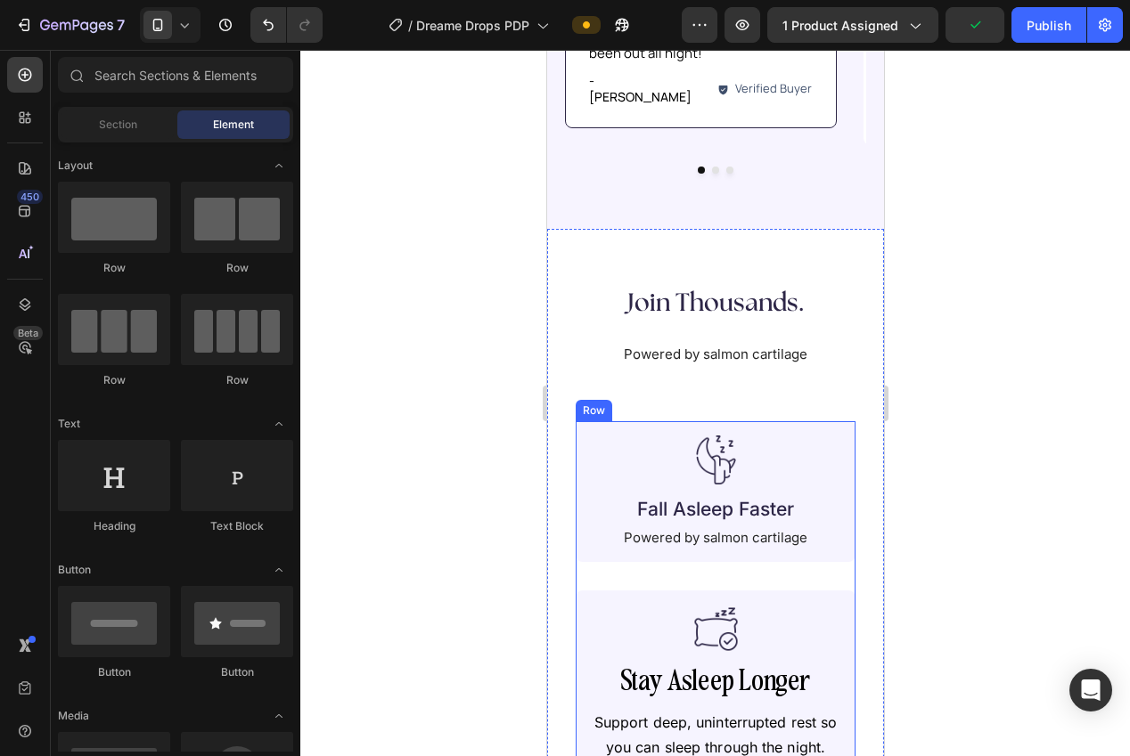
scroll to position [1540, 0]
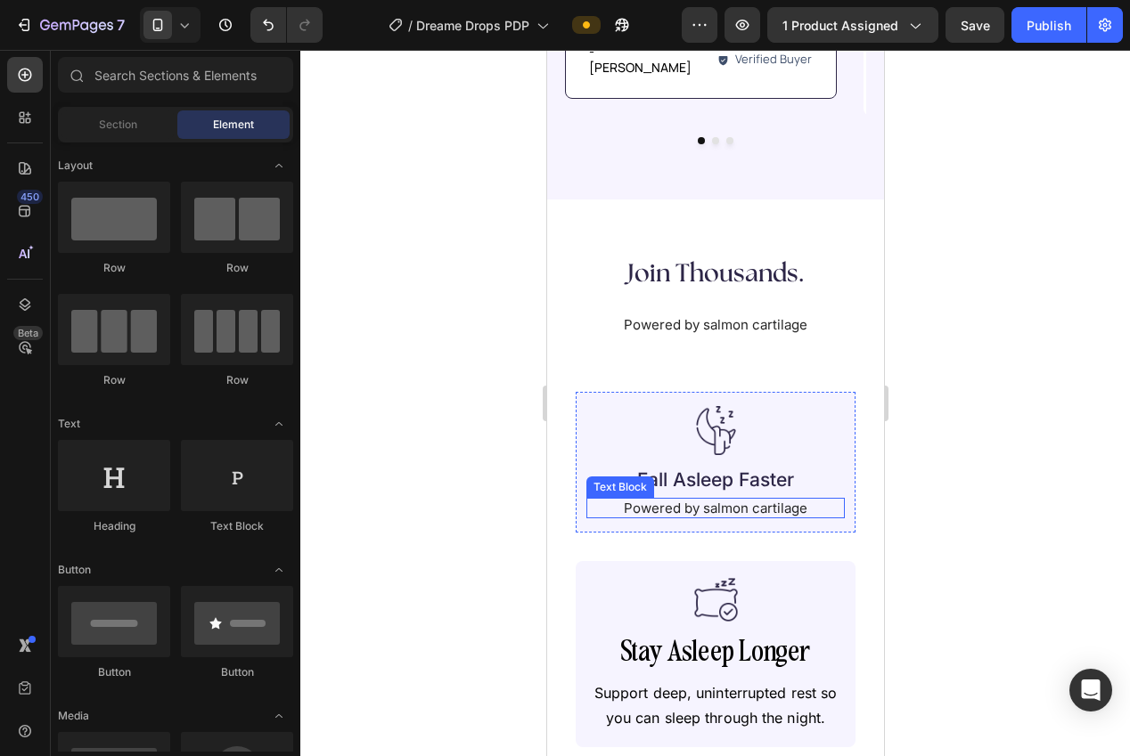
click at [707, 500] on p "Powered by salmon cartilage" at bounding box center [714, 509] width 255 height 18
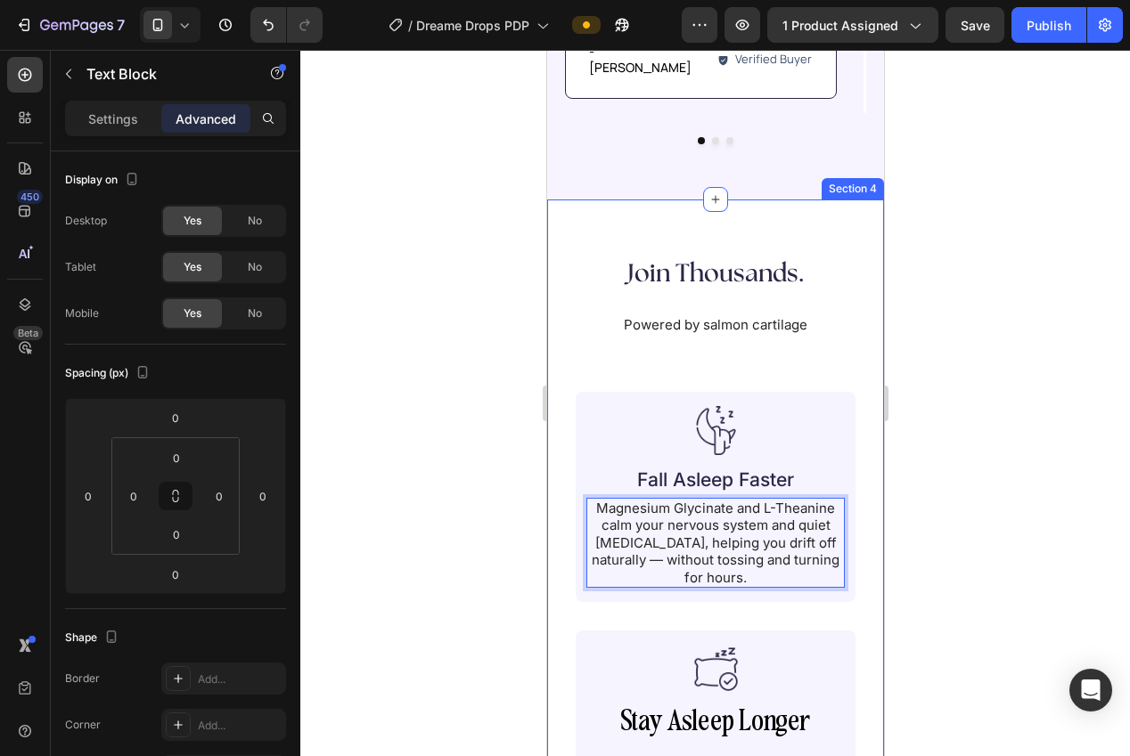
click at [934, 496] on div at bounding box center [715, 403] width 830 height 707
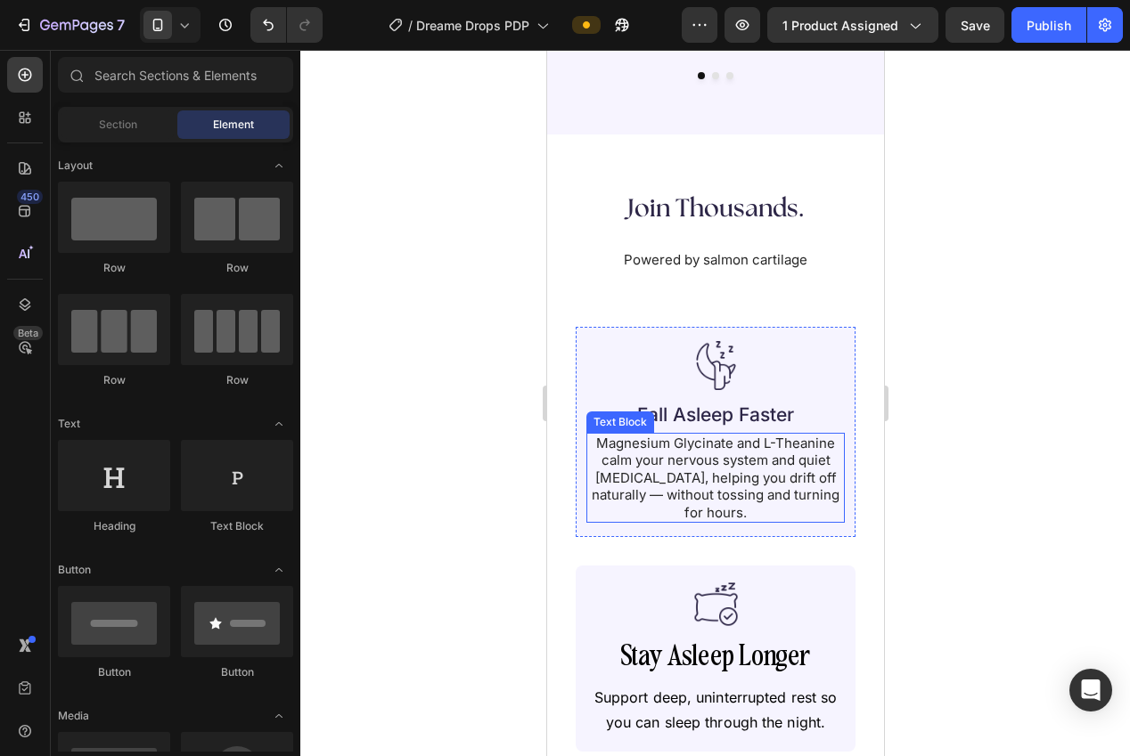
scroll to position [1619, 0]
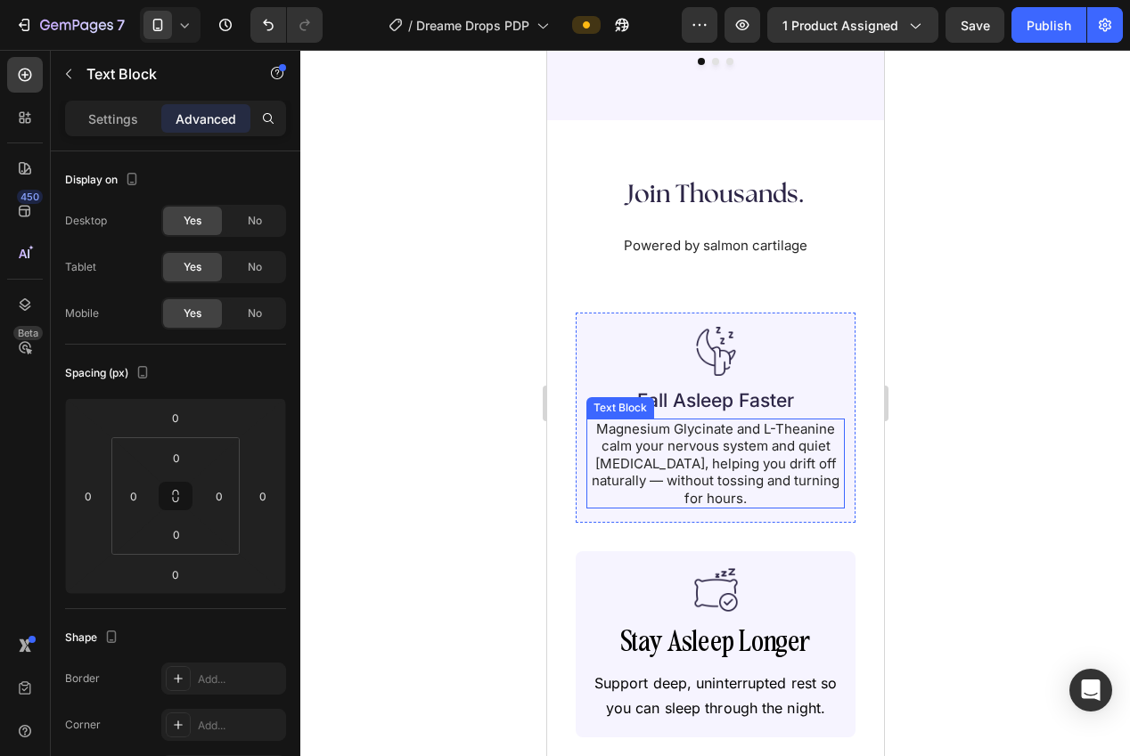
click at [691, 437] on p "Magnesium Glycinate and L-Theanine calm your nervous system and quiet racing th…" at bounding box center [714, 464] width 255 height 87
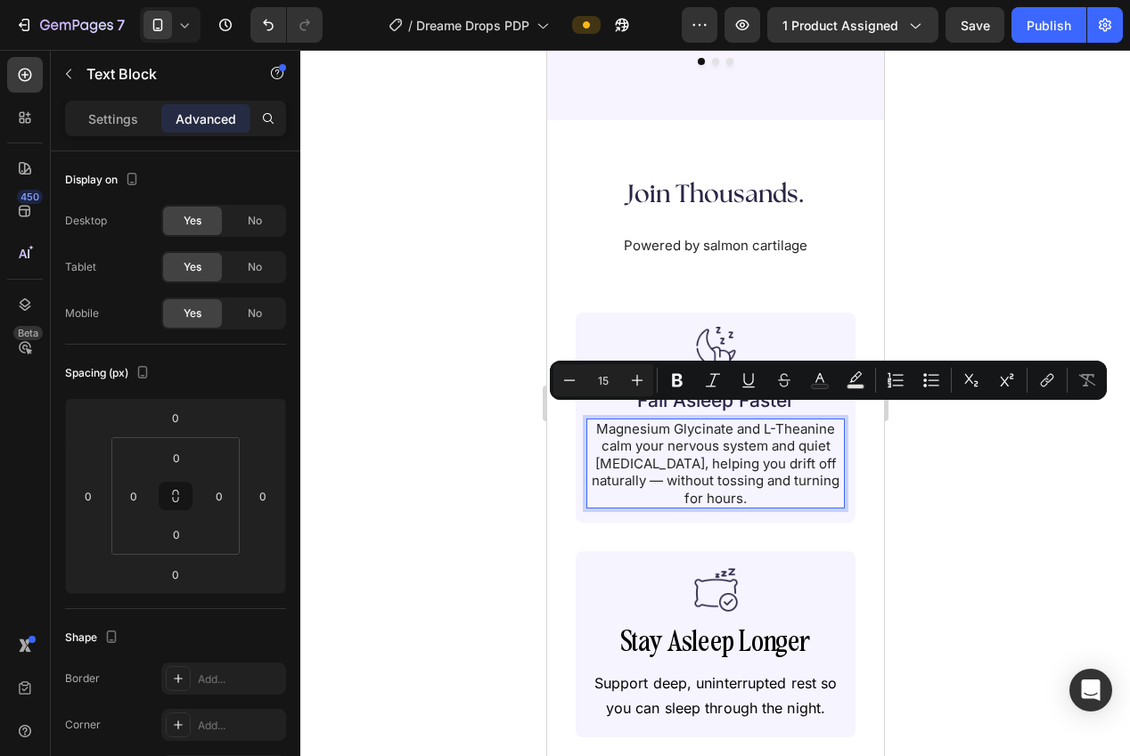
click at [609, 421] on p "Magnesium Glycinate and L-Theanine calm your nervous system and quiet racing th…" at bounding box center [714, 464] width 255 height 87
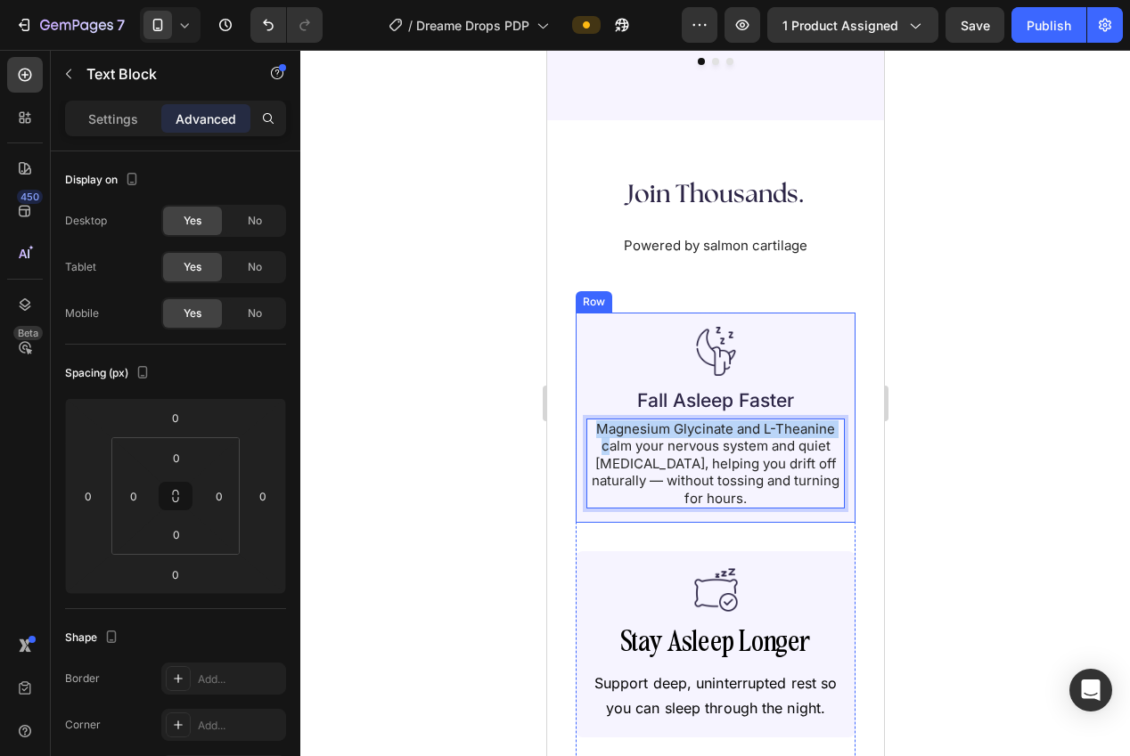
drag, startPoint x: 597, startPoint y: 415, endPoint x: 597, endPoint y: 402, distance: 13.4
click at [584, 397] on div "Image Fall Asleep Faster Heading Magnesium Glycinate and L-Theanine calm your n…" at bounding box center [715, 418] width 280 height 210
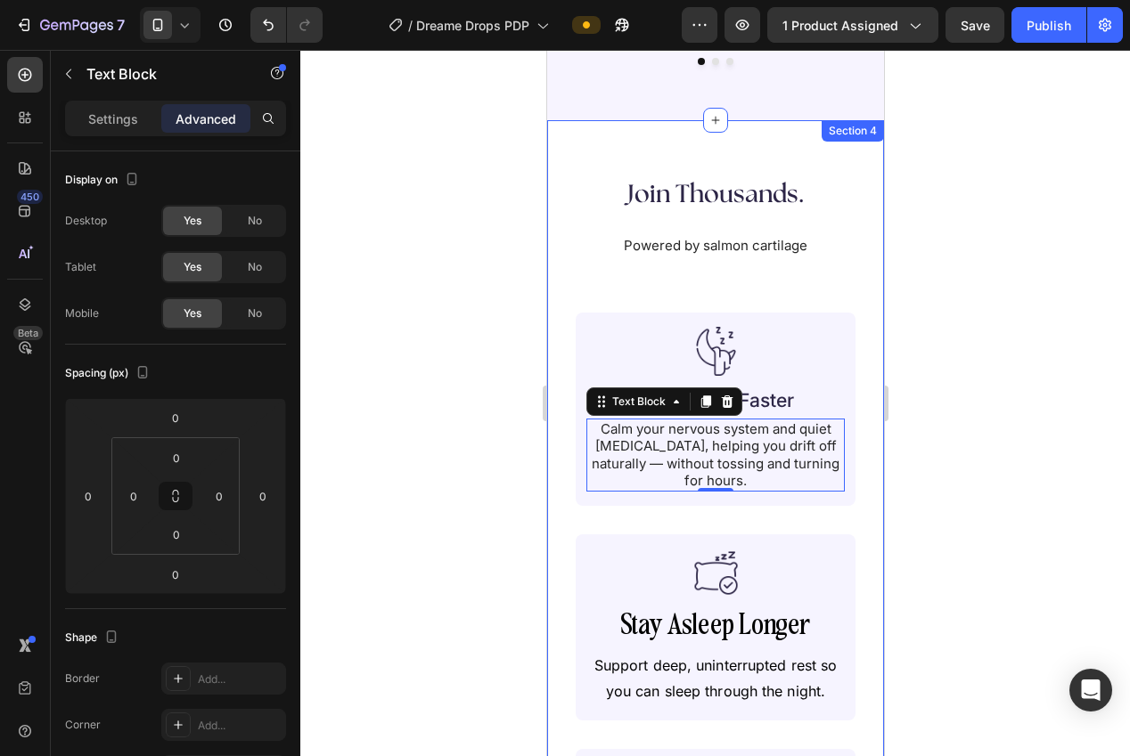
click at [972, 465] on div at bounding box center [715, 403] width 830 height 707
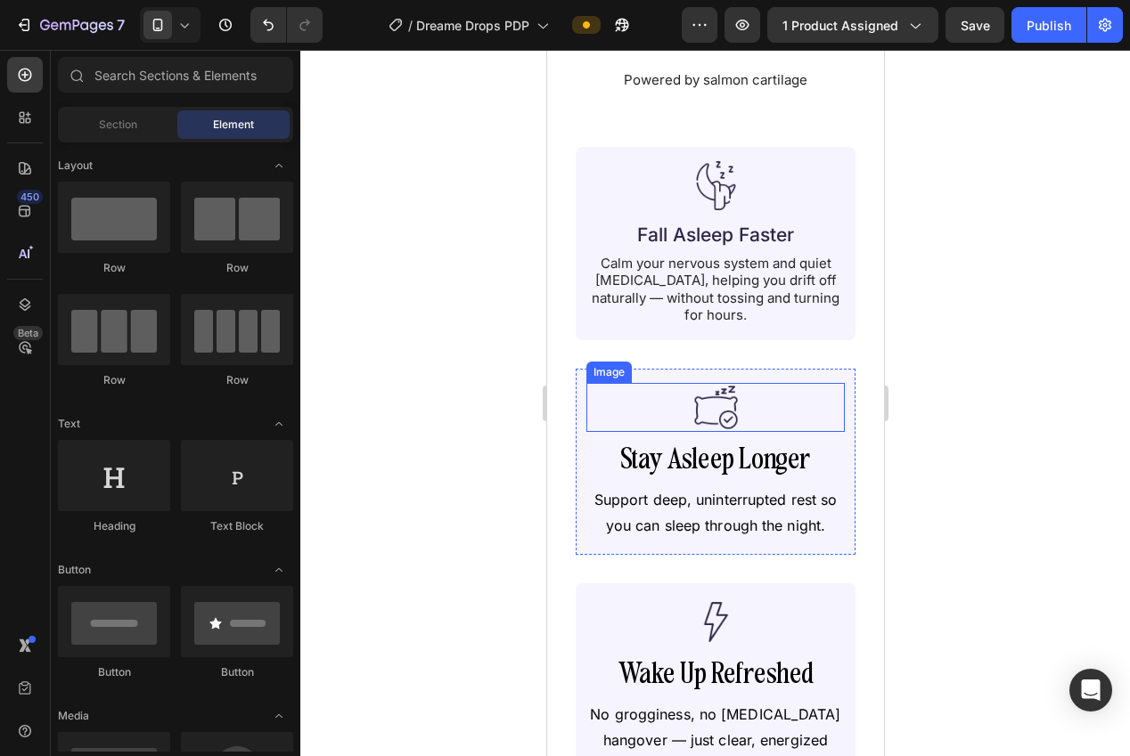
scroll to position [1753, 0]
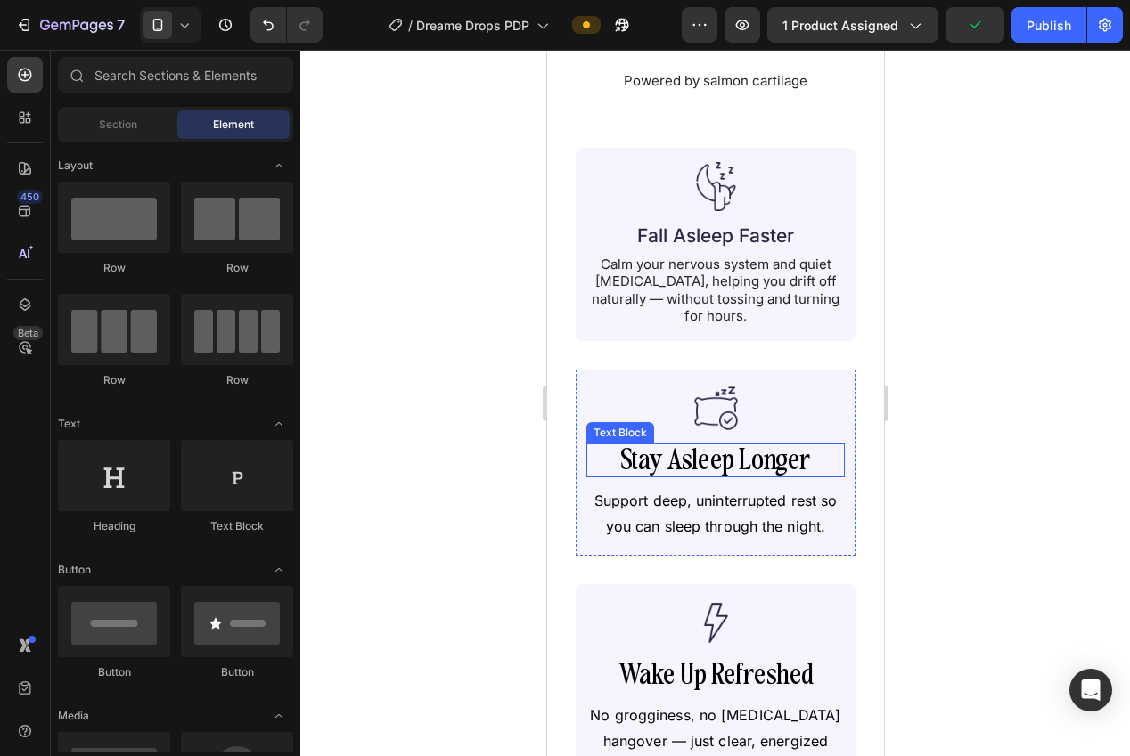
click at [739, 464] on p "Stay Asleep Longer" at bounding box center [714, 460] width 255 height 31
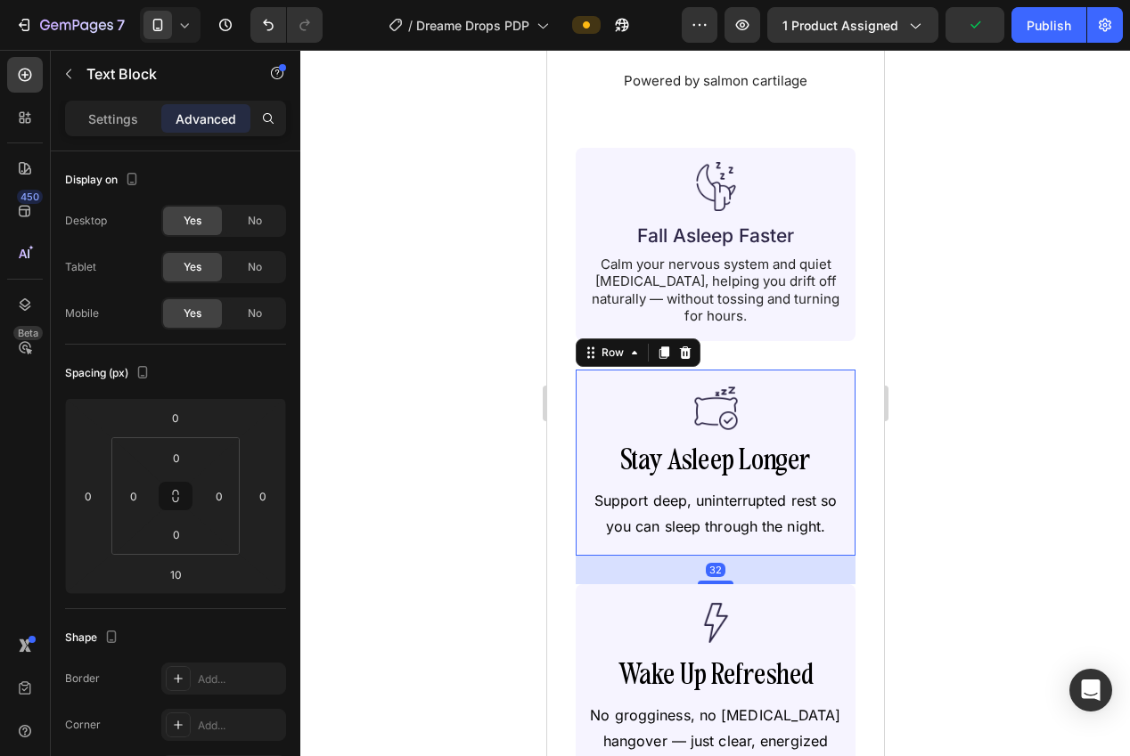
click at [584, 380] on div "Image Stay Asleep Longer Text Block Support deep, uninterrupted rest so you can…" at bounding box center [715, 463] width 280 height 186
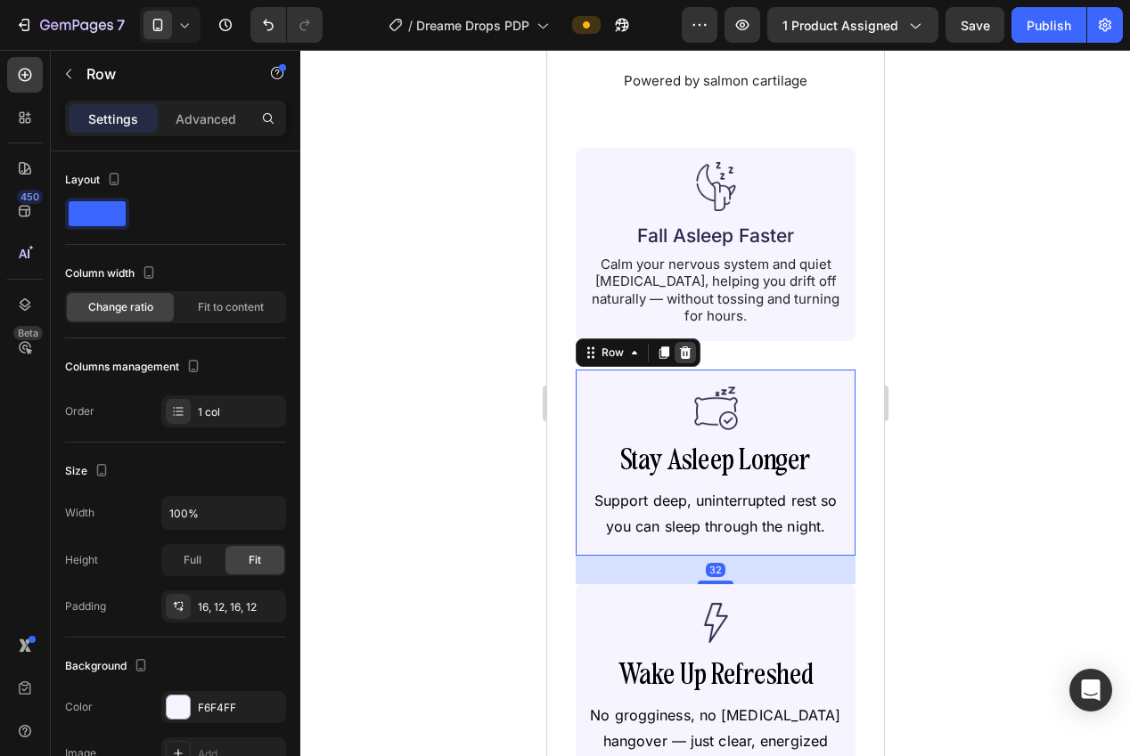
click at [681, 353] on icon at bounding box center [685, 353] width 12 height 12
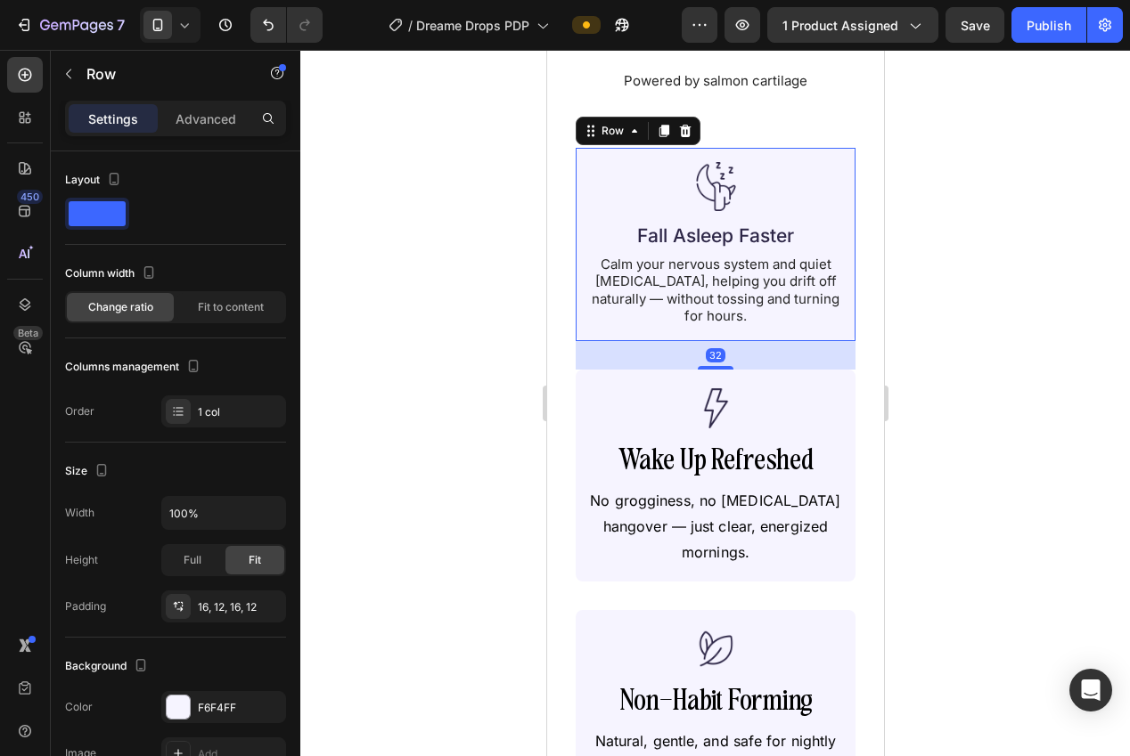
click at [578, 160] on div "Image Fall Asleep Faster Heading Calm your nervous system and quiet racing thou…" at bounding box center [715, 244] width 280 height 192
click at [661, 134] on icon at bounding box center [663, 132] width 10 height 12
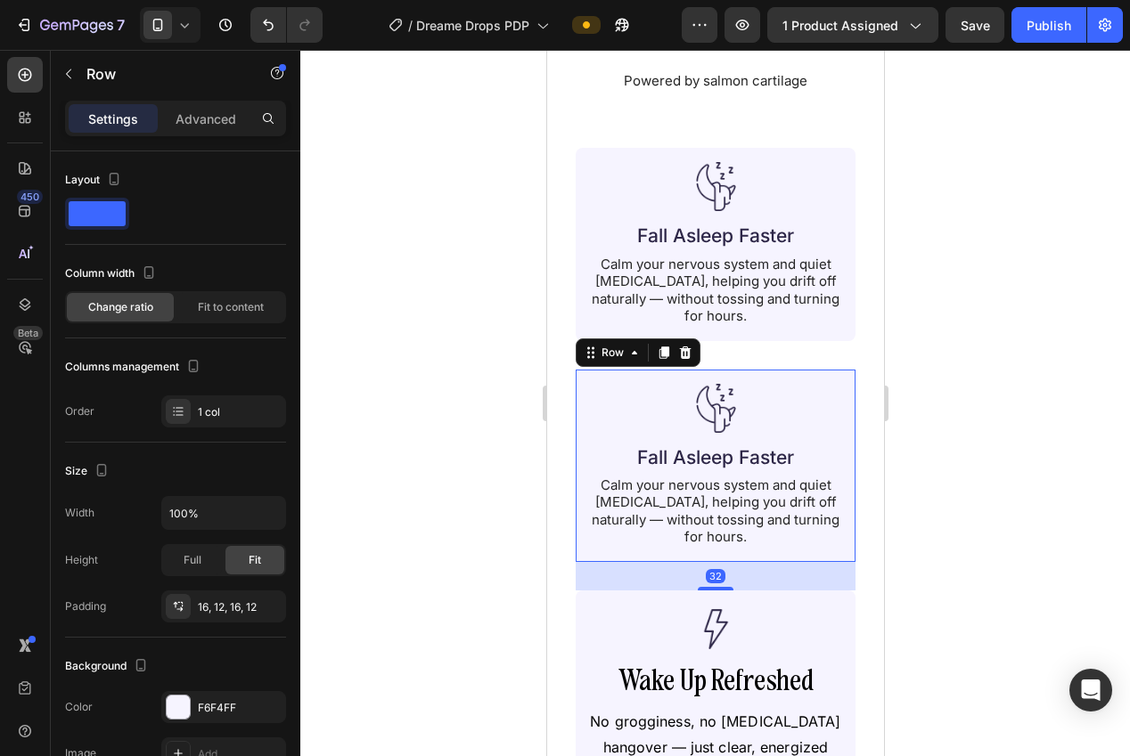
scroll to position [137, 0]
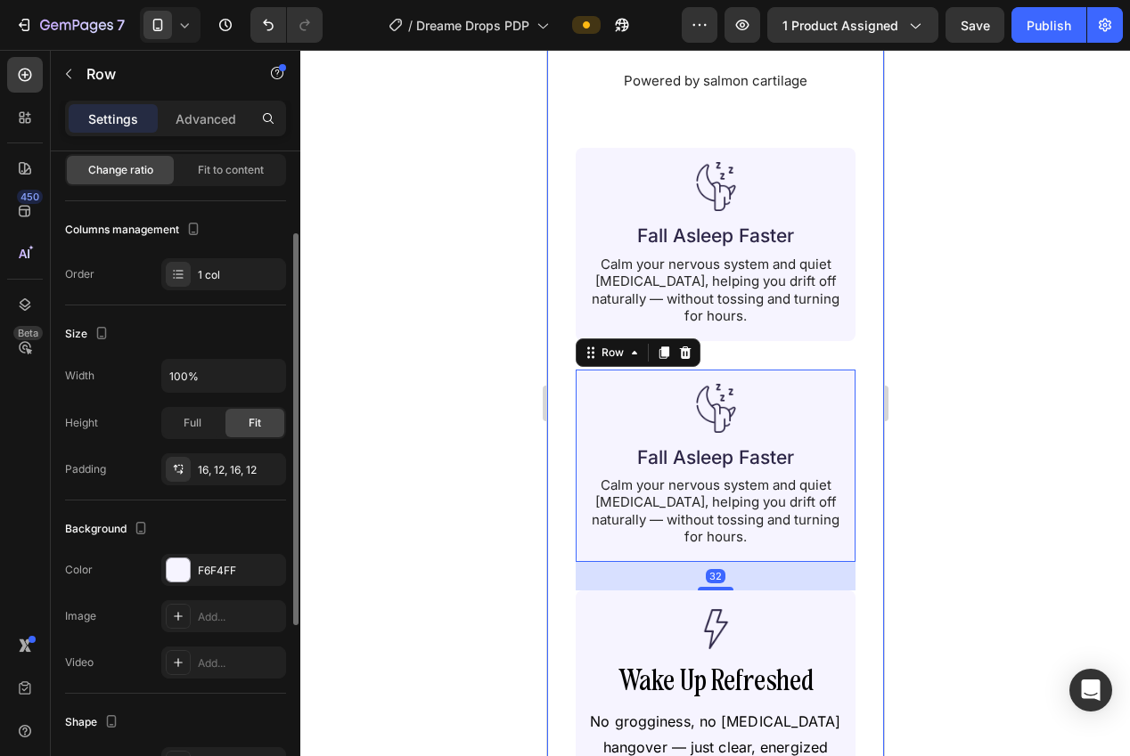
click at [932, 322] on div at bounding box center [715, 403] width 830 height 707
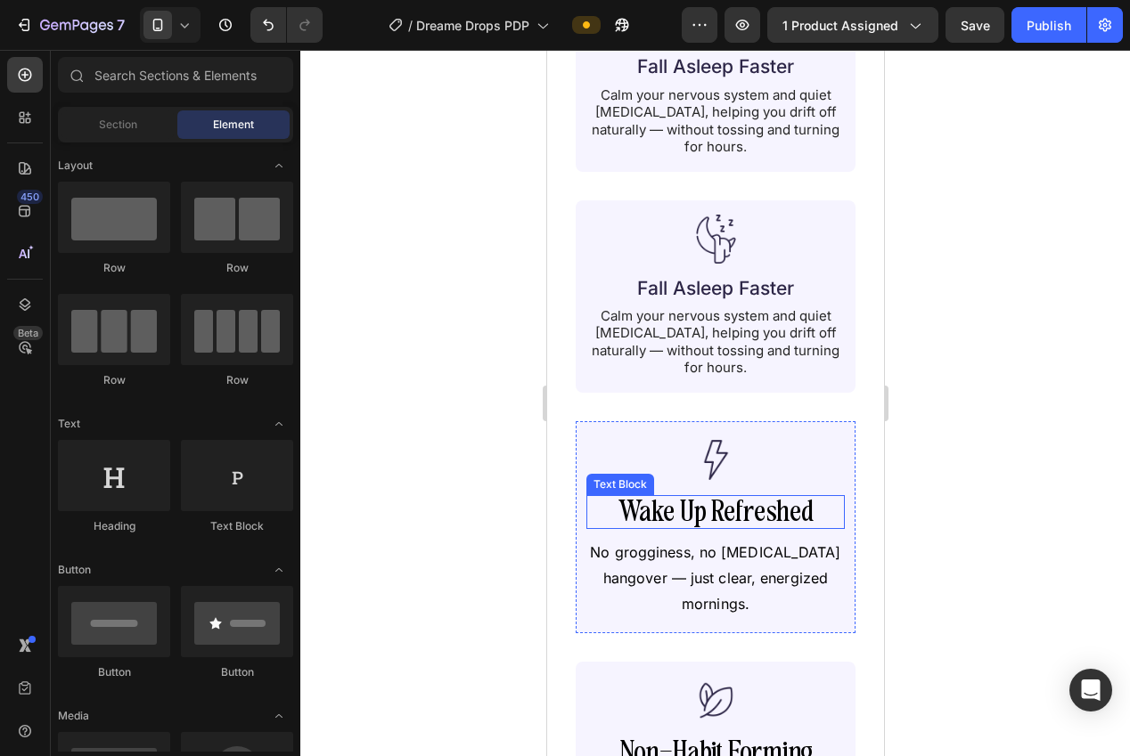
scroll to position [1936, 0]
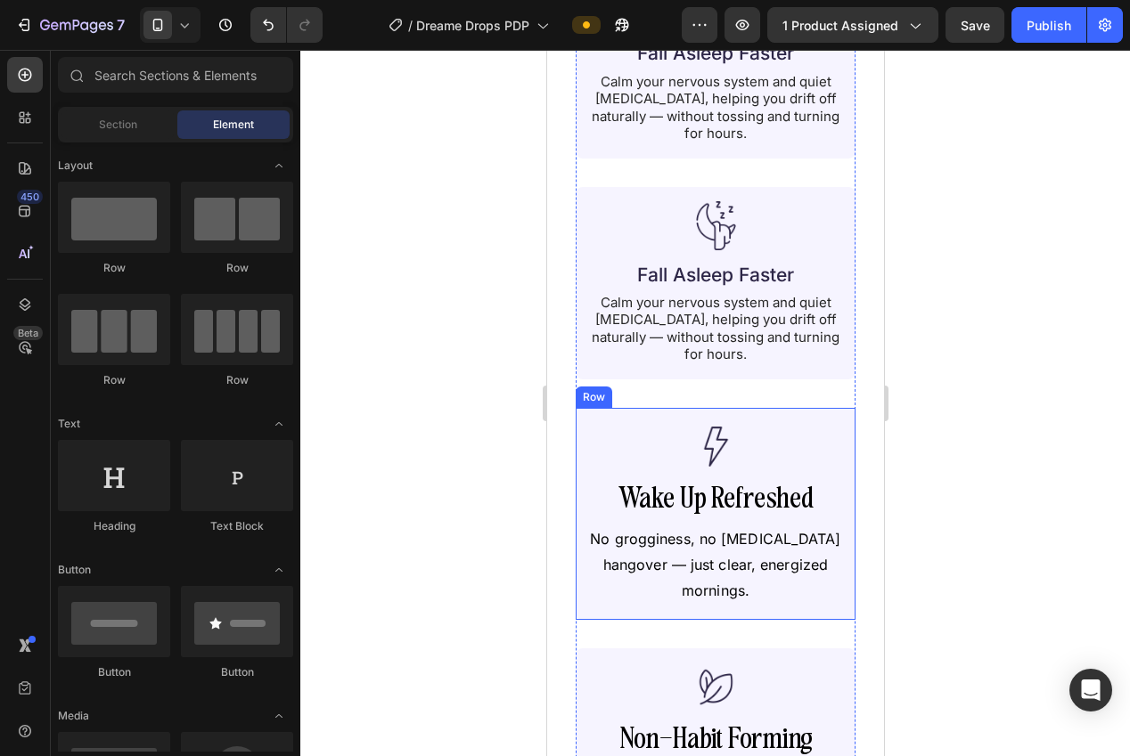
click at [626, 418] on div "Image Wake Up Refreshed Text Block No grogginess, no melatonin hangover — just …" at bounding box center [715, 514] width 280 height 212
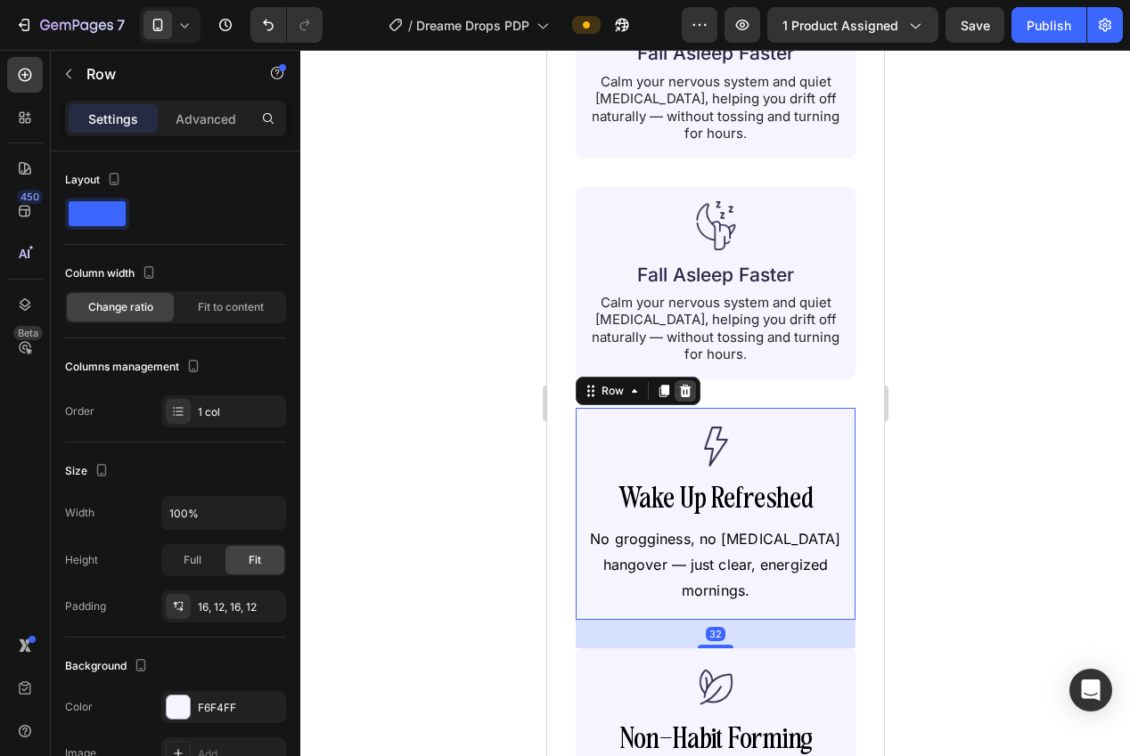
click at [678, 391] on icon at bounding box center [684, 391] width 14 height 14
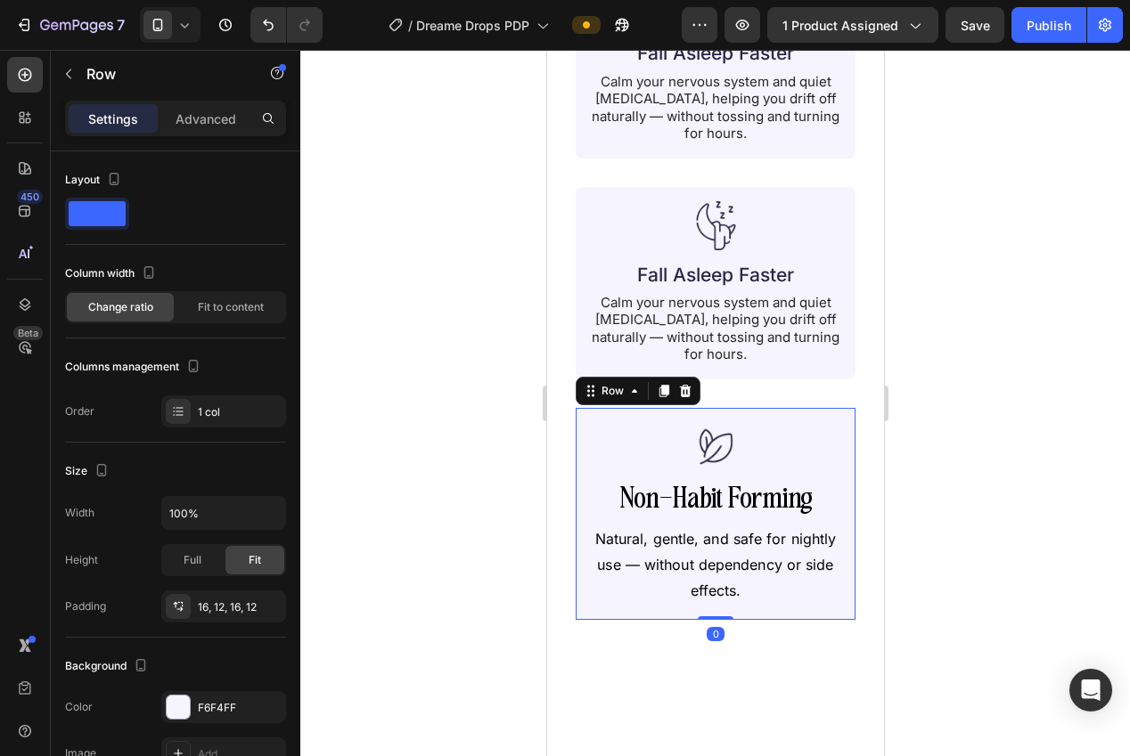
click at [603, 418] on div "Image Non-Habit Forming Text Block Natural, gentle, and safe for nightly use — …" at bounding box center [715, 514] width 280 height 212
click at [682, 385] on icon at bounding box center [685, 391] width 12 height 12
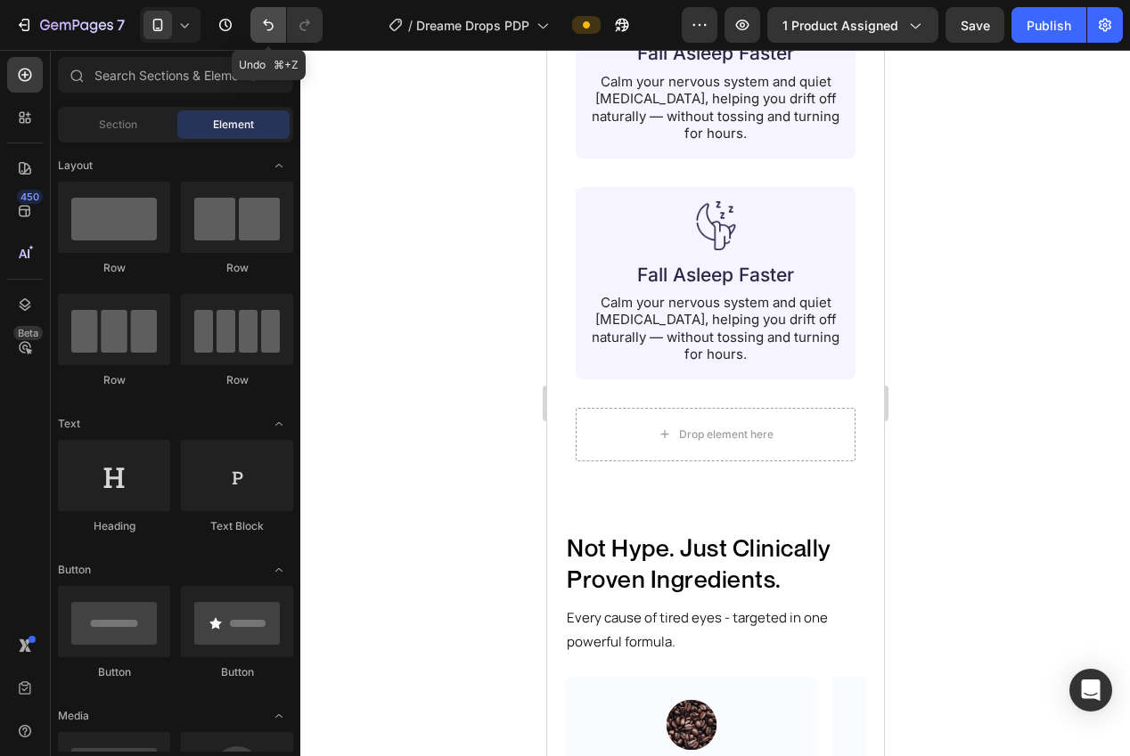
click at [265, 13] on button "Undo/Redo" at bounding box center [268, 25] width 36 height 36
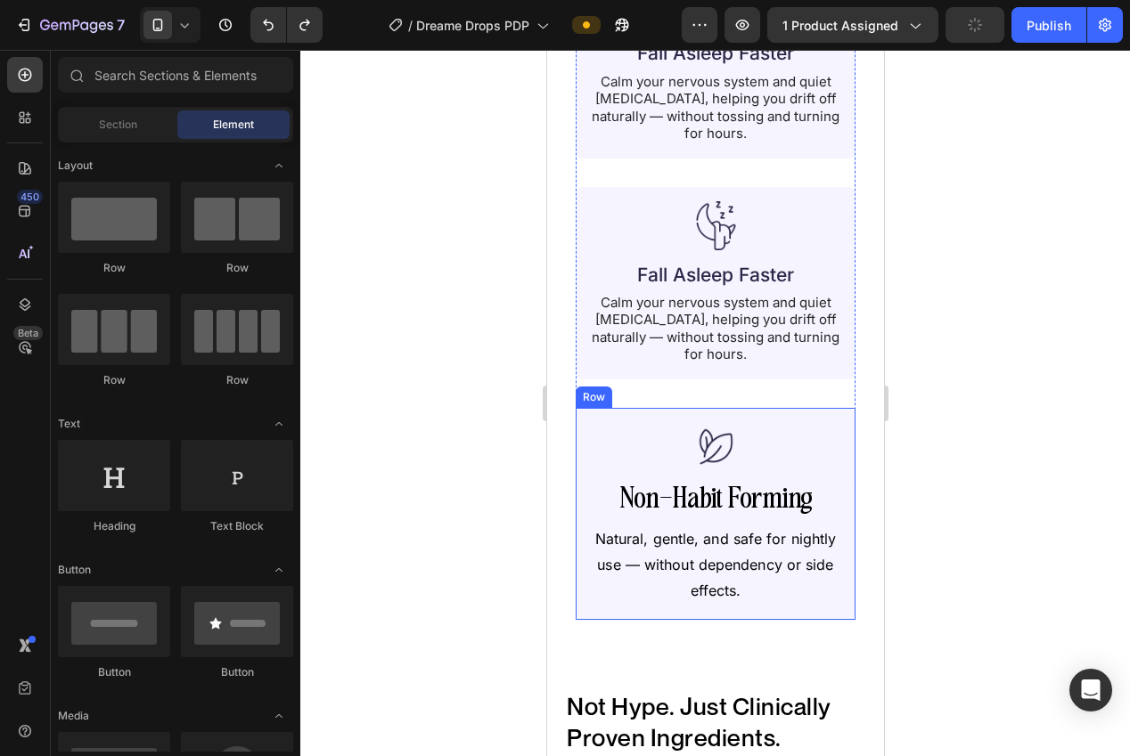
click at [584, 421] on div "Image Non-Habit Forming Text Block Natural, gentle, and safe for nightly use — …" at bounding box center [715, 514] width 280 height 212
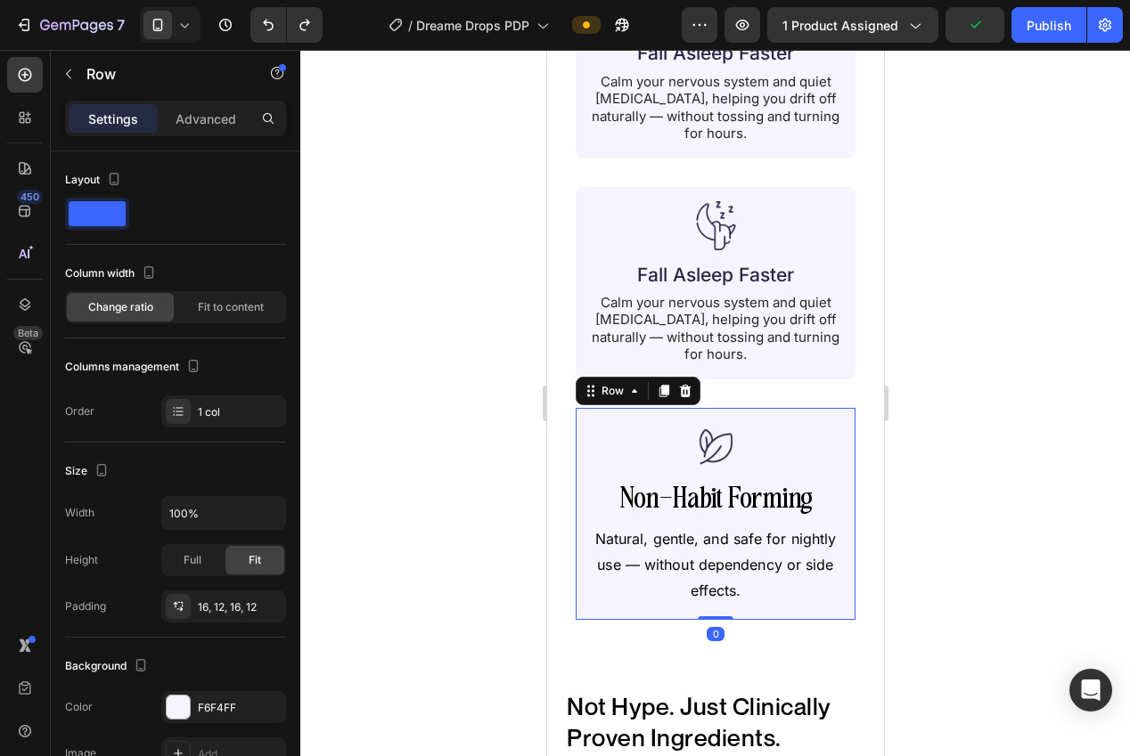
drag, startPoint x: 664, startPoint y: 394, endPoint x: 585, endPoint y: 210, distance: 199.6
click at [661, 393] on icon at bounding box center [663, 391] width 10 height 12
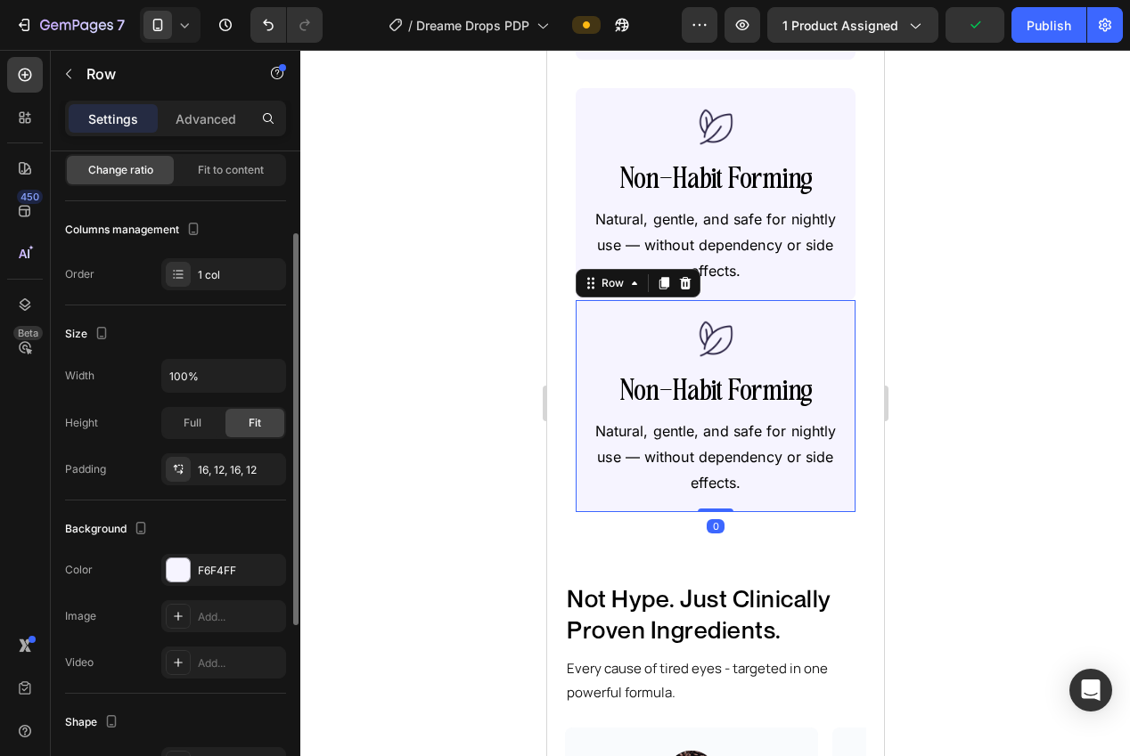
scroll to position [2157, 0]
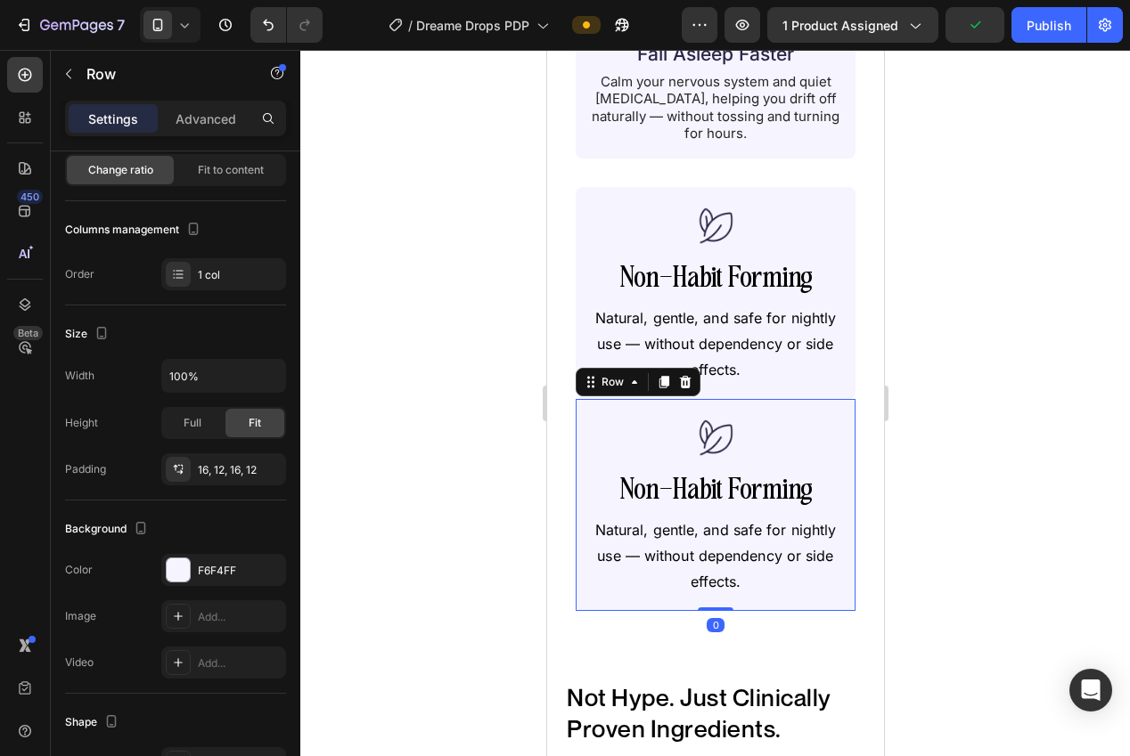
drag, startPoint x: 680, startPoint y: 386, endPoint x: 683, endPoint y: 283, distance: 102.5
click at [680, 385] on icon at bounding box center [685, 382] width 12 height 12
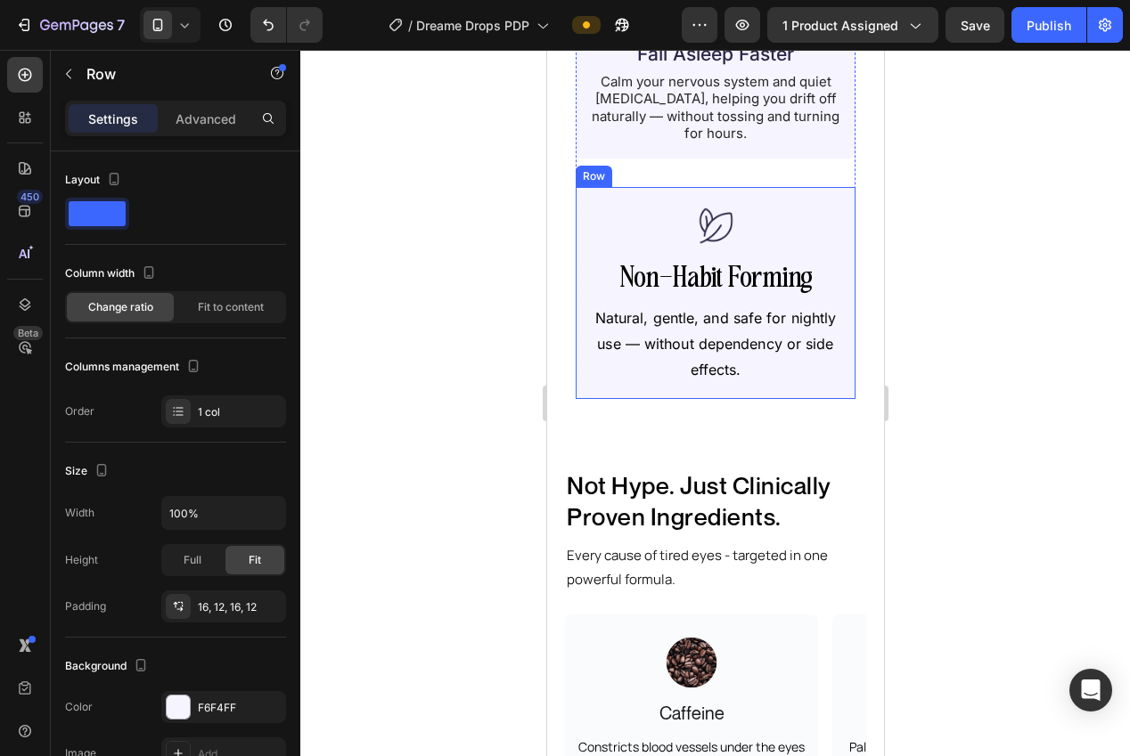
click at [598, 196] on div "Image Non-Habit Forming Text Block Natural, gentle, and safe for nightly use — …" at bounding box center [715, 293] width 280 height 212
click at [687, 165] on icon at bounding box center [684, 170] width 14 height 14
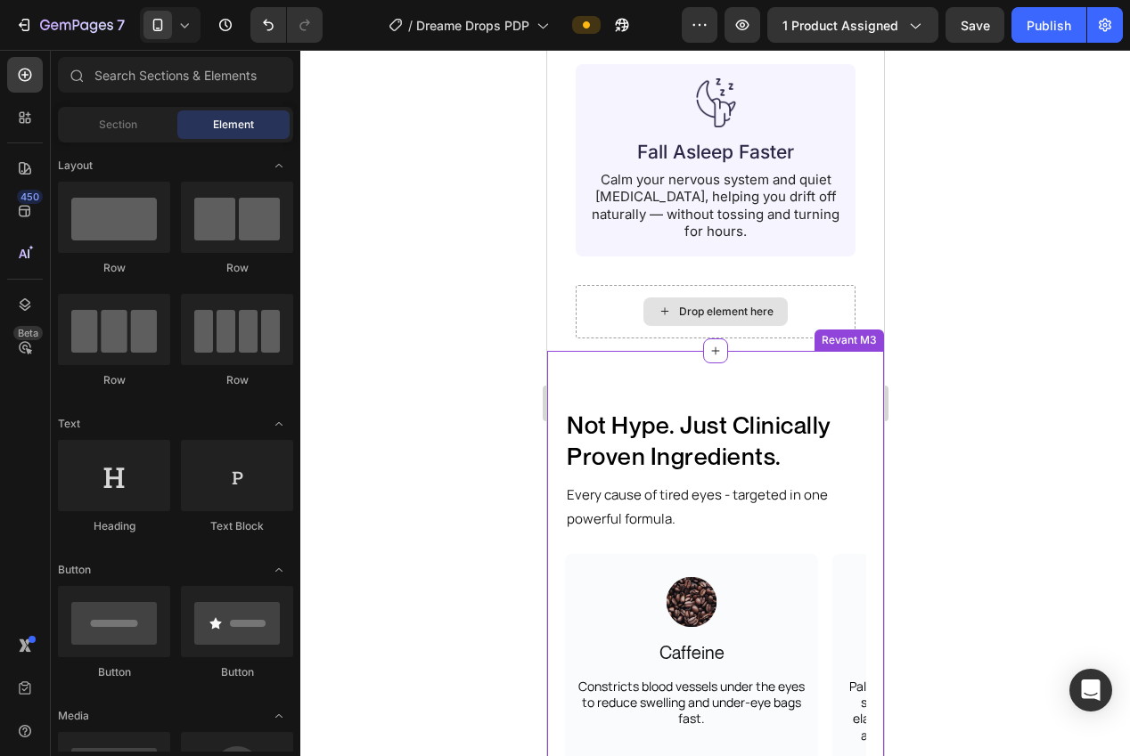
scroll to position [1911, 0]
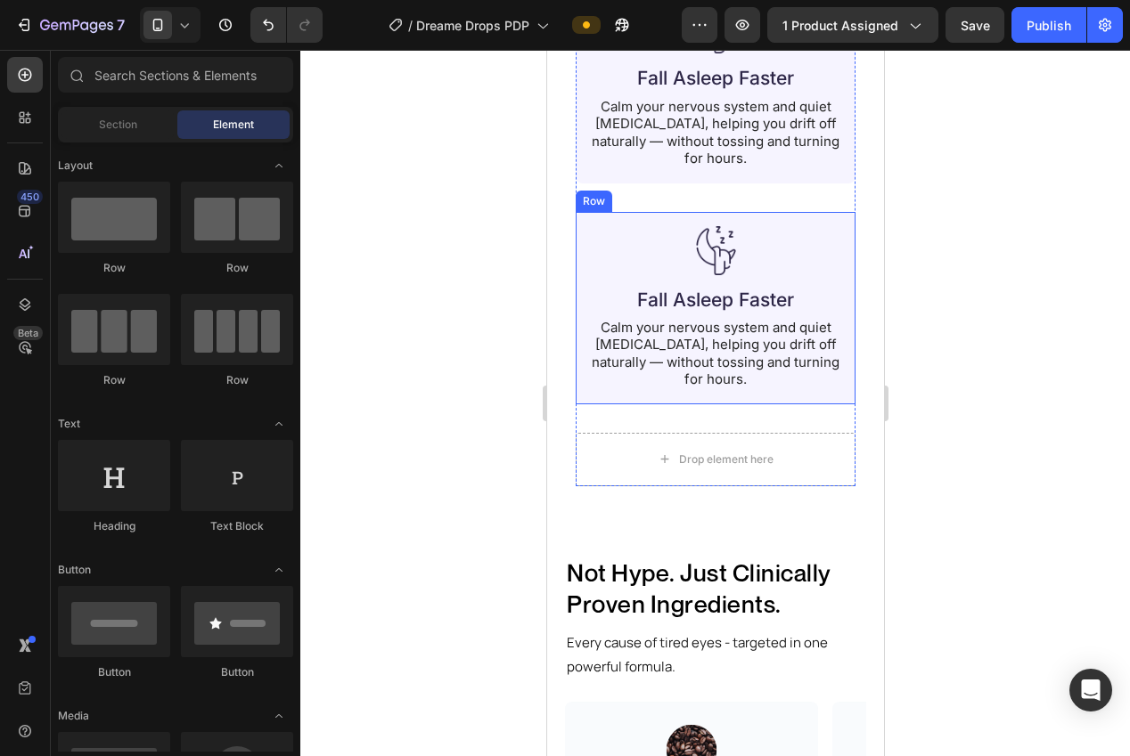
click at [583, 230] on div "Image Fall Asleep Faster Heading Calm your nervous system and quiet racing thou…" at bounding box center [715, 308] width 280 height 192
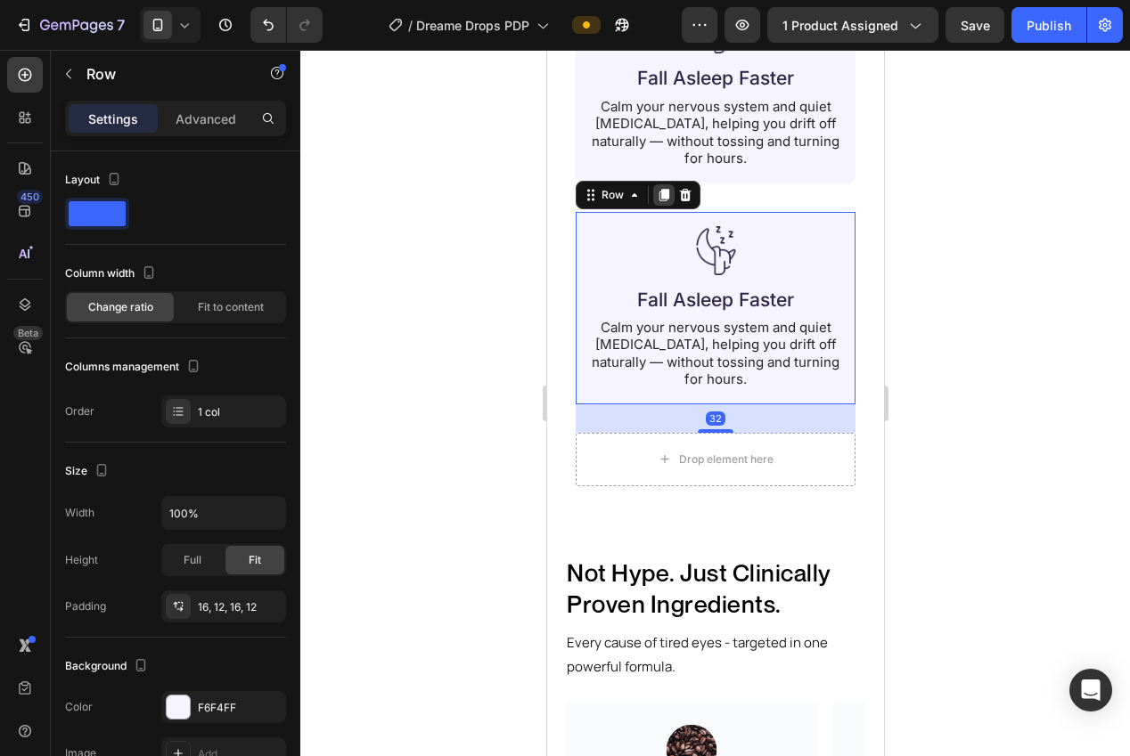
drag, startPoint x: 664, startPoint y: 192, endPoint x: 658, endPoint y: 243, distance: 52.1
click at [664, 192] on icon at bounding box center [663, 195] width 10 height 12
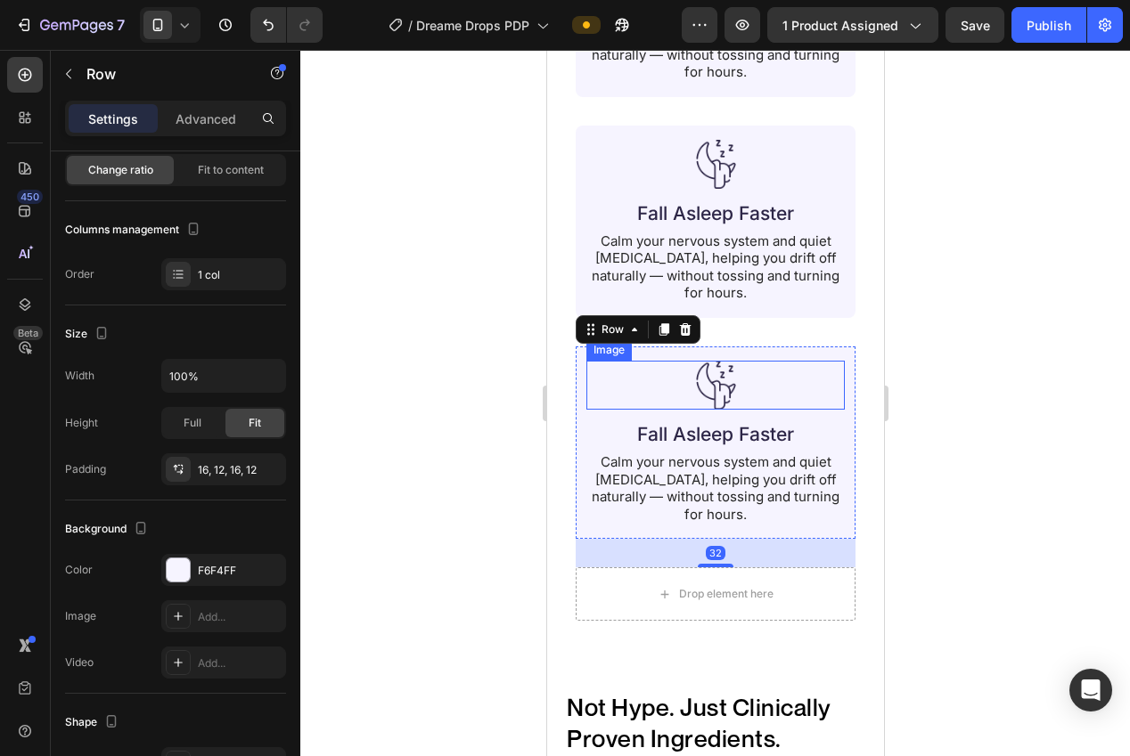
scroll to position [2003, 0]
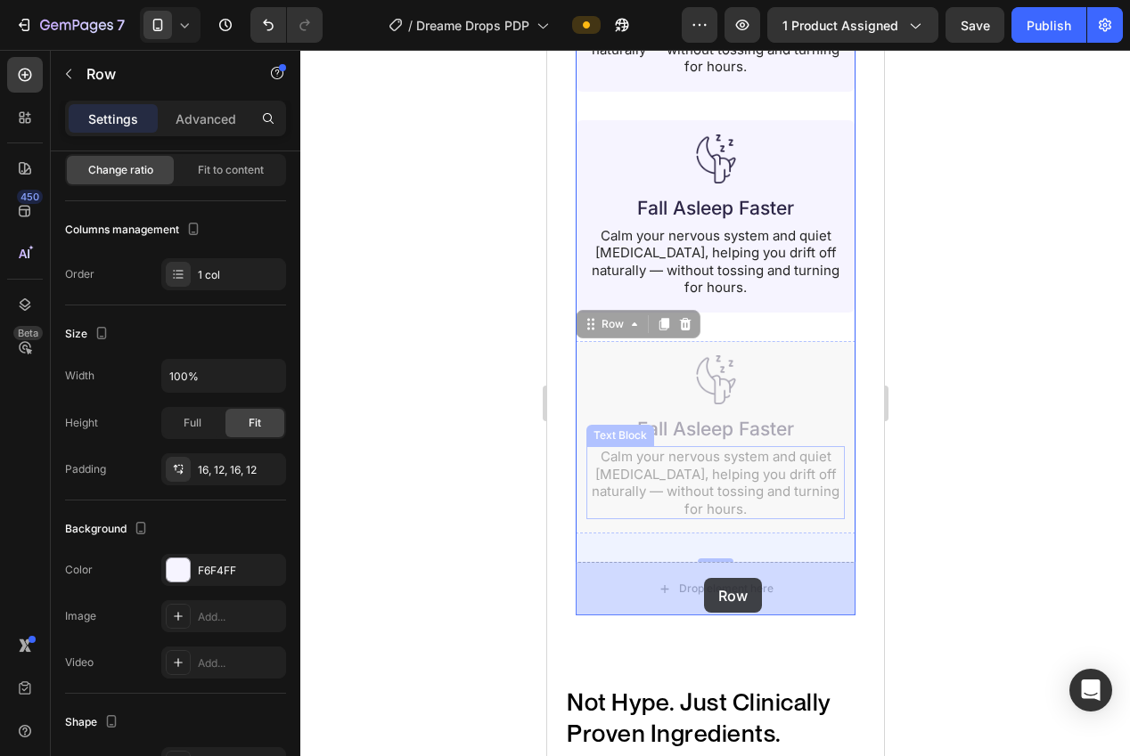
drag, startPoint x: 579, startPoint y: 330, endPoint x: 699, endPoint y: 576, distance: 274.2
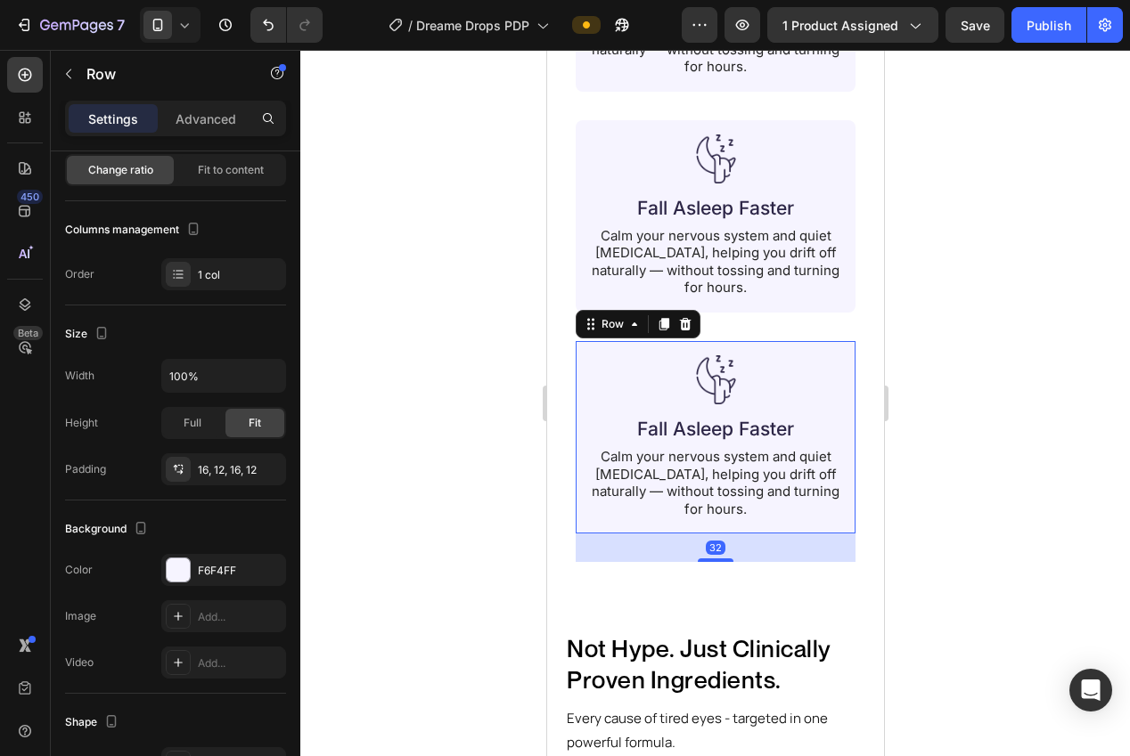
drag, startPoint x: 895, startPoint y: 481, endPoint x: 910, endPoint y: 478, distance: 14.7
click at [895, 480] on div at bounding box center [715, 403] width 830 height 707
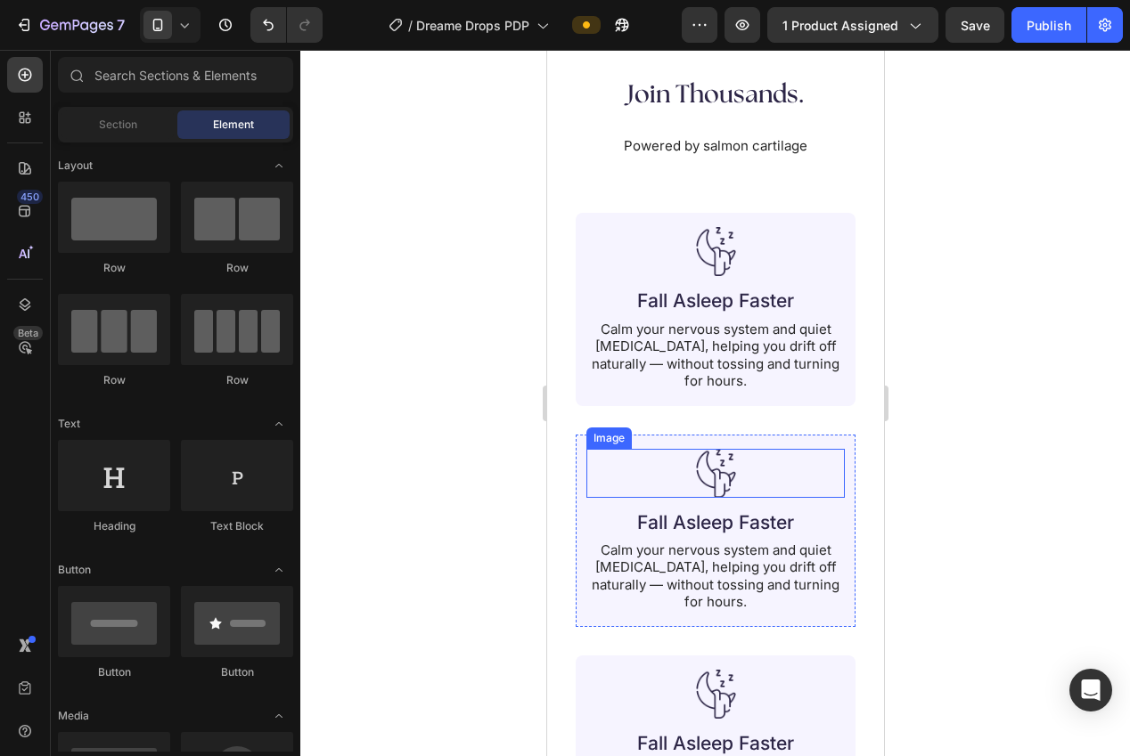
scroll to position [1687, 0]
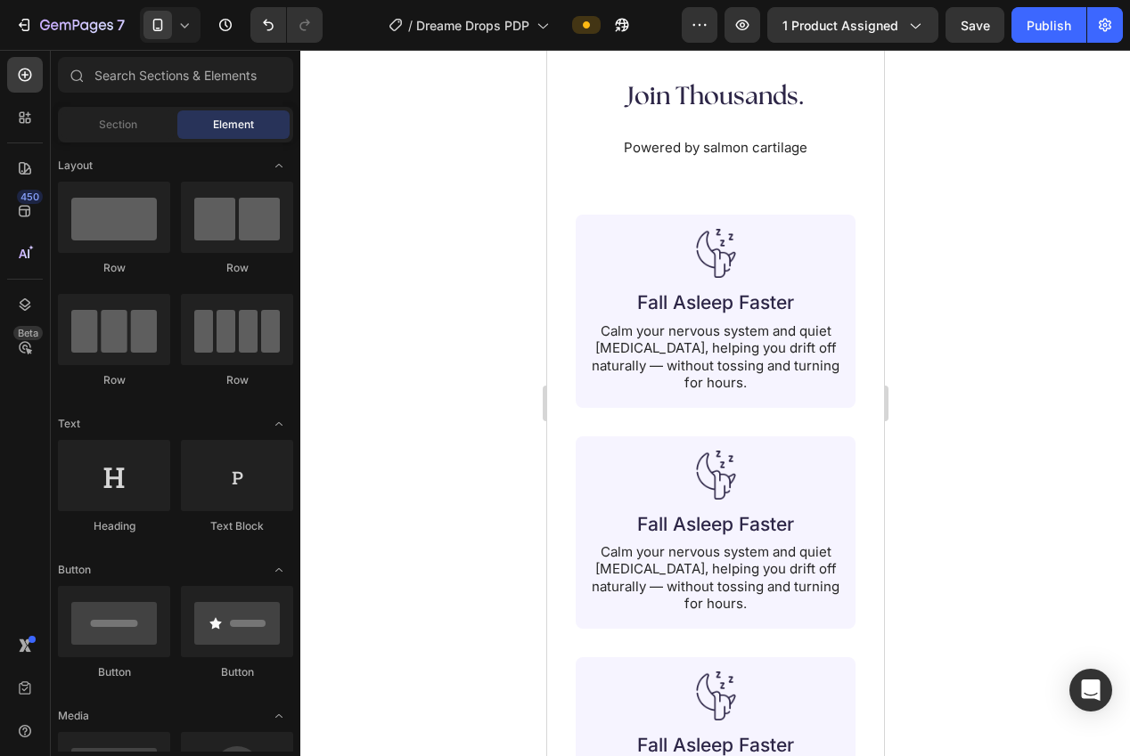
click at [757, 532] on h2 "Fall Asleep Faster" at bounding box center [714, 525] width 223 height 28
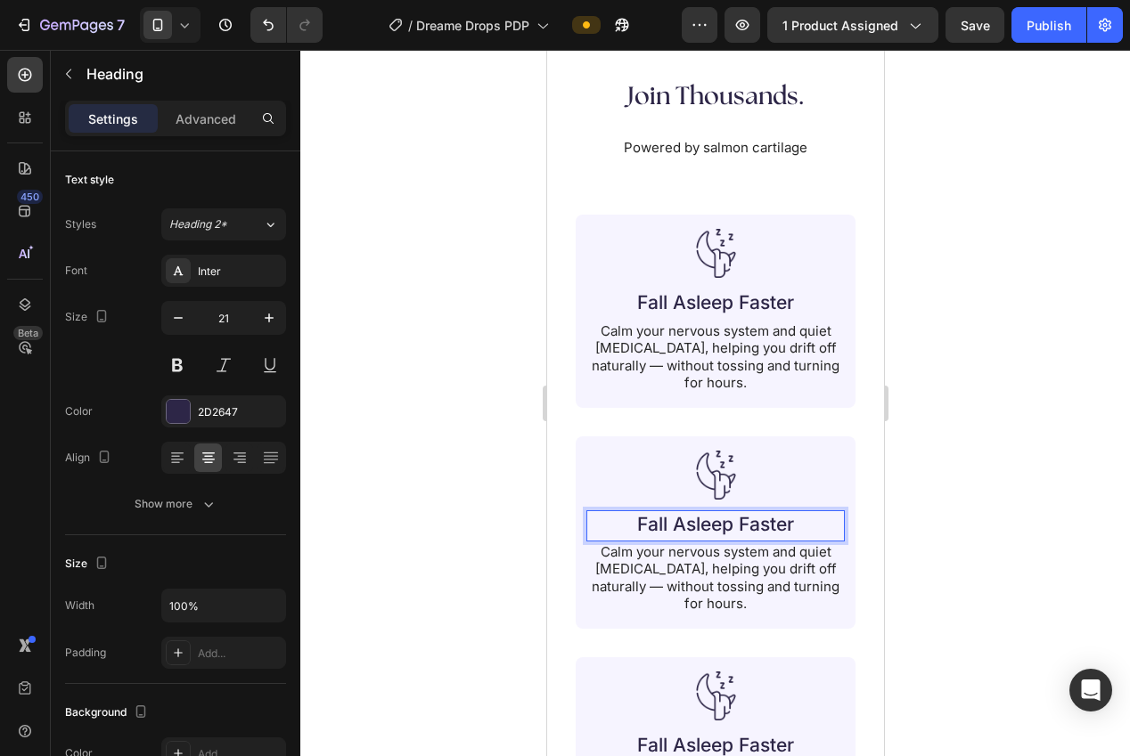
click at [756, 532] on h2 "Fall Asleep Faster" at bounding box center [714, 525] width 223 height 28
click at [756, 532] on p "Fall Asleep Faster" at bounding box center [714, 524] width 219 height 24
click at [940, 558] on div at bounding box center [715, 403] width 830 height 707
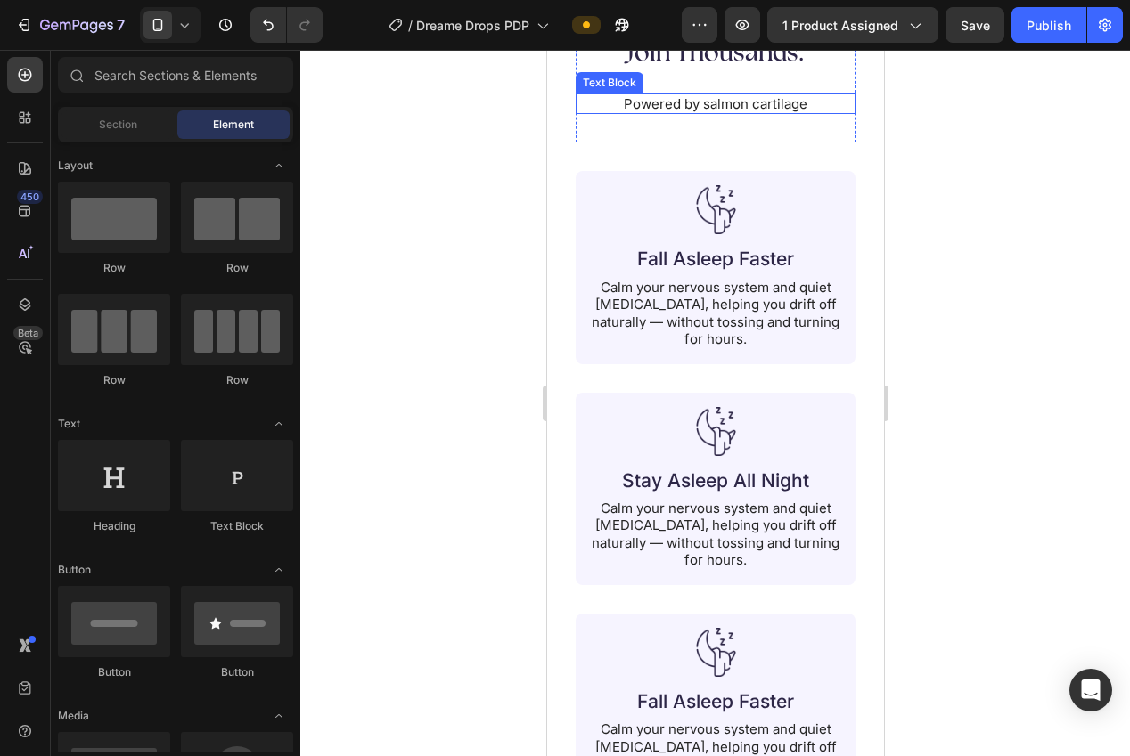
scroll to position [1837, 0]
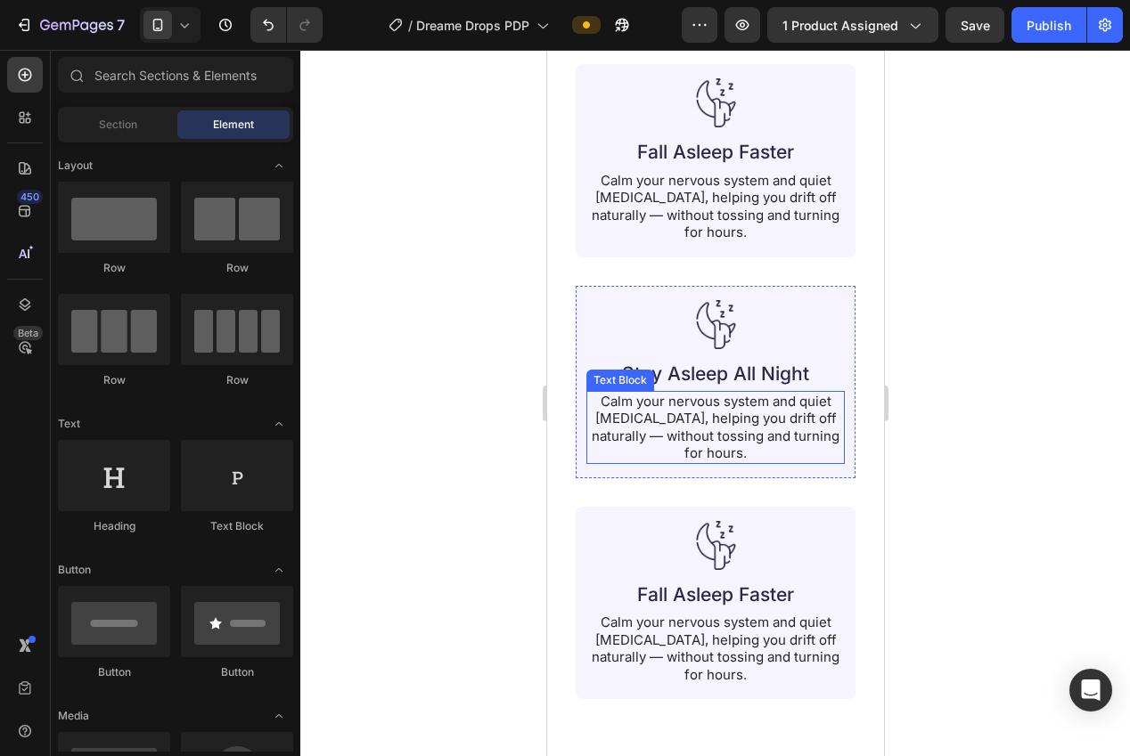
click at [755, 429] on p "Calm your nervous system and quiet racing thoughts, helping you drift off natur…" at bounding box center [714, 427] width 255 height 69
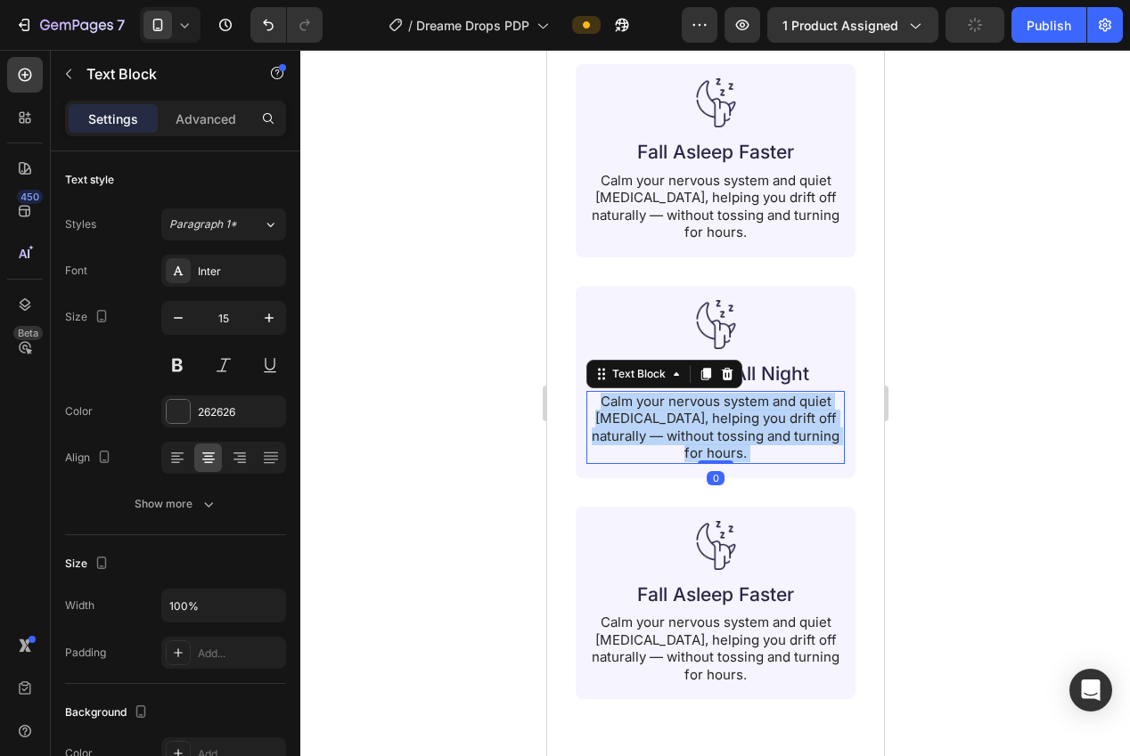
click at [745, 432] on p "Calm your nervous system and quiet racing thoughts, helping you drift off natur…" at bounding box center [714, 427] width 255 height 69
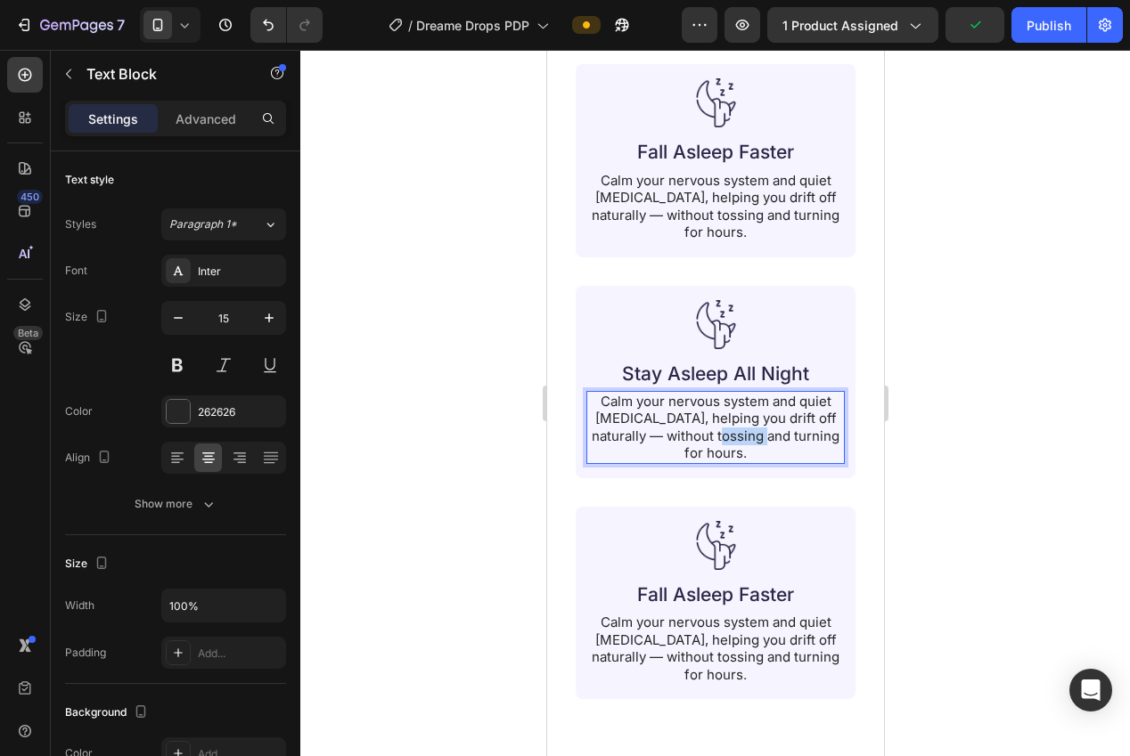
click at [745, 432] on p "Calm your nervous system and quiet racing thoughts, helping you drift off natur…" at bounding box center [714, 427] width 255 height 69
click at [939, 458] on div at bounding box center [715, 403] width 830 height 707
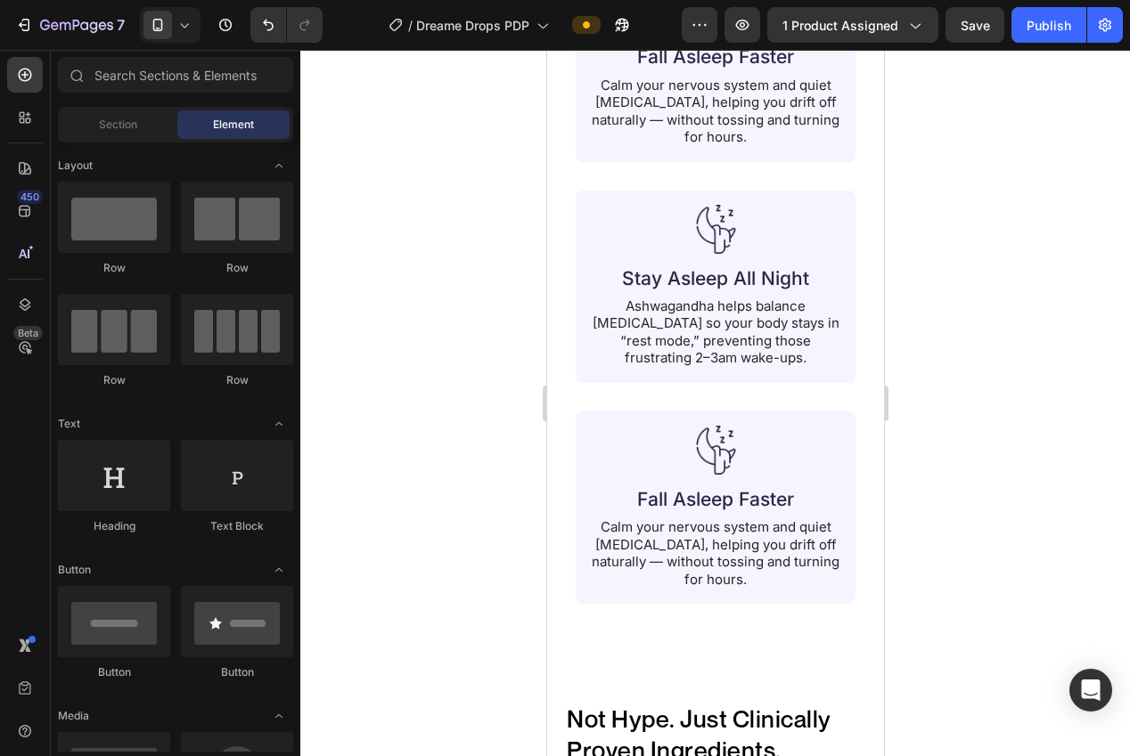
scroll to position [1782, 0]
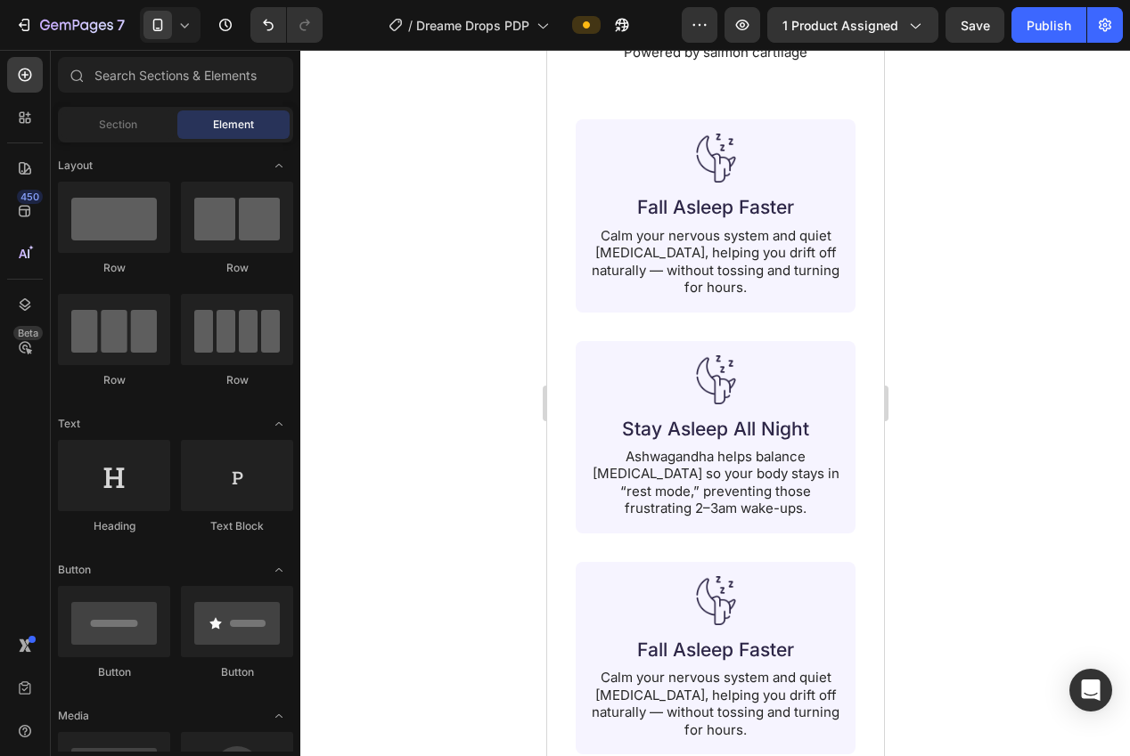
click at [708, 486] on p "Ashwagandha helps balance cortisol so your body stays in “rest mode,” preventin…" at bounding box center [714, 482] width 255 height 69
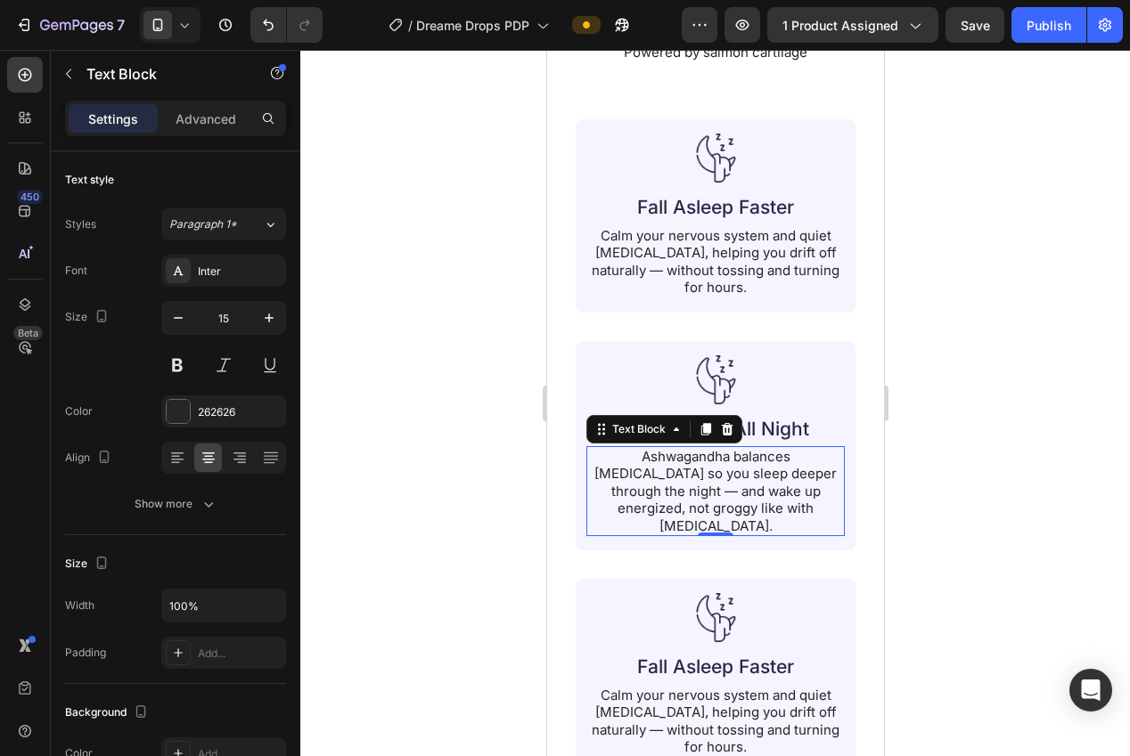
click at [929, 503] on div at bounding box center [715, 403] width 830 height 707
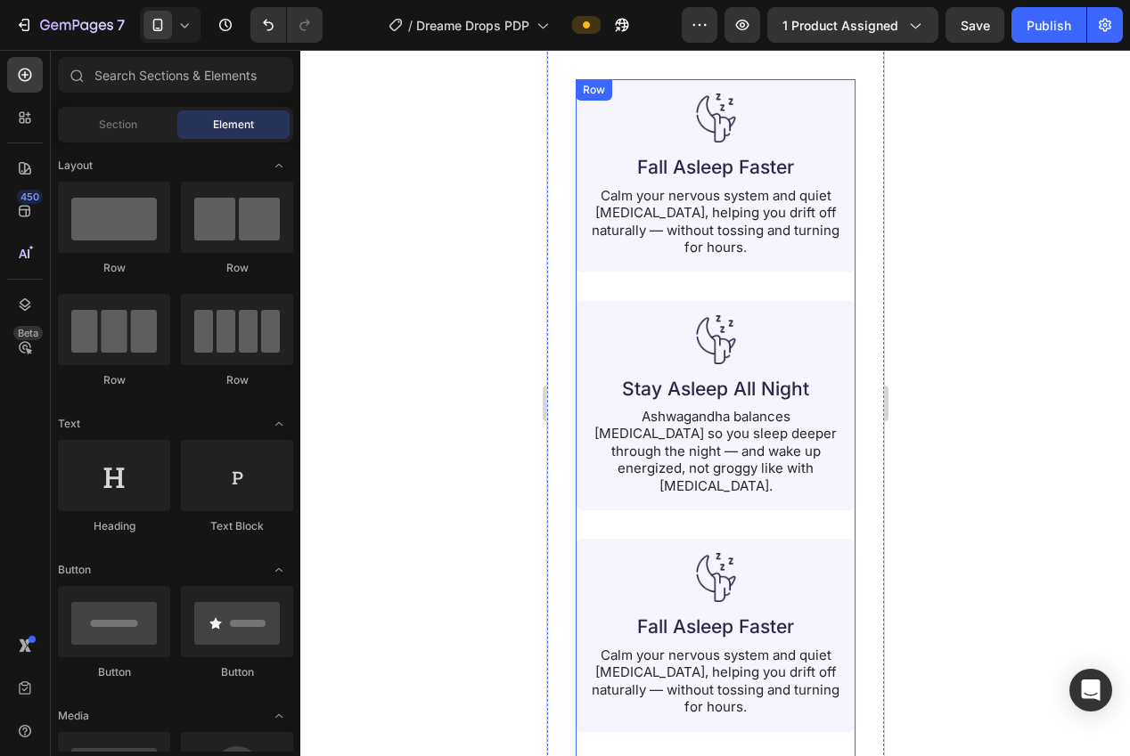
scroll to position [1889, 0]
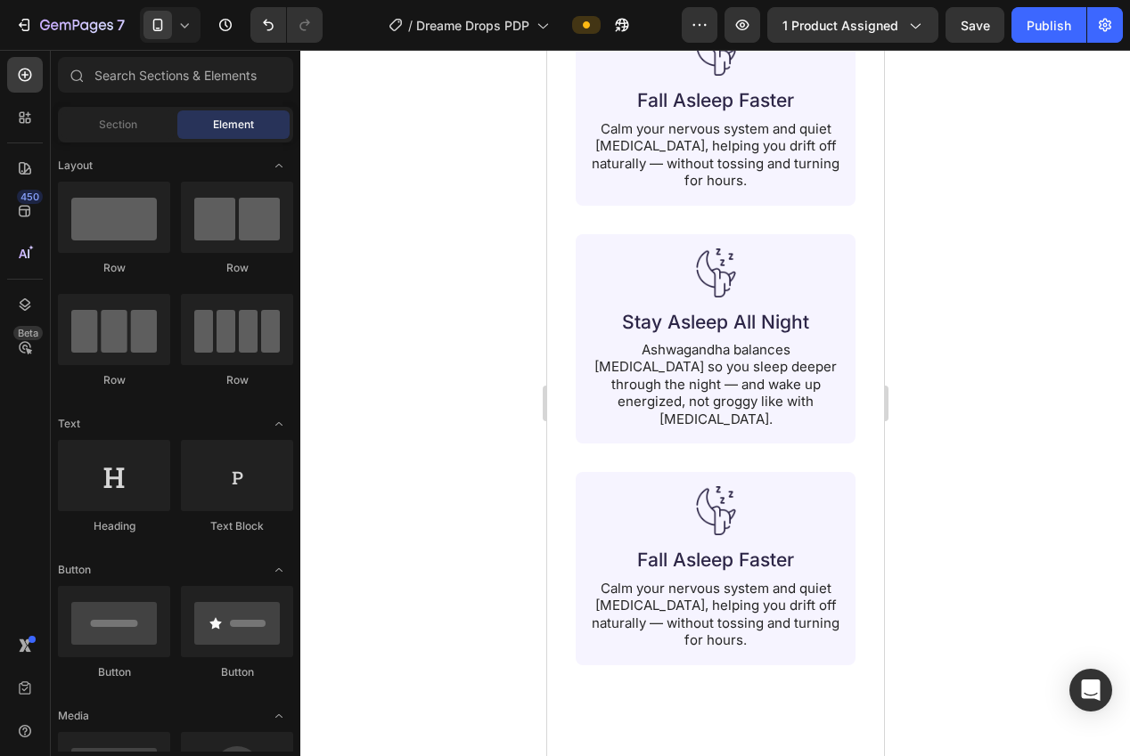
click at [656, 546] on h2 "Fall Asleep Faster" at bounding box center [714, 560] width 223 height 28
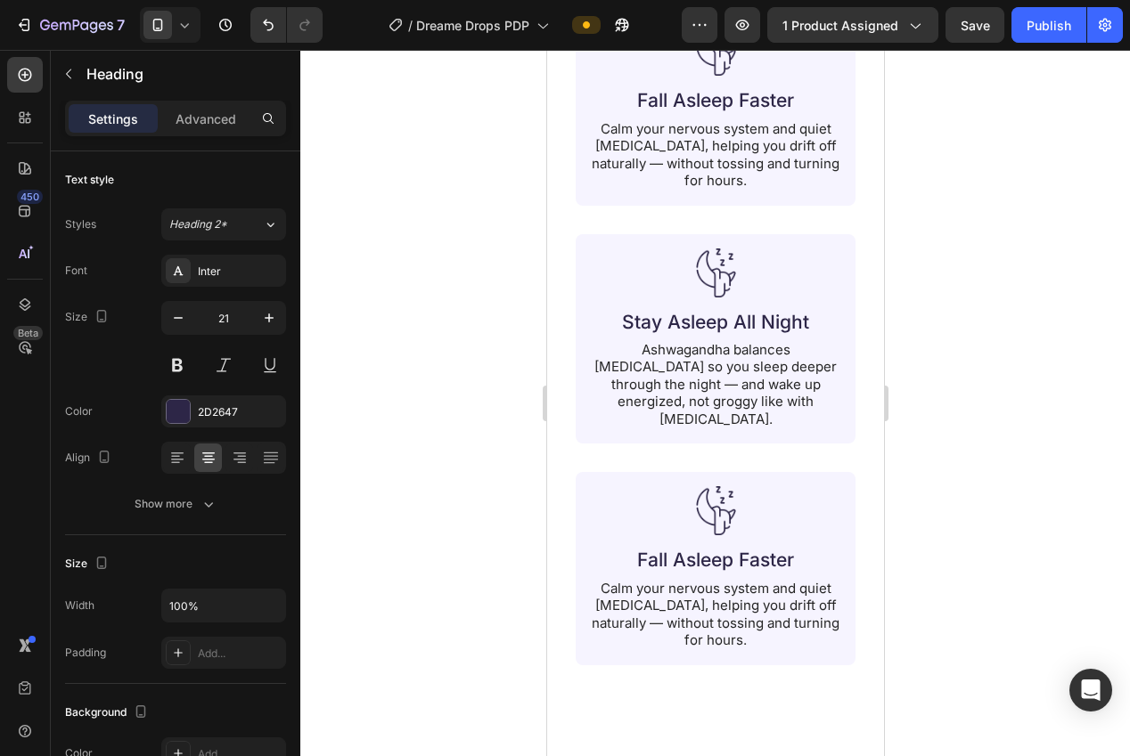
click at [656, 546] on h2 "Fall Asleep Faster" at bounding box center [714, 560] width 223 height 28
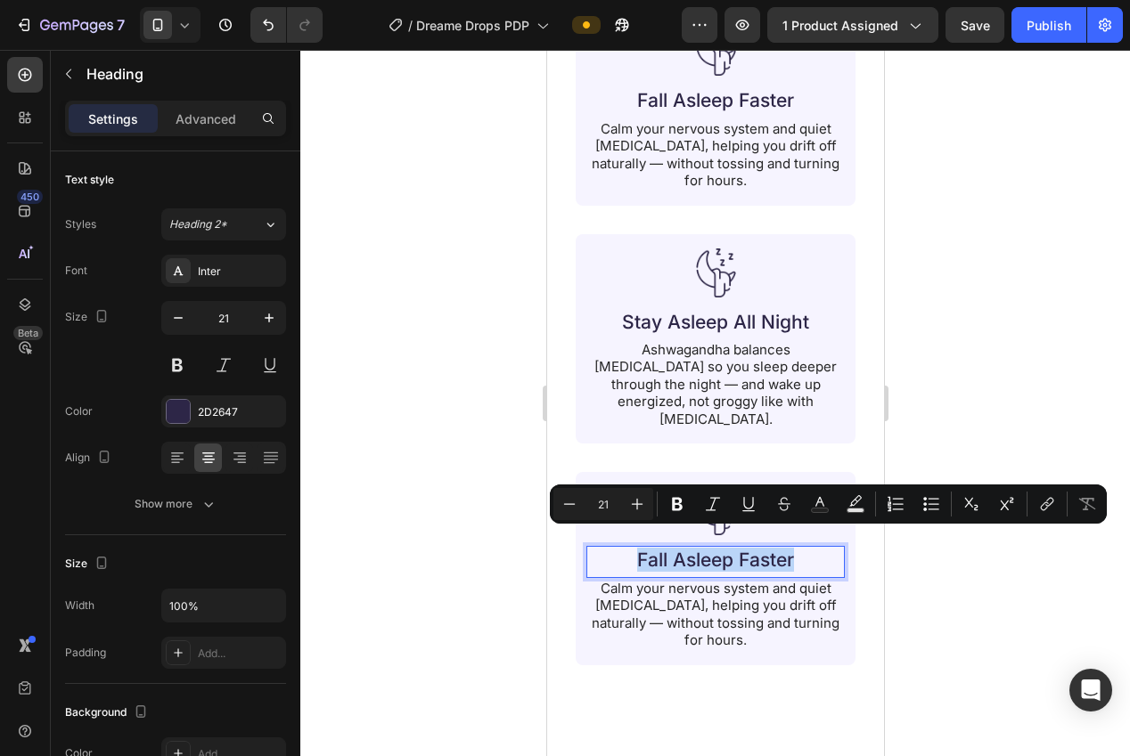
scroll to position [1888, 0]
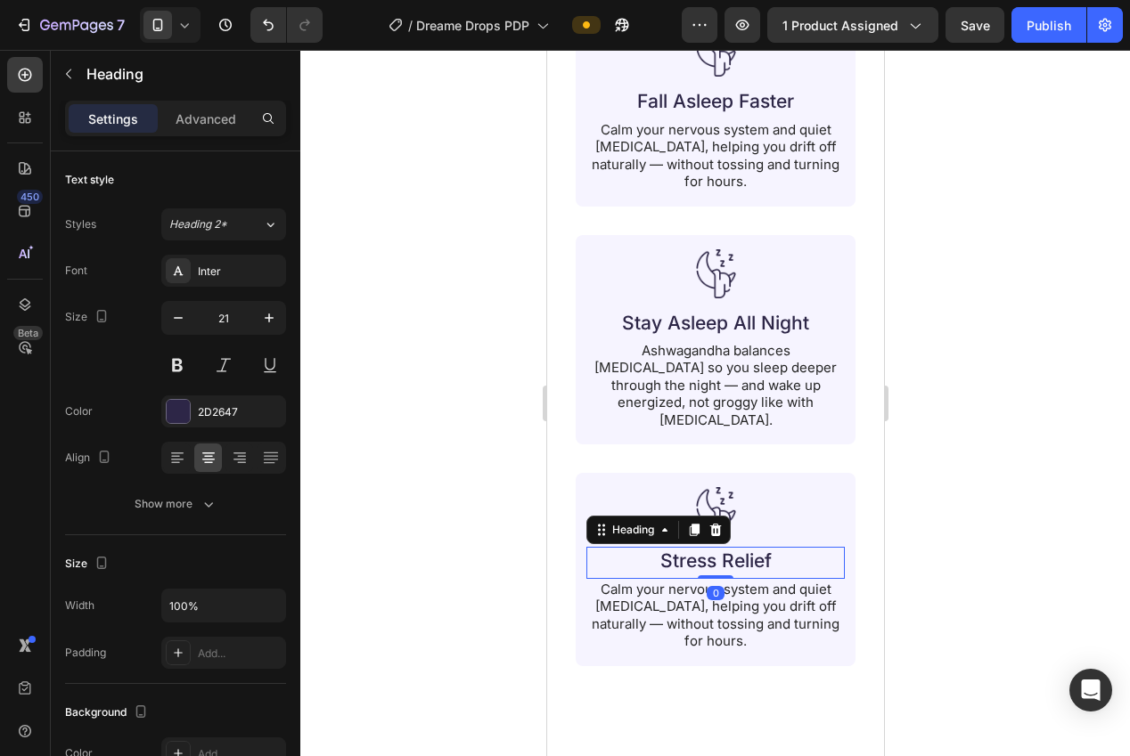
click at [984, 569] on div at bounding box center [715, 403] width 830 height 707
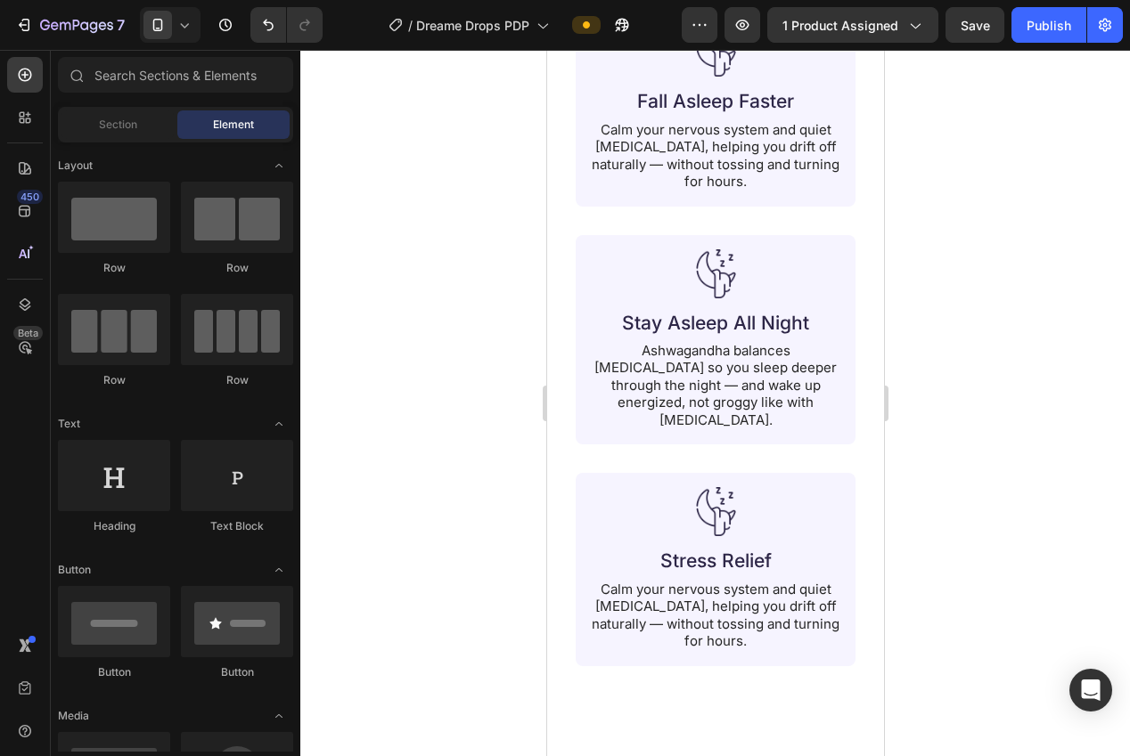
click at [780, 581] on p "Calm your nervous system and quiet racing thoughts, helping you drift off natur…" at bounding box center [714, 615] width 255 height 69
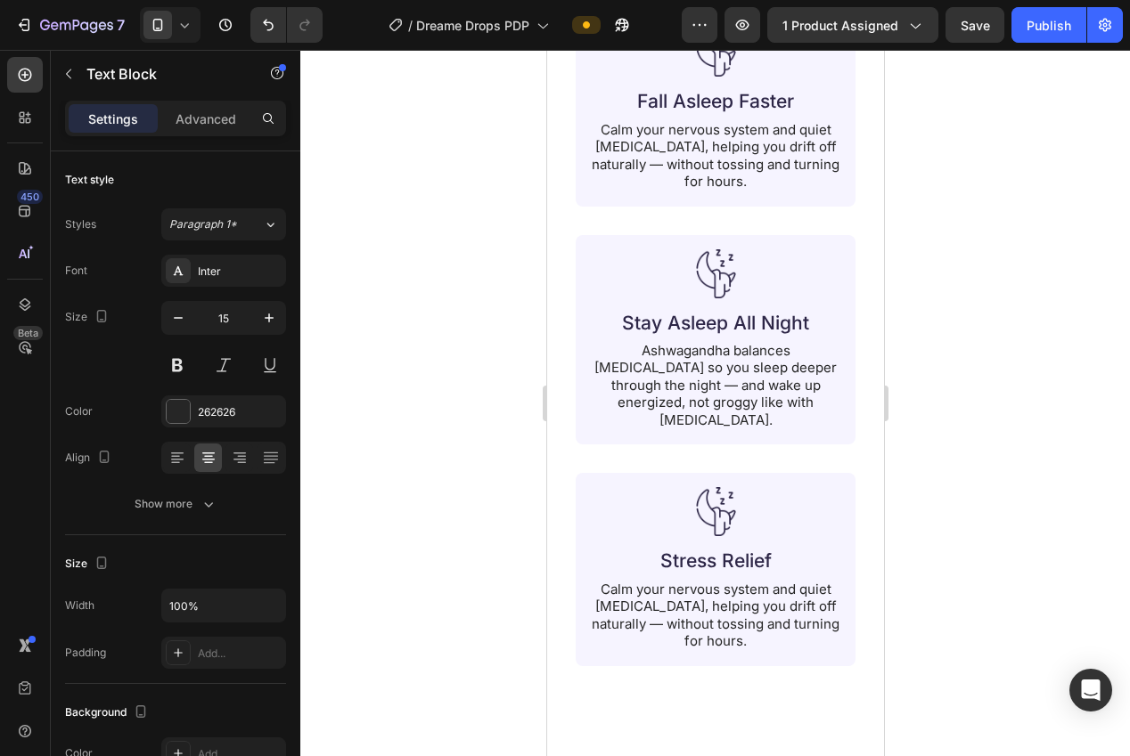
click at [780, 581] on p "Calm your nervous system and quiet racing thoughts, helping you drift off natur…" at bounding box center [714, 615] width 255 height 69
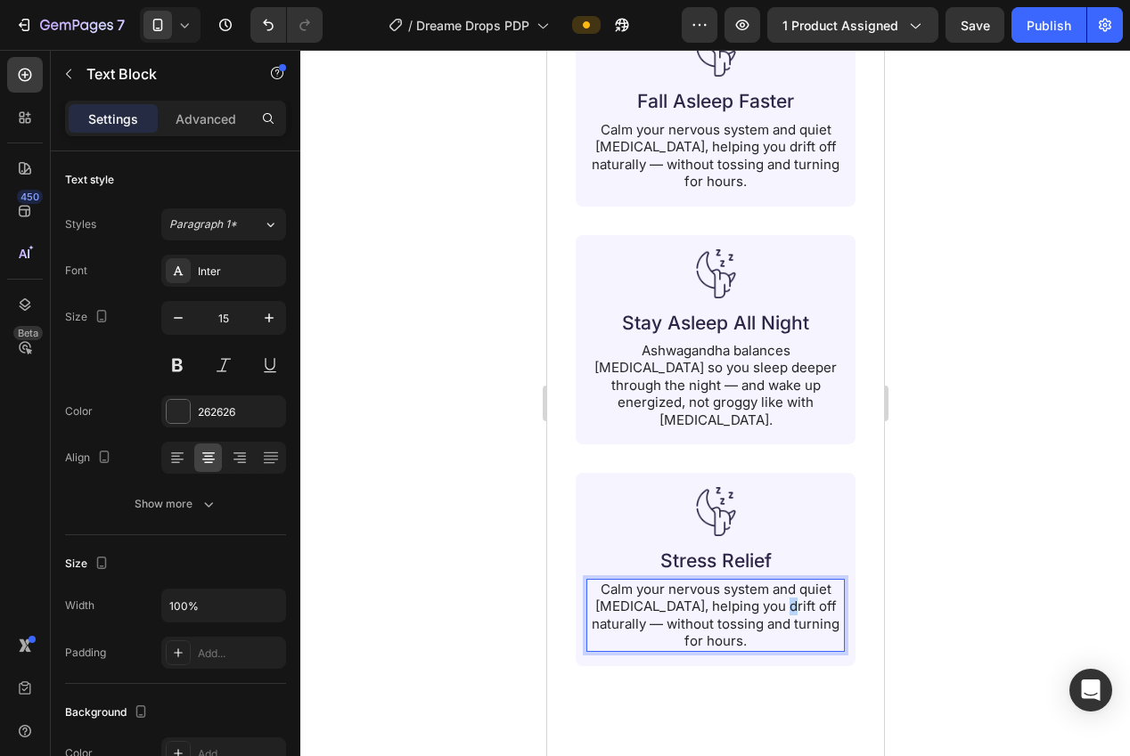
click at [778, 581] on p "Calm your nervous system and quiet racing thoughts, helping you drift off natur…" at bounding box center [714, 615] width 255 height 69
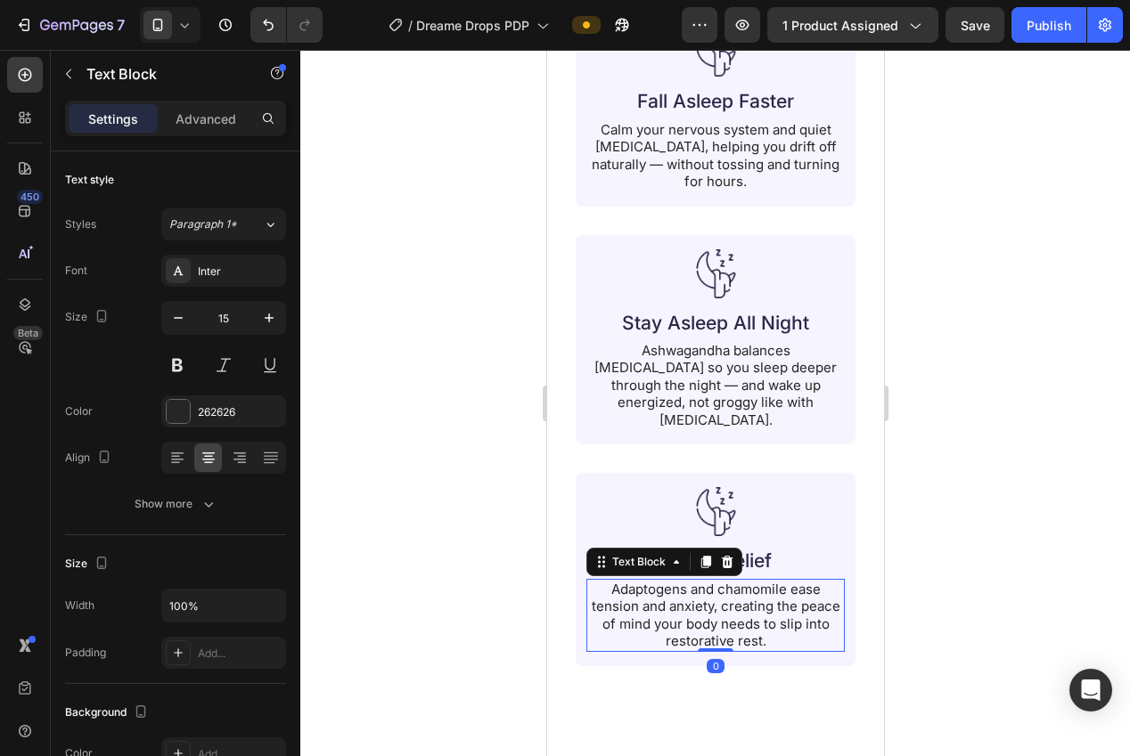
click at [1010, 594] on div at bounding box center [715, 403] width 830 height 707
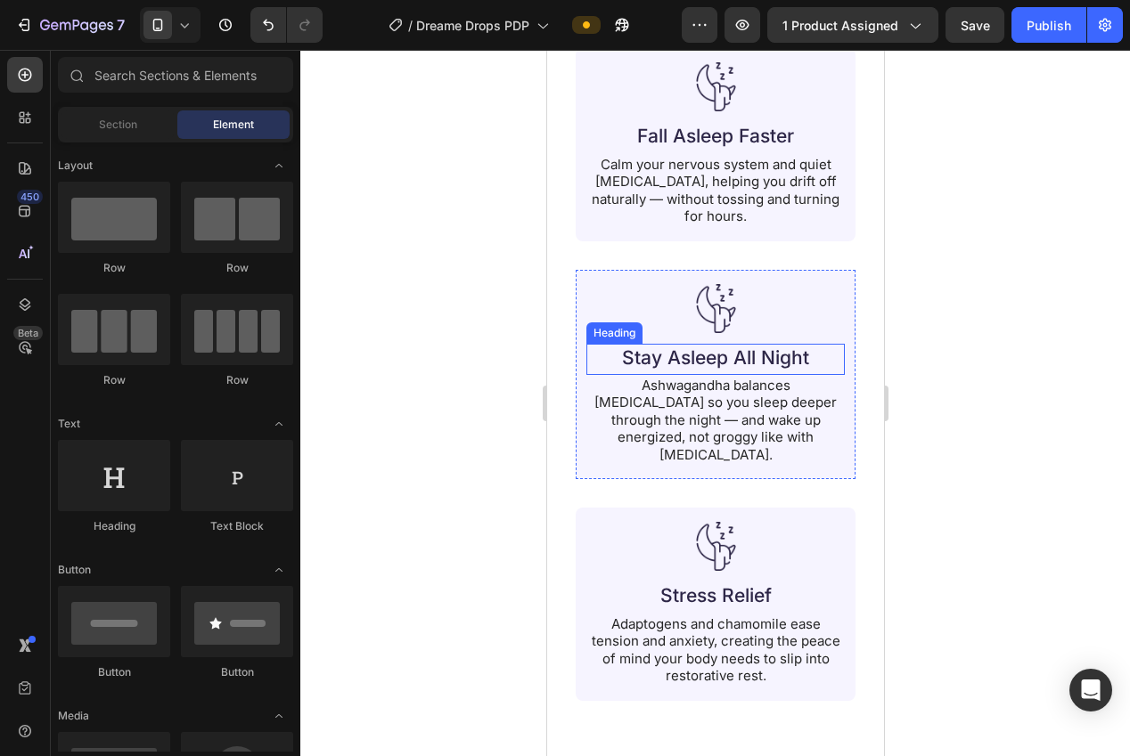
scroll to position [2047, 0]
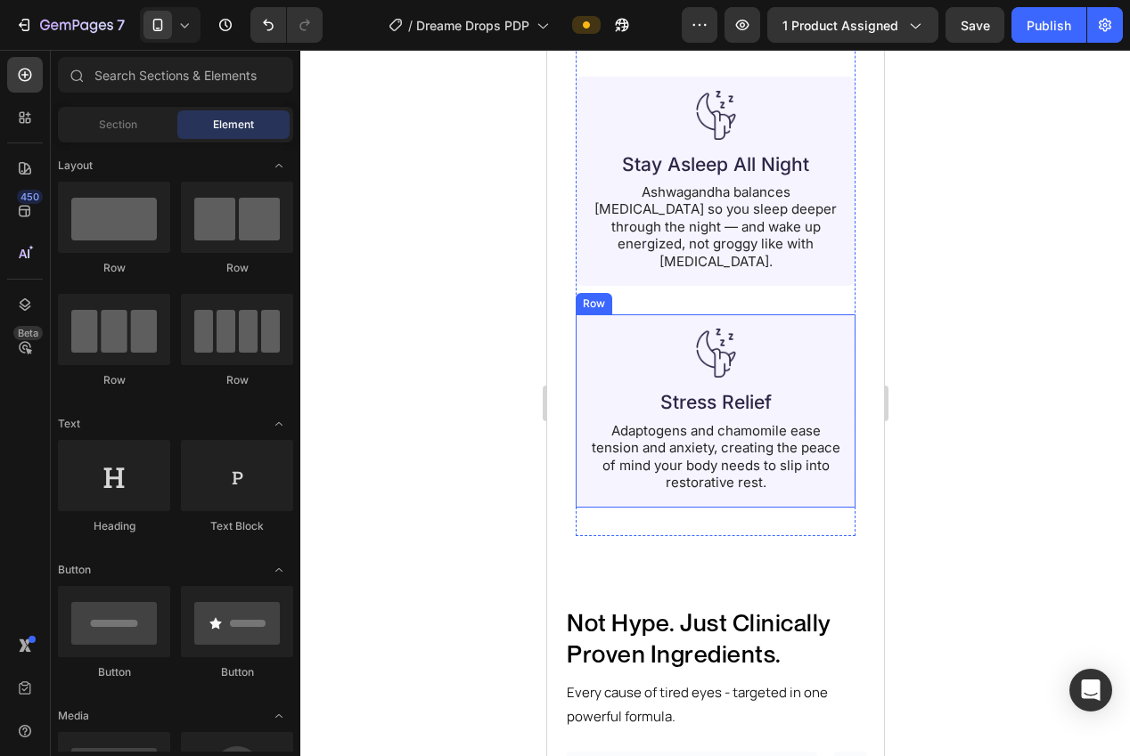
click at [690, 390] on p "Stress Relief" at bounding box center [714, 402] width 219 height 24
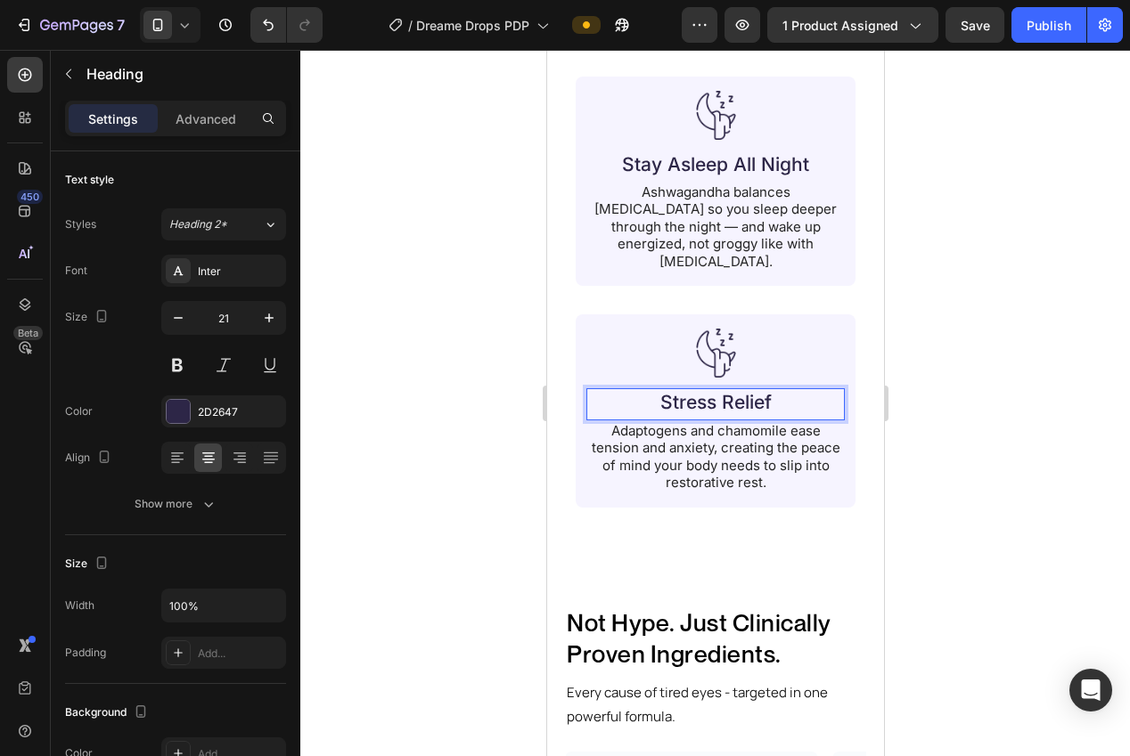
click at [686, 390] on p "Stress Relief" at bounding box center [714, 402] width 219 height 24
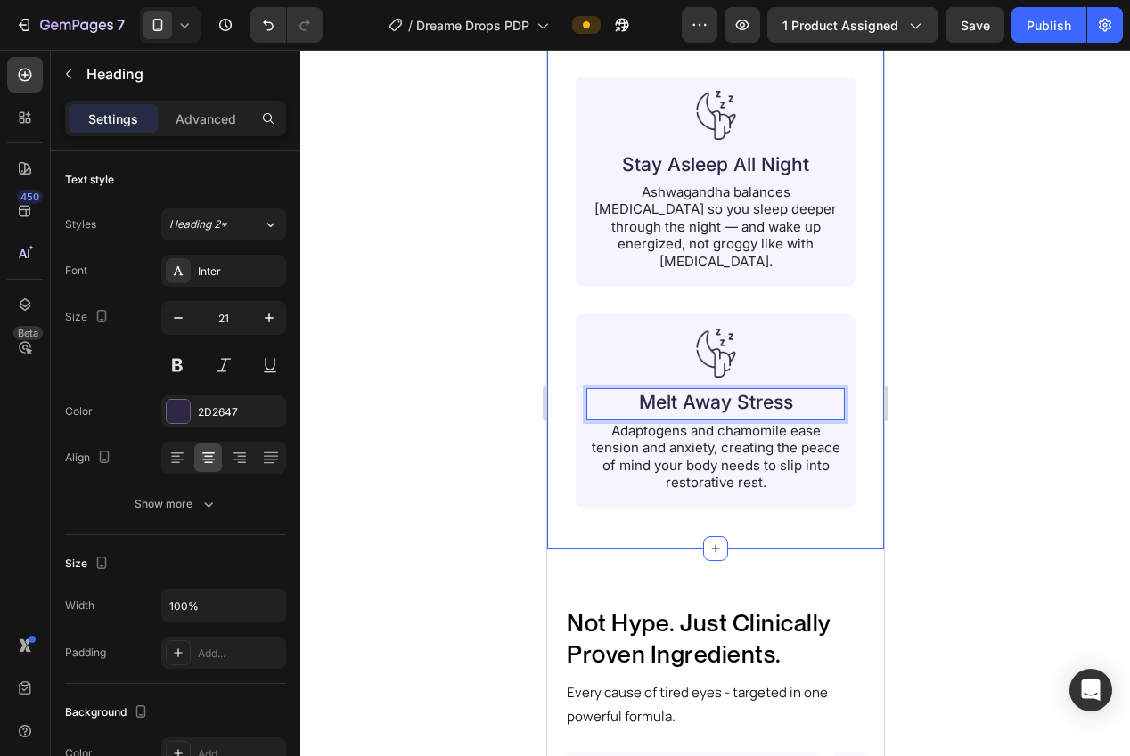
click at [964, 404] on div at bounding box center [715, 403] width 830 height 707
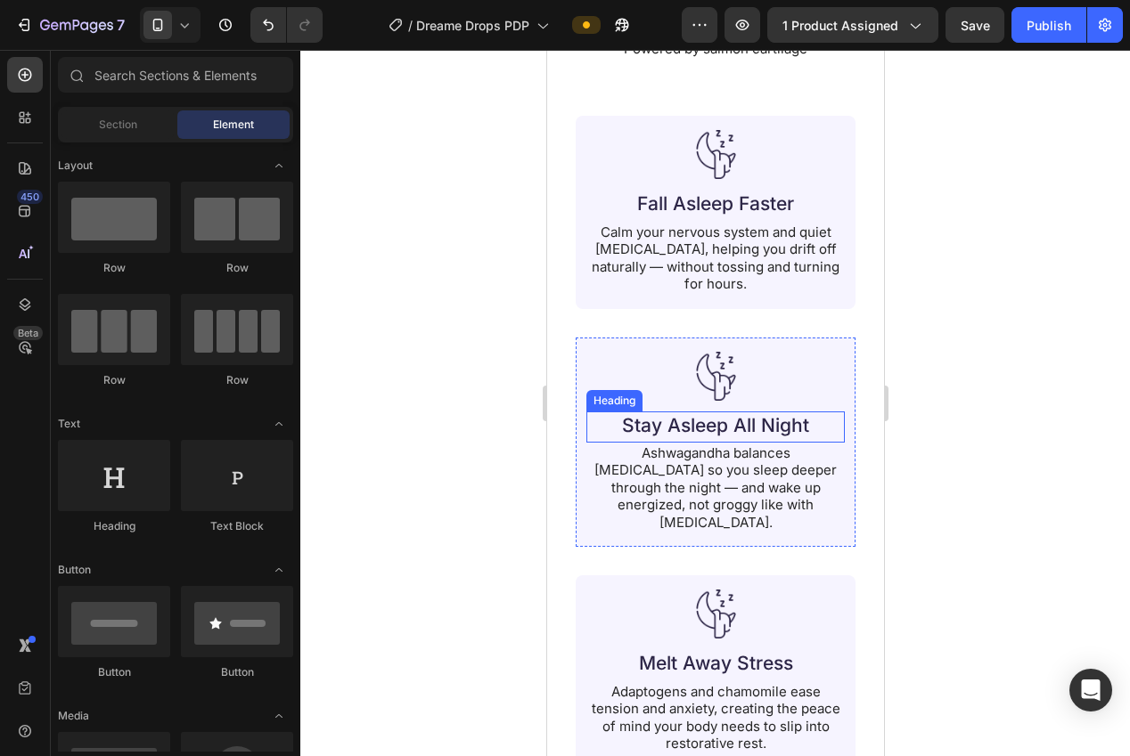
scroll to position [1892, 0]
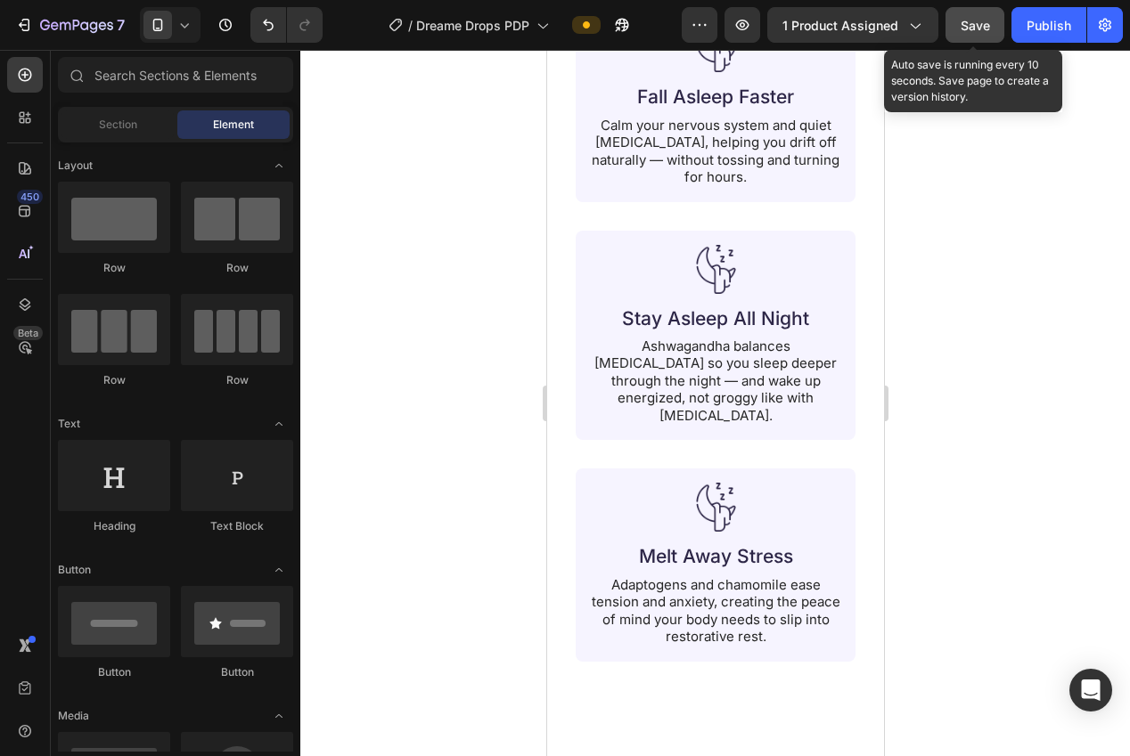
click at [965, 25] on span "Save" at bounding box center [974, 25] width 29 height 15
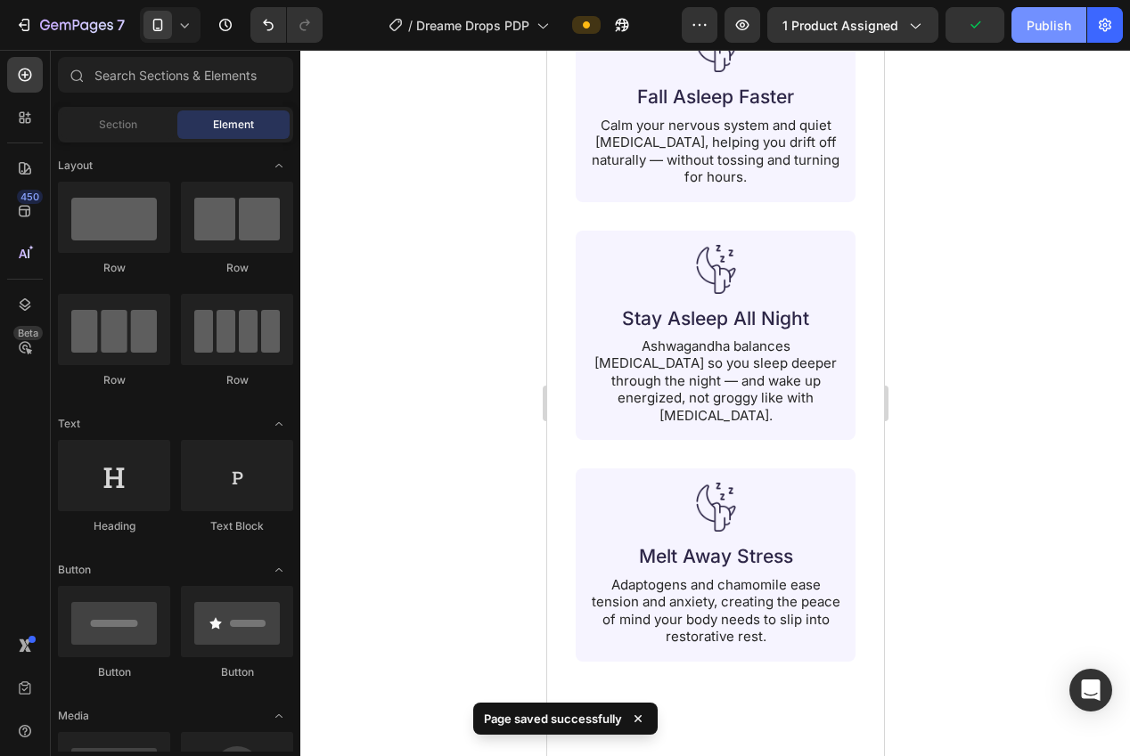
click at [1065, 39] on button "Publish" at bounding box center [1048, 25] width 75 height 36
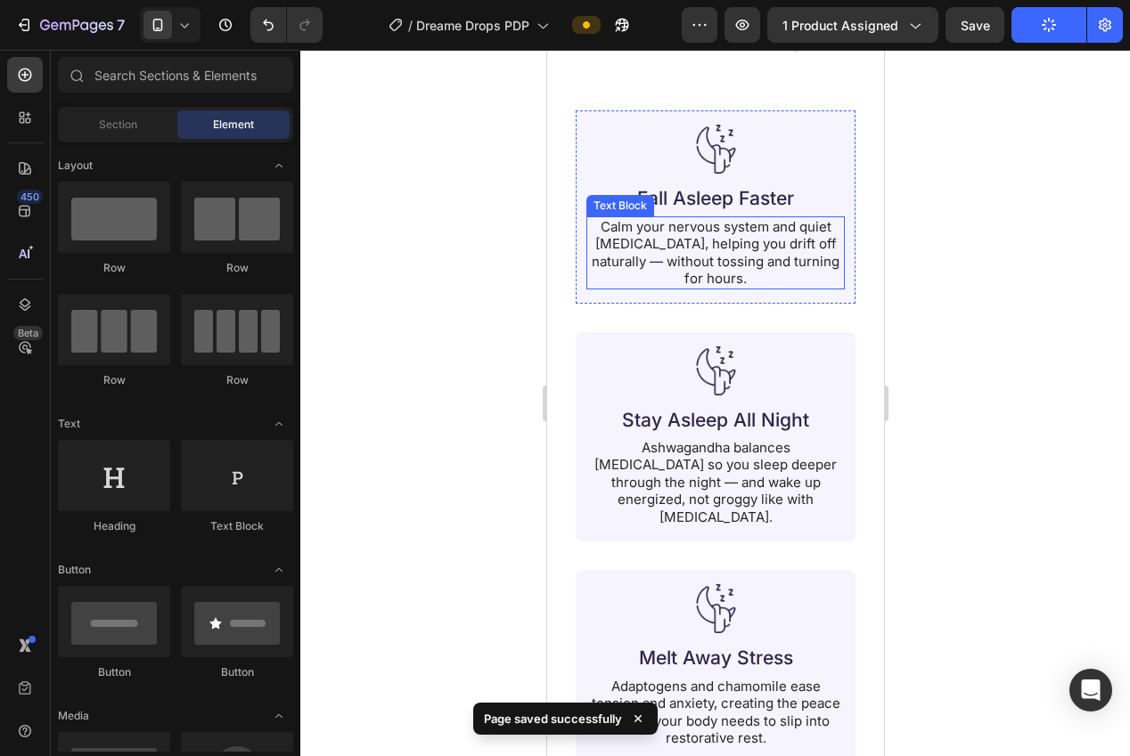
scroll to position [1958, 0]
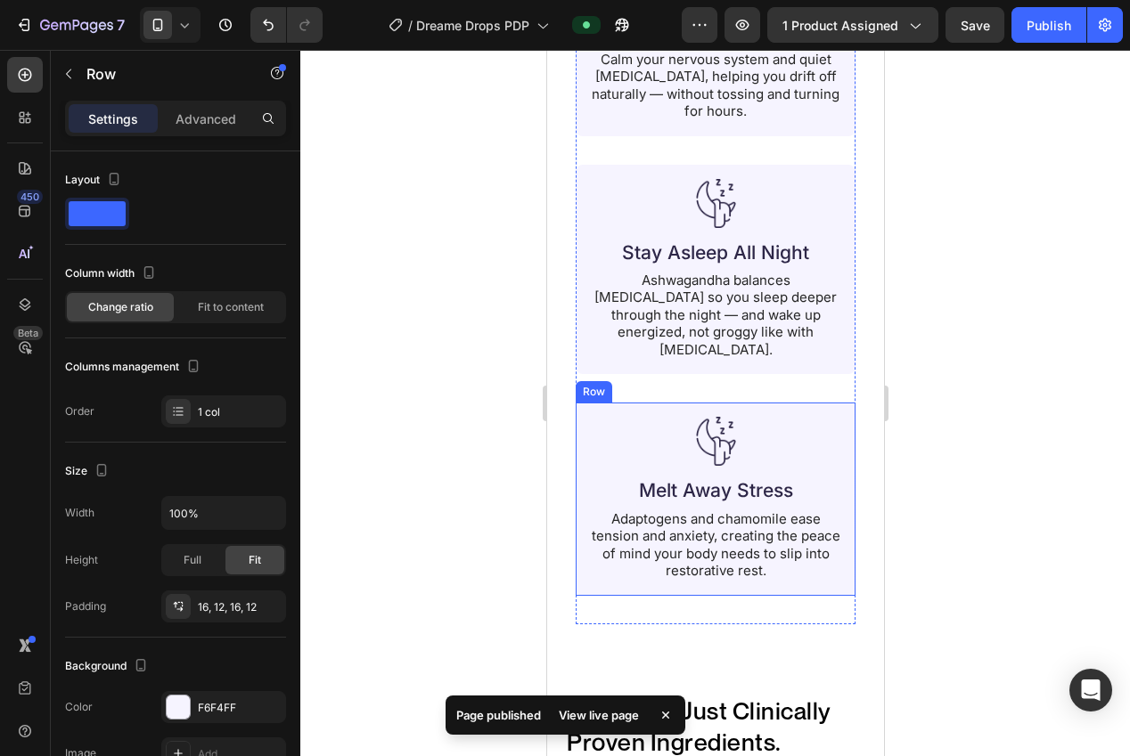
click at [580, 427] on div "Image Melt Away Stress Heading Adaptogens and chamomile ease tension and anxiet…" at bounding box center [715, 499] width 280 height 192
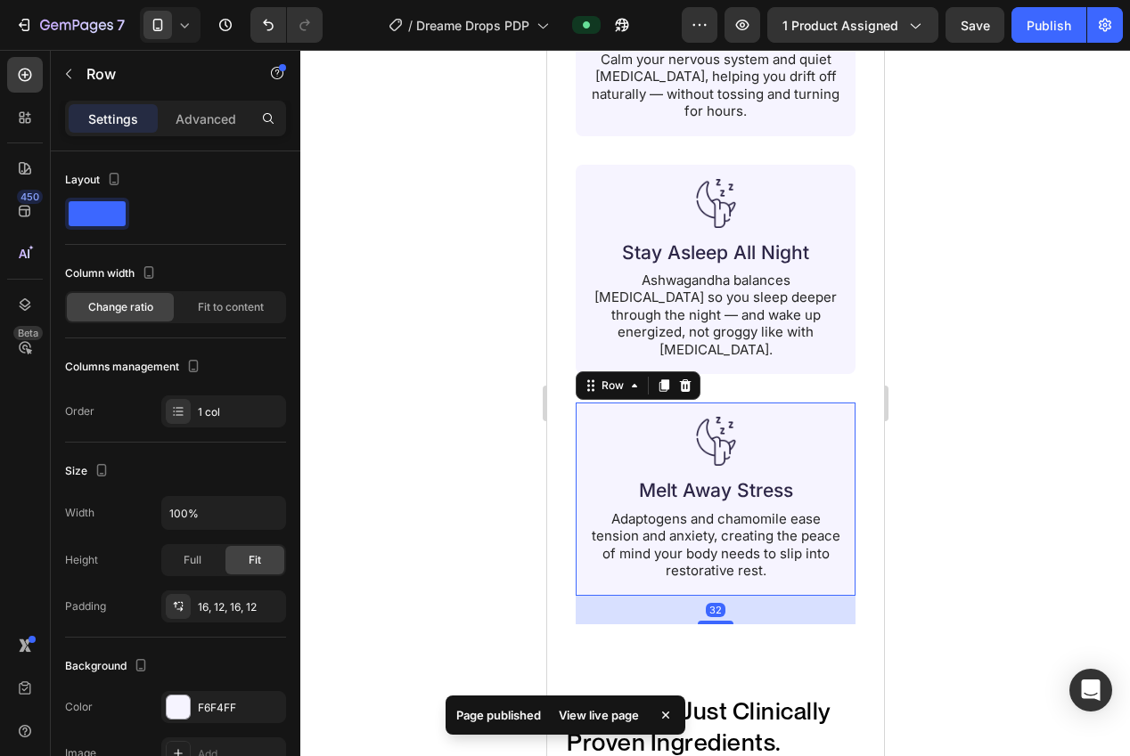
drag, startPoint x: 664, startPoint y: 372, endPoint x: 666, endPoint y: 386, distance: 14.5
click at [664, 380] on icon at bounding box center [663, 386] width 10 height 12
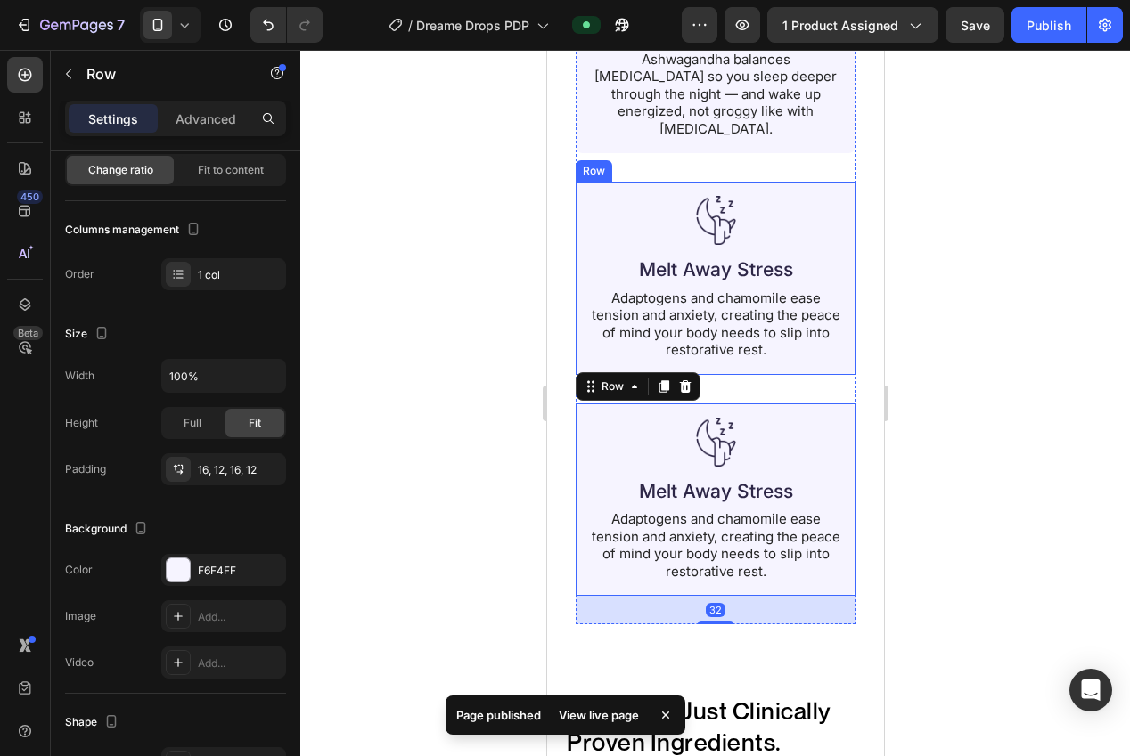
scroll to position [2182, 0]
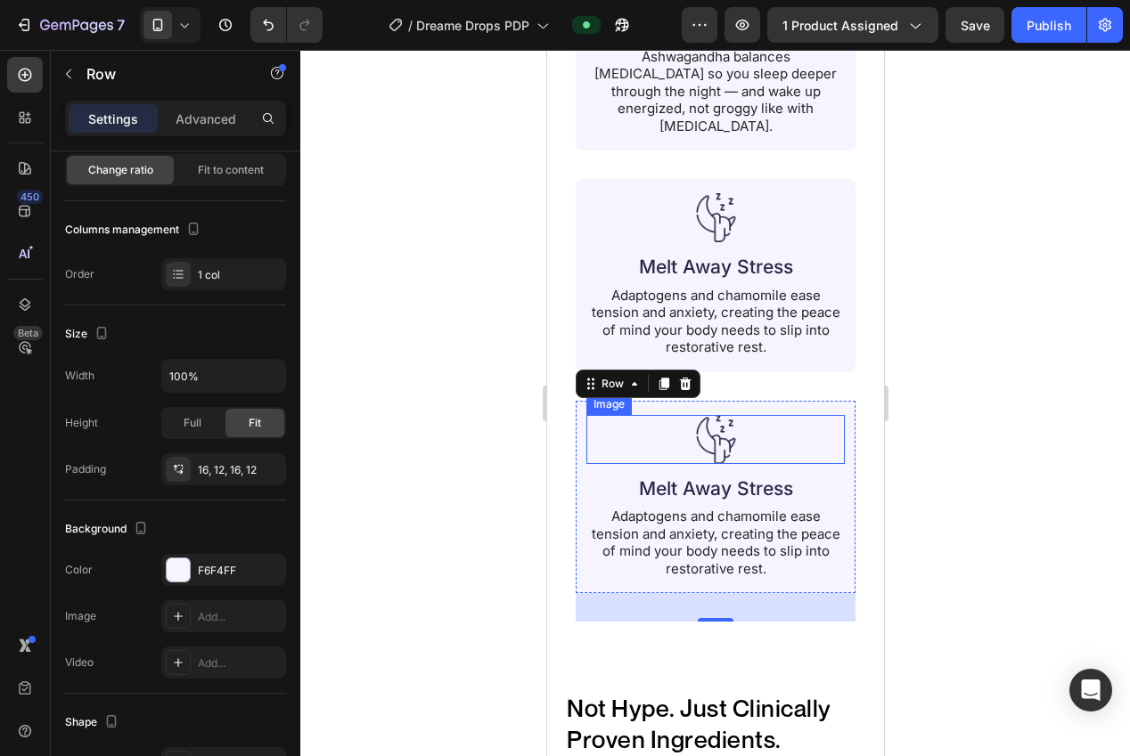
click at [750, 475] on h2 "Melt Away Stress" at bounding box center [714, 489] width 223 height 28
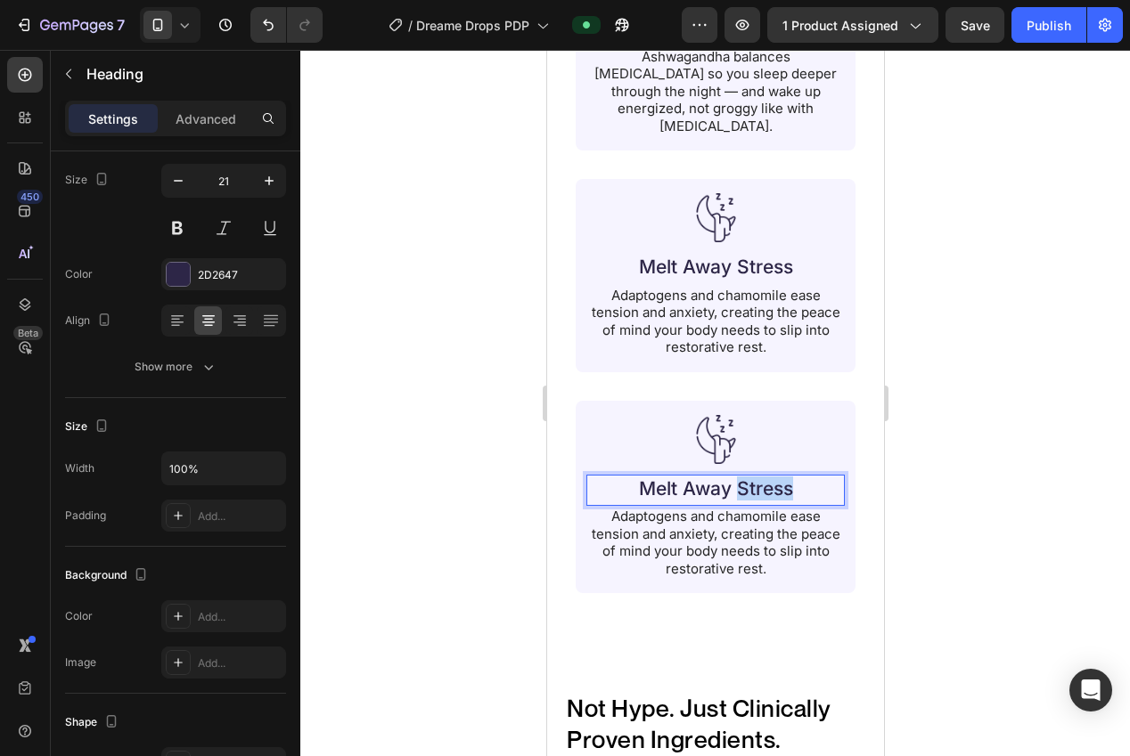
click at [750, 475] on h2 "Melt Away Stress" at bounding box center [714, 489] width 223 height 28
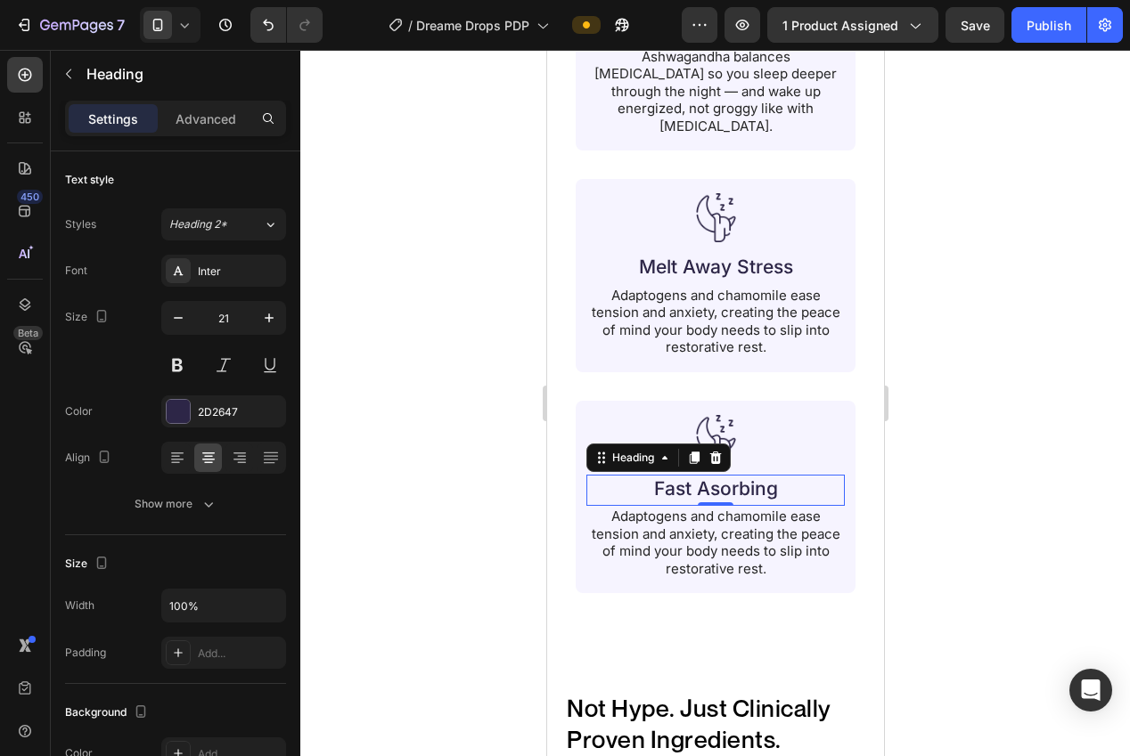
click at [728, 534] on p "Adaptogens and chamomile ease tension and anxiety, creating the peace of mind y…" at bounding box center [714, 542] width 255 height 69
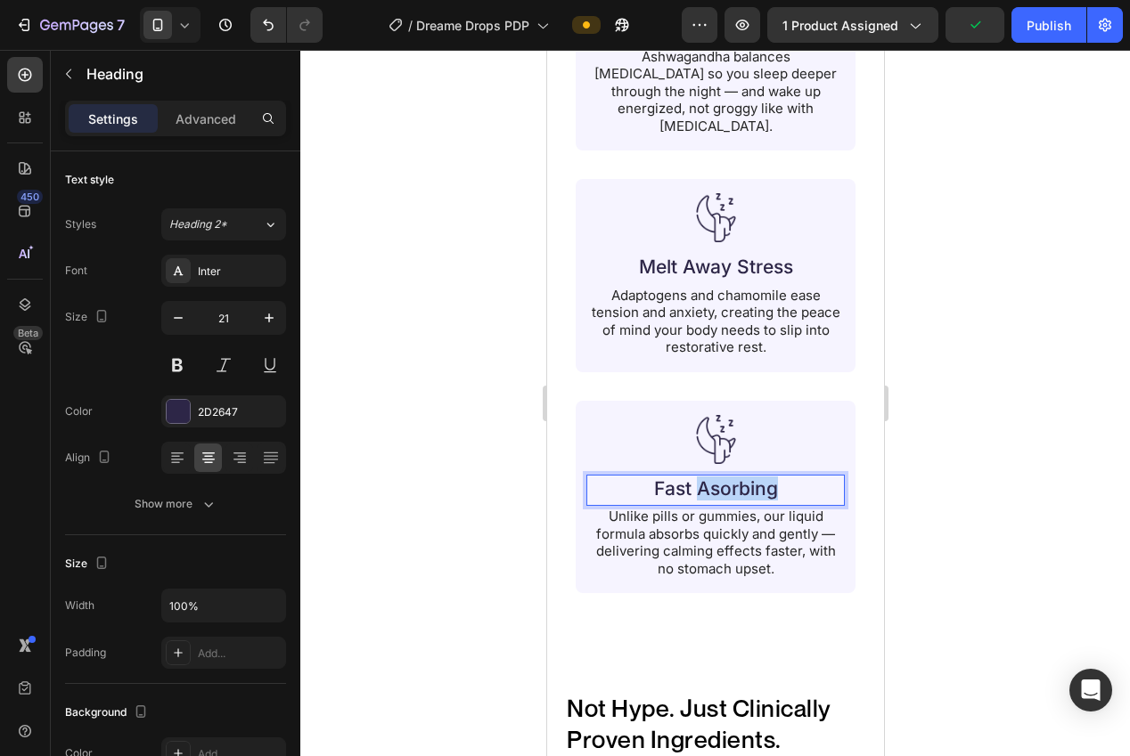
click at [709, 477] on p "Fast Asorbing" at bounding box center [714, 489] width 219 height 24
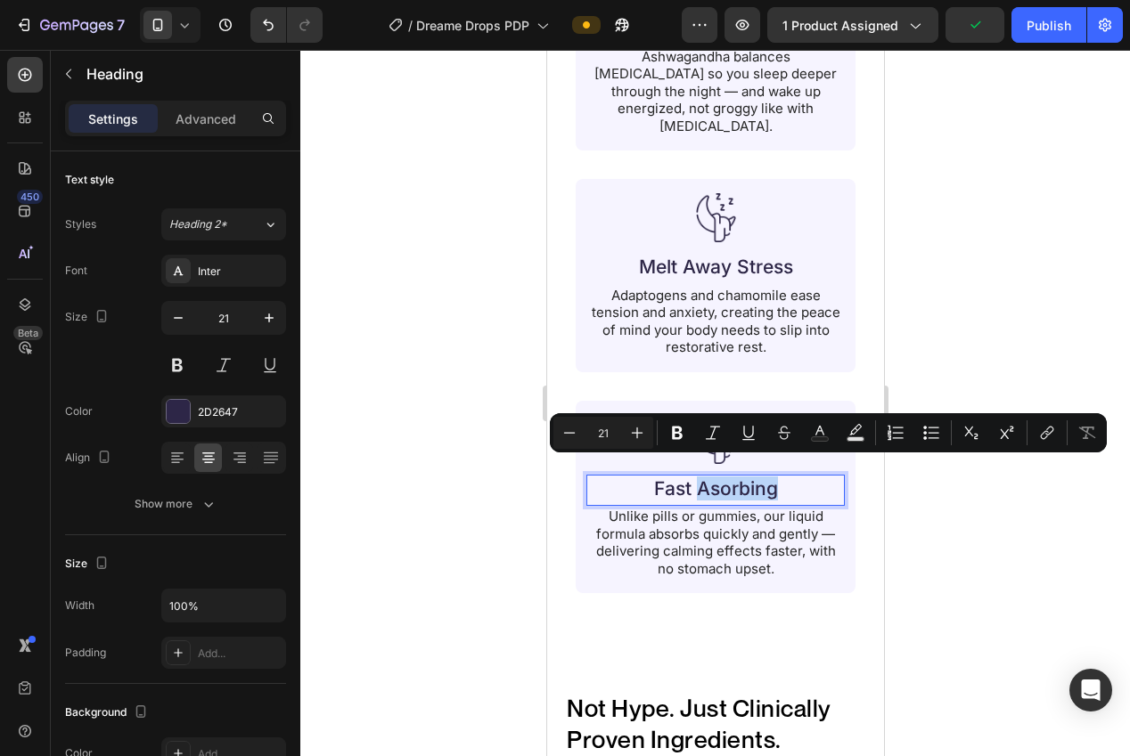
drag, startPoint x: 723, startPoint y: 471, endPoint x: 723, endPoint y: 484, distance: 12.5
click at [722, 477] on p "Fast Asorbing" at bounding box center [714, 489] width 219 height 24
click at [737, 478] on p "Fast Asorbing" at bounding box center [714, 489] width 219 height 24
click at [715, 477] on p "Fast Asorbing" at bounding box center [714, 489] width 219 height 24
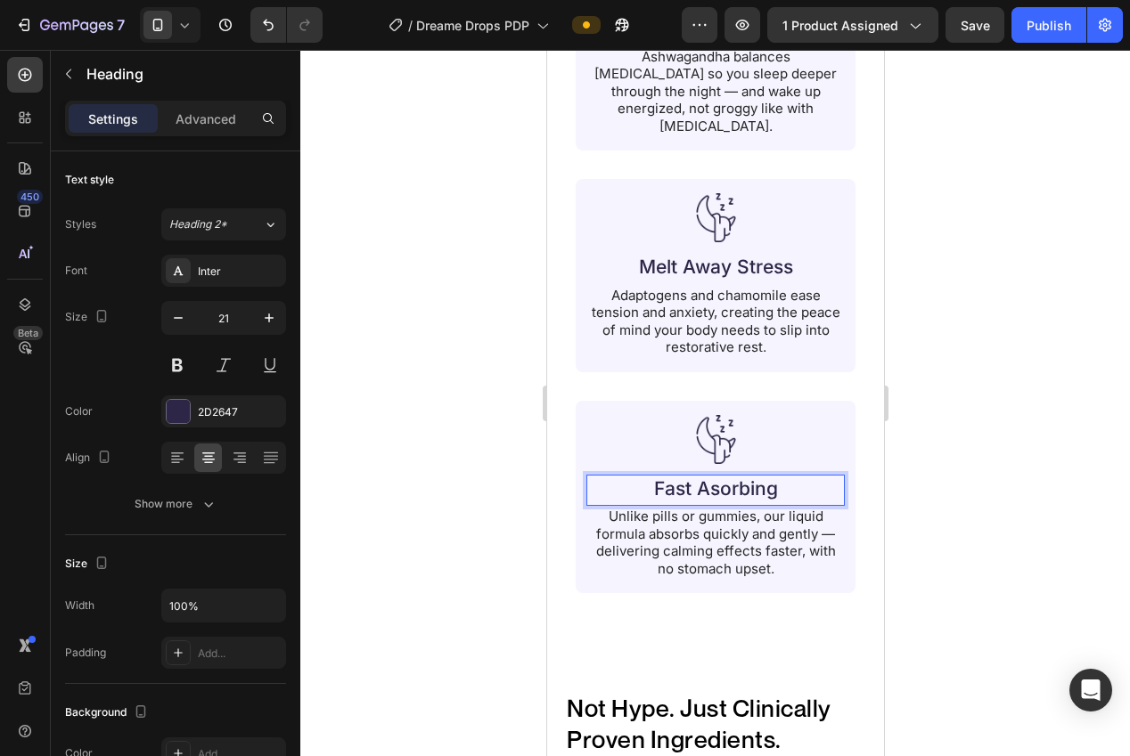
click at [711, 477] on p "Fast Asorbing" at bounding box center [714, 489] width 219 height 24
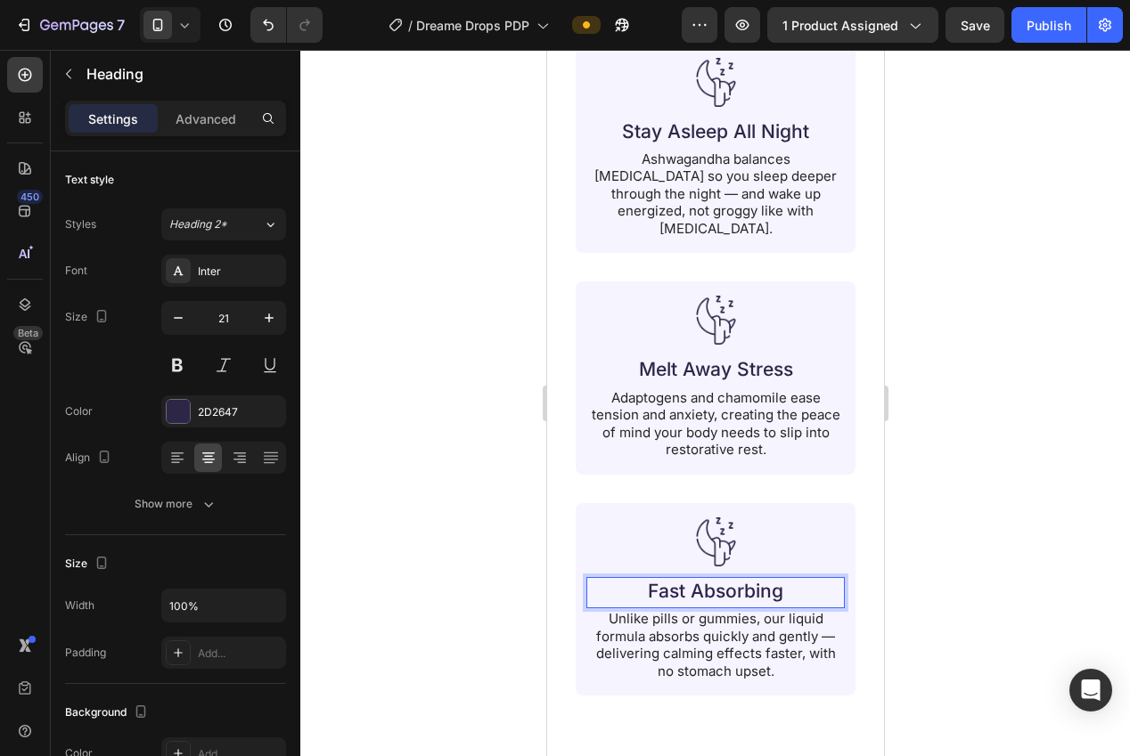
click at [1014, 465] on div at bounding box center [715, 403] width 830 height 707
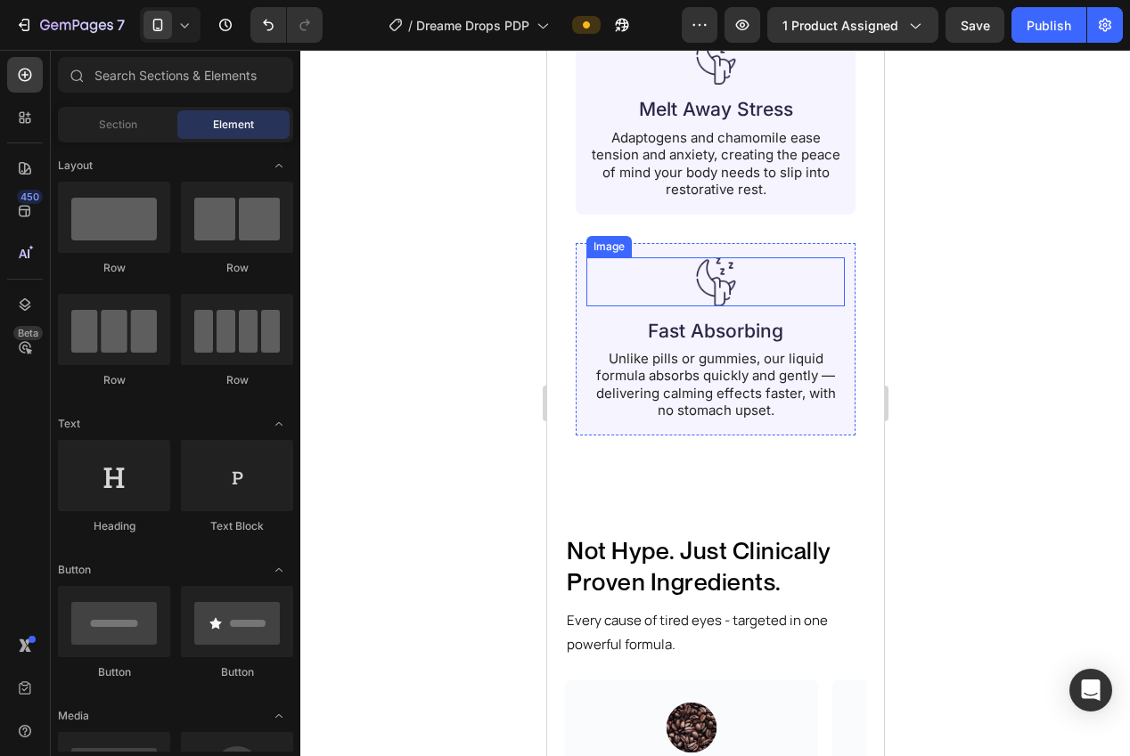
scroll to position [2194, 0]
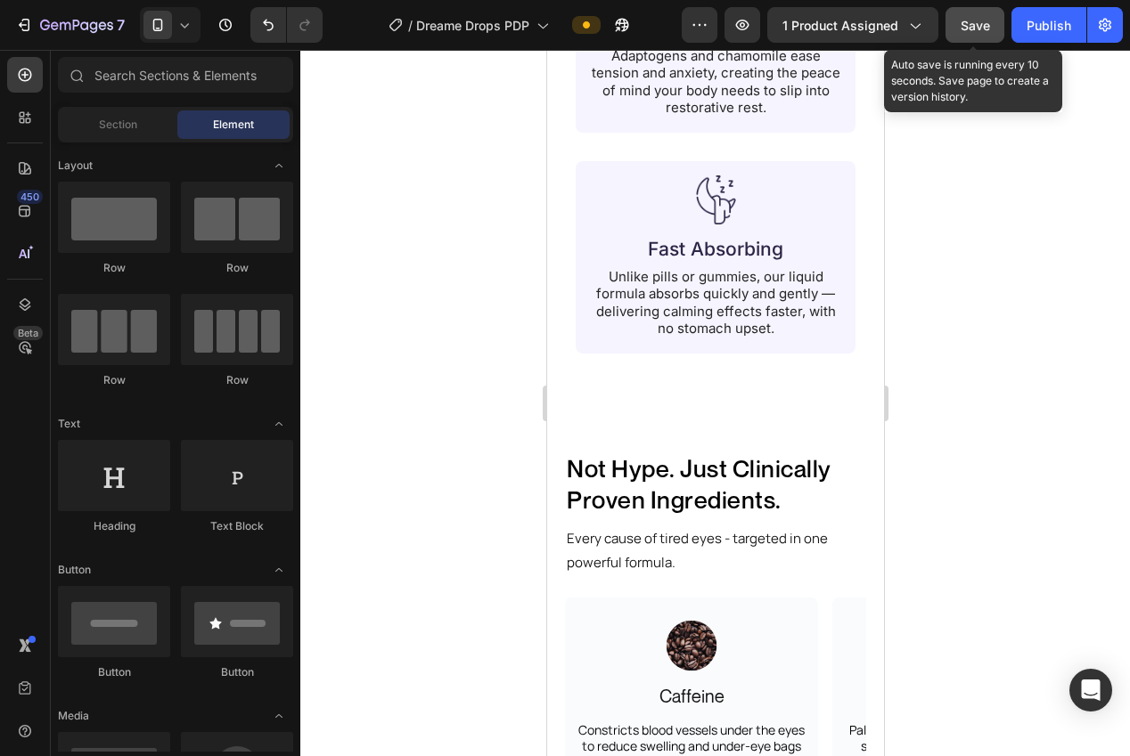
click at [974, 21] on span "Save" at bounding box center [974, 25] width 29 height 15
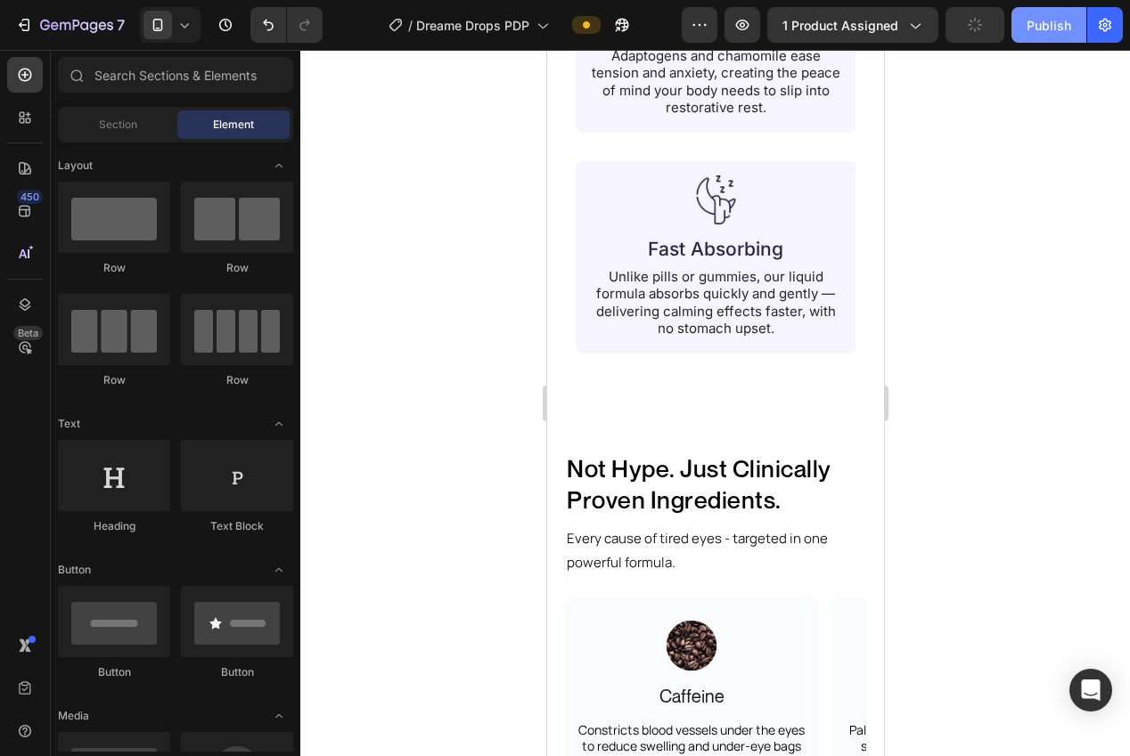
click at [1054, 25] on div "Publish" at bounding box center [1048, 25] width 45 height 19
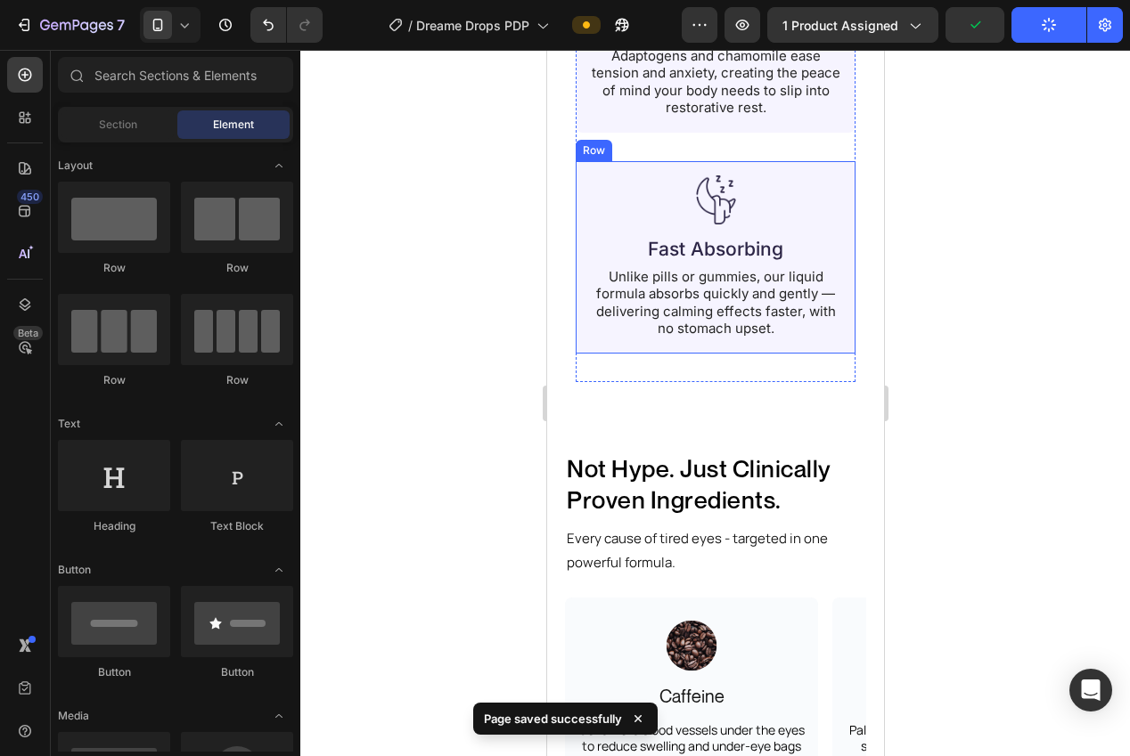
click at [604, 329] on div "Image Fast Absorbing Heading Unlike pills or gummies, our liquid formula absorb…" at bounding box center [715, 257] width 280 height 192
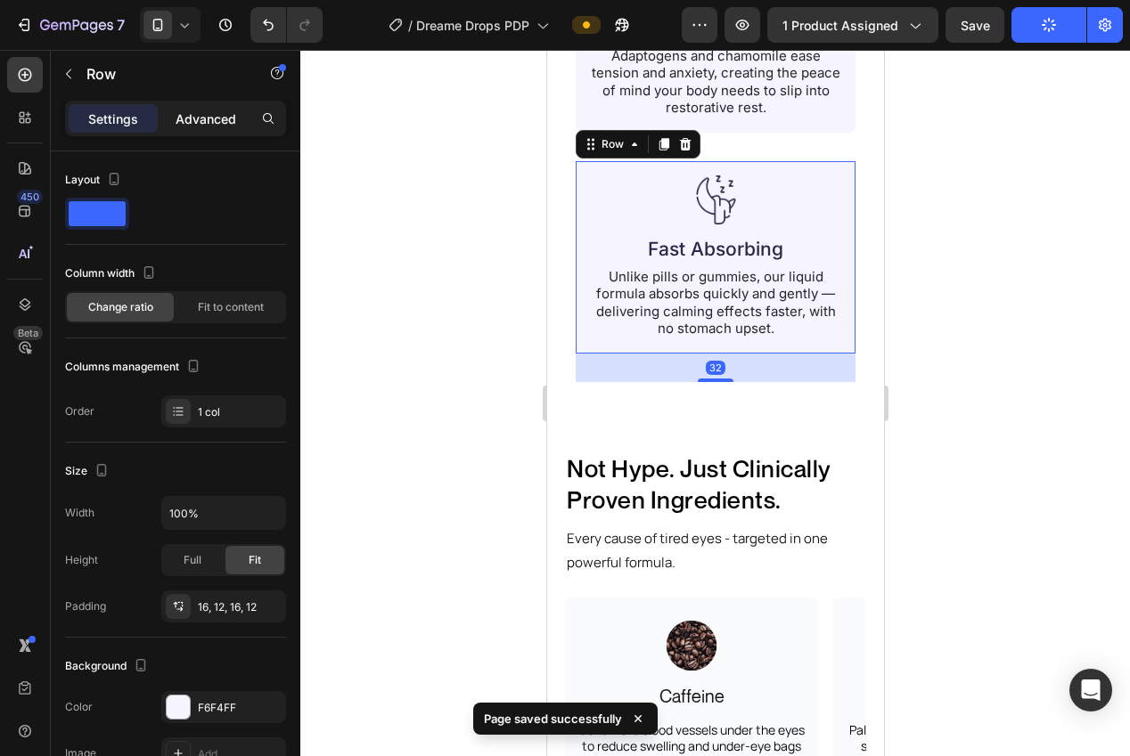
click at [193, 129] on div "Advanced" at bounding box center [205, 118] width 89 height 29
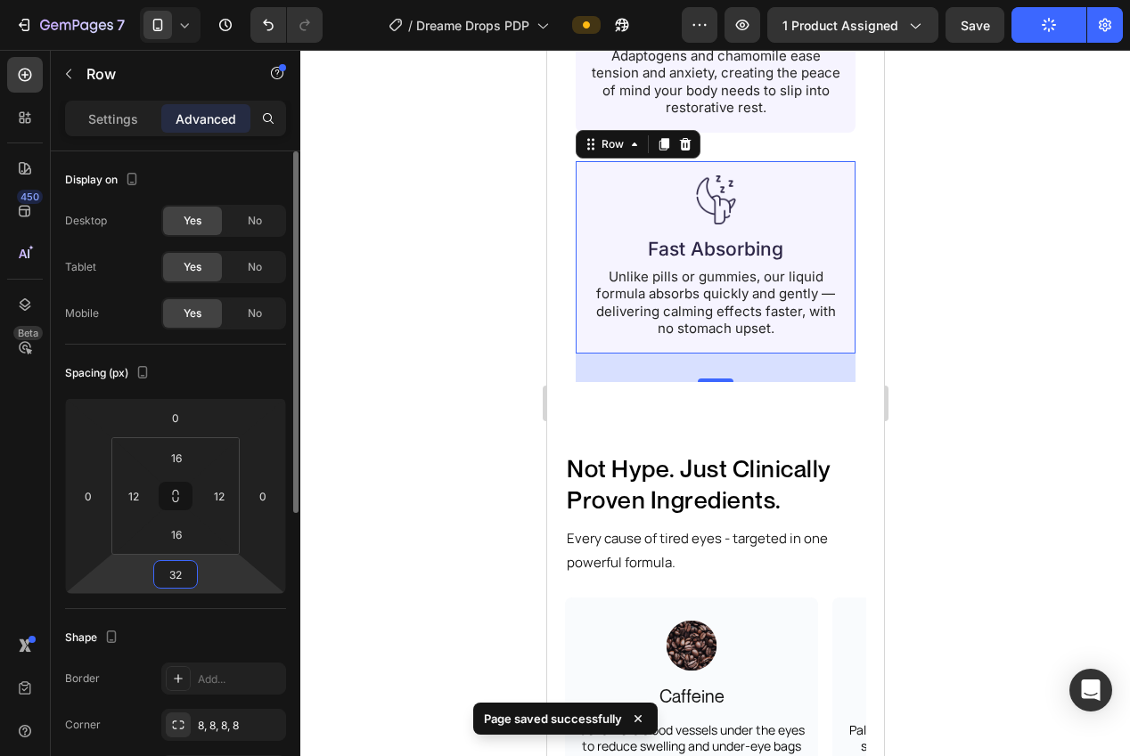
click at [176, 572] on input "32" at bounding box center [176, 574] width 36 height 27
type input "0"
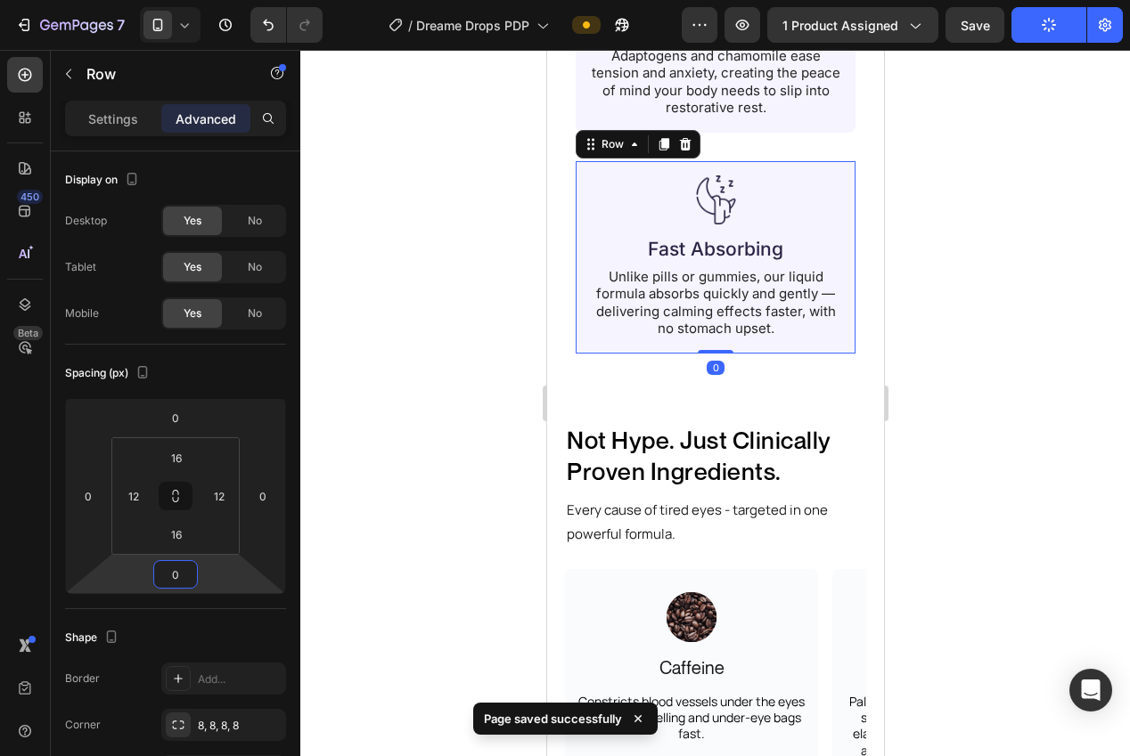
click at [427, 478] on div at bounding box center [715, 403] width 830 height 707
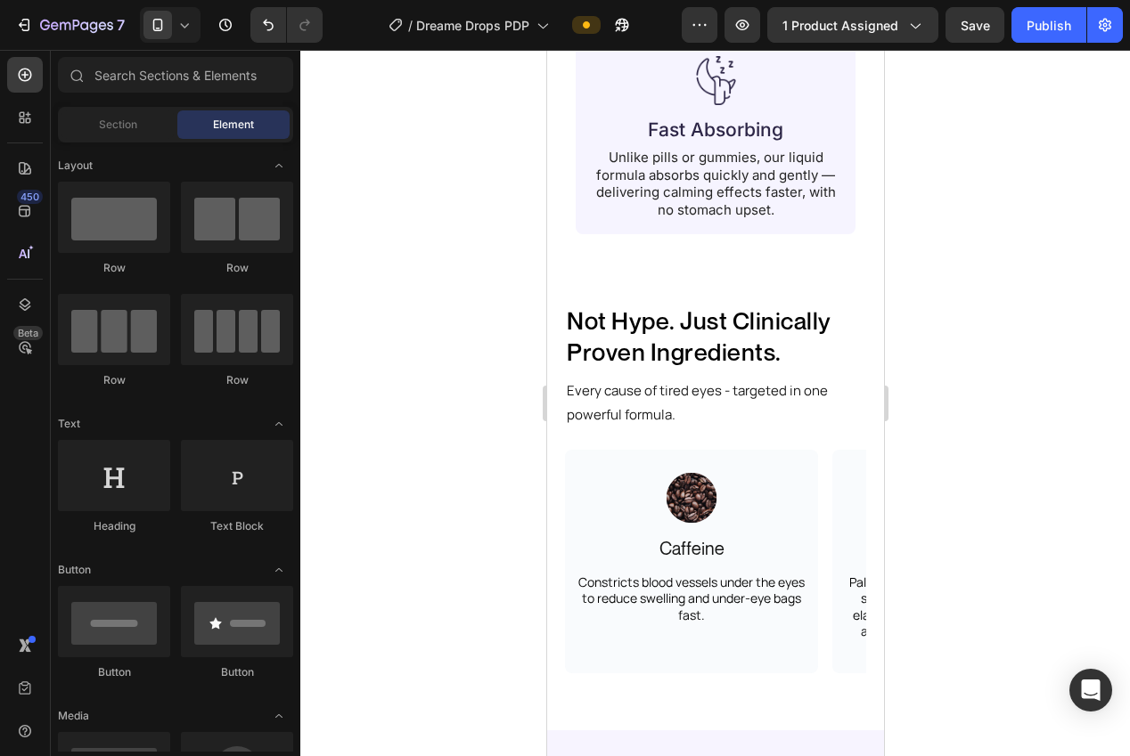
scroll to position [2520, 0]
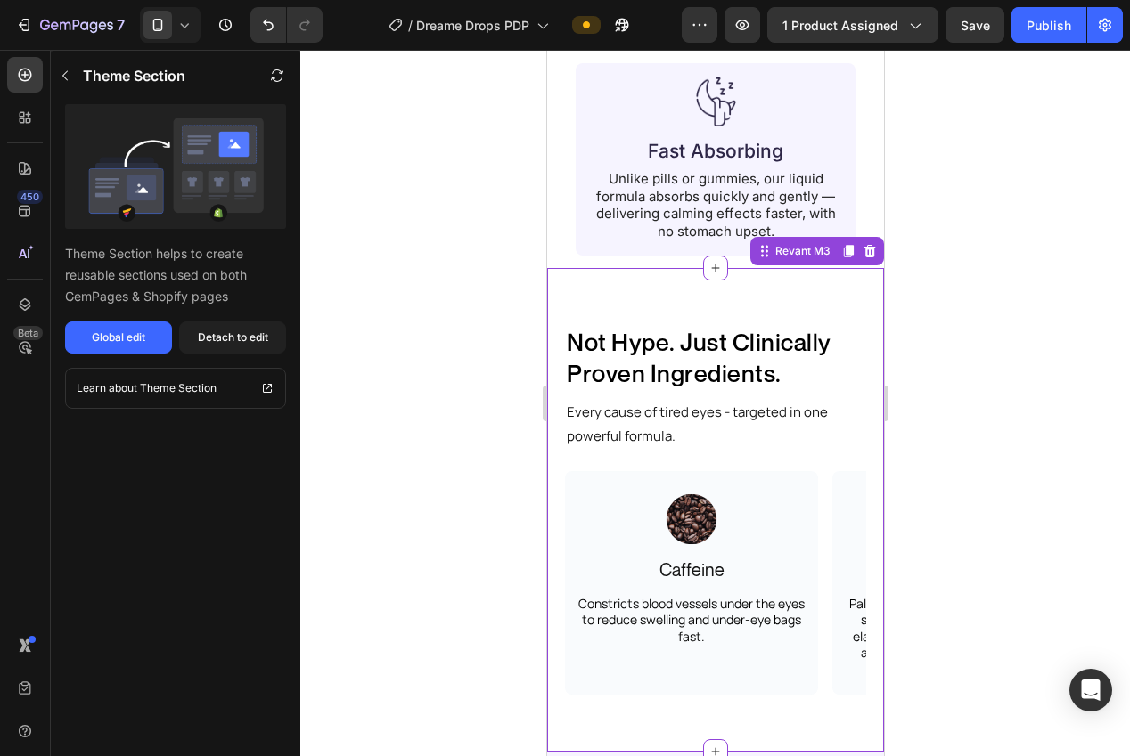
click at [693, 329] on h2 "Not Hype. Just Clinically Proven Ingredients." at bounding box center [714, 358] width 301 height 66
click at [217, 342] on div "Detach to edit" at bounding box center [233, 338] width 70 height 16
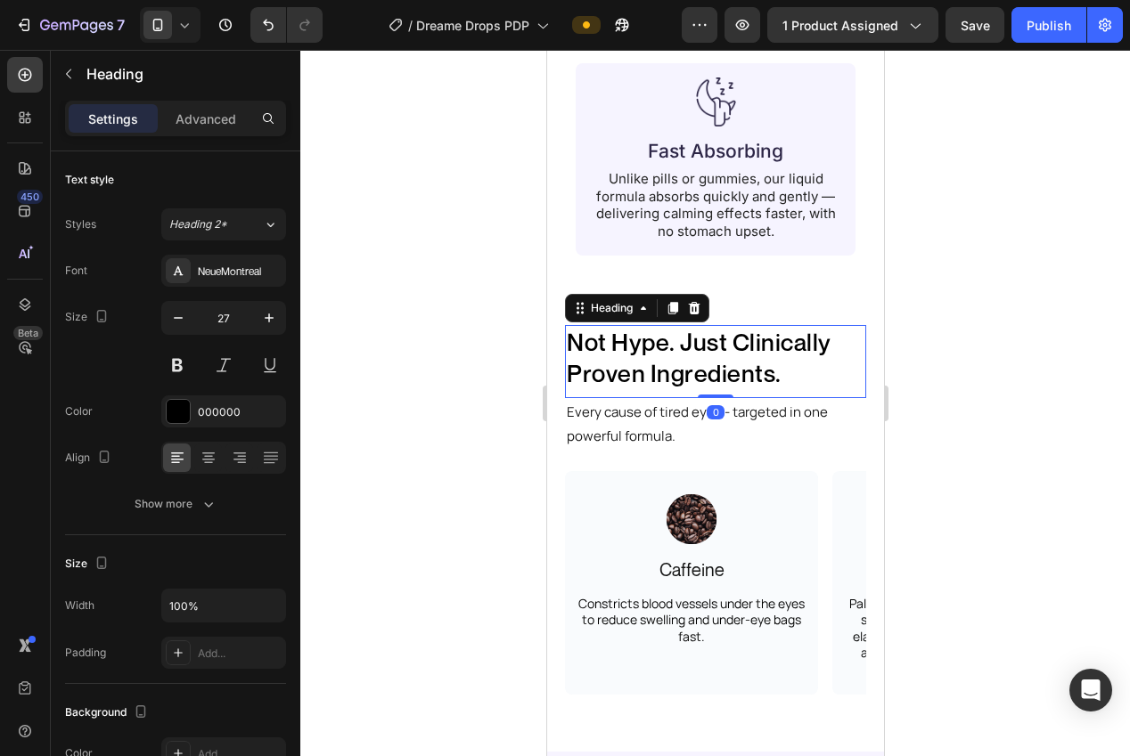
click at [746, 325] on h2 "Not Hype. Just Clinically Proven Ingredients." at bounding box center [714, 358] width 301 height 66
click at [694, 301] on icon at bounding box center [693, 308] width 14 height 14
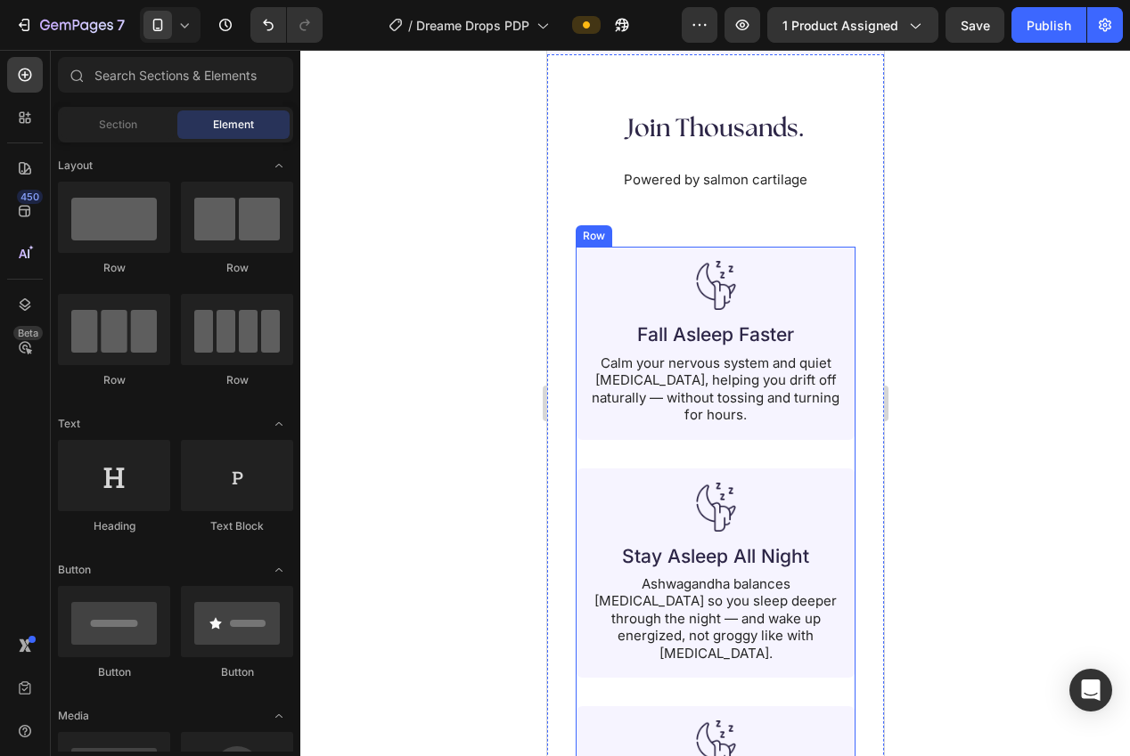
scroll to position [1615, 0]
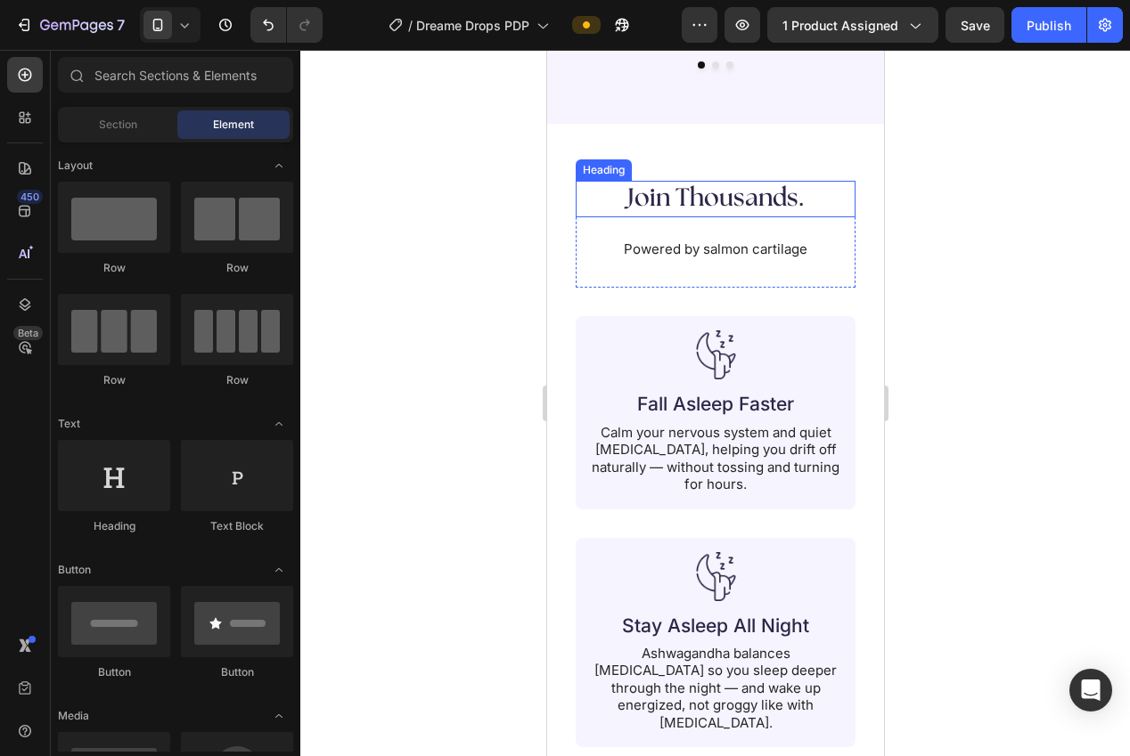
click at [713, 181] on h2 "Join Thousands." at bounding box center [715, 199] width 244 height 36
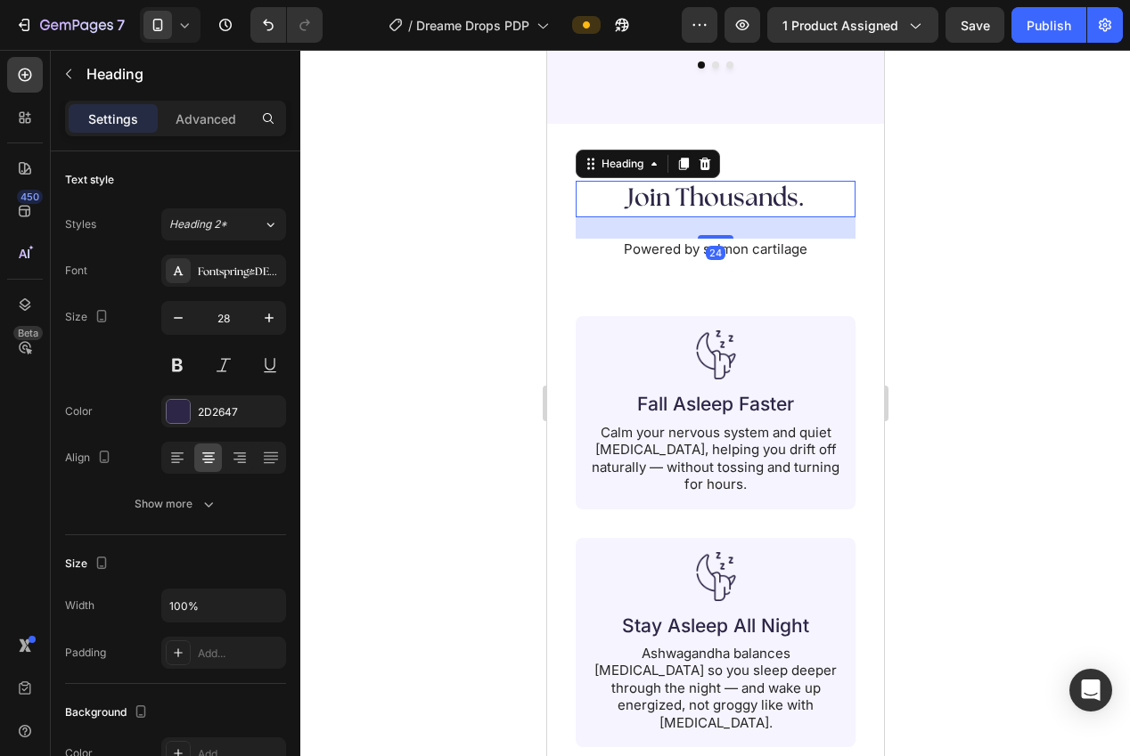
drag, startPoint x: 681, startPoint y: 134, endPoint x: 682, endPoint y: 143, distance: 9.0
click at [681, 159] on icon at bounding box center [683, 165] width 10 height 12
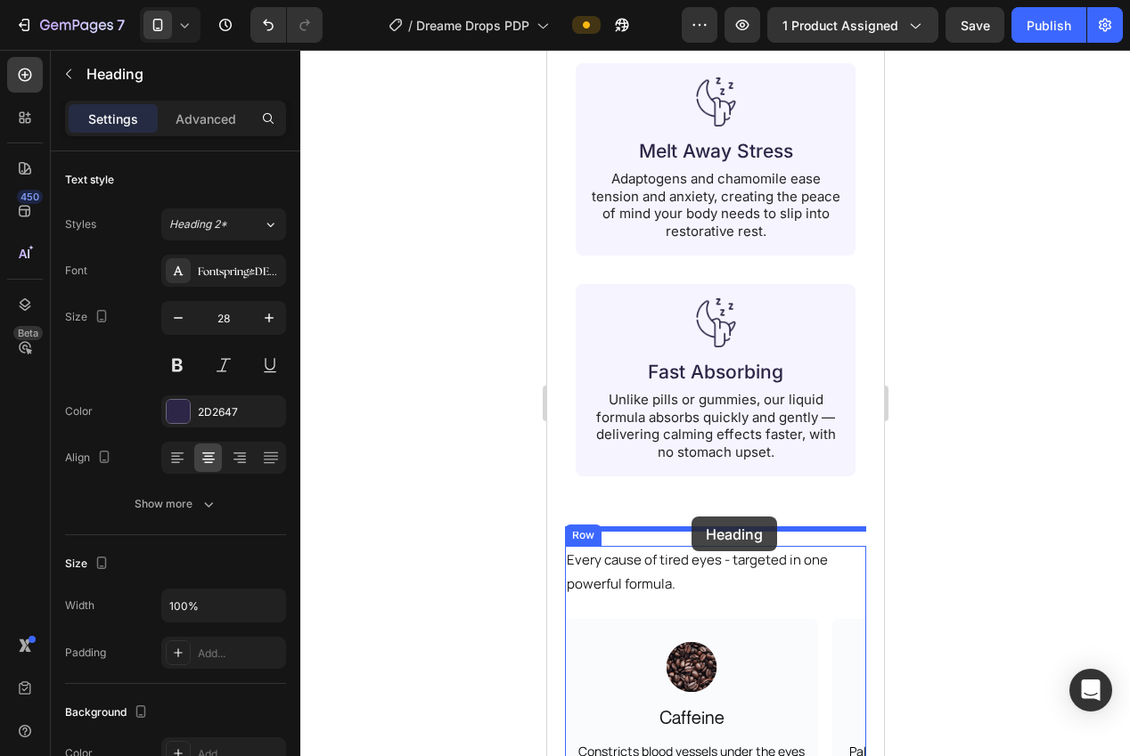
drag, startPoint x: 695, startPoint y: 283, endPoint x: 688, endPoint y: 515, distance: 231.8
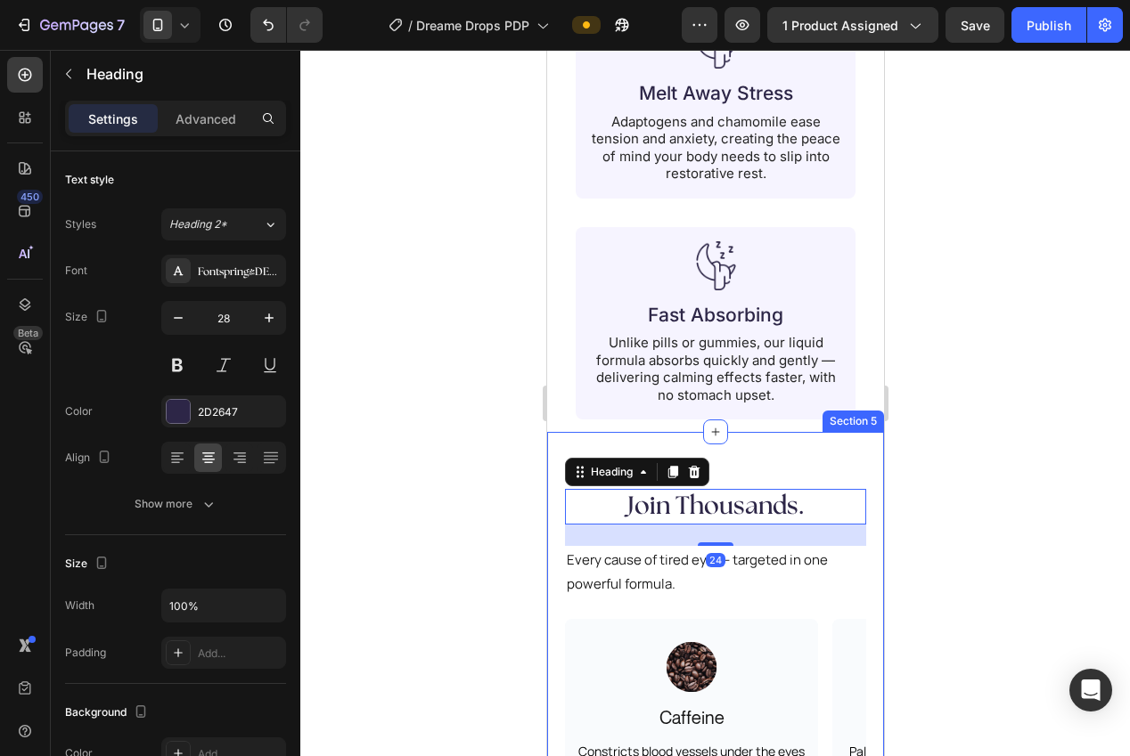
scroll to position [2297, 0]
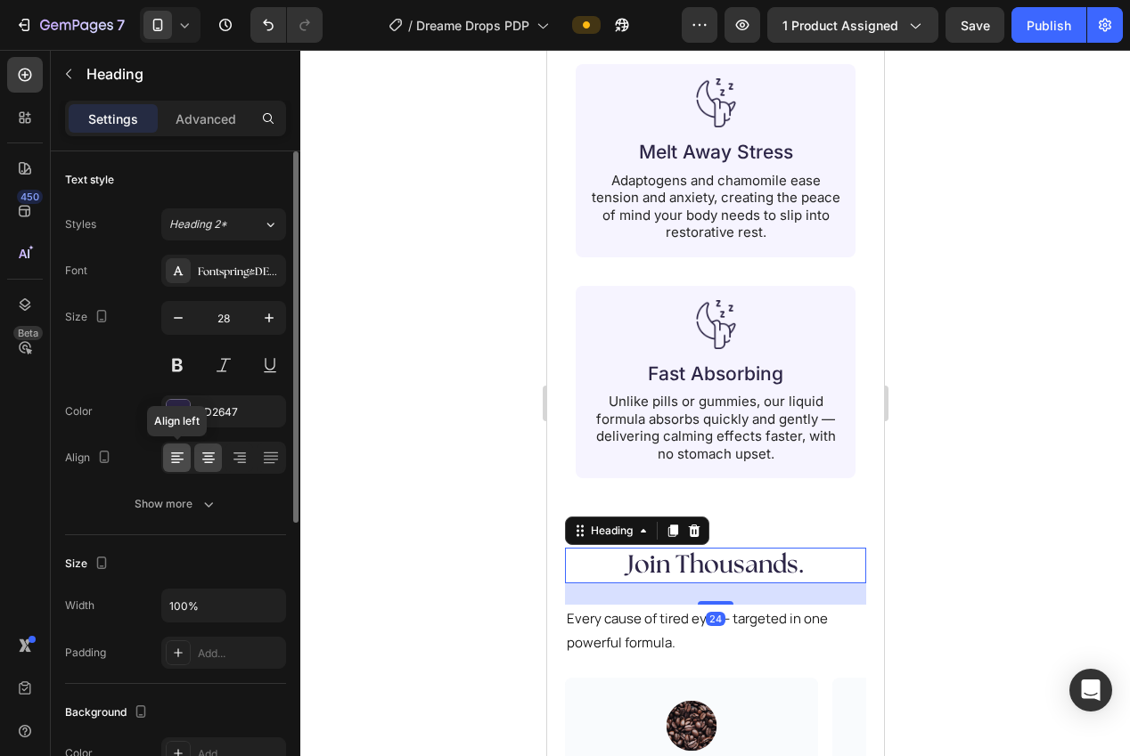
click at [178, 458] on icon at bounding box center [177, 458] width 18 height 18
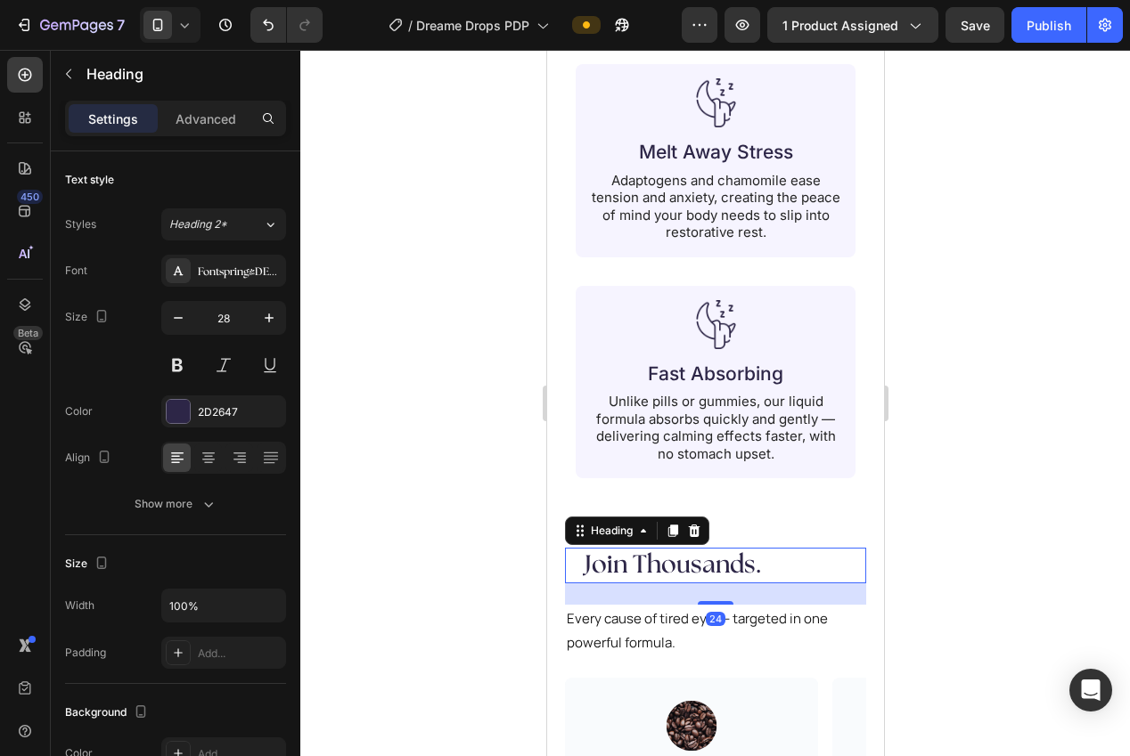
click at [405, 503] on div at bounding box center [715, 403] width 830 height 707
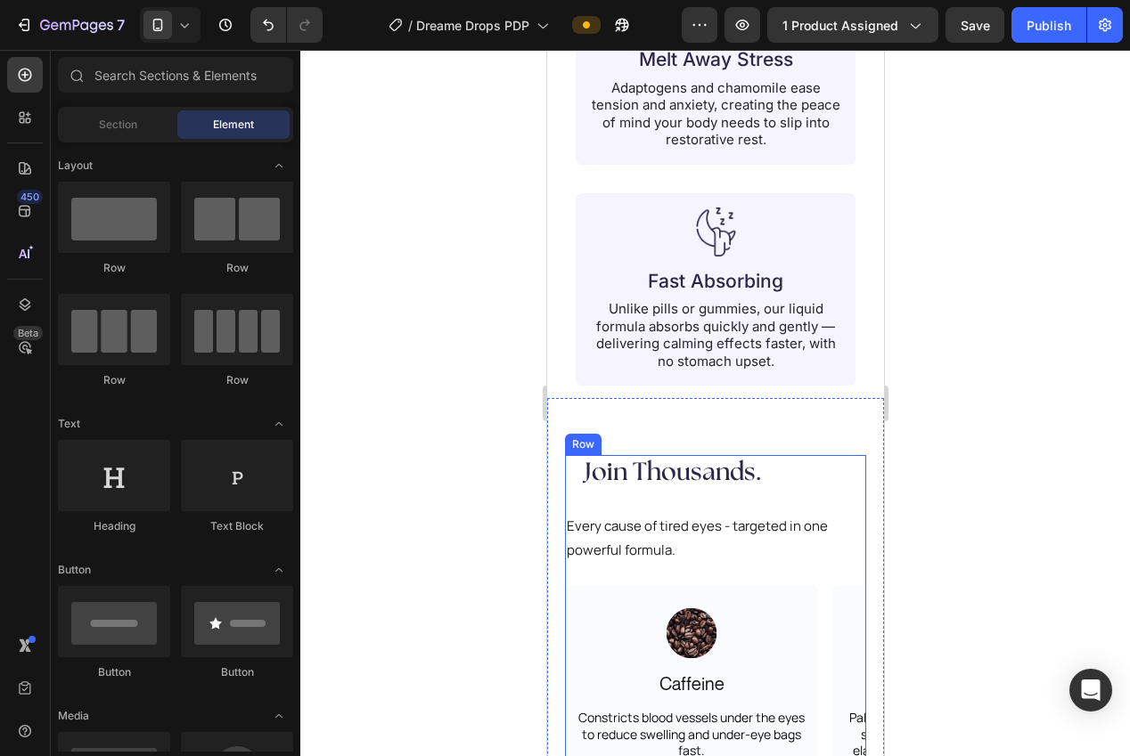
scroll to position [2483, 0]
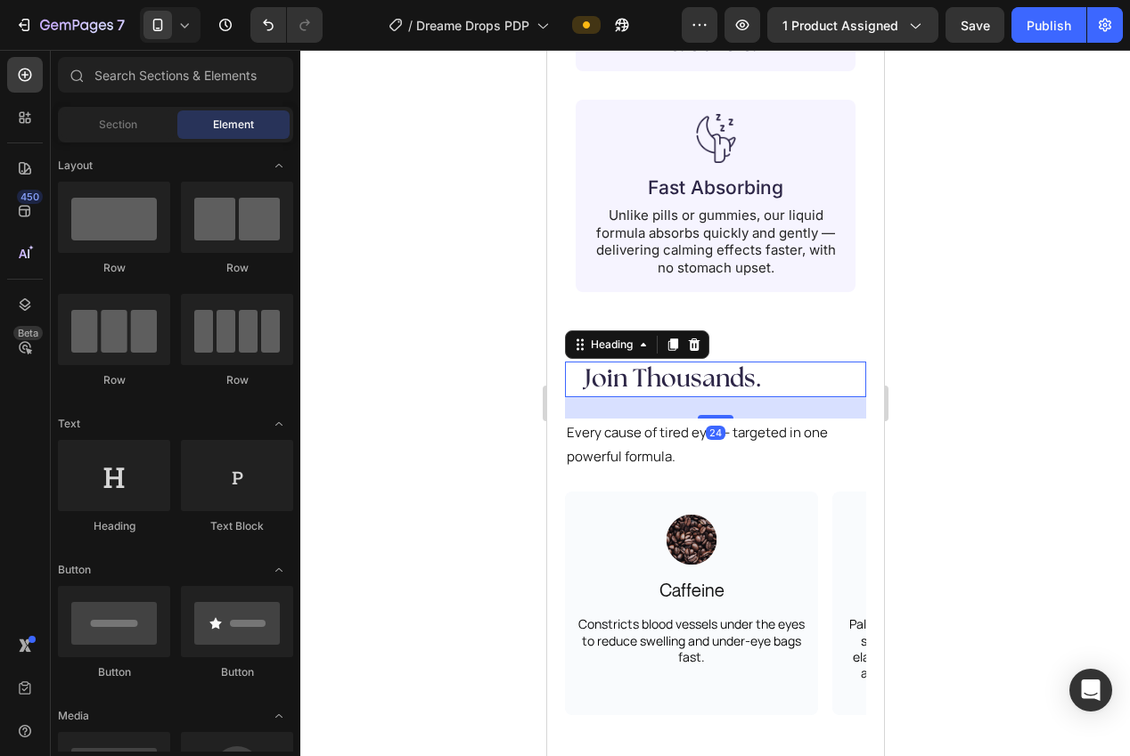
click at [627, 371] on h2 "Join Thousands." at bounding box center [715, 380] width 266 height 36
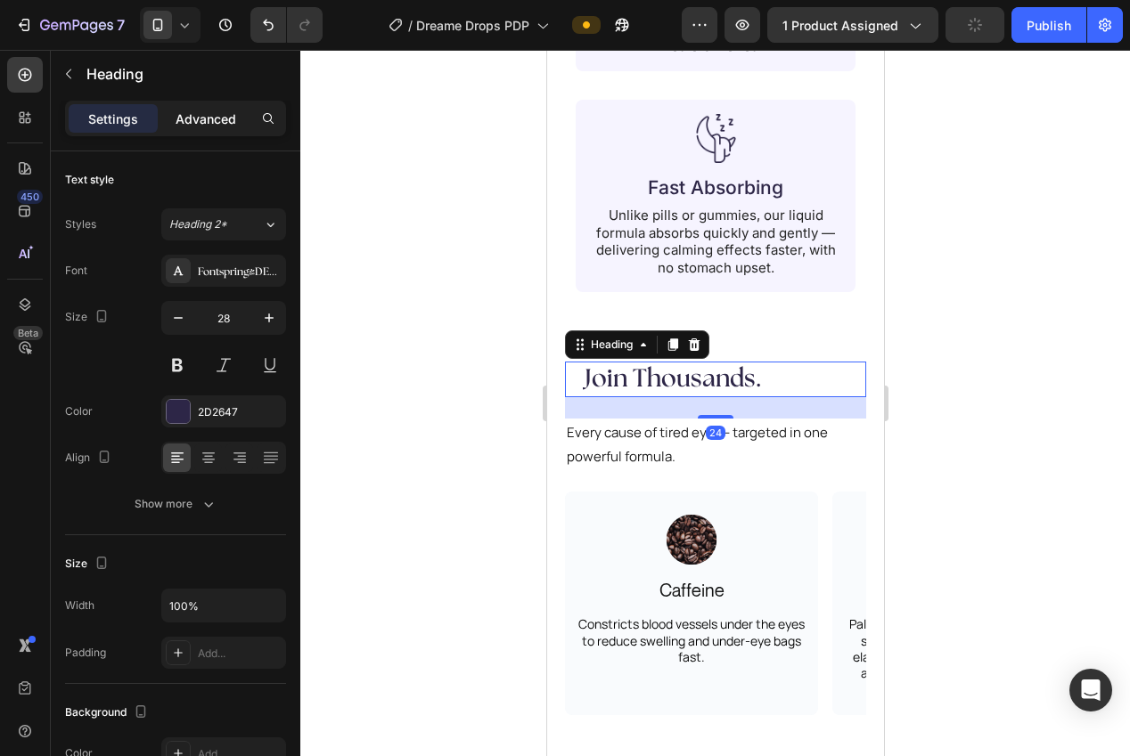
click at [185, 119] on p "Advanced" at bounding box center [206, 119] width 61 height 19
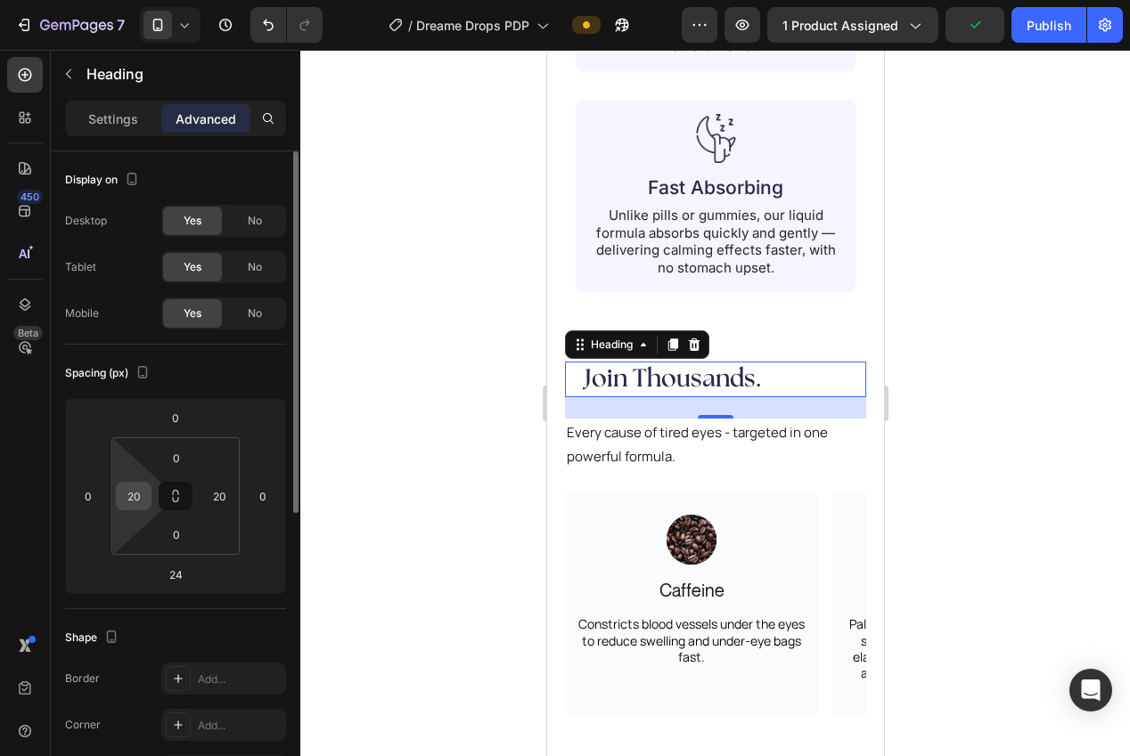
click at [139, 489] on input "20" at bounding box center [133, 496] width 27 height 27
type input "0"
click at [217, 490] on input "20" at bounding box center [219, 496] width 27 height 27
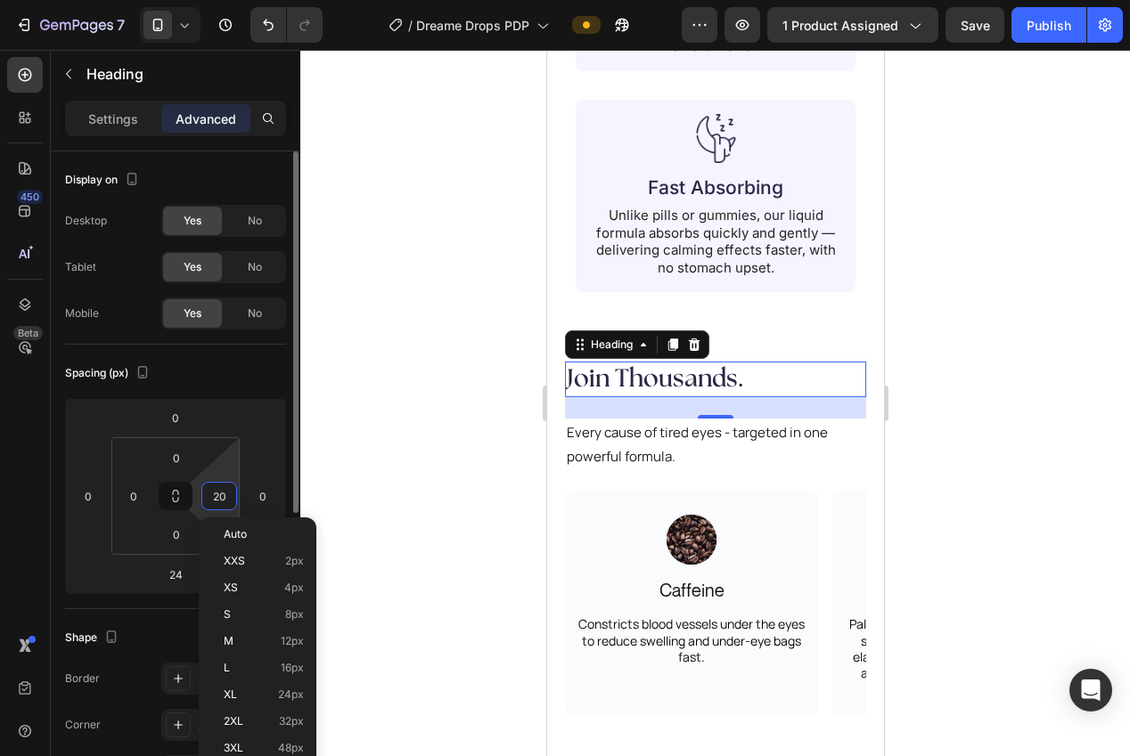
type input "0"
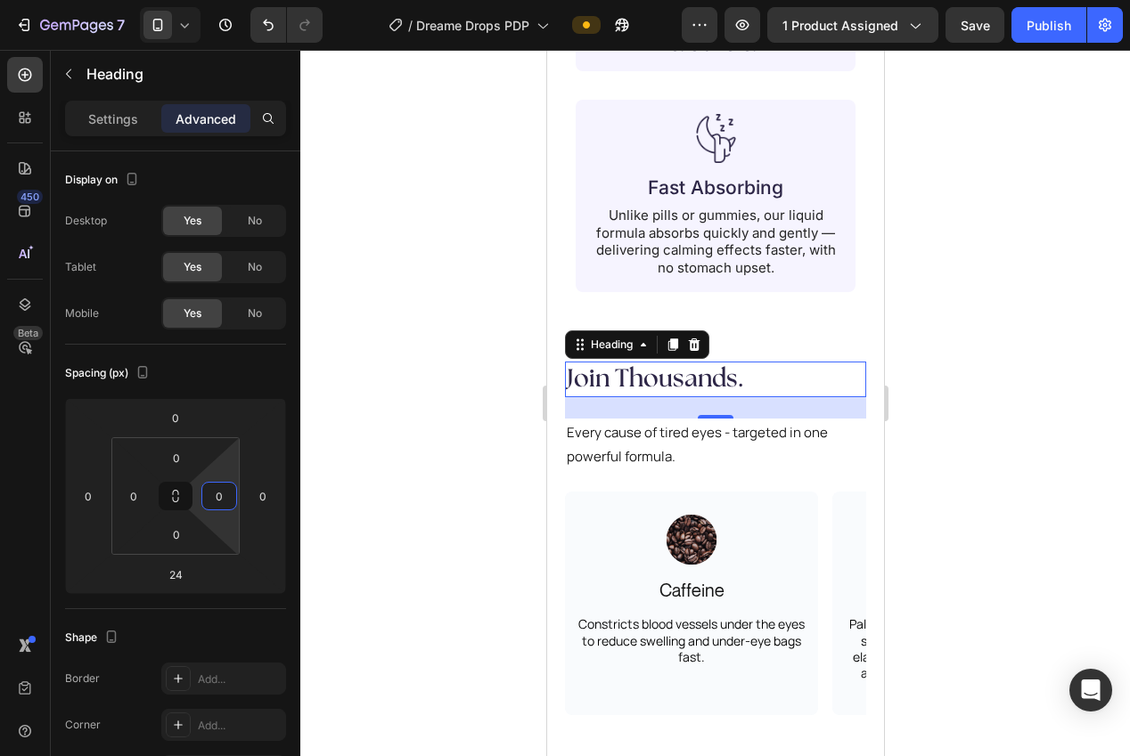
drag, startPoint x: 355, startPoint y: 400, endPoint x: 383, endPoint y: 396, distance: 28.9
click at [380, 396] on div at bounding box center [715, 403] width 830 height 707
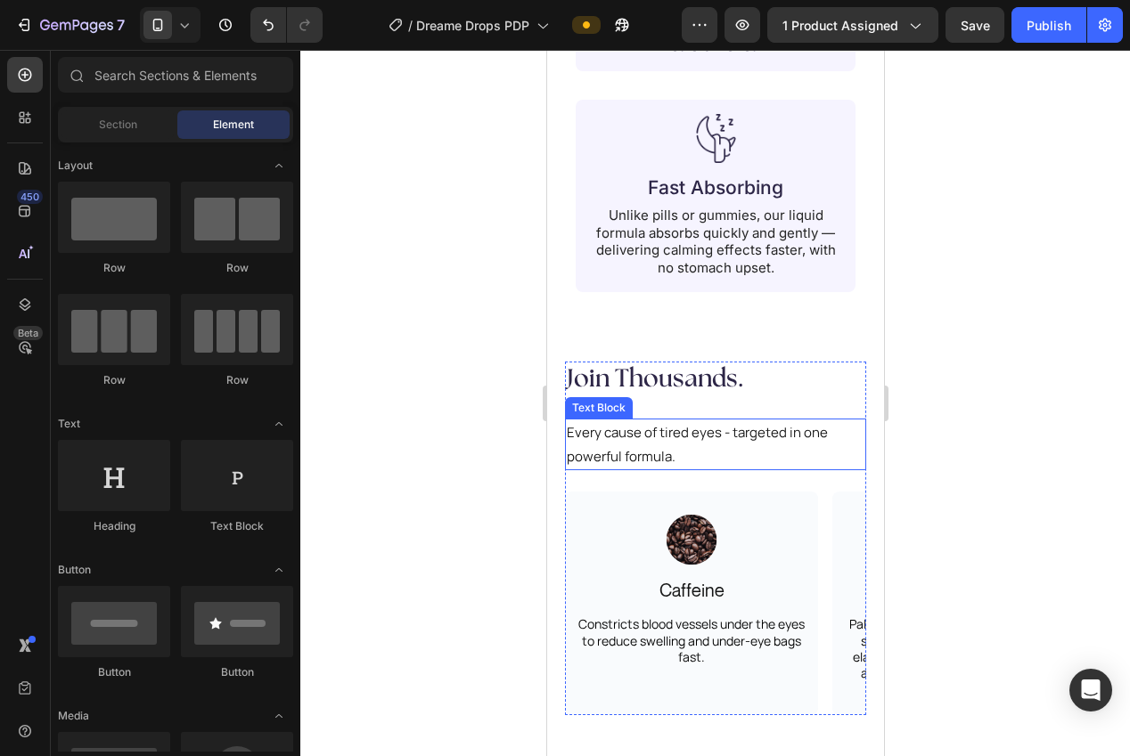
click at [658, 421] on p "Every cause of tired eyes - targeted in one powerful formula." at bounding box center [715, 445] width 298 height 48
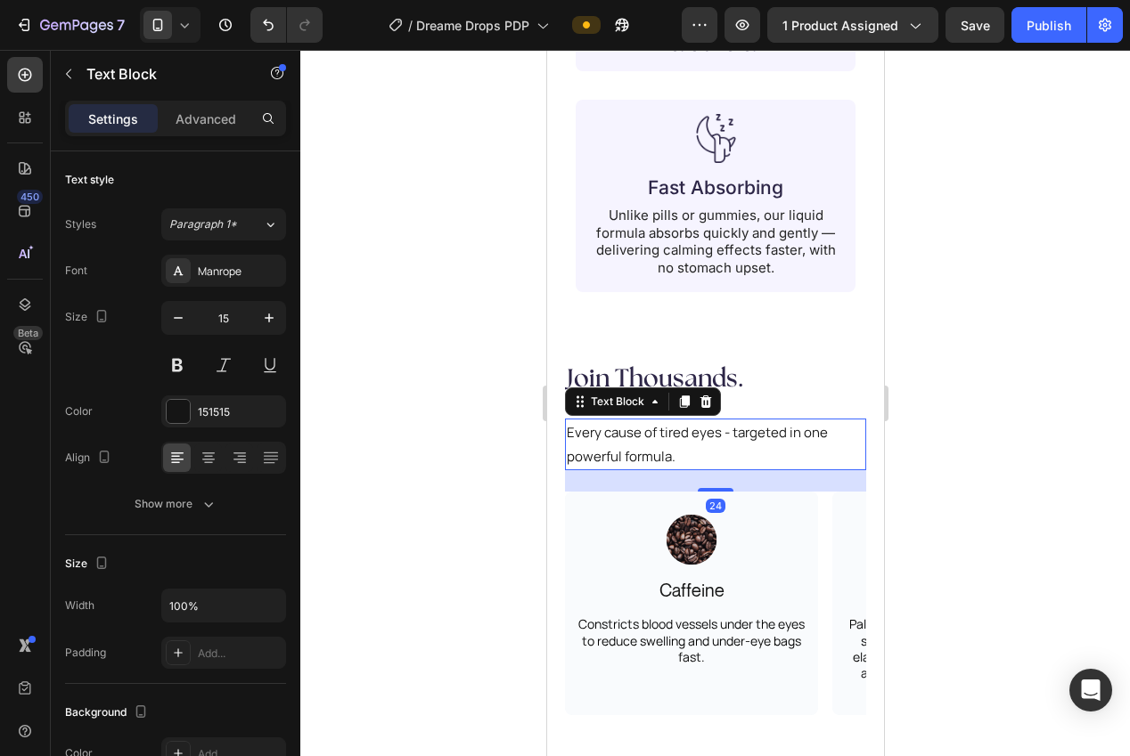
click at [718, 388] on div "Text Block" at bounding box center [642, 402] width 156 height 29
click at [707, 396] on icon at bounding box center [705, 402] width 12 height 12
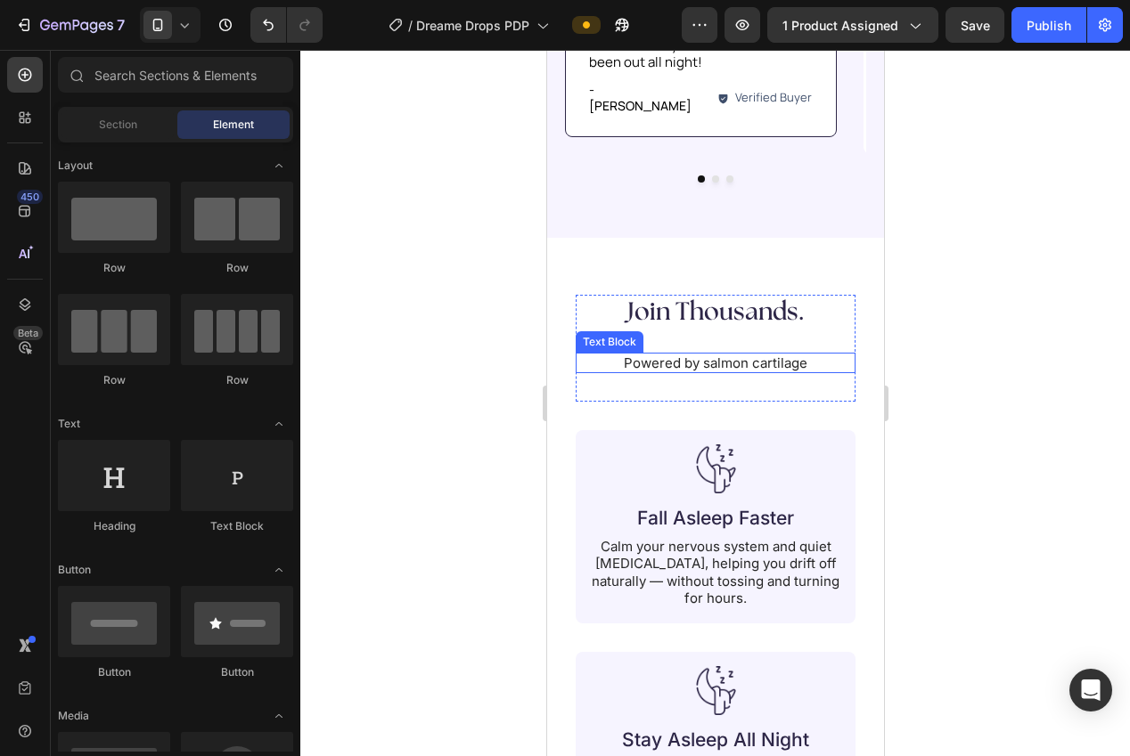
scroll to position [1511, 0]
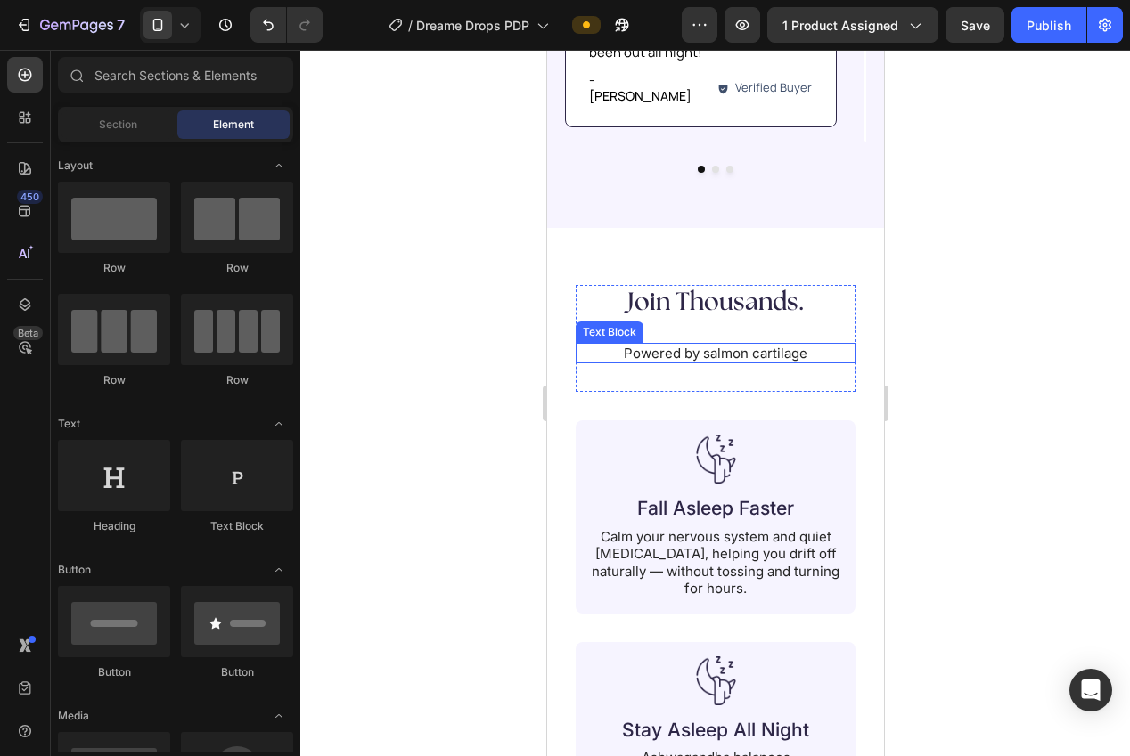
click at [696, 345] on p "Powered by salmon cartilage" at bounding box center [714, 354] width 276 height 18
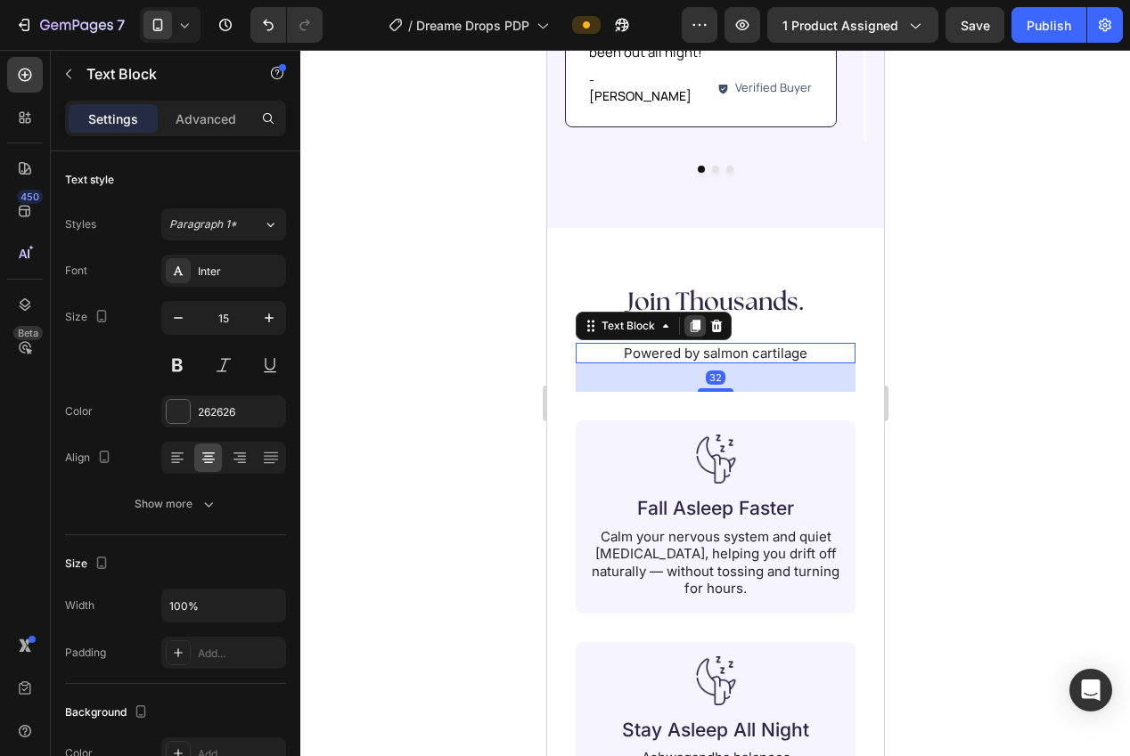
click at [694, 320] on icon at bounding box center [695, 326] width 10 height 12
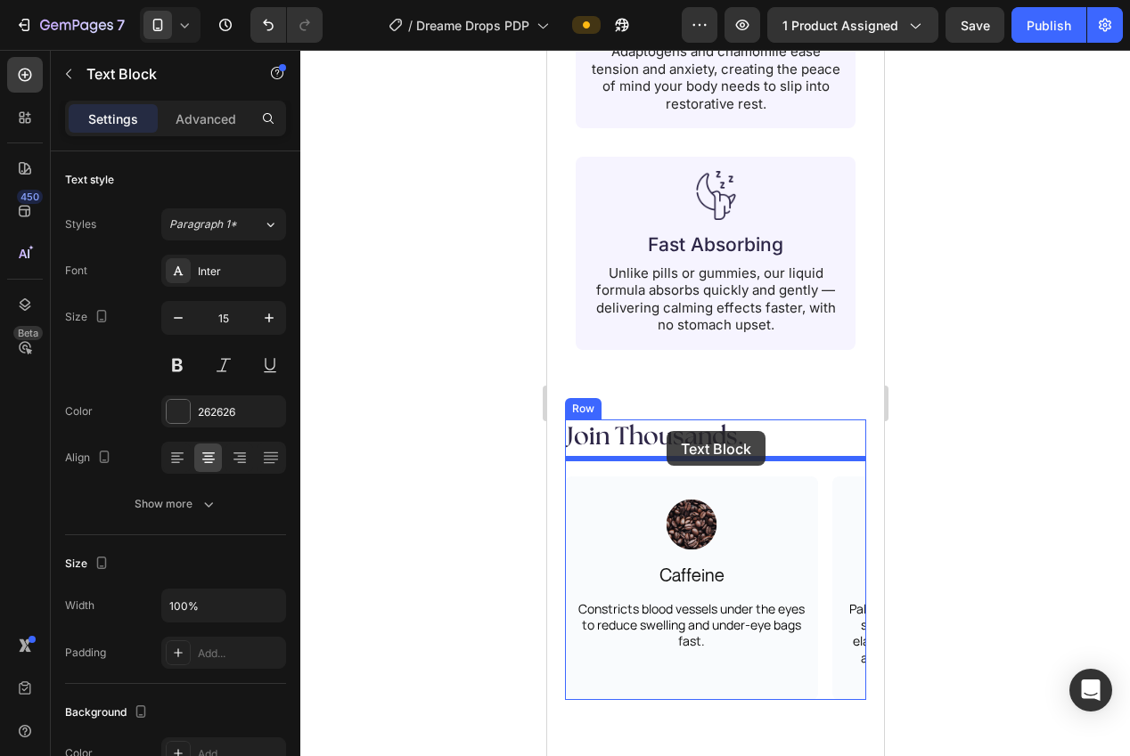
drag, startPoint x: 675, startPoint y: 378, endPoint x: 666, endPoint y: 429, distance: 52.6
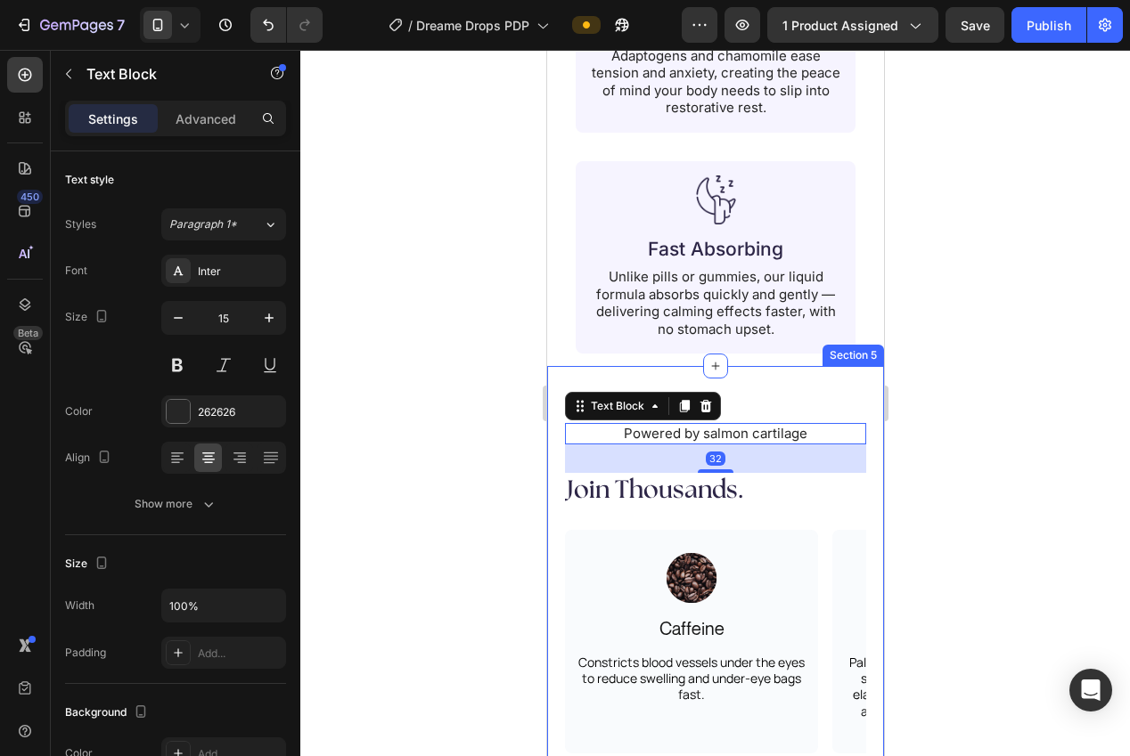
click at [959, 368] on div at bounding box center [715, 403] width 830 height 707
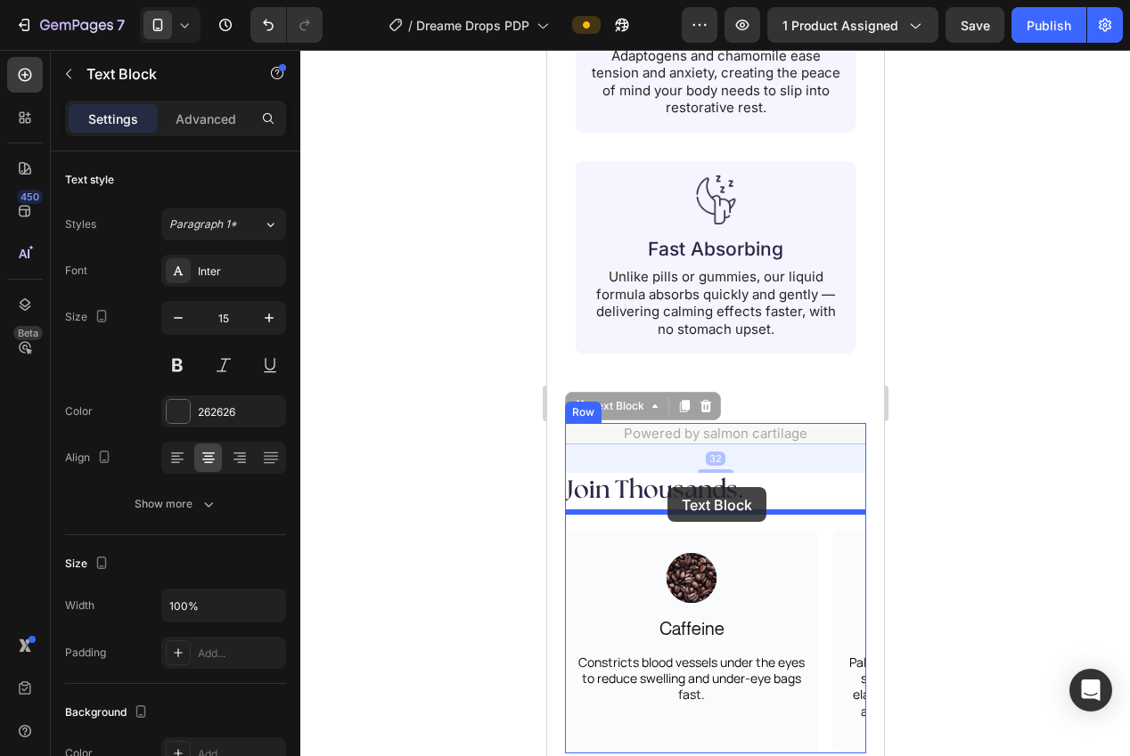
drag, startPoint x: 719, startPoint y: 432, endPoint x: 663, endPoint y: 486, distance: 78.1
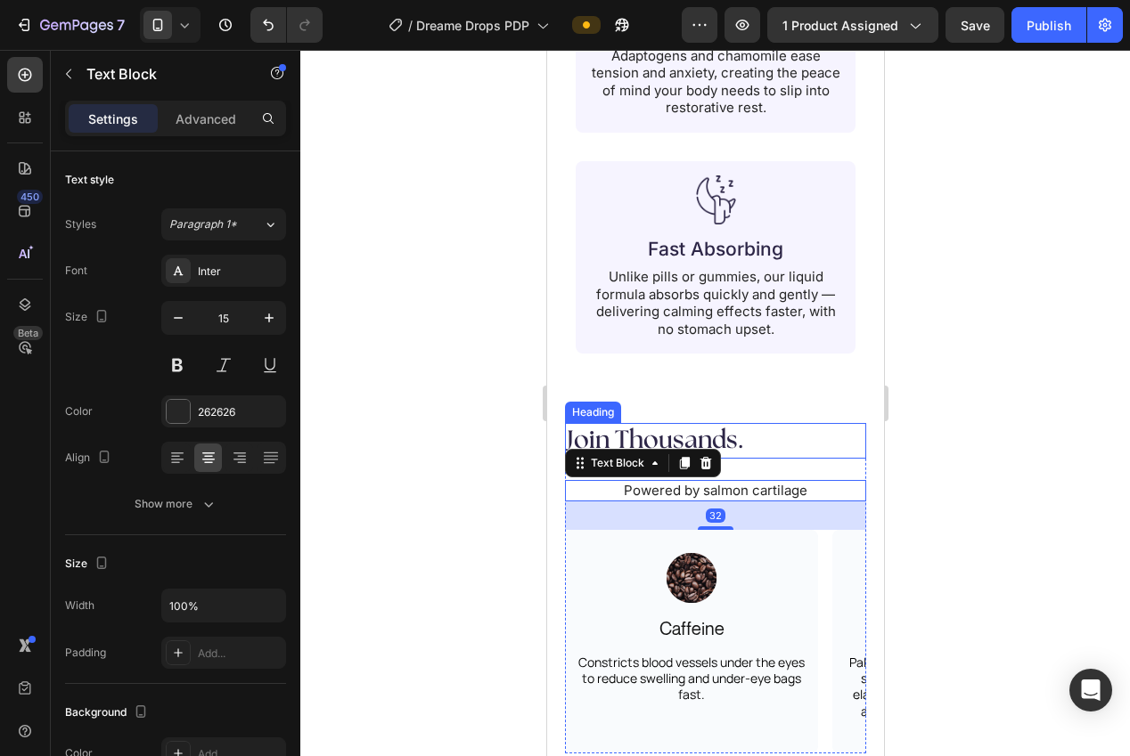
click at [1005, 396] on div at bounding box center [715, 403] width 830 height 707
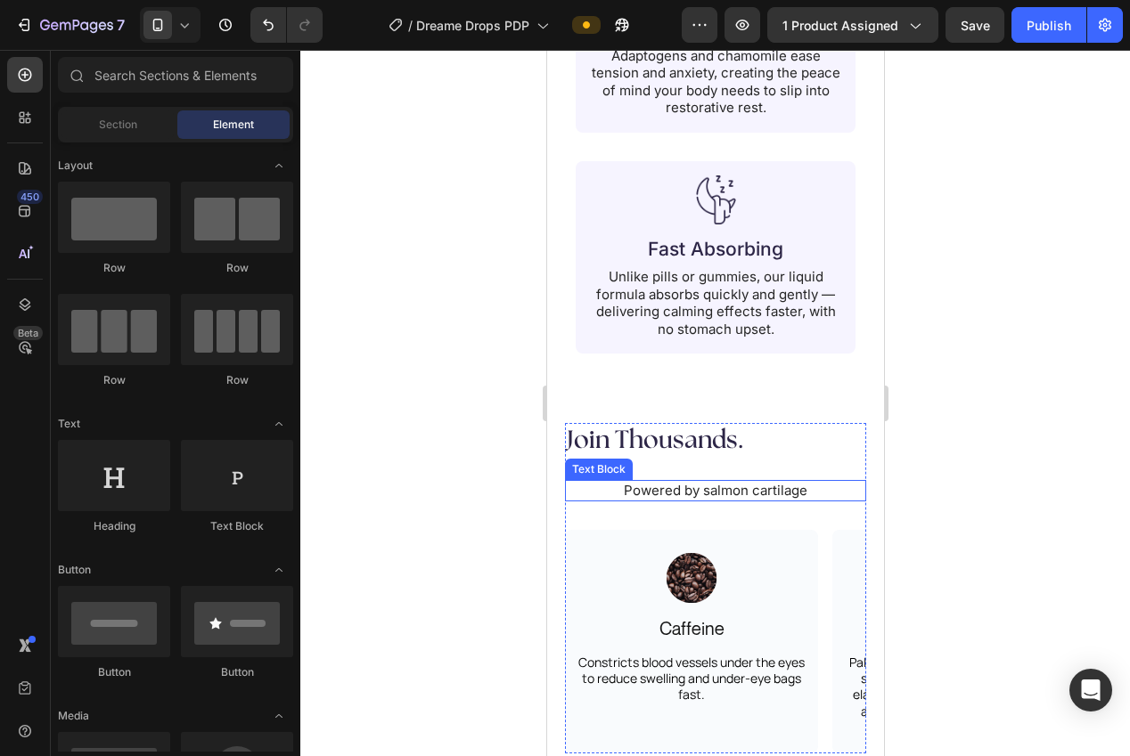
click at [741, 482] on p "Powered by salmon cartilage" at bounding box center [715, 491] width 298 height 18
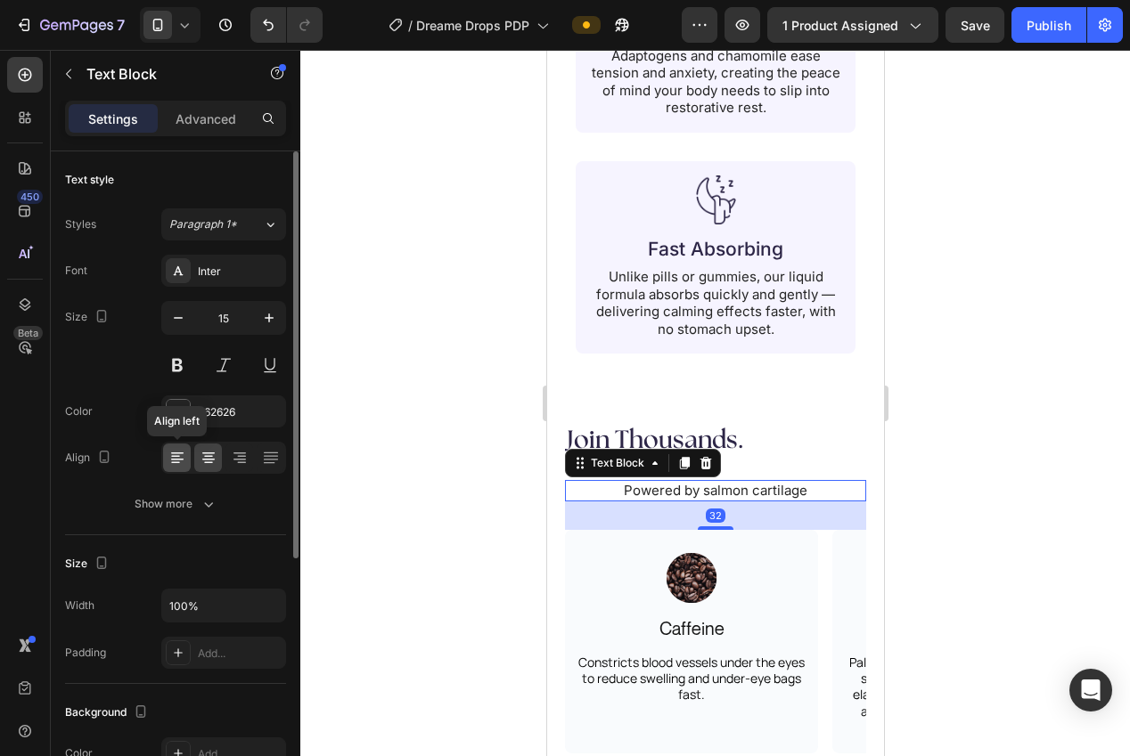
click at [168, 461] on icon at bounding box center [177, 458] width 18 height 18
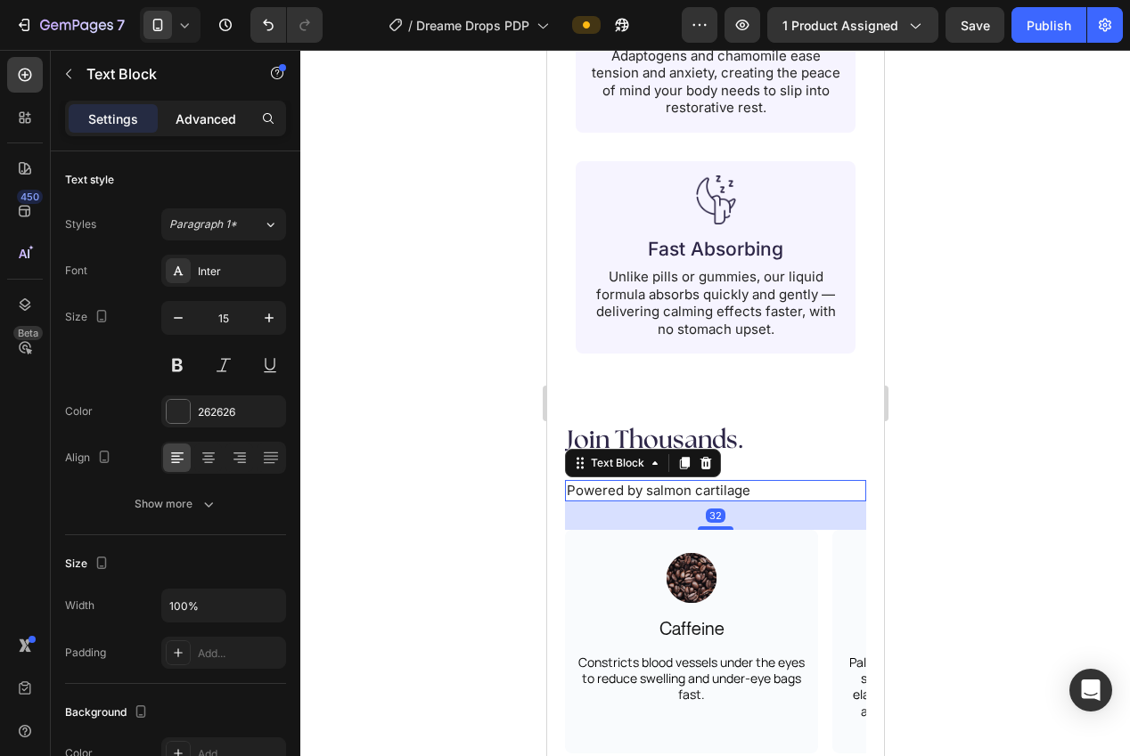
click at [226, 127] on div "Advanced" at bounding box center [205, 118] width 89 height 29
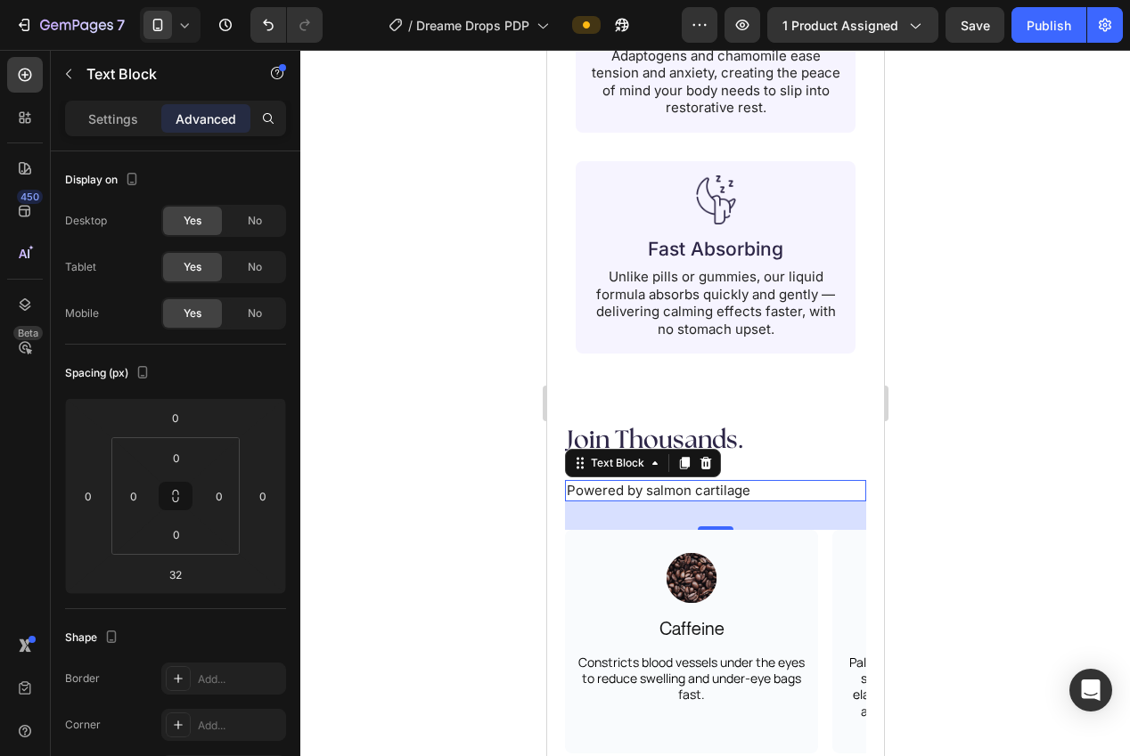
click at [329, 397] on div at bounding box center [715, 403] width 830 height 707
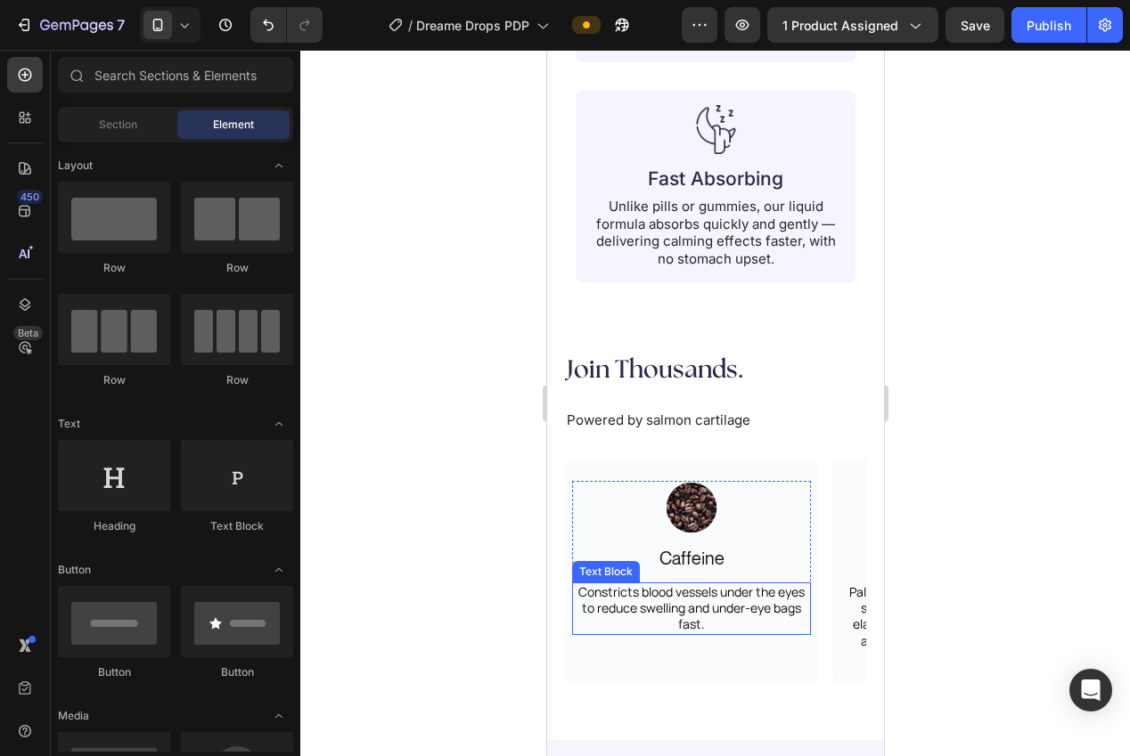
scroll to position [2549, 0]
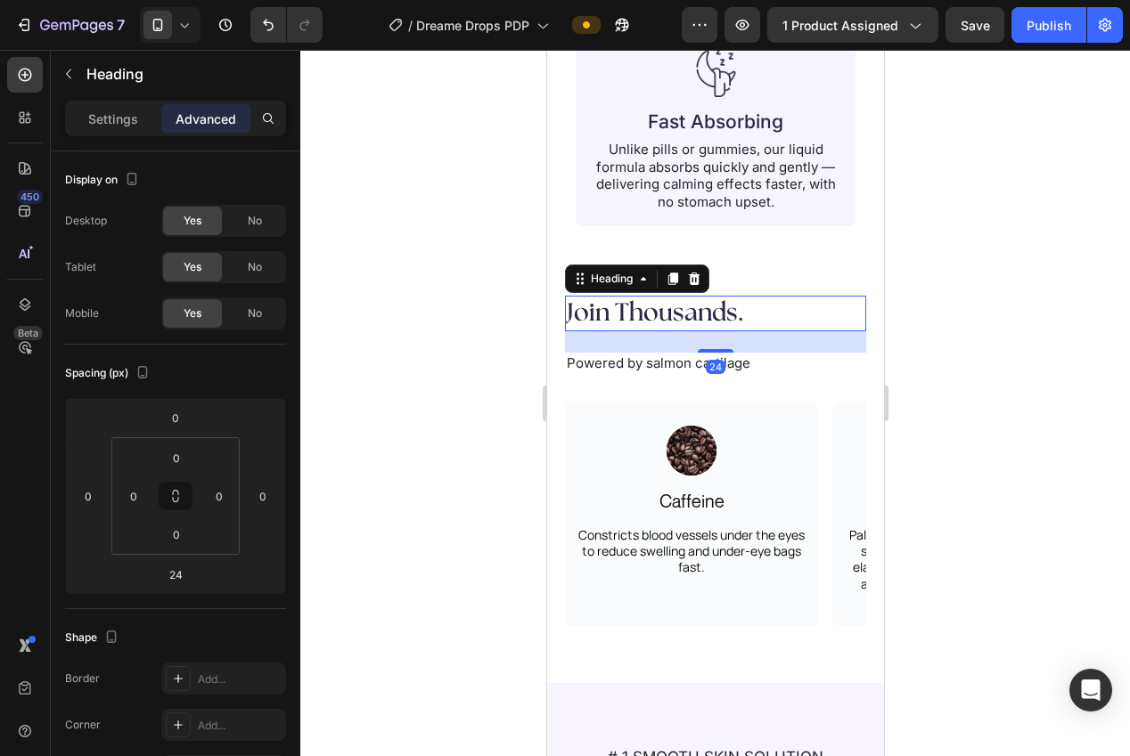
drag, startPoint x: 641, startPoint y: 298, endPoint x: 596, endPoint y: 257, distance: 60.5
click at [641, 298] on h2 "Join Thousands." at bounding box center [714, 314] width 301 height 36
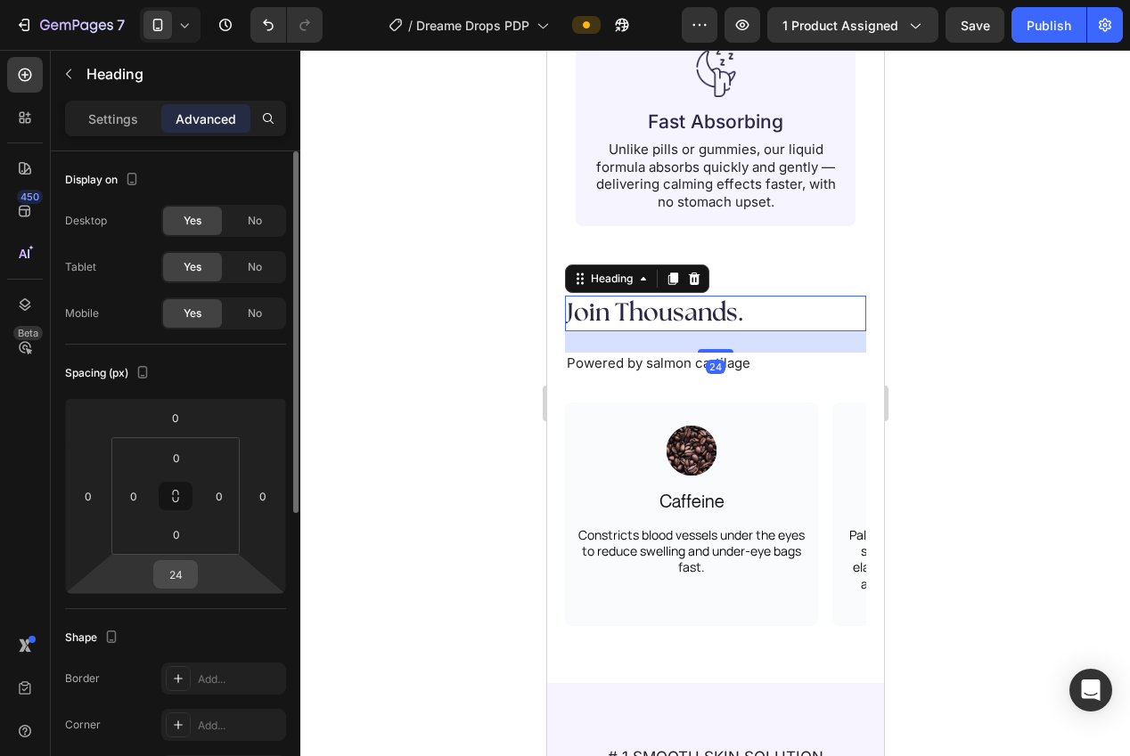
click at [178, 582] on input "24" at bounding box center [176, 574] width 36 height 27
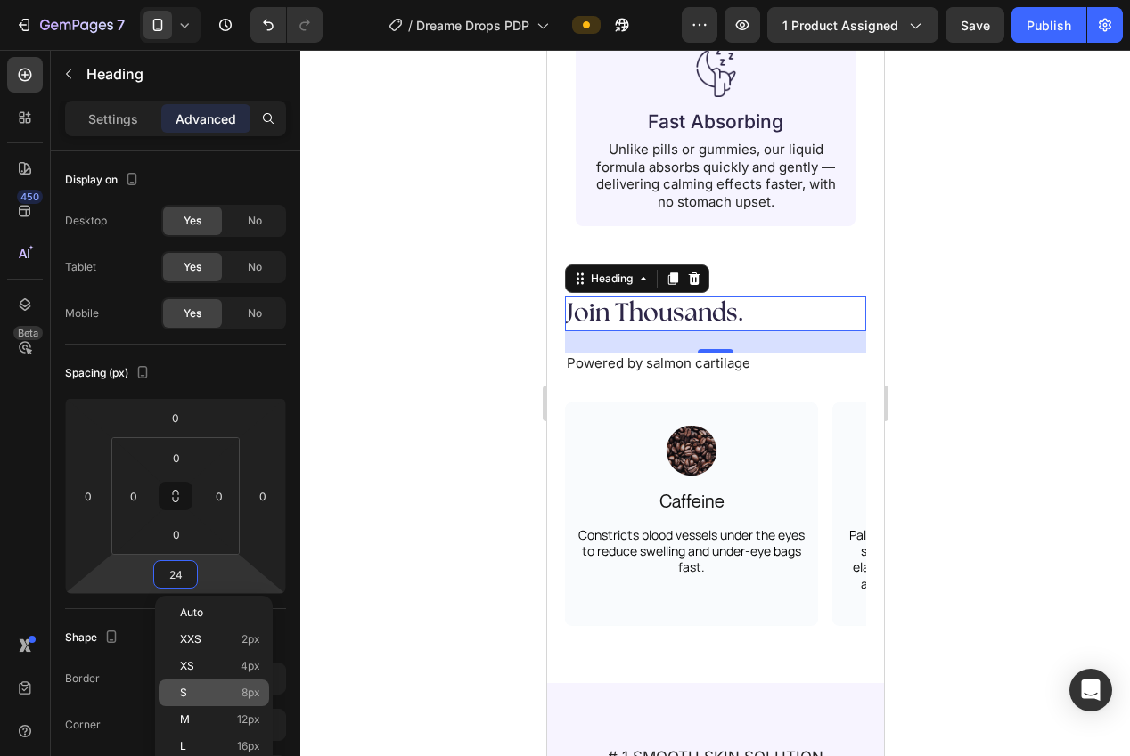
click at [231, 712] on div "M 12px" at bounding box center [214, 720] width 110 height 27
type input "12"
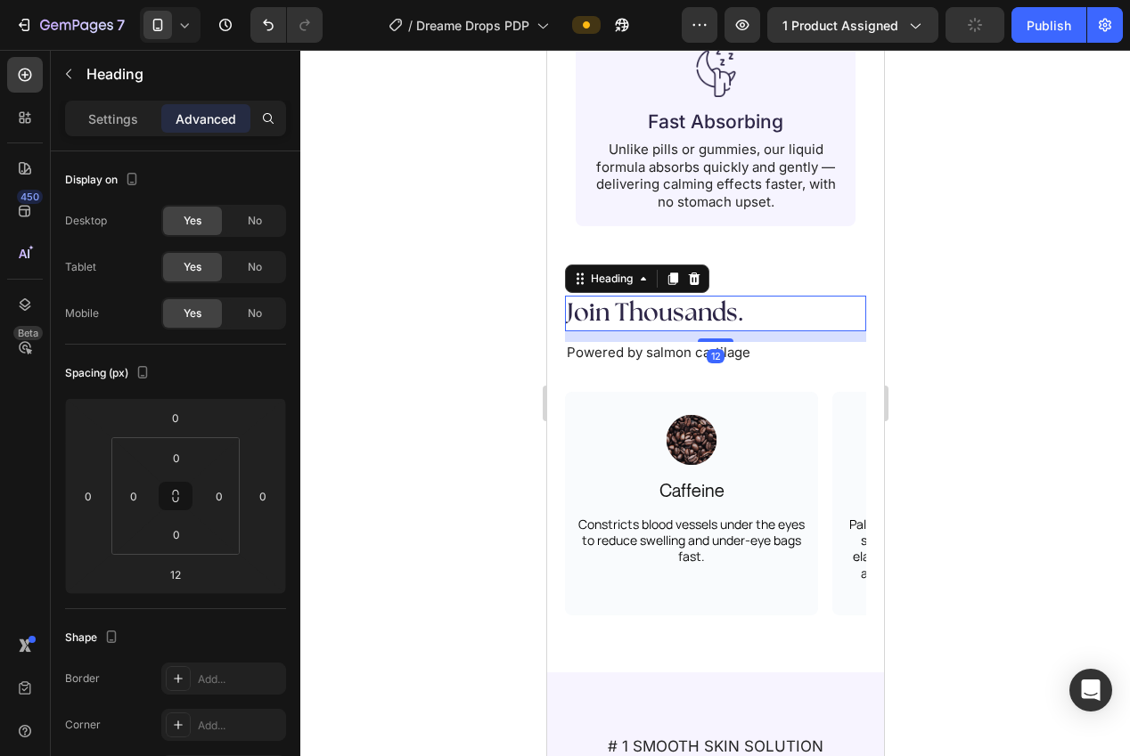
click at [393, 584] on div at bounding box center [715, 403] width 830 height 707
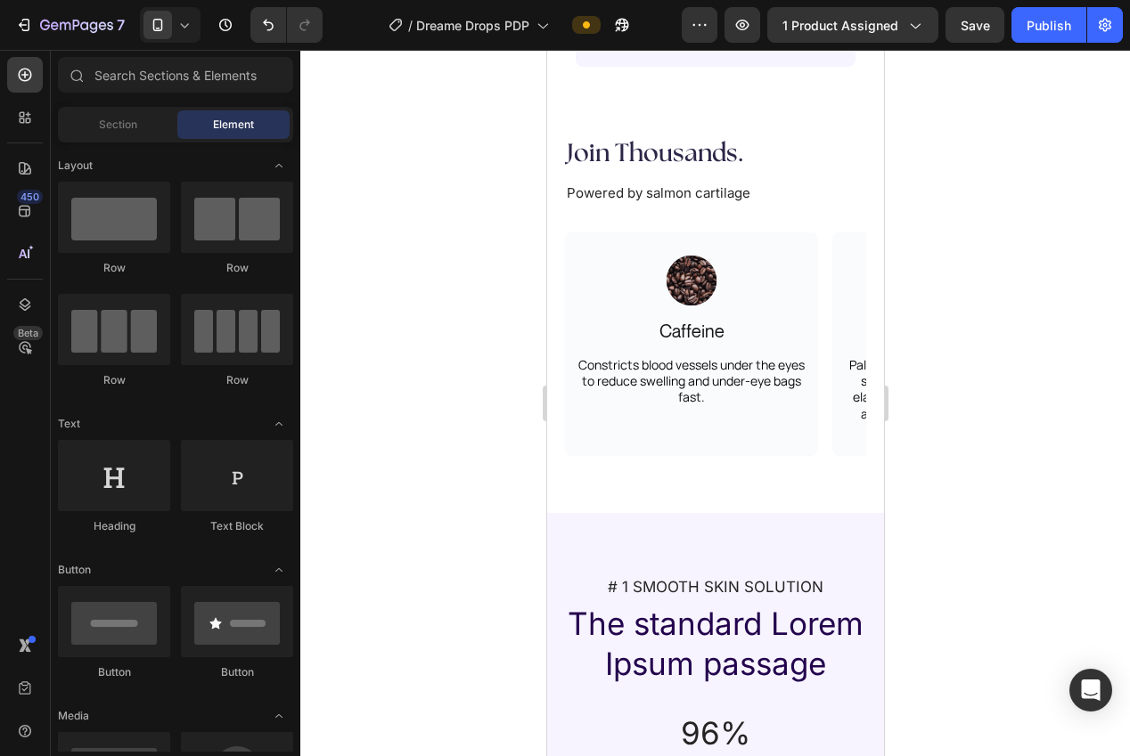
scroll to position [2779, 0]
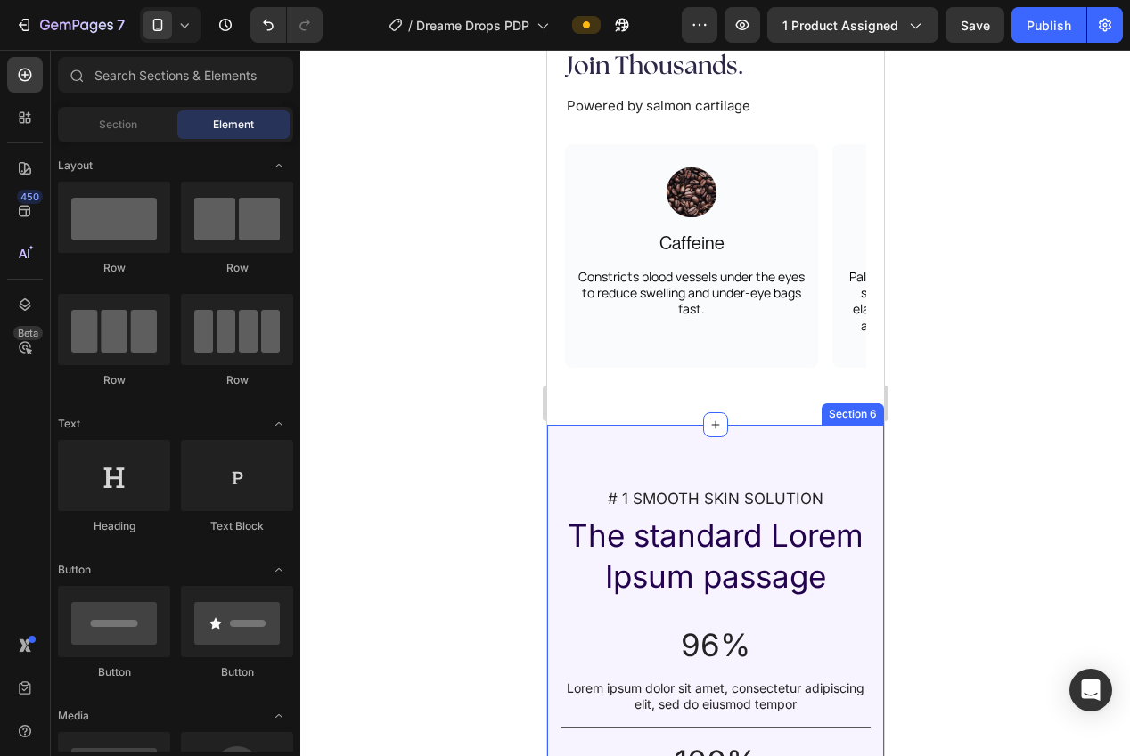
click at [791, 432] on div "# 1 SMOOTH SKIN SOLUTION Text Block The standard Lorem Ipsum passage Heading 96…" at bounding box center [714, 759] width 337 height 668
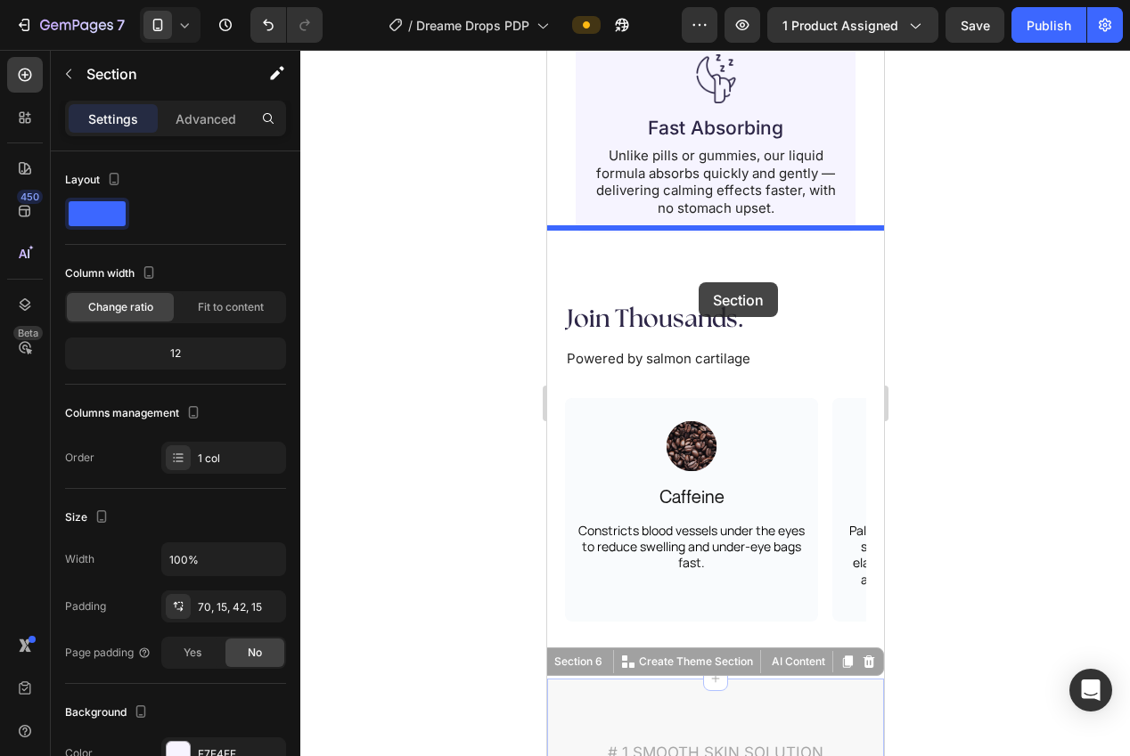
drag, startPoint x: 605, startPoint y: 396, endPoint x: 698, endPoint y: 282, distance: 146.9
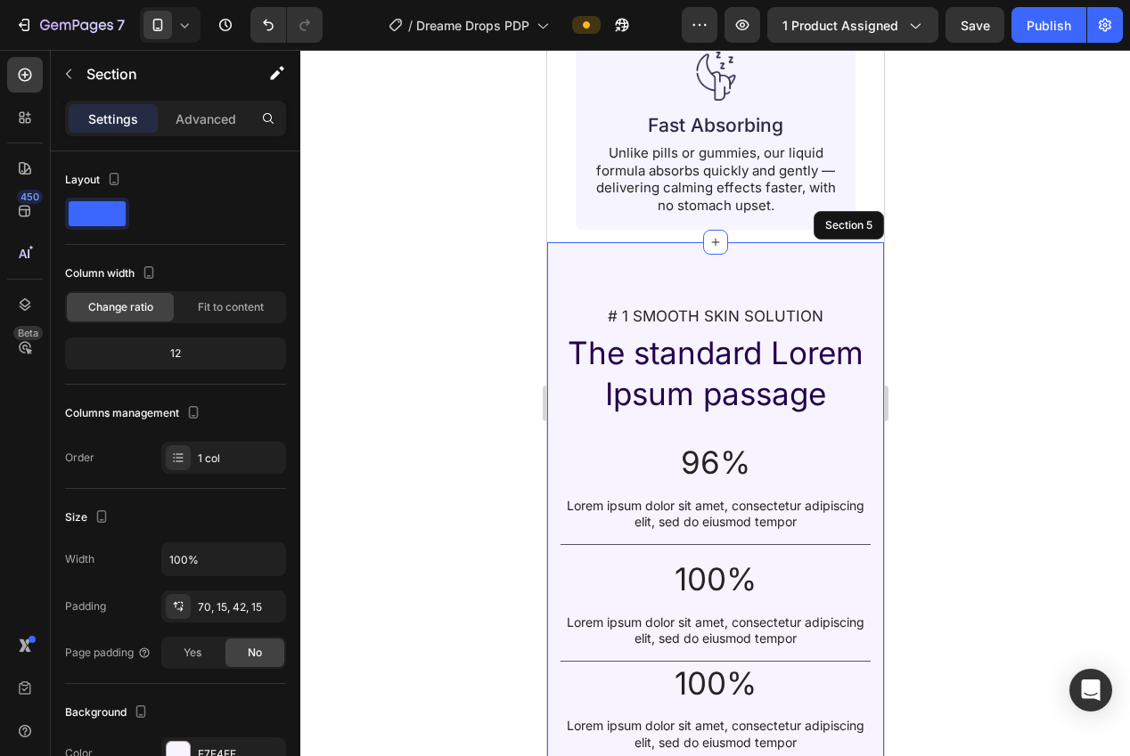
drag, startPoint x: 1006, startPoint y: 274, endPoint x: 991, endPoint y: 283, distance: 17.6
click at [1007, 274] on div at bounding box center [715, 403] width 830 height 707
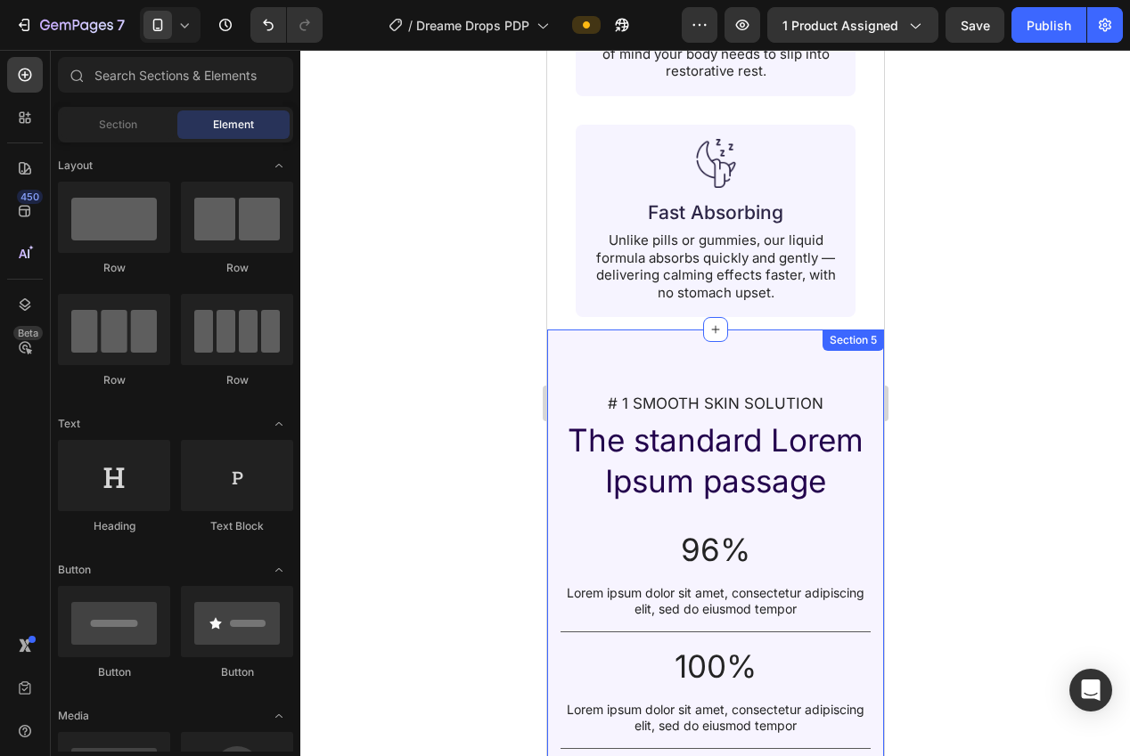
scroll to position [2455, 0]
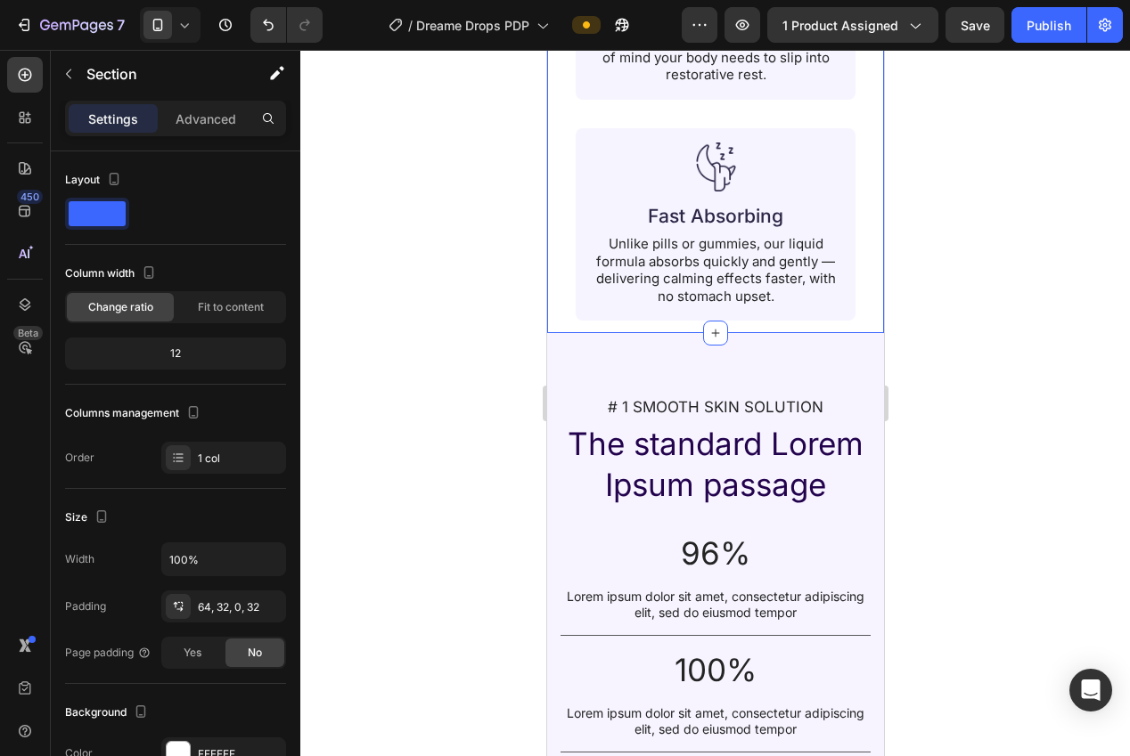
click at [172, 118] on div "Advanced" at bounding box center [205, 118] width 89 height 29
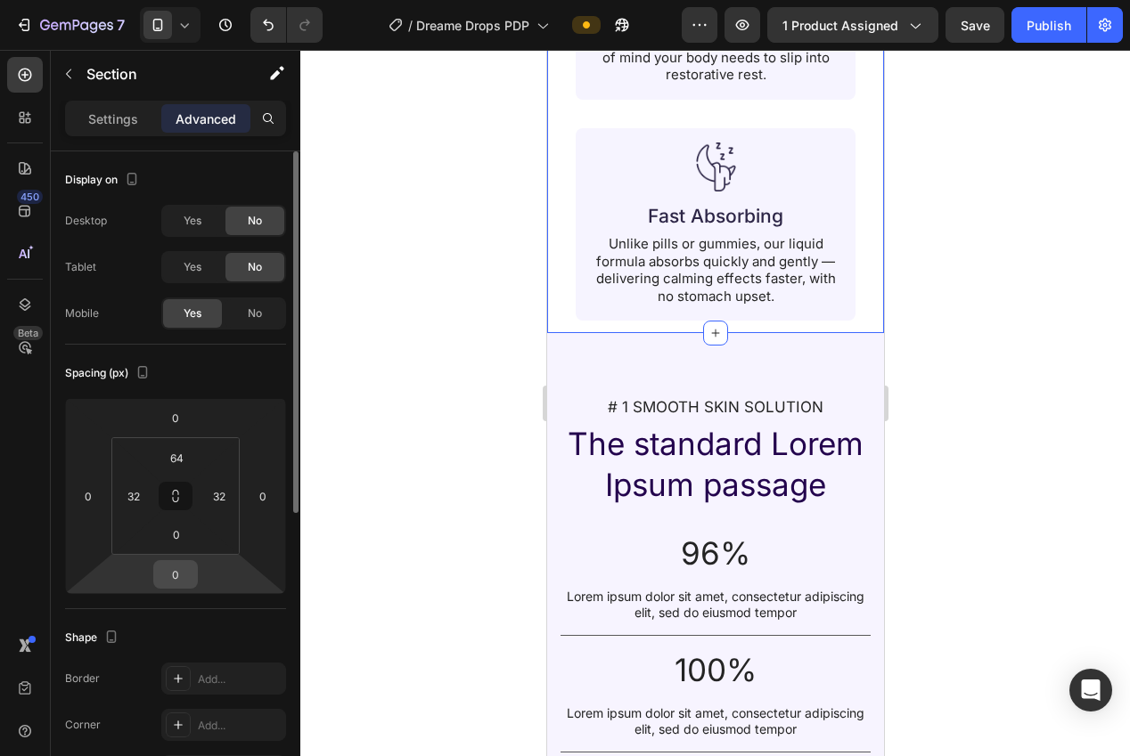
click at [183, 576] on input "0" at bounding box center [176, 574] width 36 height 27
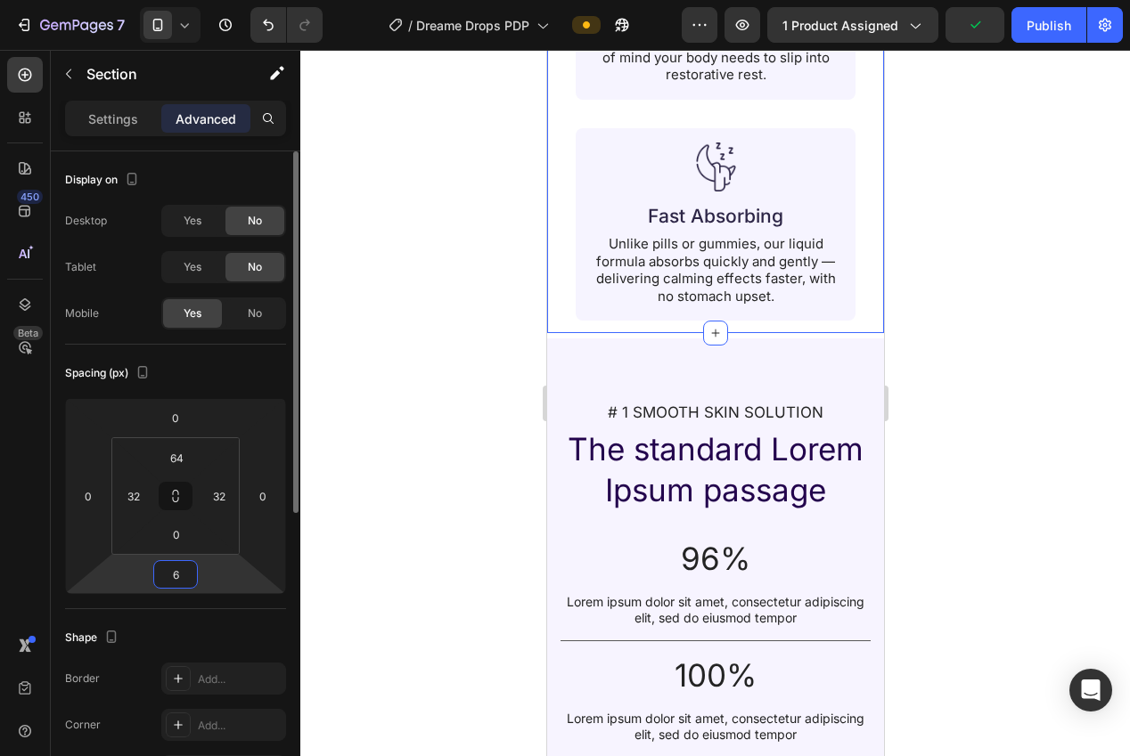
type input "64"
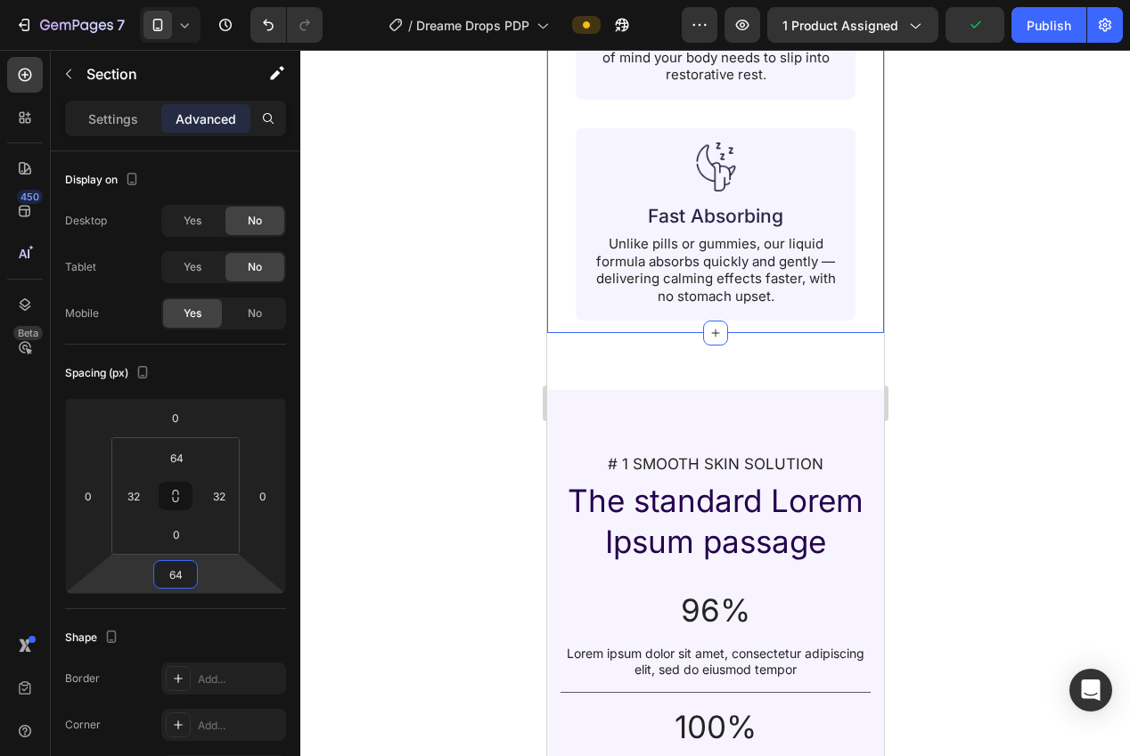
click at [485, 476] on div at bounding box center [715, 403] width 830 height 707
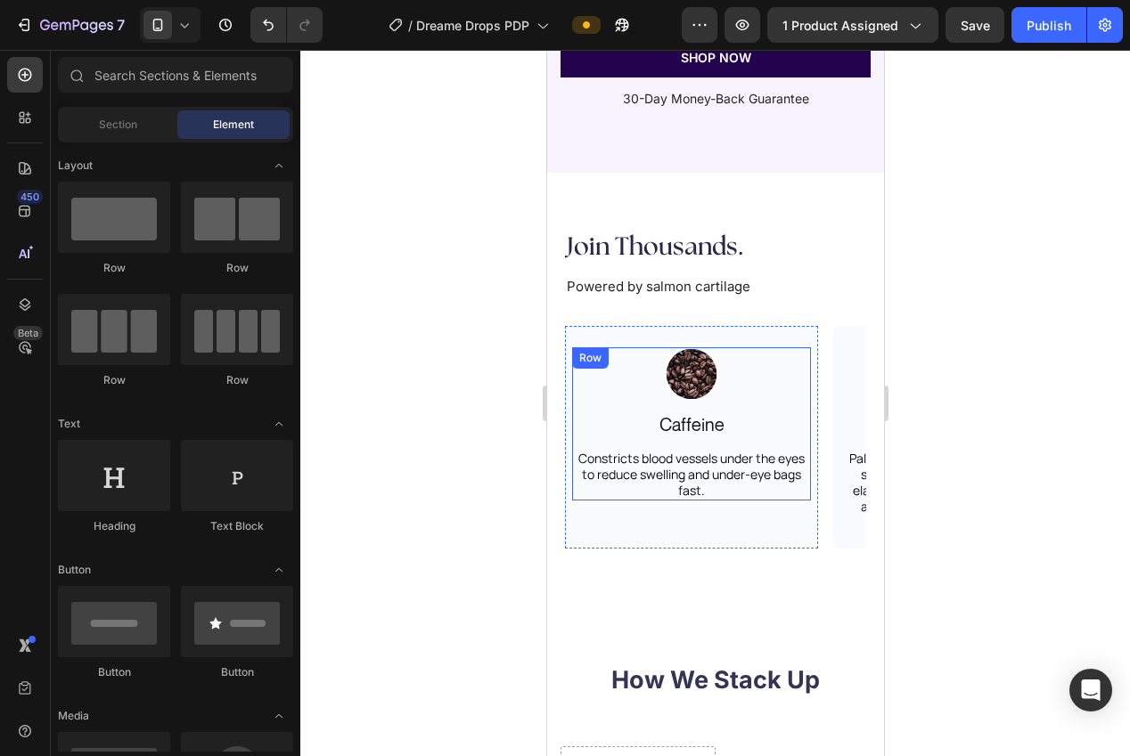
scroll to position [3259, 0]
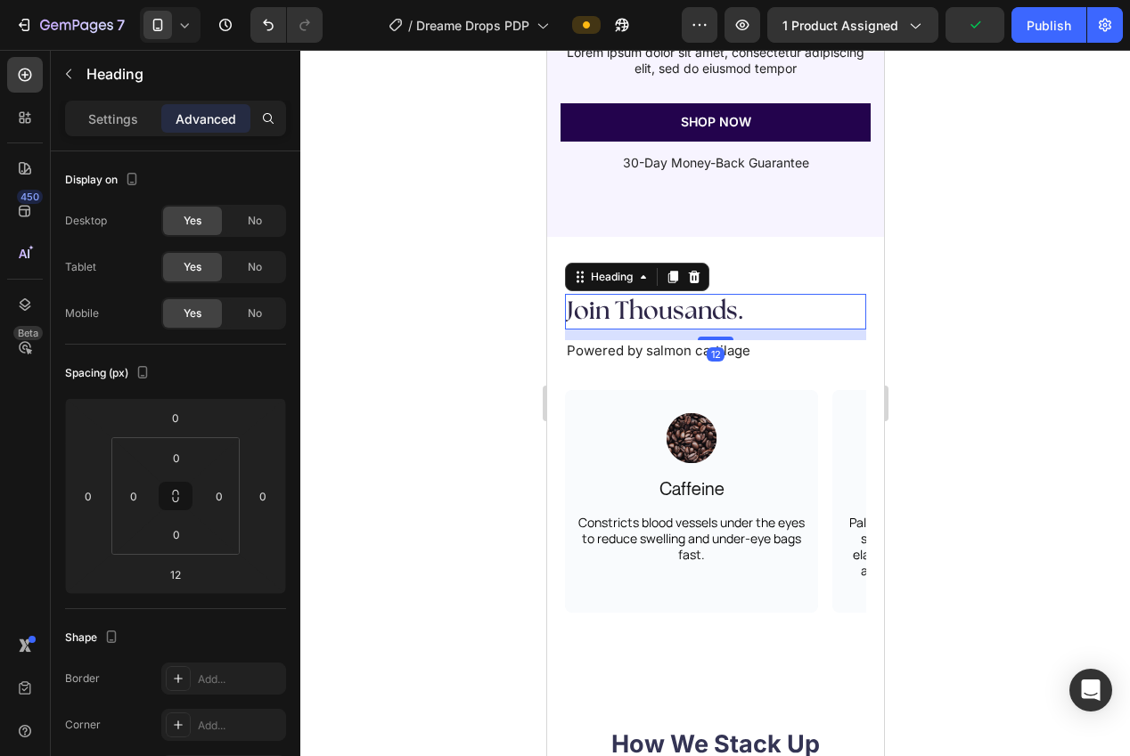
click at [691, 320] on h2 "Join Thousands." at bounding box center [714, 312] width 301 height 36
click at [89, 126] on p "Settings" at bounding box center [113, 119] width 50 height 19
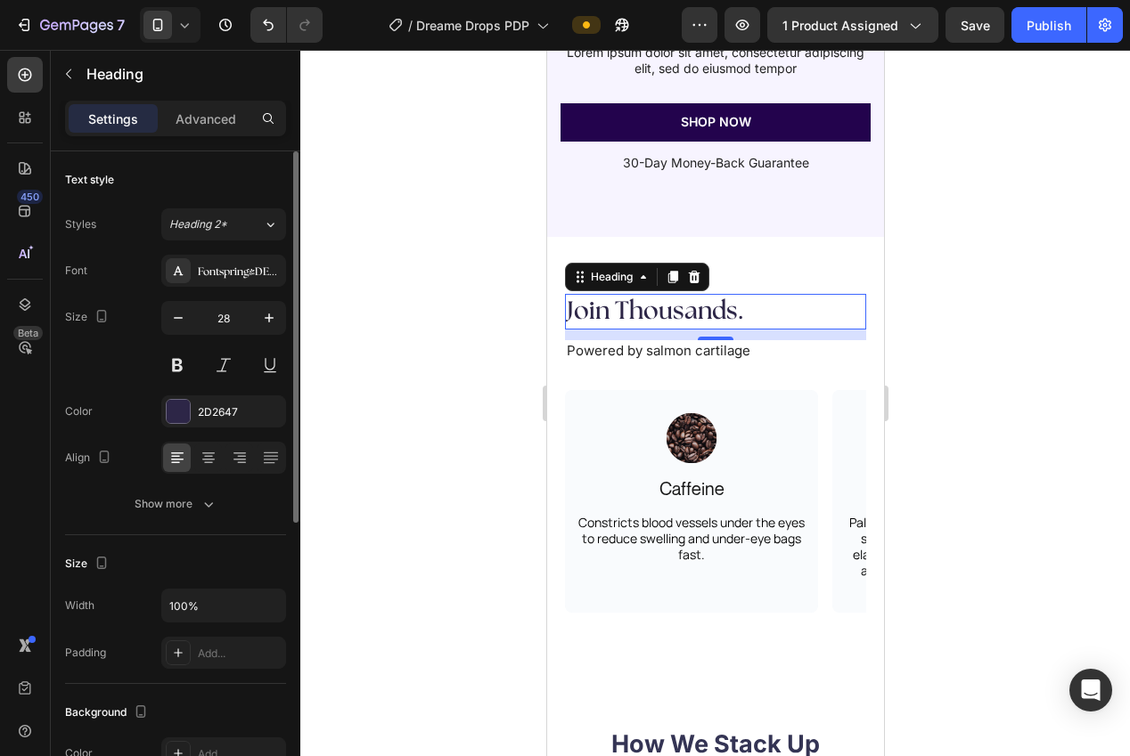
click at [191, 467] on div at bounding box center [223, 458] width 125 height 32
drag, startPoint x: 211, startPoint y: 452, endPoint x: 286, endPoint y: 434, distance: 76.9
click at [211, 452] on icon at bounding box center [209, 458] width 18 height 18
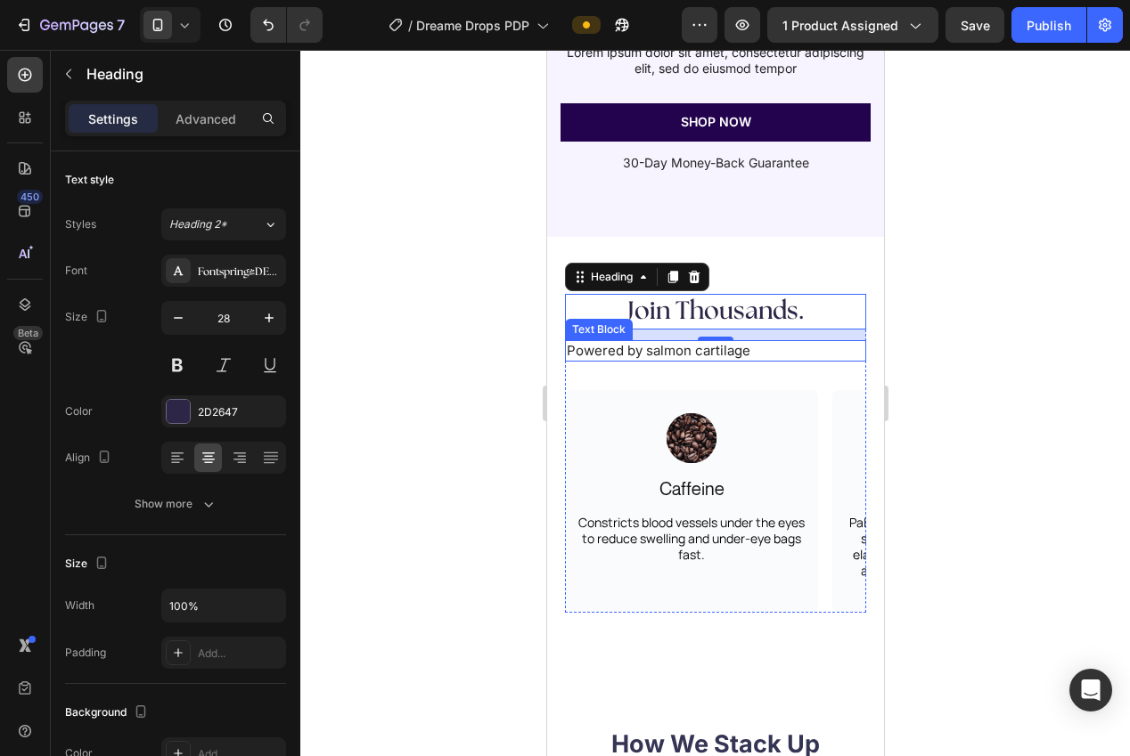
drag, startPoint x: 647, startPoint y: 347, endPoint x: 592, endPoint y: 346, distance: 55.2
click at [644, 346] on p "Powered by salmon cartilage" at bounding box center [715, 351] width 298 height 18
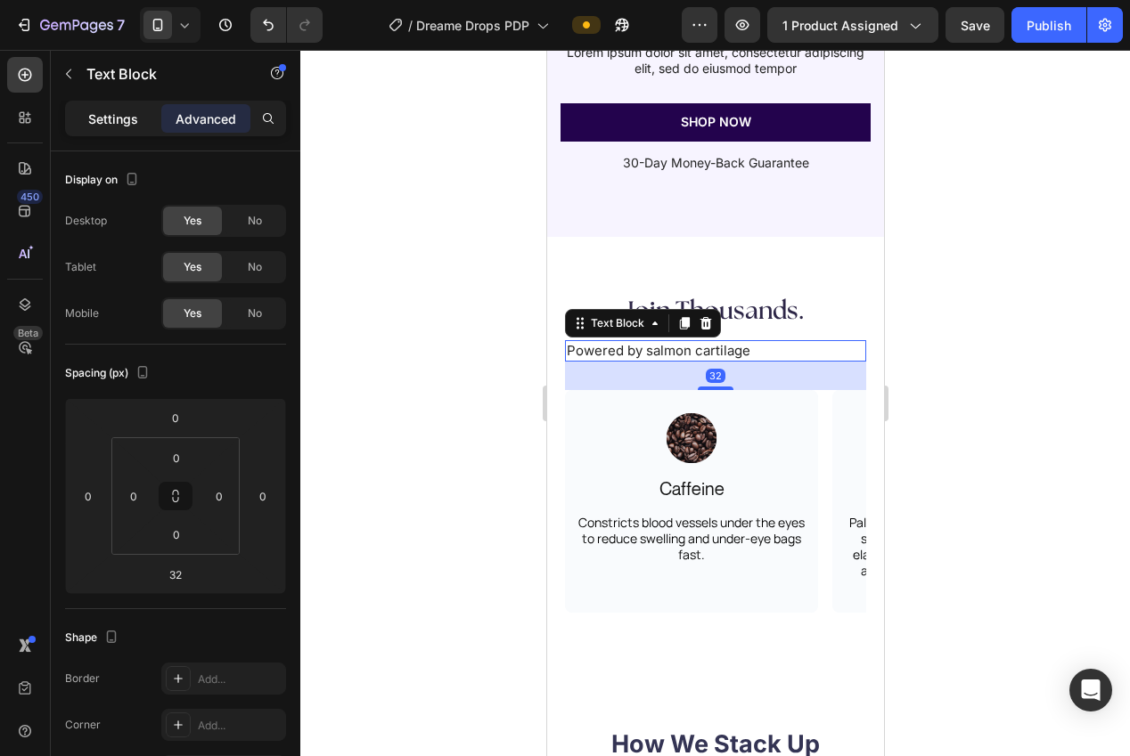
click at [101, 117] on p "Settings" at bounding box center [113, 119] width 50 height 19
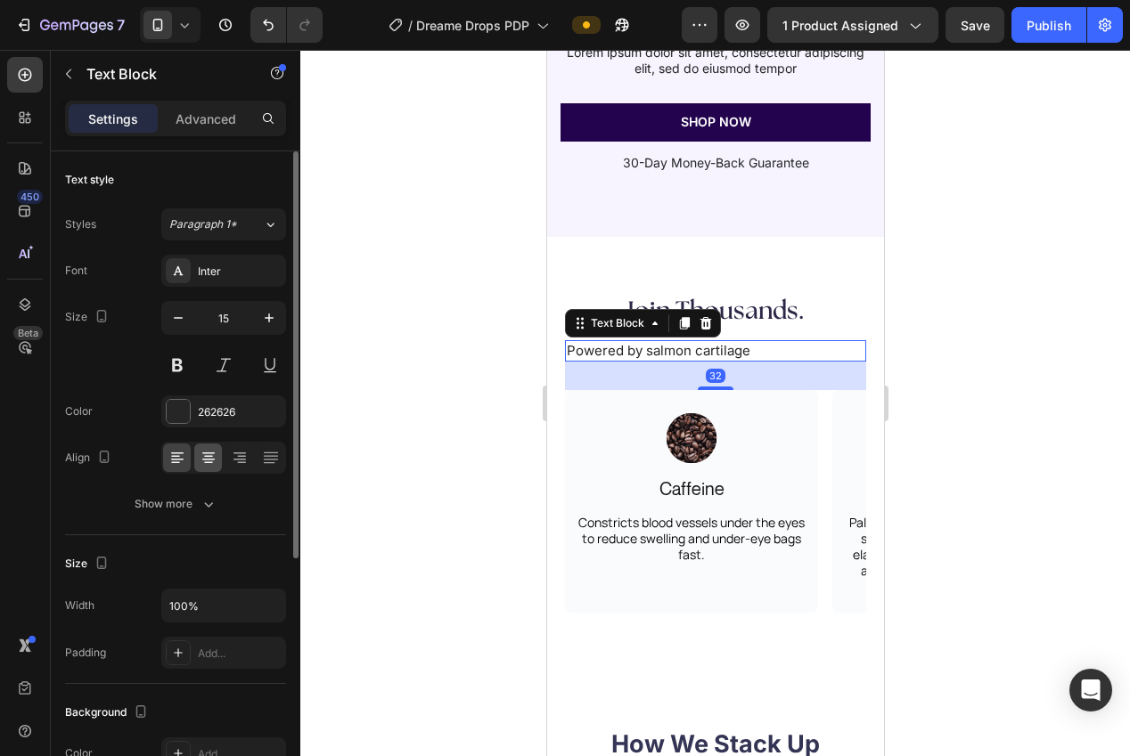
click at [200, 443] on div at bounding box center [223, 458] width 125 height 32
click at [212, 454] on icon at bounding box center [209, 458] width 18 height 18
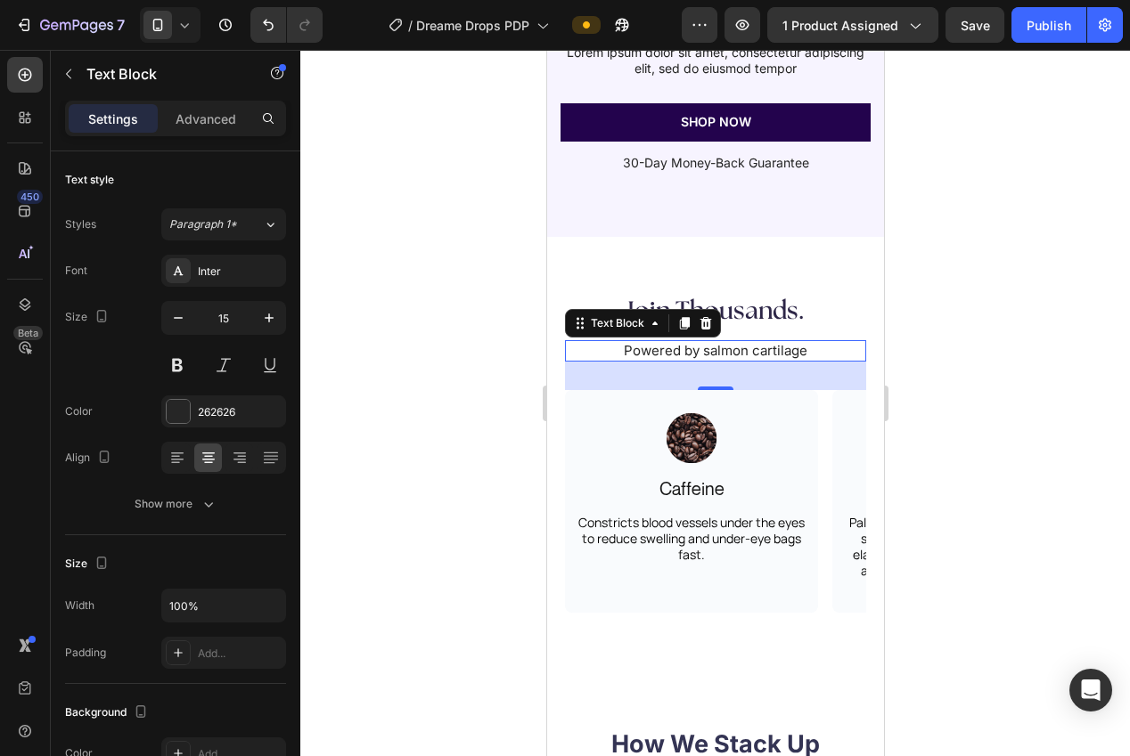
drag, startPoint x: 365, startPoint y: 469, endPoint x: 392, endPoint y: 476, distance: 27.7
click at [366, 468] on div at bounding box center [715, 403] width 830 height 707
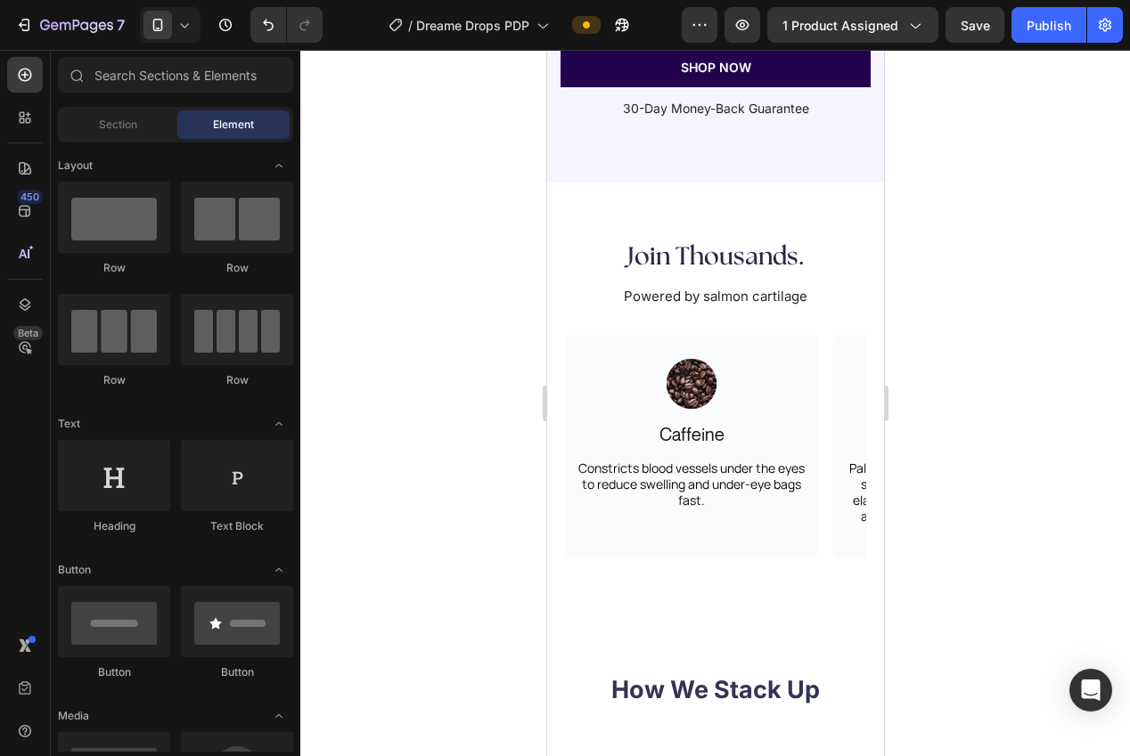
scroll to position [3363, 0]
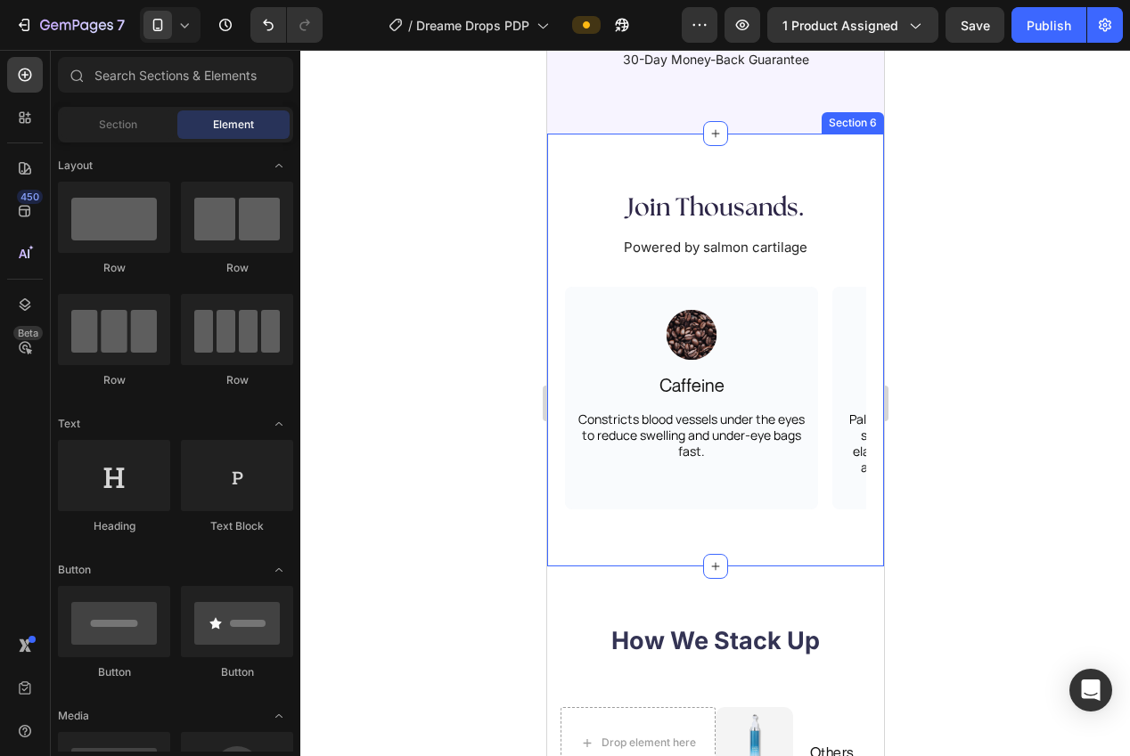
click at [724, 523] on div "Join Thousands. Heading Powered by salmon cartilage Text Block Not Hype. Just C…" at bounding box center [714, 351] width 337 height 434
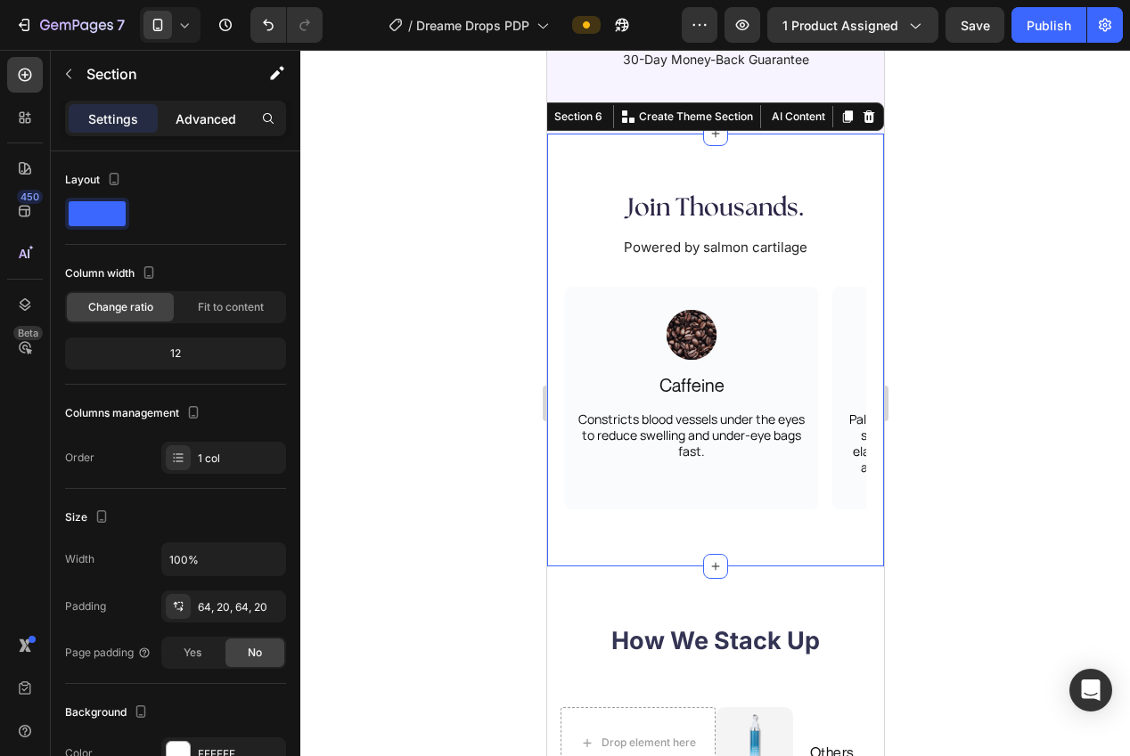
click at [185, 110] on p "Advanced" at bounding box center [206, 119] width 61 height 19
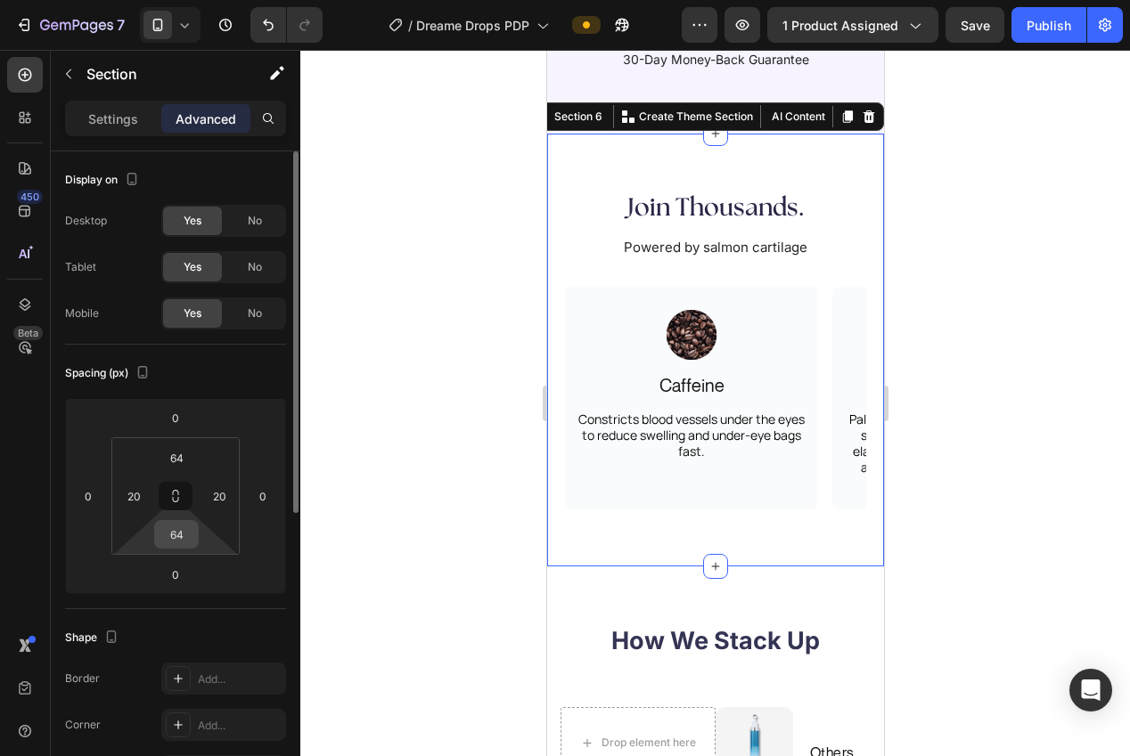
click at [178, 534] on input "64" at bounding box center [177, 534] width 36 height 27
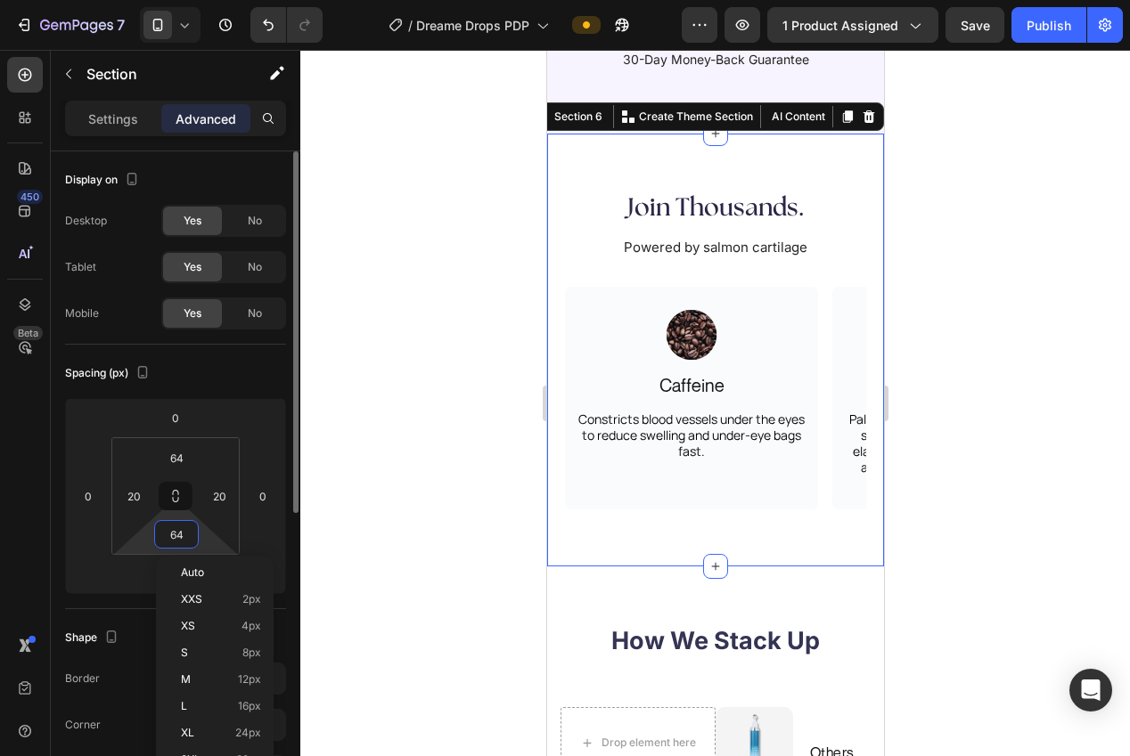
type input "0"
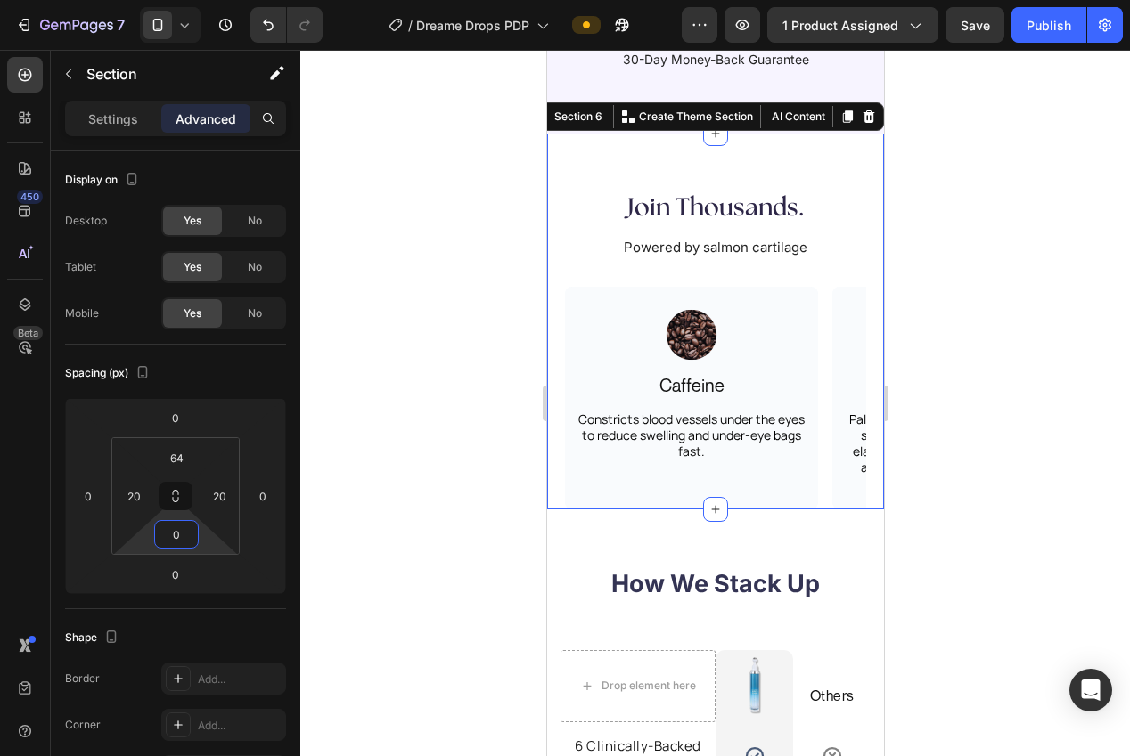
click at [462, 500] on div at bounding box center [715, 403] width 830 height 707
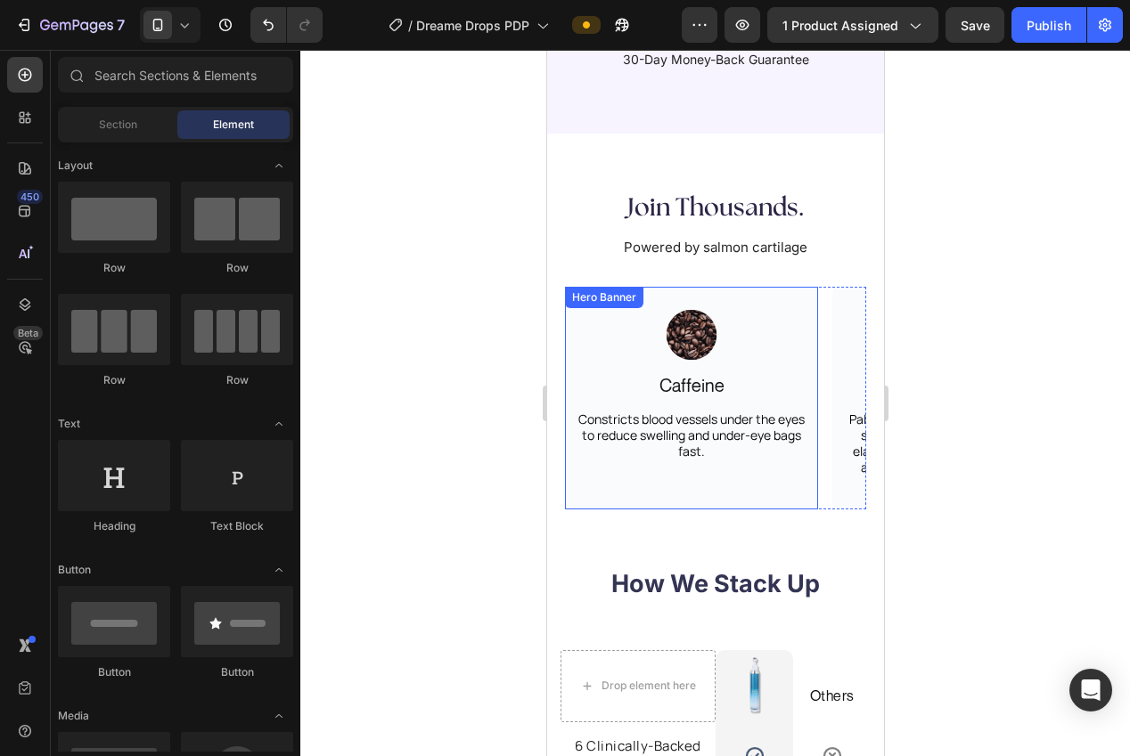
click at [709, 486] on div "Image Caffeine Text Block Constricts blood vessels under the eyes to reduce swe…" at bounding box center [690, 391] width 253 height 208
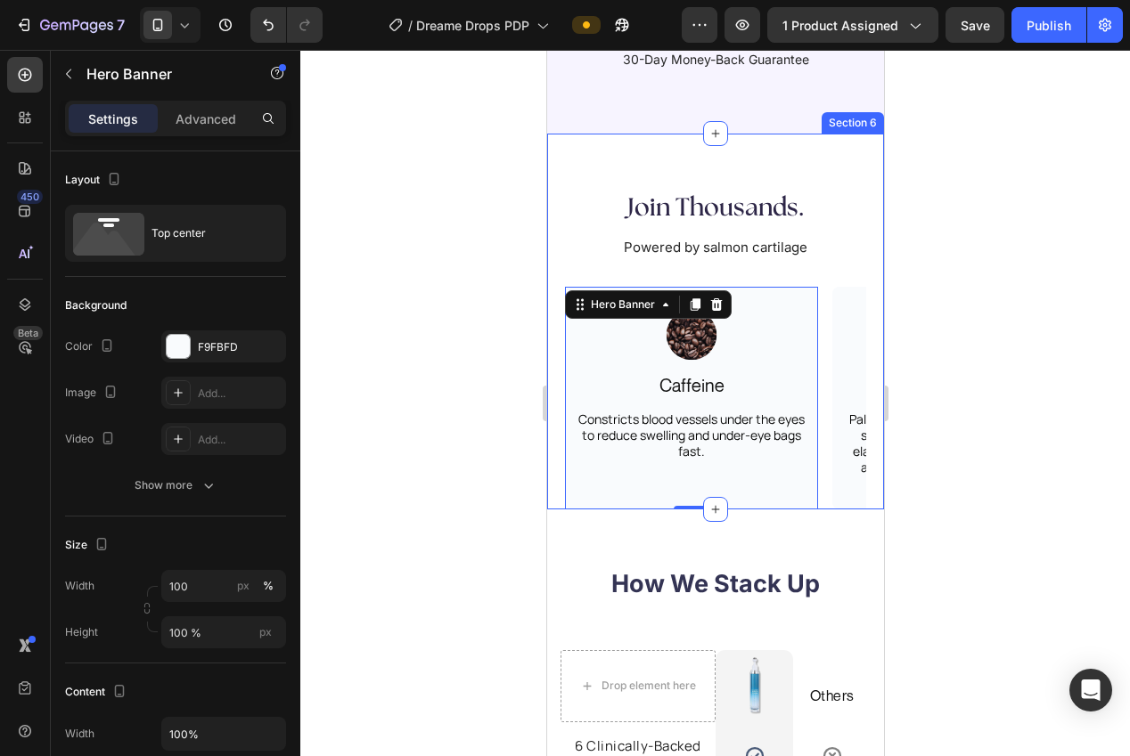
click at [486, 493] on div at bounding box center [715, 403] width 830 height 707
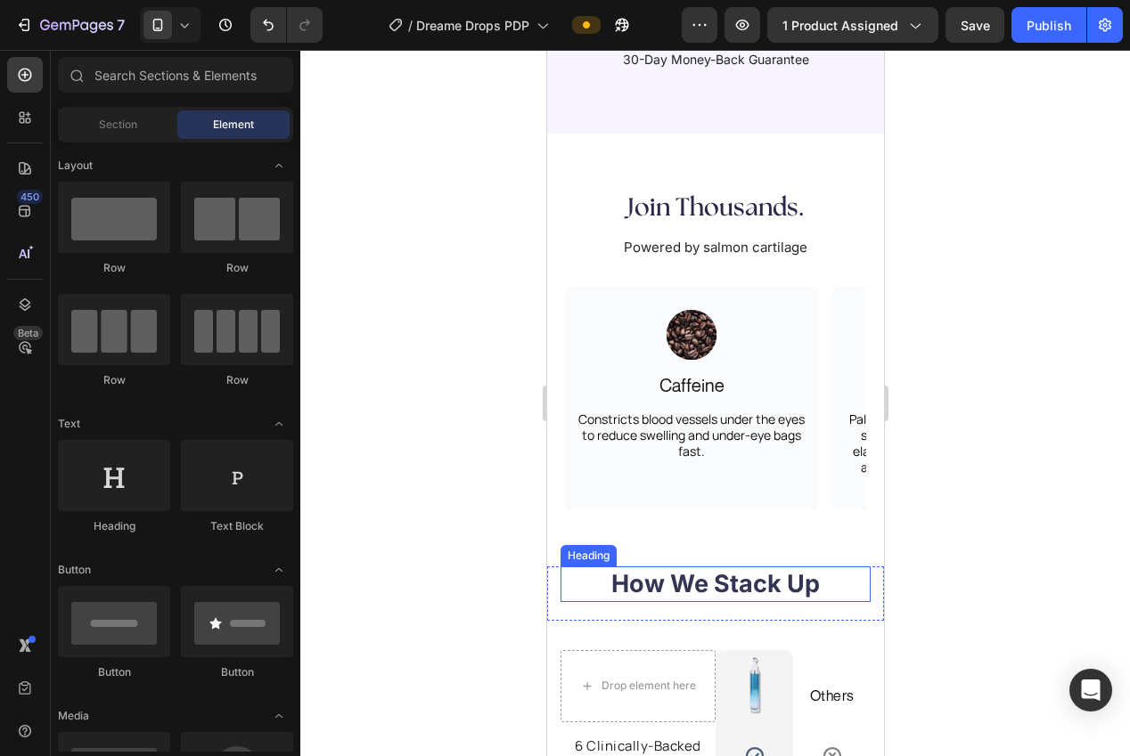
click at [748, 581] on h2 "How We Stack Up" at bounding box center [715, 584] width 310 height 35
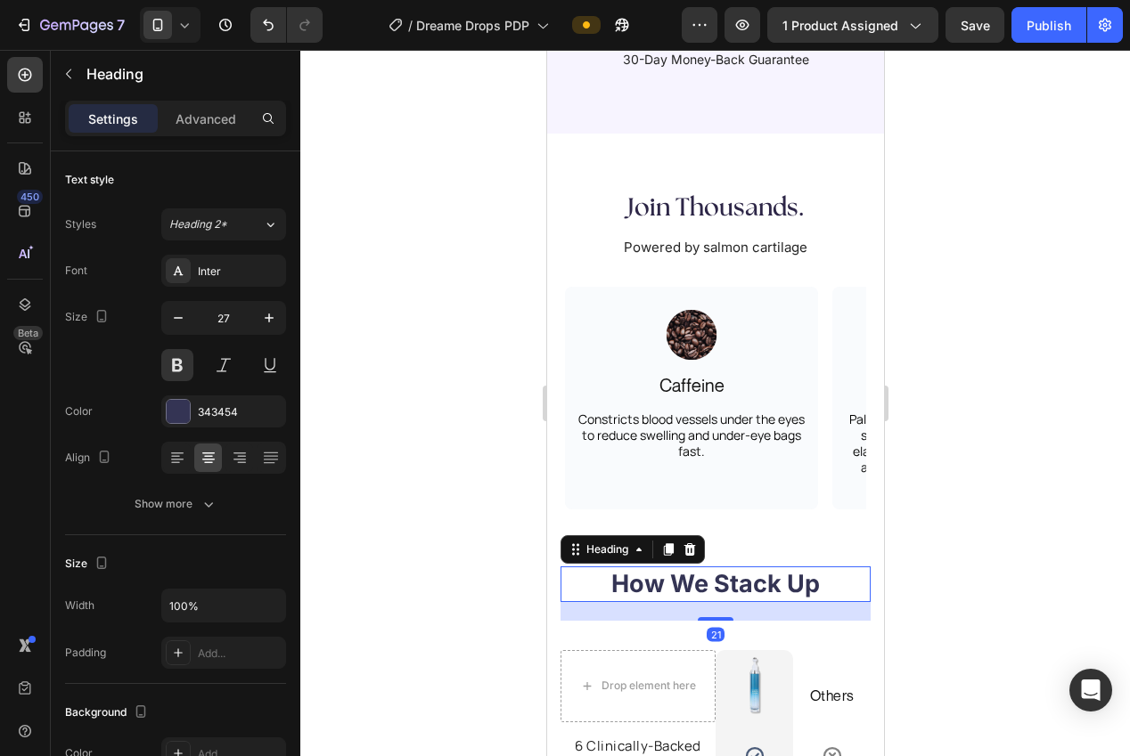
drag, startPoint x: 691, startPoint y: 554, endPoint x: 710, endPoint y: 490, distance: 66.8
click at [691, 554] on icon at bounding box center [689, 550] width 12 height 12
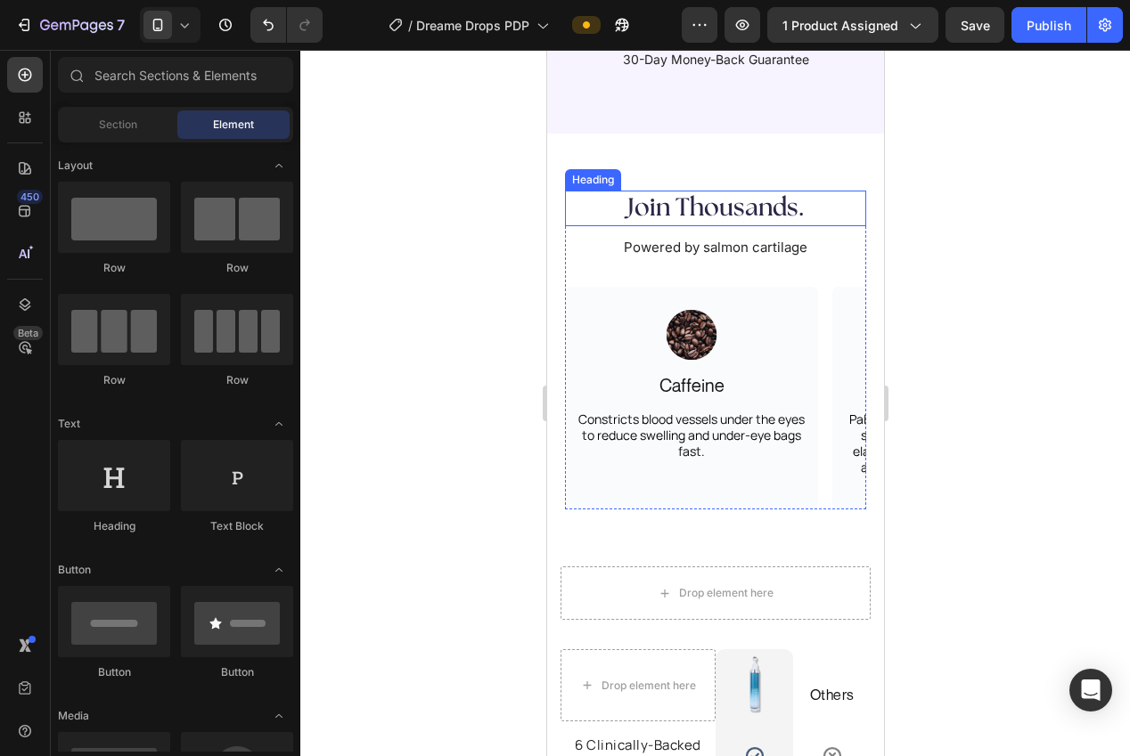
click at [719, 197] on h2 "Join Thousands." at bounding box center [714, 209] width 301 height 36
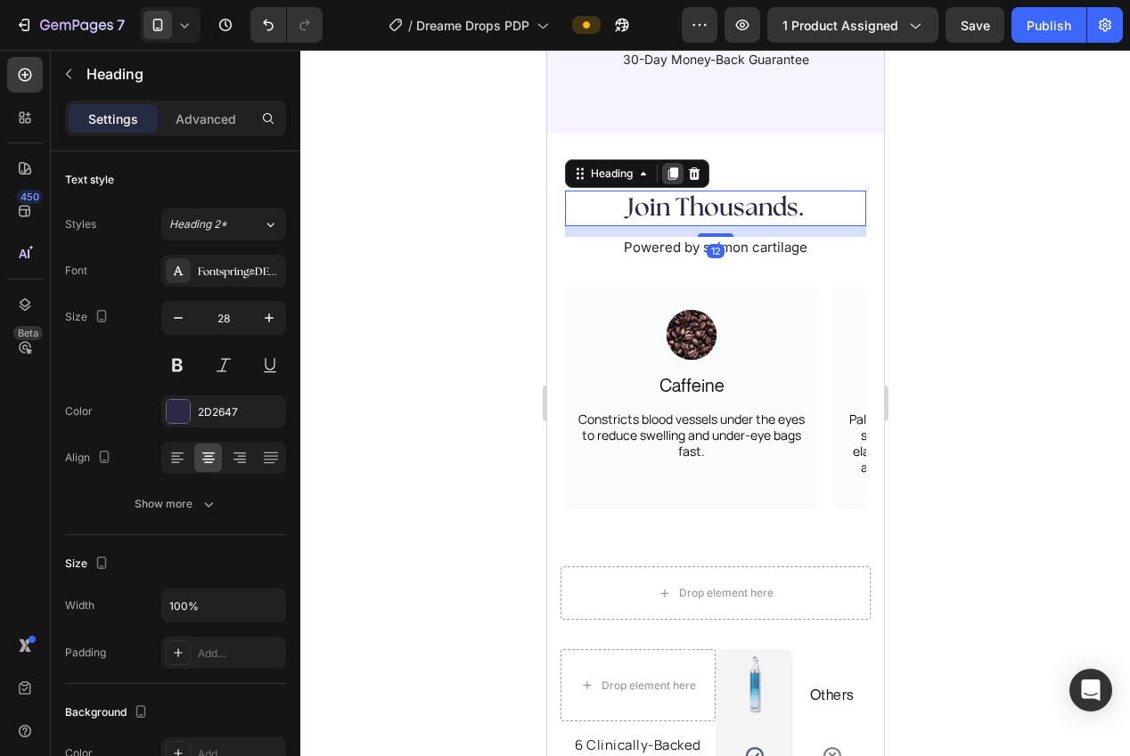
click at [673, 176] on icon at bounding box center [672, 174] width 10 height 12
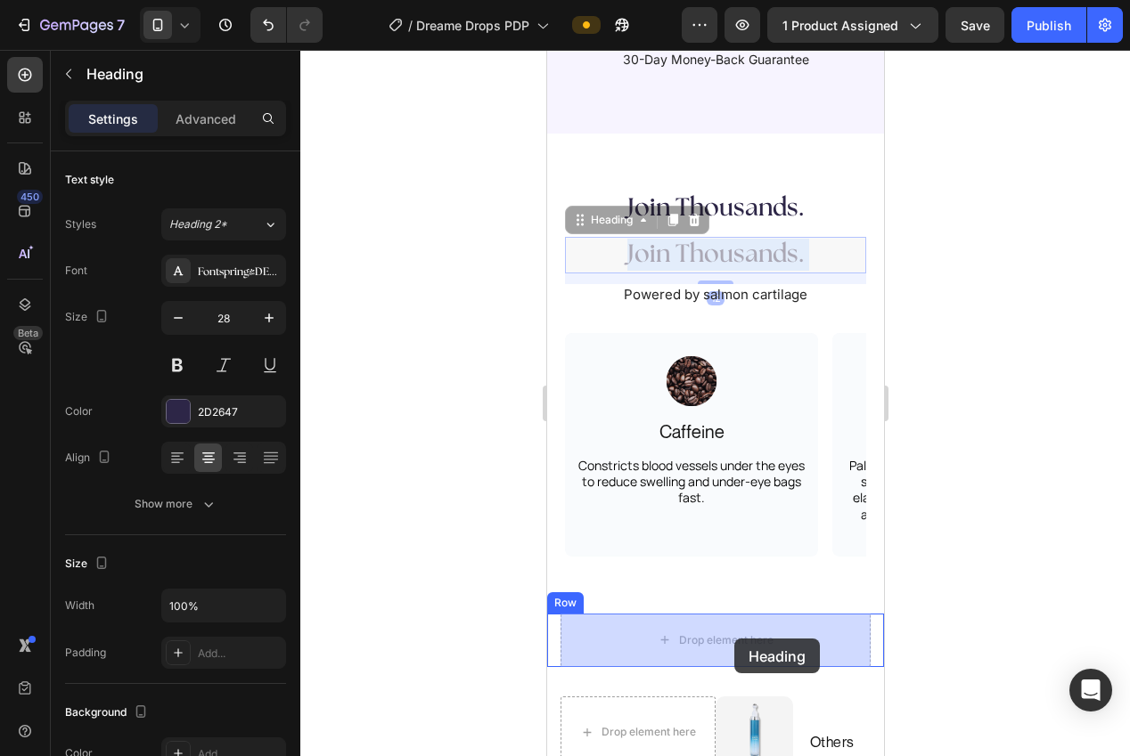
drag, startPoint x: 707, startPoint y: 530, endPoint x: 797, endPoint y: 608, distance: 118.8
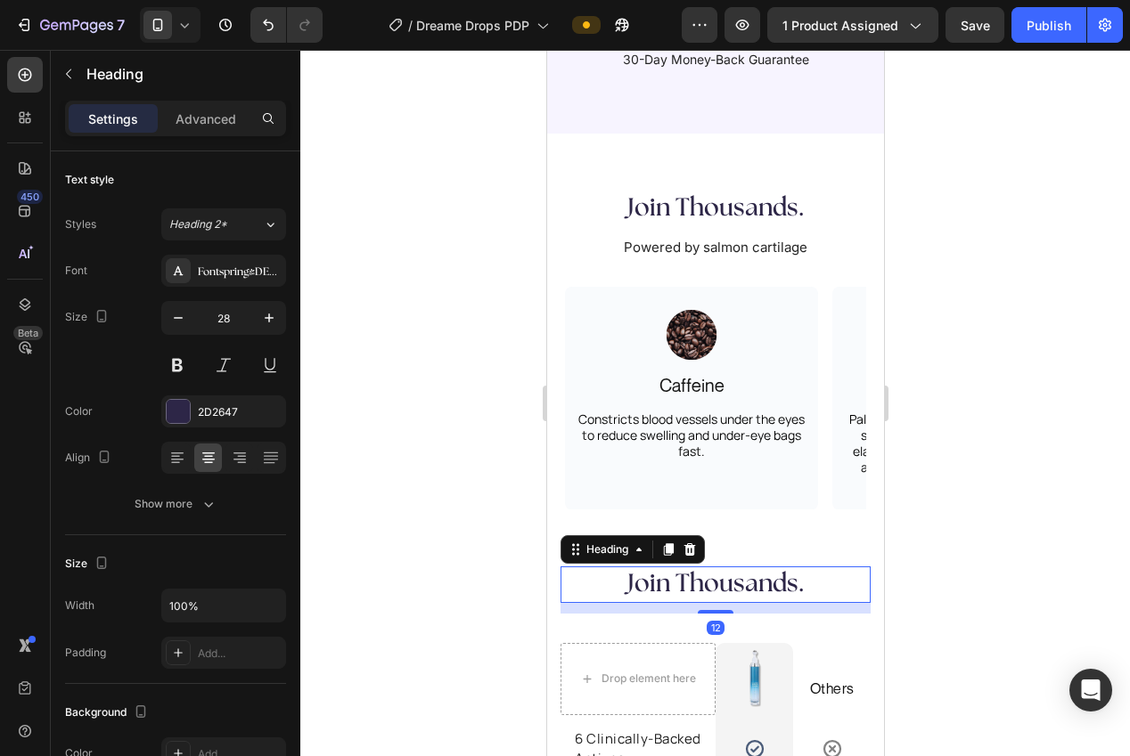
click at [965, 496] on div at bounding box center [715, 403] width 830 height 707
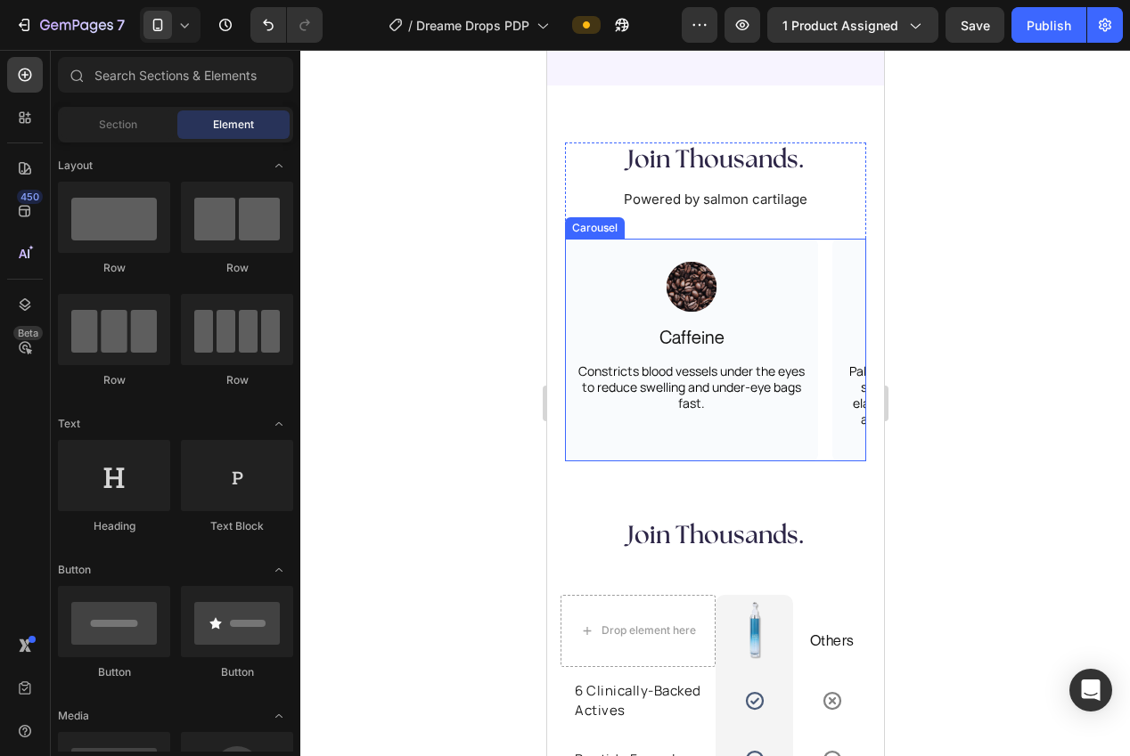
scroll to position [3483, 0]
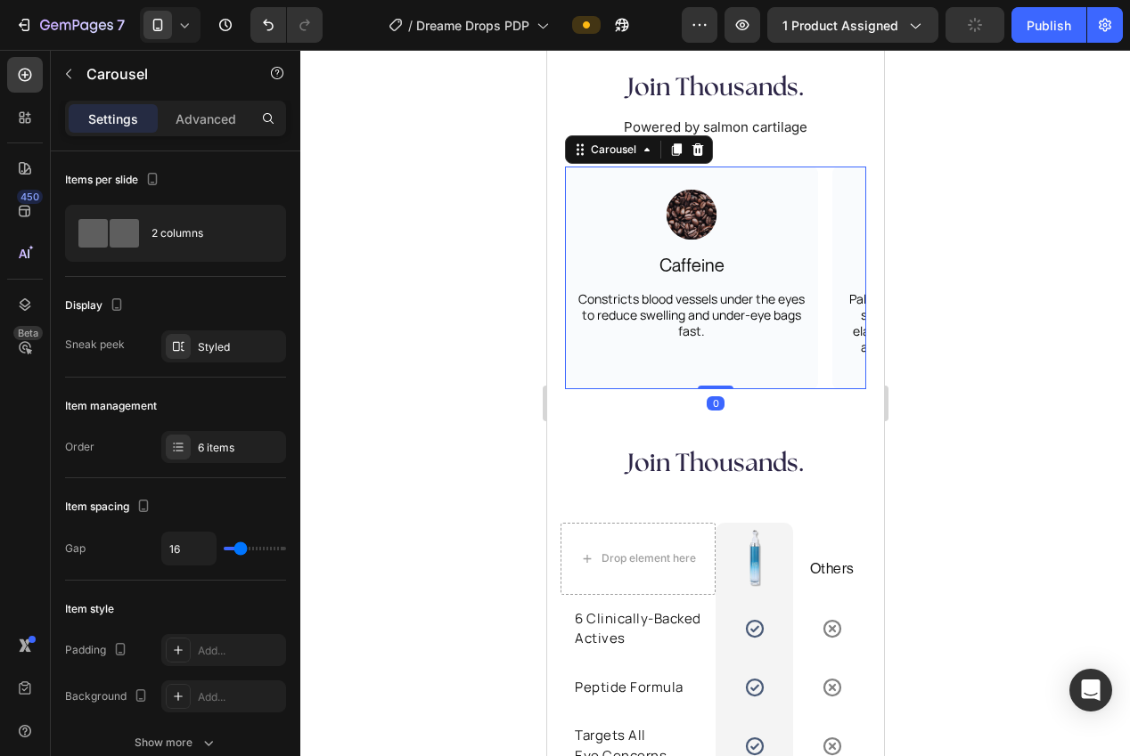
click at [821, 380] on div "Image Caffeine Text Block Constricts blood vessels under the eyes to reduce swe…" at bounding box center [714, 279] width 301 height 224
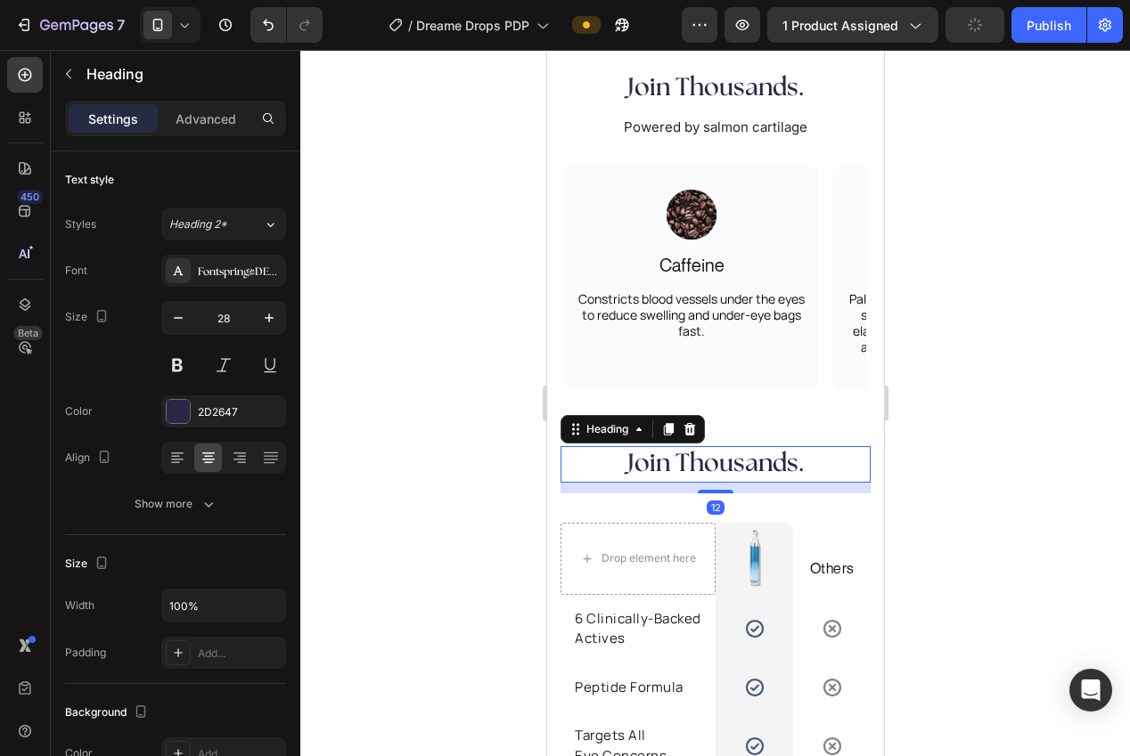
click at [707, 463] on h2 "Join Thousands." at bounding box center [715, 464] width 310 height 36
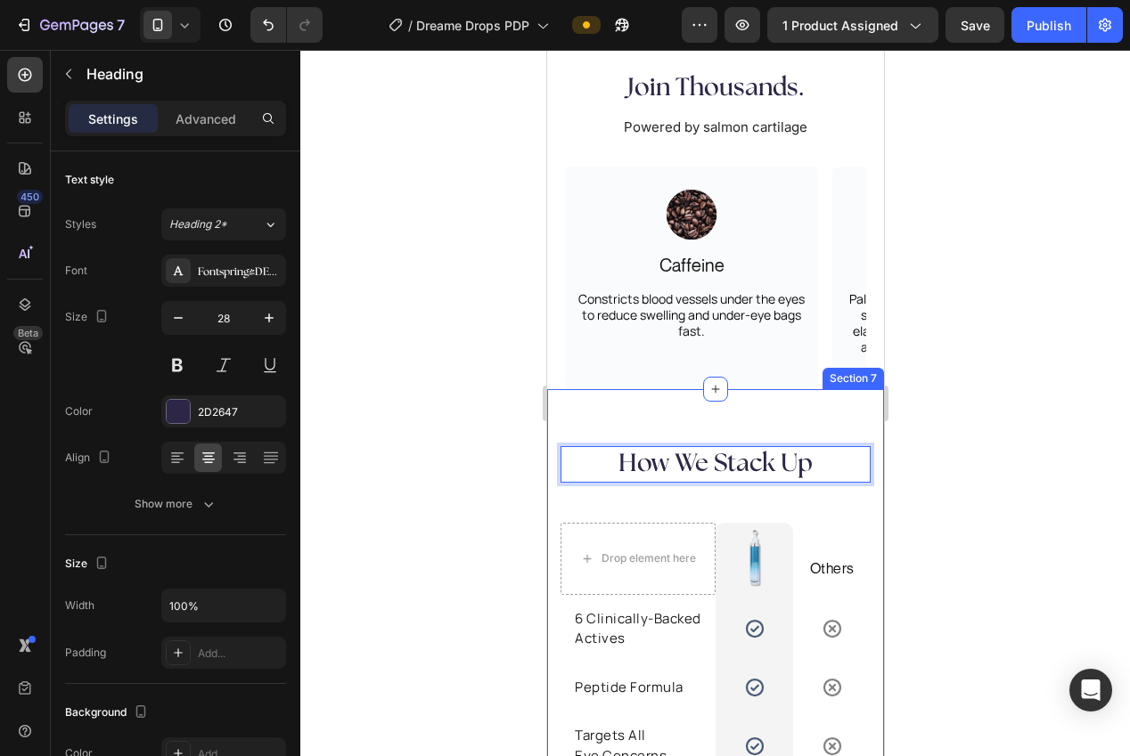
click at [915, 445] on div at bounding box center [715, 403] width 830 height 707
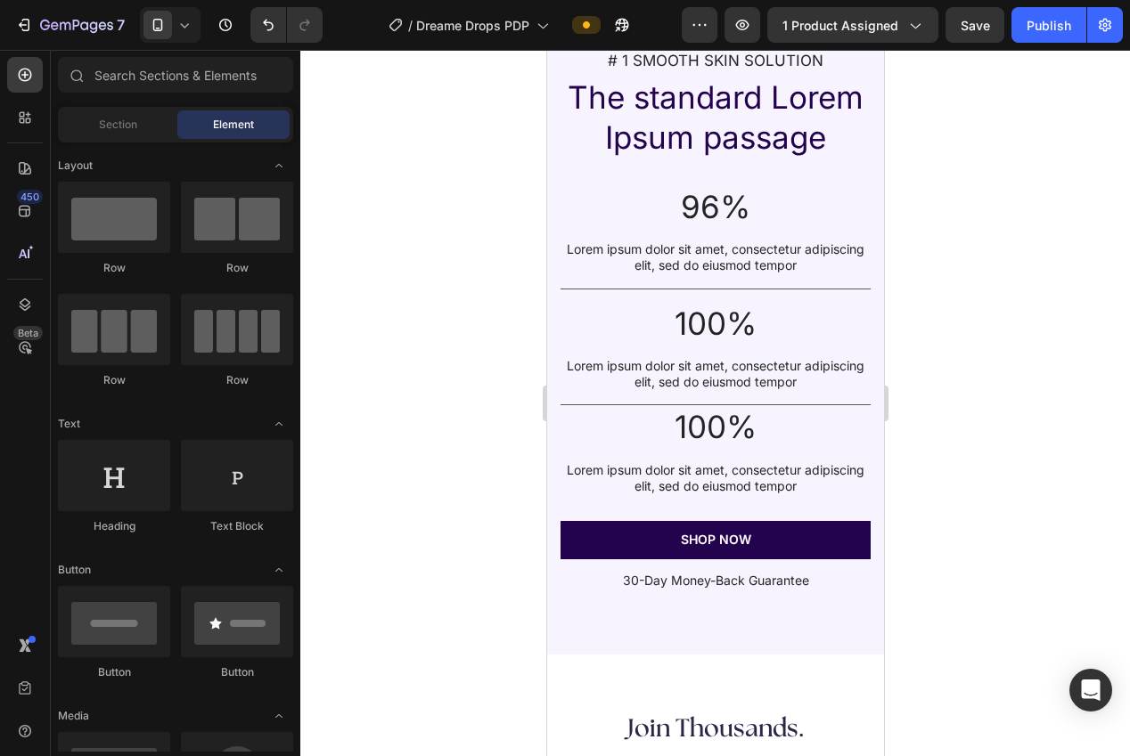
scroll to position [2912, 0]
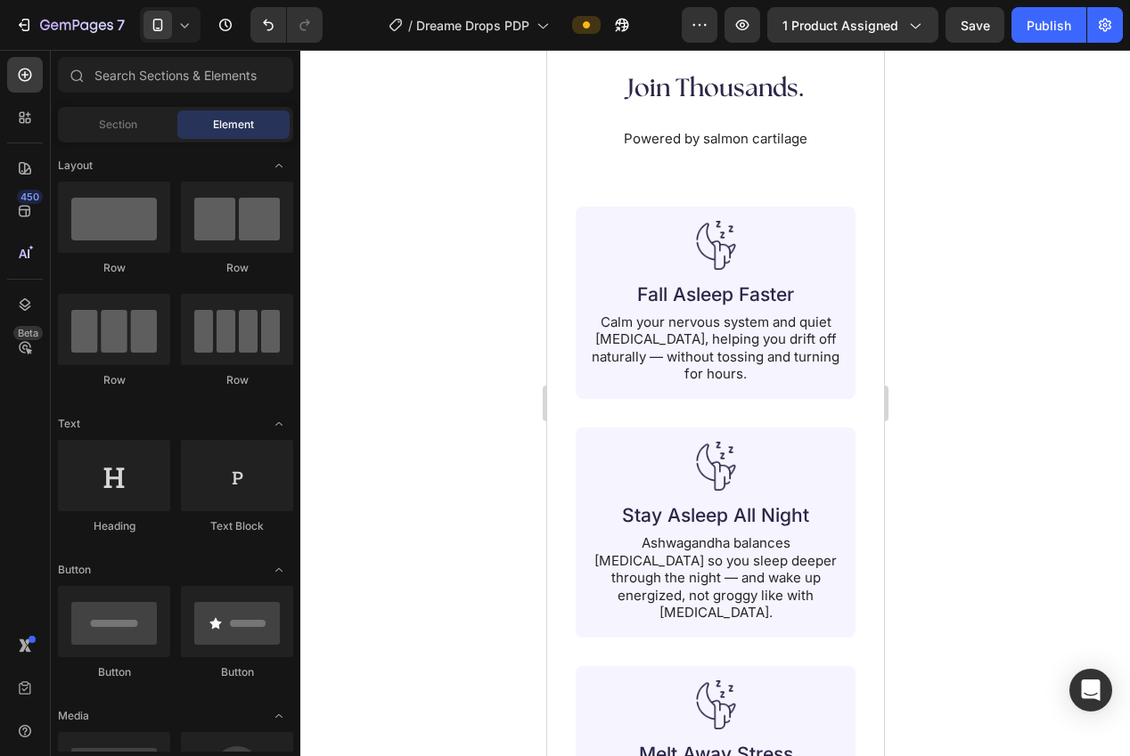
scroll to position [1490, 0]
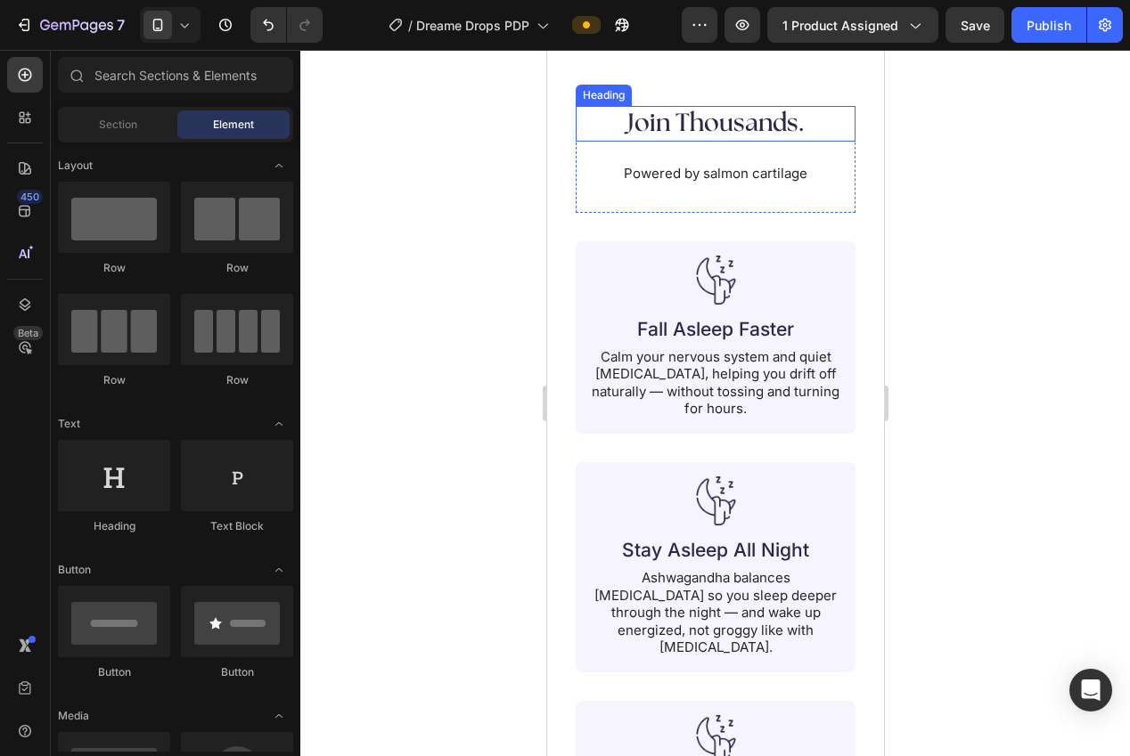
click at [726, 142] on h2 "Join Thousands." at bounding box center [715, 124] width 244 height 36
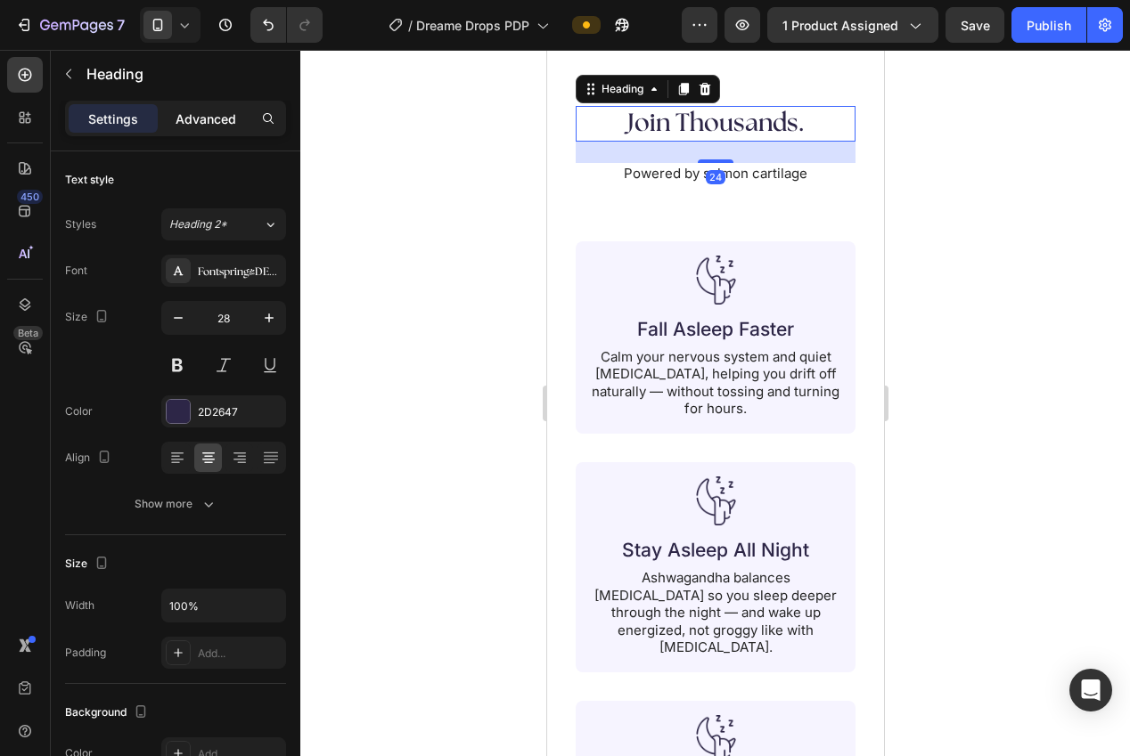
click at [184, 110] on p "Advanced" at bounding box center [206, 119] width 61 height 19
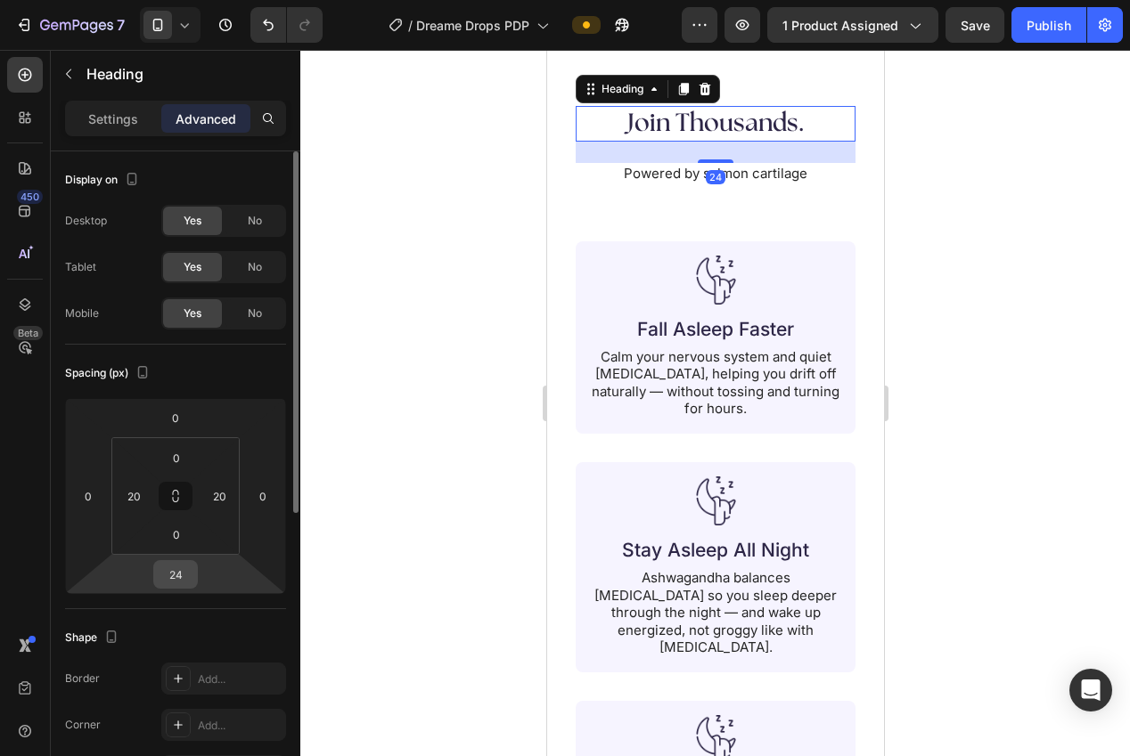
click at [183, 573] on input "24" at bounding box center [176, 574] width 36 height 27
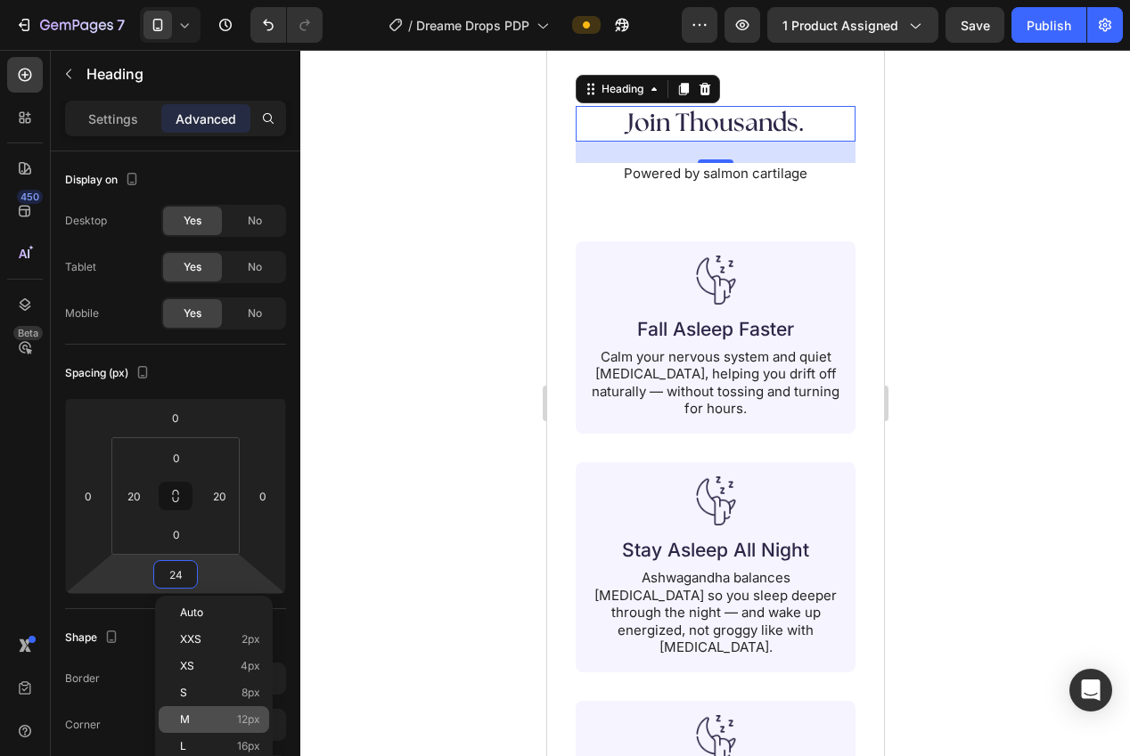
click at [227, 719] on p "M 12px" at bounding box center [220, 720] width 80 height 12
type input "12"
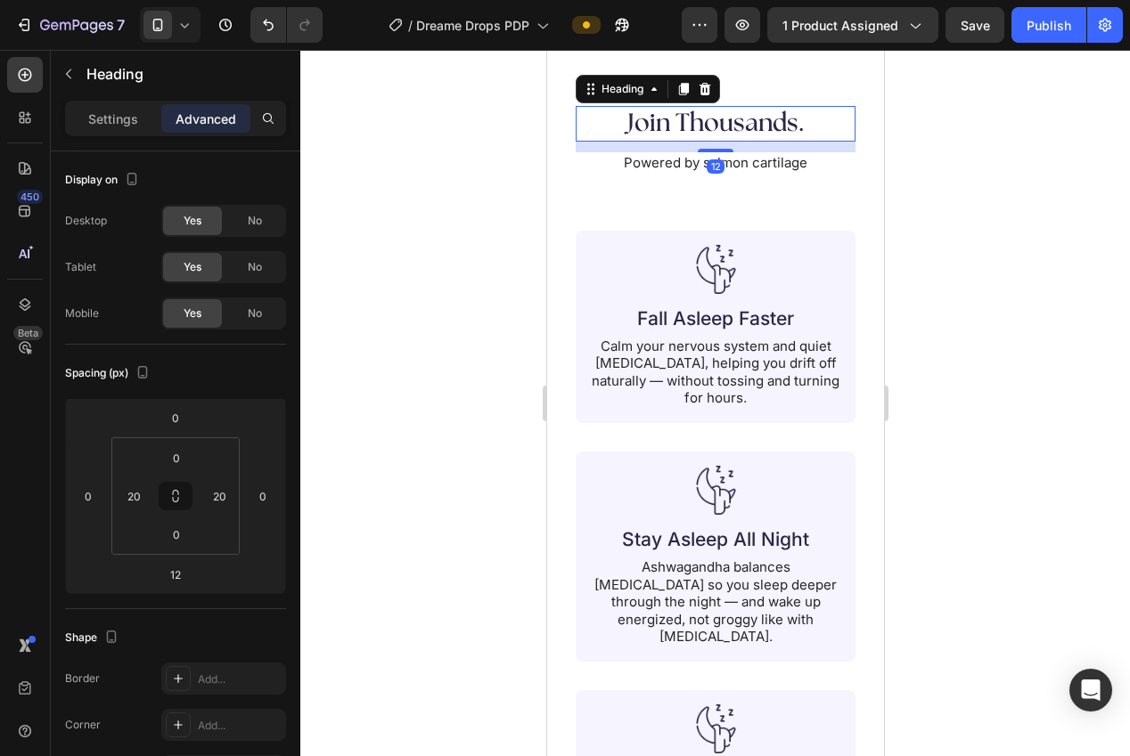
click at [388, 619] on div at bounding box center [715, 403] width 830 height 707
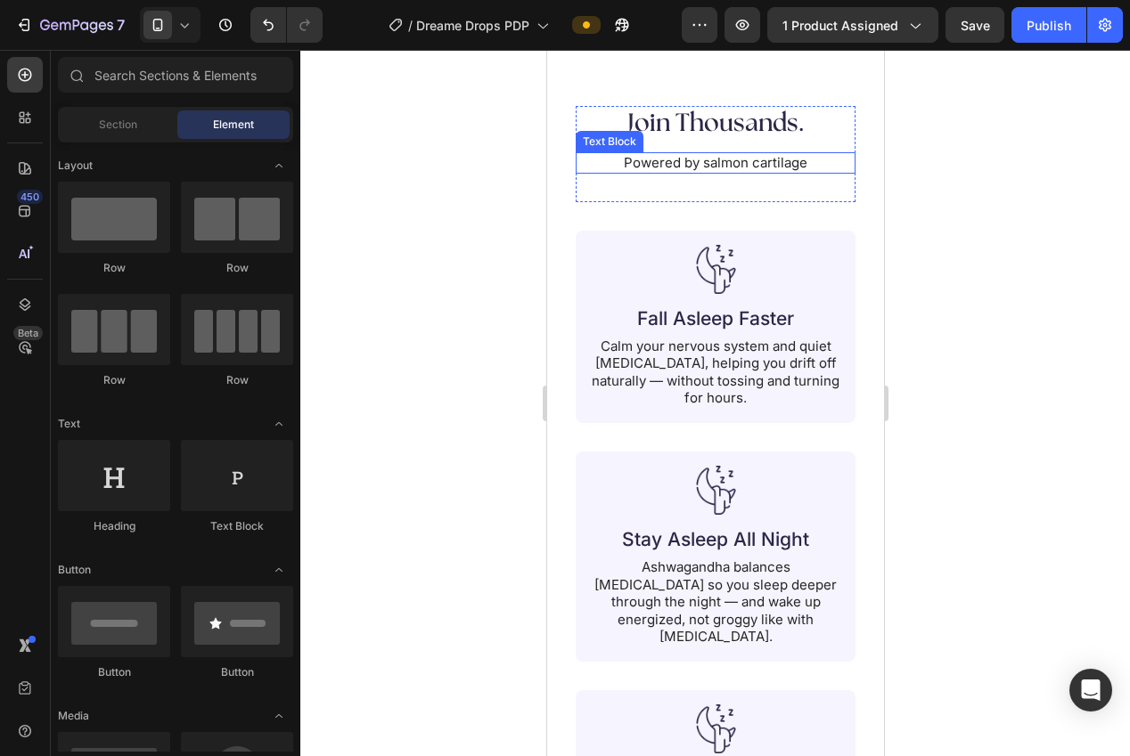
click at [728, 172] on p "Powered by salmon cartilage" at bounding box center [714, 163] width 276 height 18
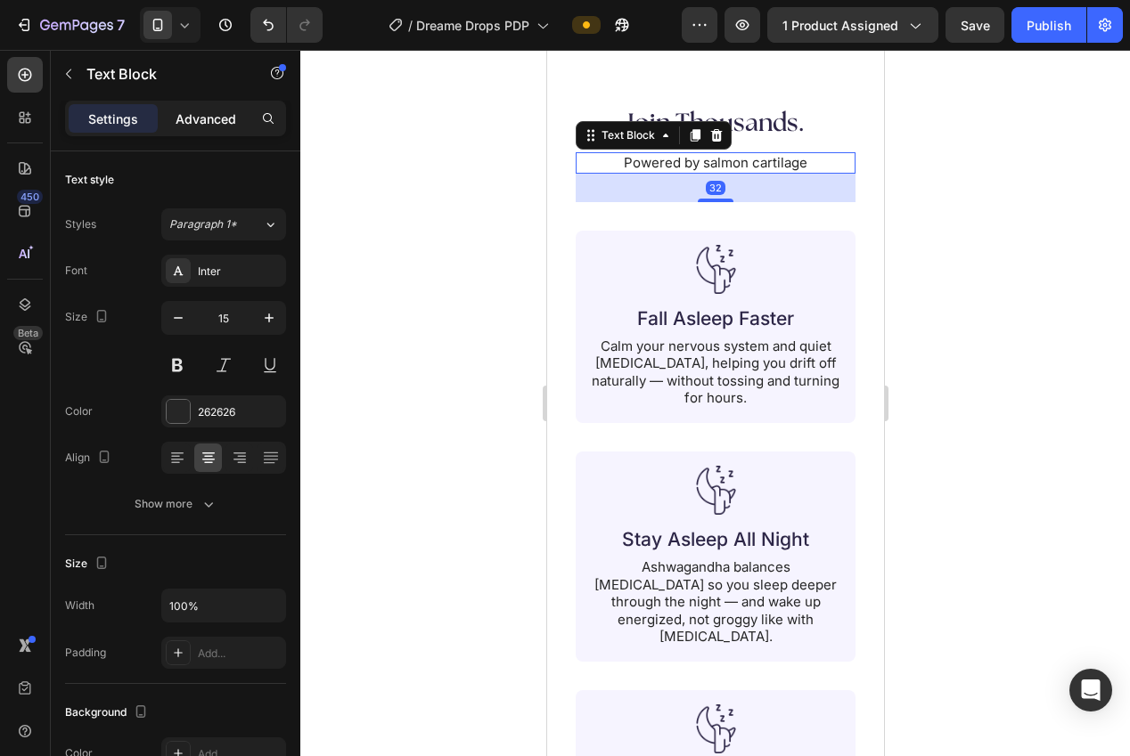
click at [203, 132] on div "Advanced" at bounding box center [205, 118] width 89 height 29
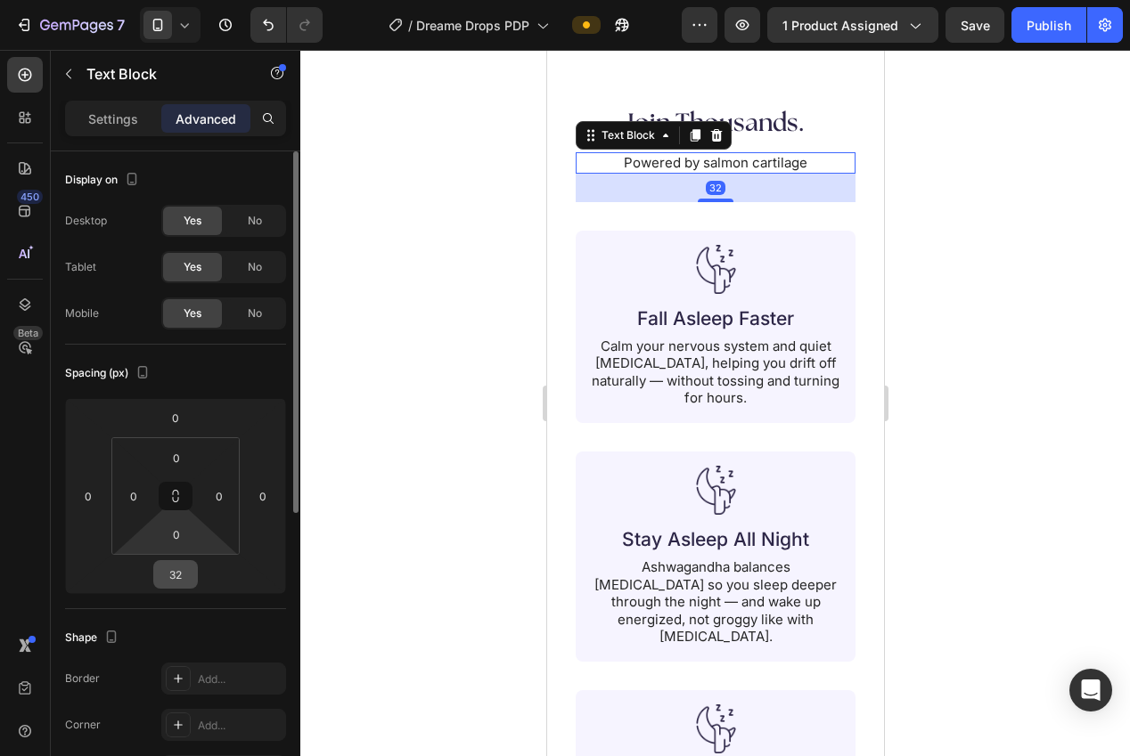
click at [174, 571] on input "32" at bounding box center [176, 574] width 36 height 27
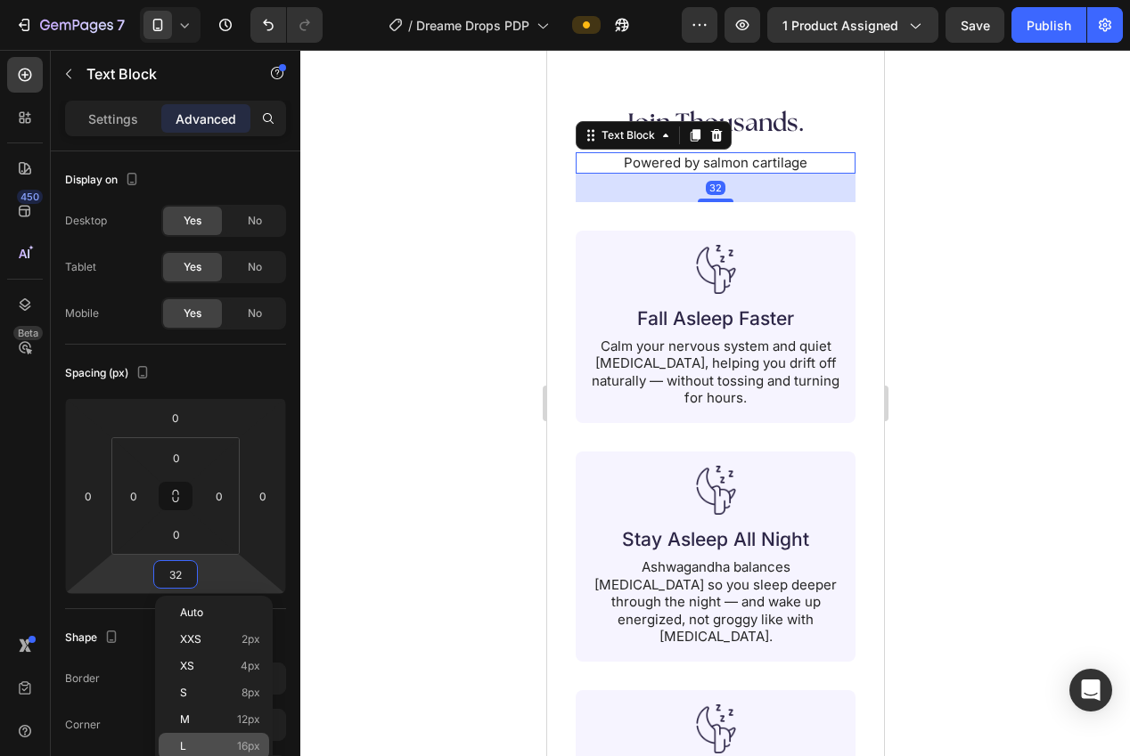
click at [249, 743] on span "16px" at bounding box center [248, 746] width 23 height 12
type input "16"
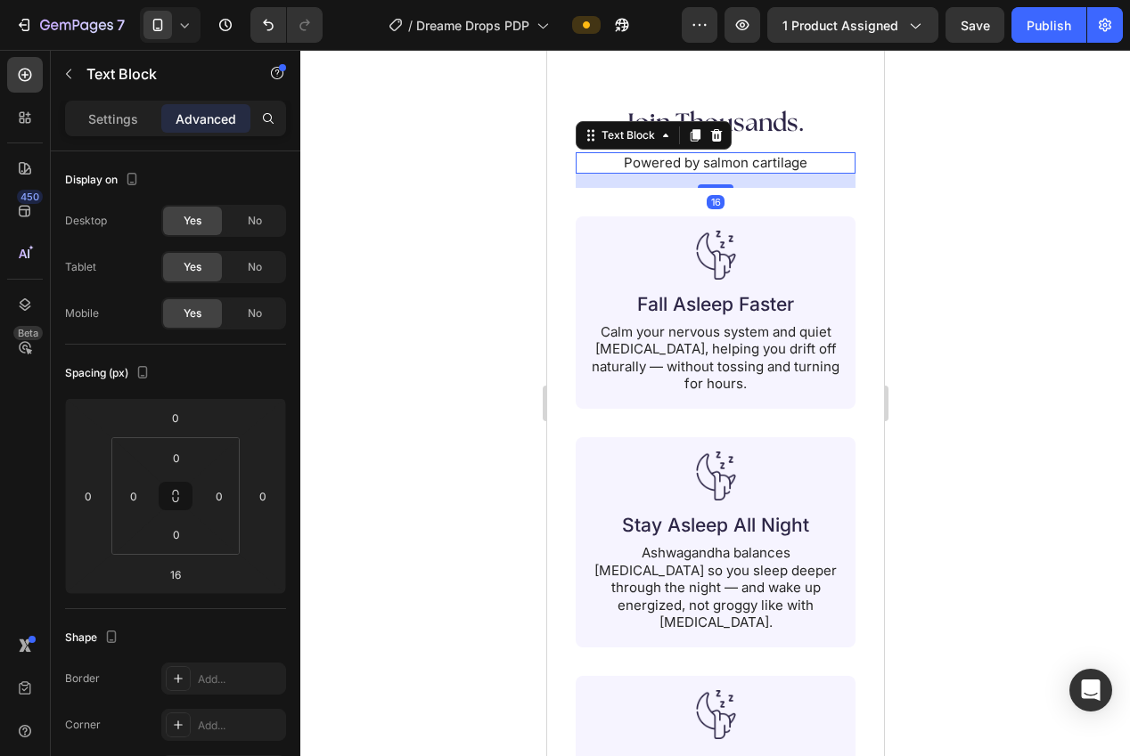
click at [374, 621] on div at bounding box center [715, 403] width 830 height 707
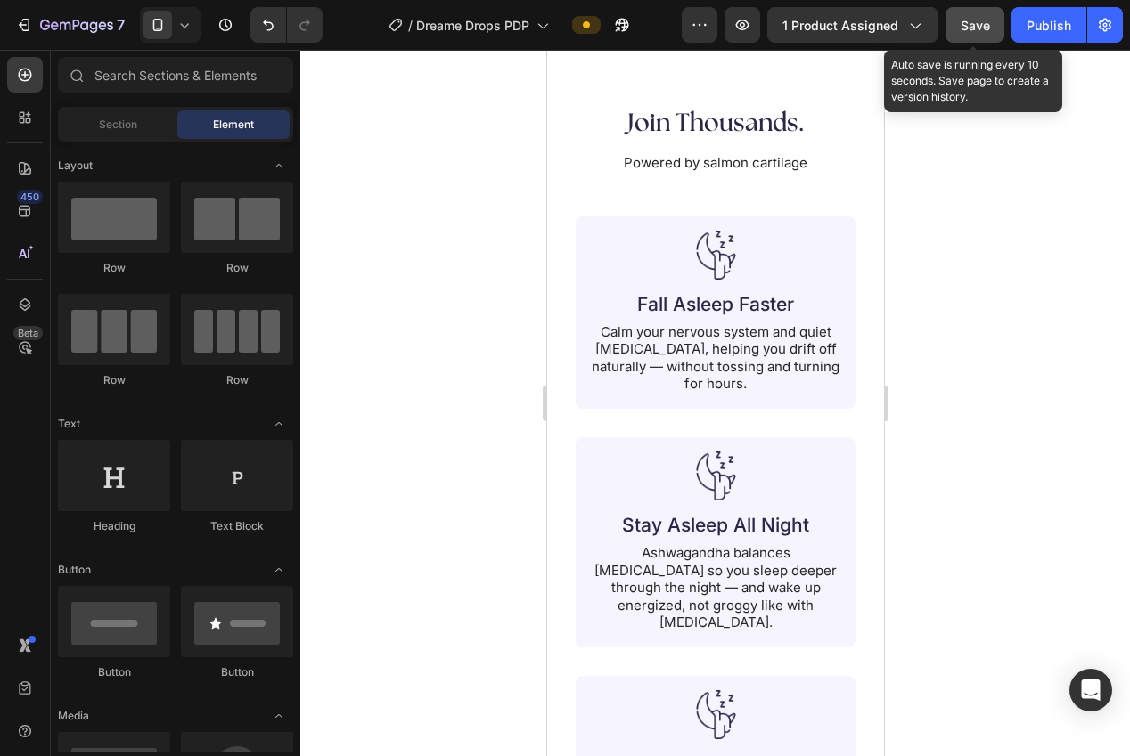
drag, startPoint x: 993, startPoint y: 25, endPoint x: 990, endPoint y: 37, distance: 12.1
click at [993, 25] on button "Save" at bounding box center [974, 25] width 59 height 36
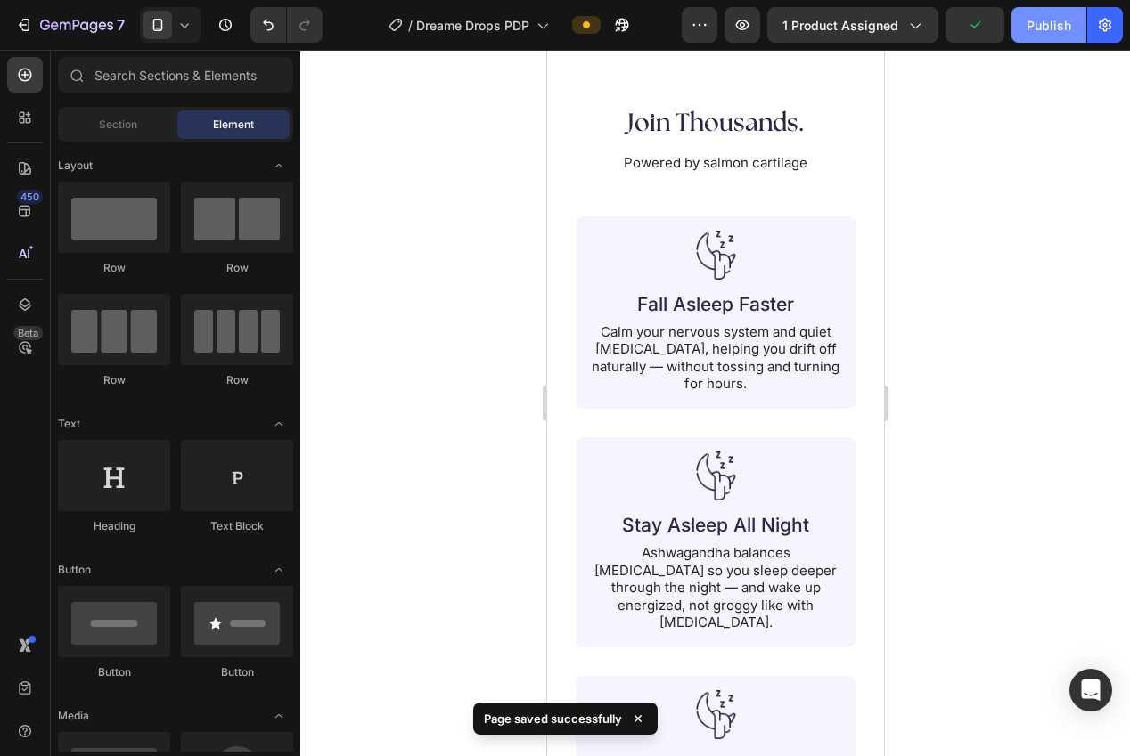
click at [1026, 29] on button "Publish" at bounding box center [1048, 25] width 75 height 36
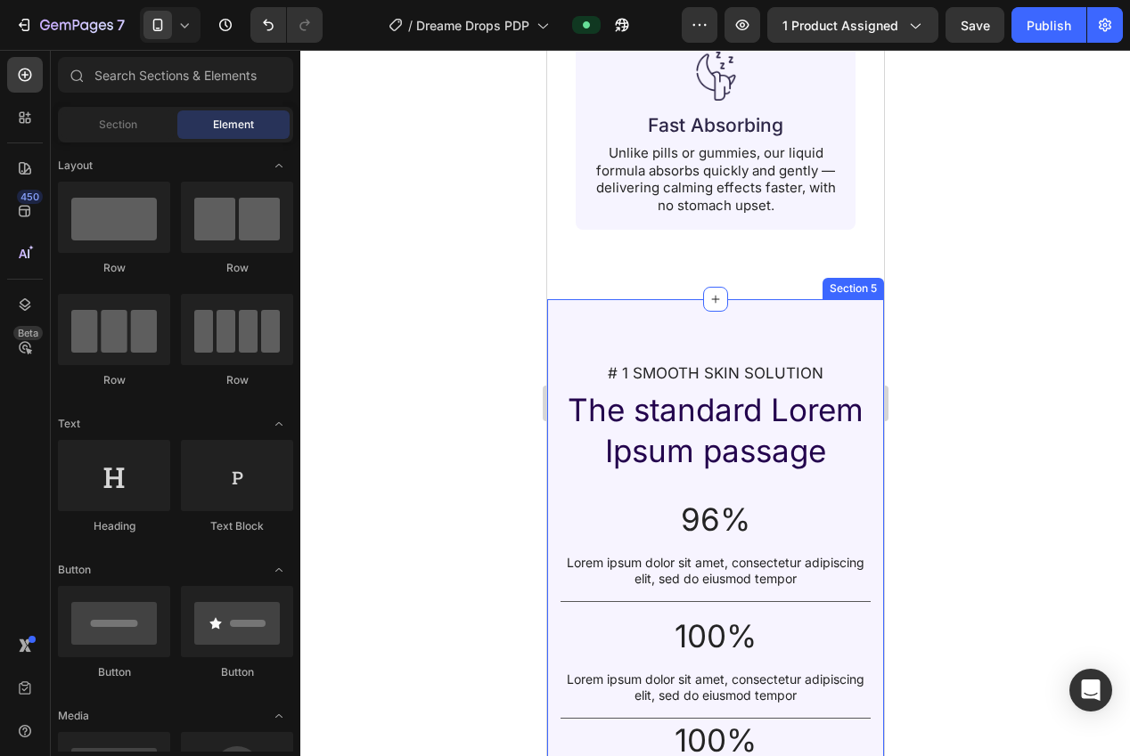
scroll to position [2519, 0]
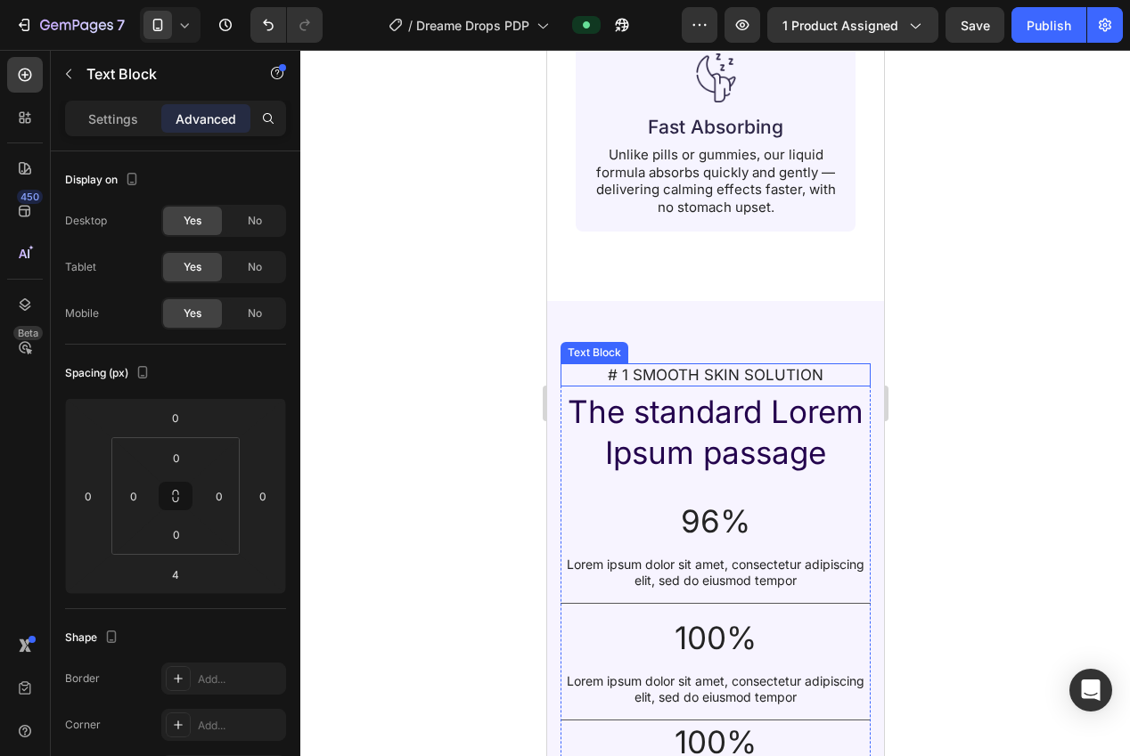
click at [748, 365] on p "# 1 SMOOTH SKIN SOLUTION" at bounding box center [714, 375] width 307 height 20
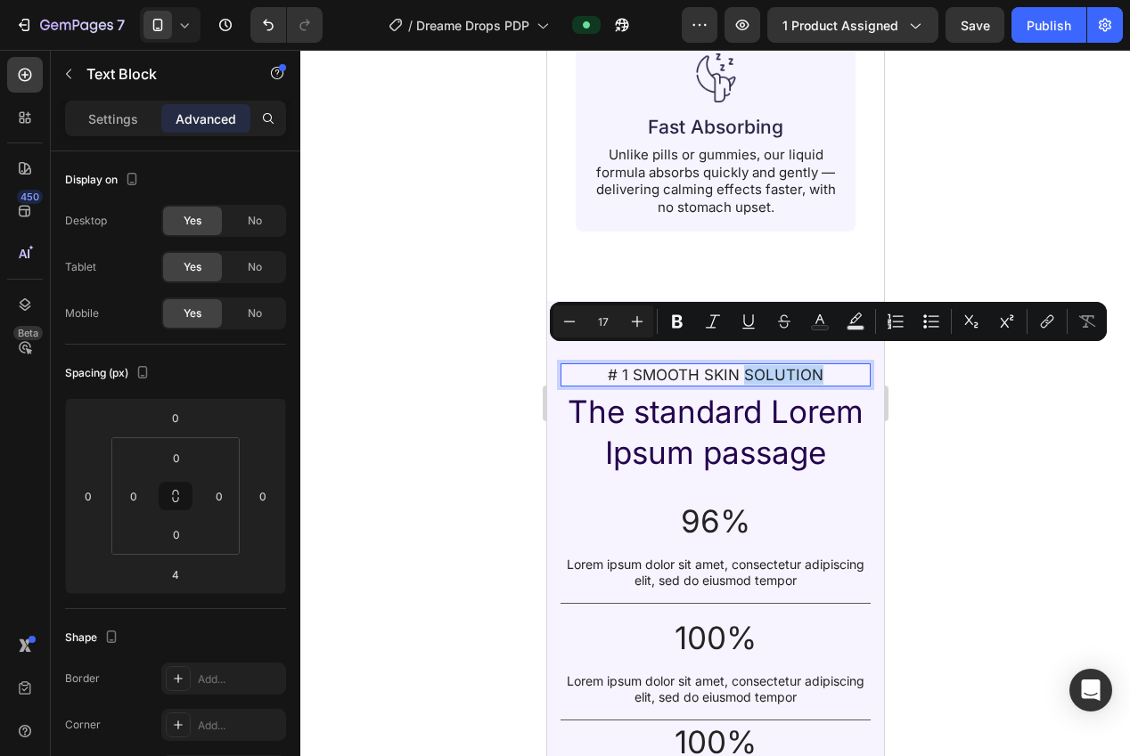
drag, startPoint x: 744, startPoint y: 364, endPoint x: 766, endPoint y: 355, distance: 24.3
click at [744, 365] on p "# 1 SMOOTH SKIN SOLUTION" at bounding box center [714, 375] width 307 height 20
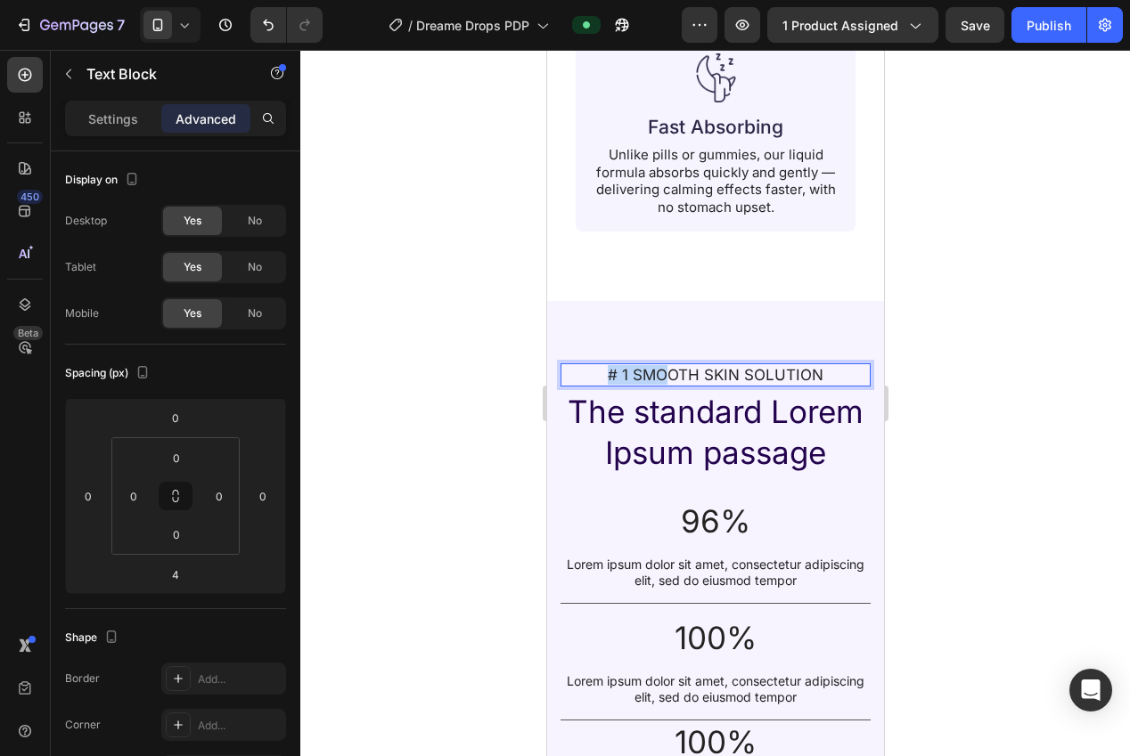
drag, startPoint x: 683, startPoint y: 361, endPoint x: 659, endPoint y: 358, distance: 24.2
click at [647, 365] on p "# 1 SMOOTH SKIN SOLUTION" at bounding box center [714, 375] width 307 height 20
drag, startPoint x: 633, startPoint y: 359, endPoint x: 818, endPoint y: 359, distance: 185.3
click at [818, 365] on p "# 1 SMOOTH SKIN SOLUTION" at bounding box center [714, 375] width 307 height 20
drag, startPoint x: 955, startPoint y: 387, endPoint x: 935, endPoint y: 386, distance: 20.5
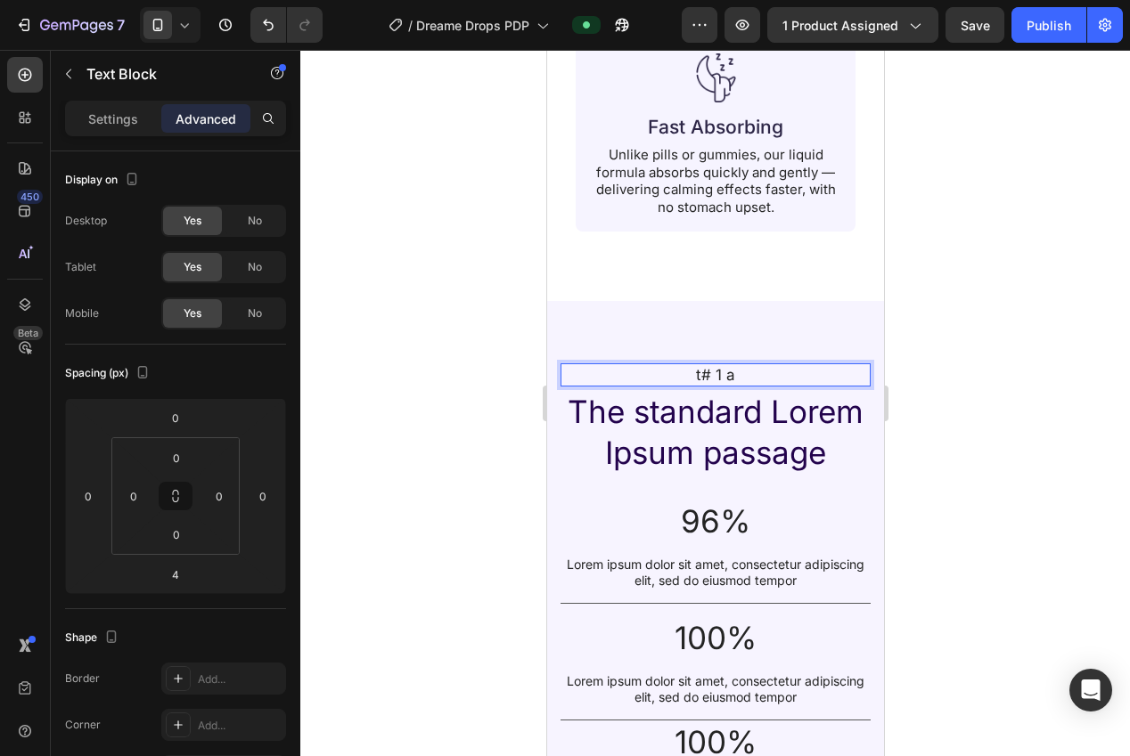
click at [952, 387] on div at bounding box center [715, 403] width 830 height 707
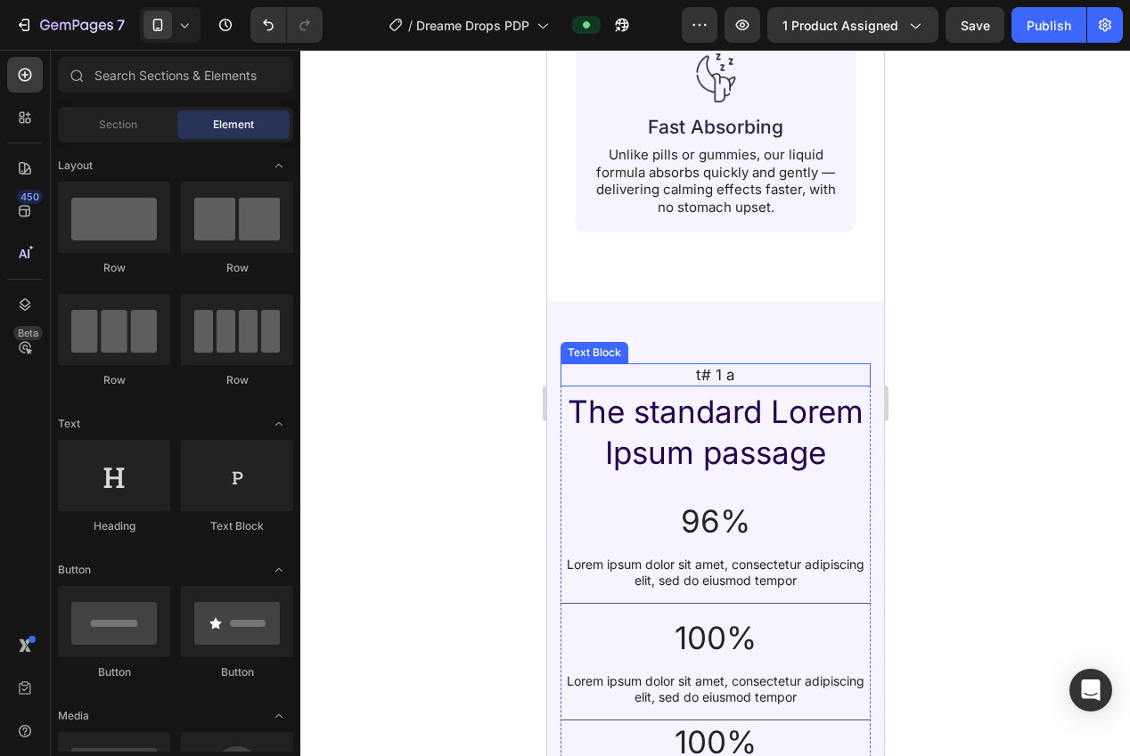
click at [733, 365] on p "t# 1 a" at bounding box center [714, 375] width 307 height 20
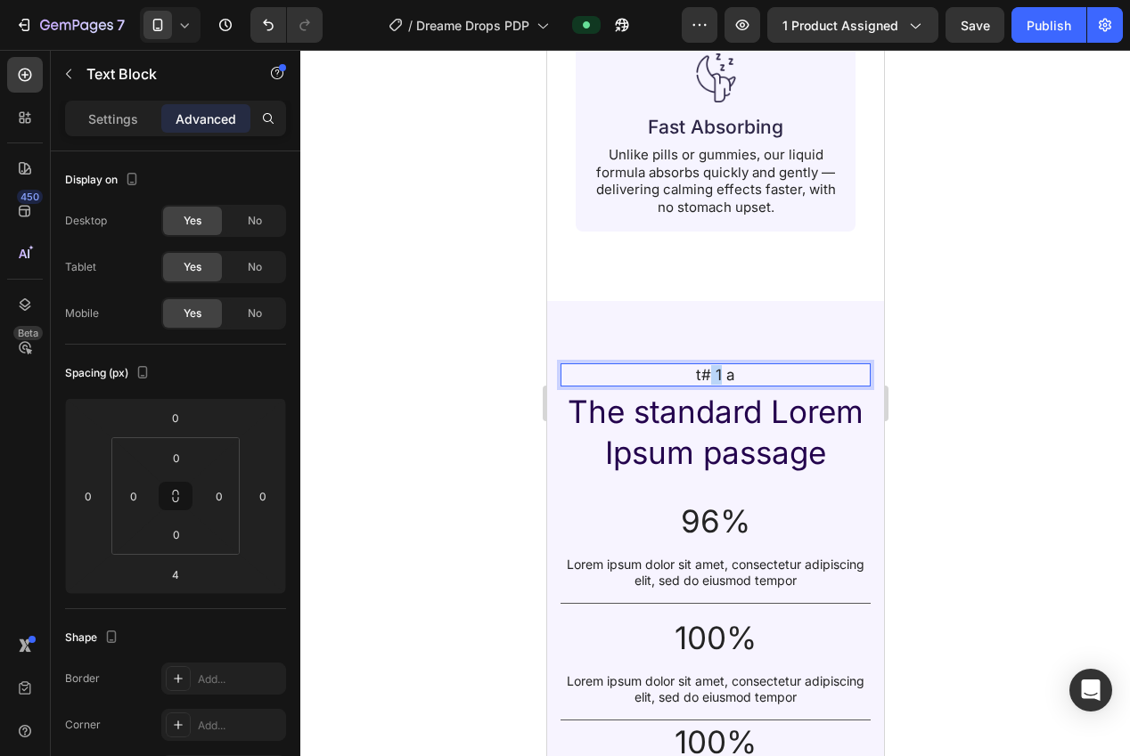
click at [713, 365] on p "t# 1 a" at bounding box center [714, 375] width 307 height 20
click at [969, 353] on div at bounding box center [715, 403] width 830 height 707
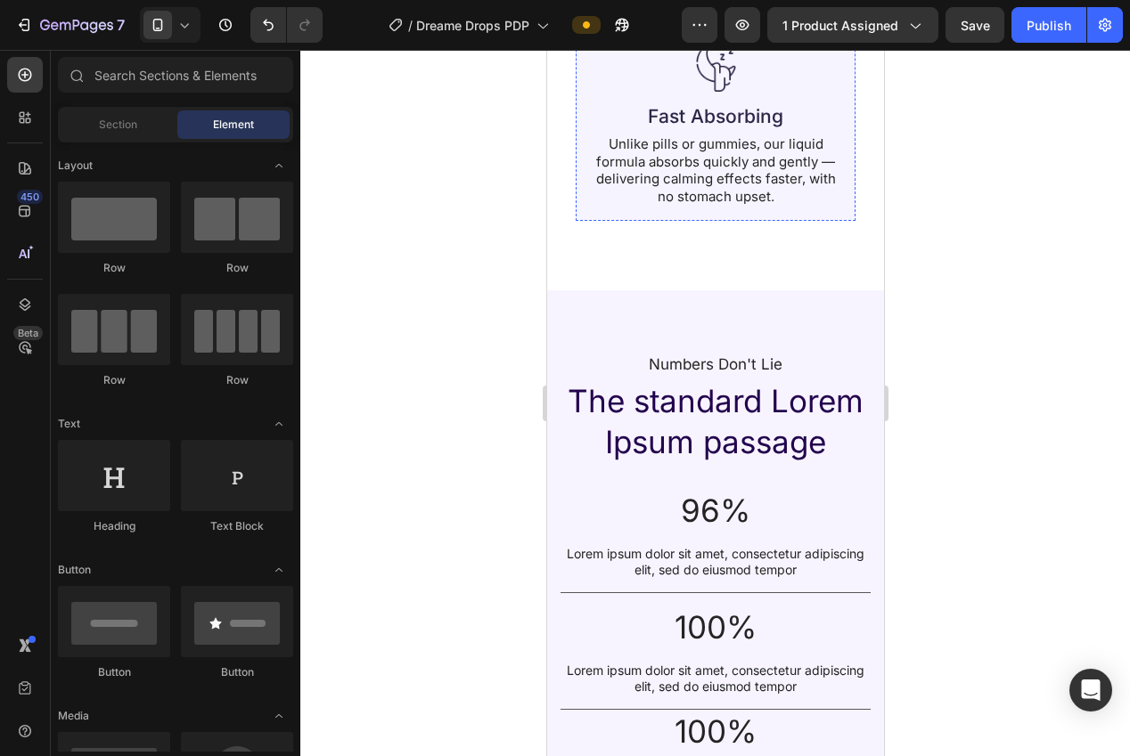
scroll to position [2552, 0]
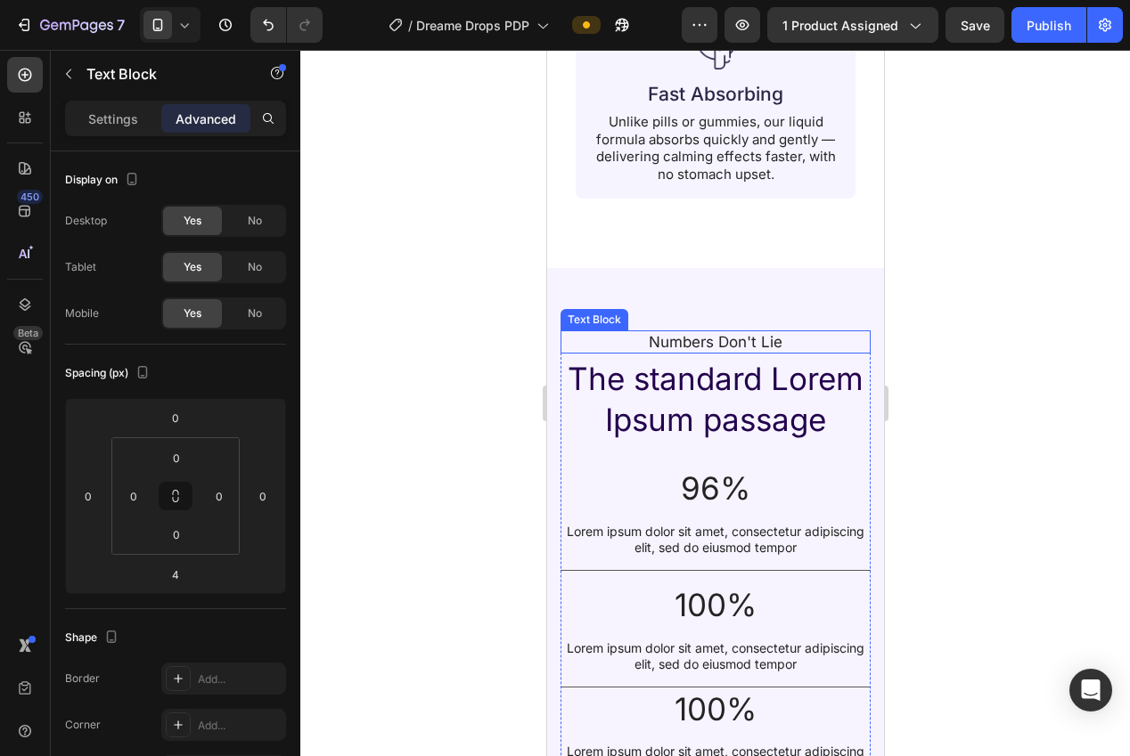
click at [732, 332] on p "Numbers Don't Lie" at bounding box center [714, 342] width 307 height 20
click at [1051, 319] on div at bounding box center [715, 403] width 830 height 707
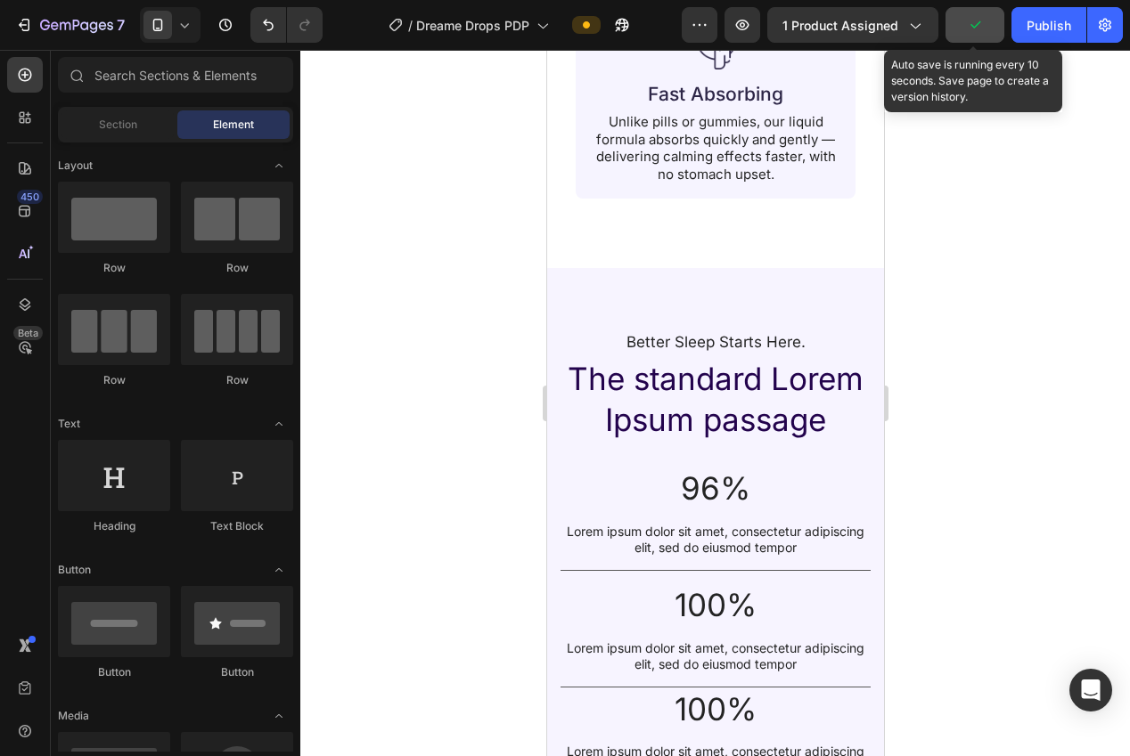
click at [975, 33] on icon "button" at bounding box center [975, 25] width 18 height 18
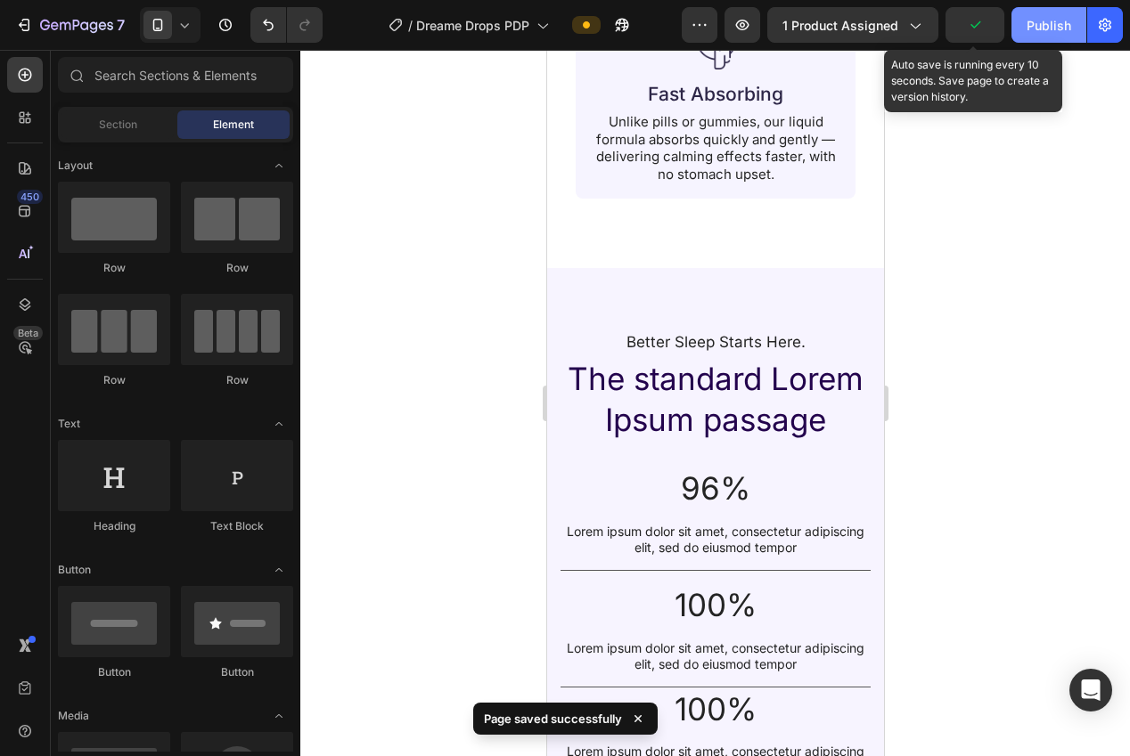
click at [984, 37] on button "button" at bounding box center [974, 25] width 59 height 36
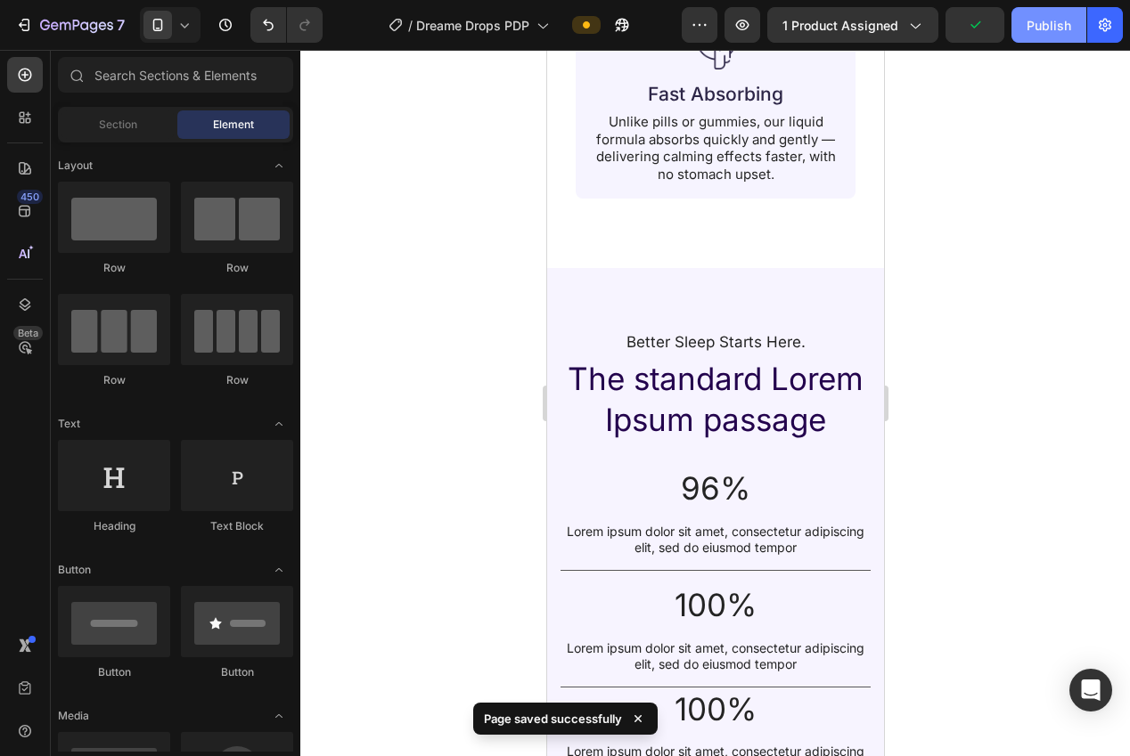
click at [1041, 36] on button "Publish" at bounding box center [1048, 25] width 75 height 36
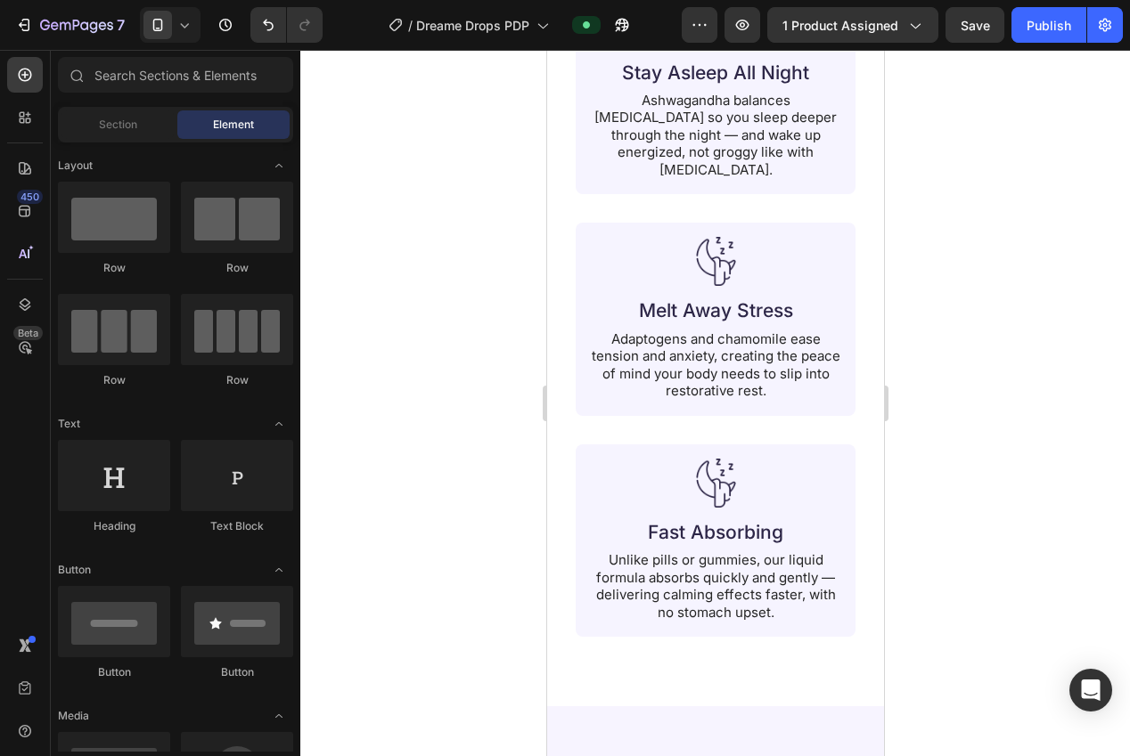
scroll to position [2587, 0]
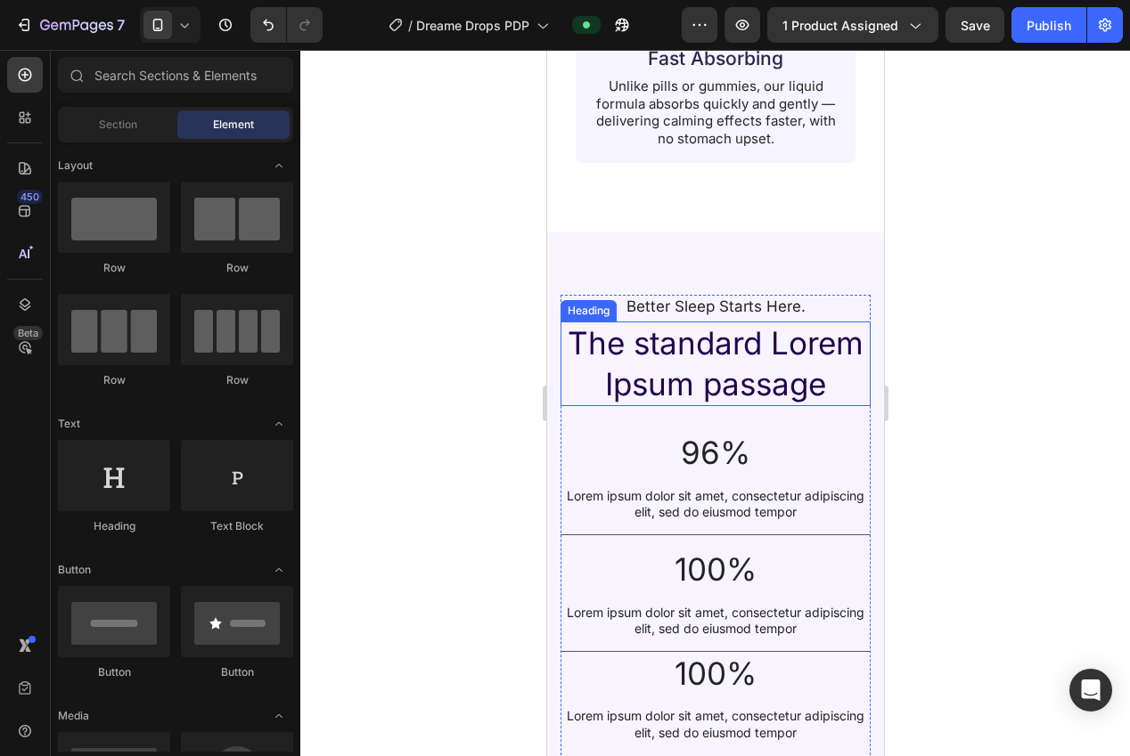
click at [676, 341] on h2 "The standard Lorem Ipsum passage" at bounding box center [715, 364] width 310 height 85
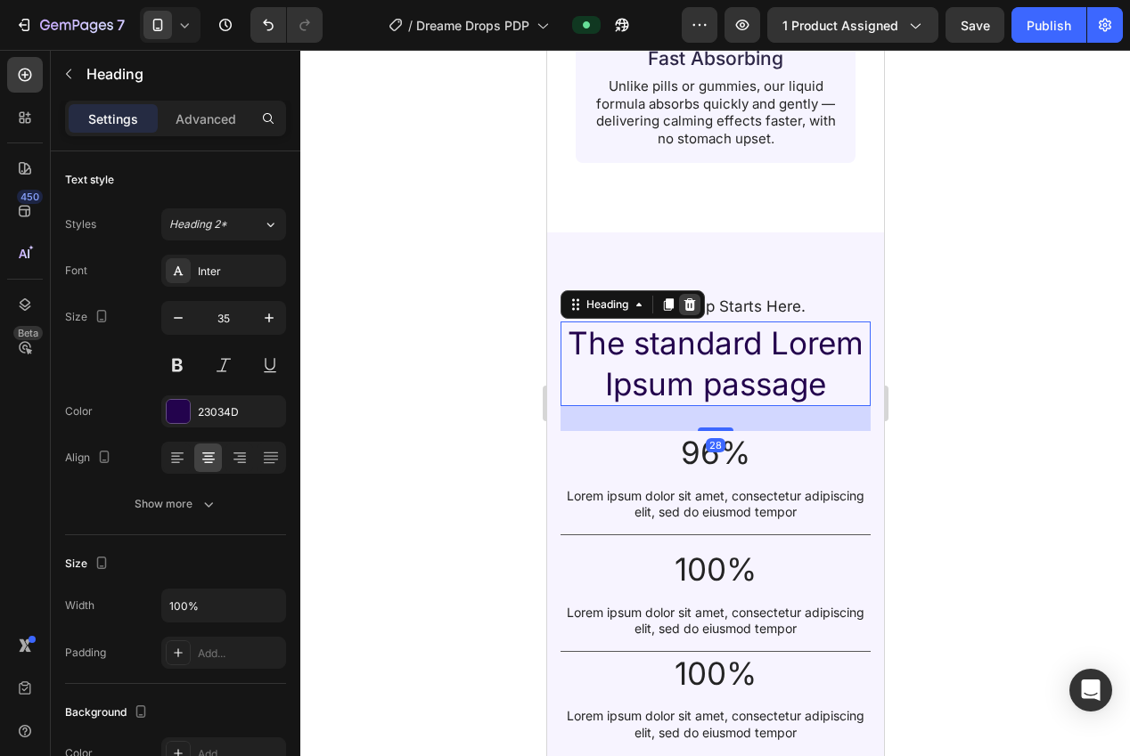
click at [690, 298] on icon at bounding box center [689, 304] width 12 height 12
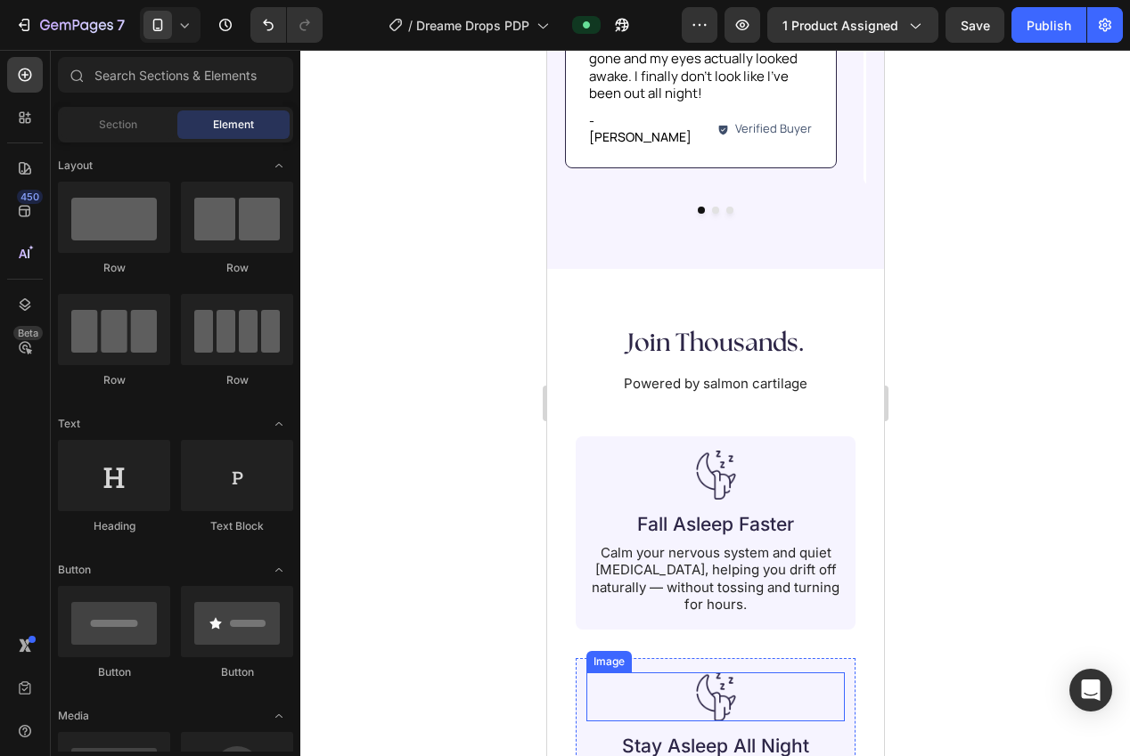
scroll to position [1388, 0]
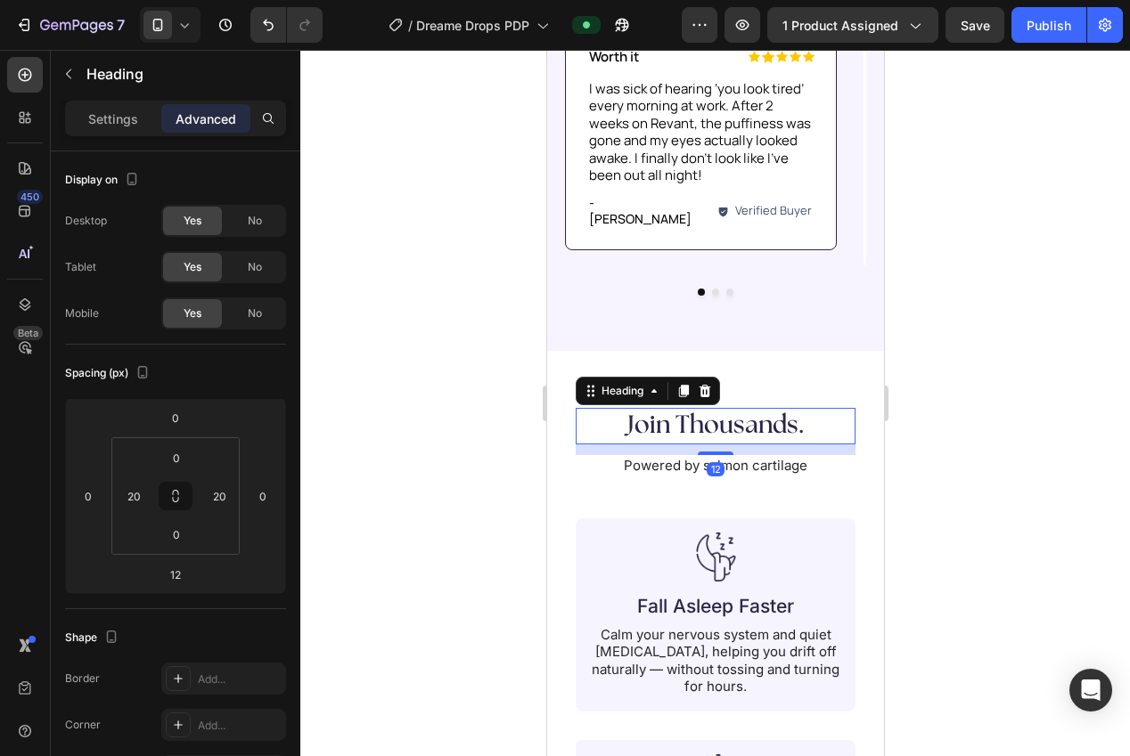
click at [715, 408] on h2 "Join Thousands." at bounding box center [715, 426] width 244 height 36
drag, startPoint x: 688, startPoint y: 363, endPoint x: 691, endPoint y: 383, distance: 20.8
click at [688, 386] on icon at bounding box center [683, 392] width 10 height 12
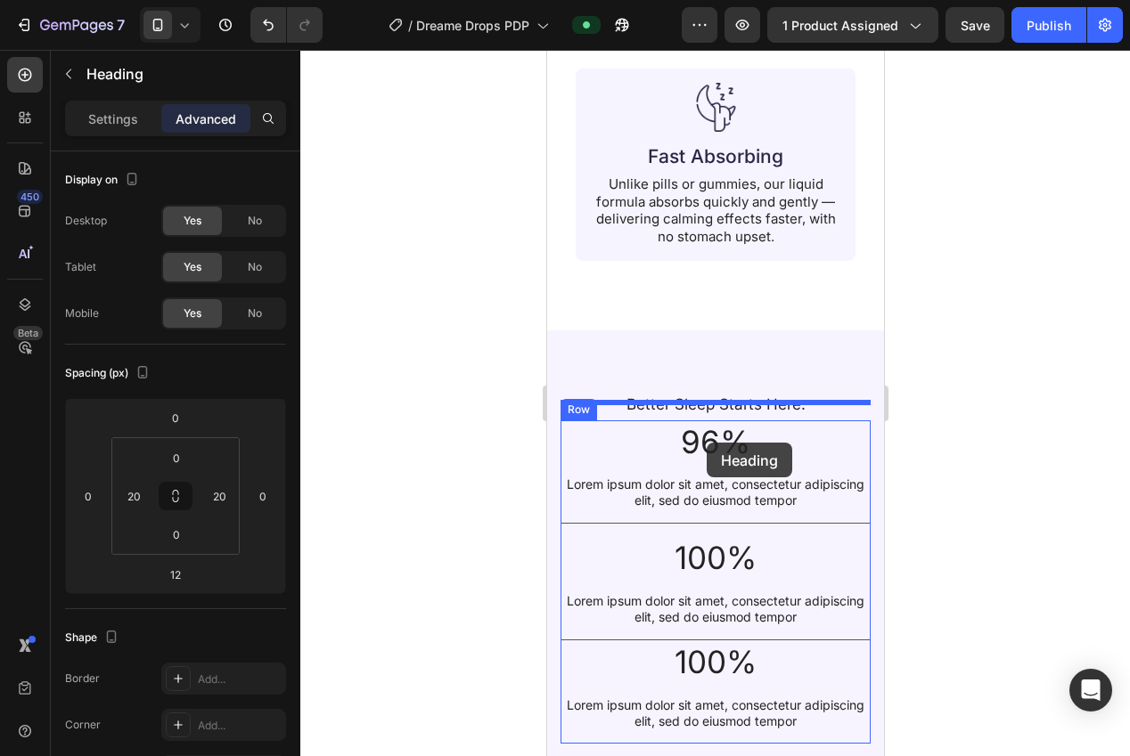
scroll to position [2548, 0]
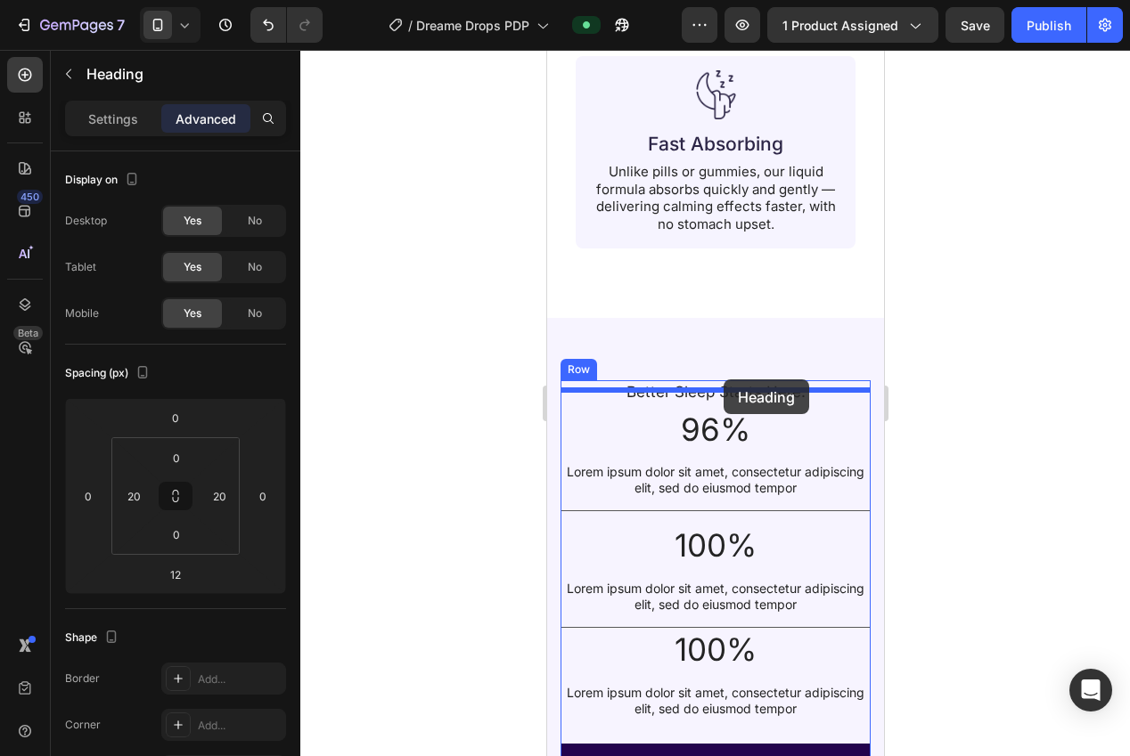
drag, startPoint x: 590, startPoint y: 414, endPoint x: 723, endPoint y: 380, distance: 137.2
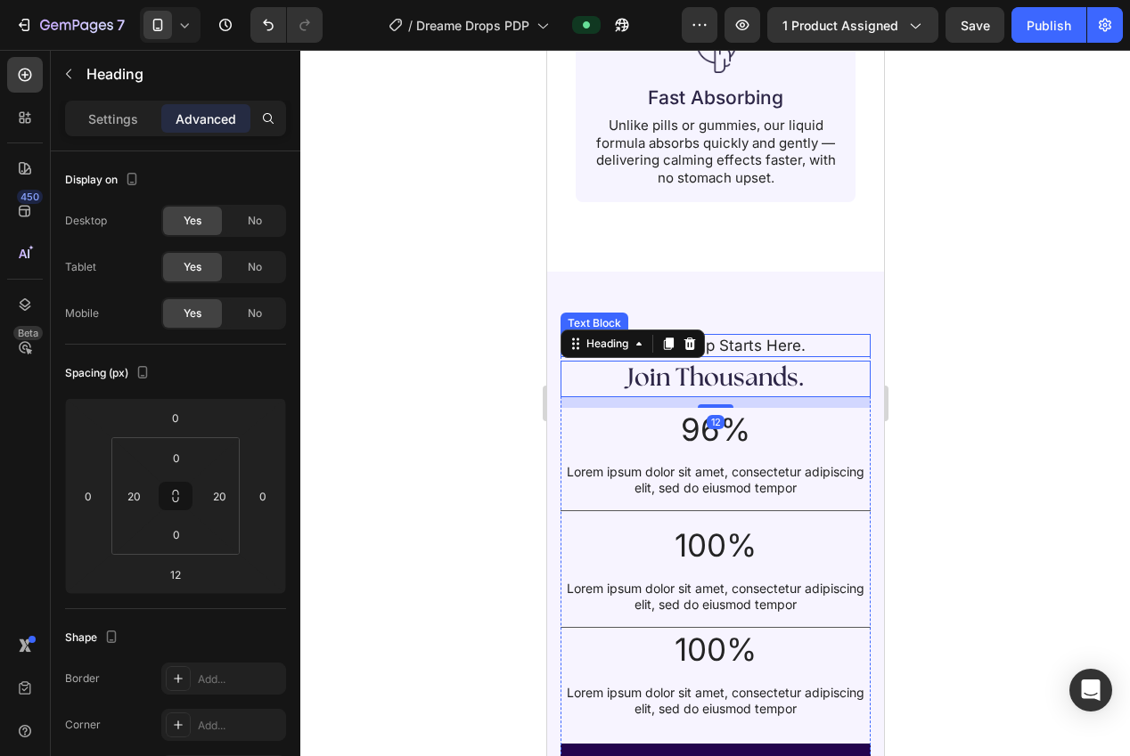
scroll to position [2501, 0]
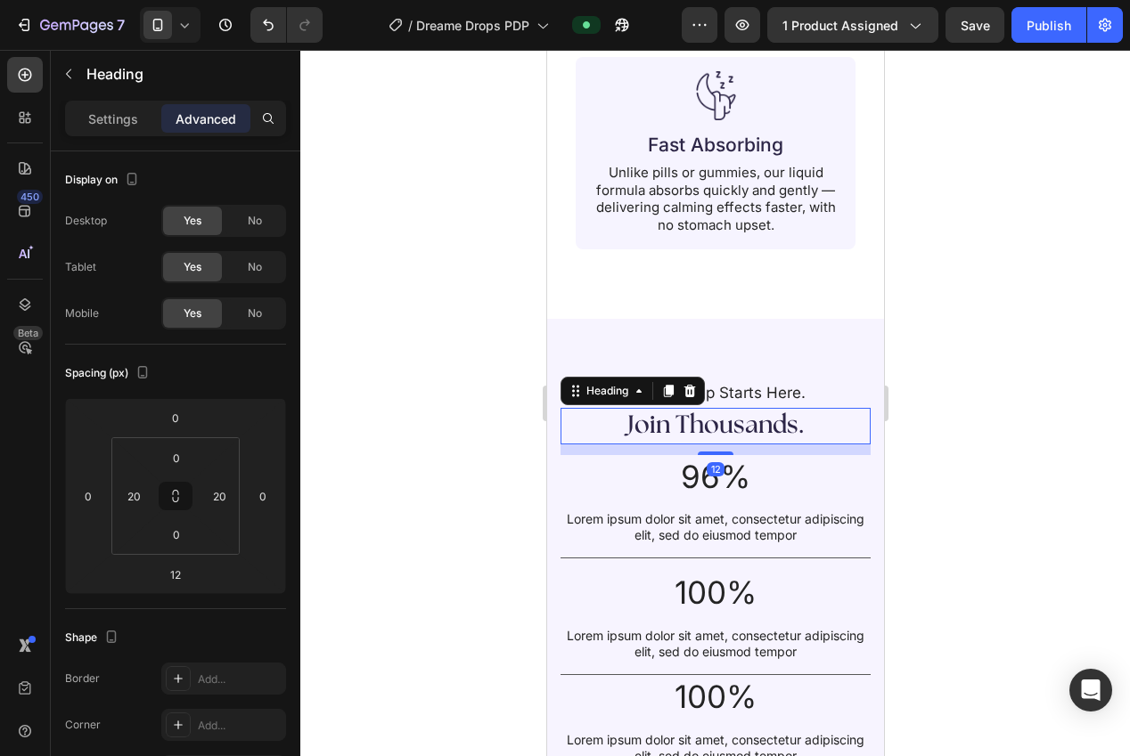
click at [925, 390] on div at bounding box center [715, 403] width 830 height 707
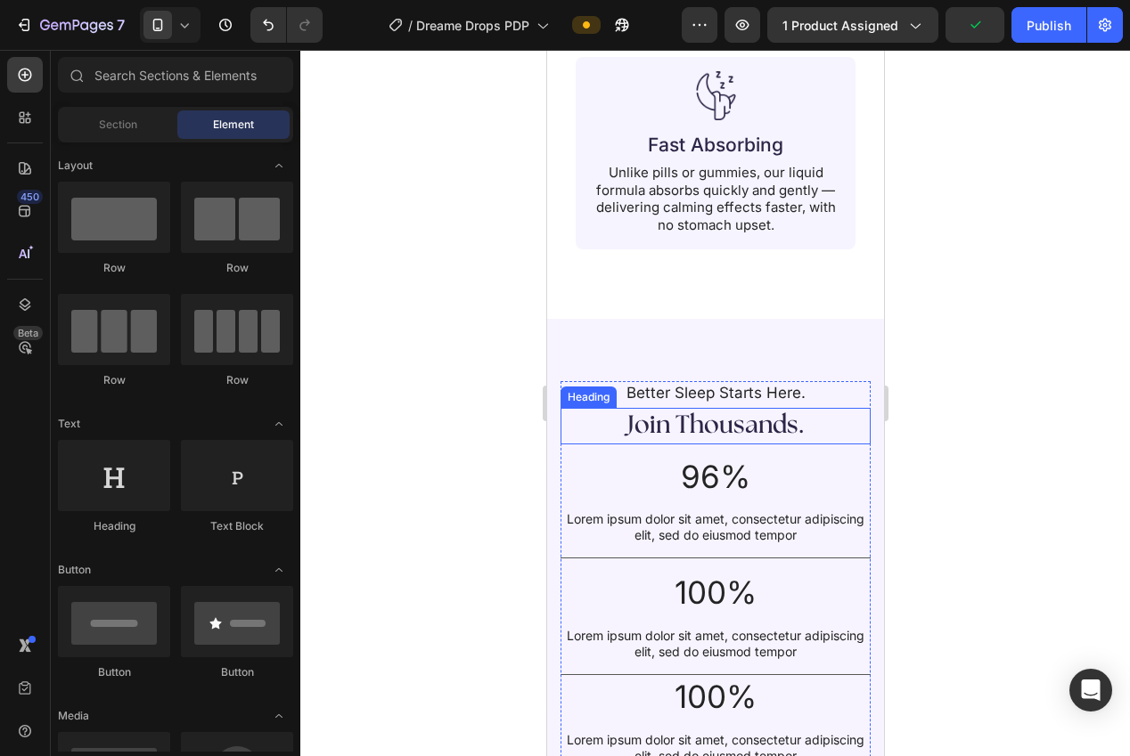
click at [741, 417] on h2 "Join Thousands." at bounding box center [714, 426] width 274 height 36
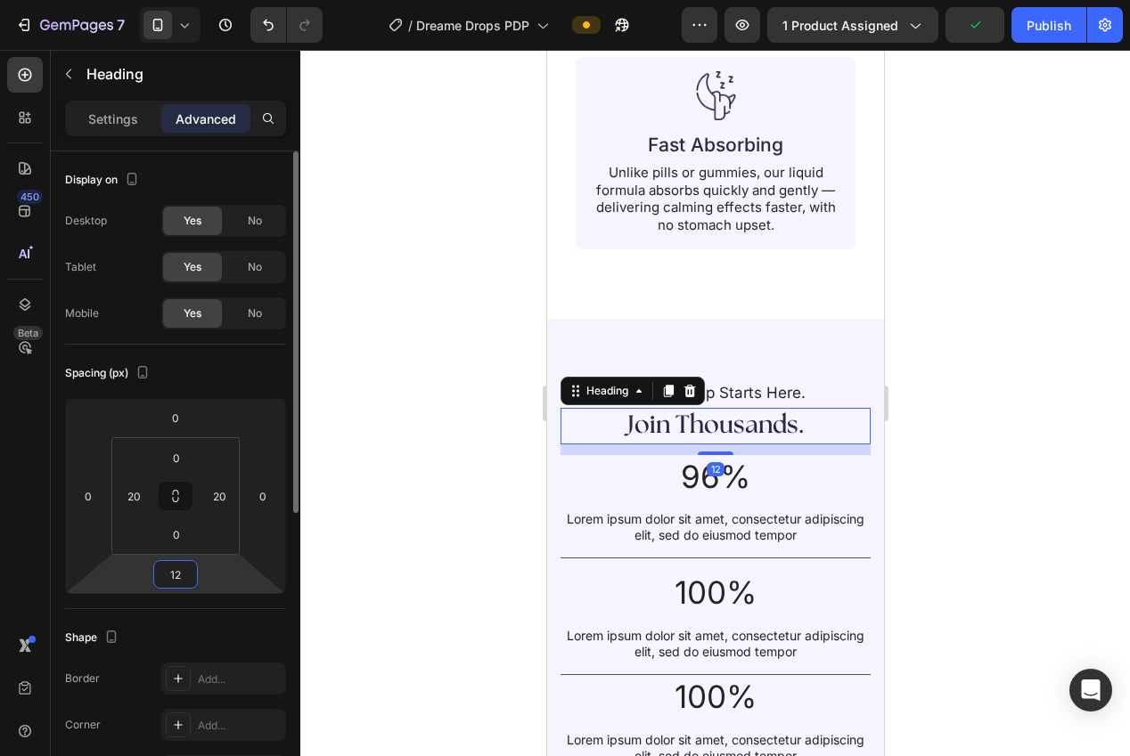
click at [177, 576] on input "12" at bounding box center [176, 574] width 36 height 27
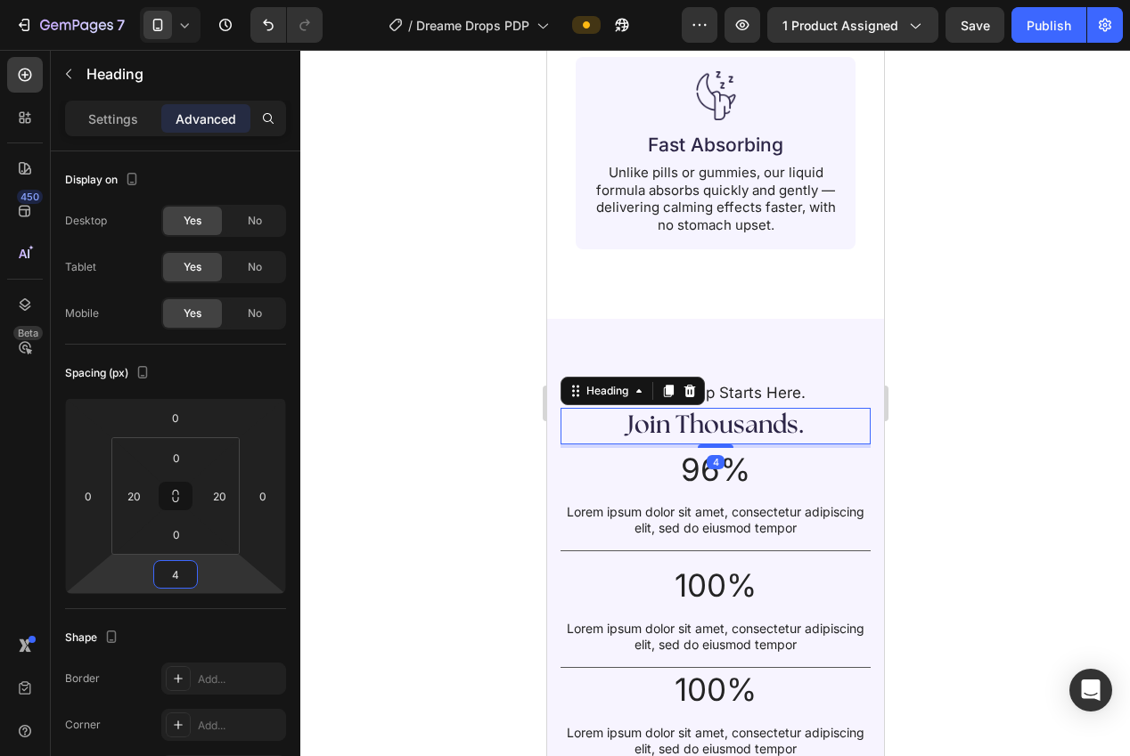
type input "48"
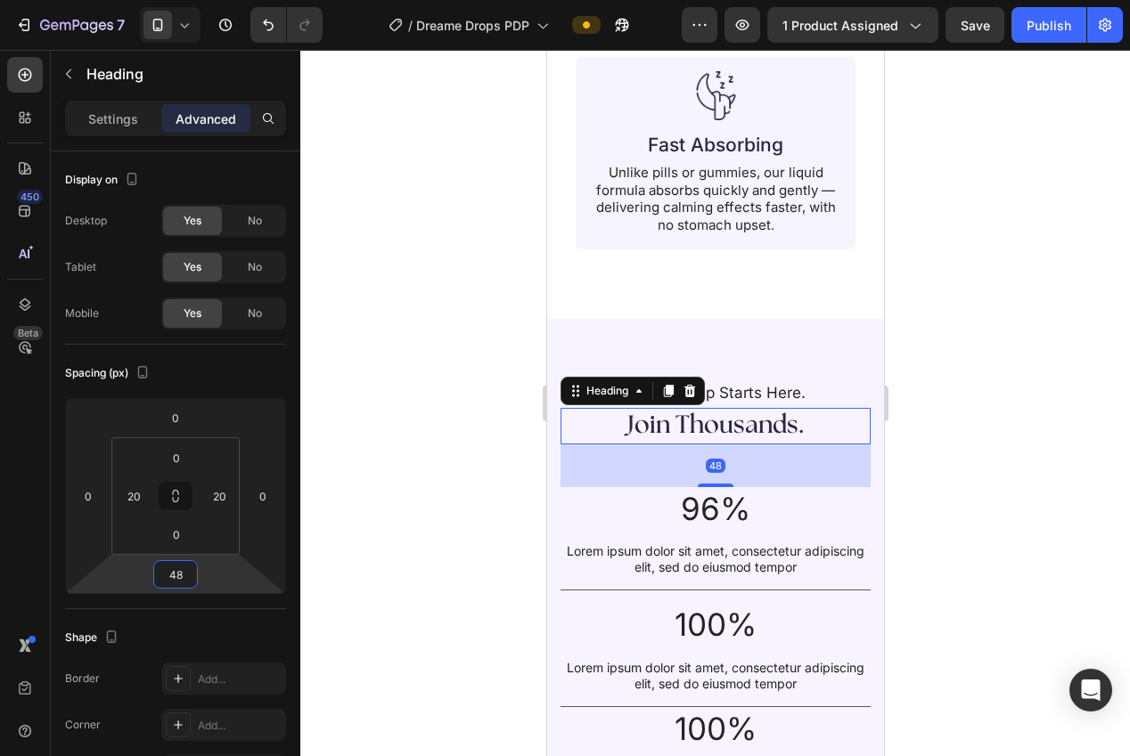
click at [411, 538] on div at bounding box center [715, 403] width 830 height 707
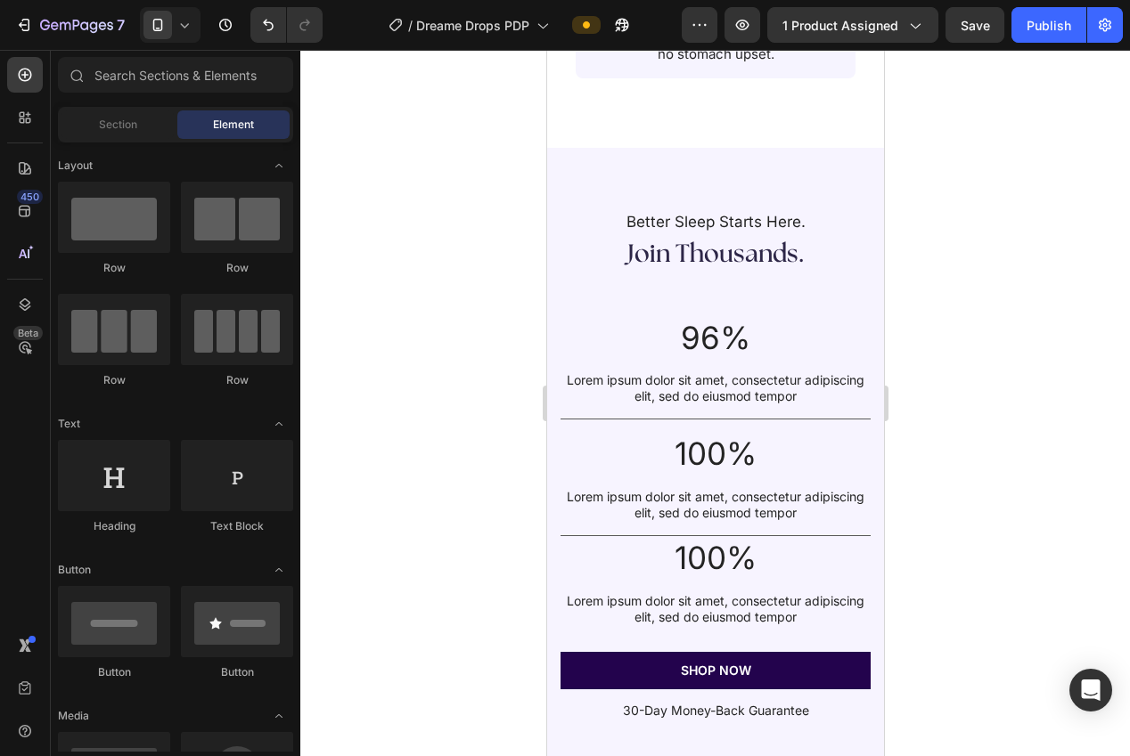
scroll to position [2735, 0]
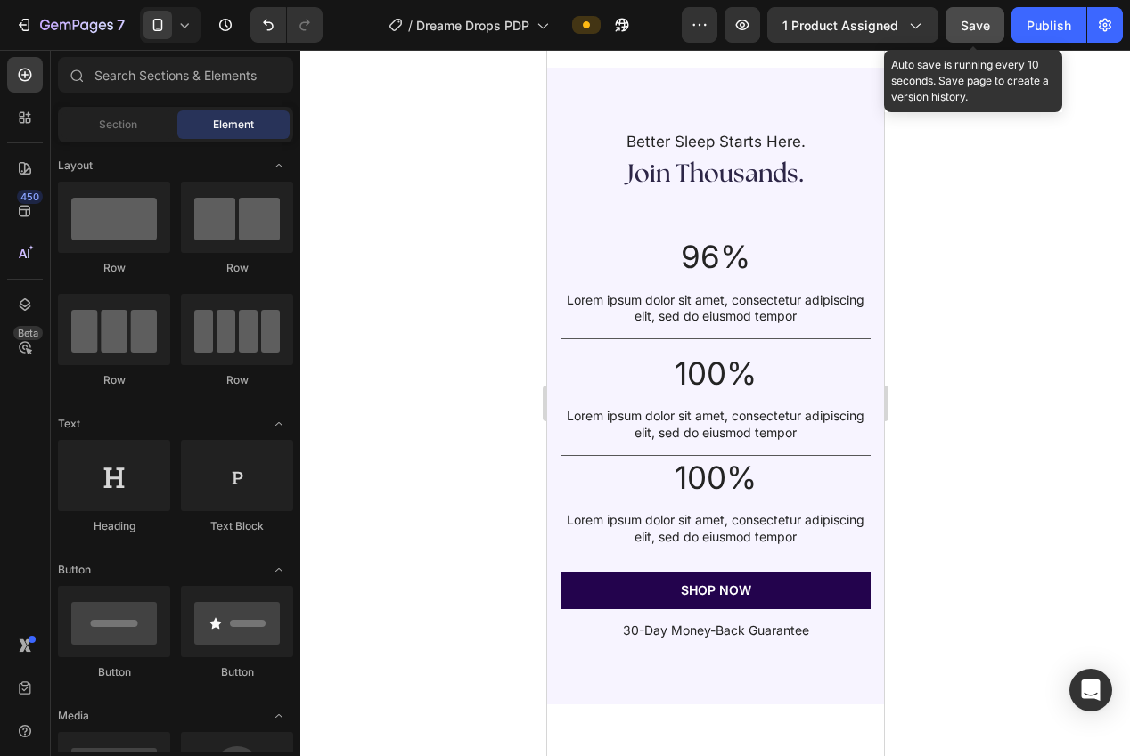
click at [967, 27] on span "Save" at bounding box center [974, 25] width 29 height 15
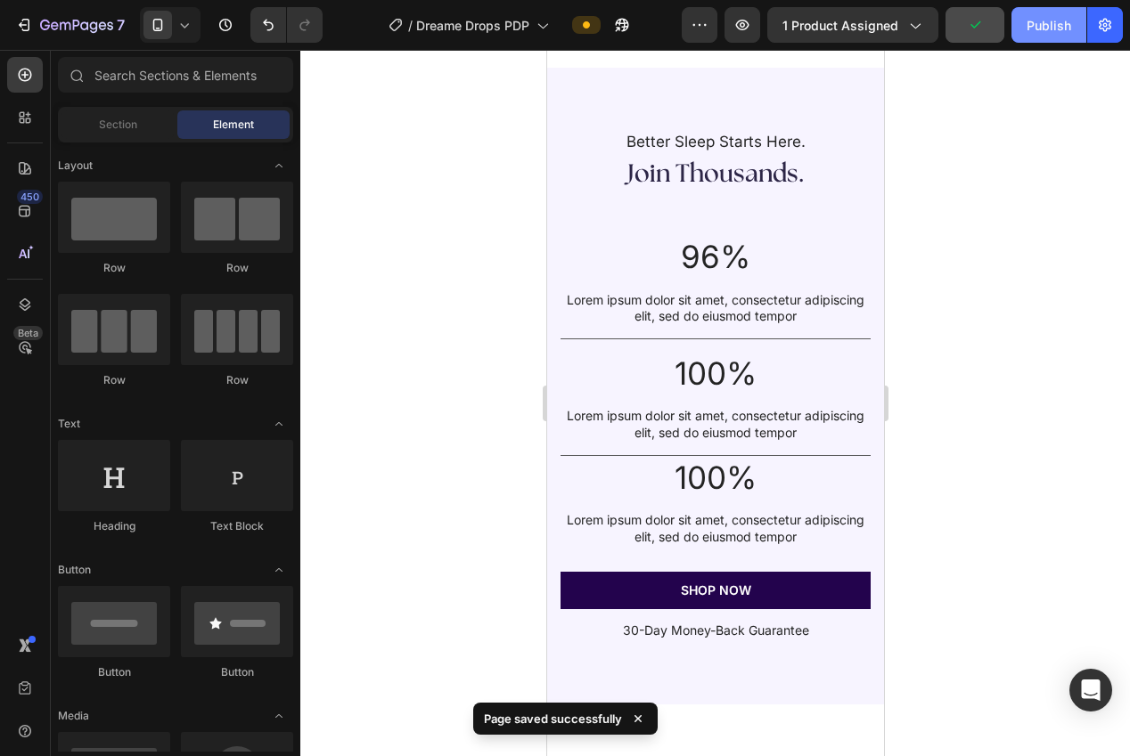
click at [1042, 24] on div "Publish" at bounding box center [1048, 25] width 45 height 19
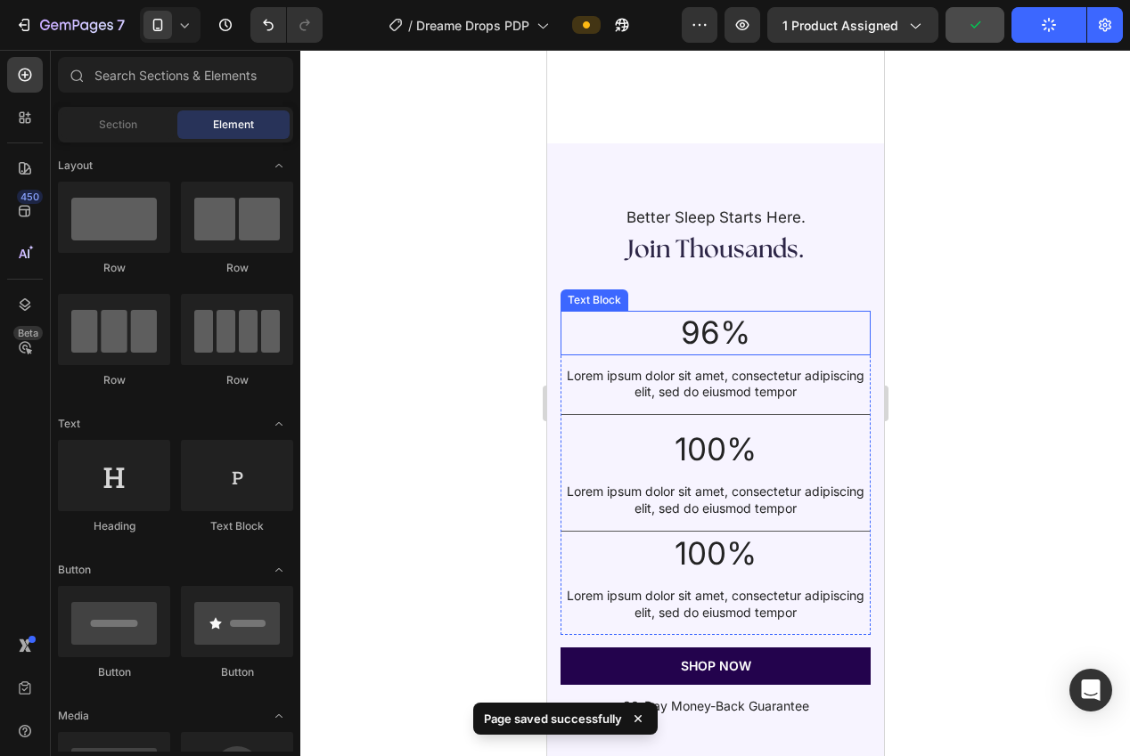
scroll to position [2652, 0]
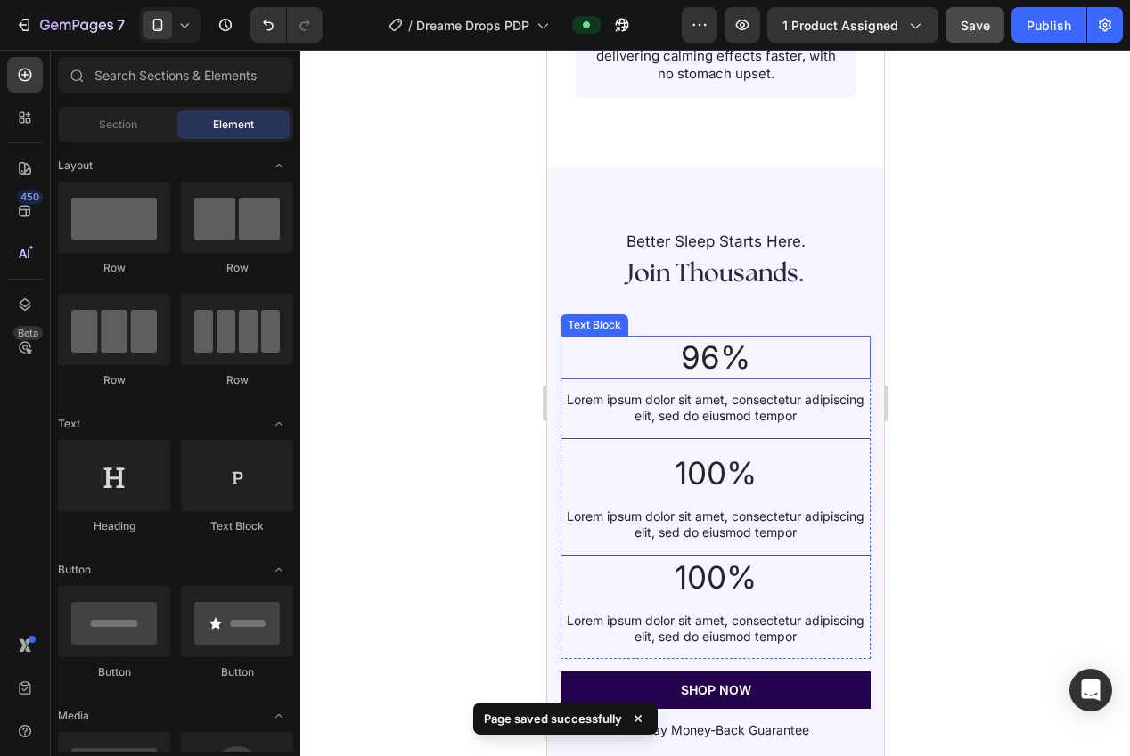
click at [722, 339] on p "96%" at bounding box center [714, 358] width 307 height 41
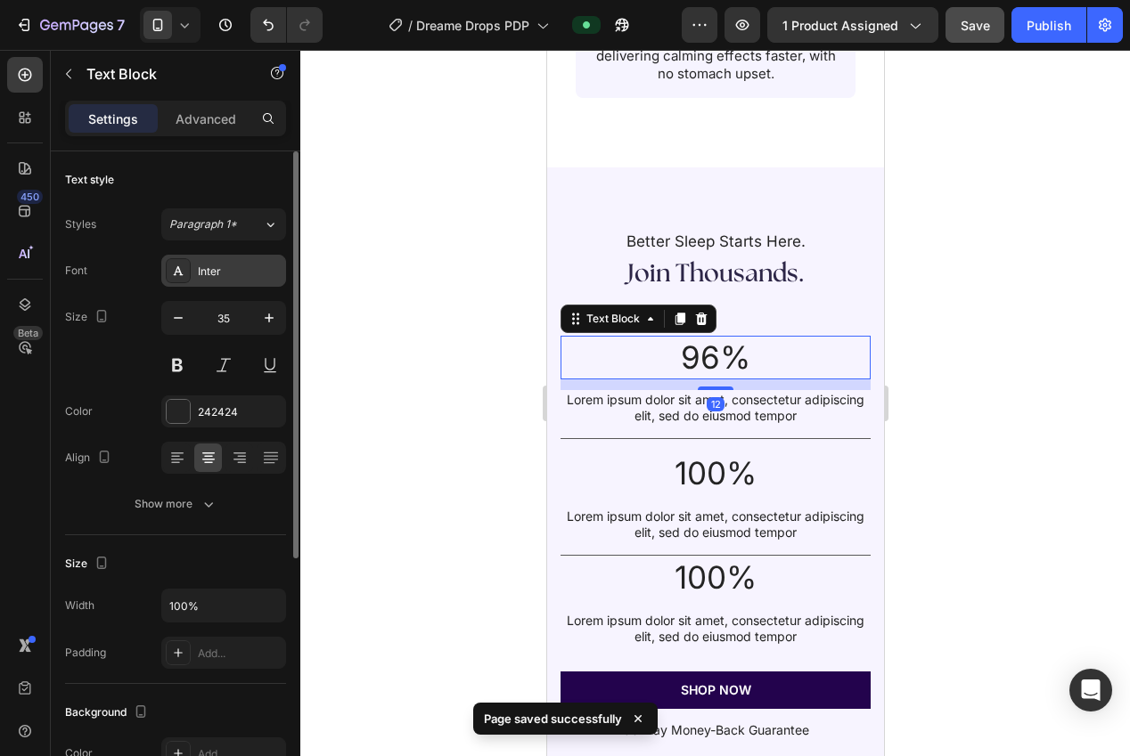
click at [211, 280] on div "Inter" at bounding box center [223, 271] width 125 height 32
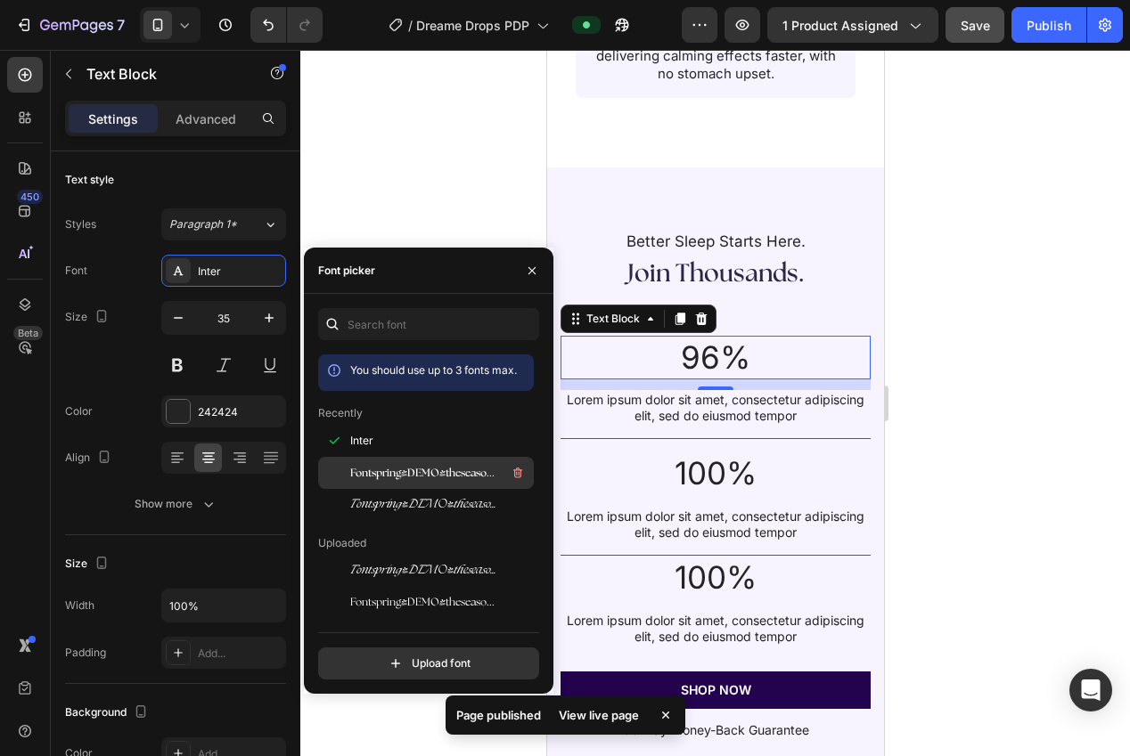
click at [373, 476] on span "Fontspring-DEMO-theseasons-bd" at bounding box center [424, 473] width 148 height 16
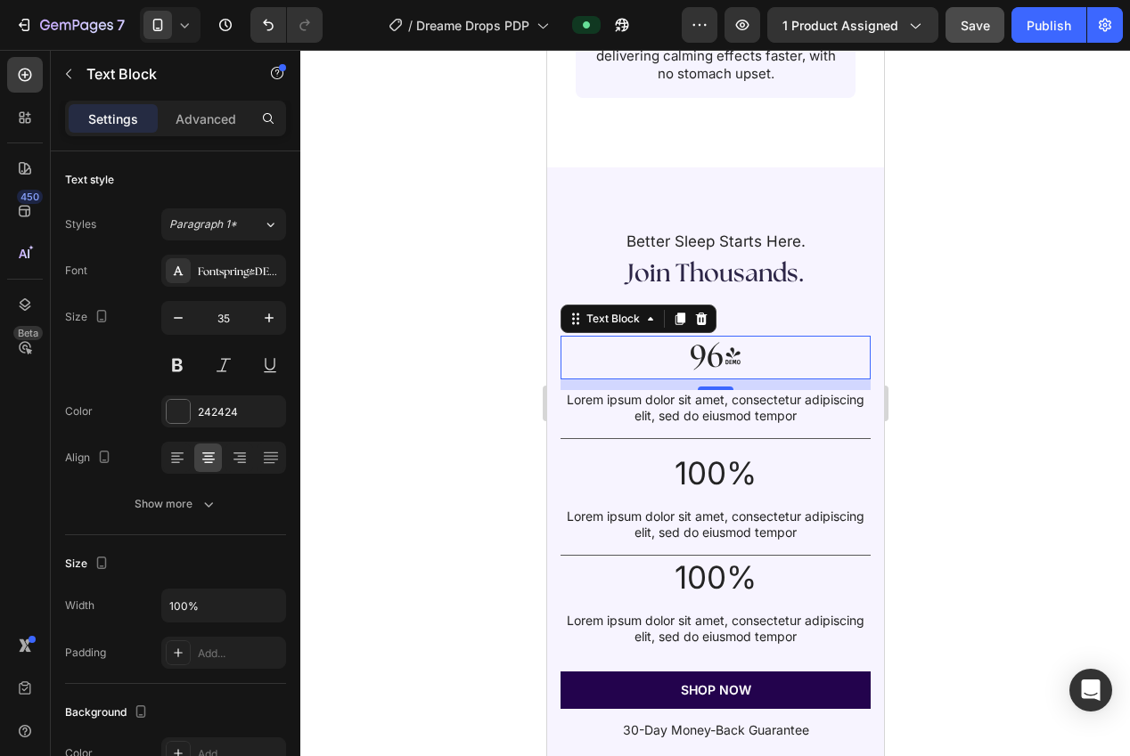
click at [344, 168] on div at bounding box center [715, 403] width 830 height 707
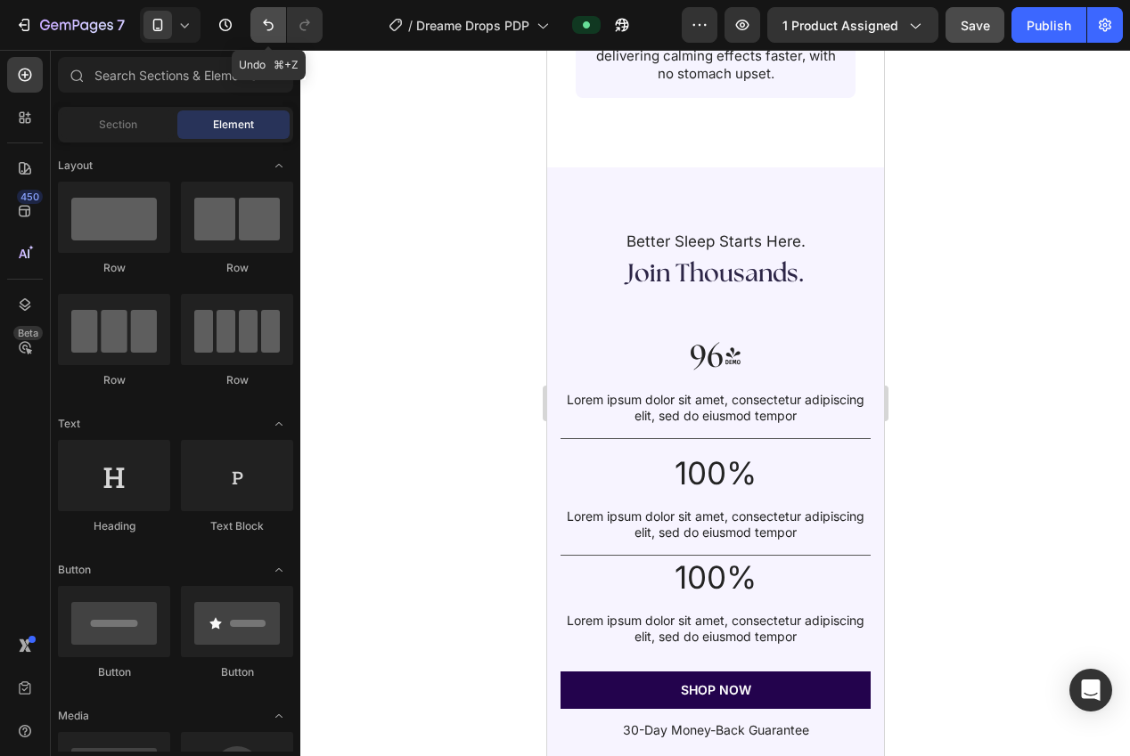
click at [271, 40] on button "Undo/Redo" at bounding box center [268, 25] width 36 height 36
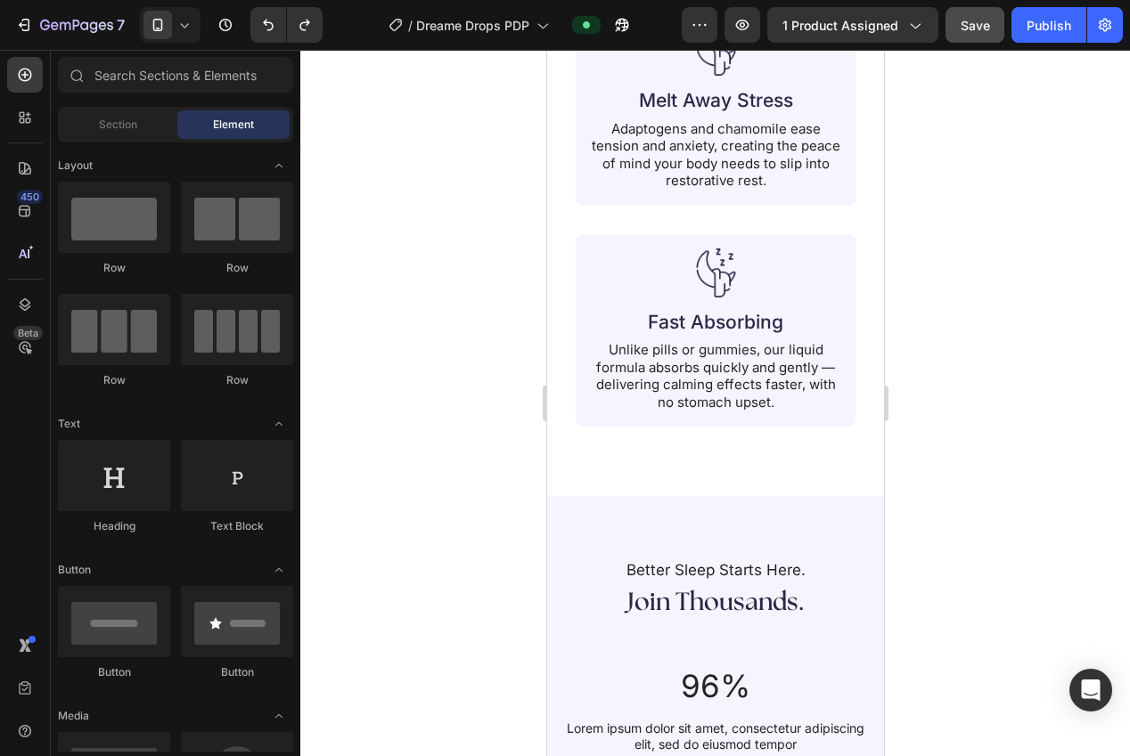
scroll to position [2320, 0]
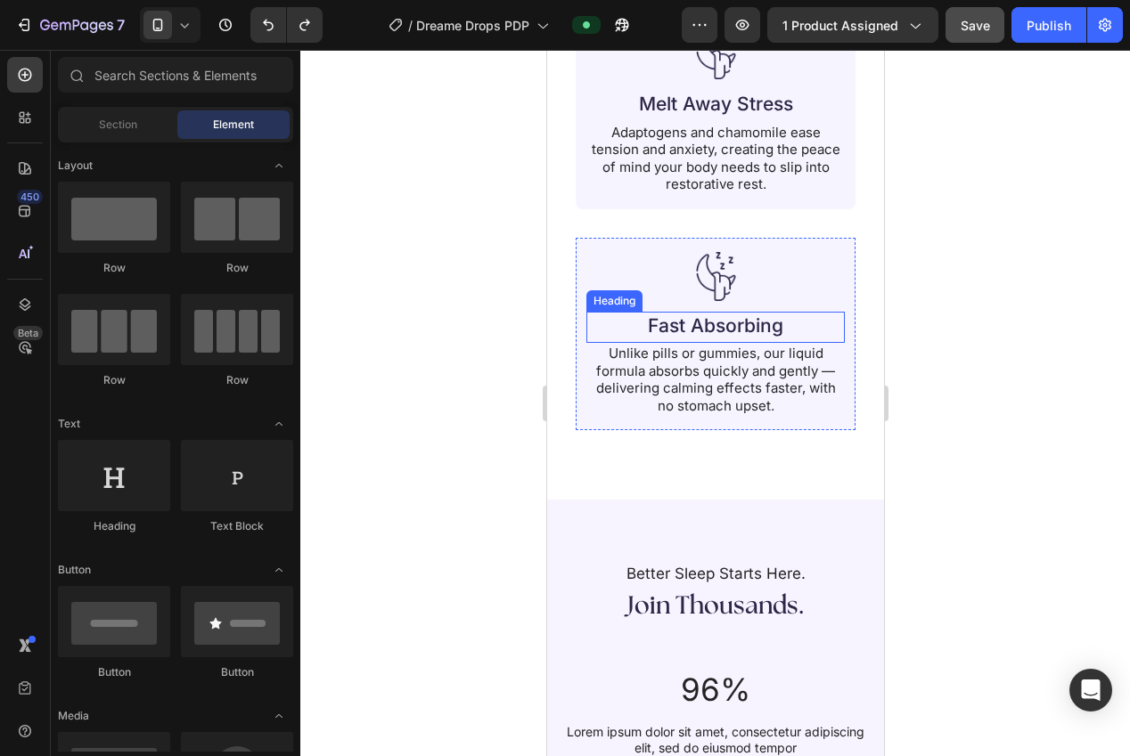
click at [683, 312] on h2 "Fast Absorbing" at bounding box center [714, 326] width 223 height 28
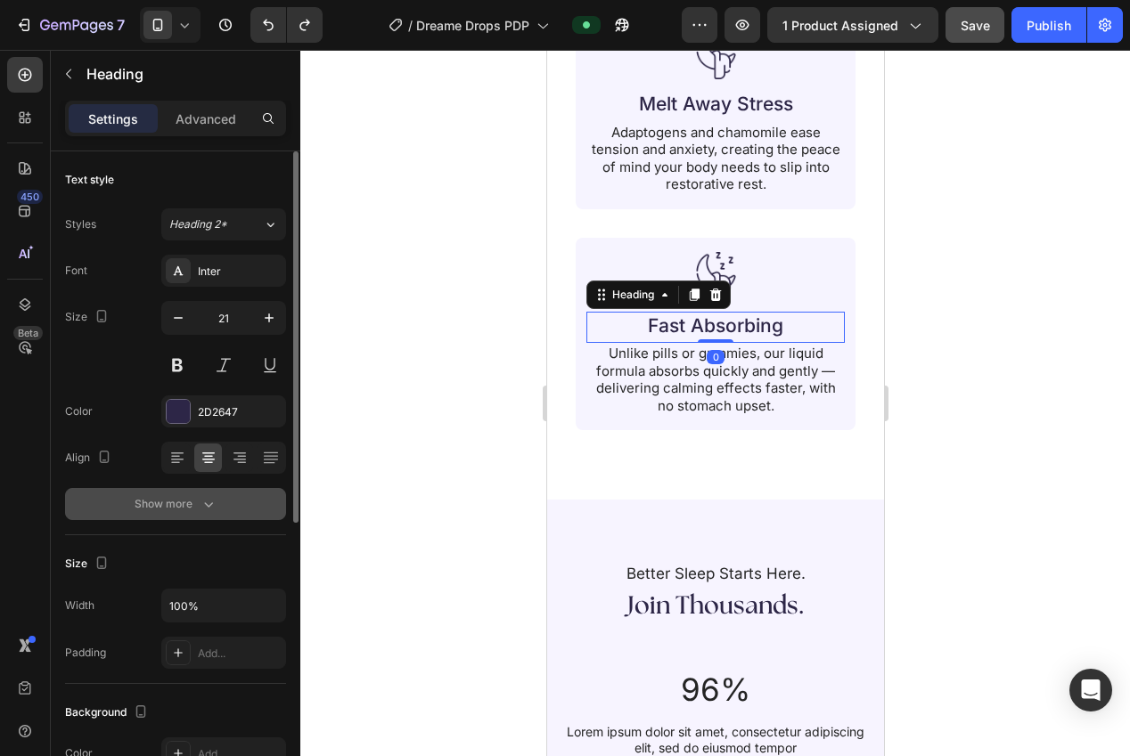
click at [219, 511] on button "Show more" at bounding box center [175, 504] width 221 height 32
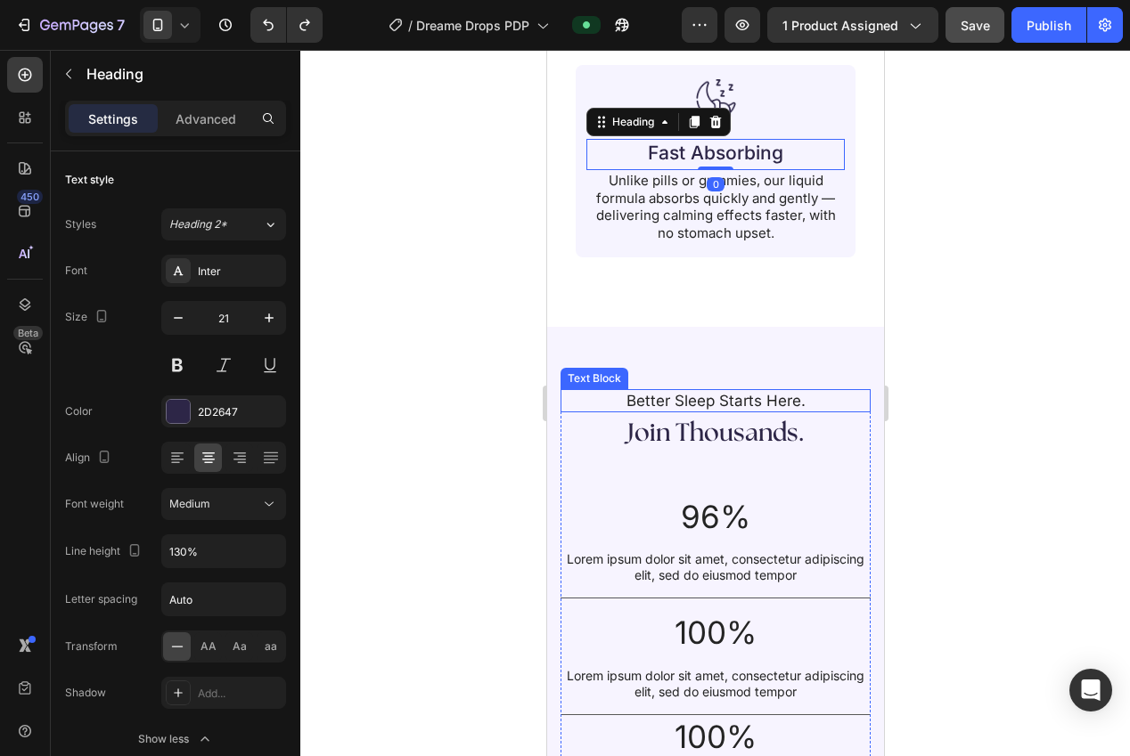
scroll to position [2525, 0]
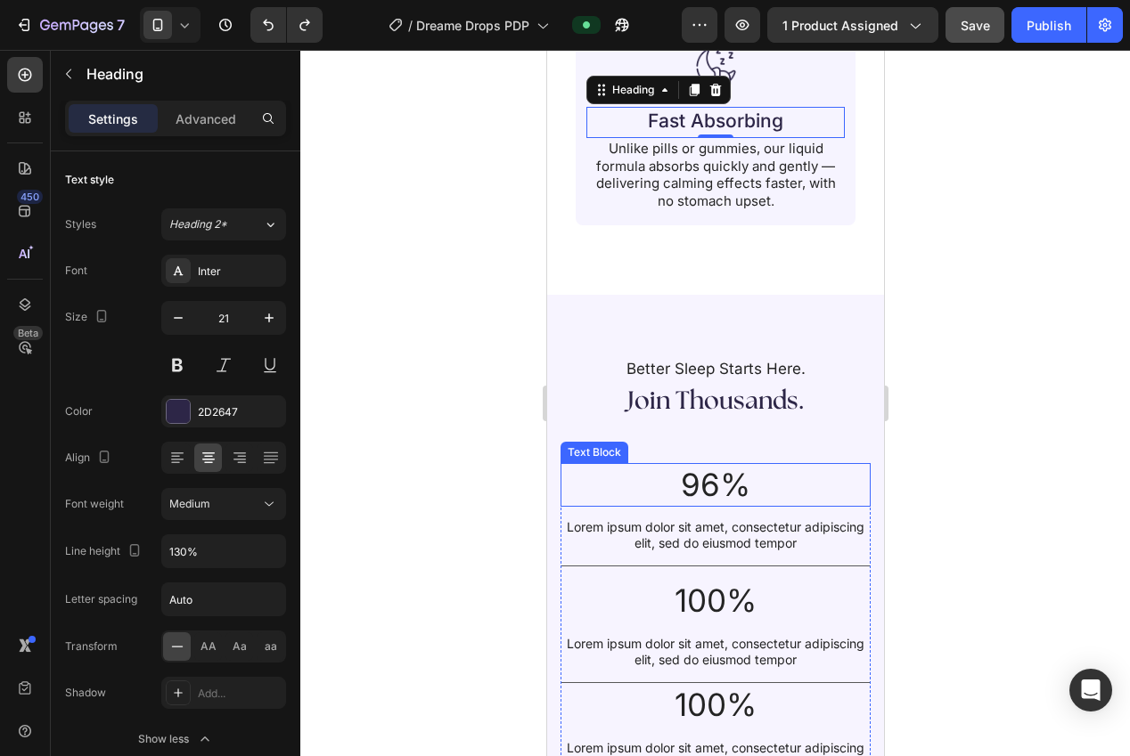
click at [741, 471] on p "96%" at bounding box center [714, 485] width 307 height 41
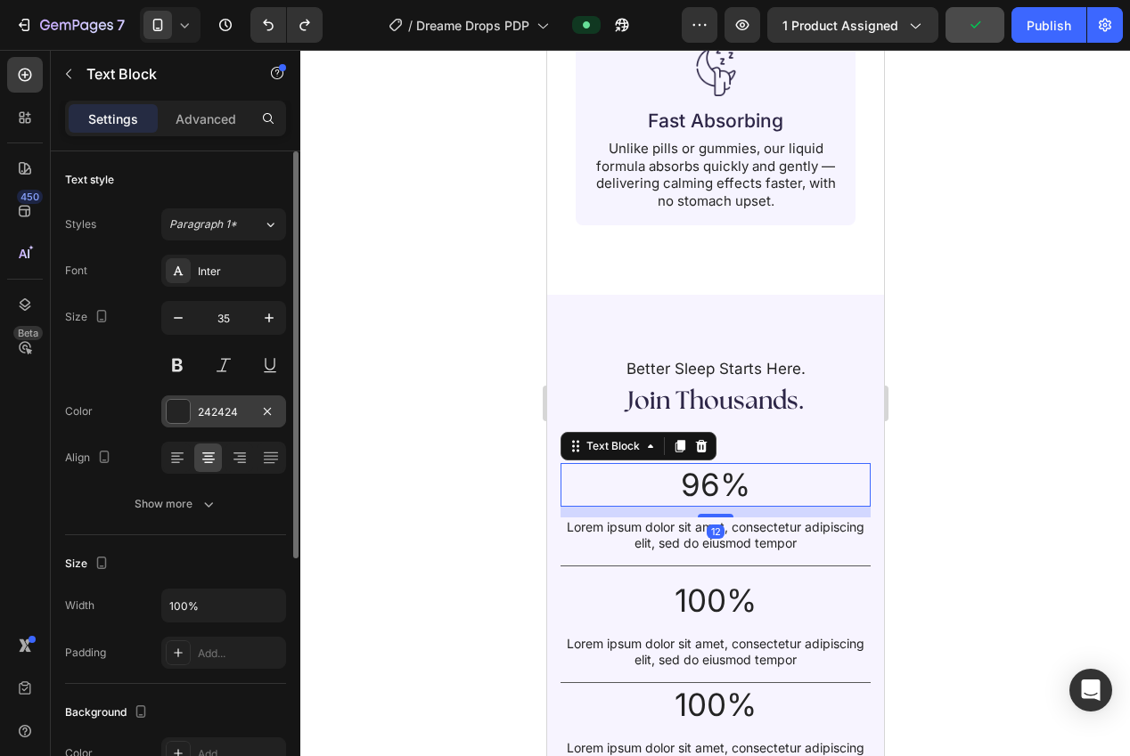
click at [210, 405] on div "242424" at bounding box center [224, 413] width 52 height 16
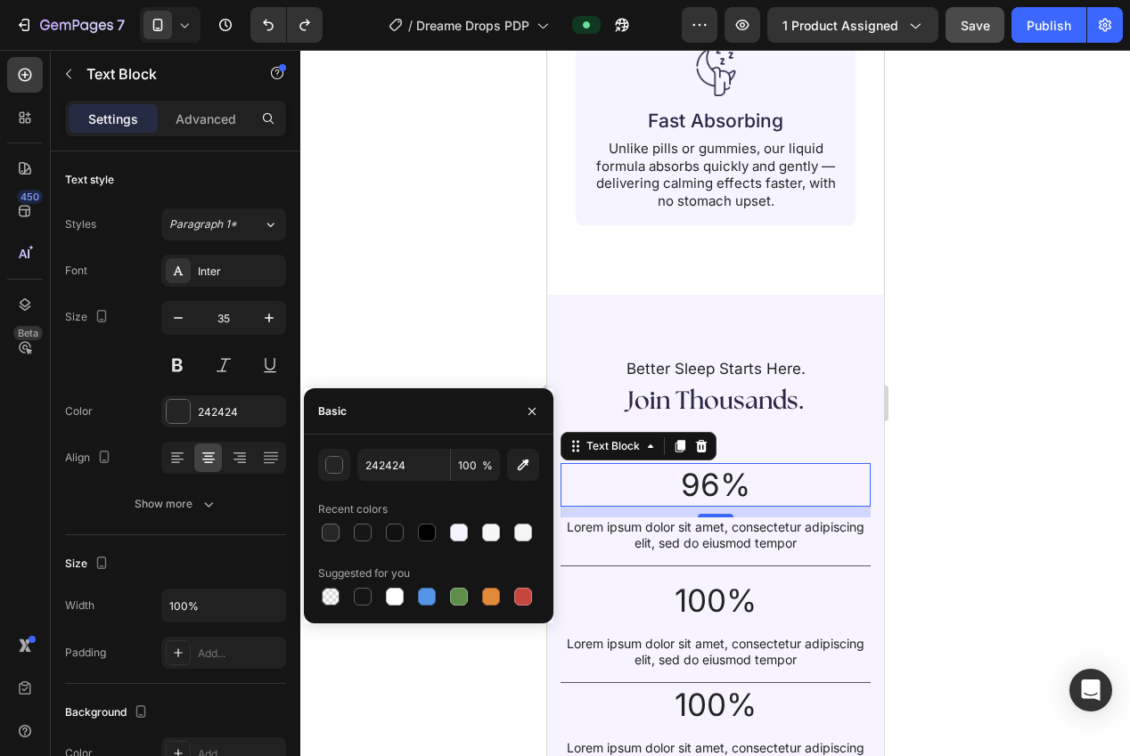
click at [420, 341] on div at bounding box center [715, 403] width 830 height 707
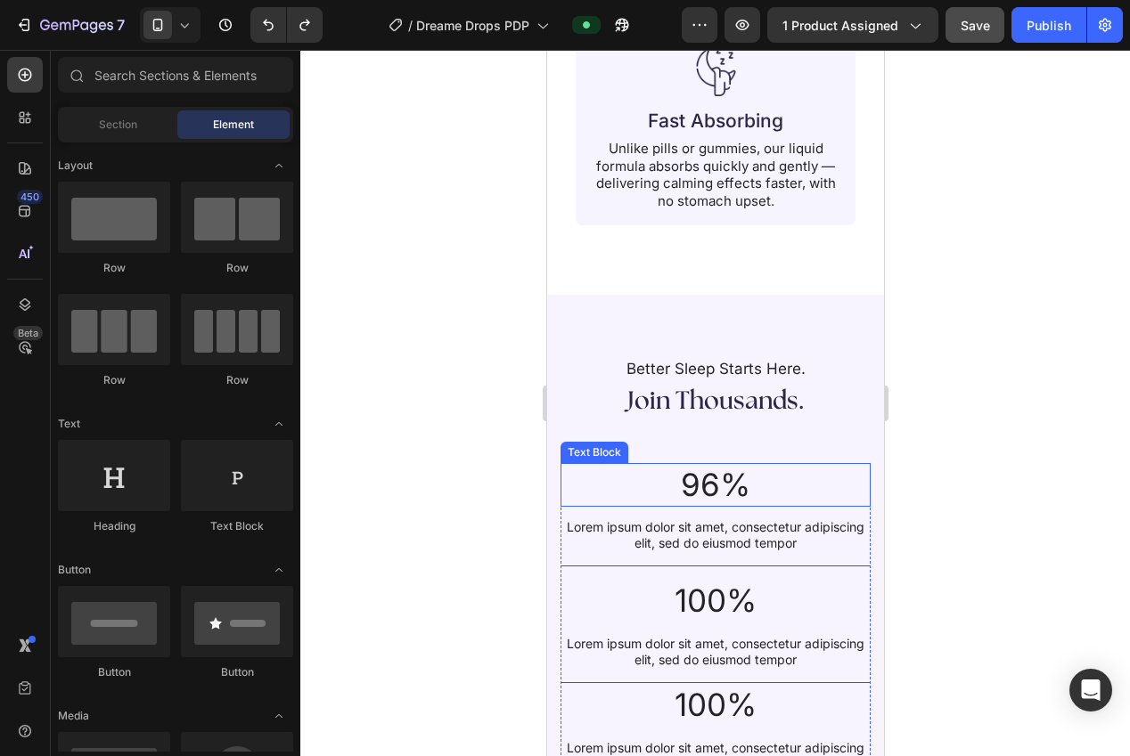
click at [697, 465] on p "96%" at bounding box center [714, 485] width 307 height 41
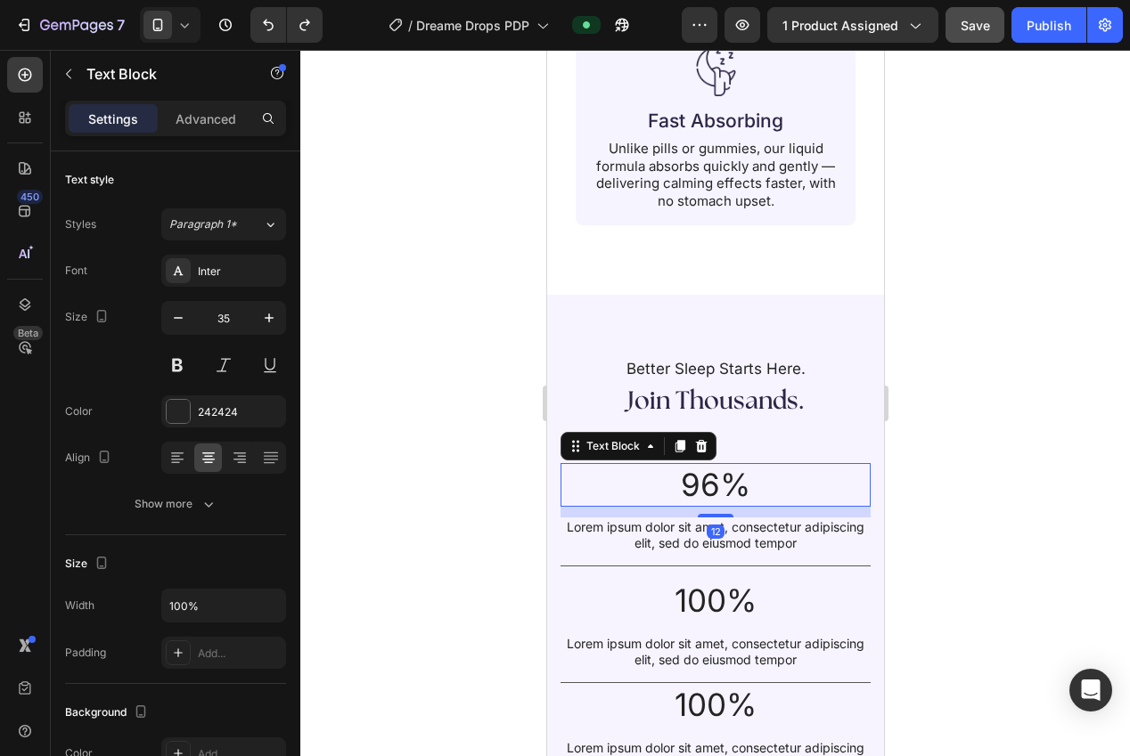
click at [693, 436] on div at bounding box center [700, 446] width 21 height 21
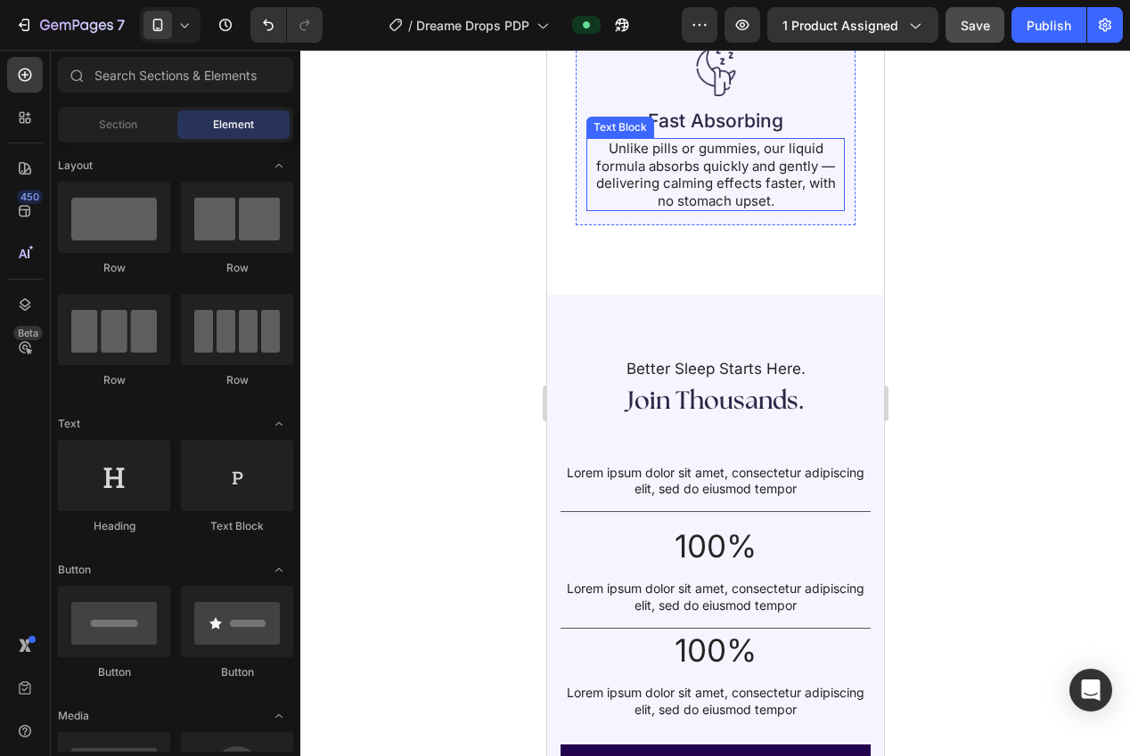
click at [715, 107] on h2 "Fast Absorbing" at bounding box center [714, 121] width 223 height 28
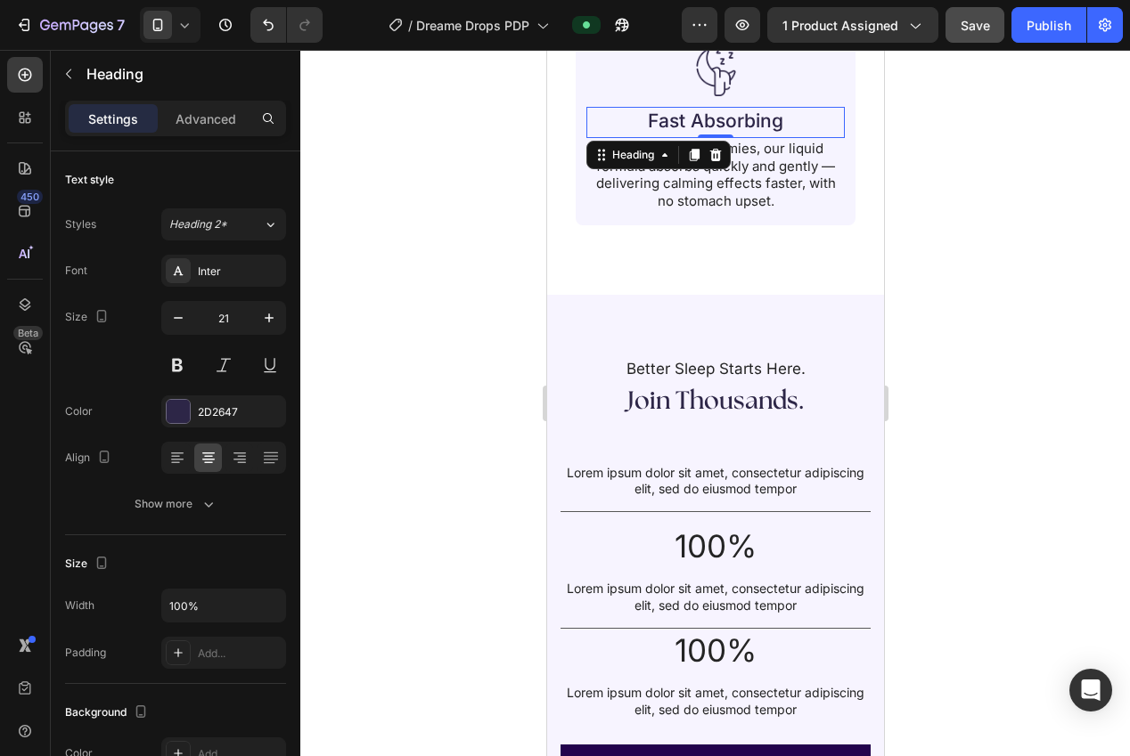
drag, startPoint x: 692, startPoint y: 137, endPoint x: 706, endPoint y: 182, distance: 46.5
click at [692, 149] on icon at bounding box center [694, 155] width 10 height 12
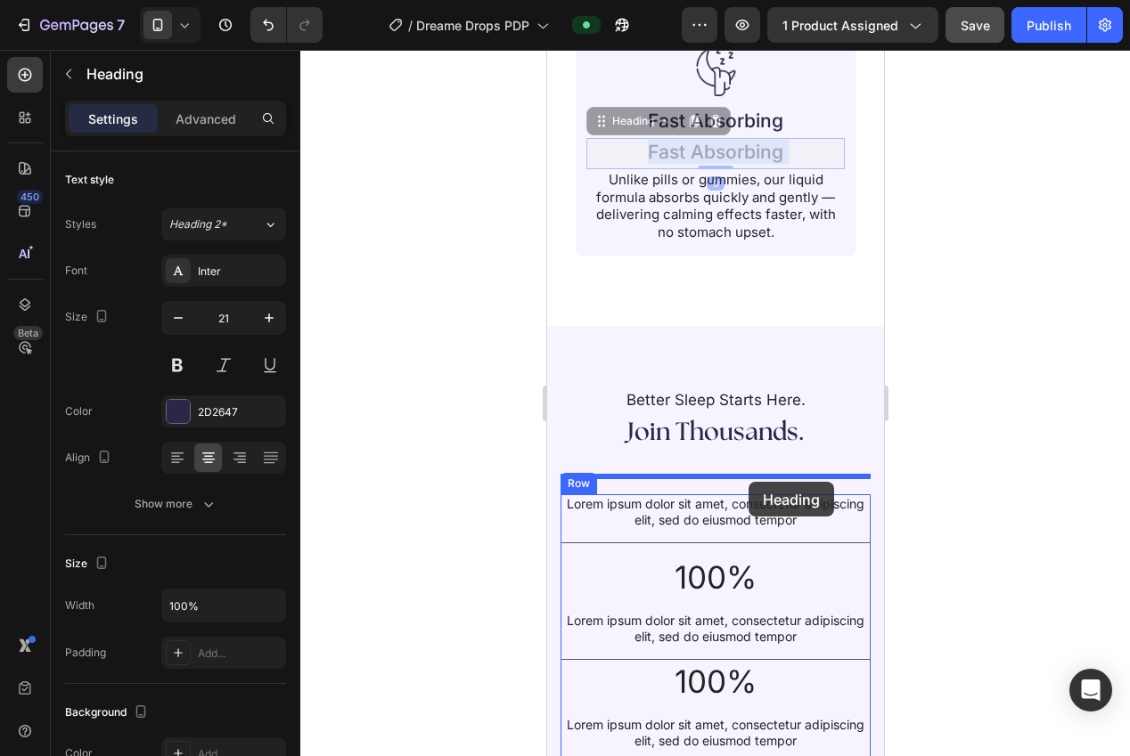
drag, startPoint x: 710, startPoint y: 141, endPoint x: 1538, endPoint y: 502, distance: 903.0
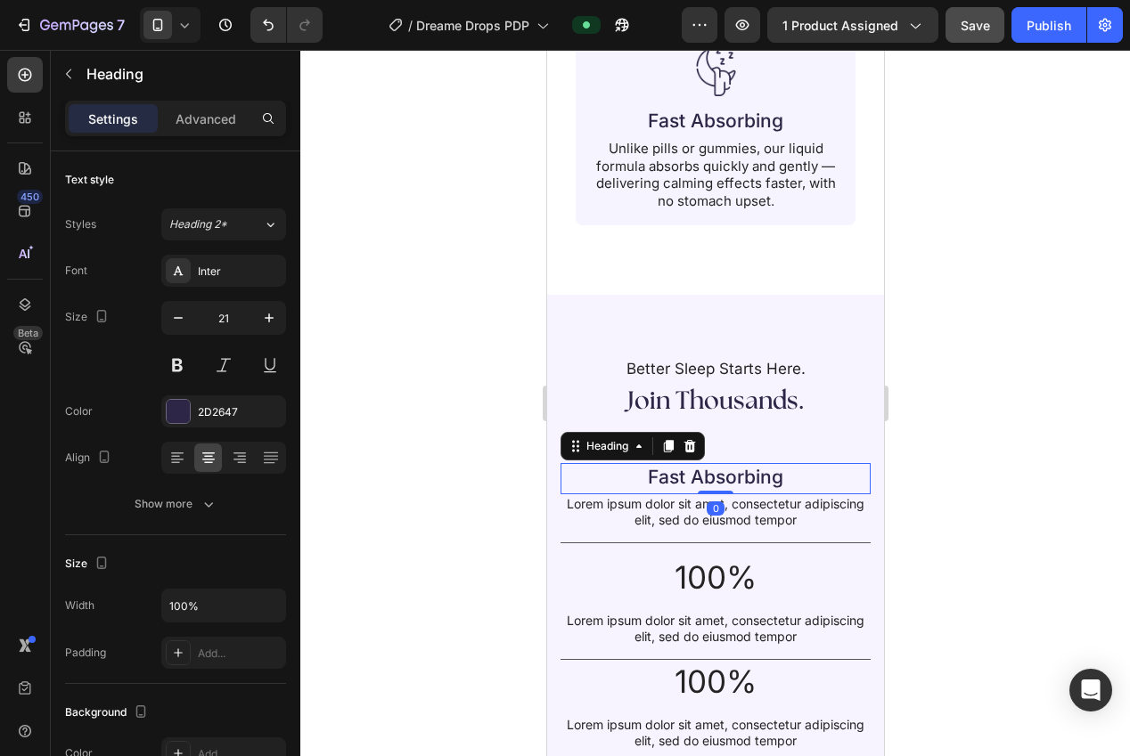
click at [996, 451] on div at bounding box center [715, 403] width 830 height 707
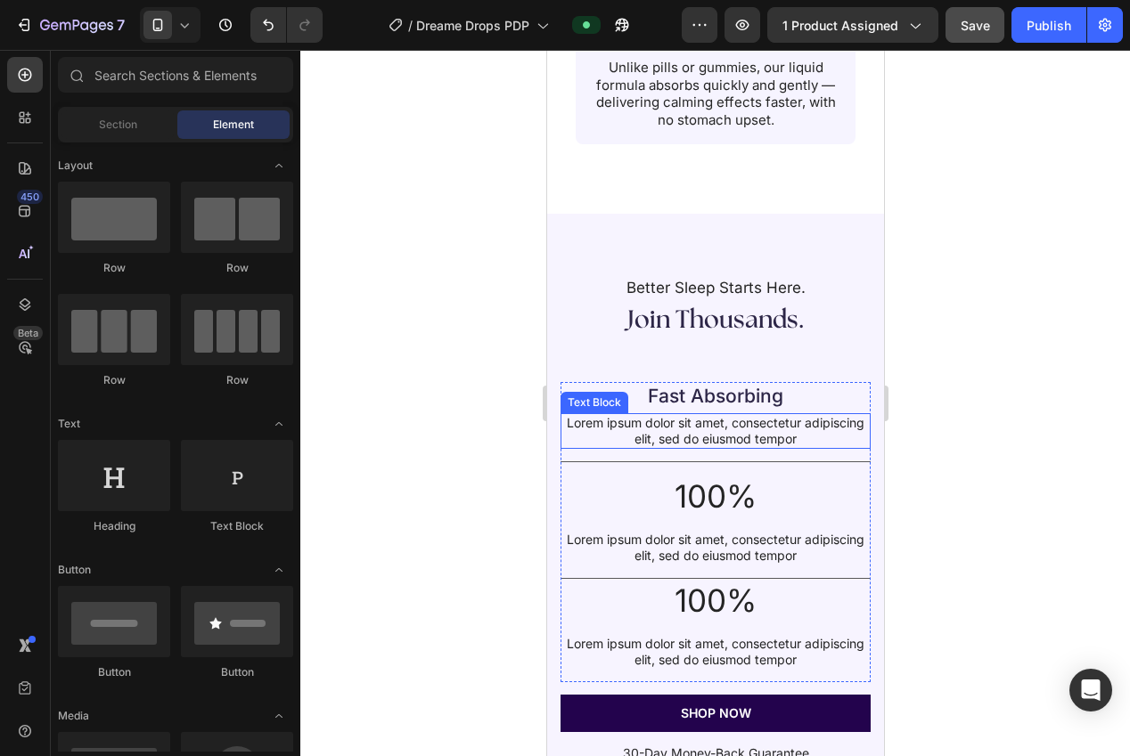
scroll to position [2607, 0]
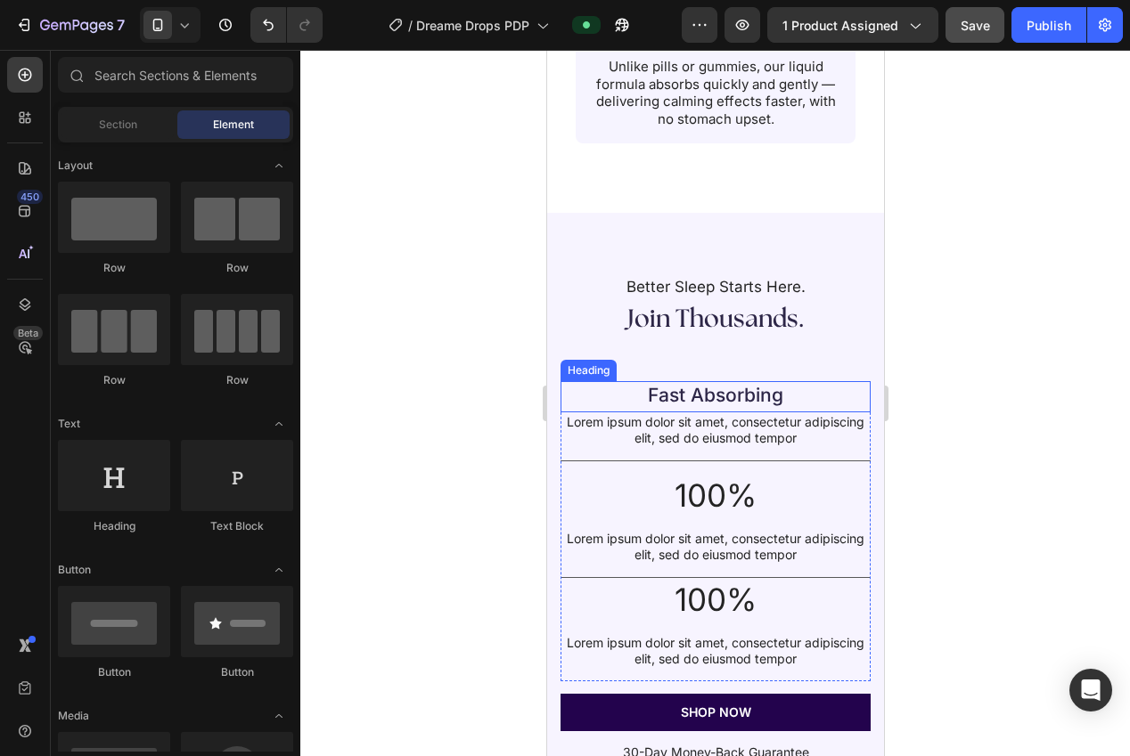
click at [740, 381] on h2 "Fast Absorbing" at bounding box center [714, 395] width 274 height 28
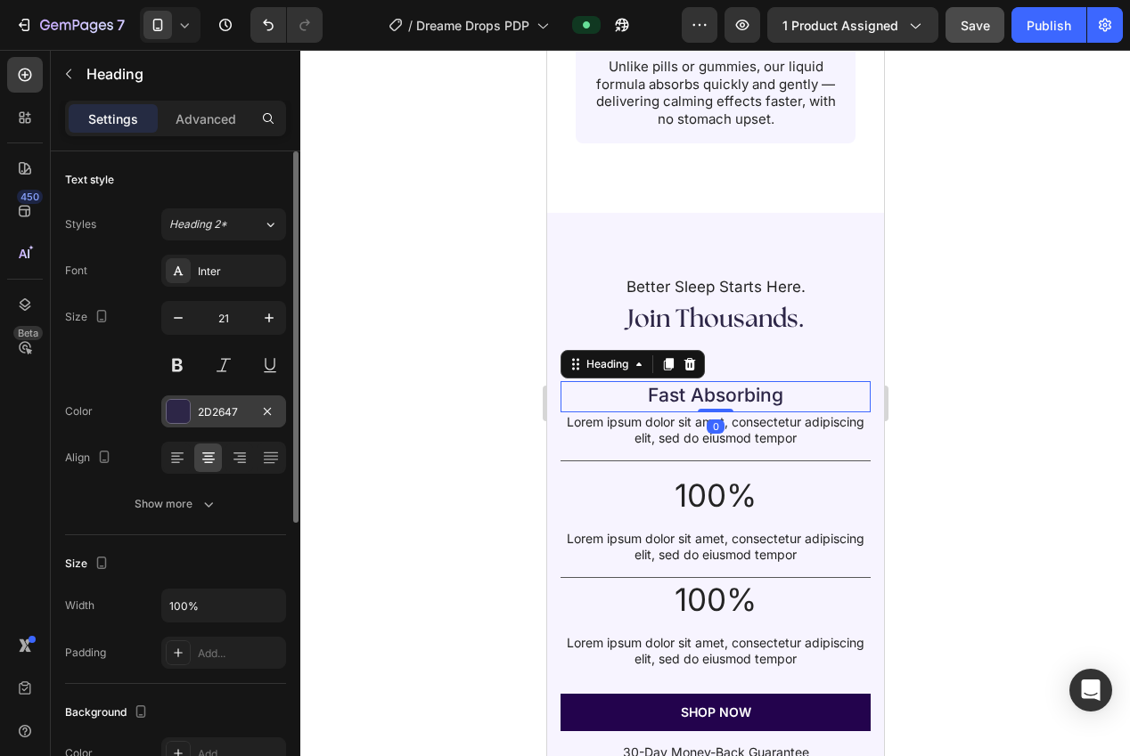
click at [184, 420] on div at bounding box center [178, 411] width 23 height 23
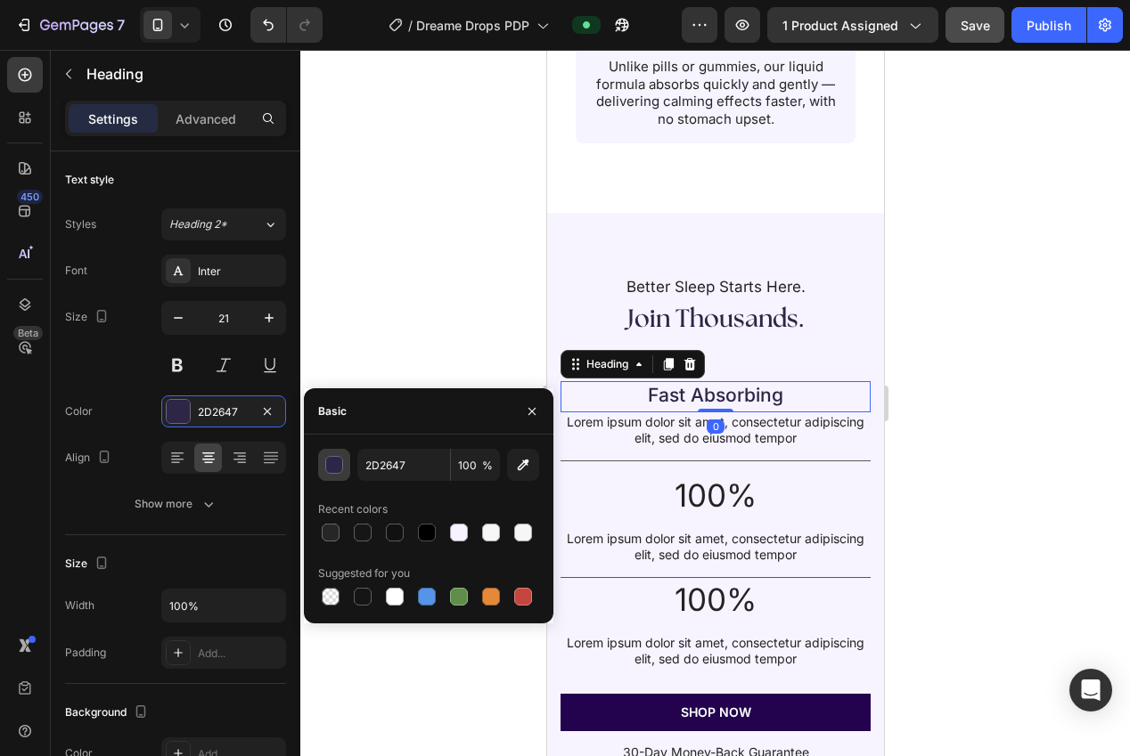
click at [331, 459] on div "button" at bounding box center [335, 466] width 18 height 18
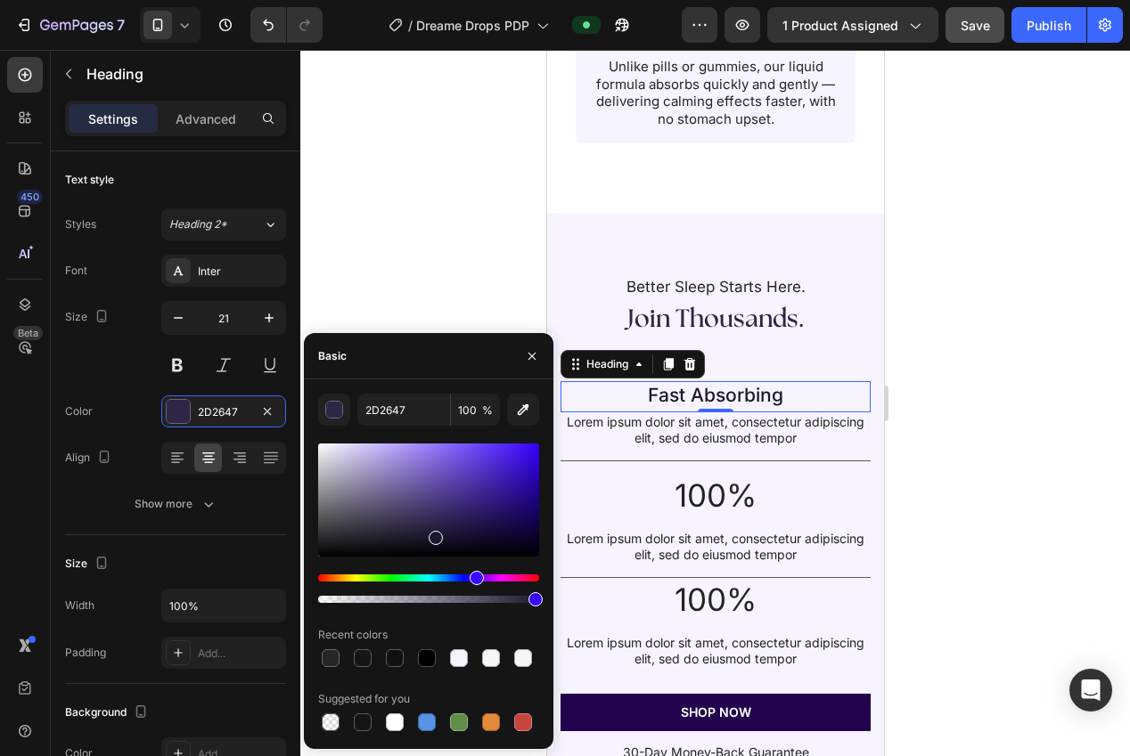
click at [435, 536] on div at bounding box center [436, 538] width 14 height 14
type input "1B162D"
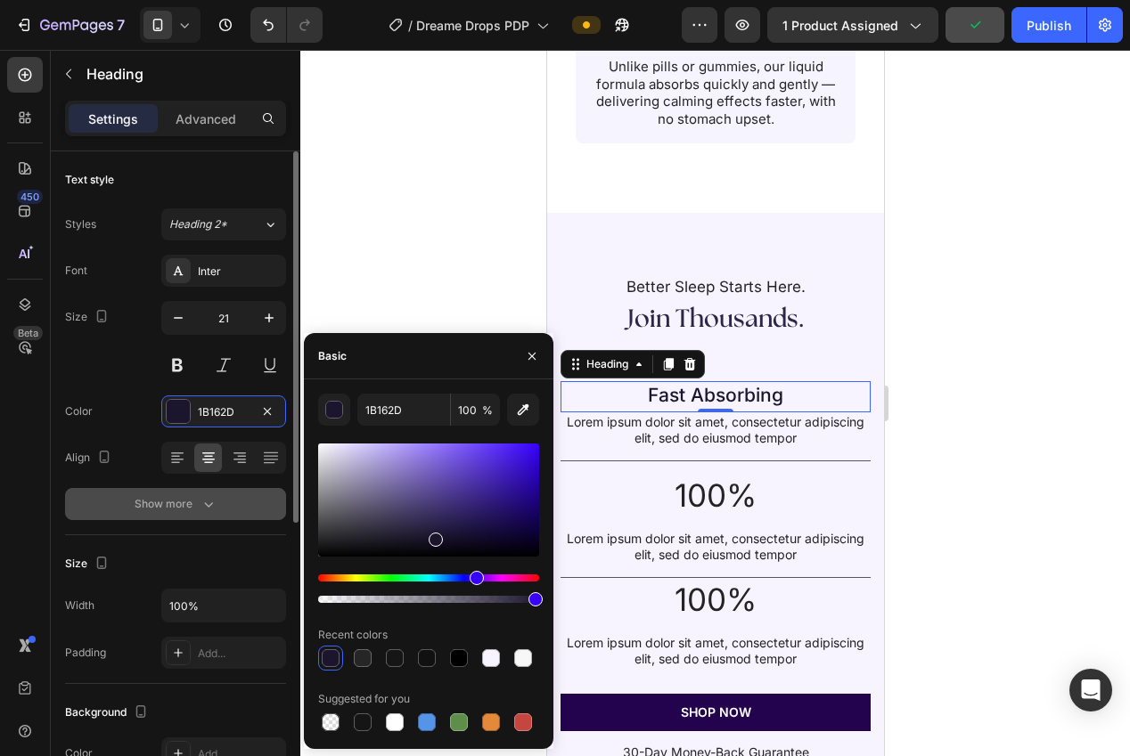
click at [195, 503] on div "Show more" at bounding box center [176, 504] width 83 height 18
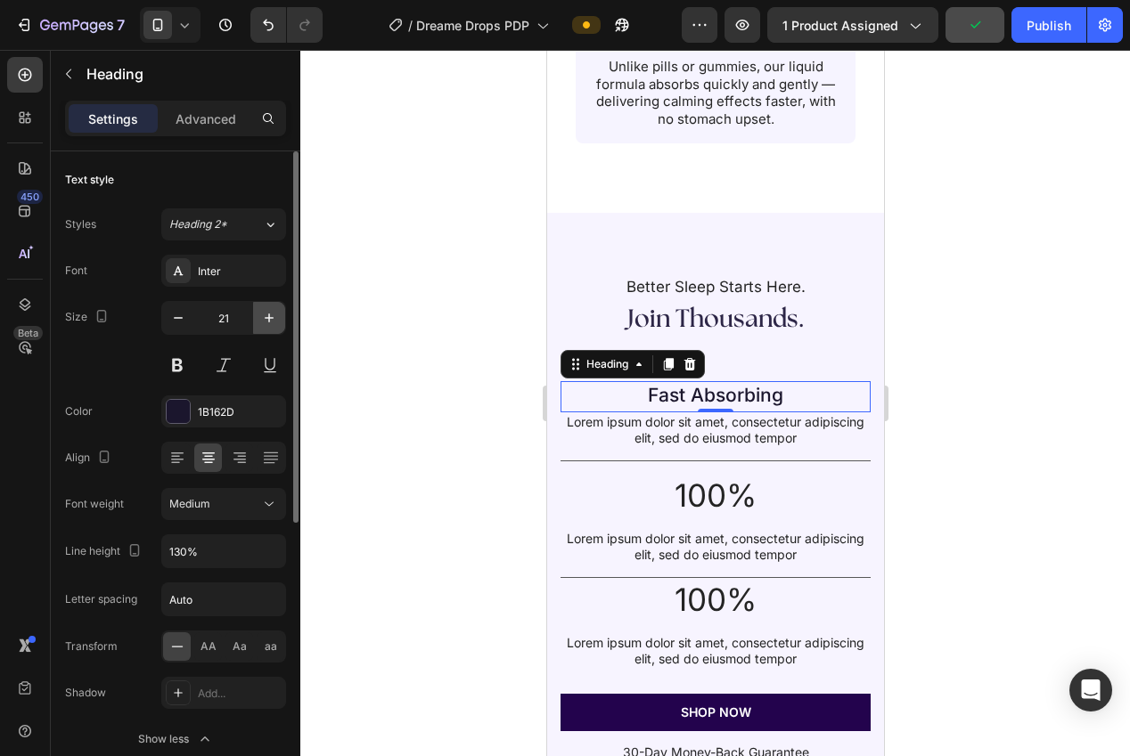
click at [263, 317] on icon "button" at bounding box center [269, 318] width 18 height 18
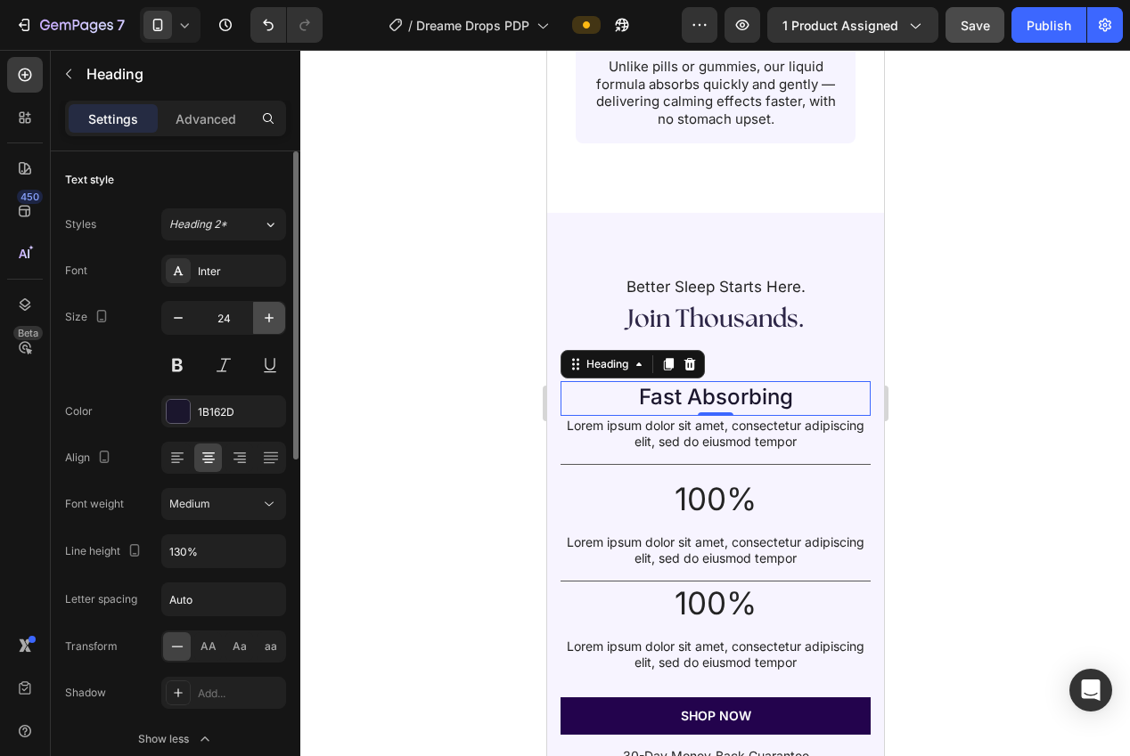
click at [263, 317] on icon "button" at bounding box center [269, 318] width 18 height 18
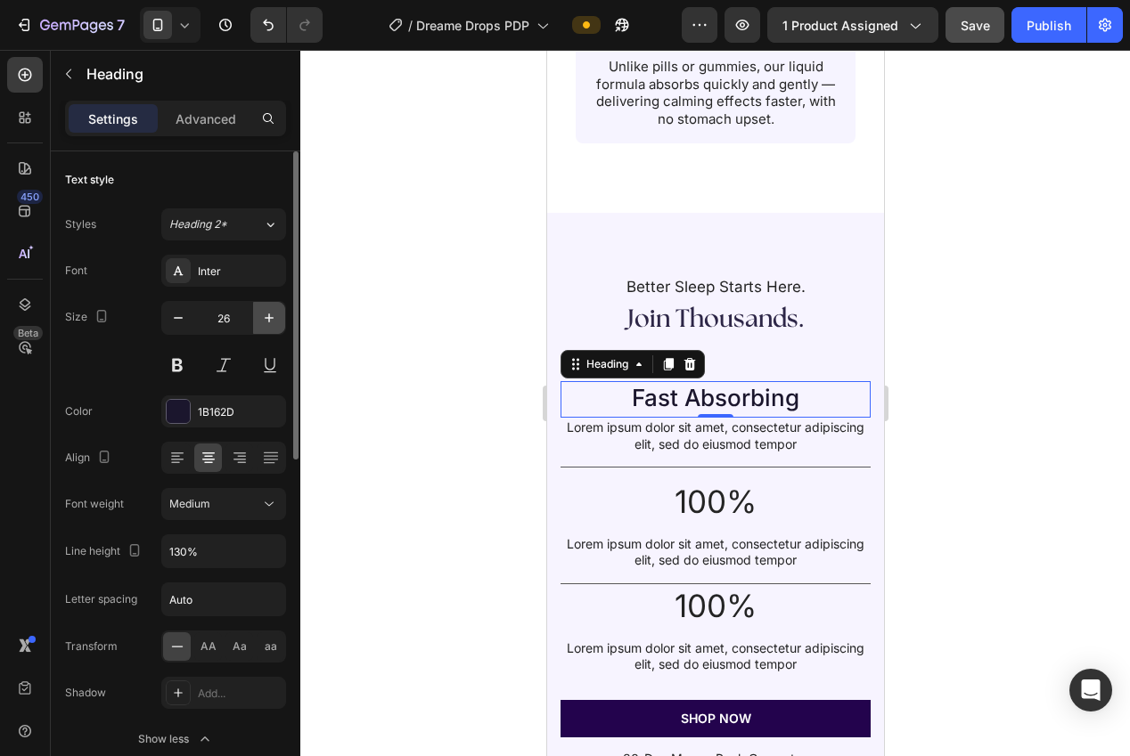
click at [263, 317] on icon "button" at bounding box center [269, 318] width 18 height 18
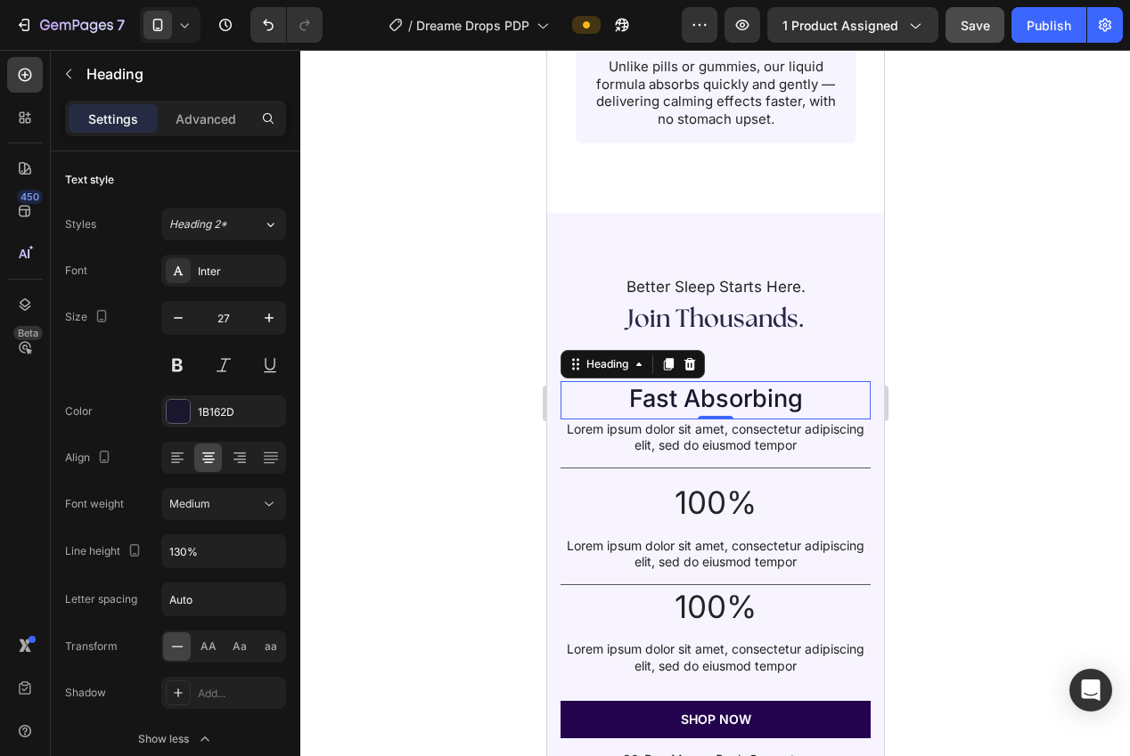
type input "28"
click at [704, 381] on h2 "Fast Absorbing" at bounding box center [714, 399] width 274 height 36
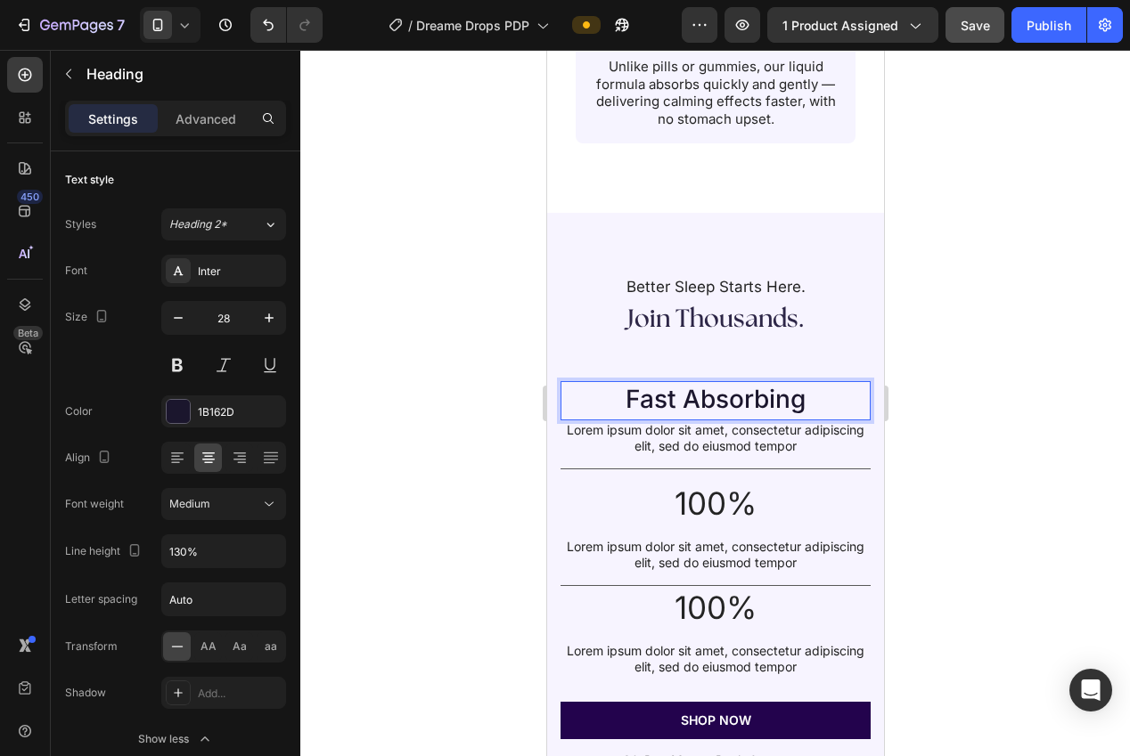
click at [704, 383] on p "Fast Absorbing" at bounding box center [714, 399] width 271 height 32
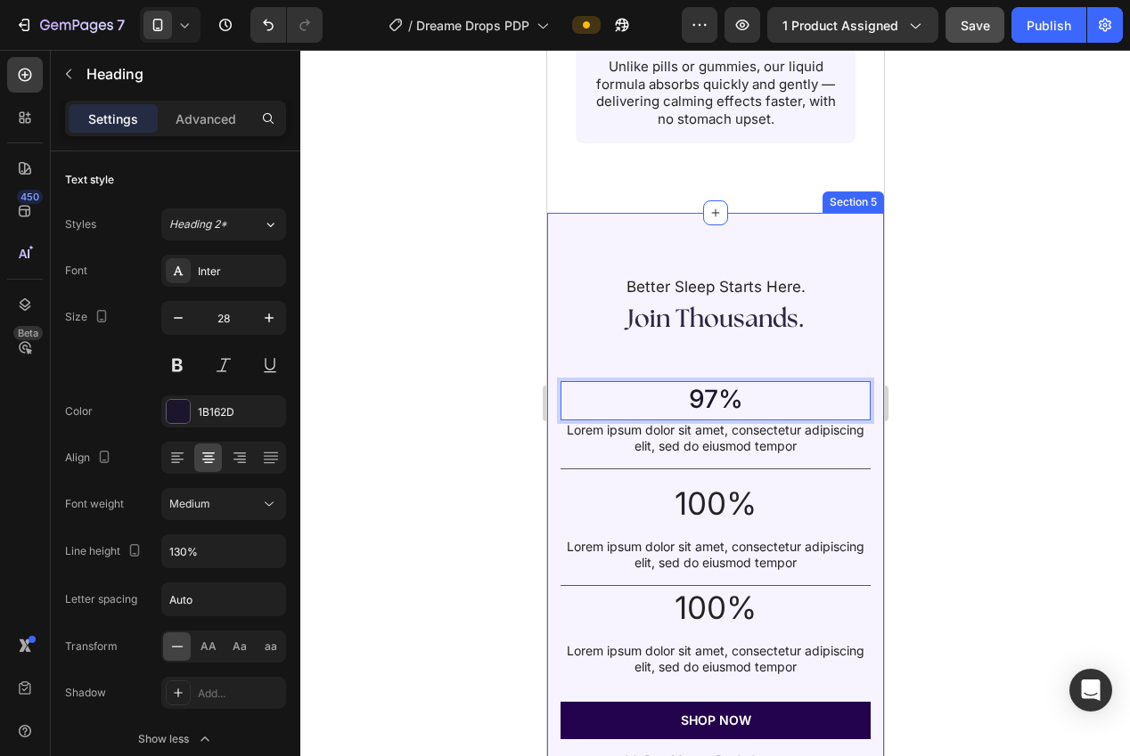
click at [999, 395] on div at bounding box center [715, 403] width 830 height 707
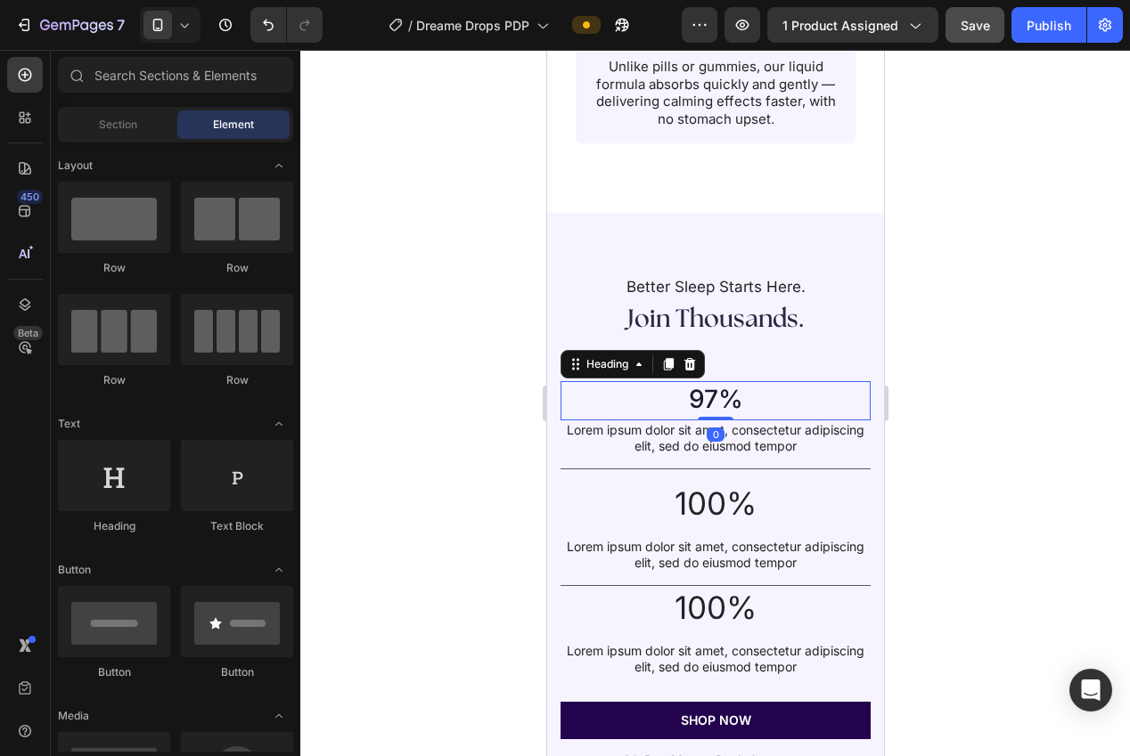
drag, startPoint x: 725, startPoint y: 383, endPoint x: 598, endPoint y: 388, distance: 127.5
click at [725, 383] on p "97%" at bounding box center [714, 399] width 271 height 32
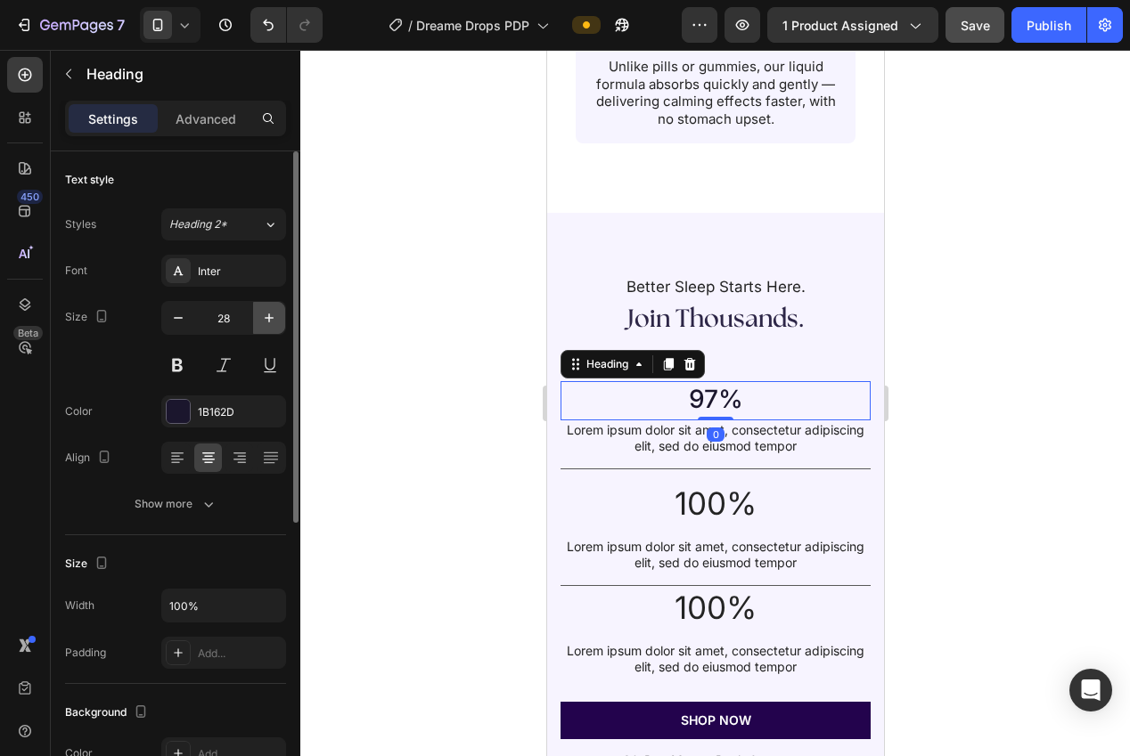
click at [260, 328] on button "button" at bounding box center [269, 318] width 32 height 32
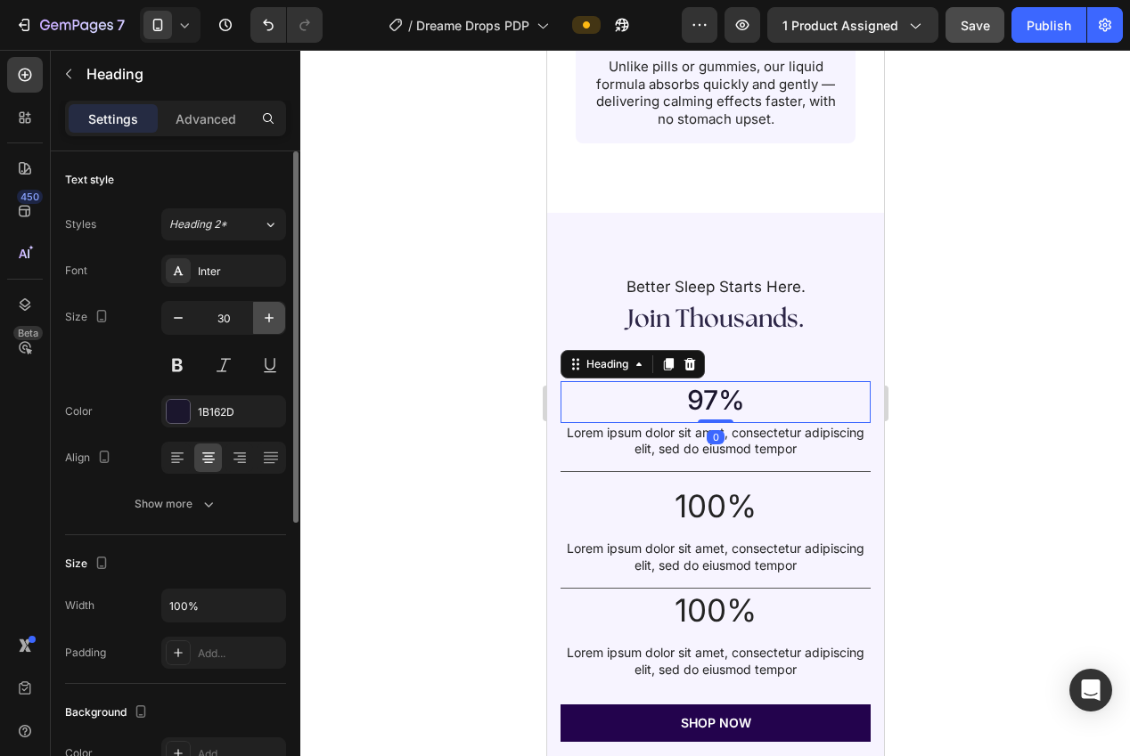
type input "31"
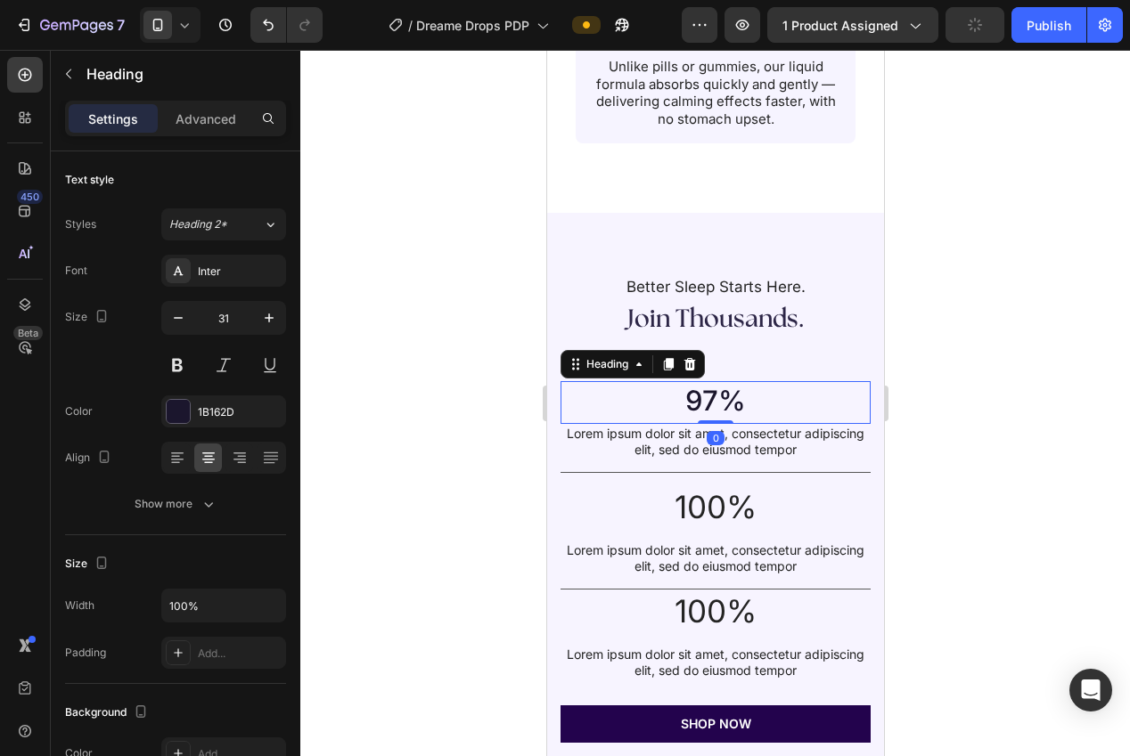
click at [363, 347] on div at bounding box center [715, 403] width 830 height 707
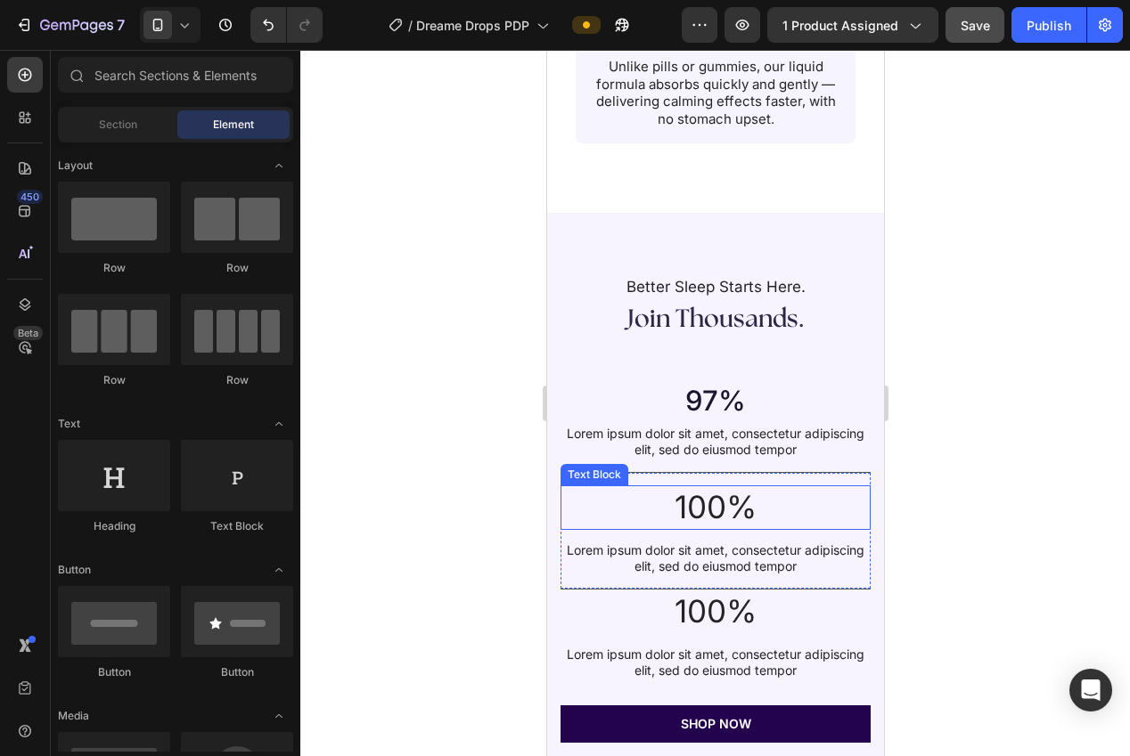
click at [717, 487] on p "100%" at bounding box center [714, 507] width 307 height 41
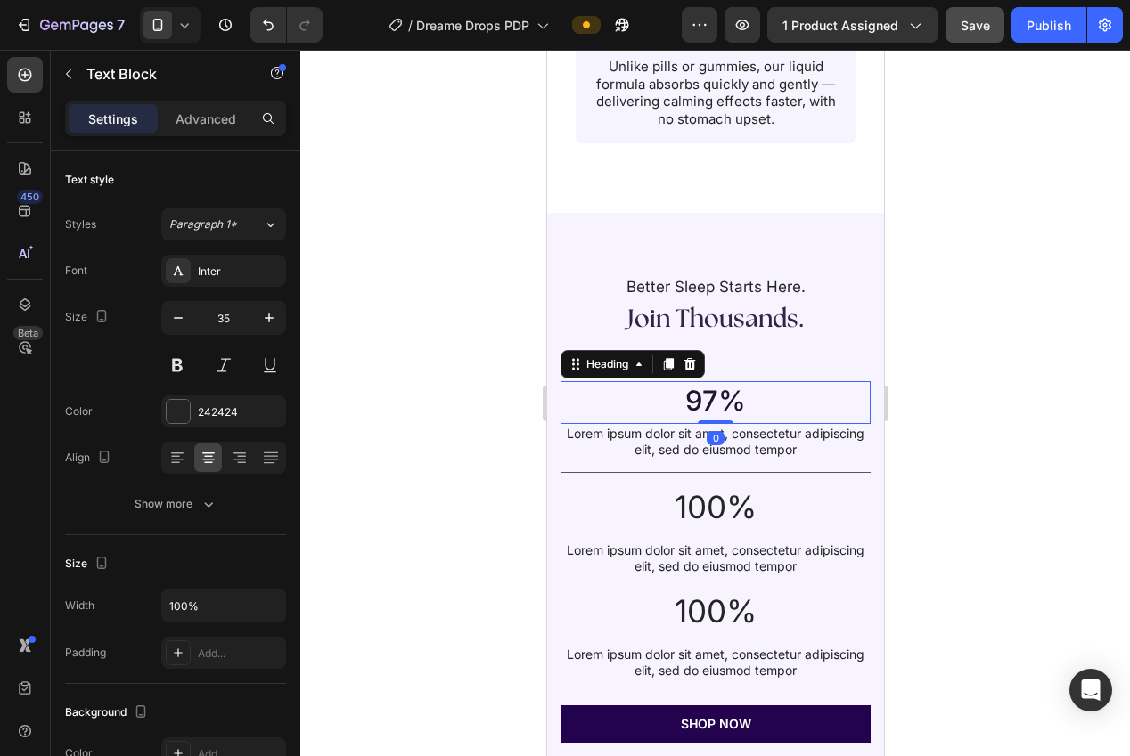
drag, startPoint x: 716, startPoint y: 383, endPoint x: 707, endPoint y: 381, distance: 10.0
click at [716, 383] on h2 "97%" at bounding box center [714, 400] width 274 height 39
click at [273, 325] on icon "button" at bounding box center [269, 318] width 18 height 18
type input "33"
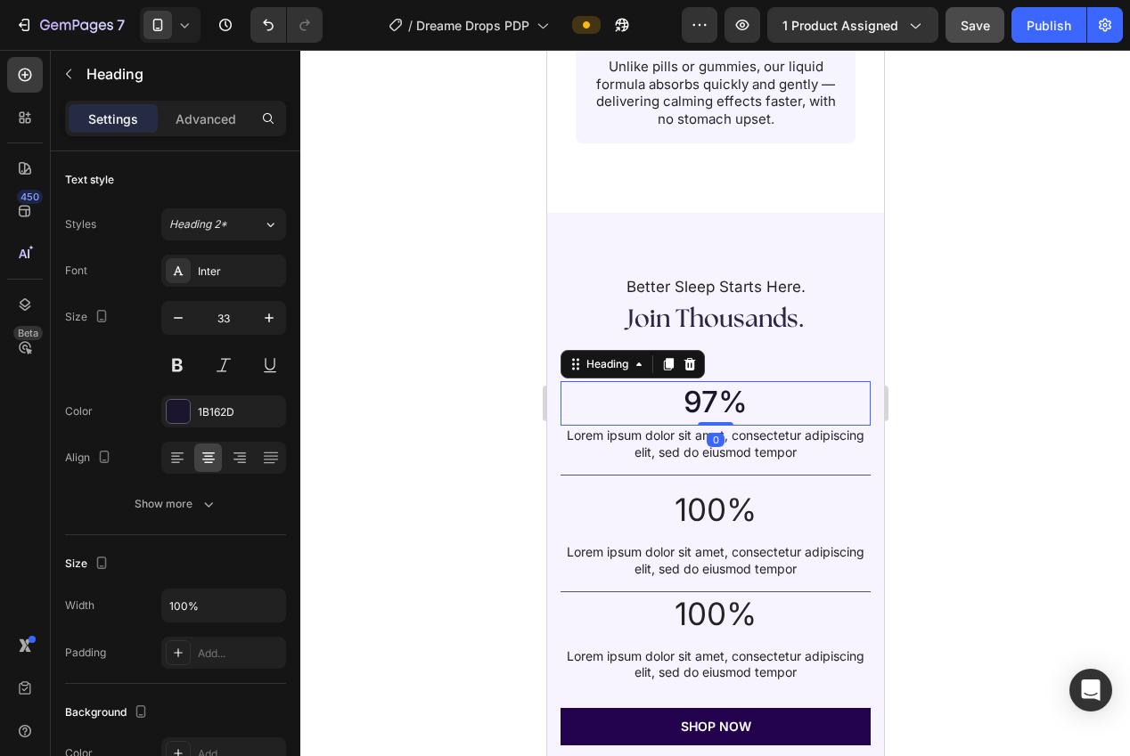
click at [427, 329] on div at bounding box center [715, 403] width 830 height 707
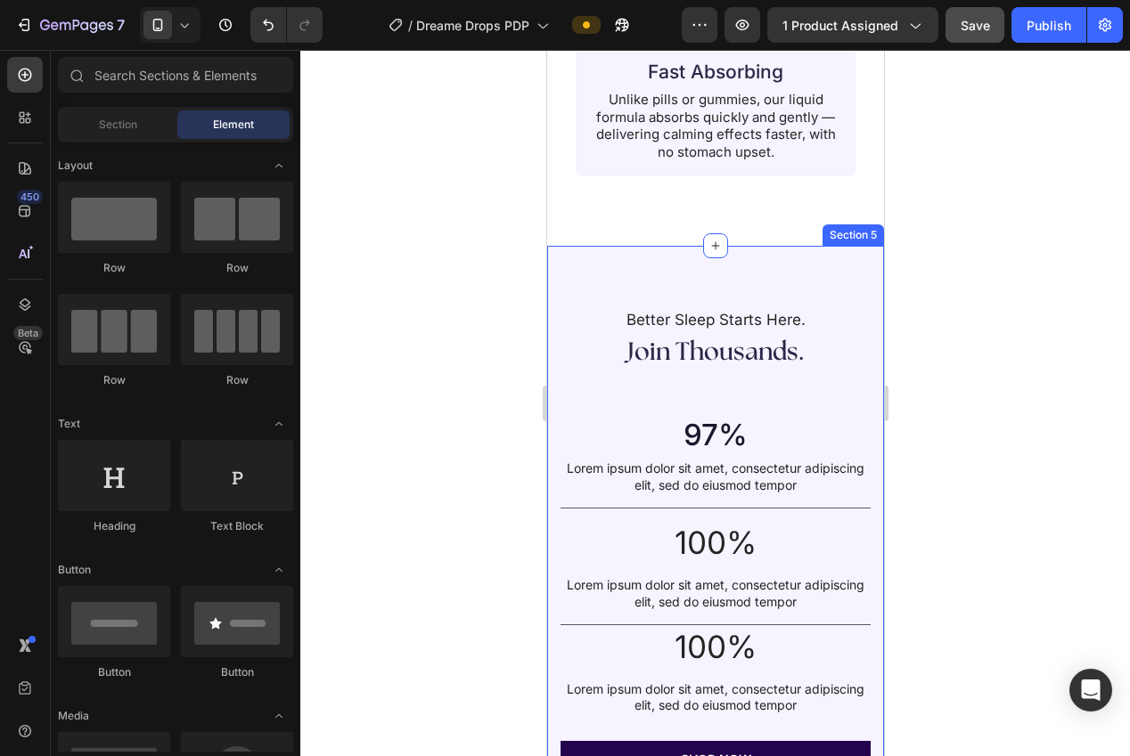
scroll to position [2579, 0]
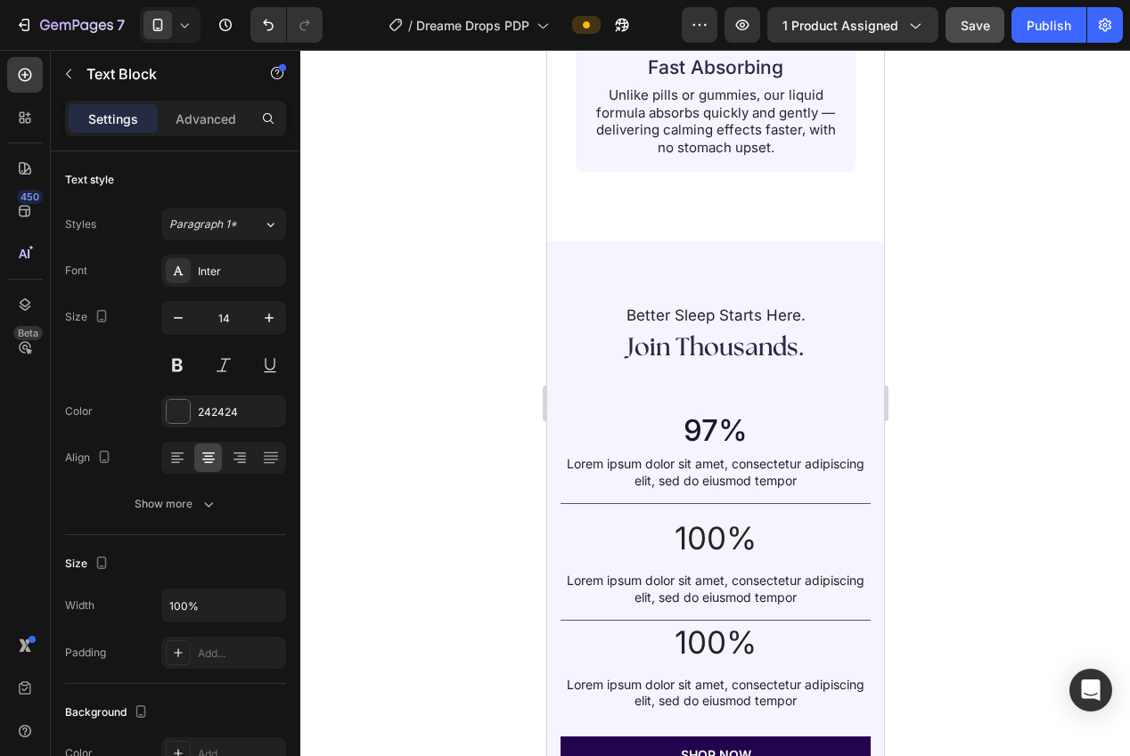
click at [686, 456] on p "Lorem ipsum dolor sit amet, consectetur adipiscing elit, sed do eiusmod tempor" at bounding box center [714, 472] width 307 height 32
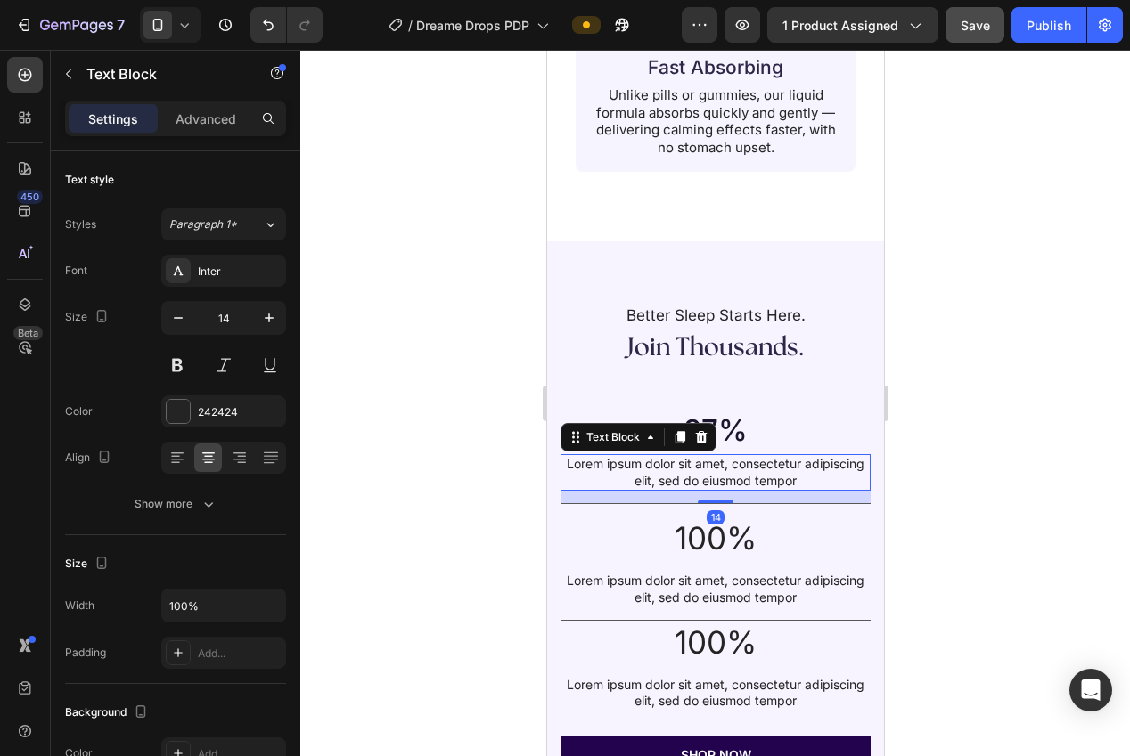
click at [686, 456] on p "Lorem ipsum dolor sit amet, consectetur adipiscing elit, sed do eiusmod tempor" at bounding box center [714, 472] width 307 height 32
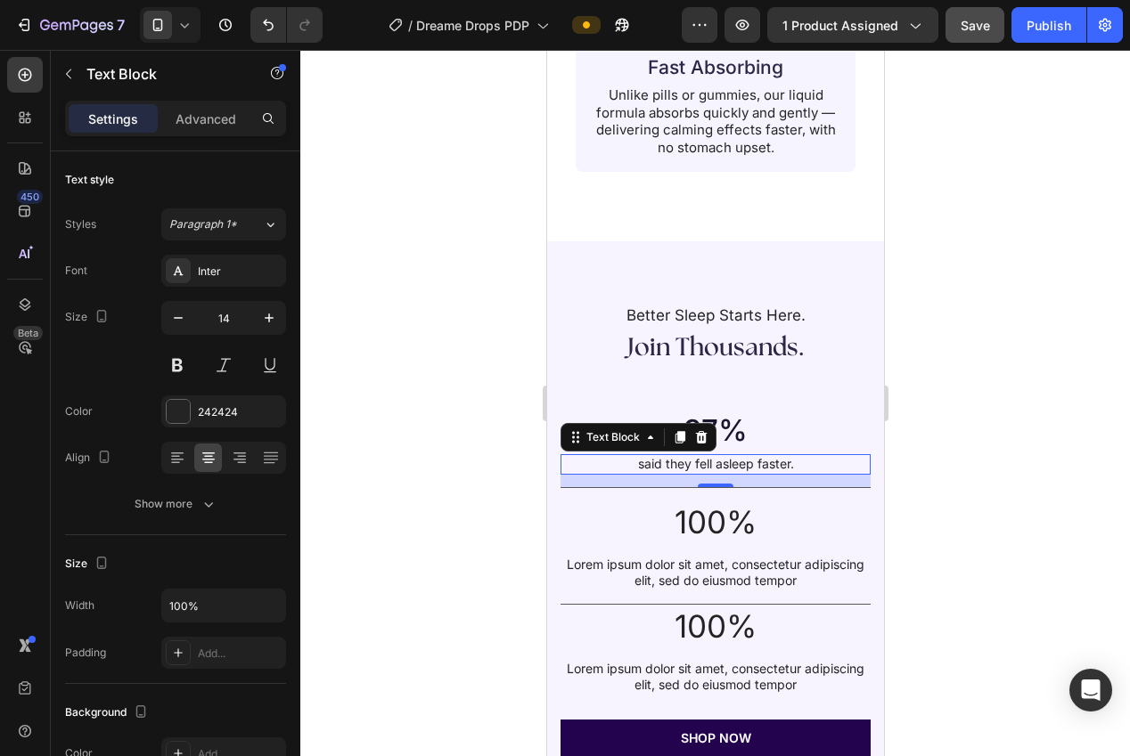
click at [1002, 437] on div at bounding box center [715, 403] width 830 height 707
drag, startPoint x: 749, startPoint y: 447, endPoint x: 617, endPoint y: 434, distance: 133.4
click at [748, 456] on p "said they fell asleep faster." at bounding box center [714, 464] width 307 height 16
click at [274, 321] on icon "button" at bounding box center [269, 318] width 18 height 18
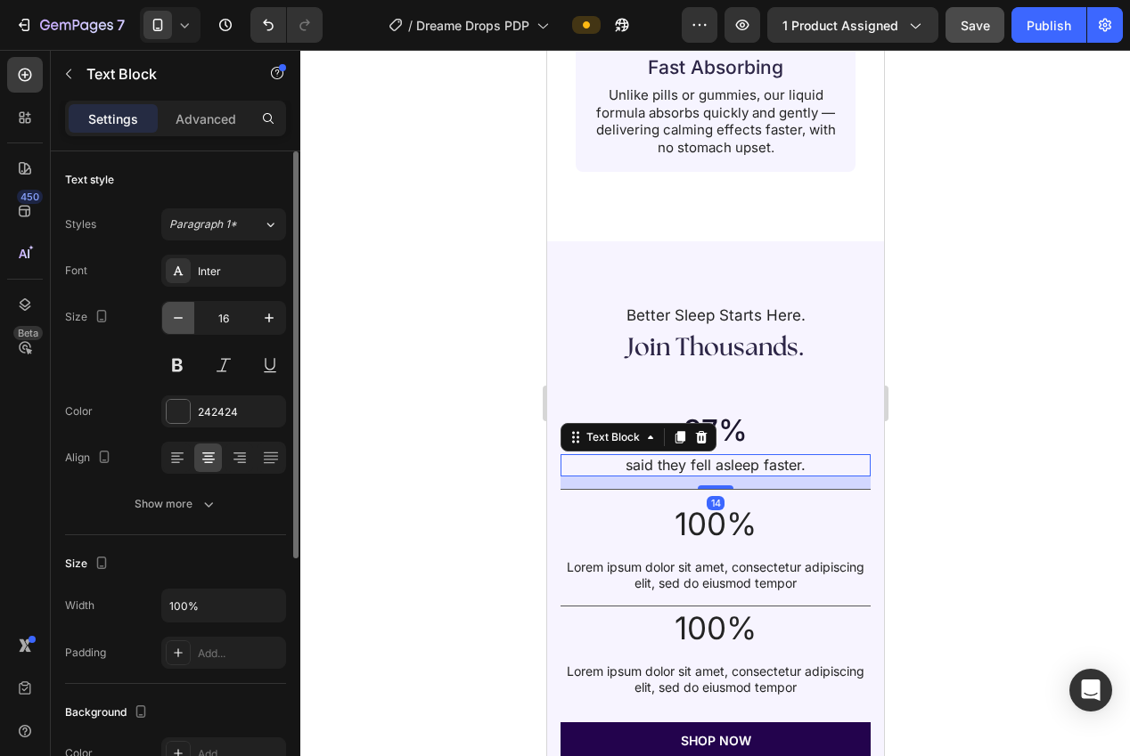
drag, startPoint x: 173, startPoint y: 320, endPoint x: 189, endPoint y: 322, distance: 16.1
click at [172, 320] on icon "button" at bounding box center [178, 318] width 18 height 18
type input "15"
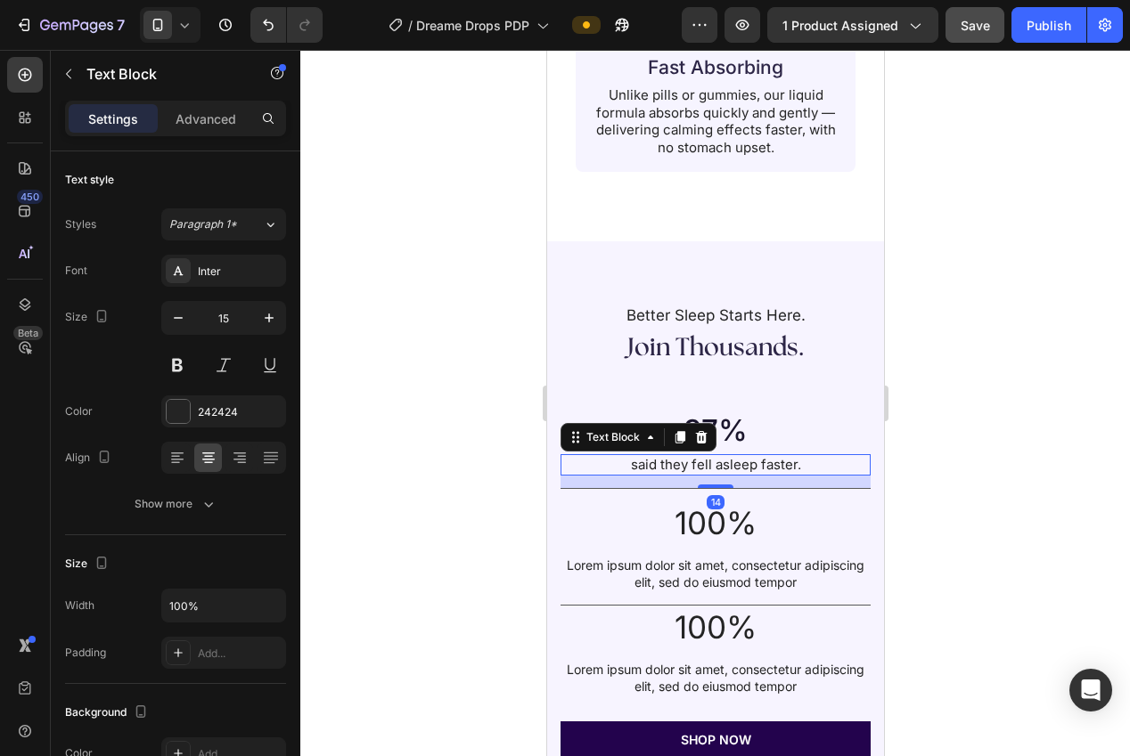
click at [399, 349] on div at bounding box center [715, 403] width 830 height 707
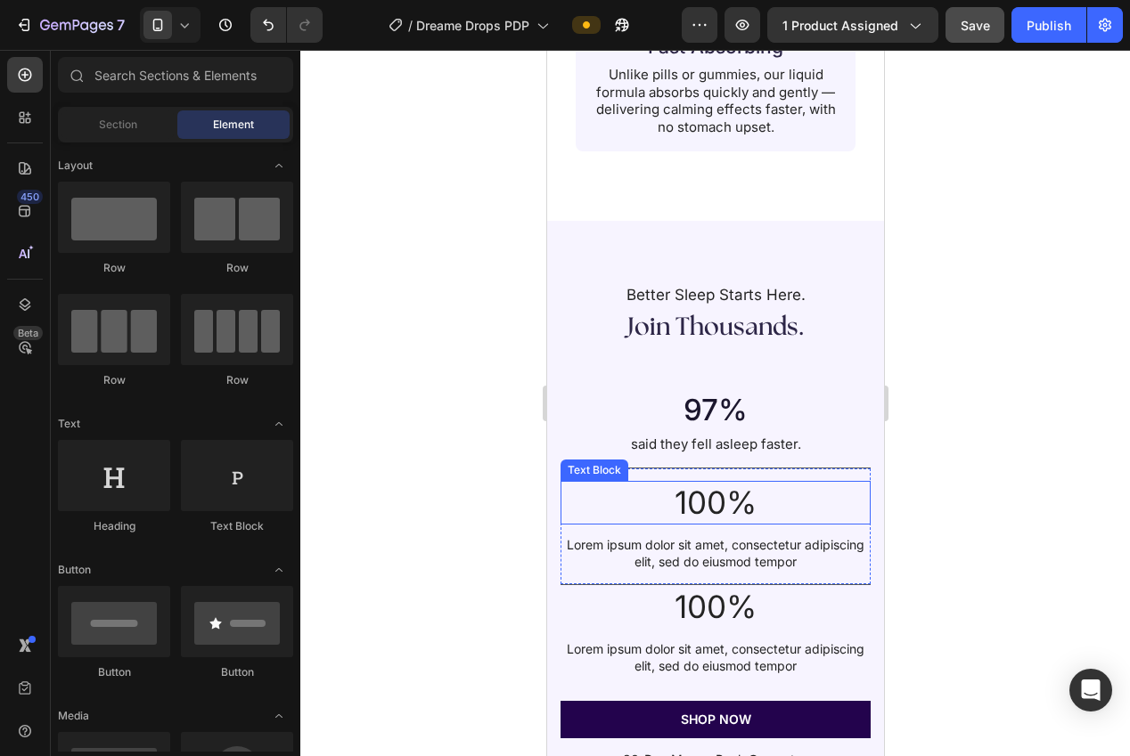
scroll to position [2678, 0]
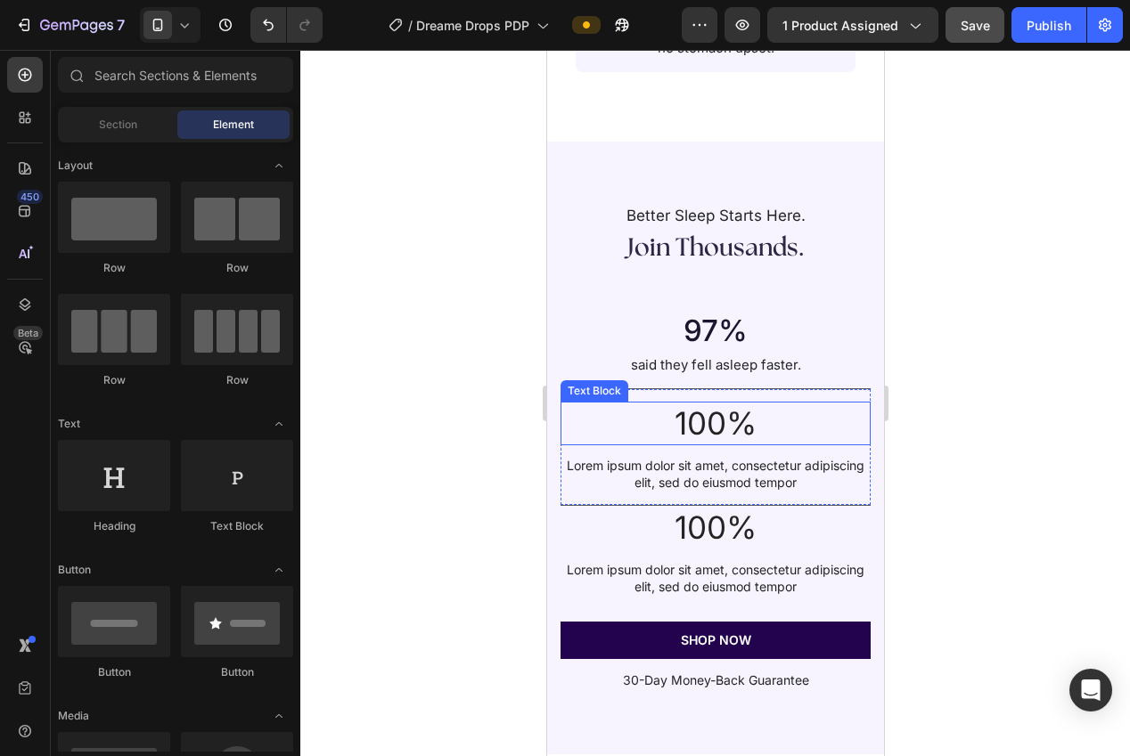
click at [718, 405] on p "100%" at bounding box center [714, 424] width 307 height 41
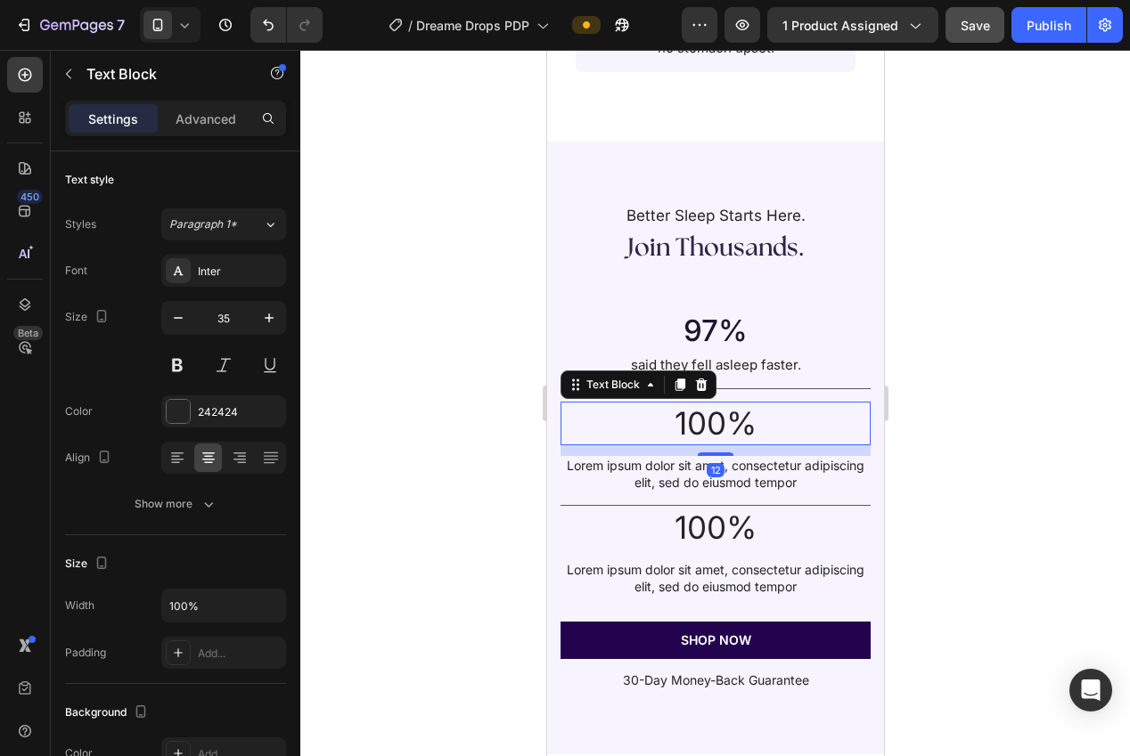
click at [698, 378] on icon at bounding box center [700, 385] width 14 height 14
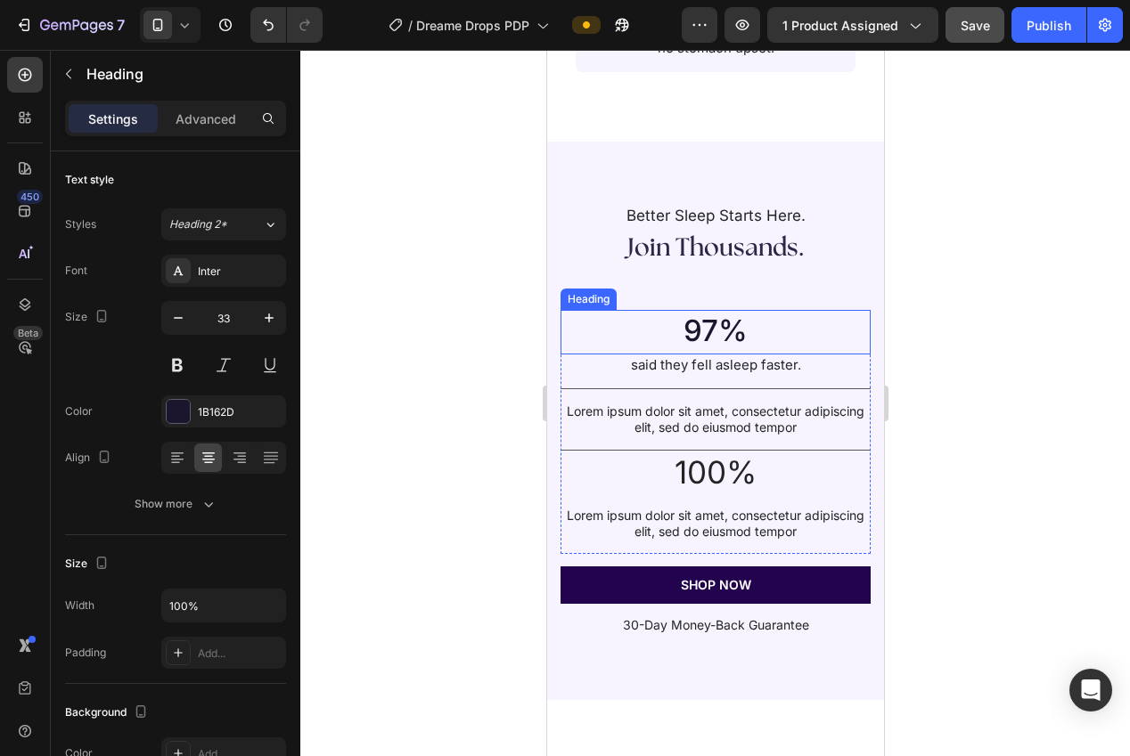
click at [721, 318] on h2 "97%" at bounding box center [714, 331] width 274 height 42
drag, startPoint x: 669, startPoint y: 275, endPoint x: 687, endPoint y: 307, distance: 36.7
click at [669, 287] on icon at bounding box center [668, 293] width 10 height 12
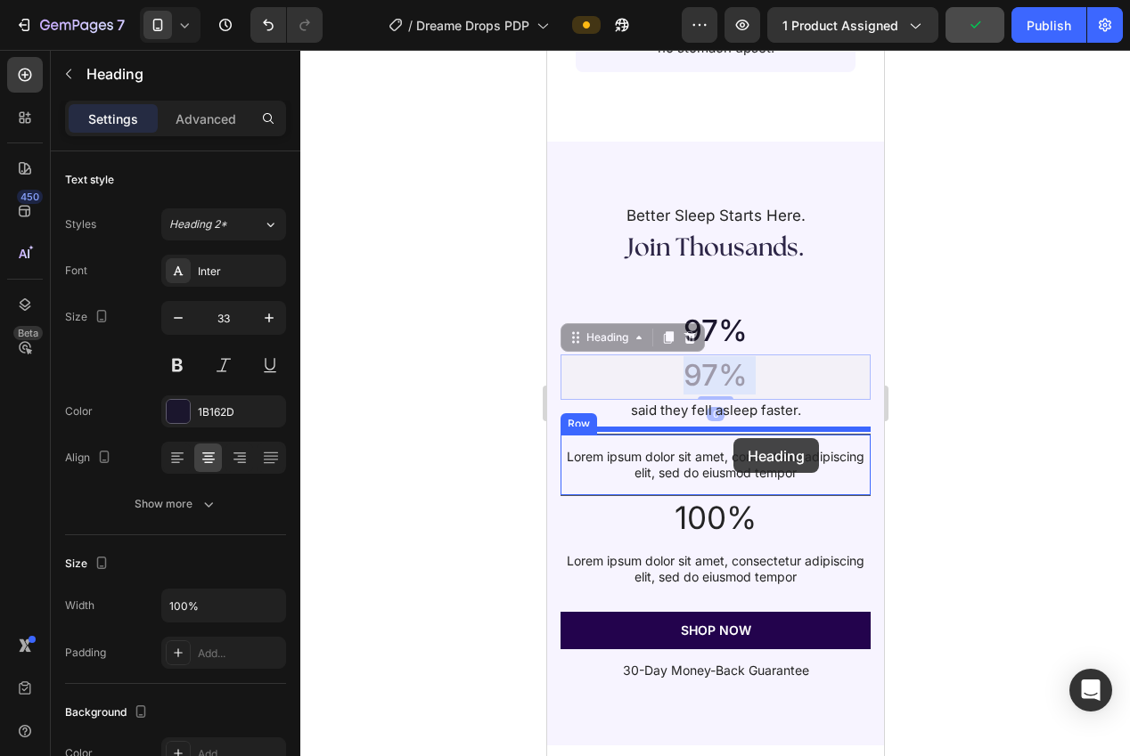
drag, startPoint x: 729, startPoint y: 413, endPoint x: 806, endPoint y: 430, distance: 79.5
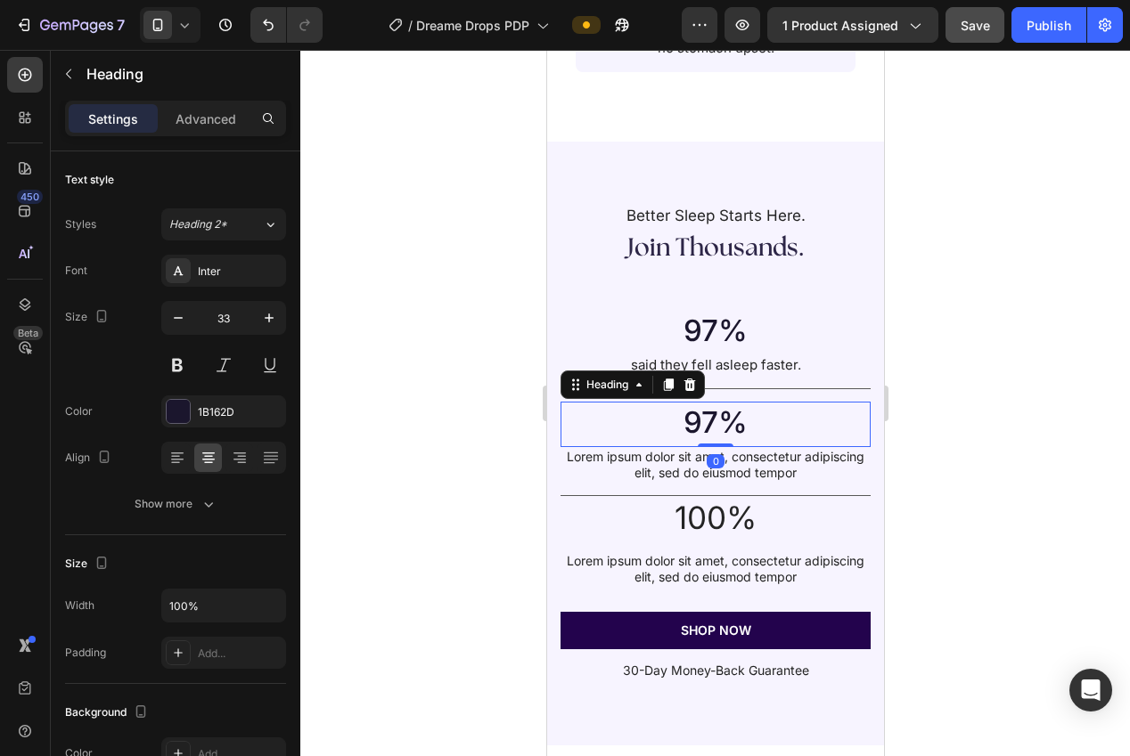
click at [974, 396] on div at bounding box center [715, 403] width 830 height 707
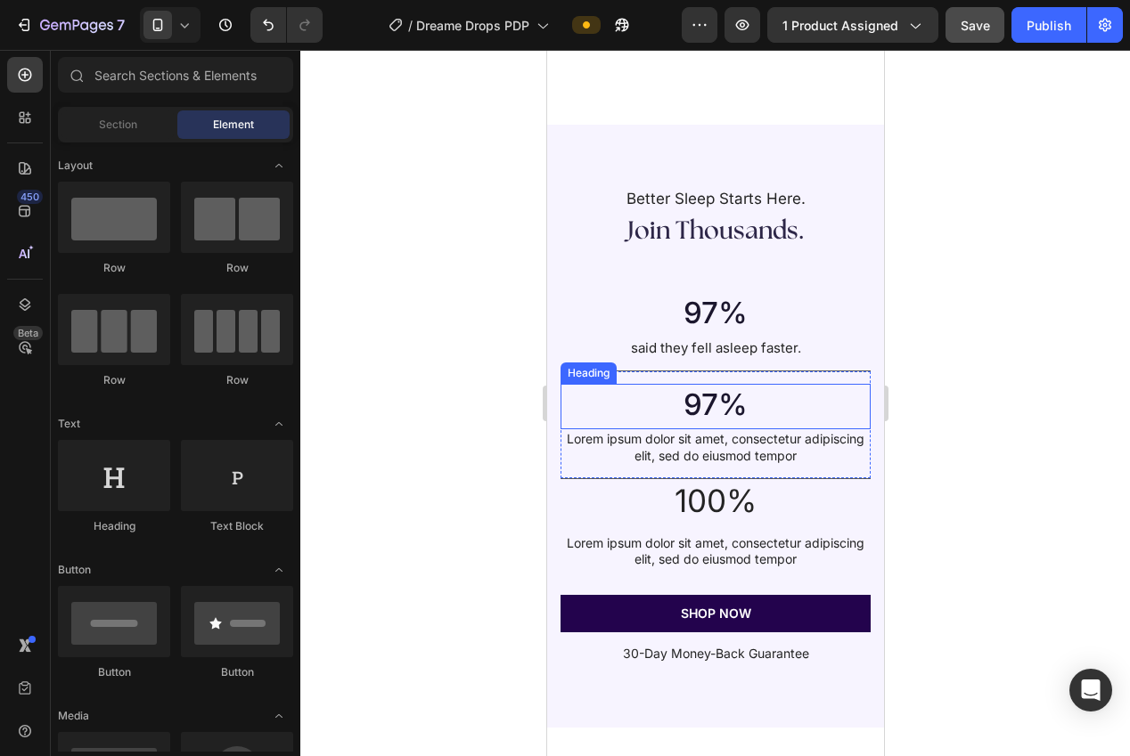
scroll to position [2818, 0]
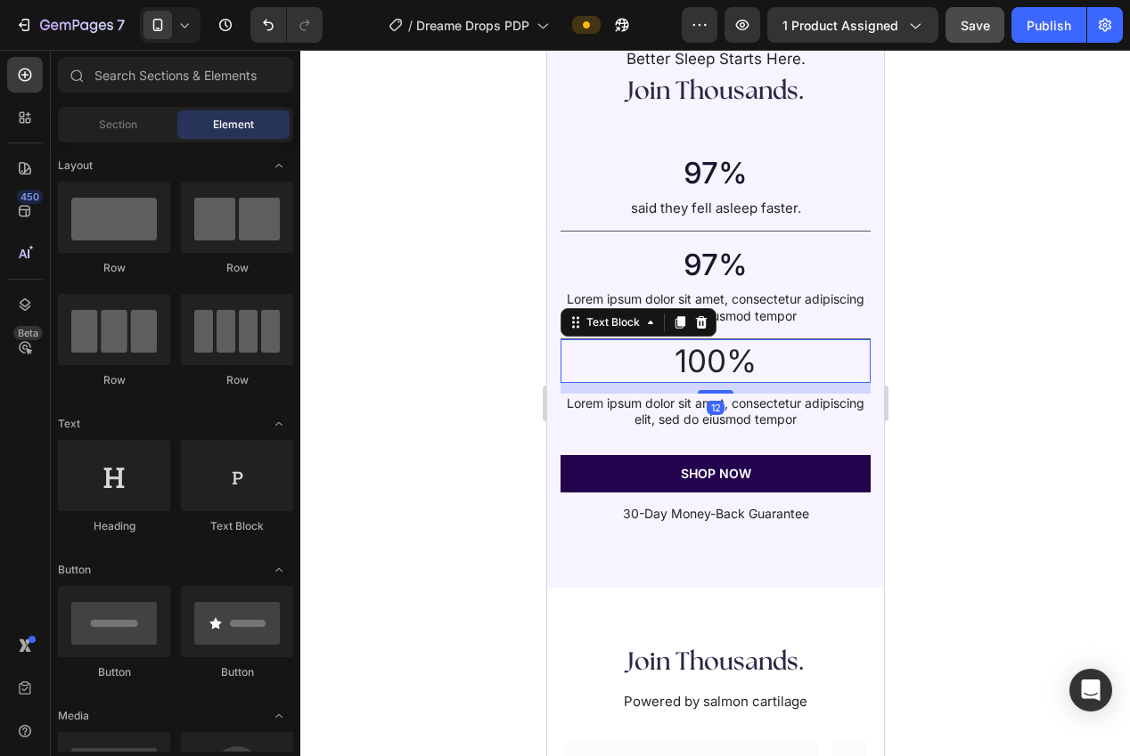
click at [706, 355] on p "100%" at bounding box center [714, 361] width 307 height 41
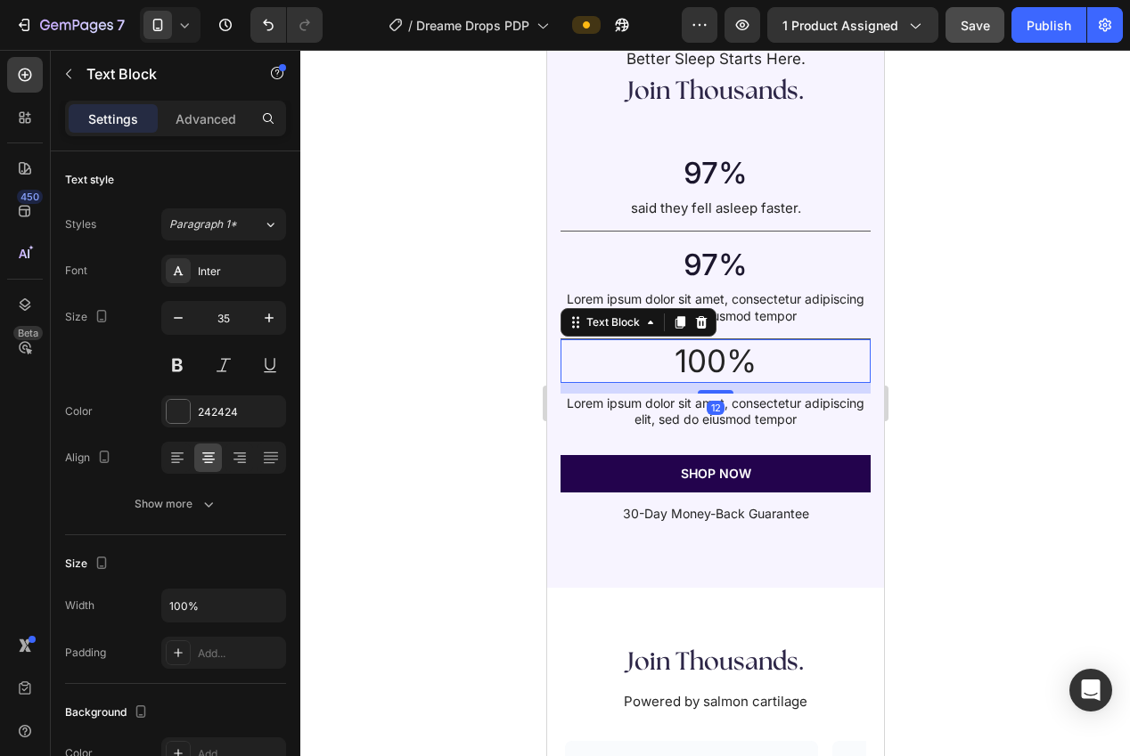
click at [705, 327] on icon at bounding box center [700, 322] width 14 height 14
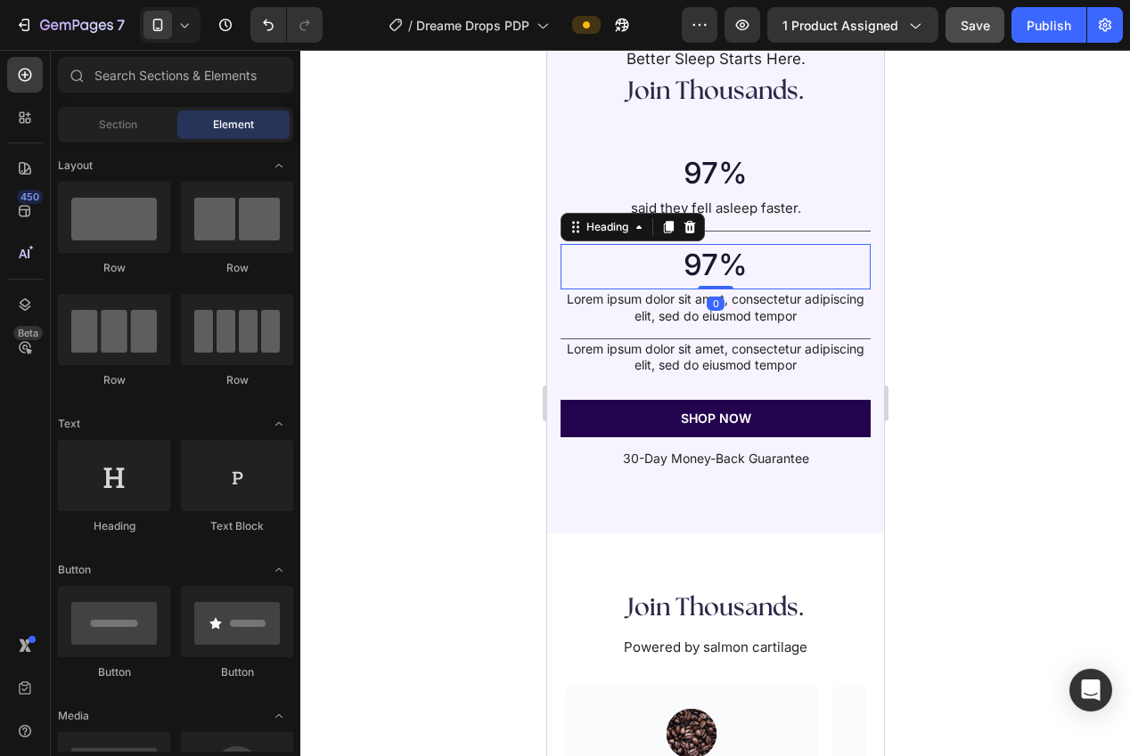
click at [712, 265] on h2 "97%" at bounding box center [714, 265] width 274 height 42
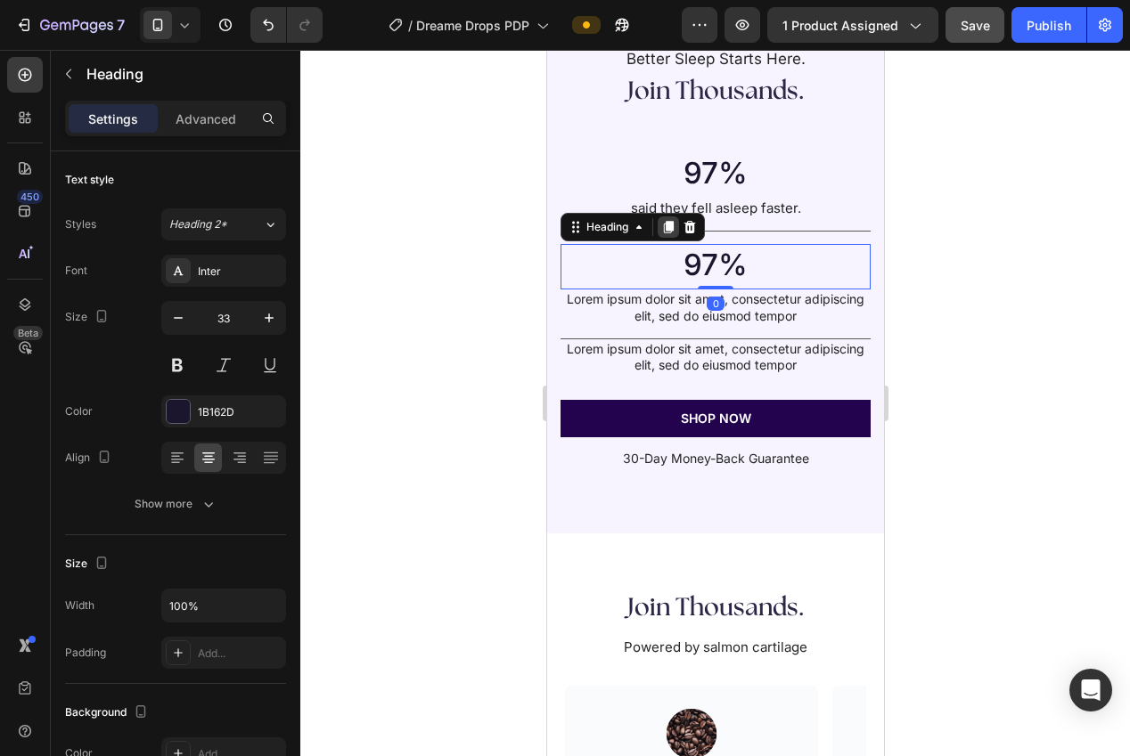
click at [669, 228] on icon at bounding box center [668, 228] width 10 height 12
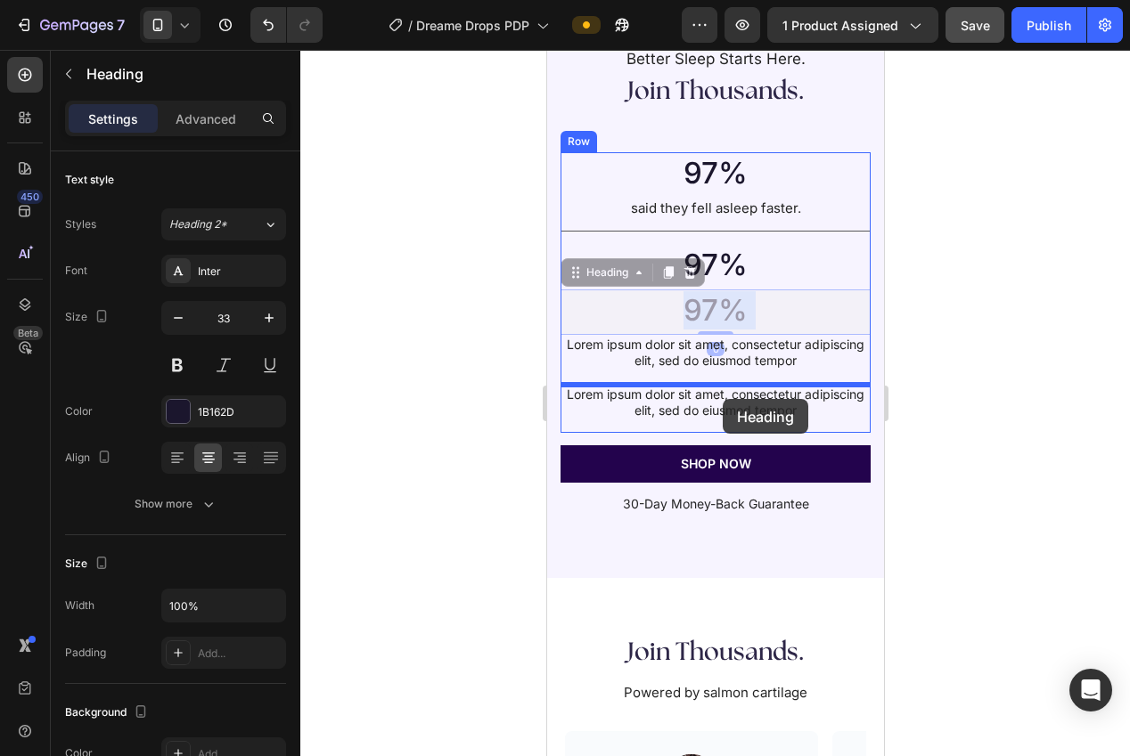
drag, startPoint x: 713, startPoint y: 315, endPoint x: 722, endPoint y: 399, distance: 84.2
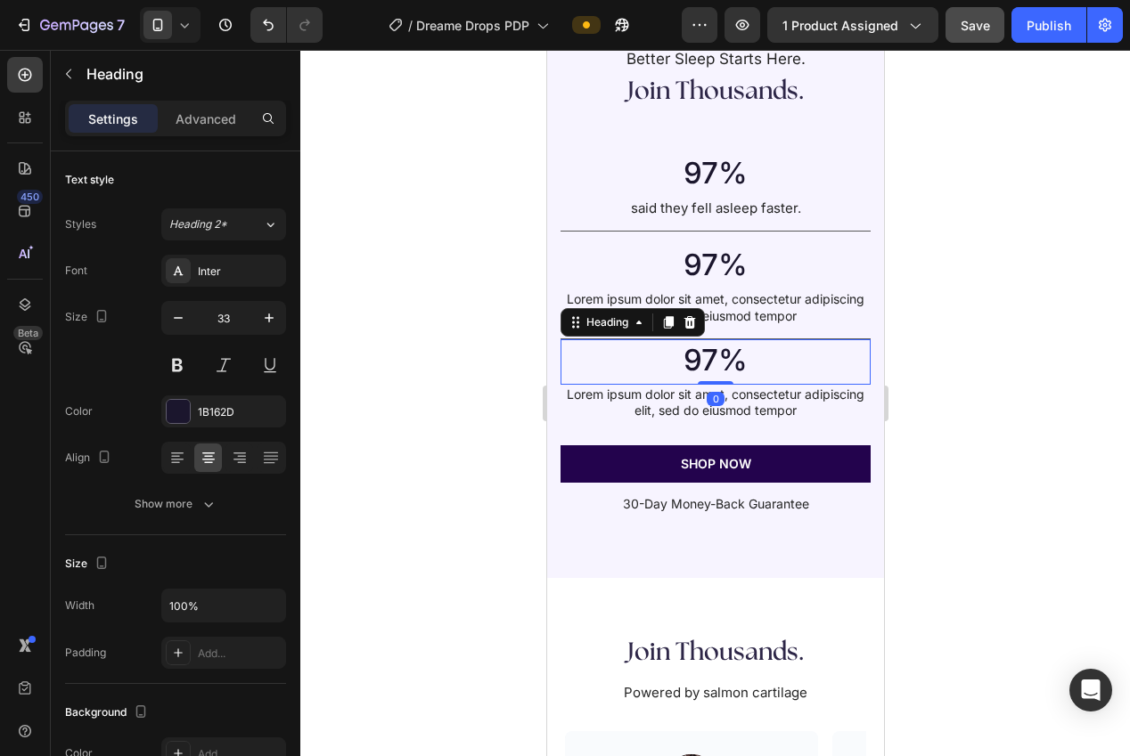
click at [1012, 346] on div at bounding box center [715, 403] width 830 height 707
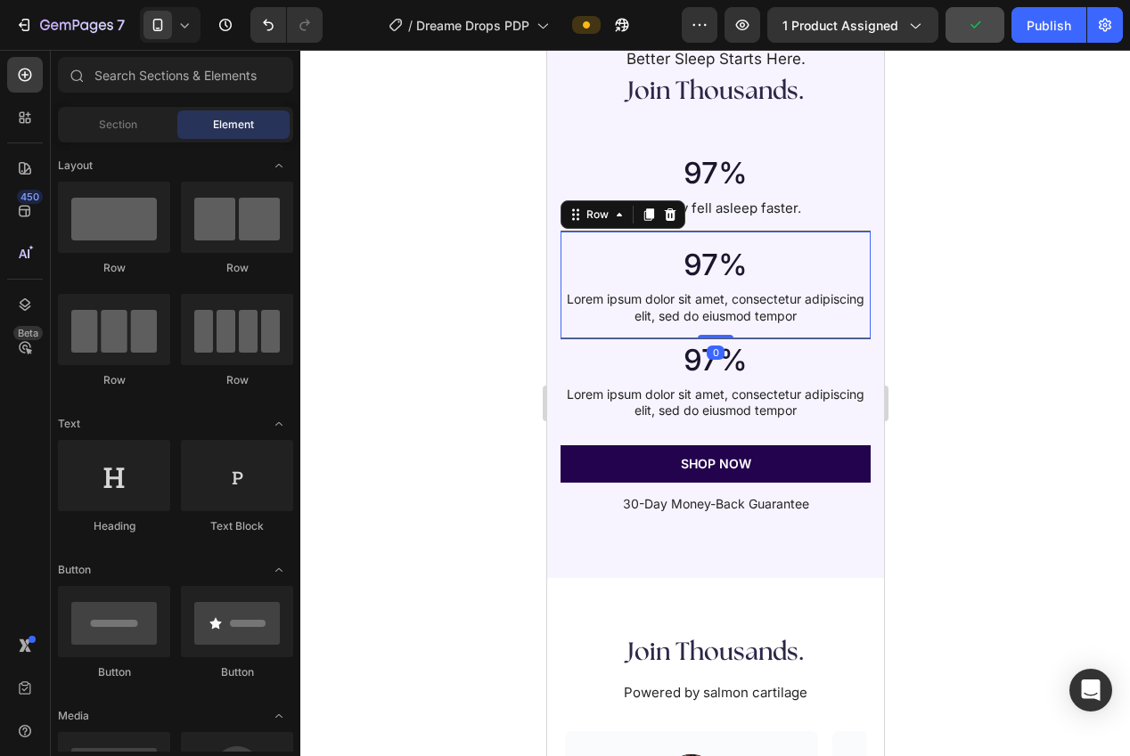
click at [770, 337] on div "97% Heading Lorem ipsum dolor sit amet, consectetur adipiscing elit, sed do eiu…" at bounding box center [715, 291] width 310 height 94
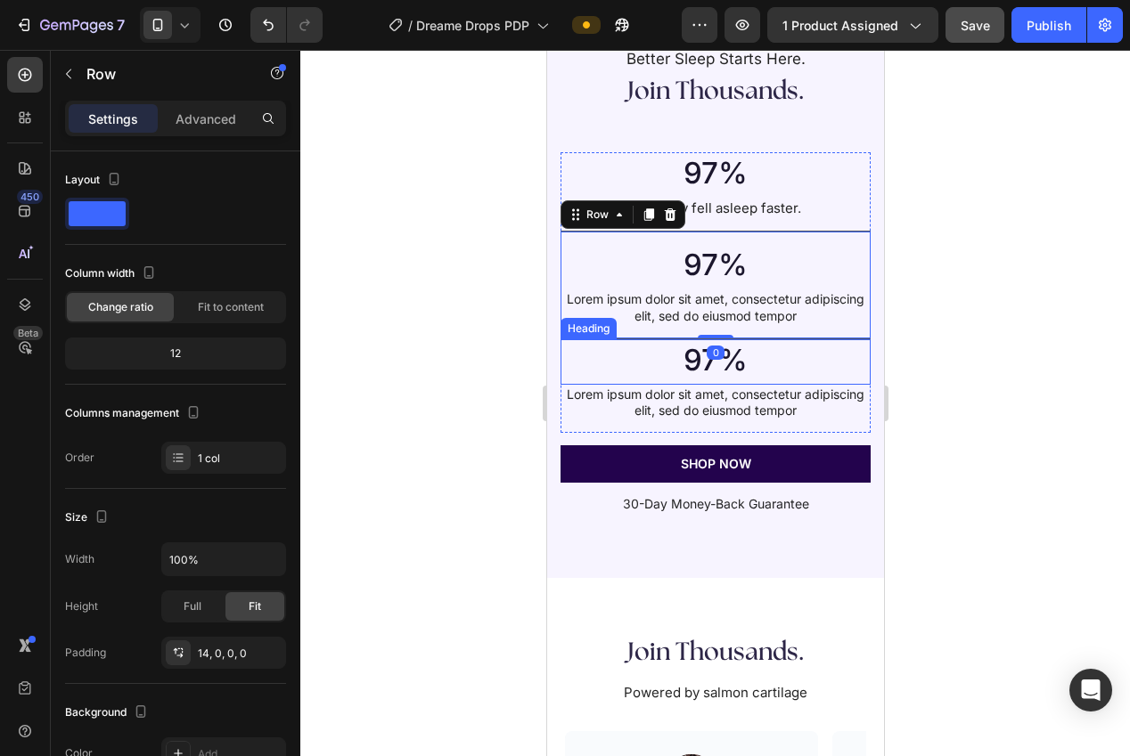
click at [527, 357] on div at bounding box center [715, 403] width 830 height 707
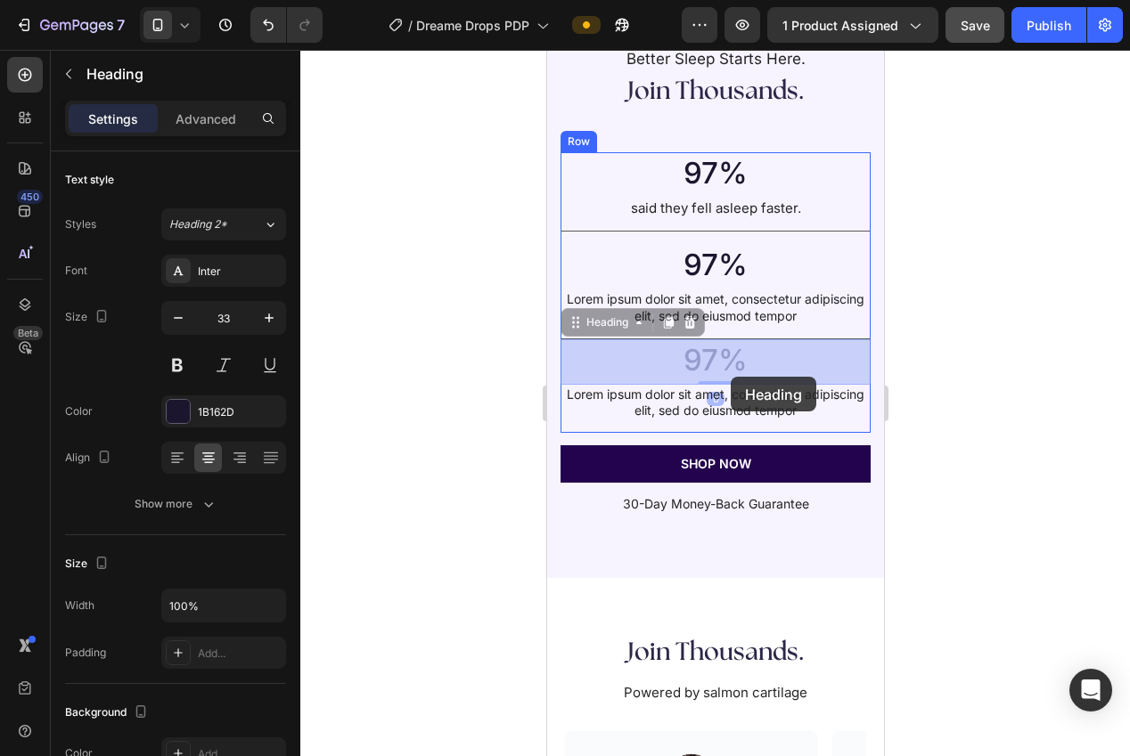
drag, startPoint x: 722, startPoint y: 364, endPoint x: 730, endPoint y: 377, distance: 15.6
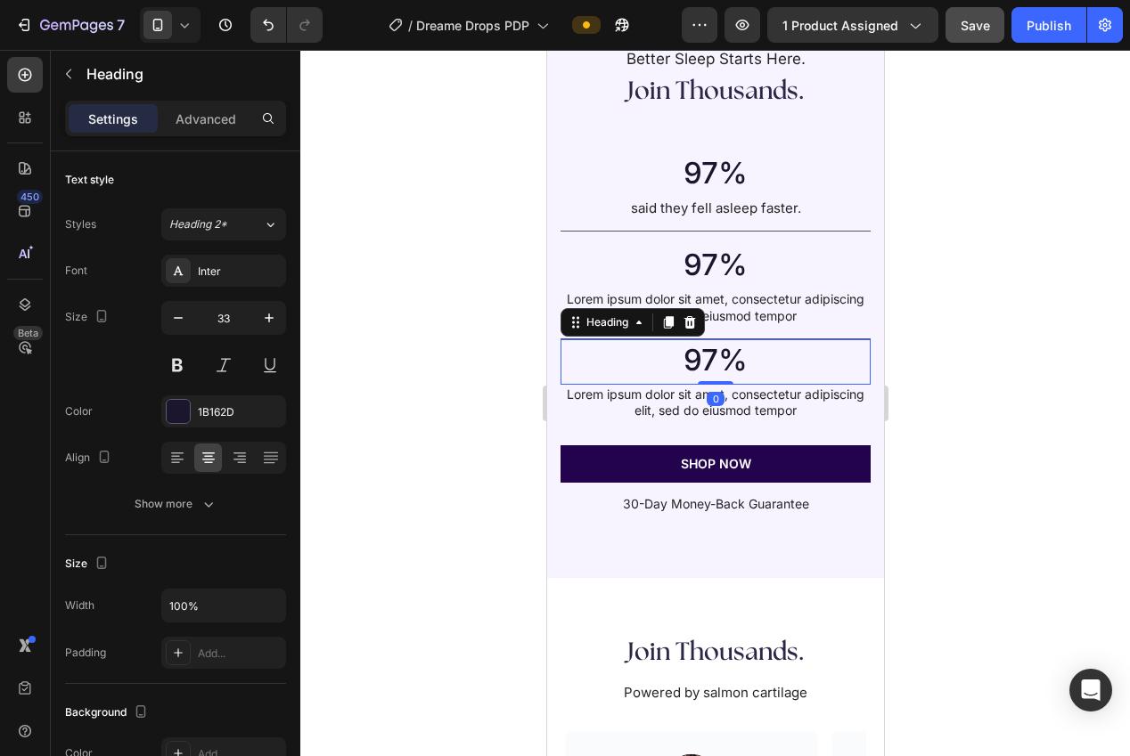
click at [969, 372] on div at bounding box center [715, 403] width 830 height 707
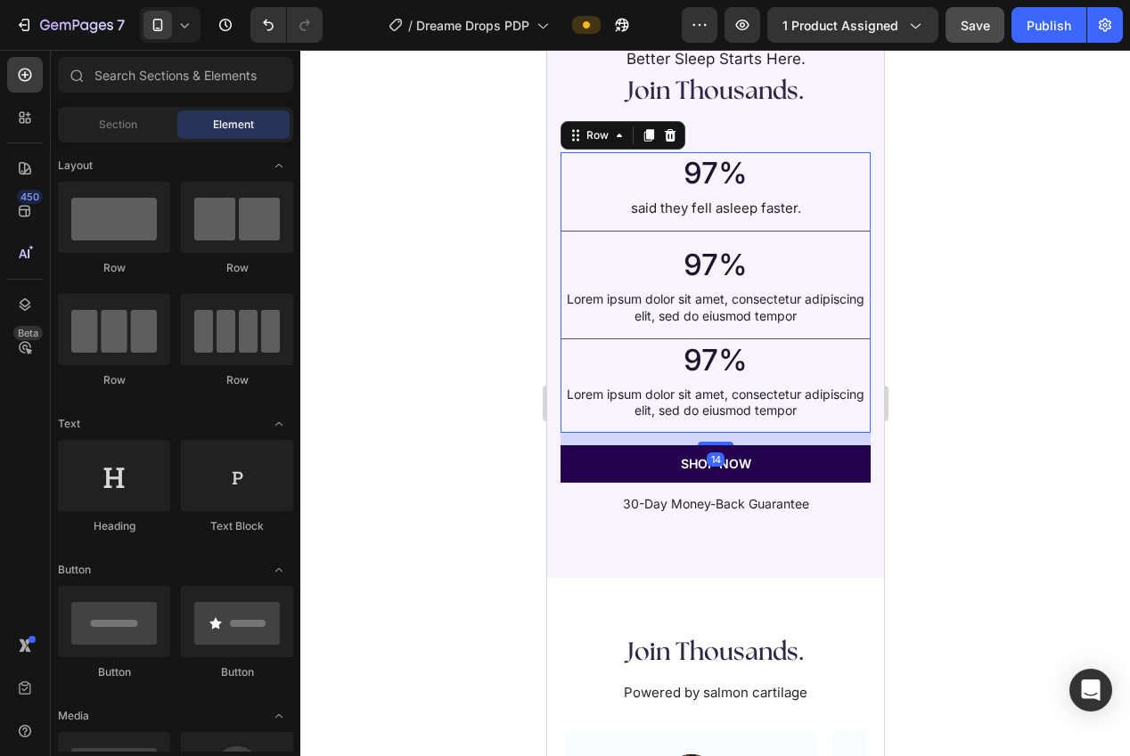
click at [764, 230] on div "97% Heading said they fell asleep faster. Text Block" at bounding box center [715, 191] width 310 height 78
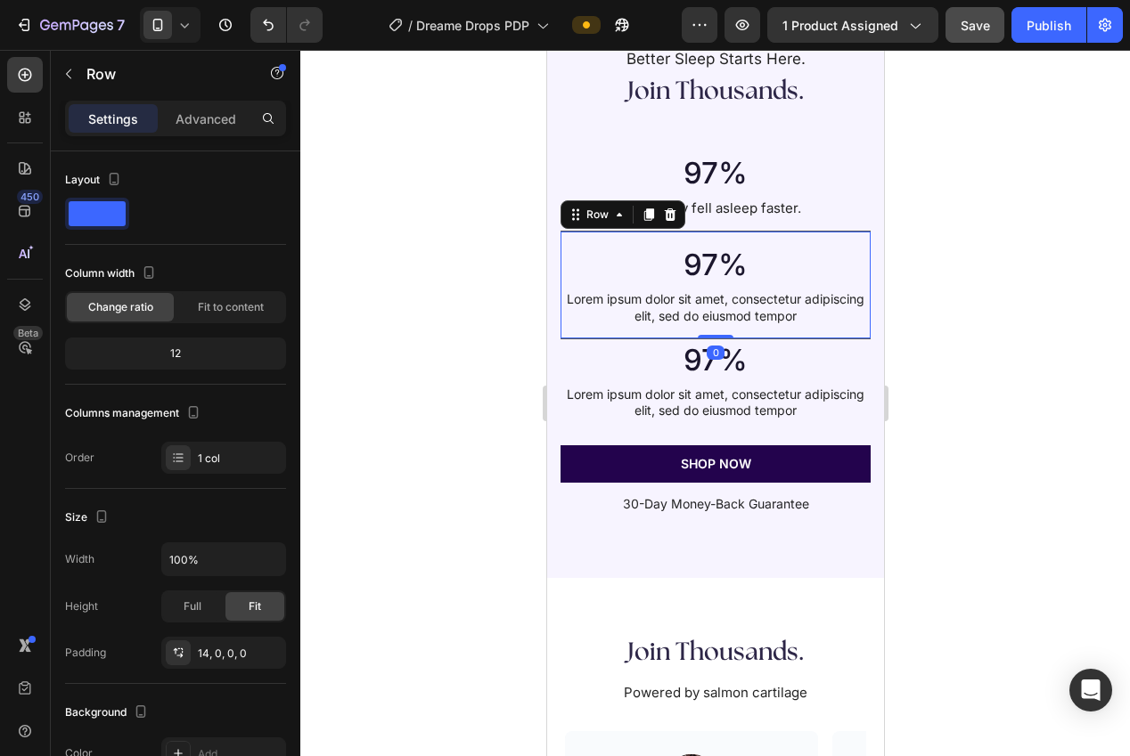
click at [760, 234] on div "97% Heading Lorem ipsum dolor sit amet, consectetur adipiscing elit, sed do eiu…" at bounding box center [715, 285] width 310 height 108
click at [199, 116] on p "Advanced" at bounding box center [206, 119] width 61 height 19
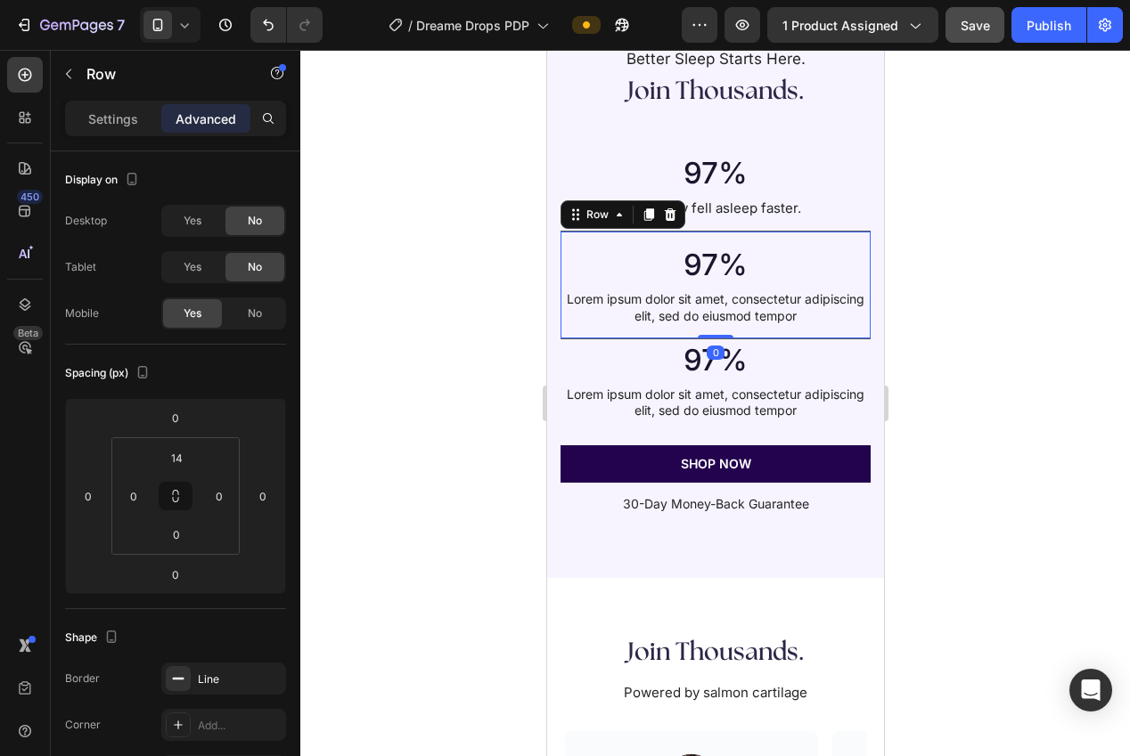
click at [322, 233] on div at bounding box center [715, 403] width 830 height 707
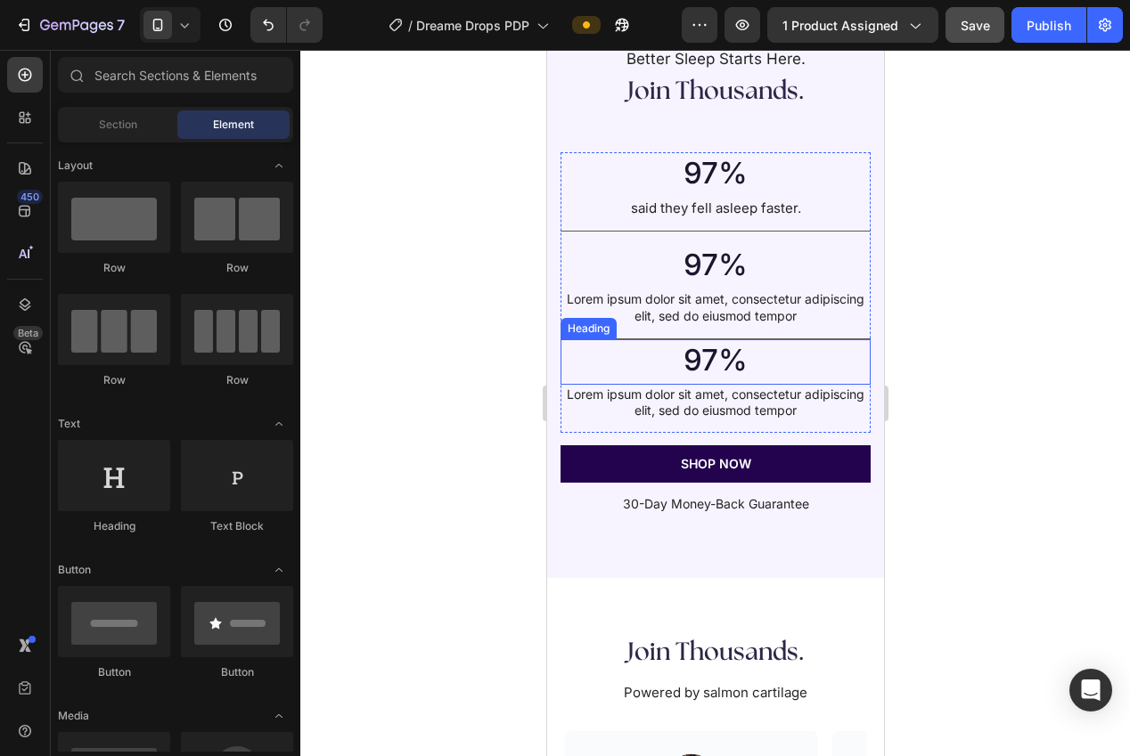
click at [663, 349] on h2 "97%" at bounding box center [714, 360] width 274 height 42
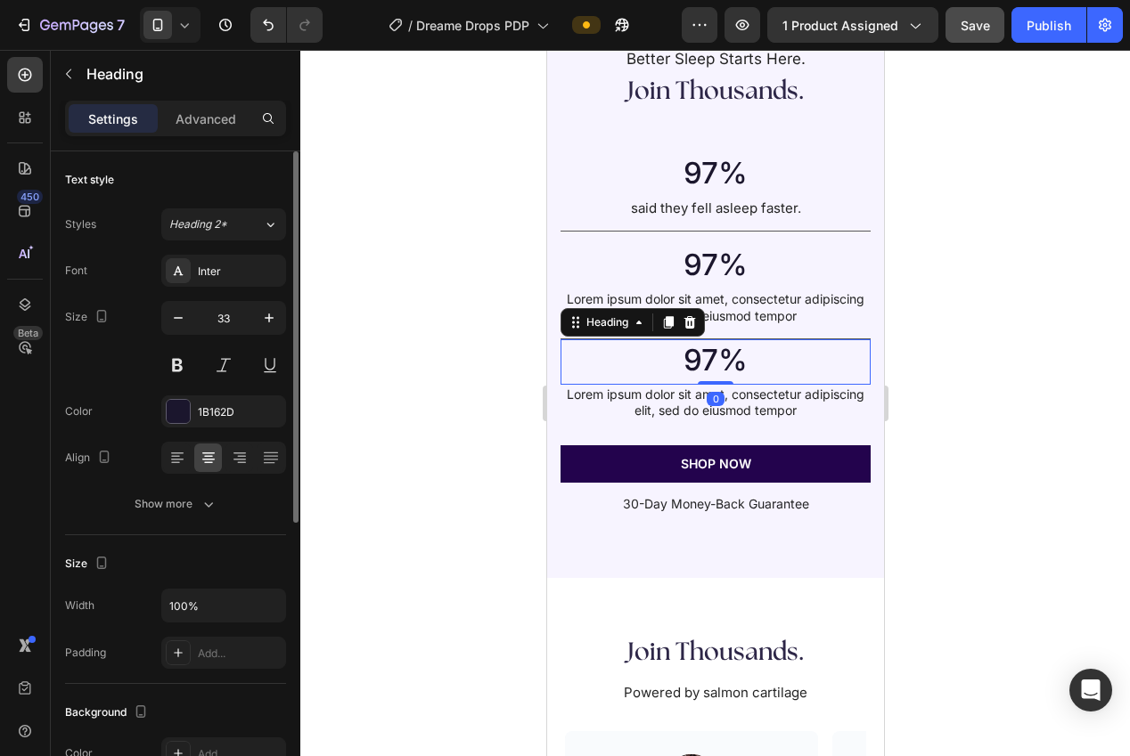
drag, startPoint x: 180, startPoint y: 123, endPoint x: 200, endPoint y: 158, distance: 40.3
click at [180, 123] on p "Advanced" at bounding box center [206, 119] width 61 height 19
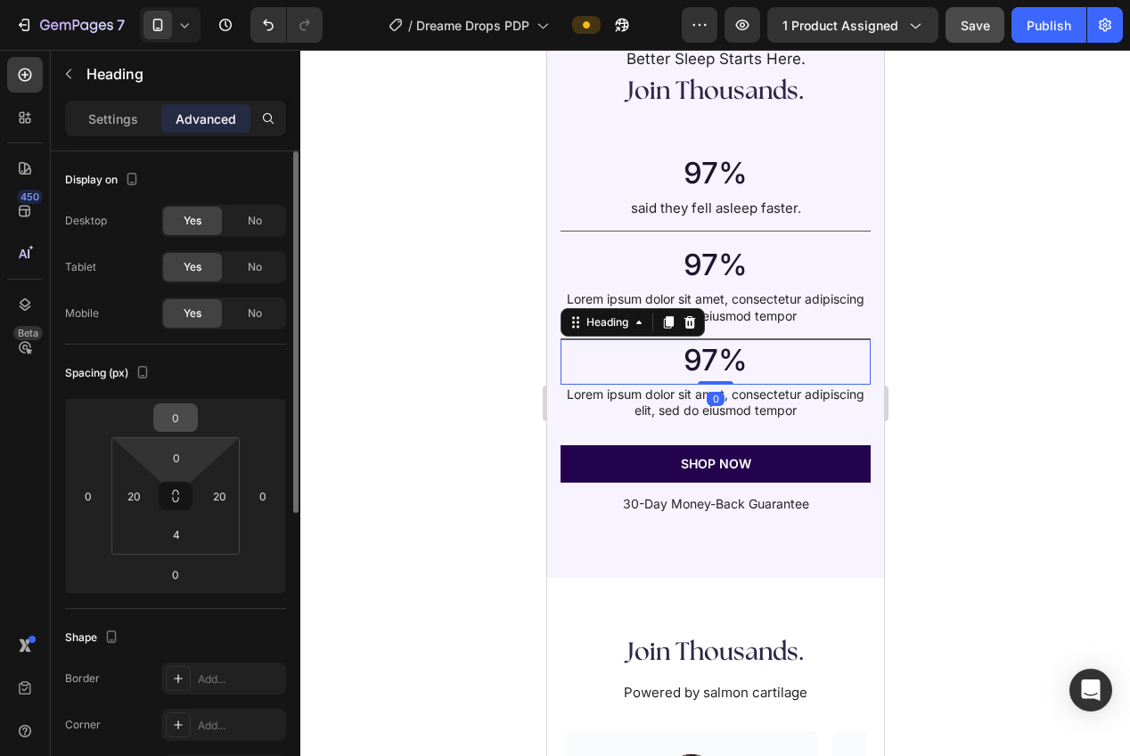
click at [183, 419] on input "0" at bounding box center [176, 418] width 36 height 27
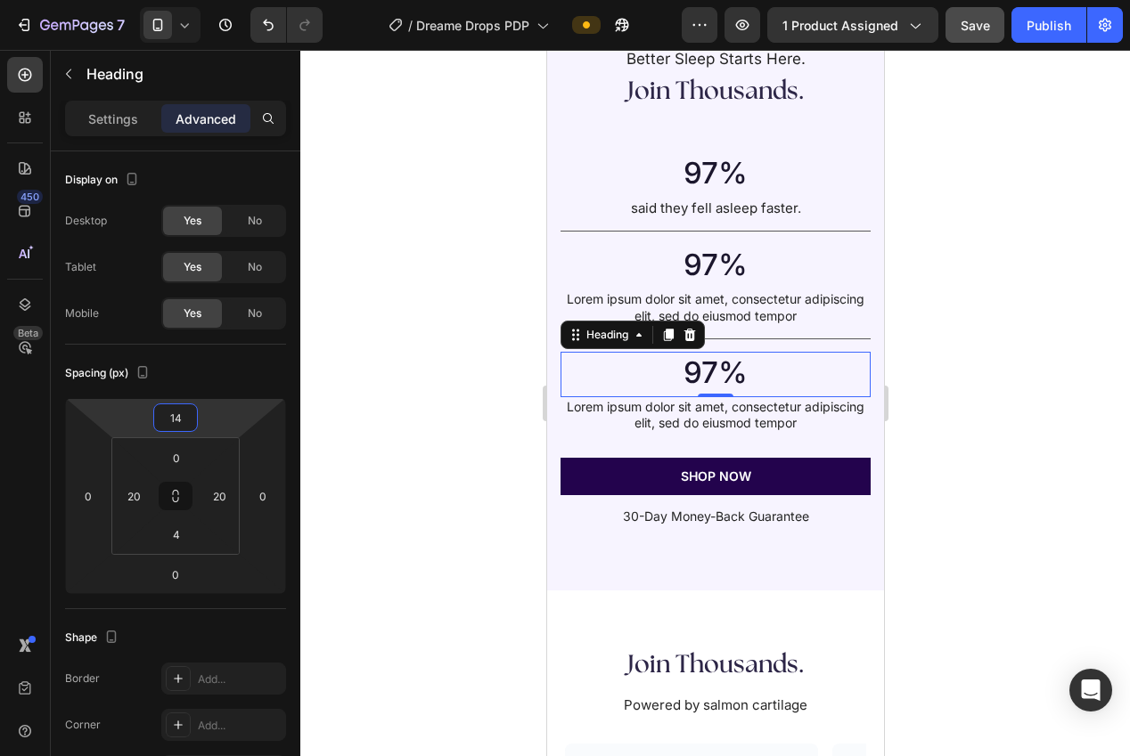
type input "14"
drag, startPoint x: 375, startPoint y: 357, endPoint x: 389, endPoint y: 356, distance: 14.4
click at [388, 356] on div at bounding box center [715, 403] width 830 height 707
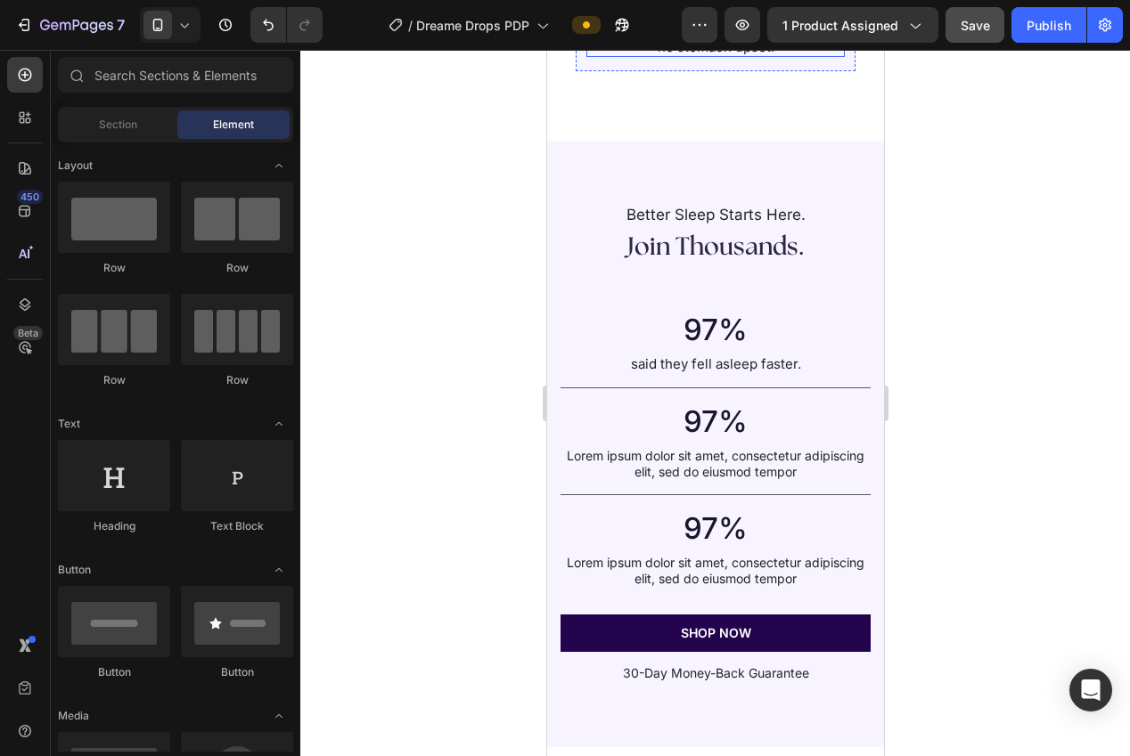
scroll to position [2724, 0]
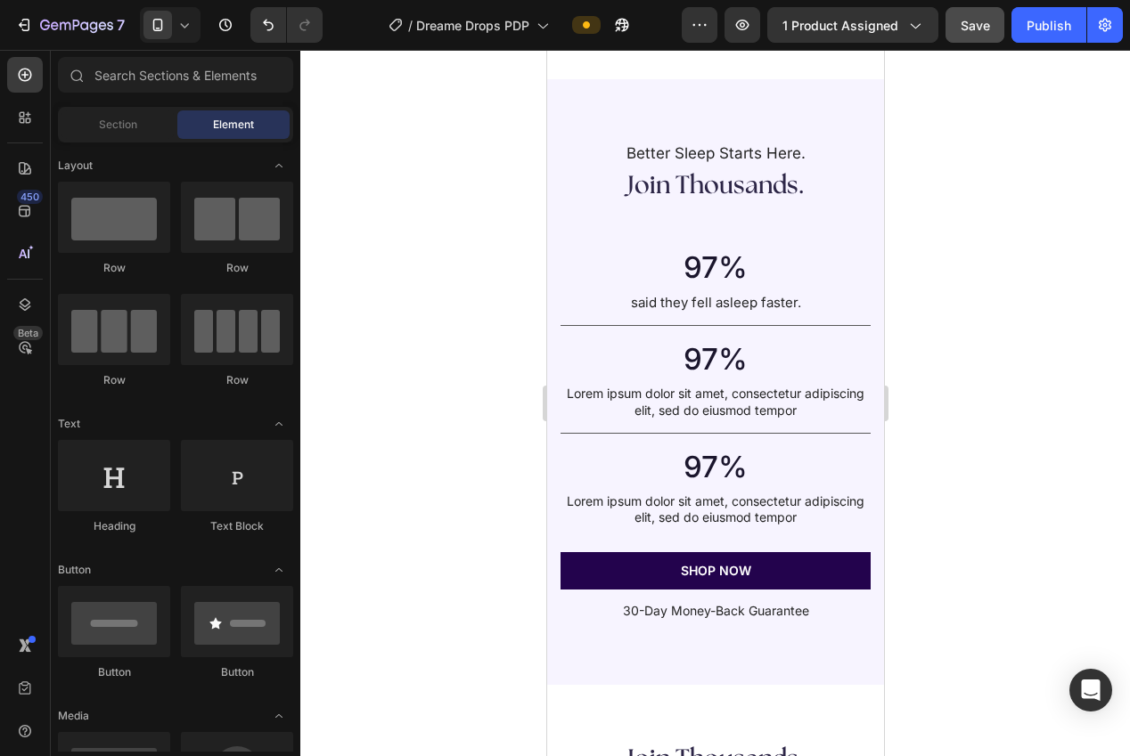
click at [735, 401] on p "Lorem ipsum dolor sit amet, consectetur adipiscing elit, sed do eiusmod tempor" at bounding box center [714, 402] width 307 height 32
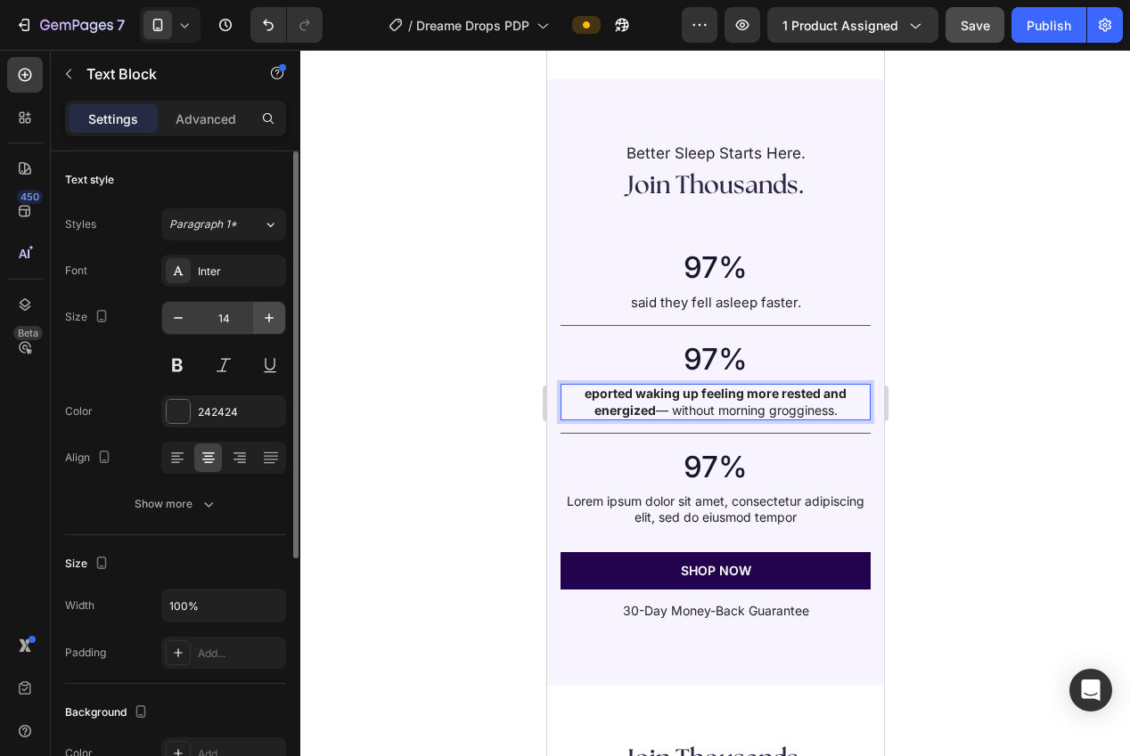
click at [284, 321] on div "14" at bounding box center [223, 318] width 125 height 34
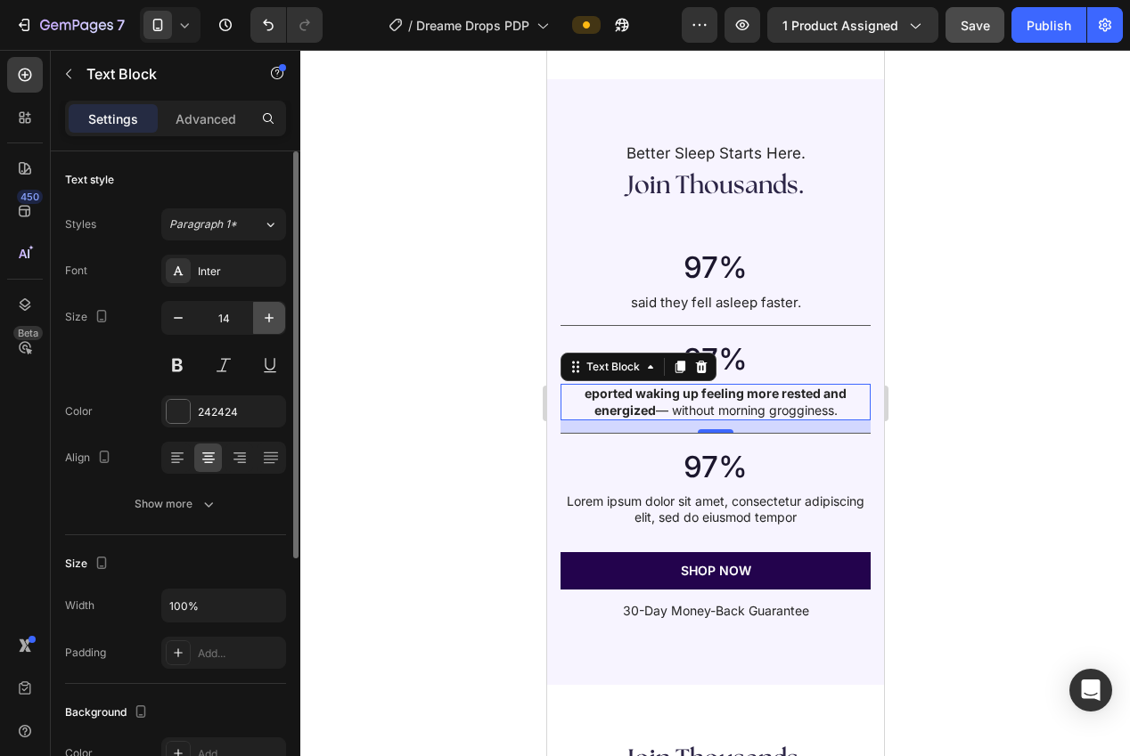
click at [274, 322] on icon "button" at bounding box center [269, 318] width 18 height 18
type input "15"
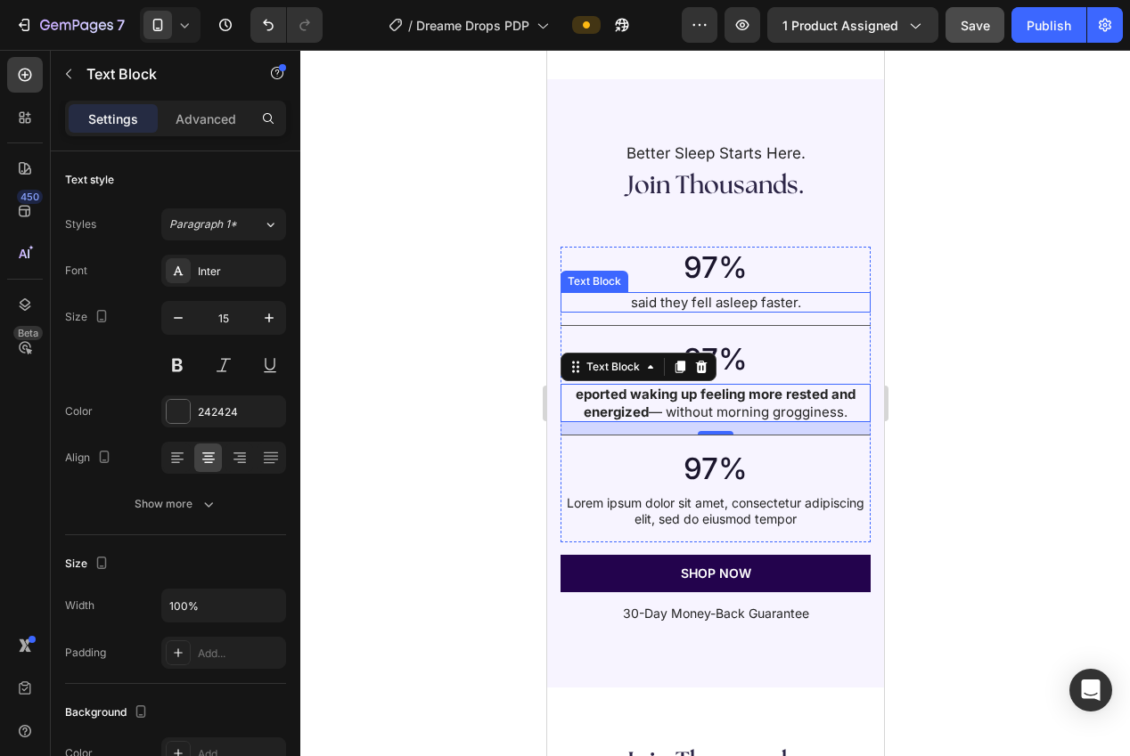
click at [681, 300] on p "said they fell asleep faster." at bounding box center [714, 303] width 307 height 18
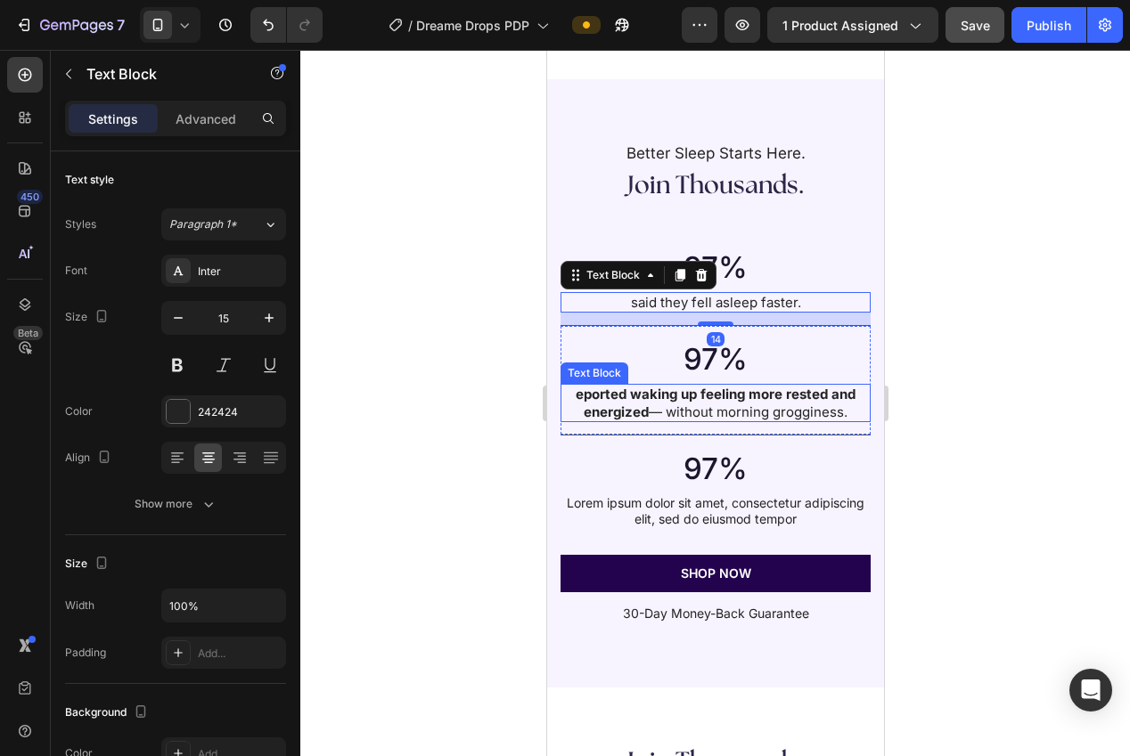
click at [702, 404] on p "eported waking up feeling more rested and energized — without morning groggines…" at bounding box center [714, 403] width 307 height 35
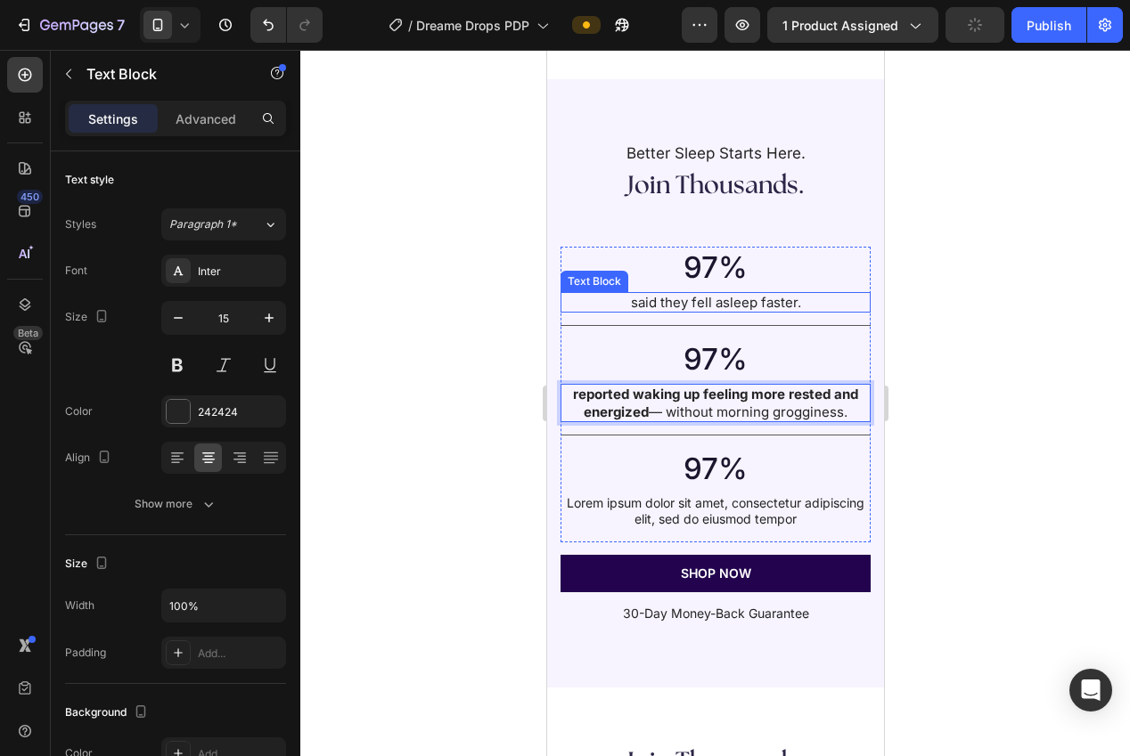
click at [724, 297] on p "said they fell asleep faster." at bounding box center [714, 303] width 307 height 18
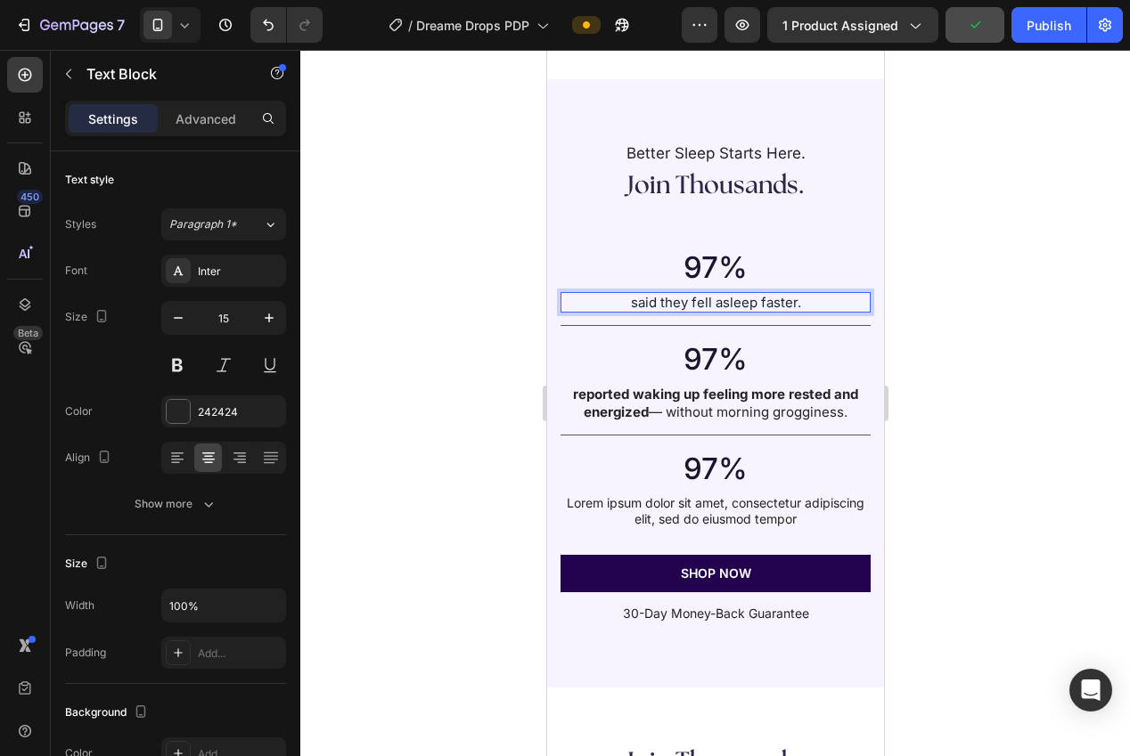
click at [705, 298] on p "said they fell asleep faster." at bounding box center [714, 303] width 307 height 18
drag, startPoint x: 690, startPoint y: 302, endPoint x: 763, endPoint y: 307, distance: 73.3
click at [749, 306] on p "said they fell asleep faster." at bounding box center [714, 303] width 307 height 18
click at [792, 307] on p "said they fell asleep faster." at bounding box center [714, 303] width 307 height 18
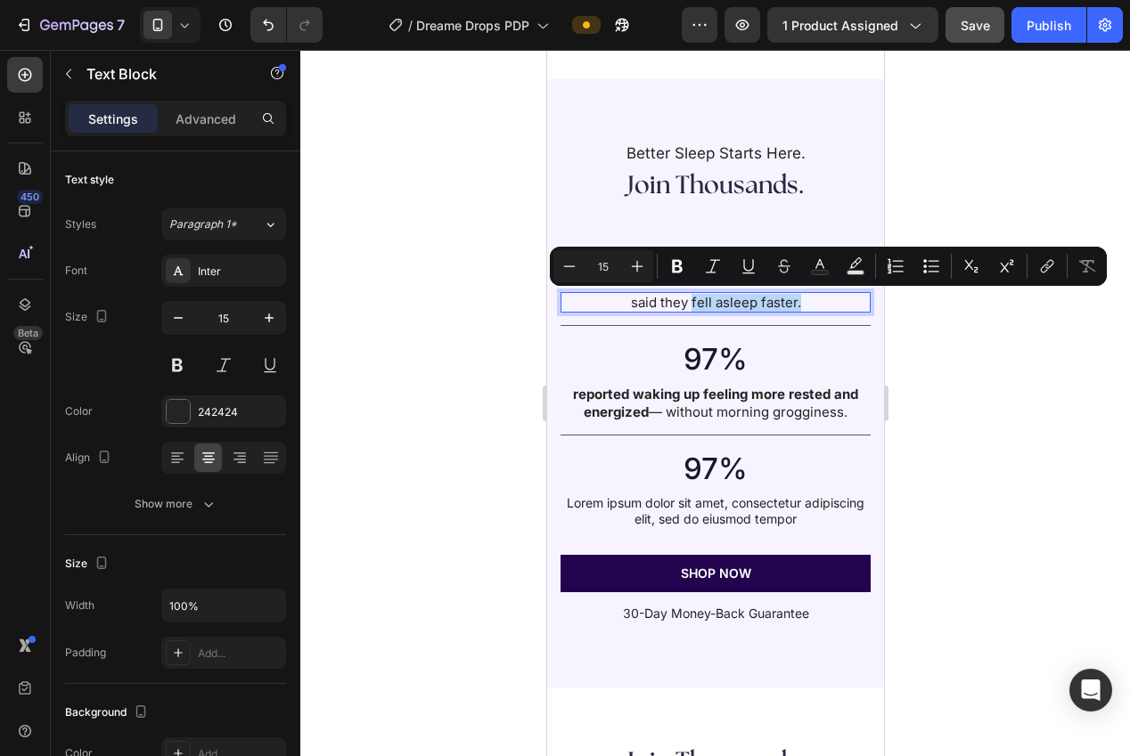
drag, startPoint x: 785, startPoint y: 306, endPoint x: 691, endPoint y: 307, distance: 93.6
click at [691, 307] on p "said they fell asleep faster." at bounding box center [714, 303] width 307 height 18
drag, startPoint x: 672, startPoint y: 262, endPoint x: 912, endPoint y: 374, distance: 265.5
click at [674, 263] on icon "Editor contextual toolbar" at bounding box center [677, 266] width 11 height 13
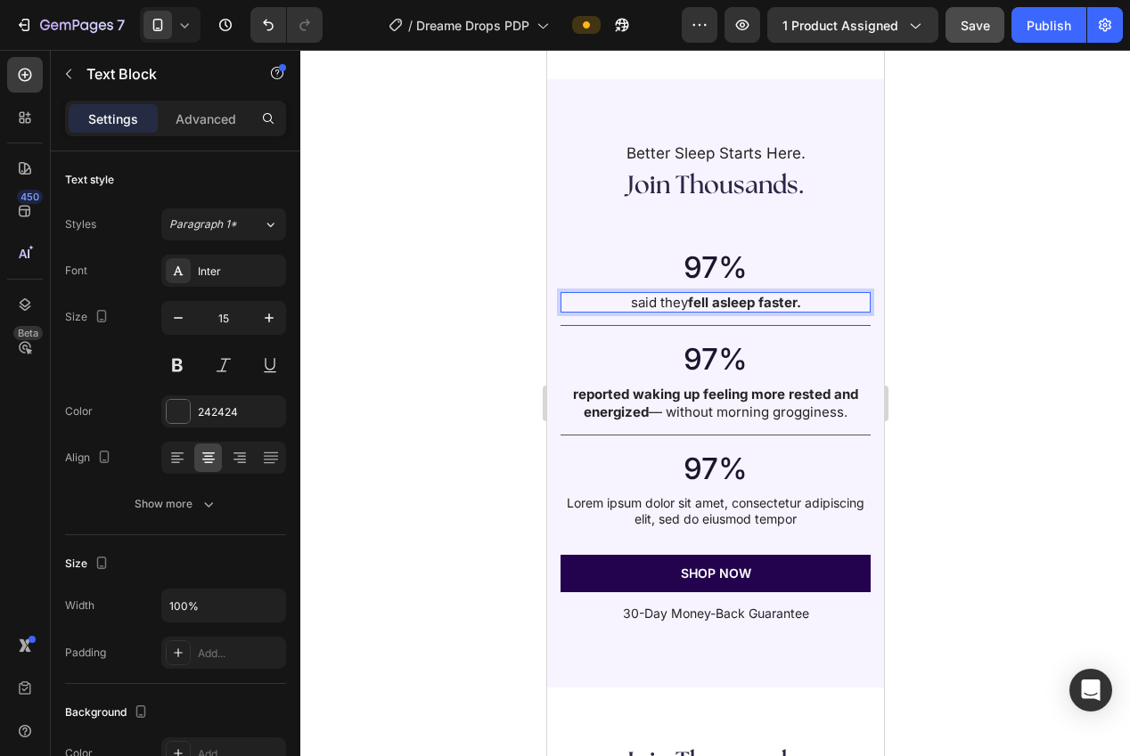
click at [993, 420] on div at bounding box center [715, 403] width 830 height 707
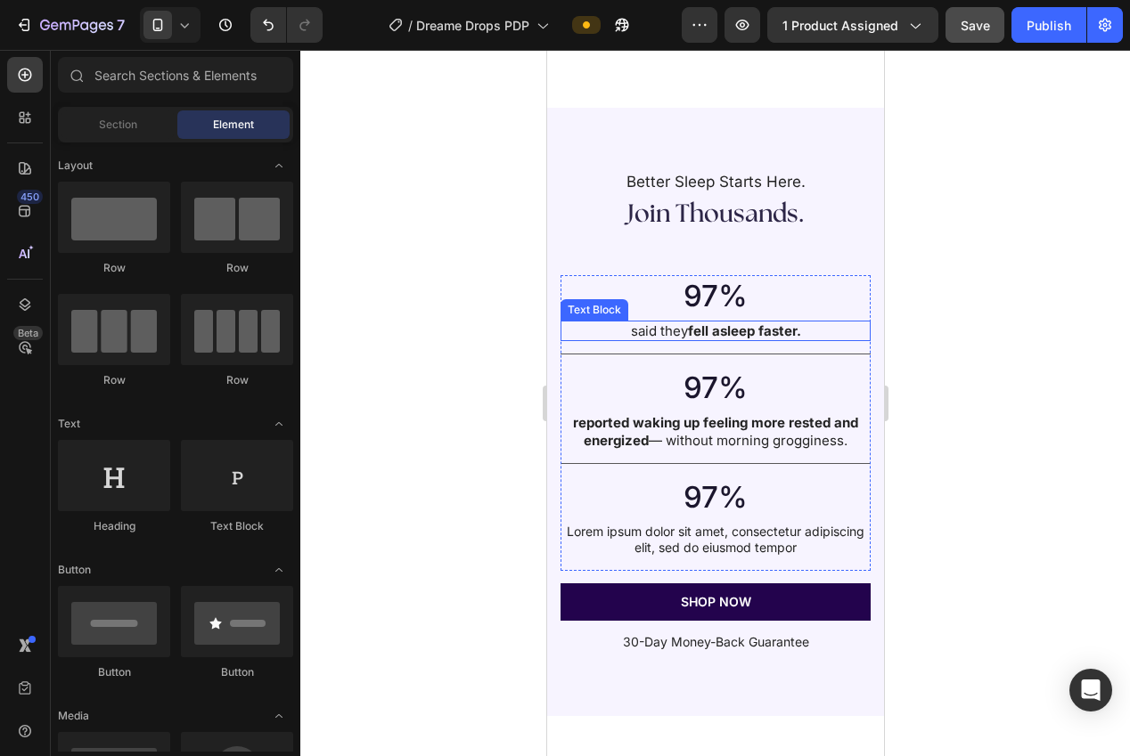
scroll to position [2779, 0]
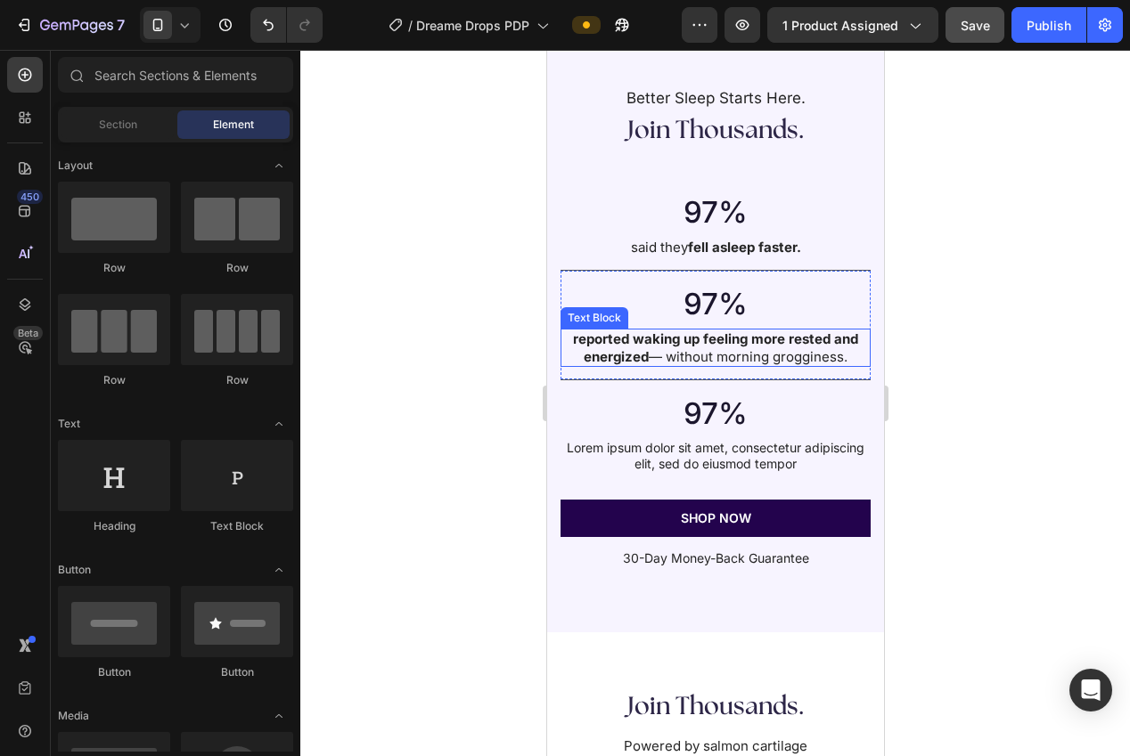
click at [678, 353] on p "reported waking up feeling more rested and energized — without morning groggine…" at bounding box center [714, 348] width 307 height 35
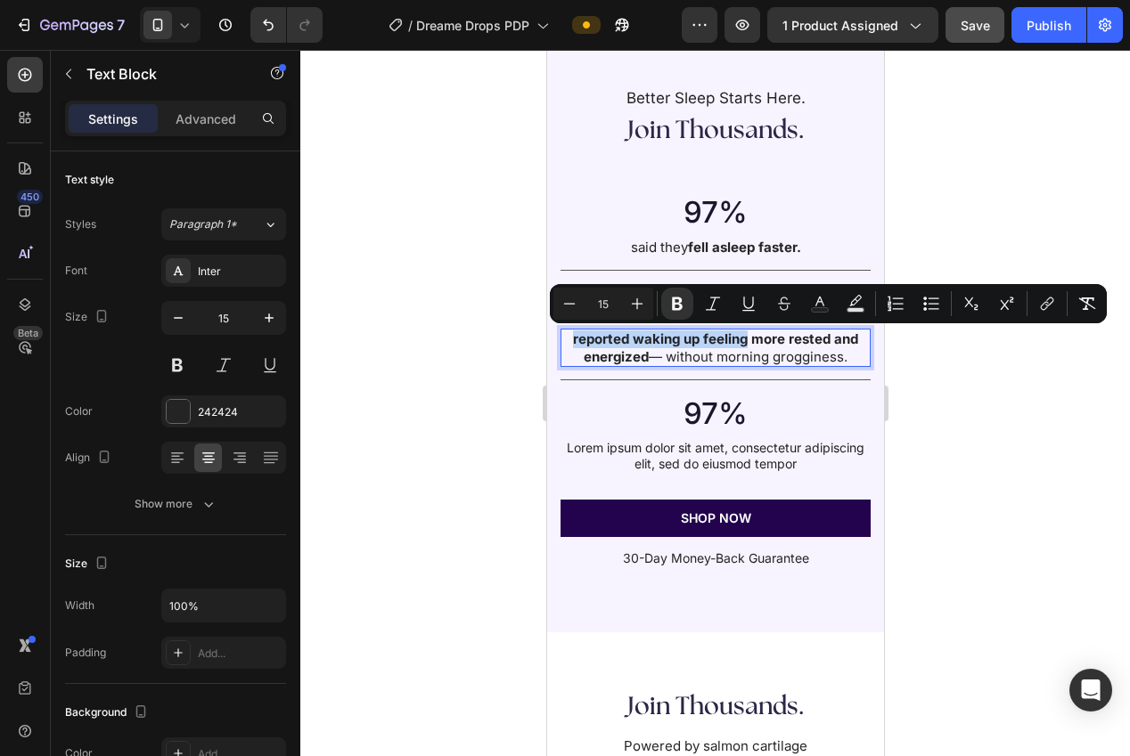
drag, startPoint x: 568, startPoint y: 335, endPoint x: 745, endPoint y: 342, distance: 177.5
click at [745, 342] on p "reported waking up feeling more rested and energized — without morning groggine…" at bounding box center [714, 348] width 307 height 35
click at [715, 350] on p "reported waking up feeling more rested and energized — without morning groggine…" at bounding box center [714, 348] width 307 height 35
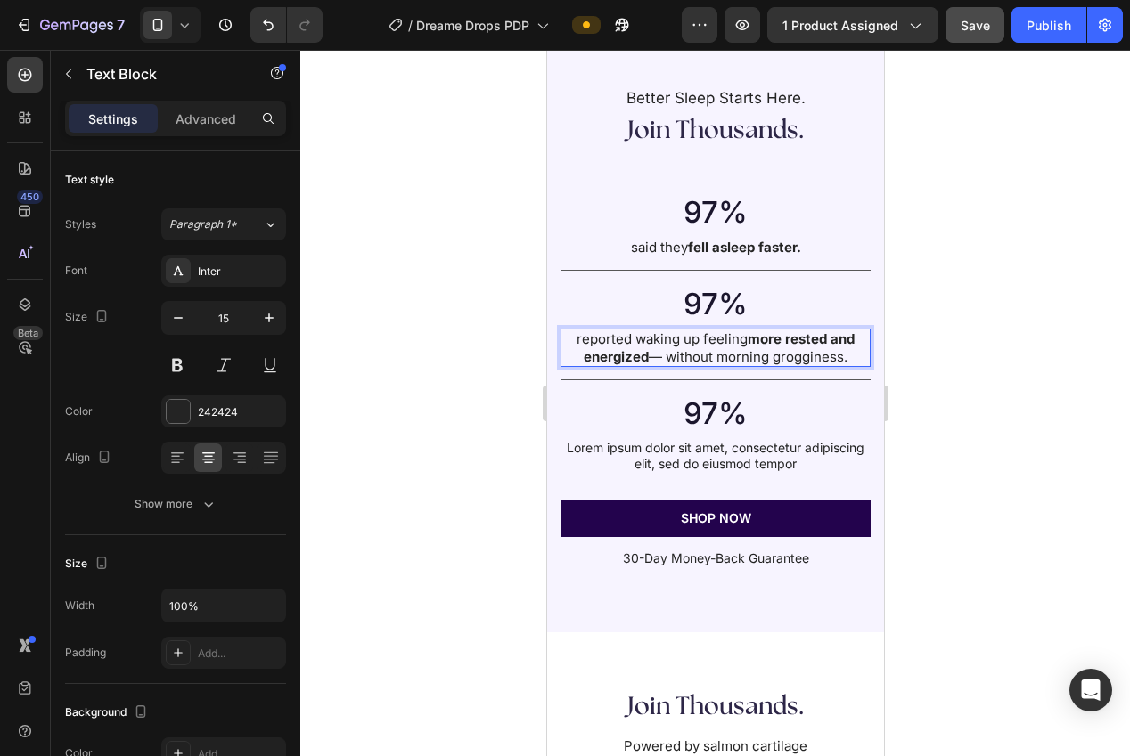
click at [963, 386] on div at bounding box center [715, 403] width 830 height 707
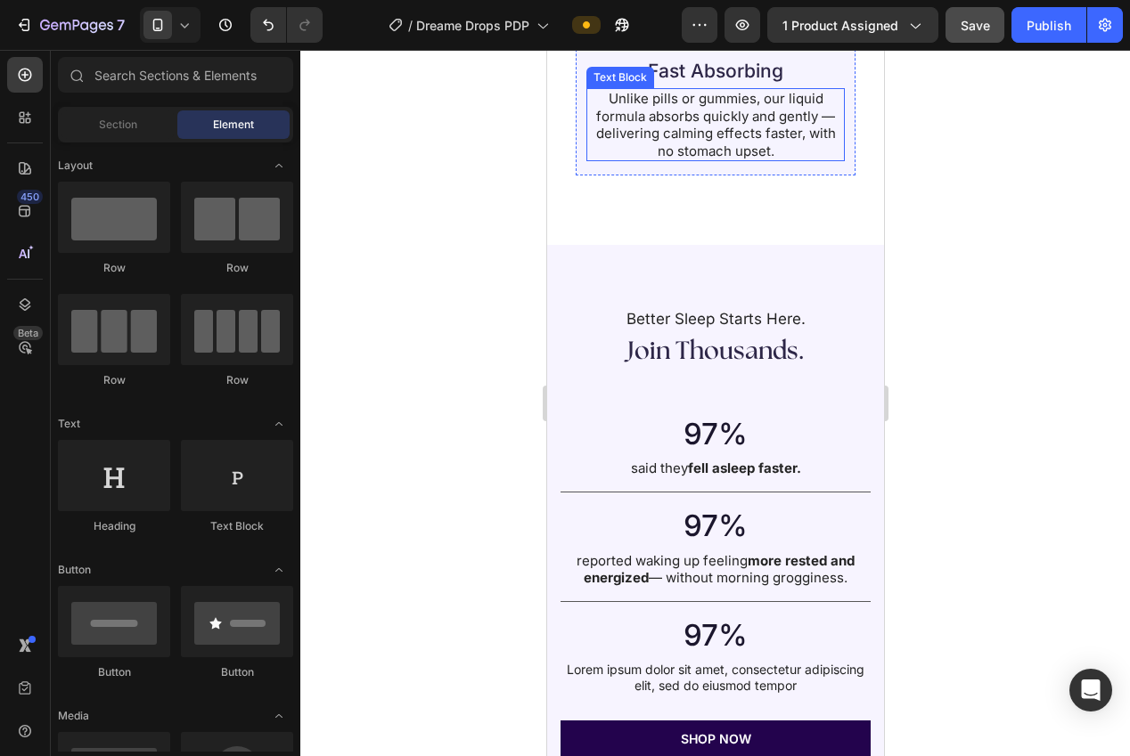
scroll to position [2725, 0]
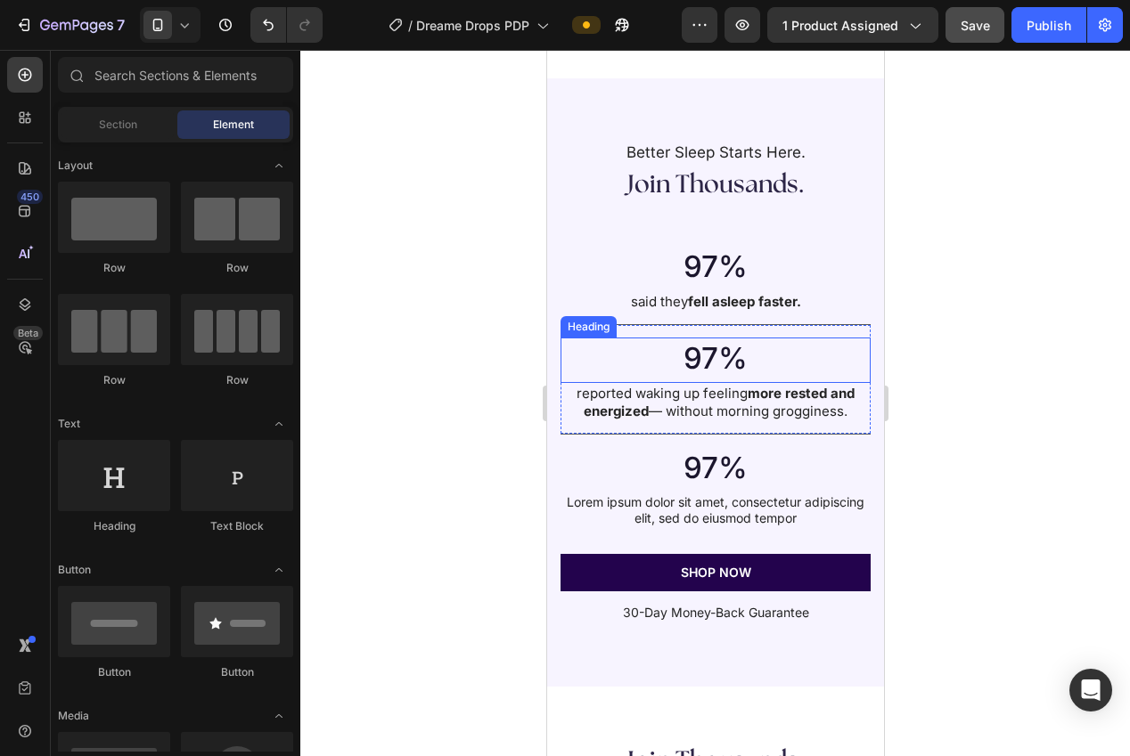
click at [706, 359] on h2 "97%" at bounding box center [714, 359] width 274 height 42
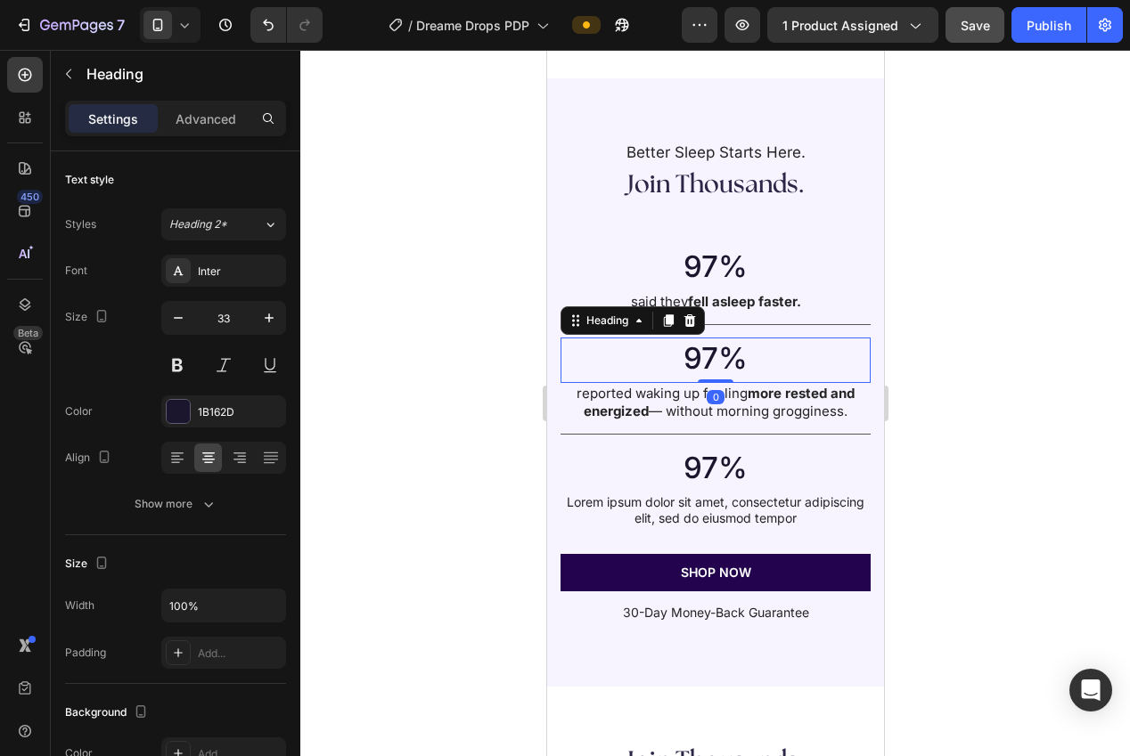
click at [711, 360] on h2 "97%" at bounding box center [714, 359] width 274 height 42
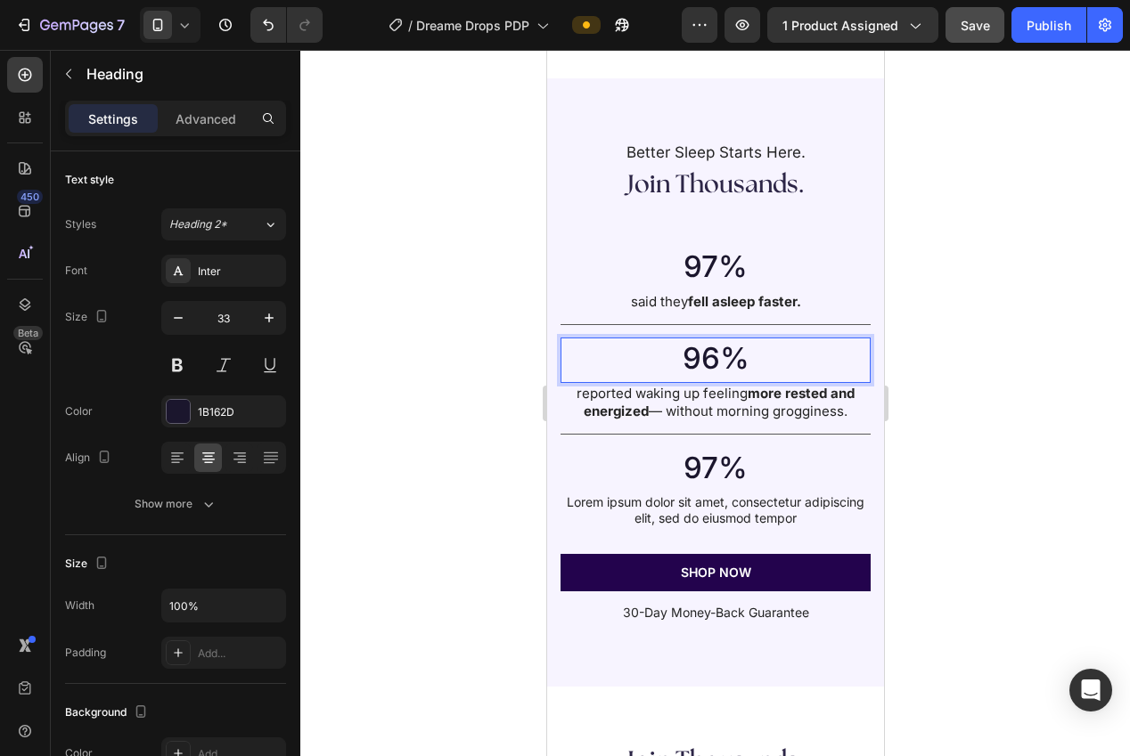
click at [966, 337] on div at bounding box center [715, 403] width 830 height 707
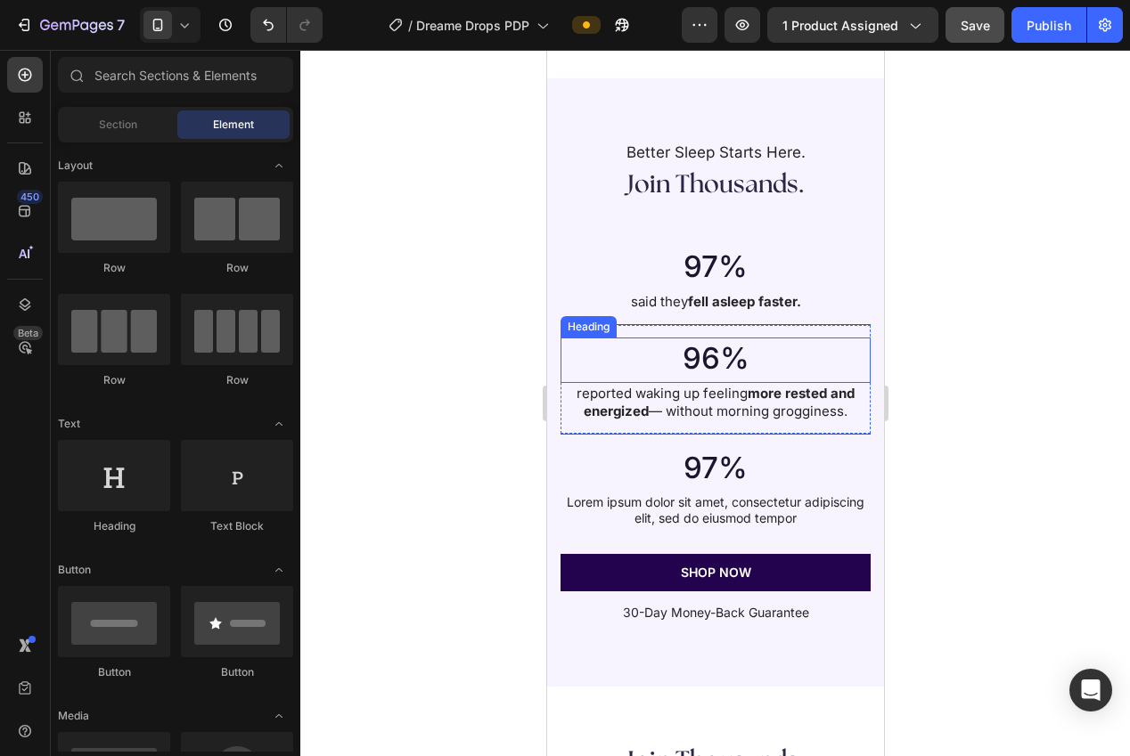
click at [713, 364] on p "96%" at bounding box center [714, 358] width 271 height 38
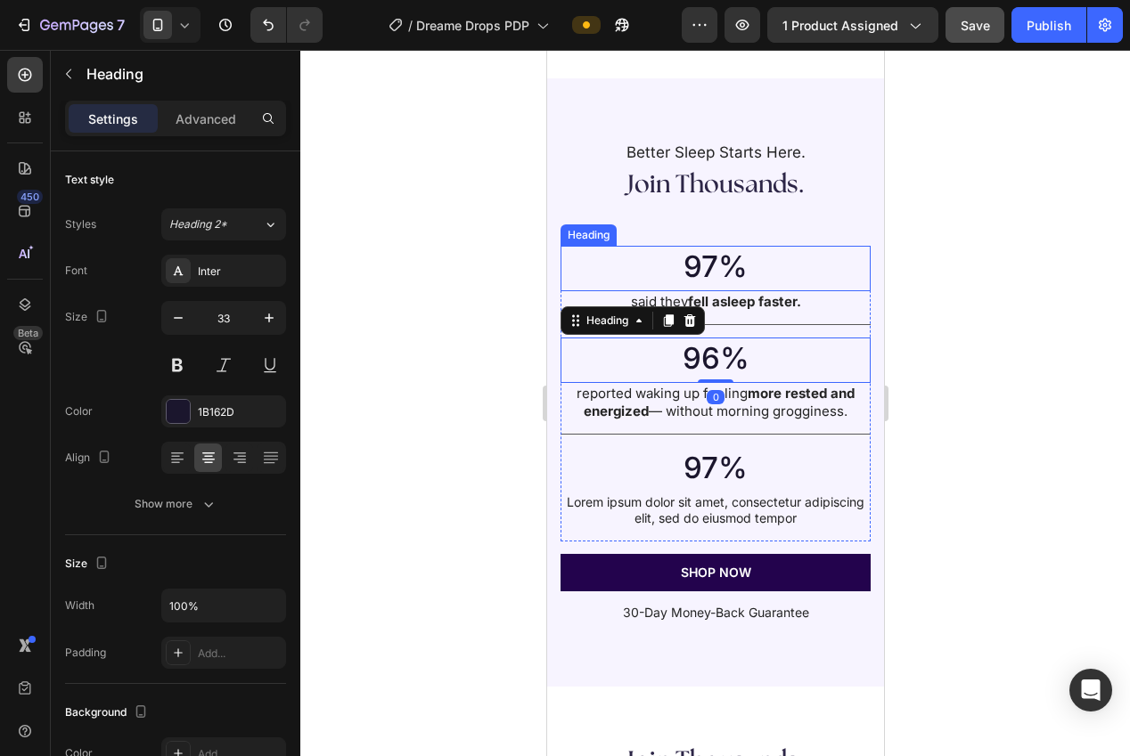
click at [718, 274] on h2 "97%" at bounding box center [714, 267] width 274 height 42
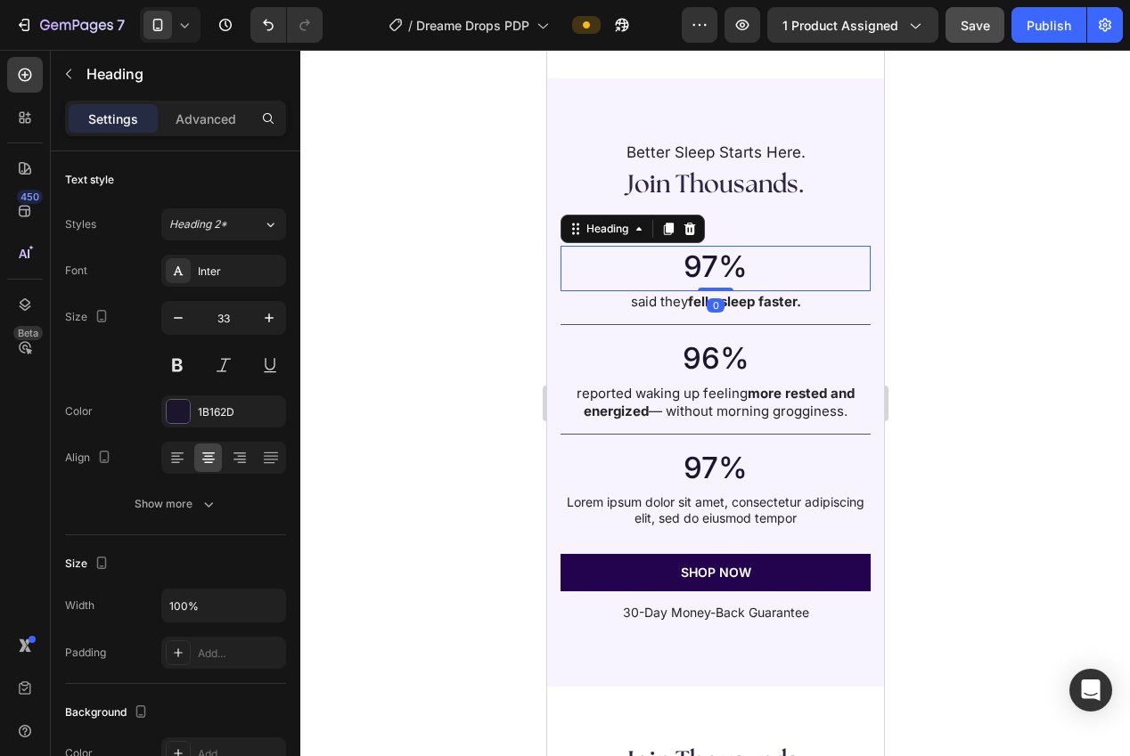
click at [717, 268] on h2 "97%" at bounding box center [714, 267] width 274 height 42
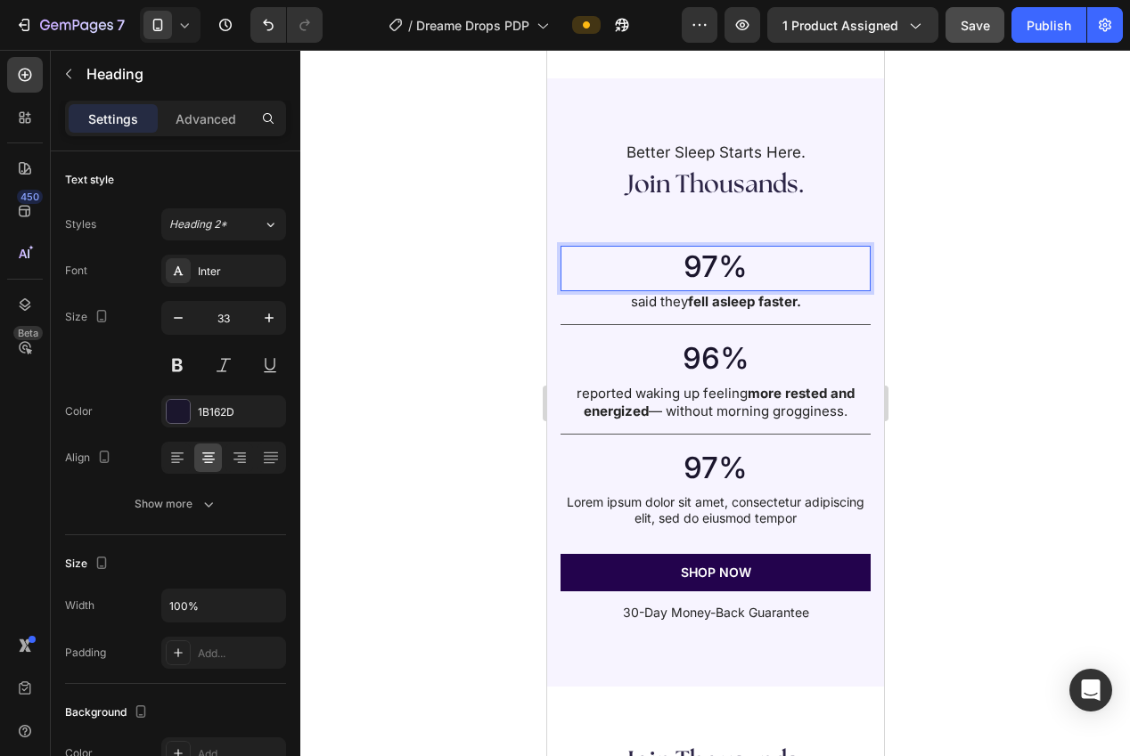
click at [942, 463] on div at bounding box center [715, 403] width 830 height 707
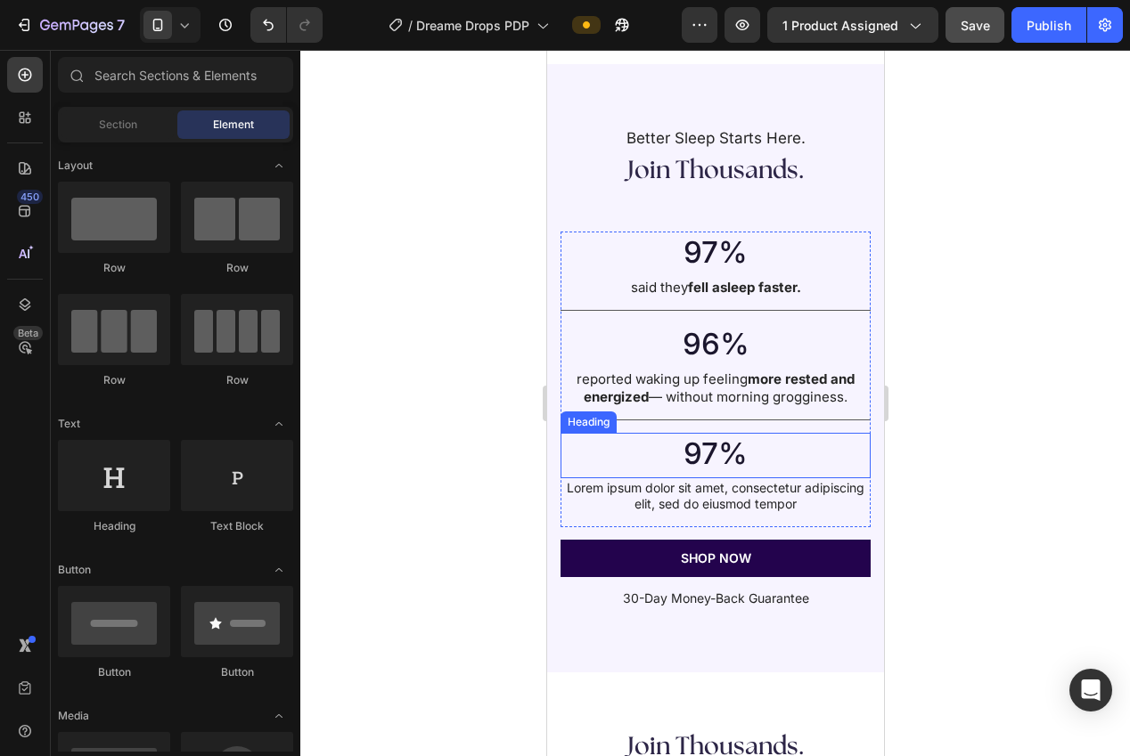
scroll to position [2749, 0]
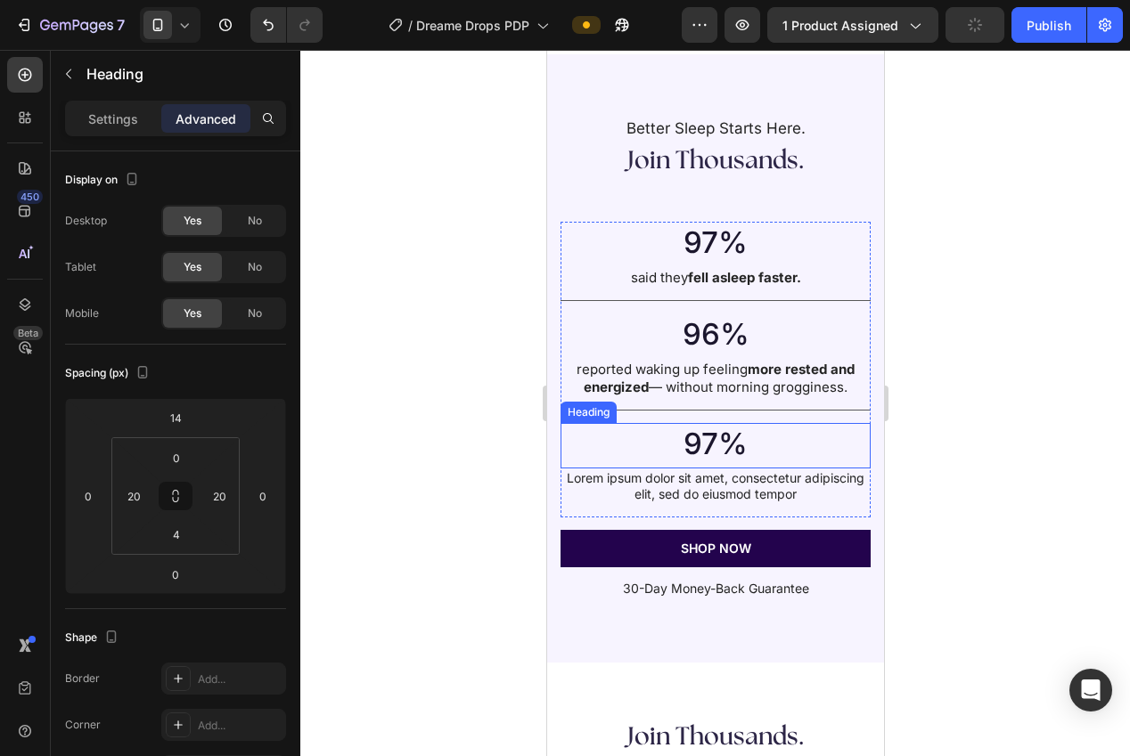
click at [743, 452] on h2 "97%" at bounding box center [714, 444] width 274 height 42
click at [720, 451] on h2 "97%" at bounding box center [714, 444] width 274 height 42
click at [978, 444] on div at bounding box center [715, 403] width 830 height 707
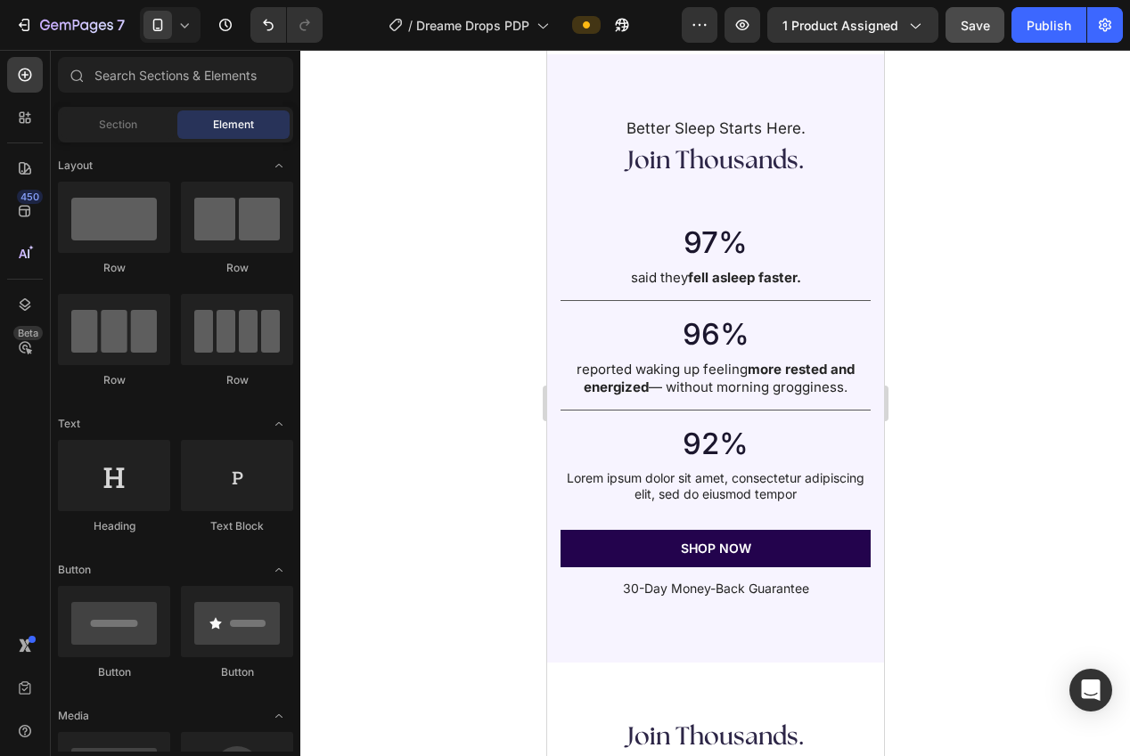
click at [695, 488] on p "Lorem ipsum dolor sit amet, consectetur adipiscing elit, sed do eiusmod tempor" at bounding box center [714, 486] width 307 height 32
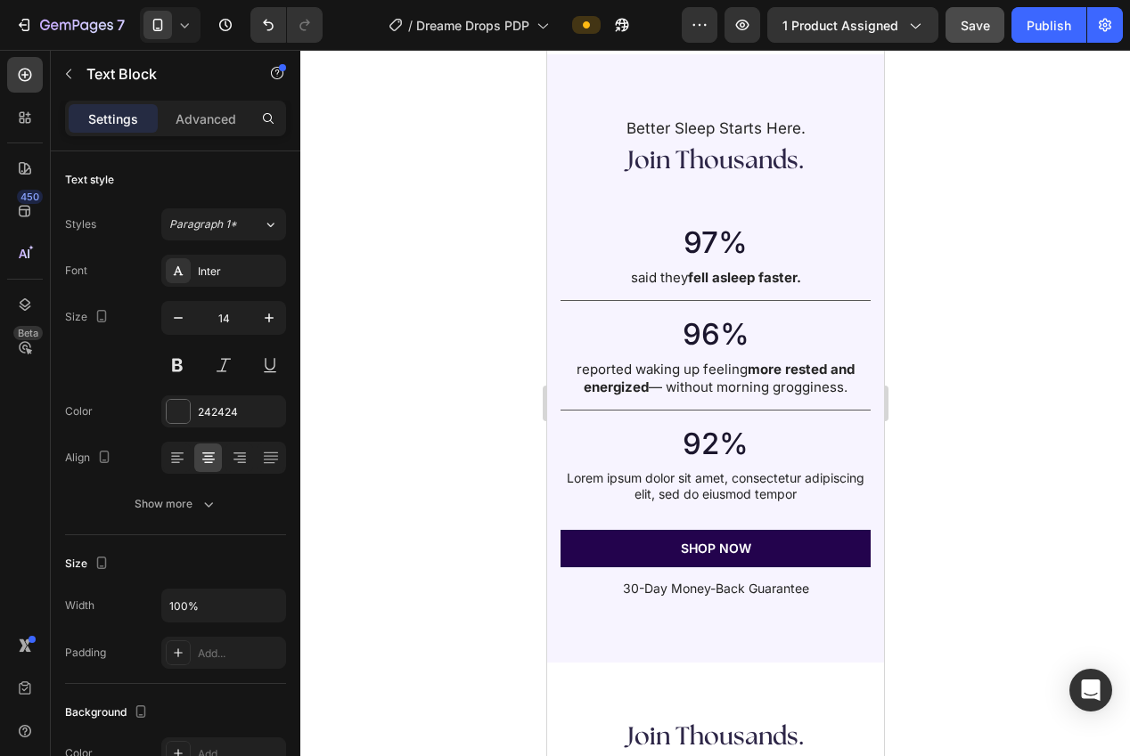
click at [695, 488] on p "Lorem ipsum dolor sit amet, consectetur adipiscing elit, sed do eiusmod tempor" at bounding box center [714, 486] width 307 height 32
click at [695, 489] on p "Lorem ipsum dolor sit amet, consectetur adipiscing elit, sed do eiusmod tempor" at bounding box center [714, 486] width 307 height 32
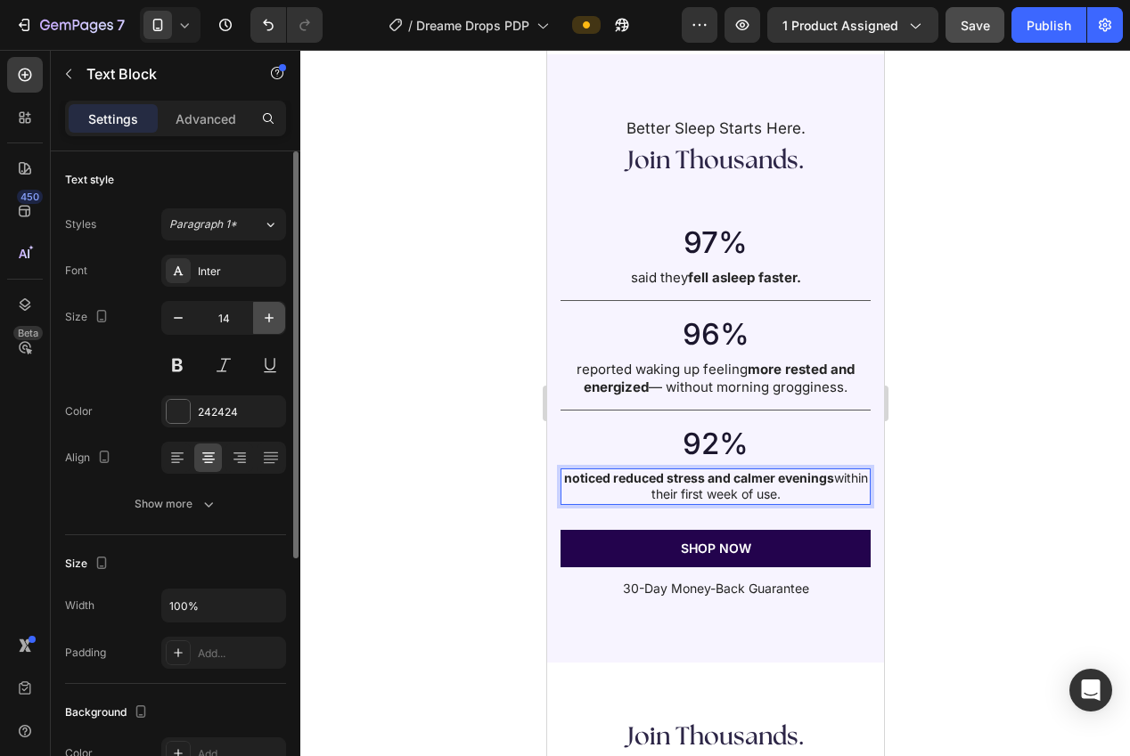
click at [268, 327] on button "button" at bounding box center [269, 318] width 32 height 32
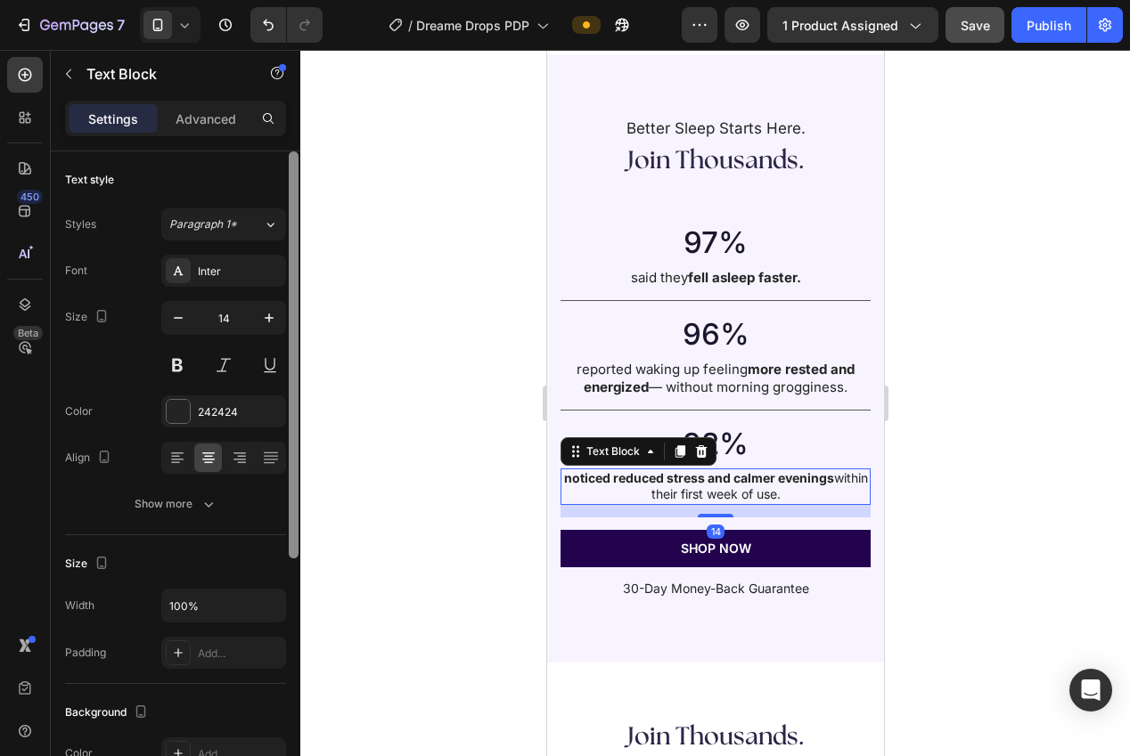
type input "15"
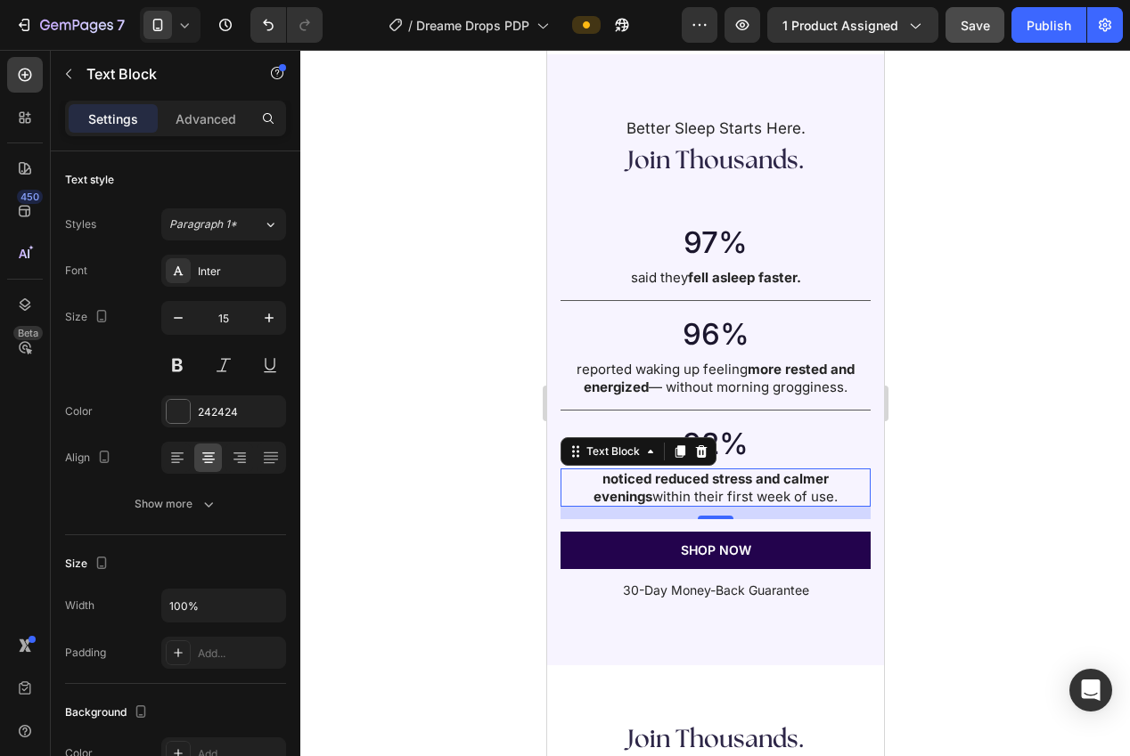
click at [990, 457] on div at bounding box center [715, 403] width 830 height 707
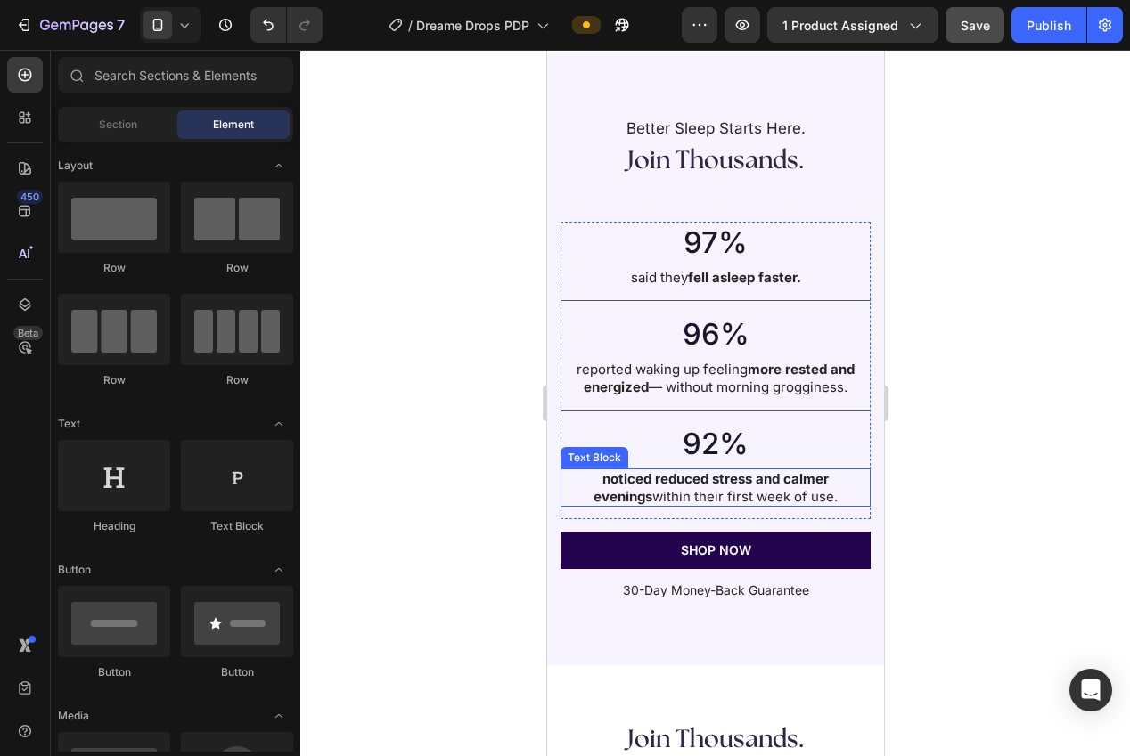
click at [740, 487] on p "noticed reduced stress and calmer evenings within their first week of use." at bounding box center [714, 487] width 307 height 35
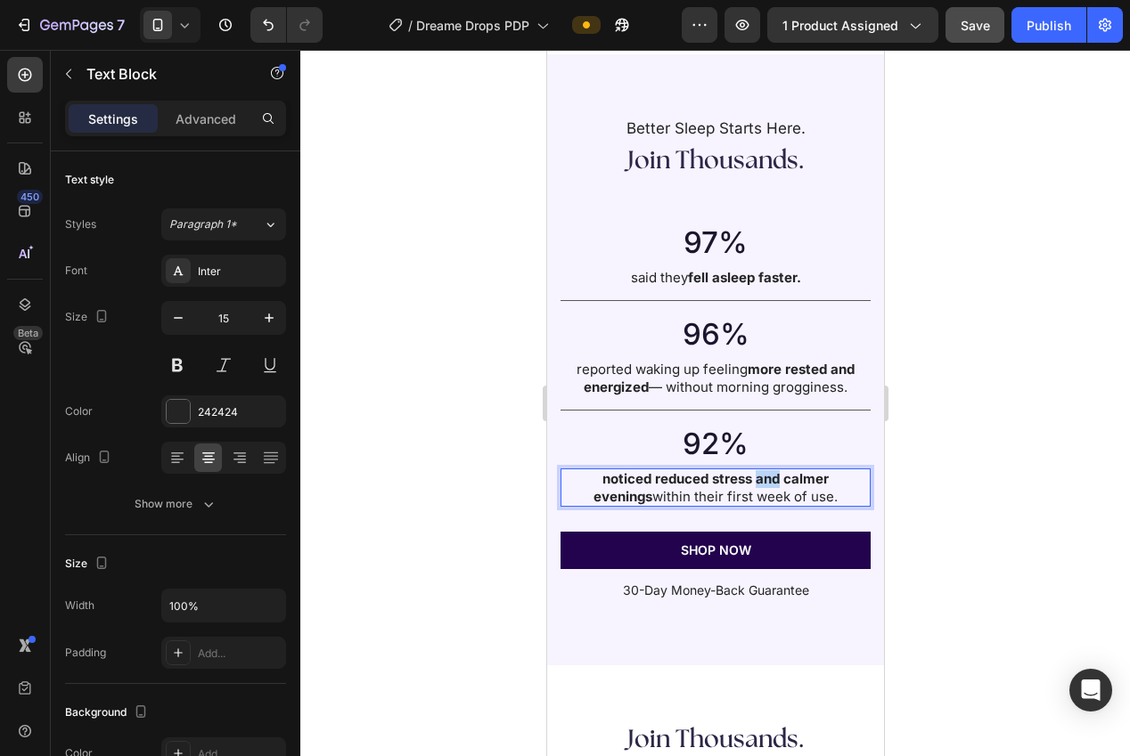
click at [732, 482] on strong "noticed reduced stress and calmer evenings" at bounding box center [710, 487] width 235 height 35
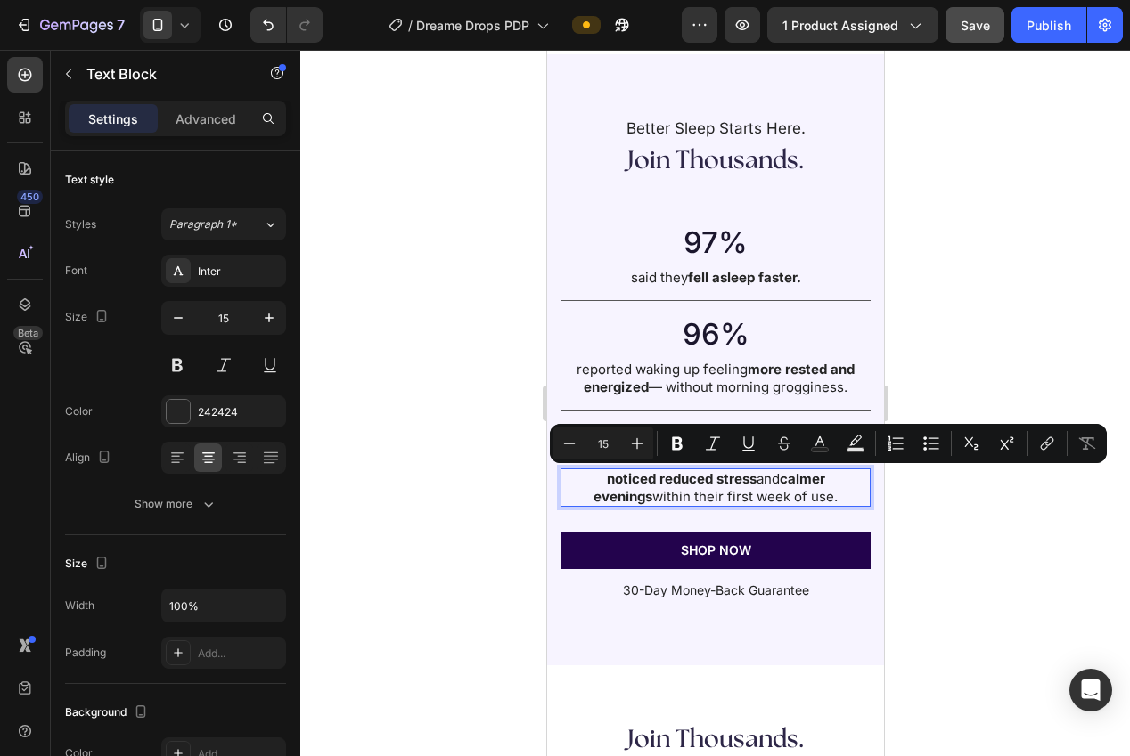
click at [925, 521] on div at bounding box center [715, 403] width 830 height 707
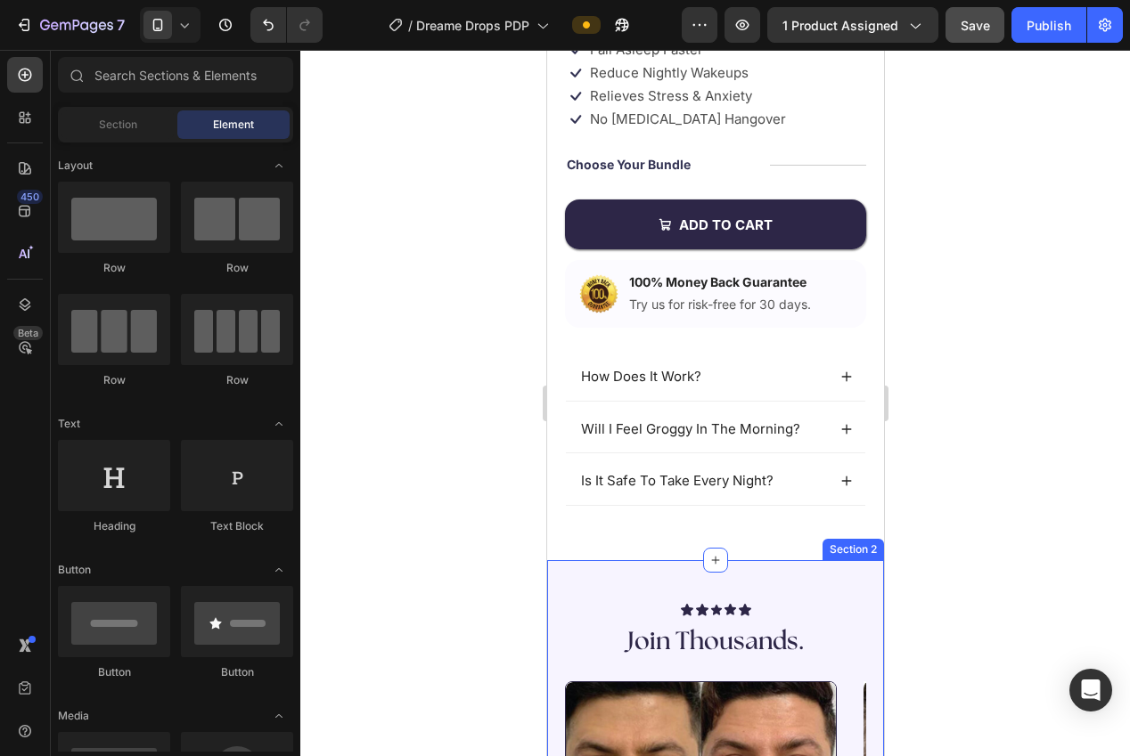
scroll to position [527, 0]
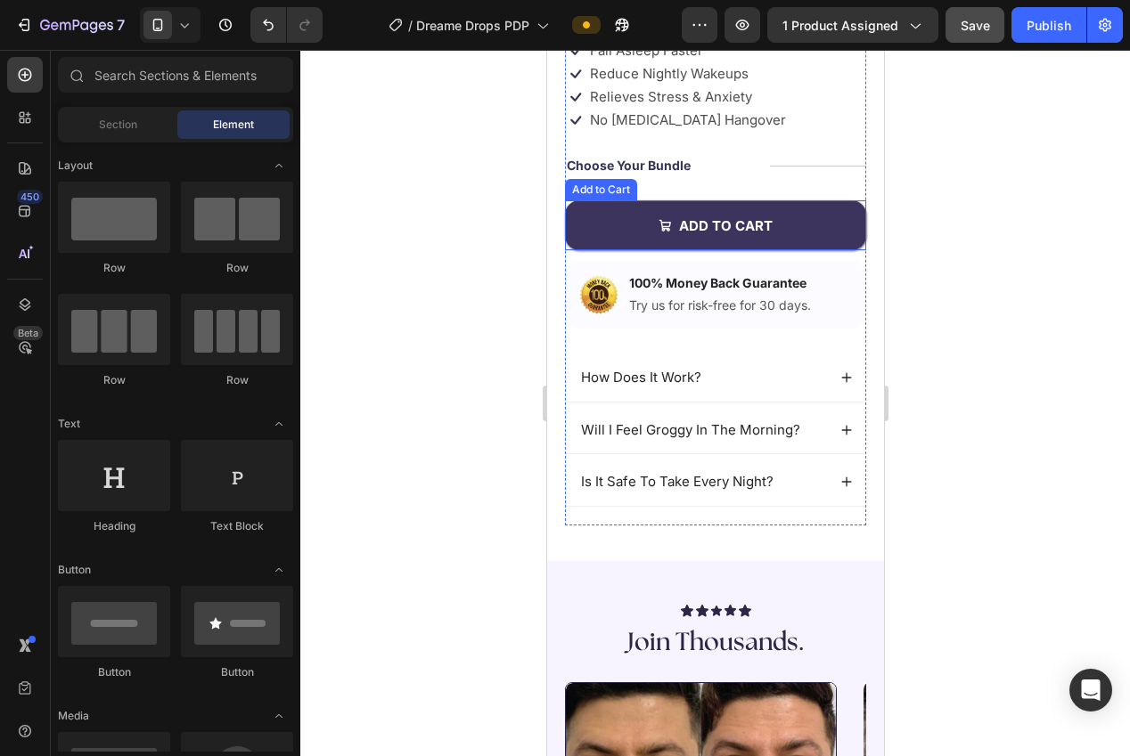
click at [619, 247] on button "Add to cart" at bounding box center [714, 225] width 301 height 50
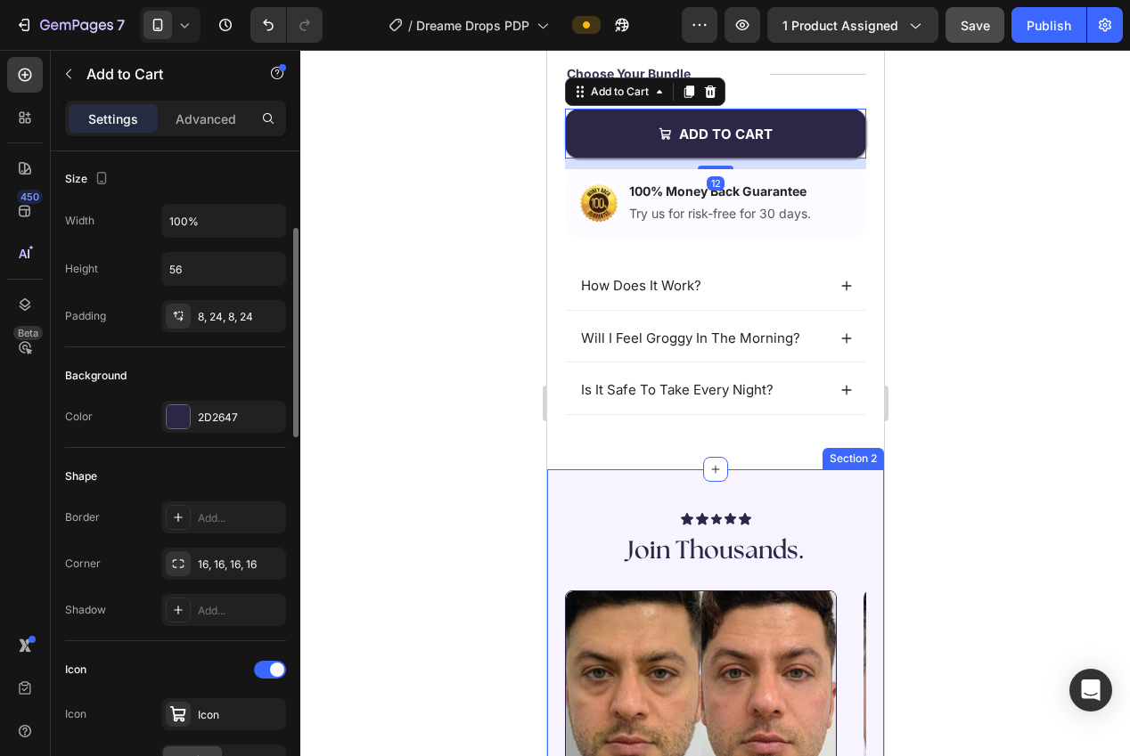
scroll to position [650, 0]
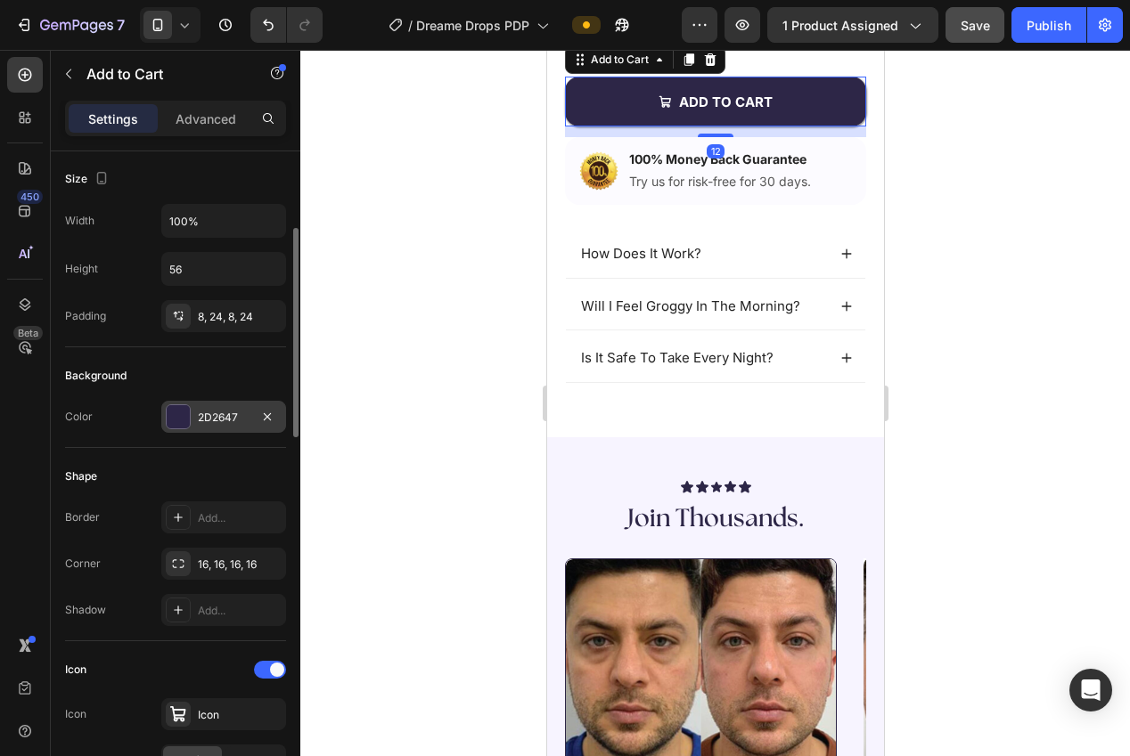
click at [215, 413] on div "2D2647" at bounding box center [224, 418] width 52 height 16
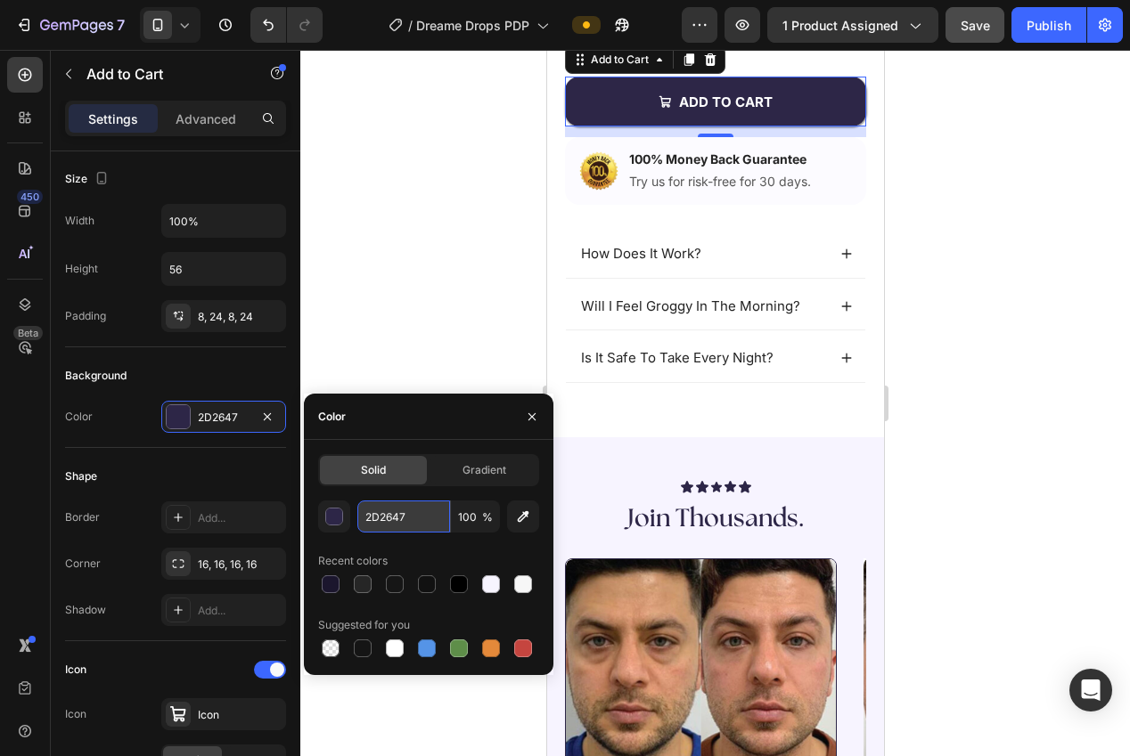
click at [378, 519] on input "2D2647" at bounding box center [403, 517] width 93 height 32
drag, startPoint x: 316, startPoint y: 249, endPoint x: 373, endPoint y: 259, distance: 57.9
click at [315, 249] on div at bounding box center [715, 403] width 830 height 707
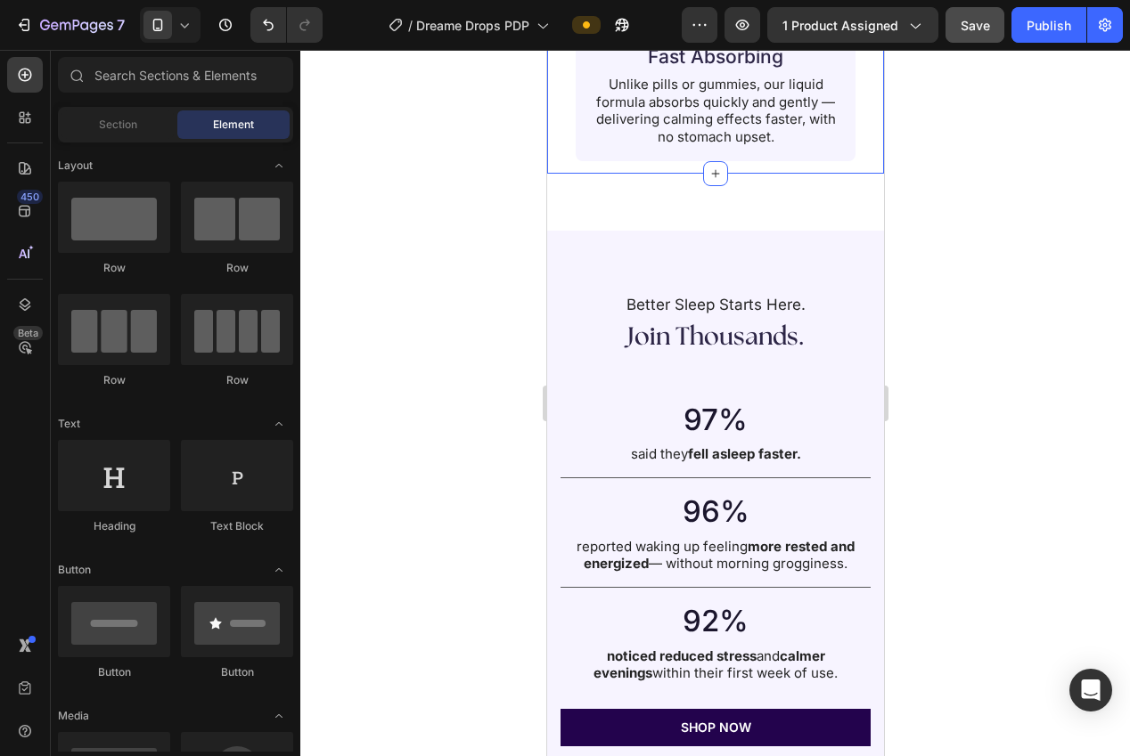
scroll to position [2762, 0]
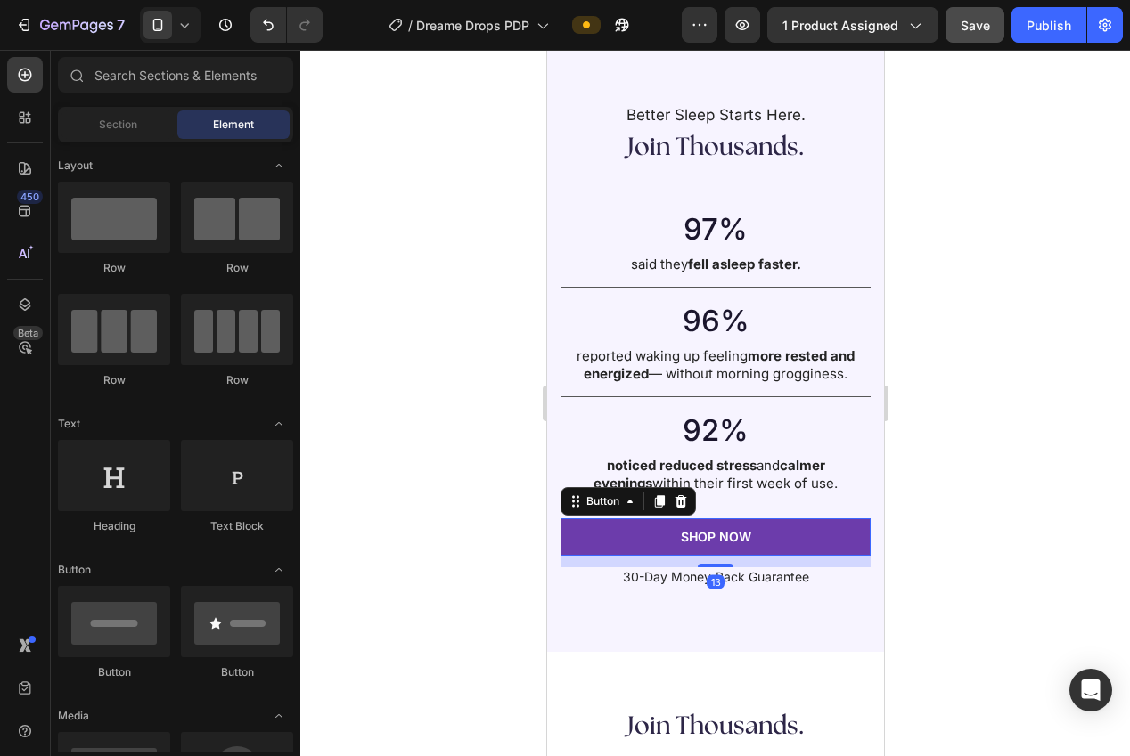
click at [594, 527] on button "SHOP NOW" at bounding box center [715, 537] width 310 height 37
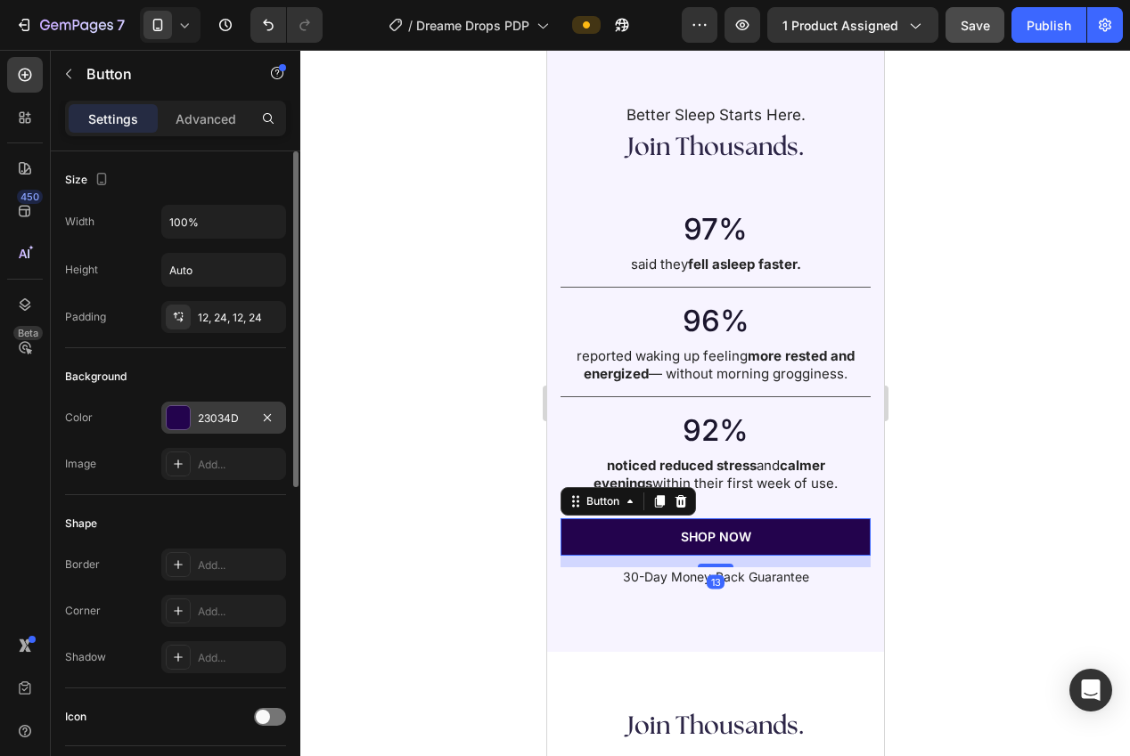
click at [210, 425] on div "23034D" at bounding box center [224, 419] width 52 height 16
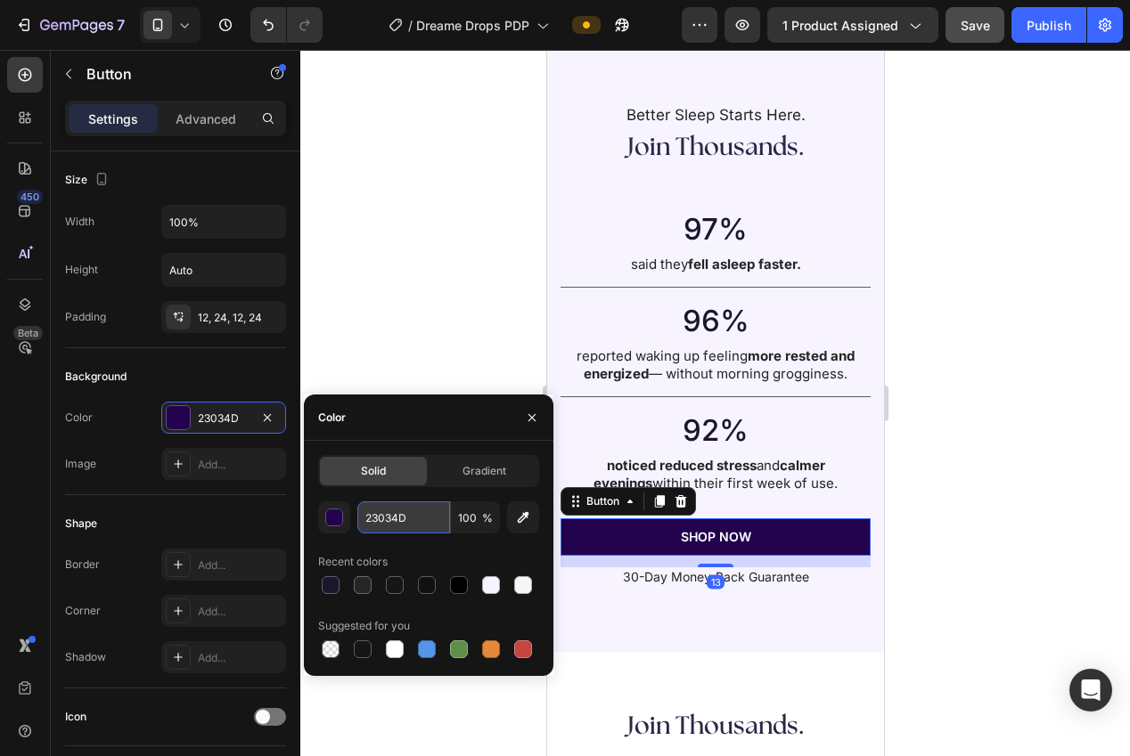
click at [369, 511] on input "23034D" at bounding box center [403, 518] width 93 height 32
click at [372, 516] on input "23034D" at bounding box center [403, 518] width 93 height 32
paste input "D2647"
type input "2D2647"
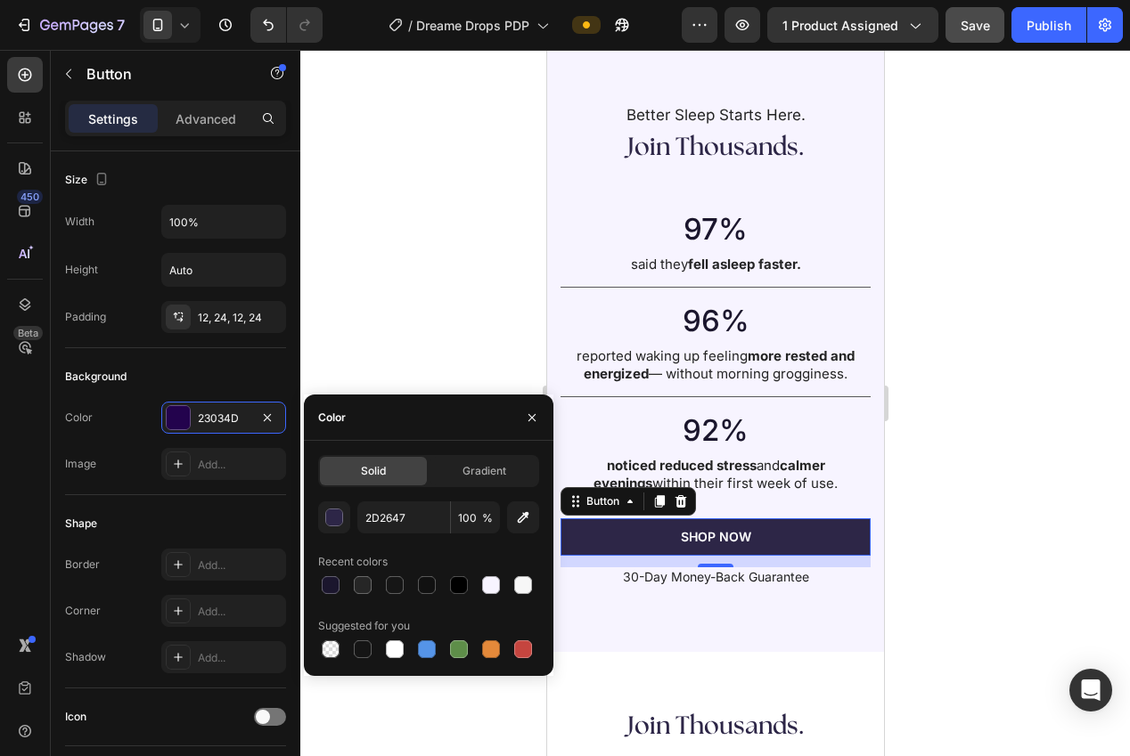
click at [372, 309] on div at bounding box center [715, 403] width 830 height 707
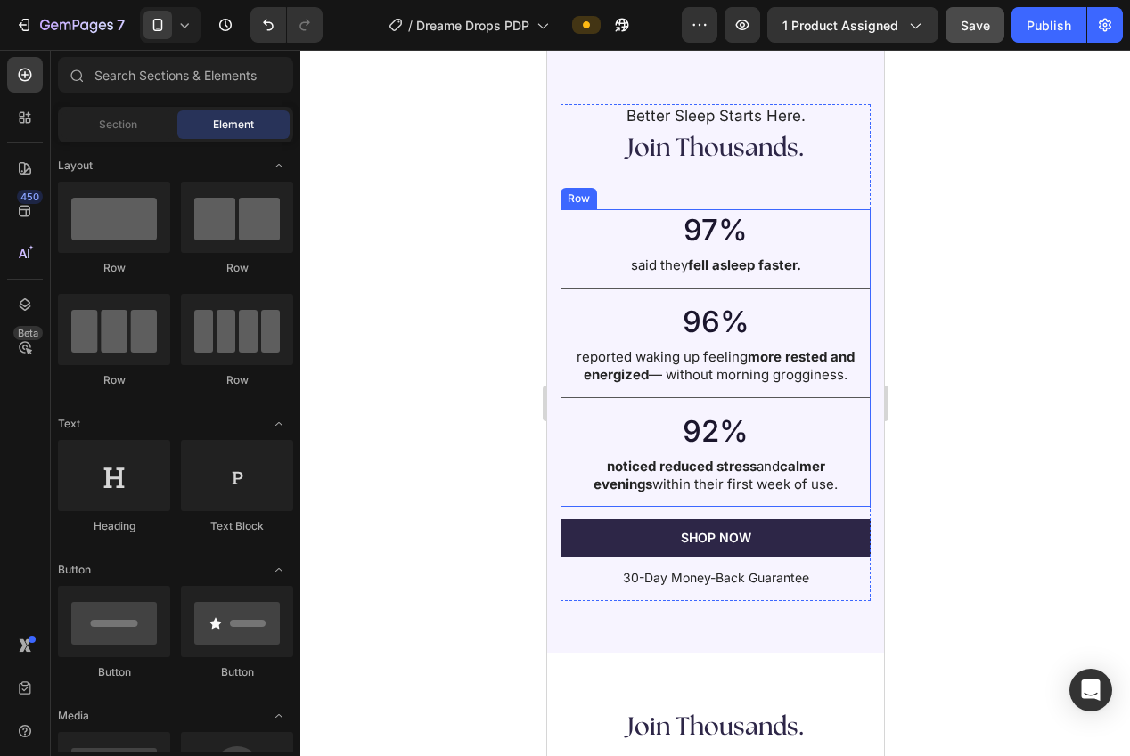
scroll to position [2835, 0]
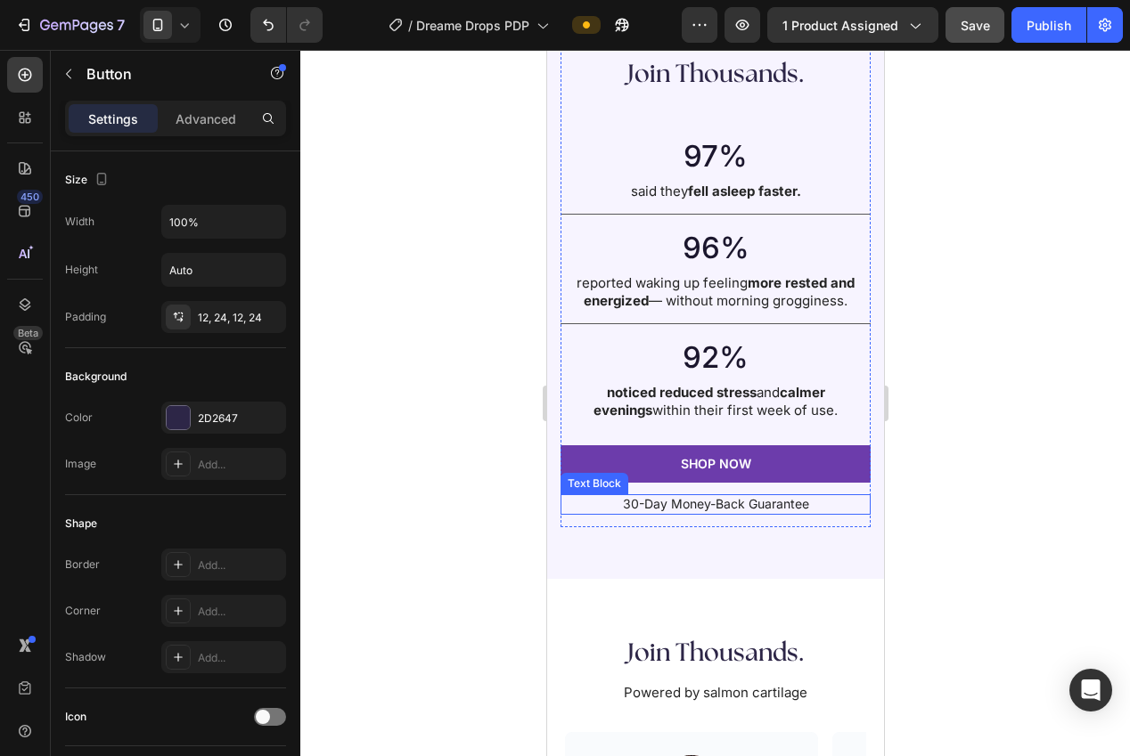
click at [593, 468] on button "SHOP NOW" at bounding box center [715, 463] width 310 height 37
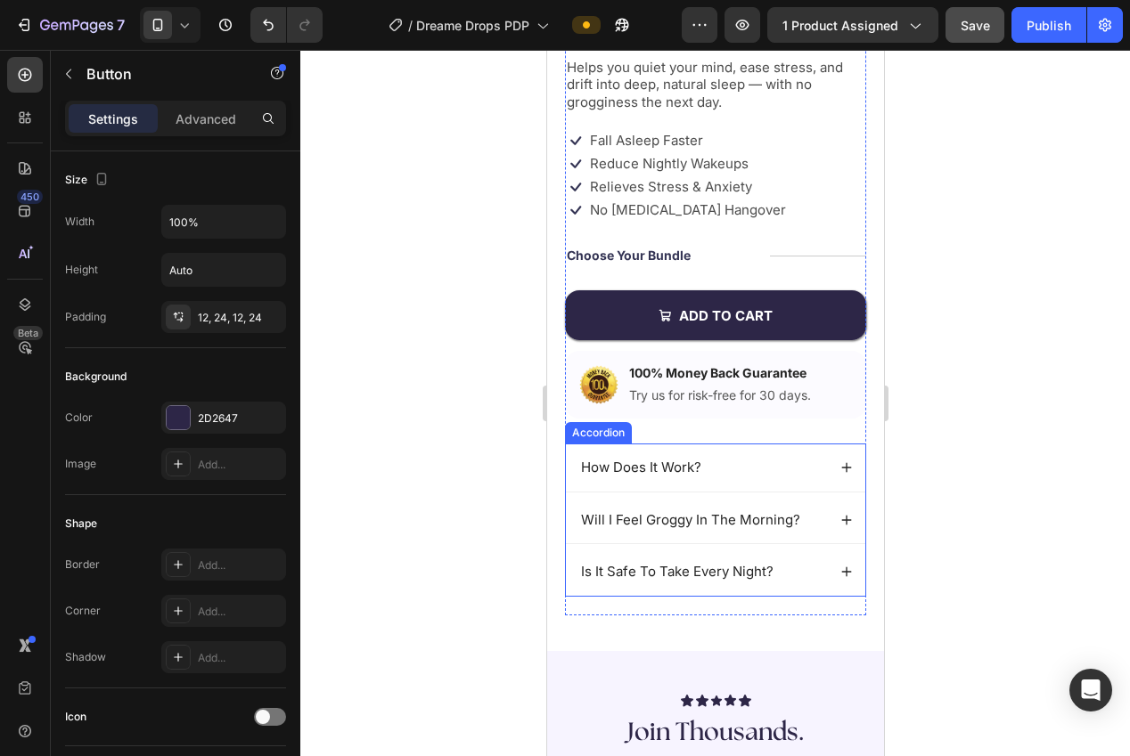
scroll to position [421, 0]
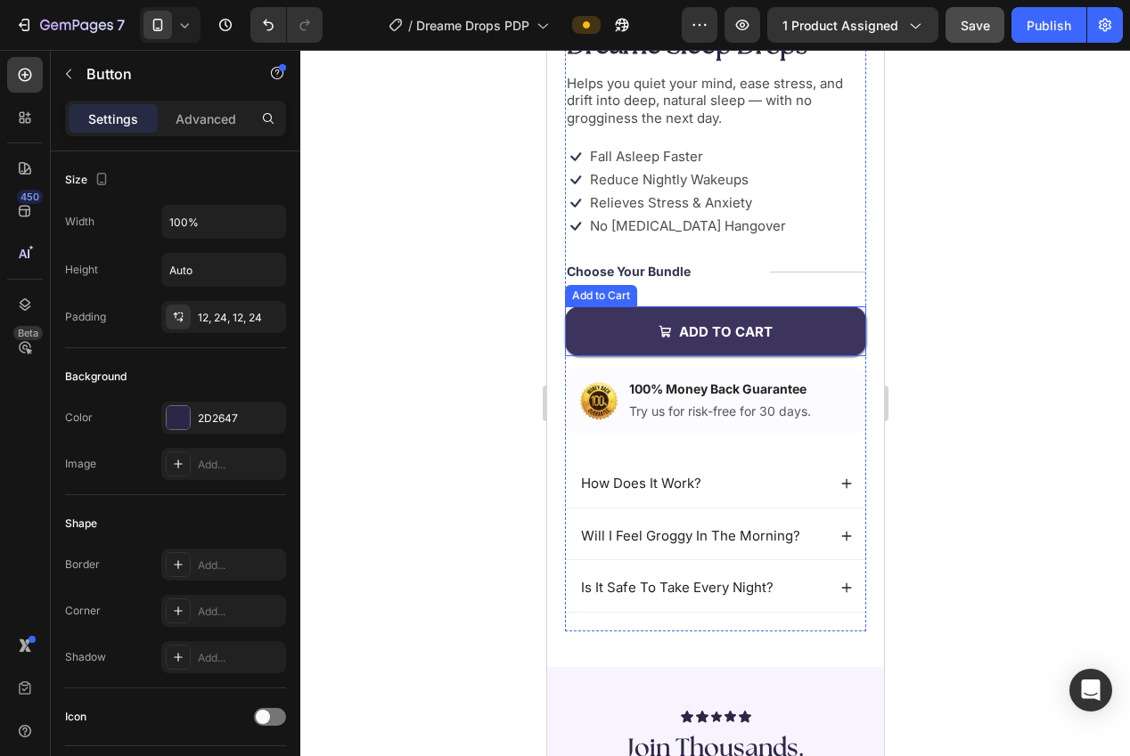
click at [634, 342] on button "Add to cart" at bounding box center [714, 332] width 301 height 50
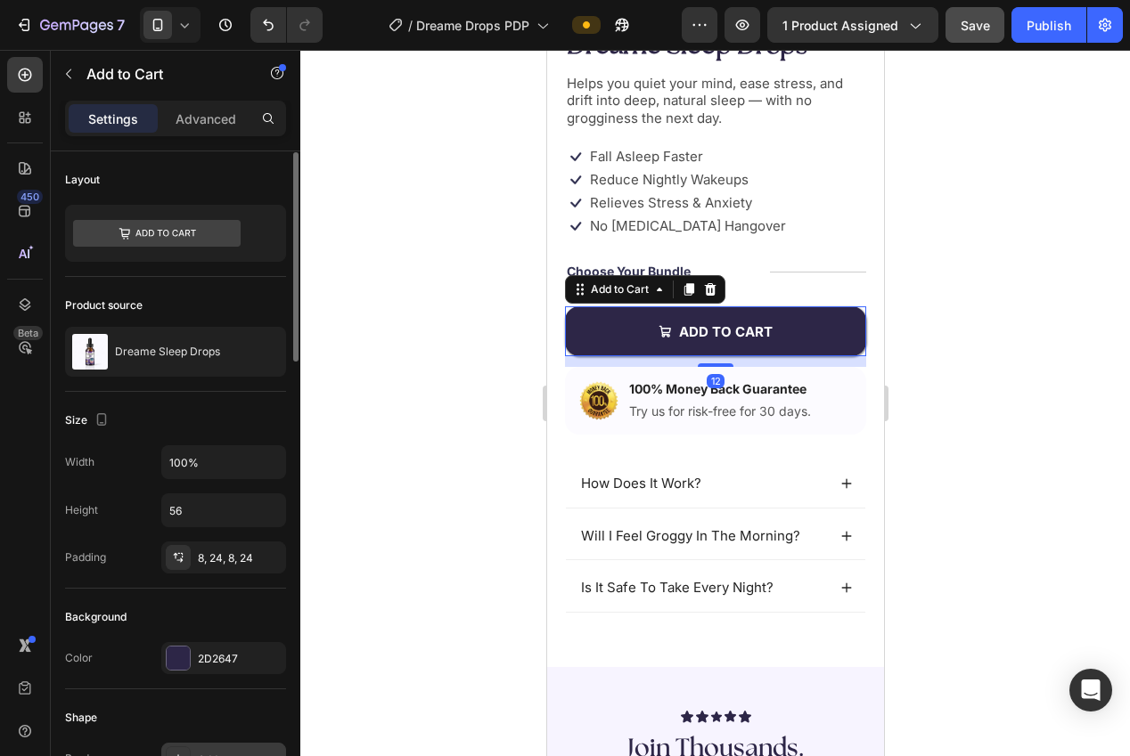
scroll to position [184, 0]
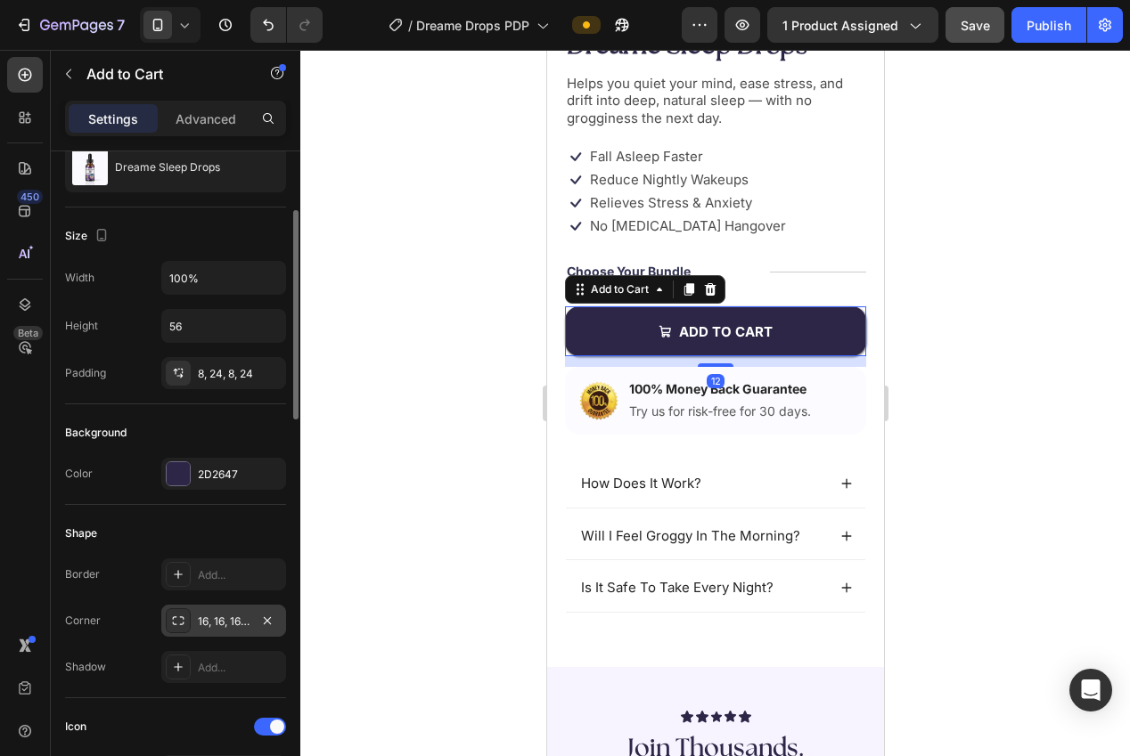
click at [198, 618] on div "16, 16, 16, 16" at bounding box center [224, 622] width 52 height 16
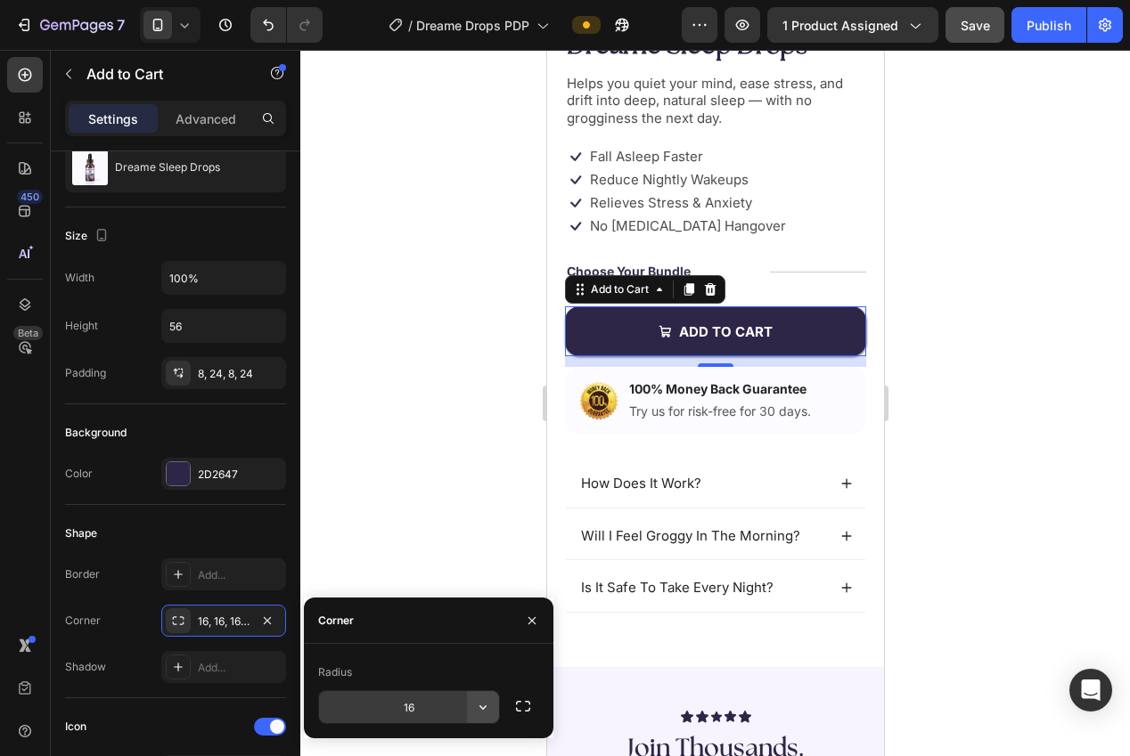
click at [479, 716] on button "button" at bounding box center [483, 707] width 32 height 32
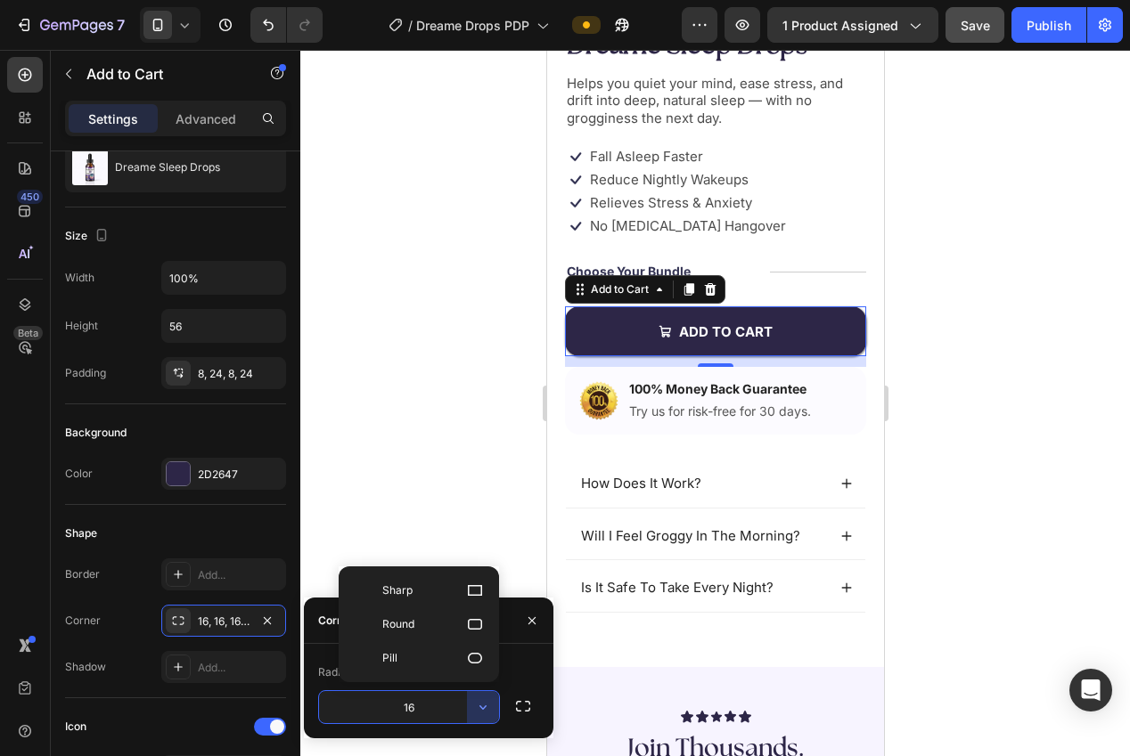
click at [421, 707] on input "16" at bounding box center [409, 707] width 180 height 32
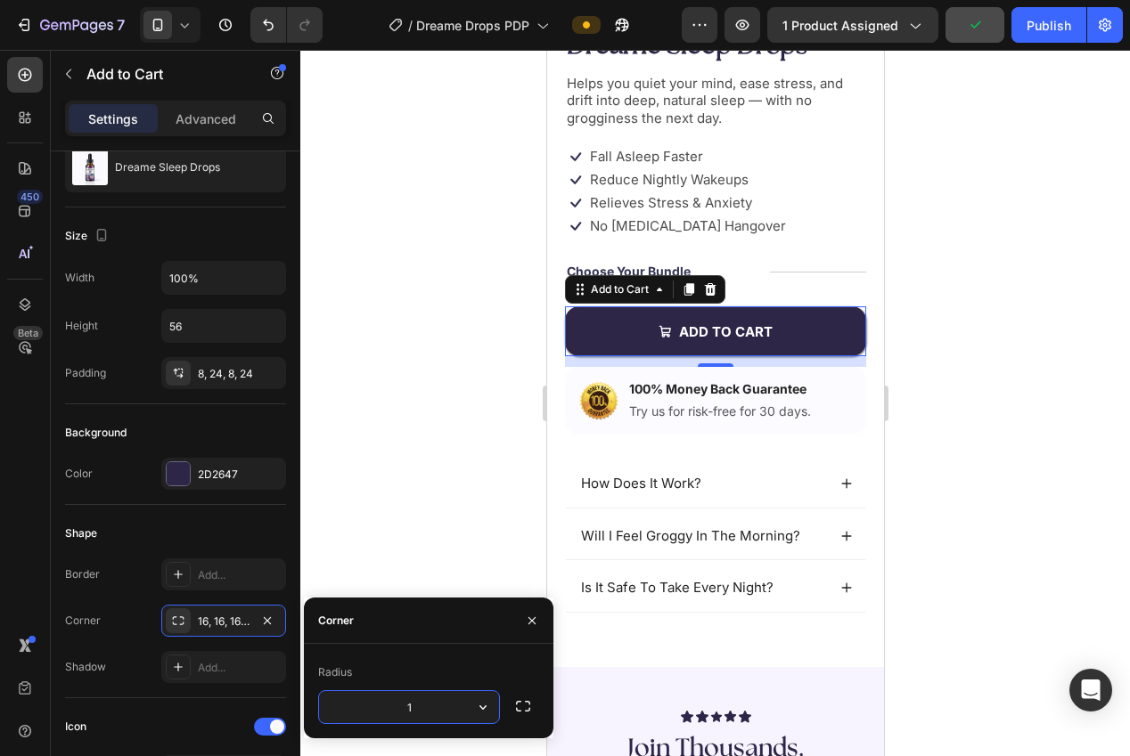
type input "12"
click at [206, 527] on div "Shape" at bounding box center [175, 533] width 221 height 29
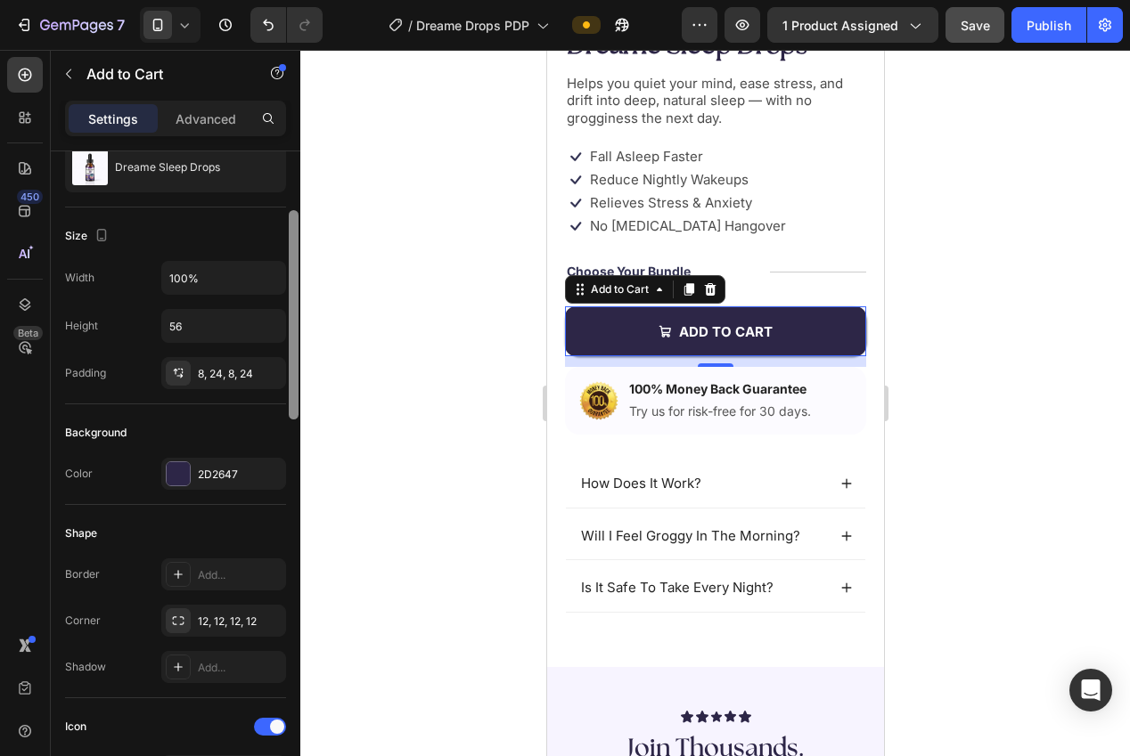
drag, startPoint x: 279, startPoint y: 534, endPoint x: 288, endPoint y: 533, distance: 9.0
click at [281, 534] on div "Shape" at bounding box center [175, 533] width 221 height 29
click at [362, 541] on div at bounding box center [715, 403] width 830 height 707
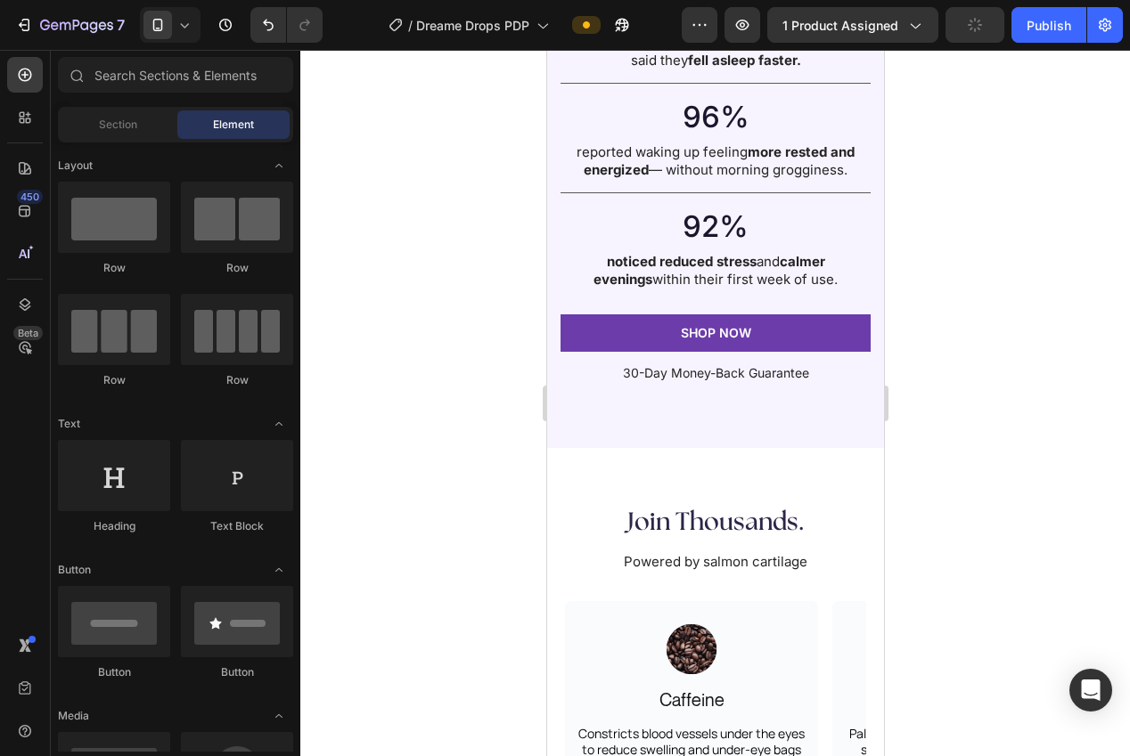
scroll to position [2965, 0]
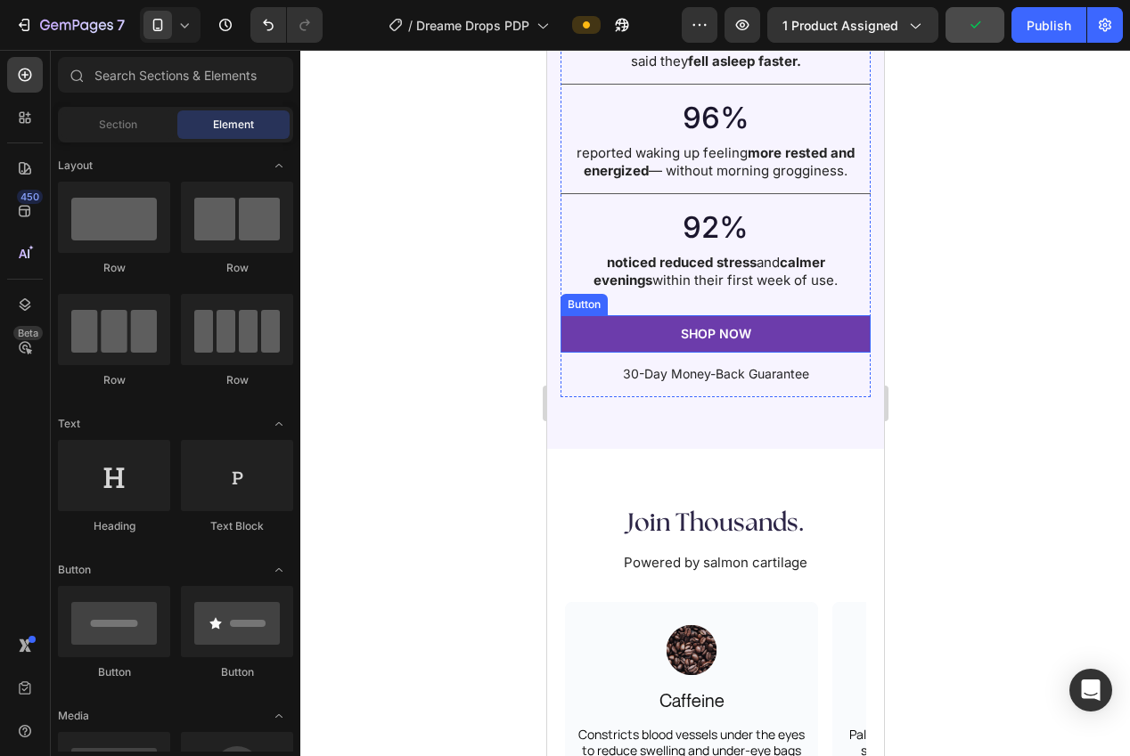
click at [613, 339] on button "SHOP NOW" at bounding box center [715, 333] width 310 height 37
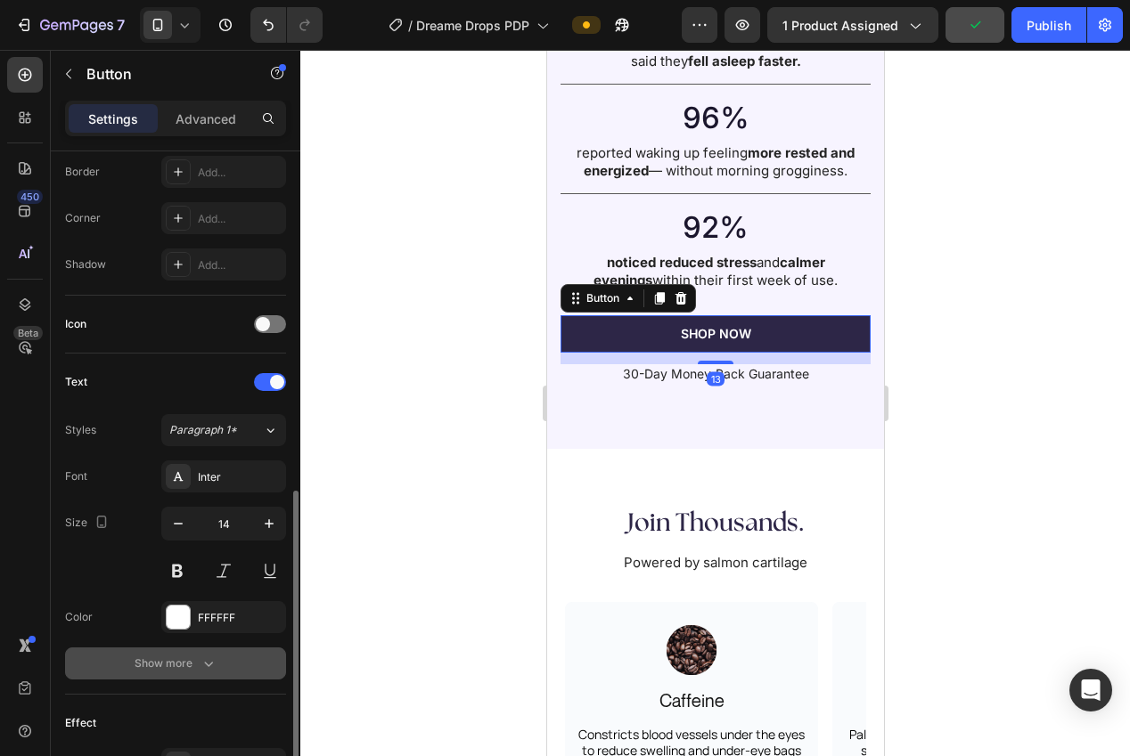
scroll to position [500, 0]
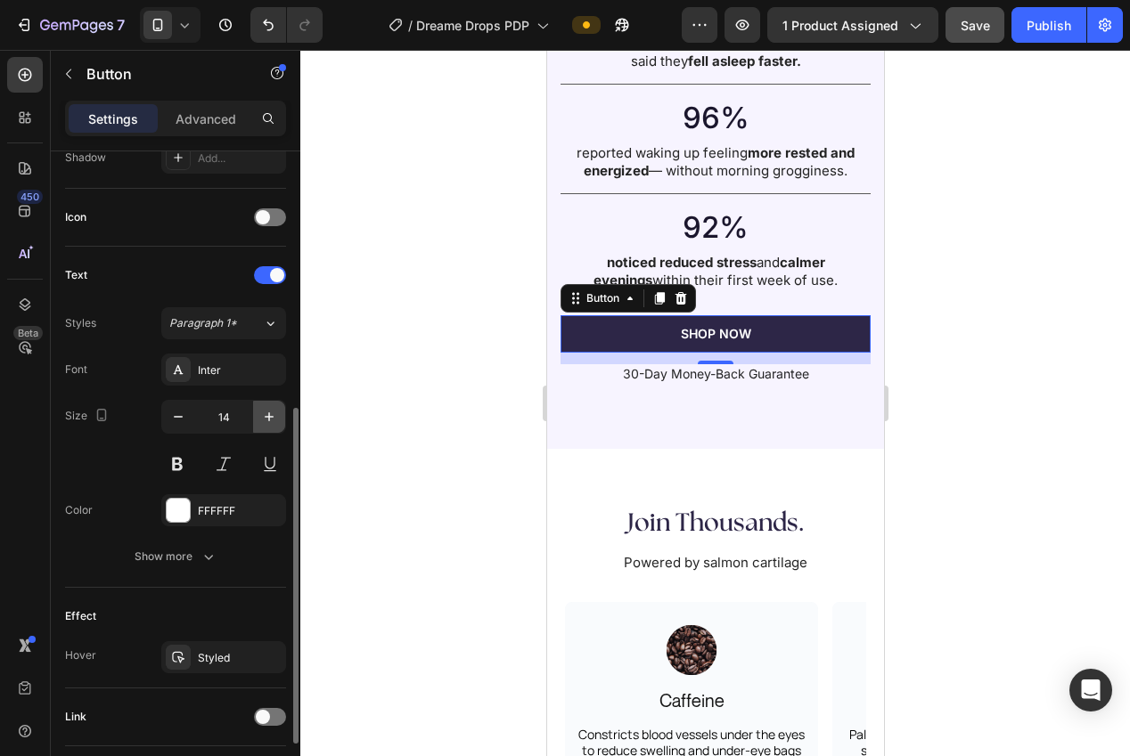
click at [266, 417] on icon "button" at bounding box center [269, 417] width 9 height 9
type input "15"
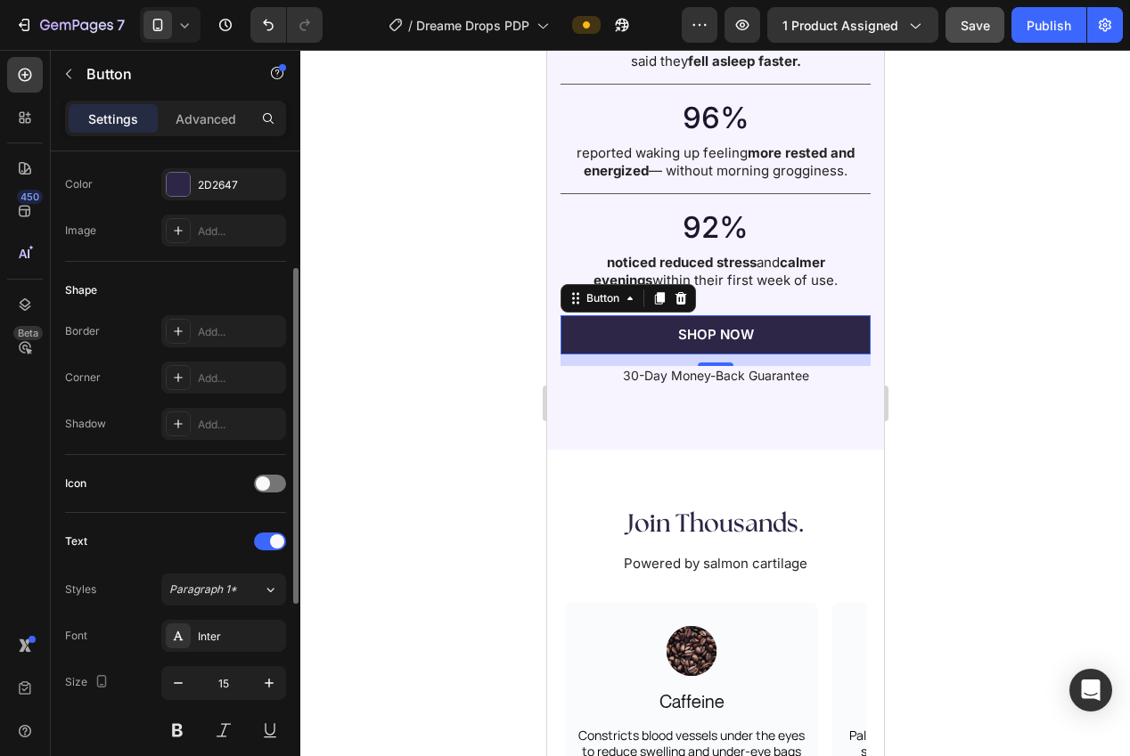
scroll to position [232, 0]
click at [217, 385] on div "Add..." at bounding box center [240, 380] width 84 height 16
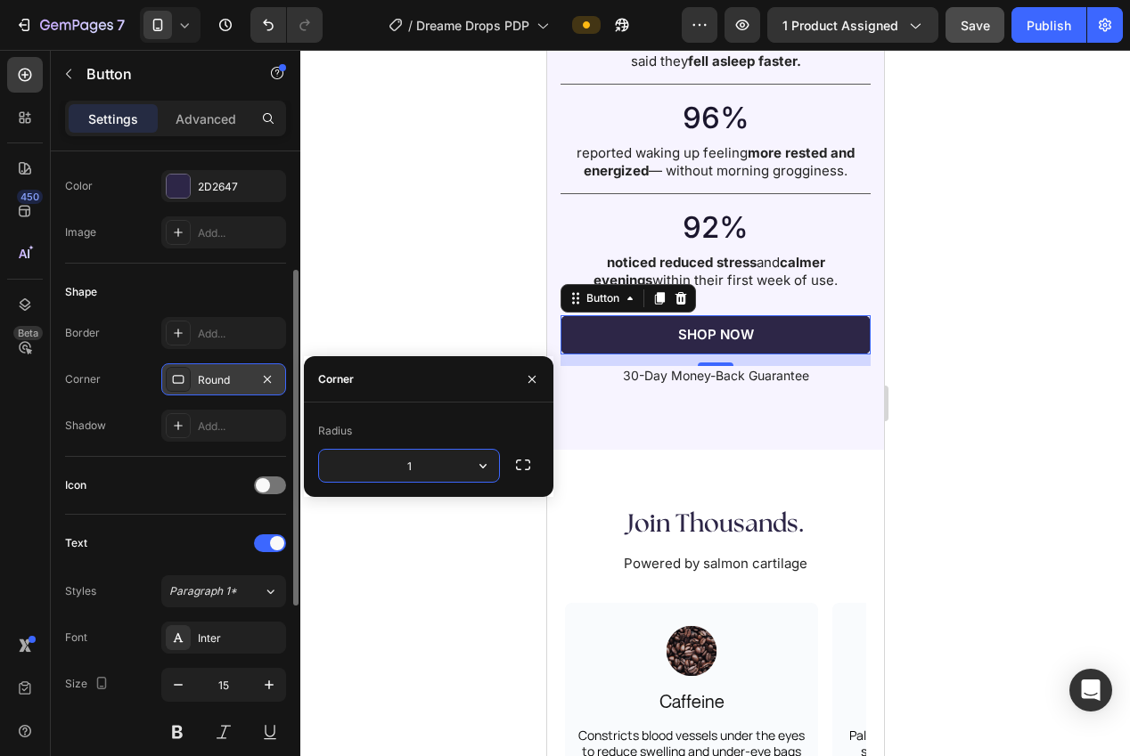
type input "12"
click at [364, 259] on div at bounding box center [715, 403] width 830 height 707
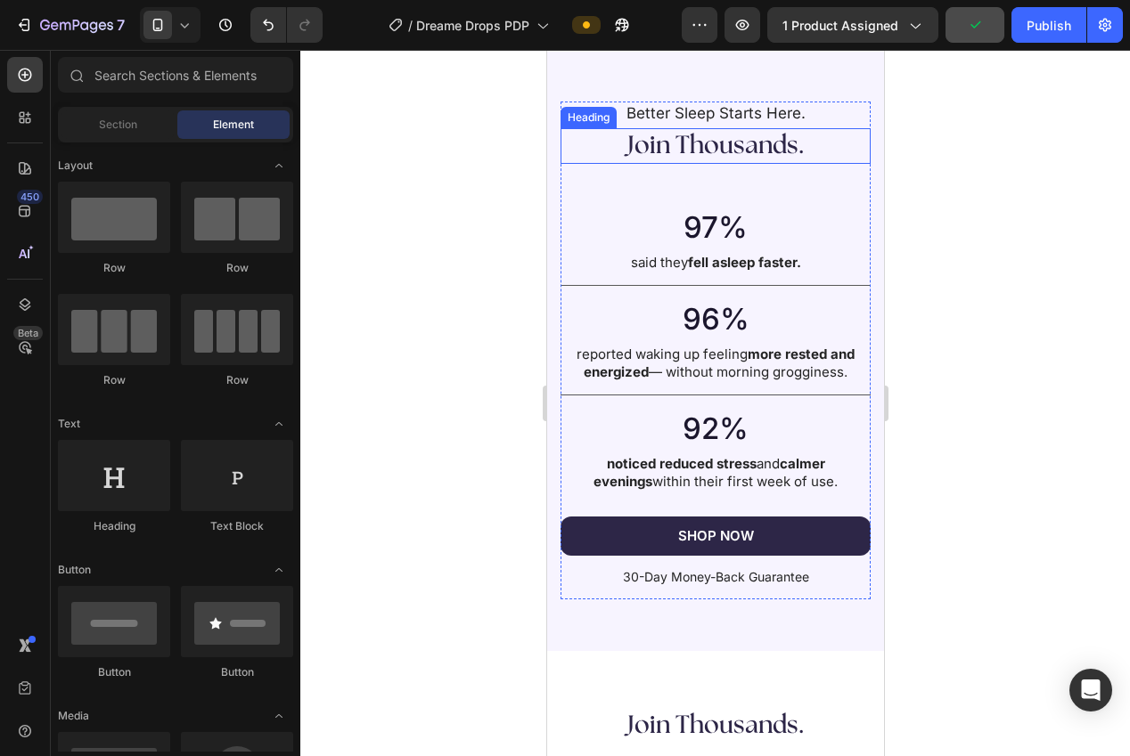
scroll to position [2763, 0]
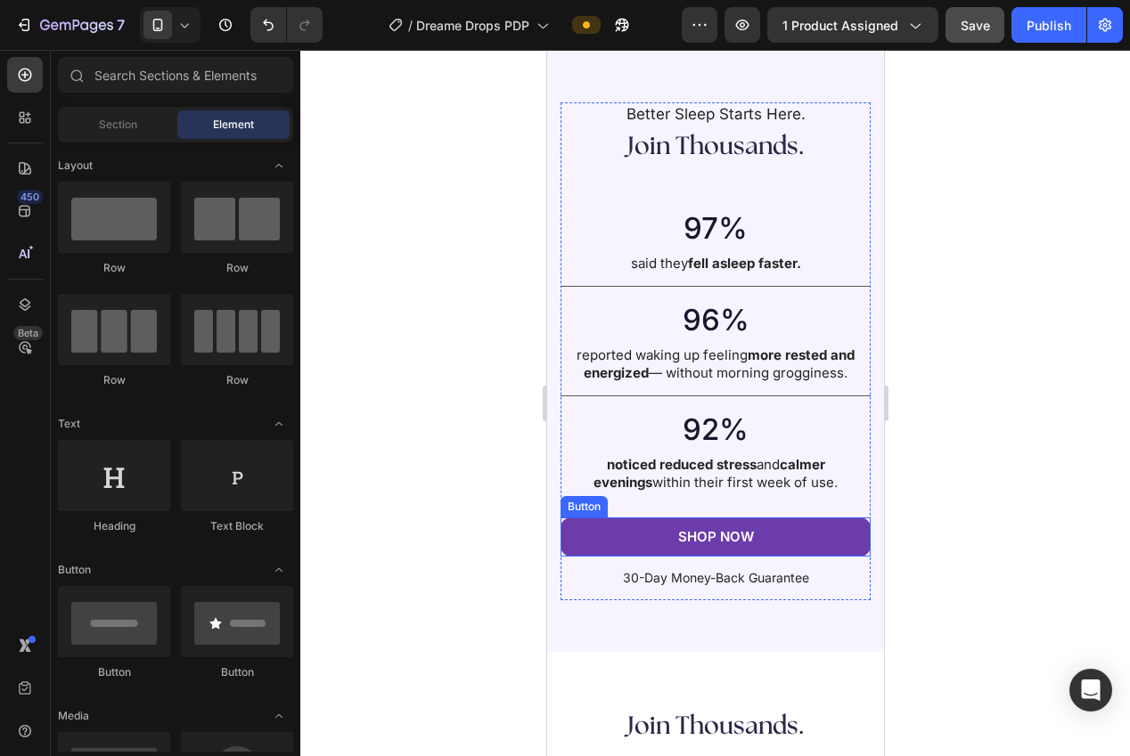
drag, startPoint x: 800, startPoint y: 551, endPoint x: 744, endPoint y: 545, distance: 56.4
click at [799, 550] on button "SHOP NOW" at bounding box center [715, 537] width 310 height 39
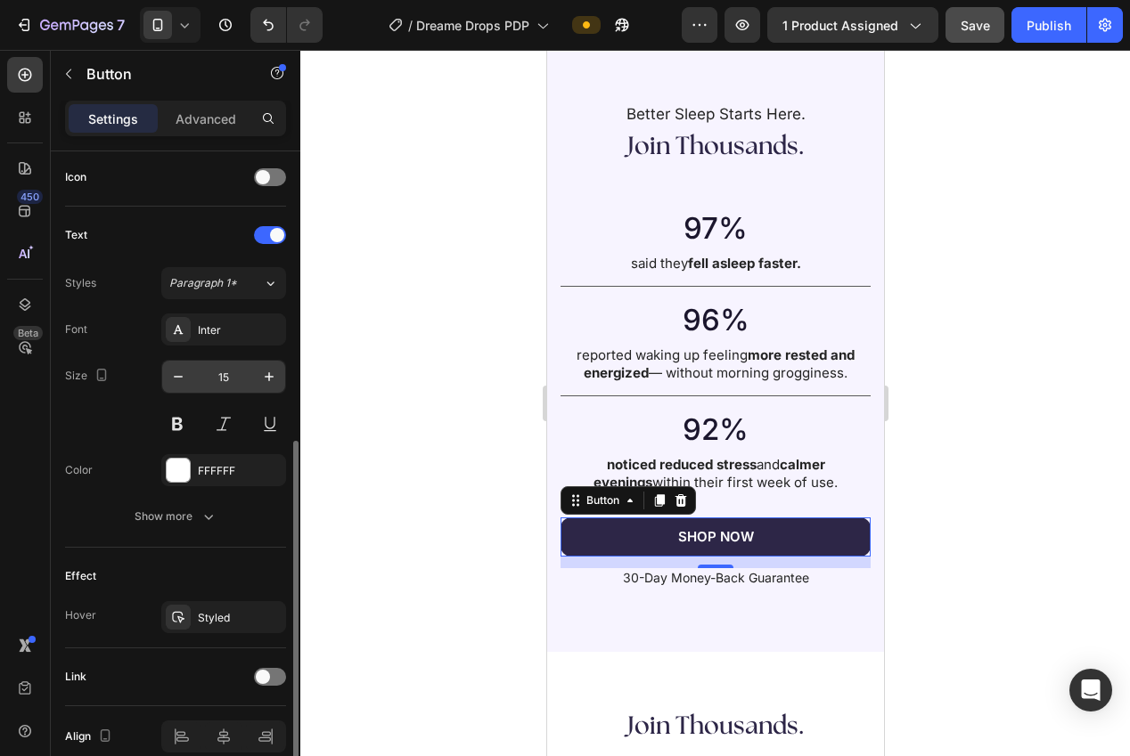
scroll to position [622, 0]
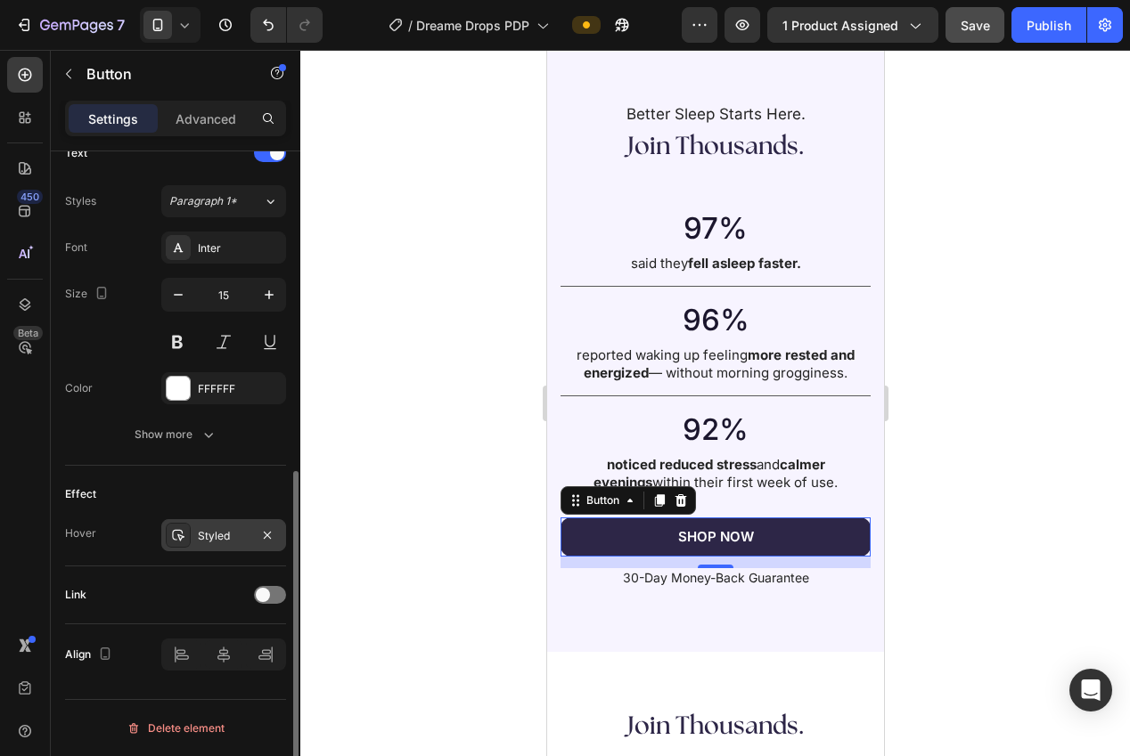
click at [212, 526] on div "Styled" at bounding box center [223, 535] width 125 height 32
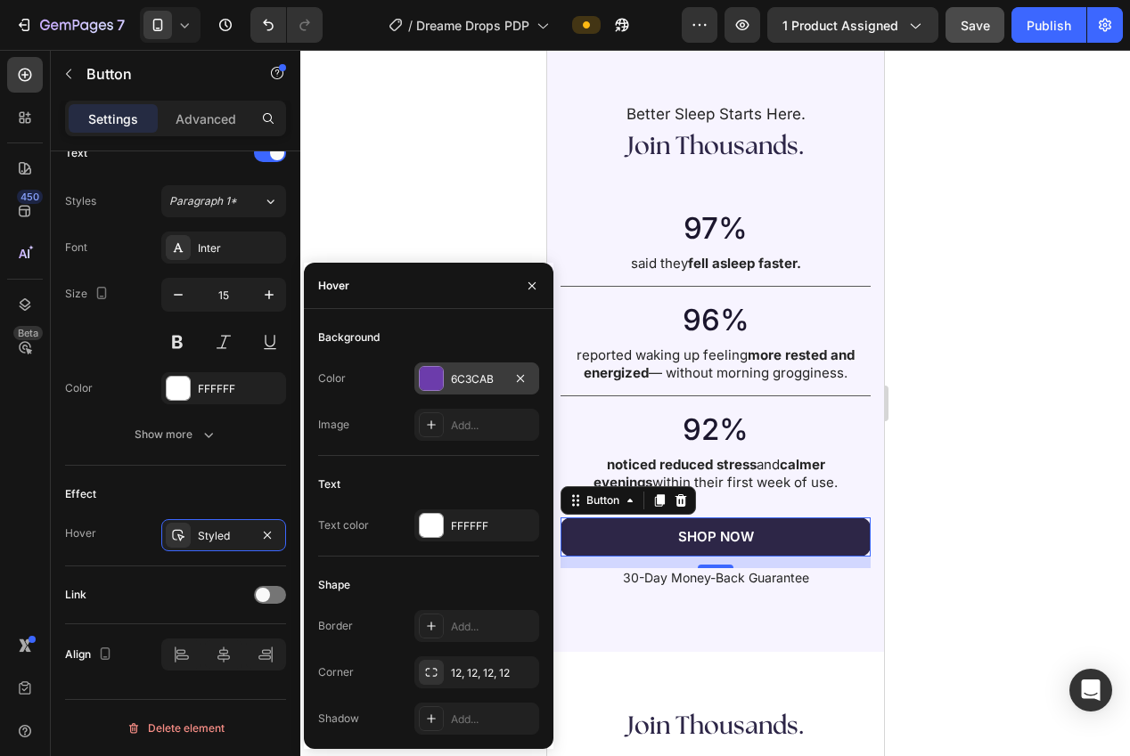
click at [447, 388] on div "6C3CAB" at bounding box center [476, 379] width 125 height 32
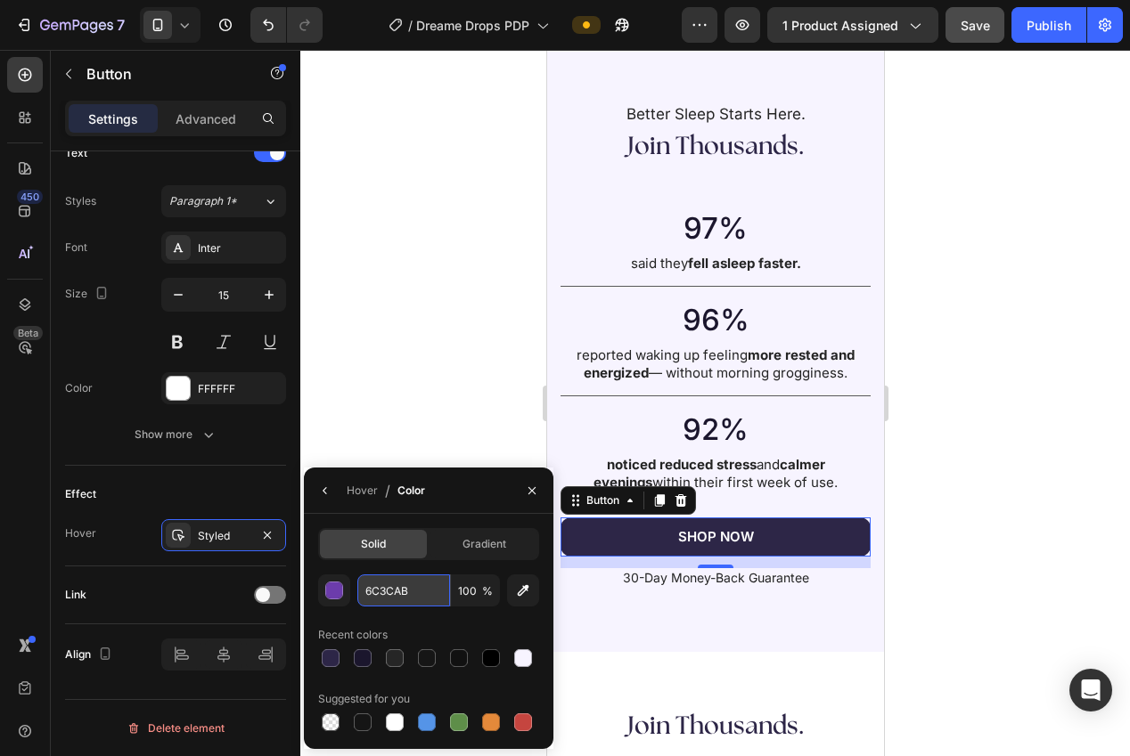
click at [383, 590] on input "6C3CAB" at bounding box center [403, 591] width 93 height 32
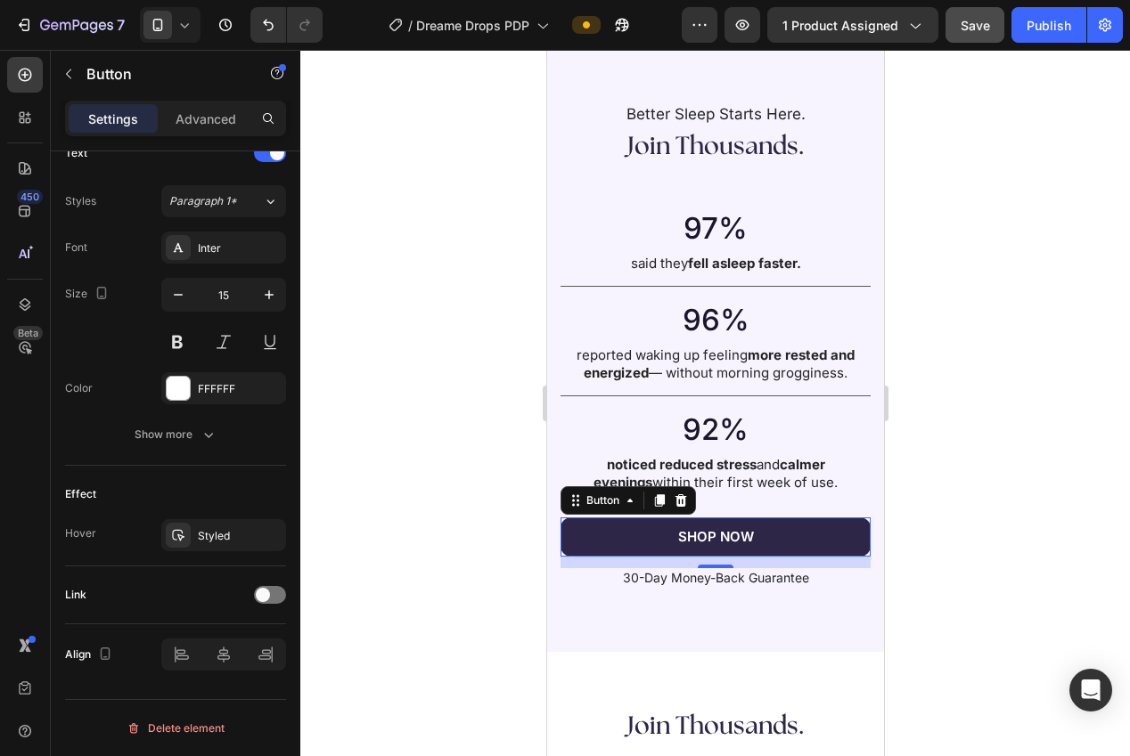
click at [357, 340] on div at bounding box center [715, 403] width 830 height 707
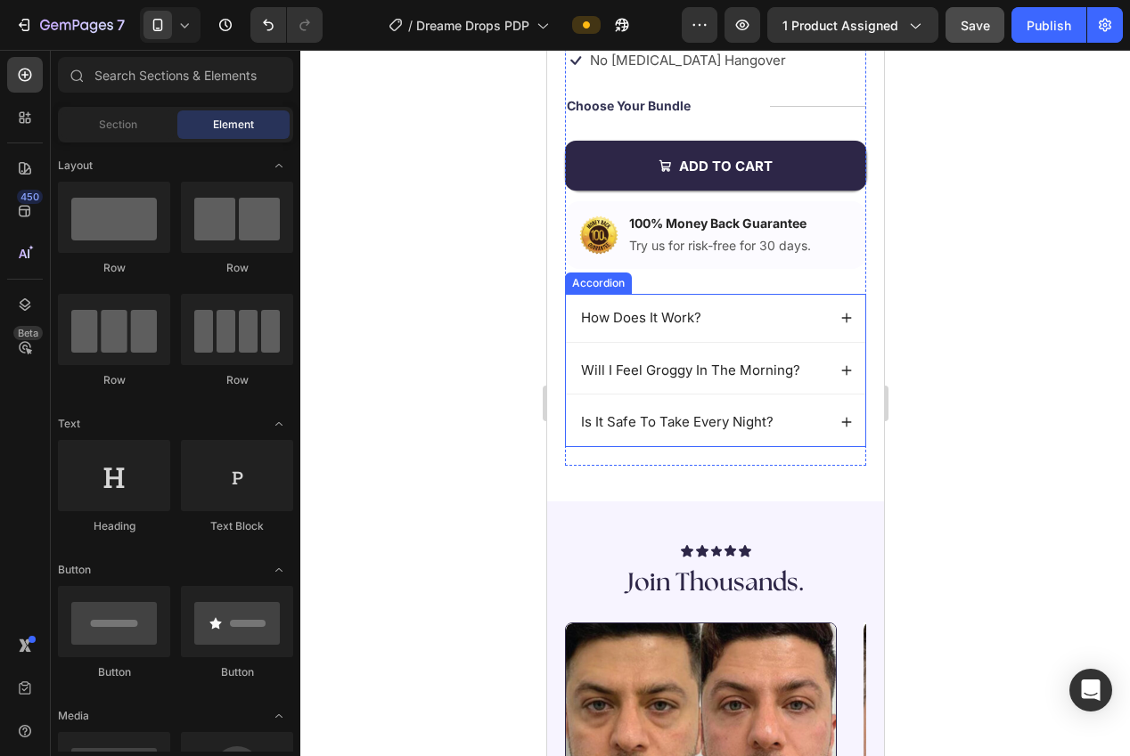
scroll to position [476, 0]
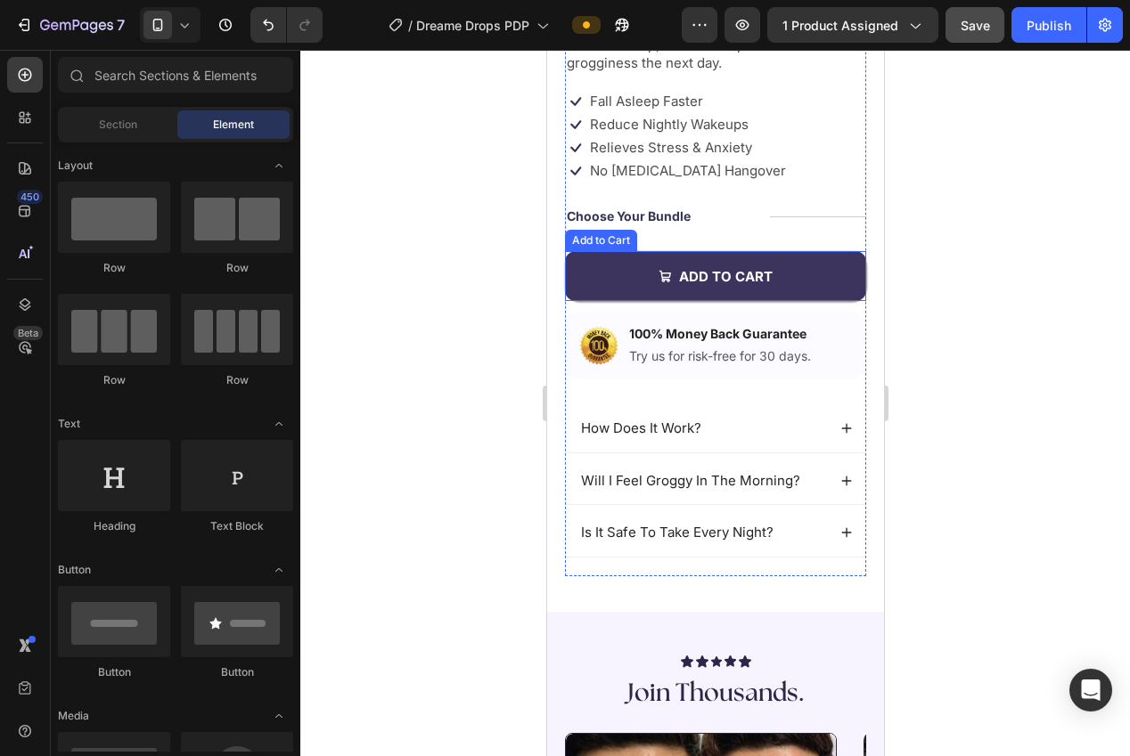
click at [629, 278] on button "Add to cart" at bounding box center [714, 276] width 301 height 50
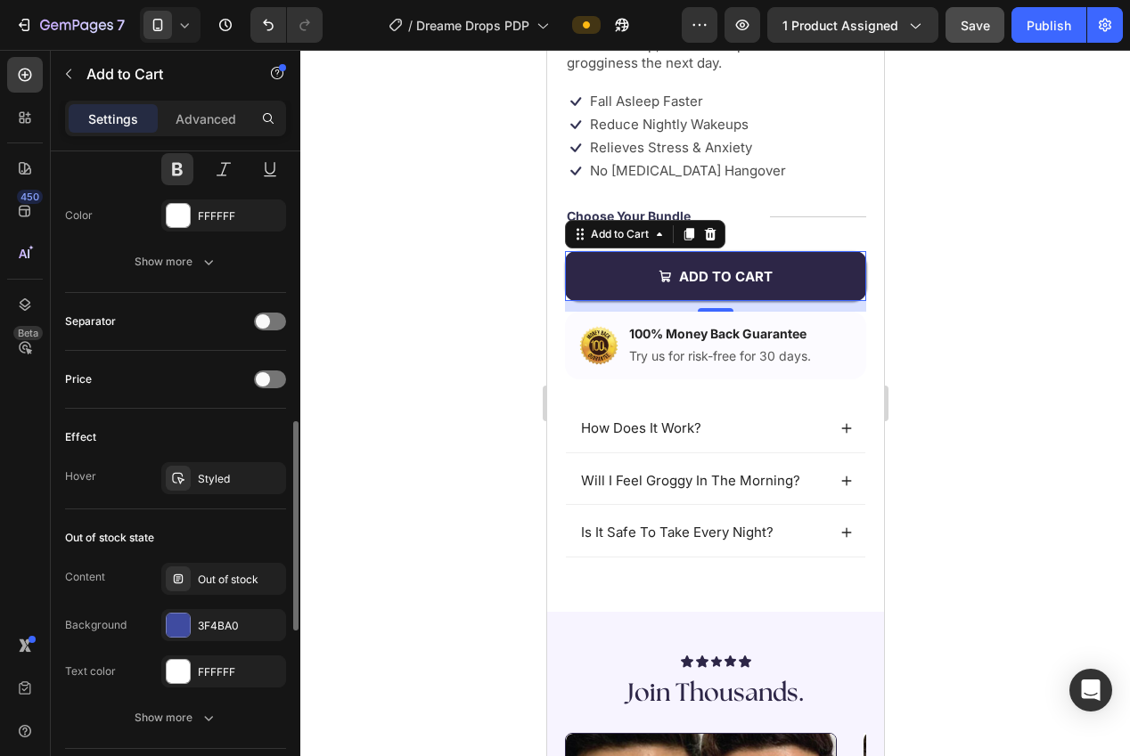
scroll to position [1241, 0]
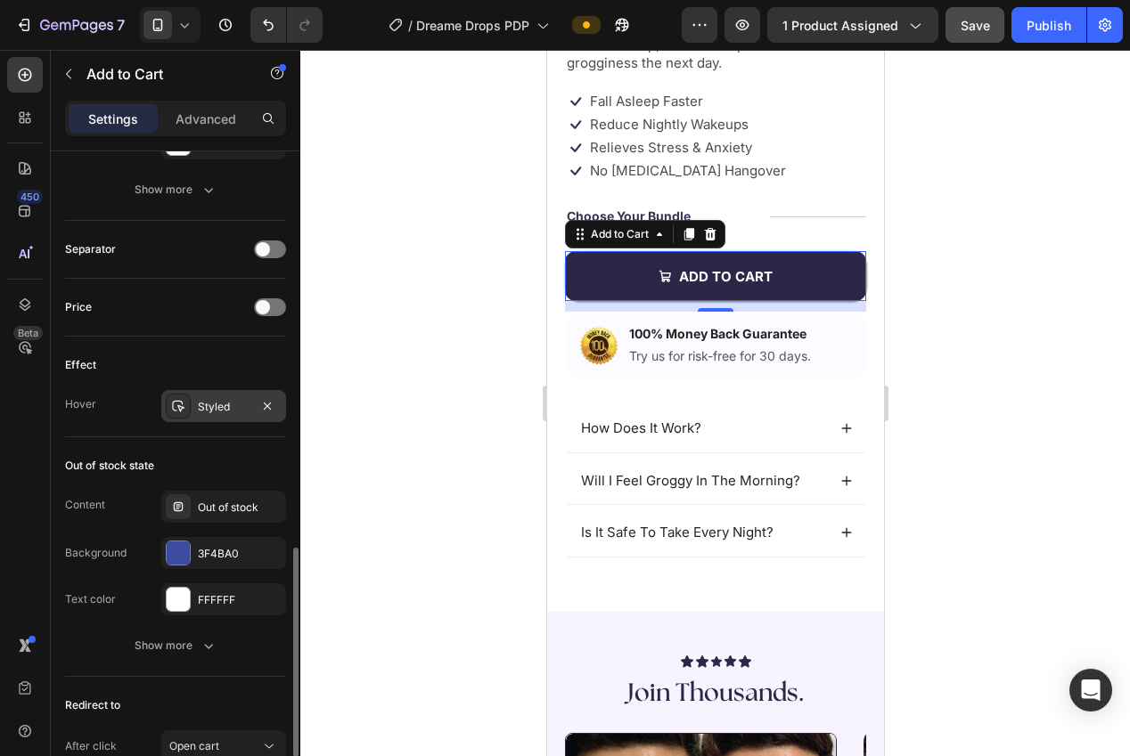
click at [196, 412] on div "Styled" at bounding box center [223, 406] width 125 height 32
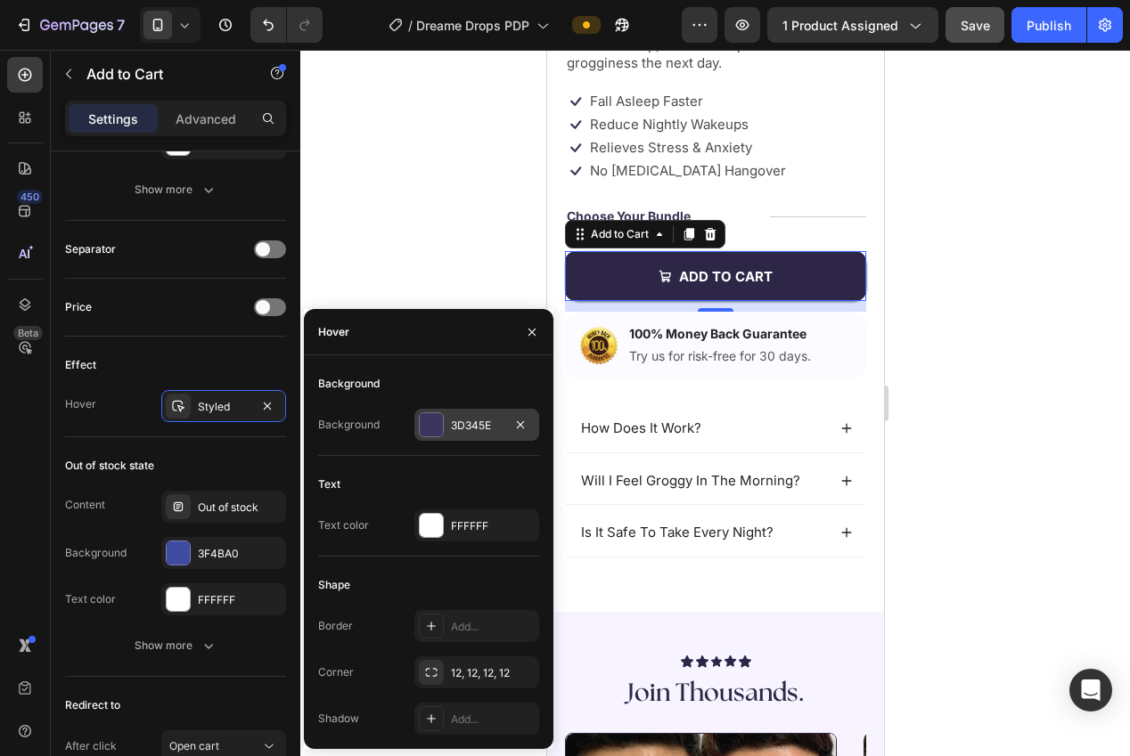
click at [478, 424] on div "3D345E" at bounding box center [477, 426] width 52 height 16
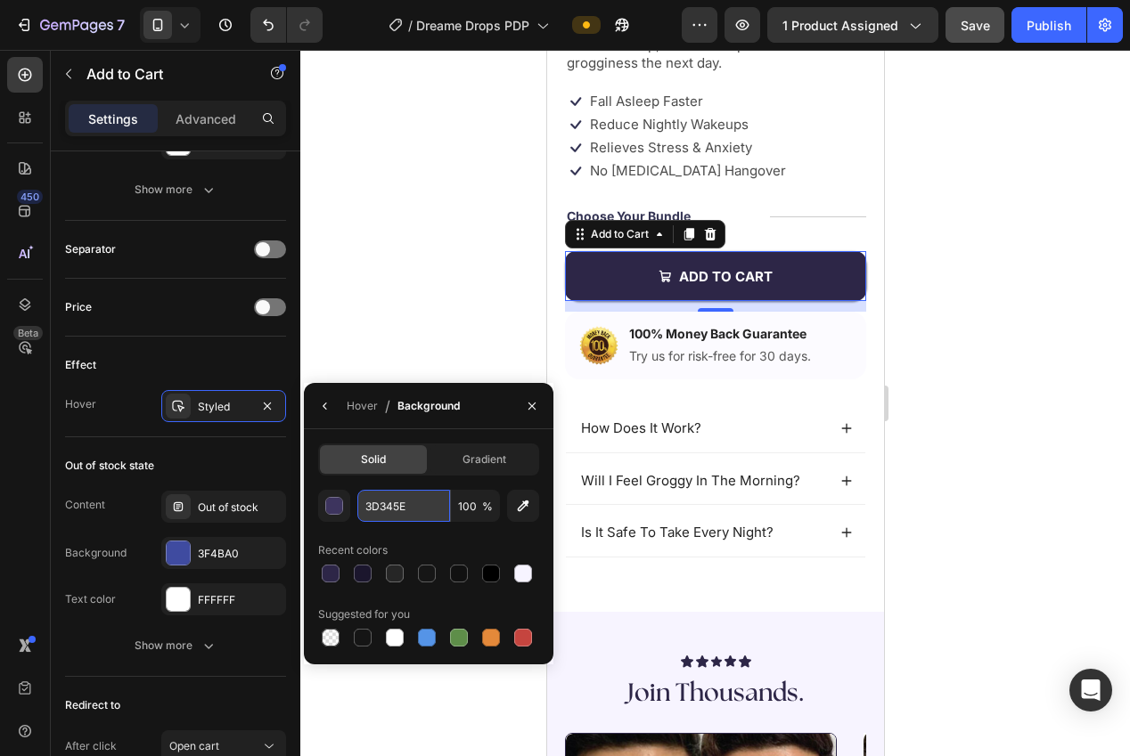
click at [397, 514] on input "3D345E" at bounding box center [403, 506] width 93 height 32
paste input "6C3CAB"
type input "6C3CAB"
drag, startPoint x: 347, startPoint y: 290, endPoint x: 365, endPoint y: 284, distance: 19.7
click at [348, 290] on div at bounding box center [715, 403] width 830 height 707
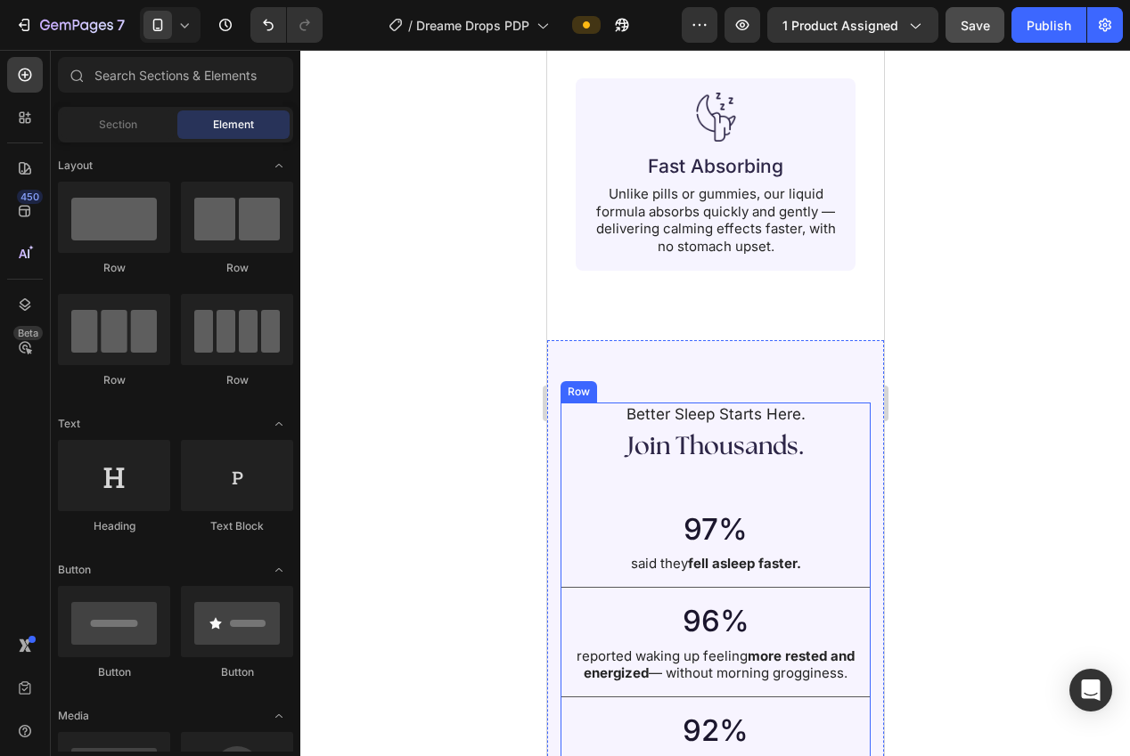
scroll to position [2769, 0]
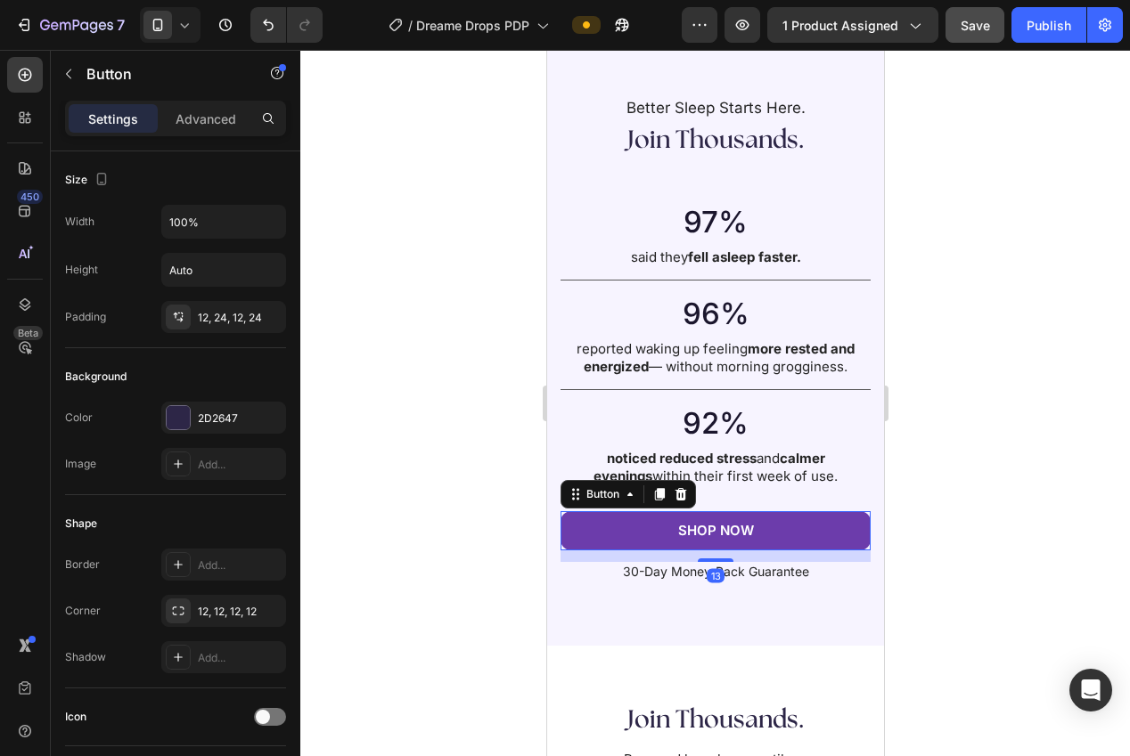
click at [601, 529] on button "SHOP NOW" at bounding box center [715, 530] width 310 height 39
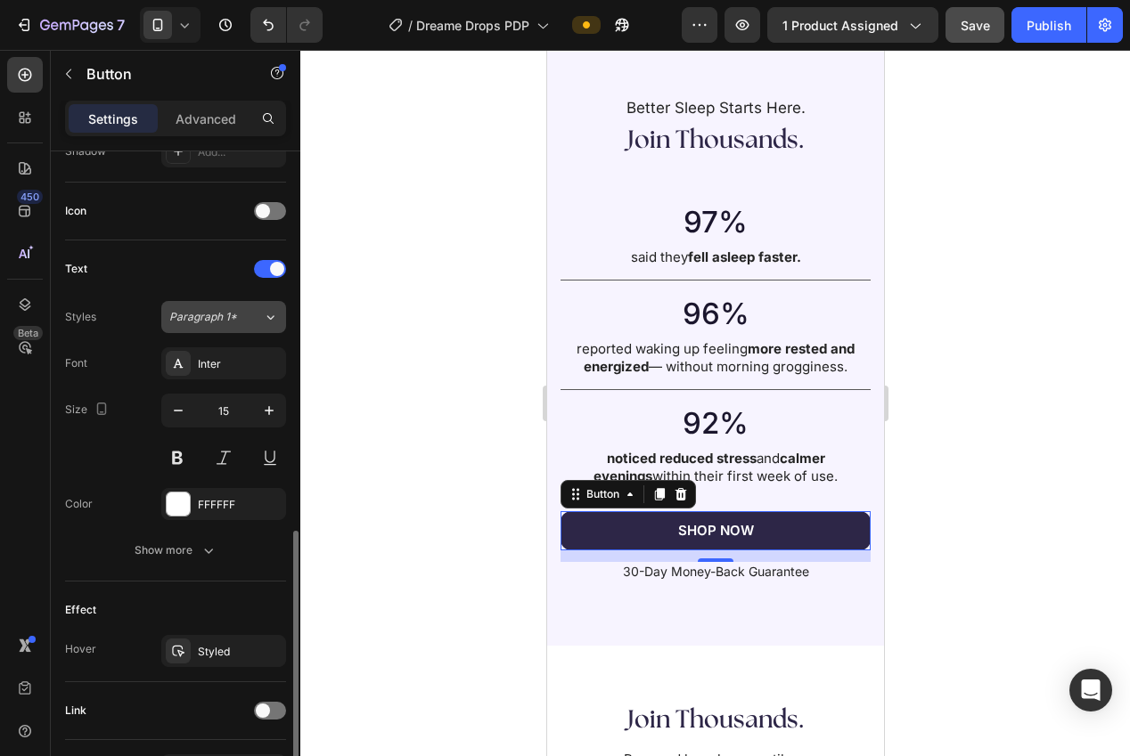
scroll to position [622, 0]
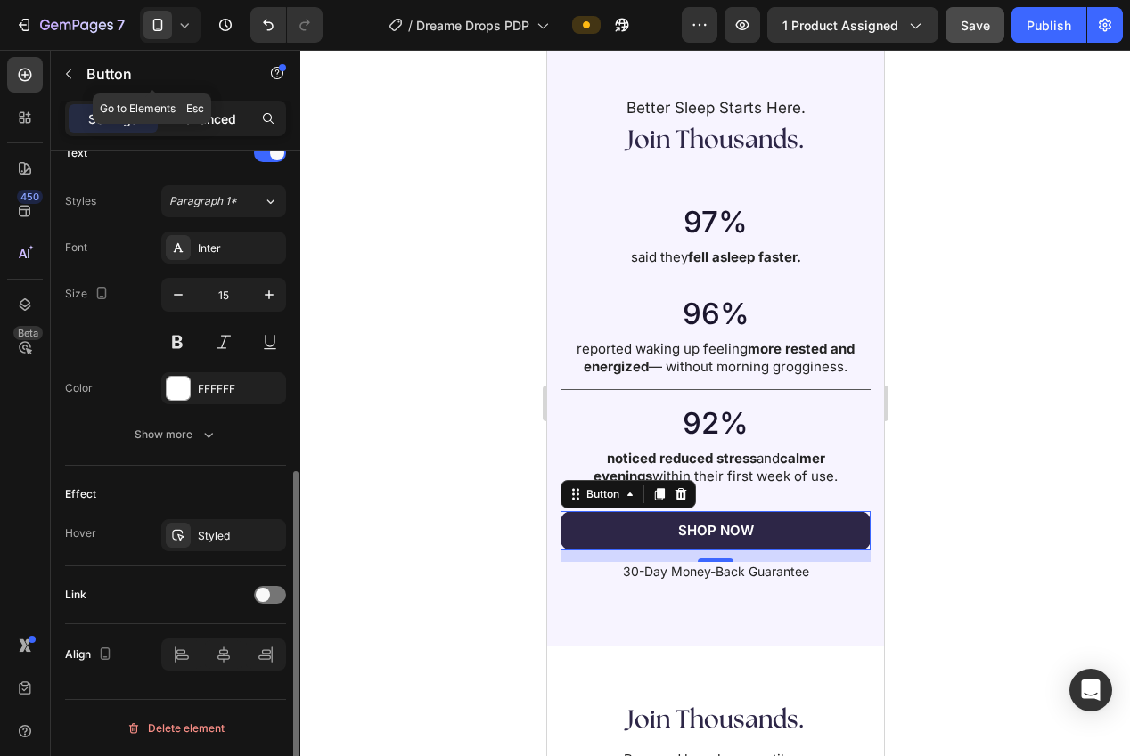
click at [203, 105] on div "Advanced" at bounding box center [205, 118] width 89 height 29
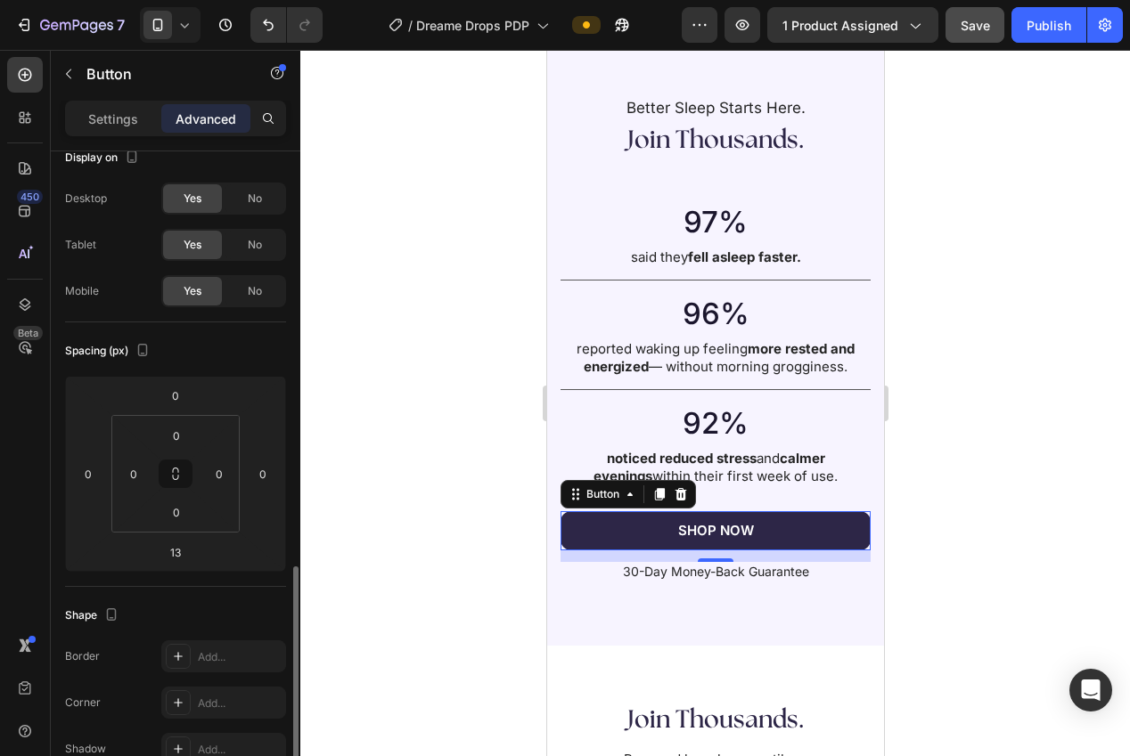
scroll to position [0, 0]
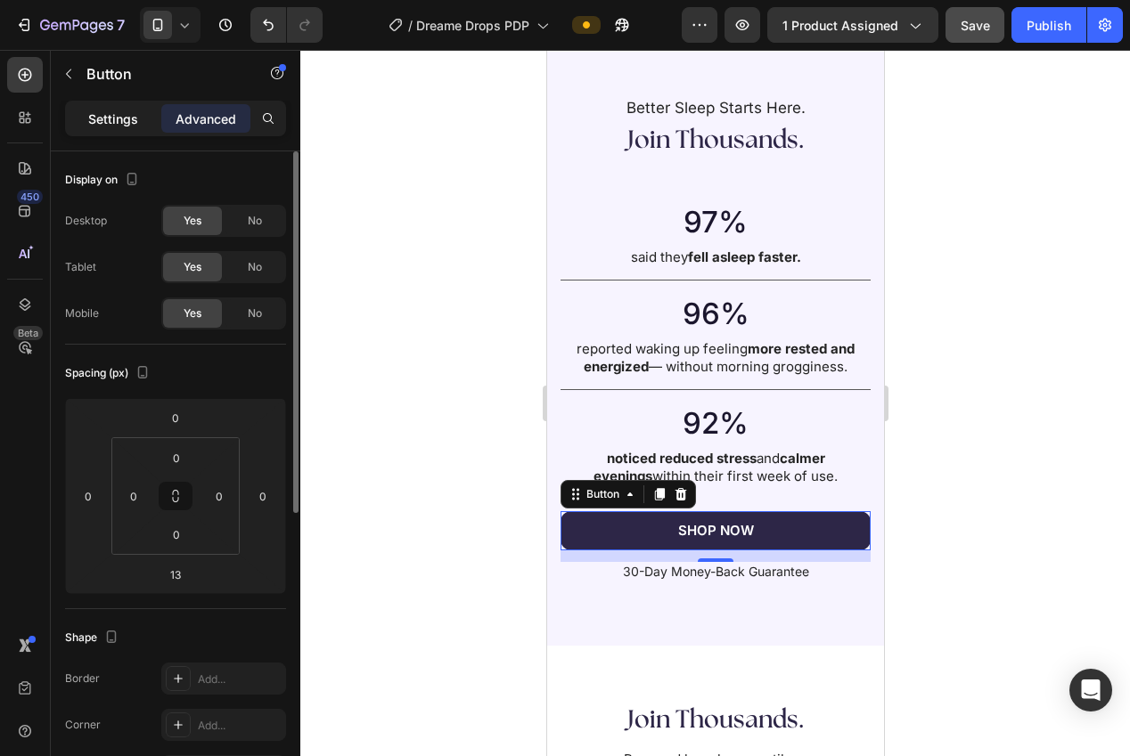
click at [100, 119] on p "Settings" at bounding box center [113, 119] width 50 height 19
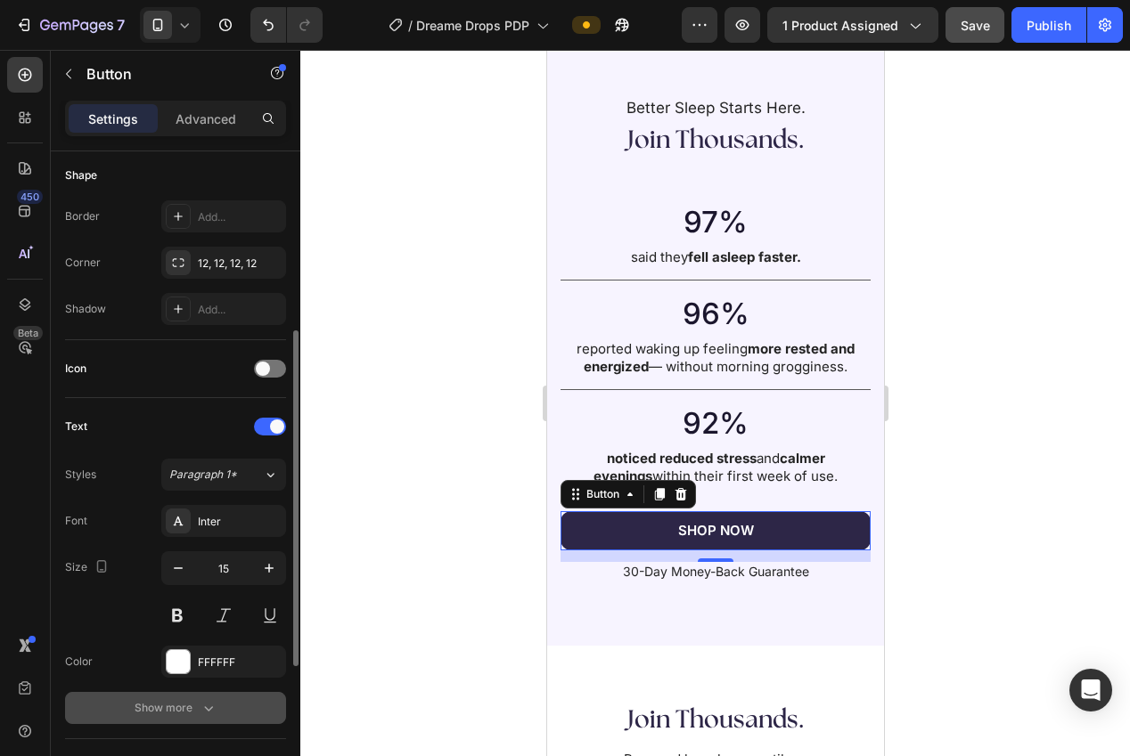
scroll to position [622, 0]
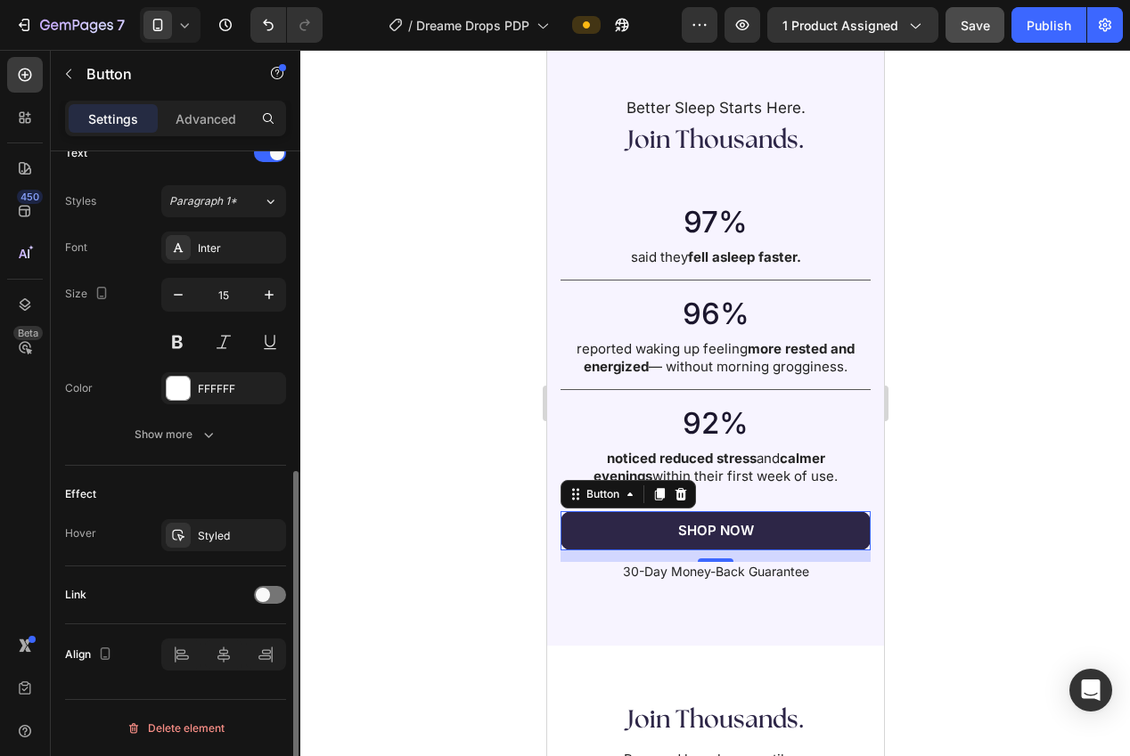
click at [199, 605] on div "Link" at bounding box center [175, 595] width 221 height 29
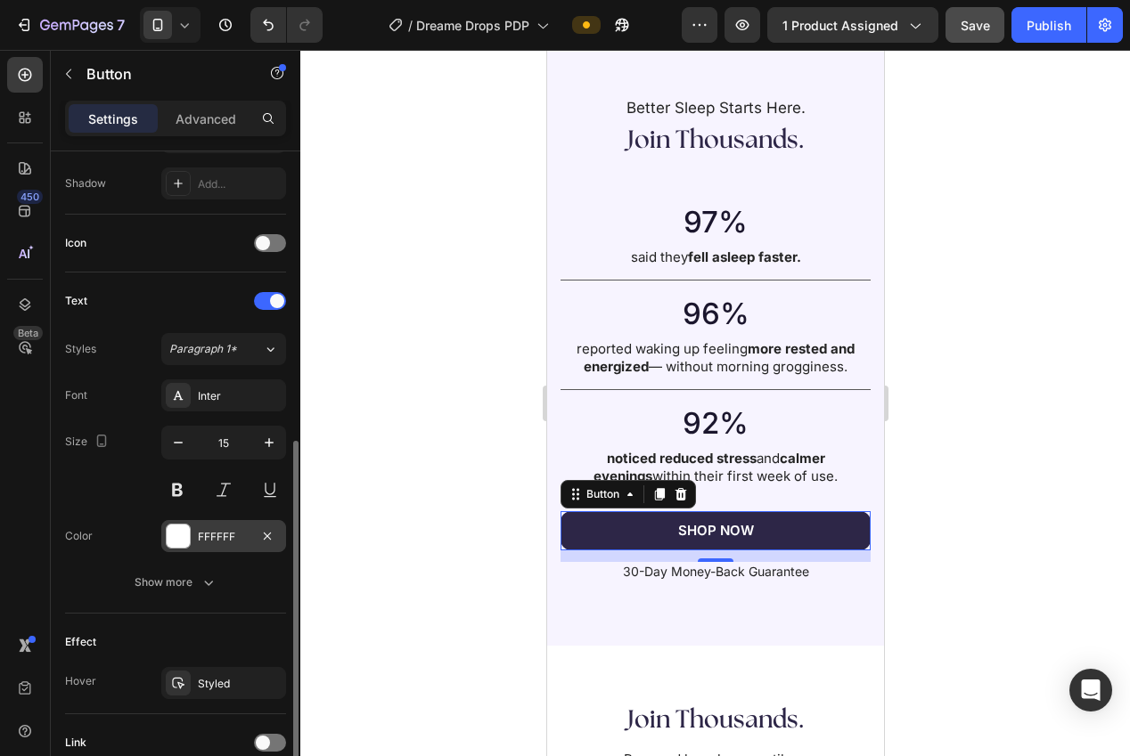
scroll to position [427, 0]
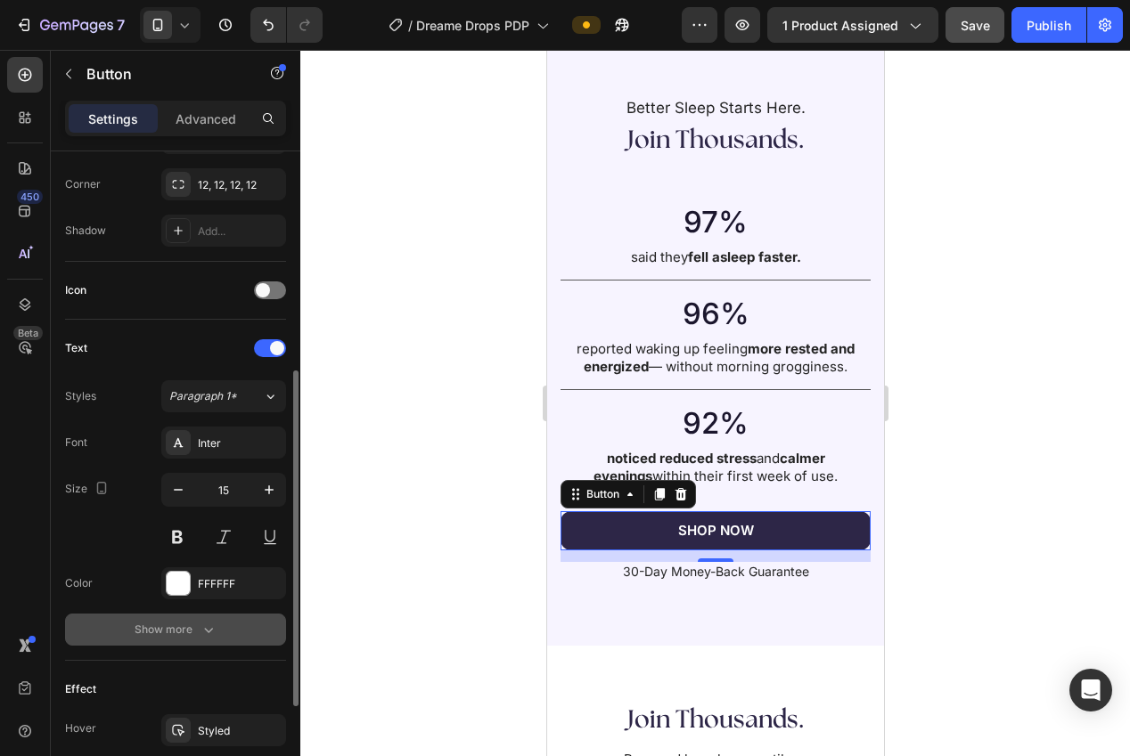
click at [196, 644] on button "Show more" at bounding box center [175, 630] width 221 height 32
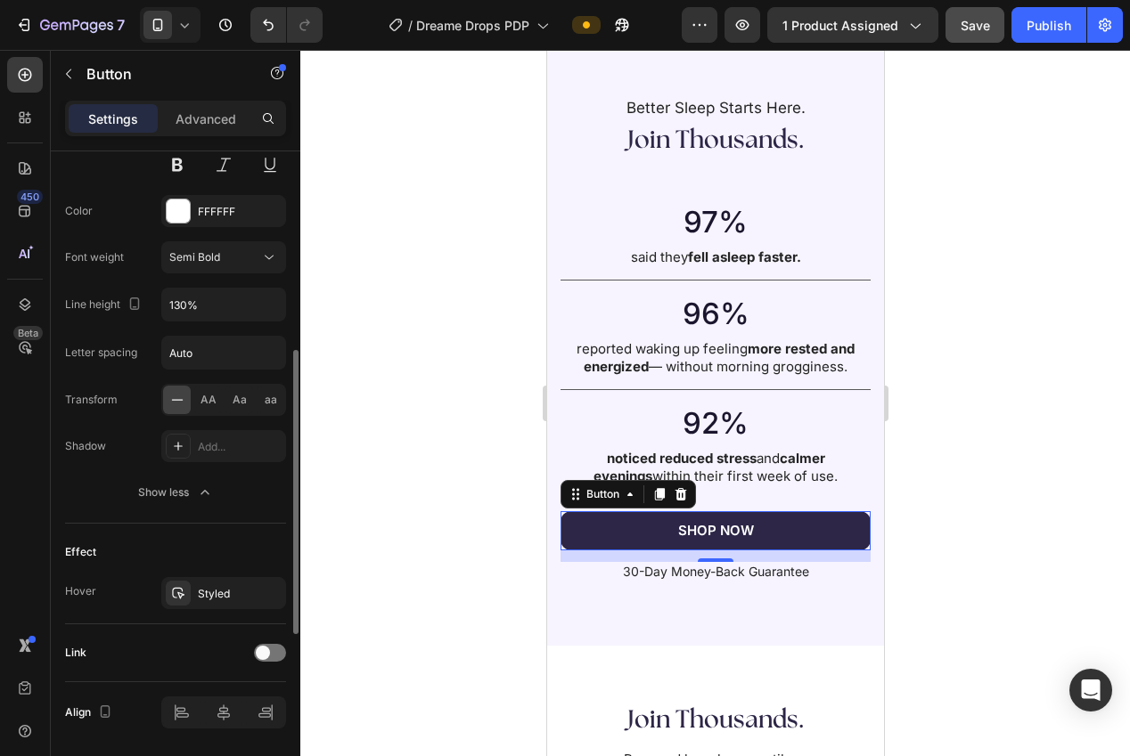
scroll to position [857, 0]
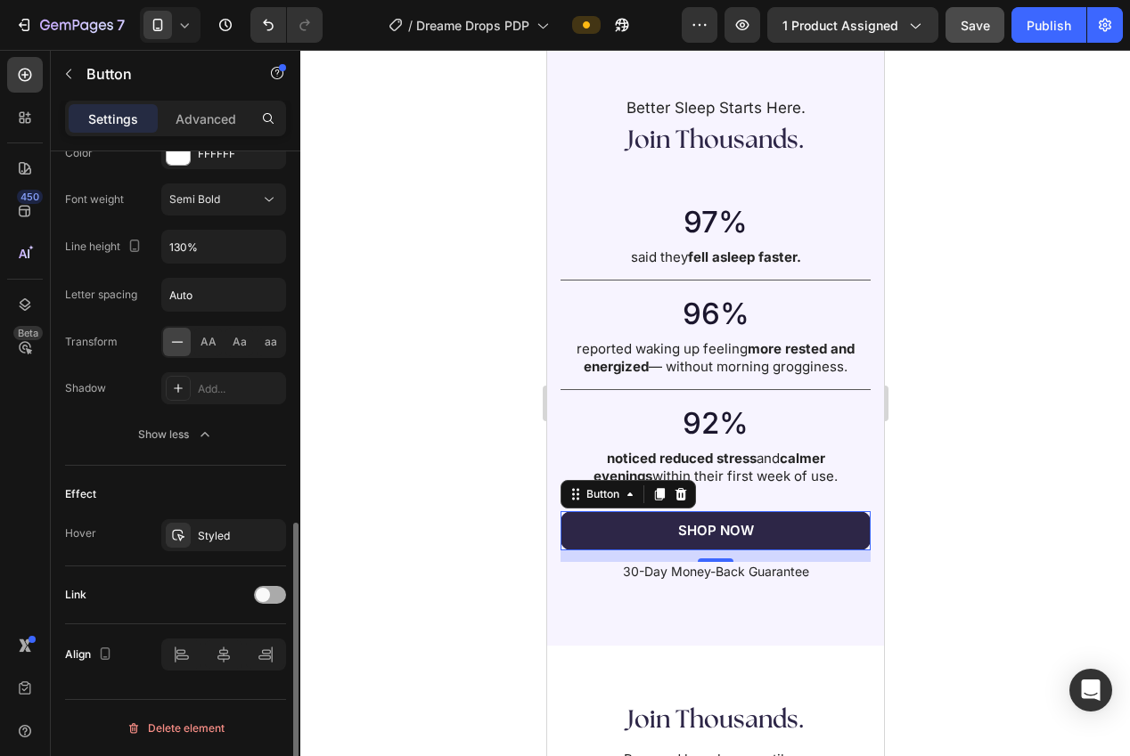
click at [262, 591] on span at bounding box center [263, 595] width 14 height 14
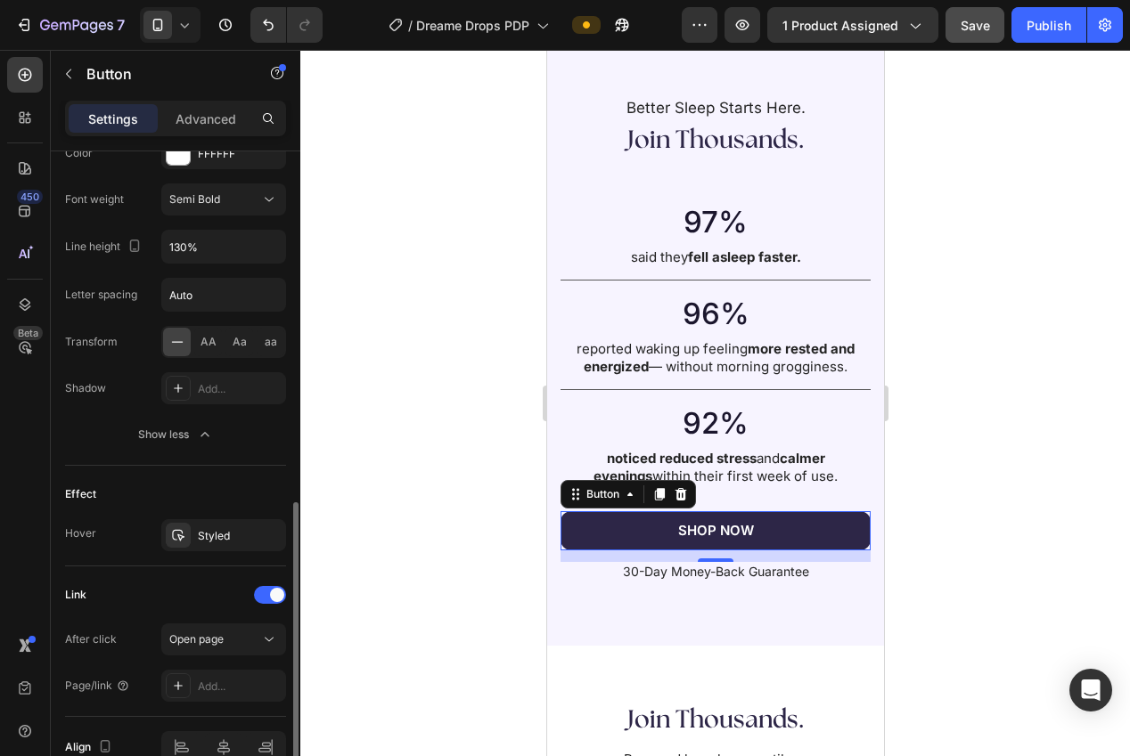
scroll to position [930, 0]
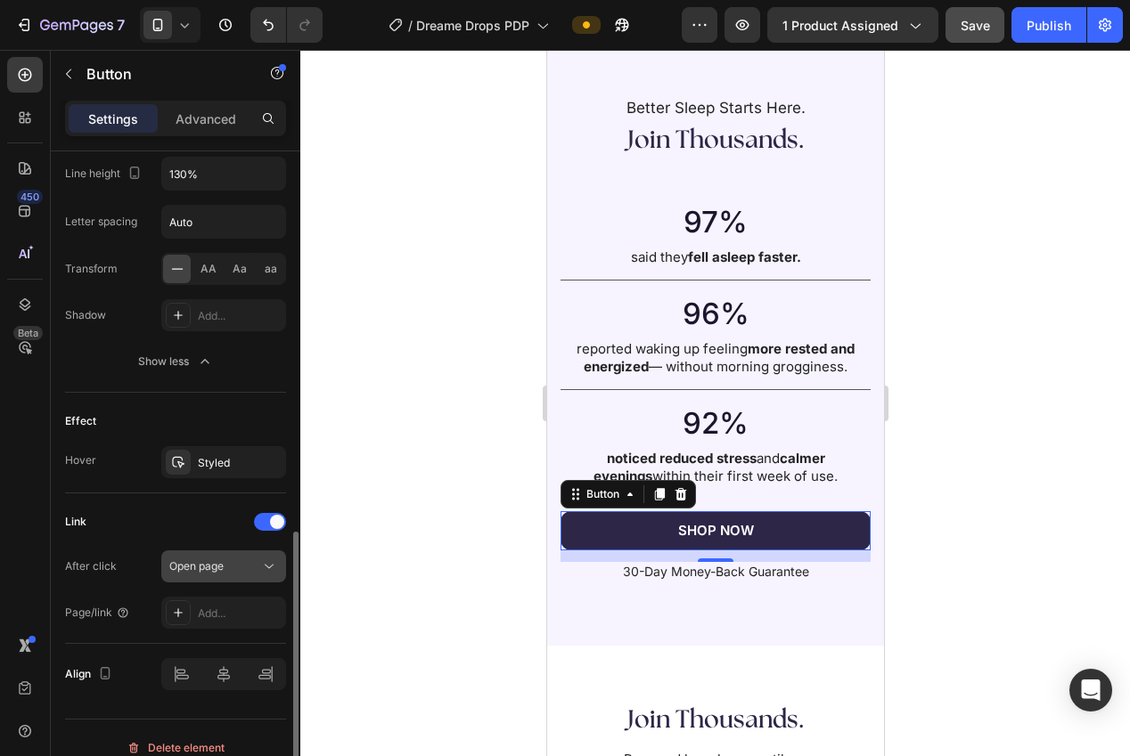
click at [219, 573] on span "Open page" at bounding box center [196, 567] width 54 height 16
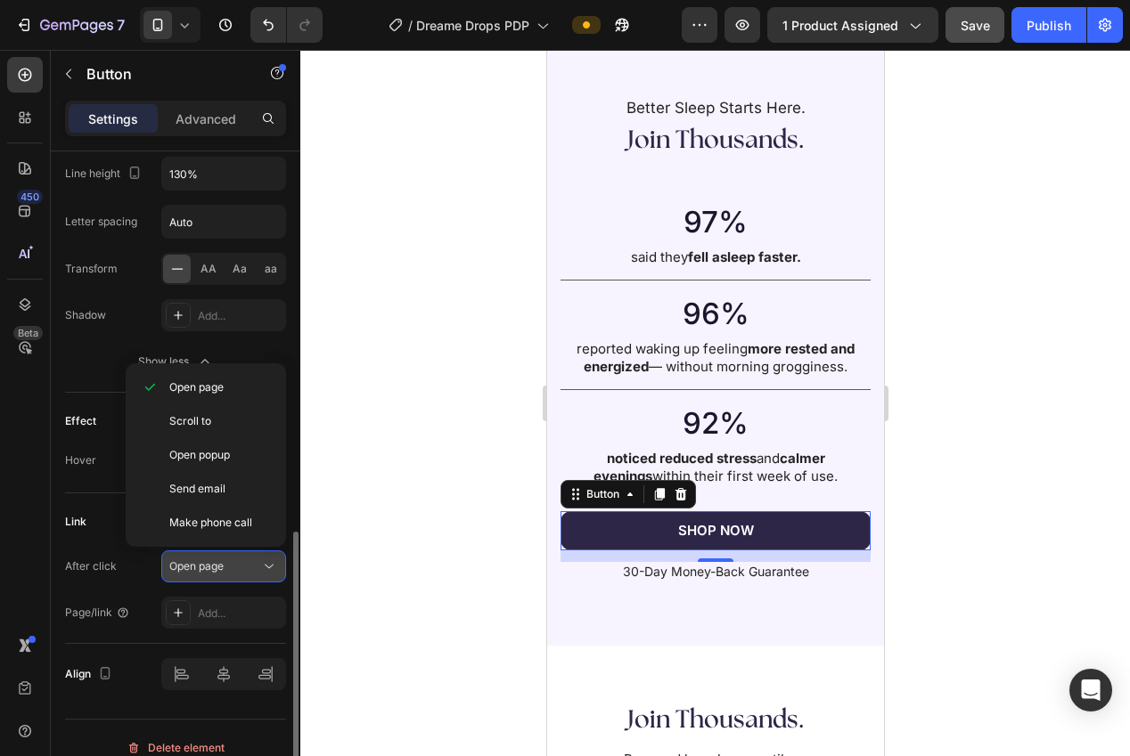
click at [219, 572] on span "Open page" at bounding box center [196, 566] width 54 height 13
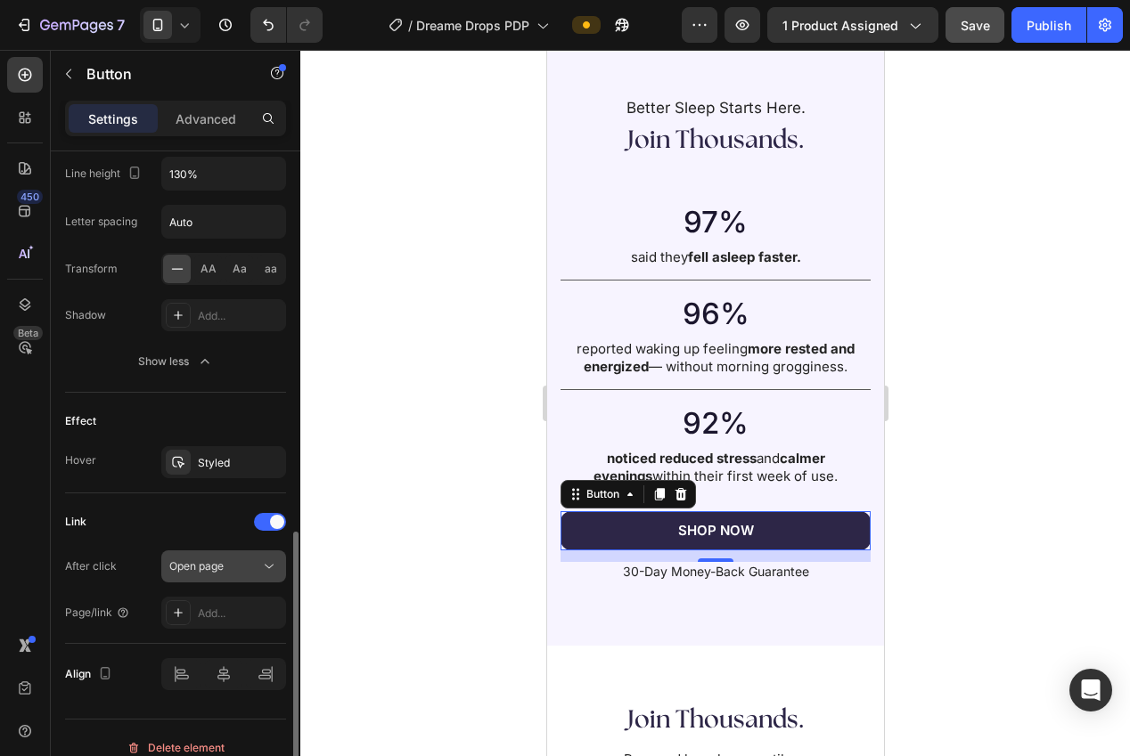
click at [219, 572] on span "Open page" at bounding box center [196, 566] width 54 height 13
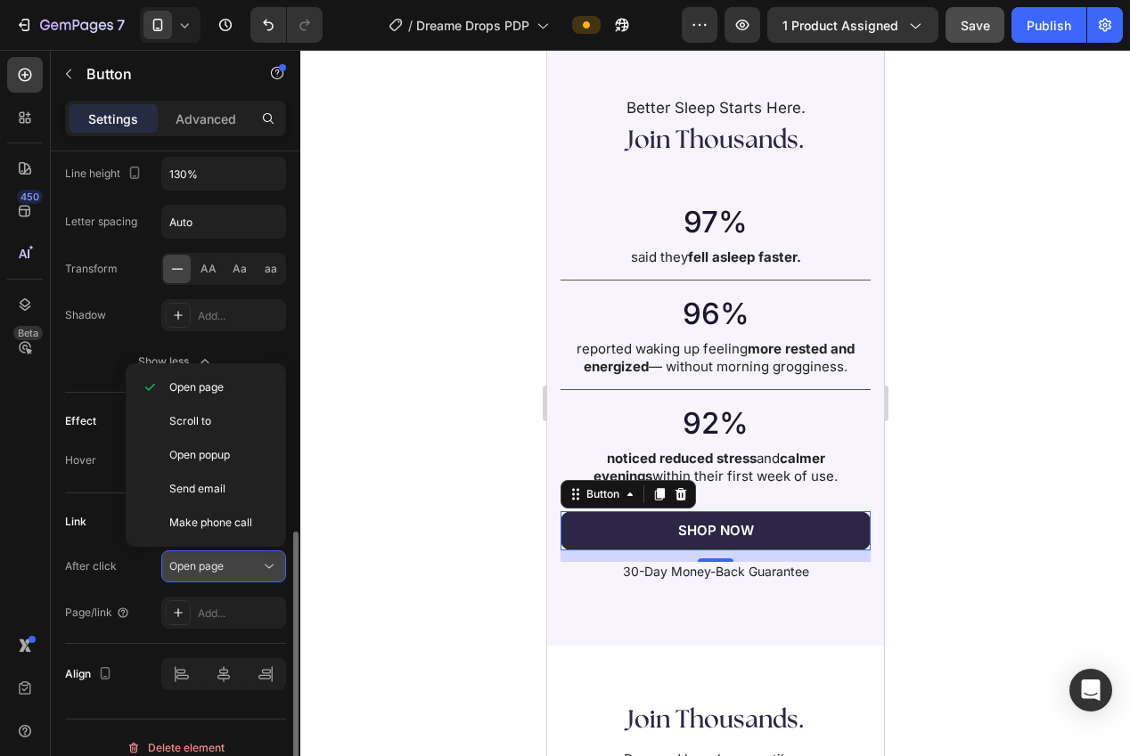
click at [219, 572] on span "Open page" at bounding box center [196, 566] width 54 height 13
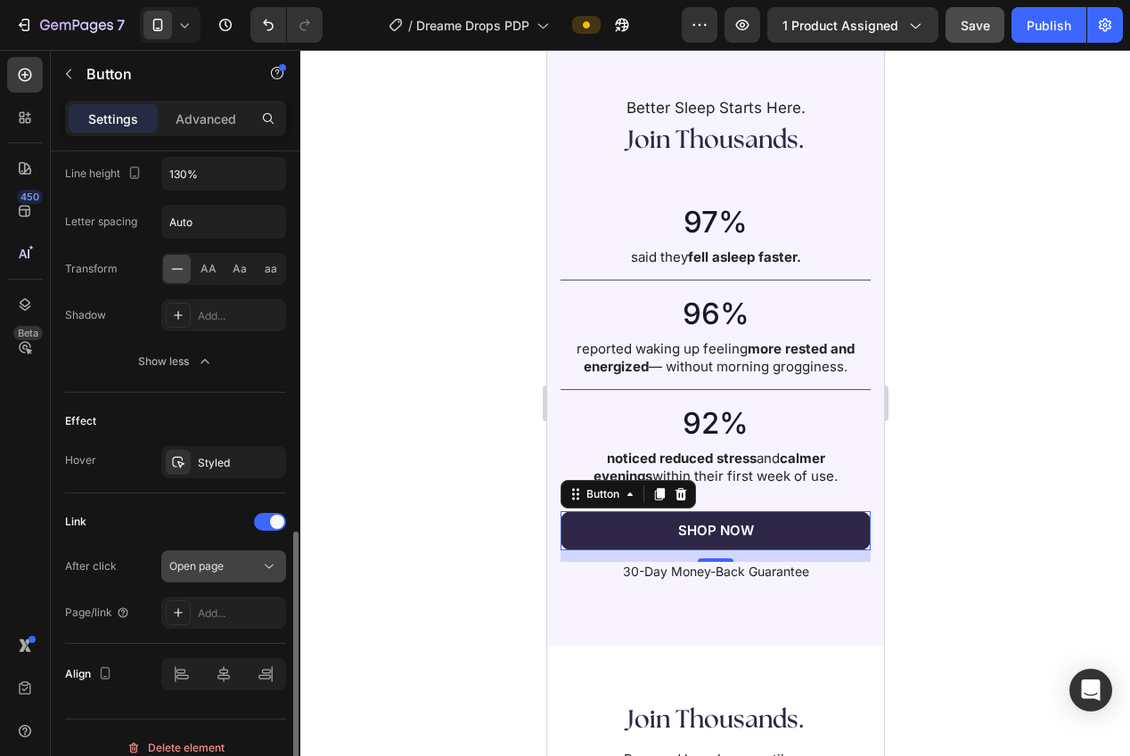
click at [220, 568] on span "Open page" at bounding box center [196, 566] width 54 height 13
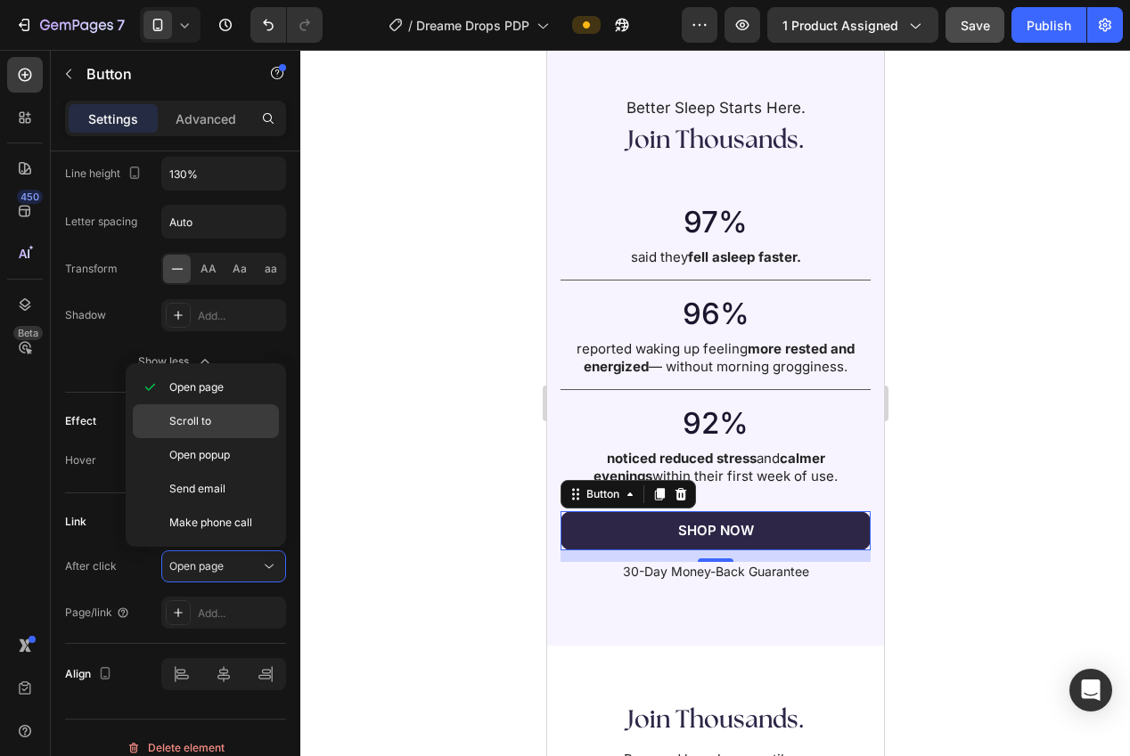
click at [209, 415] on span "Scroll to" at bounding box center [190, 421] width 42 height 16
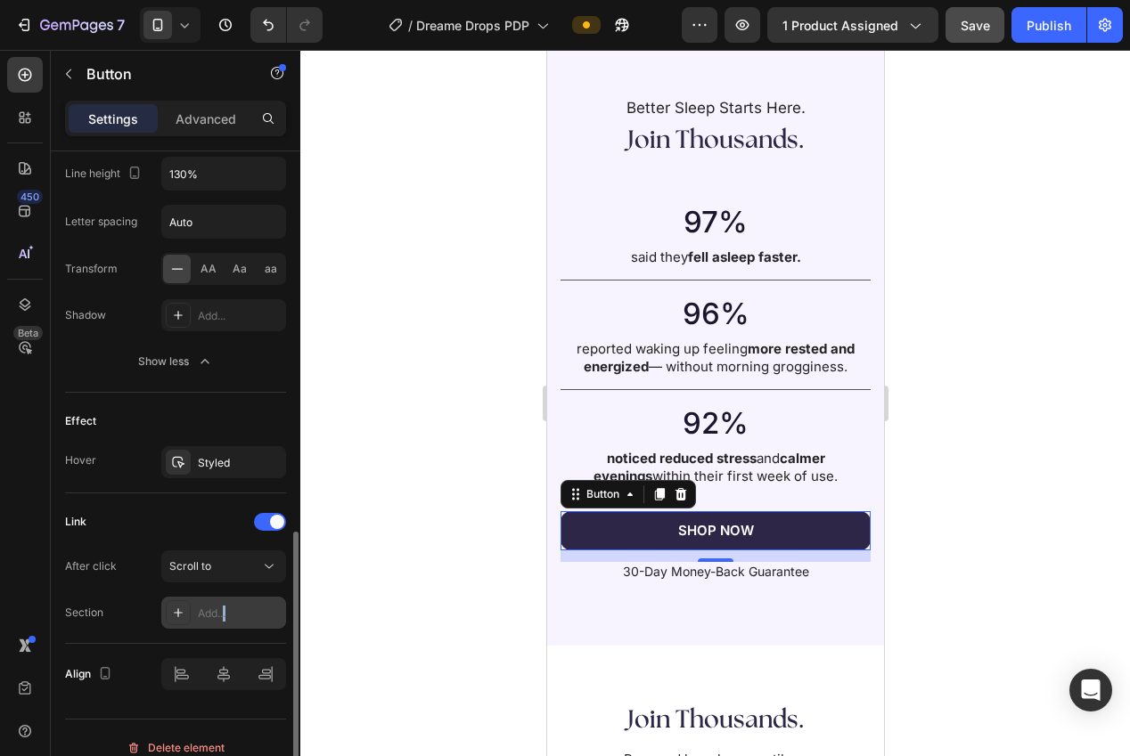
click at [223, 619] on div "Add..." at bounding box center [223, 613] width 125 height 32
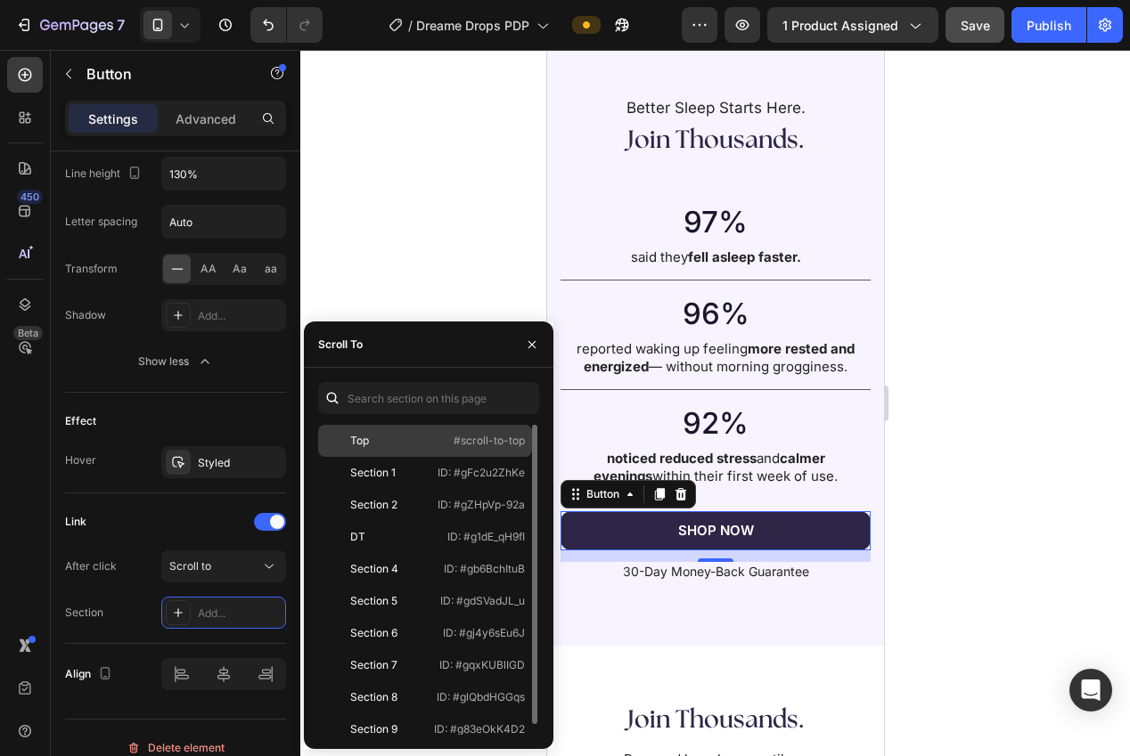
click at [388, 442] on div "Top" at bounding box center [376, 441] width 103 height 16
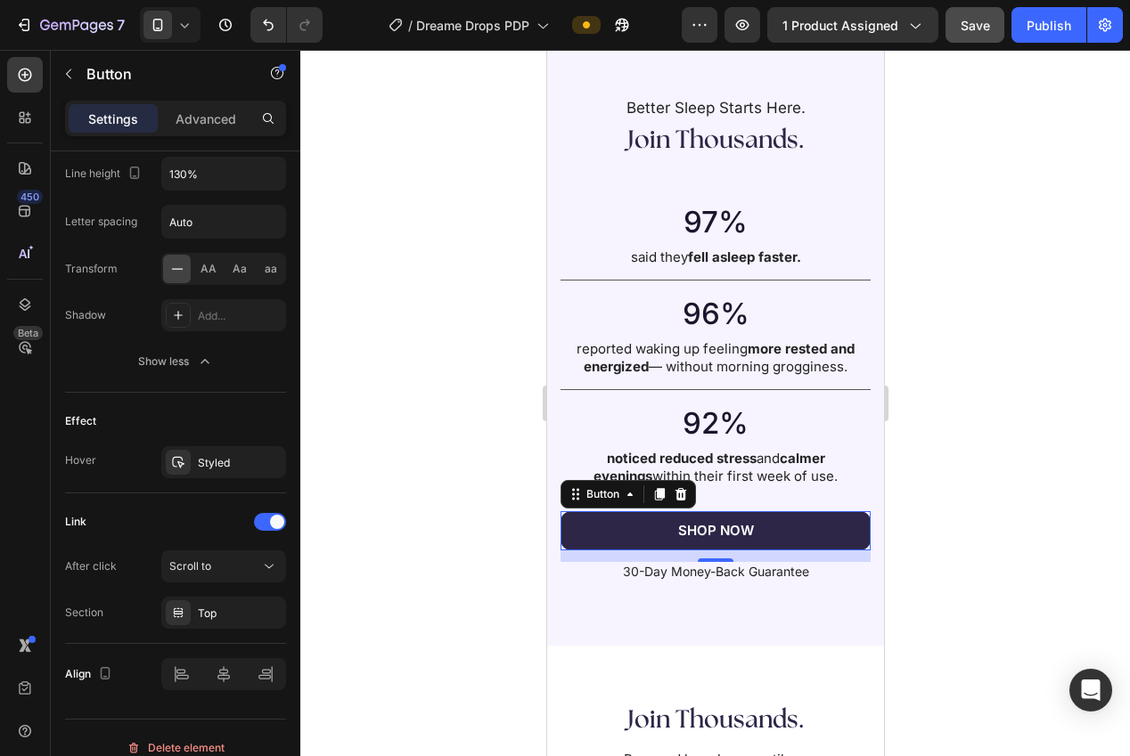
drag, startPoint x: 353, startPoint y: 259, endPoint x: 366, endPoint y: 269, distance: 16.6
click at [353, 259] on div at bounding box center [715, 403] width 830 height 707
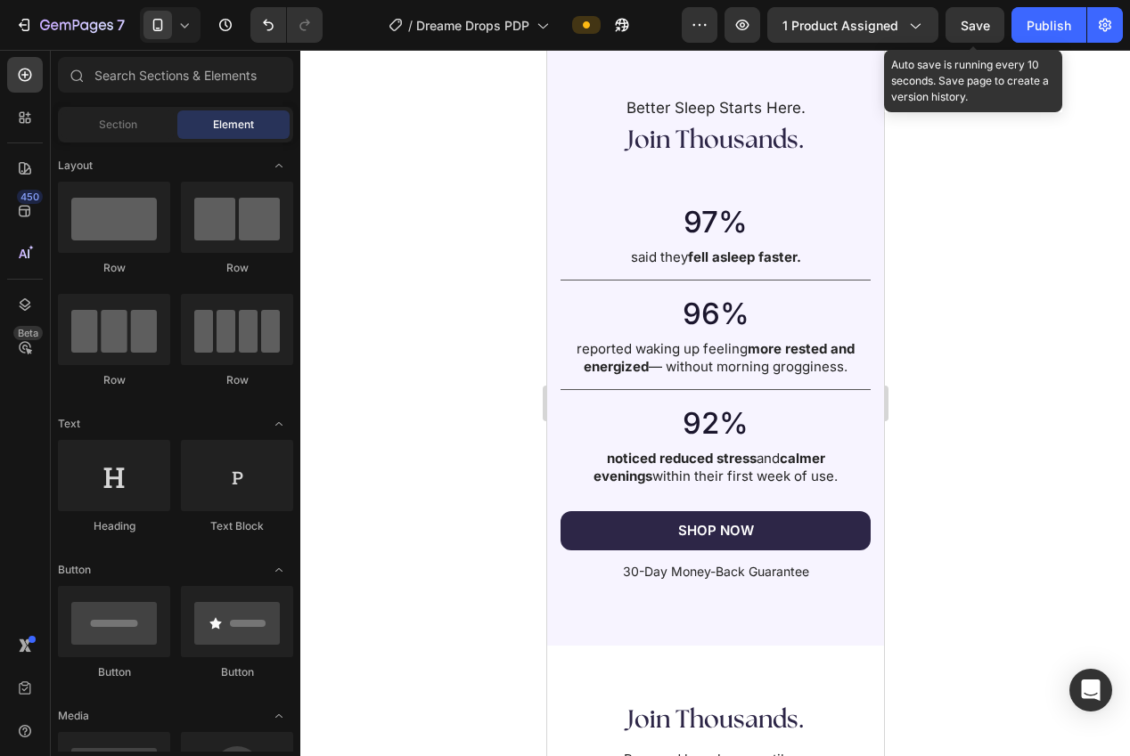
drag, startPoint x: 983, startPoint y: 29, endPoint x: 937, endPoint y: 62, distance: 56.1
click at [983, 29] on span "Save" at bounding box center [974, 25] width 29 height 15
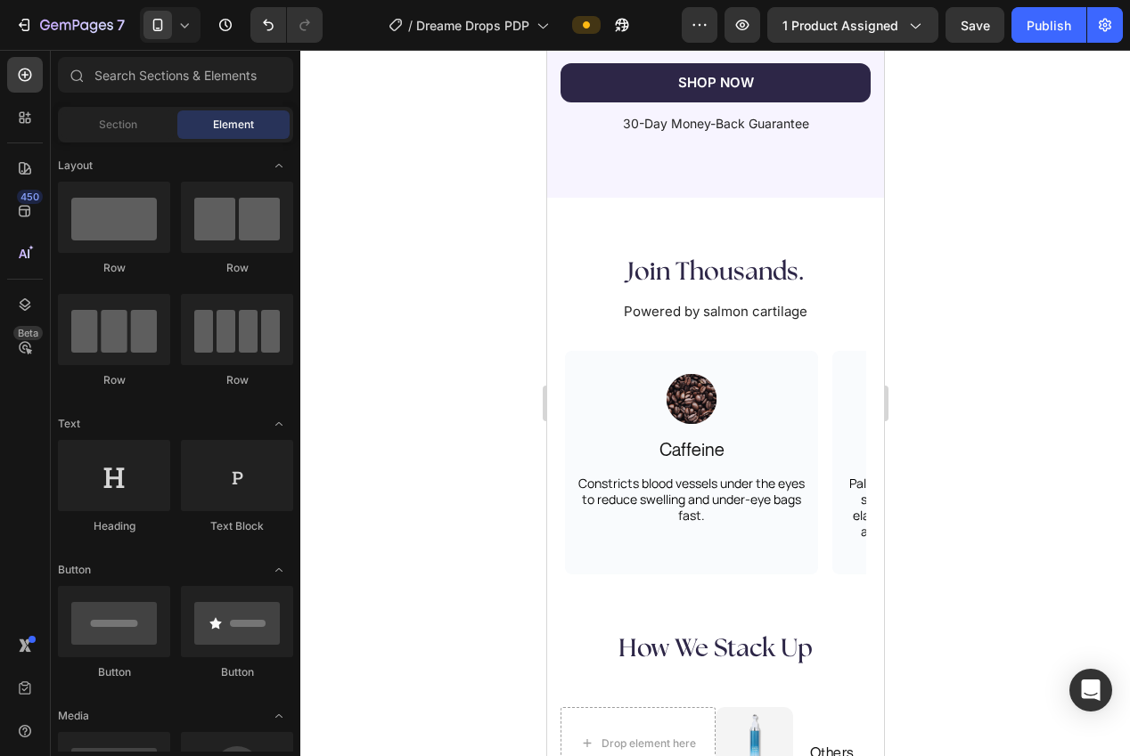
scroll to position [3216, 0]
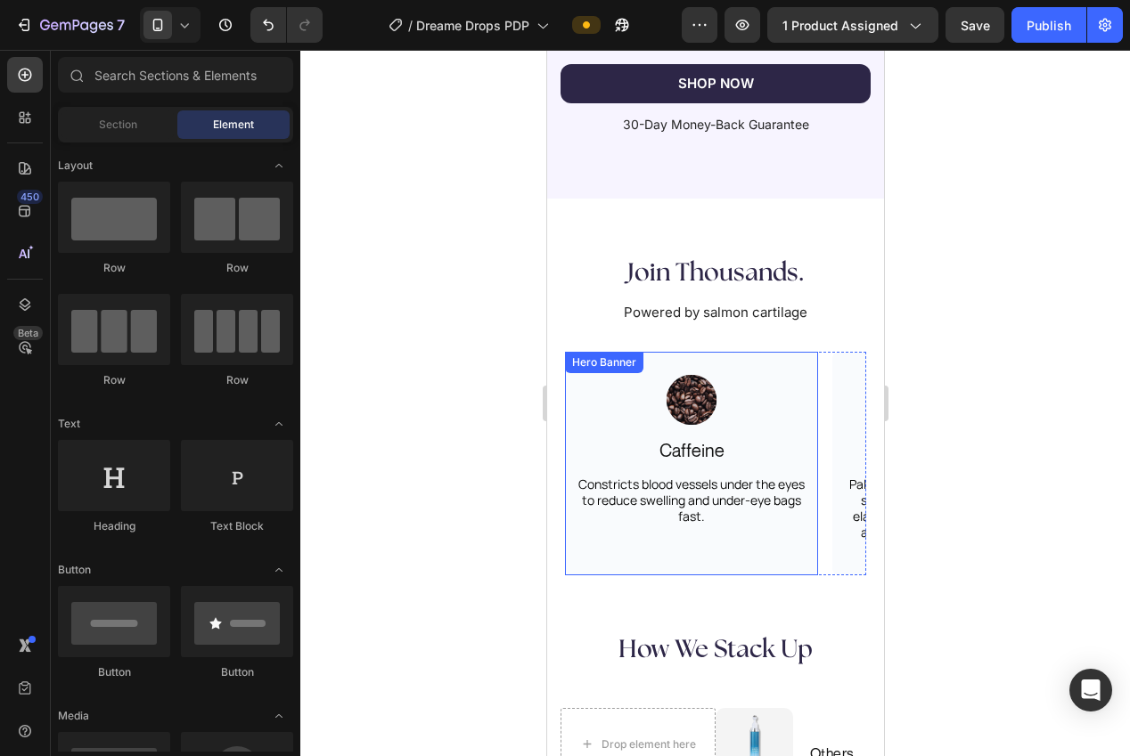
click at [581, 552] on div "Image Caffeine Text Block Constricts blood vessels under the eyes to reduce swe…" at bounding box center [690, 456] width 253 height 208
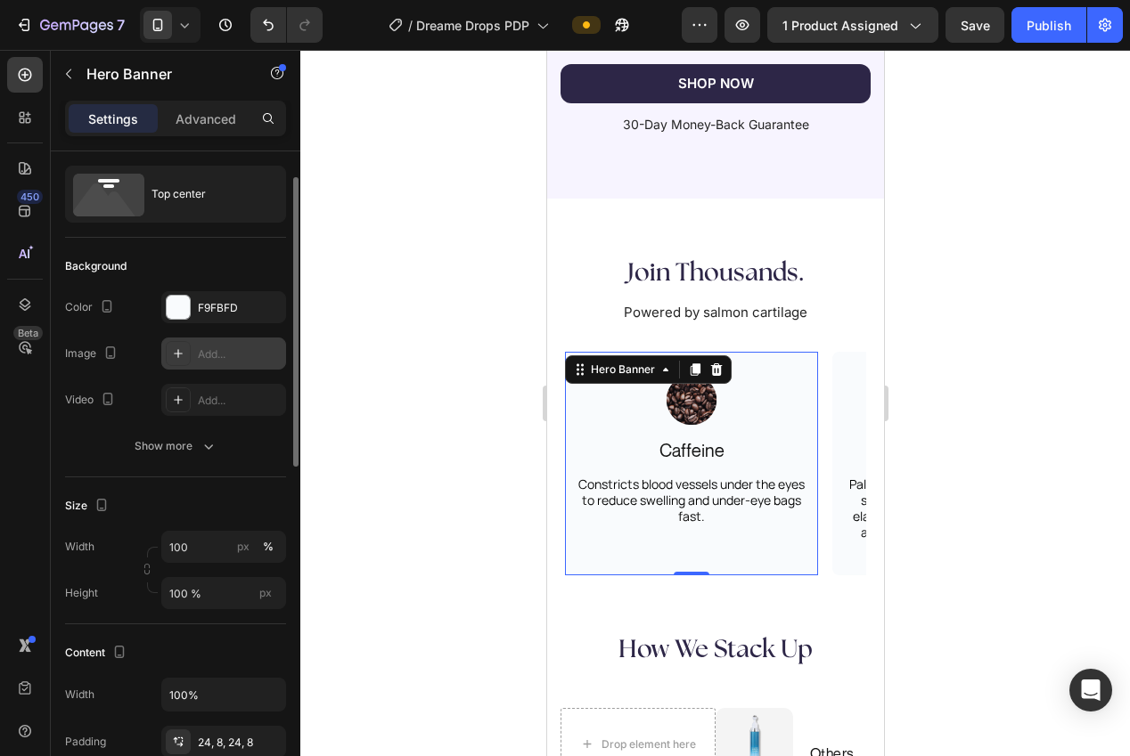
scroll to position [45, 0]
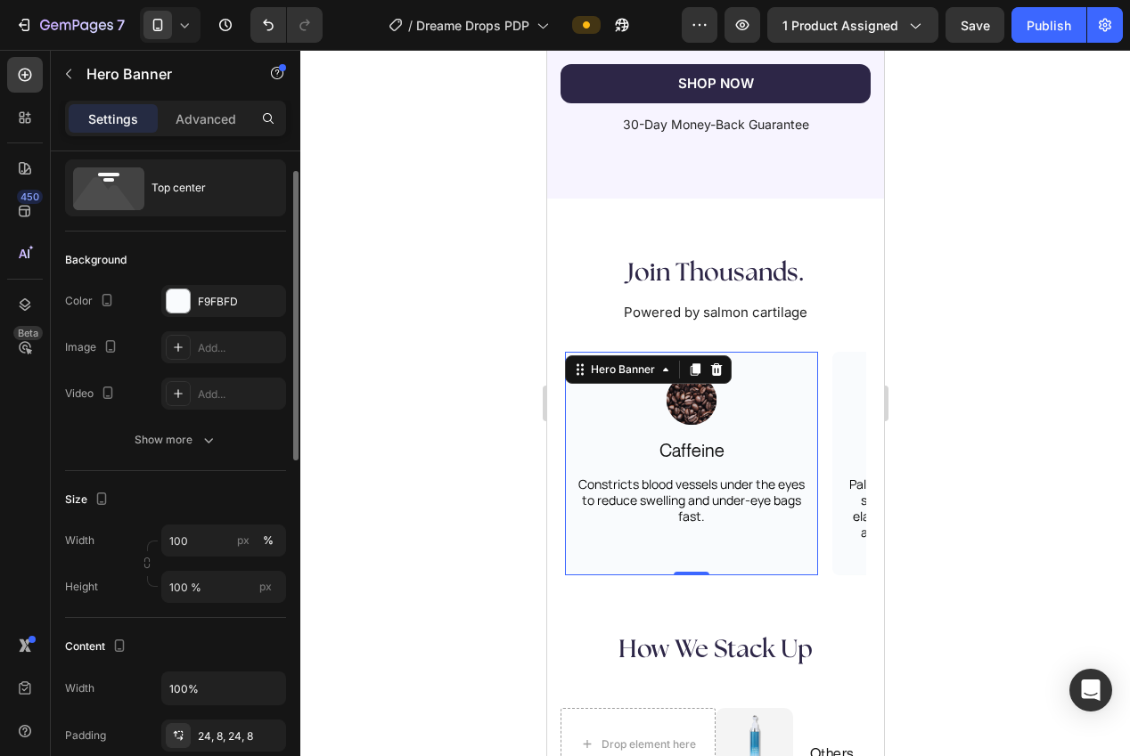
drag, startPoint x: 191, startPoint y: 306, endPoint x: 256, endPoint y: 328, distance: 68.8
click at [192, 306] on div "F9FBFD" at bounding box center [223, 301] width 125 height 32
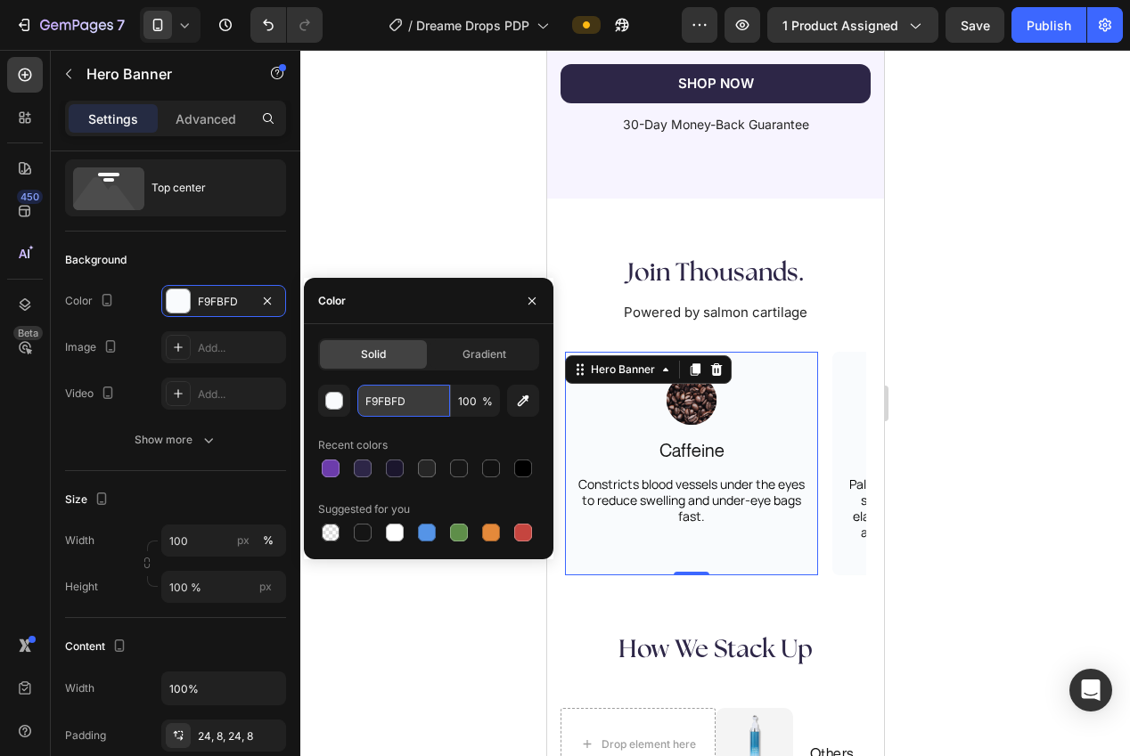
click at [386, 397] on input "F9FBFD" at bounding box center [403, 401] width 93 height 32
paste input "#F6F6F6"
type input "#F6F6F6"
click at [349, 230] on div at bounding box center [715, 403] width 830 height 707
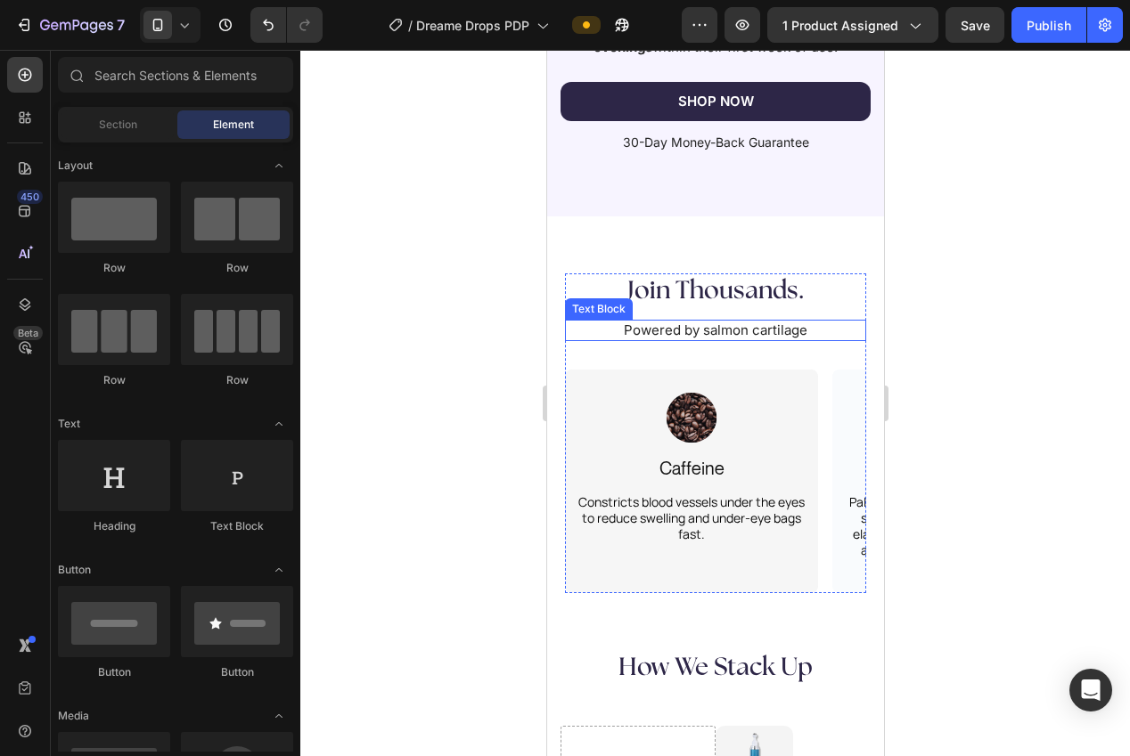
scroll to position [3223, 0]
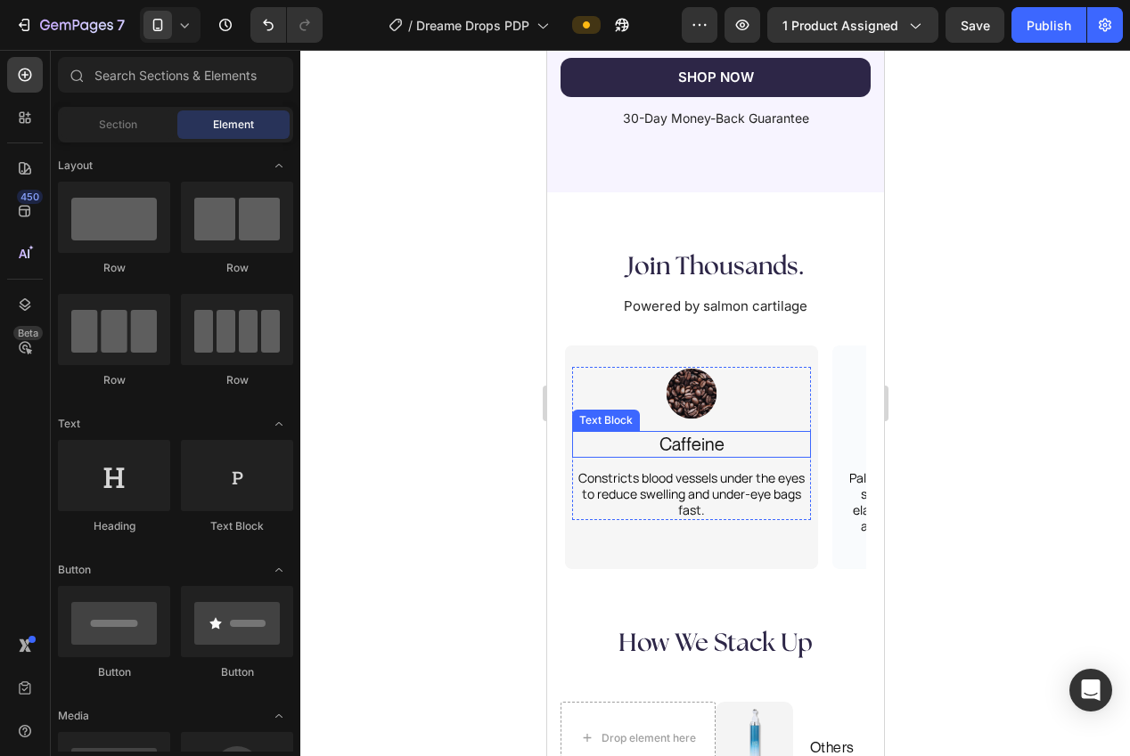
click at [695, 450] on p "Caffeine" at bounding box center [690, 444] width 235 height 23
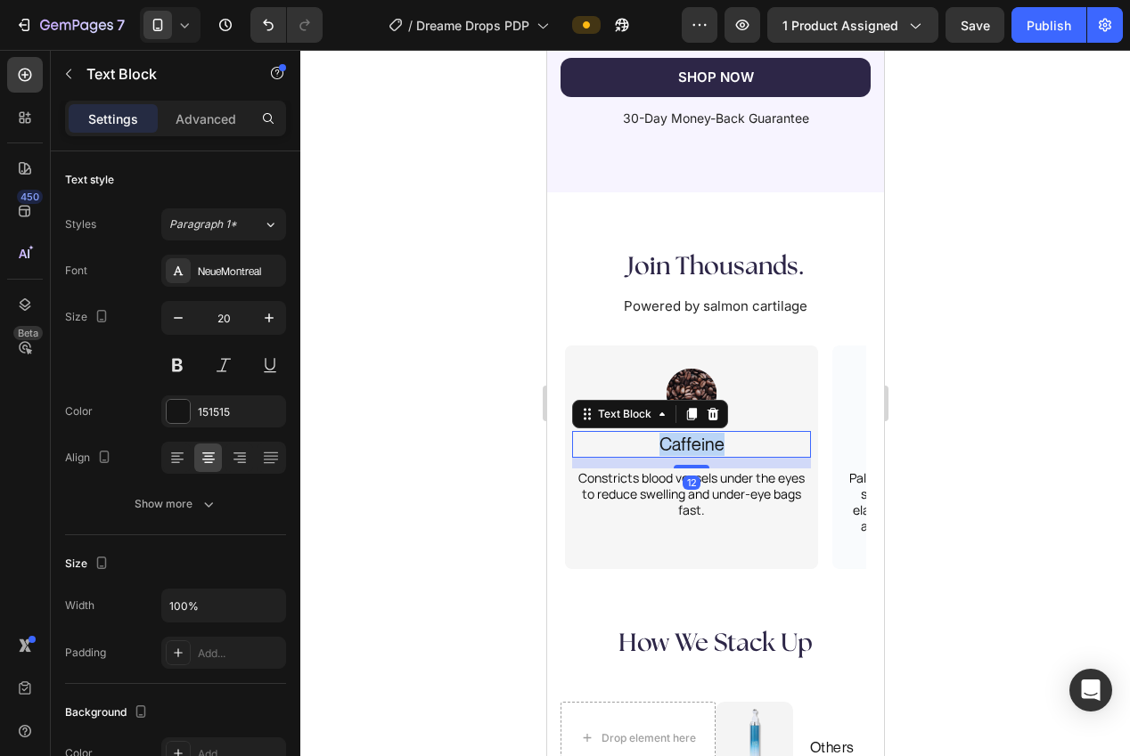
click at [695, 450] on p "Caffeine" at bounding box center [690, 444] width 235 height 23
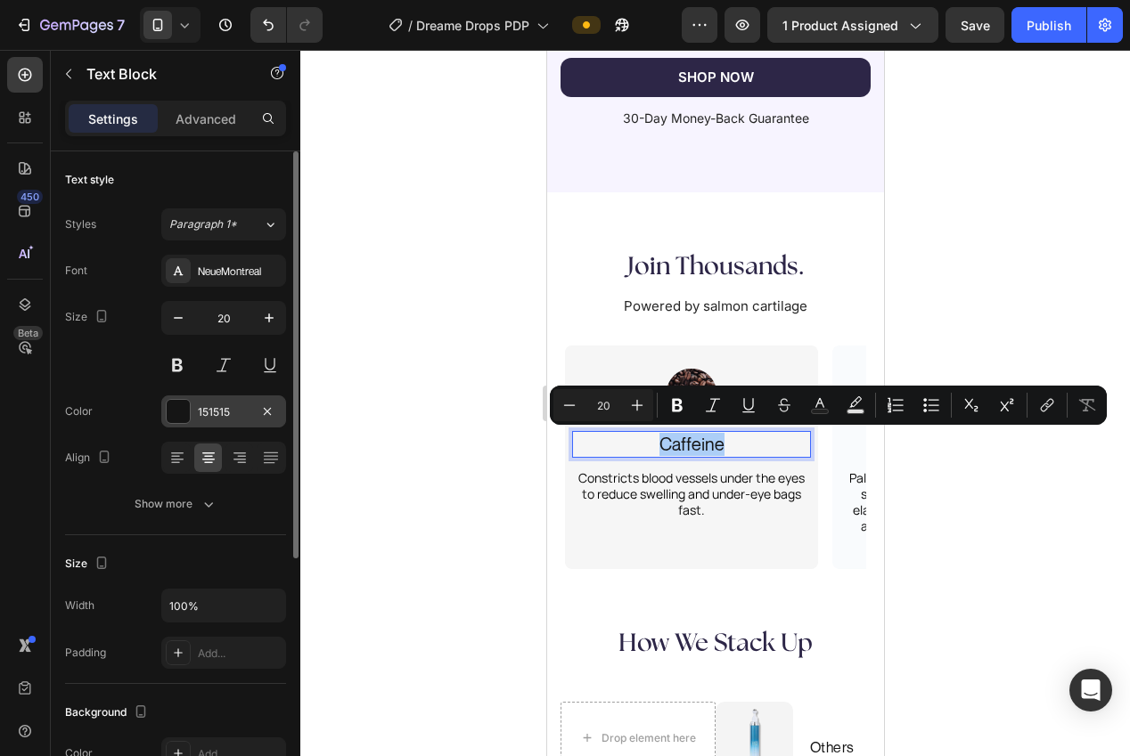
drag, startPoint x: 247, startPoint y: 274, endPoint x: 206, endPoint y: 410, distance: 142.4
click at [245, 274] on div "NeueMontreal" at bounding box center [240, 272] width 84 height 16
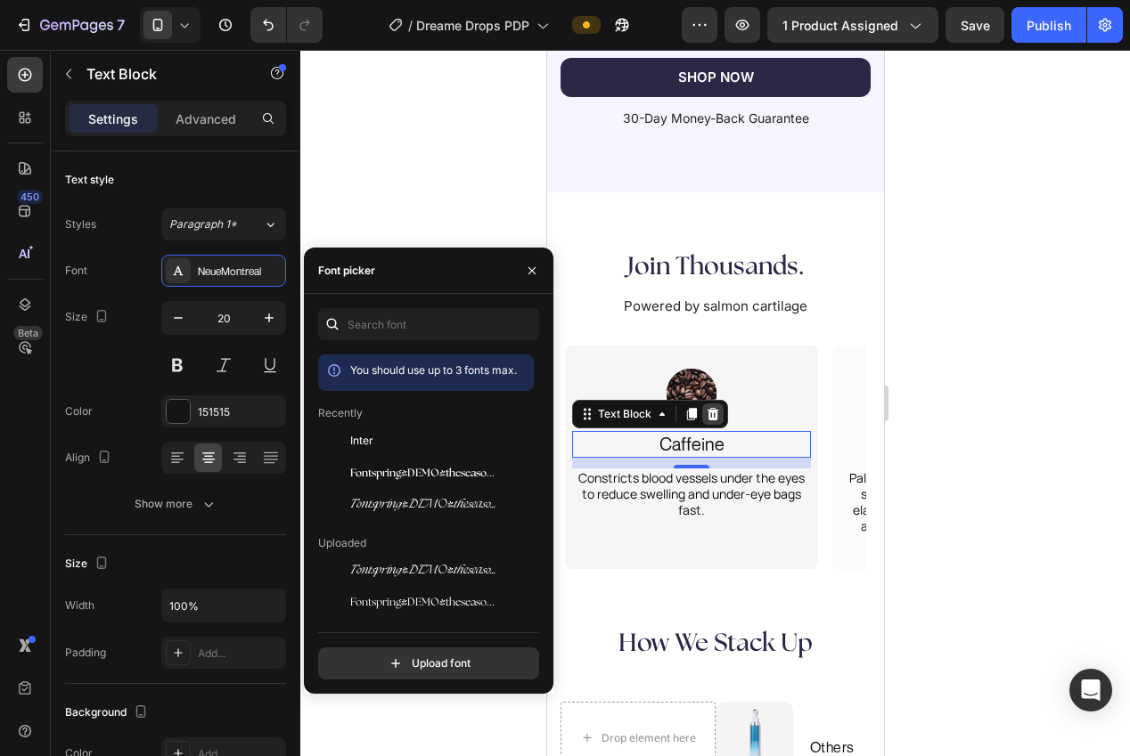
click at [715, 413] on icon at bounding box center [713, 414] width 12 height 12
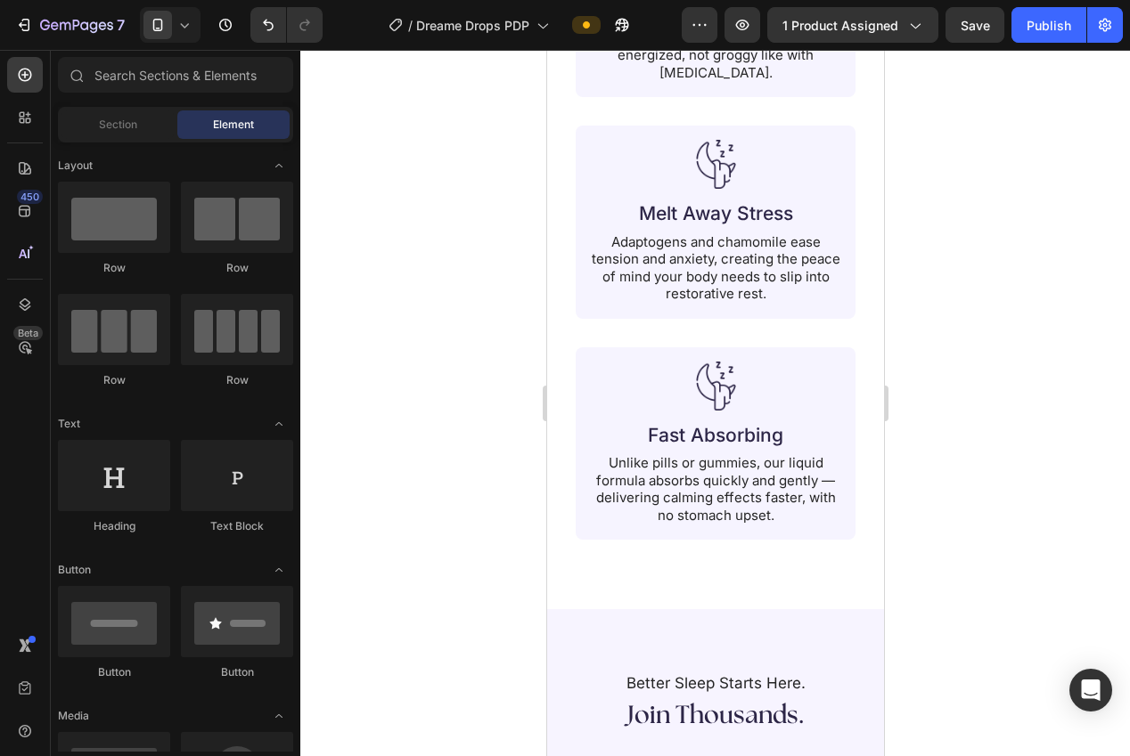
scroll to position [1958, 0]
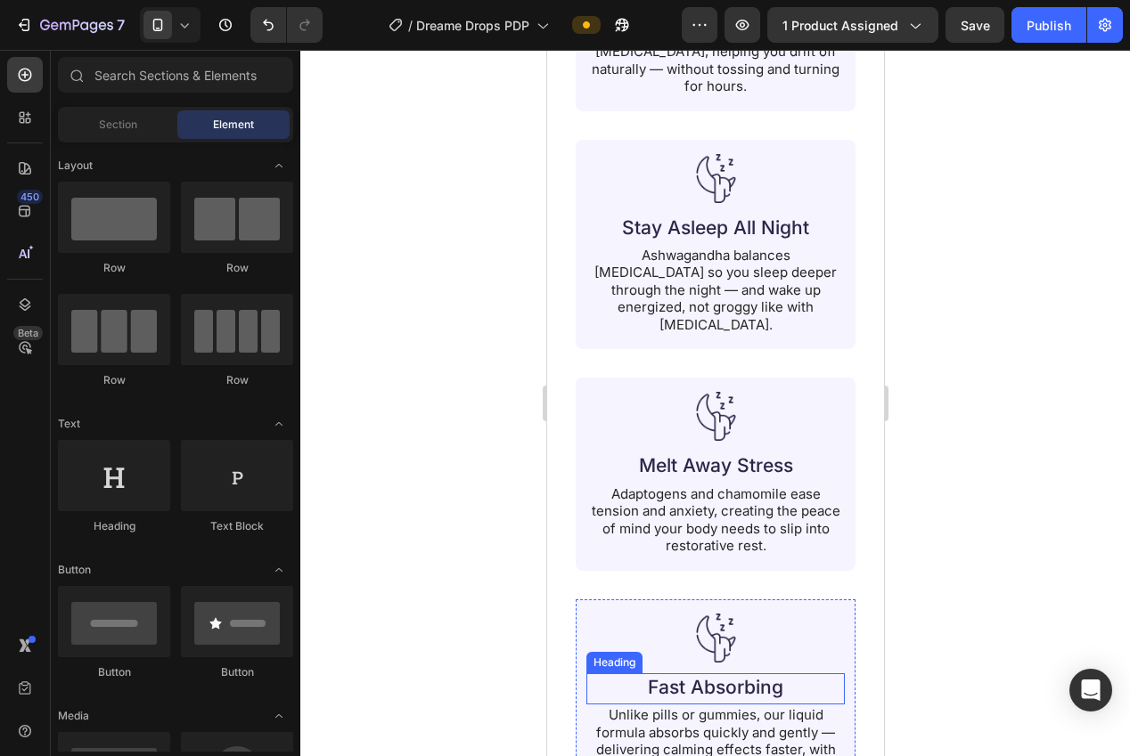
click at [716, 674] on h2 "Fast Absorbing" at bounding box center [714, 688] width 223 height 28
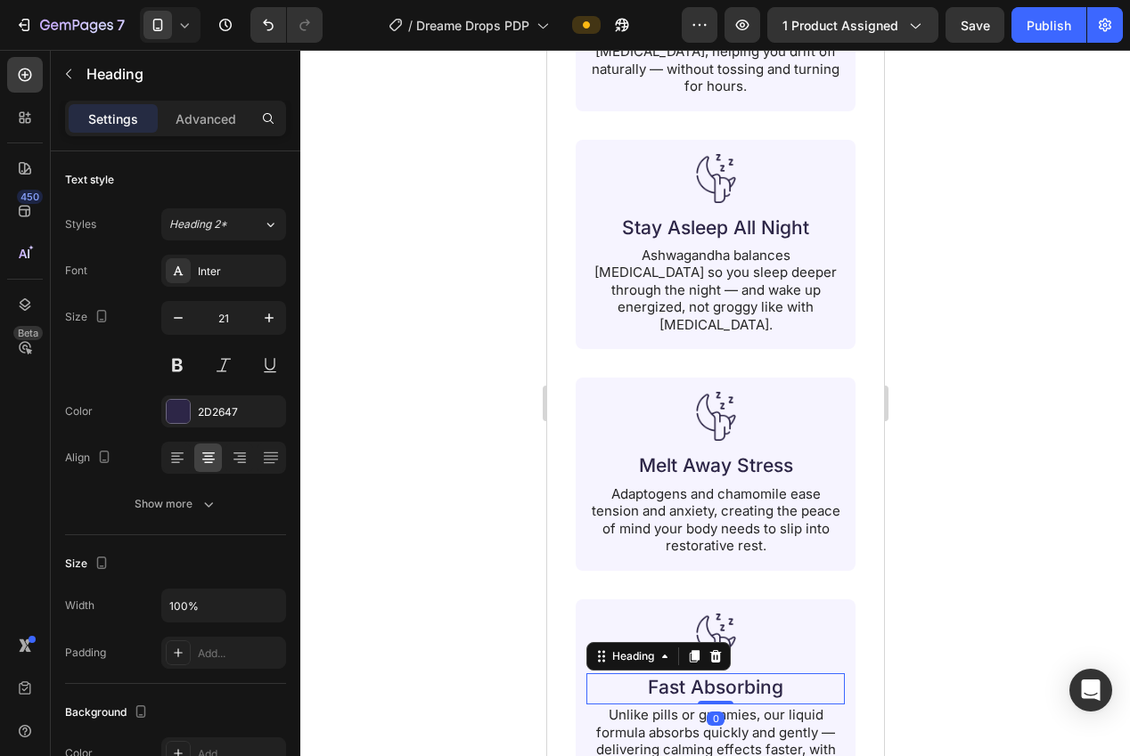
drag, startPoint x: 684, startPoint y: 638, endPoint x: 699, endPoint y: 589, distance: 51.0
click at [684, 646] on div at bounding box center [693, 656] width 21 height 21
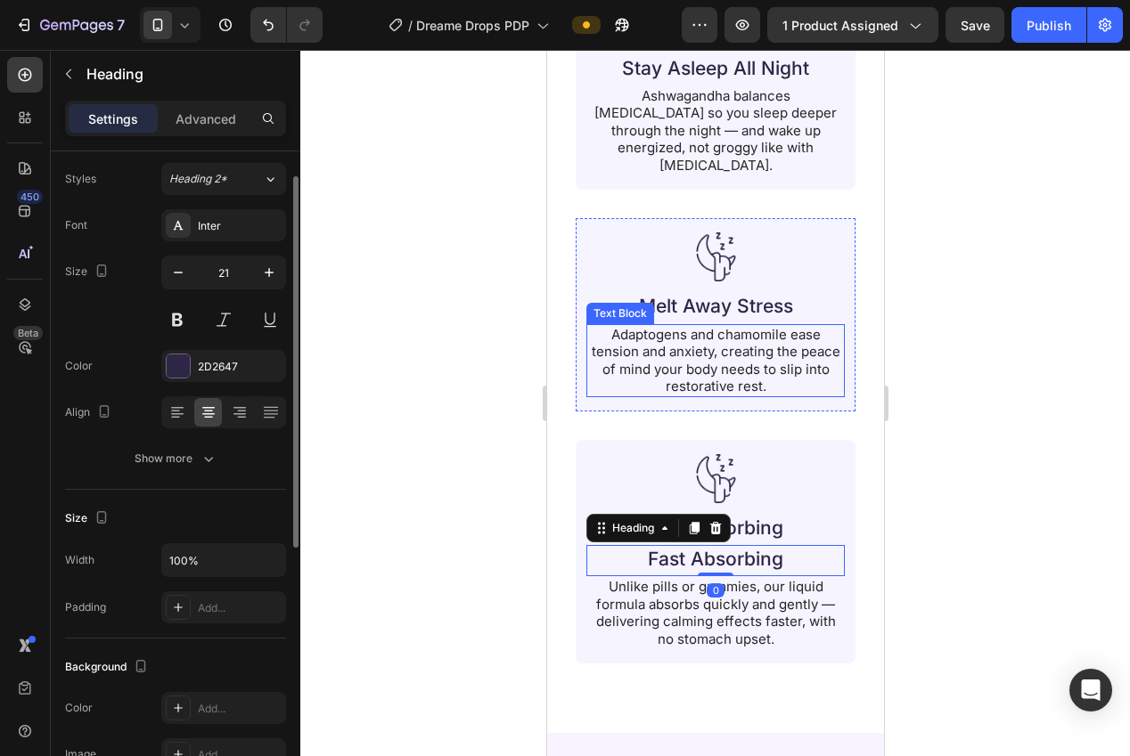
scroll to position [2255, 0]
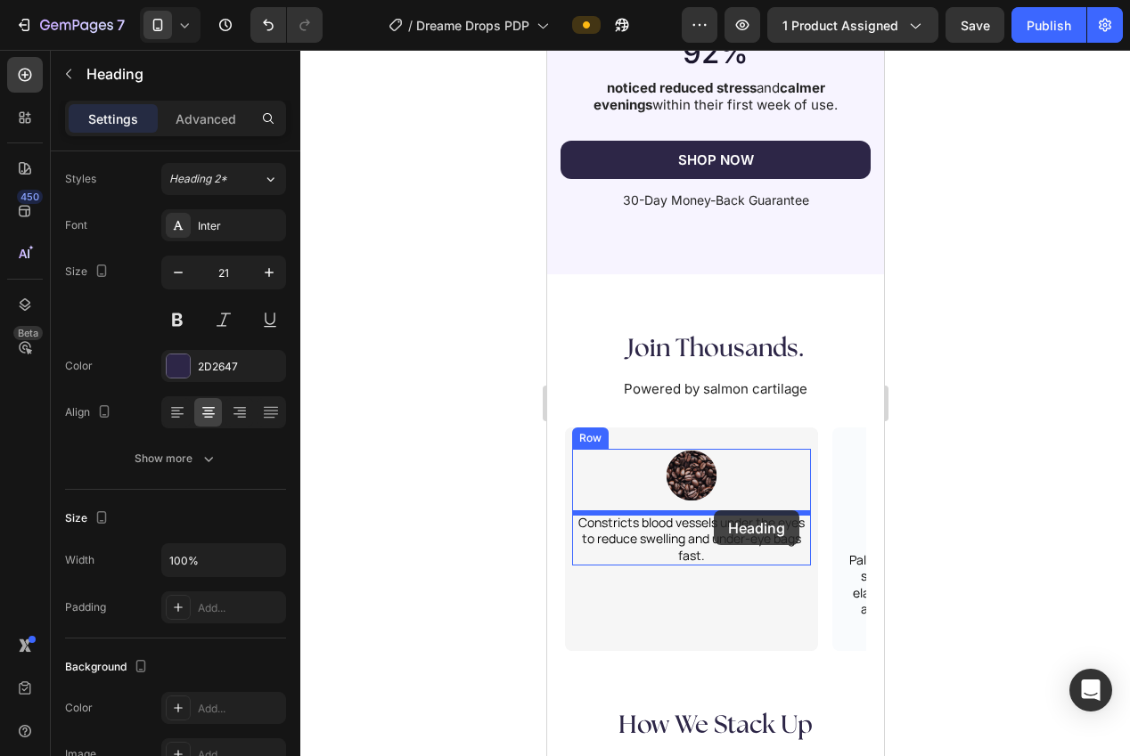
drag, startPoint x: 599, startPoint y: 380, endPoint x: 710, endPoint y: 511, distance: 171.9
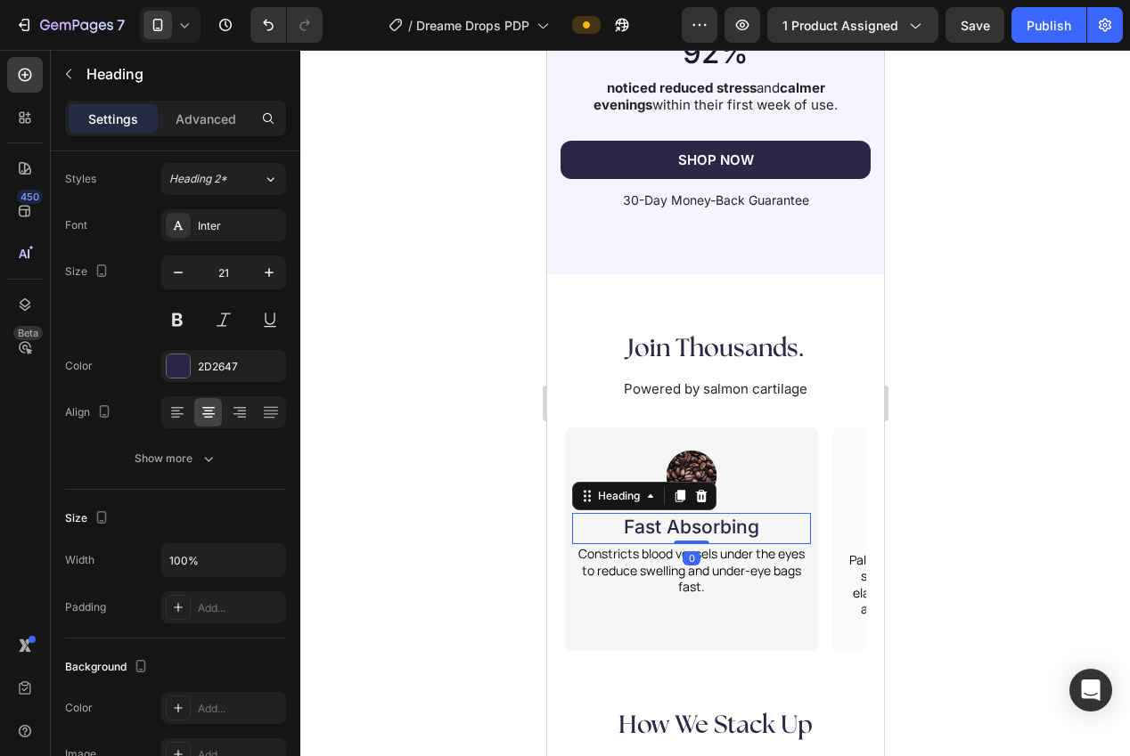
scroll to position [3170, 0]
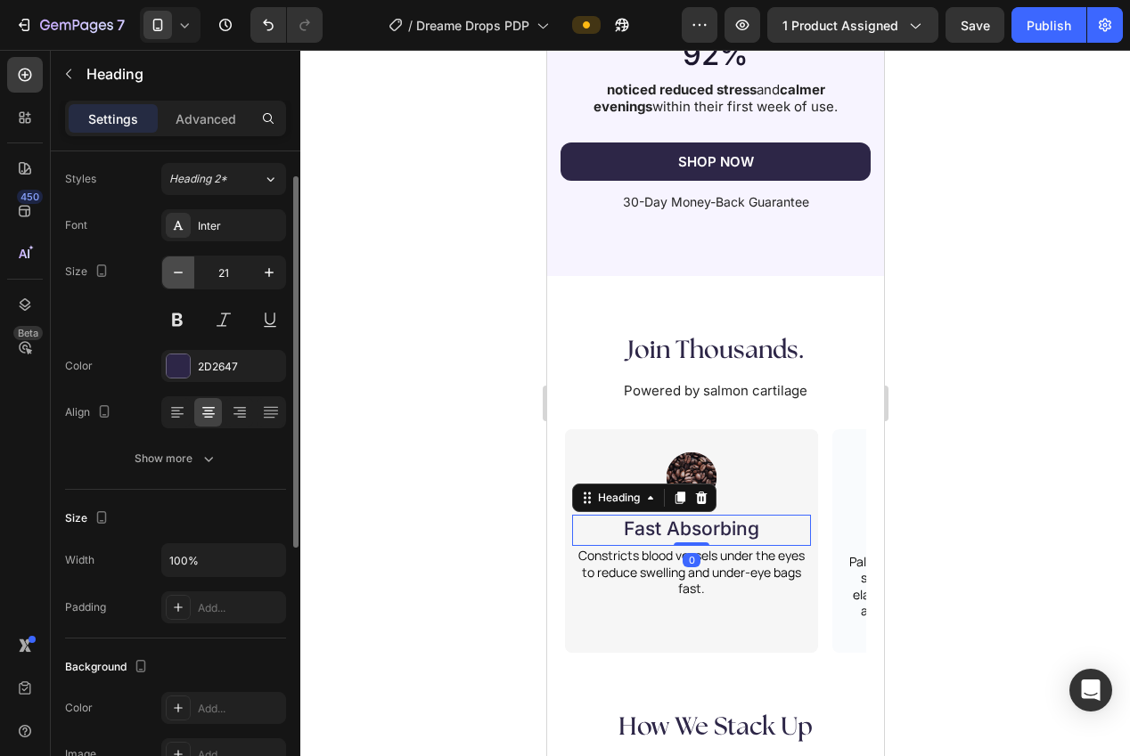
click at [184, 276] on icon "button" at bounding box center [178, 273] width 18 height 18
type input "18"
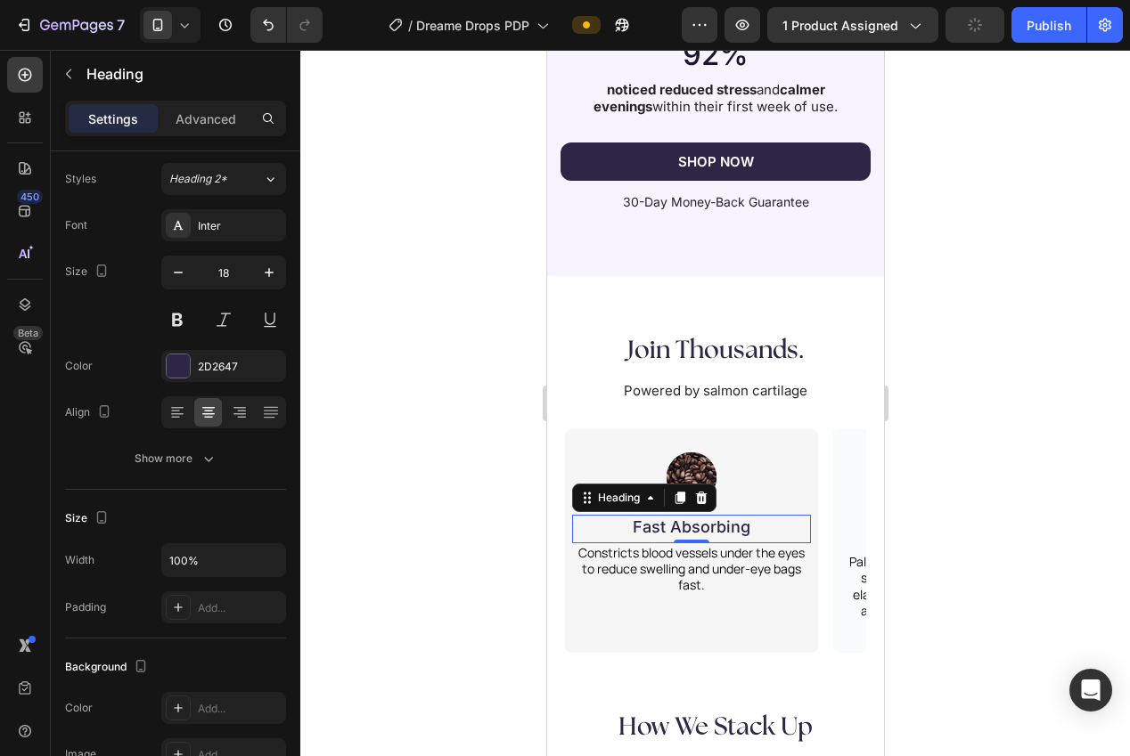
drag, startPoint x: 364, startPoint y: 461, endPoint x: 421, endPoint y: 570, distance: 123.5
click at [365, 462] on div at bounding box center [715, 403] width 830 height 707
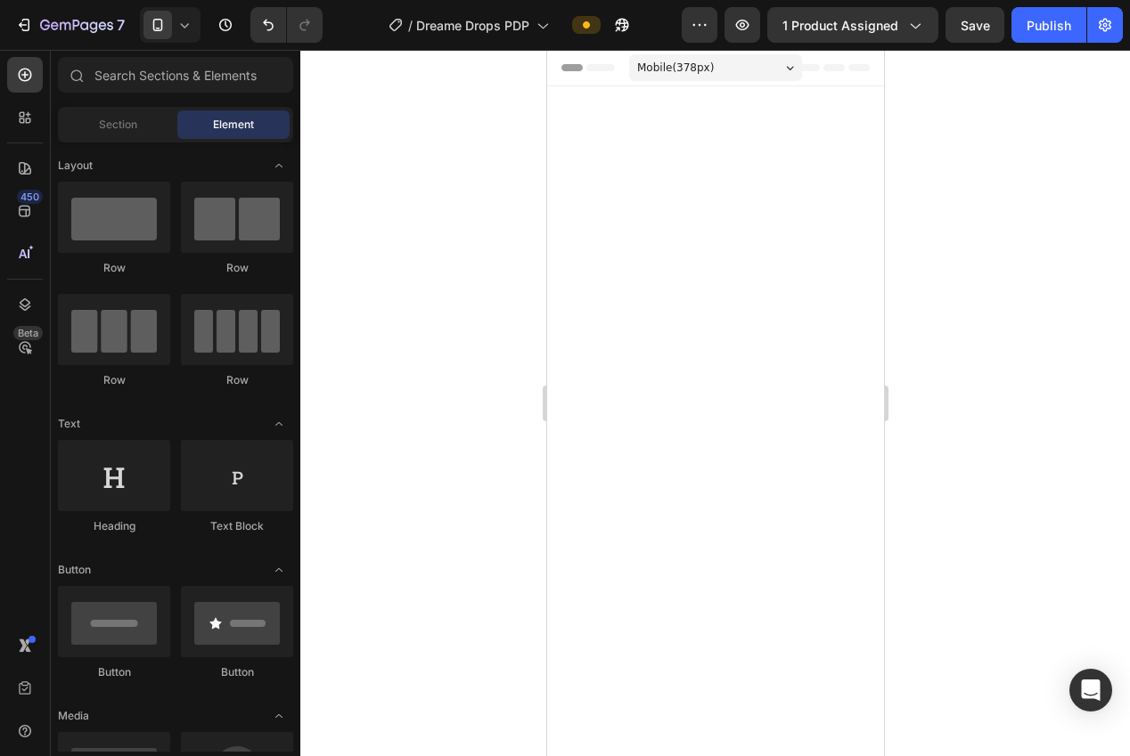
scroll to position [3170, 0]
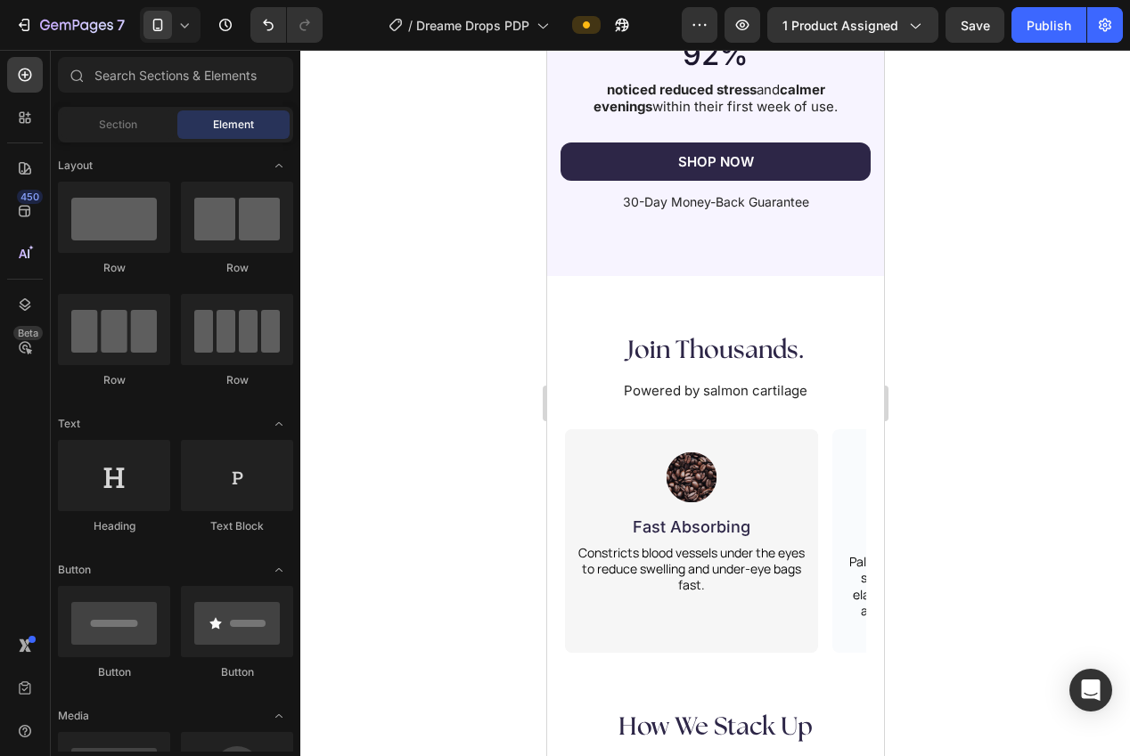
click at [739, 530] on h2 "Fast Absorbing" at bounding box center [690, 527] width 203 height 24
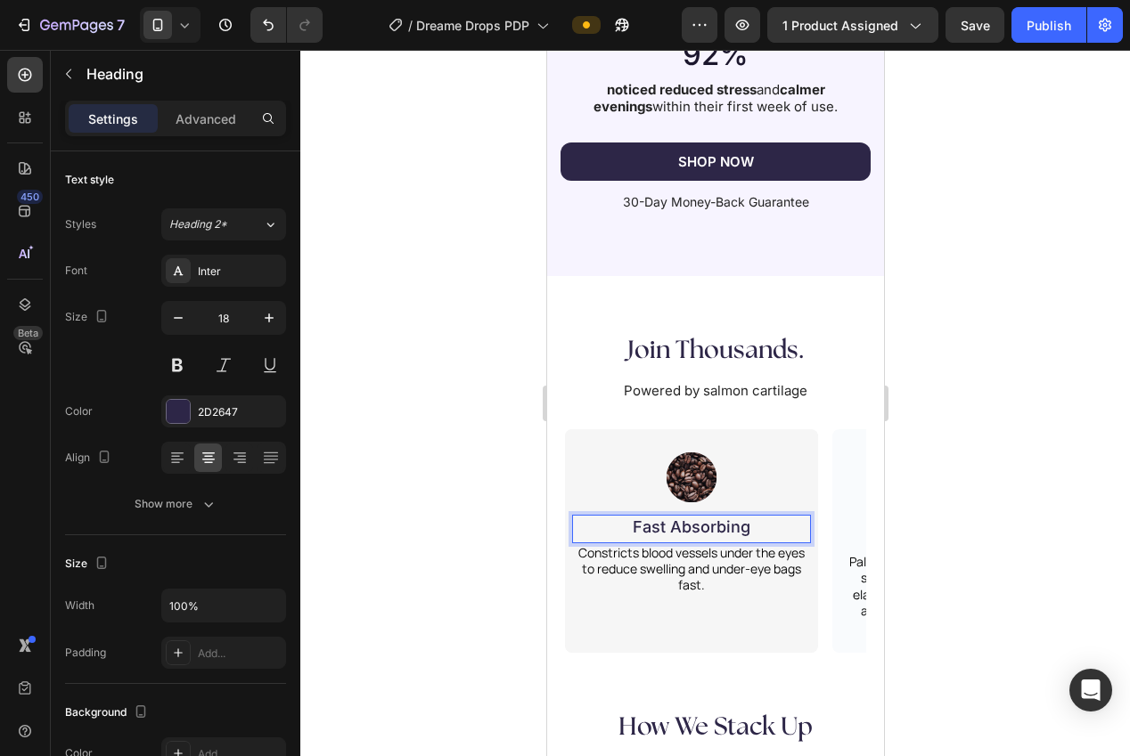
click at [739, 530] on p "Fast Absorbing" at bounding box center [691, 527] width 200 height 20
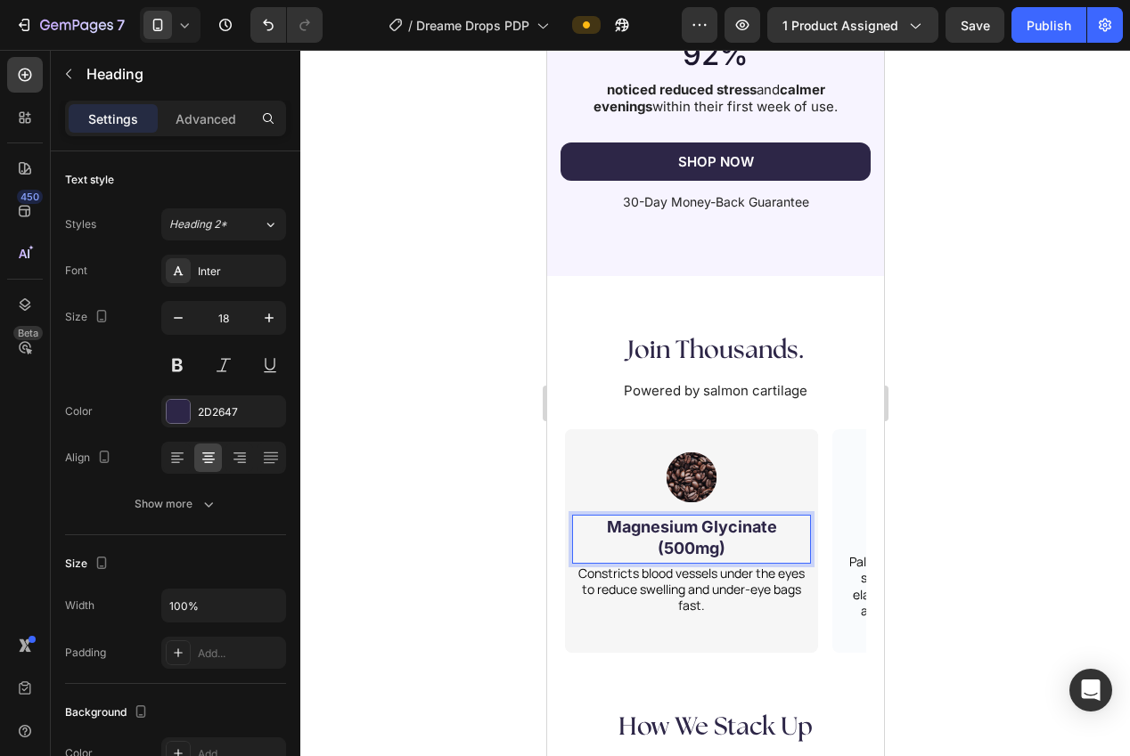
click at [1014, 483] on div at bounding box center [715, 403] width 830 height 707
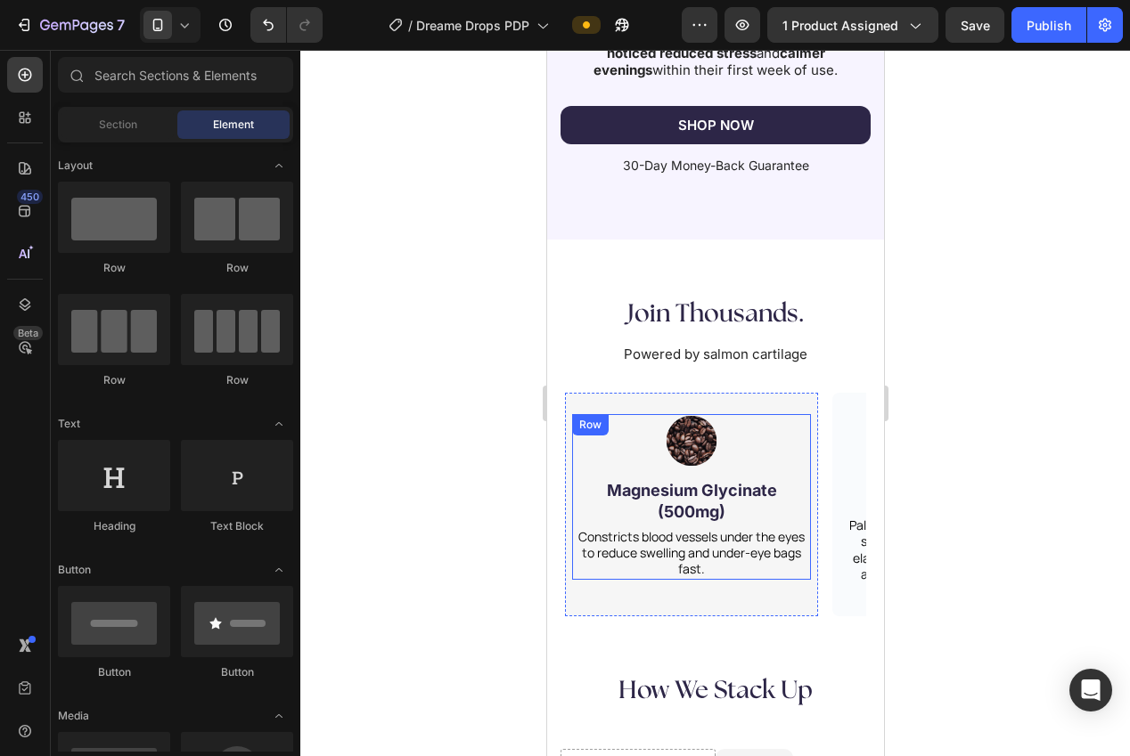
scroll to position [3255, 0]
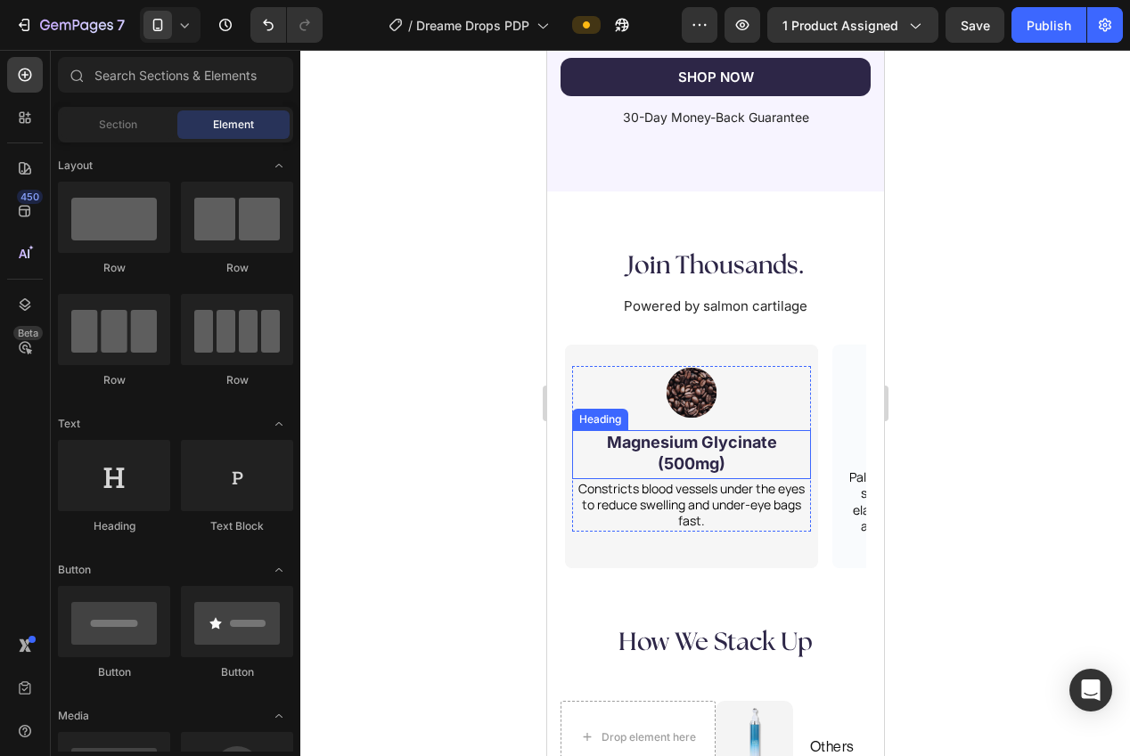
click at [709, 454] on strong "Magnesium Glycinate (500mg)" at bounding box center [691, 452] width 170 height 39
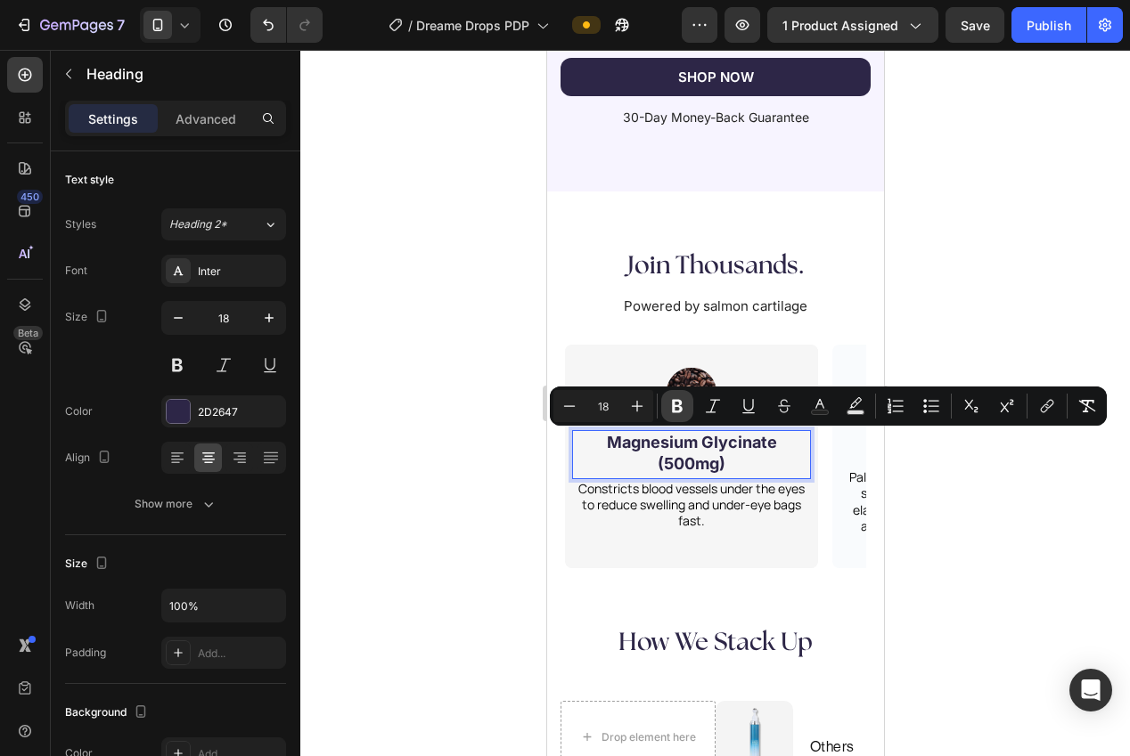
click at [668, 411] on icon "Editor contextual toolbar" at bounding box center [677, 406] width 18 height 18
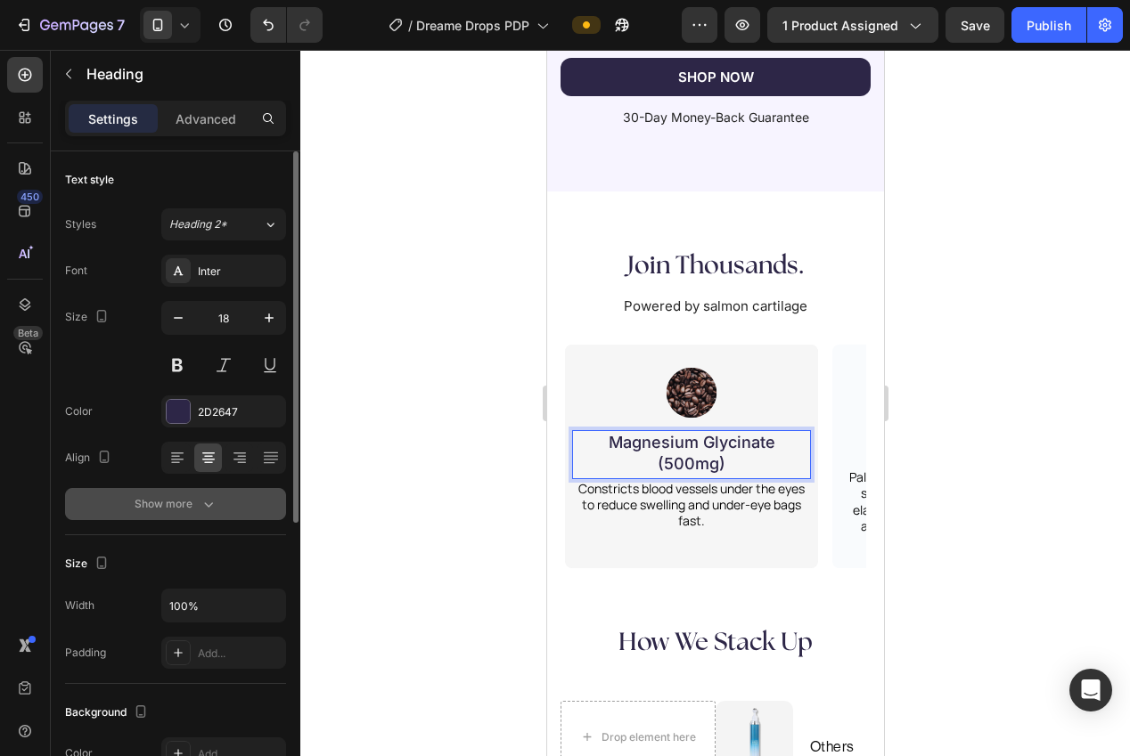
click at [167, 511] on div "Show more" at bounding box center [176, 504] width 83 height 18
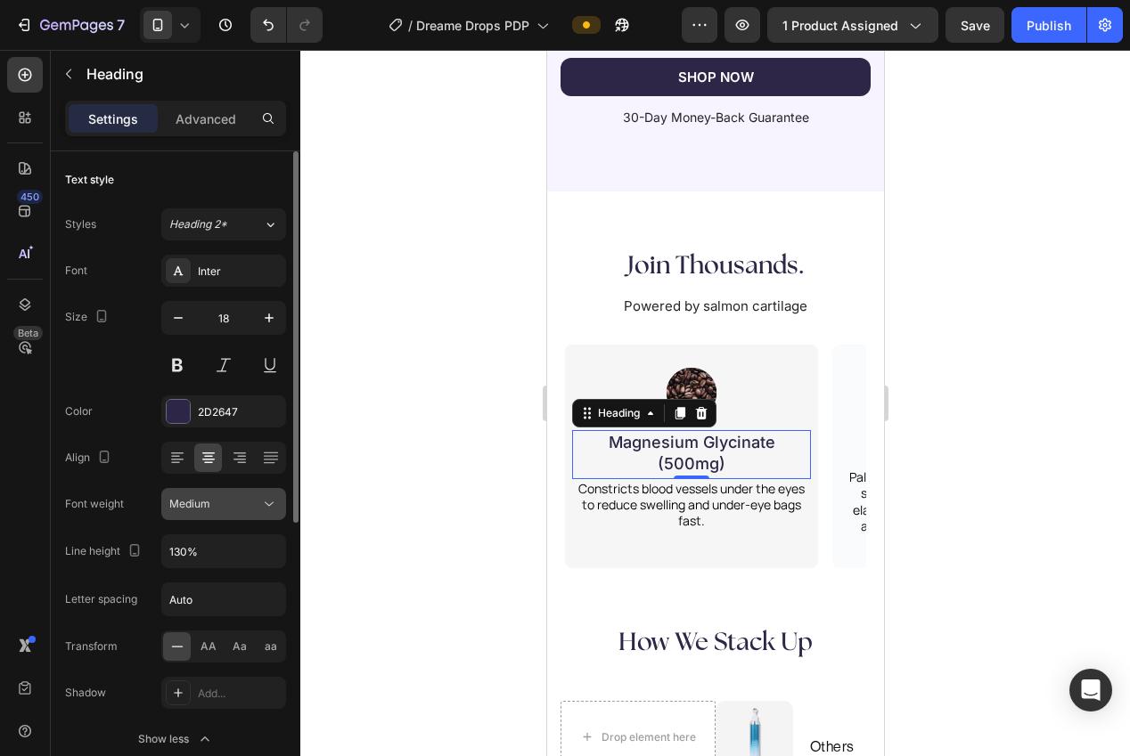
click at [192, 512] on button "Medium" at bounding box center [223, 504] width 125 height 32
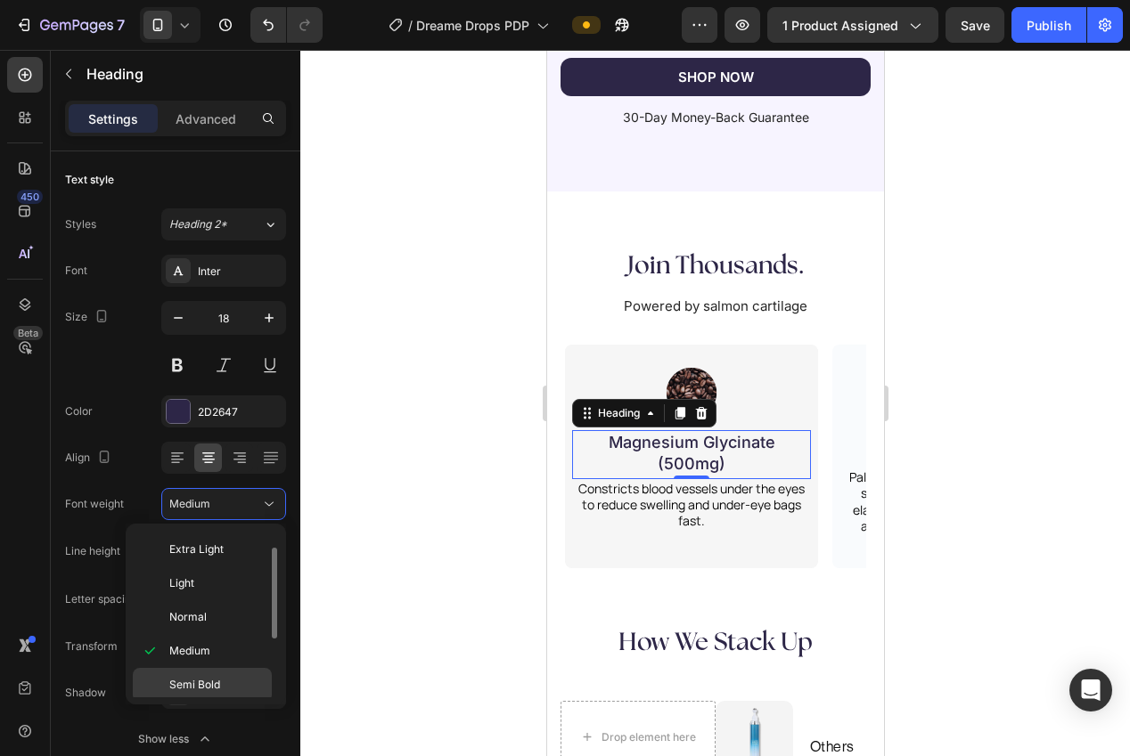
scroll to position [51, 0]
click at [204, 661] on span "Semi Bold" at bounding box center [194, 666] width 51 height 16
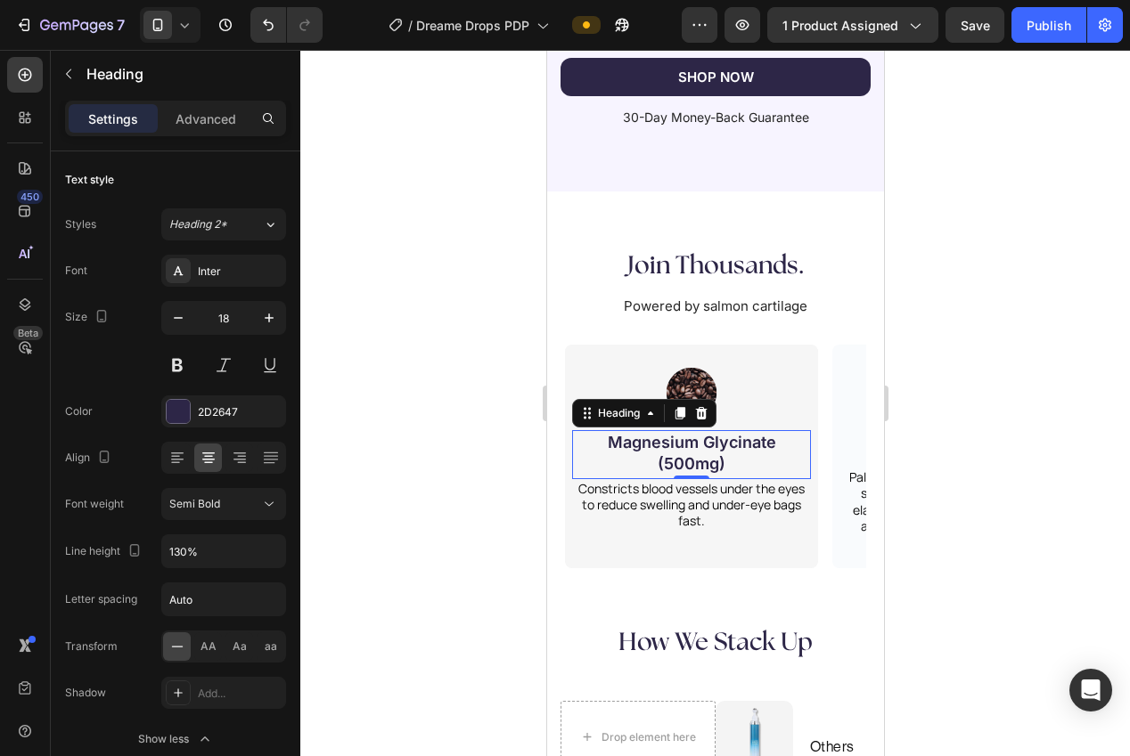
click at [361, 571] on div at bounding box center [715, 403] width 830 height 707
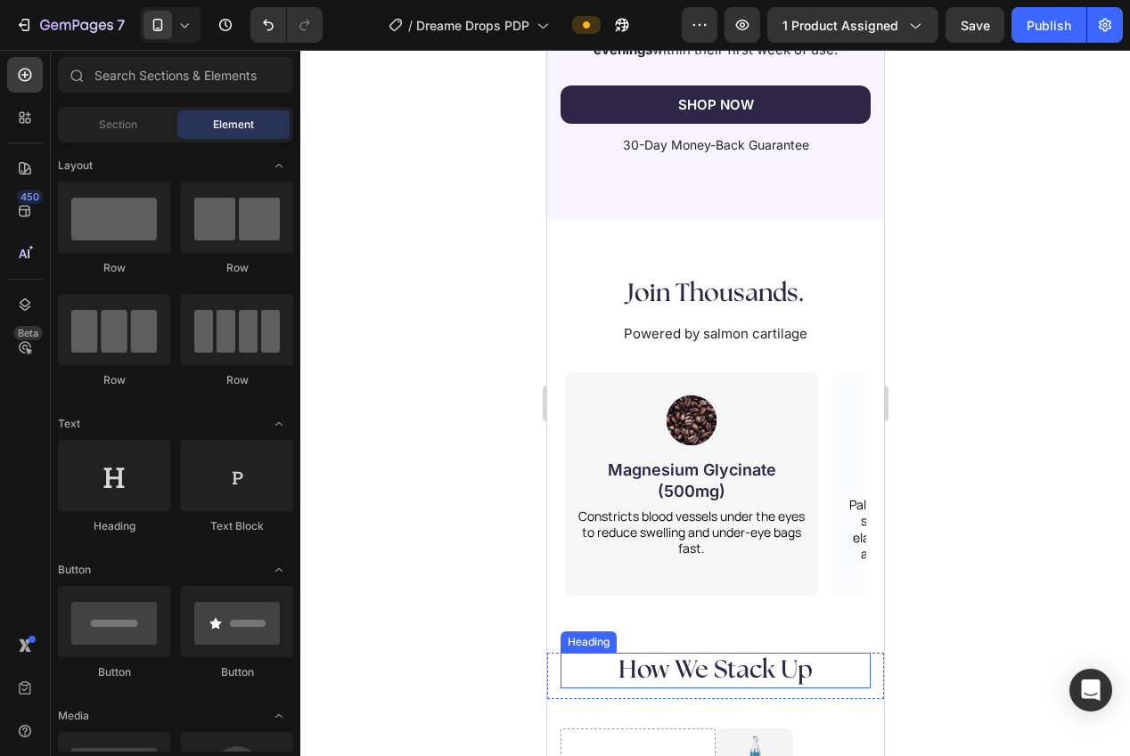
scroll to position [3225, 0]
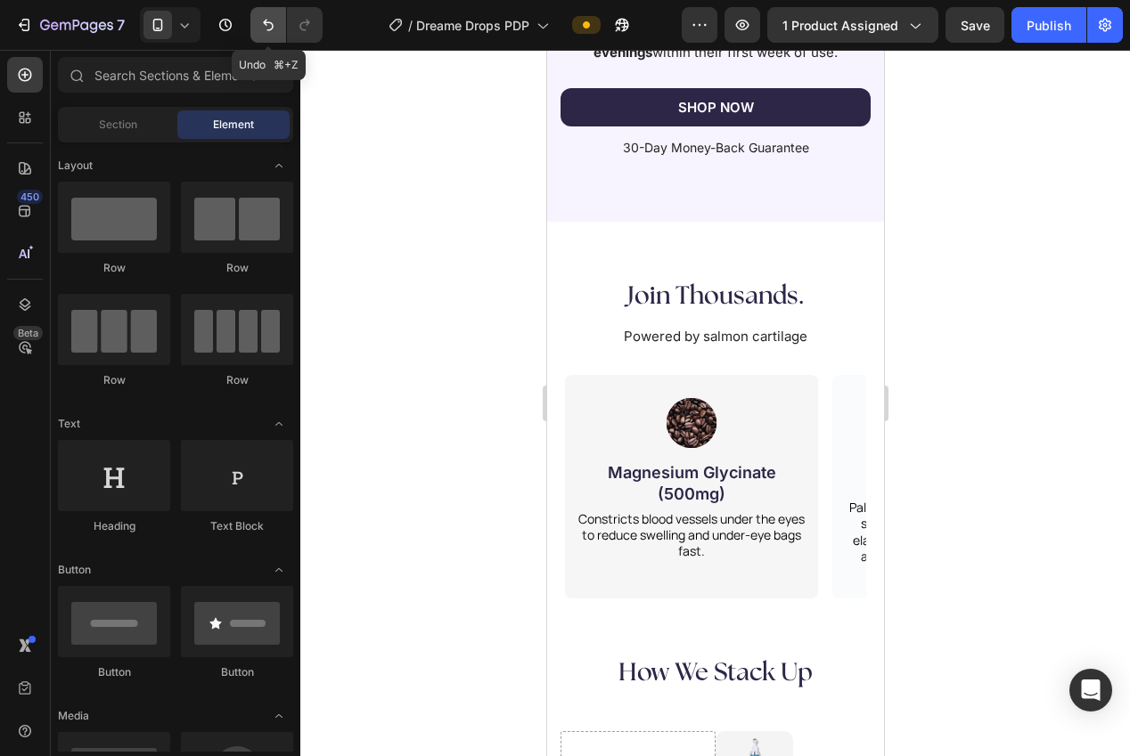
click at [262, 29] on icon "Undo/Redo" at bounding box center [268, 25] width 18 height 18
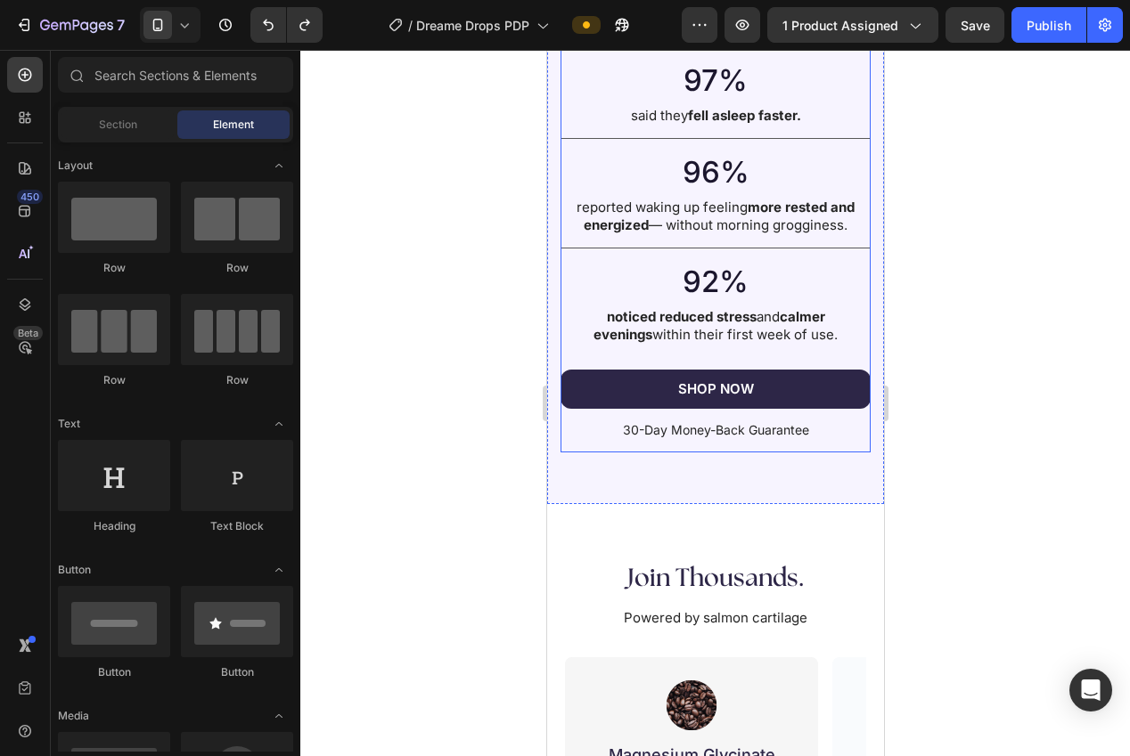
scroll to position [3199, 0]
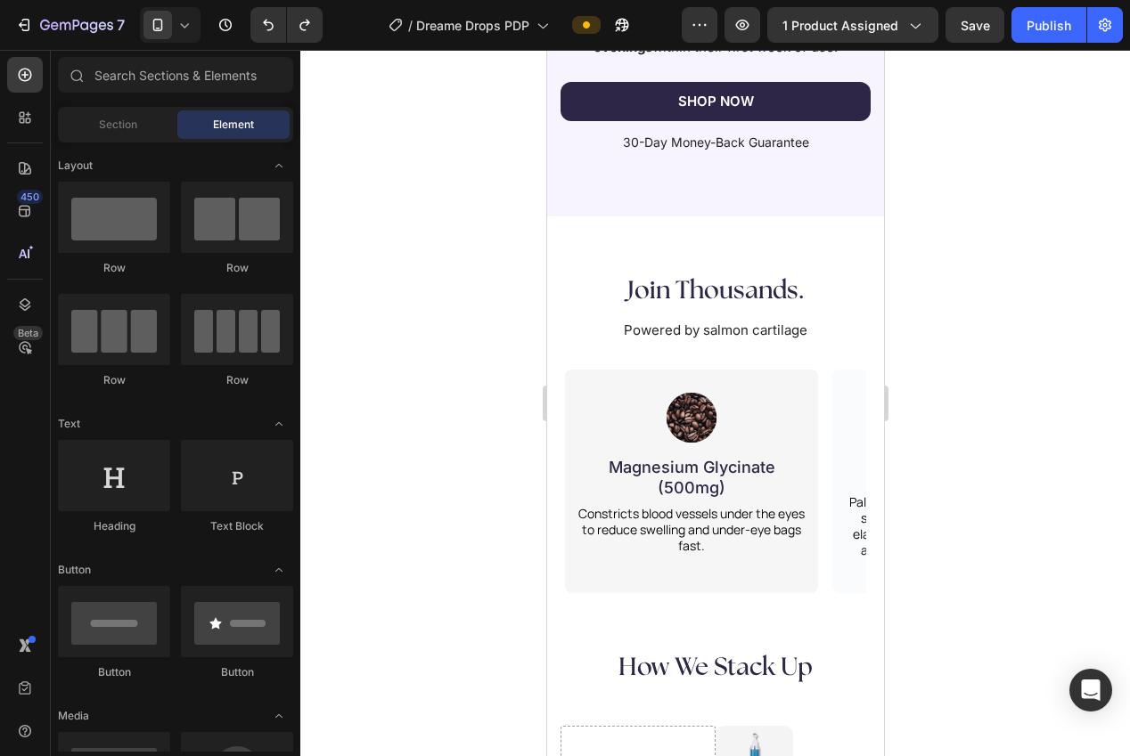
click at [731, 525] on p "Constricts blood vessels under the eyes to reduce swelling and under-eye bags f…" at bounding box center [690, 530] width 235 height 49
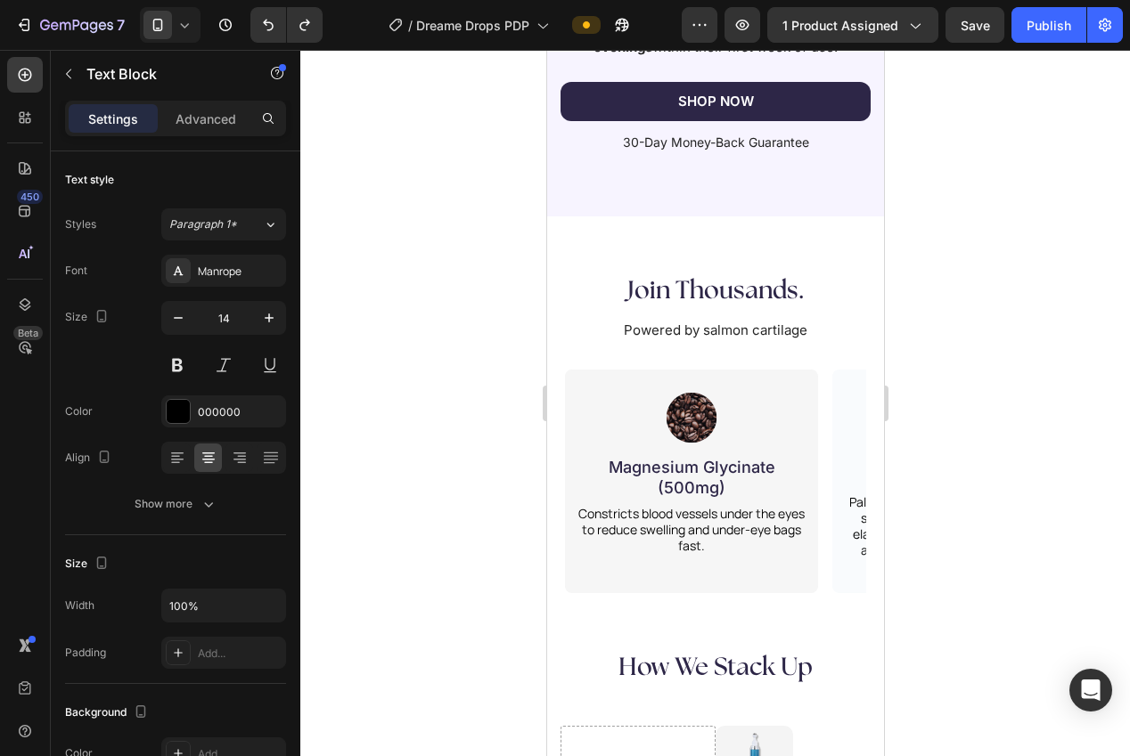
click at [731, 525] on p "Constricts blood vessels under the eyes to reduce swelling and under-eye bags f…" at bounding box center [690, 530] width 235 height 49
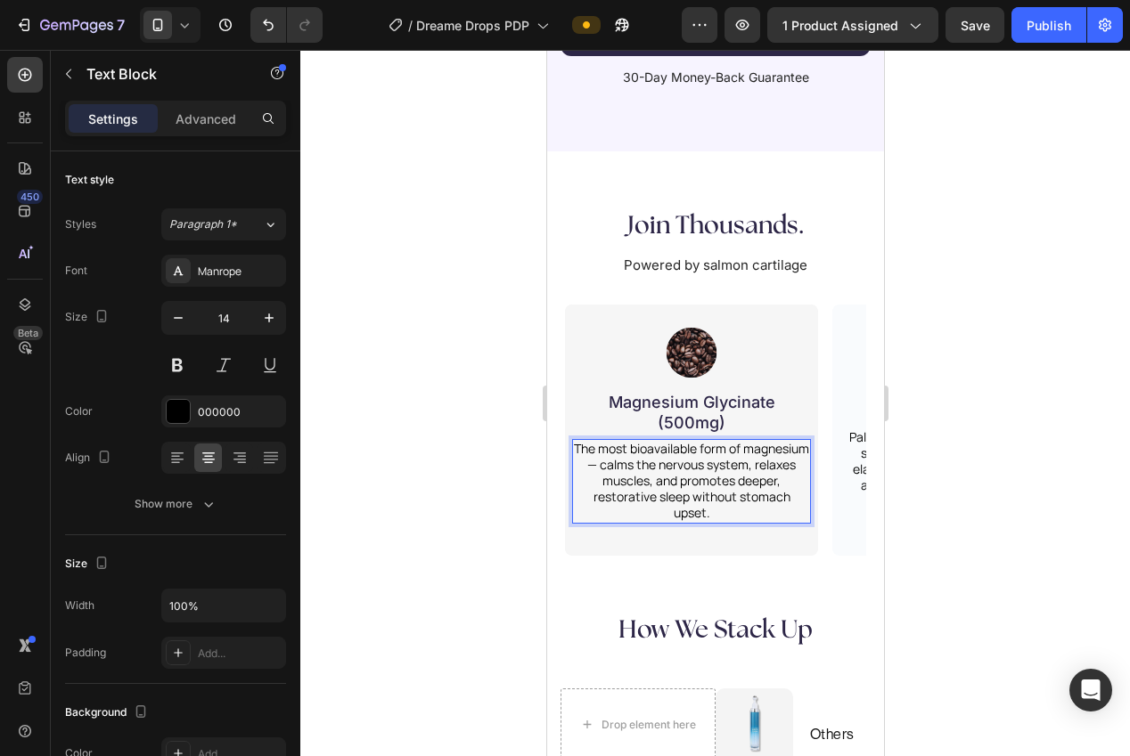
scroll to position [3275, 0]
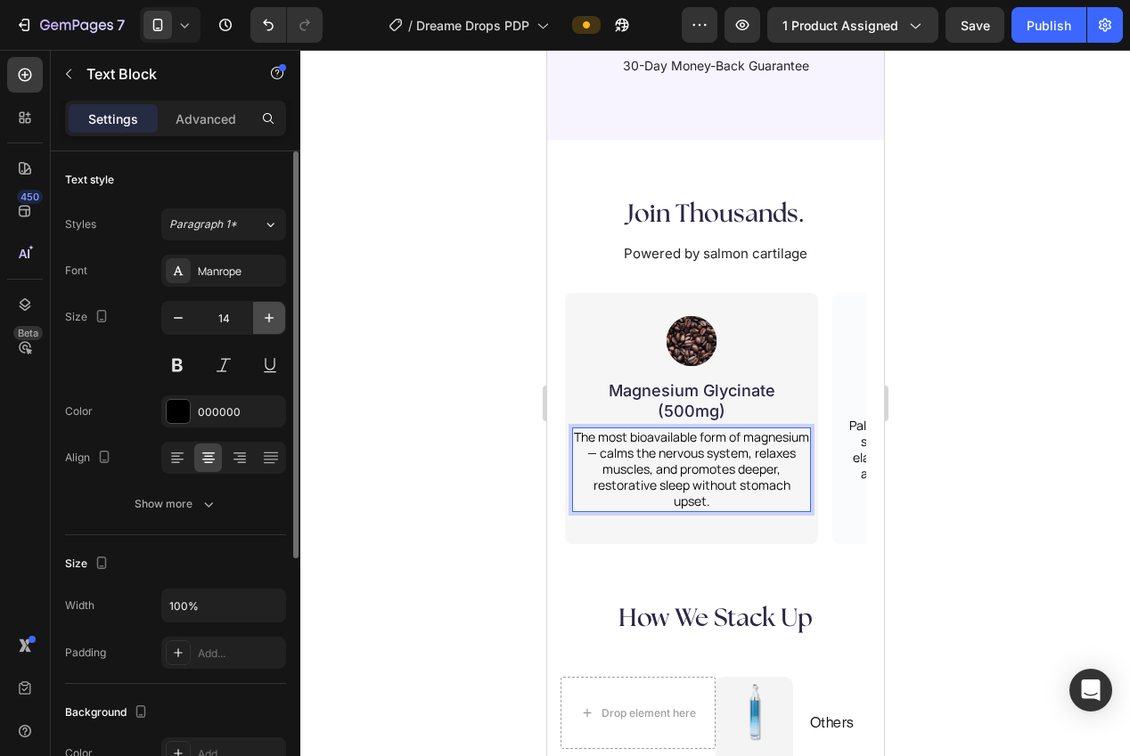
click at [260, 318] on icon "button" at bounding box center [269, 318] width 18 height 18
type input "15"
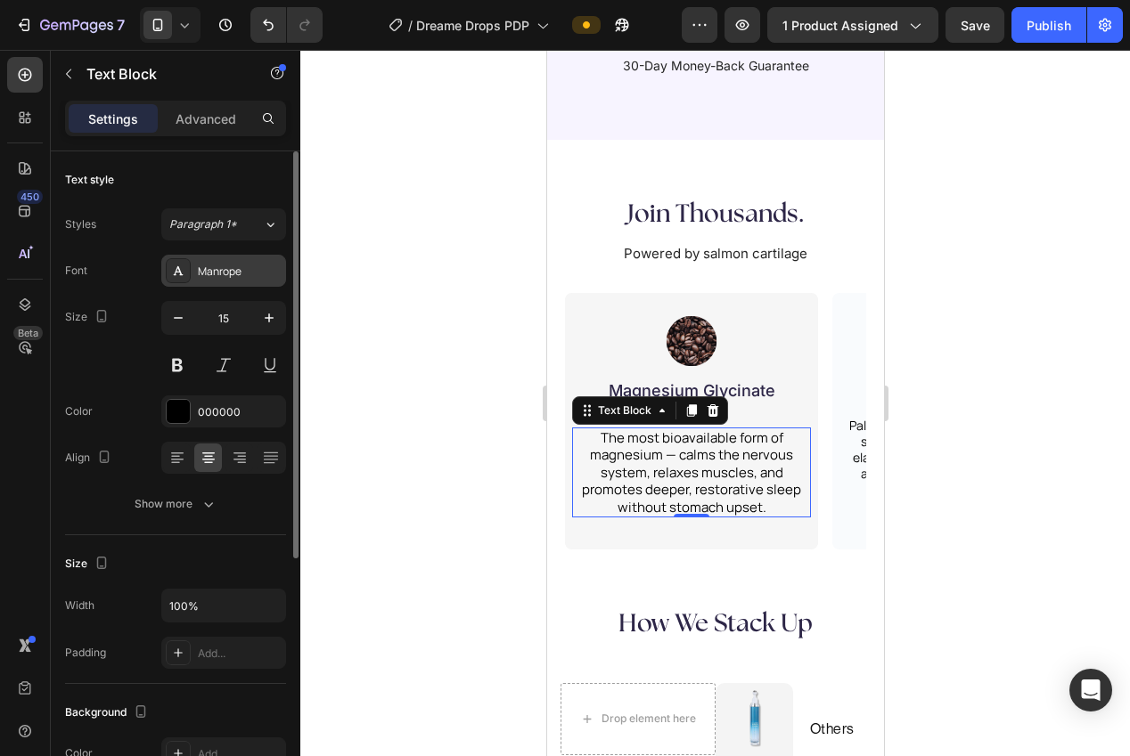
click at [223, 278] on div "Manrope" at bounding box center [240, 272] width 84 height 16
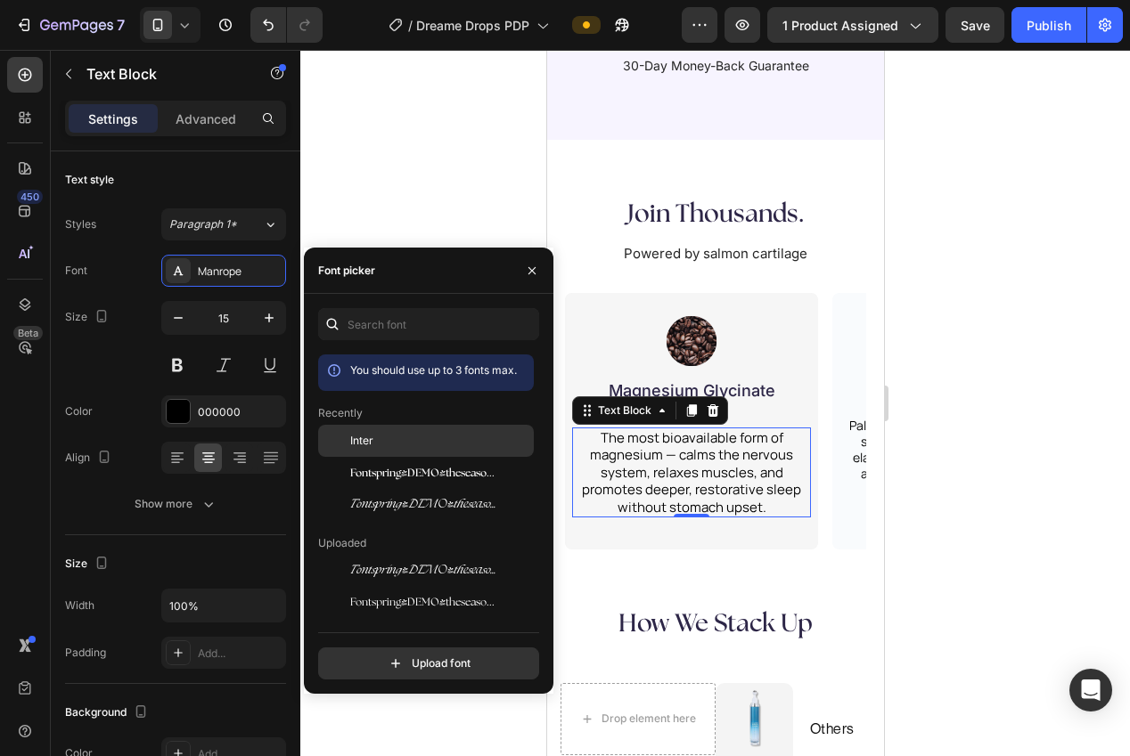
click at [371, 446] on span "Inter" at bounding box center [361, 441] width 23 height 16
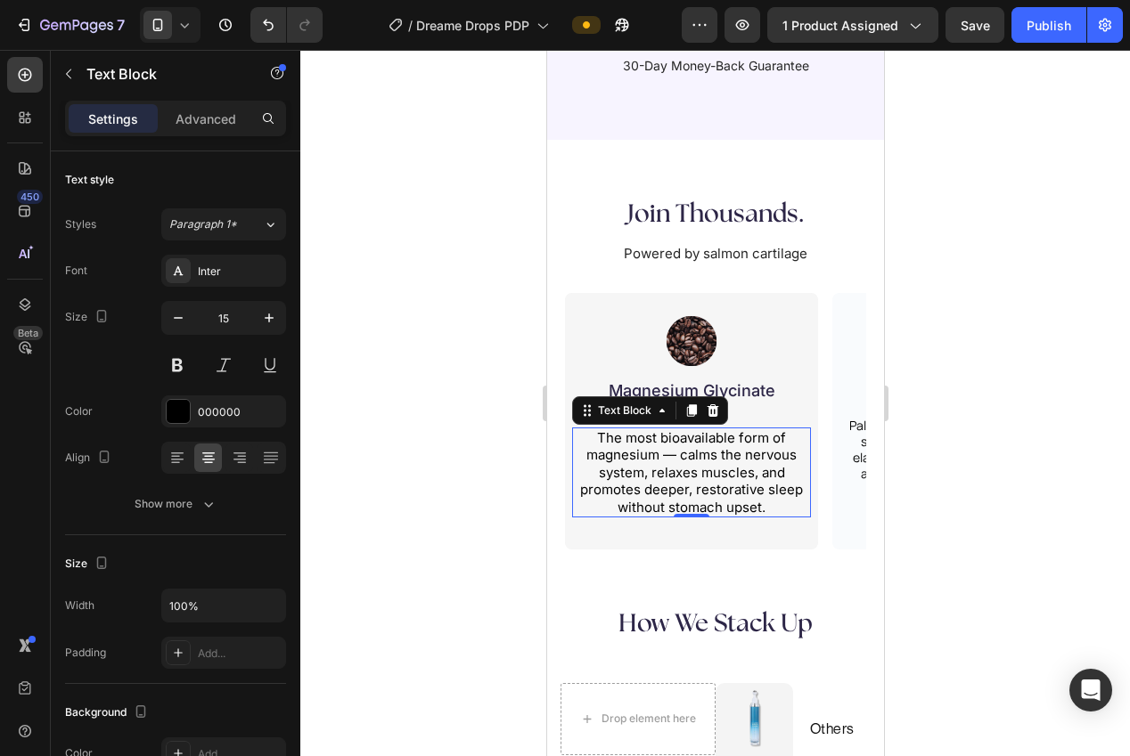
click at [380, 237] on div at bounding box center [715, 403] width 830 height 707
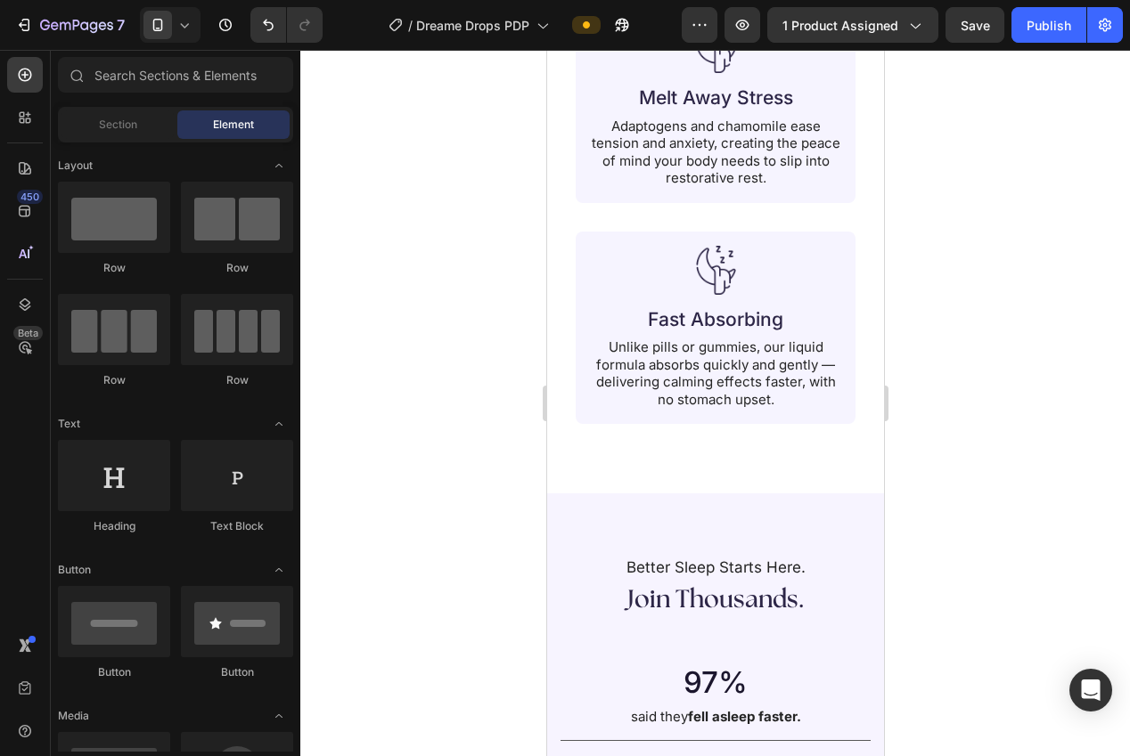
scroll to position [2325, 0]
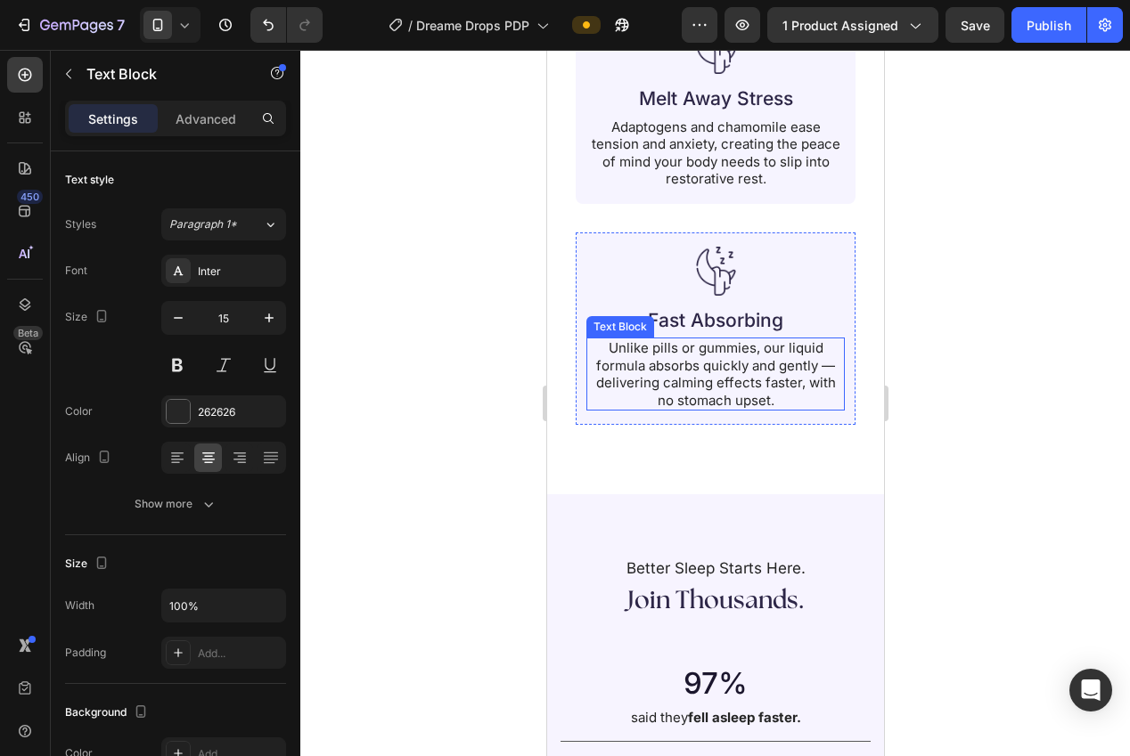
click at [696, 352] on p "Unlike pills or gummies, our liquid formula absorbs quickly and gently — delive…" at bounding box center [714, 373] width 255 height 69
click at [704, 315] on icon at bounding box center [705, 321] width 10 height 12
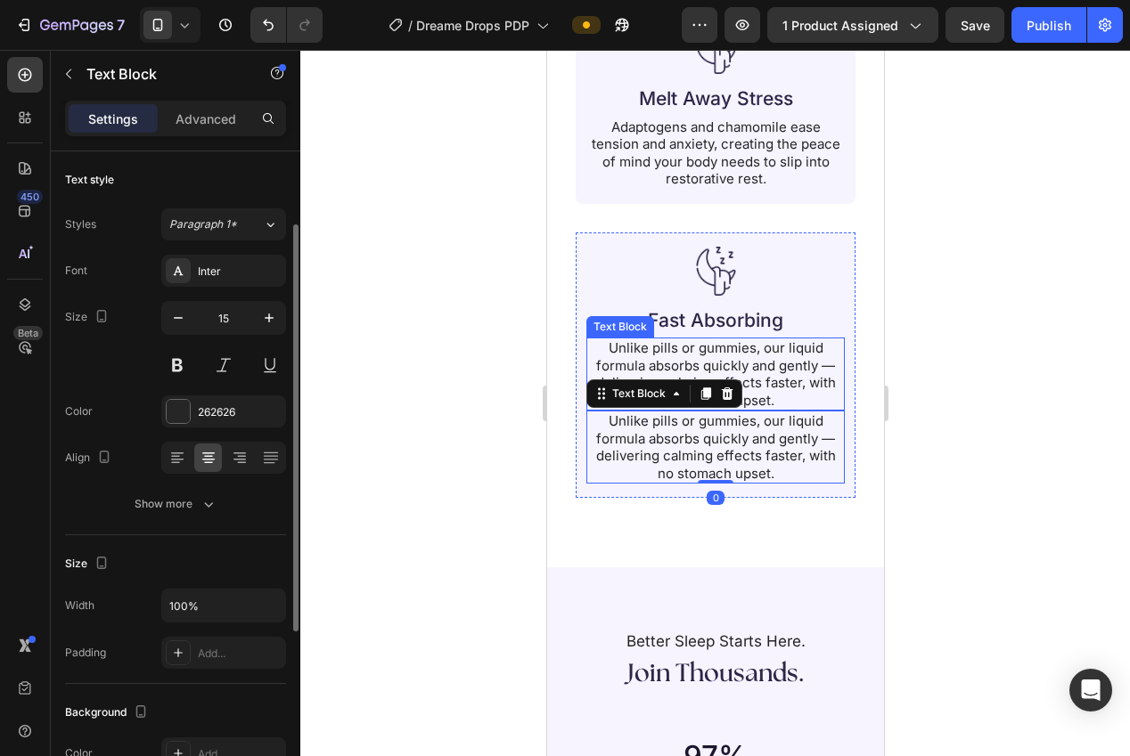
scroll to position [45, 0]
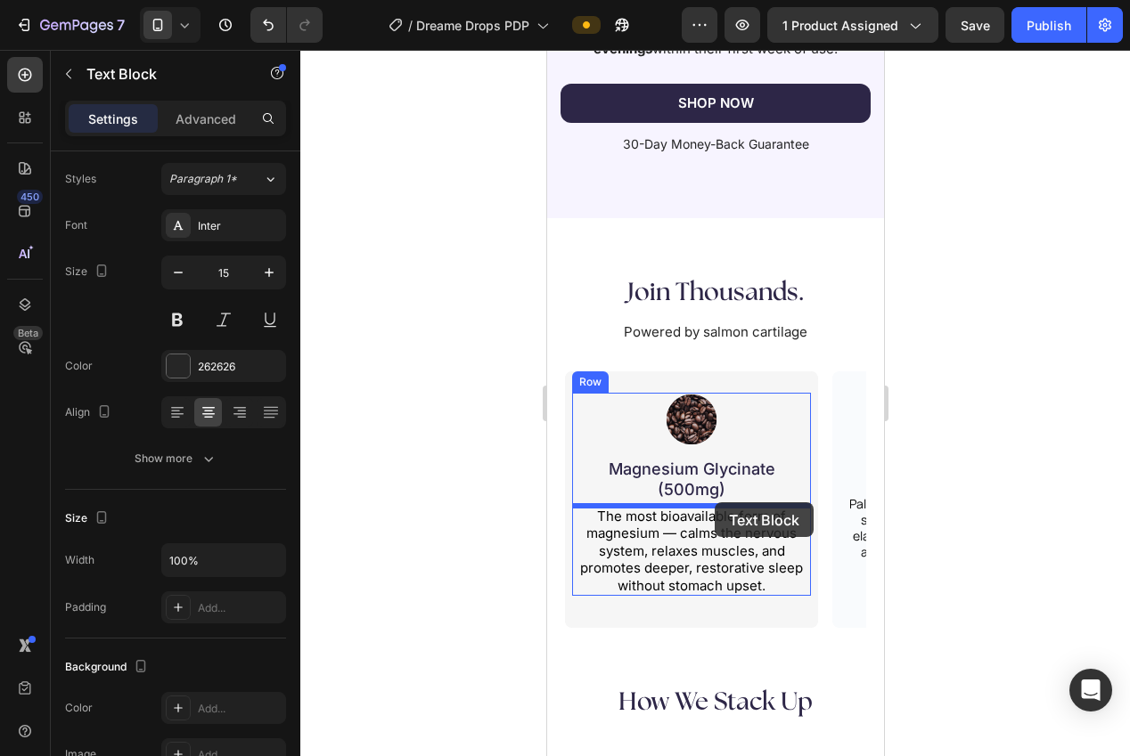
drag, startPoint x: 609, startPoint y: 402, endPoint x: 711, endPoint y: 503, distance: 144.3
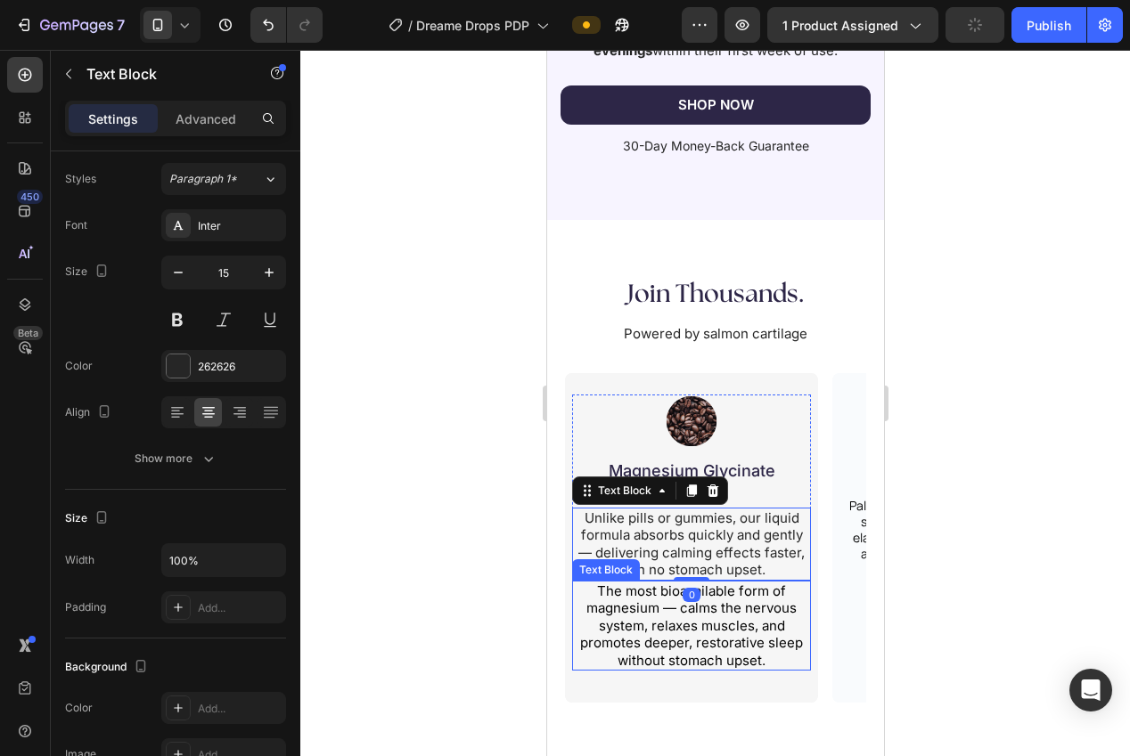
click at [660, 632] on p "The most bioavailable form of magnesium — calms the nervous system, relaxes mus…" at bounding box center [690, 626] width 235 height 87
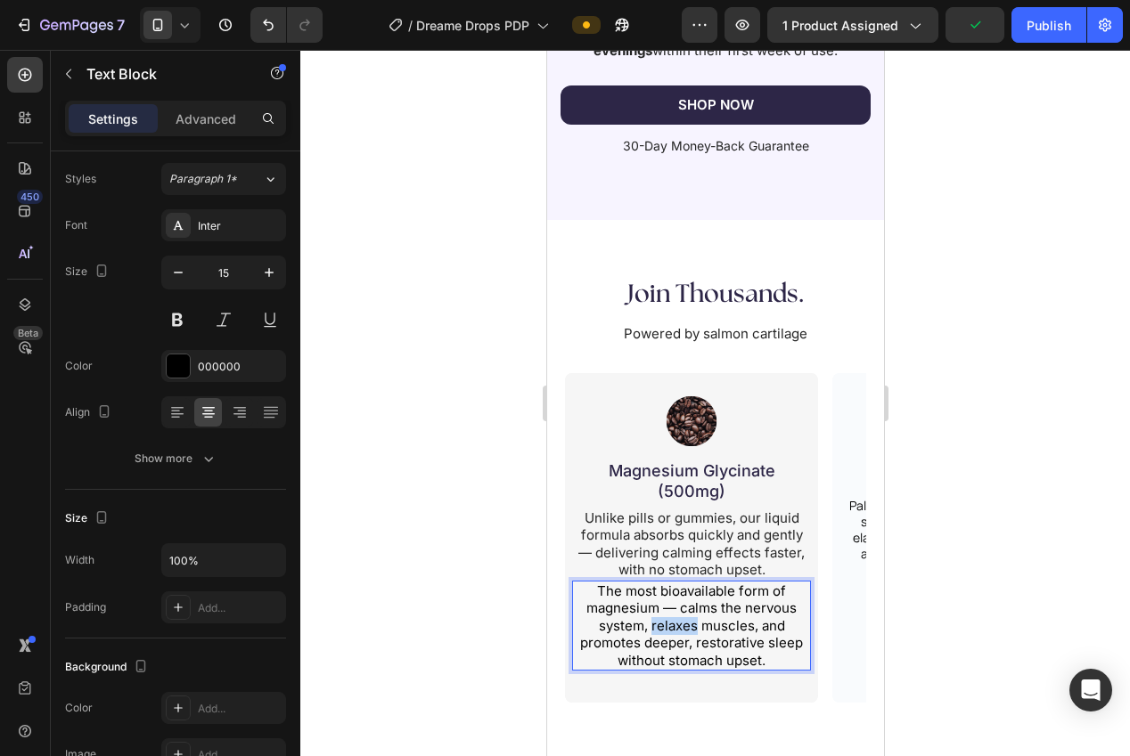
click at [660, 632] on p "The most bioavailable form of magnesium — calms the nervous system, relaxes mus…" at bounding box center [690, 626] width 235 height 87
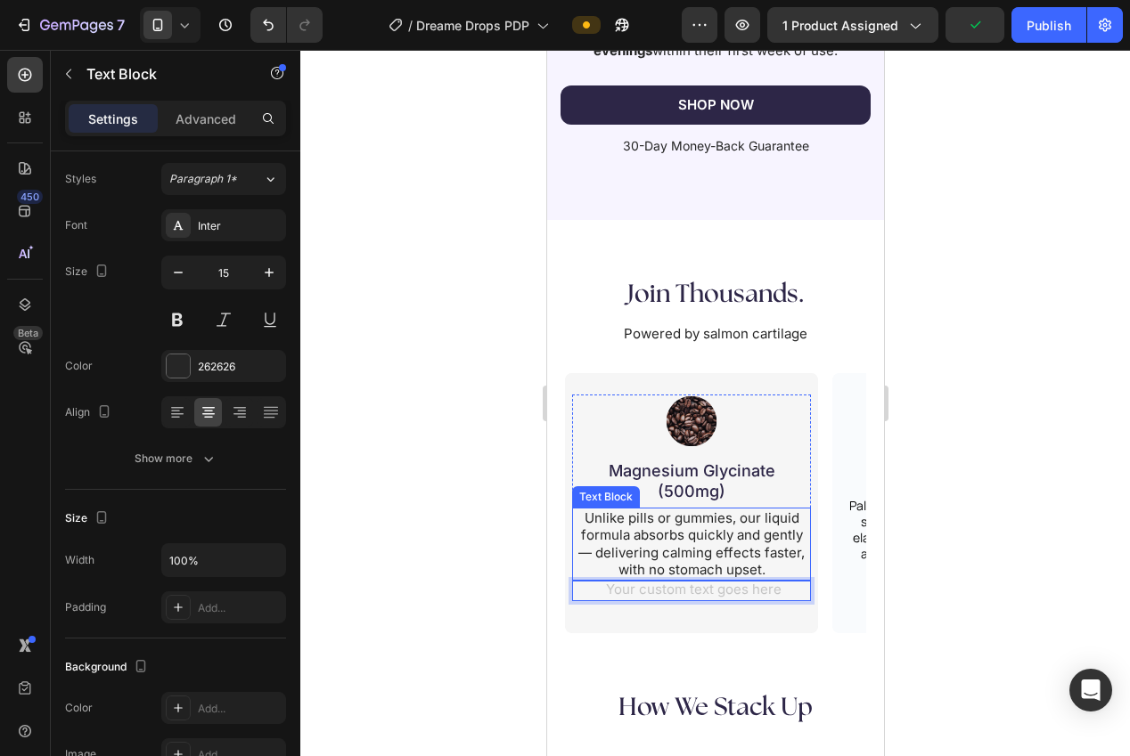
click at [713, 527] on p "Unlike pills or gummies, our liquid formula absorbs quickly and gently — delive…" at bounding box center [690, 544] width 235 height 69
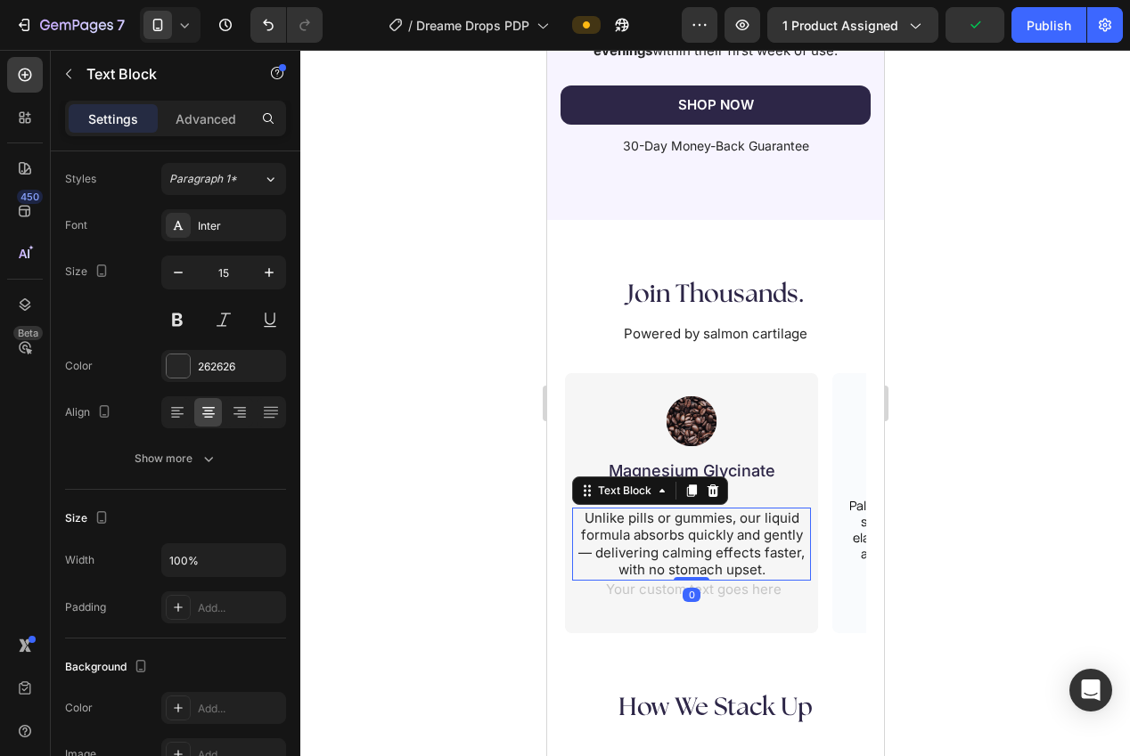
click at [713, 527] on p "Unlike pills or gummies, our liquid formula absorbs quickly and gently — delive…" at bounding box center [690, 544] width 235 height 69
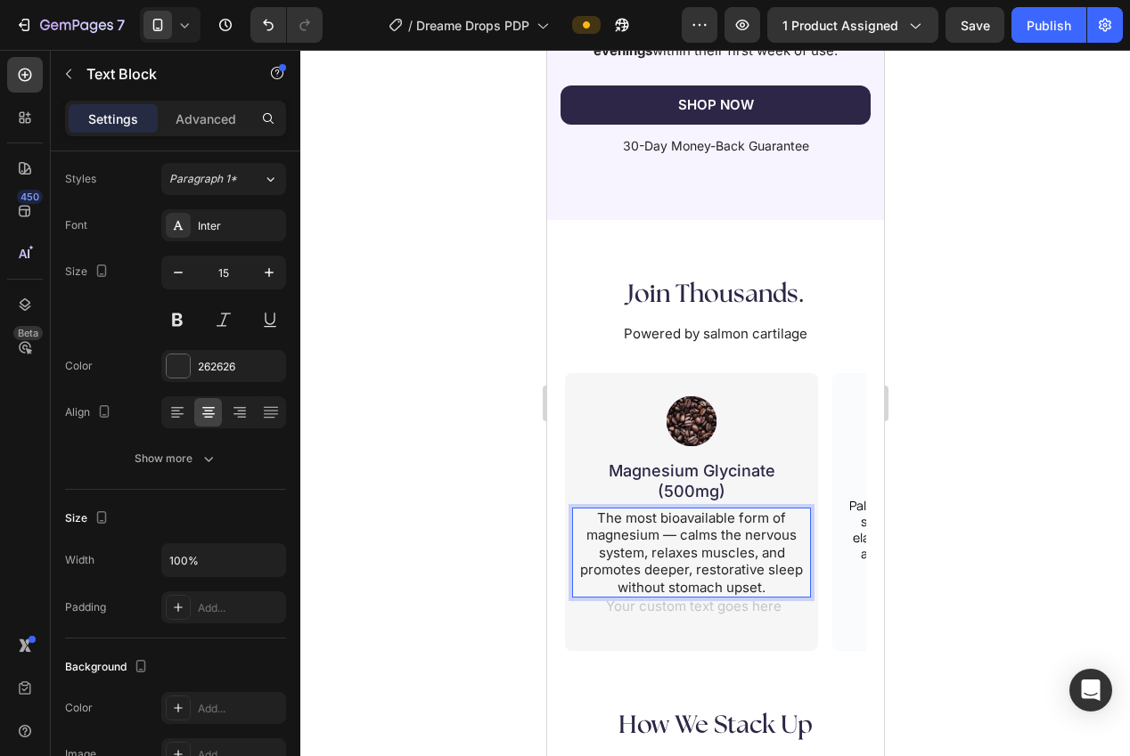
click at [515, 592] on div at bounding box center [715, 403] width 830 height 707
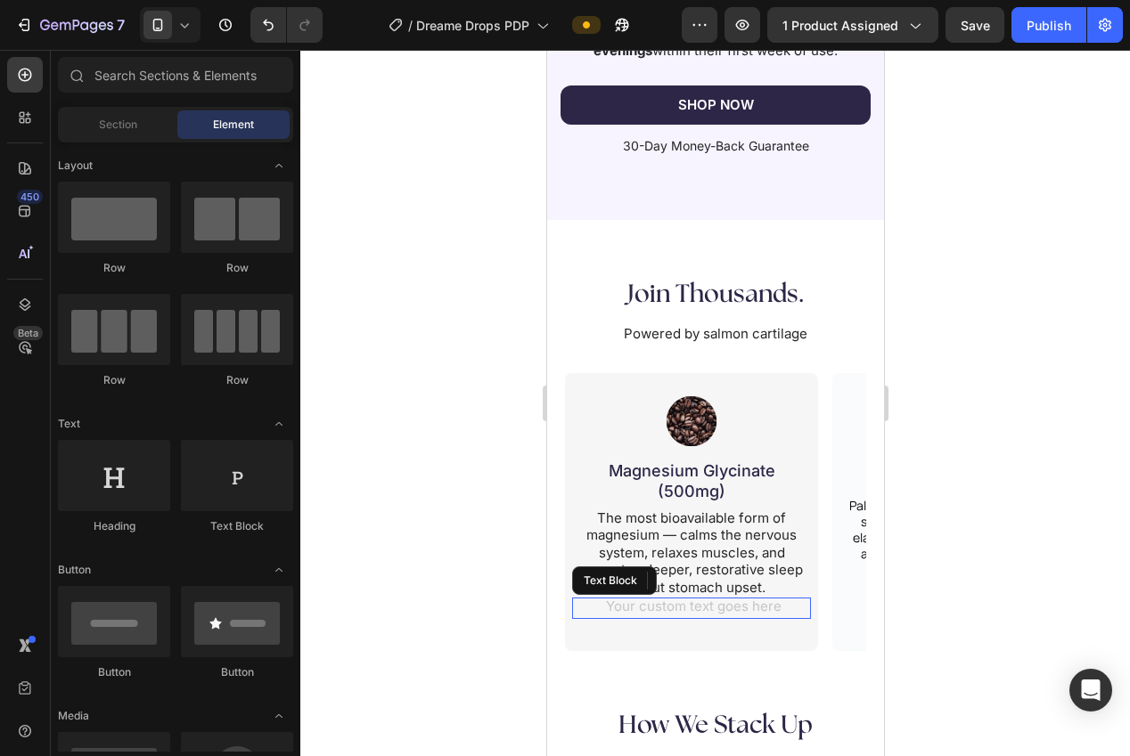
click at [669, 606] on div "Rich Text Editor. Editing area: main" at bounding box center [690, 608] width 239 height 21
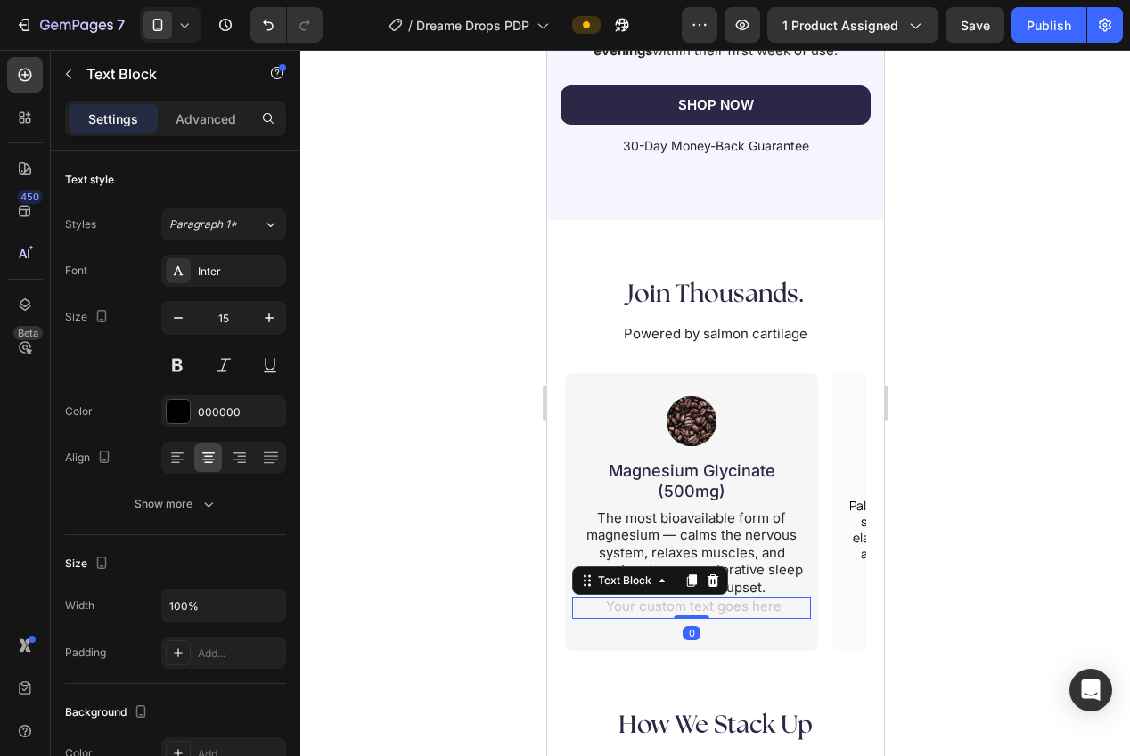
click at [709, 584] on icon at bounding box center [712, 581] width 14 height 14
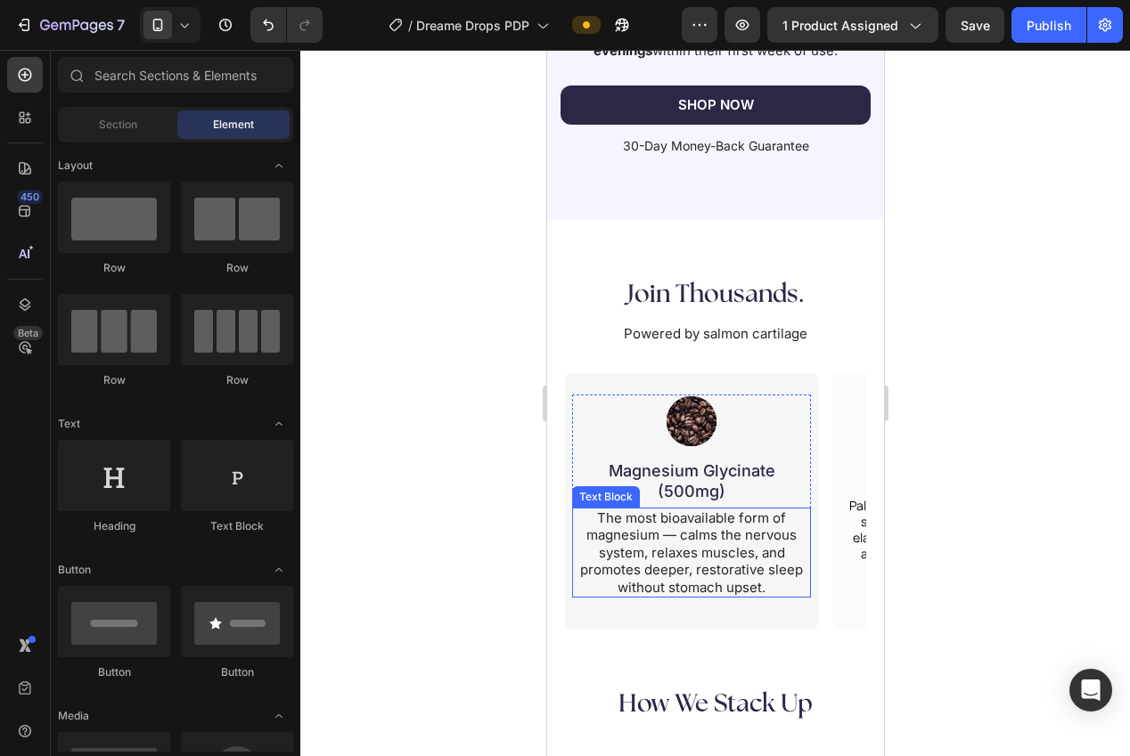
scroll to position [3298, 0]
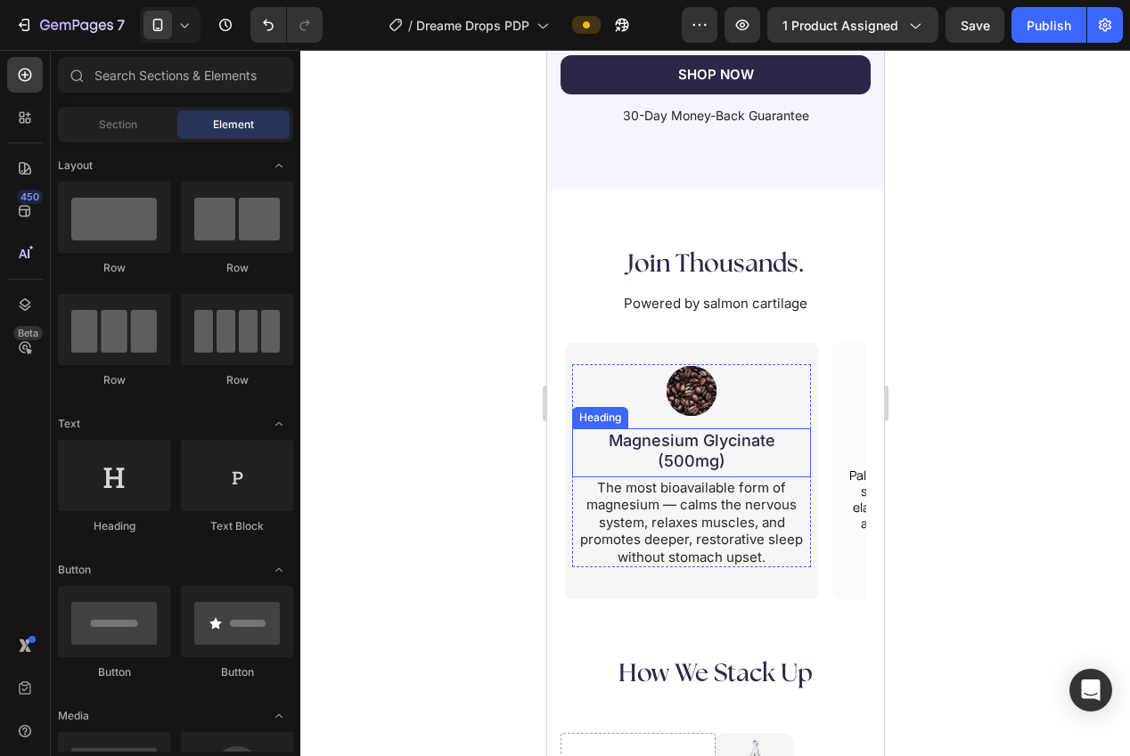
click at [692, 454] on h2 "Magnesium Glycinate (500mg)" at bounding box center [690, 451] width 203 height 45
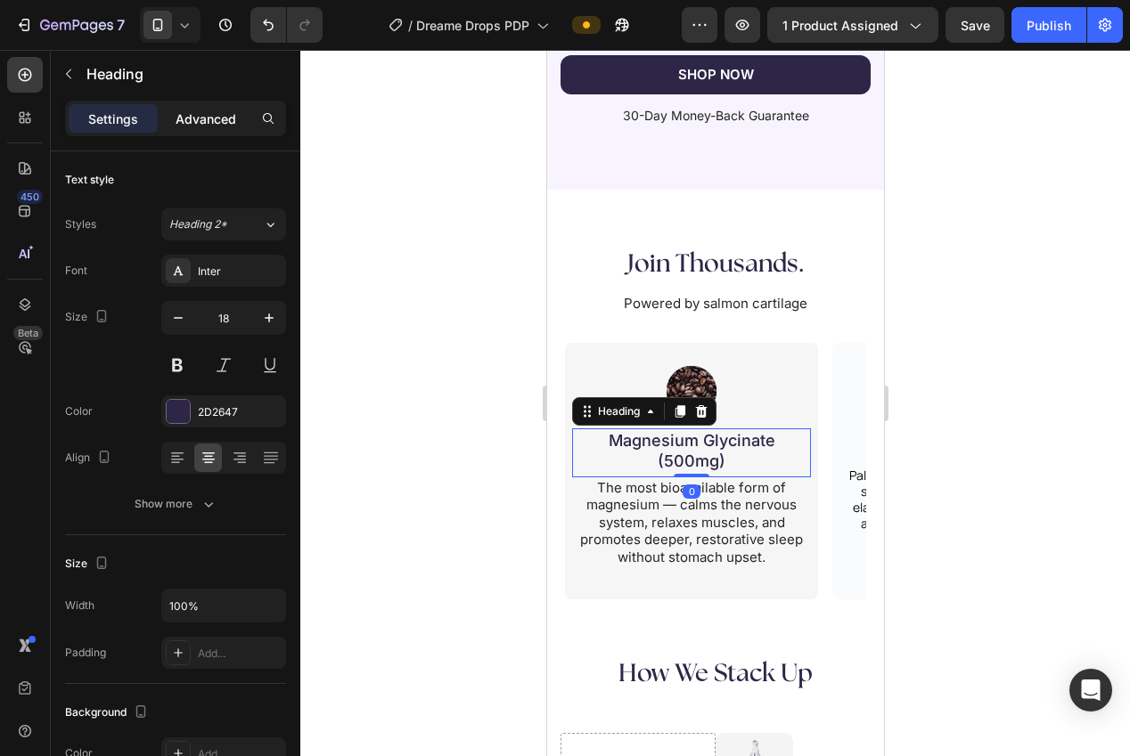
click at [189, 132] on div "Settings Advanced" at bounding box center [175, 119] width 221 height 36
click at [176, 110] on p "Advanced" at bounding box center [206, 119] width 61 height 19
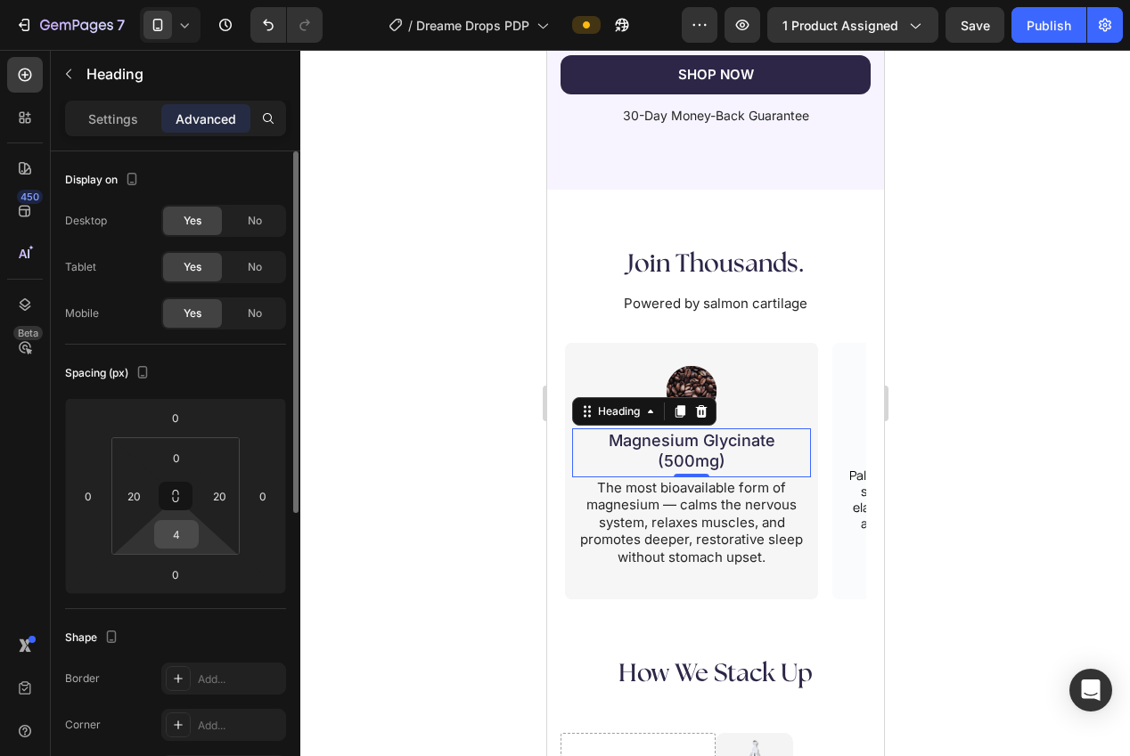
click at [184, 544] on input "4" at bounding box center [177, 534] width 36 height 27
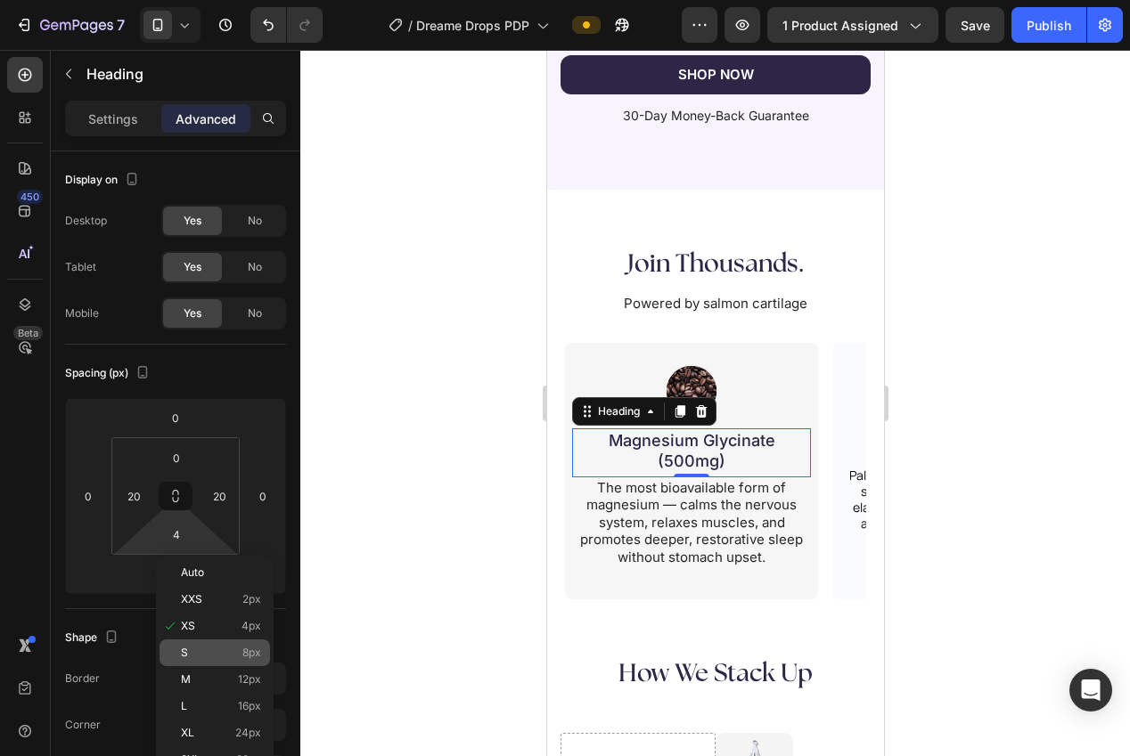
click at [226, 660] on div "S 8px" at bounding box center [214, 653] width 110 height 27
type input "8"
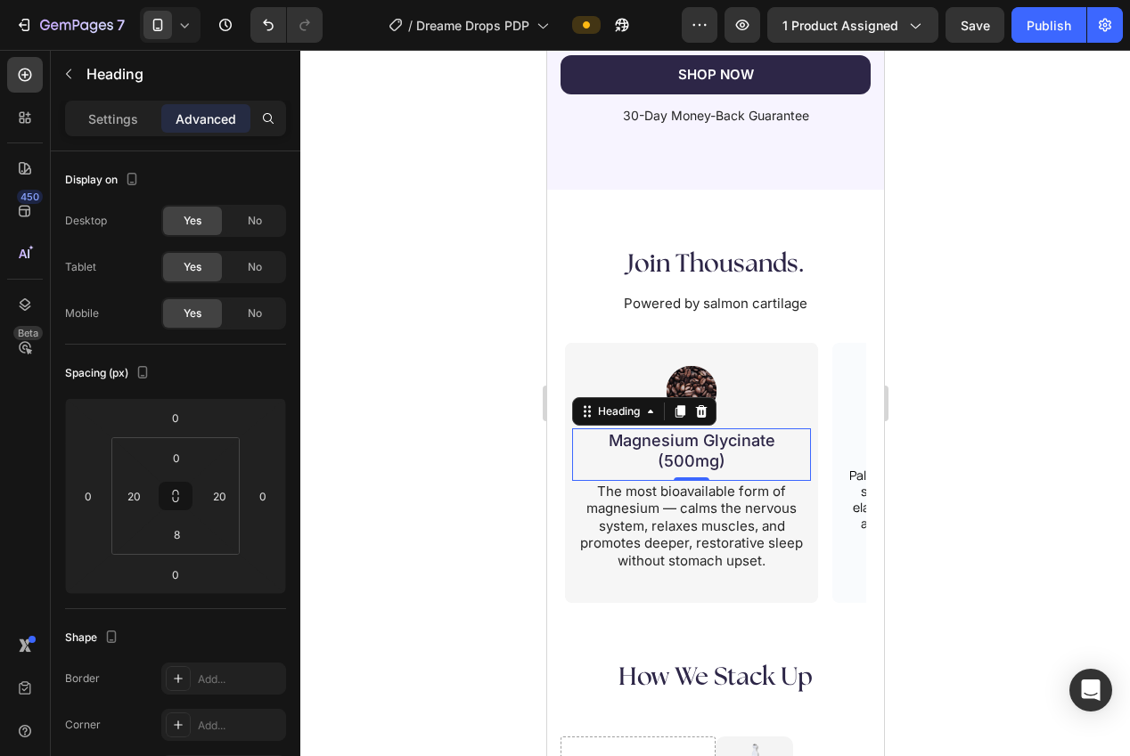
drag, startPoint x: 423, startPoint y: 641, endPoint x: 439, endPoint y: 637, distance: 16.4
click at [429, 640] on div at bounding box center [715, 403] width 830 height 707
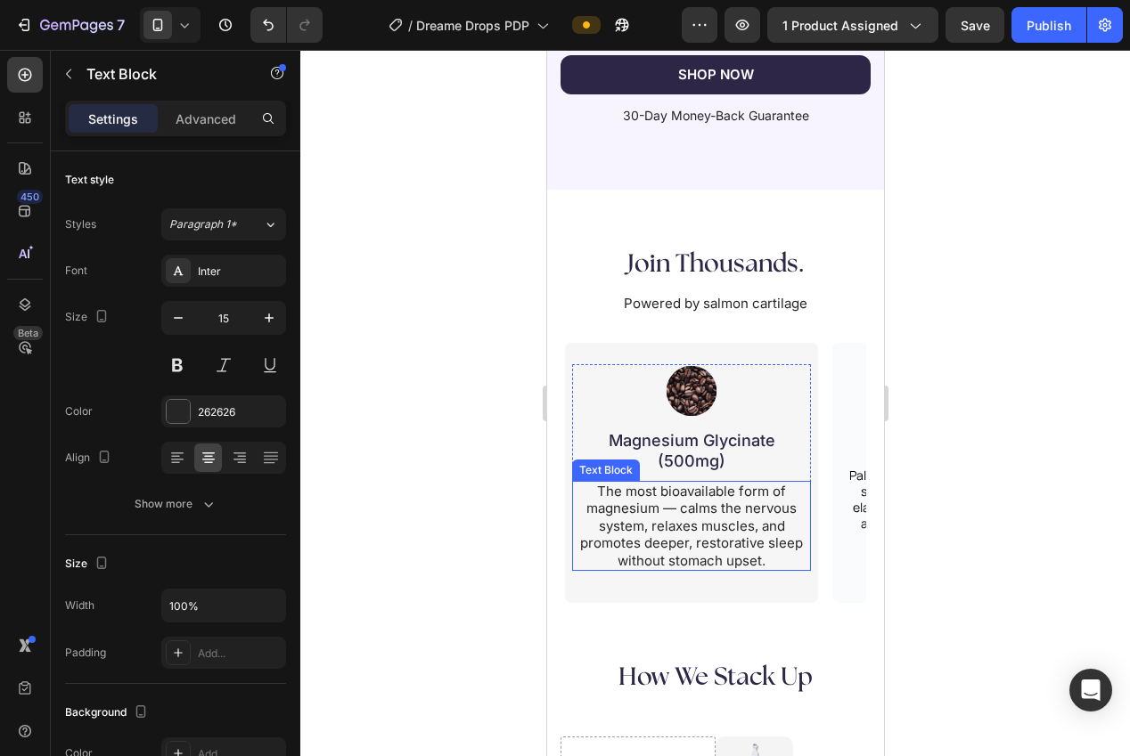
click at [728, 540] on p "The most bioavailable form of magnesium — calms the nervous system, relaxes mus…" at bounding box center [690, 526] width 235 height 87
click at [180, 121] on p "Advanced" at bounding box center [206, 119] width 61 height 19
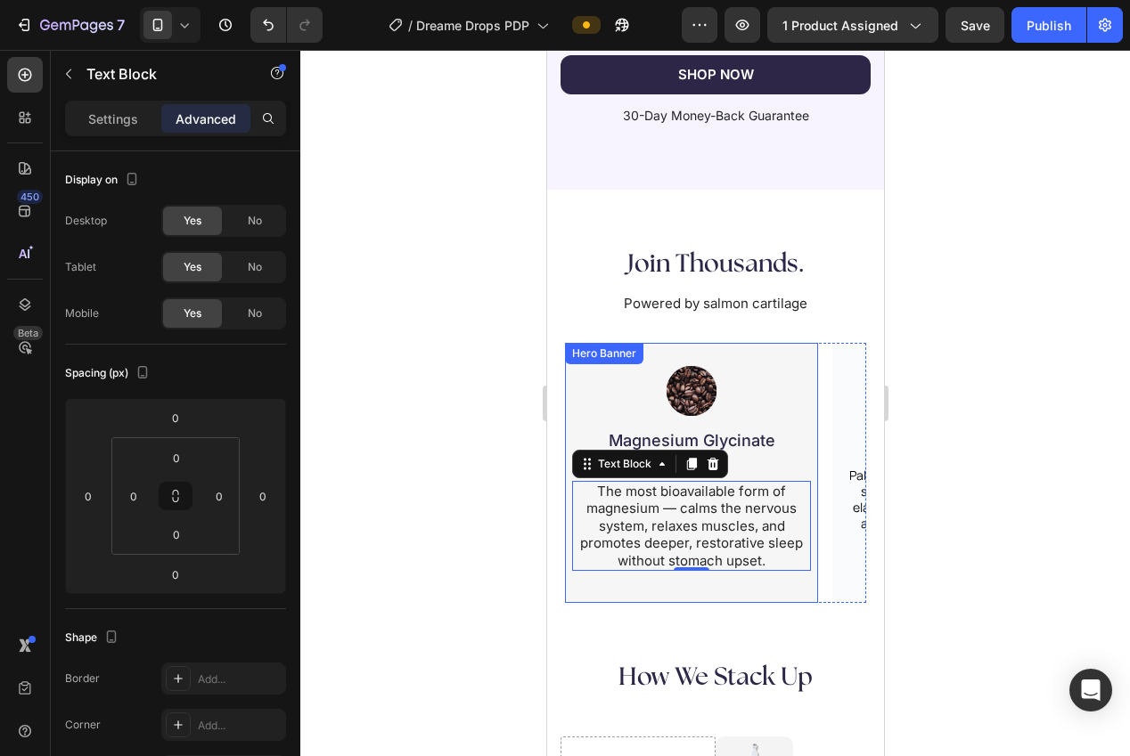
click at [594, 584] on div "Image Magnesium Glycinate (500mg) Heading The most bioavailable form of magnesi…" at bounding box center [690, 473] width 253 height 260
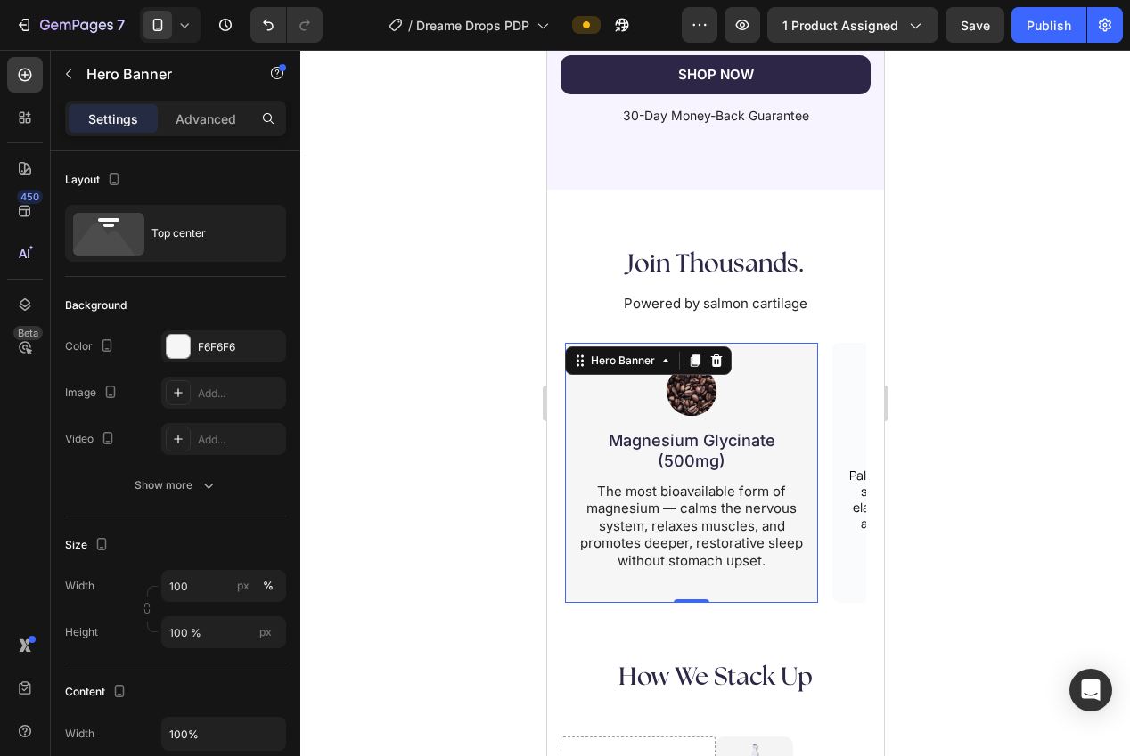
click at [206, 134] on div "Settings Advanced" at bounding box center [175, 119] width 221 height 36
click at [182, 135] on div "Settings Advanced" at bounding box center [175, 119] width 221 height 36
click at [181, 123] on p "Advanced" at bounding box center [206, 119] width 61 height 19
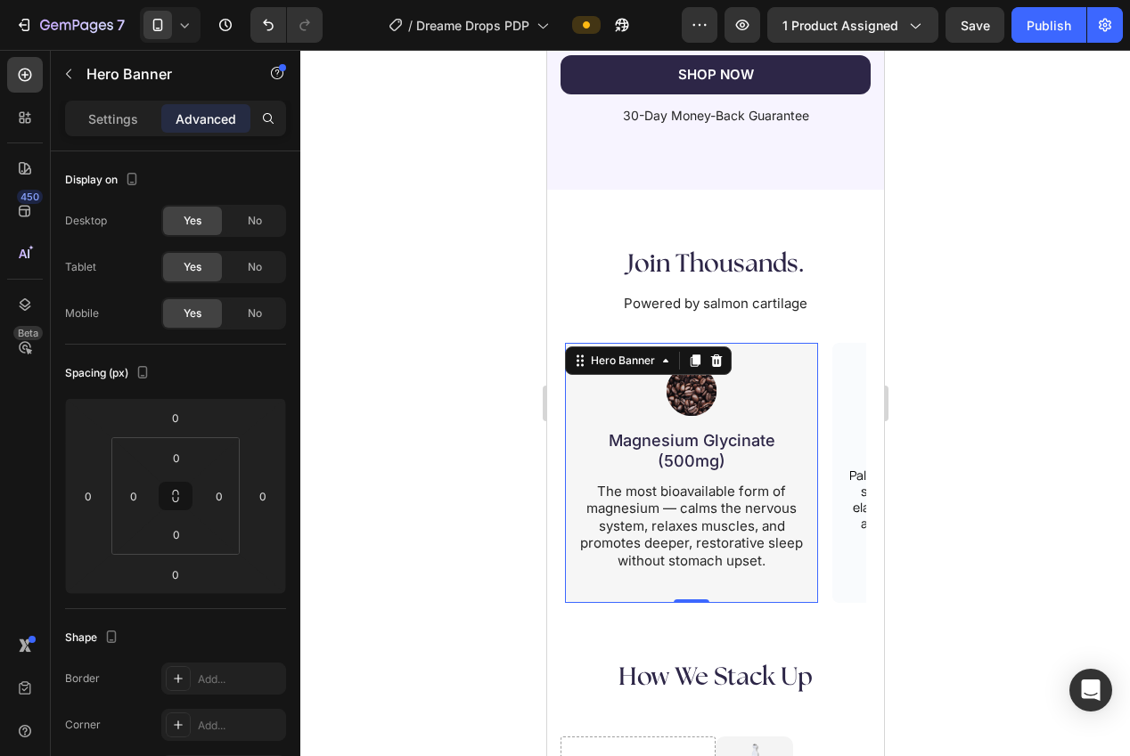
click at [435, 352] on div at bounding box center [715, 403] width 830 height 707
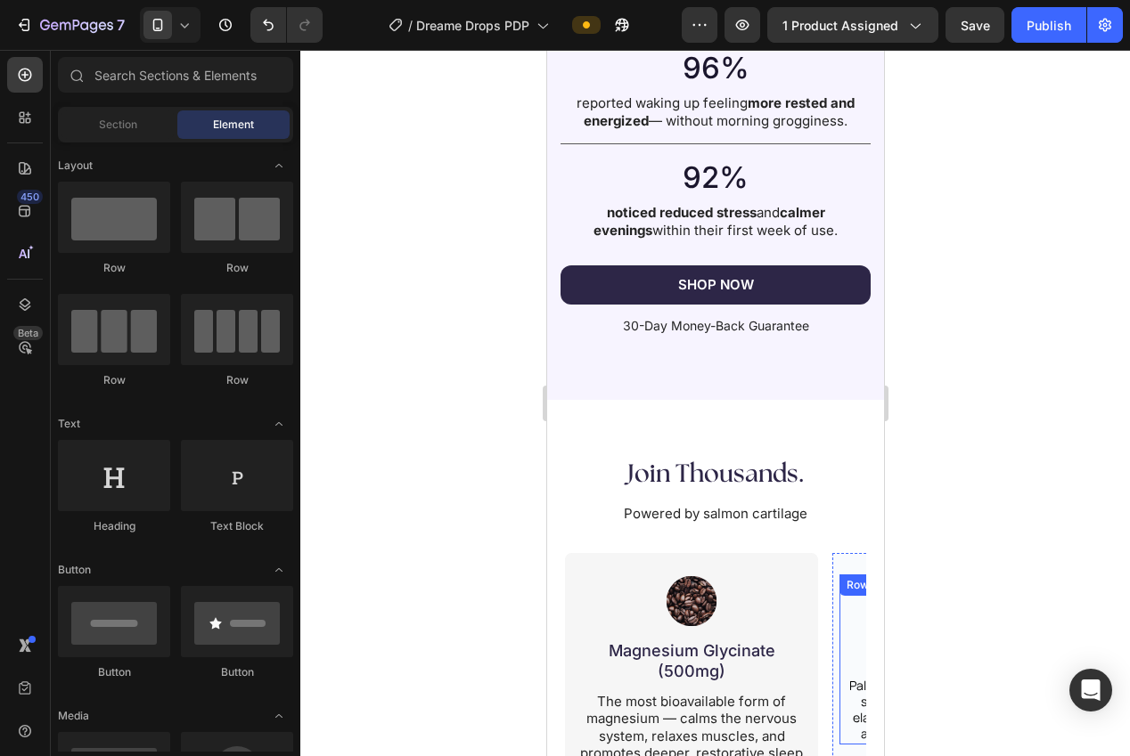
scroll to position [3207, 0]
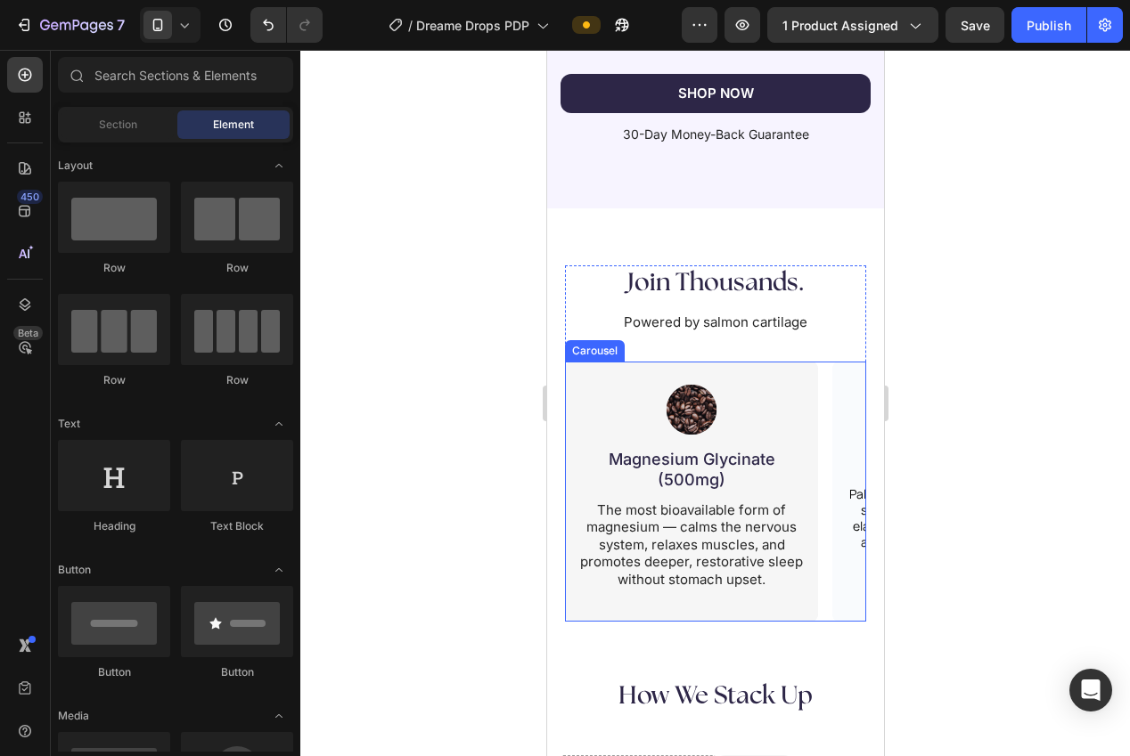
click at [819, 615] on div "Image Magnesium Glycinate (500mg) Heading The most bioavailable form of magnesi…" at bounding box center [714, 492] width 301 height 260
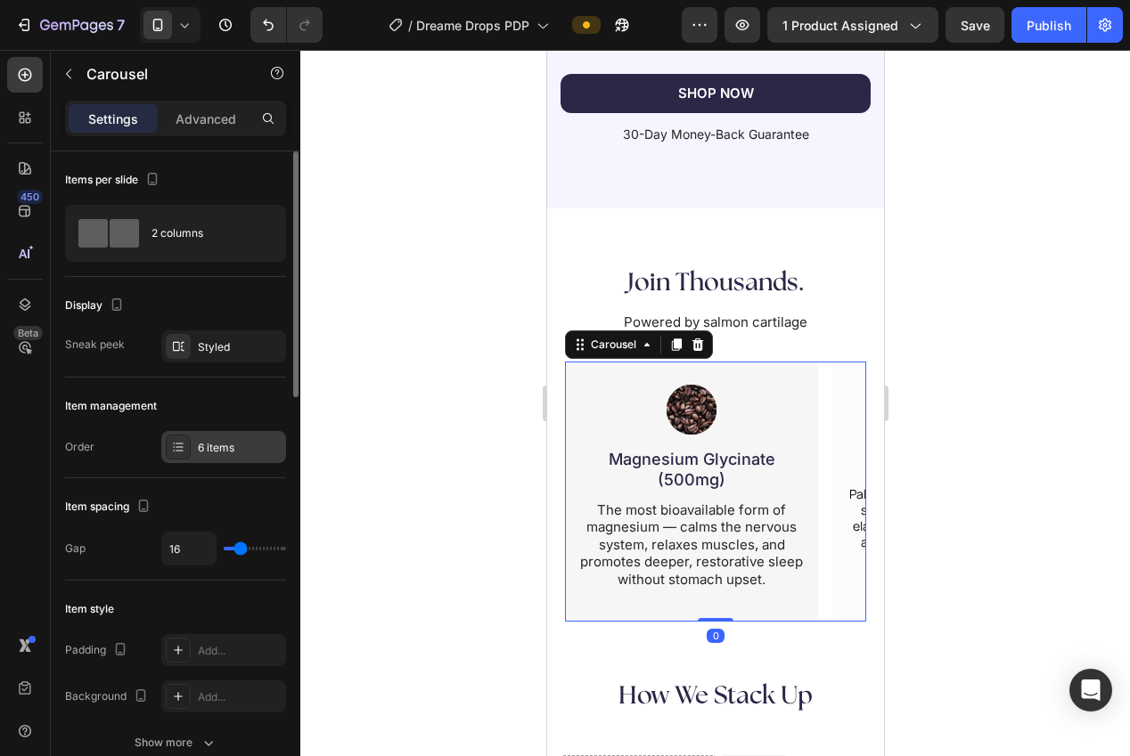
click at [217, 458] on div "6 items" at bounding box center [223, 447] width 125 height 32
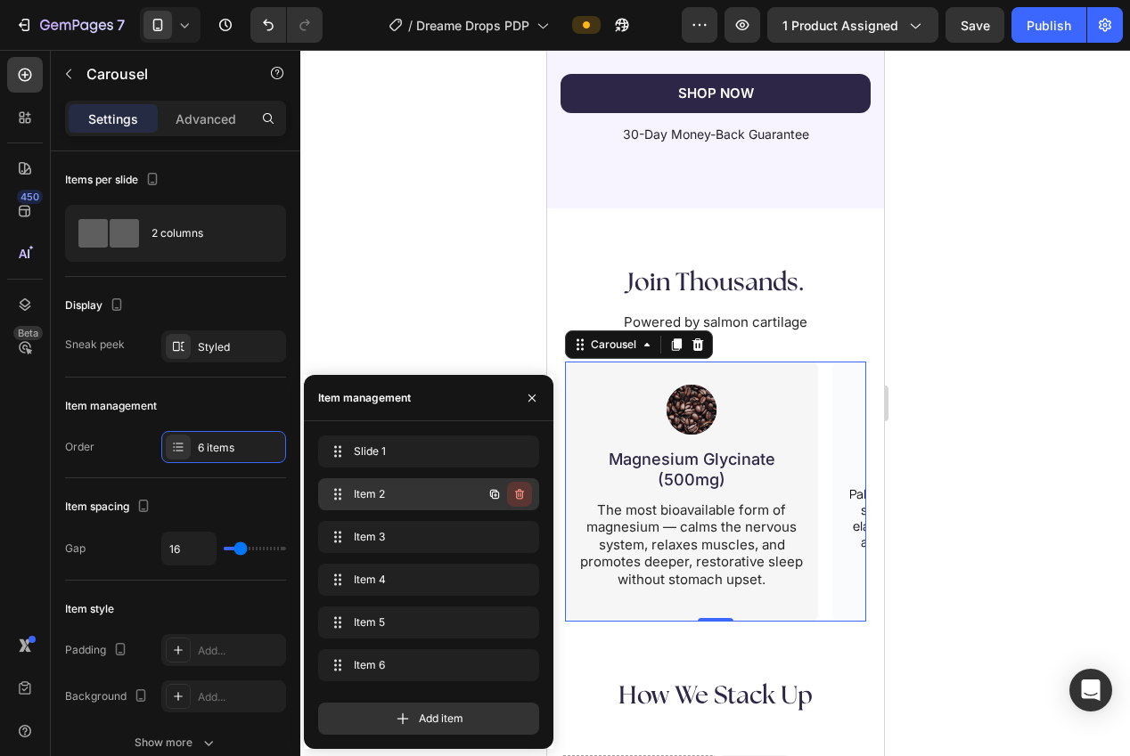
click at [517, 496] on icon "button" at bounding box center [519, 494] width 14 height 14
click at [518, 496] on div "Delete" at bounding box center [507, 494] width 33 height 16
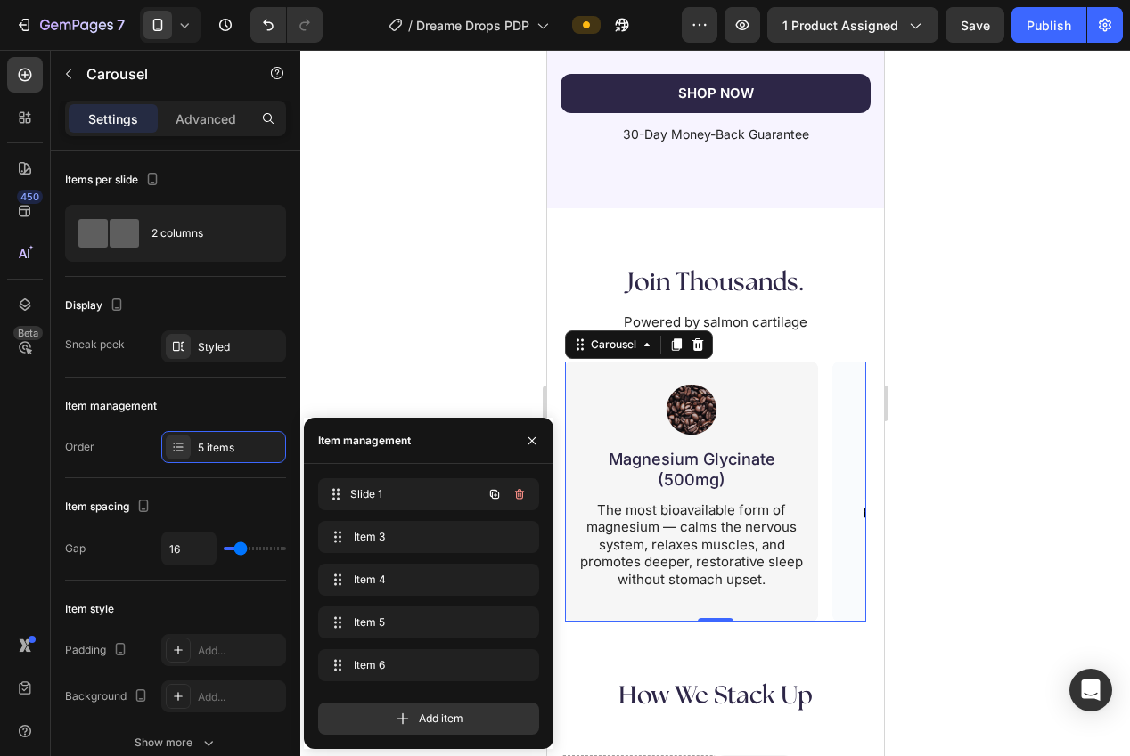
click at [520, 496] on div "Slide 1 Slide 1" at bounding box center [428, 494] width 221 height 32
click at [520, 496] on icon "button" at bounding box center [520, 496] width 1 height 4
click at [520, 526] on button "button" at bounding box center [519, 537] width 25 height 25
click at [517, 534] on div "Delete" at bounding box center [507, 537] width 33 height 16
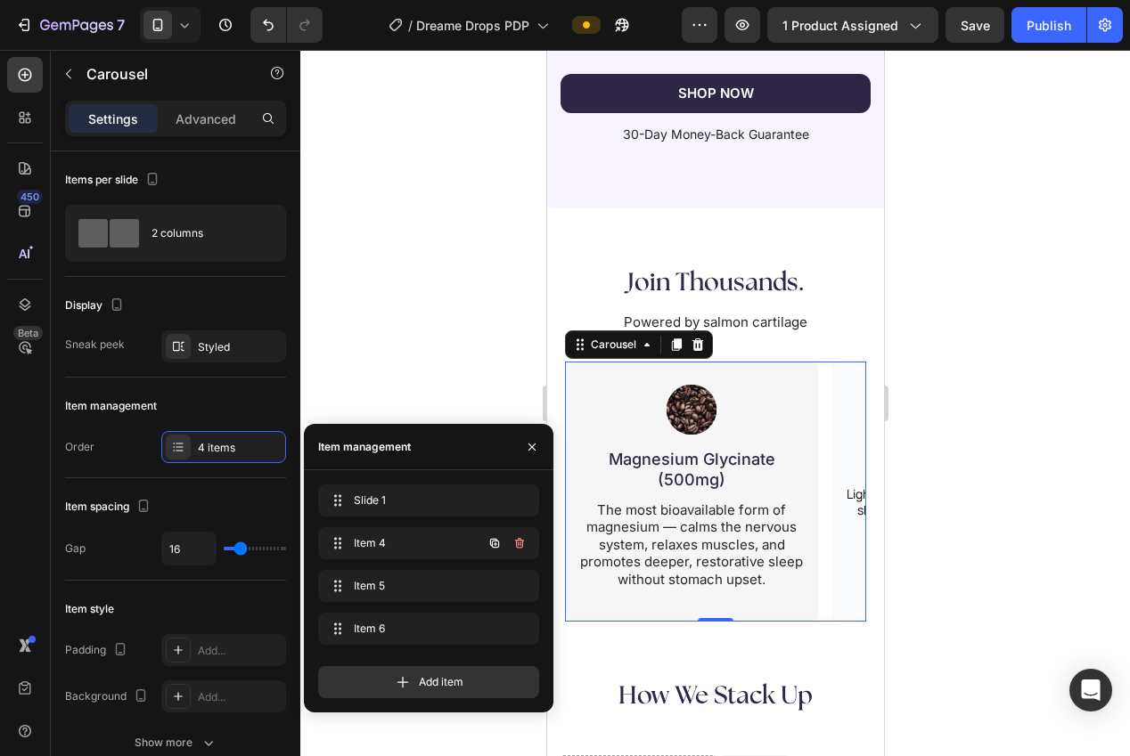
click at [517, 538] on icon "button" at bounding box center [519, 543] width 14 height 14
click at [516, 542] on div "Delete" at bounding box center [507, 543] width 33 height 16
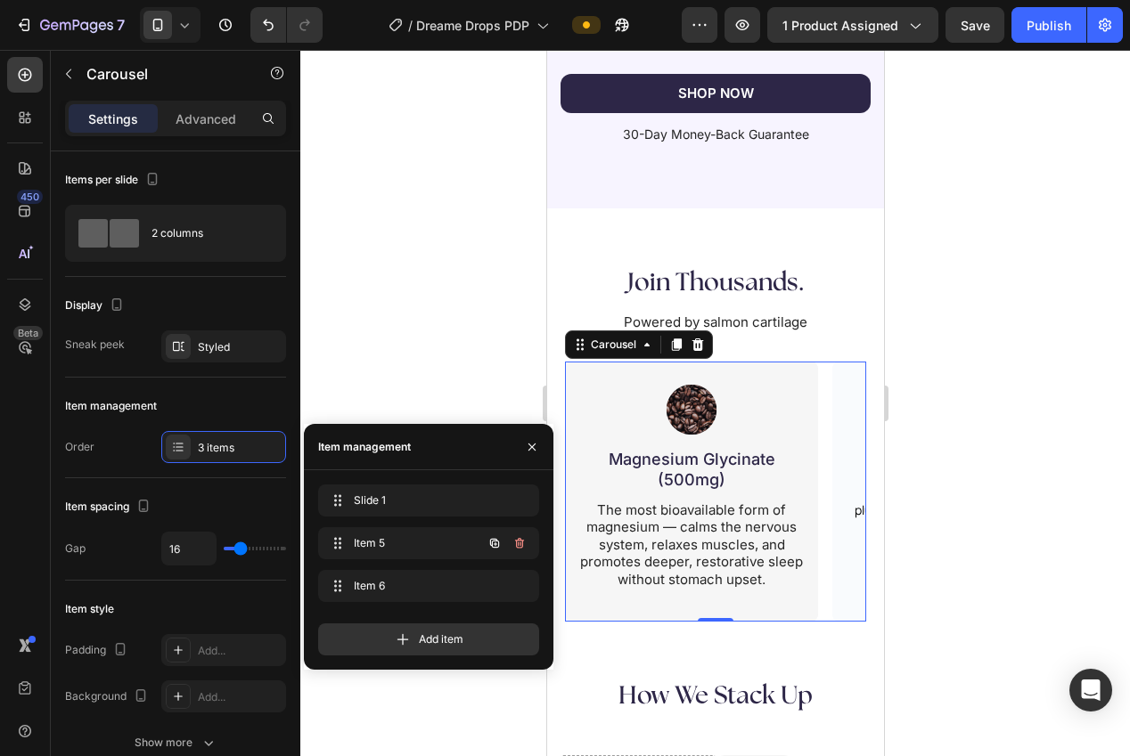
click at [517, 542] on icon "button" at bounding box center [519, 543] width 14 height 14
click at [516, 543] on div "Delete" at bounding box center [507, 543] width 33 height 16
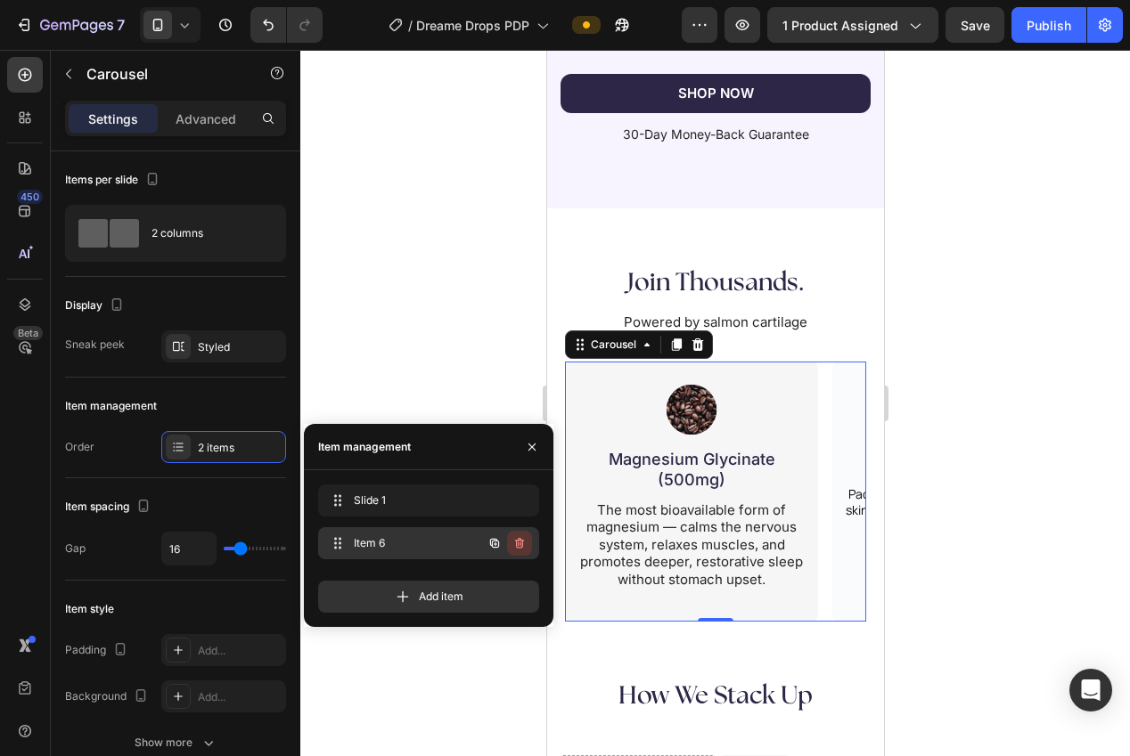
click at [516, 543] on icon "button" at bounding box center [519, 543] width 9 height 11
click at [516, 543] on div "Delete" at bounding box center [507, 543] width 33 height 16
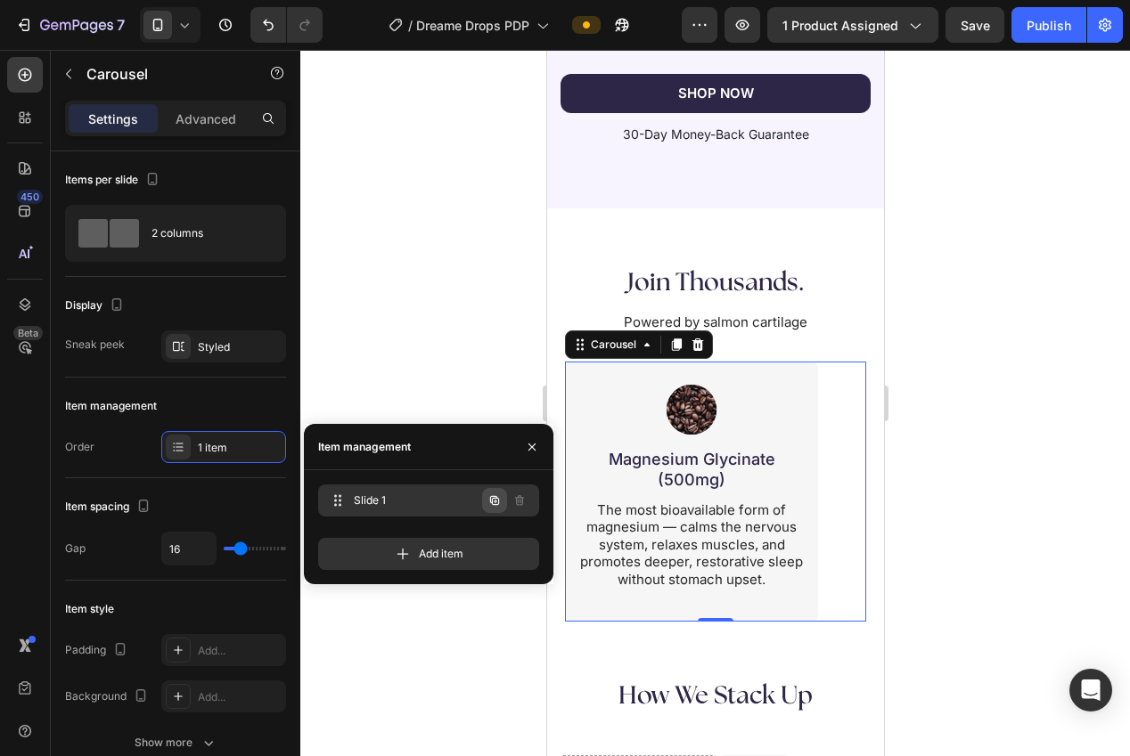
click at [495, 503] on icon "button" at bounding box center [494, 501] width 14 height 14
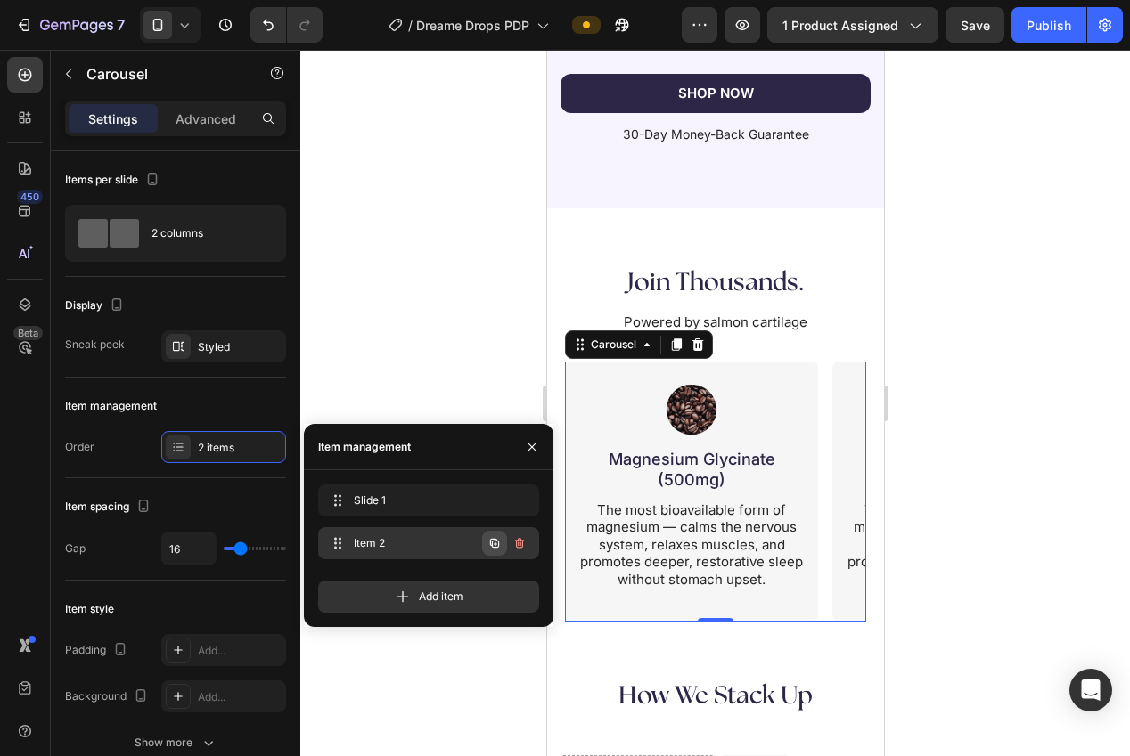
click at [497, 543] on icon "button" at bounding box center [494, 543] width 14 height 14
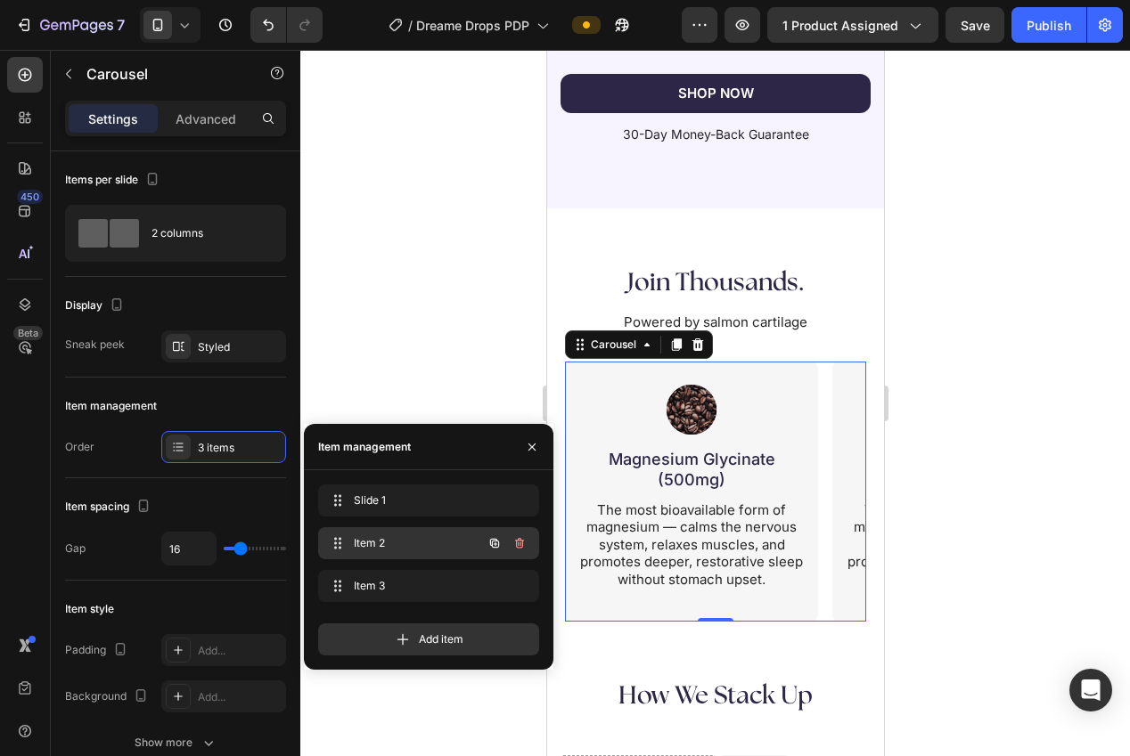
click at [374, 551] on span "Item 2" at bounding box center [404, 543] width 101 height 16
click at [711, 482] on h2 "Magnesium Glycinate (500mg)" at bounding box center [690, 469] width 203 height 45
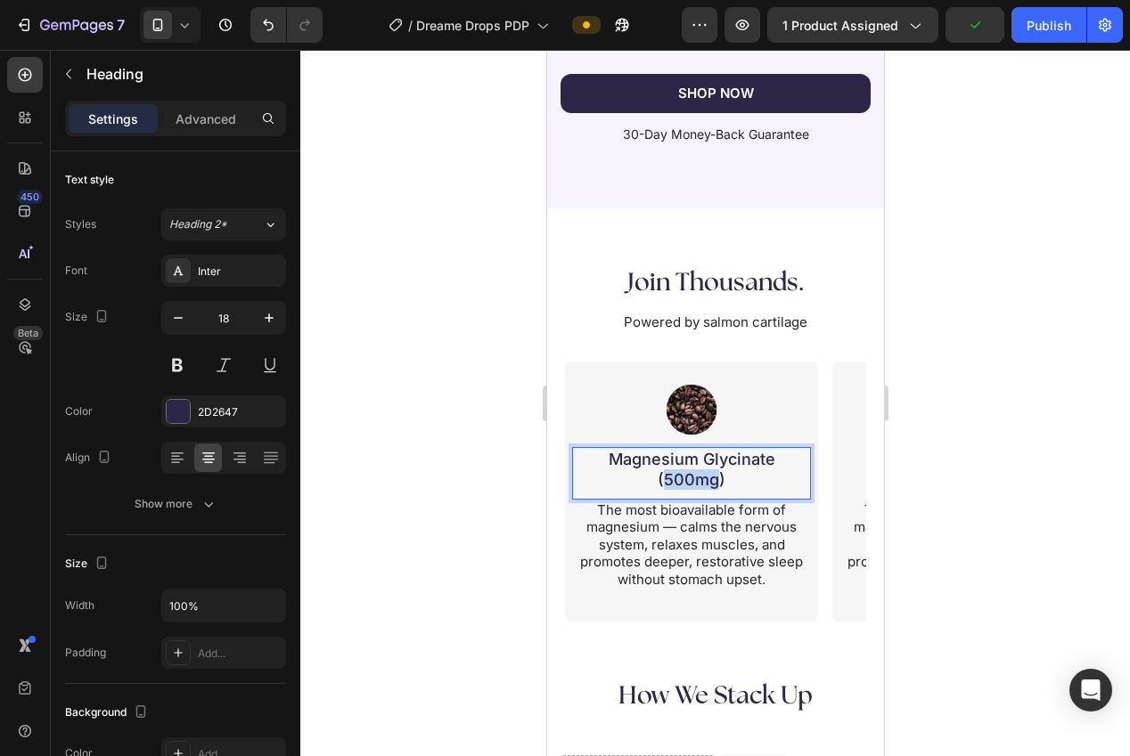
click at [711, 482] on h2 "Magnesium Glycinate (500mg)" at bounding box center [690, 469] width 203 height 45
click at [711, 482] on p "Magnesium Glycinate (500mg)" at bounding box center [691, 470] width 200 height 42
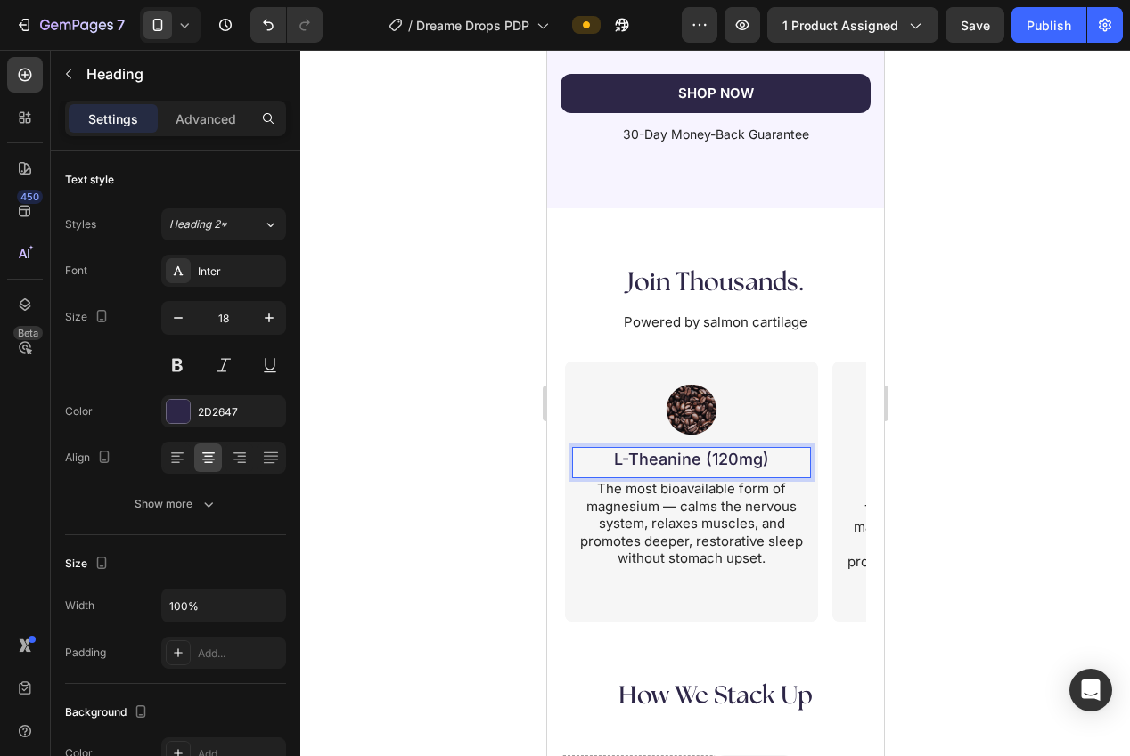
click at [702, 457] on p "L-Theanine (120mg)" at bounding box center [691, 459] width 200 height 20
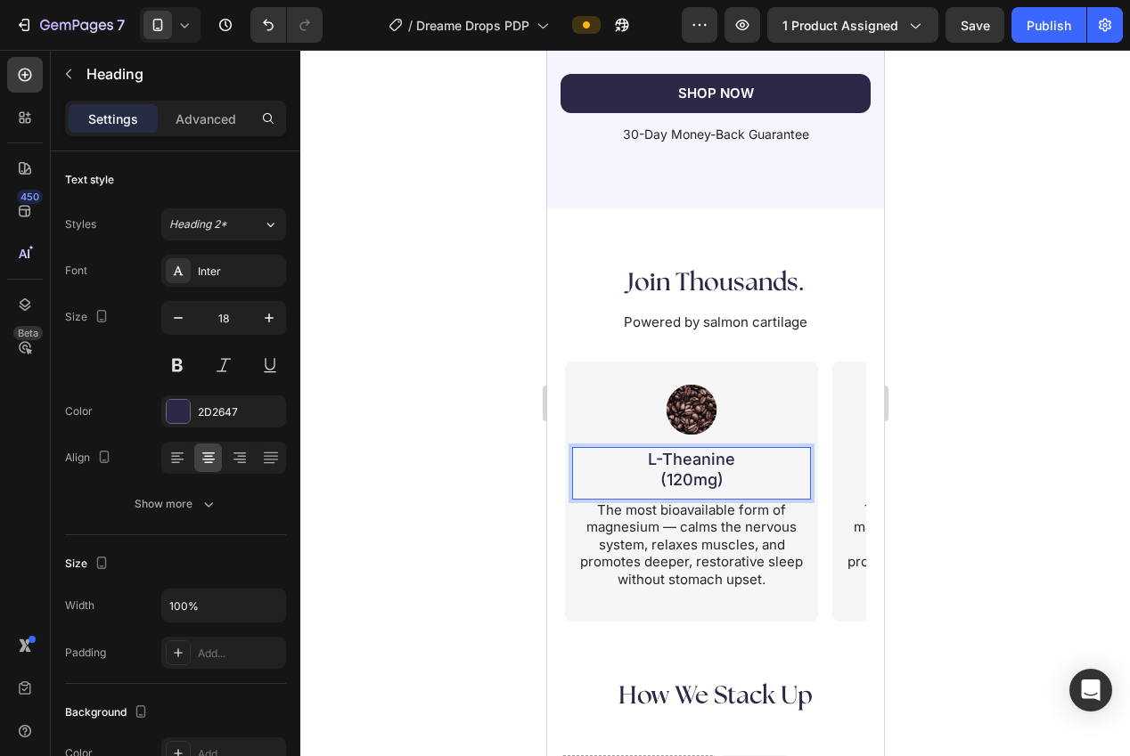
click at [952, 484] on div at bounding box center [715, 403] width 830 height 707
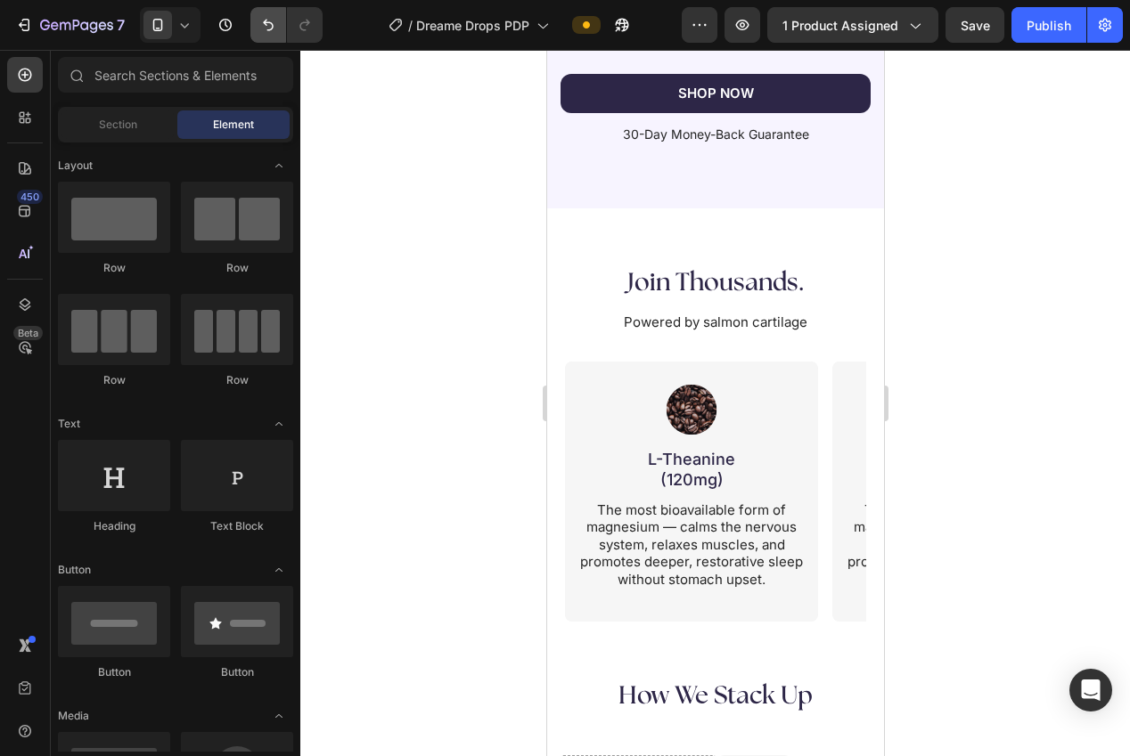
click at [266, 26] on icon "Undo/Redo" at bounding box center [268, 25] width 18 height 18
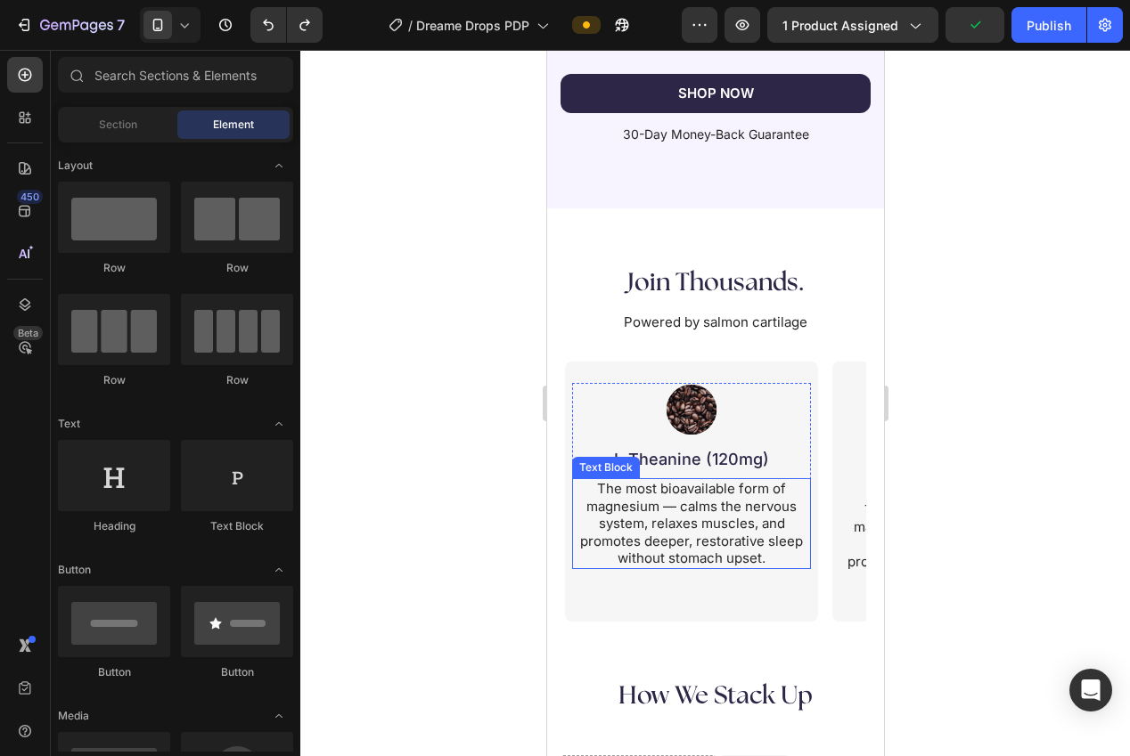
click at [732, 527] on p "The most bioavailable form of magnesium — calms the nervous system, relaxes mus…" at bounding box center [690, 523] width 235 height 87
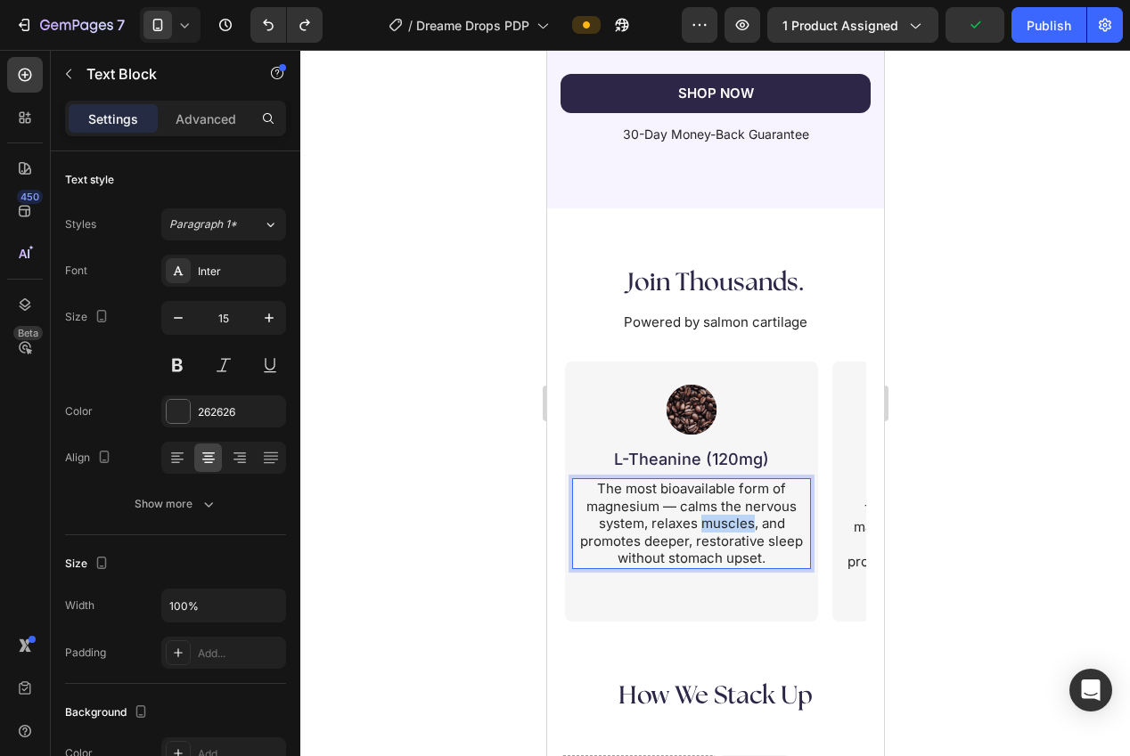
click at [730, 527] on p "The most bioavailable form of magnesium — calms the nervous system, relaxes mus…" at bounding box center [690, 523] width 235 height 87
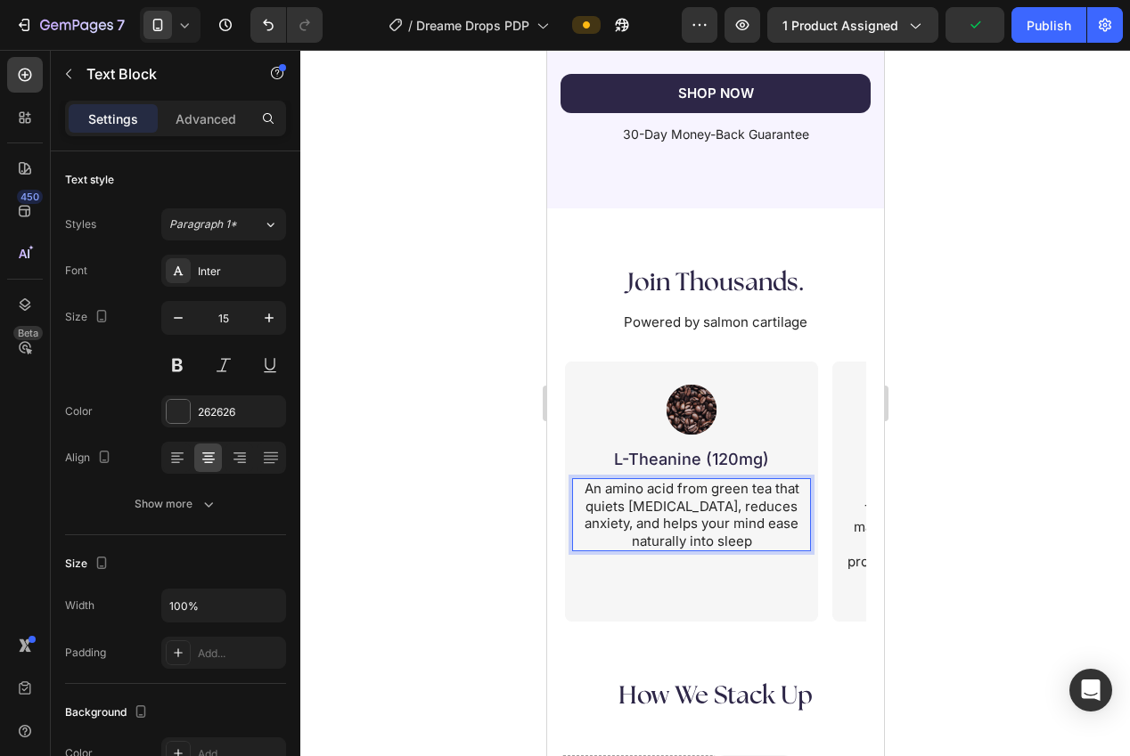
click at [955, 476] on div at bounding box center [715, 403] width 830 height 707
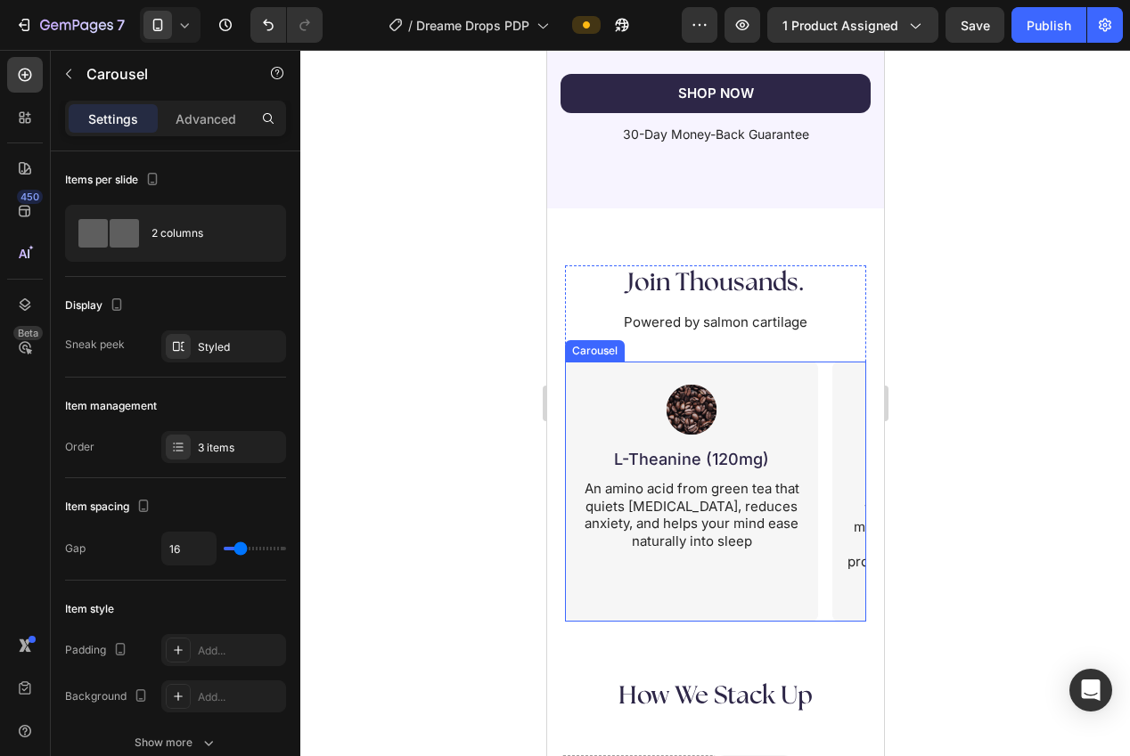
click at [821, 615] on div "Image Magnesium Glycinate (500mg) Heading The most bioavailable form of magnesi…" at bounding box center [714, 492] width 301 height 260
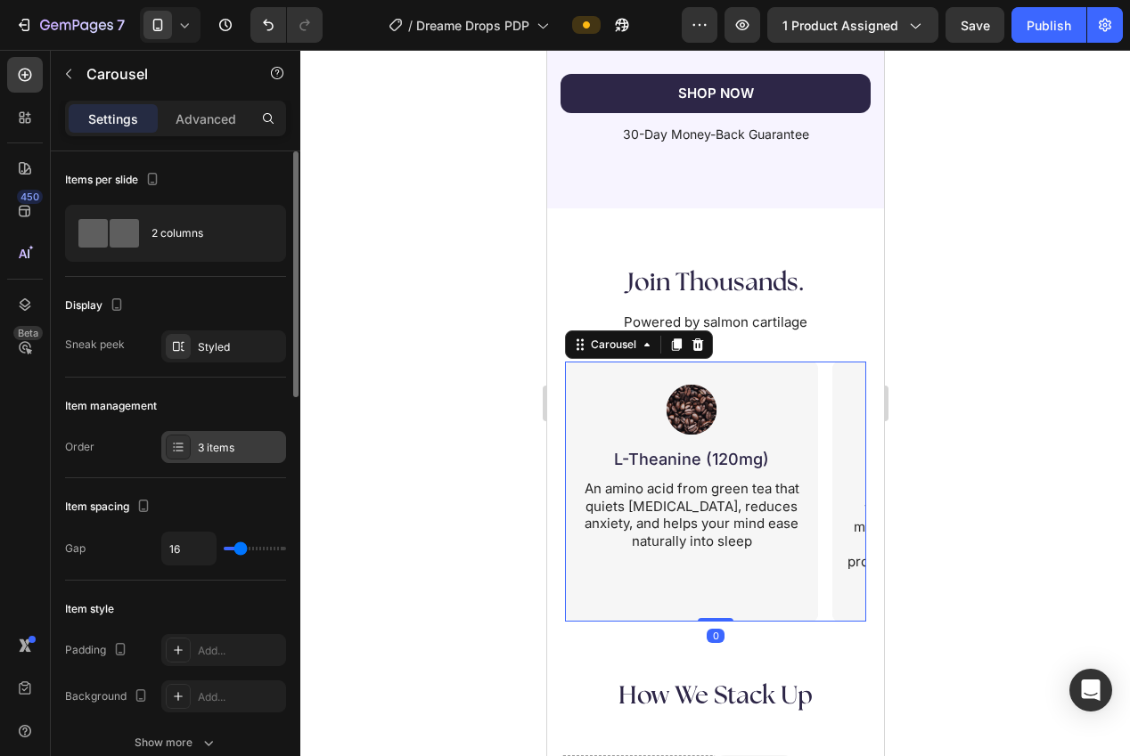
drag, startPoint x: 202, startPoint y: 451, endPoint x: 242, endPoint y: 459, distance: 40.9
click at [202, 451] on div "3 items" at bounding box center [240, 448] width 84 height 16
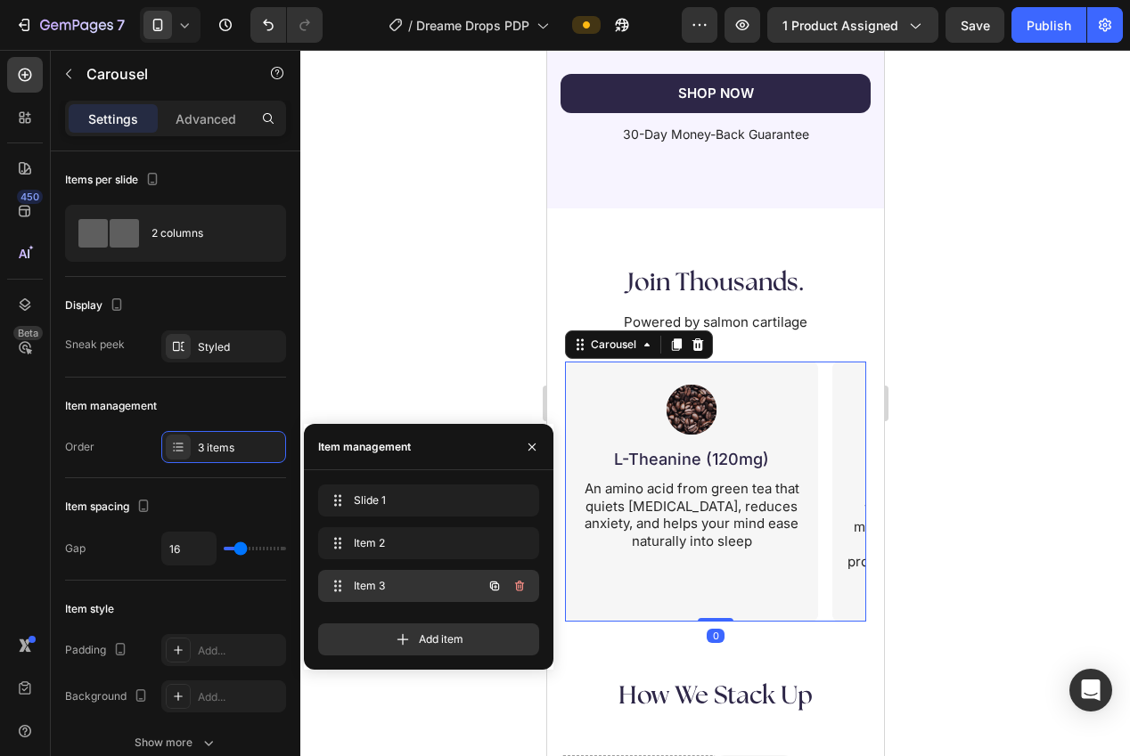
click at [361, 578] on span "Item 3" at bounding box center [404, 586] width 101 height 16
click at [364, 584] on span "Item 3" at bounding box center [404, 586] width 101 height 16
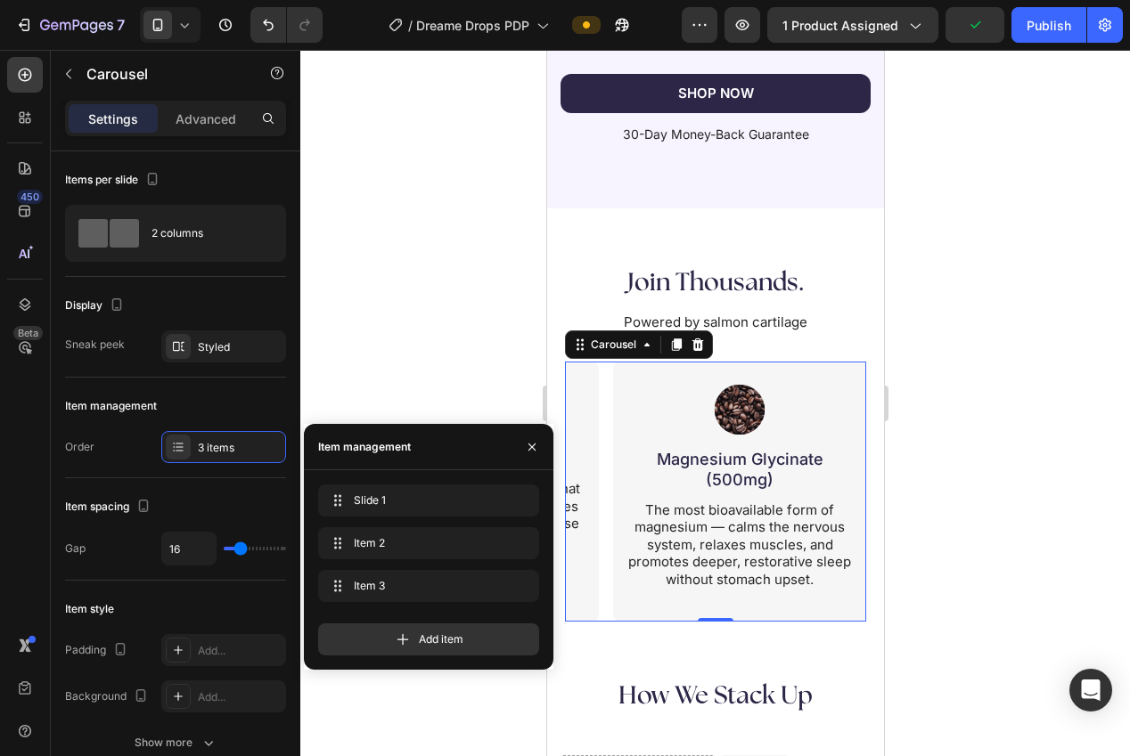
click at [772, 481] on h2 "Magnesium Glycinate (500mg)" at bounding box center [738, 469] width 203 height 45
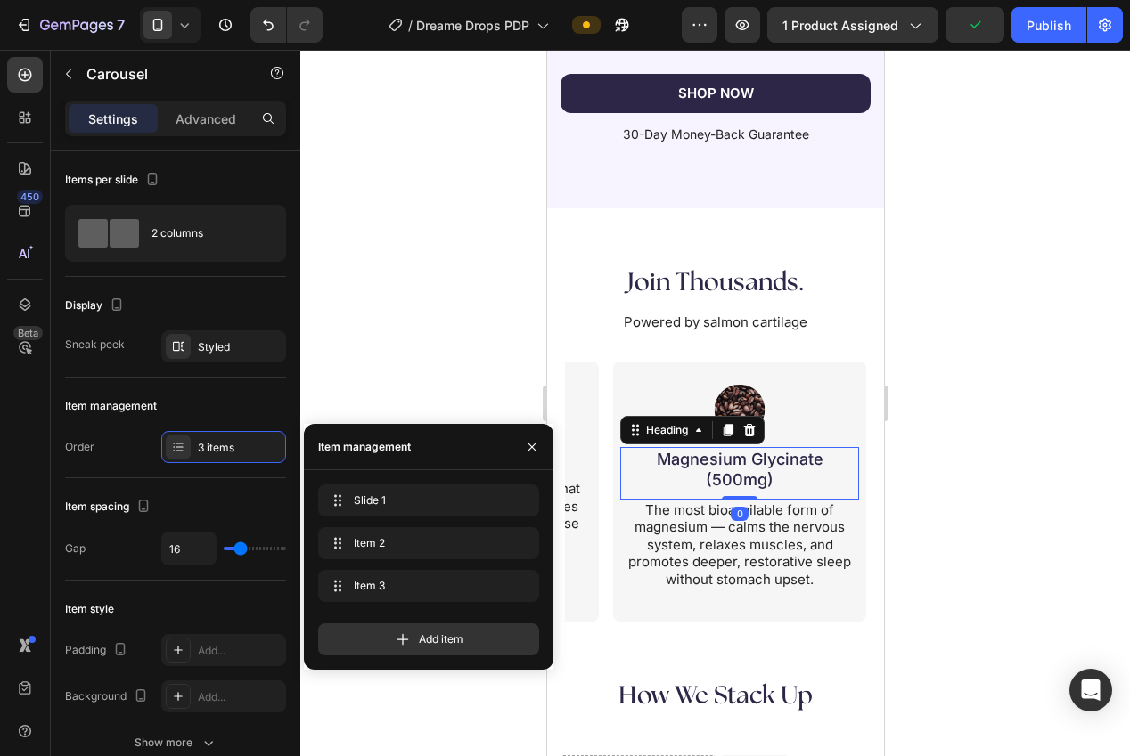
click at [771, 481] on h2 "Magnesium Glycinate (500mg)" at bounding box center [738, 469] width 203 height 45
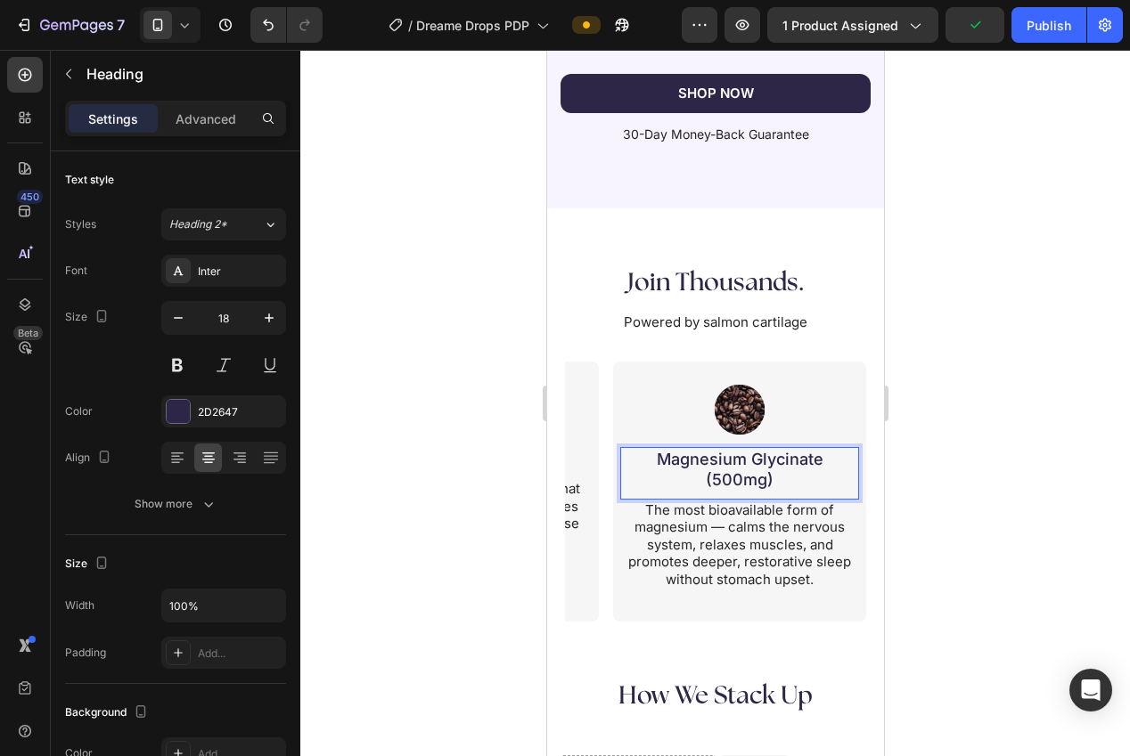
click at [762, 480] on p "Magnesium Glycinate (500mg)" at bounding box center [739, 470] width 200 height 42
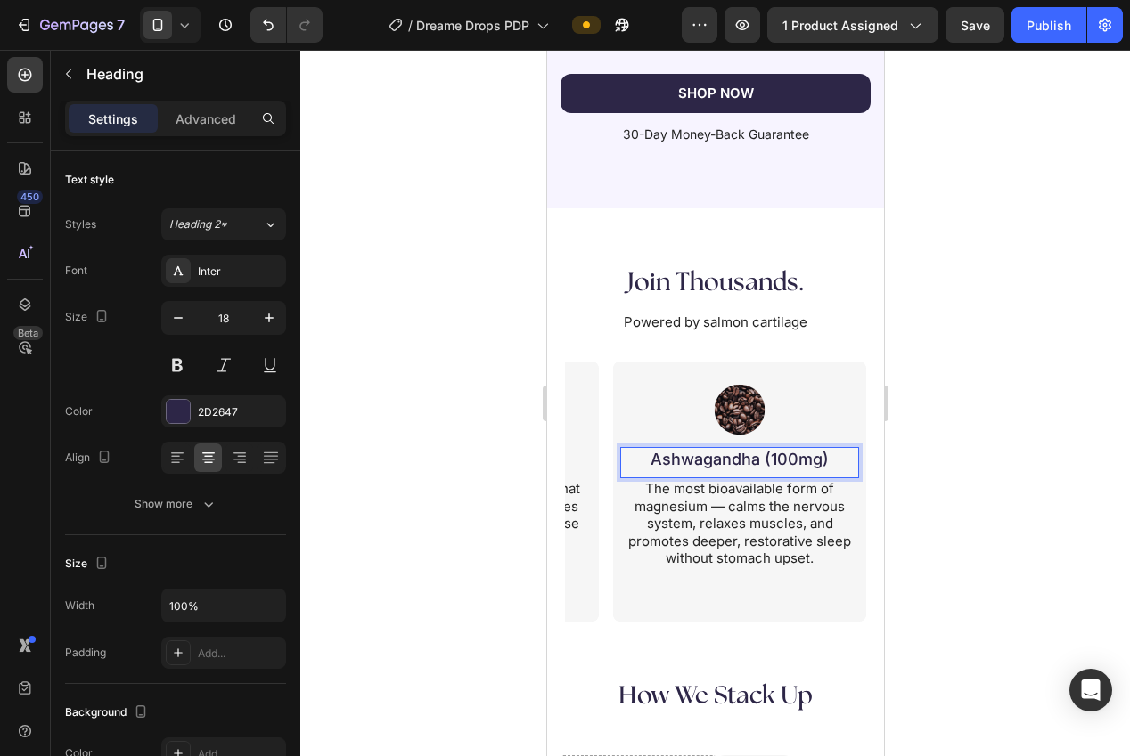
click at [765, 460] on p "Ashwagandha (100mg)" at bounding box center [739, 459] width 200 height 20
click at [1004, 470] on div at bounding box center [715, 403] width 830 height 707
click at [802, 534] on p "The most bioavailable form of magnesium — calms the nervous system, relaxes mus…" at bounding box center [738, 523] width 235 height 87
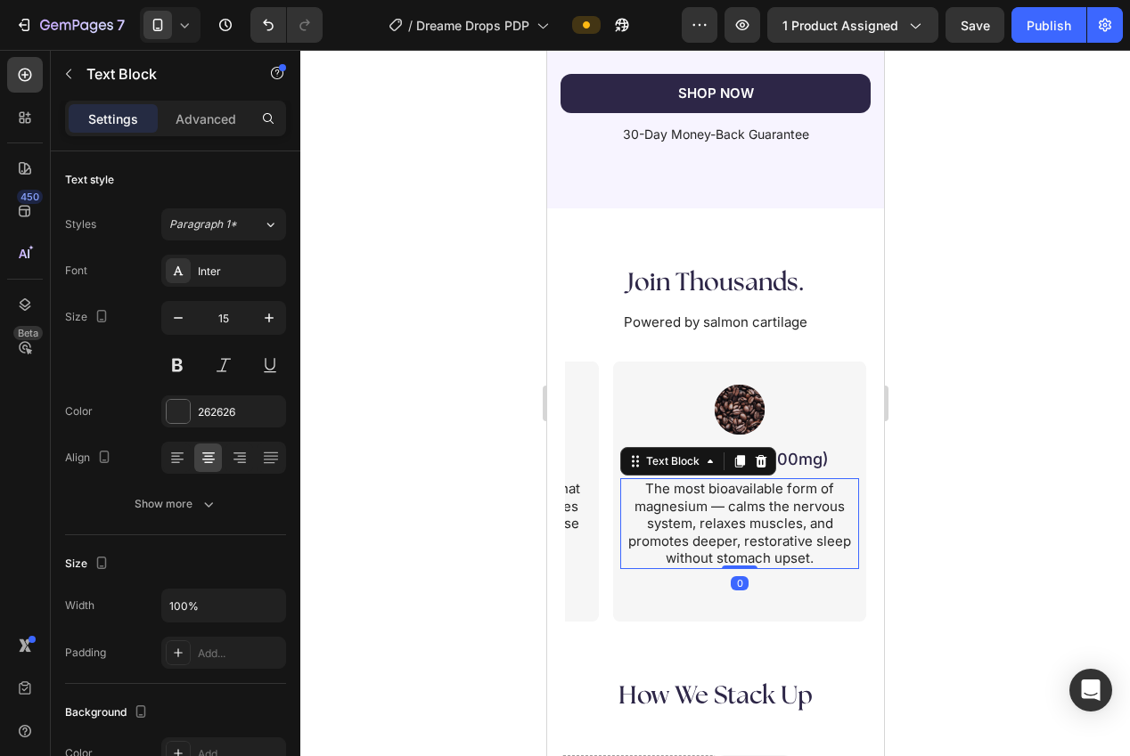
click at [801, 535] on p "The most bioavailable form of magnesium — calms the nervous system, relaxes mus…" at bounding box center [738, 523] width 235 height 87
click at [960, 512] on div at bounding box center [715, 403] width 830 height 707
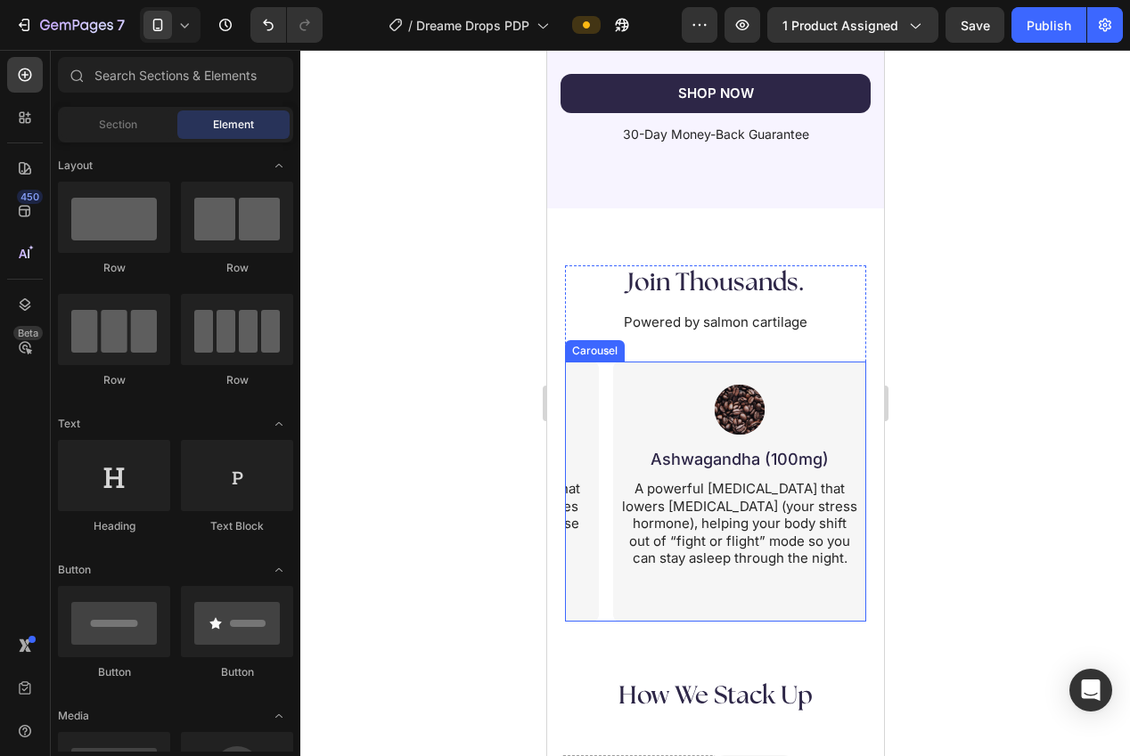
click at [604, 617] on div "Image Magnesium Glycinate (500mg) Heading The most bioavailable form of magnesi…" at bounding box center [714, 492] width 301 height 260
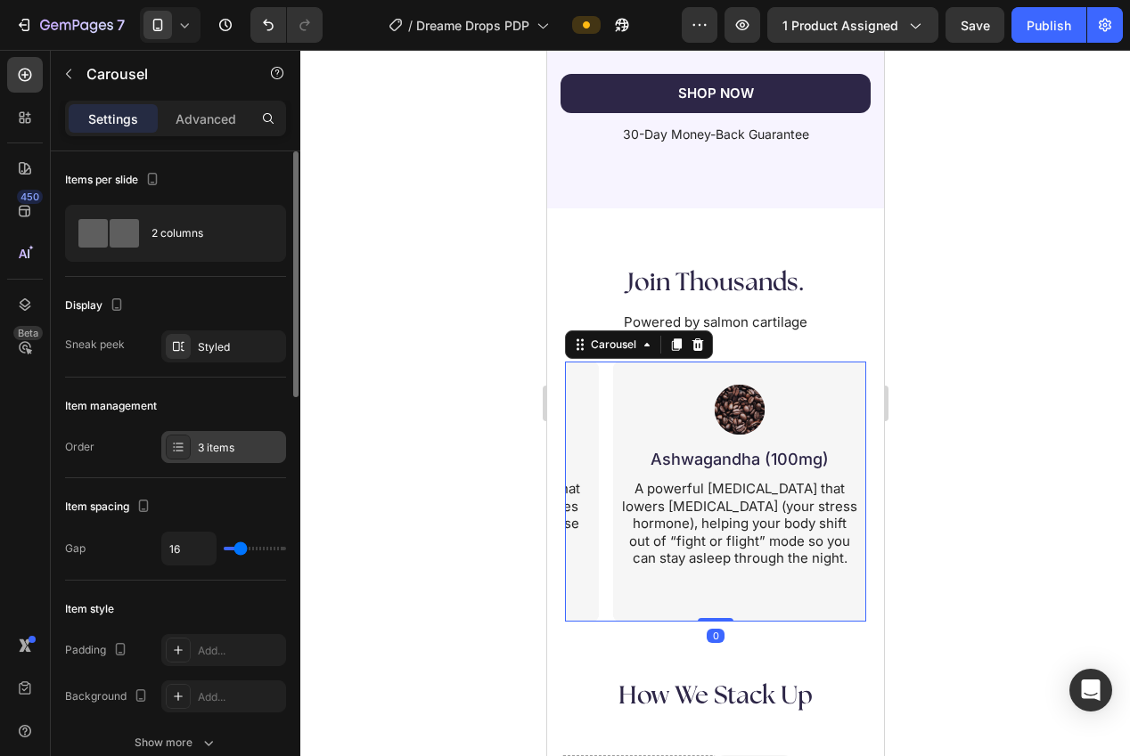
click at [185, 441] on div at bounding box center [178, 447] width 25 height 25
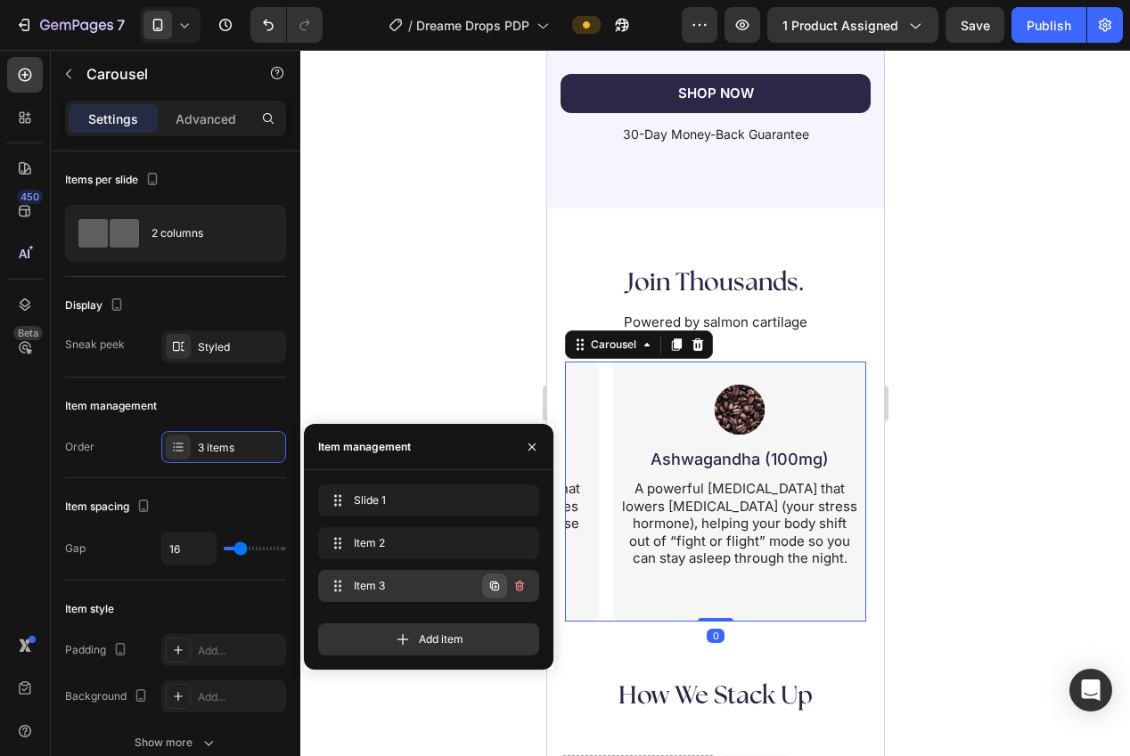
click at [495, 582] on icon "button" at bounding box center [494, 586] width 9 height 9
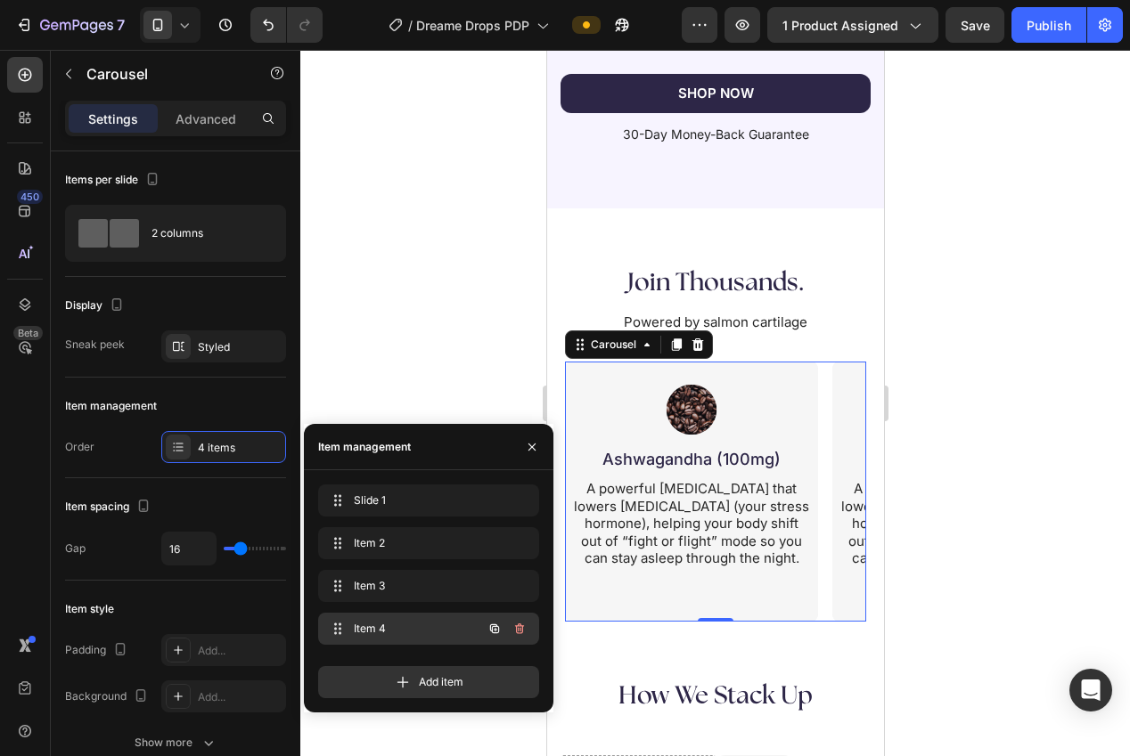
click at [396, 636] on span "Item 4" at bounding box center [404, 629] width 101 height 16
click at [368, 629] on span "Item 4" at bounding box center [416, 629] width 132 height 16
click at [374, 628] on span "Item 4" at bounding box center [404, 629] width 101 height 16
click at [374, 628] on span "Item 4" at bounding box center [416, 629] width 132 height 16
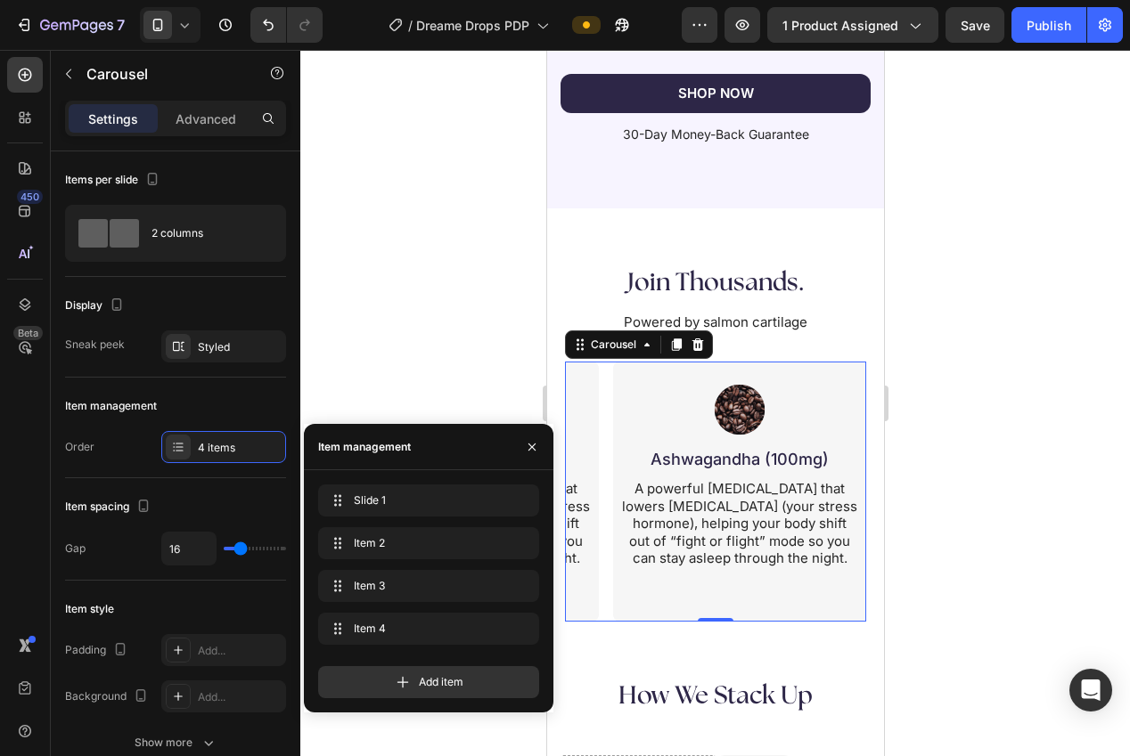
click at [706, 462] on h2 "Ashwagandha (100mg)" at bounding box center [738, 459] width 203 height 24
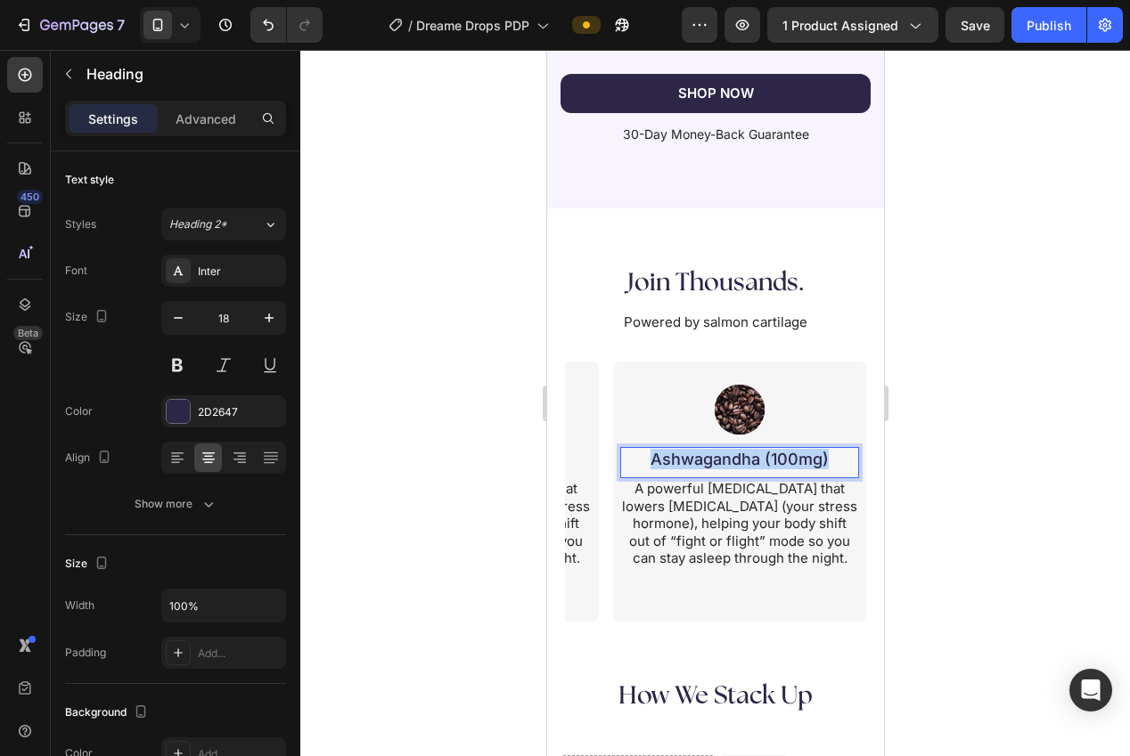
click at [706, 462] on p "Ashwagandha (100mg)" at bounding box center [739, 459] width 200 height 20
click at [774, 521] on p "A powerful [MEDICAL_DATA] that lowers [MEDICAL_DATA] (your stress hormone), hel…" at bounding box center [738, 523] width 235 height 87
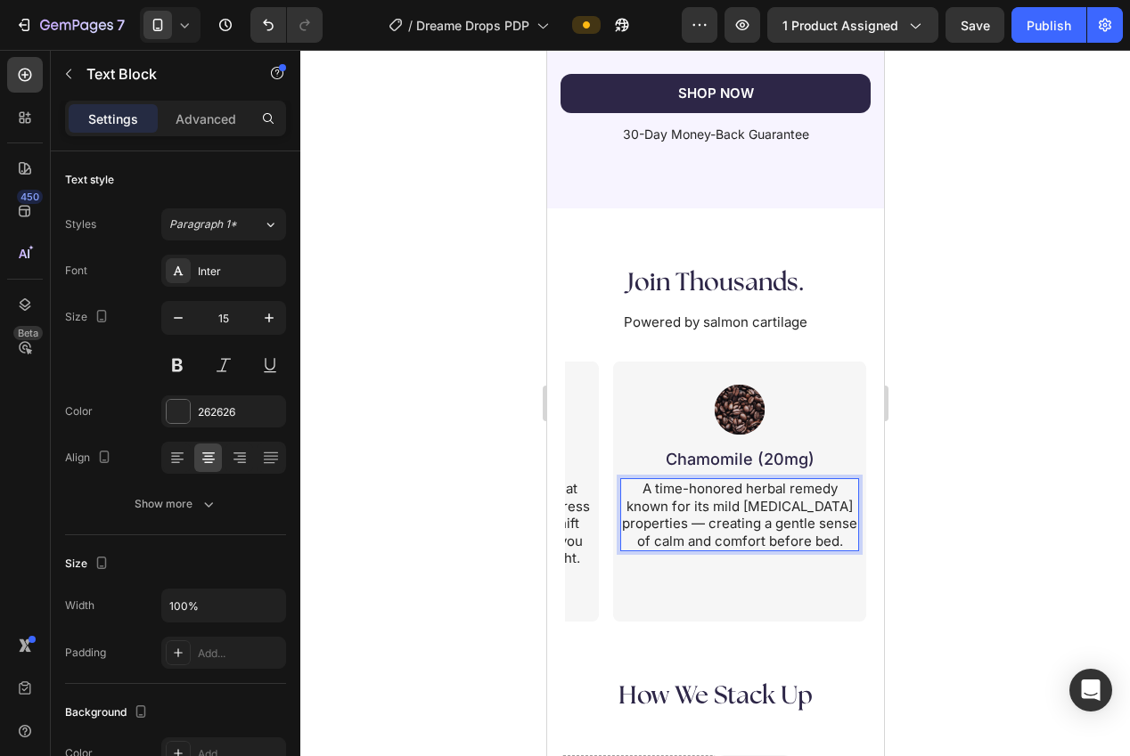
click at [971, 552] on div at bounding box center [715, 403] width 830 height 707
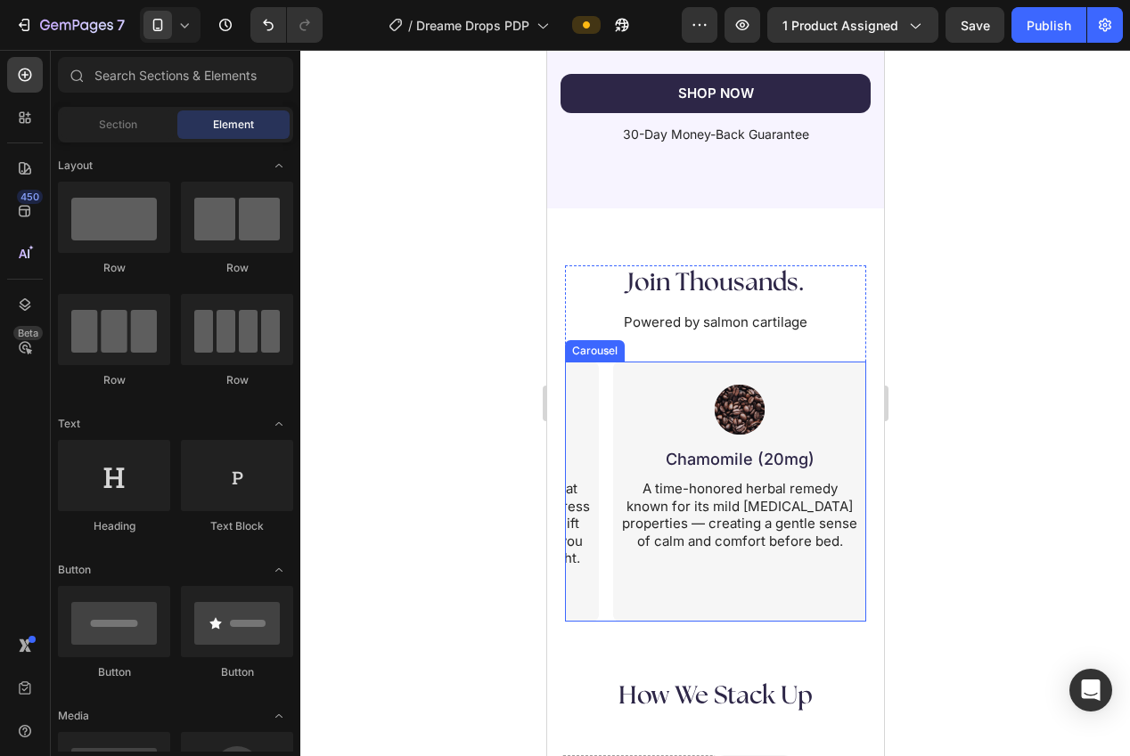
click at [605, 618] on div "Image Magnesium Glycinate (500mg) Heading The most bioavailable form of magnesi…" at bounding box center [714, 492] width 301 height 260
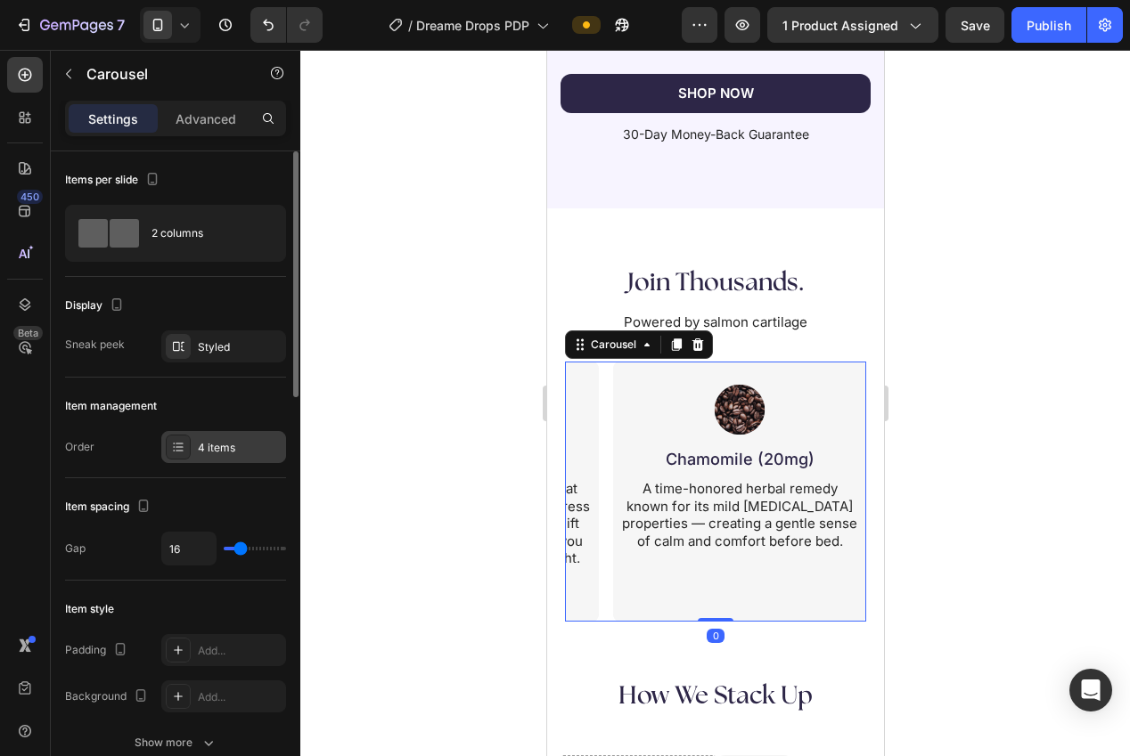
click at [195, 445] on div "4 items" at bounding box center [223, 447] width 125 height 32
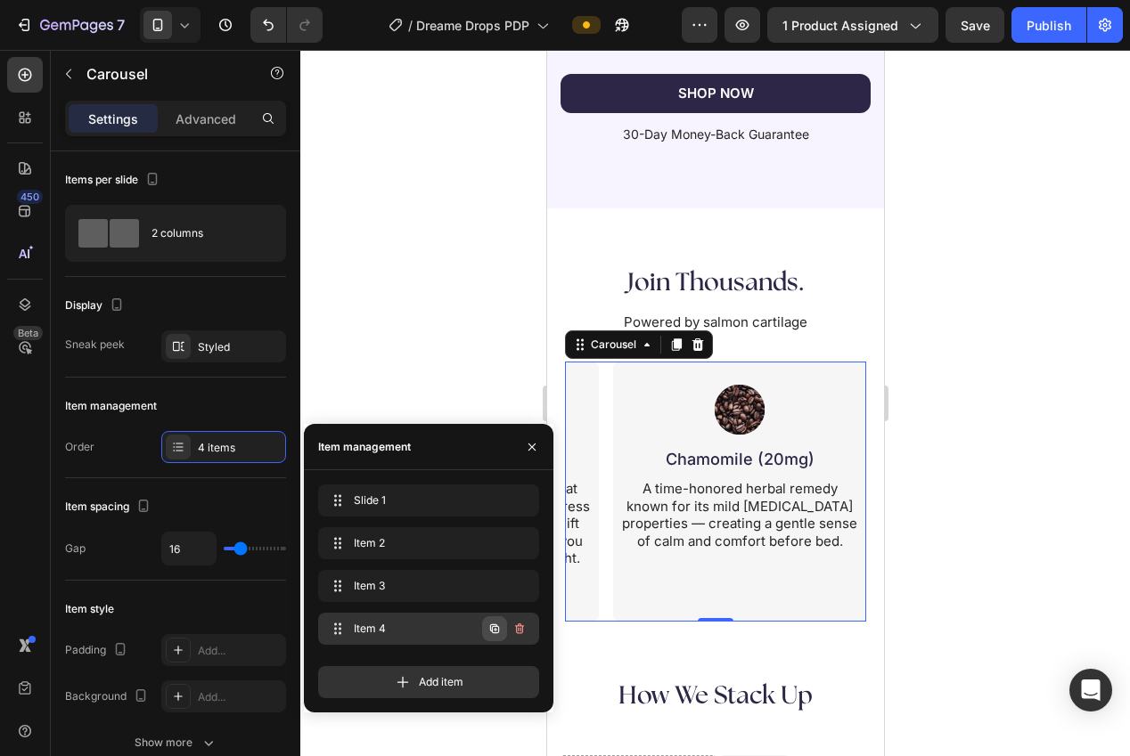
click at [491, 631] on icon "button" at bounding box center [494, 629] width 9 height 9
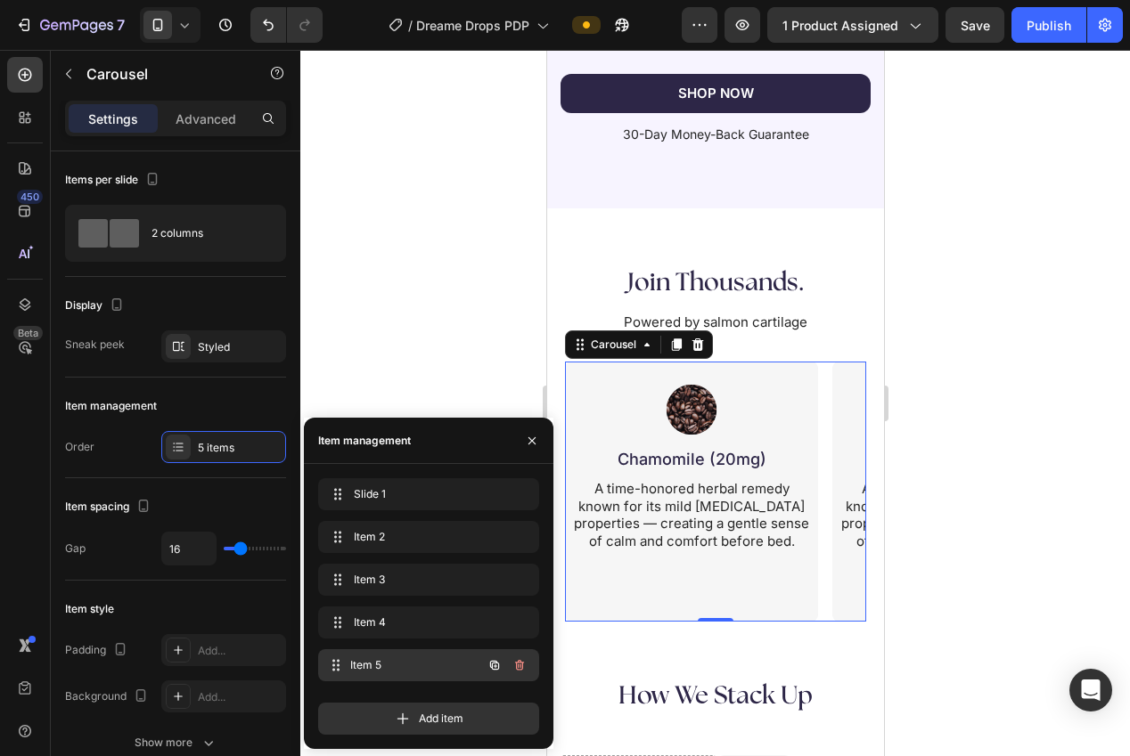
click at [376, 663] on span "Item 5" at bounding box center [416, 666] width 132 height 16
click at [368, 666] on span "Item 5" at bounding box center [416, 666] width 132 height 16
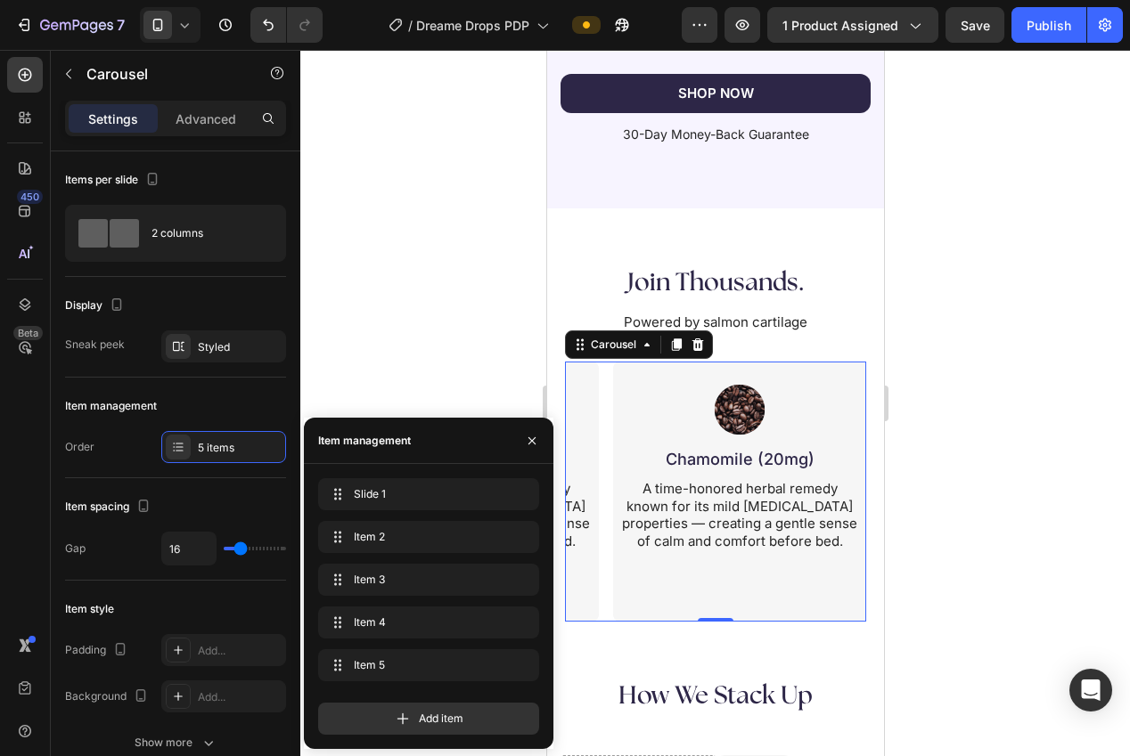
click at [772, 464] on h2 "Chamomile (20mg)" at bounding box center [738, 459] width 203 height 24
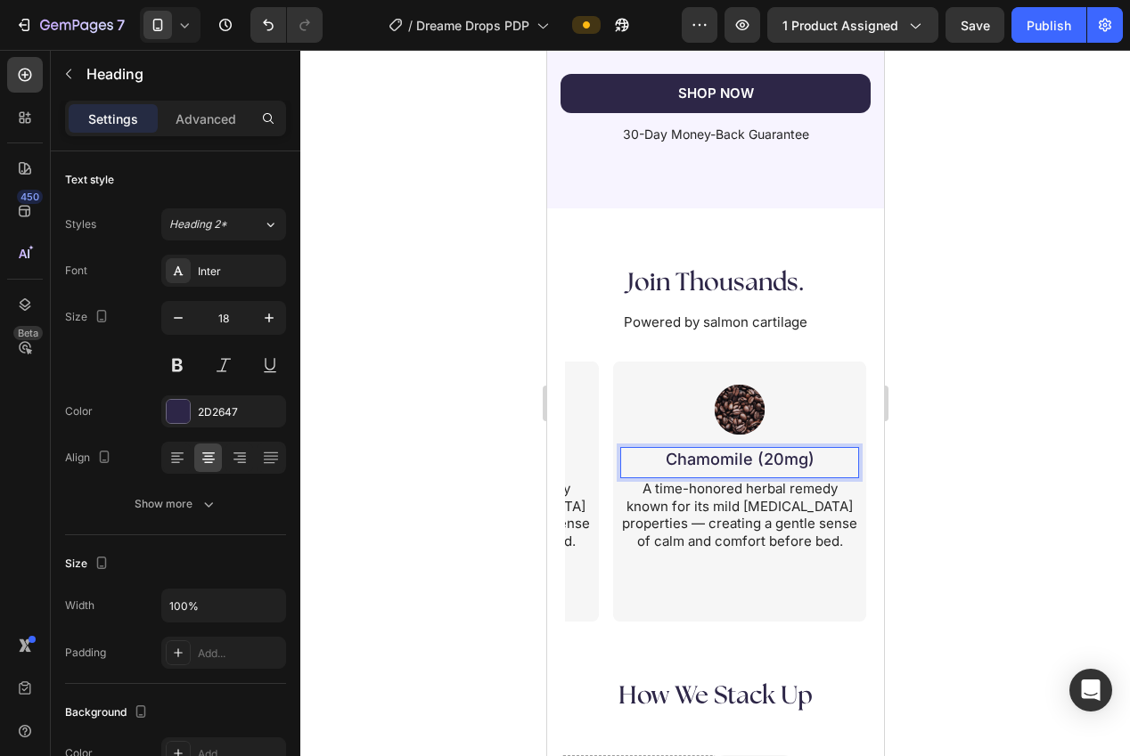
click at [772, 464] on p "Chamomile (20mg)" at bounding box center [739, 459] width 200 height 20
click at [758, 532] on p "A time-honored herbal remedy known for its mild [MEDICAL_DATA] properties — cre…" at bounding box center [738, 514] width 235 height 69
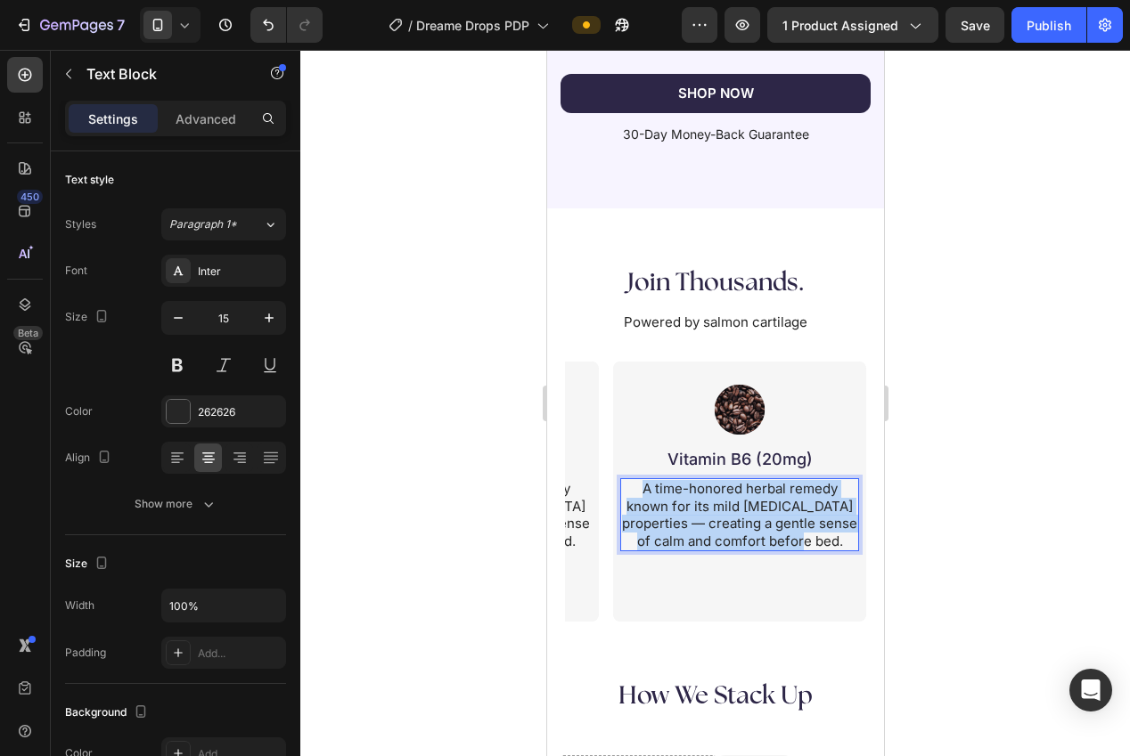
click at [758, 532] on p "A time-honored herbal remedy known for its mild [MEDICAL_DATA] properties — cre…" at bounding box center [738, 514] width 235 height 69
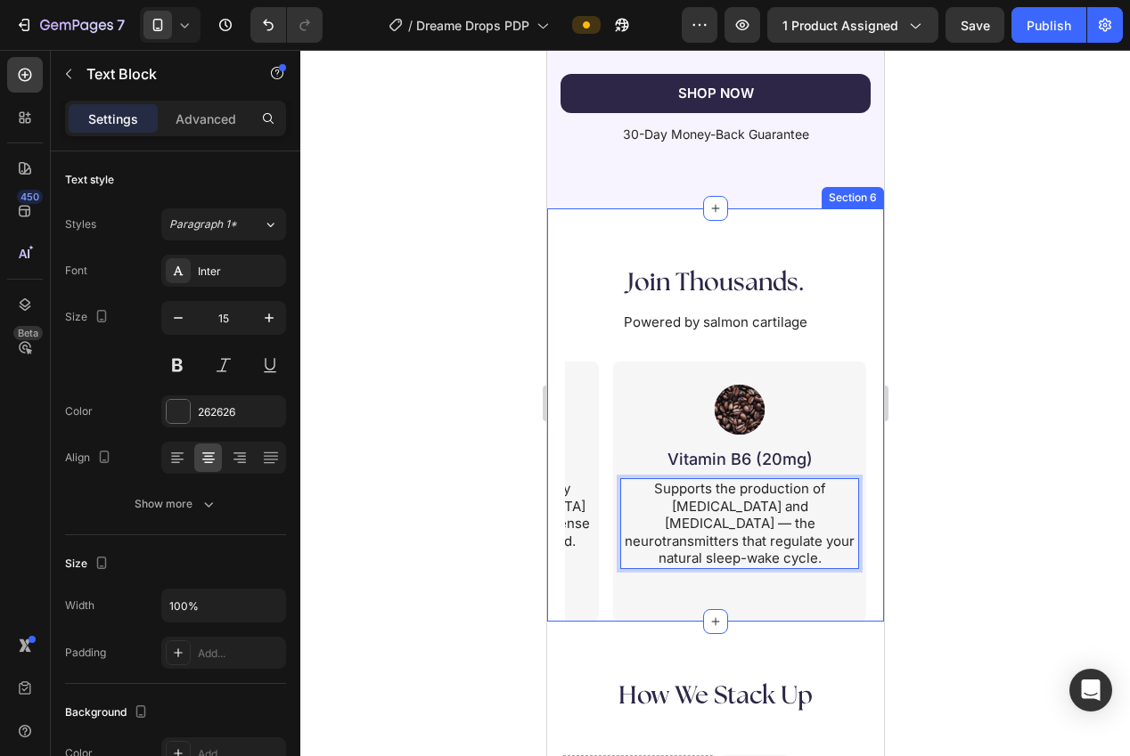
click at [947, 569] on div at bounding box center [715, 403] width 830 height 707
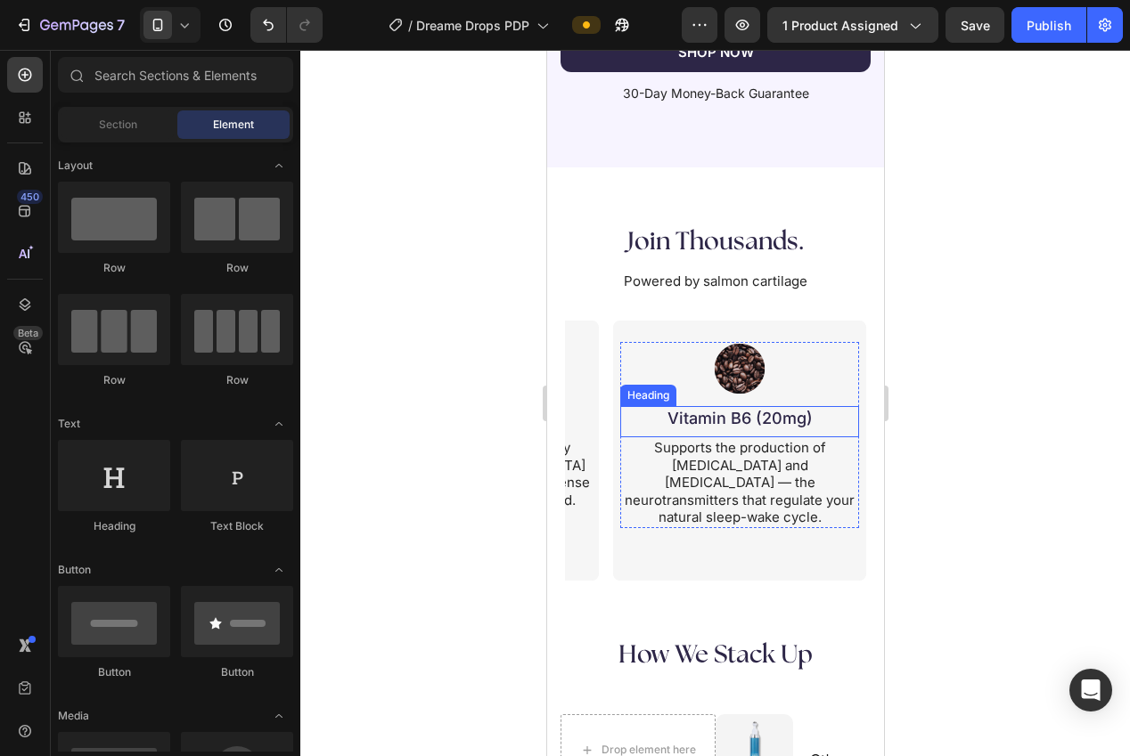
scroll to position [3269, 0]
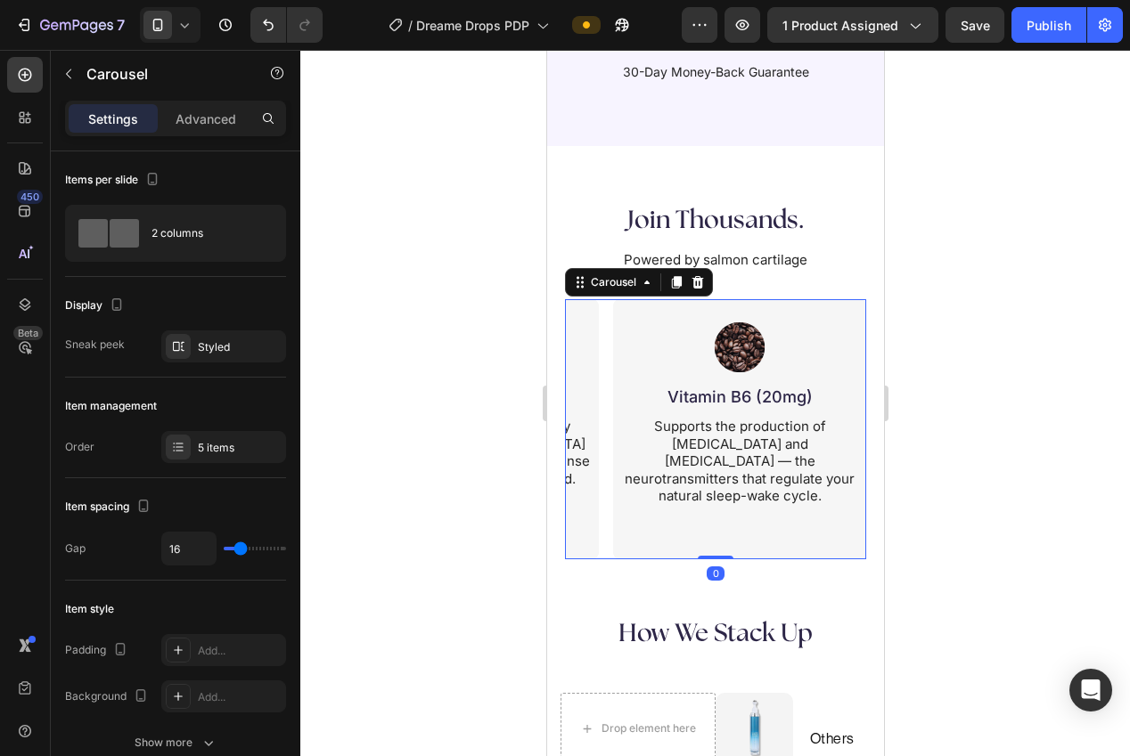
click at [608, 548] on div "Image Magnesium Glycinate (500mg) Heading The most bioavailable form of magnesi…" at bounding box center [714, 429] width 301 height 260
click at [192, 447] on div "5 items" at bounding box center [223, 447] width 125 height 32
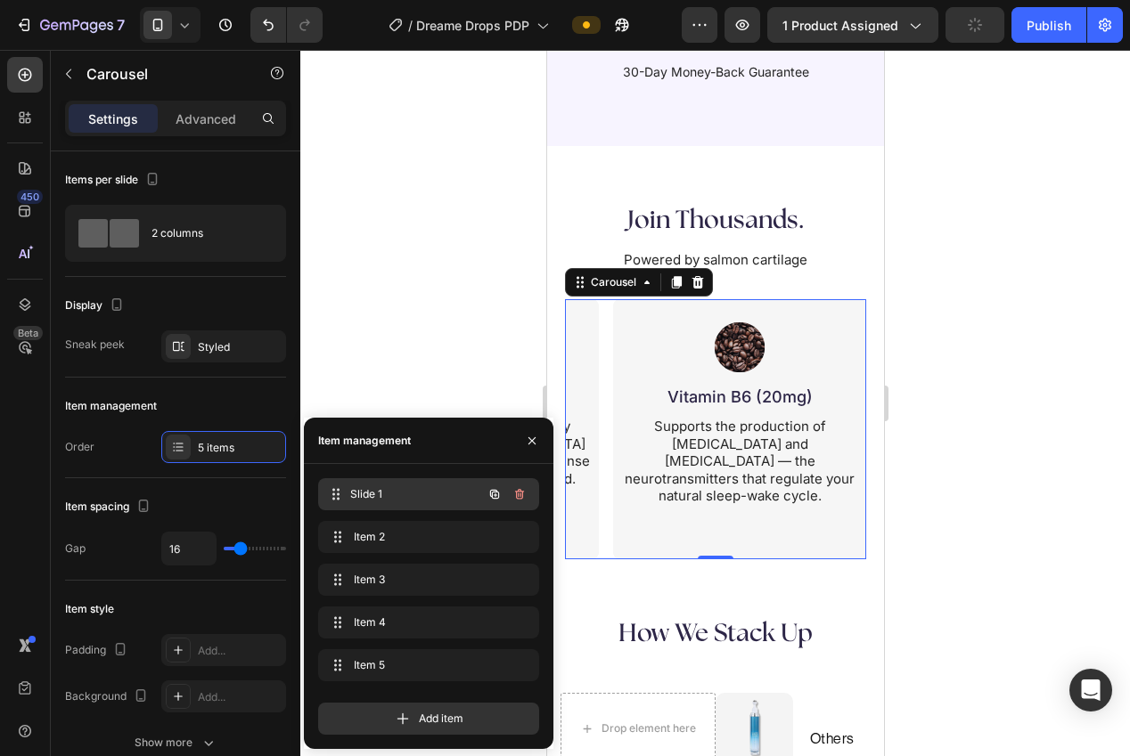
click at [361, 495] on span "Slide 1" at bounding box center [416, 494] width 132 height 16
click at [361, 491] on span "Slide 1" at bounding box center [404, 494] width 101 height 16
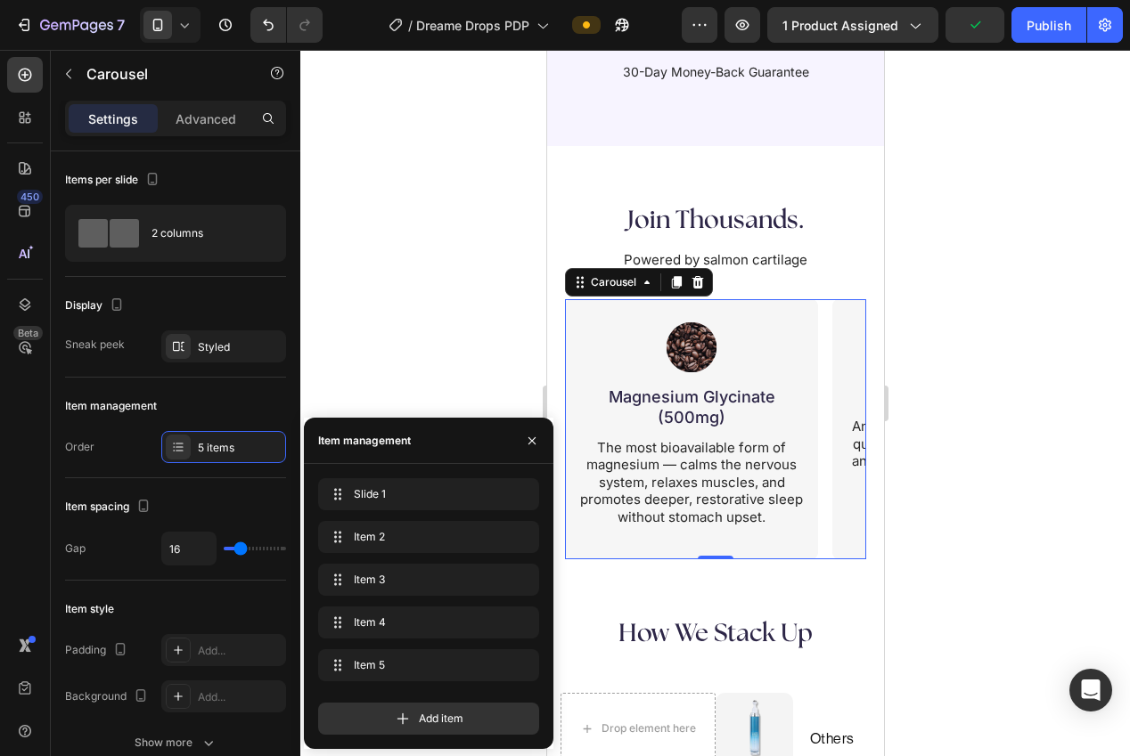
click at [360, 305] on div at bounding box center [715, 403] width 830 height 707
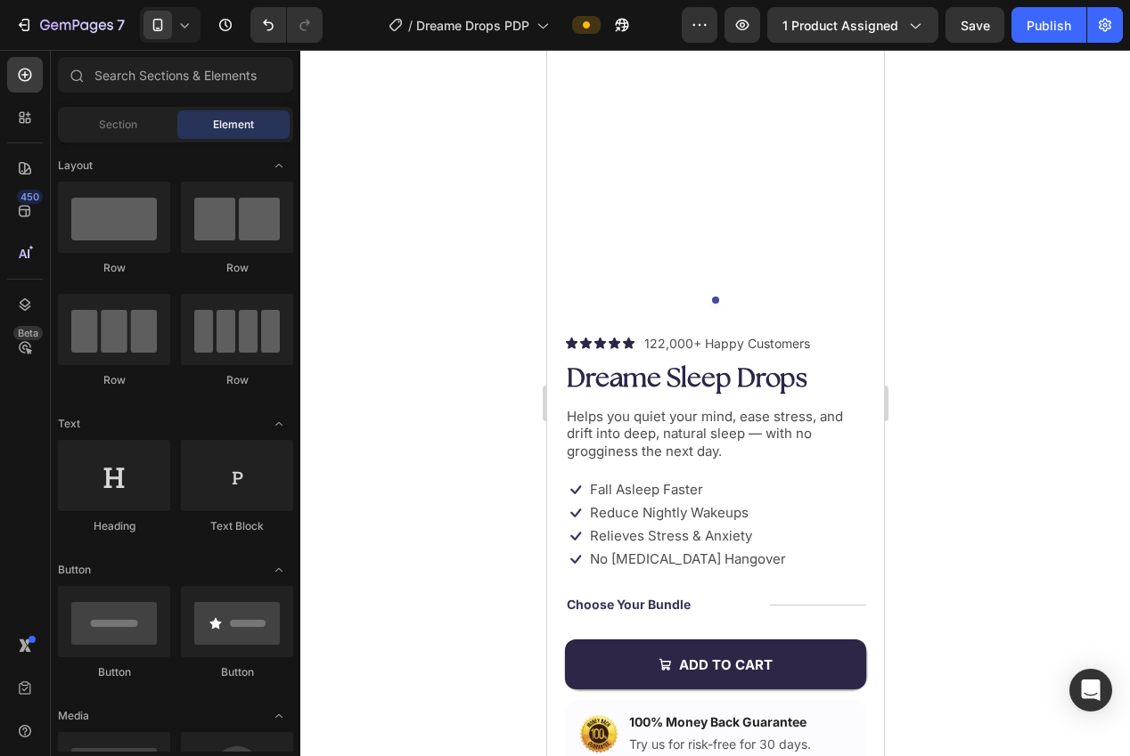
scroll to position [88, 0]
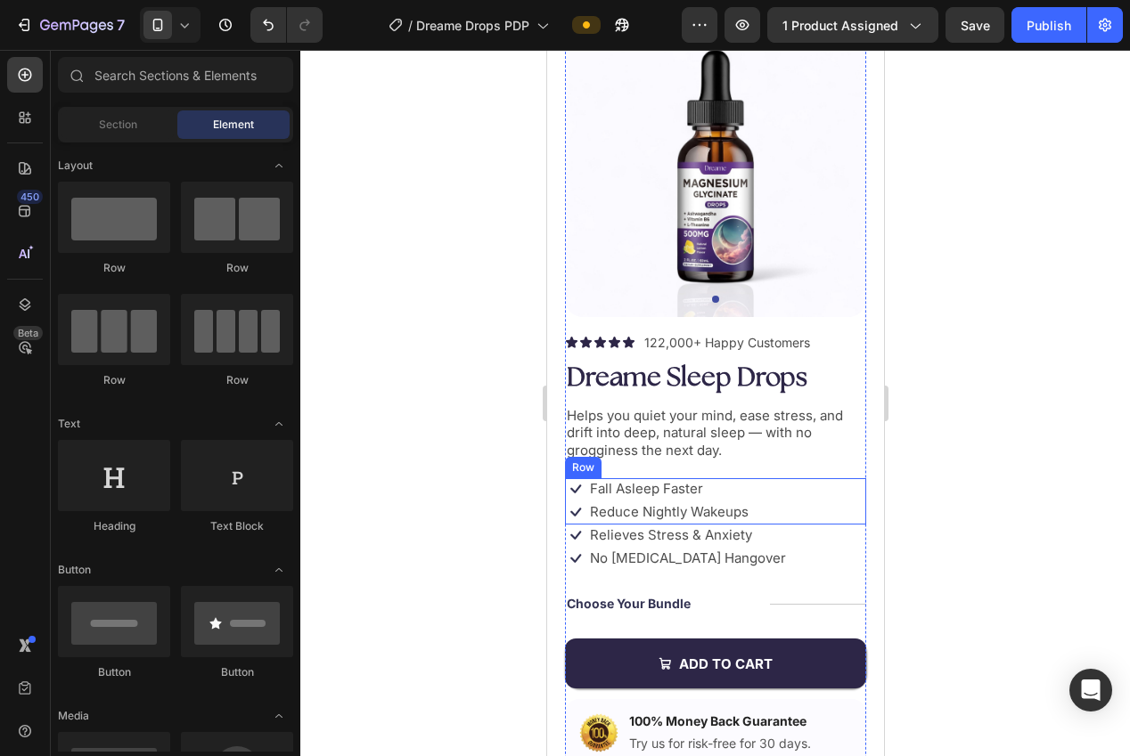
click at [795, 498] on div "Icon Fall Asleep Faster Text Block Row Icon Reduce Nightly Wakeups Text Block R…" at bounding box center [714, 501] width 301 height 46
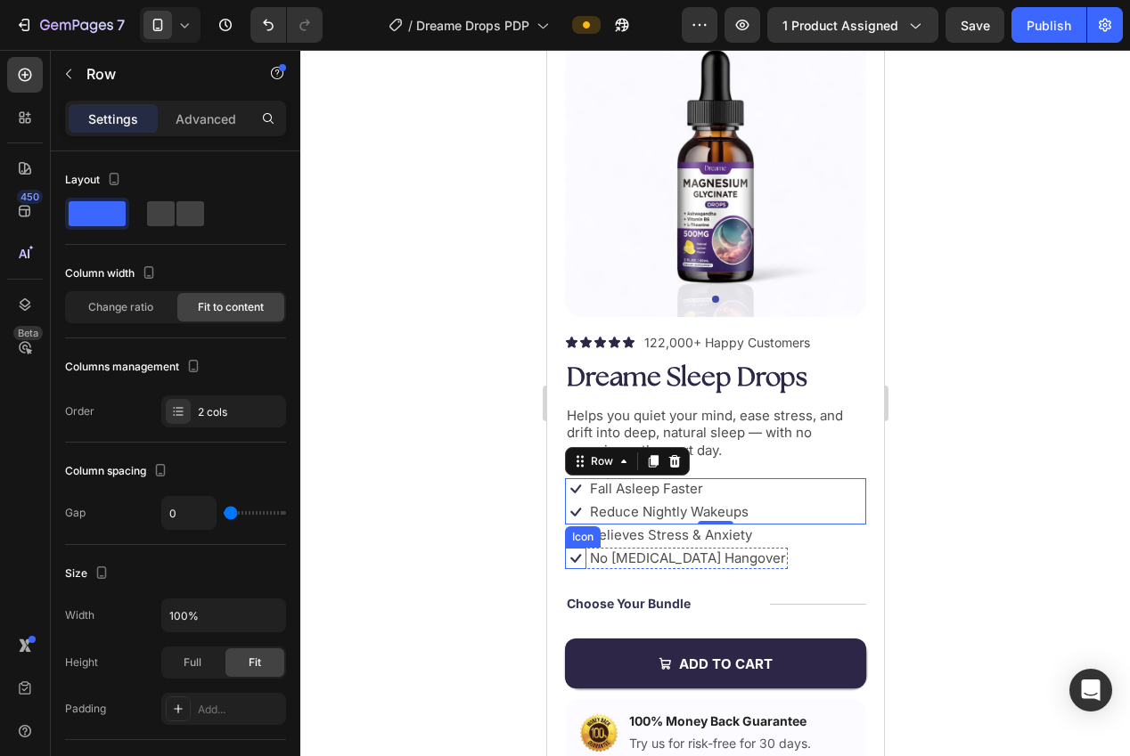
click at [584, 565] on div "Icon" at bounding box center [574, 558] width 21 height 21
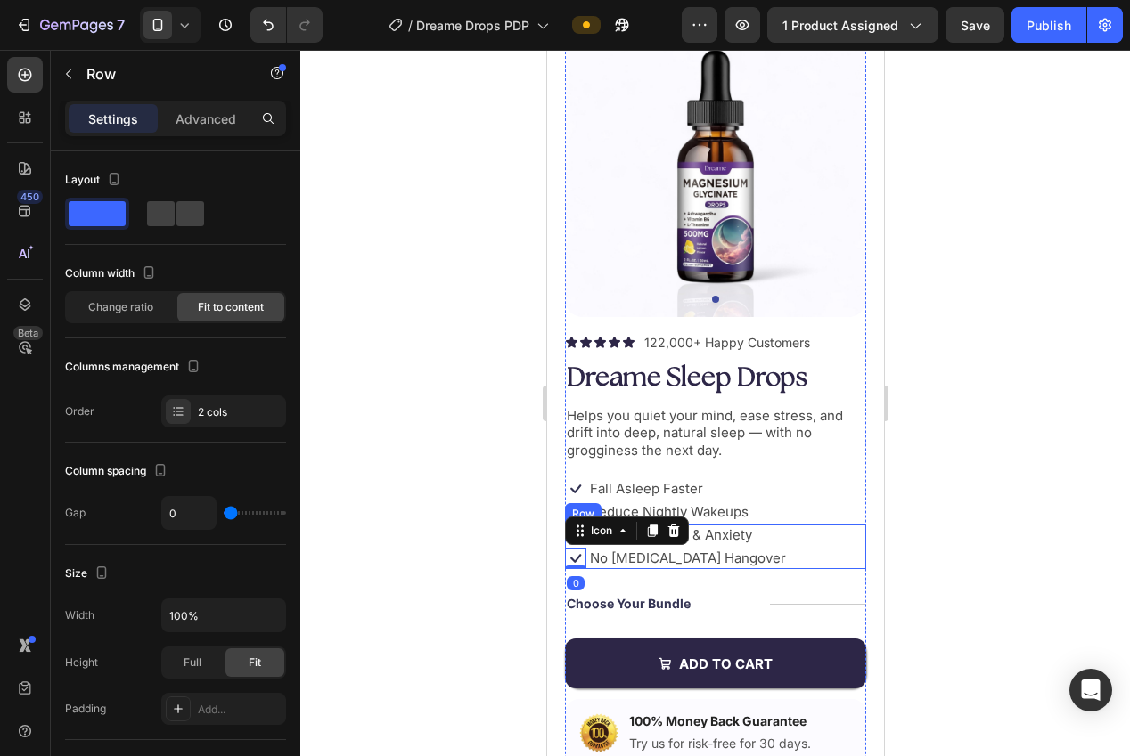
click at [768, 560] on div "Icon Relieves Stress & Anxiety Text Block Row Icon 0 No [MEDICAL_DATA] Hangover…" at bounding box center [714, 547] width 301 height 45
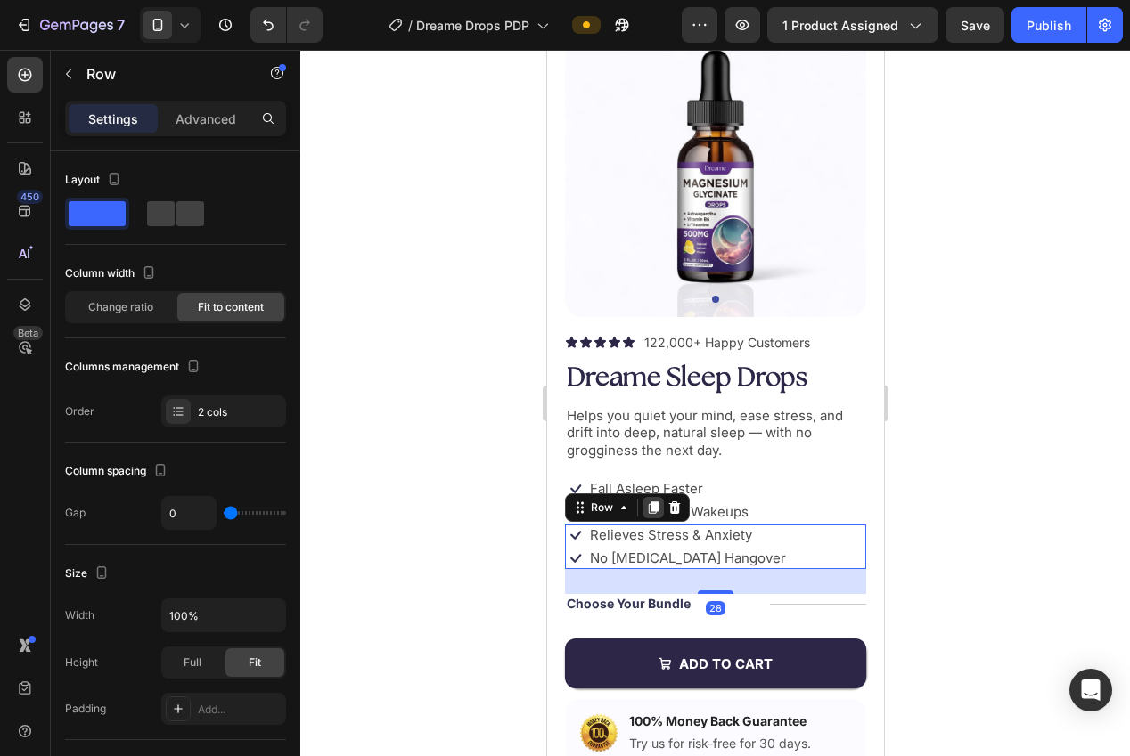
click at [651, 510] on icon at bounding box center [653, 508] width 10 height 12
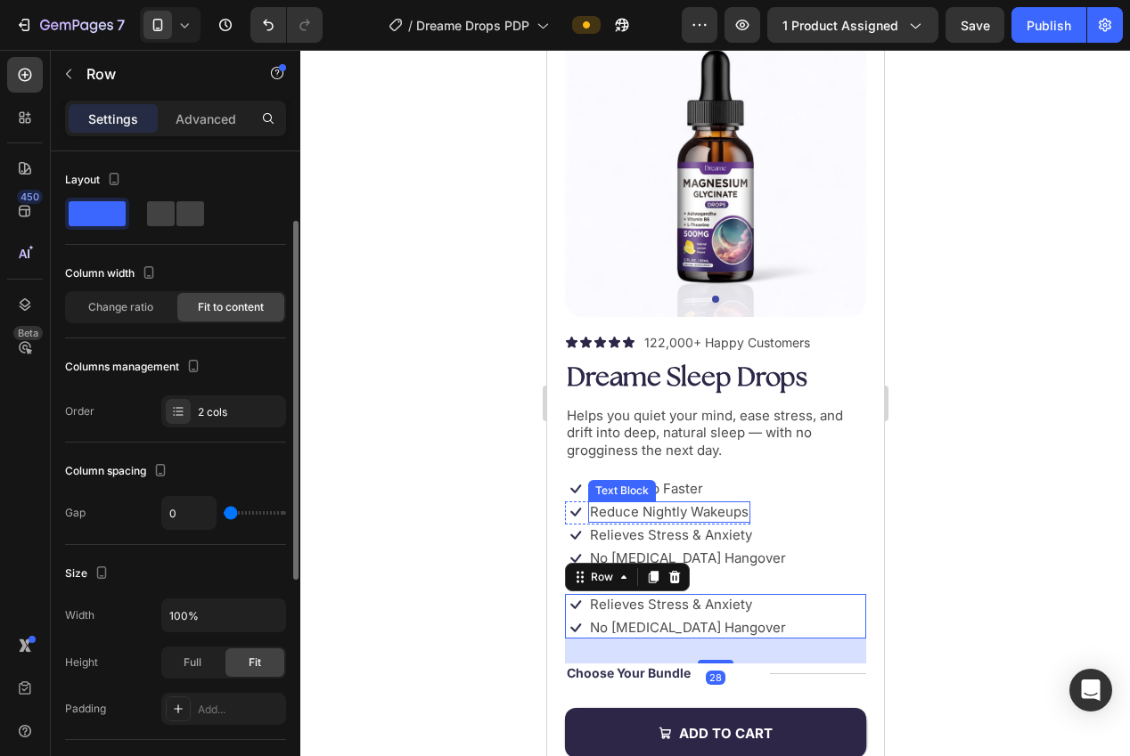
scroll to position [45, 0]
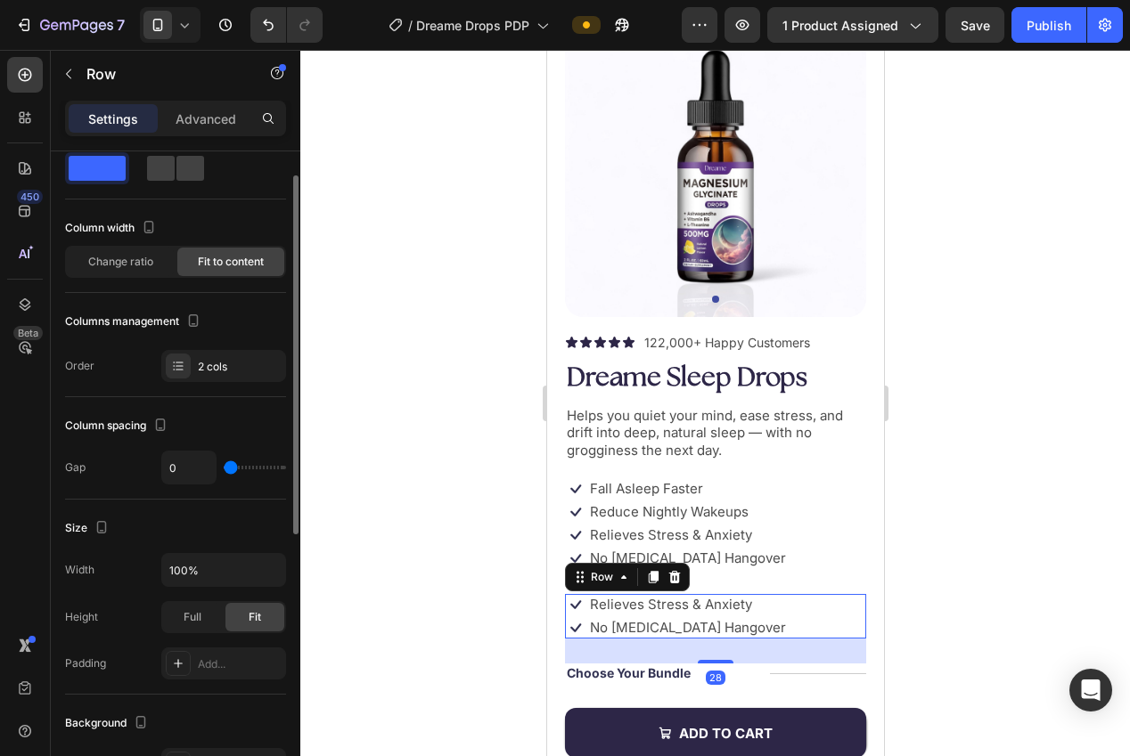
click at [932, 480] on div at bounding box center [715, 403] width 830 height 707
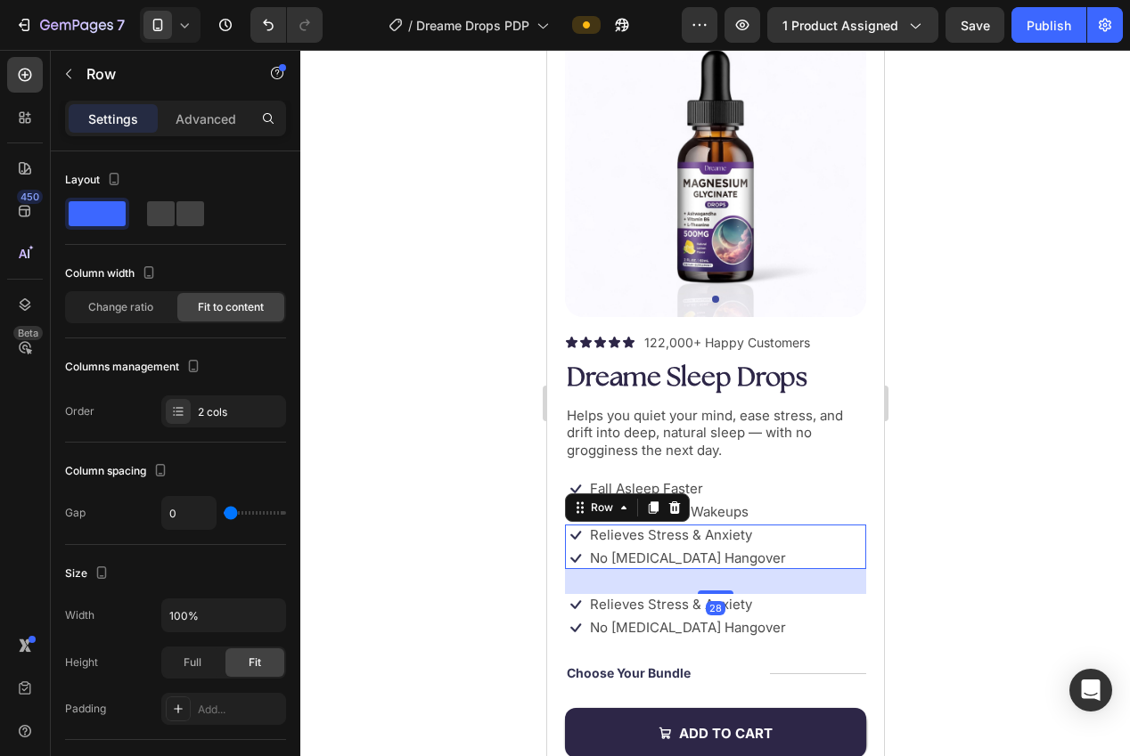
click at [796, 556] on div "Icon Relieves Stress & Anxiety Text Block Row Icon No [MEDICAL_DATA] Hangover T…" at bounding box center [714, 547] width 301 height 45
click at [268, 36] on button "Undo/Redo" at bounding box center [268, 25] width 36 height 36
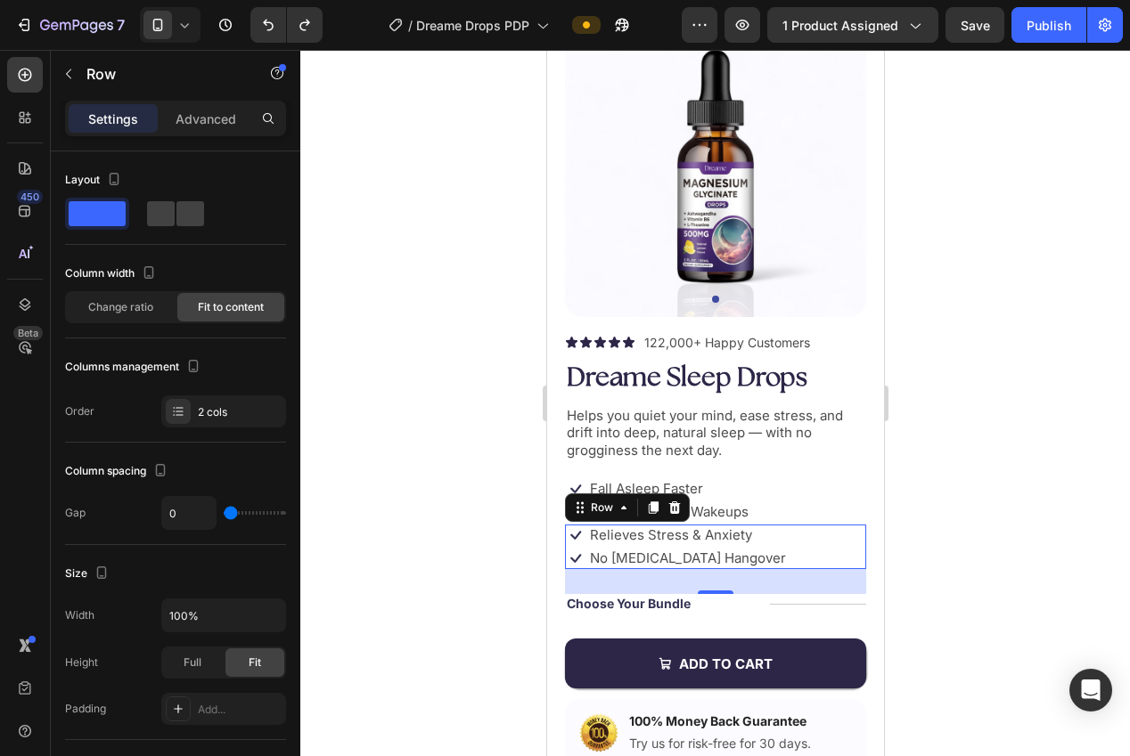
click at [437, 420] on div at bounding box center [715, 403] width 830 height 707
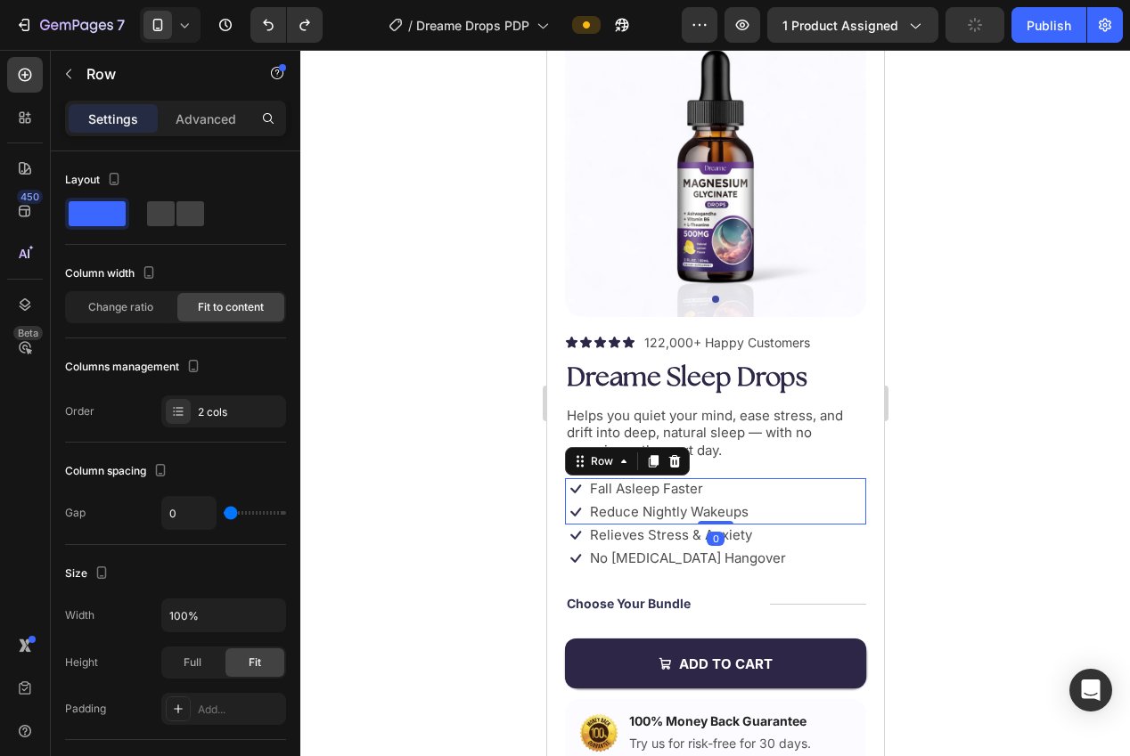
click at [789, 504] on div "Icon Fall Asleep Faster Text Block Row Icon Reduce Nightly Wakeups Text Block R…" at bounding box center [714, 501] width 301 height 46
click at [648, 461] on icon at bounding box center [653, 461] width 10 height 12
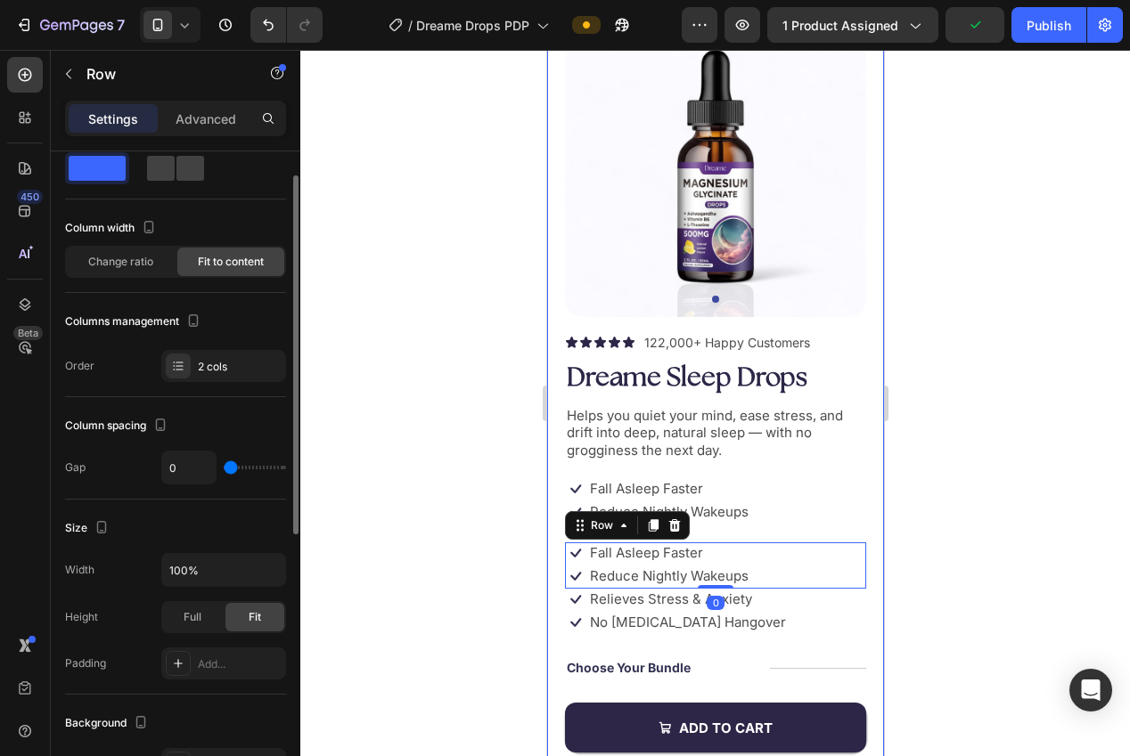
click at [495, 525] on div at bounding box center [715, 403] width 830 height 707
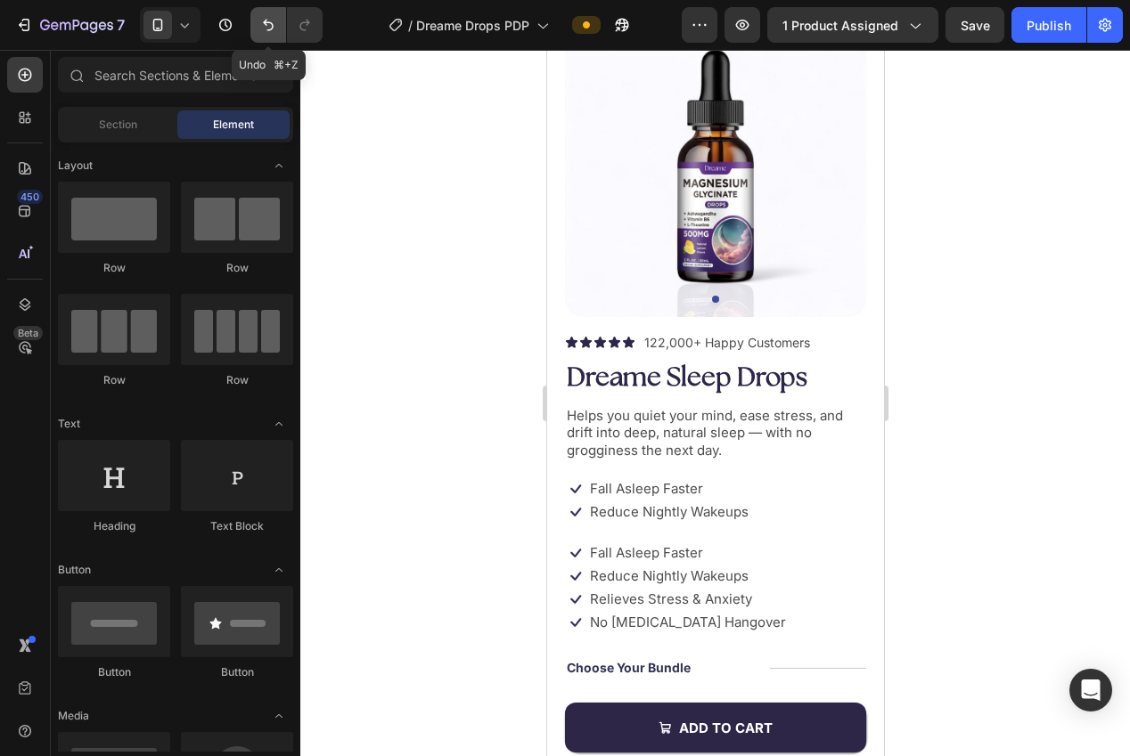
click at [272, 29] on icon "Undo/Redo" at bounding box center [268, 25] width 18 height 18
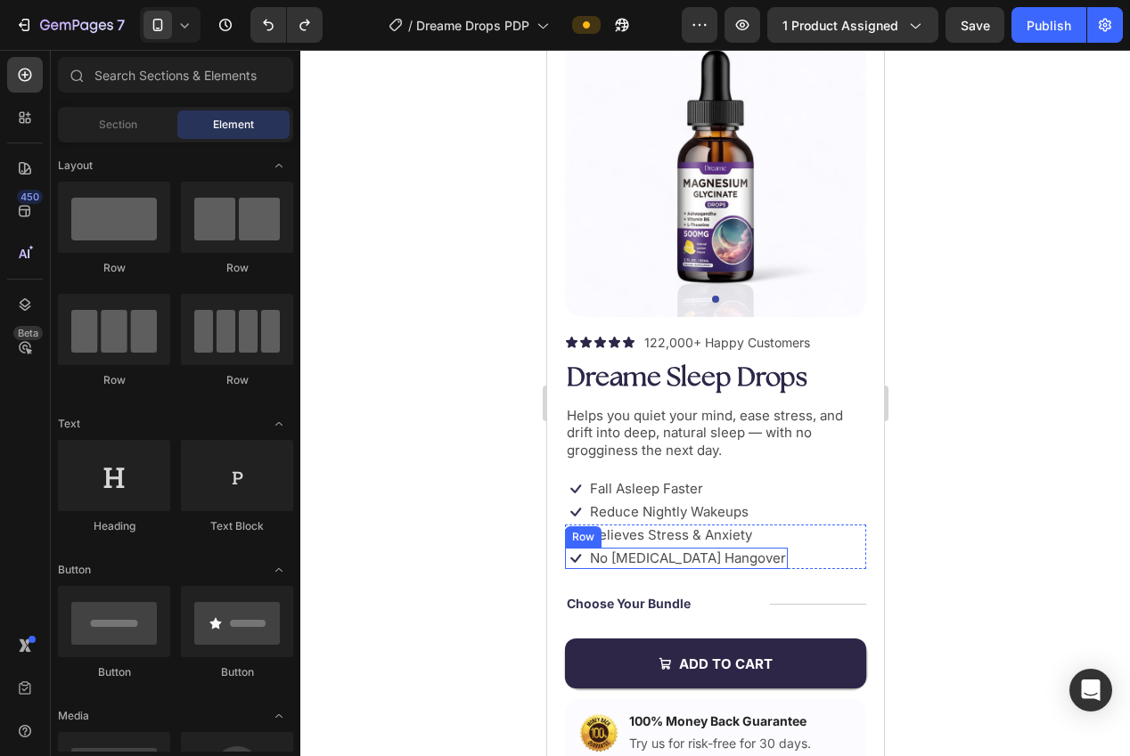
click at [585, 568] on div "Icon No [MEDICAL_DATA] Hangover Text Block Row" at bounding box center [675, 558] width 223 height 21
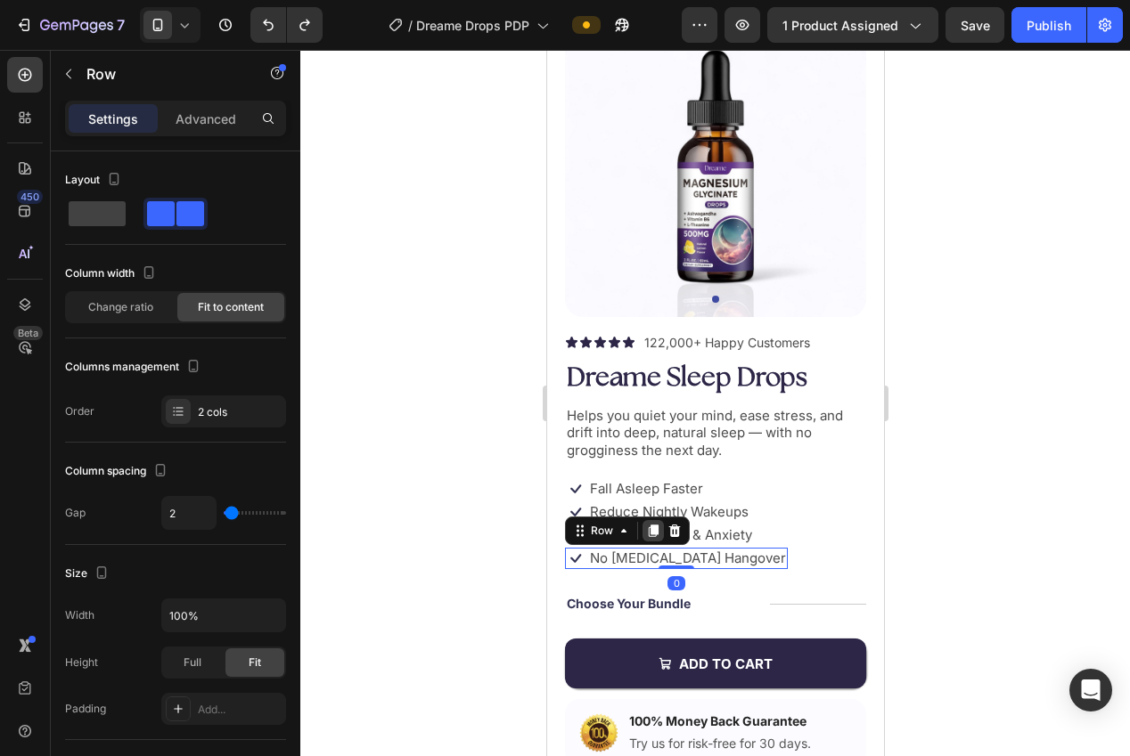
click at [648, 537] on icon at bounding box center [652, 531] width 14 height 14
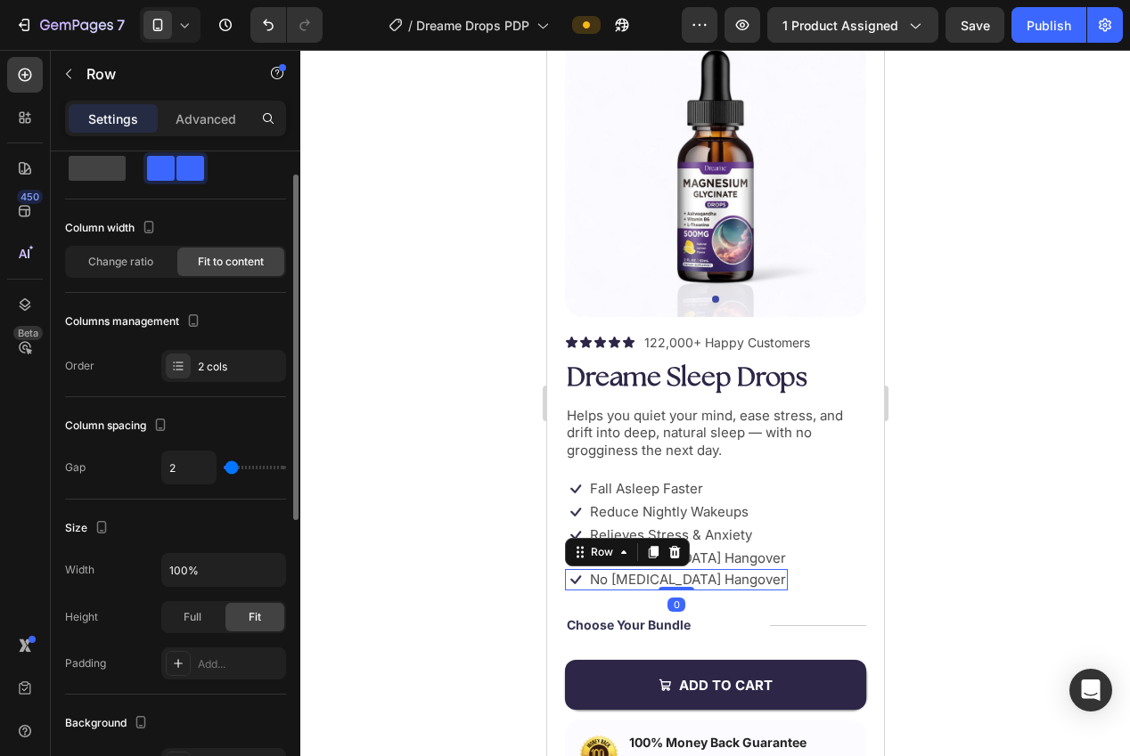
click at [437, 535] on div at bounding box center [715, 403] width 830 height 707
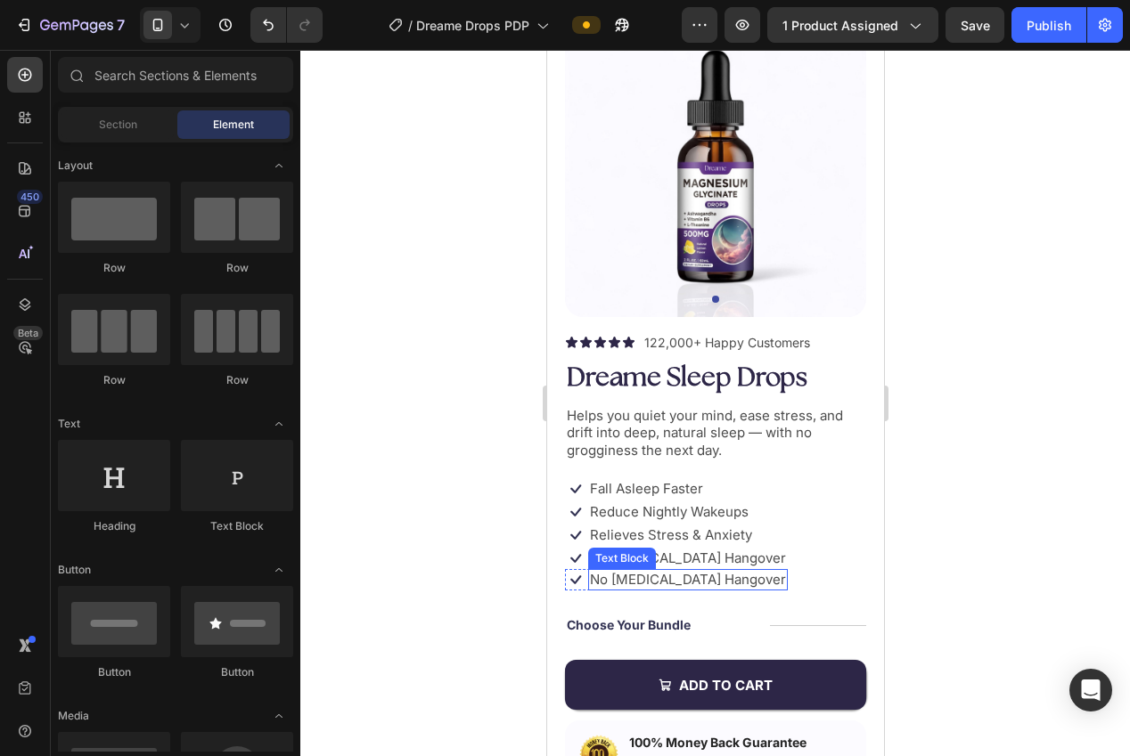
click at [620, 586] on p "No [MEDICAL_DATA] Hangover" at bounding box center [687, 580] width 196 height 18
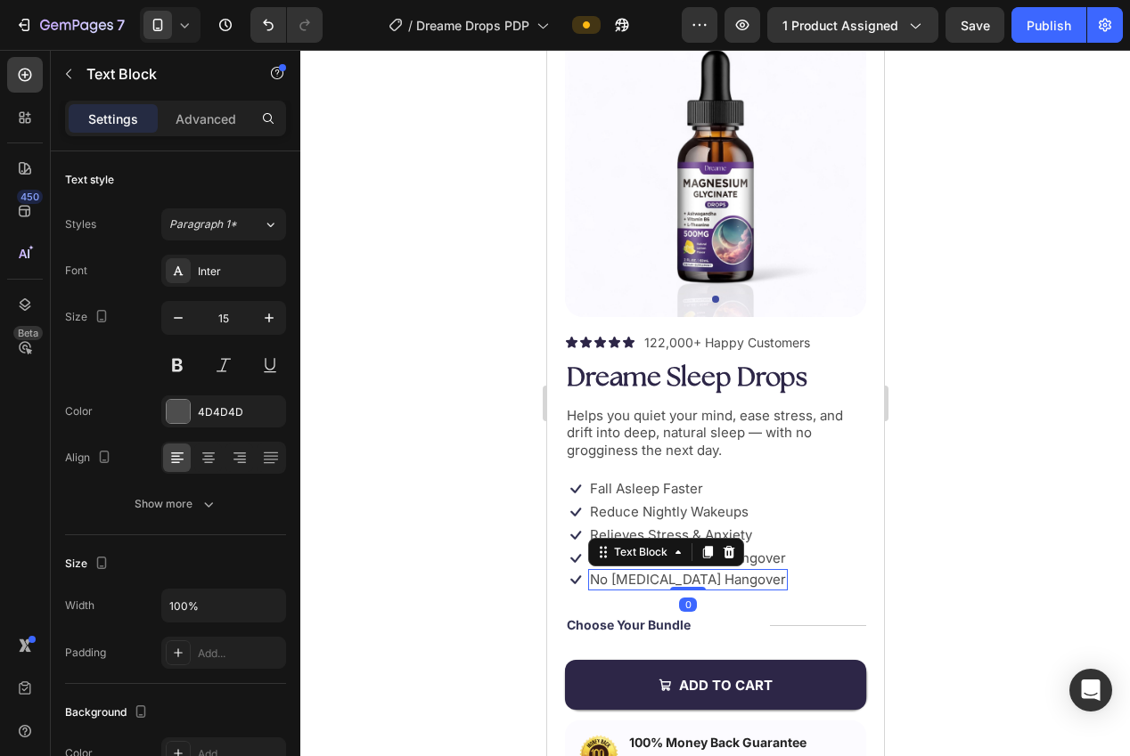
click at [620, 586] on p "No [MEDICAL_DATA] Hangover" at bounding box center [687, 580] width 196 height 18
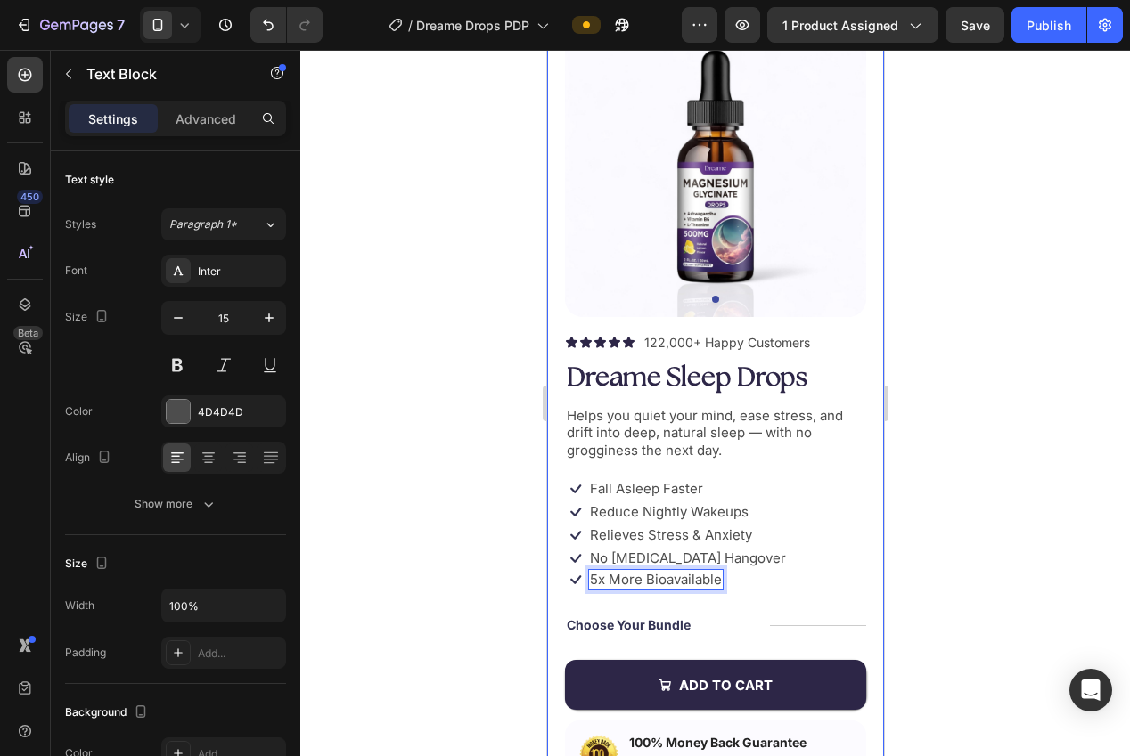
click at [945, 525] on div at bounding box center [715, 403] width 830 height 707
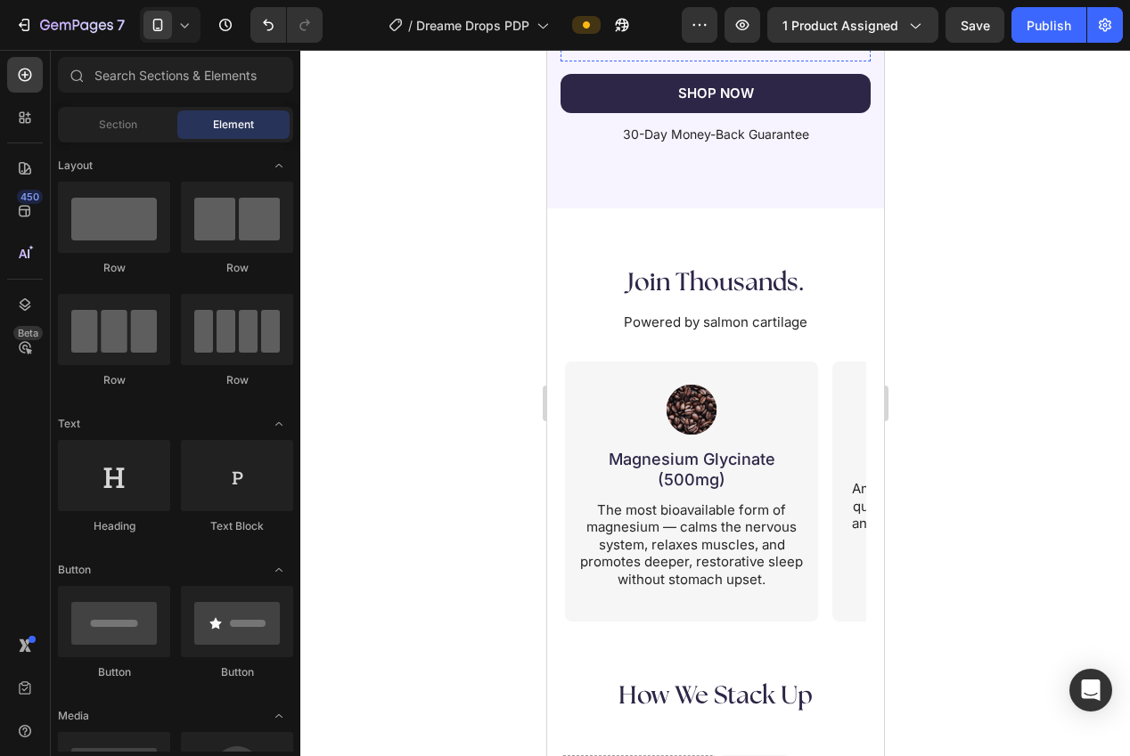
scroll to position [3237, 0]
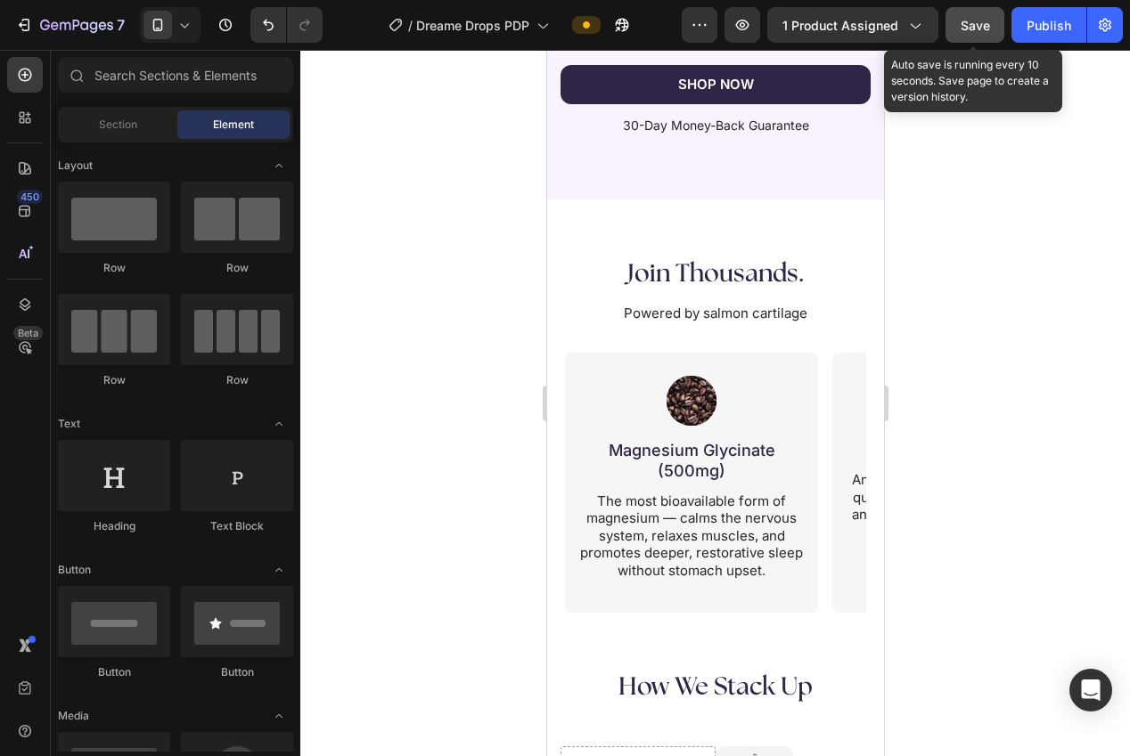
click at [977, 29] on span "Save" at bounding box center [974, 25] width 29 height 15
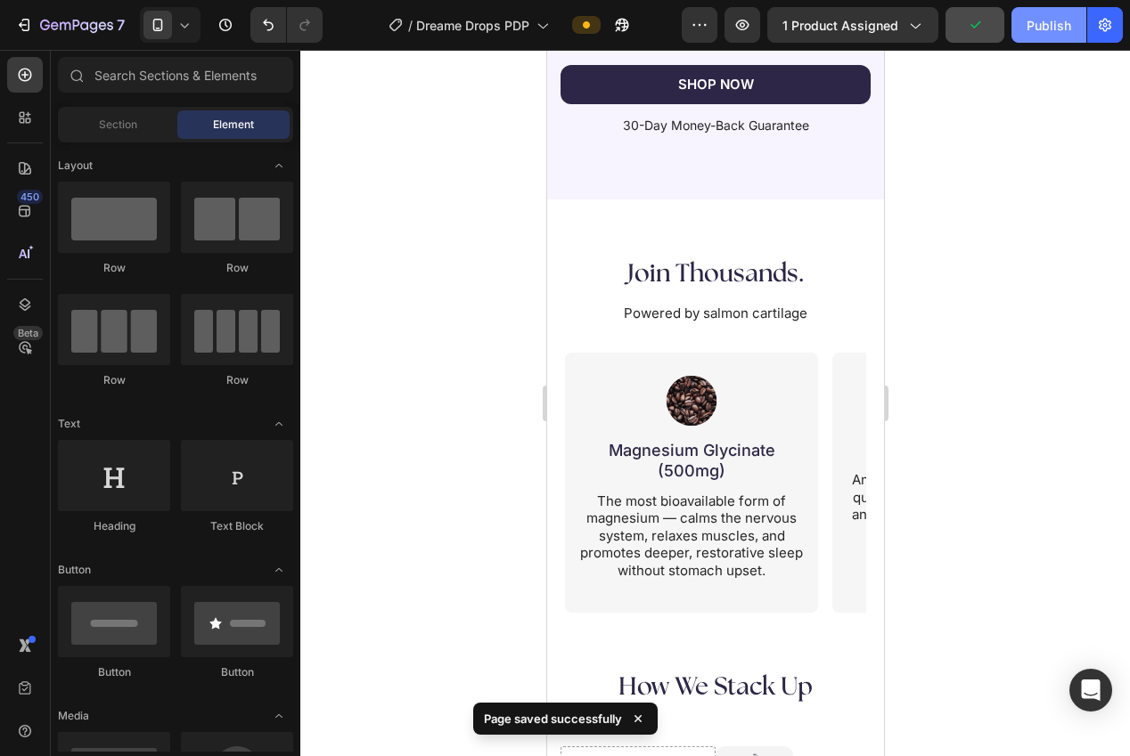
click at [1017, 29] on button "Publish" at bounding box center [1048, 25] width 75 height 36
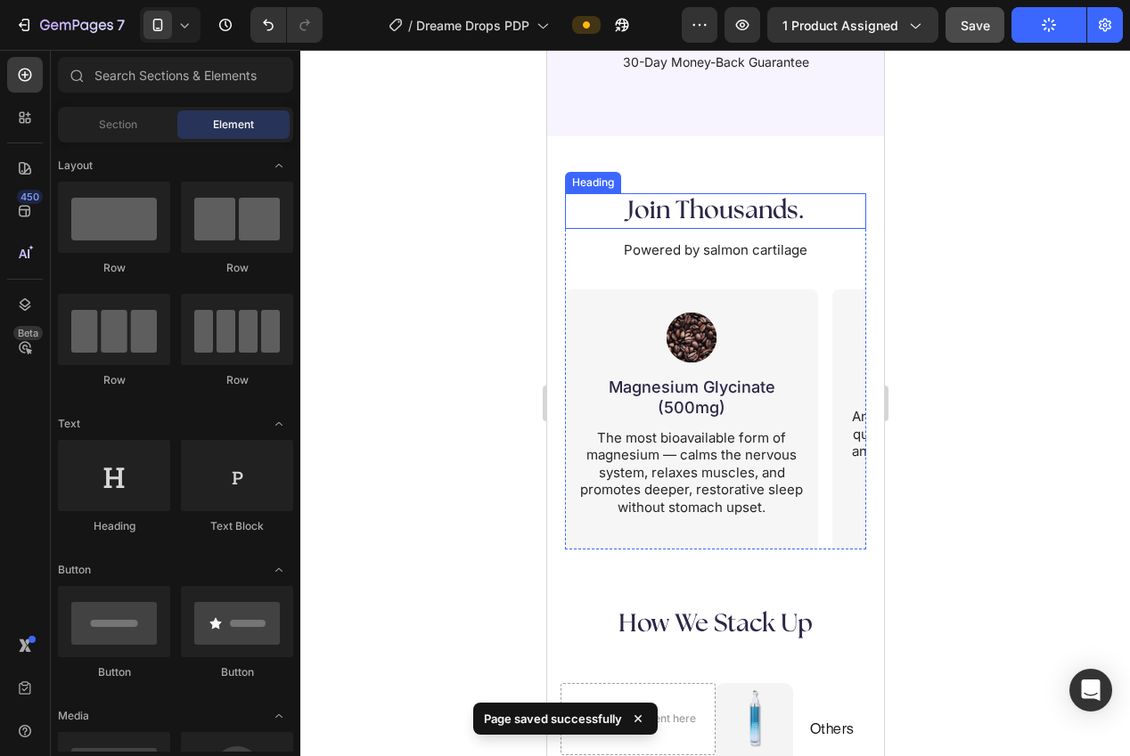
scroll to position [3309, 0]
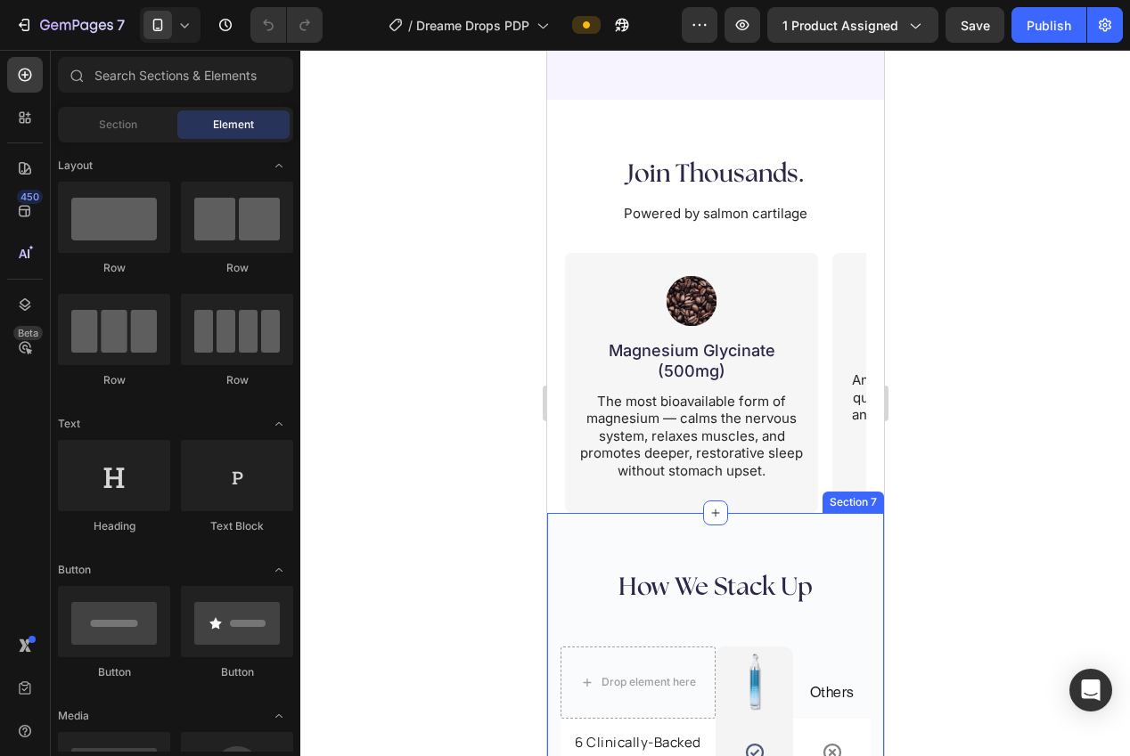
scroll to position [3227, 0]
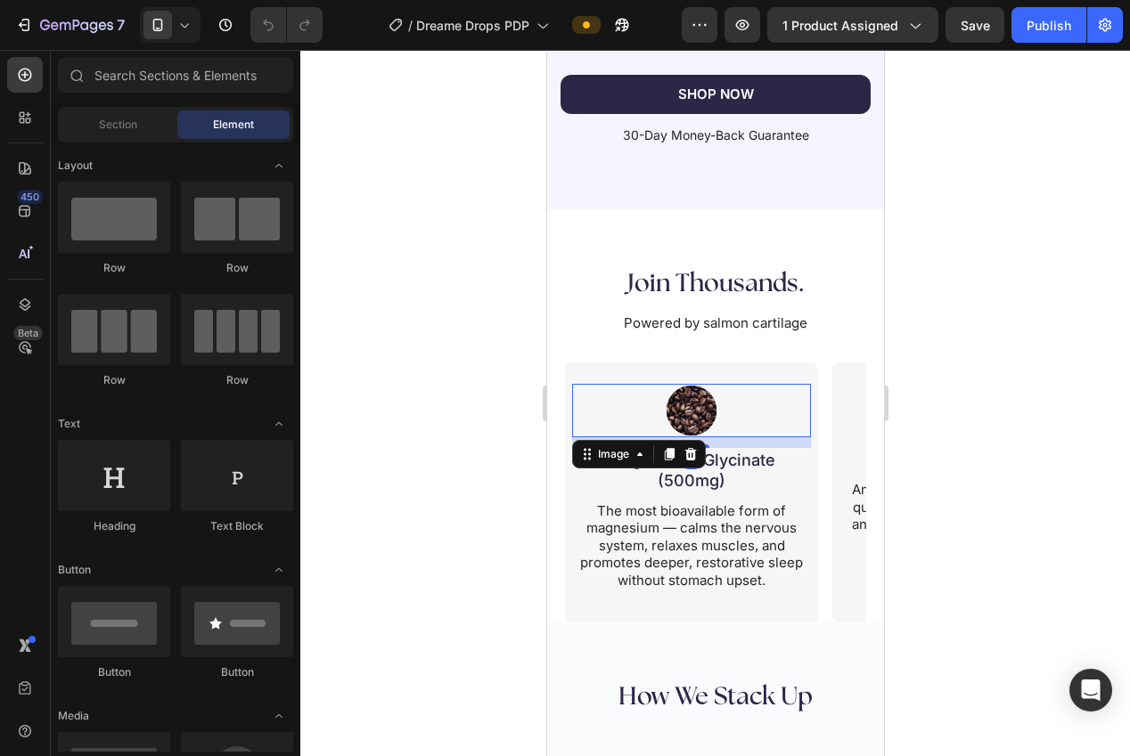
click at [683, 419] on img at bounding box center [690, 410] width 53 height 53
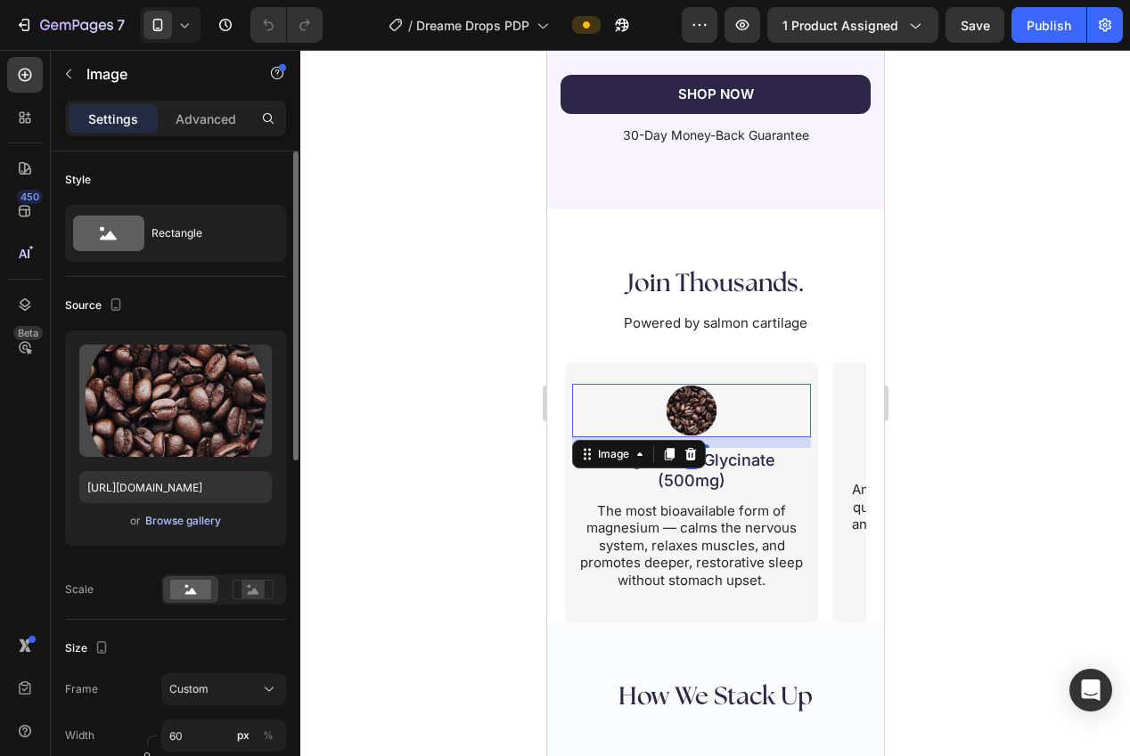
click at [179, 518] on div "Browse gallery" at bounding box center [183, 521] width 76 height 16
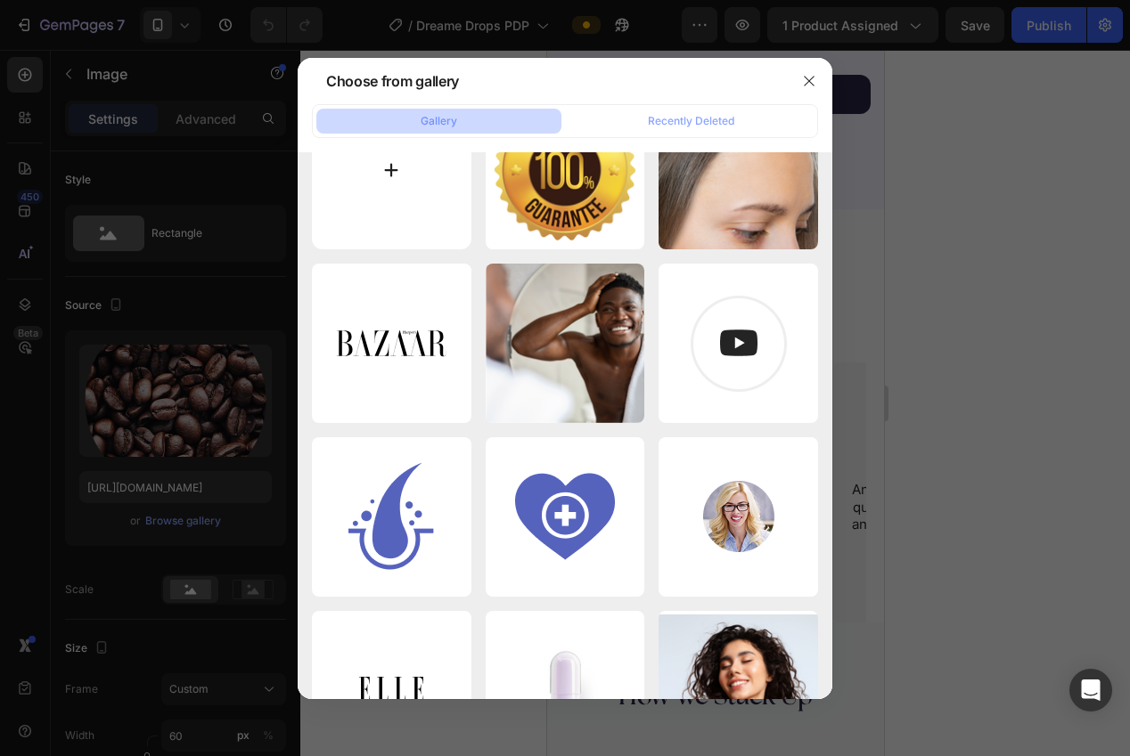
scroll to position [0, 0]
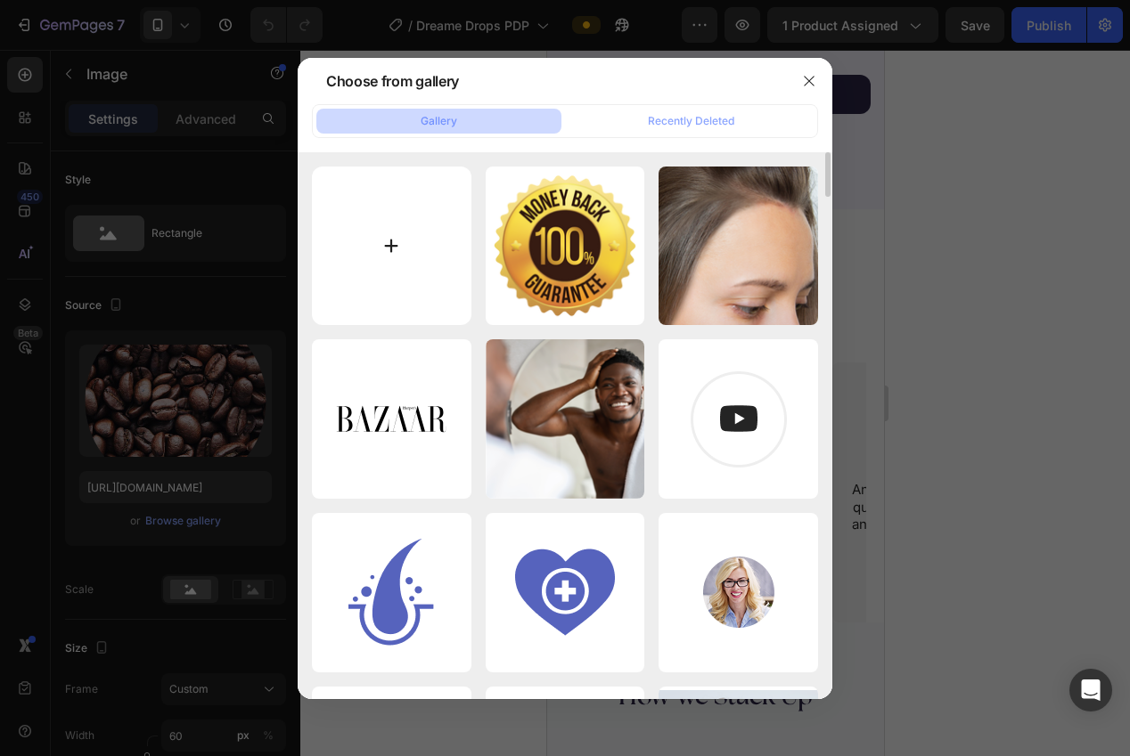
click at [414, 279] on input "file" at bounding box center [391, 246] width 159 height 159
type input "C:\fakepath\powder png.png"
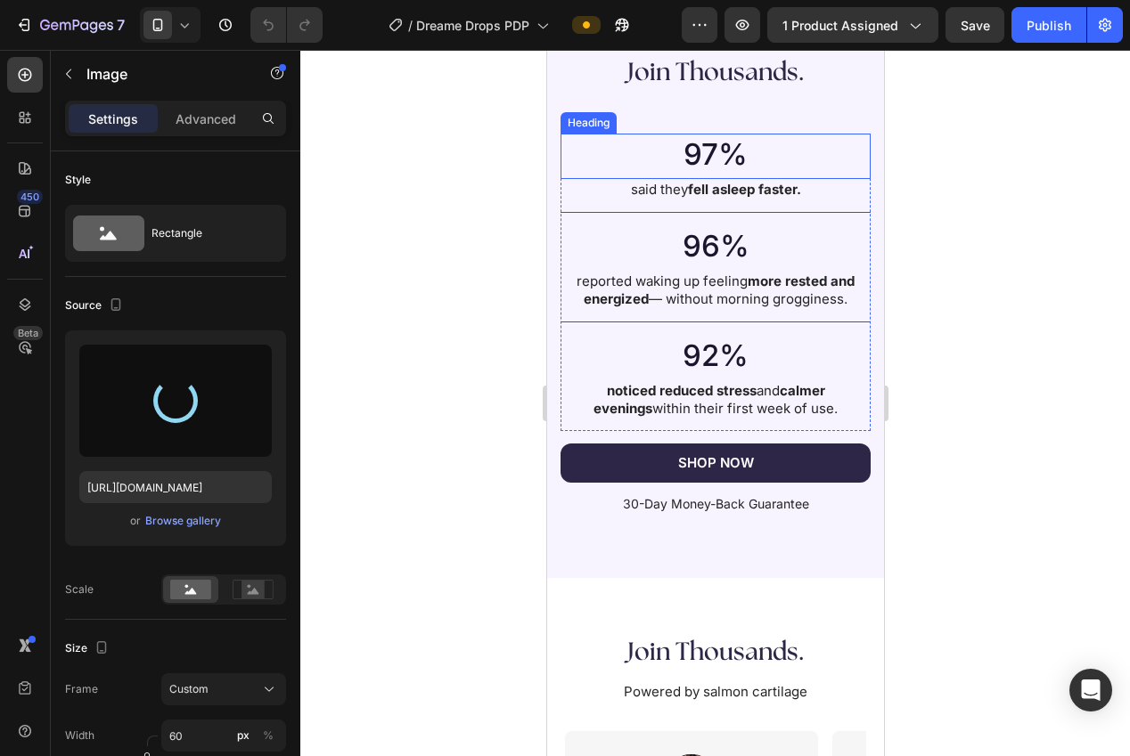
type input "https://cdn.shopify.com/s/files/1/0940/0539/5768/files/gempages_563747377920344…"
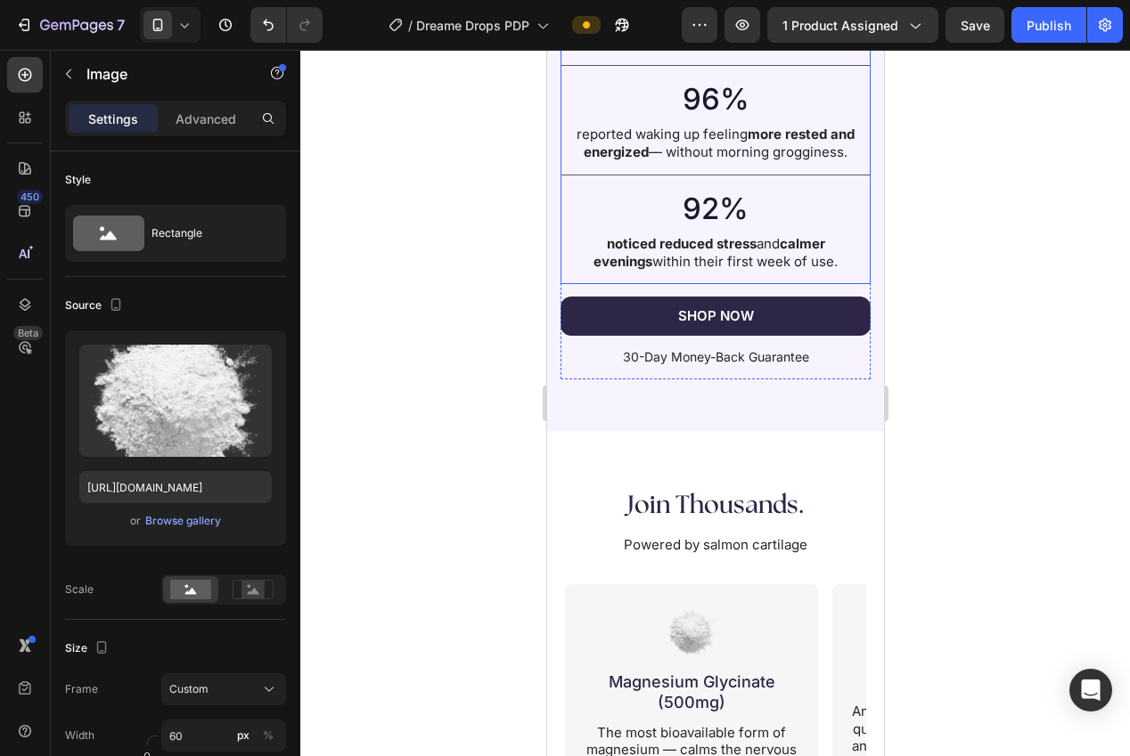
scroll to position [3082, 0]
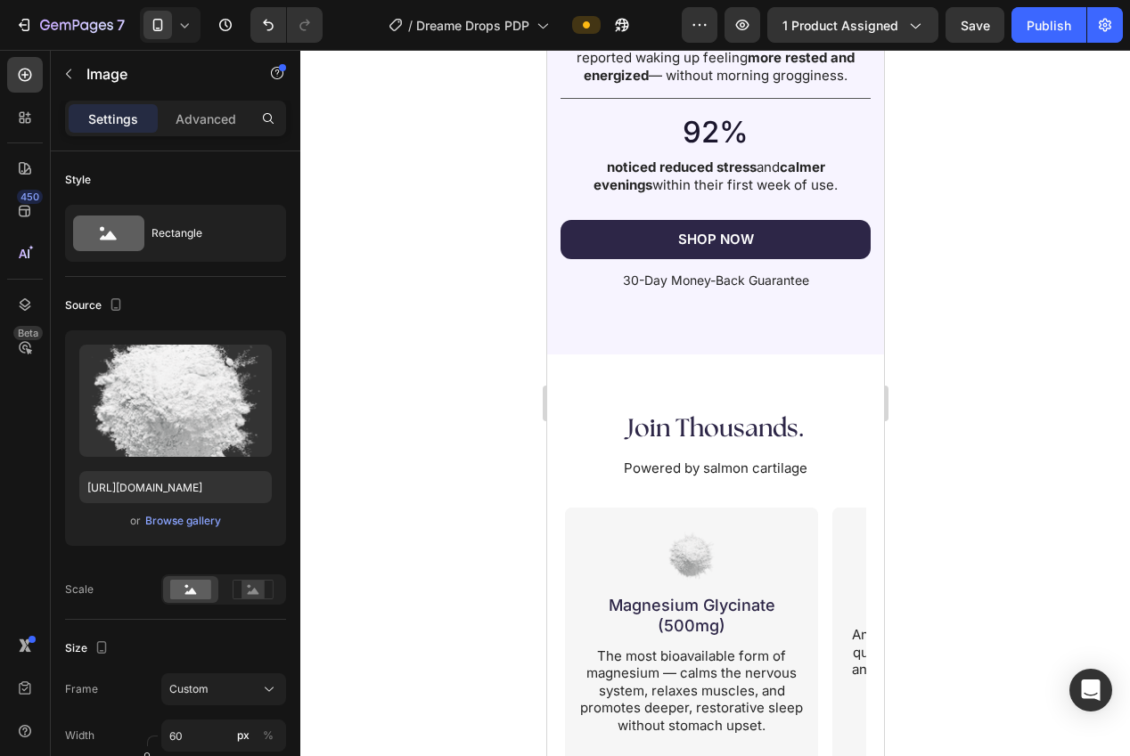
click at [1010, 431] on div at bounding box center [715, 403] width 830 height 707
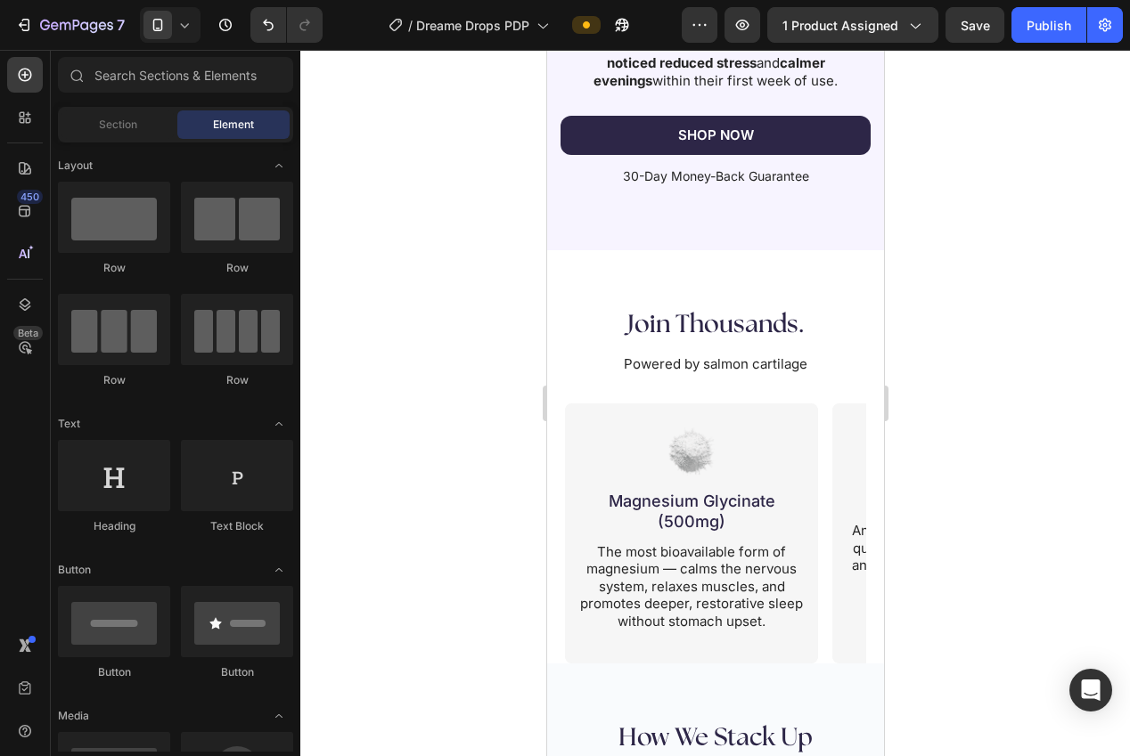
scroll to position [3200, 0]
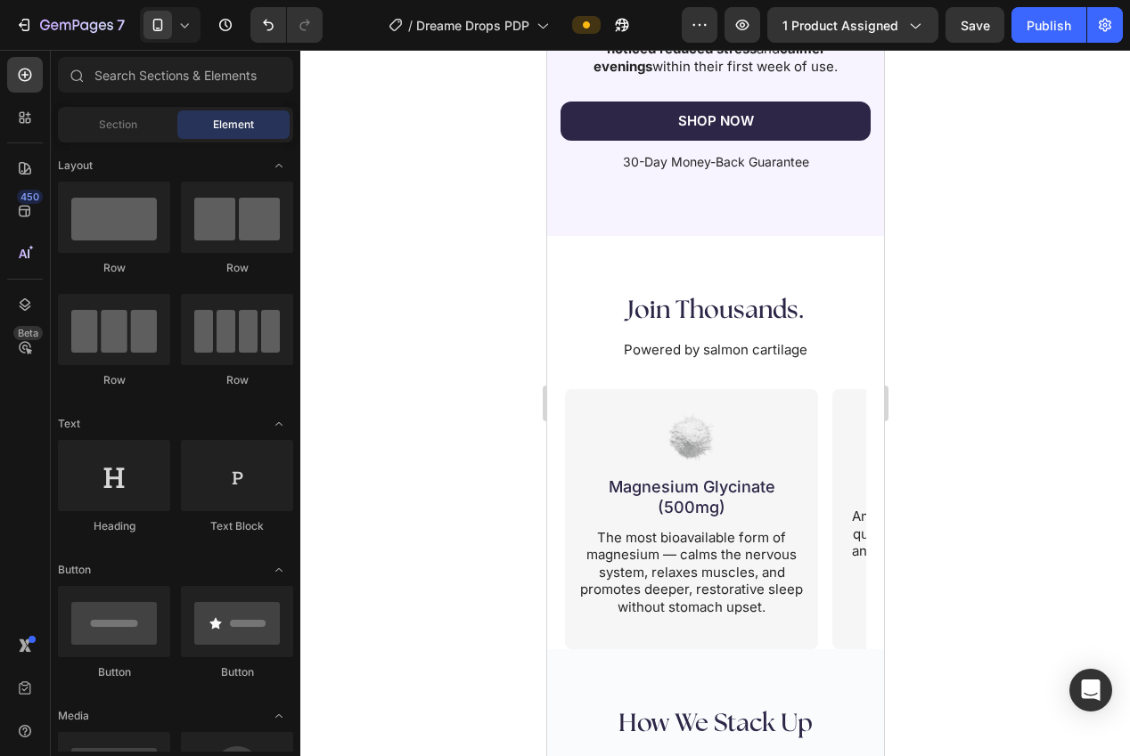
drag, startPoint x: 878, startPoint y: 478, endPoint x: 1434, endPoint y: 524, distance: 557.9
click at [682, 304] on h2 "Join Thousands." at bounding box center [714, 311] width 301 height 36
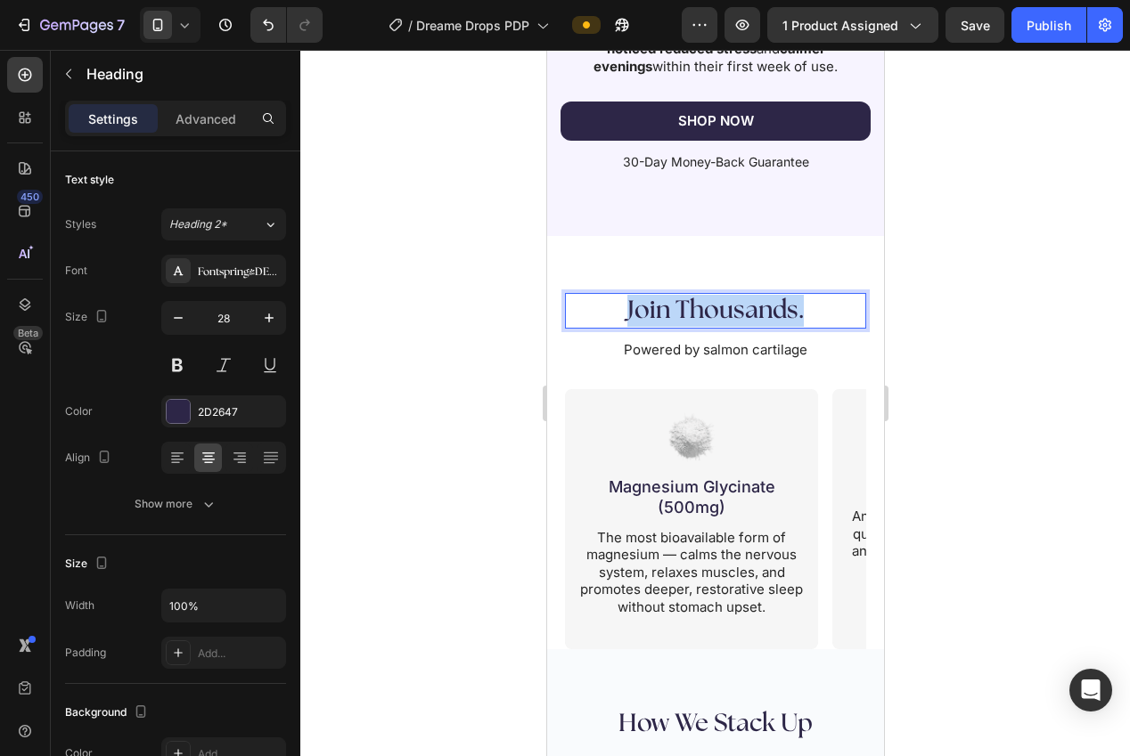
click at [682, 305] on p "Join Thousands." at bounding box center [715, 311] width 298 height 32
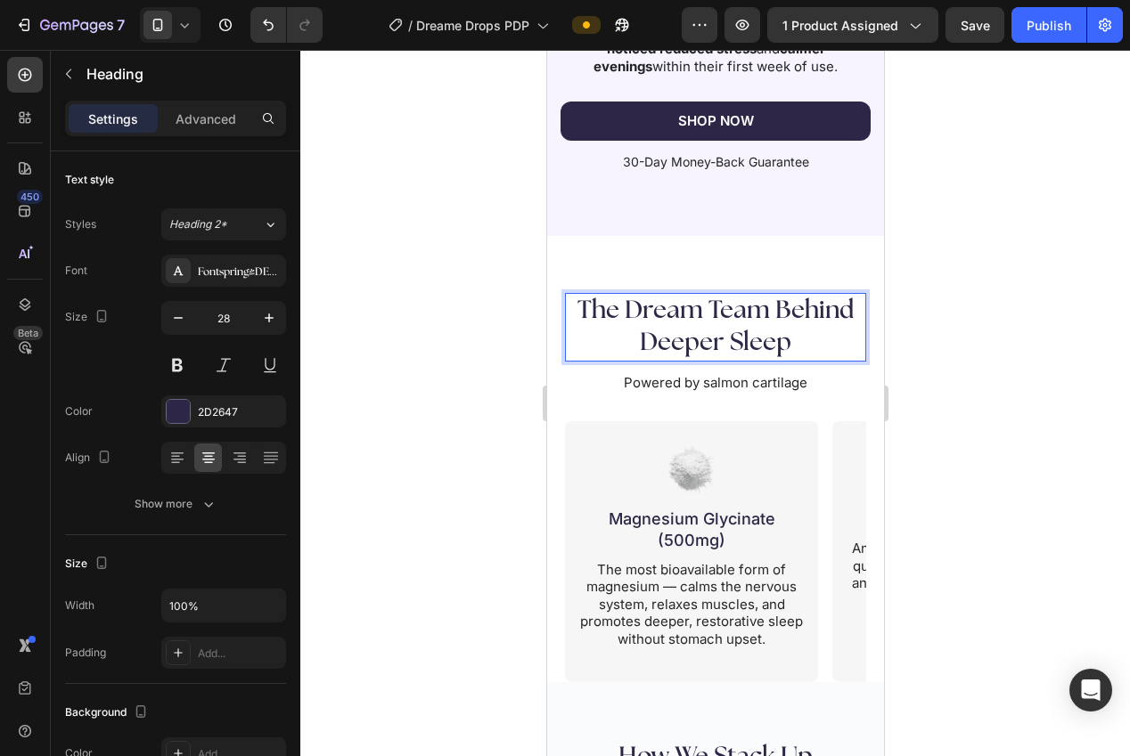
click at [972, 380] on div at bounding box center [715, 403] width 830 height 707
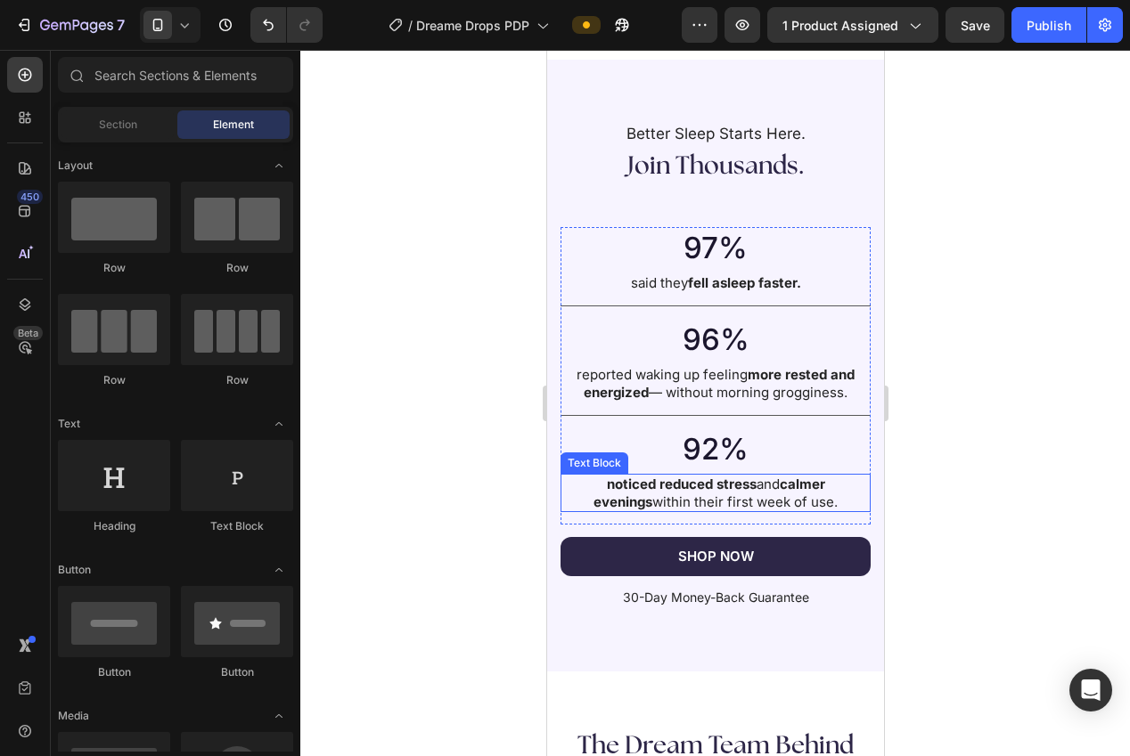
scroll to position [3082, 0]
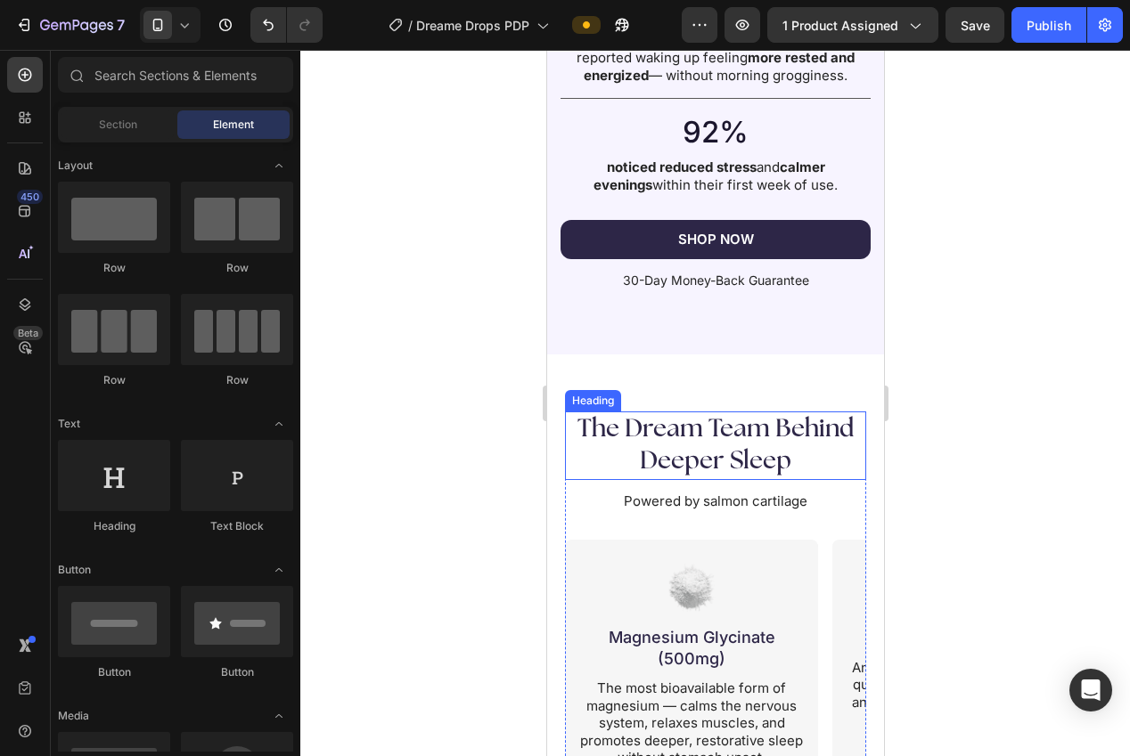
click at [774, 437] on p "The Dream Team Behind Deeper Sleep" at bounding box center [715, 445] width 298 height 65
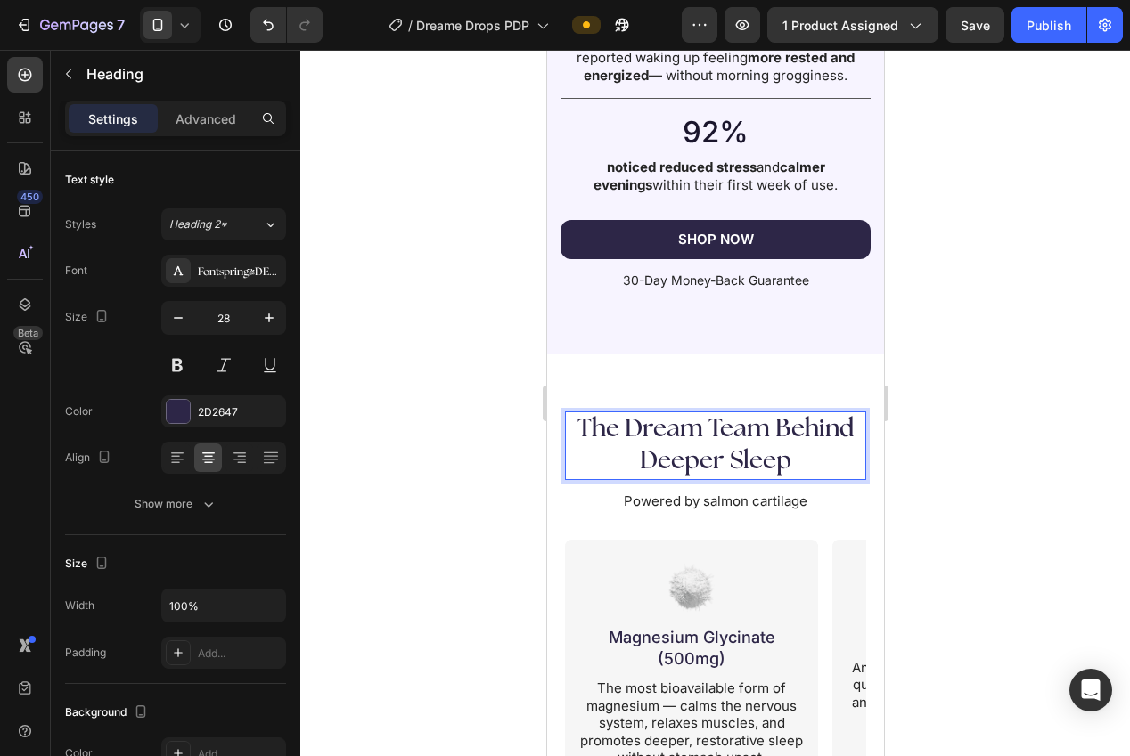
click at [775, 431] on p "The Dream Team Behind Deeper Sleep" at bounding box center [715, 445] width 298 height 65
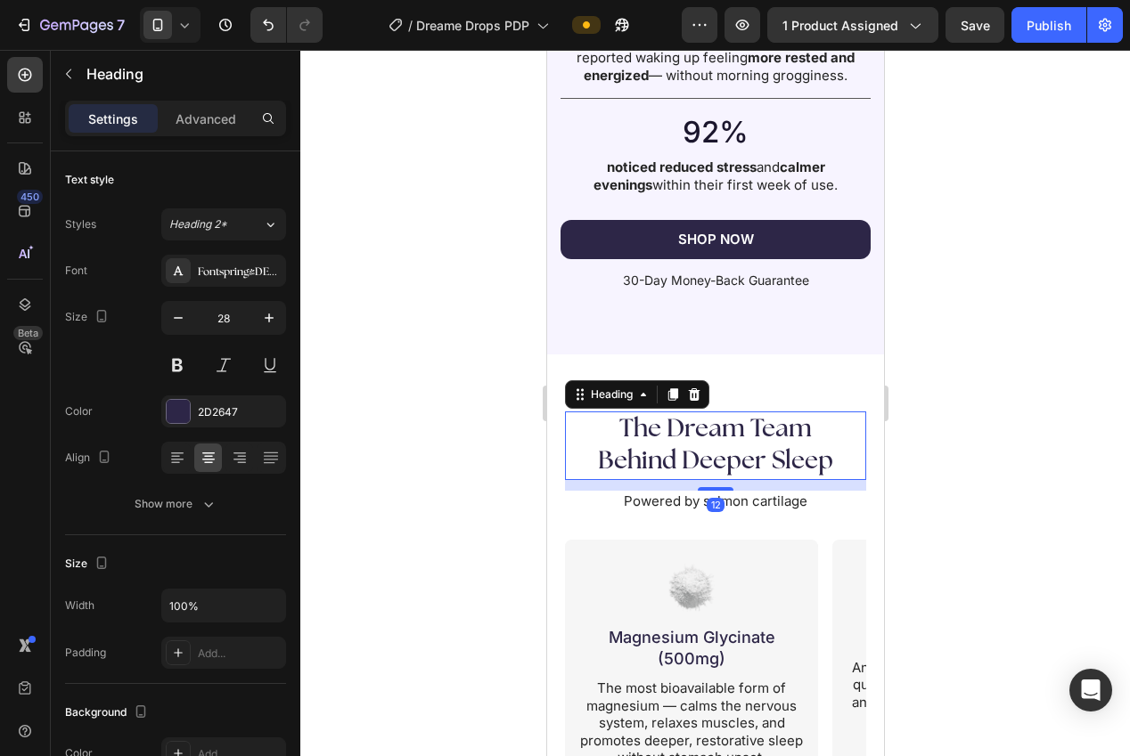
click at [960, 467] on div at bounding box center [715, 403] width 830 height 707
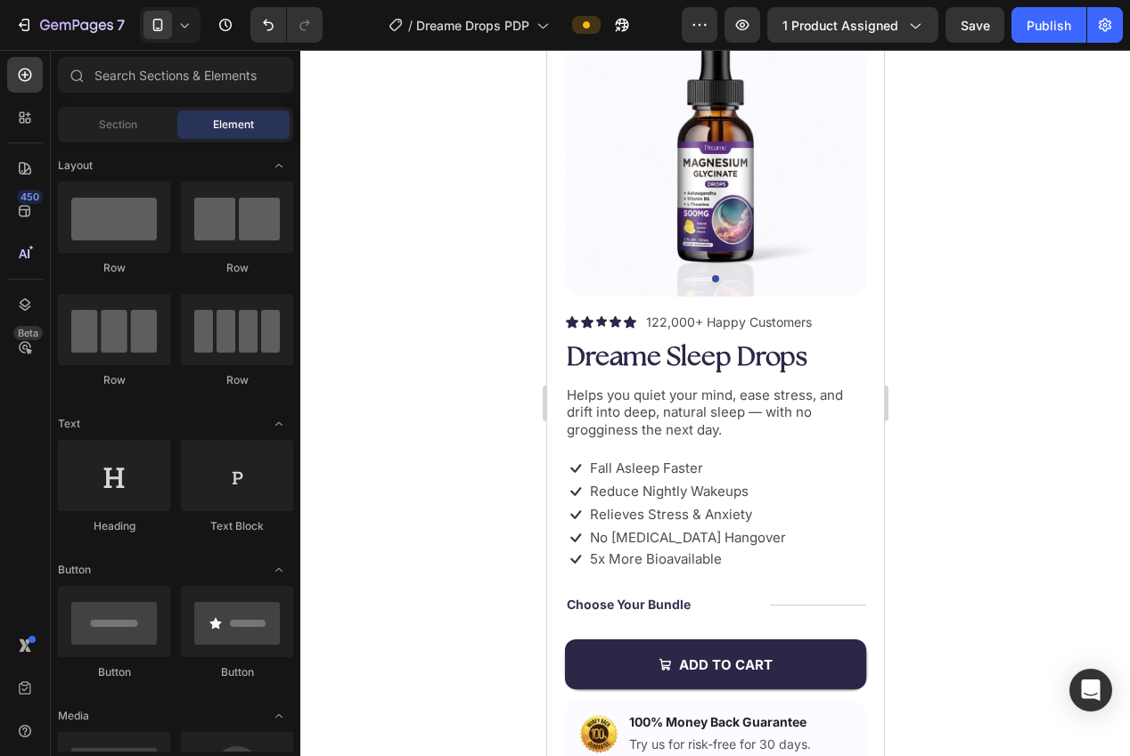
scroll to position [229, 0]
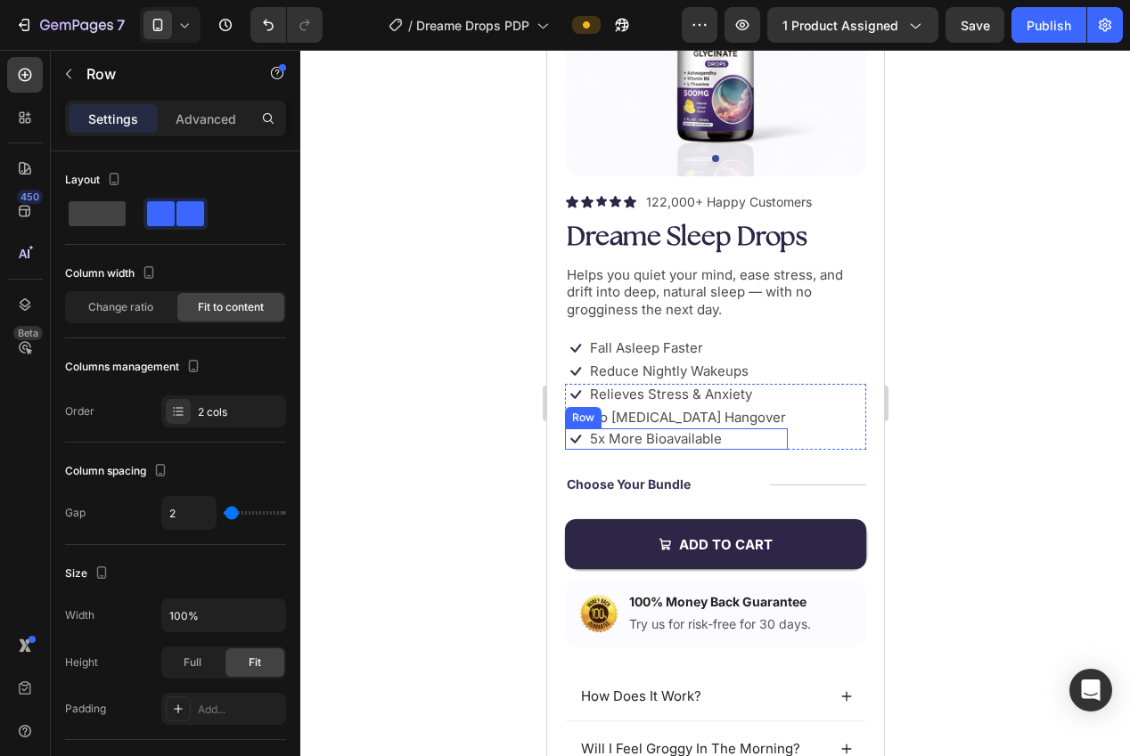
click at [727, 440] on div "Icon 5x More Bioavailable Text Block Row" at bounding box center [675, 439] width 223 height 21
click at [944, 442] on div at bounding box center [715, 403] width 830 height 707
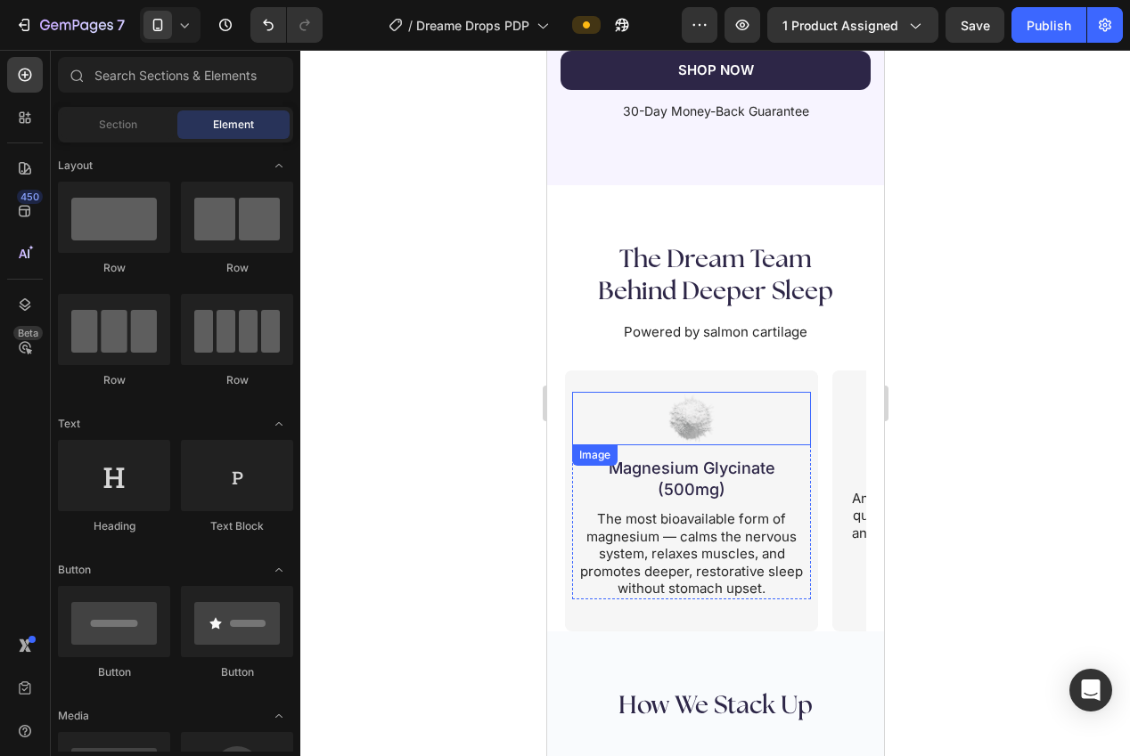
scroll to position [3266, 0]
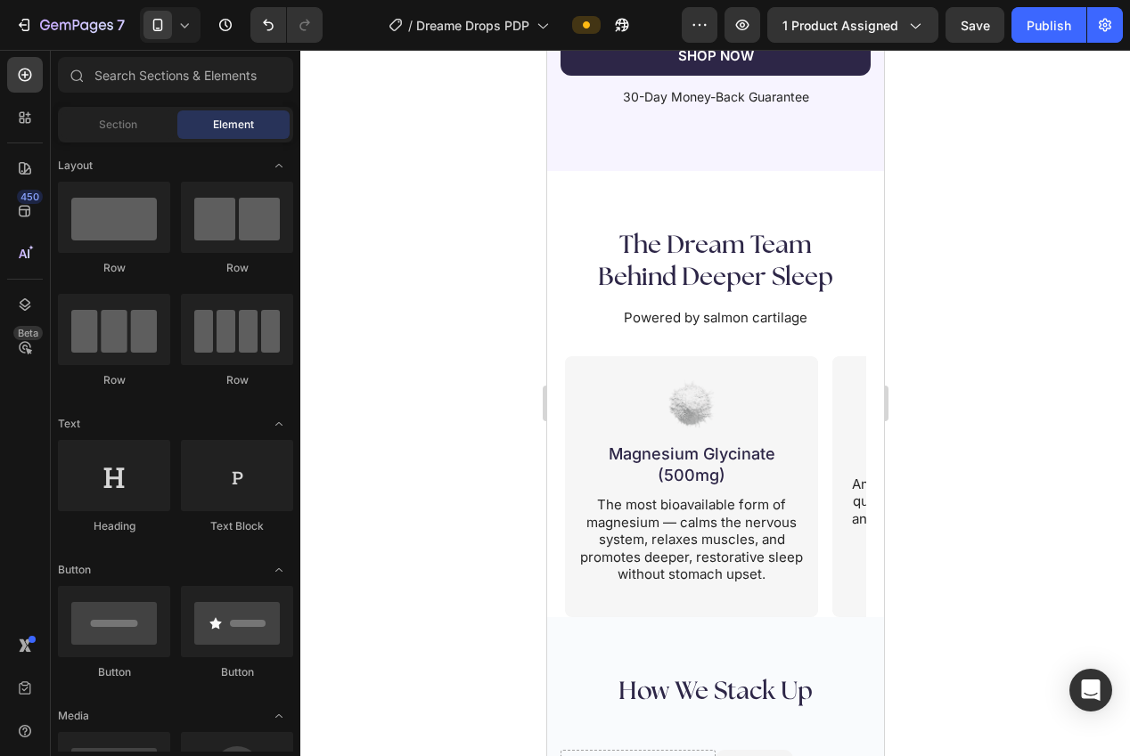
click at [759, 321] on p "Powered by salmon cartilage" at bounding box center [715, 318] width 298 height 18
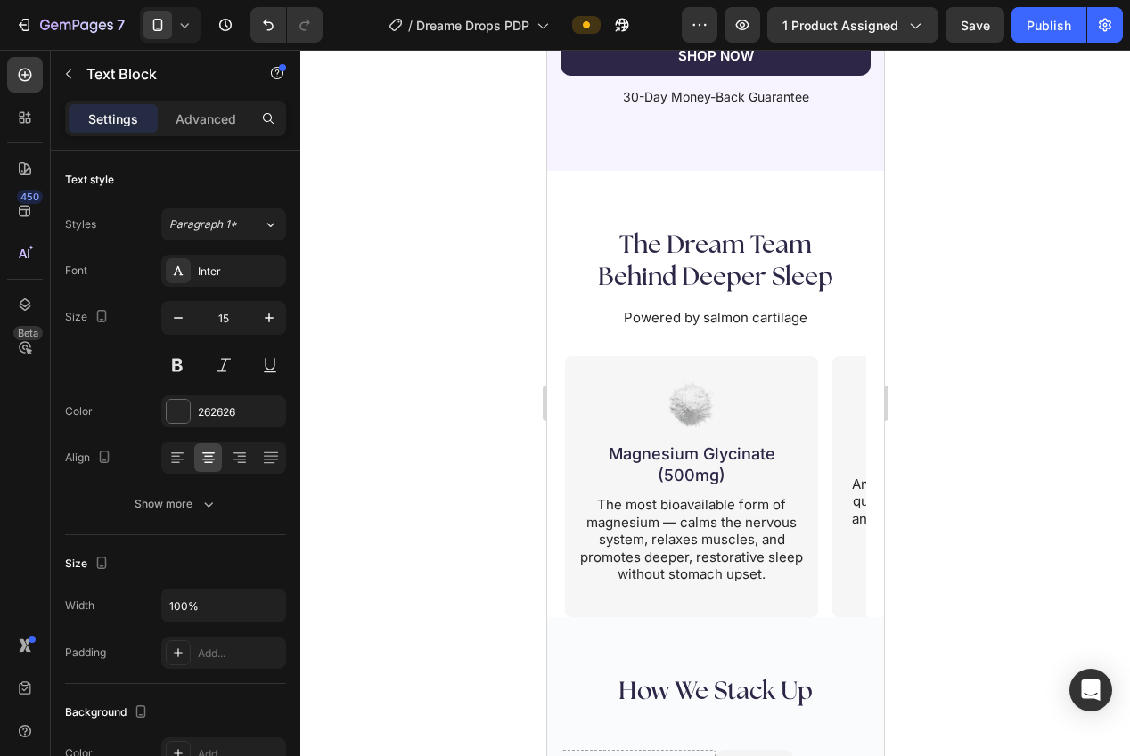
click at [759, 321] on p "Powered by salmon cartilage" at bounding box center [715, 318] width 298 height 18
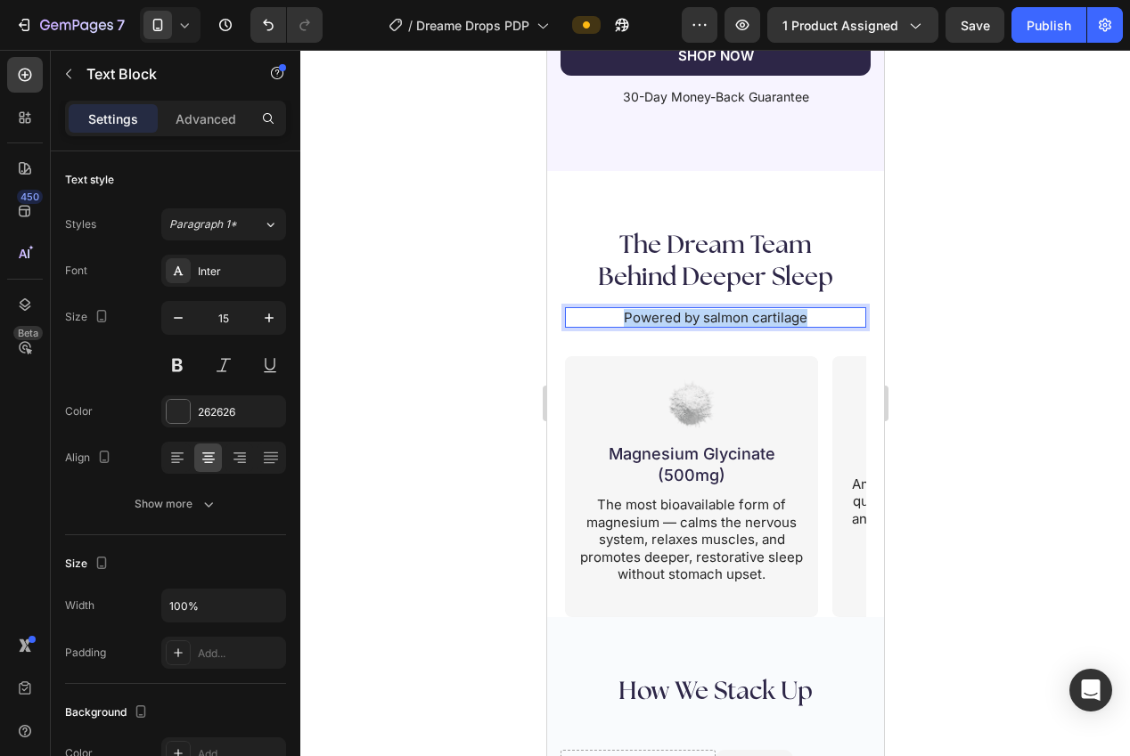
click at [758, 321] on p "Powered by salmon cartilage" at bounding box center [715, 318] width 298 height 18
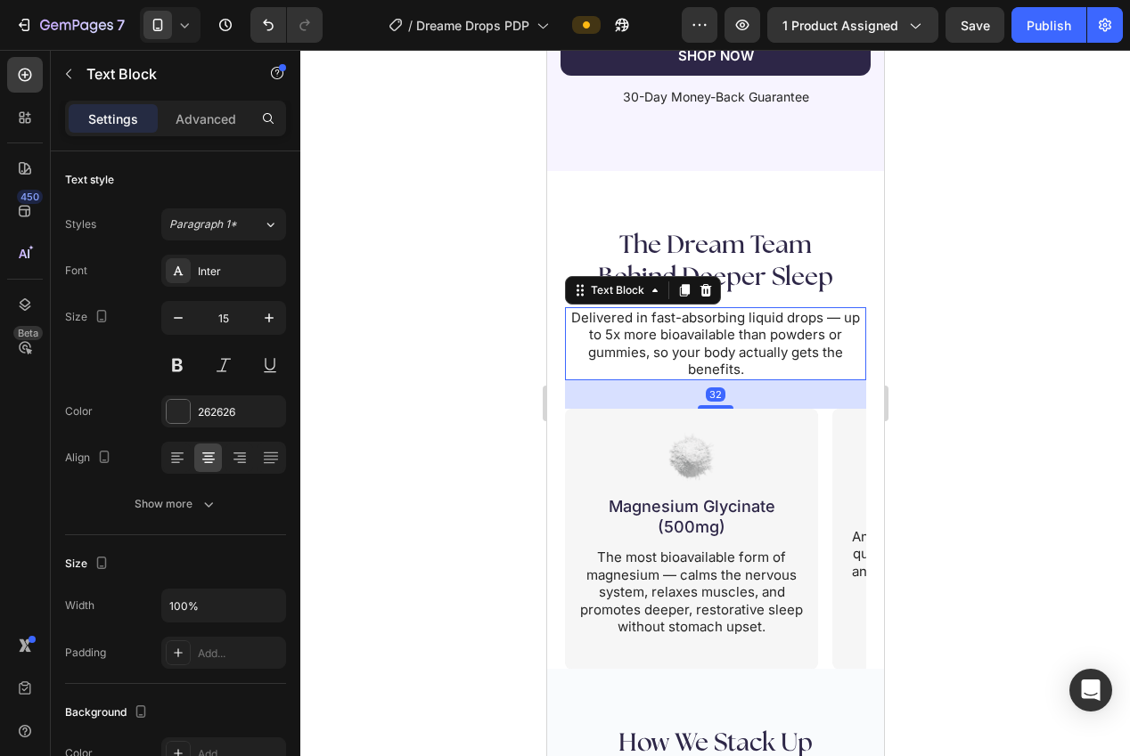
click at [951, 380] on div at bounding box center [715, 403] width 830 height 707
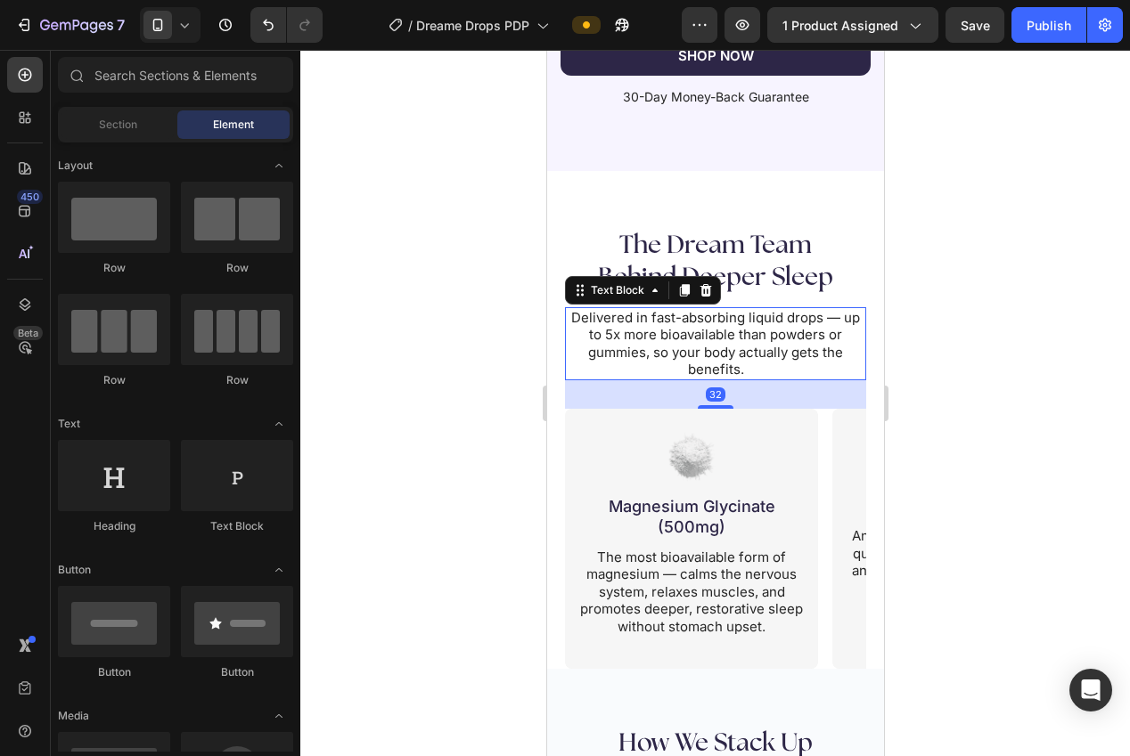
click at [795, 326] on p "Delivered in fast-absorbing liquid drops — up to 5x more bioavailable than powd…" at bounding box center [715, 343] width 298 height 69
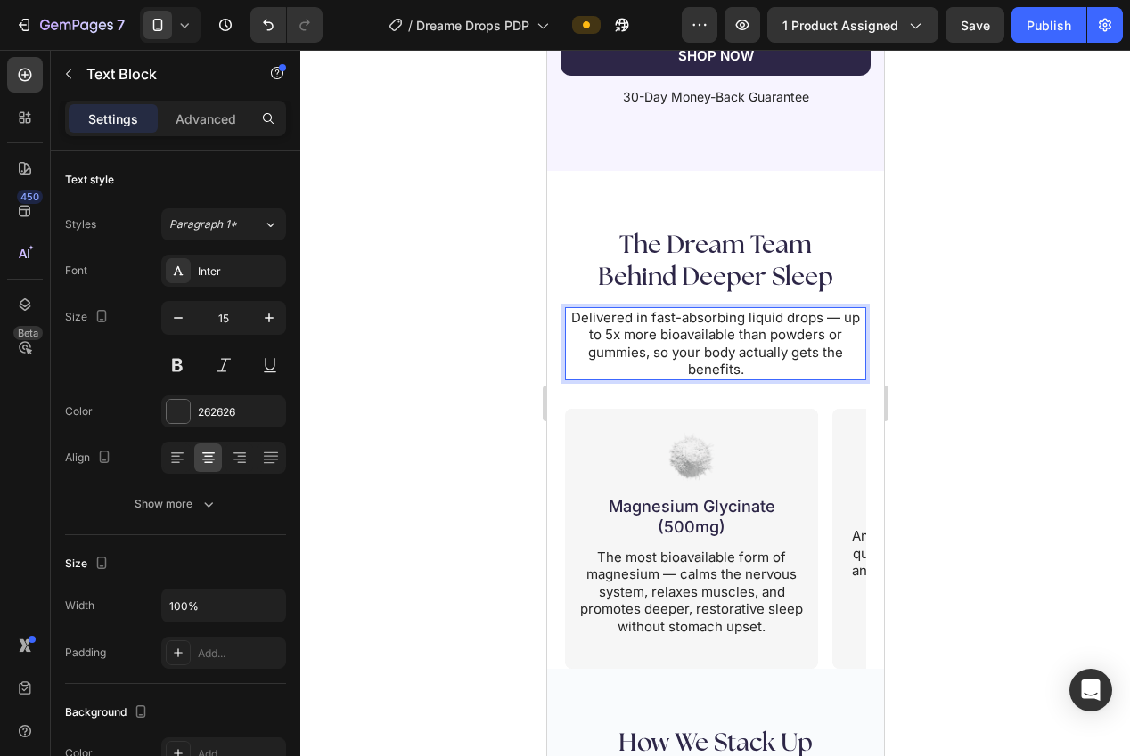
click at [842, 320] on p "Delivered in fast-absorbing liquid drops — up to 5x more bioavailable than powd…" at bounding box center [715, 343] width 298 height 69
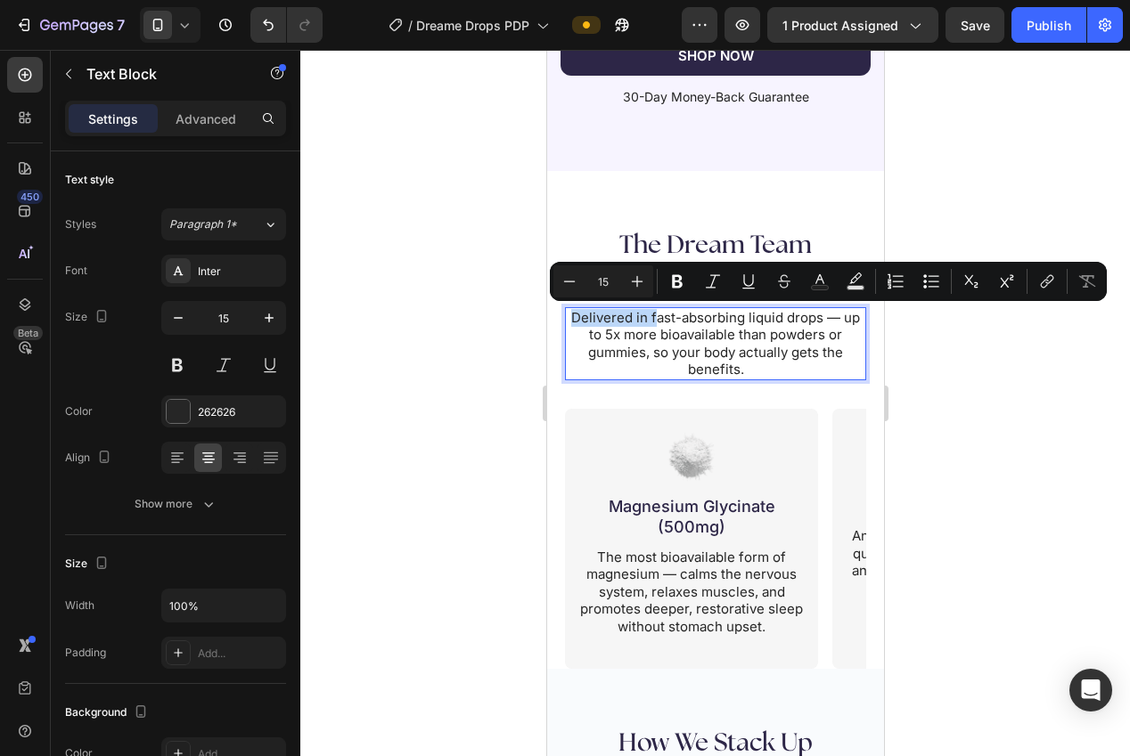
drag, startPoint x: 627, startPoint y: 318, endPoint x: 566, endPoint y: 318, distance: 61.5
click at [566, 318] on p "Delivered in fast-absorbing liquid drops — up to 5x more bioavailable than powd…" at bounding box center [715, 343] width 298 height 69
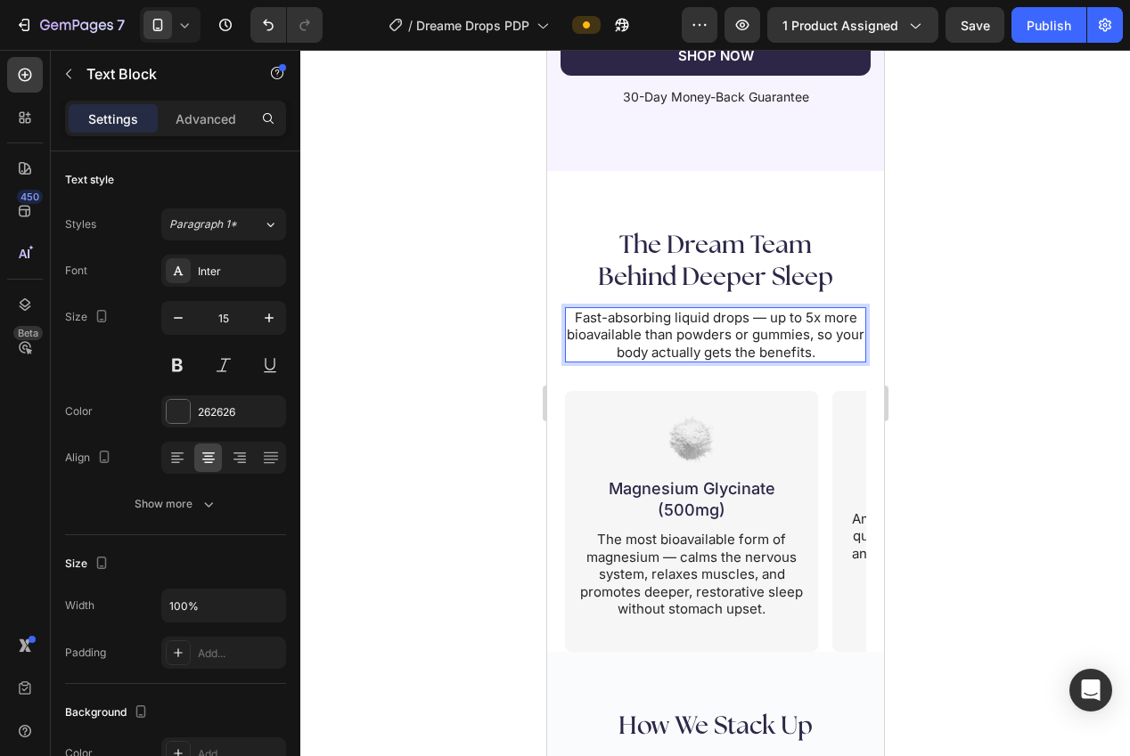
click at [769, 317] on p "Fast-absorbing liquid drops — up to 5x more bioavailable than powders or gummie…" at bounding box center [715, 335] width 298 height 53
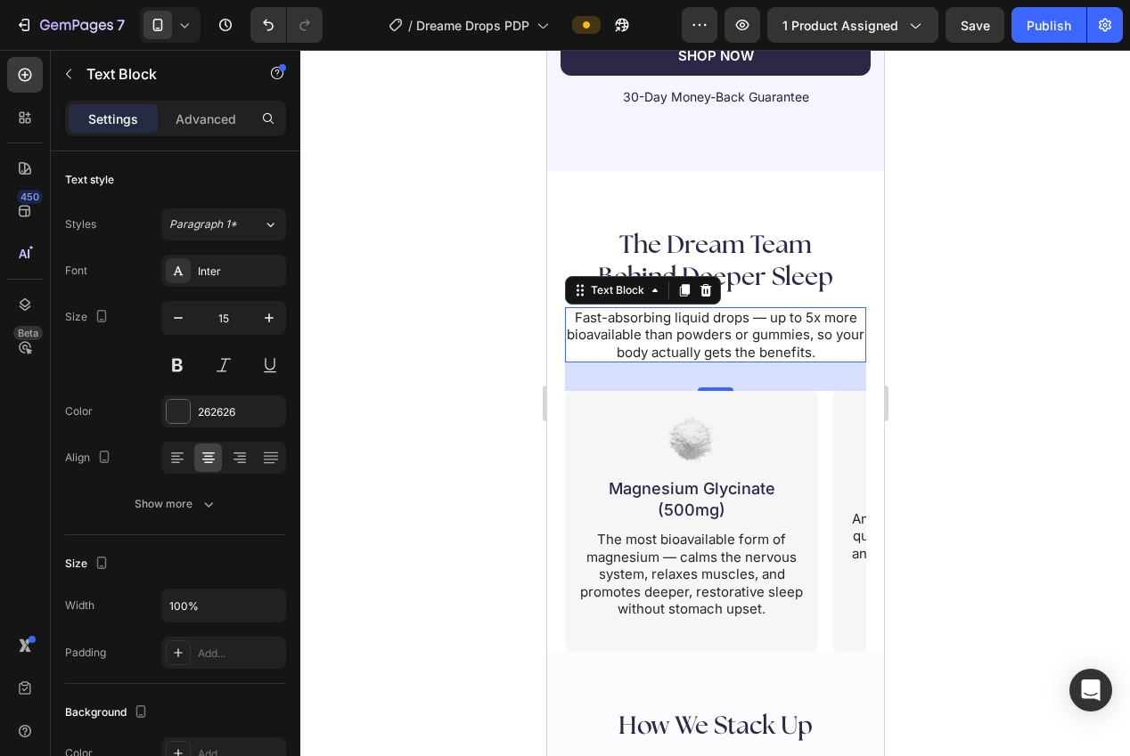
drag, startPoint x: 915, startPoint y: 402, endPoint x: 972, endPoint y: 441, distance: 69.2
click at [916, 403] on div at bounding box center [715, 403] width 830 height 707
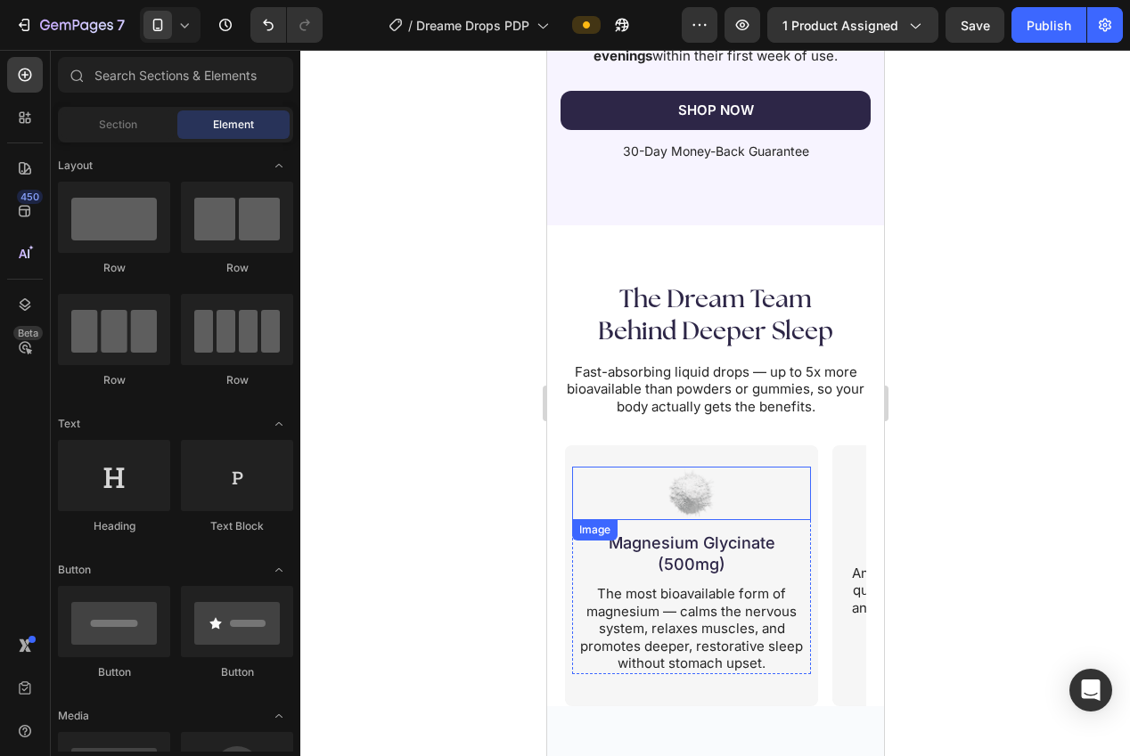
scroll to position [3197, 0]
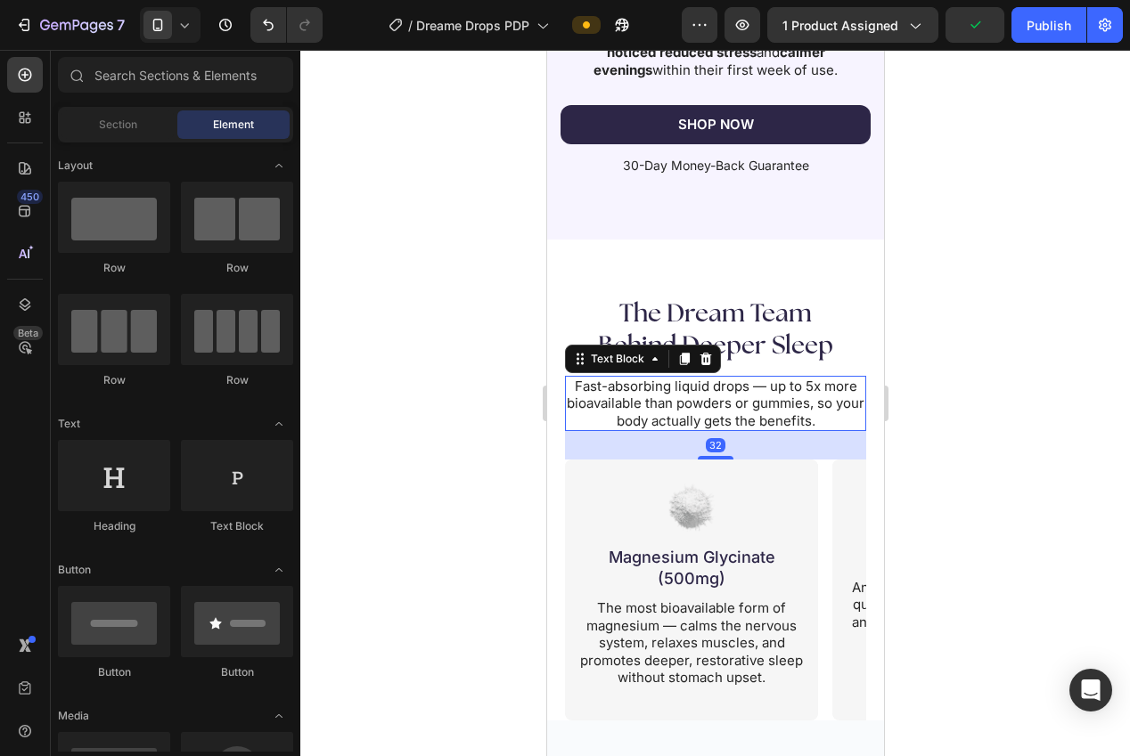
click at [754, 383] on p "Fast-absorbing liquid drops — up to 5x more bioavailable than powders or gummie…" at bounding box center [715, 404] width 298 height 53
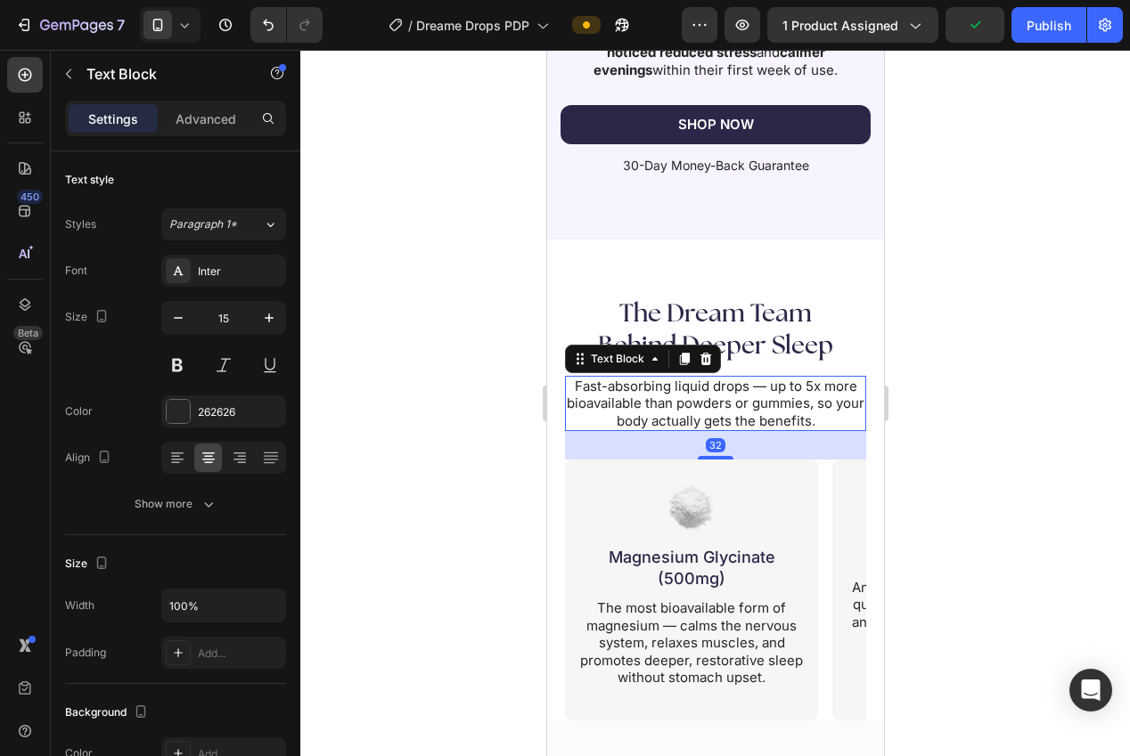
click at [994, 338] on div at bounding box center [715, 403] width 830 height 707
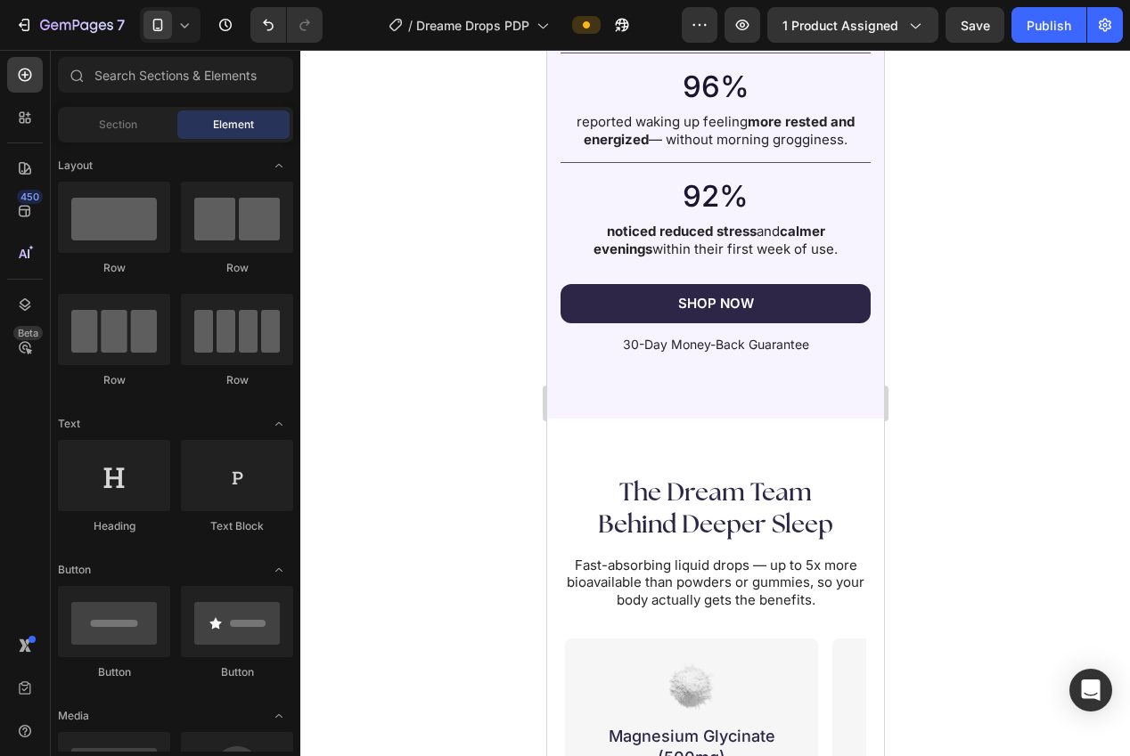
scroll to position [3020, 0]
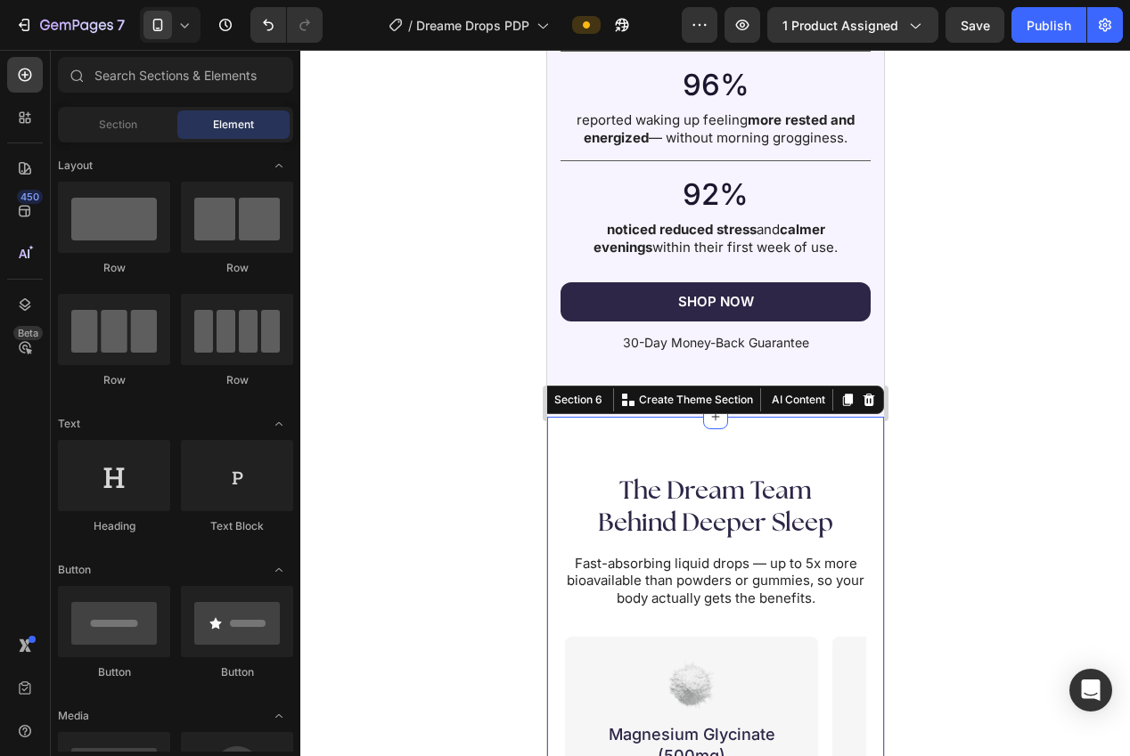
click at [817, 449] on div "The Dream Team Behind Deeper Sleep Heading Fast-absorbing liquid drops — up to …" at bounding box center [714, 657] width 337 height 481
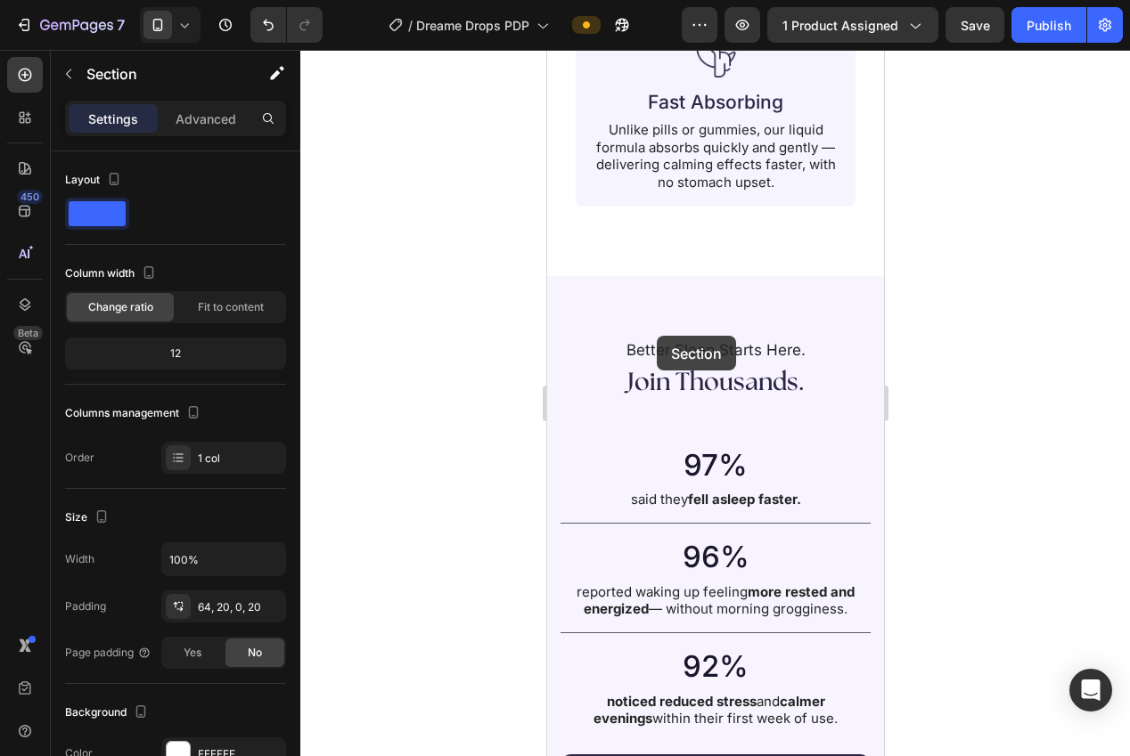
scroll to position [2548, 0]
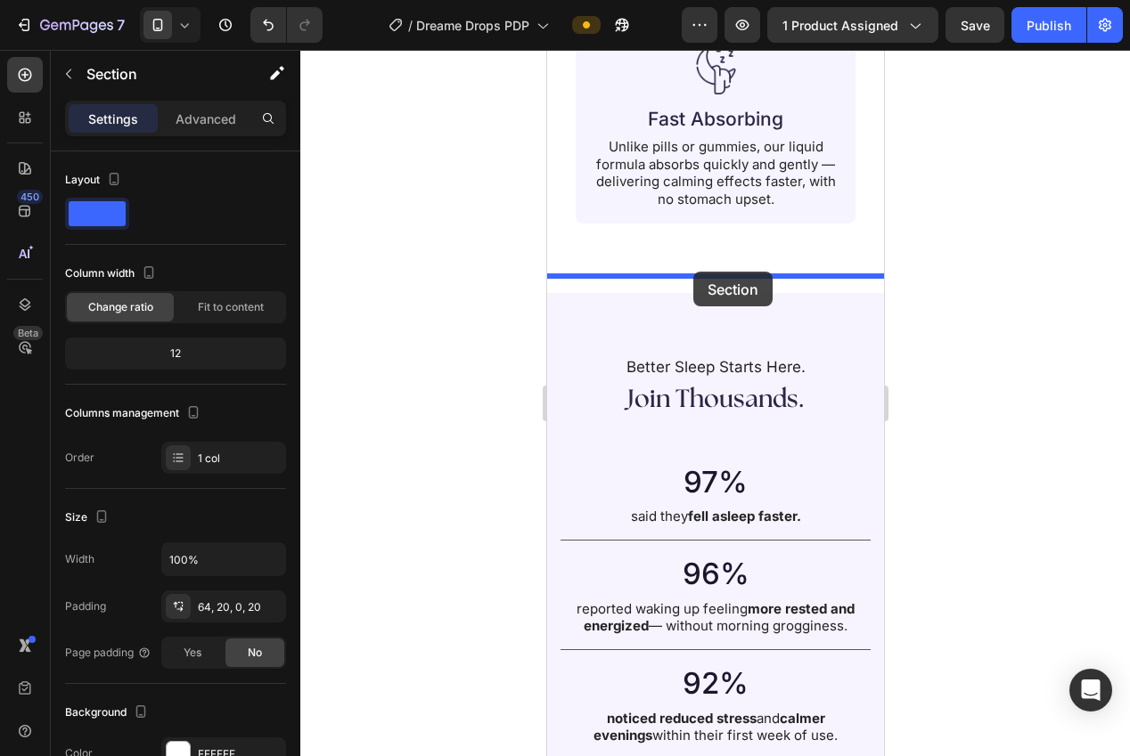
drag, startPoint x: 596, startPoint y: 392, endPoint x: 1533, endPoint y: 389, distance: 937.3
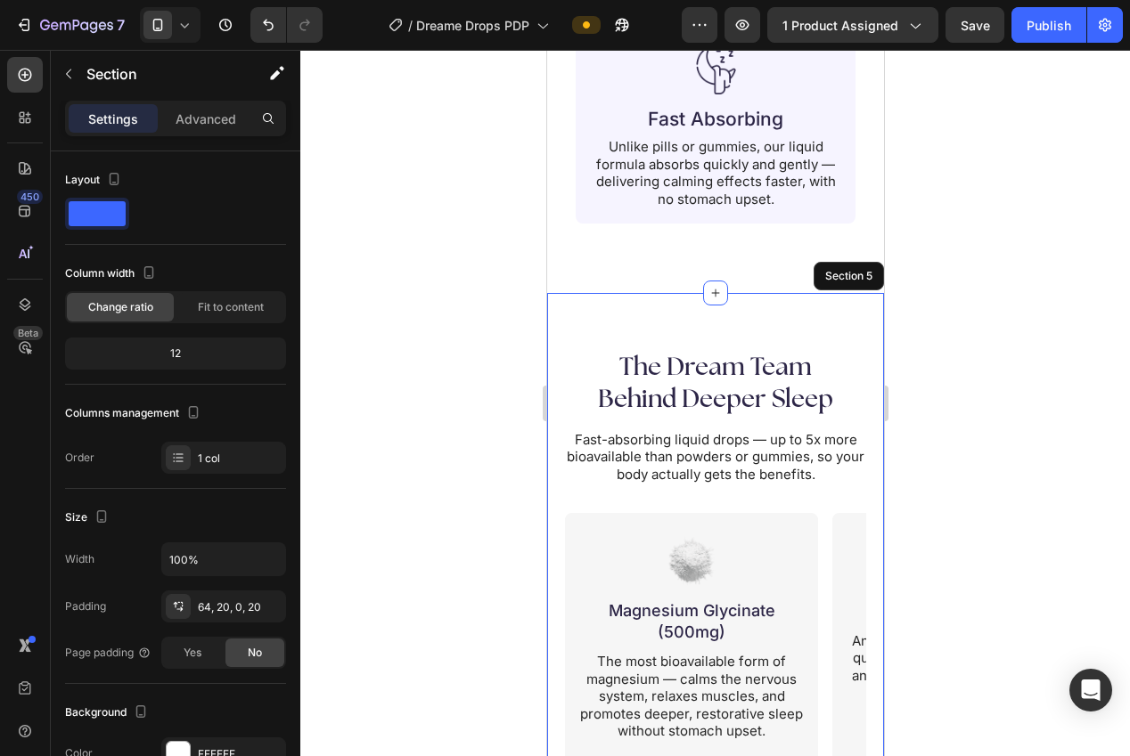
click at [1019, 356] on div at bounding box center [715, 403] width 830 height 707
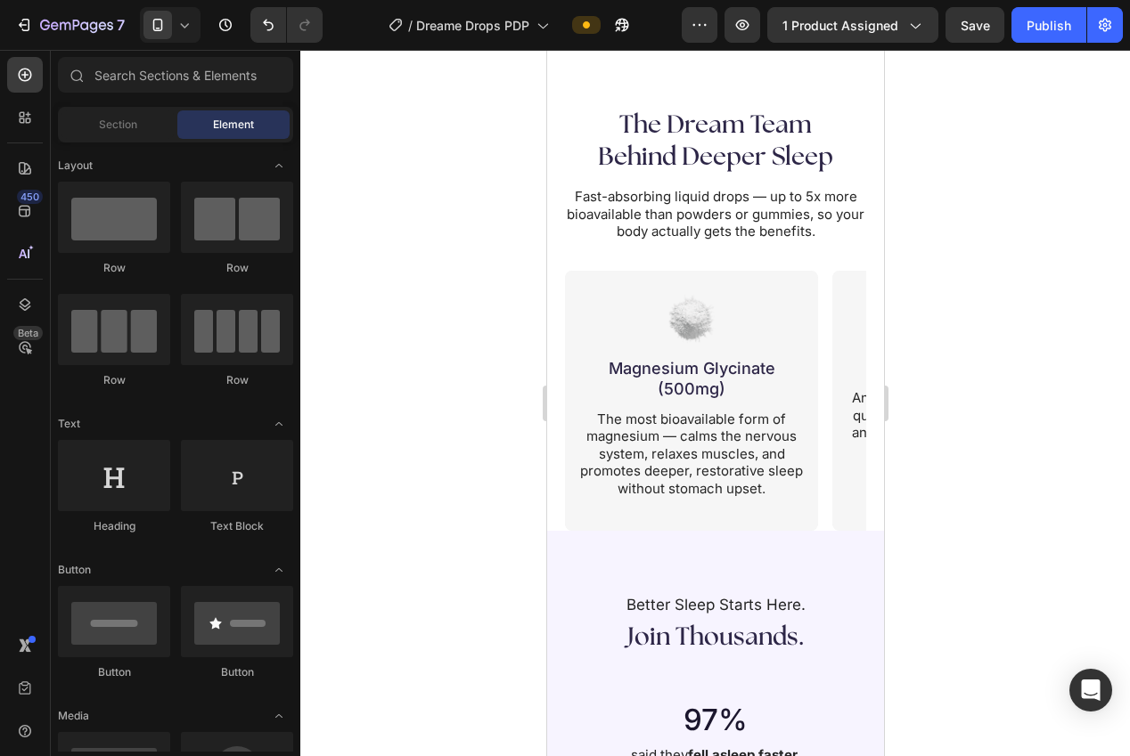
scroll to position [2750, 0]
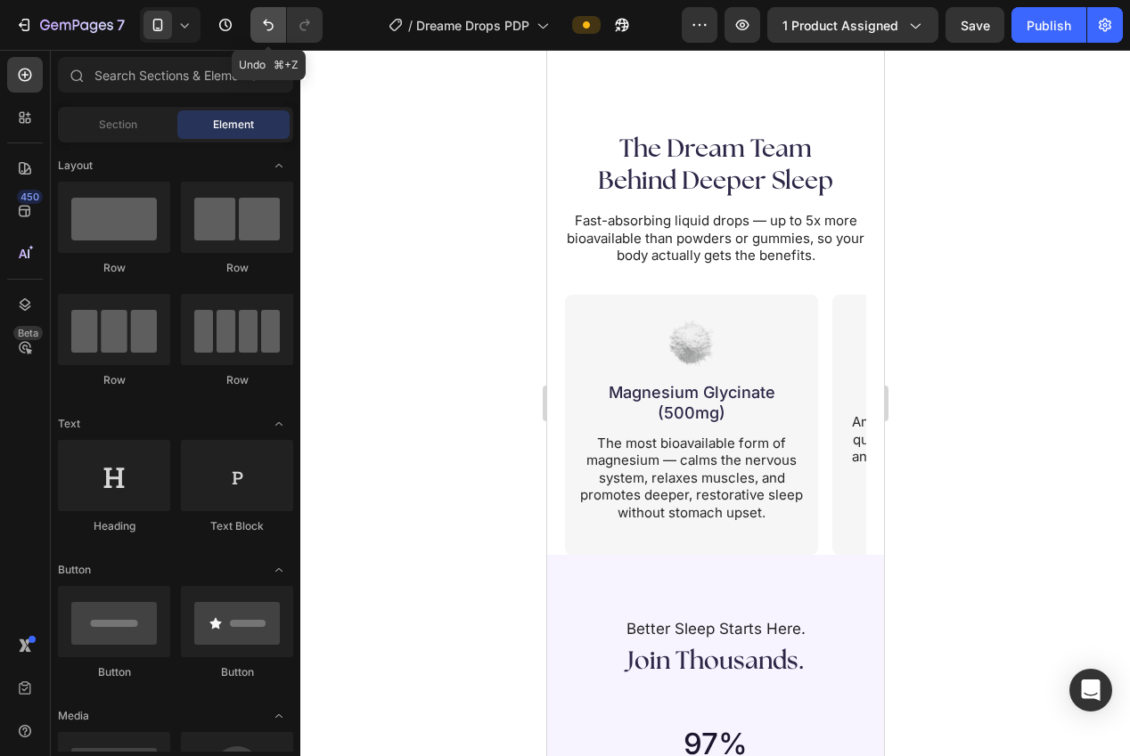
click at [264, 27] on icon "Undo/Redo" at bounding box center [268, 25] width 18 height 18
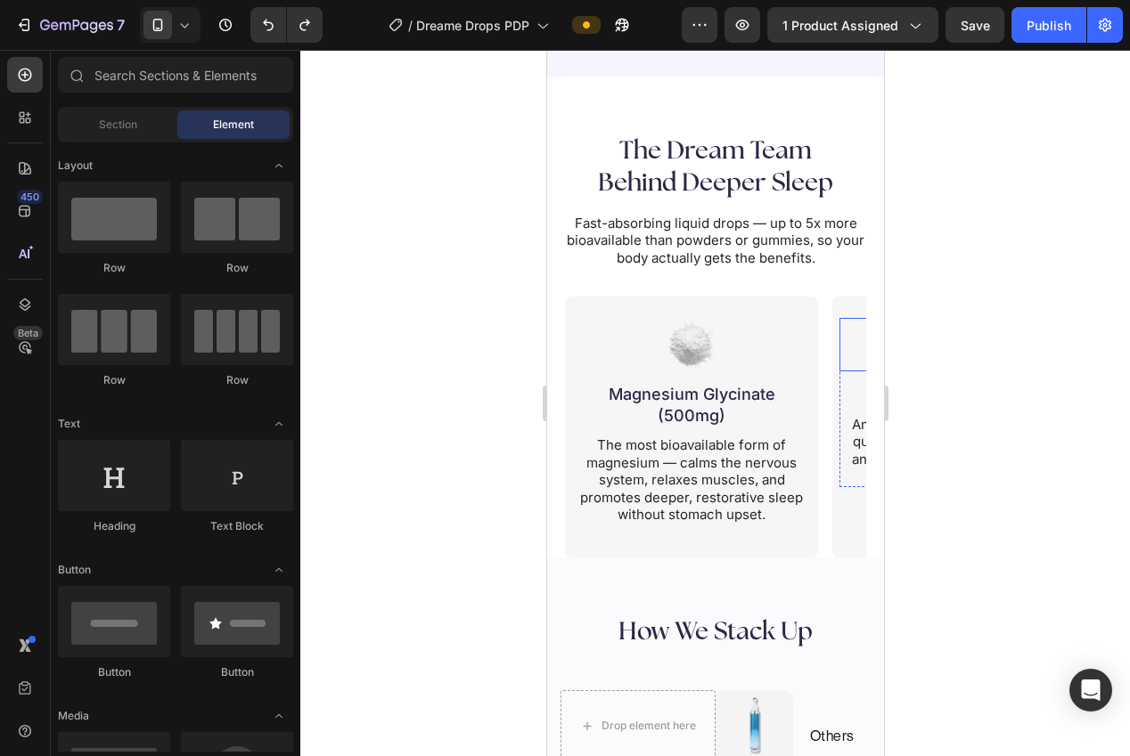
scroll to position [3365, 0]
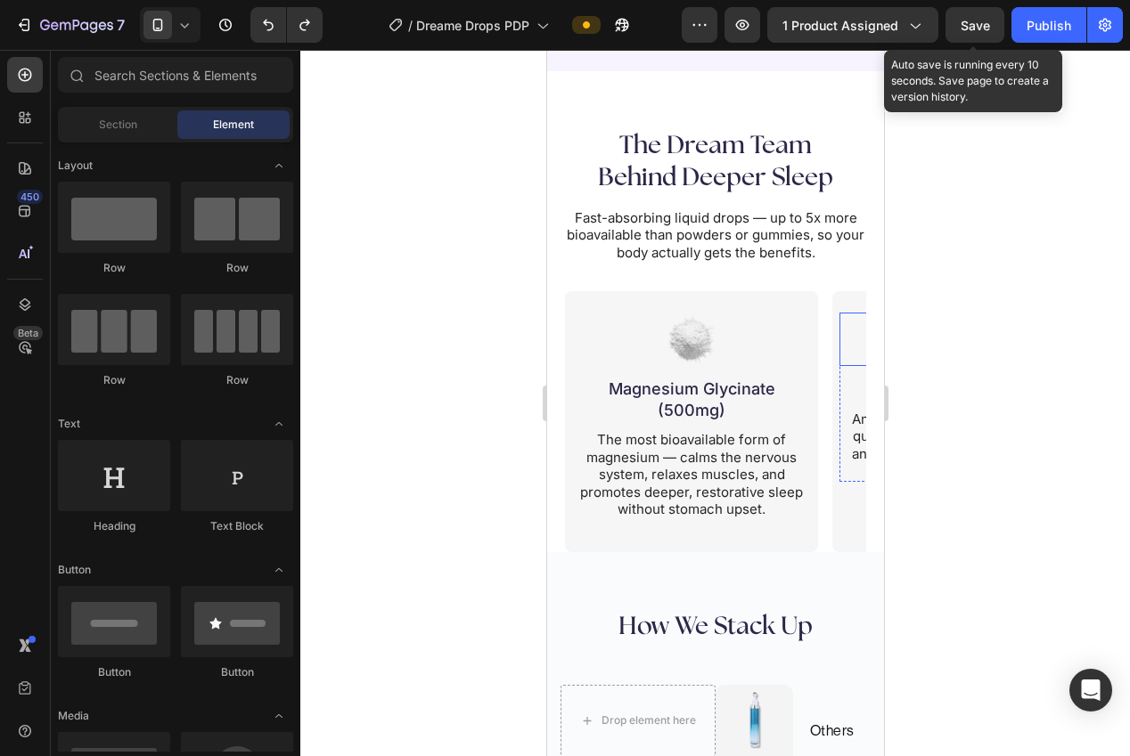
drag, startPoint x: 967, startPoint y: 30, endPoint x: 950, endPoint y: 94, distance: 65.5
click at [965, 29] on span "Save" at bounding box center [974, 25] width 29 height 15
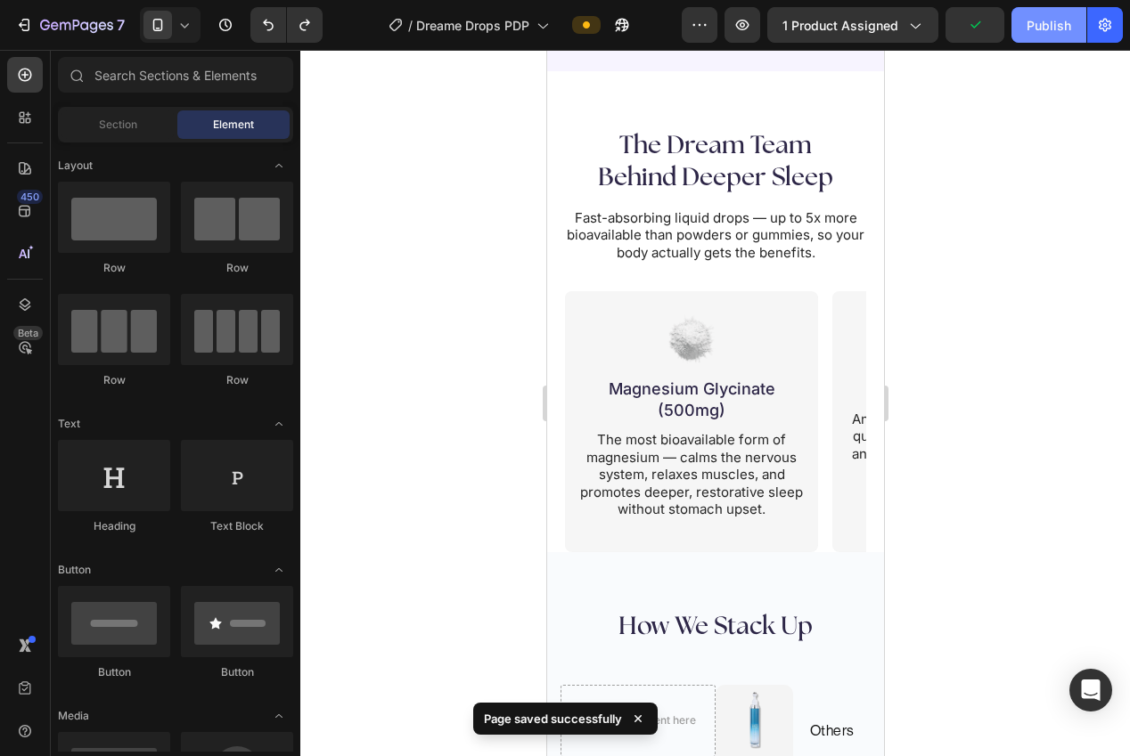
click at [1047, 33] on div "Publish" at bounding box center [1048, 25] width 45 height 19
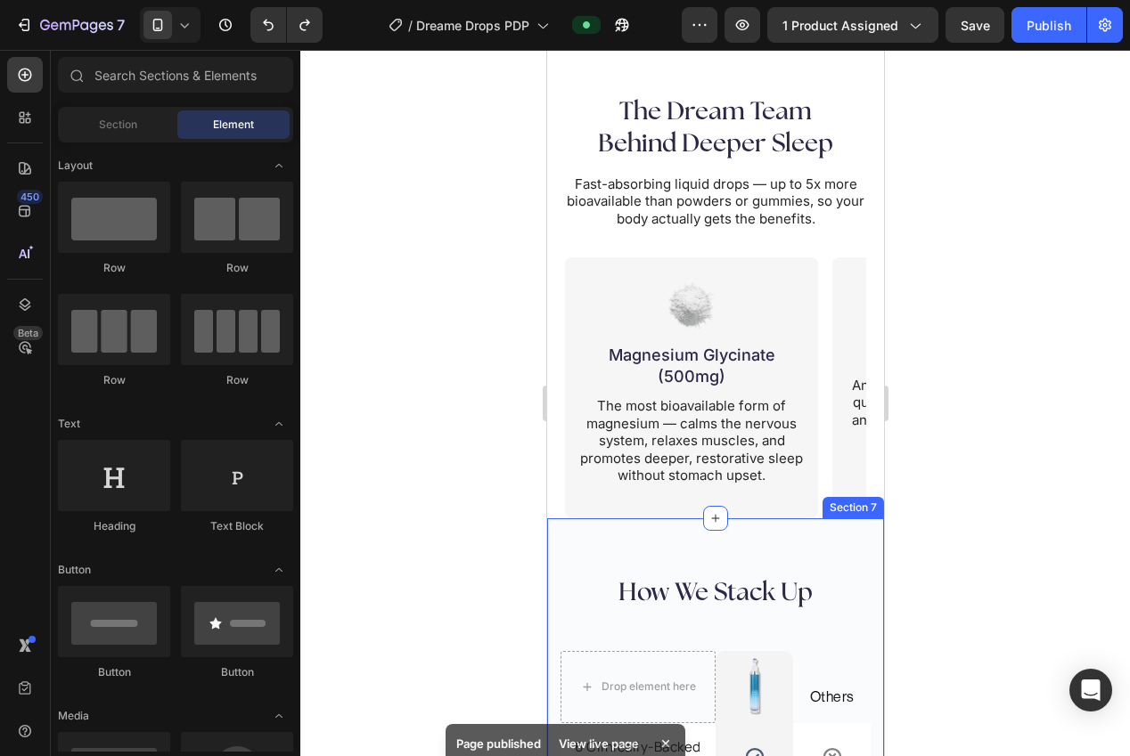
scroll to position [3355, 0]
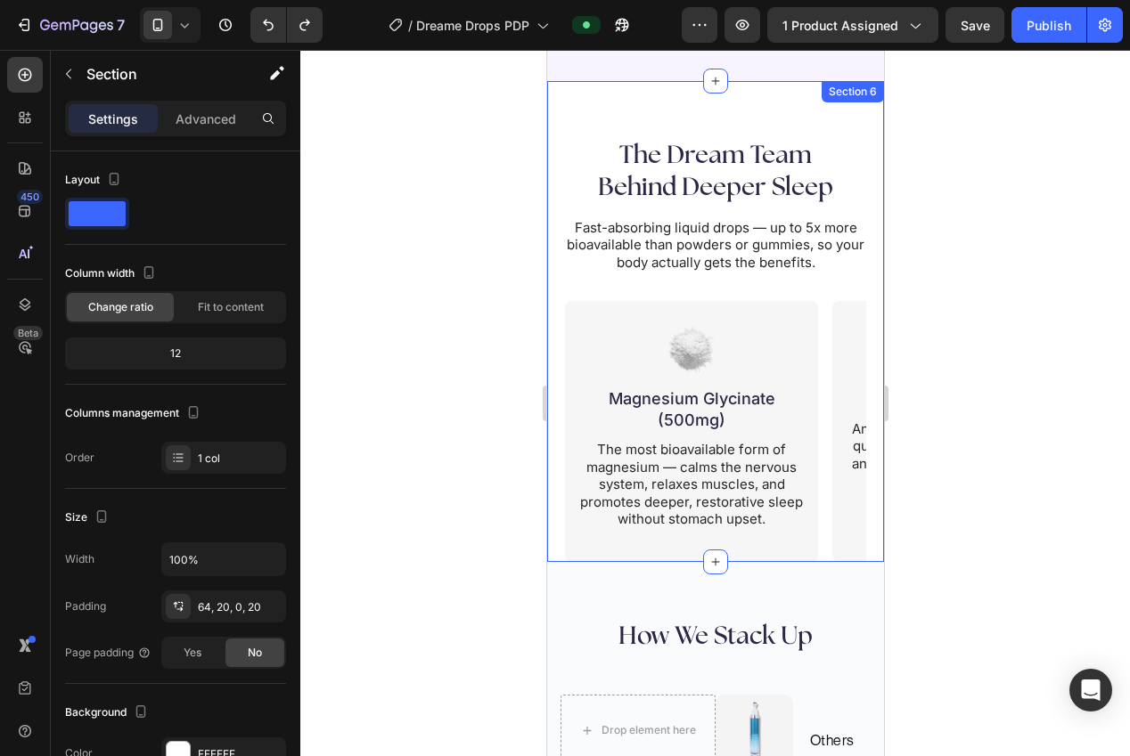
click at [736, 99] on div "The Dream Team Behind Deeper Sleep Heading Fast-absorbing liquid drops — up to …" at bounding box center [714, 321] width 337 height 481
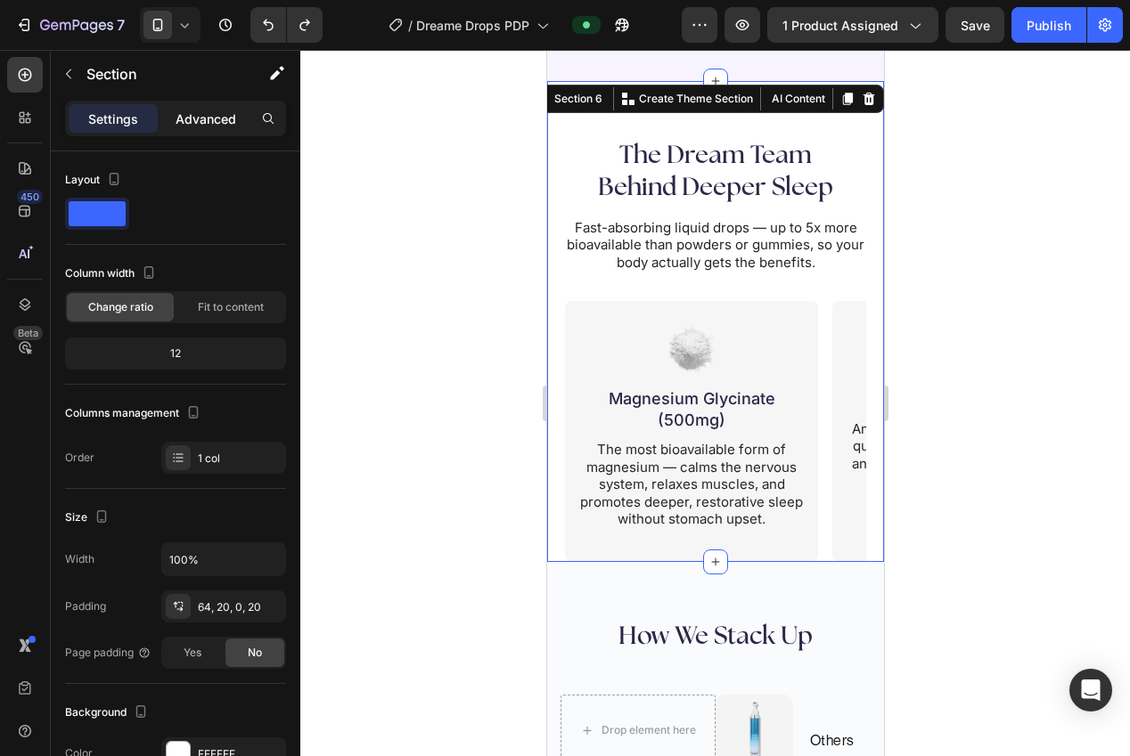
click at [167, 104] on div "Advanced" at bounding box center [205, 118] width 89 height 29
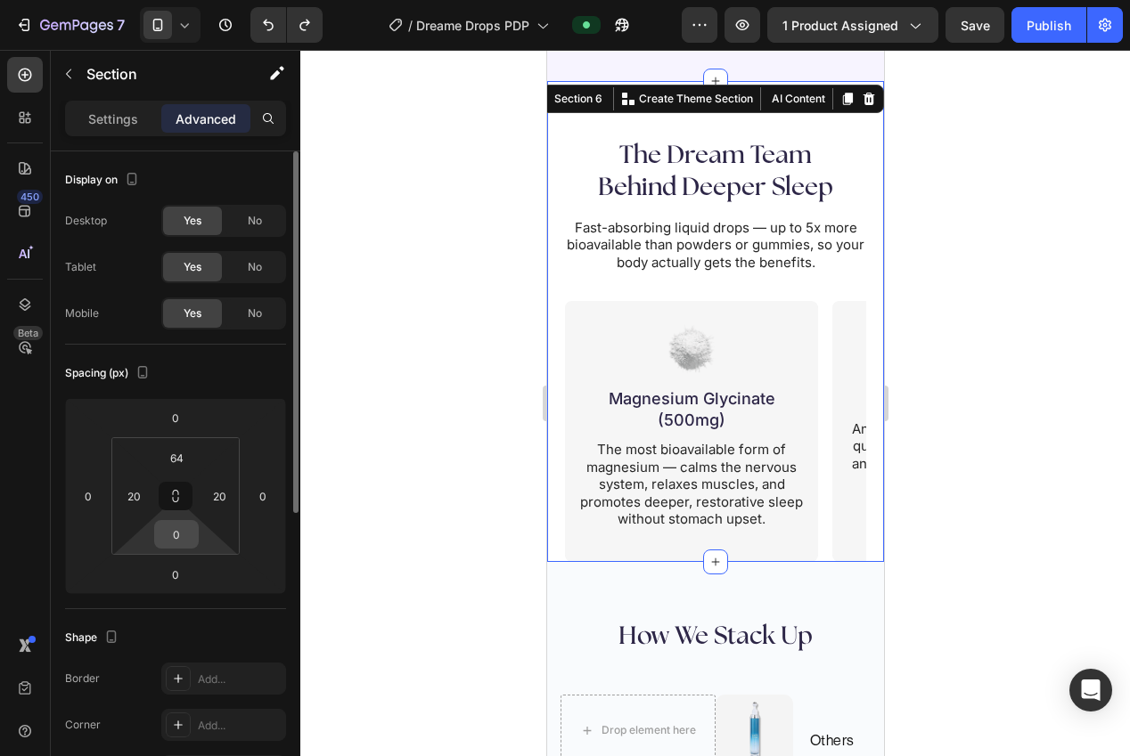
click at [192, 535] on input "0" at bounding box center [177, 534] width 36 height 27
type input "64"
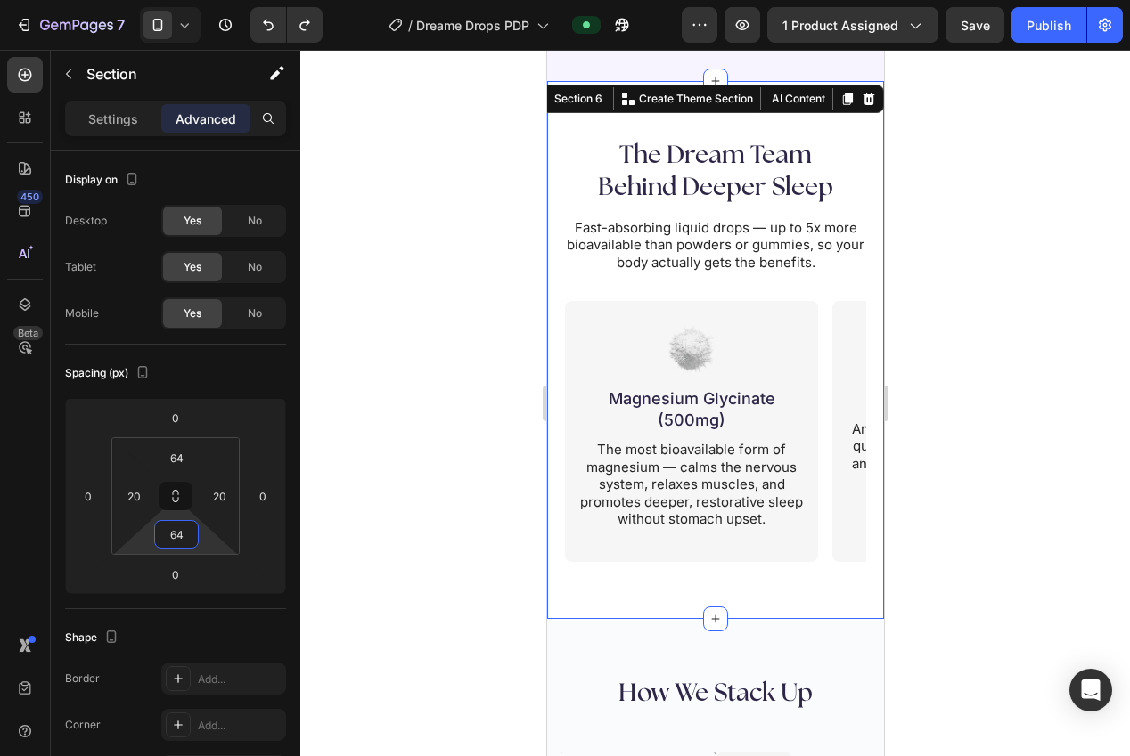
click at [388, 425] on div at bounding box center [715, 403] width 830 height 707
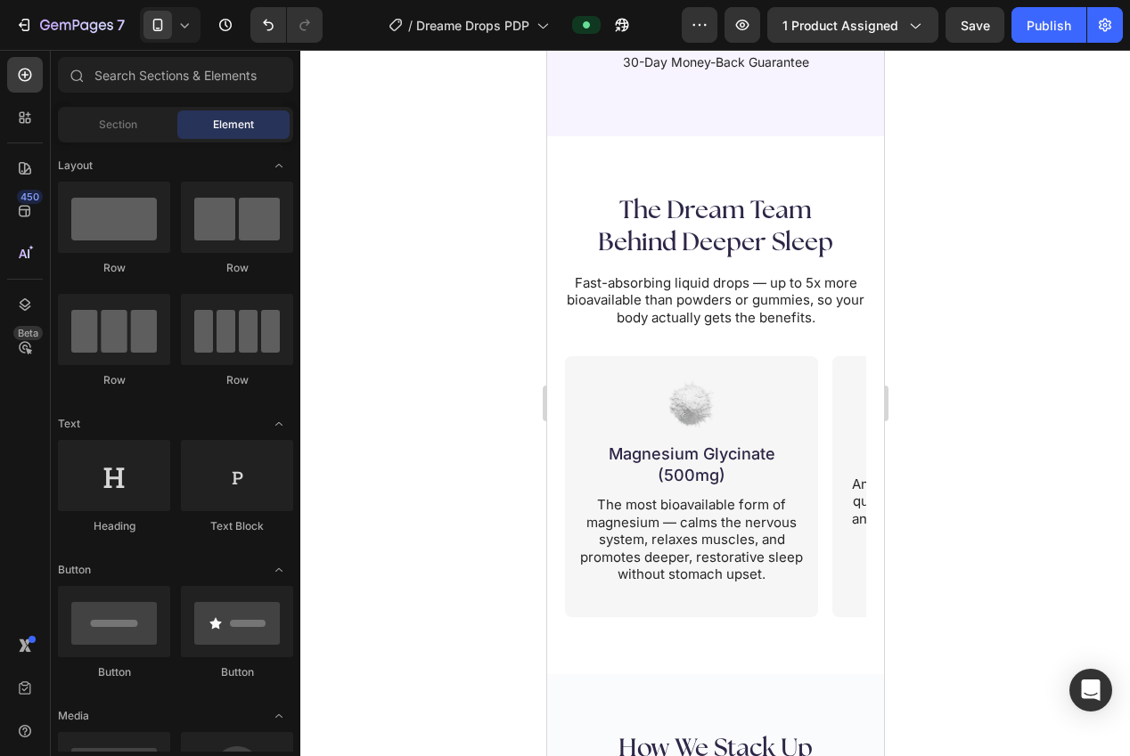
scroll to position [3351, 0]
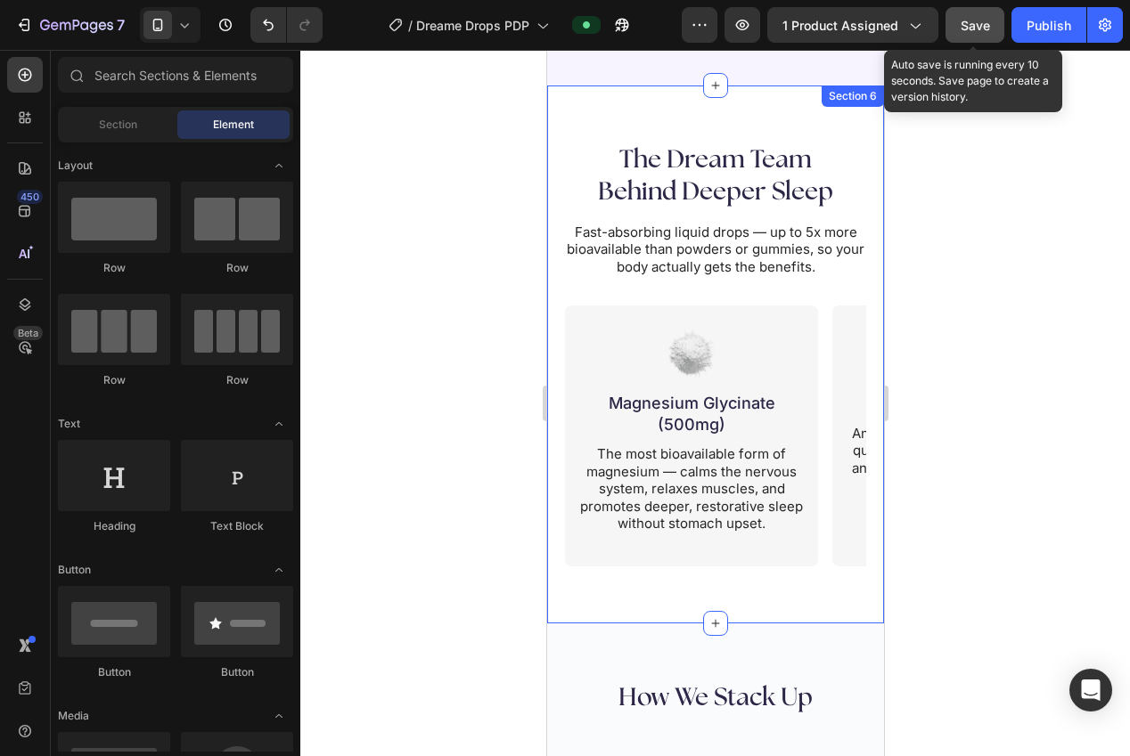
click at [975, 27] on span "Save" at bounding box center [974, 25] width 29 height 15
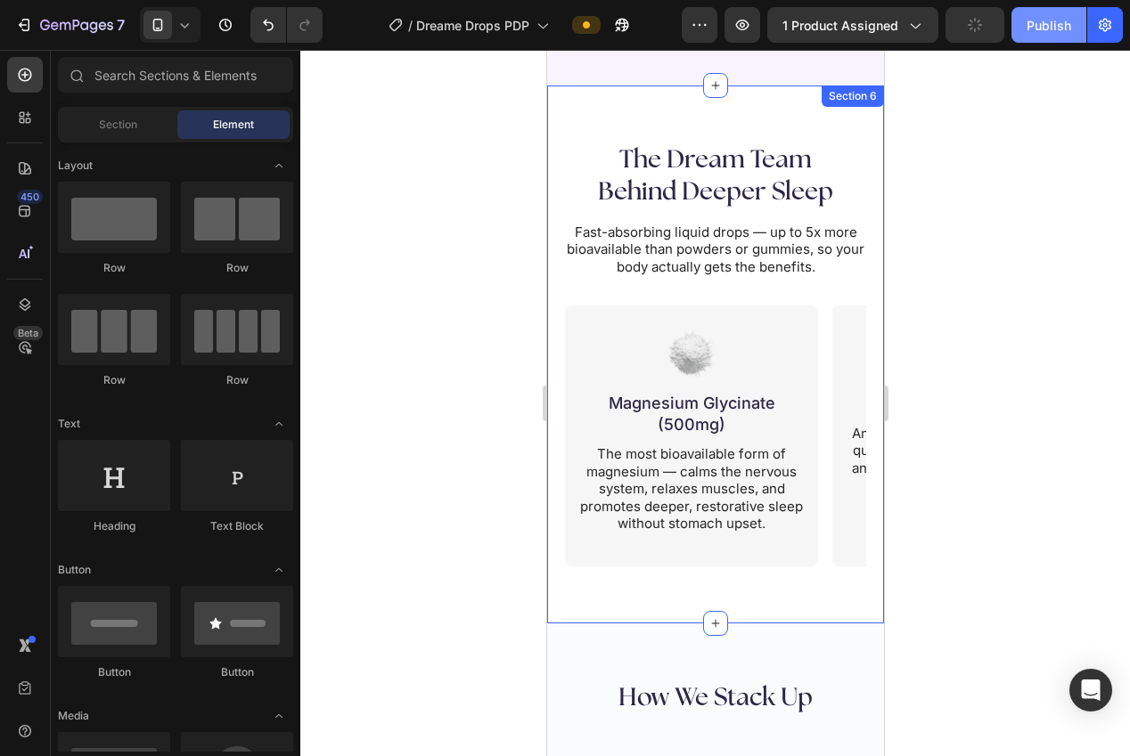
click at [1051, 25] on div "Publish" at bounding box center [1048, 25] width 45 height 19
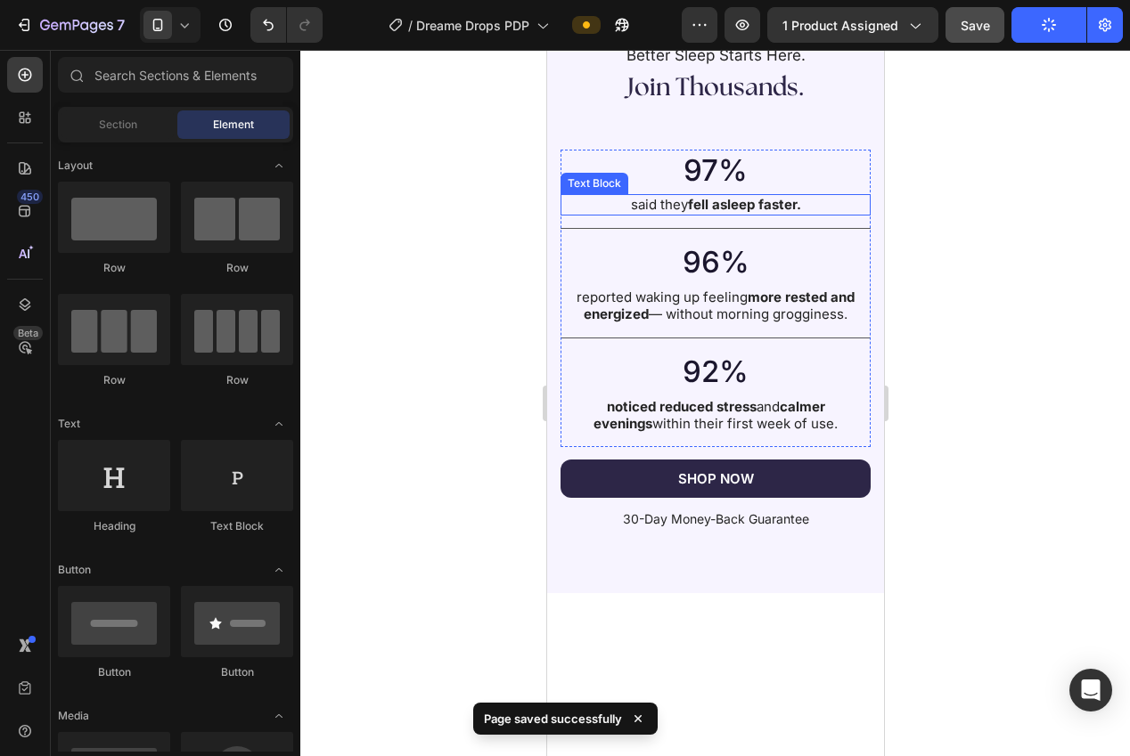
scroll to position [2904, 0]
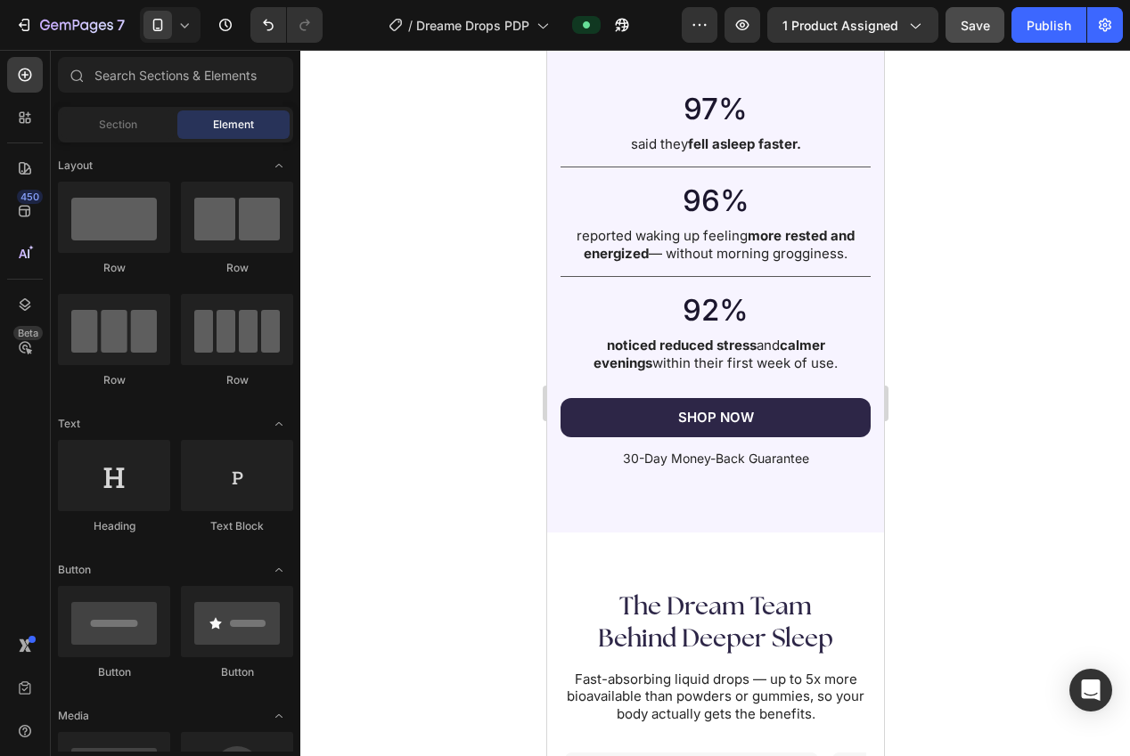
click at [970, 28] on span "Save" at bounding box center [974, 25] width 29 height 15
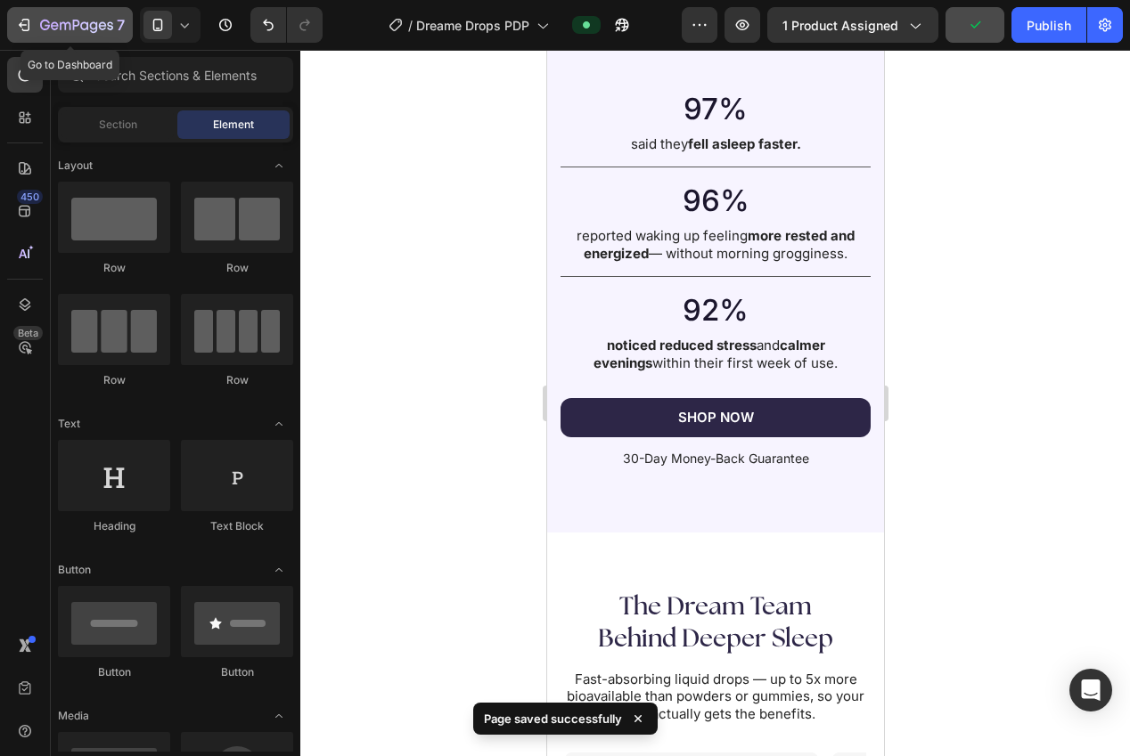
click at [31, 21] on icon "button" at bounding box center [24, 25] width 18 height 18
